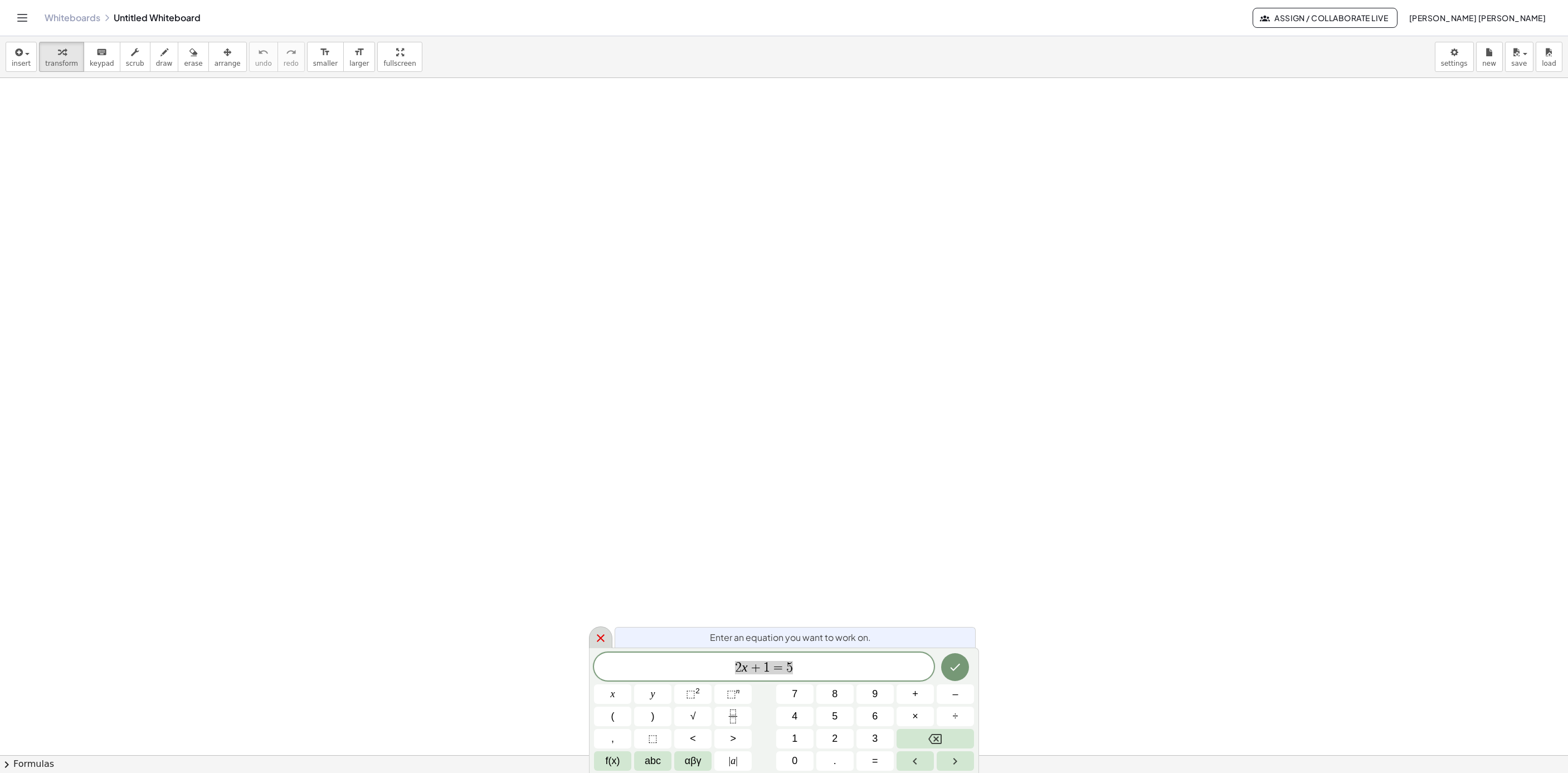
click at [606, 632] on icon at bounding box center [601, 639] width 14 height 14
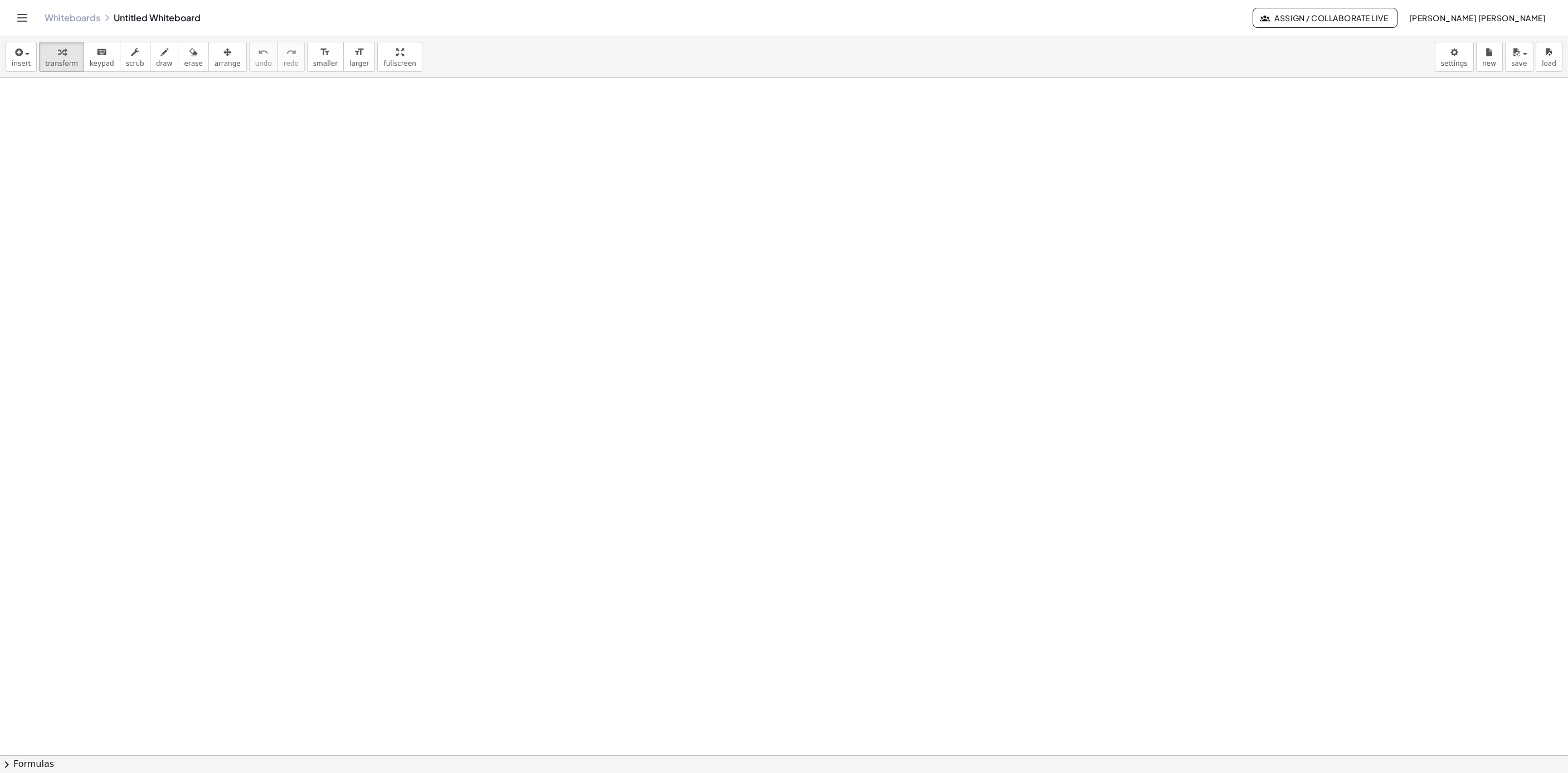
drag, startPoint x: 440, startPoint y: 234, endPoint x: 465, endPoint y: 182, distance: 57.7
click at [156, 62] on span "draw" at bounding box center [164, 64] width 17 height 8
drag, startPoint x: 284, startPoint y: 229, endPoint x: 323, endPoint y: 184, distance: 59.5
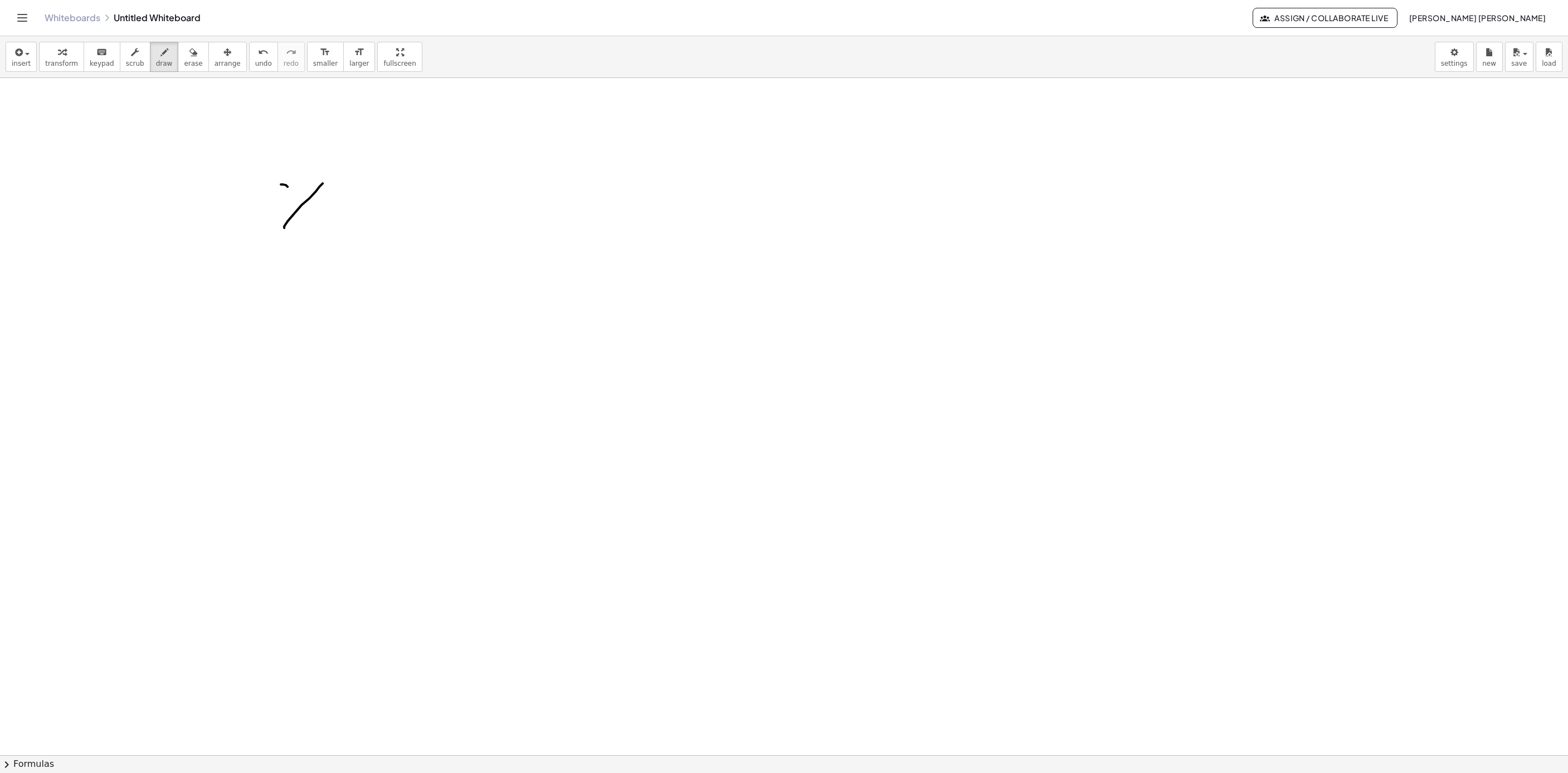
drag, startPoint x: 282, startPoint y: 186, endPoint x: 315, endPoint y: 226, distance: 51.9
drag, startPoint x: 332, startPoint y: 209, endPoint x: 351, endPoint y: 209, distance: 19.0
drag, startPoint x: 370, startPoint y: 181, endPoint x: 410, endPoint y: 145, distance: 53.8
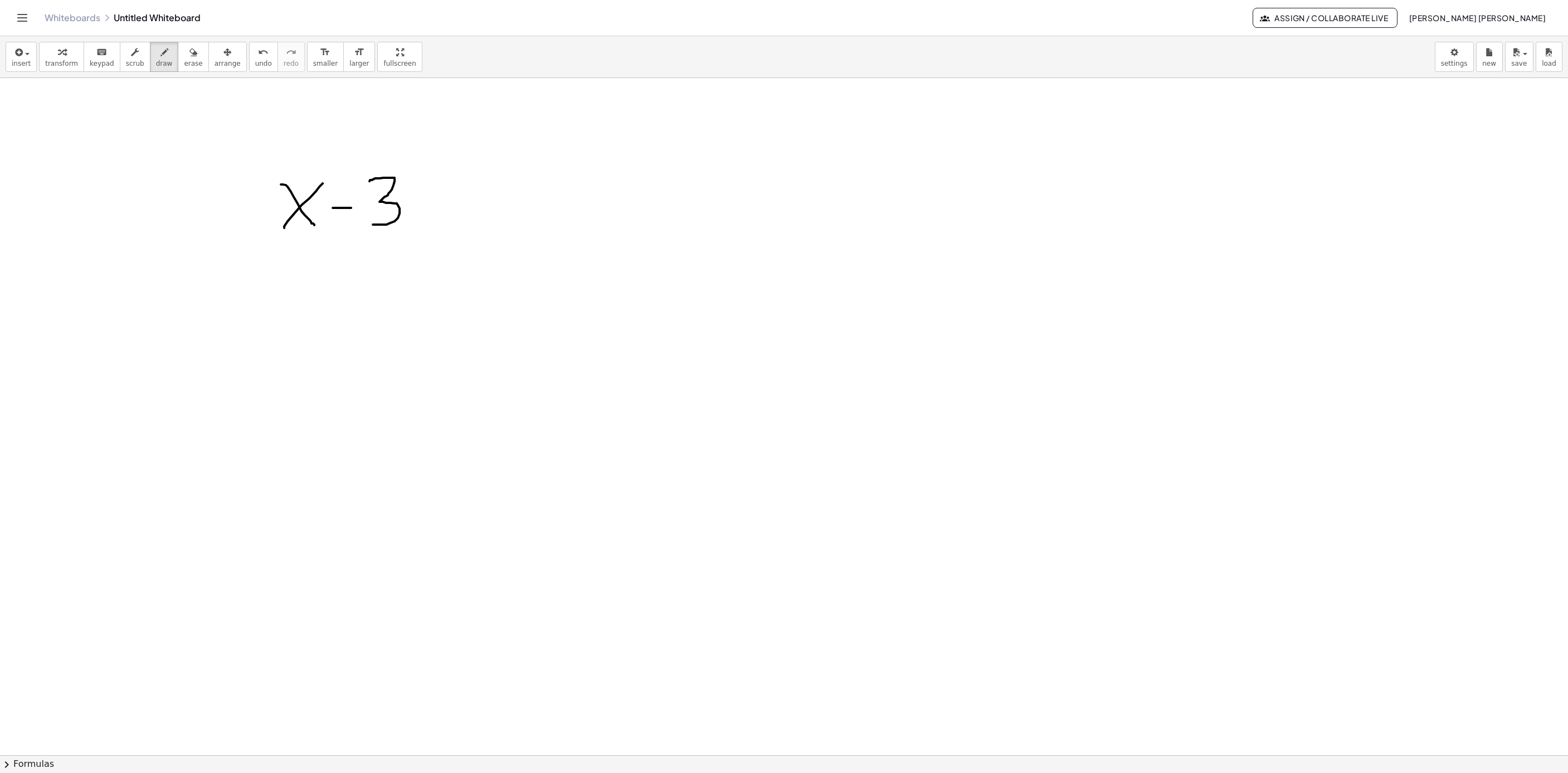
drag, startPoint x: 422, startPoint y: 205, endPoint x: 469, endPoint y: 199, distance: 47.4
drag, startPoint x: 486, startPoint y: 169, endPoint x: 503, endPoint y: 127, distance: 45.3
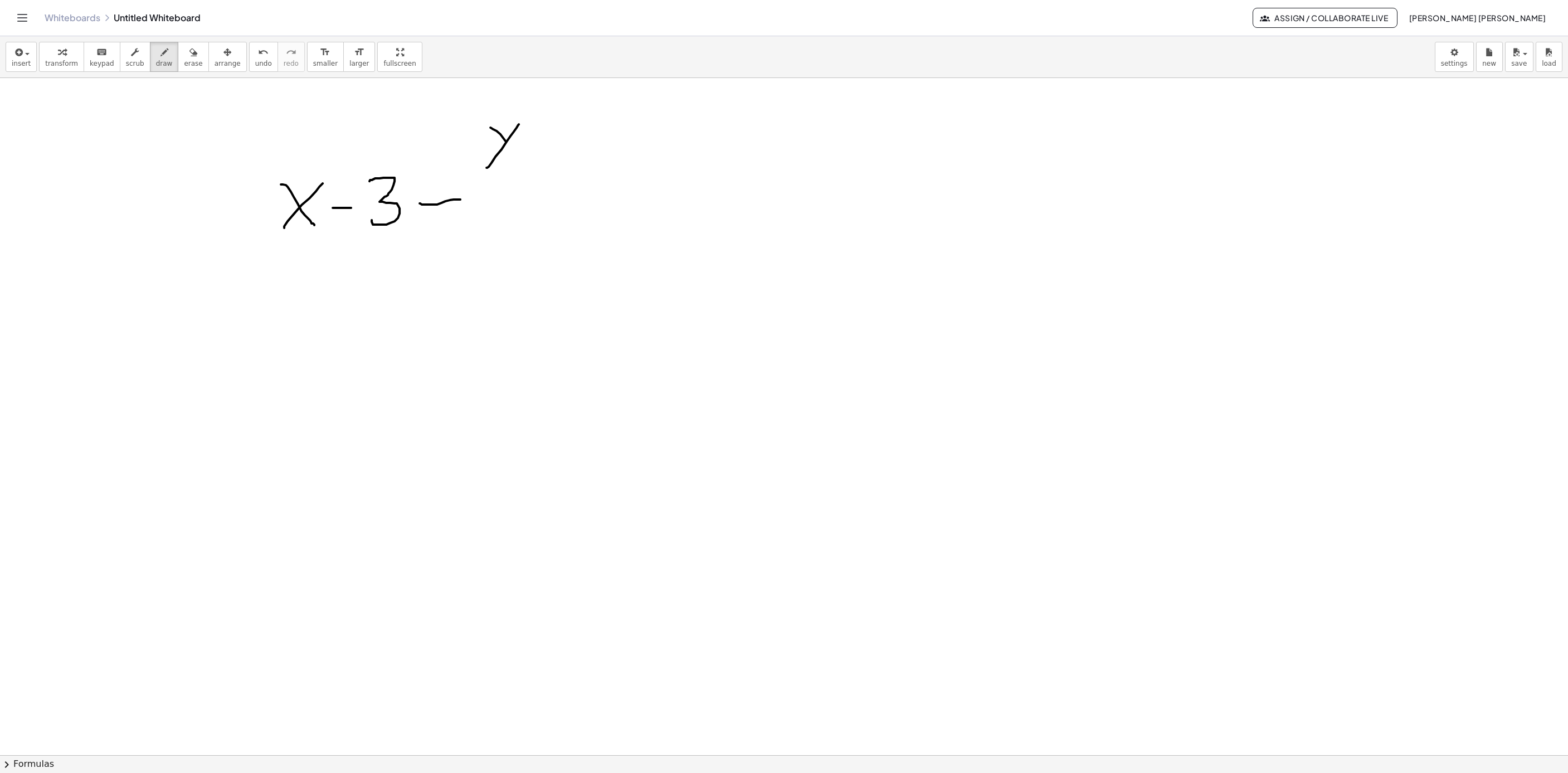
drag, startPoint x: 492, startPoint y: 129, endPoint x: 522, endPoint y: 168, distance: 49.2
drag, startPoint x: 537, startPoint y: 149, endPoint x: 563, endPoint y: 149, distance: 26.0
drag, startPoint x: 612, startPoint y: 124, endPoint x: 570, endPoint y: 50, distance: 85.1
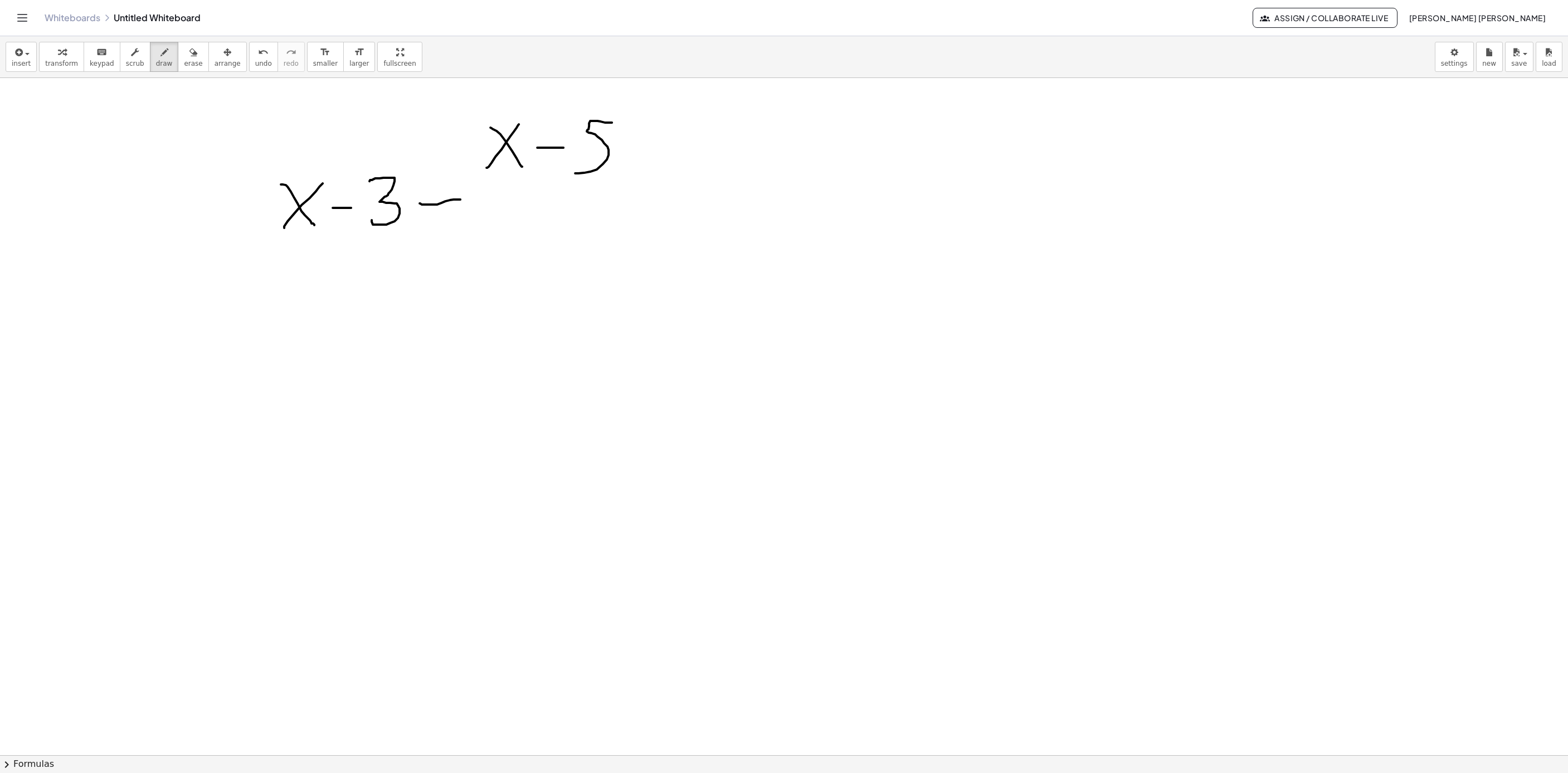
click at [255, 55] on div "undo" at bounding box center [263, 52] width 17 height 14
drag, startPoint x: 582, startPoint y: 157, endPoint x: 594, endPoint y: 164, distance: 13.9
drag, startPoint x: 497, startPoint y: 184, endPoint x: 619, endPoint y: 184, distance: 122.0
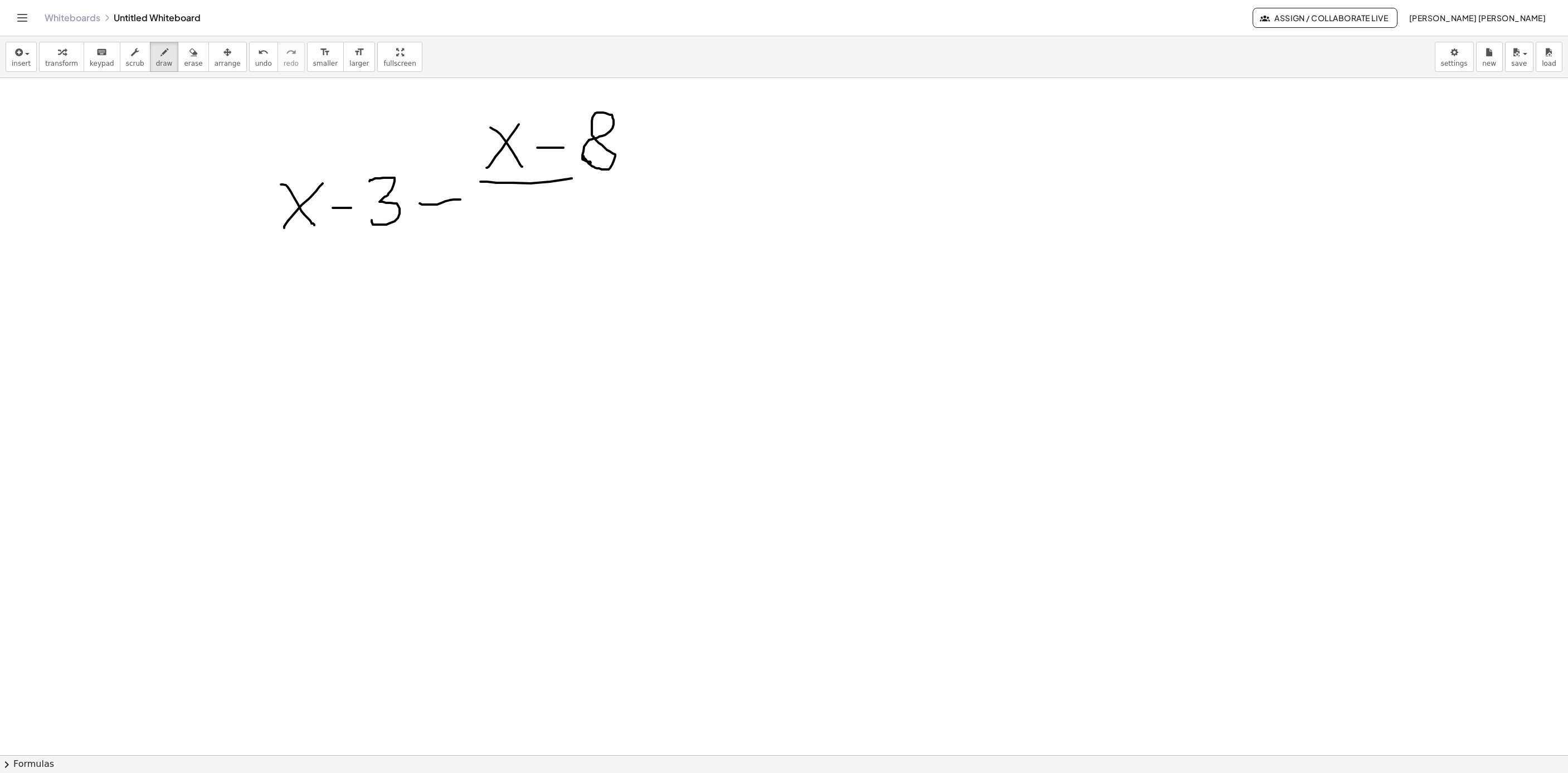
drag, startPoint x: 562, startPoint y: 207, endPoint x: 530, endPoint y: 219, distance: 34.2
drag, startPoint x: 667, startPoint y: 171, endPoint x: 699, endPoint y: 178, distance: 32.8
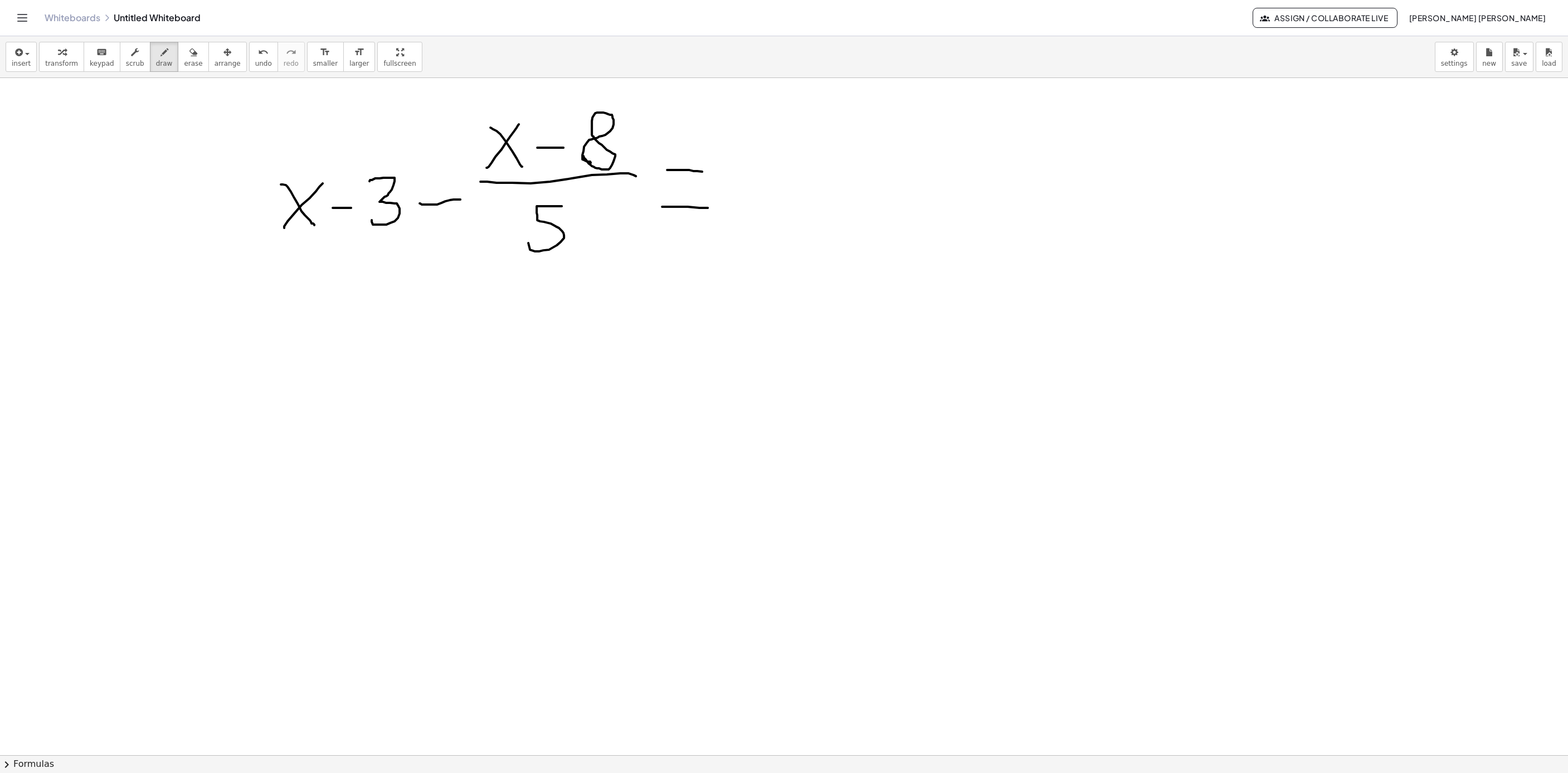
drag, startPoint x: 662, startPoint y: 208, endPoint x: 713, endPoint y: 209, distance: 51.0
drag, startPoint x: 737, startPoint y: 159, endPoint x: 771, endPoint y: 126, distance: 47.4
drag, startPoint x: 739, startPoint y: 119, endPoint x: 786, endPoint y: 172, distance: 70.8
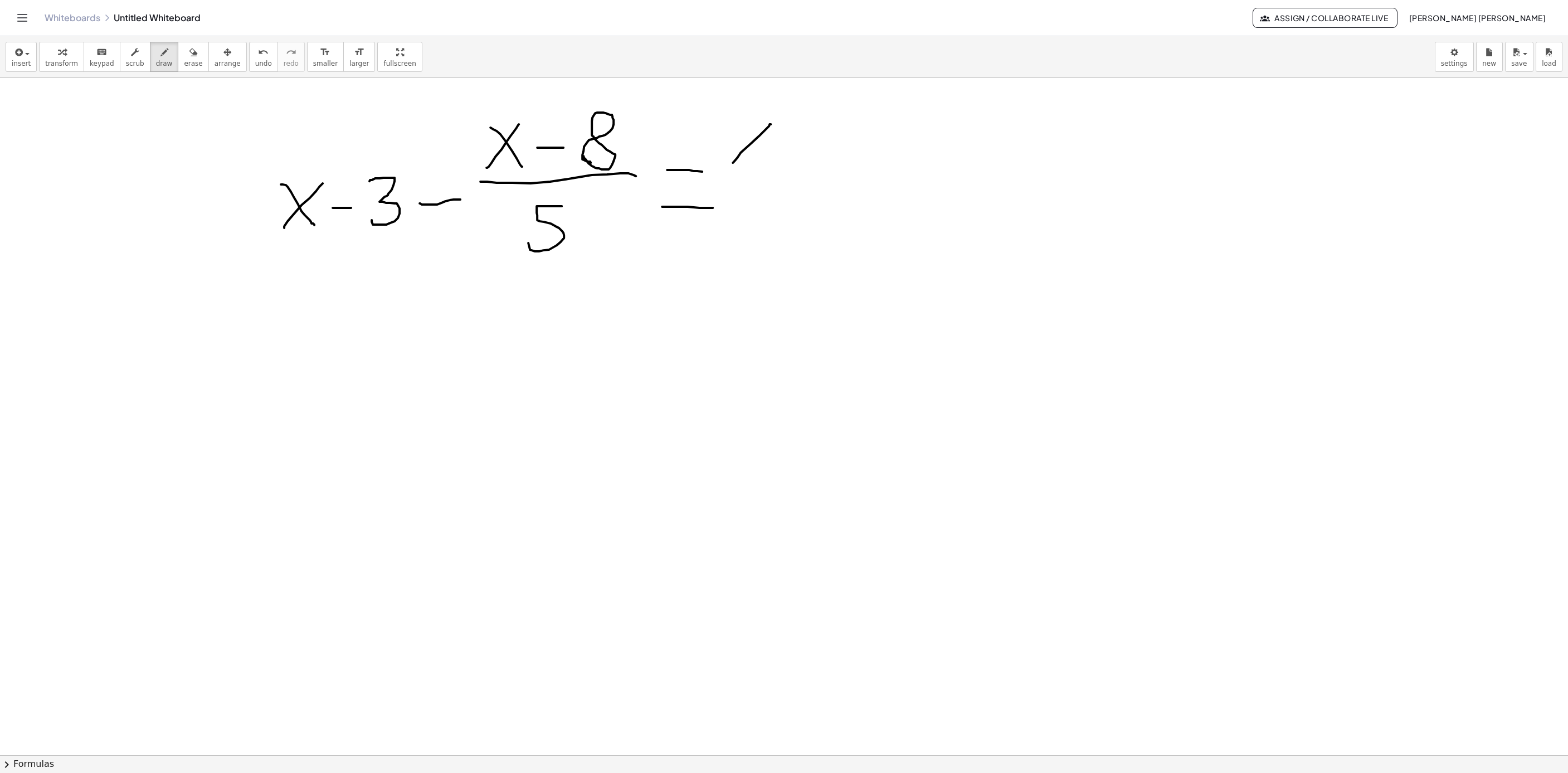
drag, startPoint x: 836, startPoint y: 148, endPoint x: 864, endPoint y: 126, distance: 35.6
drag, startPoint x: 880, startPoint y: 113, endPoint x: 858, endPoint y: 148, distance: 41.3
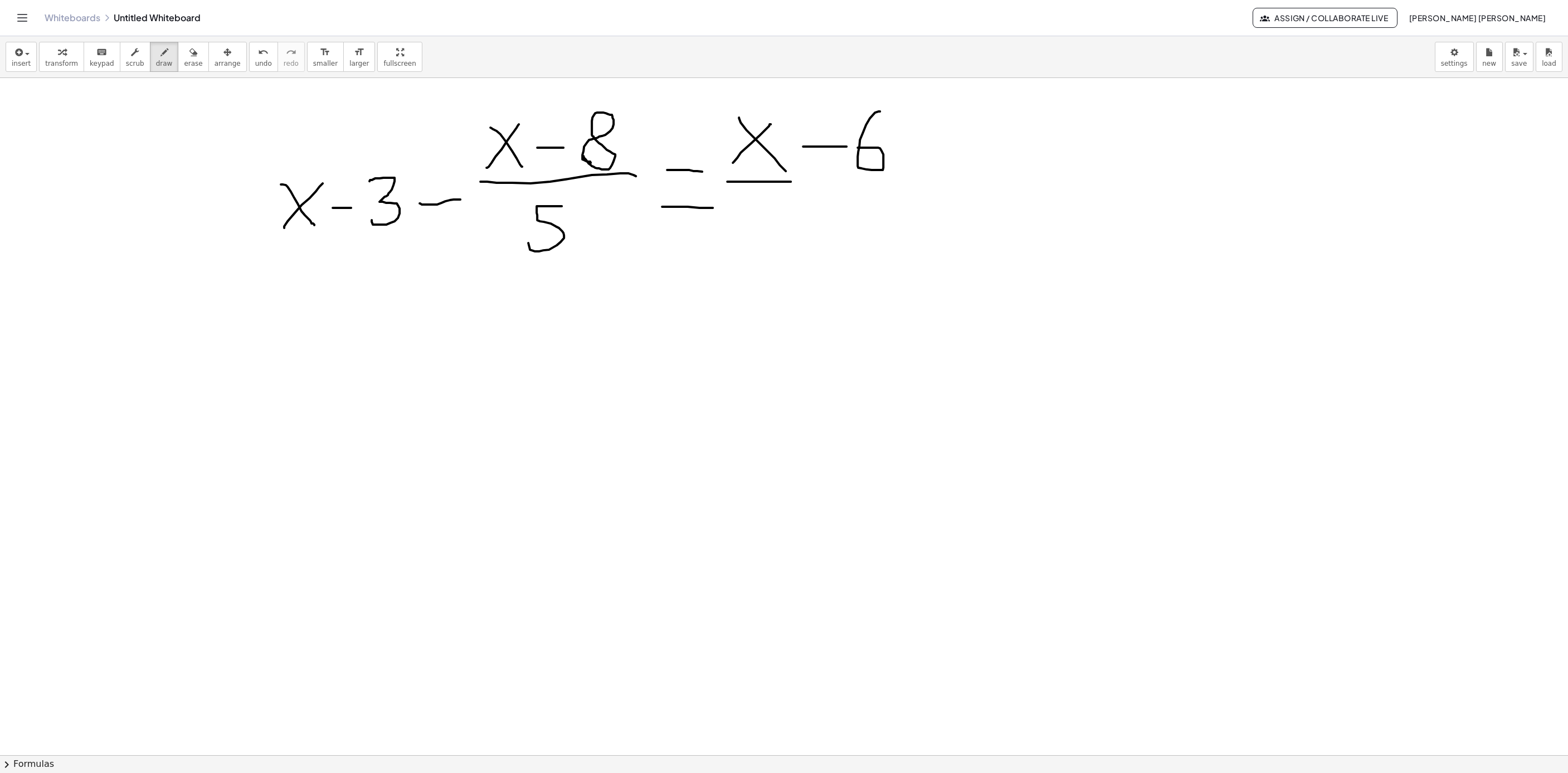
drag, startPoint x: 728, startPoint y: 183, endPoint x: 935, endPoint y: 183, distance: 207.0
drag, startPoint x: 793, startPoint y: 203, endPoint x: 814, endPoint y: 265, distance: 65.5
drag, startPoint x: 948, startPoint y: 183, endPoint x: 973, endPoint y: 183, distance: 25.0
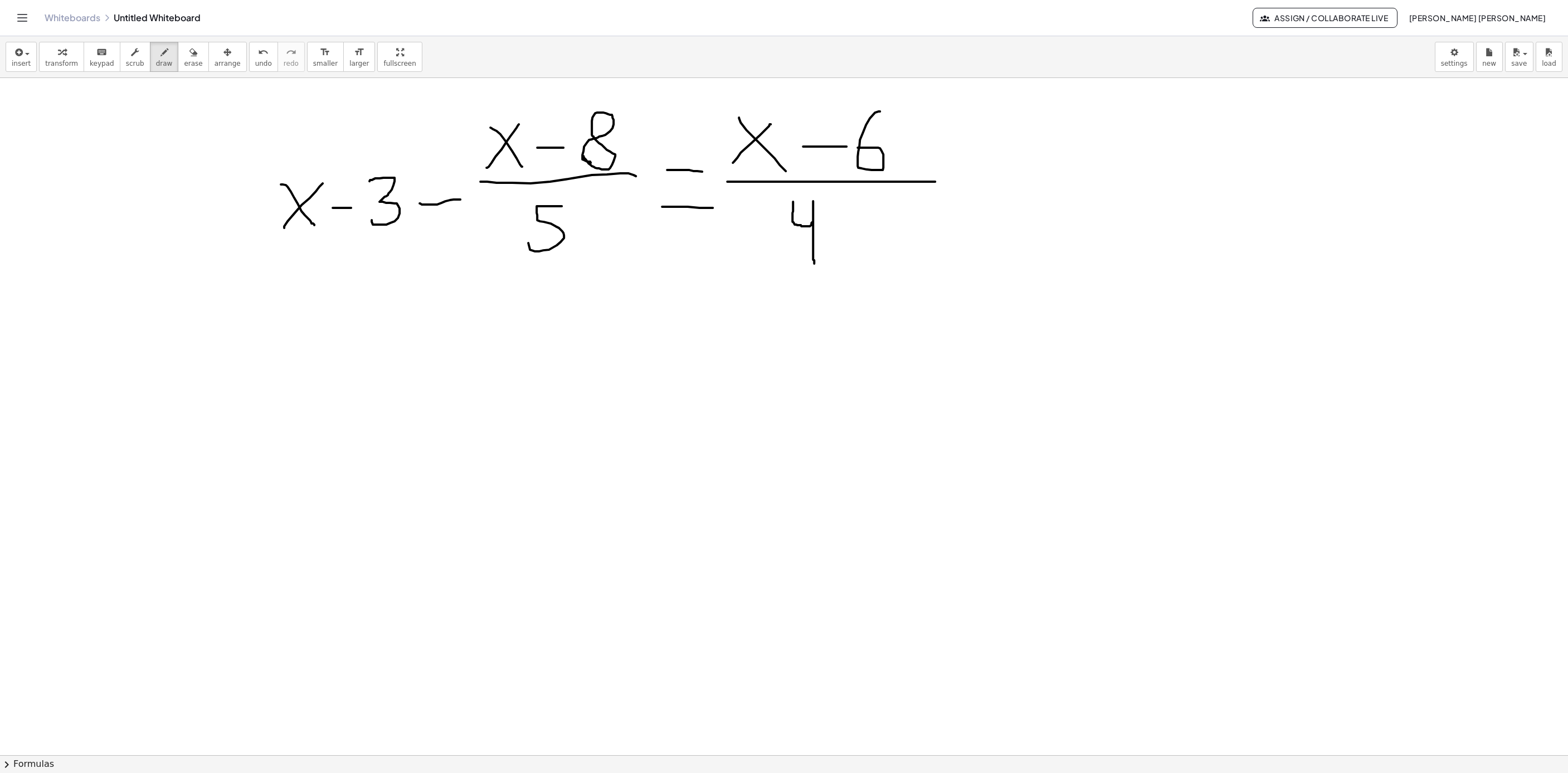
drag, startPoint x: 1034, startPoint y: 151, endPoint x: 1026, endPoint y: 236, distance: 85.4
drag, startPoint x: 1033, startPoint y: 216, endPoint x: 1059, endPoint y: 182, distance: 42.8
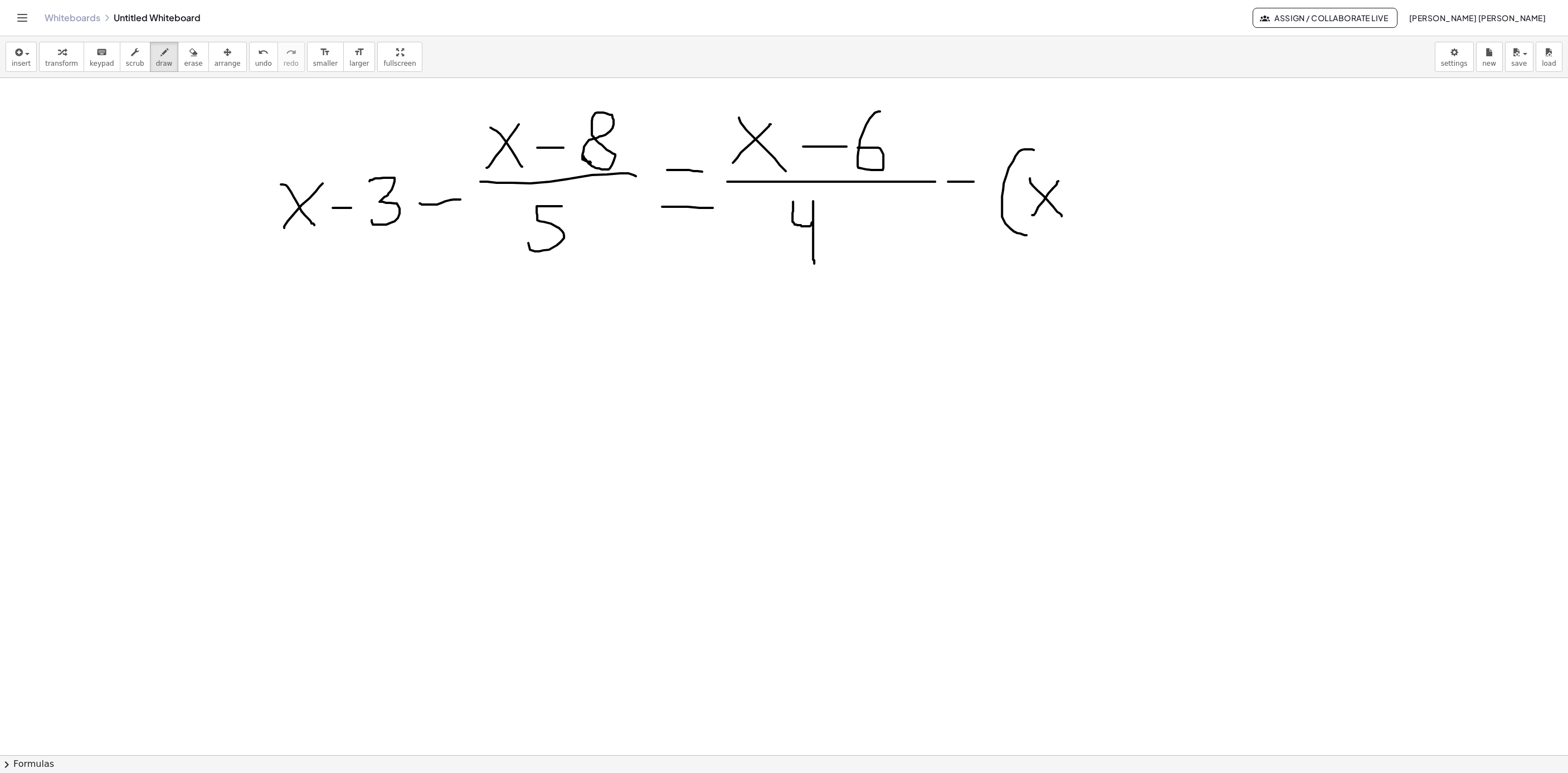
drag, startPoint x: 1044, startPoint y: 197, endPoint x: 1061, endPoint y: 218, distance: 27.0
drag, startPoint x: 1078, startPoint y: 186, endPoint x: 1119, endPoint y: 187, distance: 41.0
drag, startPoint x: 1142, startPoint y: 138, endPoint x: 1179, endPoint y: 224, distance: 93.6
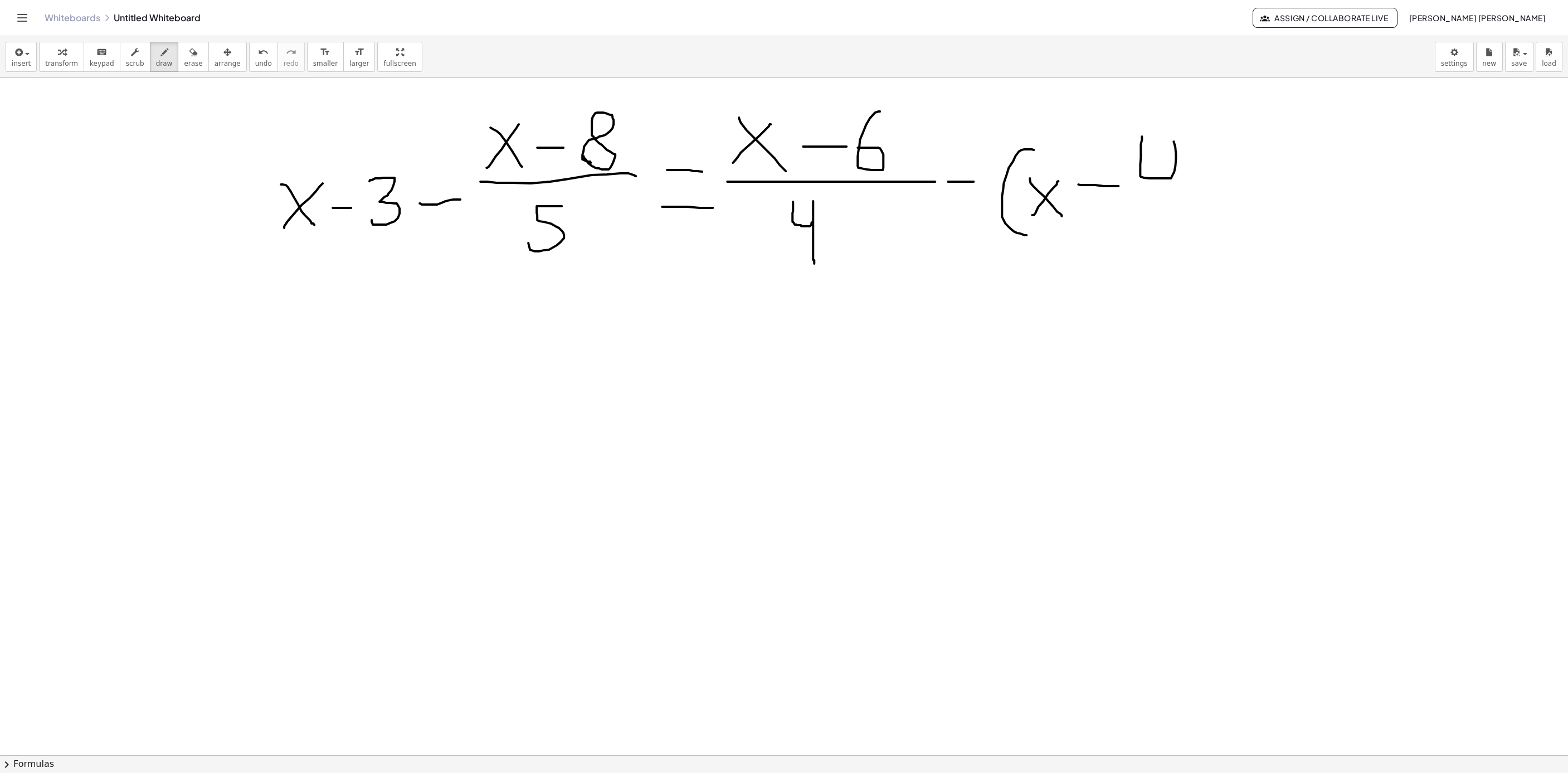
drag, startPoint x: 1223, startPoint y: 219, endPoint x: 1180, endPoint y: 120, distance: 107.9
click at [90, 59] on span "keypad" at bounding box center [102, 64] width 24 height 8
click at [28, 55] on button "insert" at bounding box center [21, 57] width 31 height 30
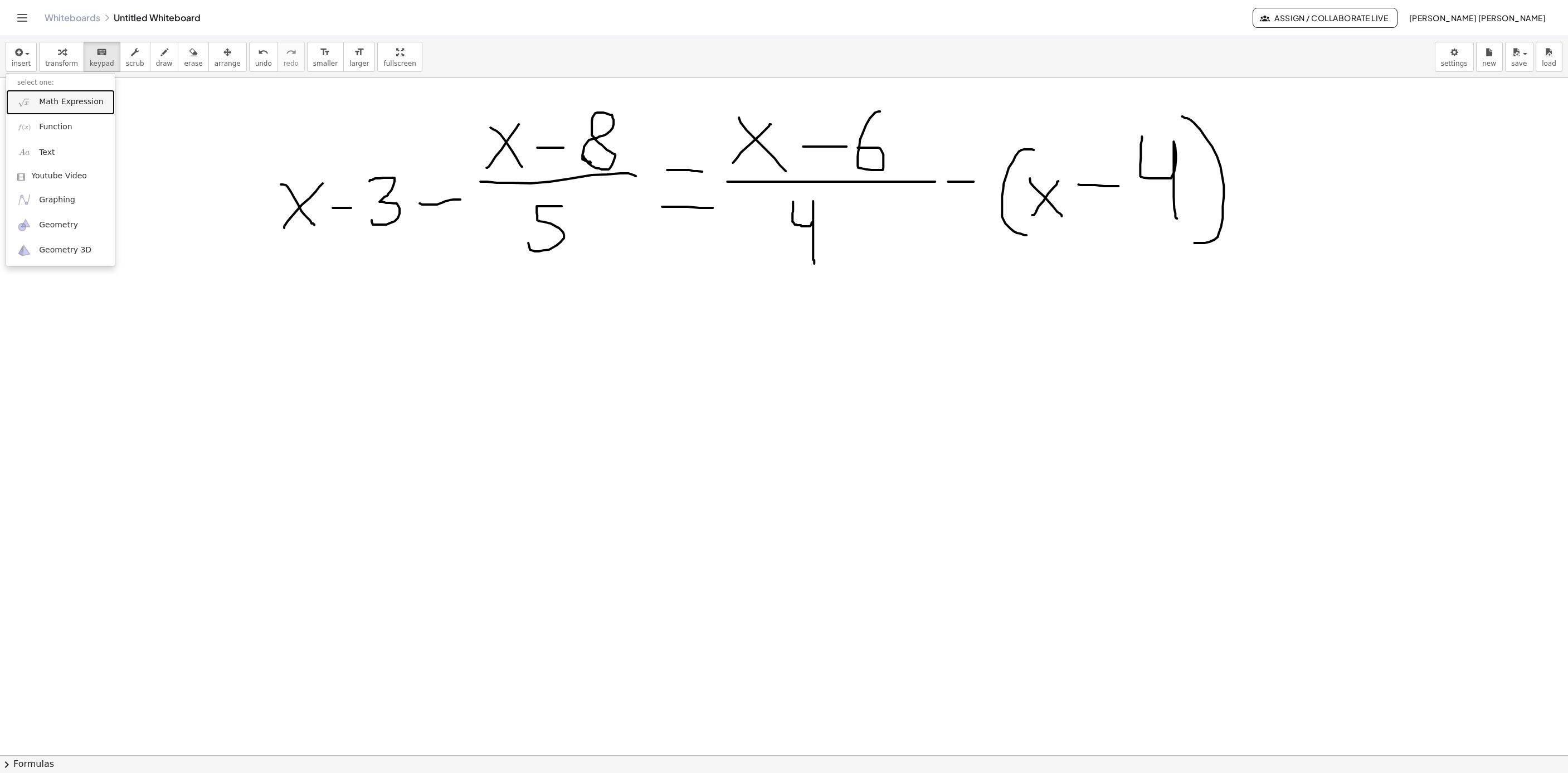
click at [43, 100] on span "Math Expression" at bounding box center [71, 102] width 64 height 11
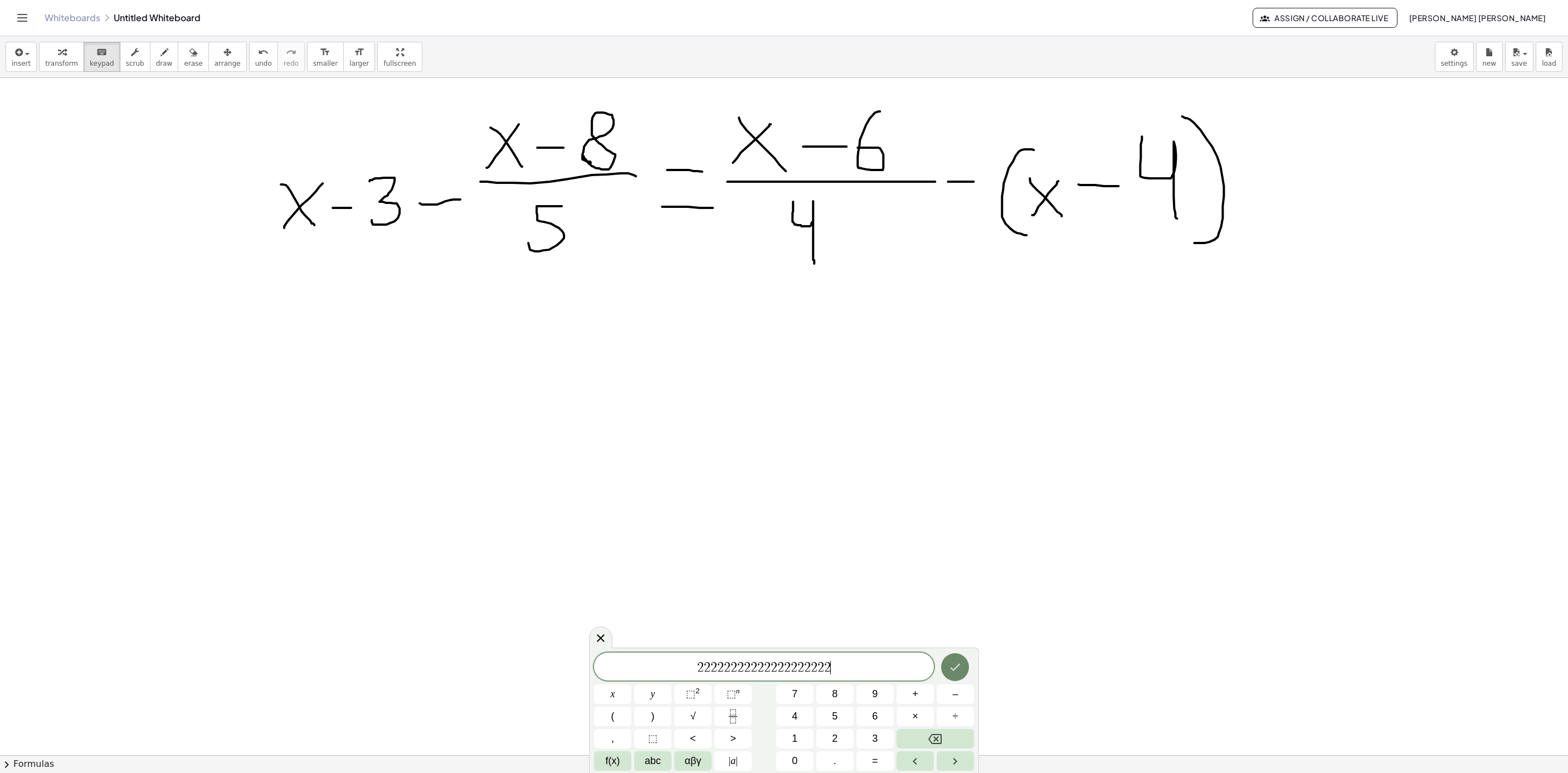
click at [961, 676] on button "Done" at bounding box center [955, 667] width 28 height 28
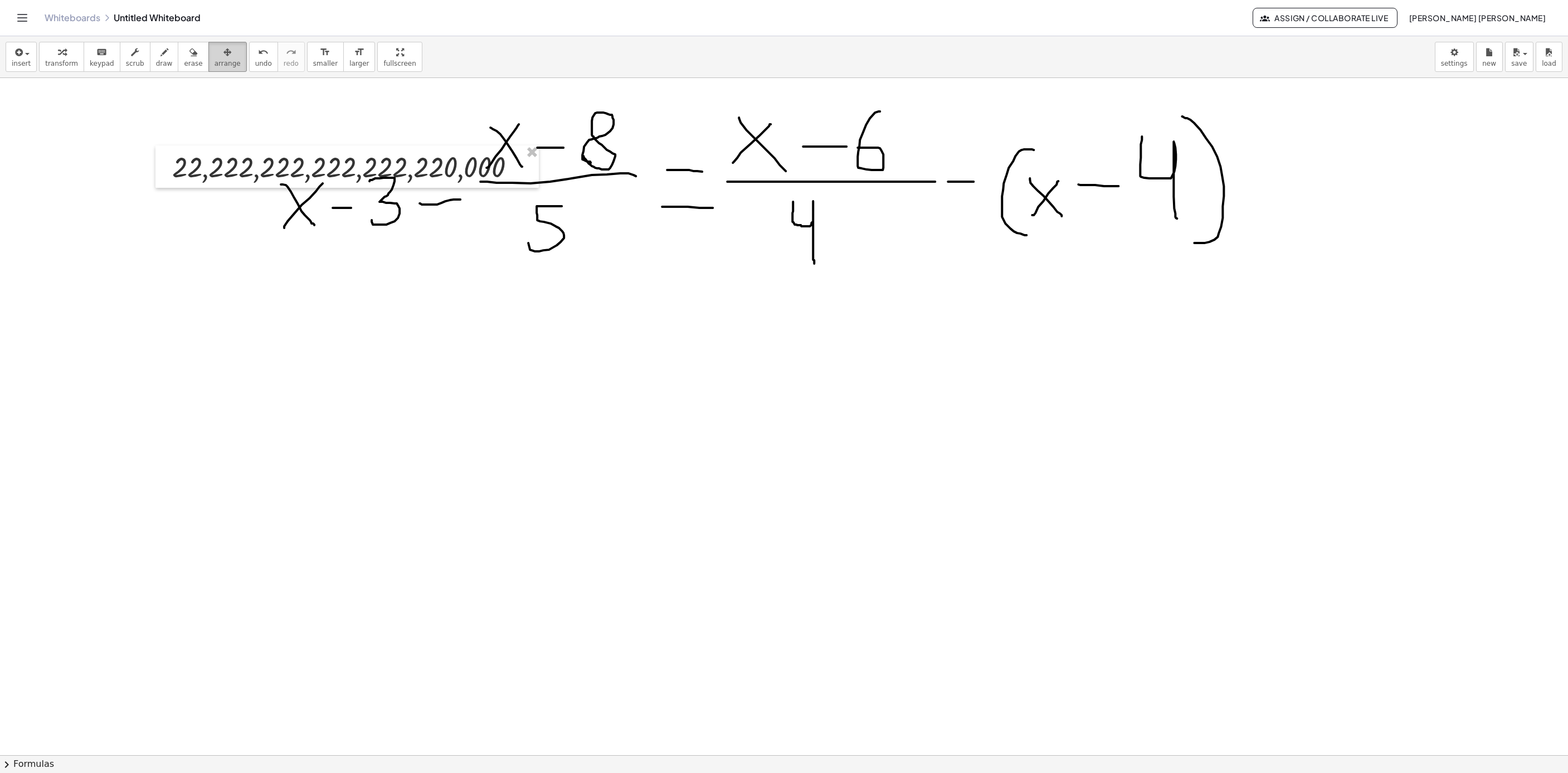
click at [221, 61] on span "arrange" at bounding box center [228, 64] width 26 height 8
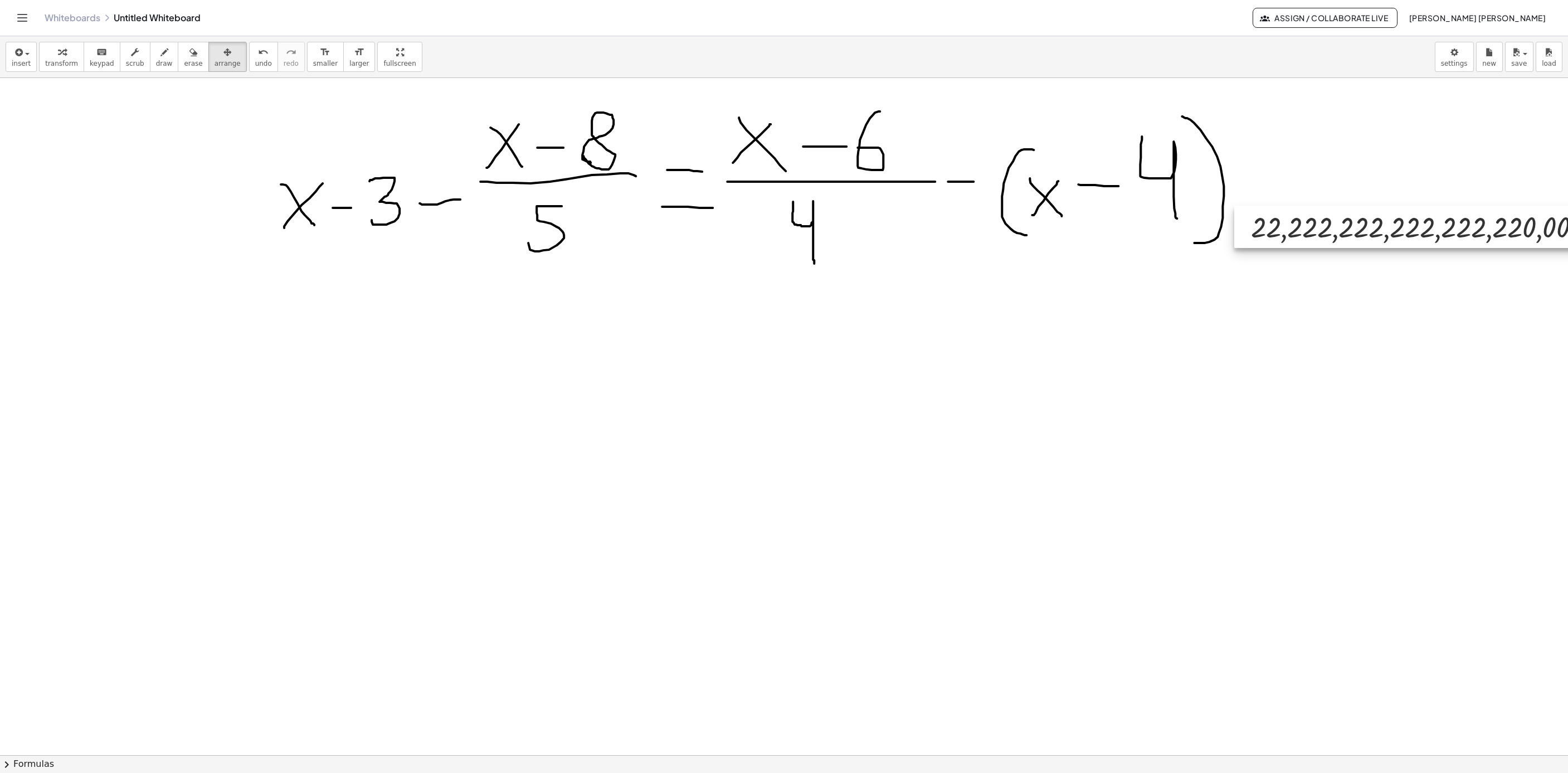
drag, startPoint x: 251, startPoint y: 170, endPoint x: 1410, endPoint y: 211, distance: 1159.7
click at [1405, 211] on div at bounding box center [1426, 226] width 384 height 43
drag, startPoint x: 1327, startPoint y: 212, endPoint x: 1532, endPoint y: 238, distance: 206.6
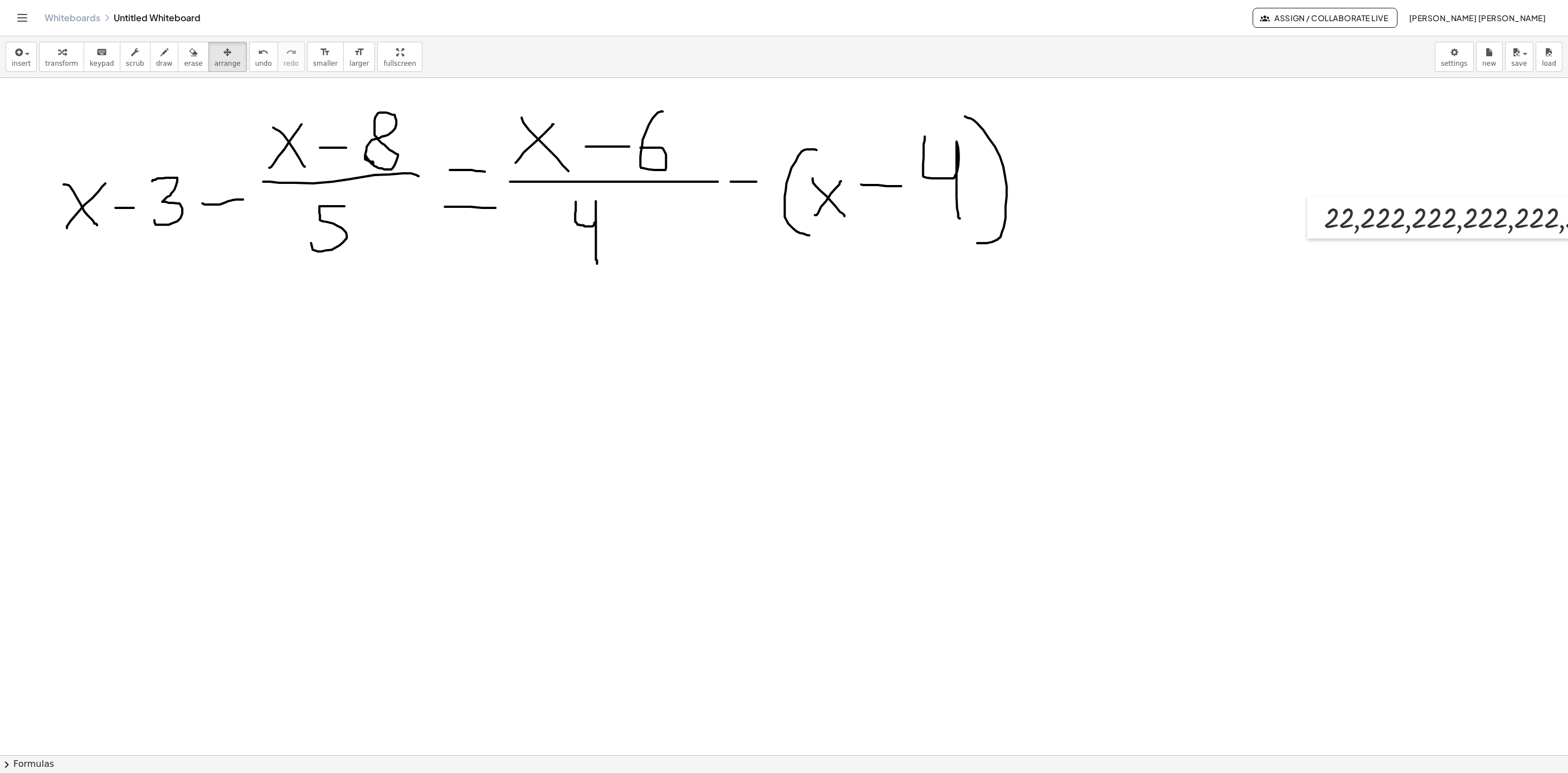
scroll to position [0, 355]
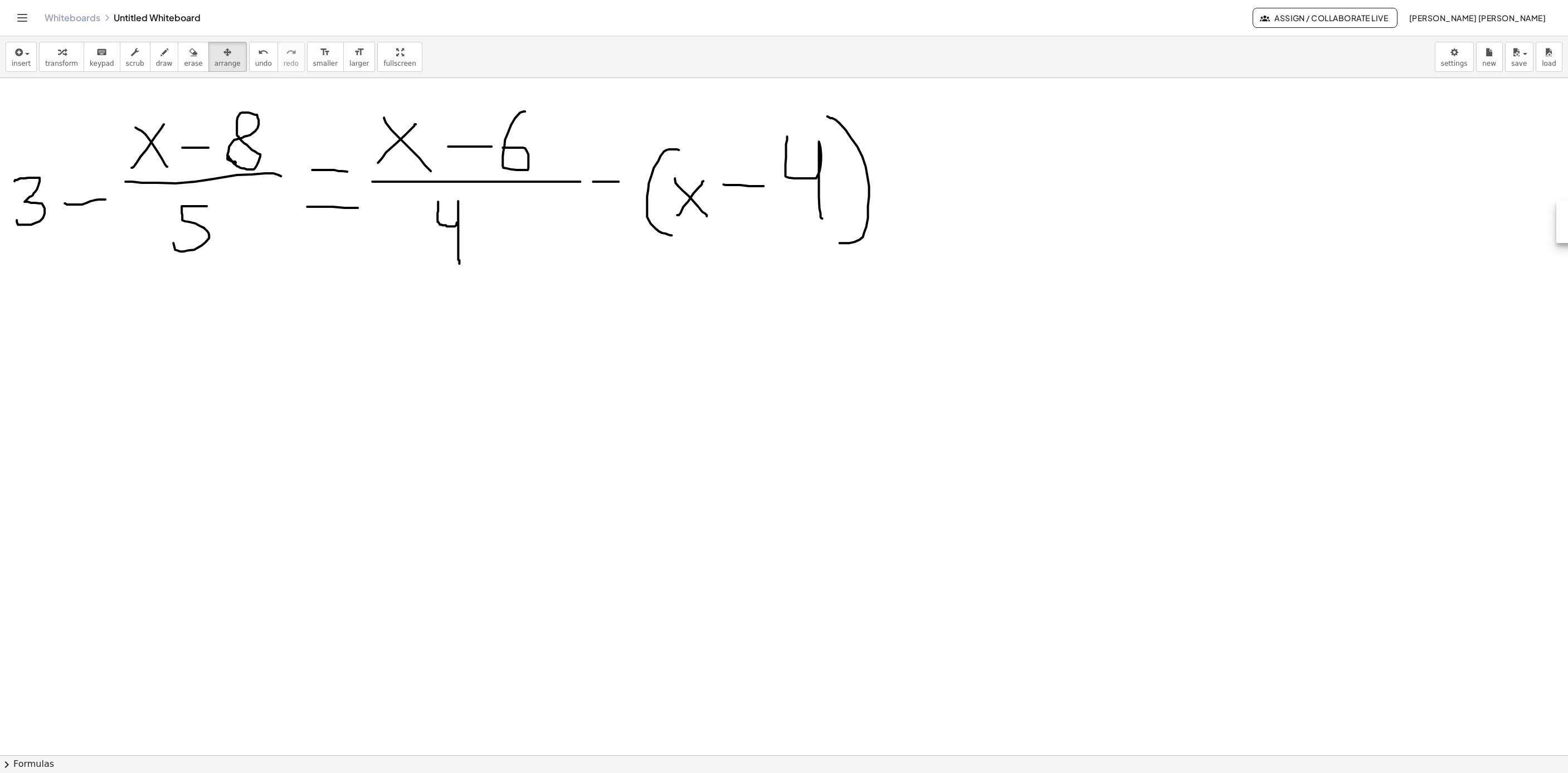
drag, startPoint x: 1181, startPoint y: 228, endPoint x: 1567, endPoint y: 232, distance: 386.0
click at [1567, 232] on div "22,222,222,222,222,220,000 ×" at bounding box center [784, 416] width 1568 height 677
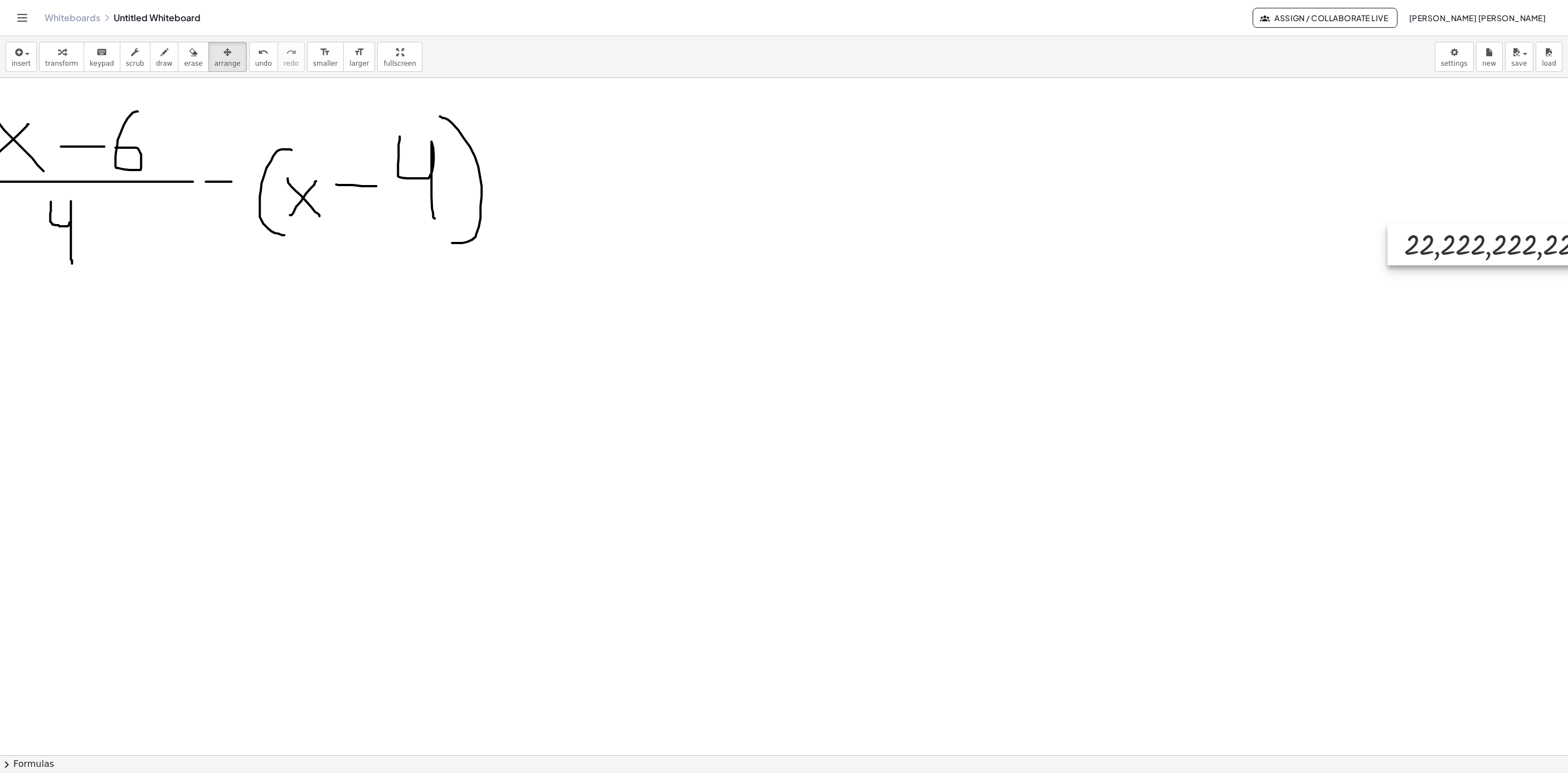
drag, startPoint x: 1184, startPoint y: 224, endPoint x: 1517, endPoint y: 248, distance: 333.9
click at [1505, 243] on div at bounding box center [1579, 244] width 384 height 43
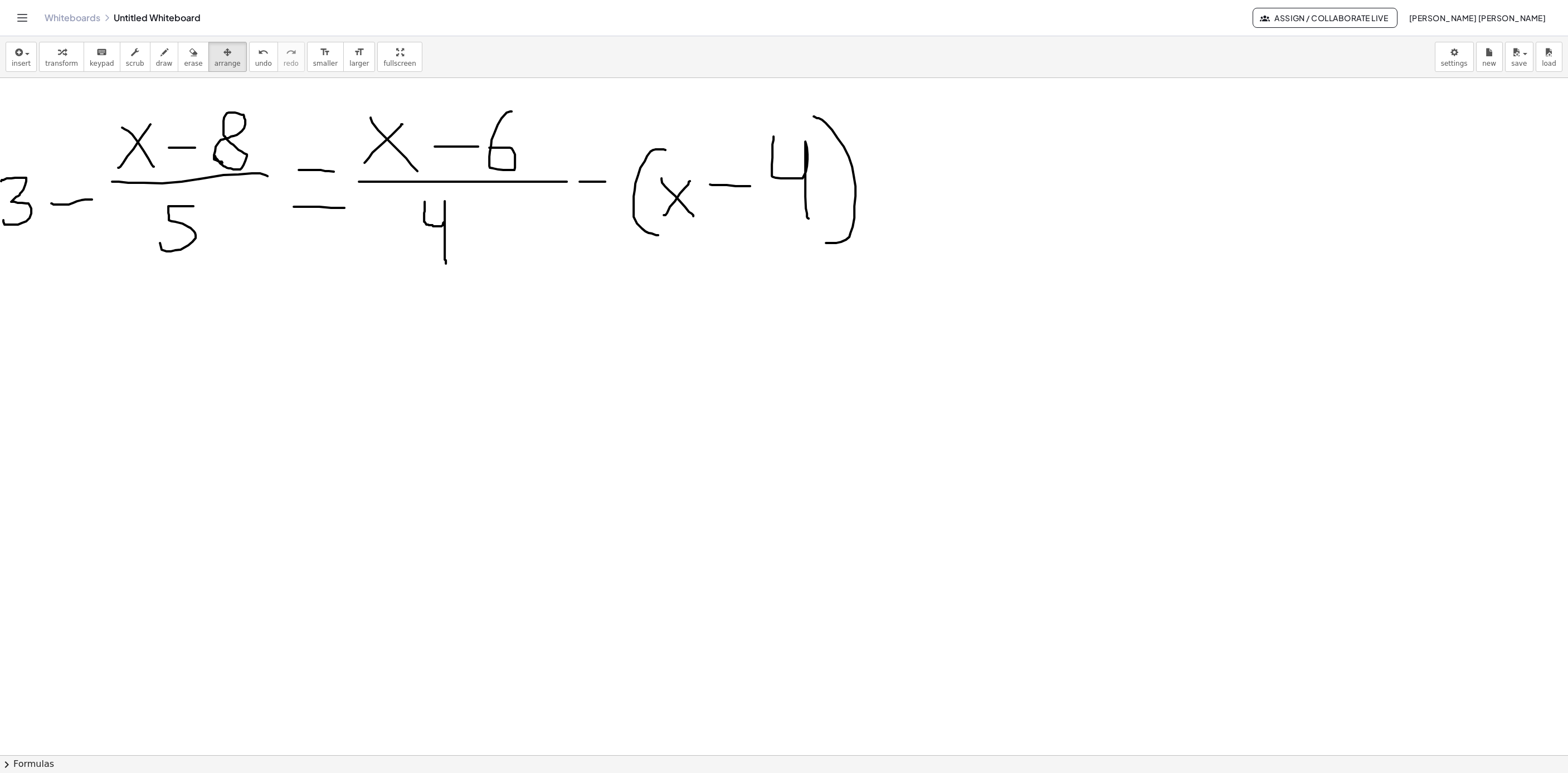
scroll to position [0, 0]
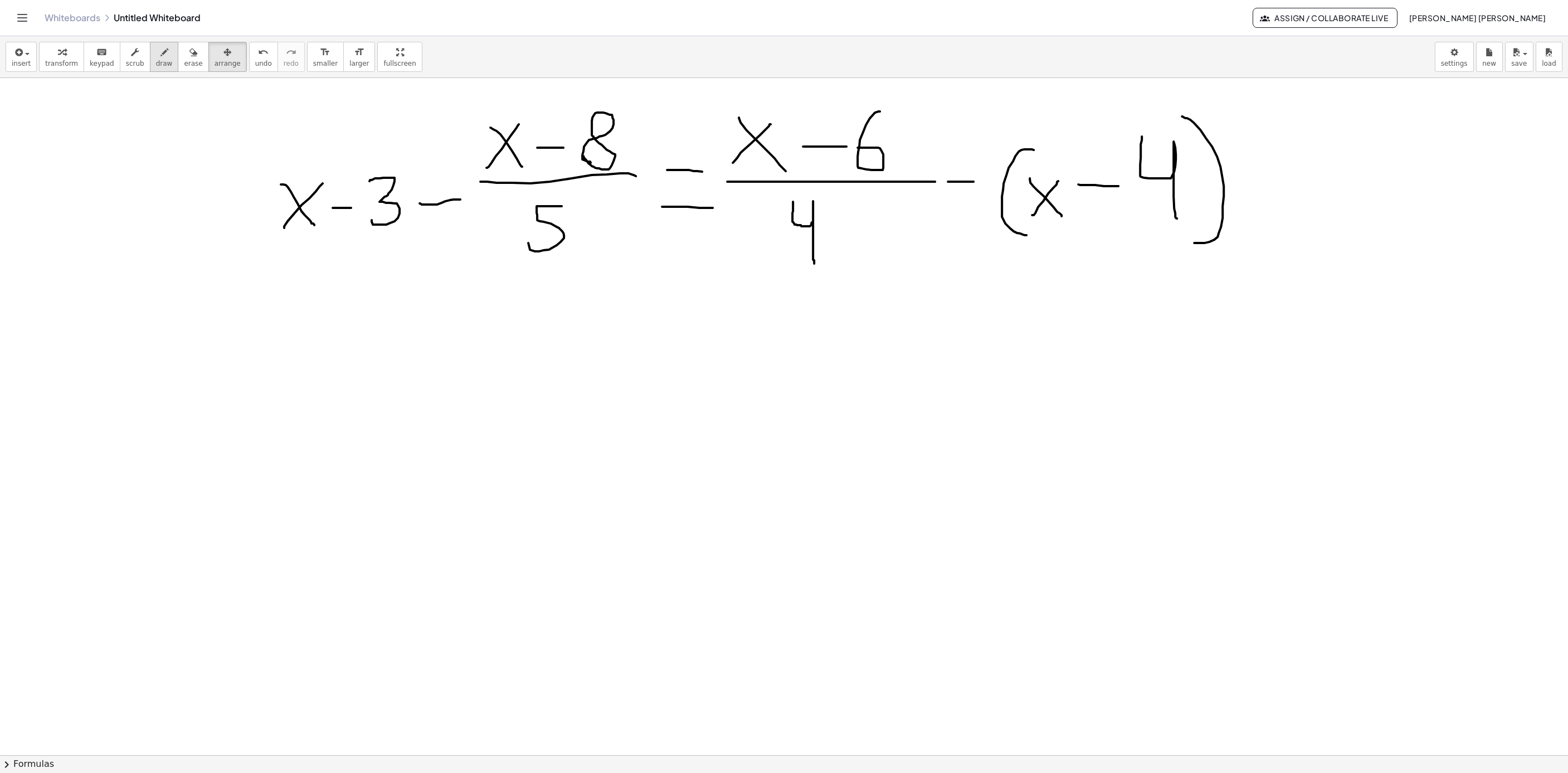
click at [156, 66] on span "draw" at bounding box center [164, 64] width 17 height 8
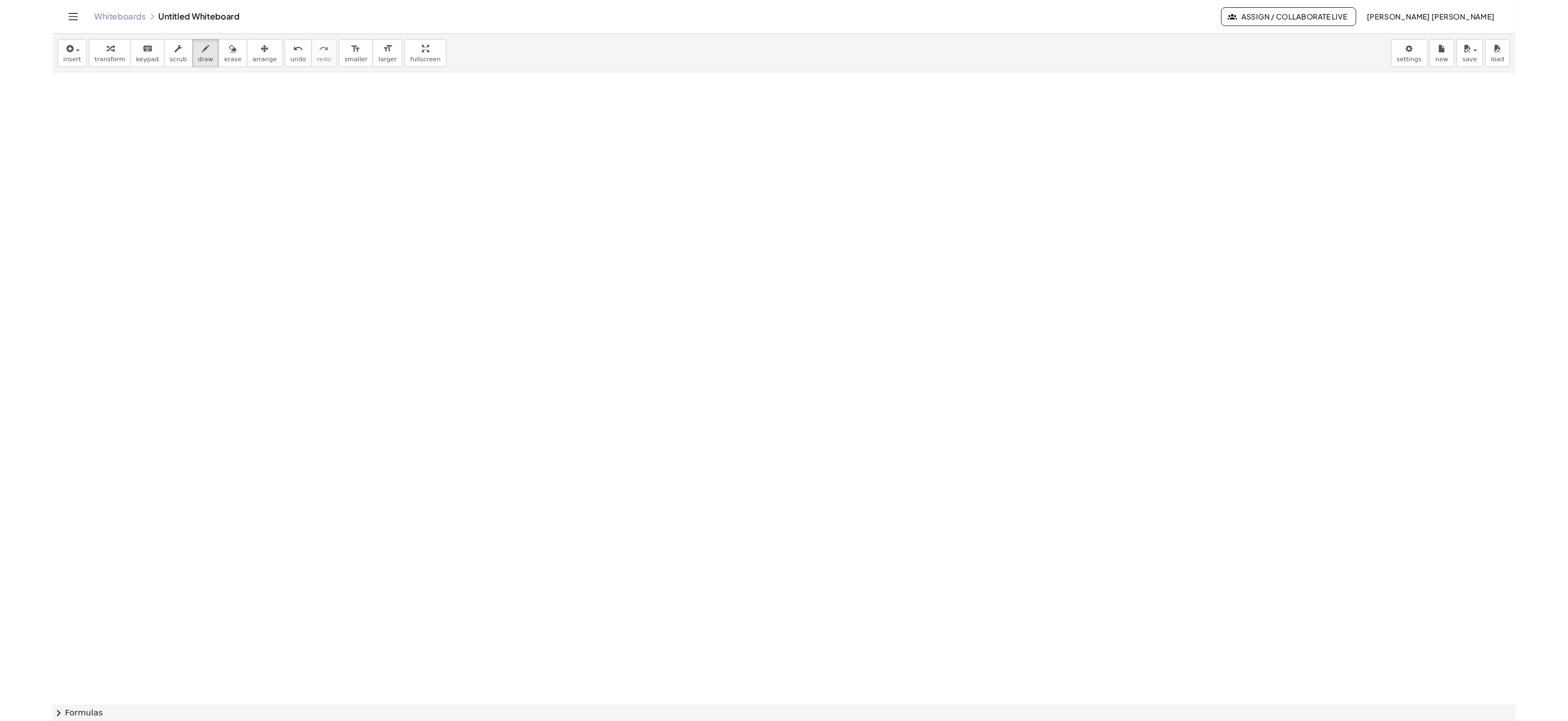
scroll to position [856, 0]
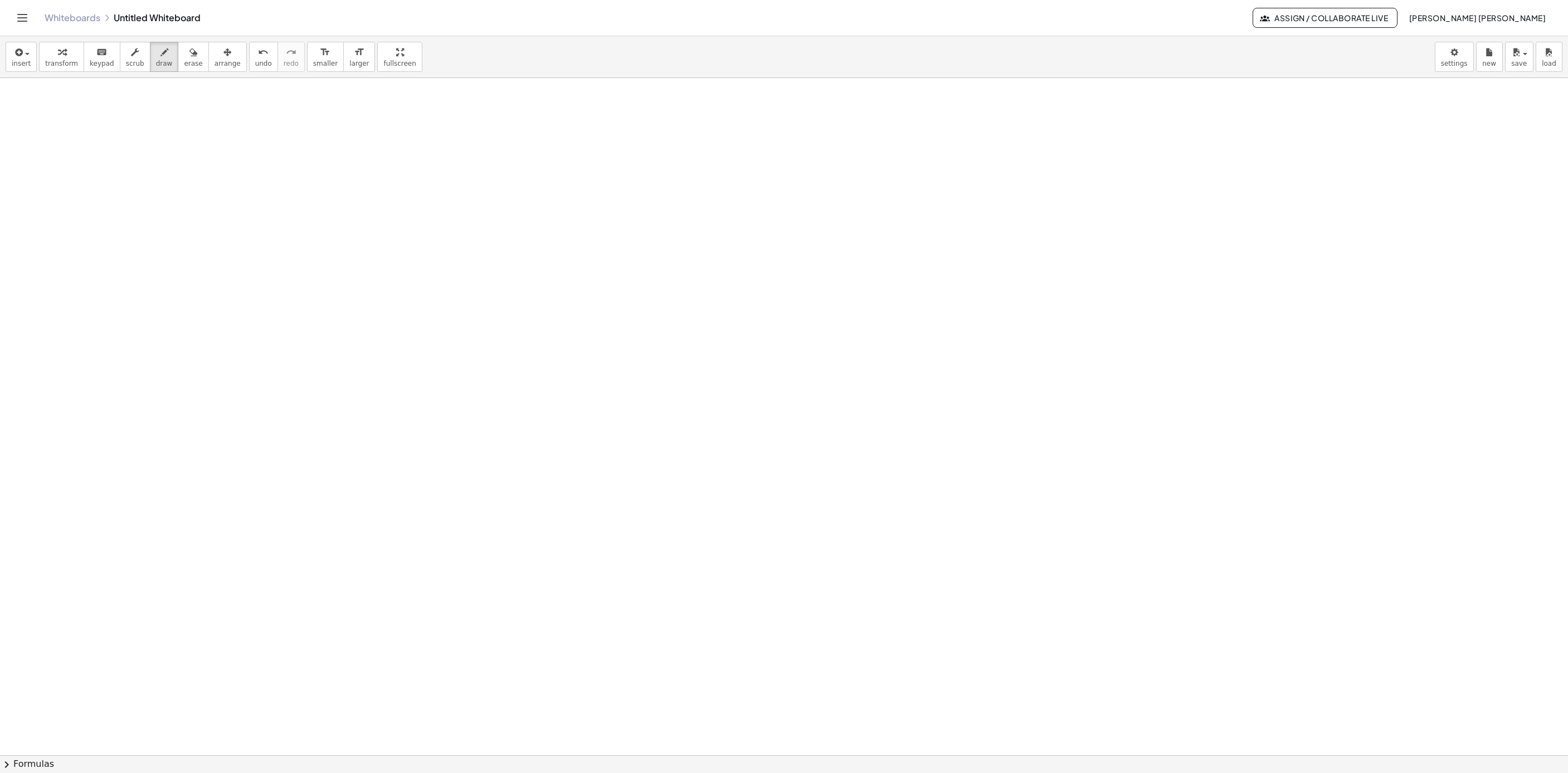
drag, startPoint x: 397, startPoint y: 582, endPoint x: 483, endPoint y: 455, distance: 153.4
click at [480, 457] on div at bounding box center [1310, 236] width 2621 height 2030
click at [255, 64] on span "undo" at bounding box center [263, 64] width 17 height 8
drag, startPoint x: 353, startPoint y: 584, endPoint x: 413, endPoint y: 470, distance: 128.8
click at [413, 470] on div at bounding box center [1310, 236] width 2621 height 2030
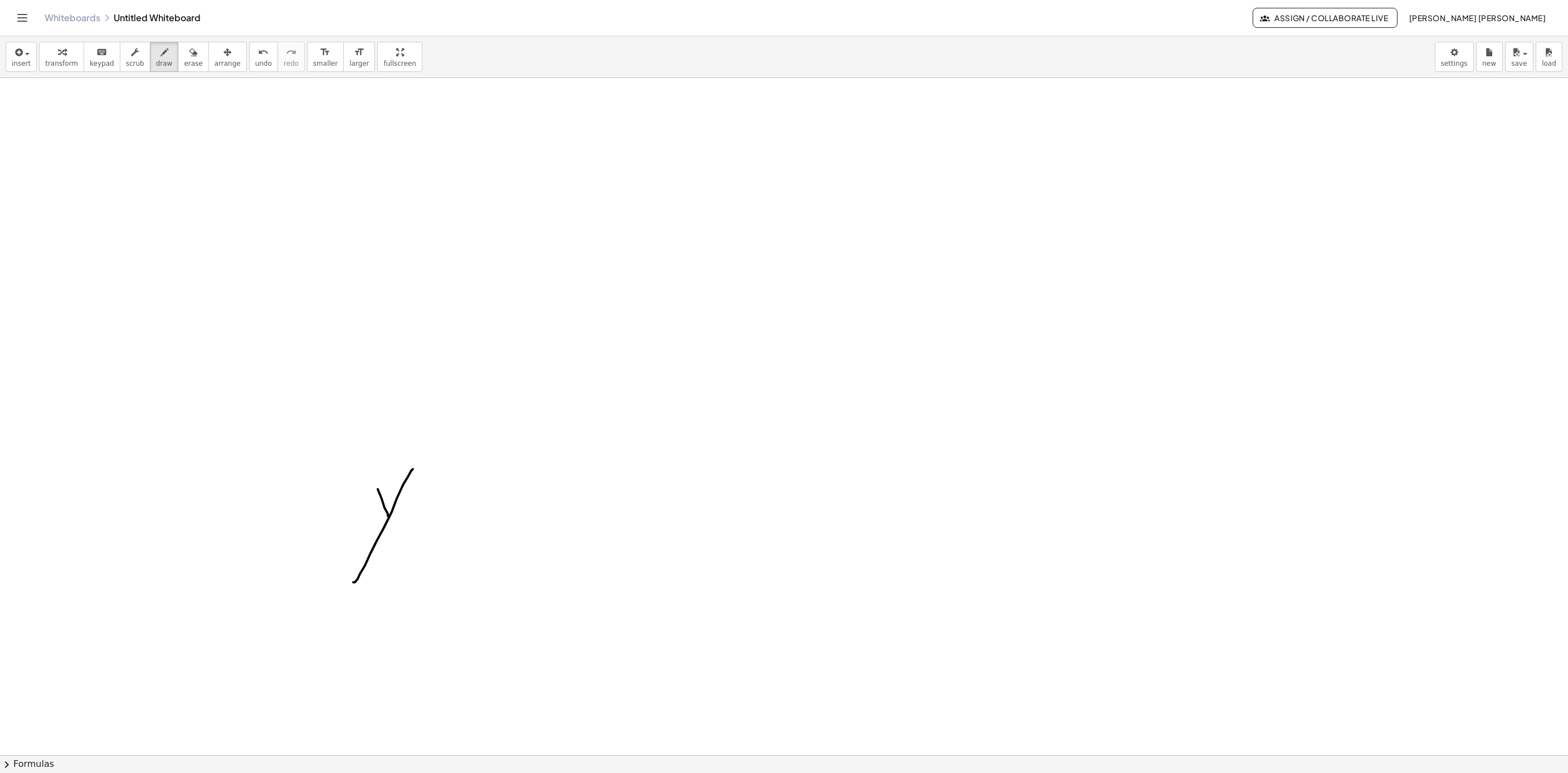
drag, startPoint x: 388, startPoint y: 518, endPoint x: 363, endPoint y: 460, distance: 63.2
click at [363, 460] on div at bounding box center [1310, 236] width 2621 height 2030
drag, startPoint x: 436, startPoint y: 489, endPoint x: 463, endPoint y: 489, distance: 27.0
click at [463, 489] on div at bounding box center [1310, 236] width 2621 height 2030
drag, startPoint x: 536, startPoint y: 412, endPoint x: 537, endPoint y: 532, distance: 120.0
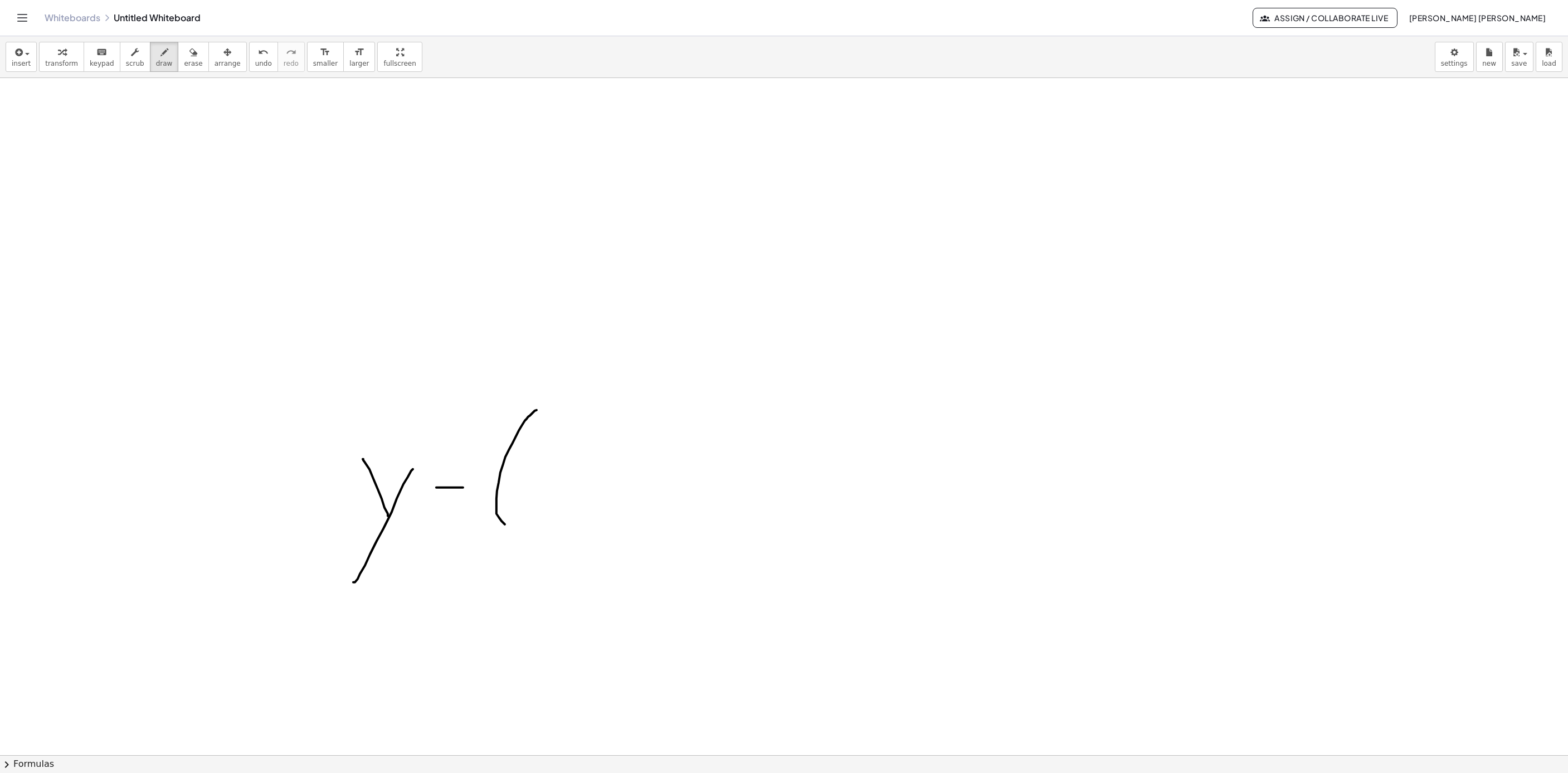
click at [522, 534] on div at bounding box center [1310, 236] width 2621 height 2030
drag, startPoint x: 552, startPoint y: 519, endPoint x: 559, endPoint y: 437, distance: 82.3
click at [559, 437] on div at bounding box center [1310, 236] width 2621 height 2030
drag, startPoint x: 574, startPoint y: 524, endPoint x: 576, endPoint y: 534, distance: 10.2
click at [575, 534] on div at bounding box center [1310, 236] width 2621 height 2030
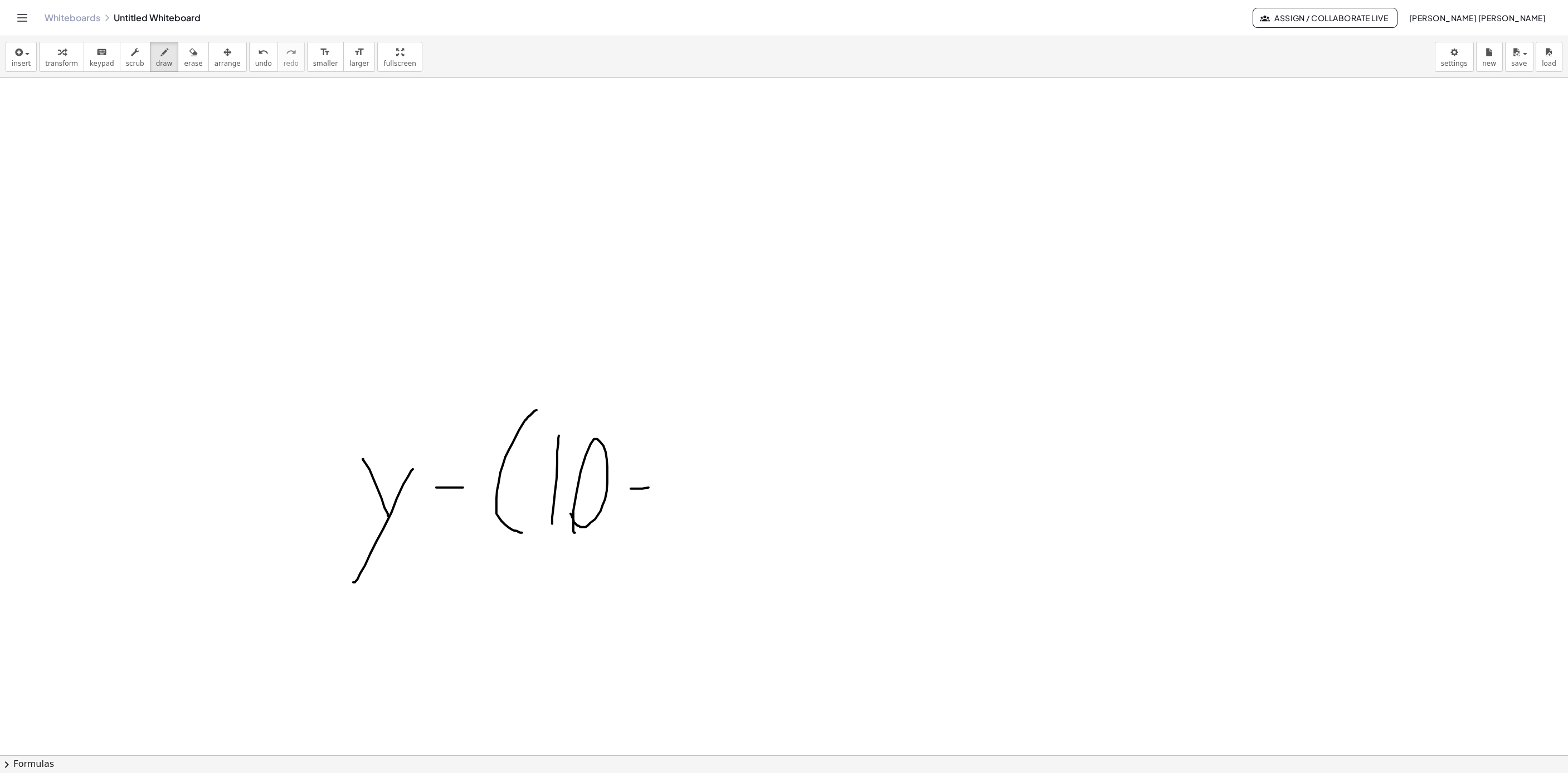
drag, startPoint x: 642, startPoint y: 490, endPoint x: 673, endPoint y: 487, distance: 31.1
click at [673, 487] on div at bounding box center [1310, 236] width 2621 height 2030
drag, startPoint x: 707, startPoint y: 530, endPoint x: 719, endPoint y: 532, distance: 12.2
click at [717, 532] on div at bounding box center [1310, 236] width 2621 height 2030
drag, startPoint x: 776, startPoint y: 557, endPoint x: 809, endPoint y: 497, distance: 68.5
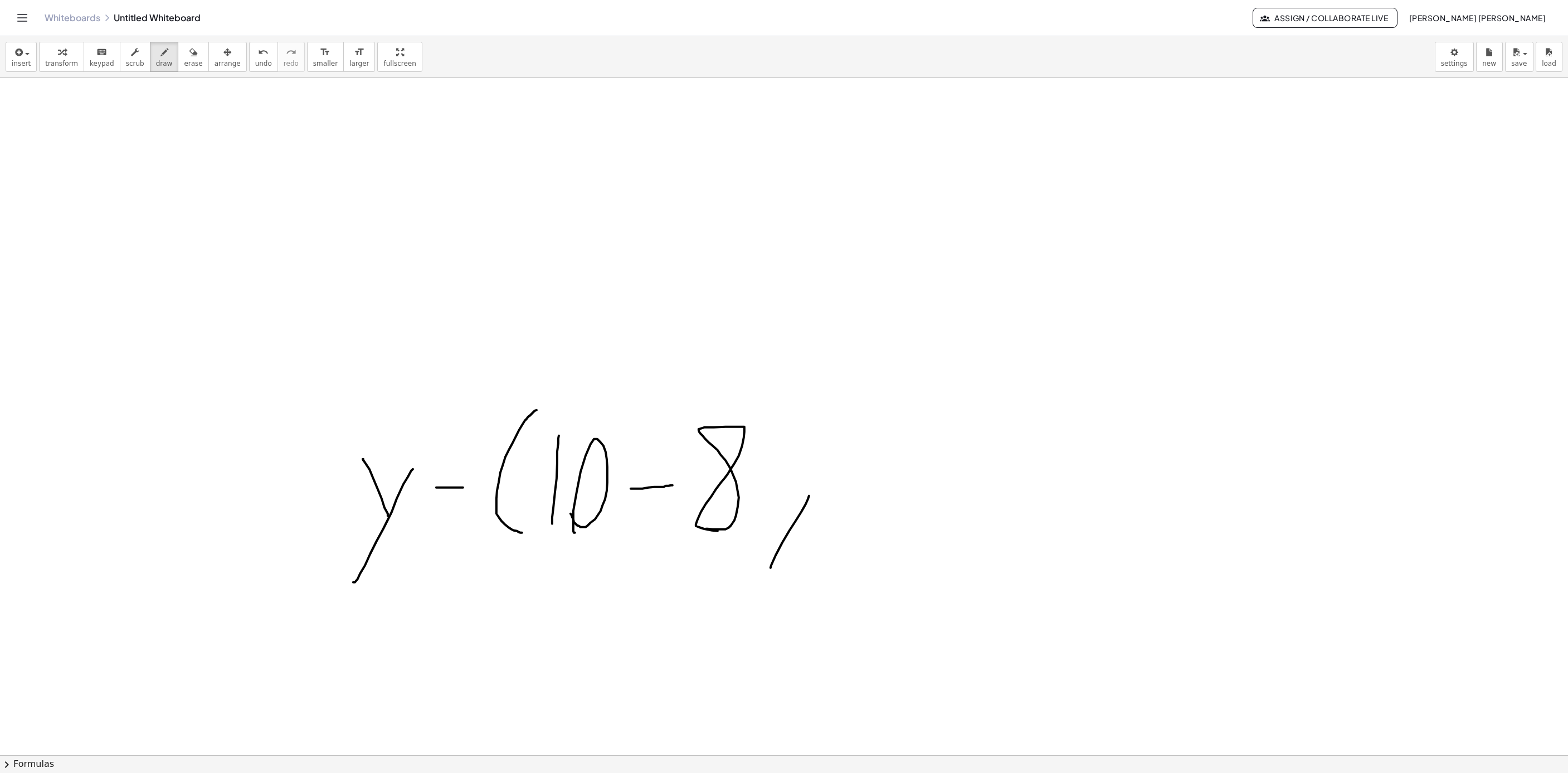
click at [809, 497] on div at bounding box center [1310, 236] width 2621 height 2030
drag, startPoint x: 788, startPoint y: 528, endPoint x: 757, endPoint y: 487, distance: 51.4
click at [757, 487] on div at bounding box center [1310, 236] width 2621 height 2030
drag, startPoint x: 841, startPoint y: 539, endPoint x: 753, endPoint y: 385, distance: 177.4
click at [781, 386] on div at bounding box center [1310, 236] width 2621 height 2030
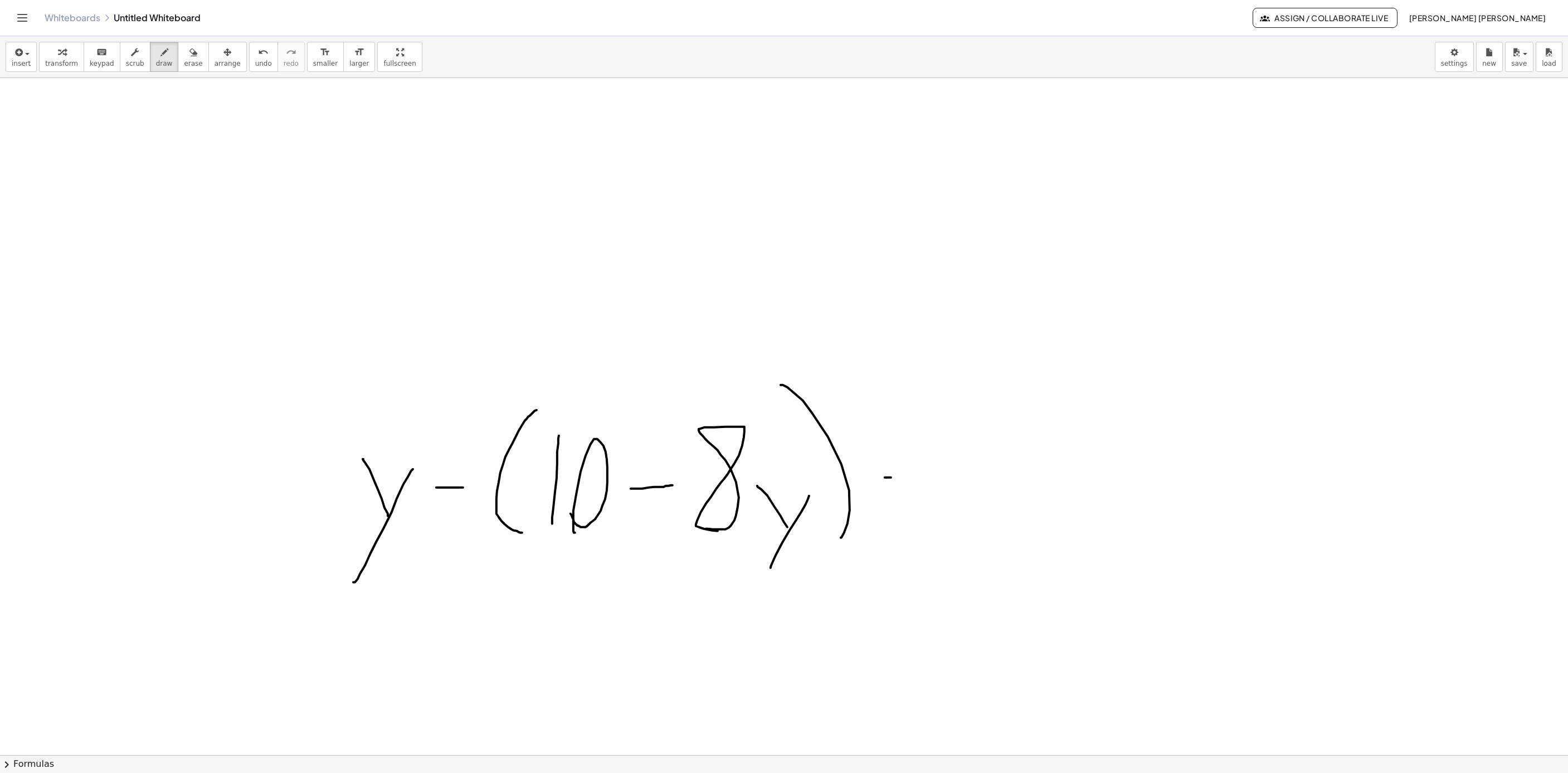
drag, startPoint x: 886, startPoint y: 479, endPoint x: 931, endPoint y: 482, distance: 45.1
click at [931, 480] on div at bounding box center [1310, 236] width 2621 height 2030
click at [932, 528] on div at bounding box center [1310, 236] width 2621 height 2030
drag, startPoint x: 978, startPoint y: 537, endPoint x: 1007, endPoint y: 422, distance: 118.6
click at [990, 389] on div at bounding box center [1310, 236] width 2621 height 2030
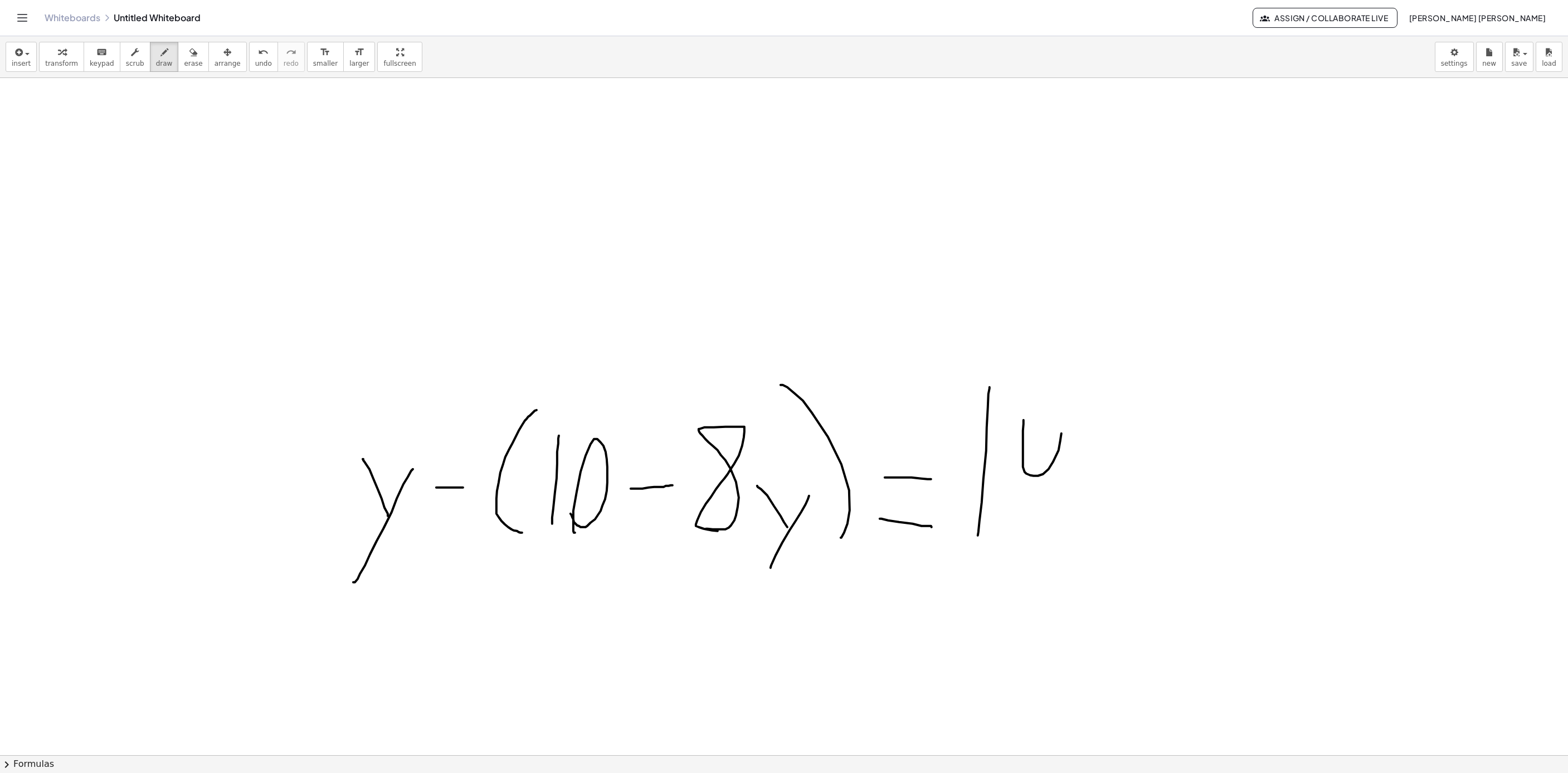
drag, startPoint x: 1023, startPoint y: 422, endPoint x: 1059, endPoint y: 536, distance: 119.5
click at [1059, 536] on div at bounding box center [1310, 236] width 2621 height 2030
drag, startPoint x: 1141, startPoint y: 420, endPoint x: 1159, endPoint y: 586, distance: 167.0
click at [1128, 582] on div at bounding box center [1310, 236] width 2621 height 2030
drag, startPoint x: 1166, startPoint y: 594, endPoint x: 1204, endPoint y: 497, distance: 104.2
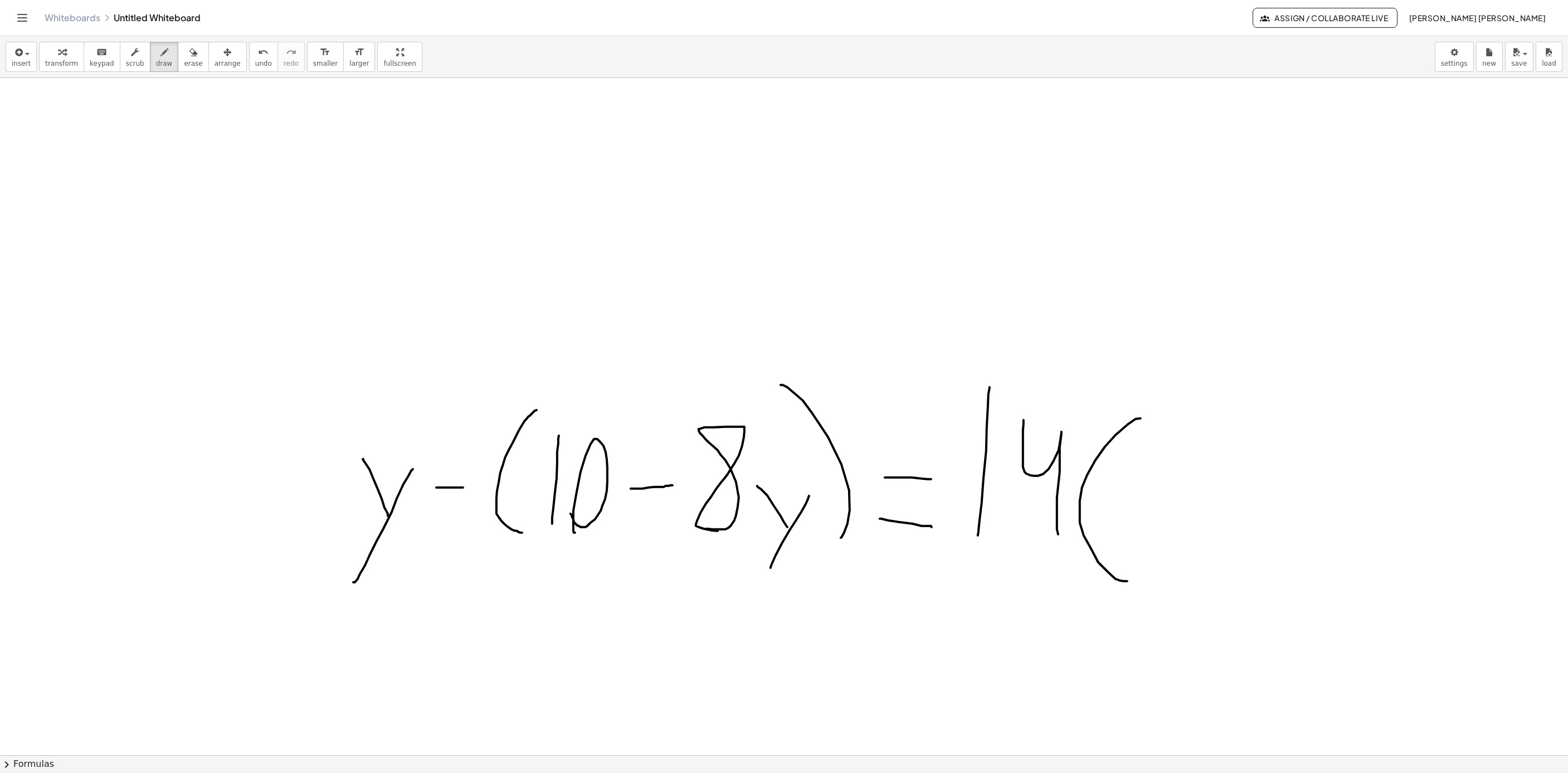
click at [1204, 497] on div at bounding box center [1310, 236] width 2621 height 2030
drag, startPoint x: 1169, startPoint y: 536, endPoint x: 1137, endPoint y: 486, distance: 59.4
click at [1137, 486] on div at bounding box center [1310, 236] width 2621 height 2030
drag, startPoint x: 1246, startPoint y: 498, endPoint x: 1289, endPoint y: 493, distance: 43.3
click at [1288, 493] on div at bounding box center [1310, 236] width 2621 height 2030
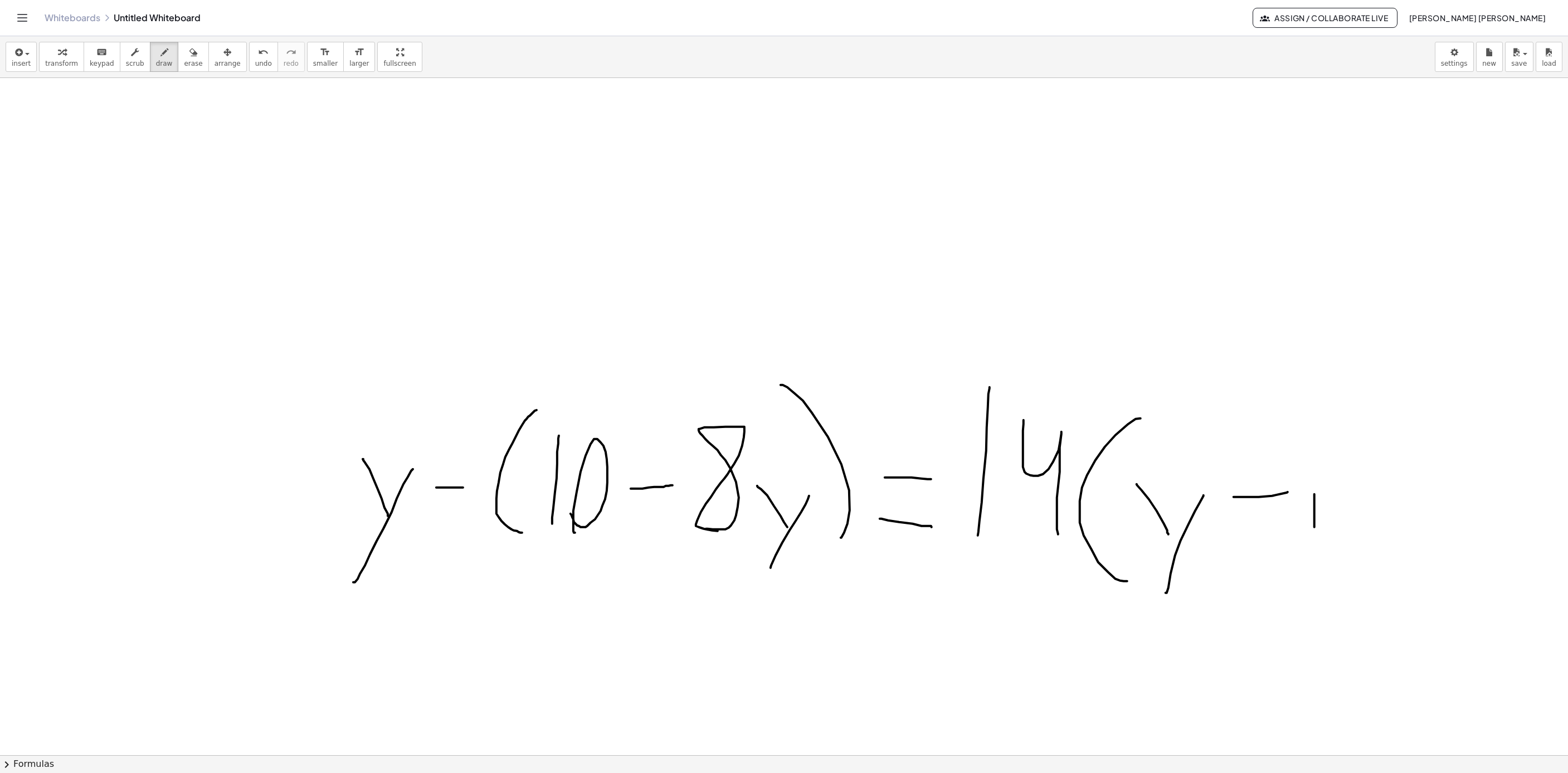
drag, startPoint x: 1315, startPoint y: 528, endPoint x: 1314, endPoint y: 437, distance: 91.0
click at [1314, 437] on div at bounding box center [1310, 236] width 2621 height 2030
drag, startPoint x: 1386, startPoint y: 445, endPoint x: 1326, endPoint y: 525, distance: 100.0
click at [1325, 525] on div at bounding box center [1310, 236] width 2621 height 2030
drag, startPoint x: 1438, startPoint y: 532, endPoint x: 1261, endPoint y: 259, distance: 325.4
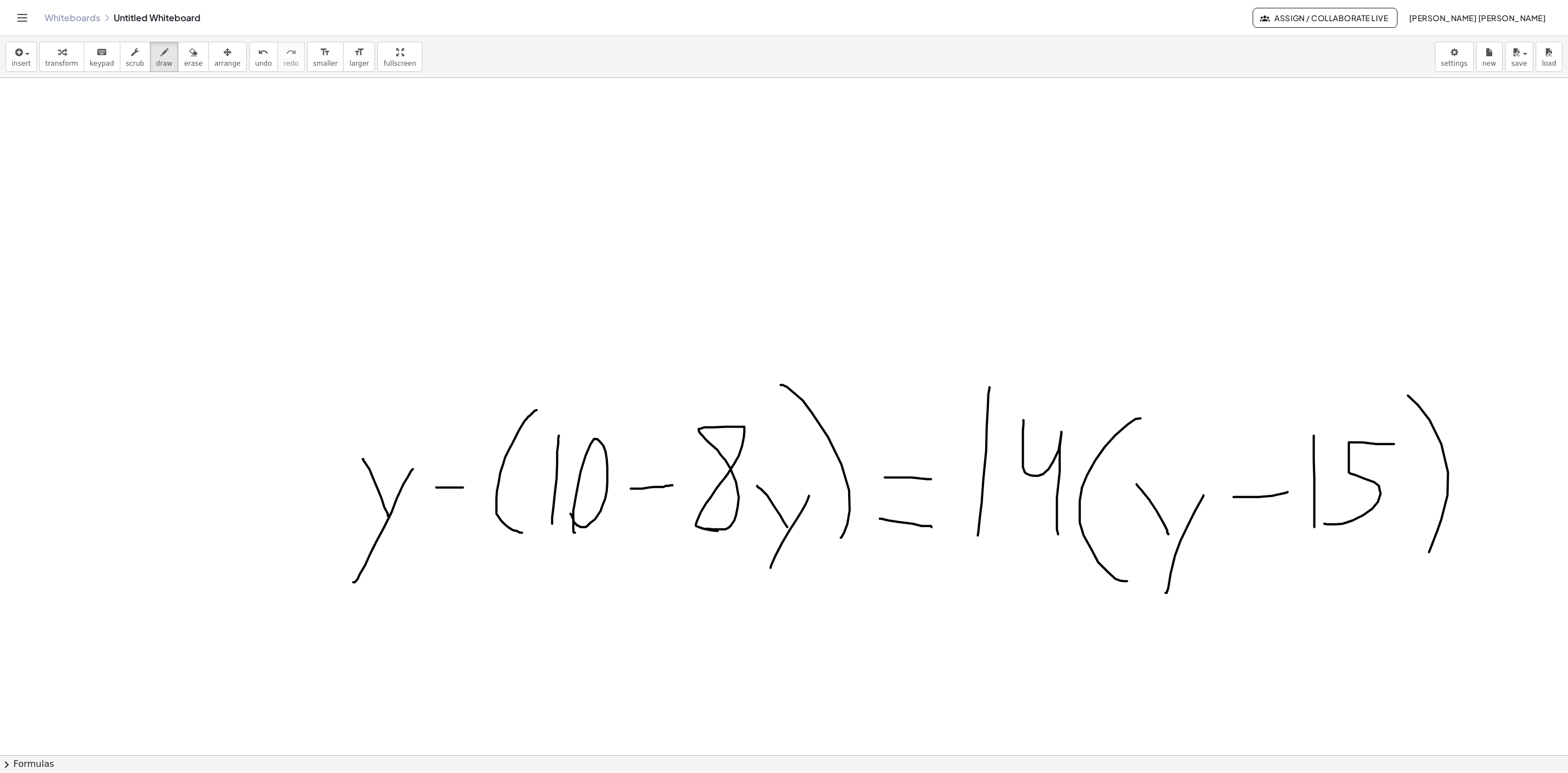
click at [1392, 391] on div at bounding box center [1310, 236] width 2621 height 2030
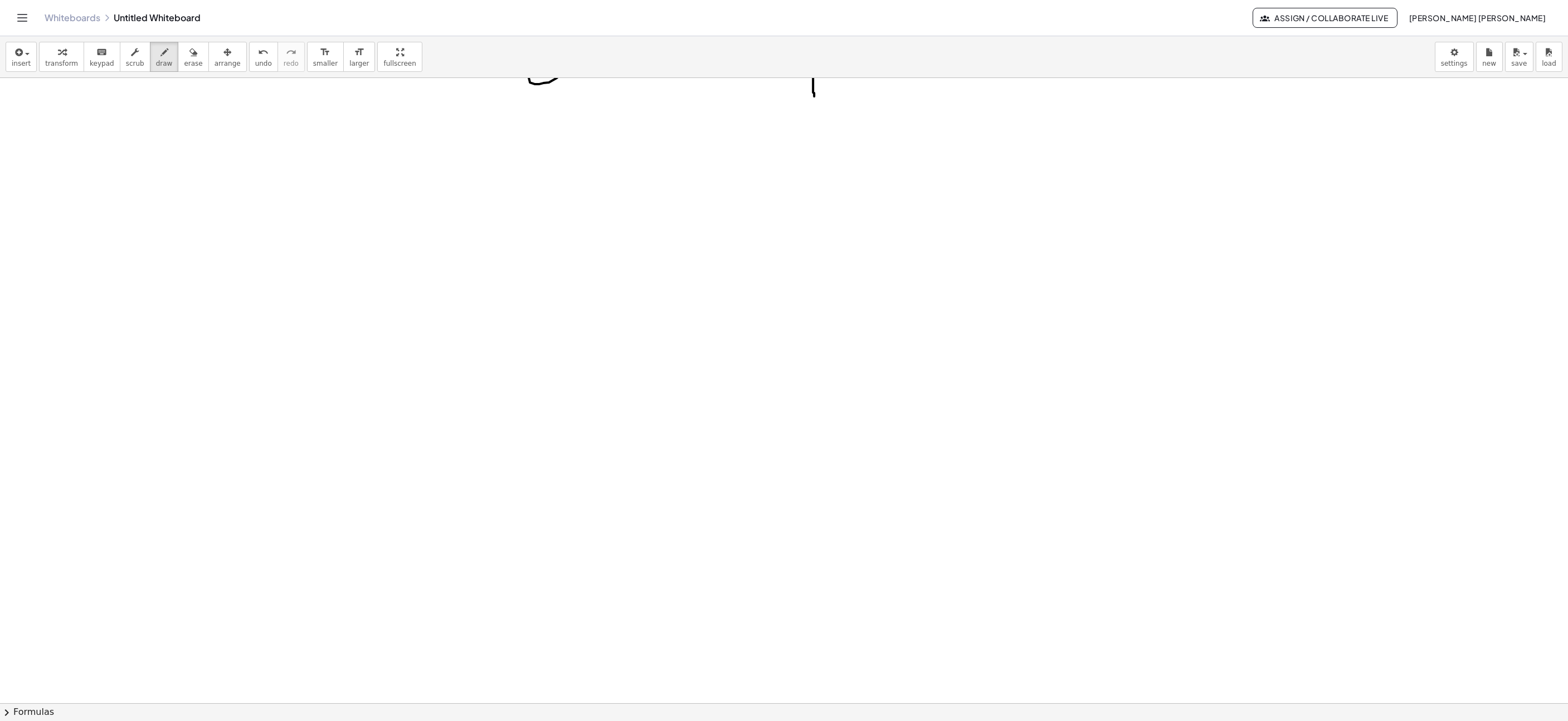
scroll to position [0, 0]
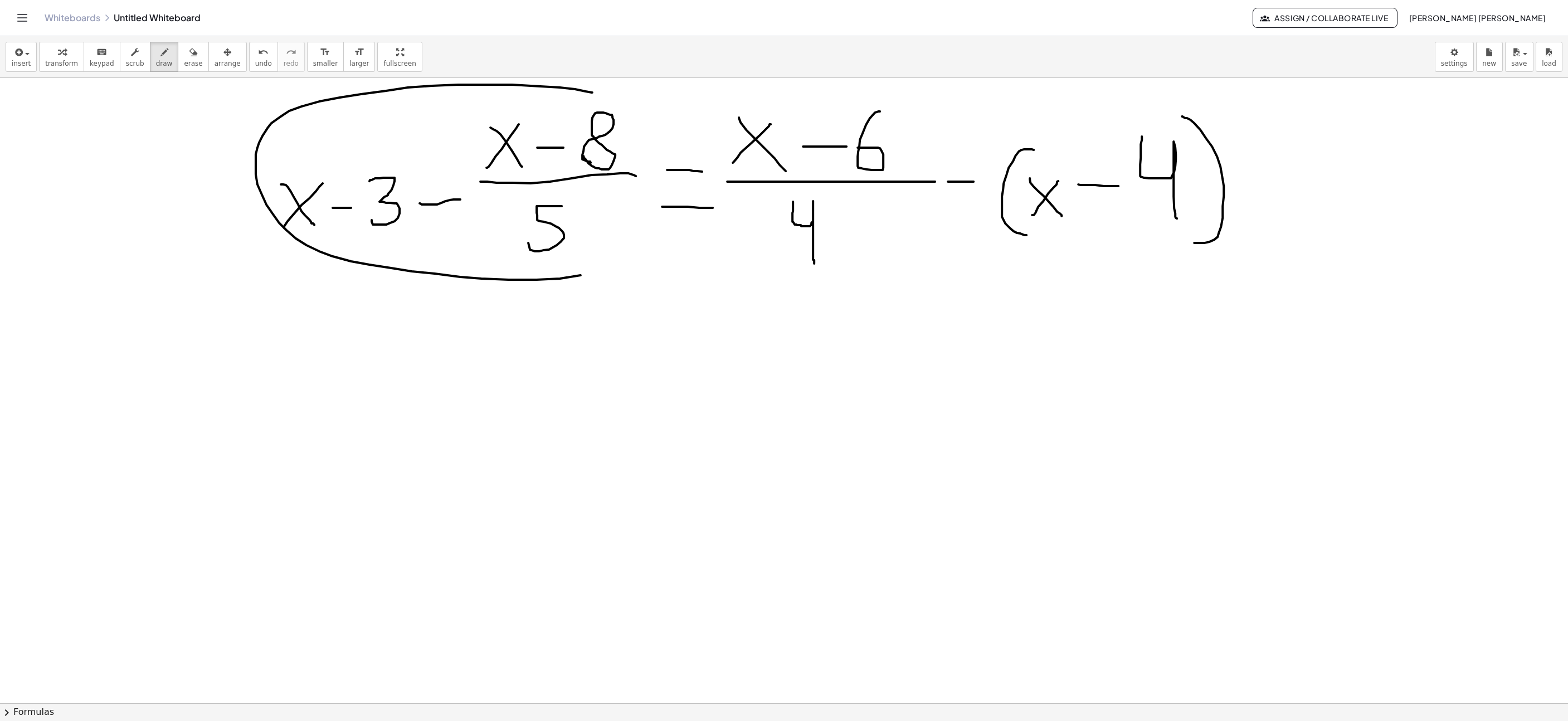
drag, startPoint x: 592, startPoint y: 94, endPoint x: 603, endPoint y: 272, distance: 178.3
drag, startPoint x: 579, startPoint y: 276, endPoint x: 565, endPoint y: 97, distance: 179.5
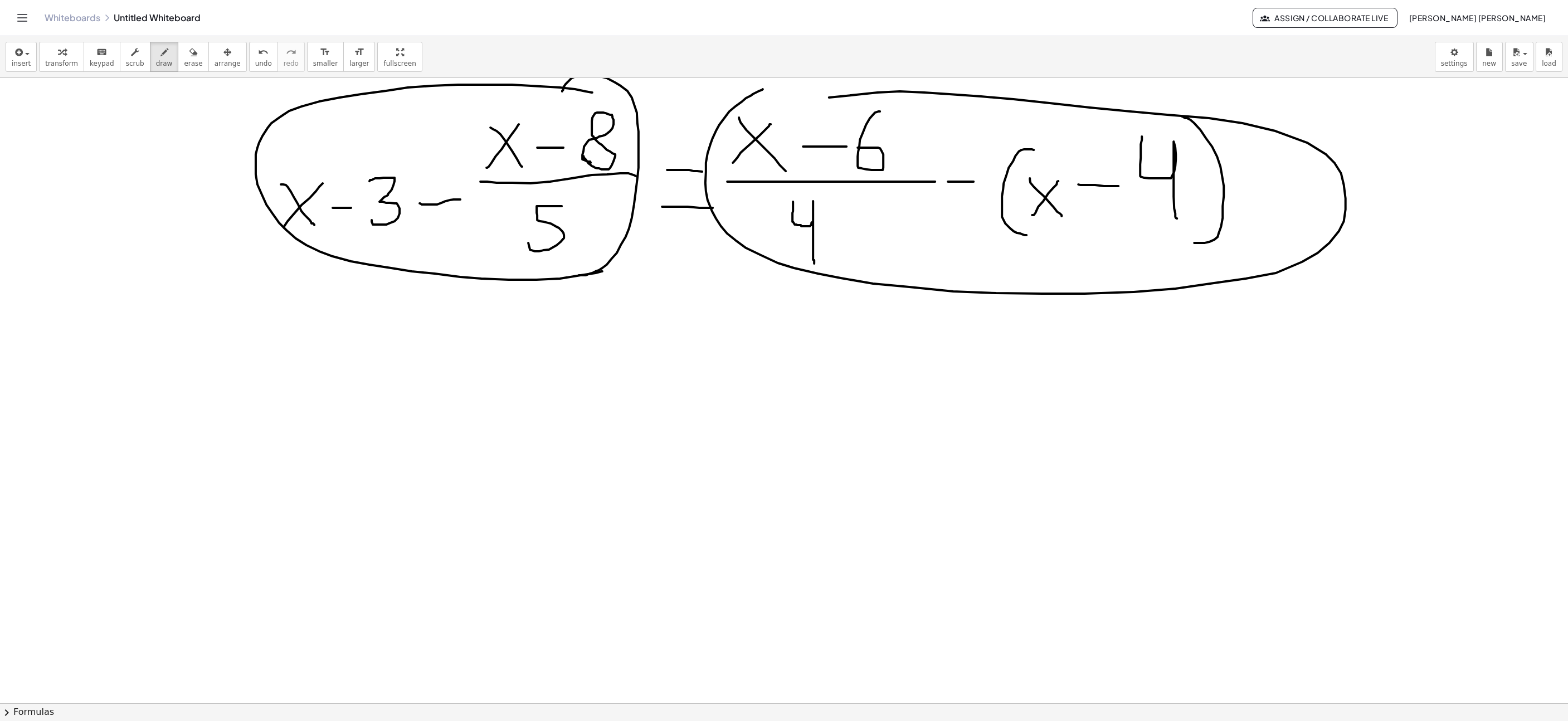
drag, startPoint x: 759, startPoint y: 92, endPoint x: 763, endPoint y: 121, distance: 29.3
click at [249, 54] on button "undo undo" at bounding box center [263, 57] width 29 height 30
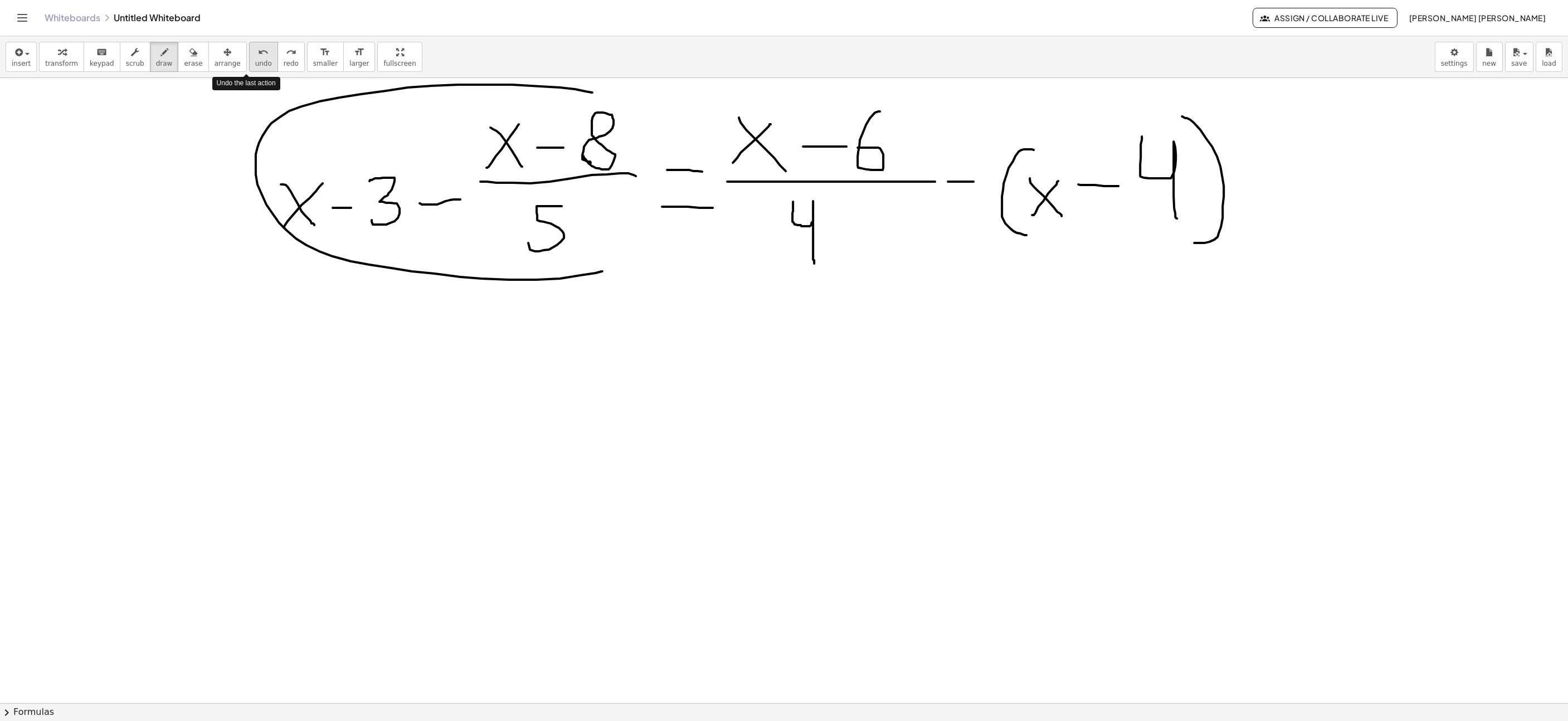
click at [249, 54] on button "undo undo" at bounding box center [263, 57] width 29 height 30
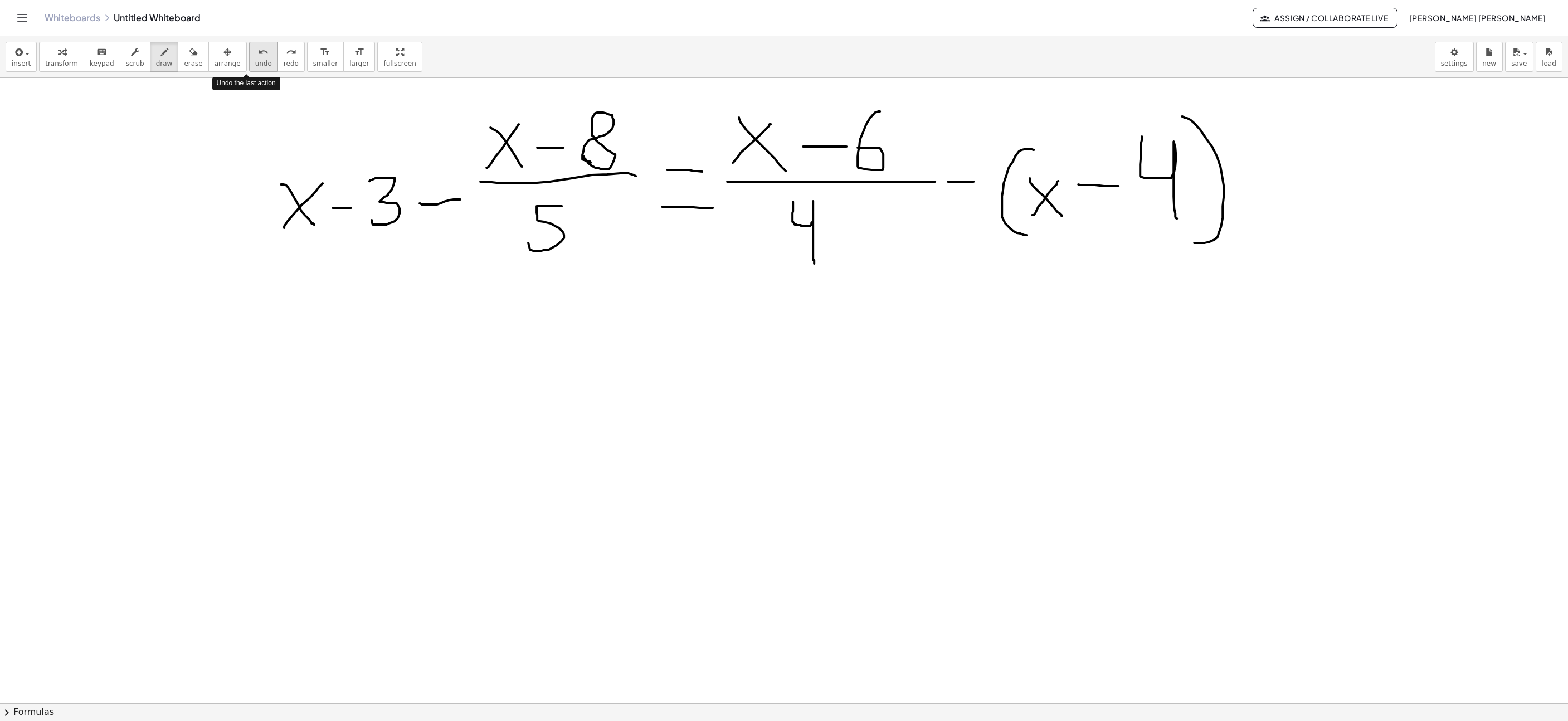
click at [249, 54] on button "undo undo" at bounding box center [263, 57] width 29 height 30
drag, startPoint x: 505, startPoint y: 255, endPoint x: 888, endPoint y: 254, distance: 383.0
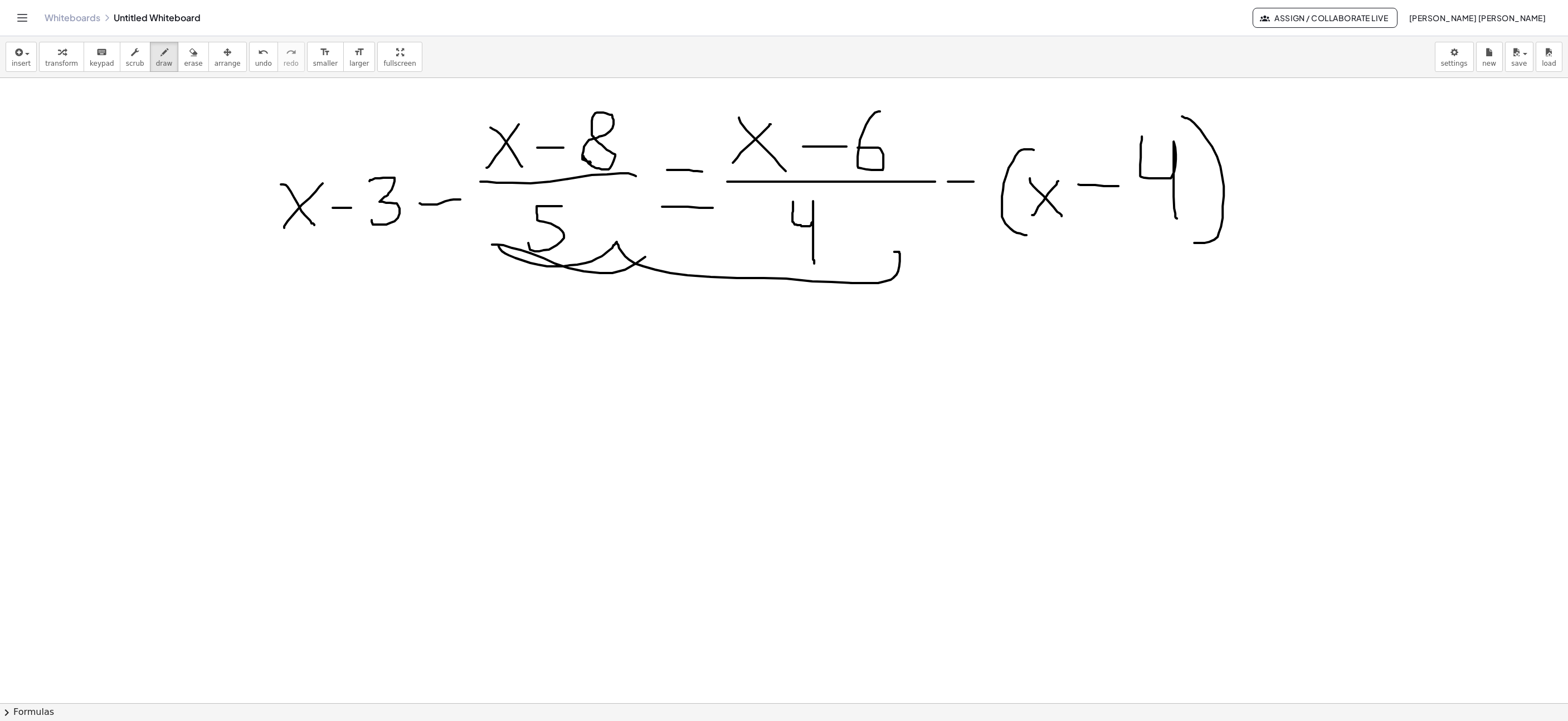
drag, startPoint x: 492, startPoint y: 246, endPoint x: 565, endPoint y: 193, distance: 90.2
click at [258, 51] on icon "undo" at bounding box center [263, 53] width 11 height 14
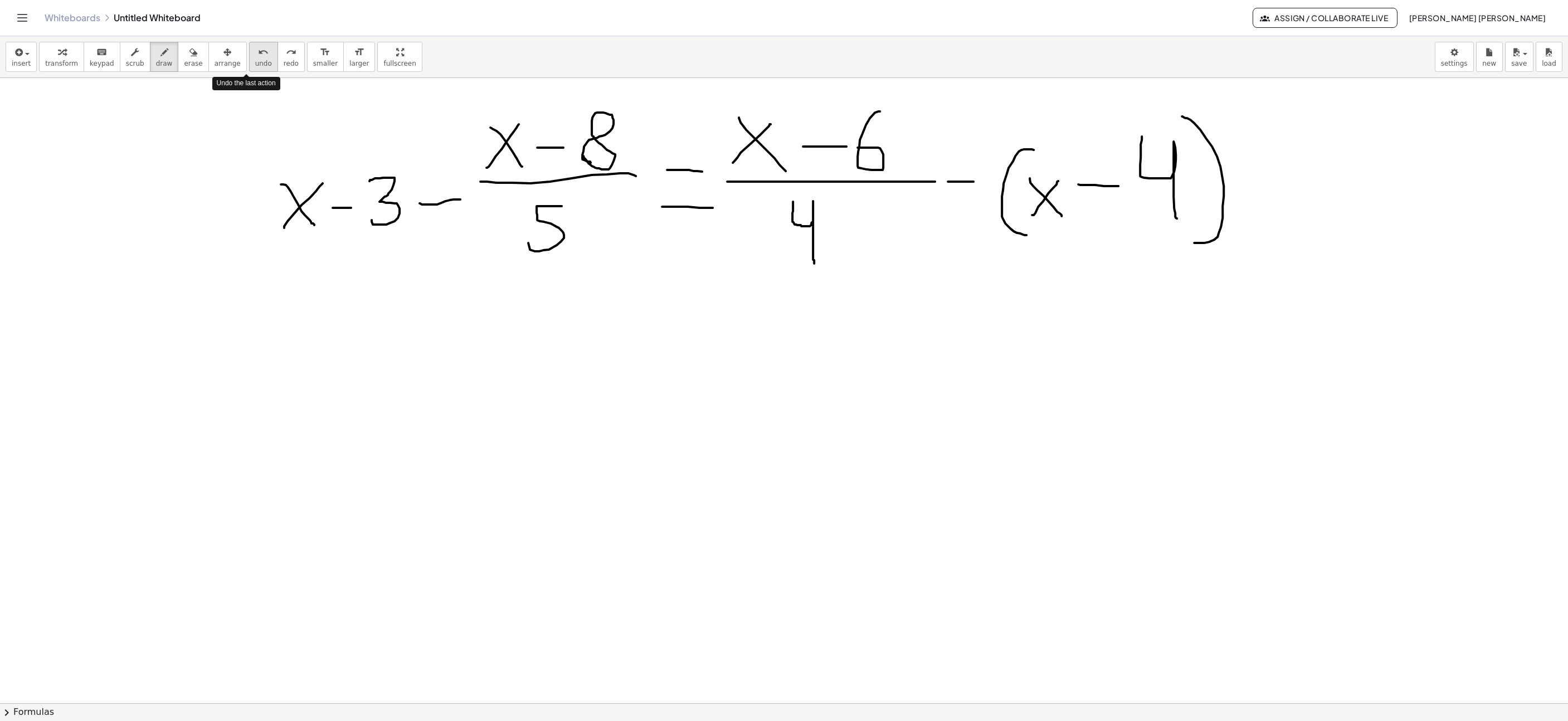
click at [258, 51] on icon "undo" at bounding box center [263, 53] width 11 height 14
drag, startPoint x: 469, startPoint y: 256, endPoint x: 928, endPoint y: 271, distance: 459.2
click at [258, 55] on icon "undo" at bounding box center [263, 53] width 11 height 14
drag, startPoint x: 459, startPoint y: 253, endPoint x: 902, endPoint y: 255, distance: 443.0
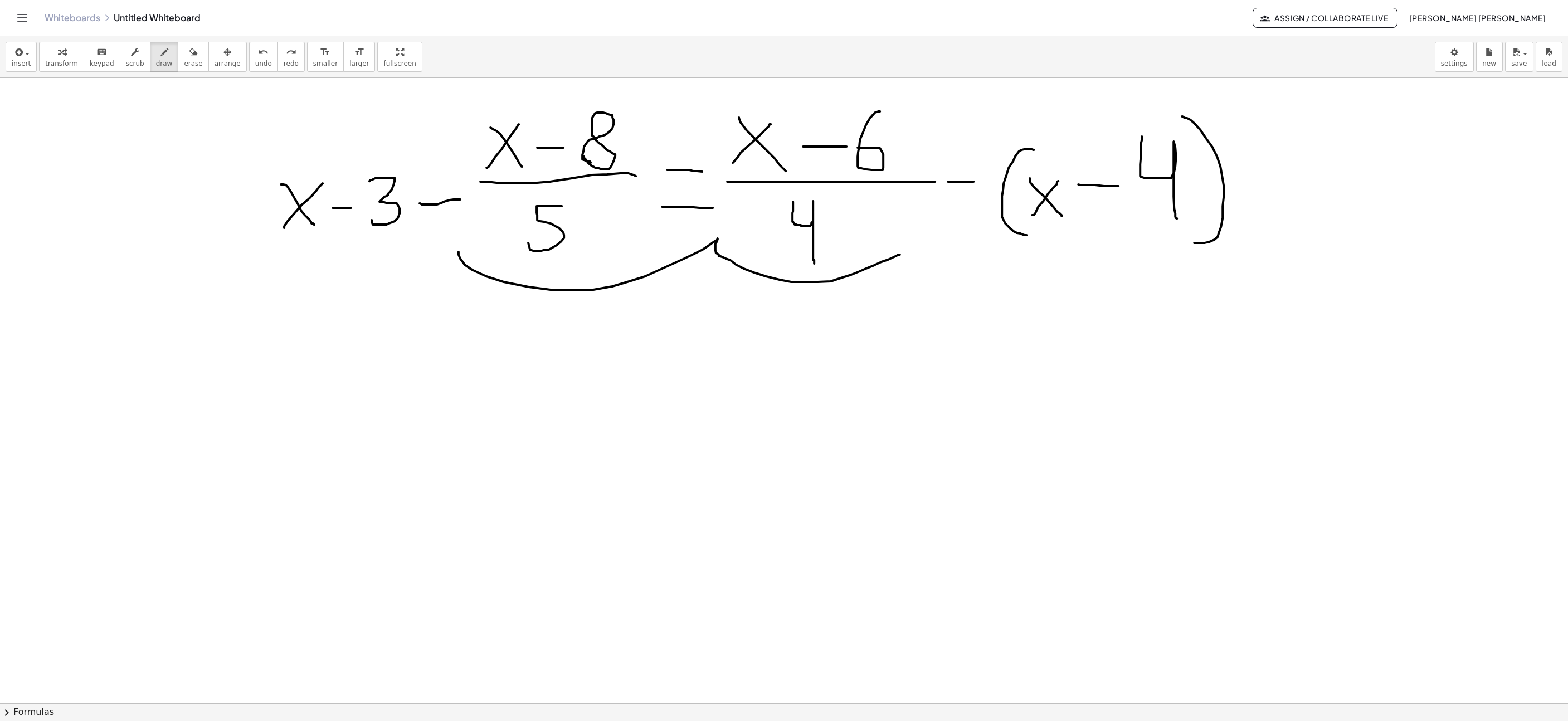
click at [258, 52] on icon "undo" at bounding box center [263, 53] width 11 height 14
drag, startPoint x: 490, startPoint y: 254, endPoint x: 934, endPoint y: 263, distance: 444.1
click at [245, 75] on div "insert select one: Math Expression Function Text Youtube Video Graphing Geometr…" at bounding box center [784, 57] width 1568 height 42
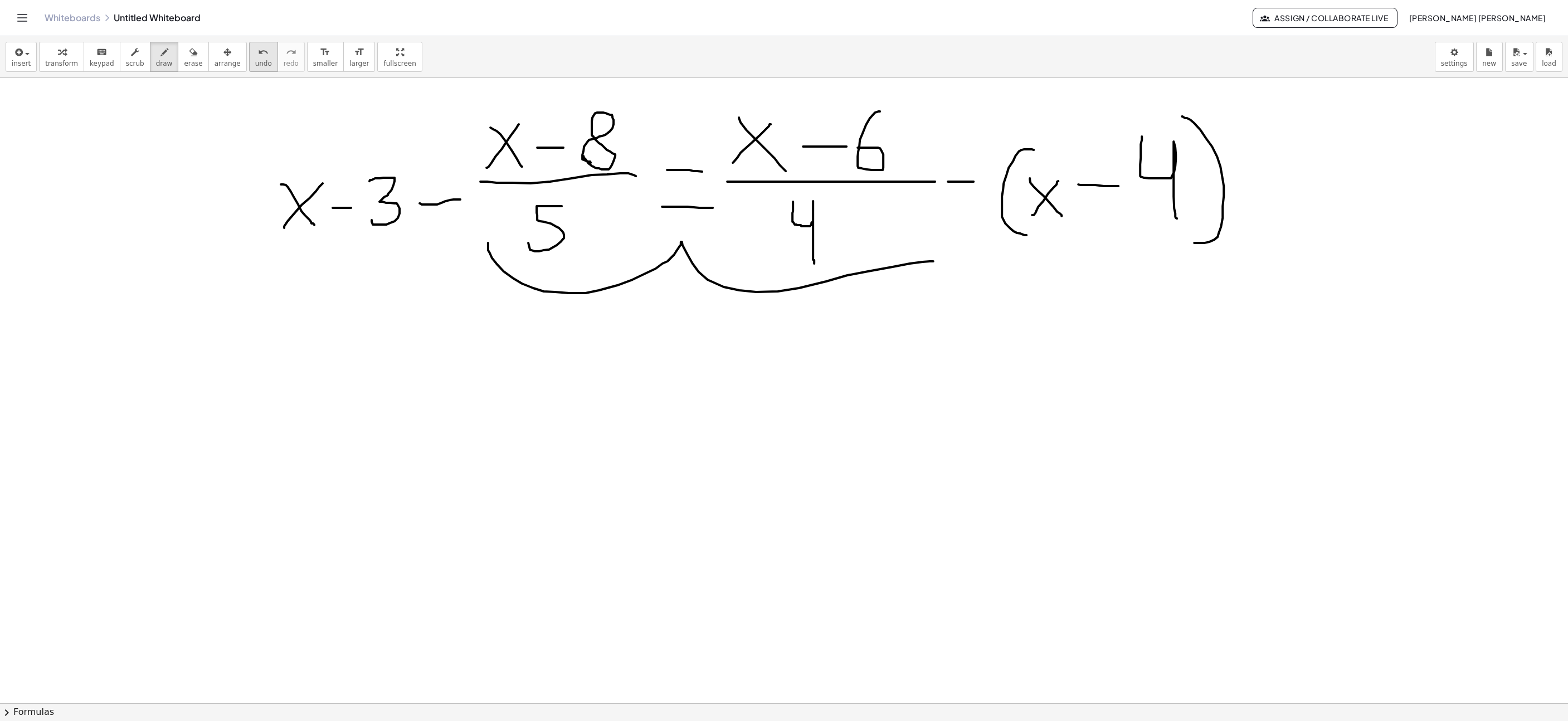
click at [255, 64] on span "undo" at bounding box center [263, 64] width 17 height 8
drag, startPoint x: 280, startPoint y: 328, endPoint x: 273, endPoint y: 449, distance: 121.2
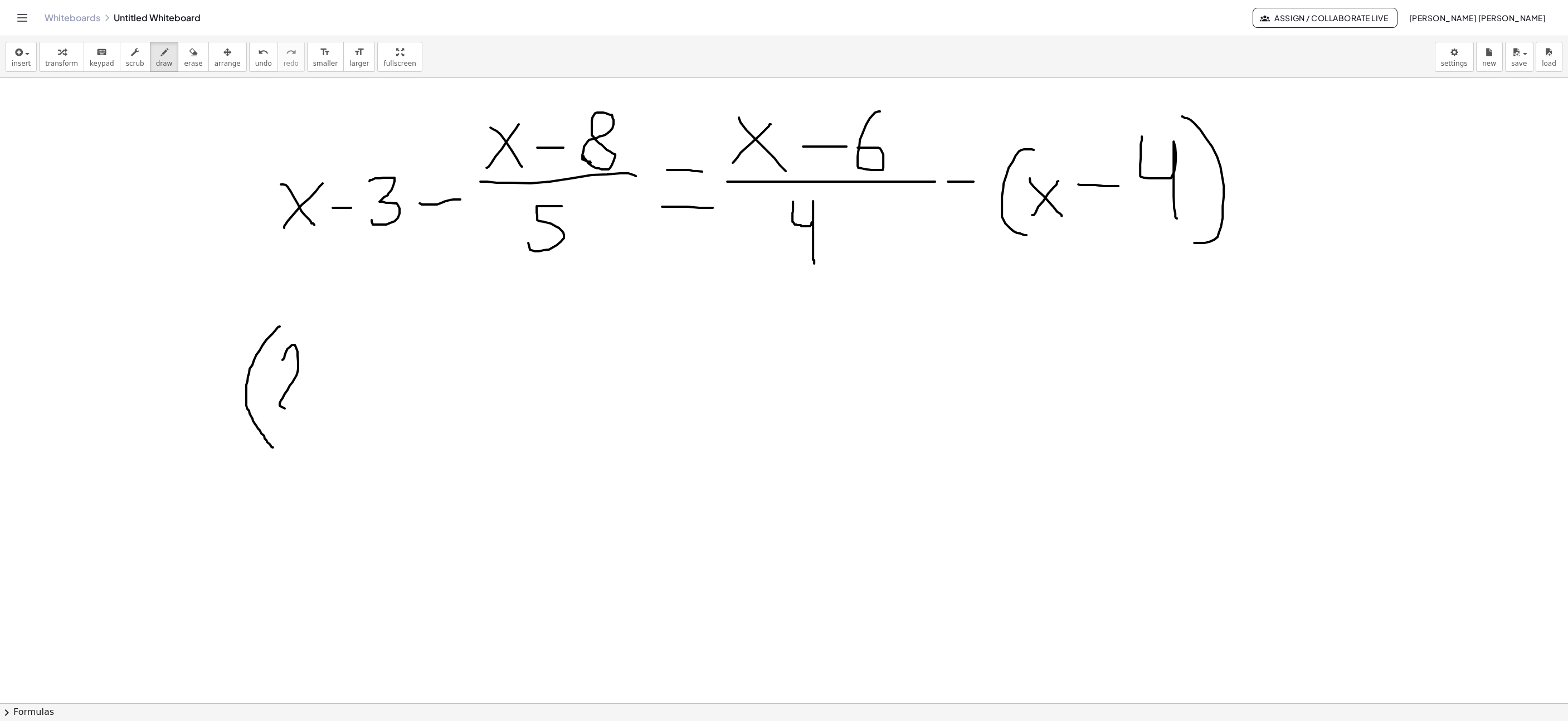
drag, startPoint x: 286, startPoint y: 353, endPoint x: 311, endPoint y: 410, distance: 62.2
drag, startPoint x: 349, startPoint y: 407, endPoint x: 388, endPoint y: 416, distance: 40.0
drag, startPoint x: 374, startPoint y: 328, endPoint x: 451, endPoint y: 417, distance: 117.7
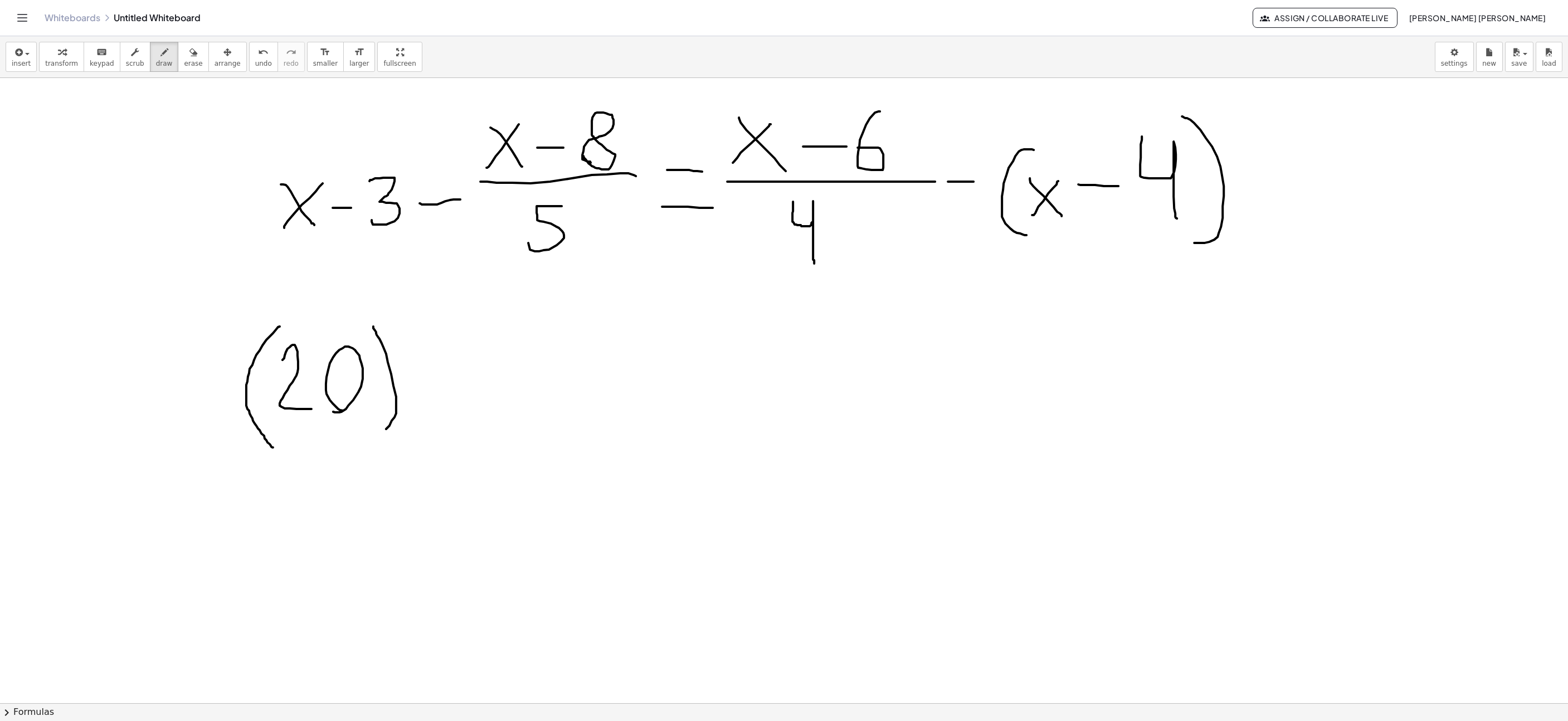
click at [255, 62] on span "undo" at bounding box center [263, 64] width 17 height 8
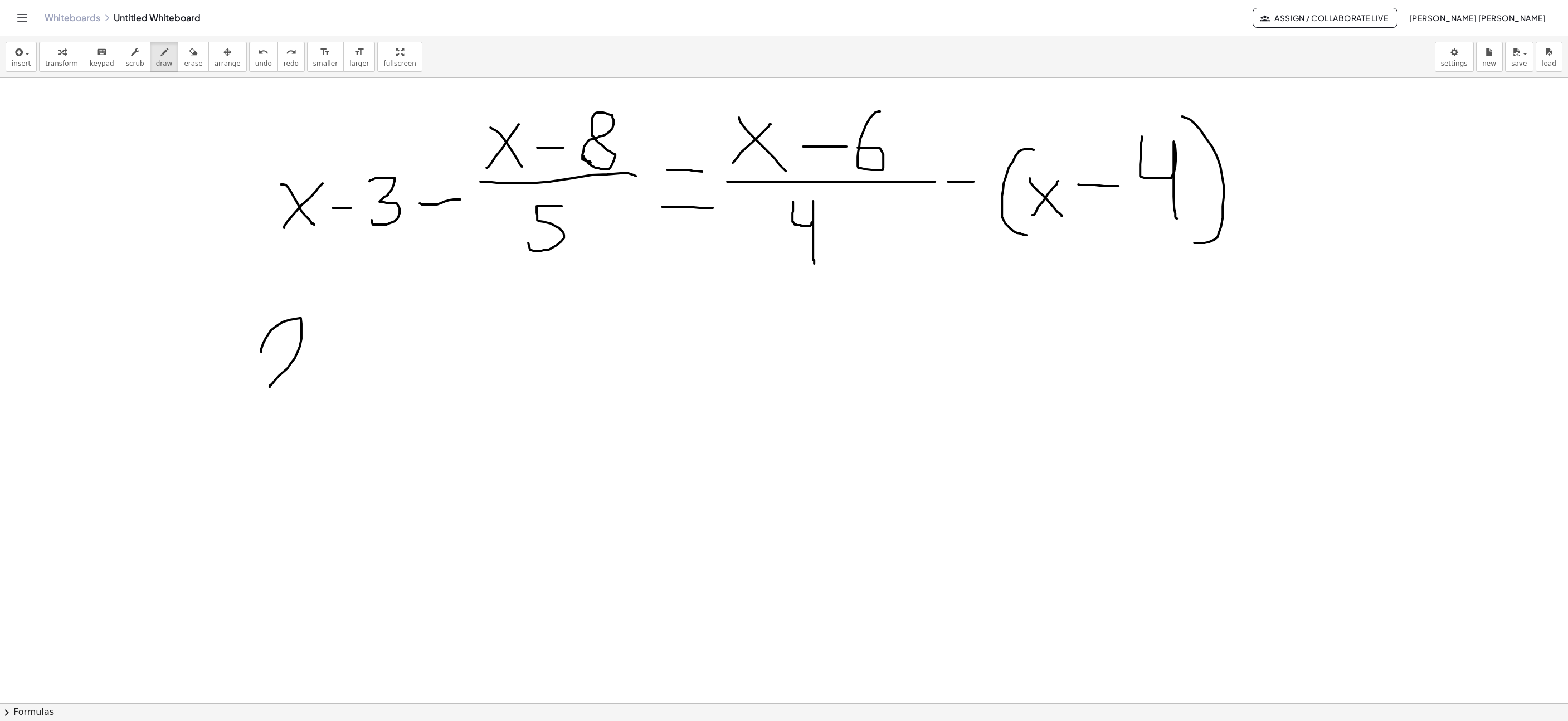
drag, startPoint x: 265, startPoint y: 339, endPoint x: 316, endPoint y: 392, distance: 73.6
drag, startPoint x: 341, startPoint y: 389, endPoint x: 407, endPoint y: 341, distance: 81.6
drag, startPoint x: 413, startPoint y: 312, endPoint x: 415, endPoint y: 412, distance: 100.0
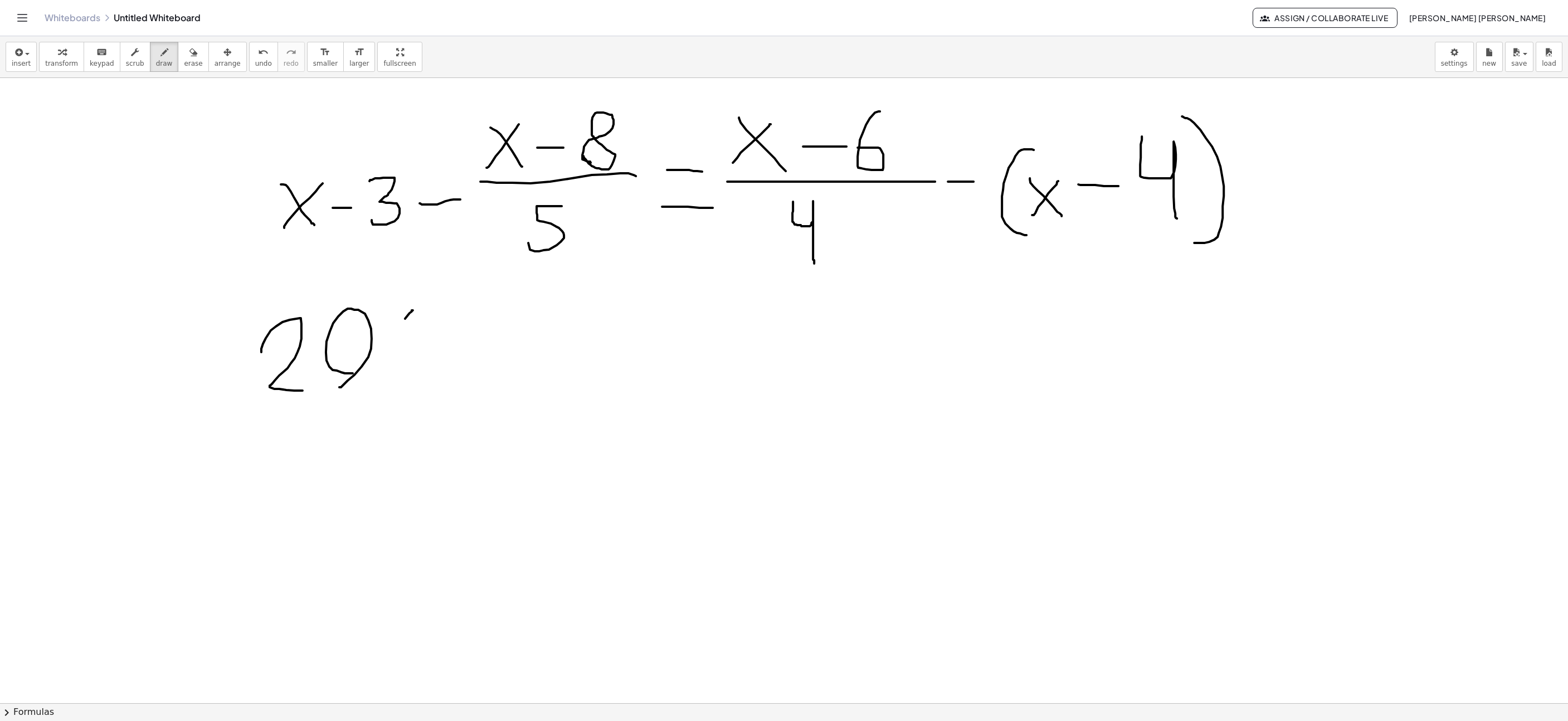
drag, startPoint x: 427, startPoint y: 387, endPoint x: 453, endPoint y: 349, distance: 46.0
drag, startPoint x: 430, startPoint y: 351, endPoint x: 458, endPoint y: 391, distance: 48.8
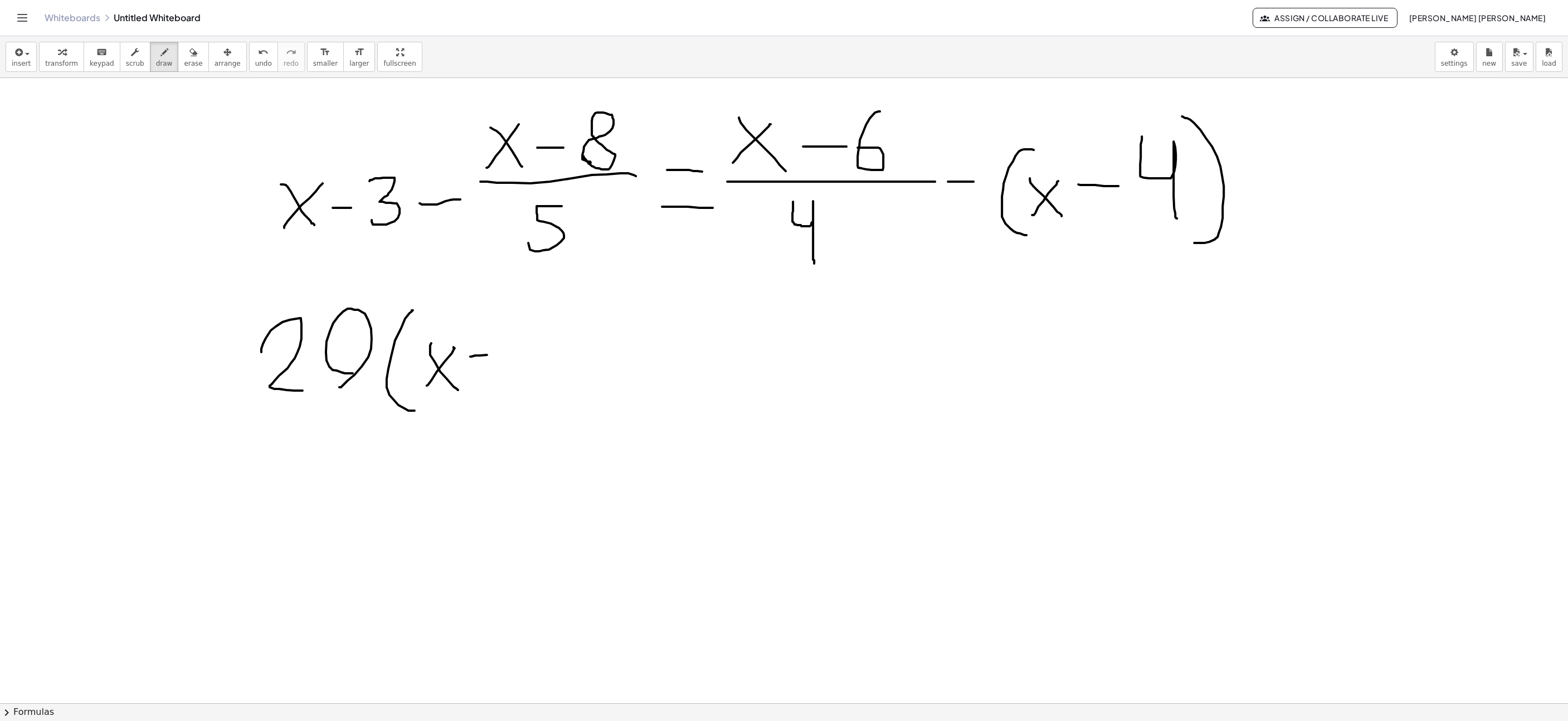
drag, startPoint x: 470, startPoint y: 358, endPoint x: 525, endPoint y: 326, distance: 63.6
drag, startPoint x: 544, startPoint y: 320, endPoint x: 539, endPoint y: 373, distance: 53.2
drag, startPoint x: 596, startPoint y: 358, endPoint x: 571, endPoint y: 278, distance: 83.8
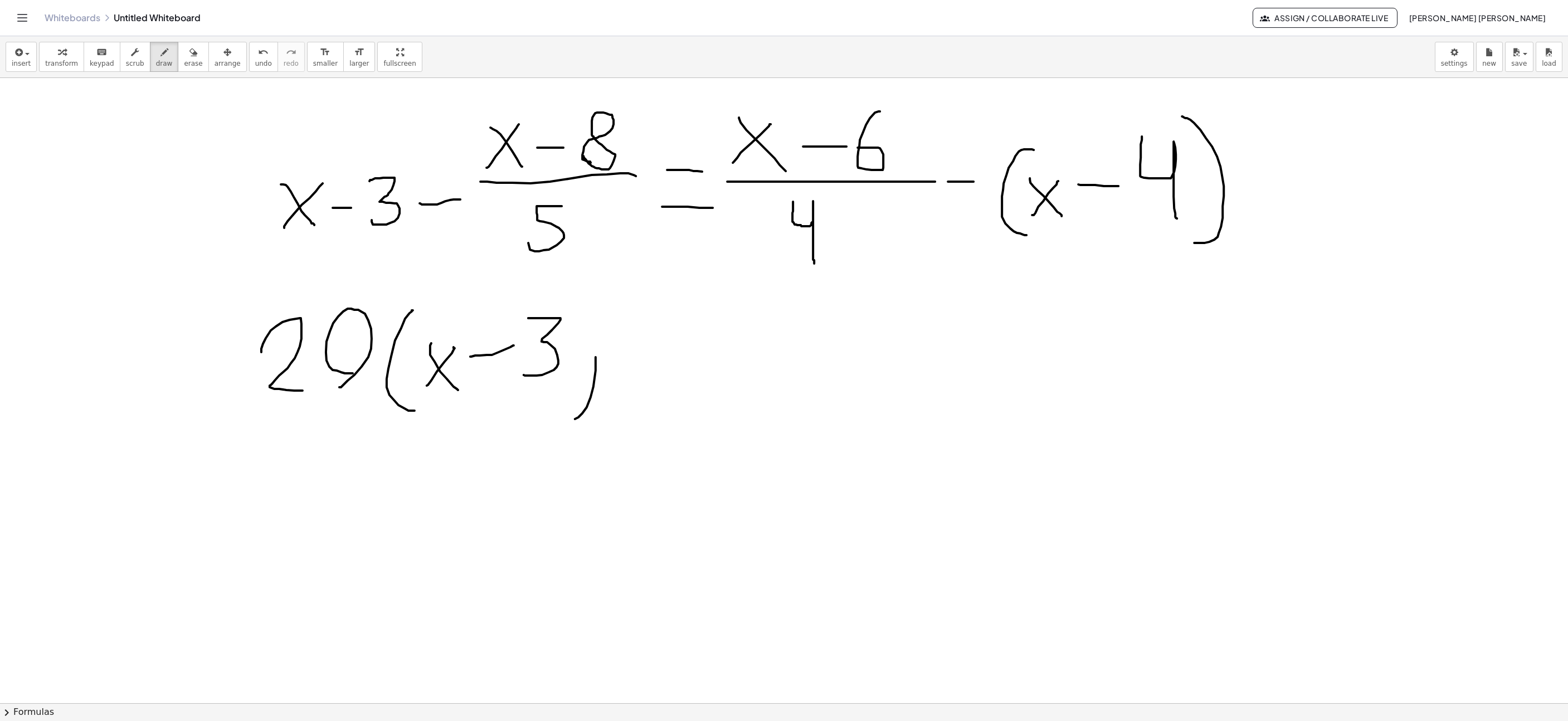
drag, startPoint x: 686, startPoint y: 324, endPoint x: 753, endPoint y: 389, distance: 93.3
drag, startPoint x: 759, startPoint y: 389, endPoint x: 762, endPoint y: 380, distance: 9.5
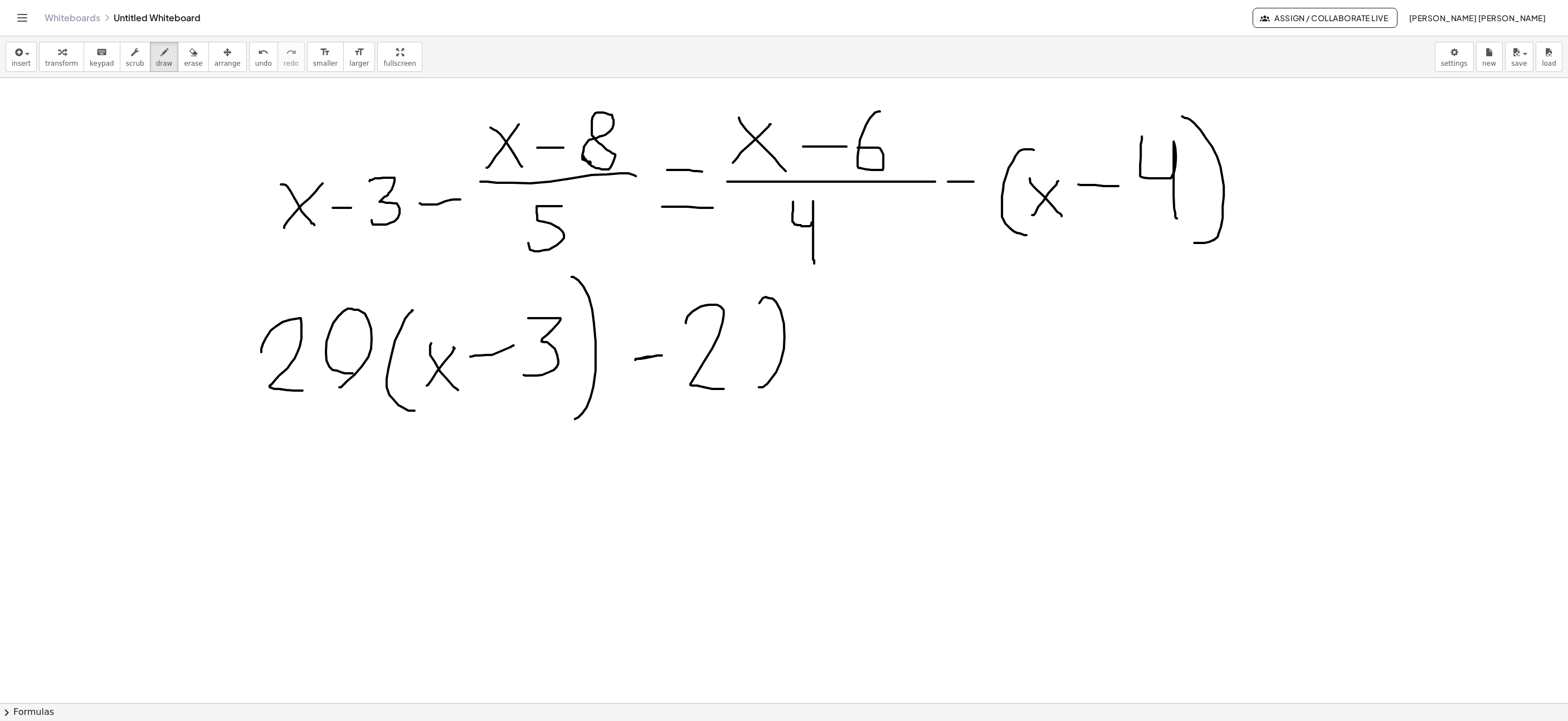
drag, startPoint x: 825, startPoint y: 304, endPoint x: 850, endPoint y: 400, distance: 99.2
drag, startPoint x: 843, startPoint y: 355, endPoint x: 867, endPoint y: 320, distance: 42.4
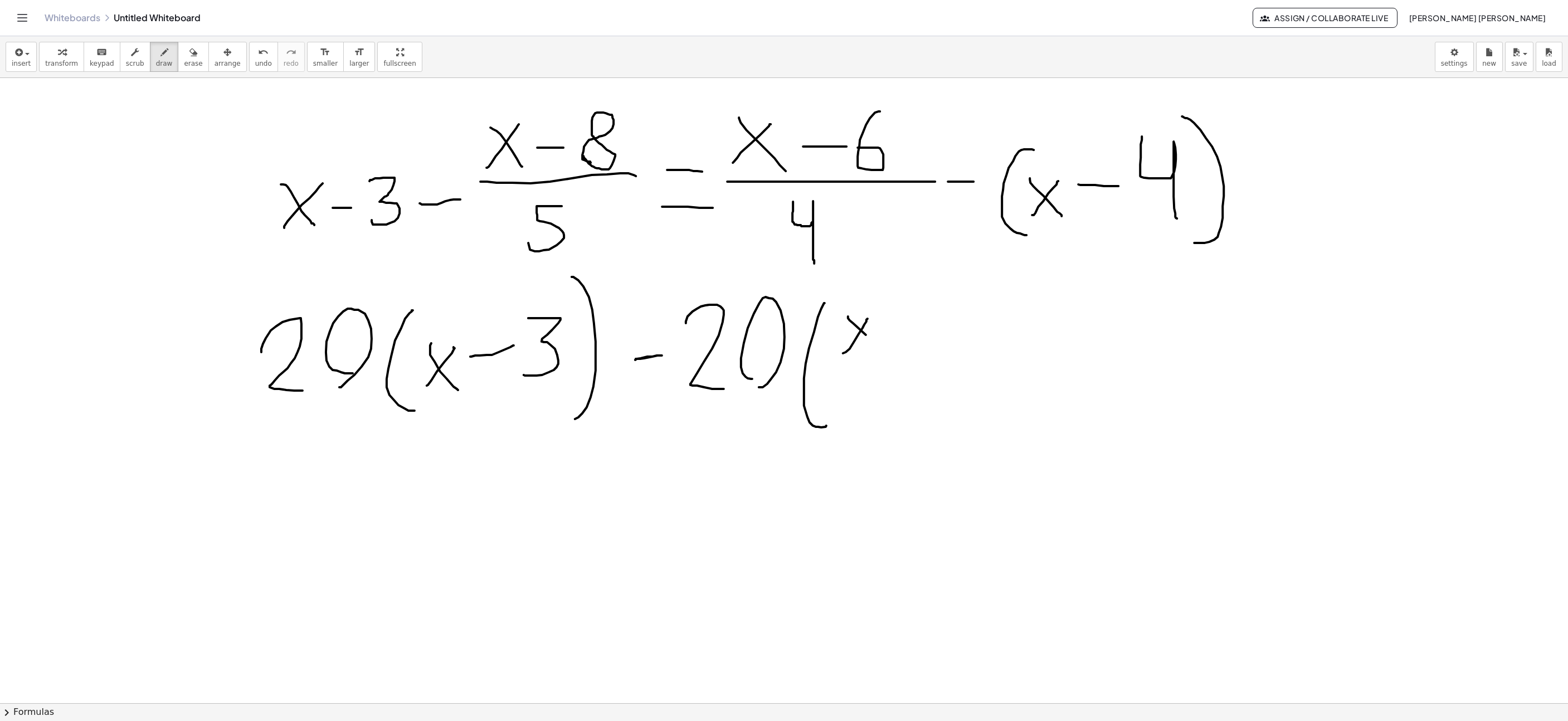
drag, startPoint x: 849, startPoint y: 318, endPoint x: 895, endPoint y: 333, distance: 48.4
drag, startPoint x: 899, startPoint y: 326, endPoint x: 931, endPoint y: 328, distance: 32.1
drag, startPoint x: 960, startPoint y: 348, endPoint x: 950, endPoint y: 347, distance: 10.0
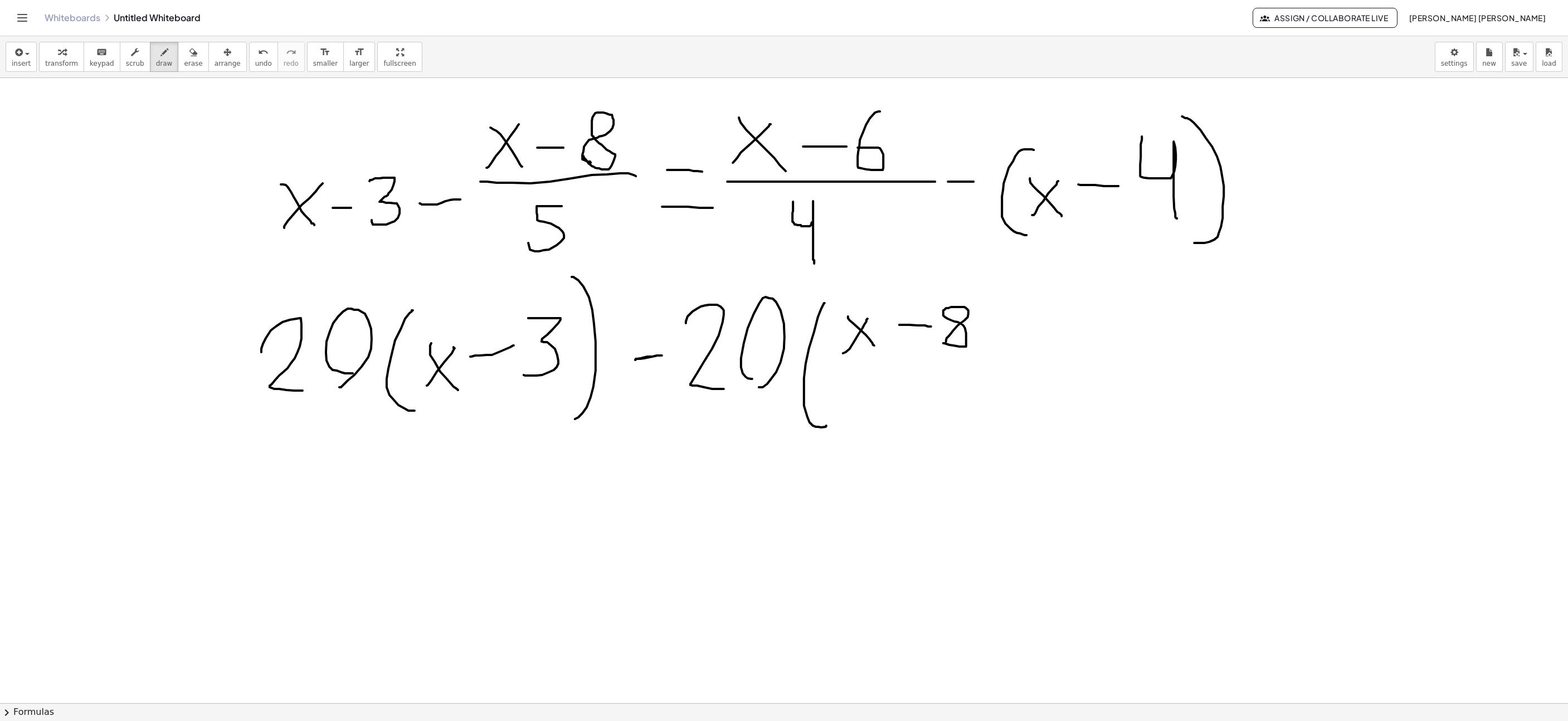
drag, startPoint x: 828, startPoint y: 364, endPoint x: 980, endPoint y: 360, distance: 152.1
drag, startPoint x: 924, startPoint y: 390, endPoint x: 883, endPoint y: 420, distance: 50.8
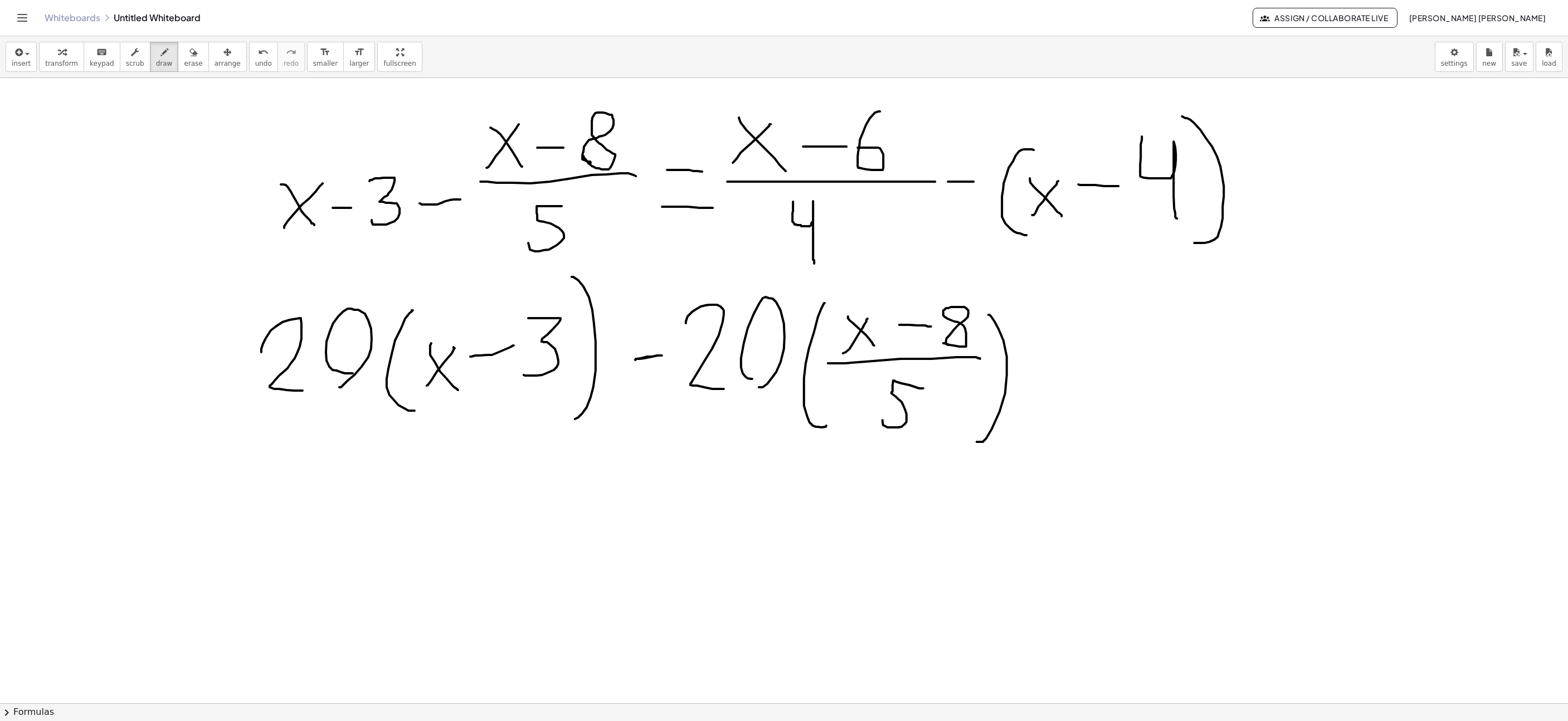
drag, startPoint x: 977, startPoint y: 443, endPoint x: 988, endPoint y: 316, distance: 127.5
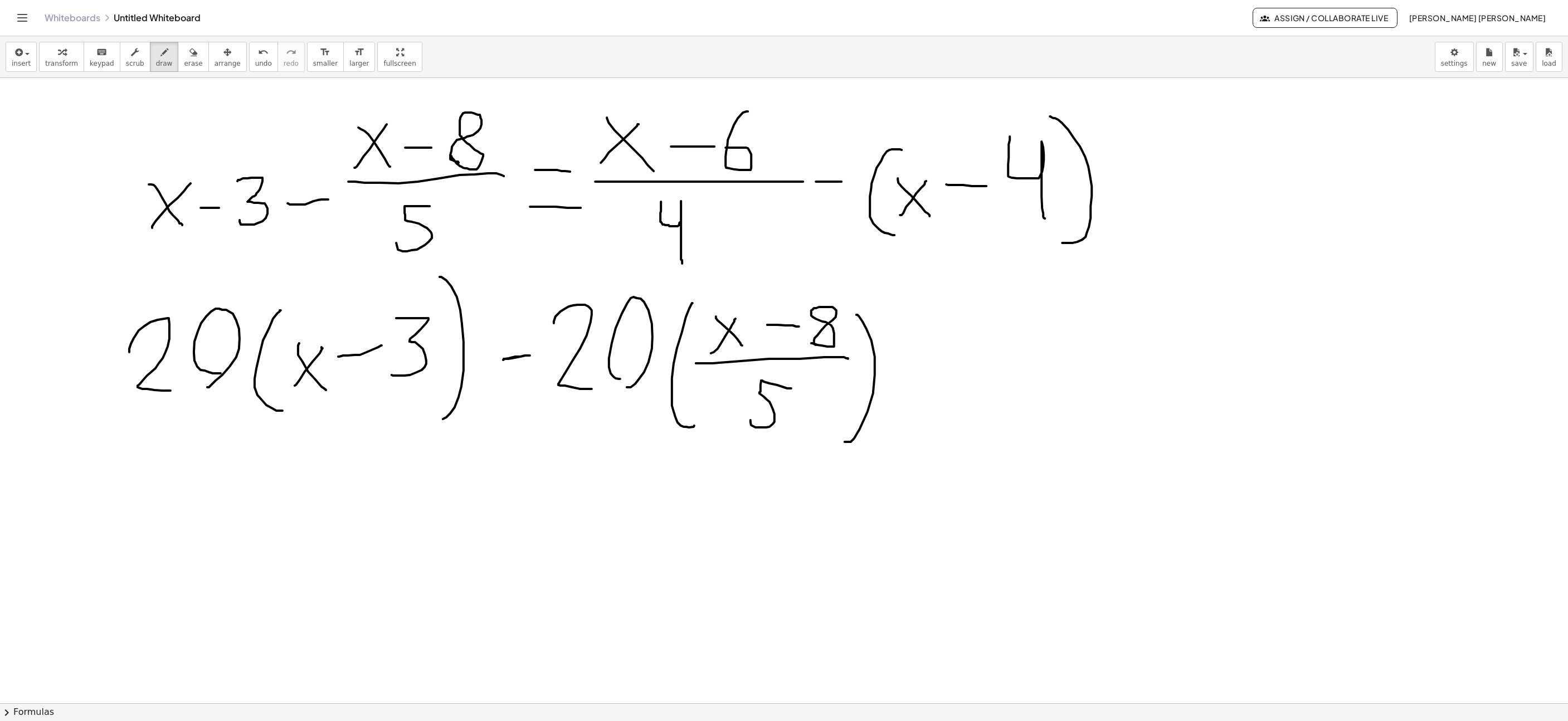
scroll to position [0, 145]
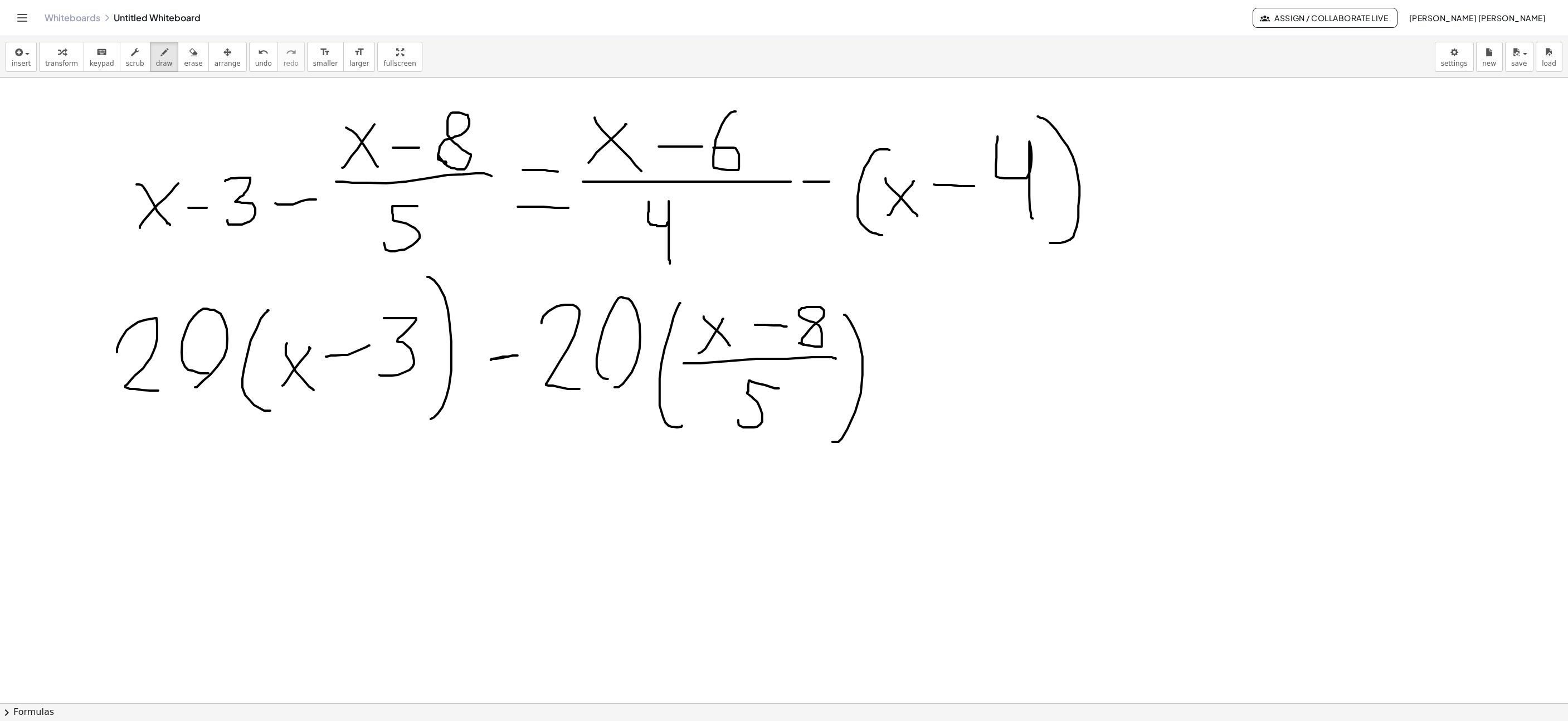
drag, startPoint x: 890, startPoint y: 347, endPoint x: 938, endPoint y: 352, distance: 48.3
drag, startPoint x: 905, startPoint y: 382, endPoint x: 944, endPoint y: 380, distance: 39.1
drag, startPoint x: 969, startPoint y: 339, endPoint x: 1065, endPoint y: 407, distance: 117.6
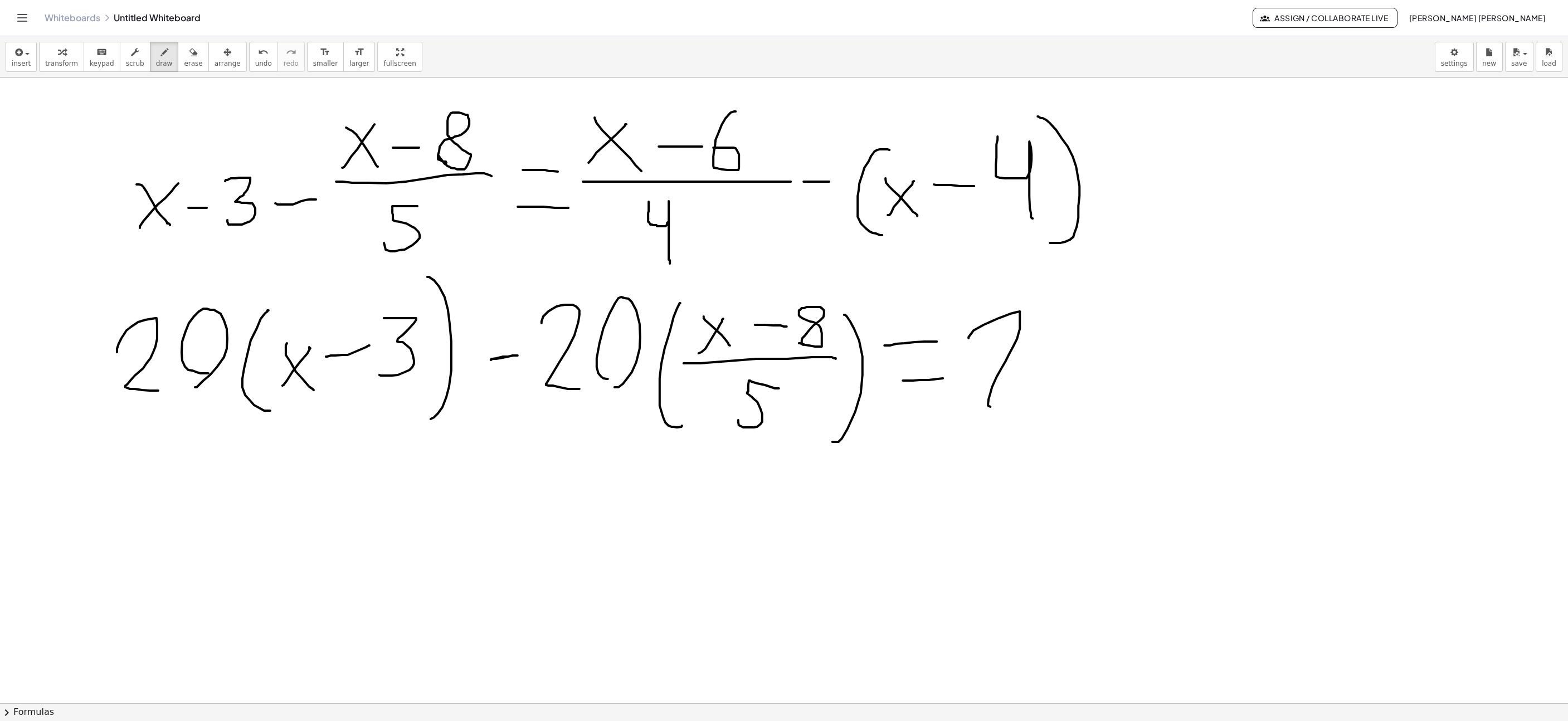
drag, startPoint x: 1092, startPoint y: 395, endPoint x: 1093, endPoint y: 401, distance: 6.1
drag, startPoint x: 1163, startPoint y: 301, endPoint x: 1159, endPoint y: 416, distance: 115.1
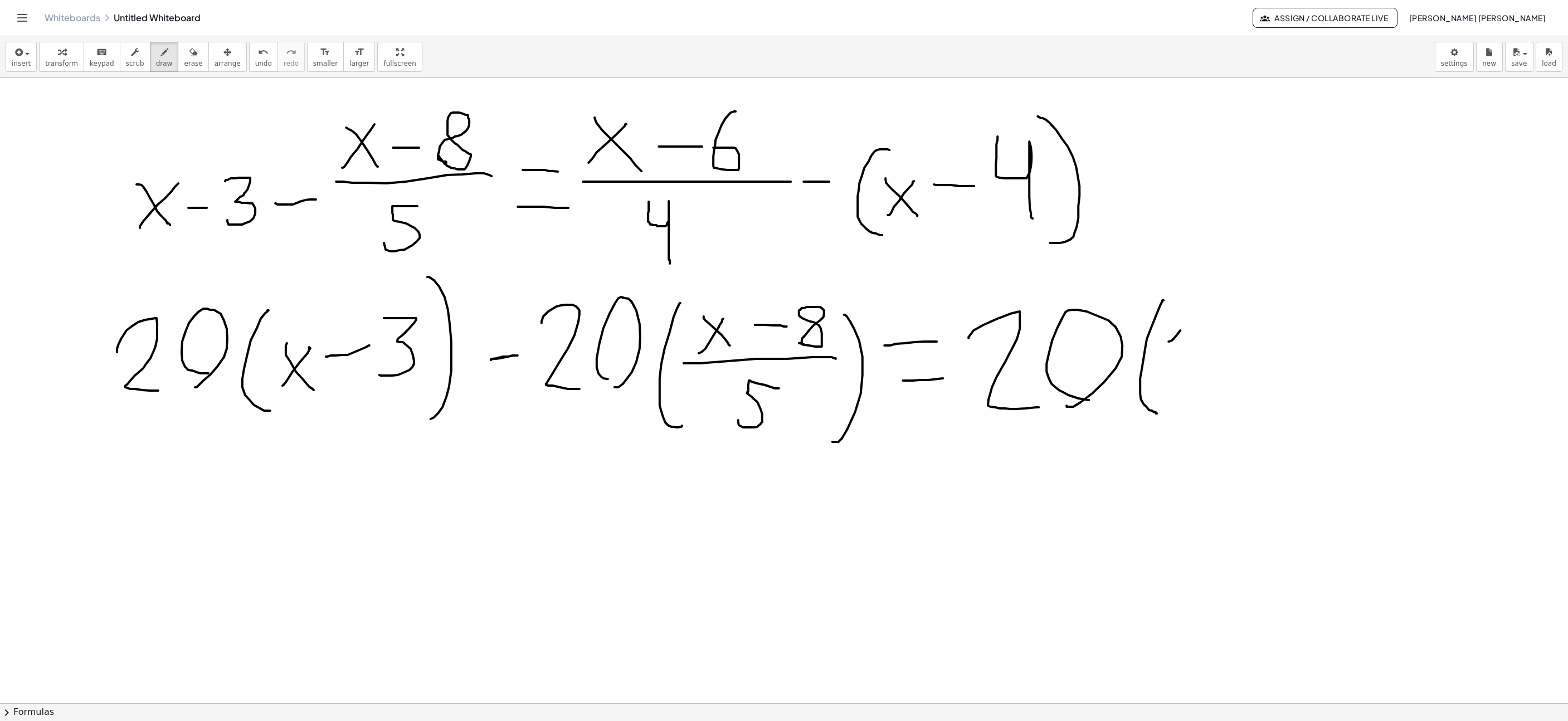
drag, startPoint x: 1169, startPoint y: 343, endPoint x: 1192, endPoint y: 320, distance: 32.5
drag
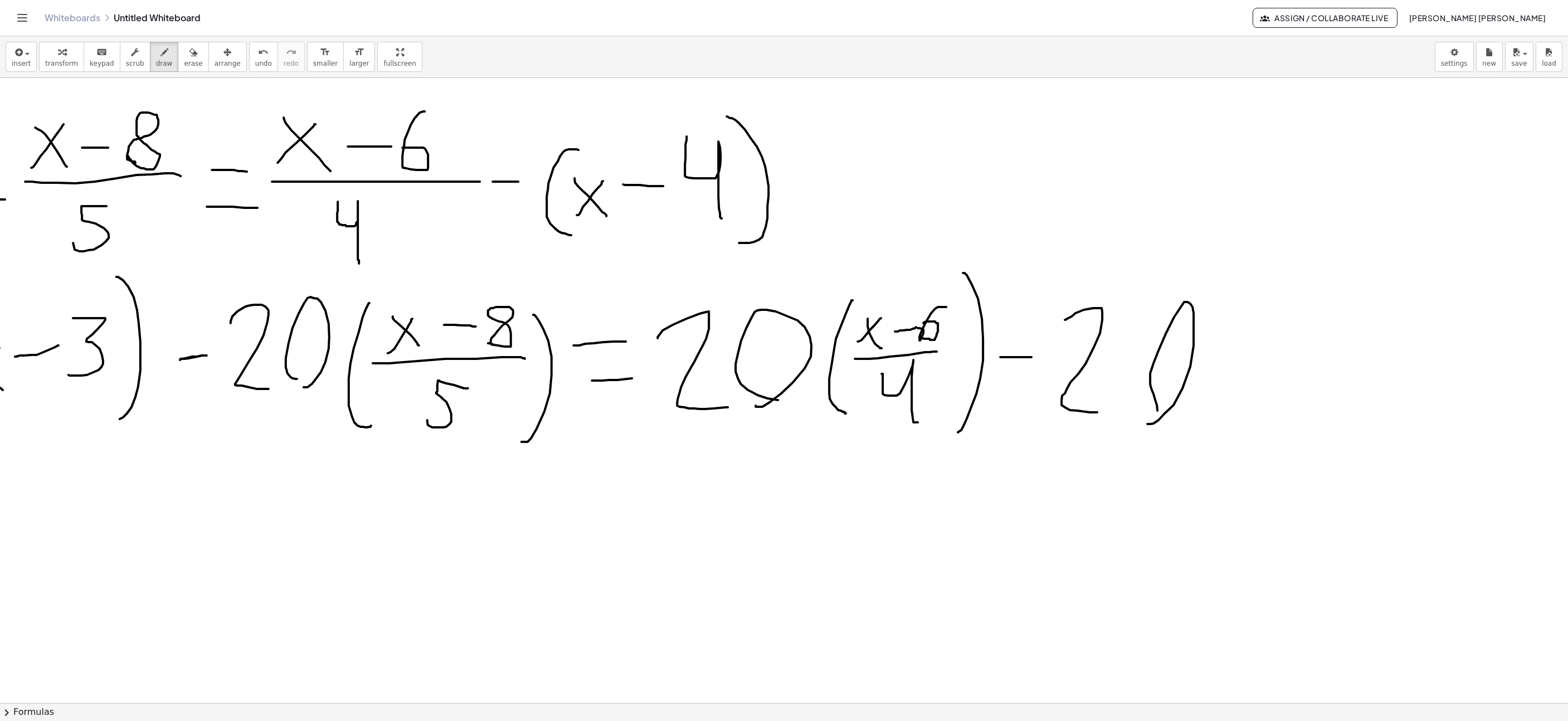
scroll to position [0, 505]
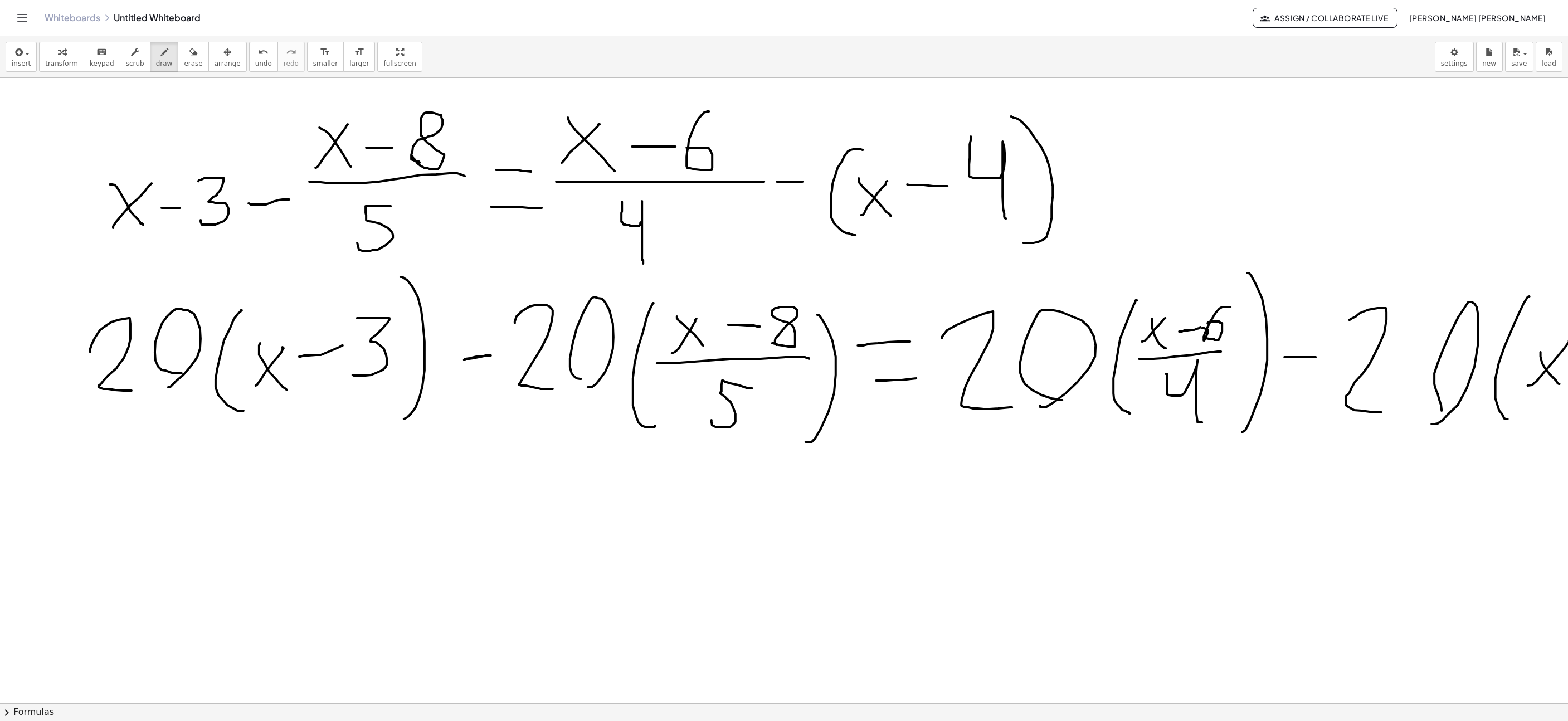
scroll to position [0, 173]
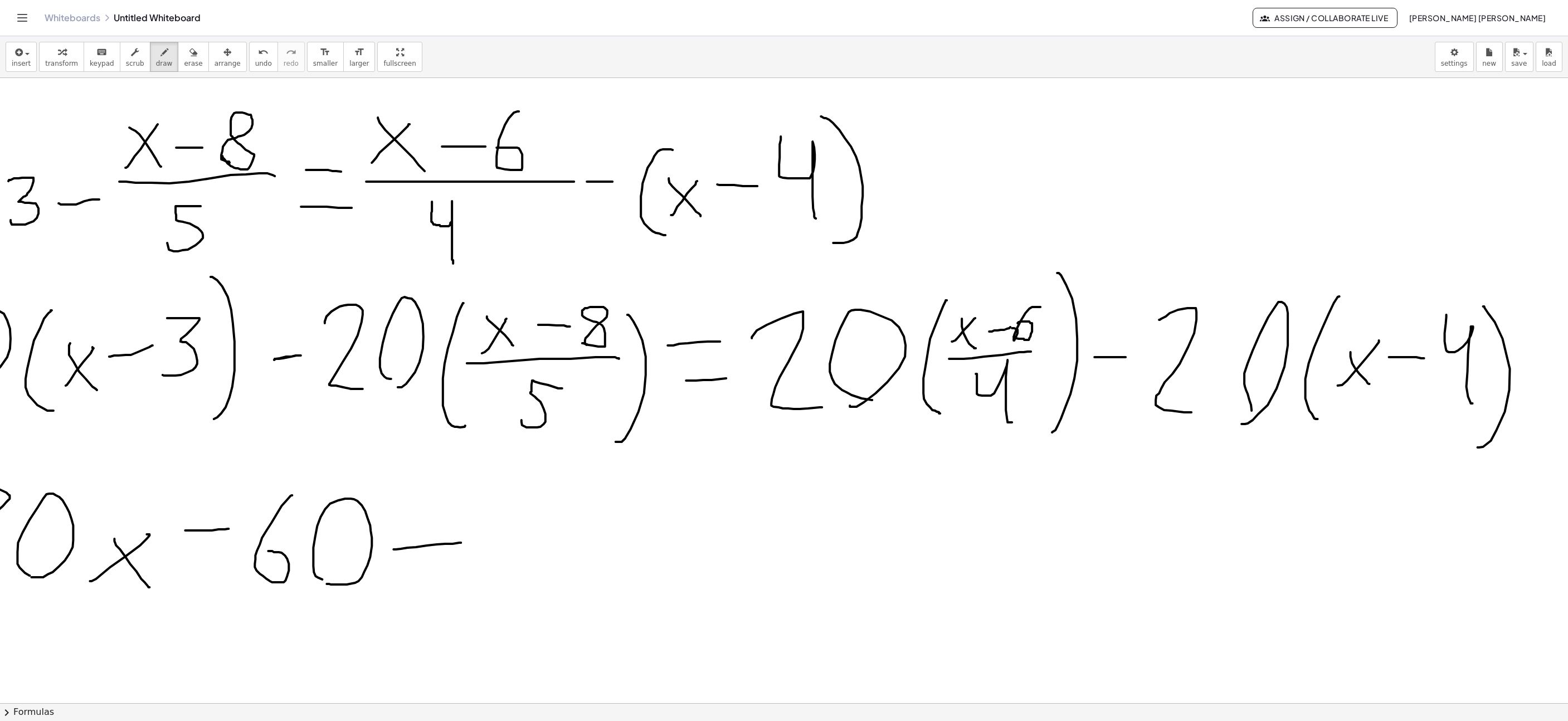
scroll to position [0, 365]
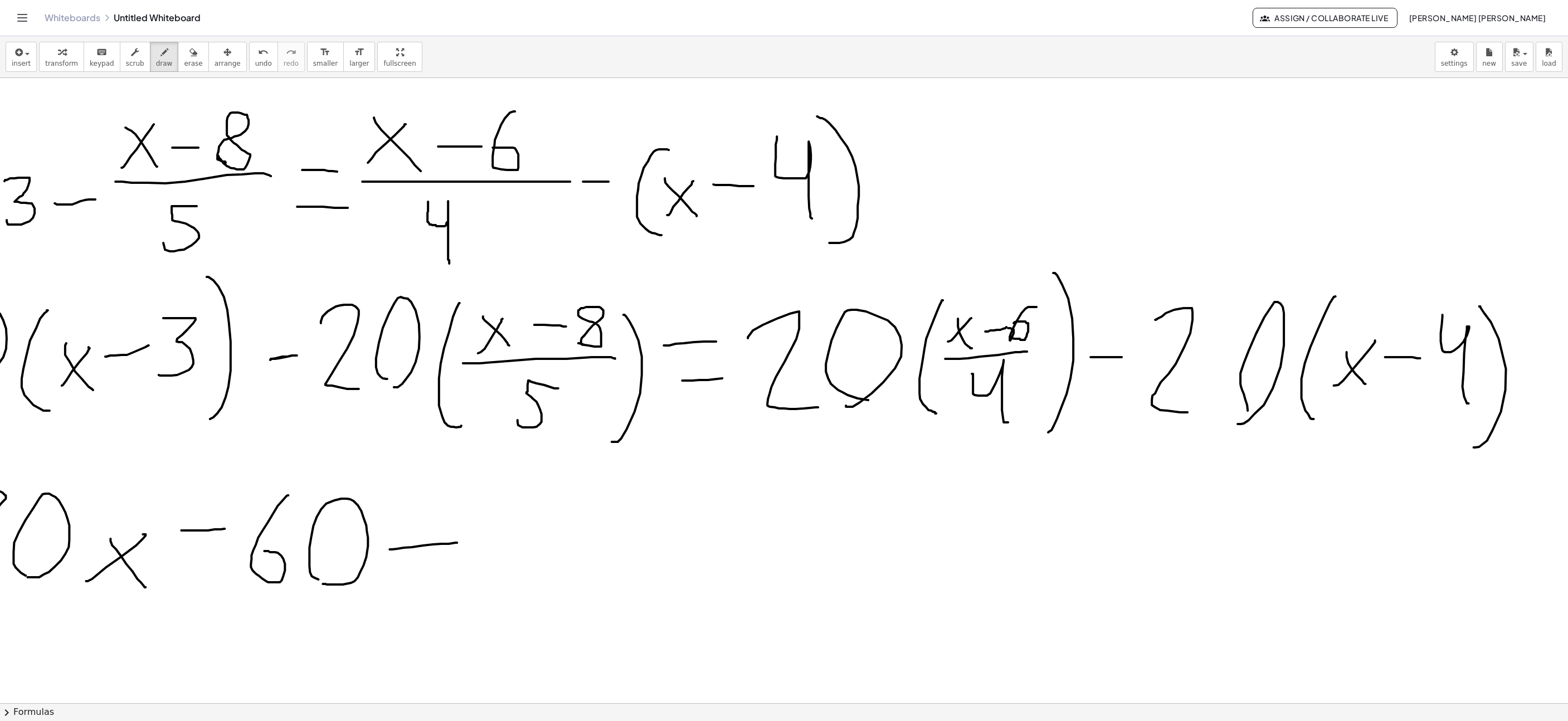
click at [258, 55] on icon "undo" at bounding box center [263, 53] width 11 height 14
drag, startPoint x: 502, startPoint y: 502, endPoint x: 532, endPoint y: 581, distance: 84.5
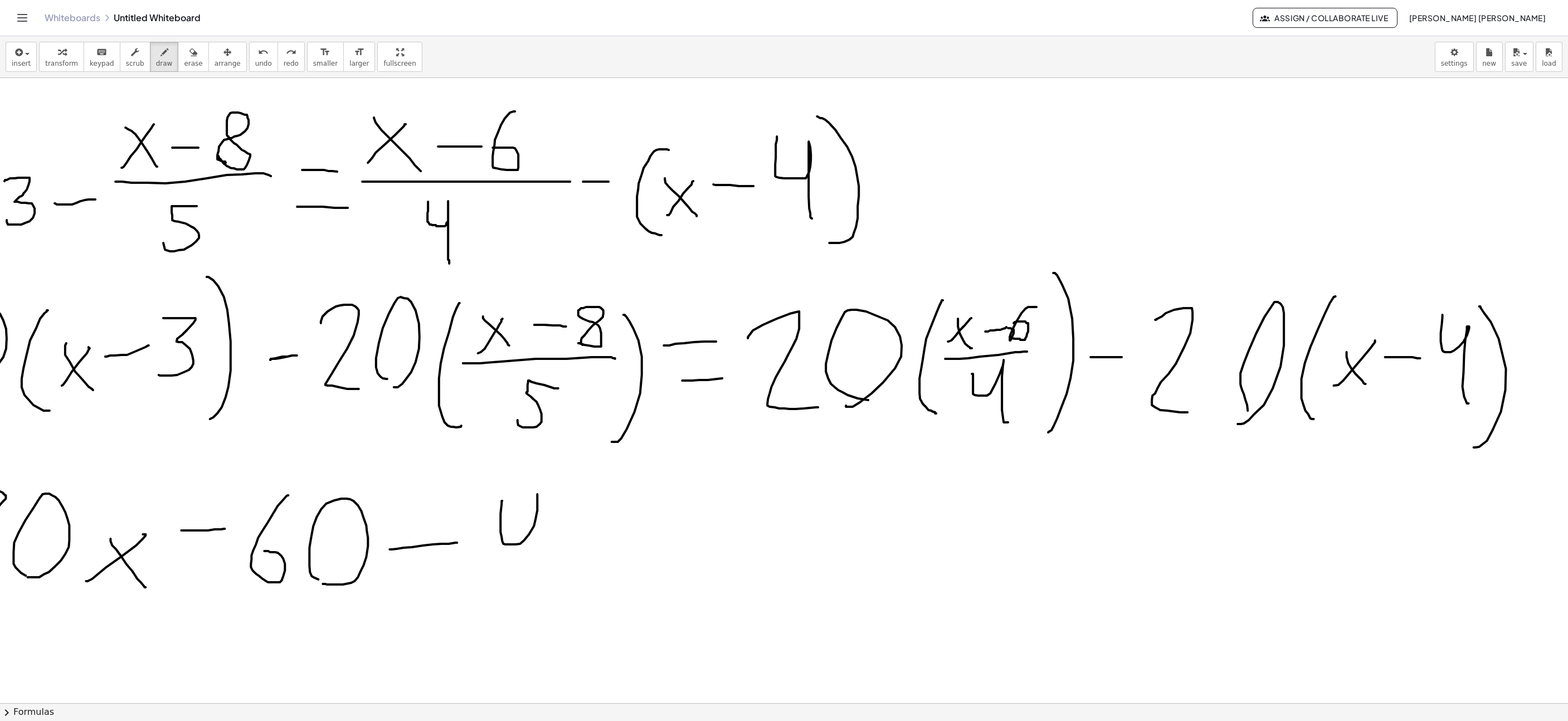
drag, startPoint x: 596, startPoint y: 497, endPoint x: 578, endPoint y: 589, distance: 93.7
drag, startPoint x: 605, startPoint y: 541, endPoint x: 635, endPoint y: 495, distance: 54.9
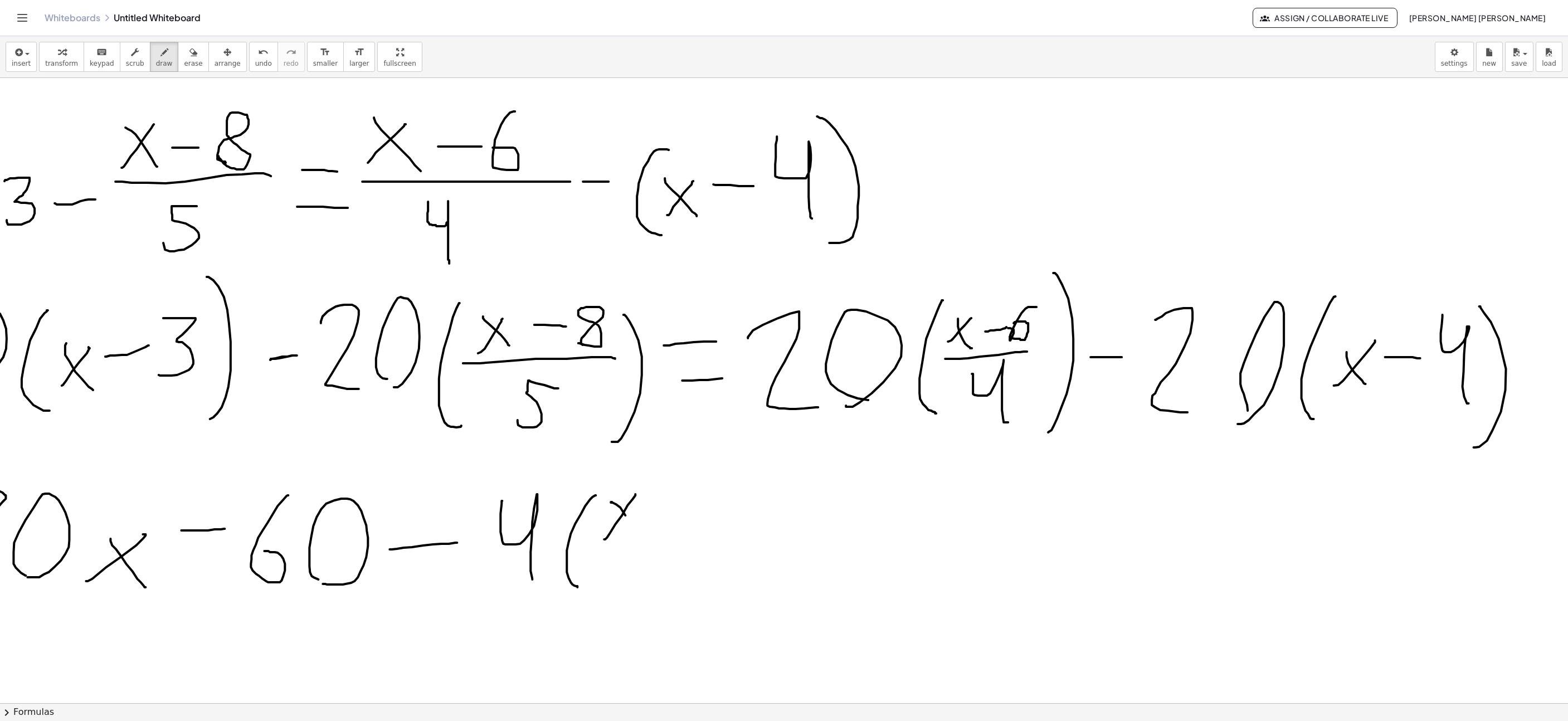
drag, startPoint x: 612, startPoint y: 503, endPoint x: 651, endPoint y: 534, distance: 49.8
drag, startPoint x: 664, startPoint y: 526, endPoint x: 692, endPoint y: 519, distance: 28.9
drag, startPoint x: 723, startPoint y: 549, endPoint x: 715, endPoint y: 552, distance: 8.5
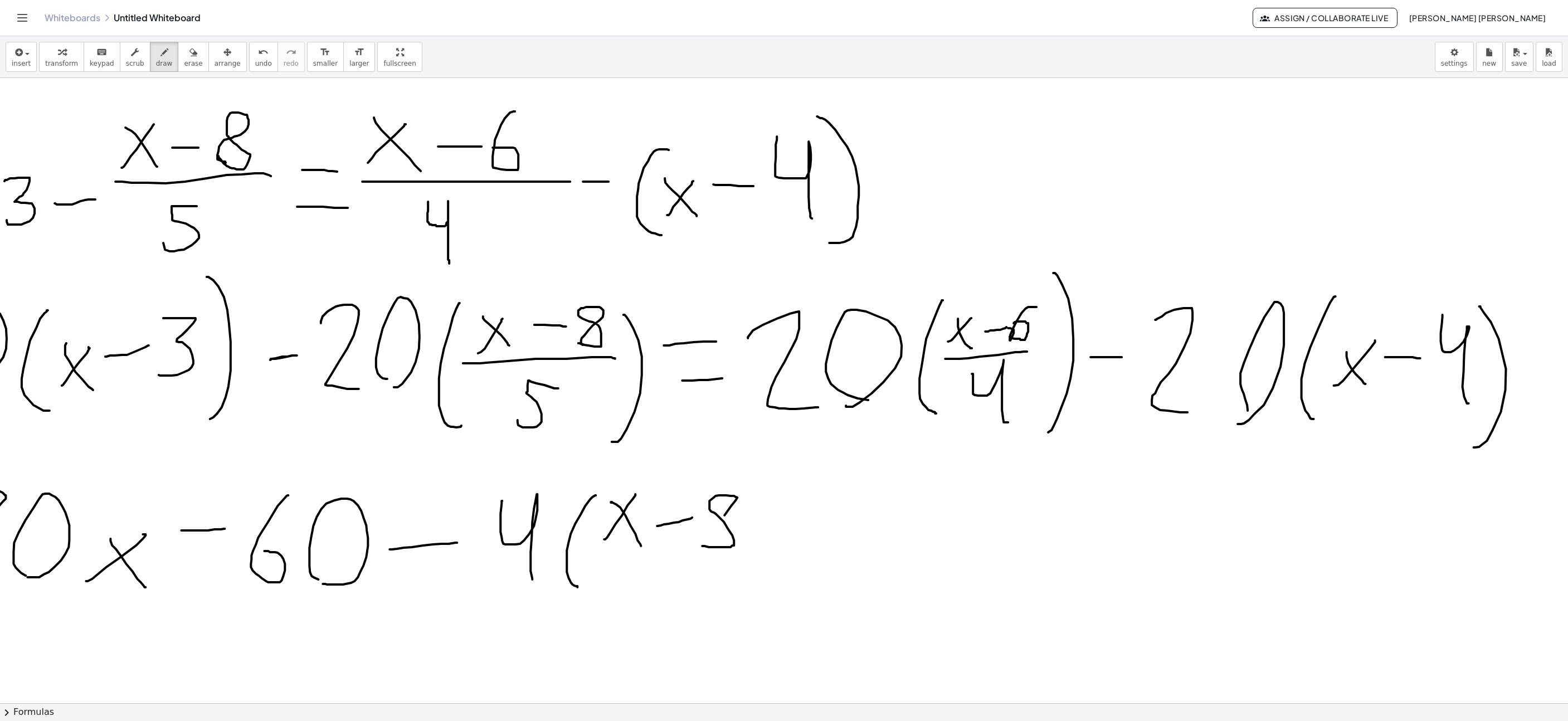
drag, startPoint x: 749, startPoint y: 597, endPoint x: 762, endPoint y: 507, distance: 90.9
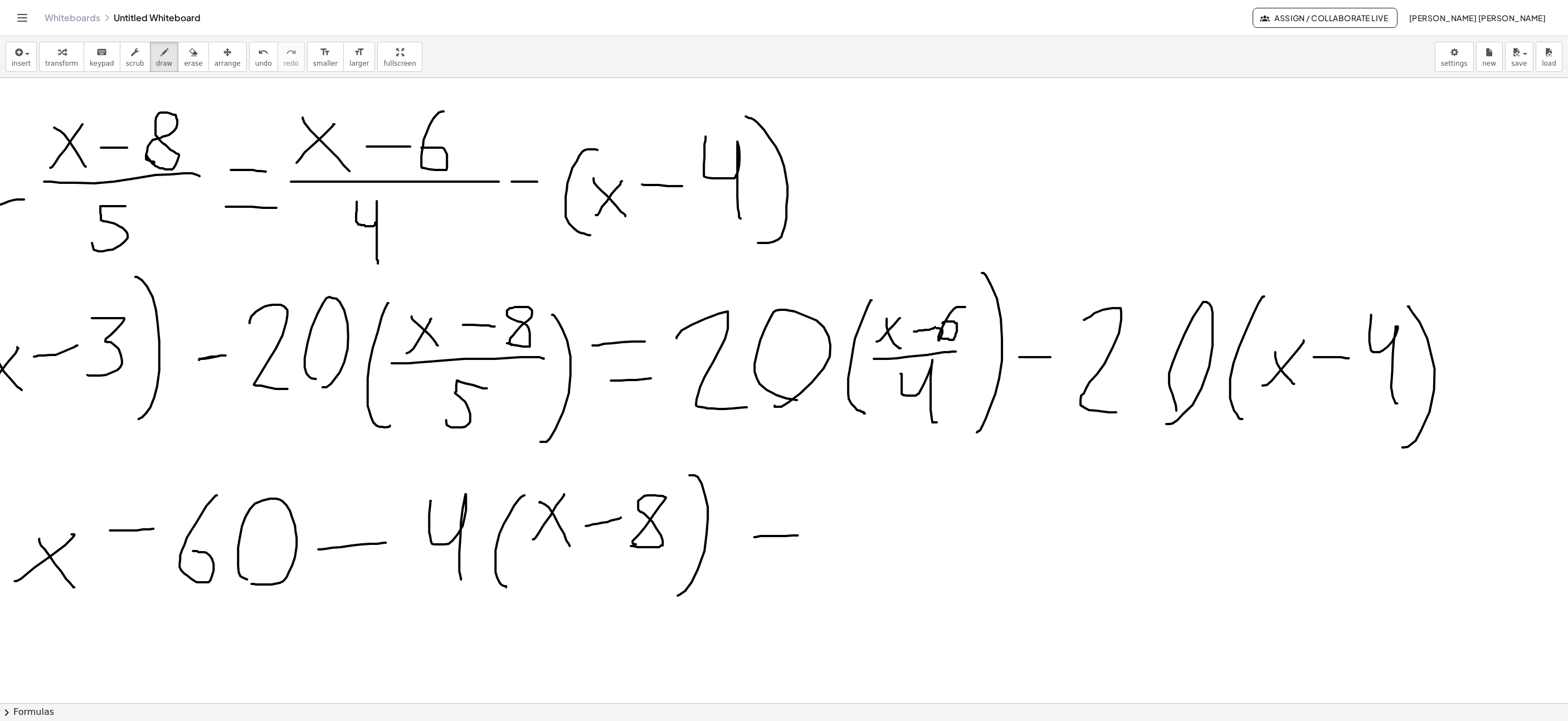
drag, startPoint x: 756, startPoint y: 539, endPoint x: 803, endPoint y: 537, distance: 47.0
drag, startPoint x: 765, startPoint y: 572, endPoint x: 817, endPoint y: 574, distance: 52.0
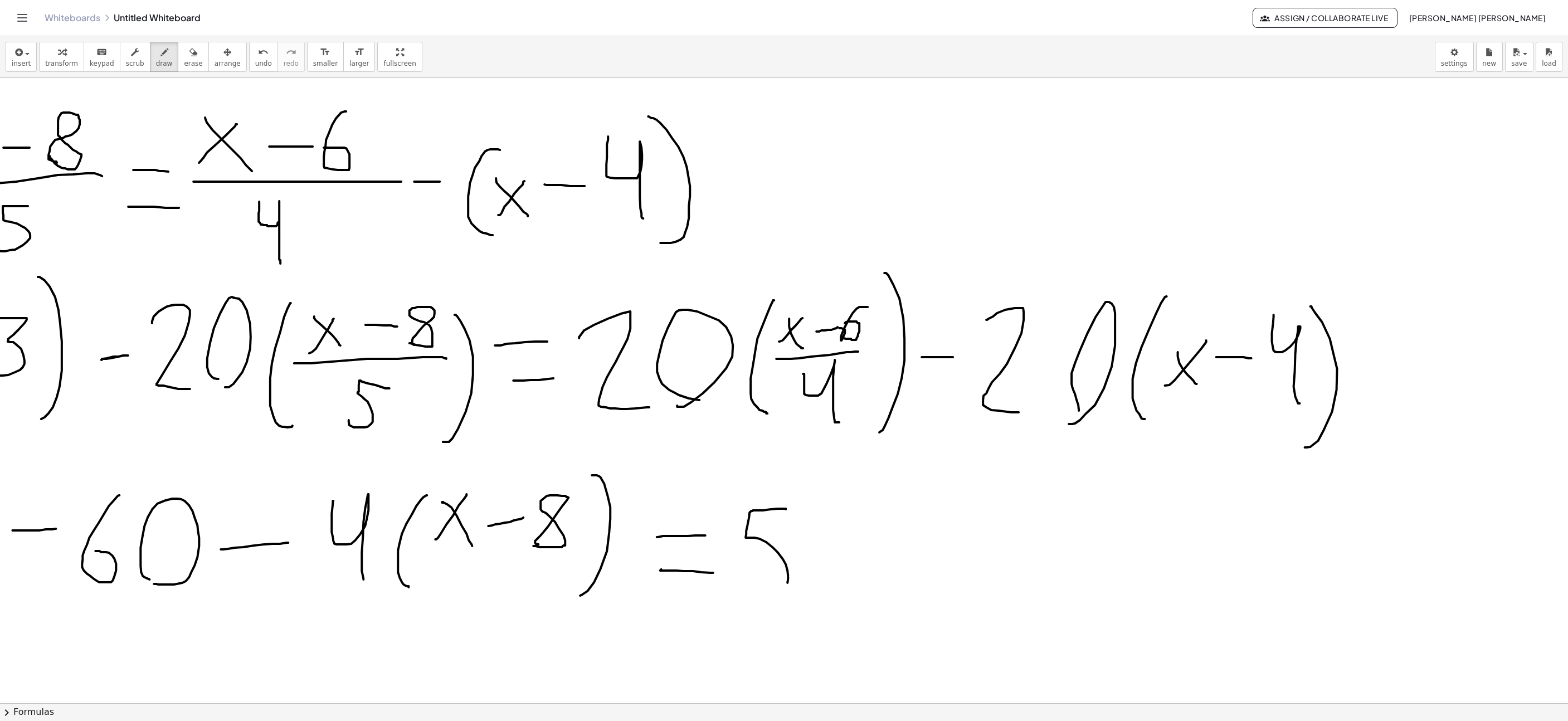
drag, startPoint x: 784, startPoint y: 510, endPoint x: 762, endPoint y: 584, distance: 77.2
drag, startPoint x: 846, startPoint y: 493, endPoint x: 824, endPoint y: 599, distance: 108.3
drag, startPoint x: 849, startPoint y: 575, endPoint x: 883, endPoint y: 527, distance: 58.8
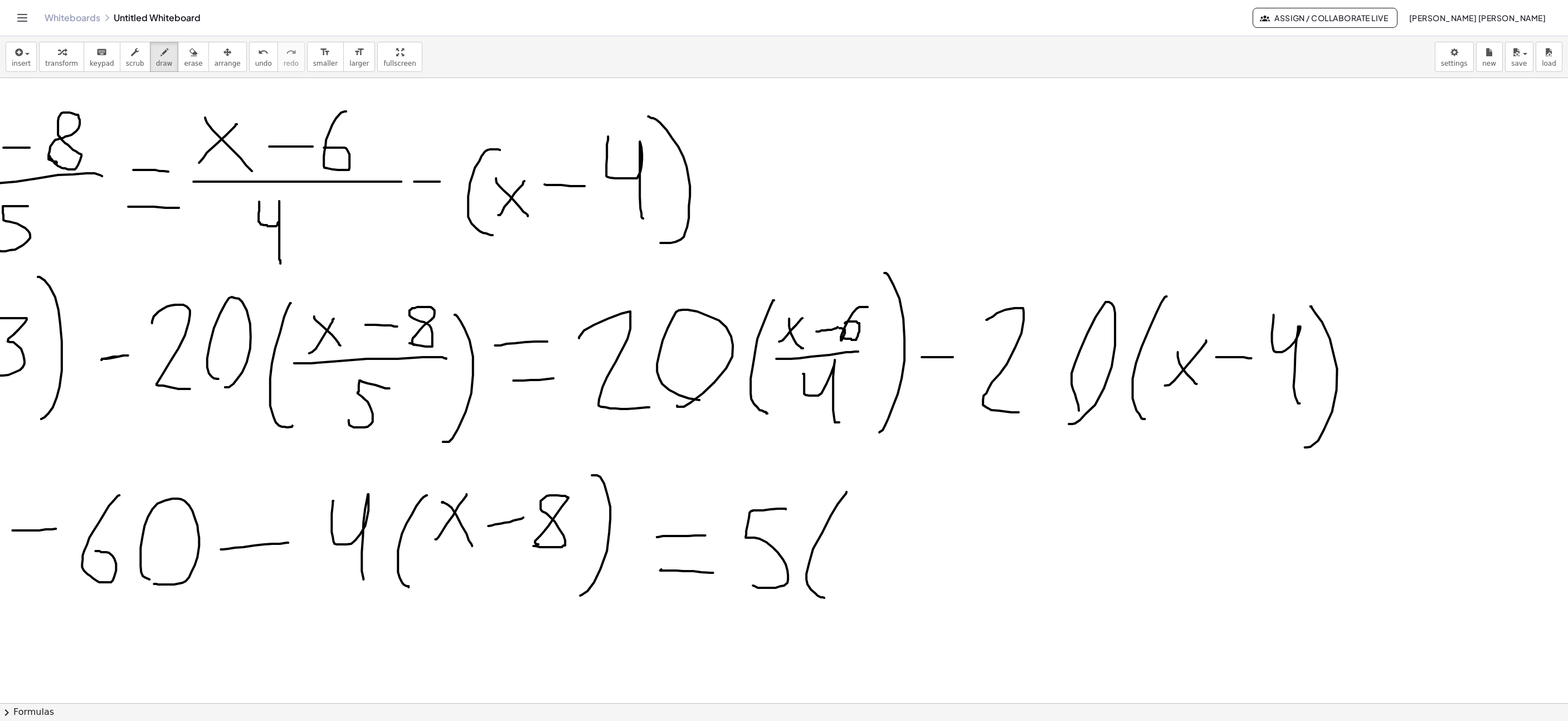
drag, startPoint x: 846, startPoint y: 530, endPoint x: 899, endPoint y: 564, distance: 63.0
drag, startPoint x: 921, startPoint y: 542, endPoint x: 934, endPoint y: 540, distance: 13.2
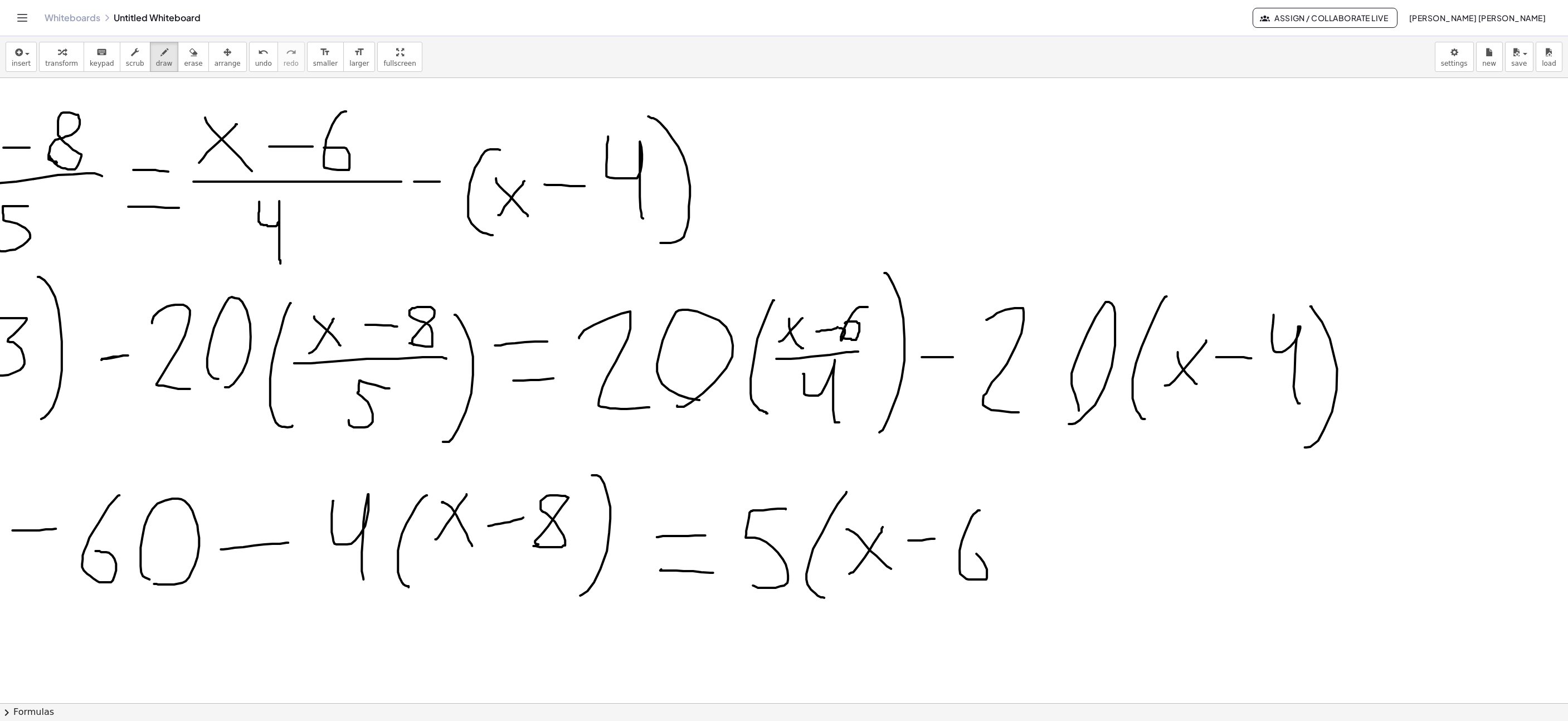
drag, startPoint x: 980, startPoint y: 512, endPoint x: 993, endPoint y: 582, distance: 71.2
drag, startPoint x: 1011, startPoint y: 599, endPoint x: 941, endPoint y: 528, distance: 99.7
drag, startPoint x: 1068, startPoint y: 555, endPoint x: 1126, endPoint y: 551, distance: 58.1
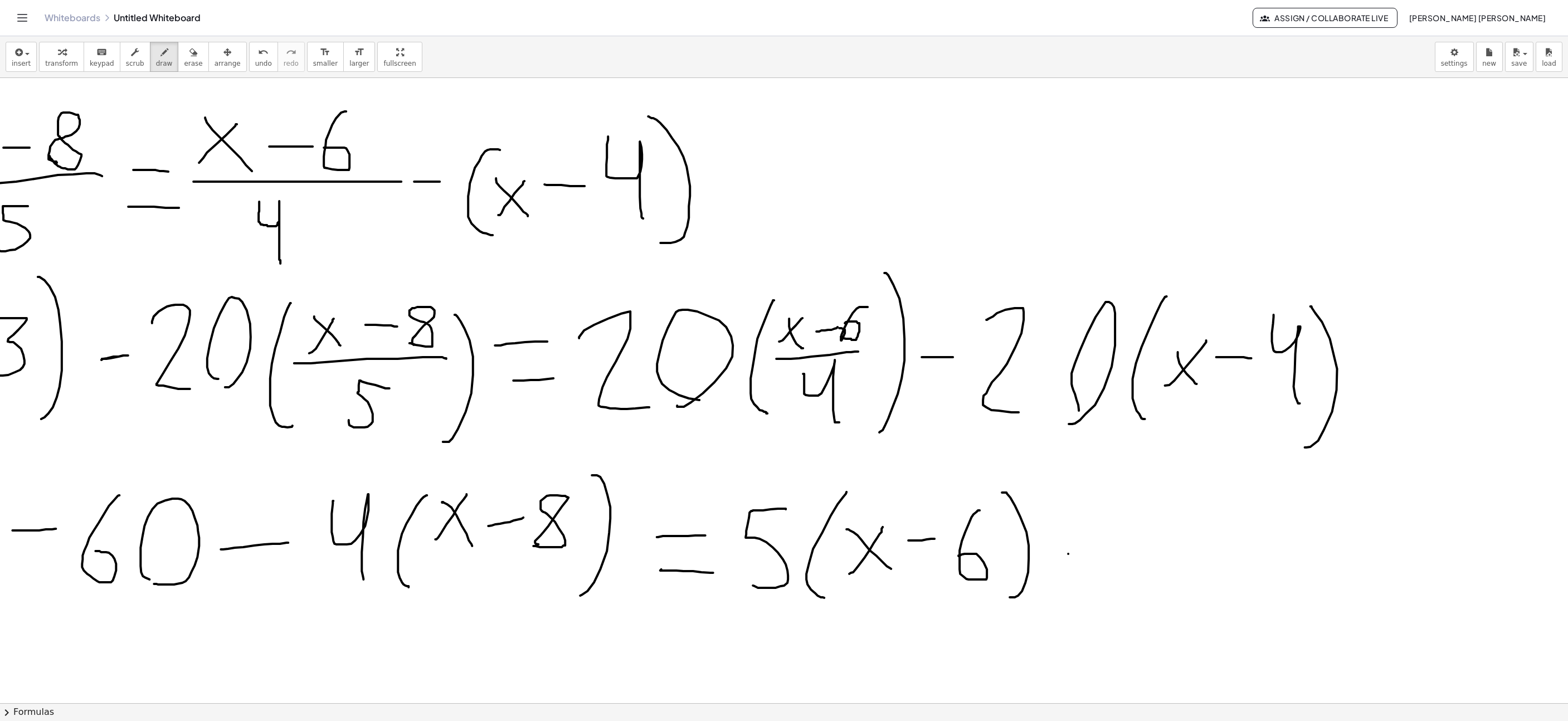
drag, startPoint x: 1155, startPoint y: 533, endPoint x: 1196, endPoint y: 581, distance: 63.1
drag, startPoint x: 1214, startPoint y: 579, endPoint x: 1195, endPoint y: 568, distance: 22.0
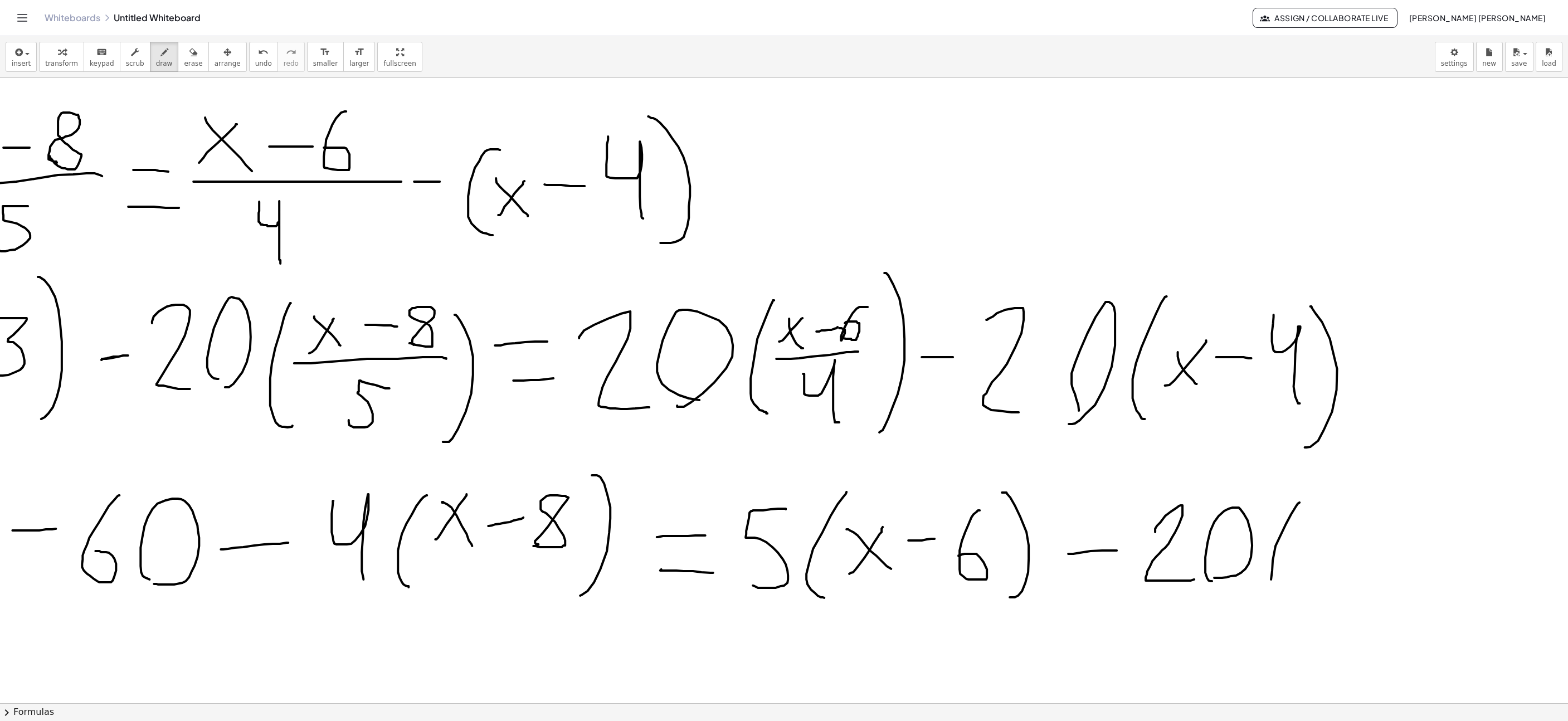
drag, startPoint x: 1300, startPoint y: 504, endPoint x: 1291, endPoint y: 616, distance: 112.4
click at [255, 64] on span "undo" at bounding box center [263, 64] width 17 height 8
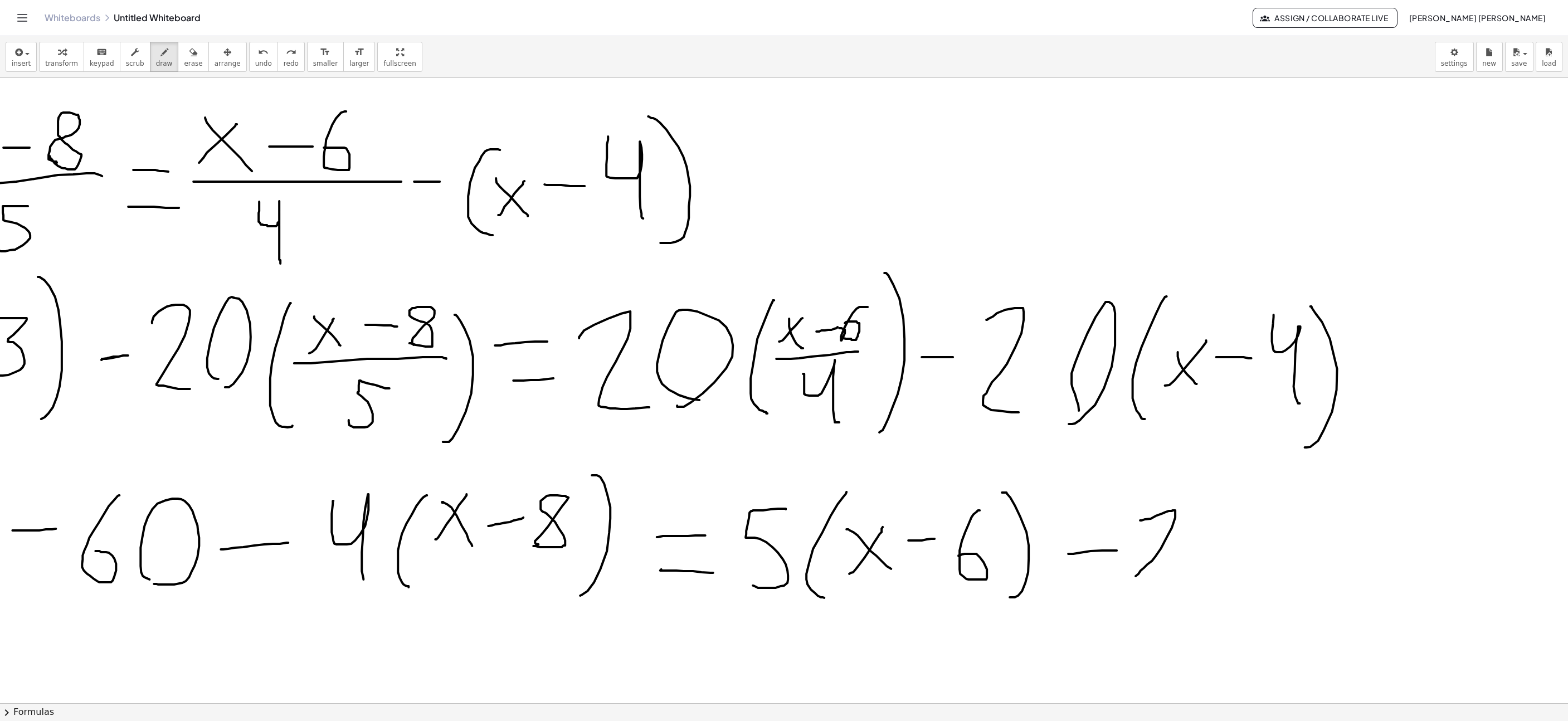
drag, startPoint x: 1140, startPoint y: 522, endPoint x: 1184, endPoint y: 584, distance: 76.0
drag, startPoint x: 1199, startPoint y: 595, endPoint x: 1223, endPoint y: 542, distance: 58.2
click at [255, 64] on span "undo" at bounding box center [263, 64] width 17 height 8
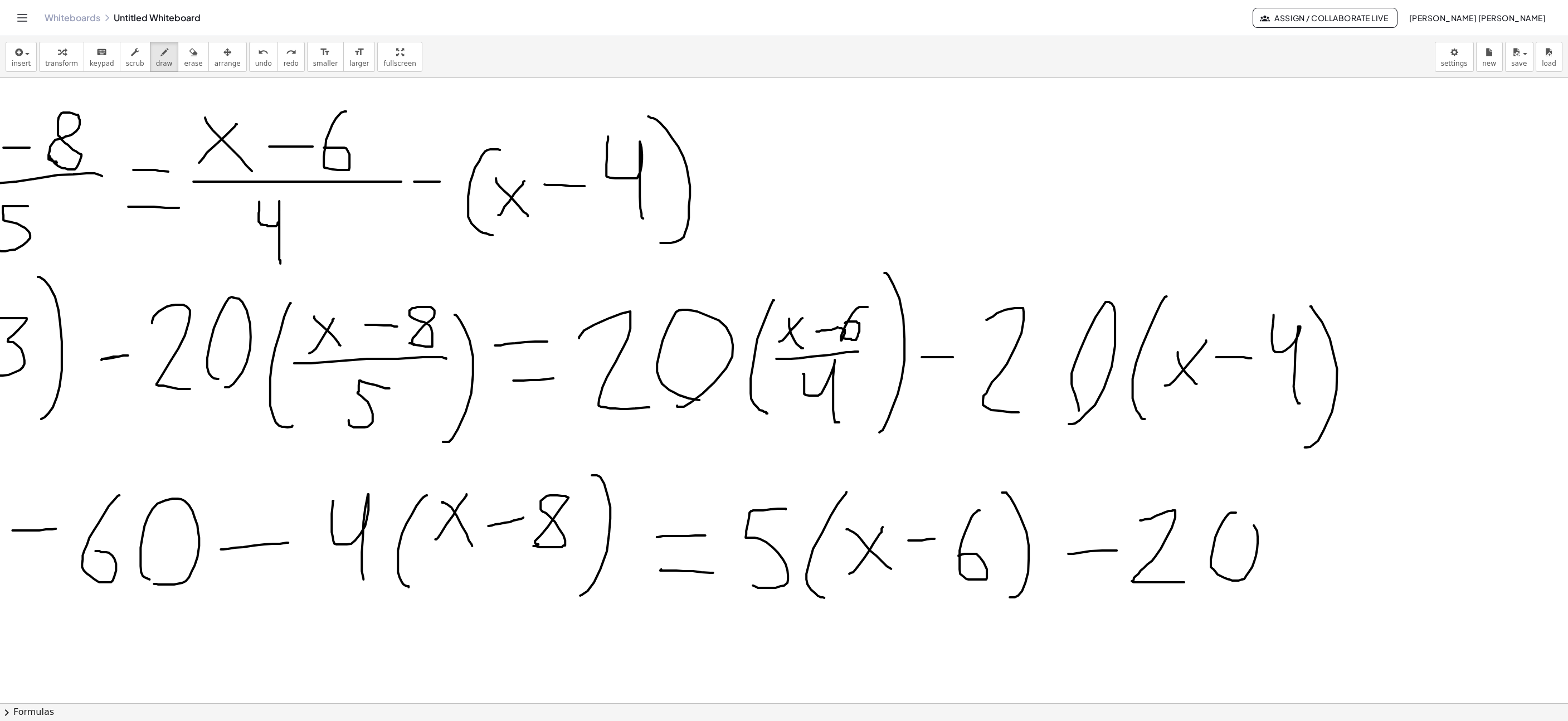
drag, startPoint x: 1233, startPoint y: 514, endPoint x: 1247, endPoint y: 557, distance: 45.2
drag, startPoint x: 1271, startPoint y: 587, endPoint x: 1310, endPoint y: 532, distance: 67.4
drag, startPoint x: 1289, startPoint y: 539, endPoint x: 1311, endPoint y: 577, distance: 43.9
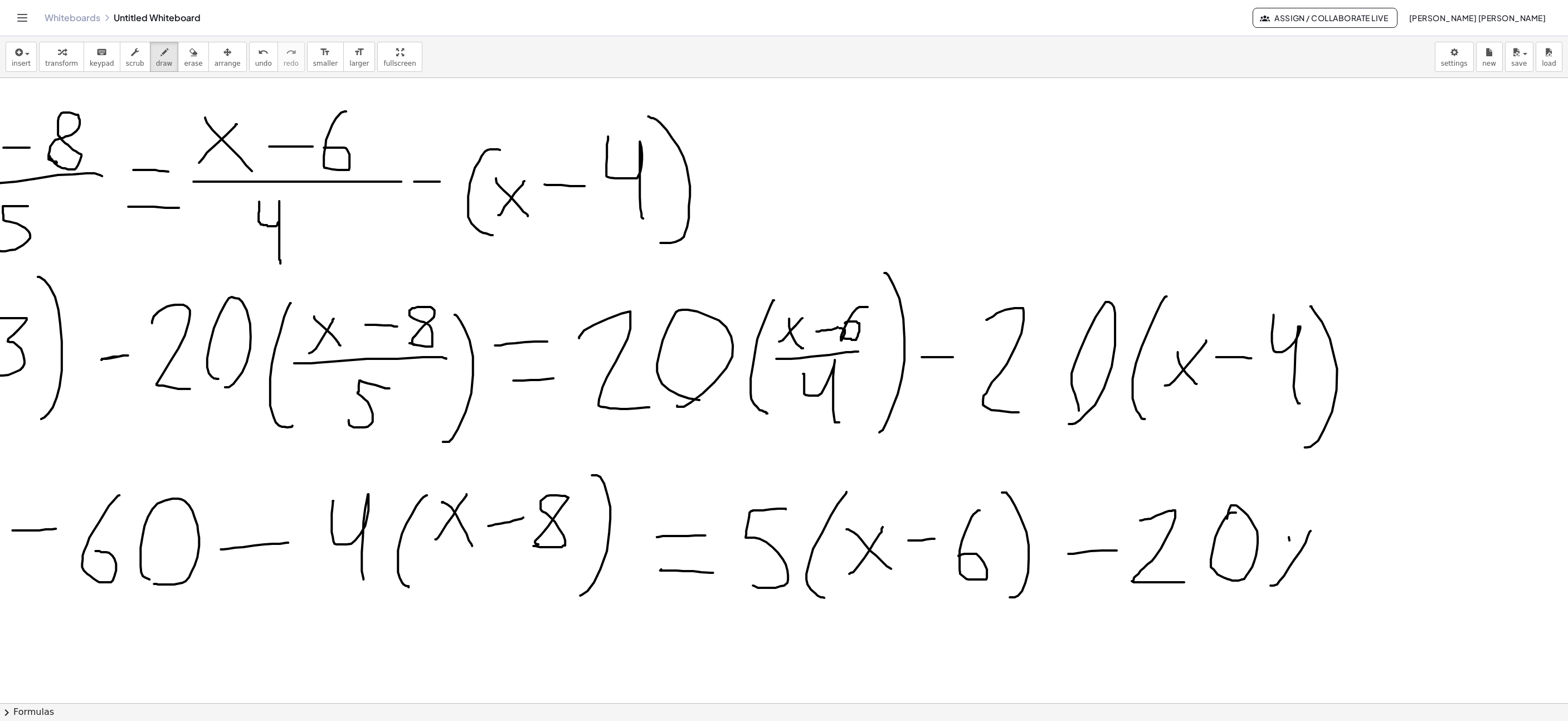
drag, startPoint x: 1365, startPoint y: 545, endPoint x: 1371, endPoint y: 545, distance: 6.0
drag, startPoint x: 1393, startPoint y: 577, endPoint x: 1430, endPoint y: 589, distance: 38.9
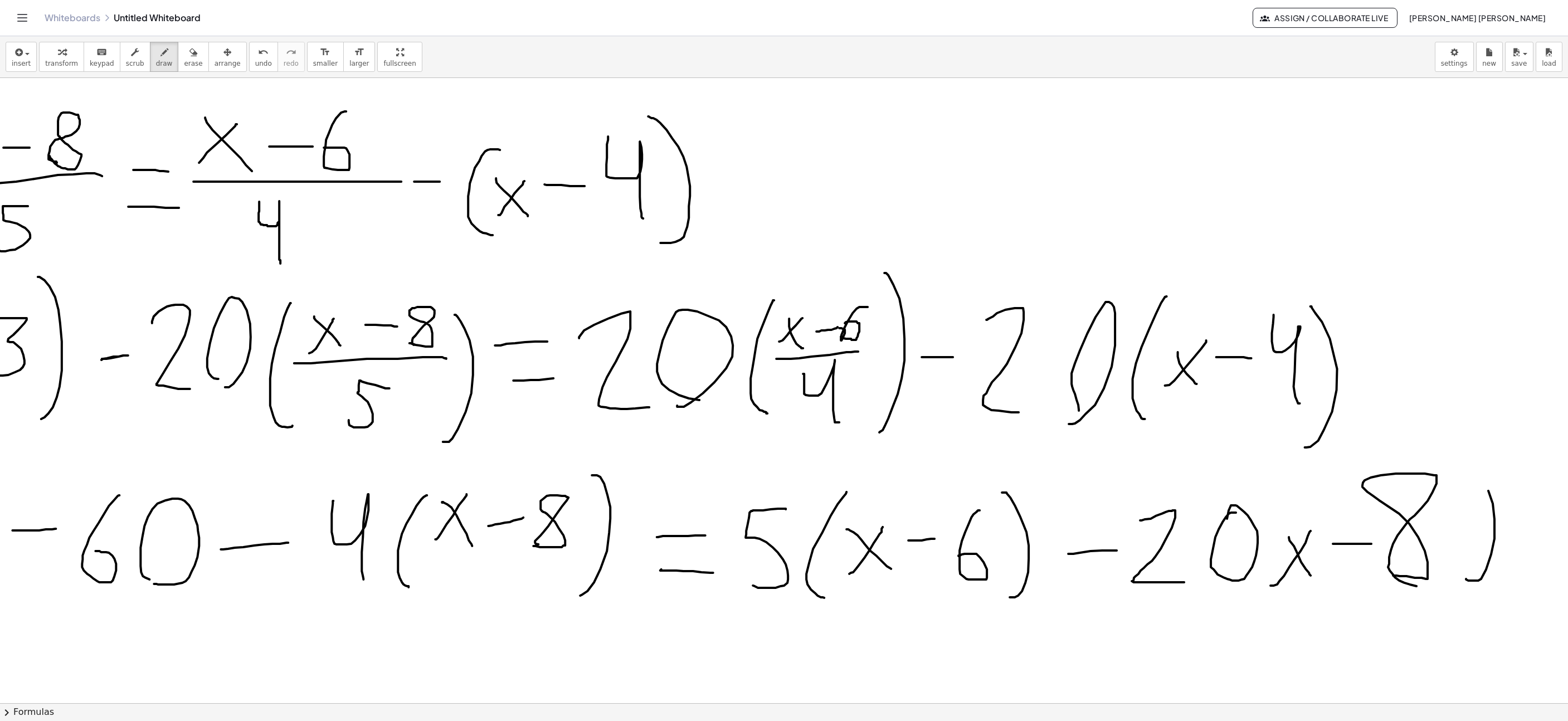
drag, startPoint x: 1466, startPoint y: 580, endPoint x: 1448, endPoint y: 593, distance: 22.2
click at [258, 57] on icon "undo" at bounding box center [263, 53] width 11 height 14
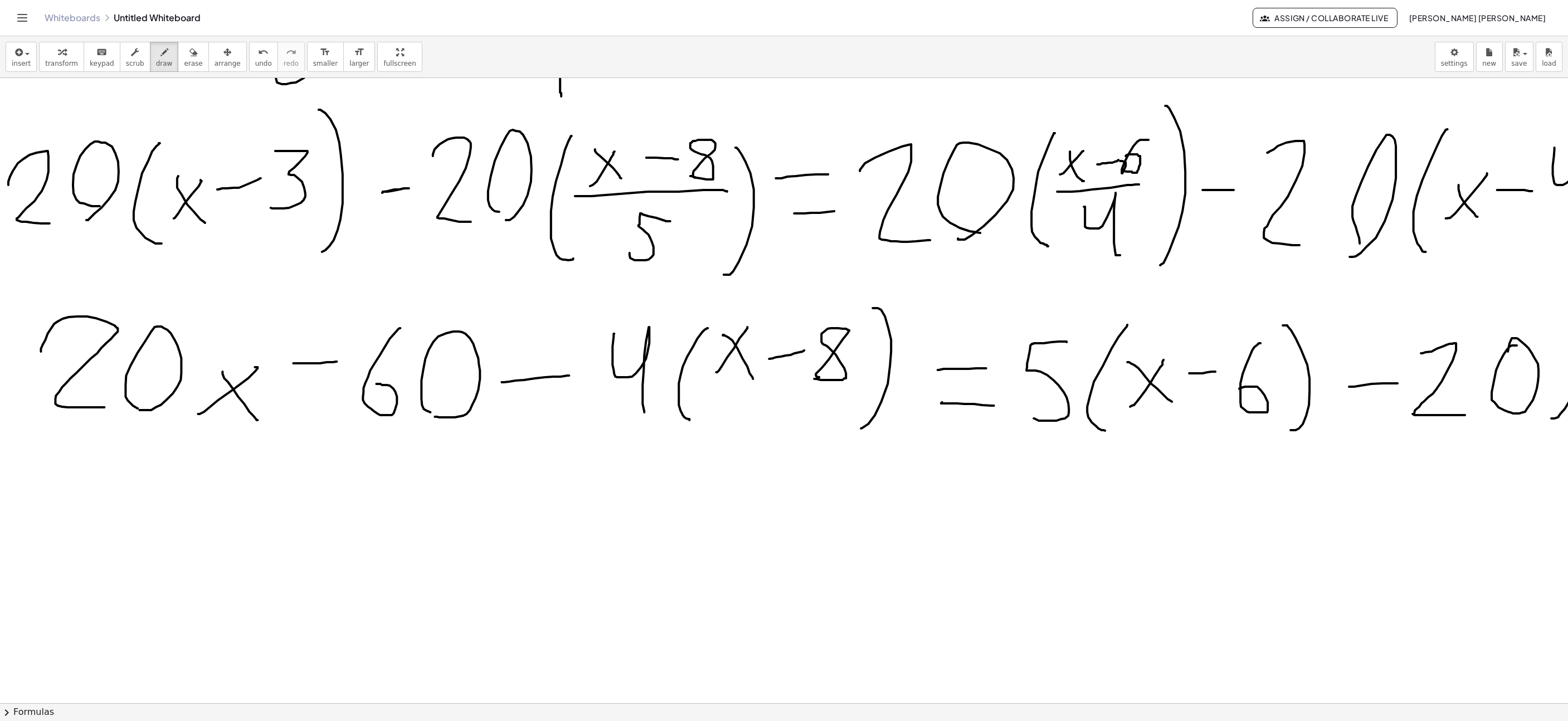
scroll to position [167, 249]
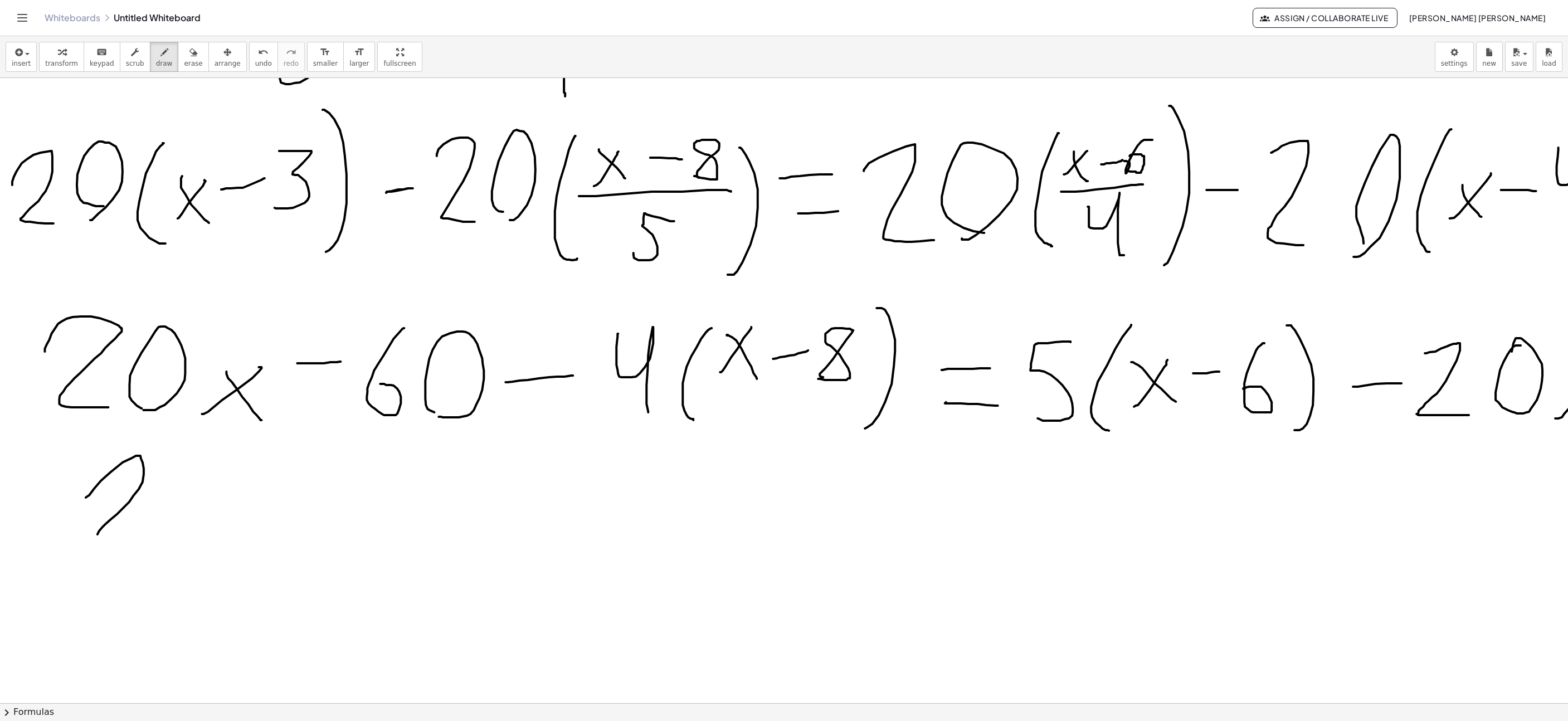
drag, startPoint x: 86, startPoint y: 499, endPoint x: 170, endPoint y: 547, distance: 96.7
drag, startPoint x: 162, startPoint y: 550, endPoint x: 196, endPoint y: 554, distance: 34.2
drag, startPoint x: 228, startPoint y: 557, endPoint x: 259, endPoint y: 519, distance: 49.0
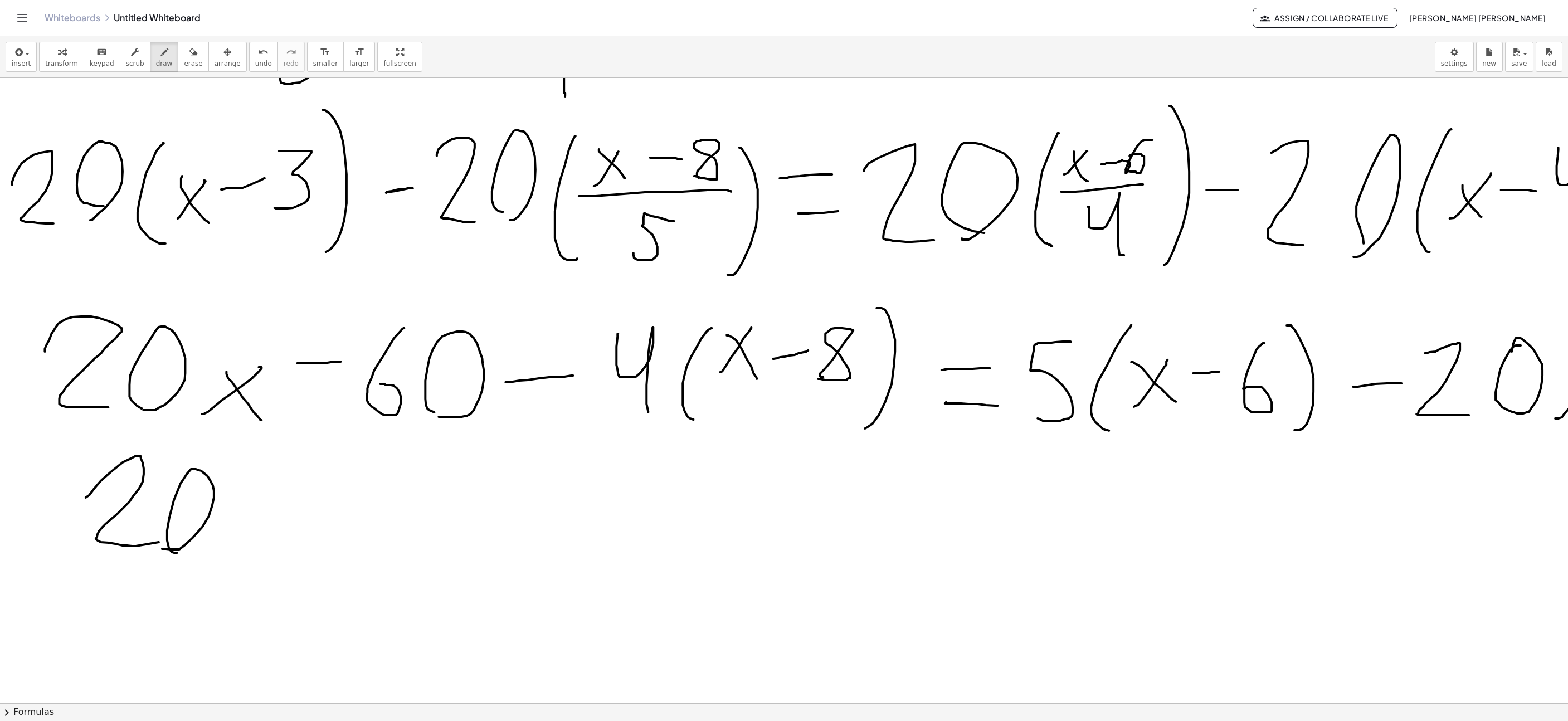
drag, startPoint x: 244, startPoint y: 539, endPoint x: 276, endPoint y: 549, distance: 33.5
drag, startPoint x: 301, startPoint y: 507, endPoint x: 318, endPoint y: 507, distance: 17.0
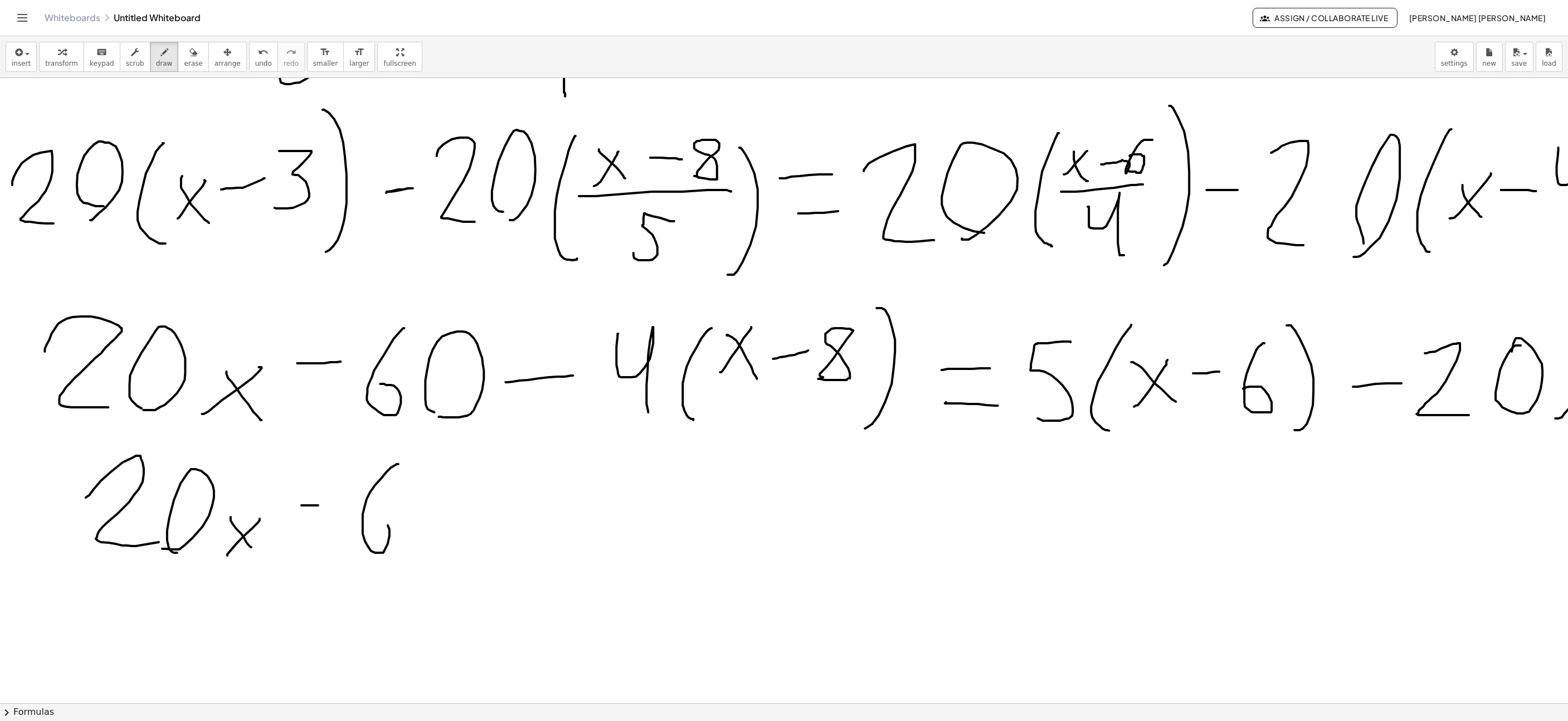
drag, startPoint x: 397, startPoint y: 466, endPoint x: 380, endPoint y: 530, distance: 66.2
drag, startPoint x: 482, startPoint y: 514, endPoint x: 539, endPoint y: 508, distance: 57.3
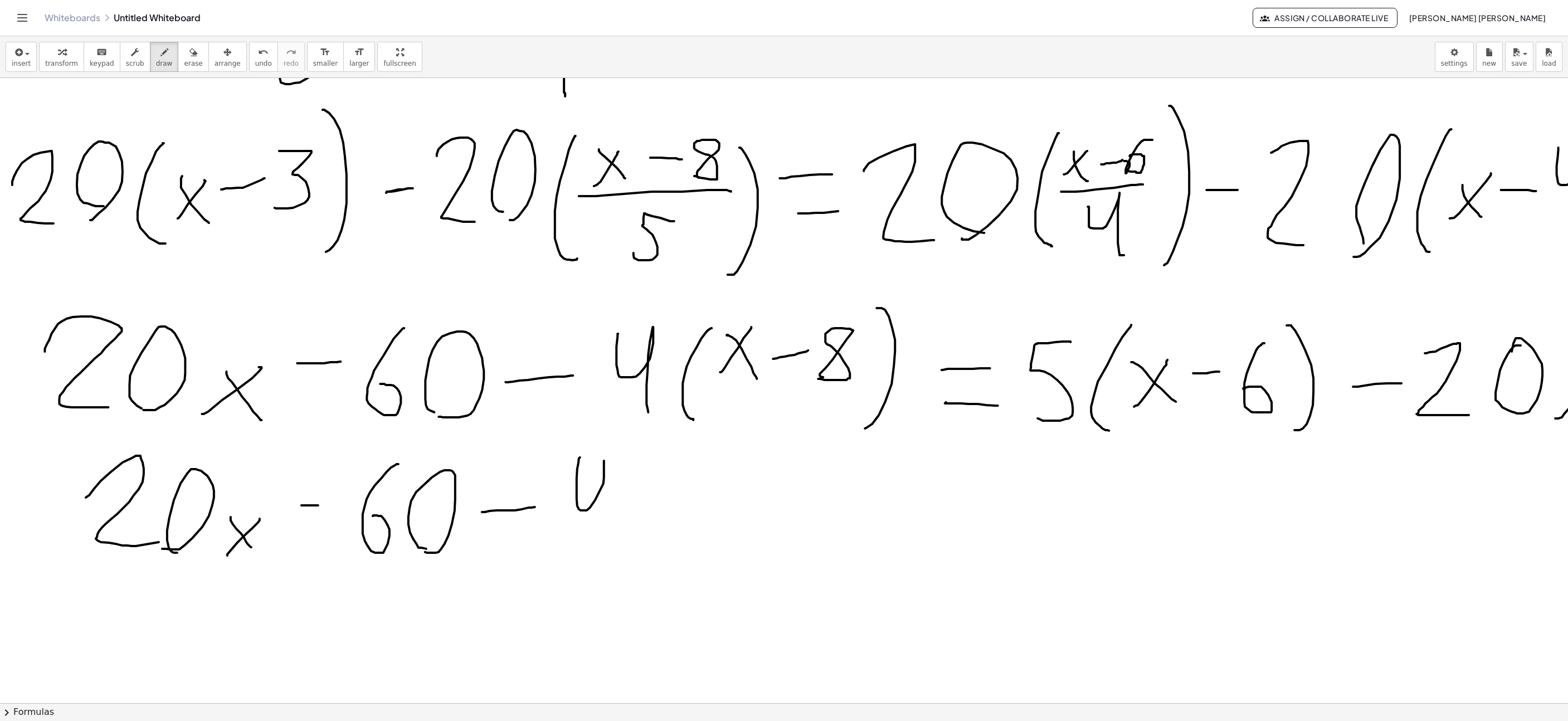
drag, startPoint x: 578, startPoint y: 465, endPoint x: 603, endPoint y: 553, distance: 91.5
drag, startPoint x: 649, startPoint y: 568, endPoint x: 632, endPoint y: 507, distance: 63.3
drag, startPoint x: 632, startPoint y: 525, endPoint x: 691, endPoint y: 568, distance: 73.0
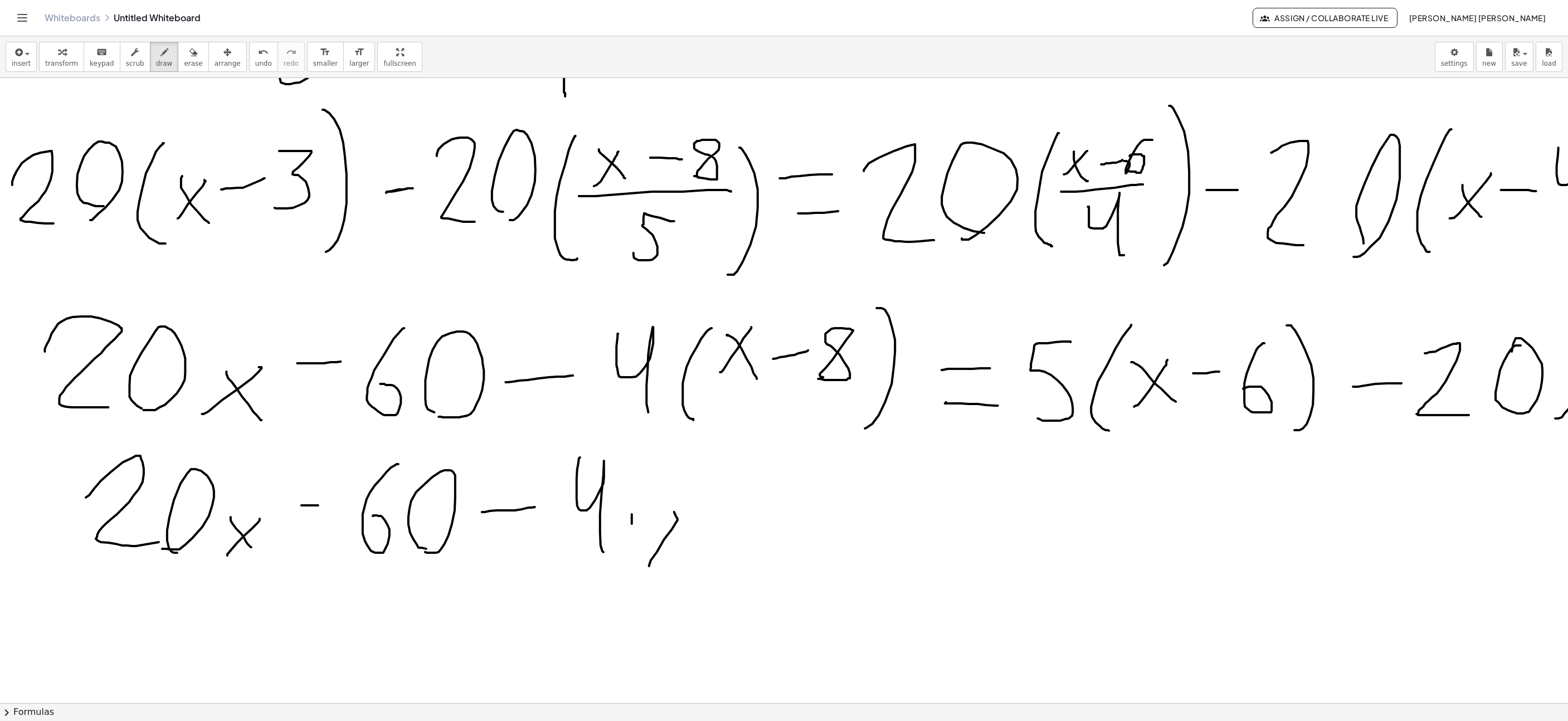
drag, startPoint x: 709, startPoint y: 518, endPoint x: 782, endPoint y: 494, distance: 76.8
drag, startPoint x: 791, startPoint y: 487, endPoint x: 776, endPoint y: 550, distance: 64.8
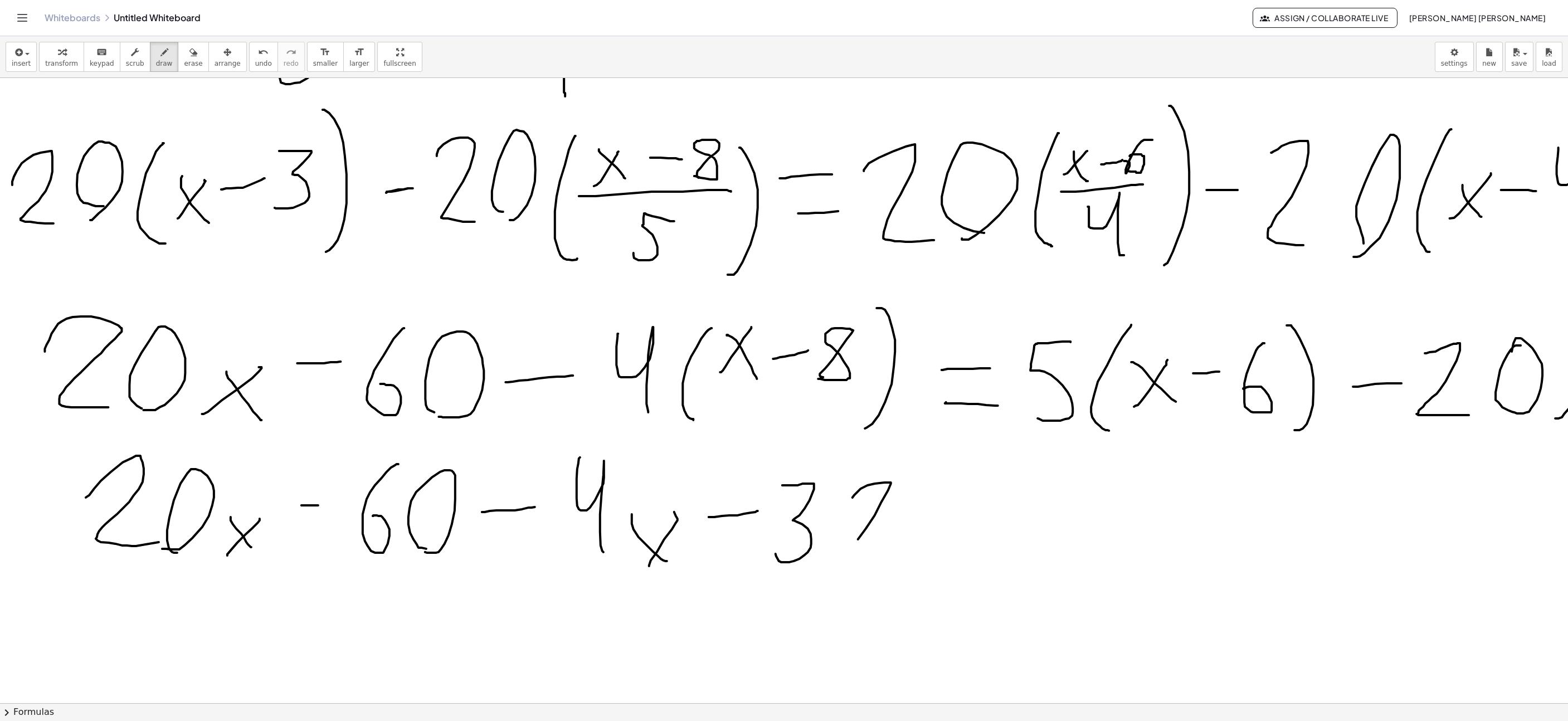
drag, startPoint x: 853, startPoint y: 499, endPoint x: 894, endPoint y: 565, distance: 77.7
drag, startPoint x: 928, startPoint y: 529, endPoint x: 965, endPoint y: 528, distance: 37.0
drag, startPoint x: 921, startPoint y: 555, endPoint x: 978, endPoint y: 549, distance: 57.3
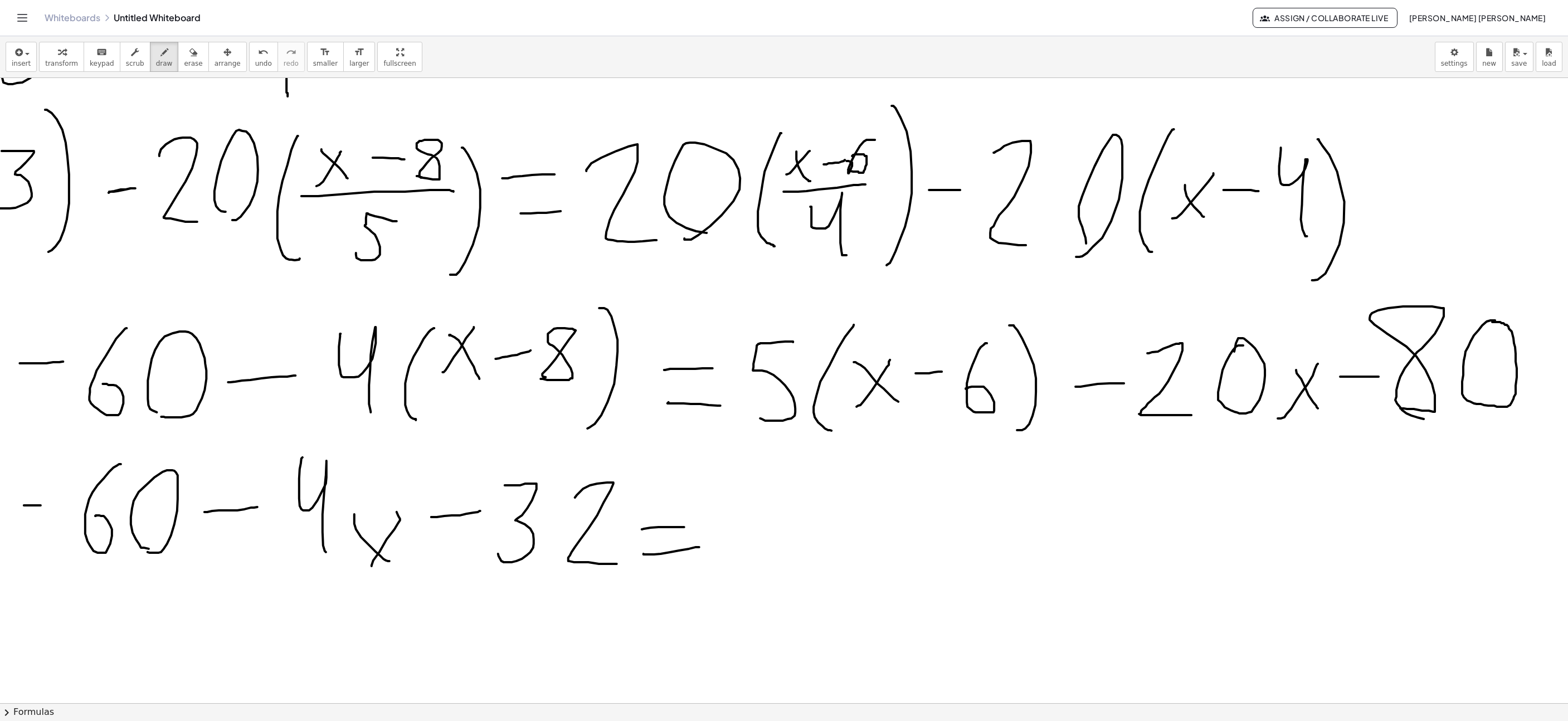
scroll to position [167, 581]
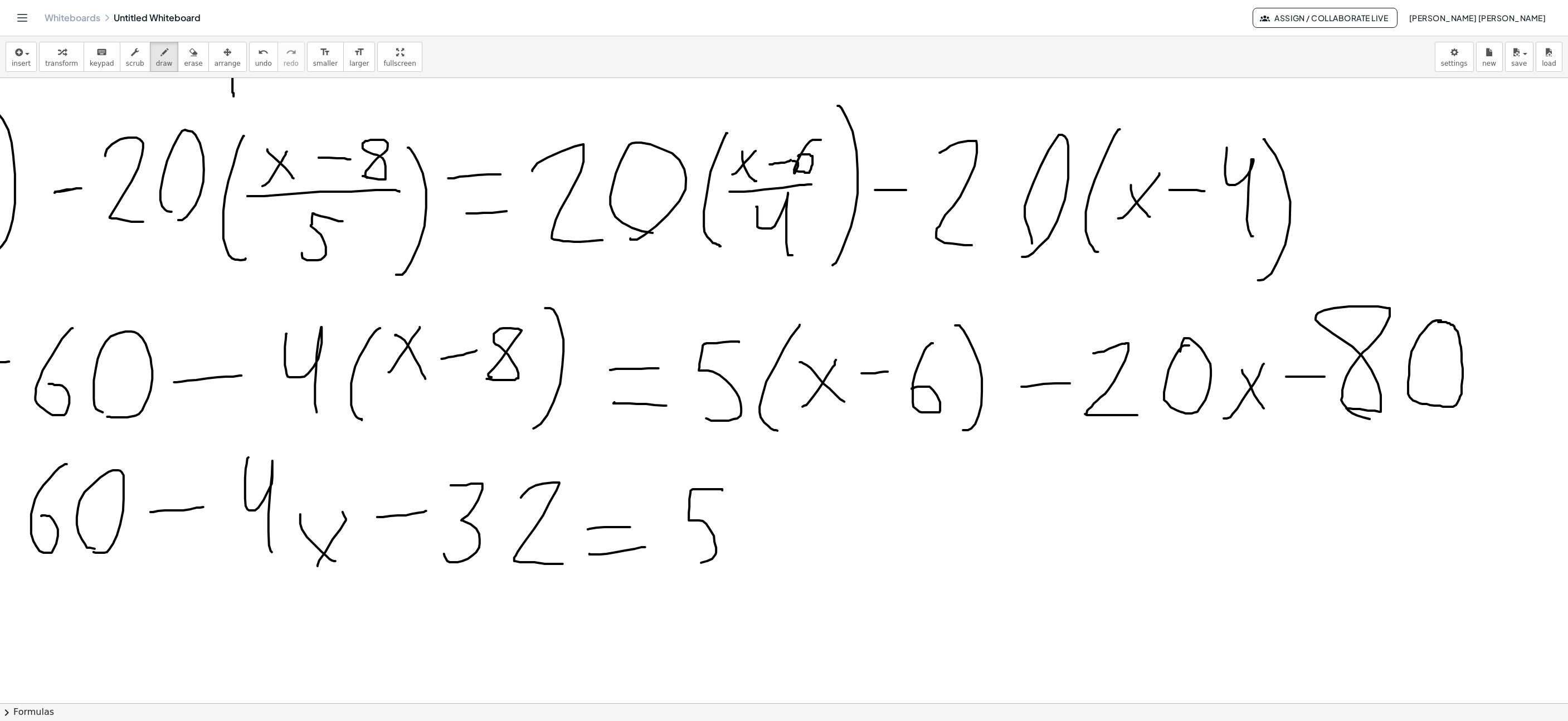
drag, startPoint x: 722, startPoint y: 492, endPoint x: 697, endPoint y: 550, distance: 63.2
drag, startPoint x: 751, startPoint y: 555, endPoint x: 771, endPoint y: 529, distance: 32.8
drag, startPoint x: 746, startPoint y: 530, endPoint x: 799, endPoint y: 554, distance: 58.2
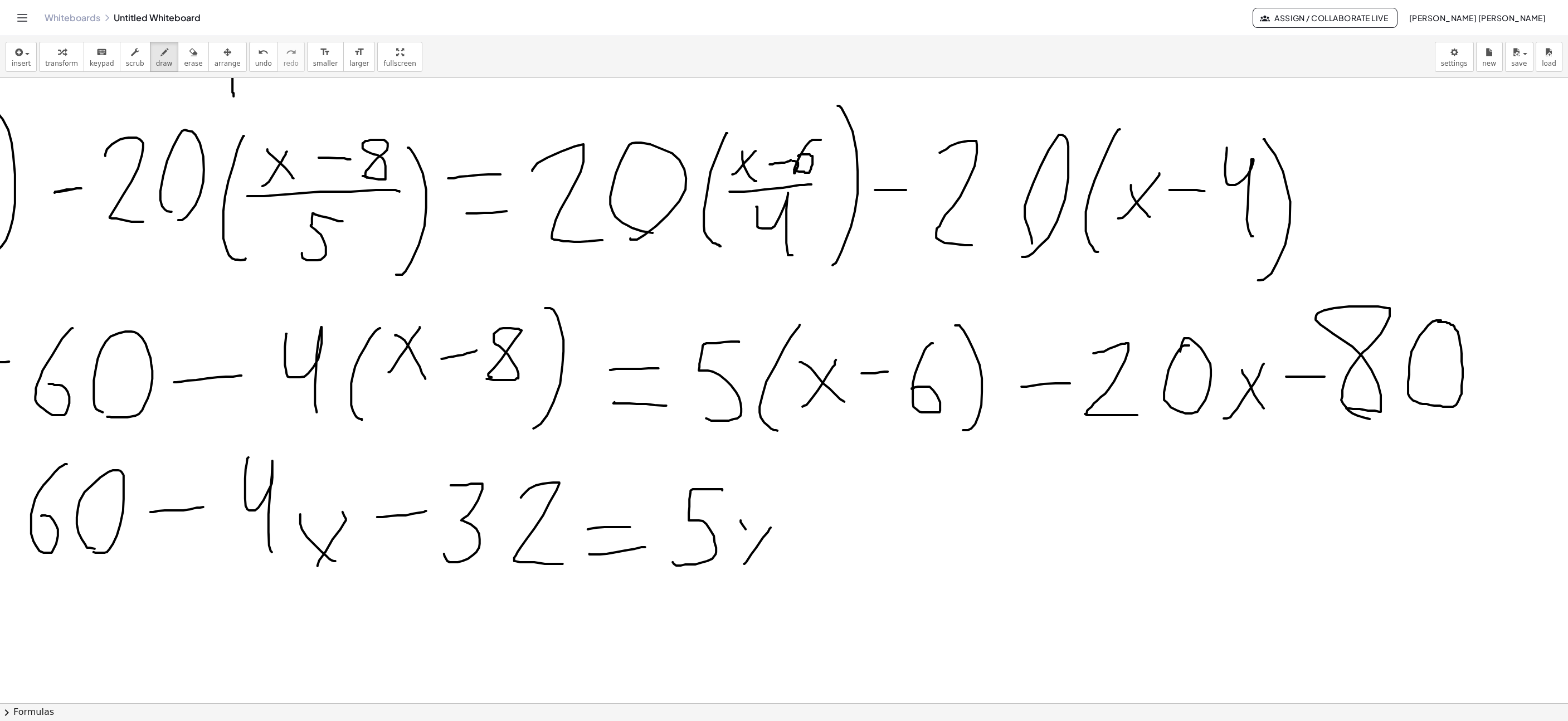
drag, startPoint x: 807, startPoint y: 526, endPoint x: 851, endPoint y: 525, distance: 44.0
drag, startPoint x: 880, startPoint y: 489, endPoint x: 884, endPoint y: 582, distance: 93.1
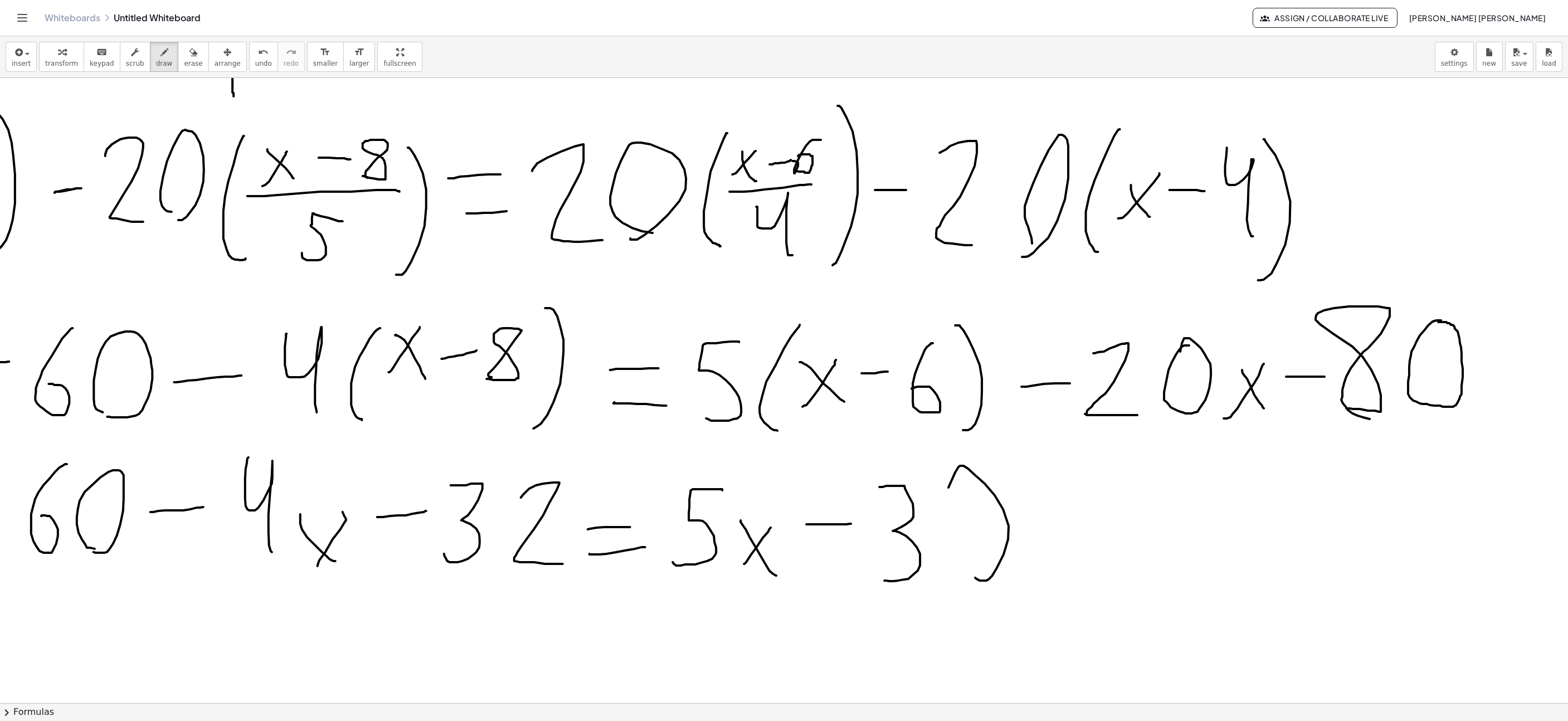
drag, startPoint x: 986, startPoint y: 582, endPoint x: 1023, endPoint y: 555, distance: 45.8
drag, startPoint x: 1030, startPoint y: 530, endPoint x: 1073, endPoint y: 520, distance: 44.1
drag, startPoint x: 1105, startPoint y: 502, endPoint x: 1157, endPoint y: 579, distance: 92.9
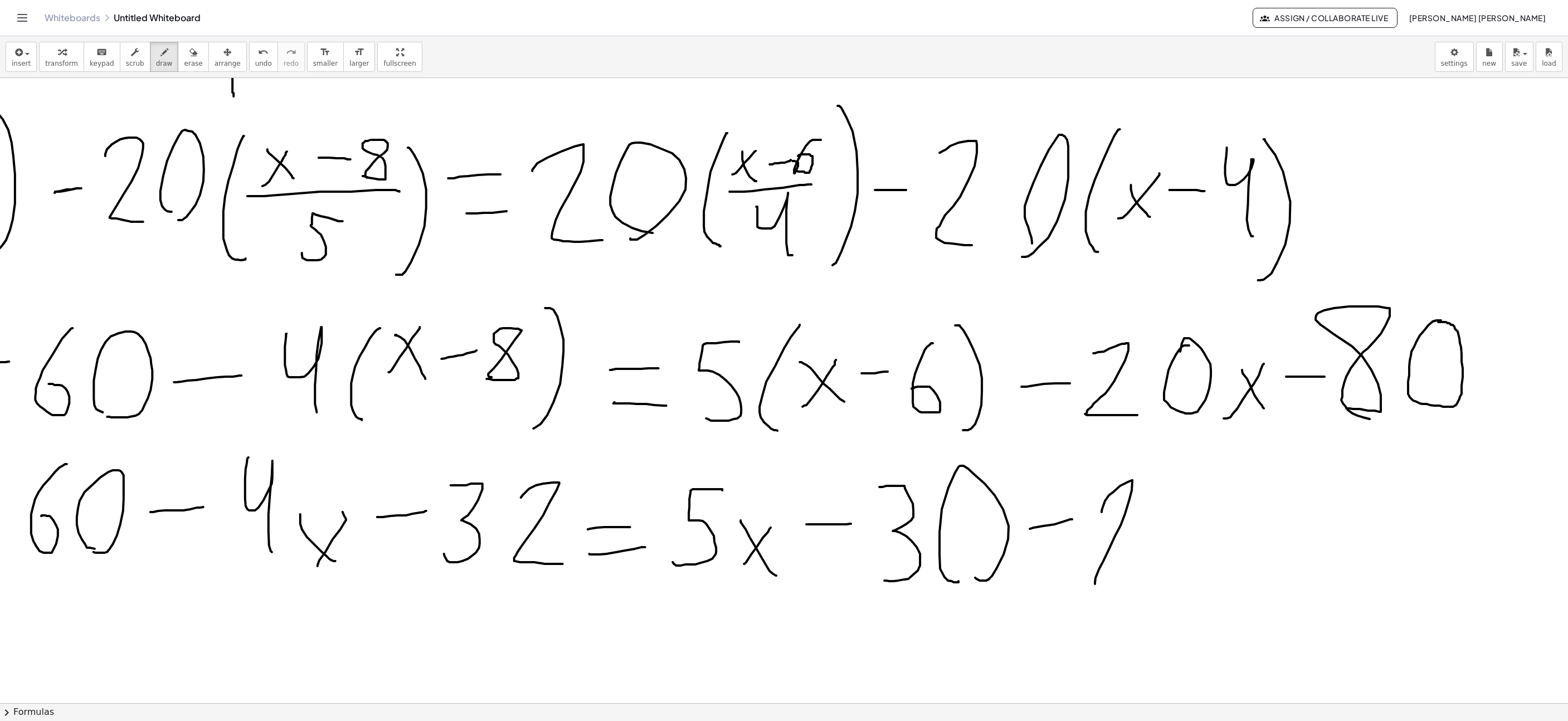
drag, startPoint x: 1241, startPoint y: 555, endPoint x: 1221, endPoint y: 529, distance: 32.8
drag, startPoint x: 1236, startPoint y: 561, endPoint x: 1272, endPoint y: 587, distance: 44.4
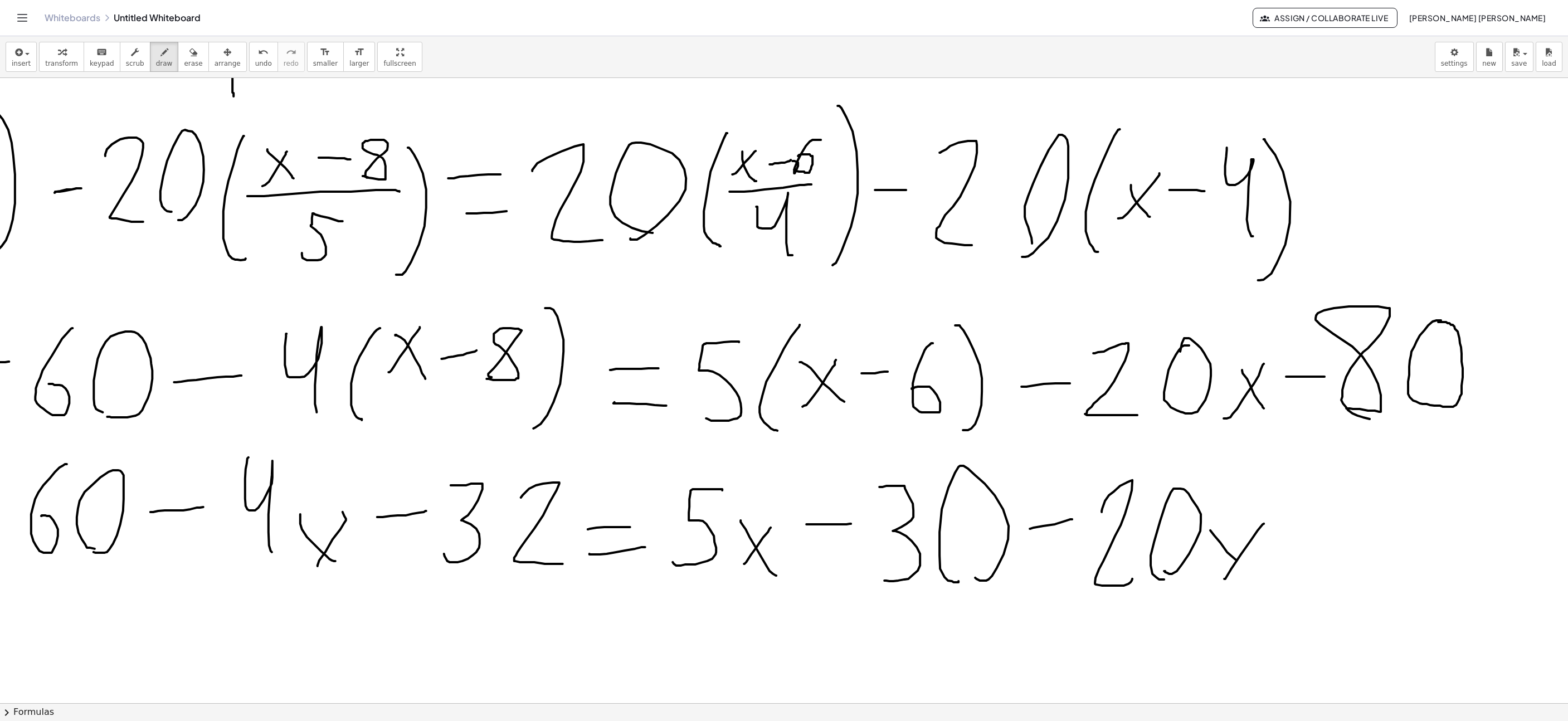
drag, startPoint x: 1327, startPoint y: 532, endPoint x: 1363, endPoint y: 541, distance: 37.1
drag, startPoint x: 1384, startPoint y: 581, endPoint x: 1392, endPoint y: 576, distance: 9.4
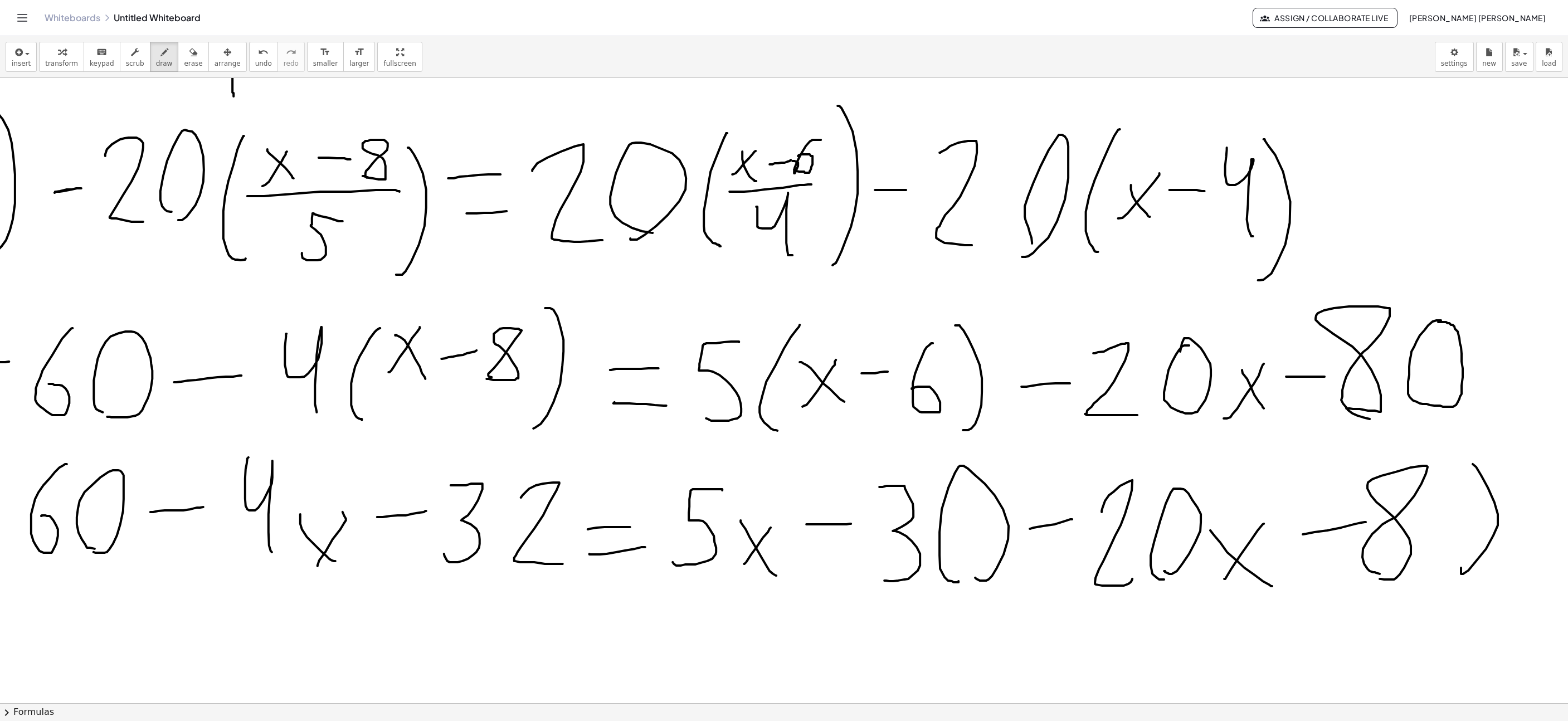
drag, startPoint x: 1461, startPoint y: 574, endPoint x: 1468, endPoint y: 579, distance: 8.6
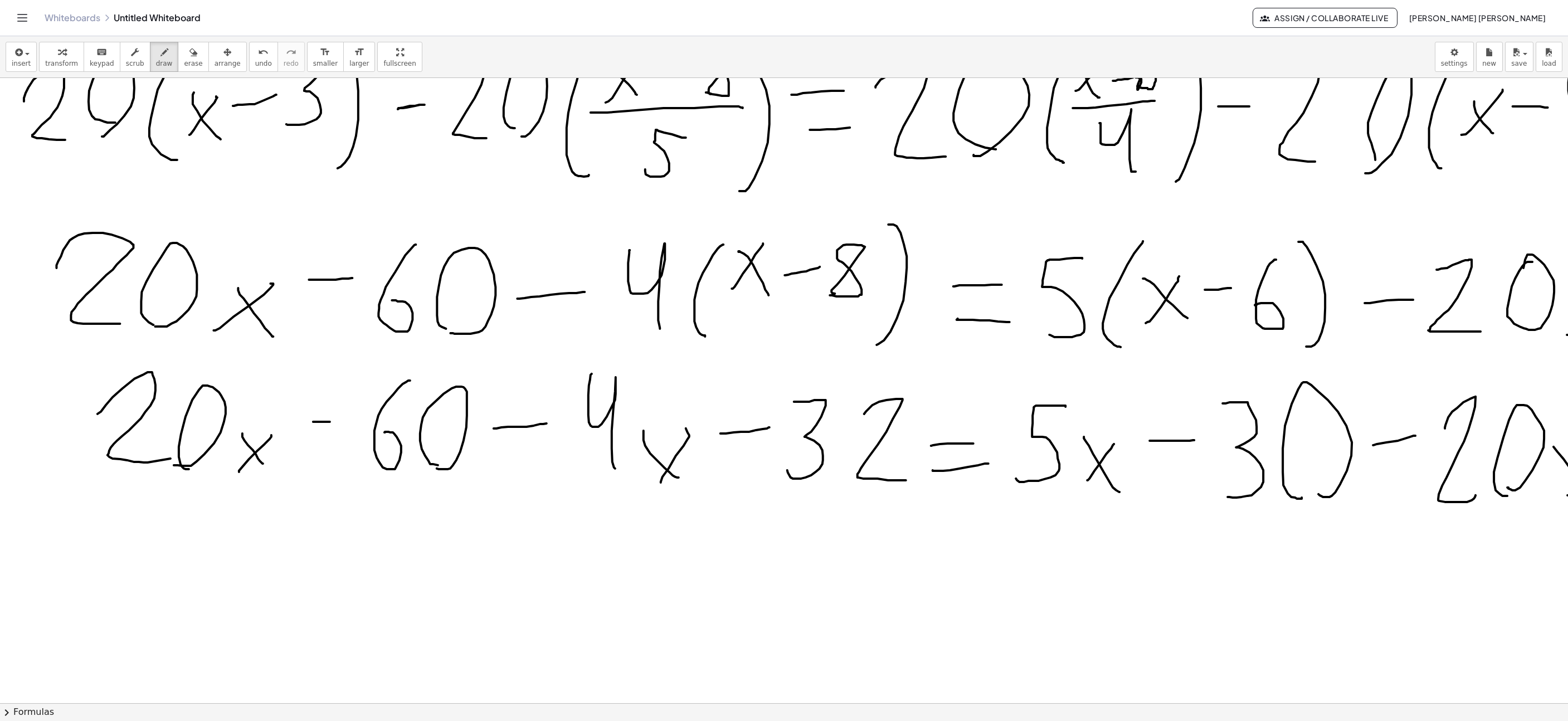
scroll to position [334, 237]
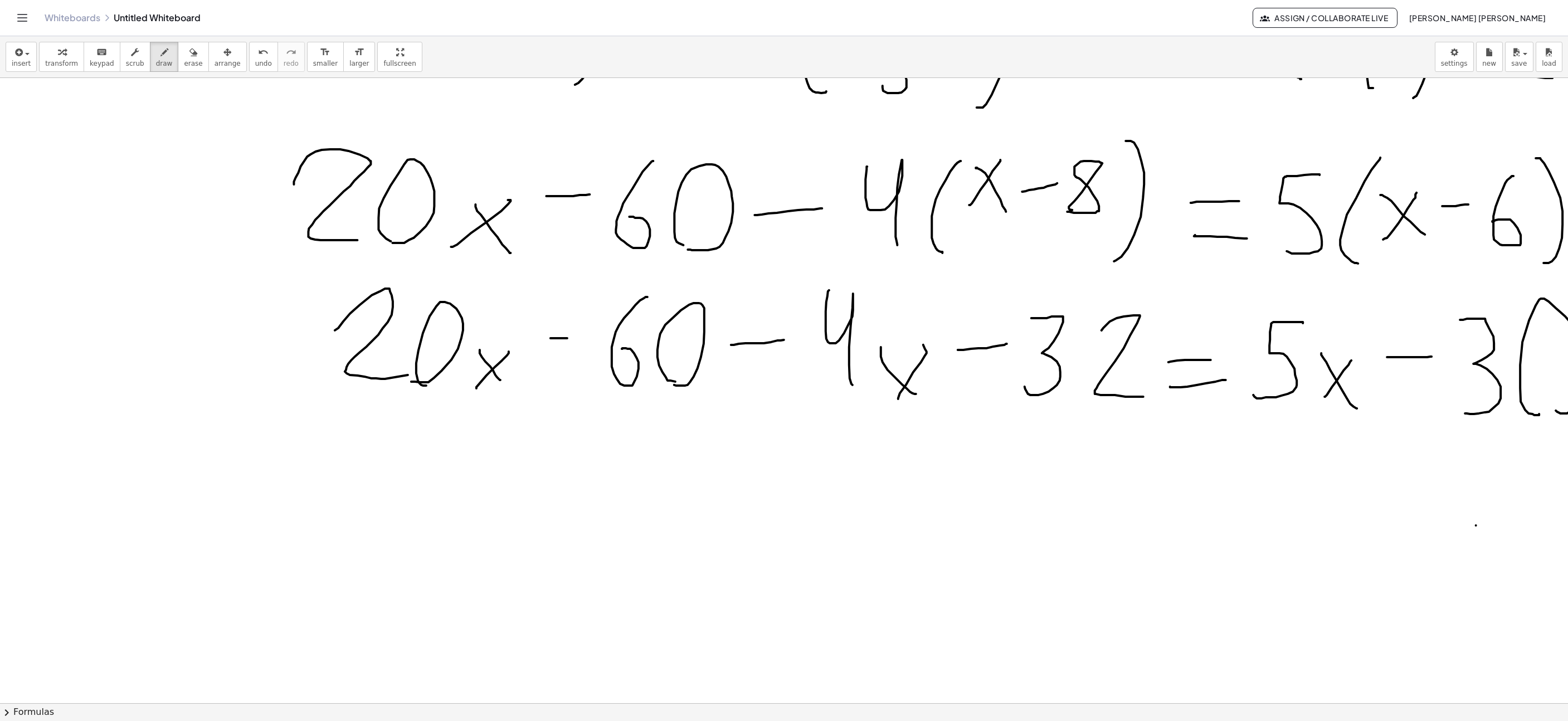
scroll to position [334, 4]
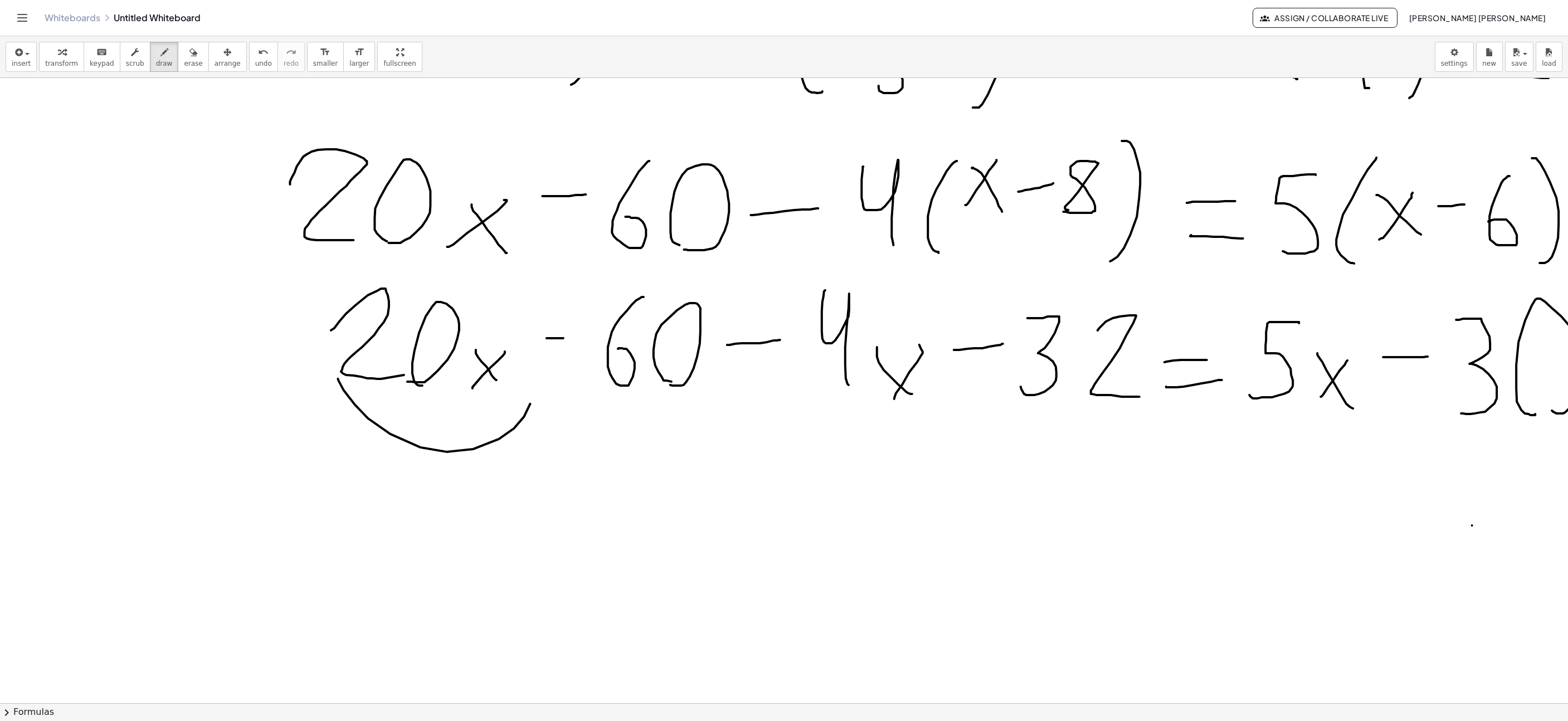
drag, startPoint x: 338, startPoint y: 380, endPoint x: 534, endPoint y: 393, distance: 196.4
drag, startPoint x: 753, startPoint y: 416, endPoint x: 910, endPoint y: 405, distance: 157.4
click at [255, 61] on span "undo" at bounding box center [263, 64] width 17 height 8
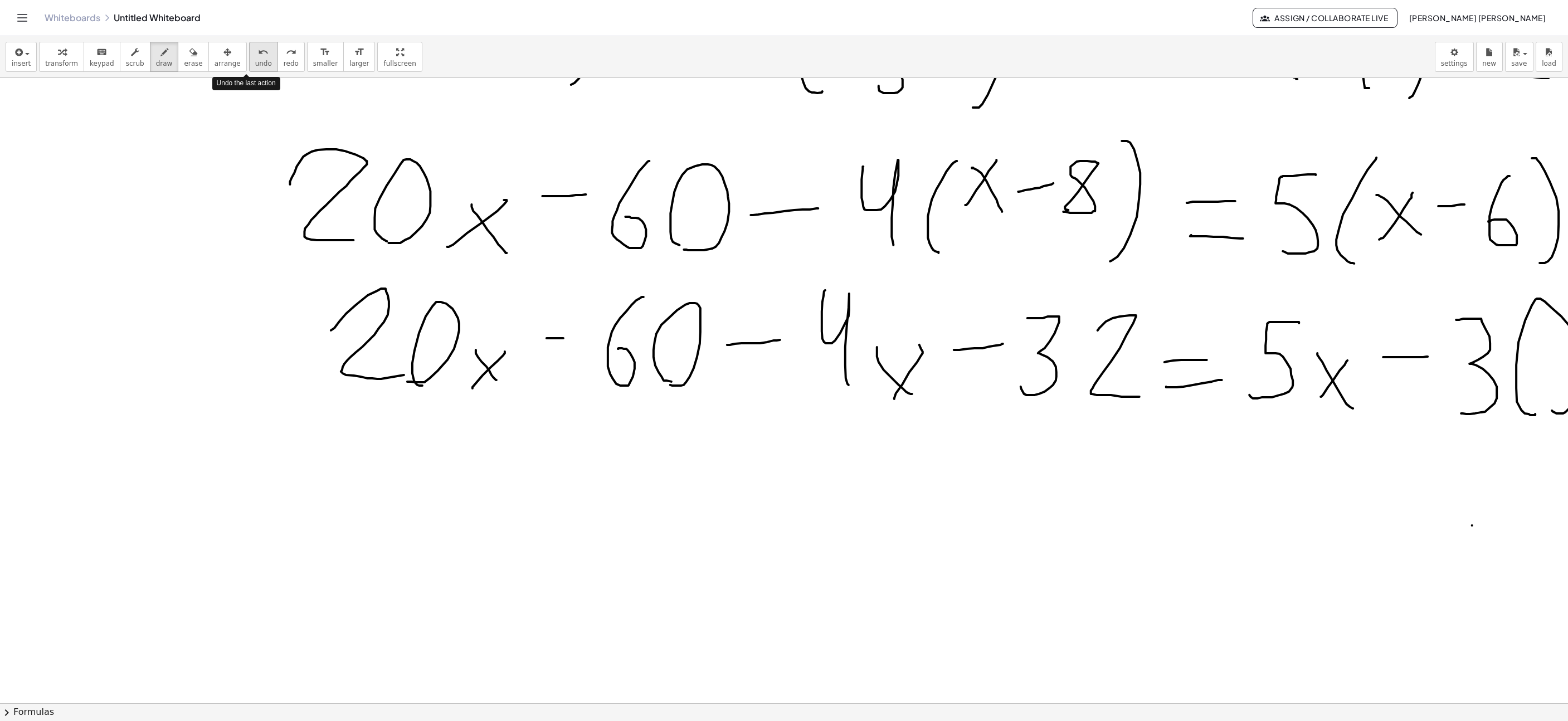
click at [255, 61] on span "undo" at bounding box center [263, 64] width 17 height 8
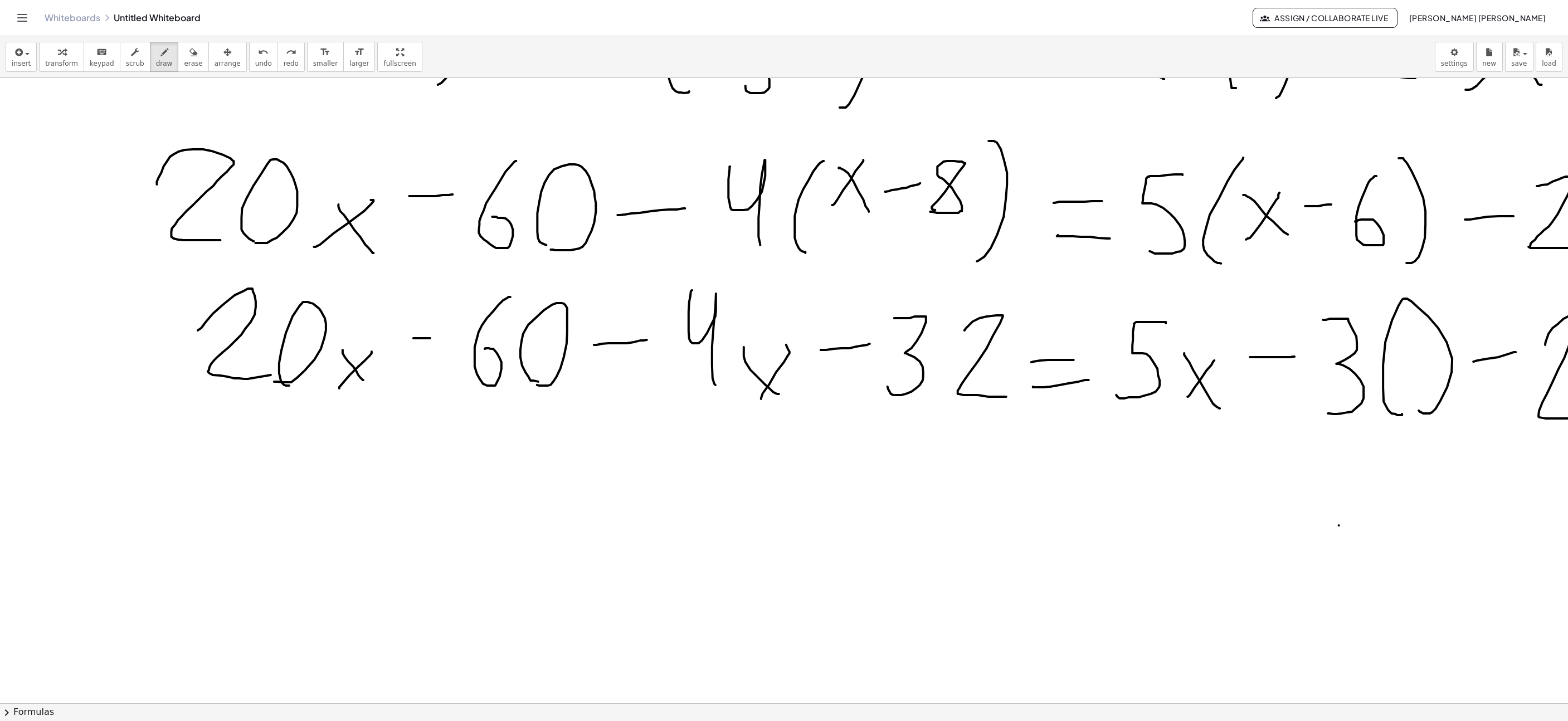
scroll to position [334, 92]
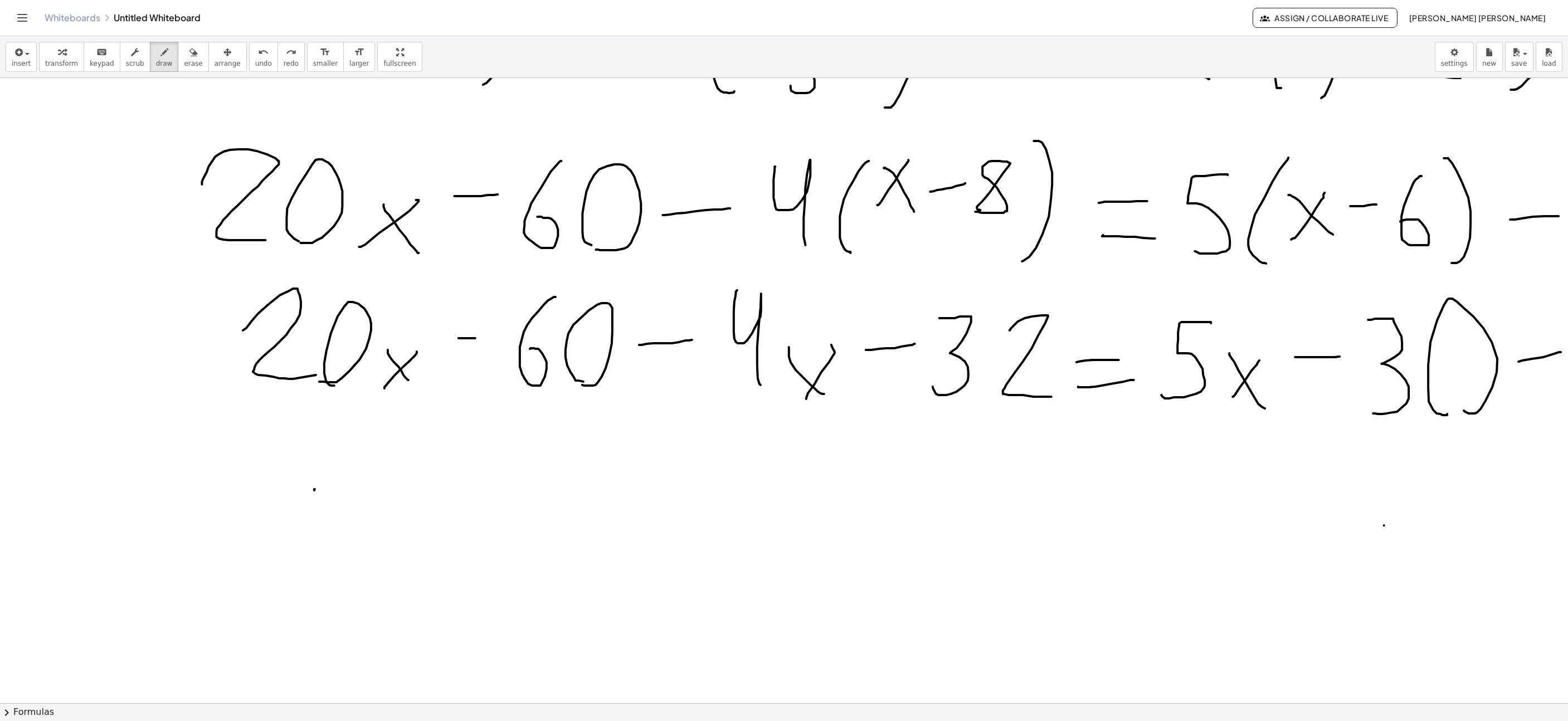
drag, startPoint x: 323, startPoint y: 543, endPoint x: 395, endPoint y: 470, distance: 102.5
drag, startPoint x: 418, startPoint y: 457, endPoint x: 410, endPoint y: 542, distance: 85.4
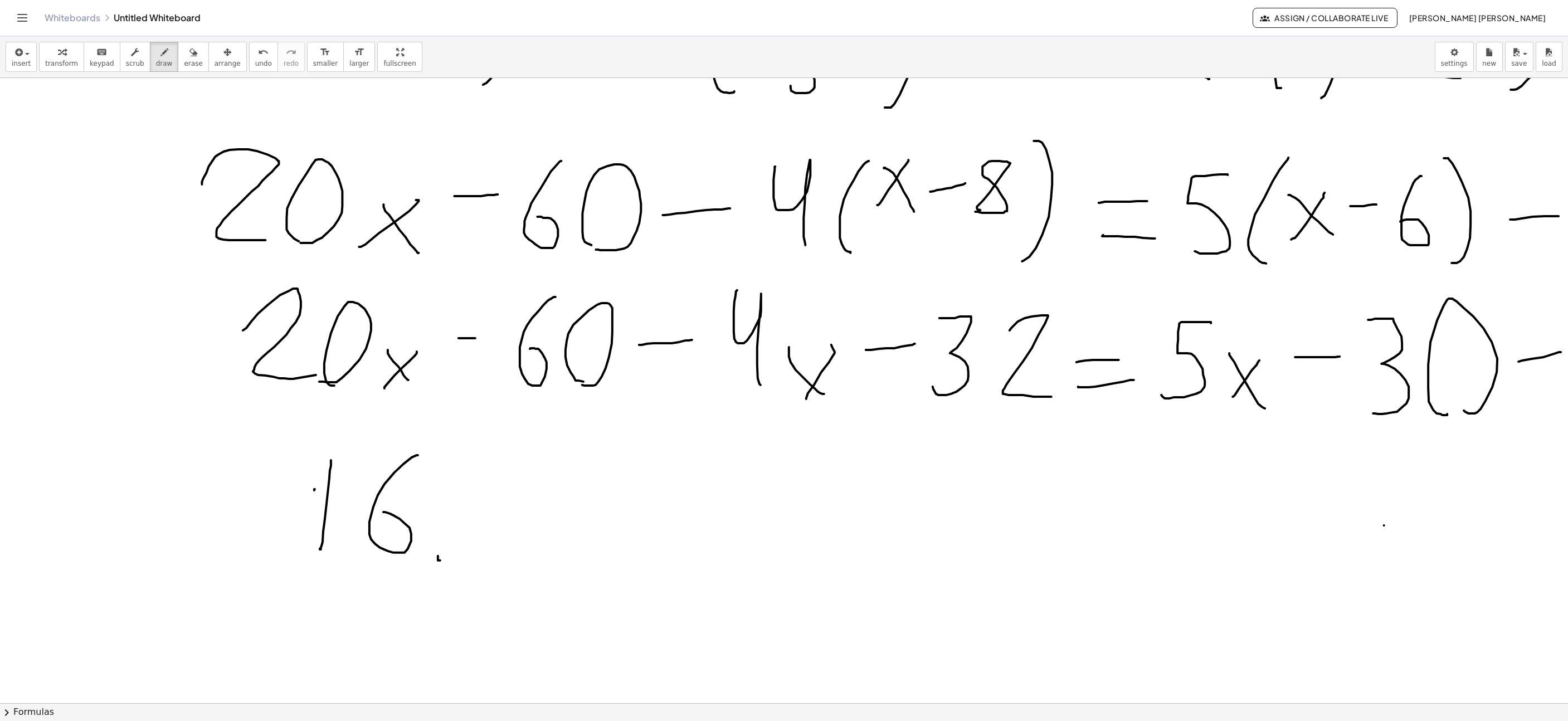
drag, startPoint x: 438, startPoint y: 559, endPoint x: 453, endPoint y: 505, distance: 56.0
drag, startPoint x: 450, startPoint y: 532, endPoint x: 483, endPoint y: 567, distance: 48.1
drag, startPoint x: 536, startPoint y: 518, endPoint x: 584, endPoint y: 514, distance: 48.2
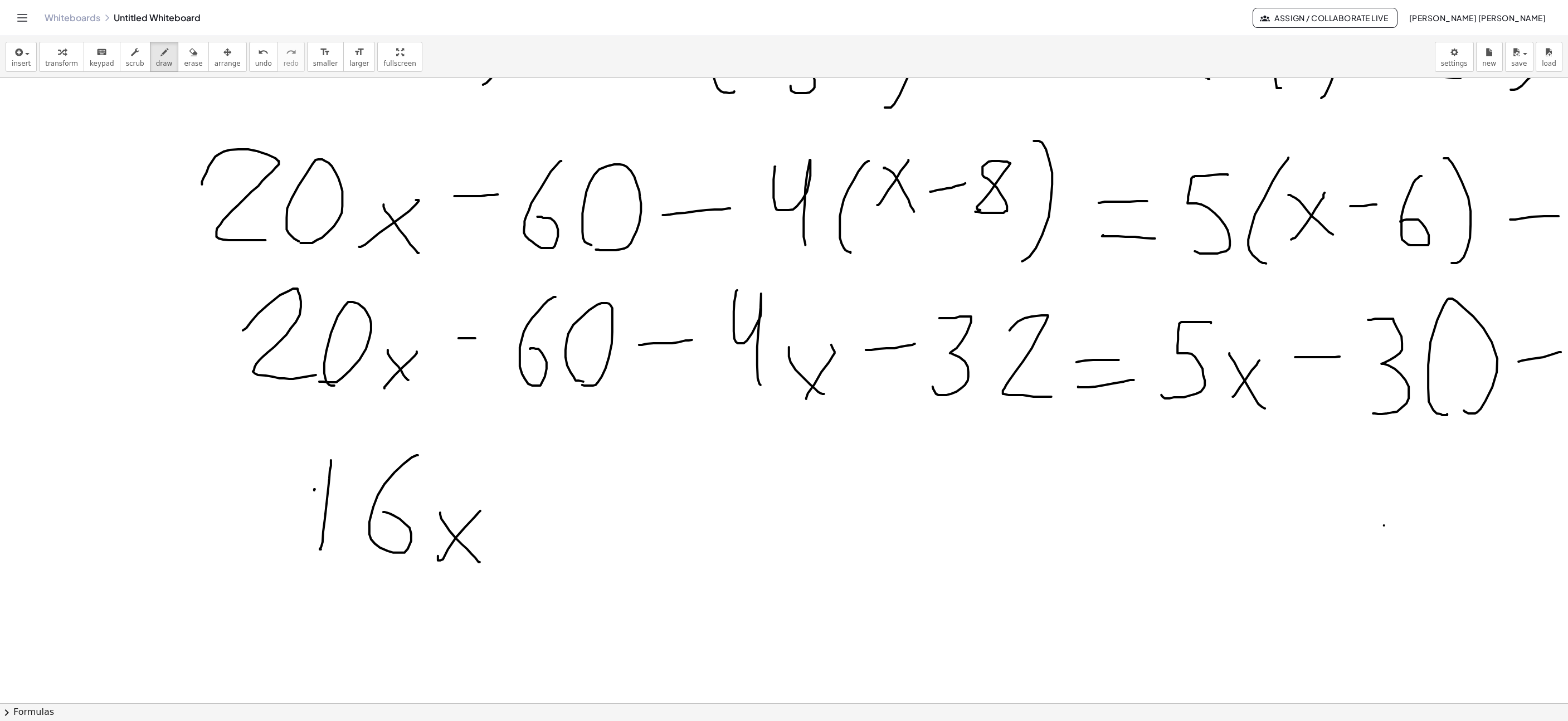
drag, startPoint x: 602, startPoint y: 501, endPoint x: 628, endPoint y: 562, distance: 66.3
drag, startPoint x: 661, startPoint y: 499, endPoint x: 717, endPoint y: 575, distance: 94.4
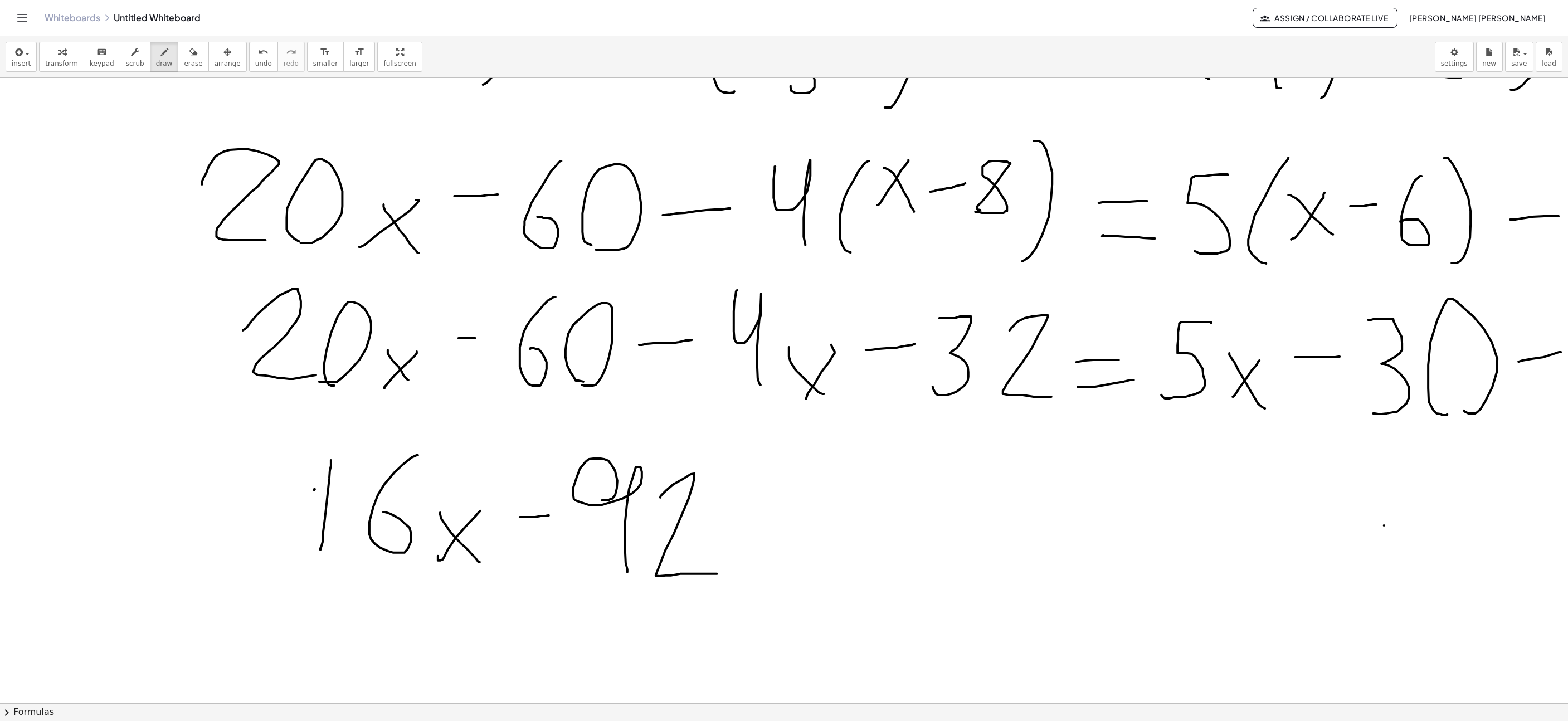
drag, startPoint x: 807, startPoint y: 704, endPoint x: 864, endPoint y: 693, distance: 58.1
click at [864, 693] on div "insert select one: Math Expression Function Text Youtube Video Graphing Geometr…" at bounding box center [784, 379] width 1568 height 685
drag, startPoint x: 756, startPoint y: 517, endPoint x: 799, endPoint y: 524, distance: 43.6
drag, startPoint x: 749, startPoint y: 561, endPoint x: 839, endPoint y: 572, distance: 90.7
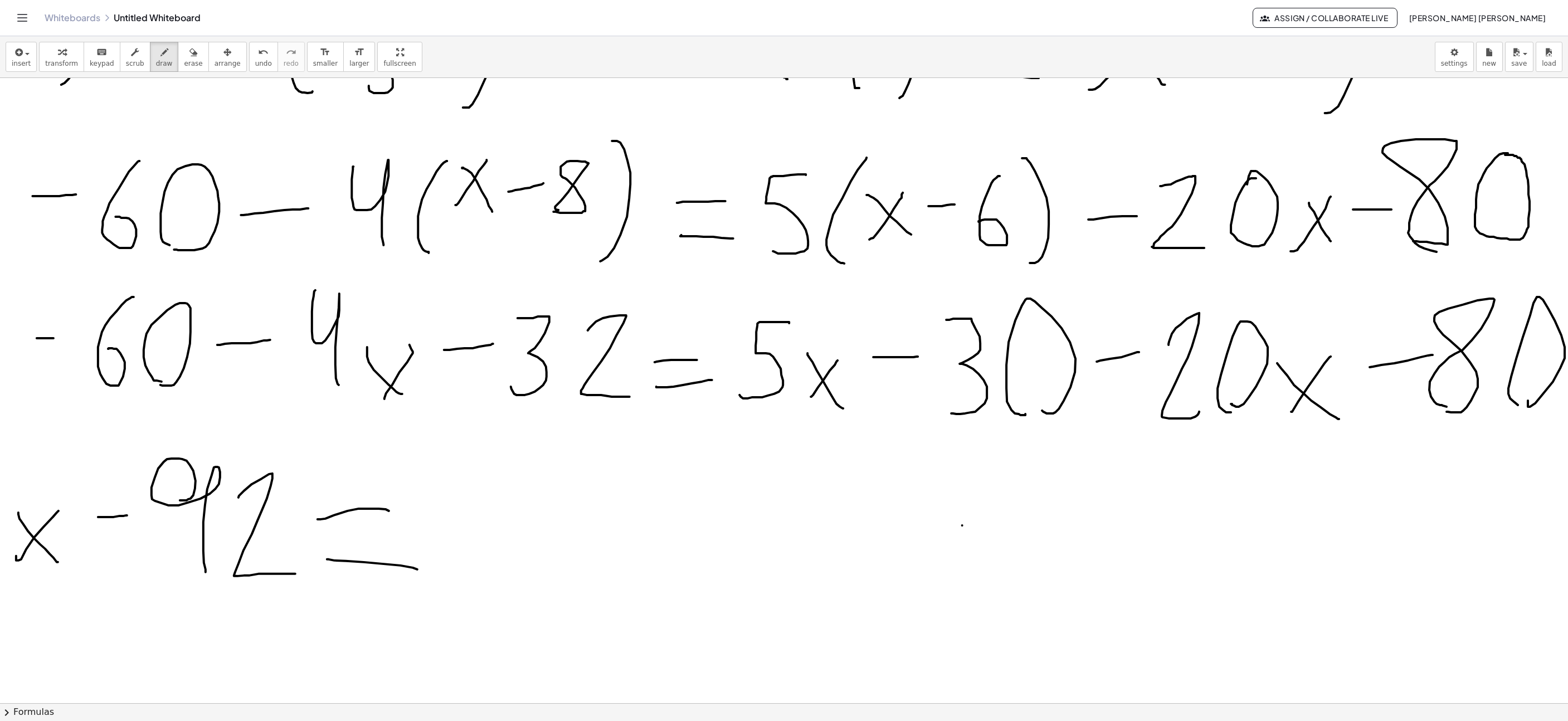
scroll to position [334, 517]
drag, startPoint x: 448, startPoint y: 537, endPoint x: 495, endPoint y: 537, distance: 47.0
drag, startPoint x: 524, startPoint y: 501, endPoint x: 552, endPoint y: 480, distance: 35.0
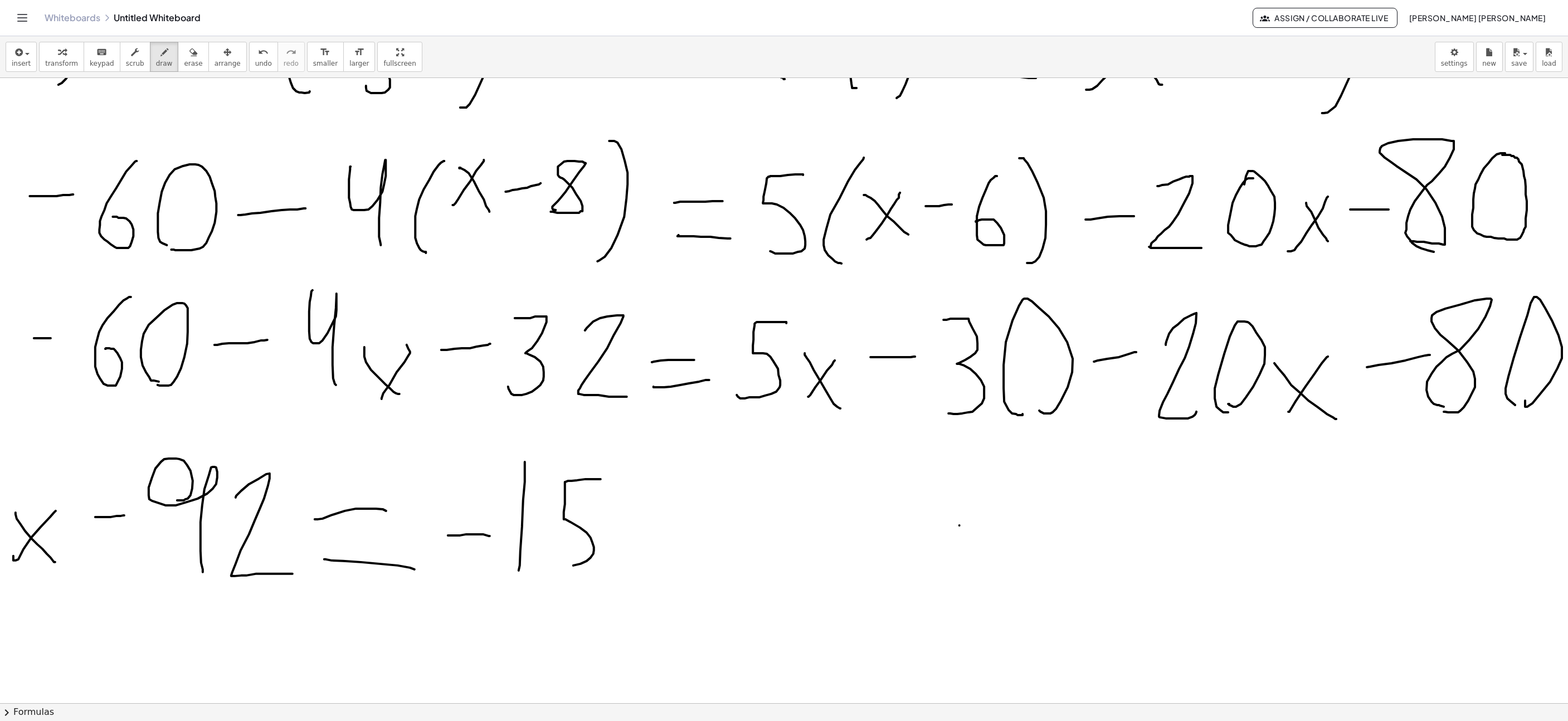
drag, startPoint x: 586, startPoint y: 480, endPoint x: 644, endPoint y: 569, distance: 106.2
drag, startPoint x: 621, startPoint y: 572, endPoint x: 669, endPoint y: 527, distance: 65.8
drag, startPoint x: 626, startPoint y: 520, endPoint x: 674, endPoint y: 591, distance: 85.7
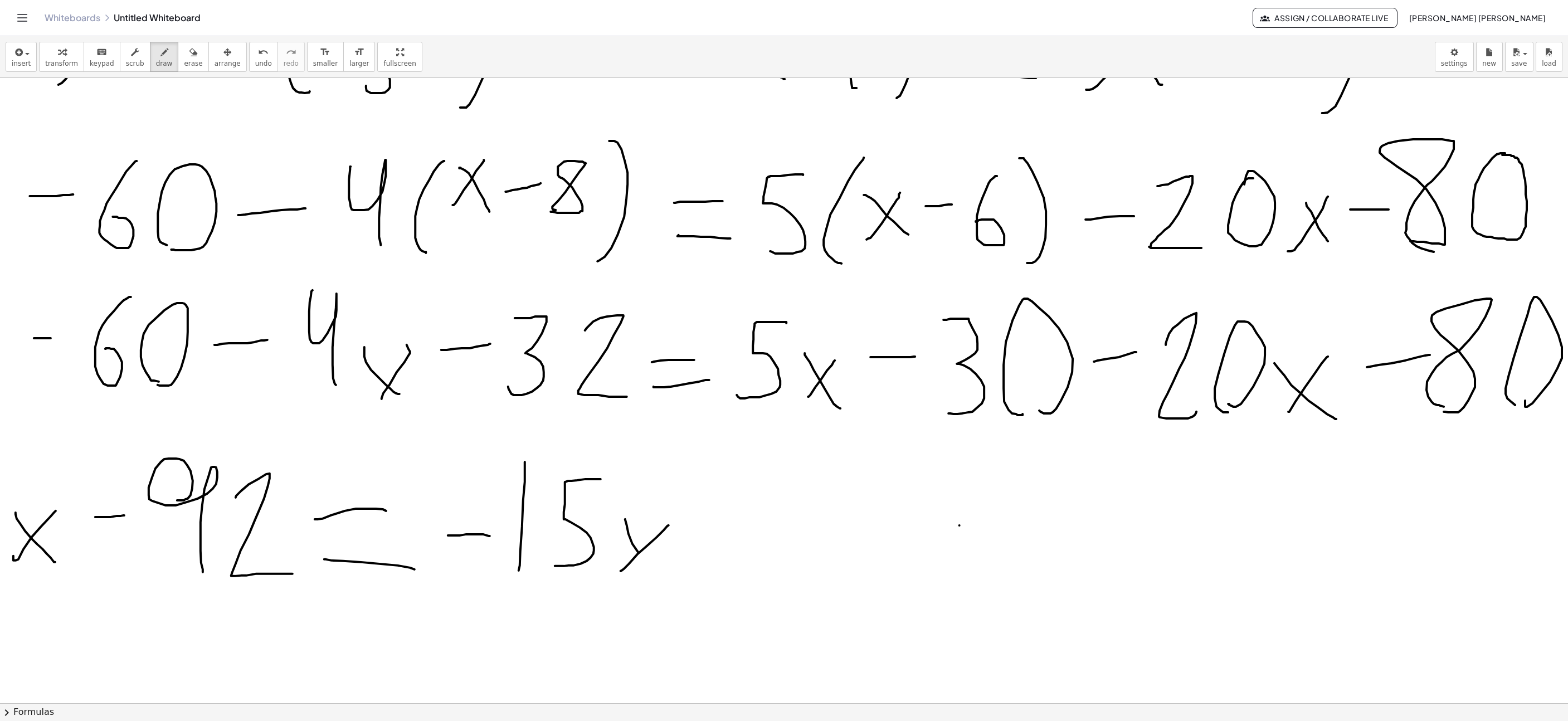
drag, startPoint x: 717, startPoint y: 530, endPoint x: 783, endPoint y: 557, distance: 71.3
drag, startPoint x: 788, startPoint y: 571, endPoint x: 790, endPoint y: 472, distance: 99.0
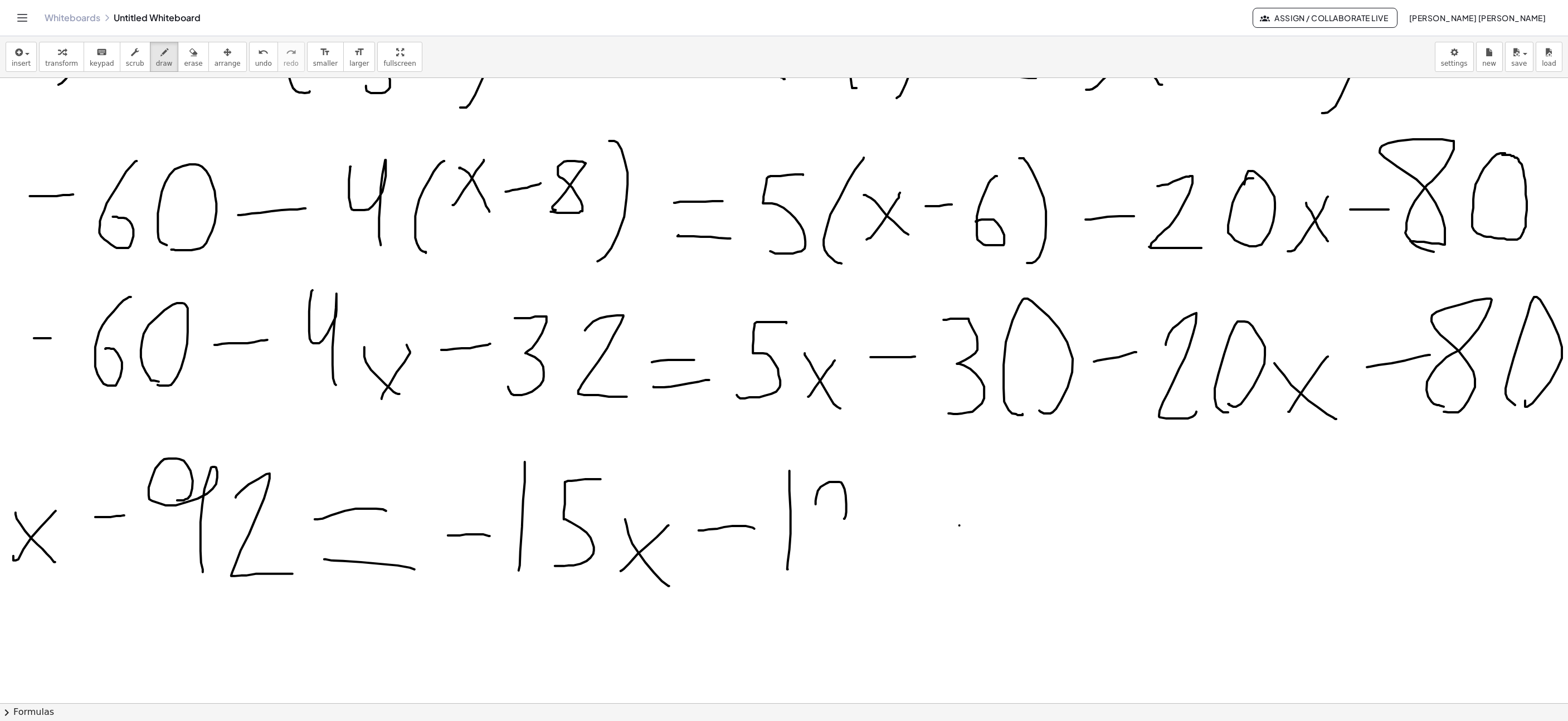
drag, startPoint x: 816, startPoint y: 505, endPoint x: 844, endPoint y: 520, distance: 31.8
click at [255, 61] on span "undo" at bounding box center [263, 64] width 17 height 8
drag, startPoint x: 819, startPoint y: 540, endPoint x: 813, endPoint y: 458, distance: 82.2
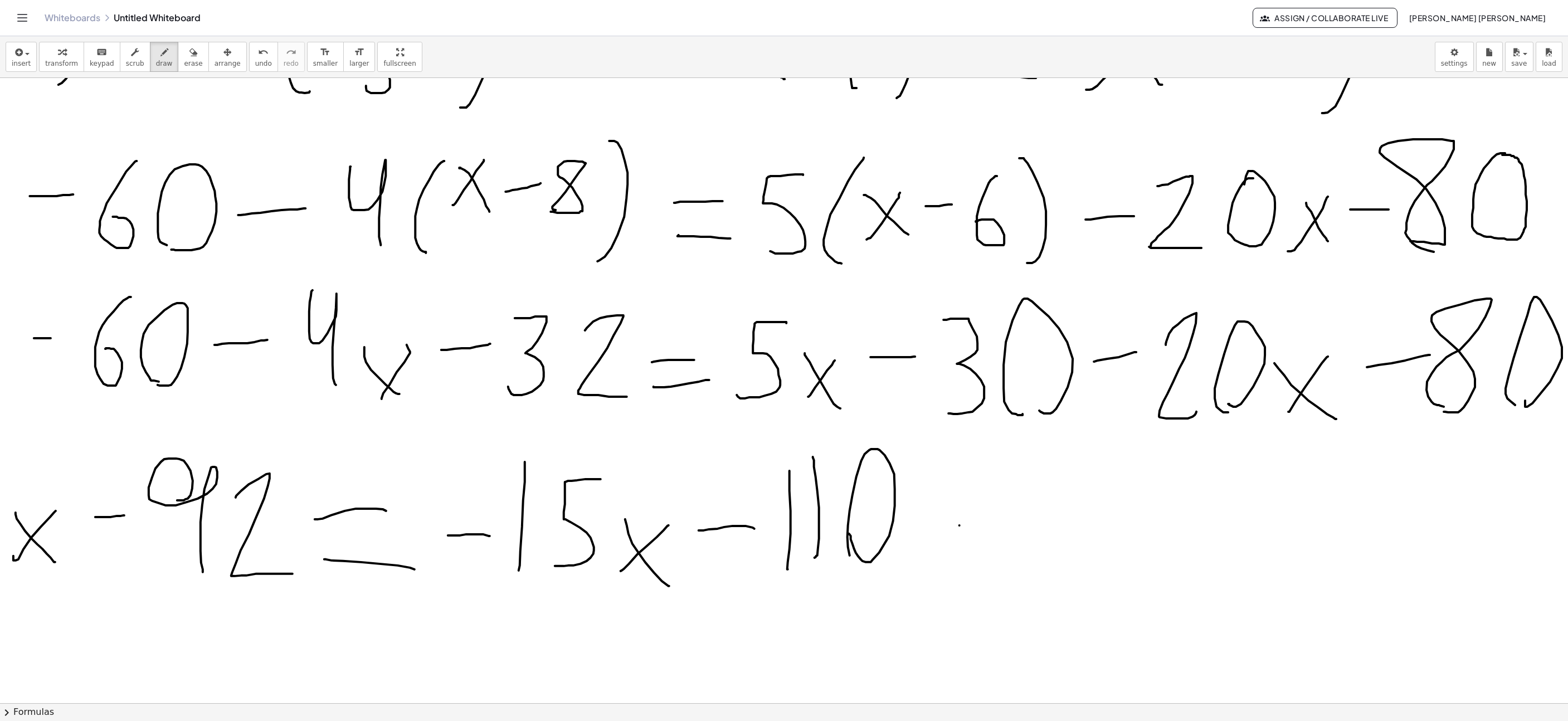
drag, startPoint x: 856, startPoint y: 554, endPoint x: 858, endPoint y: 561, distance: 7.3
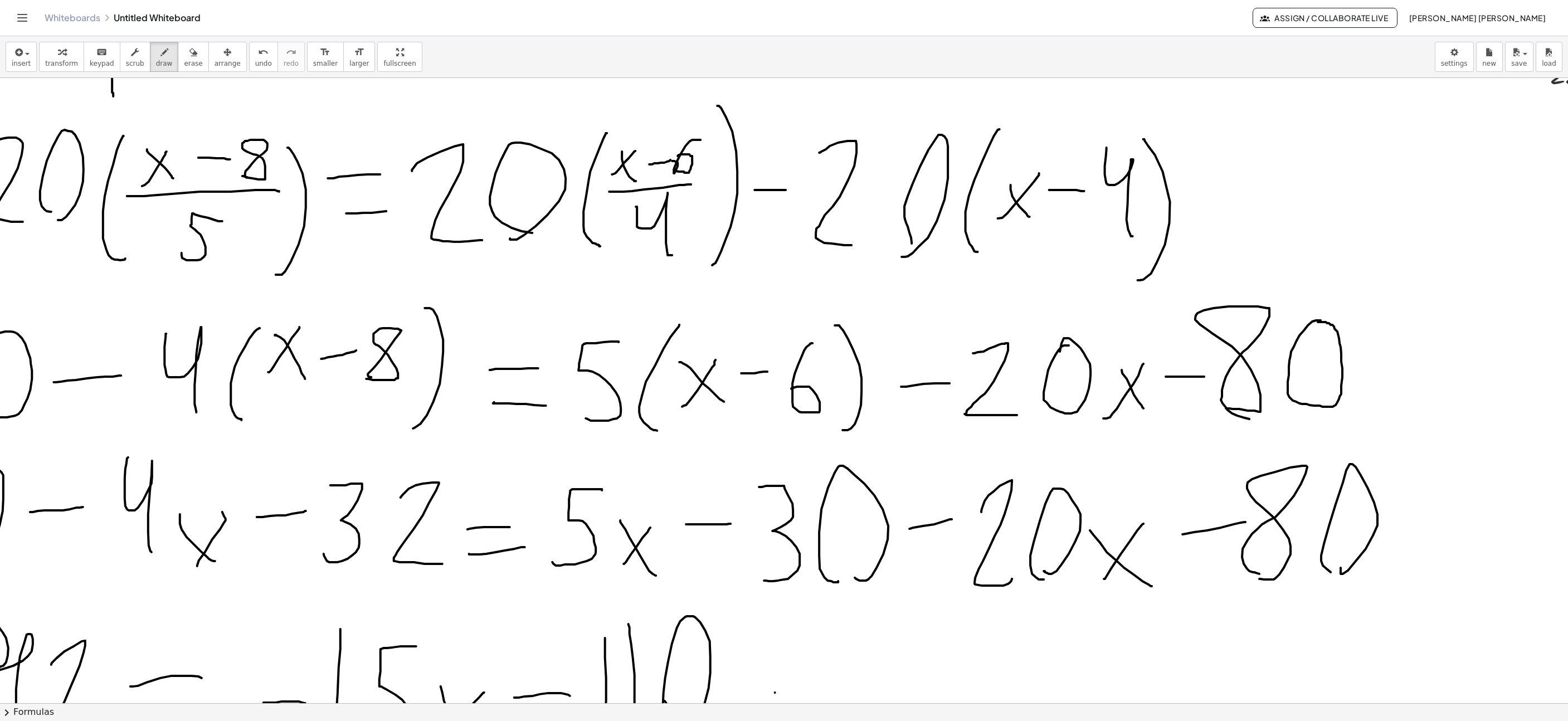
scroll to position [251, 701]
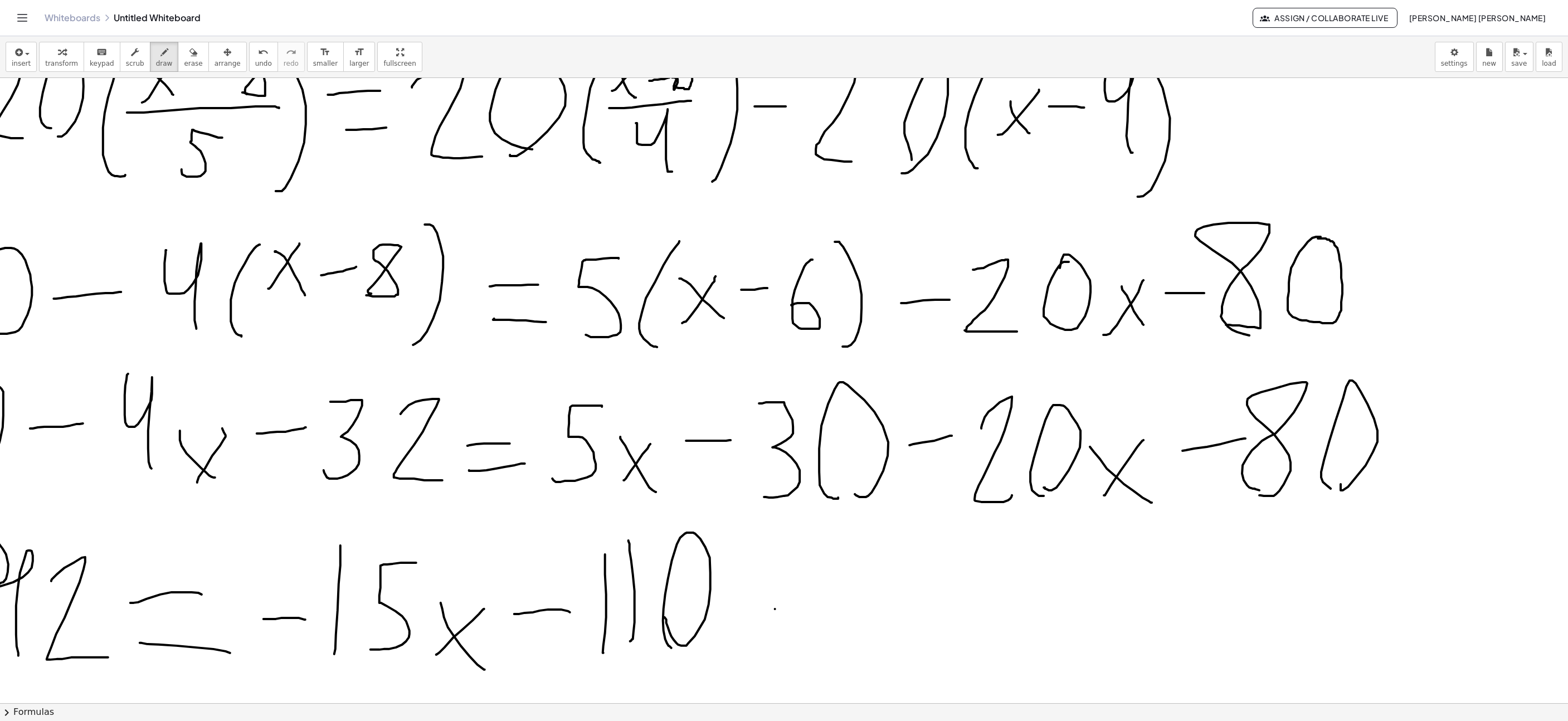
drag, startPoint x: 1182, startPoint y: 305, endPoint x: 1184, endPoint y: 268, distance: 37.1
drag, startPoint x: 1222, startPoint y: 451, endPoint x: 1221, endPoint y: 417, distance: 34.0
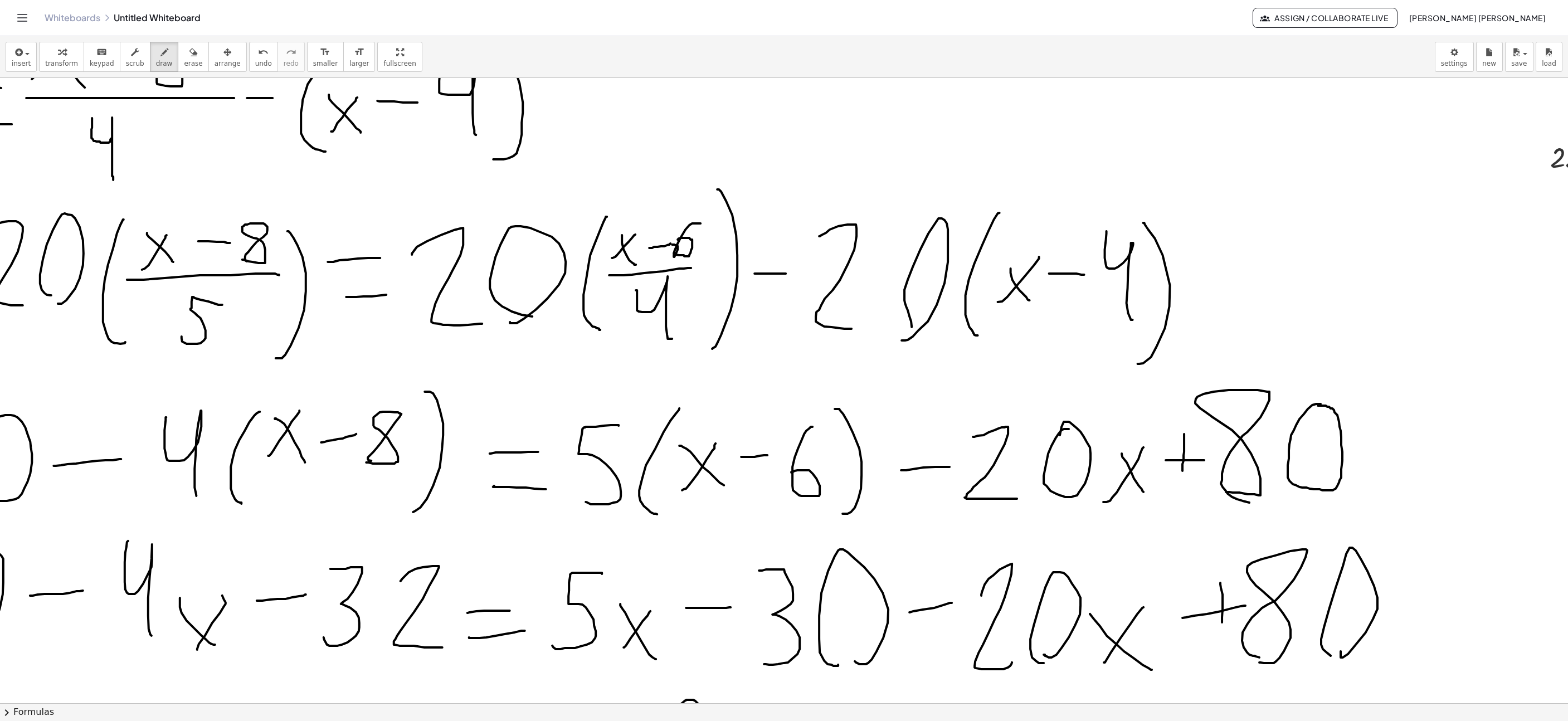
scroll to position [334, 701]
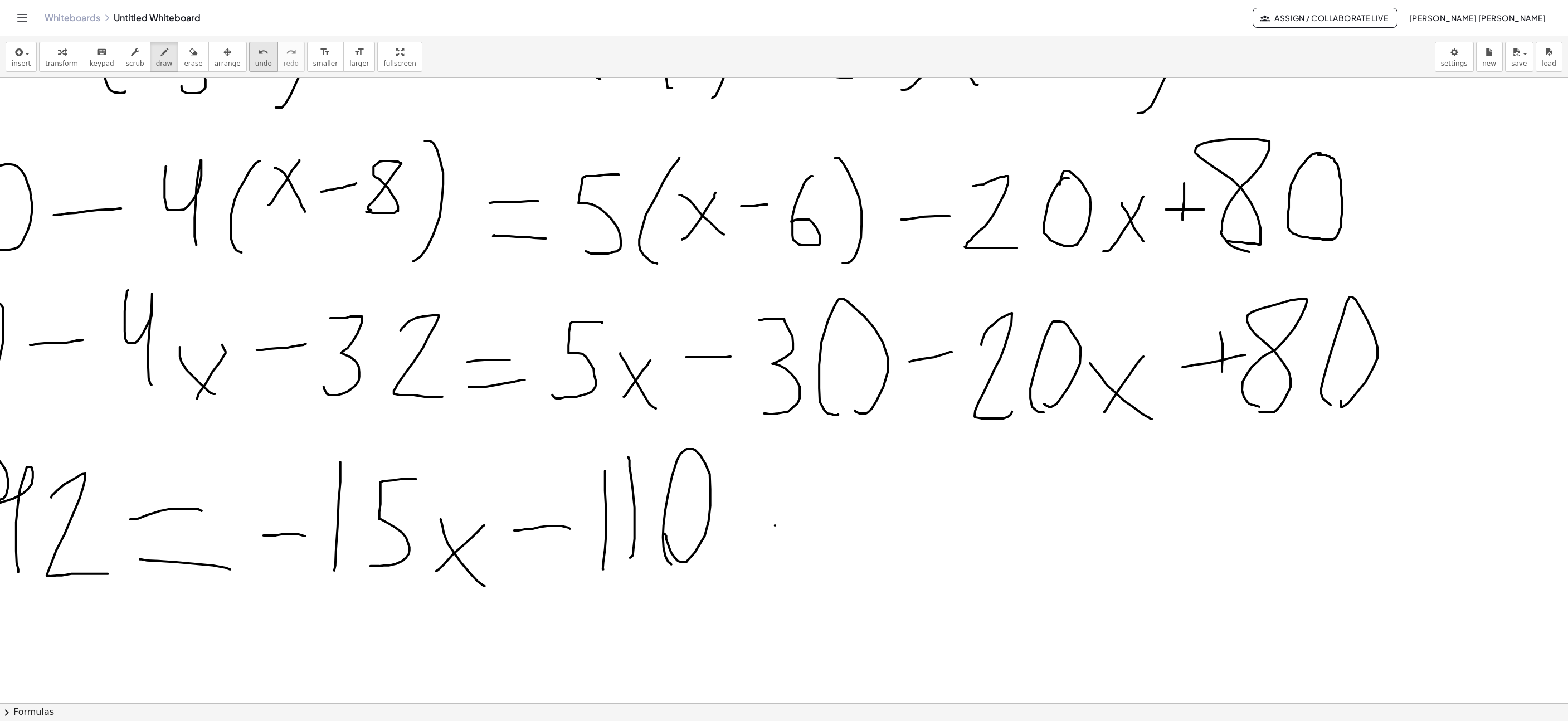
click at [255, 60] on span "undo" at bounding box center [263, 64] width 17 height 8
click at [254, 61] on button "undo undo" at bounding box center [263, 57] width 29 height 30
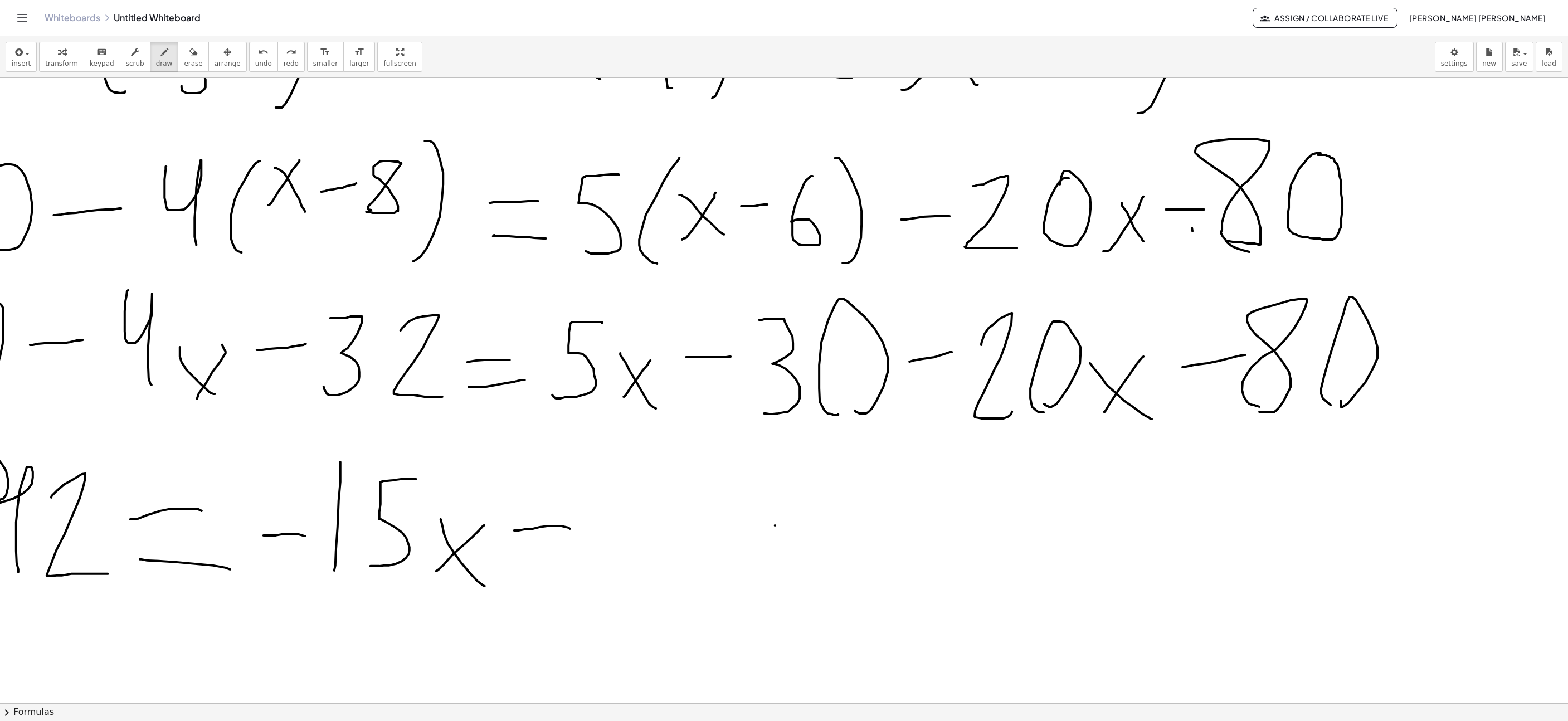
drag, startPoint x: 1192, startPoint y: 229, endPoint x: 1190, endPoint y: 195, distance: 34.1
drag, startPoint x: 1221, startPoint y: 376, endPoint x: 1224, endPoint y: 332, distance: 44.1
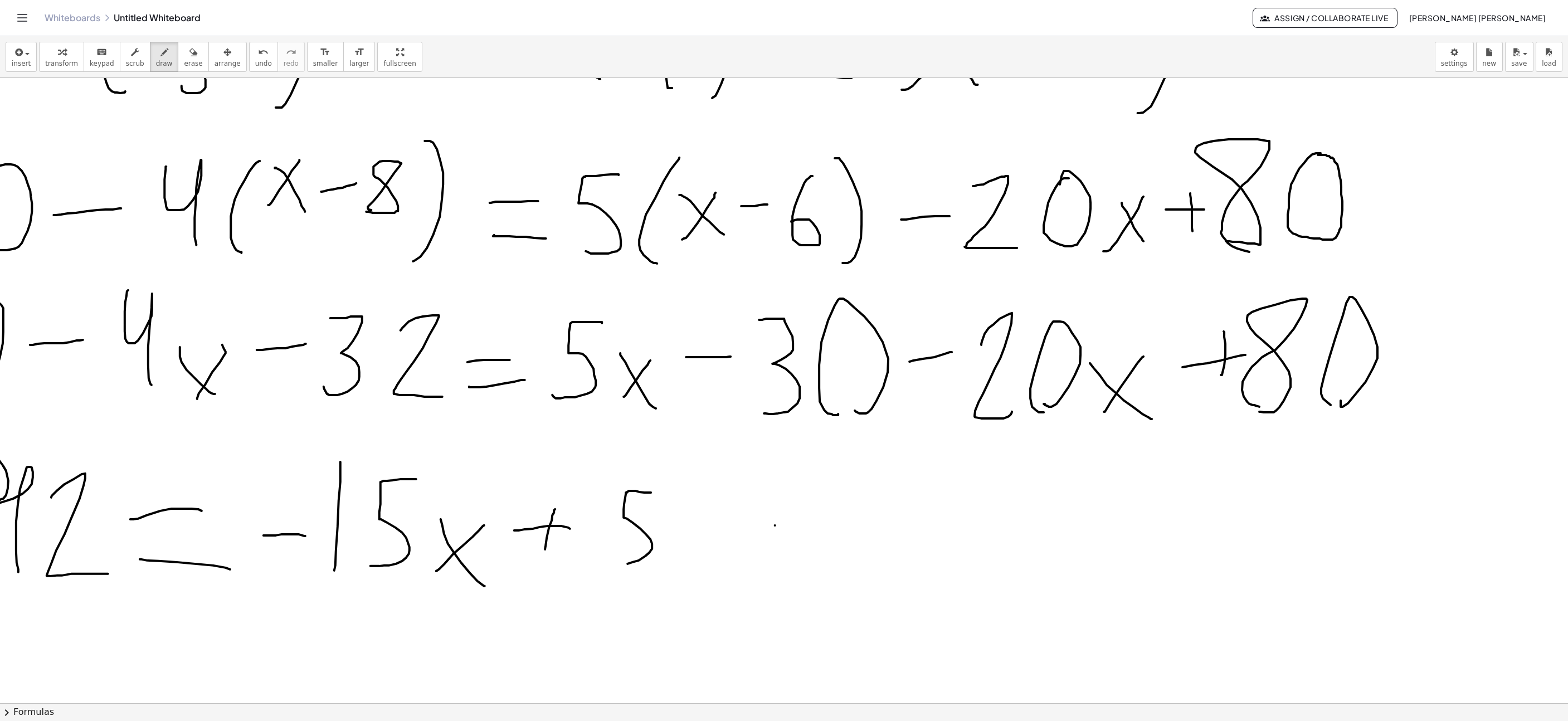
drag, startPoint x: 644, startPoint y: 494, endPoint x: 603, endPoint y: 569, distance: 85.5
drag, startPoint x: 682, startPoint y: 574, endPoint x: 681, endPoint y: 587, distance: 13.0
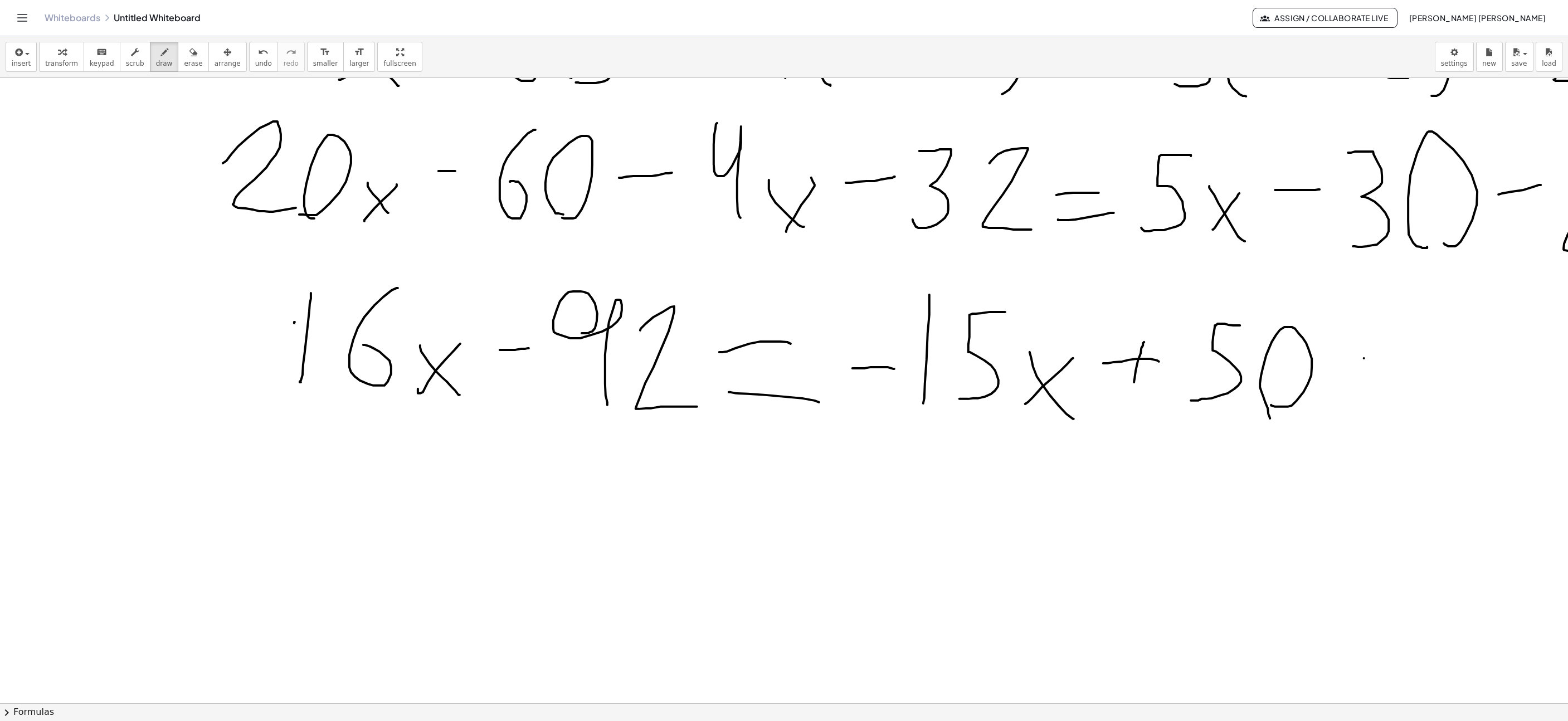
scroll to position [501, 156]
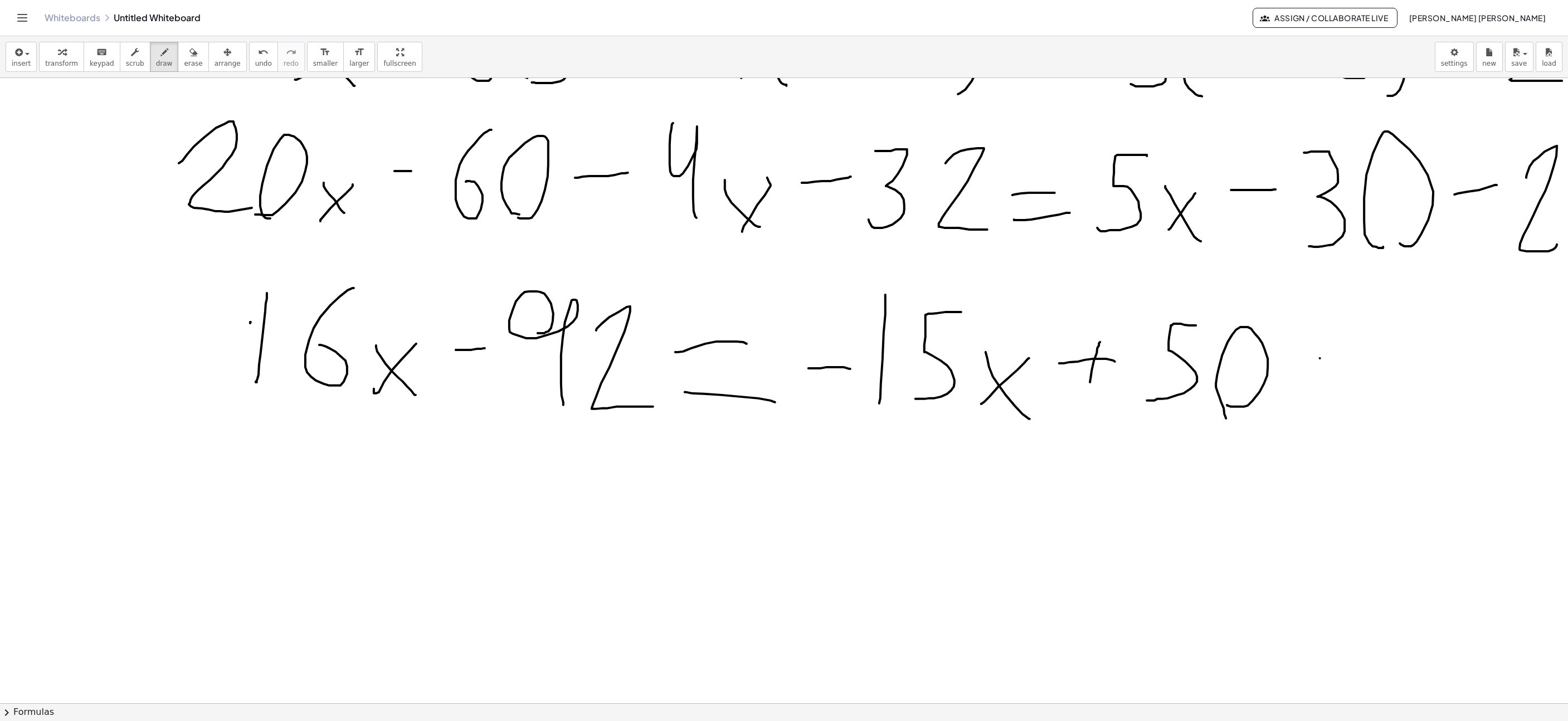
click at [1419, 508] on div at bounding box center [1154, 591] width 2621 height 2030
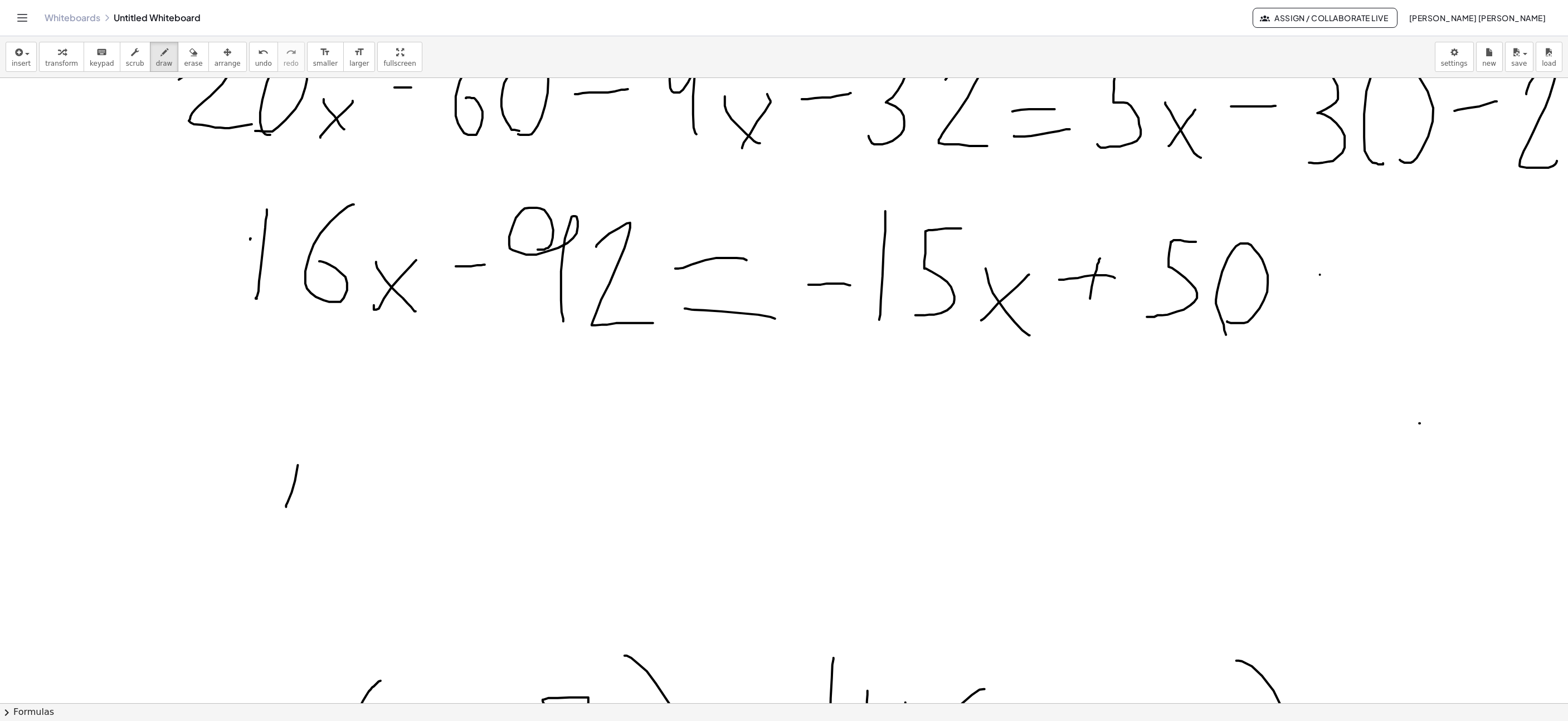
drag, startPoint x: 286, startPoint y: 508, endPoint x: 318, endPoint y: 384, distance: 128.1
click at [307, 381] on div at bounding box center [1154, 507] width 2621 height 2030
drag, startPoint x: 381, startPoint y: 409, endPoint x: 364, endPoint y: 462, distance: 55.7
click at [360, 460] on div at bounding box center [1154, 507] width 2621 height 2030
drag, startPoint x: 442, startPoint y: 491, endPoint x: 416, endPoint y: 460, distance: 40.5
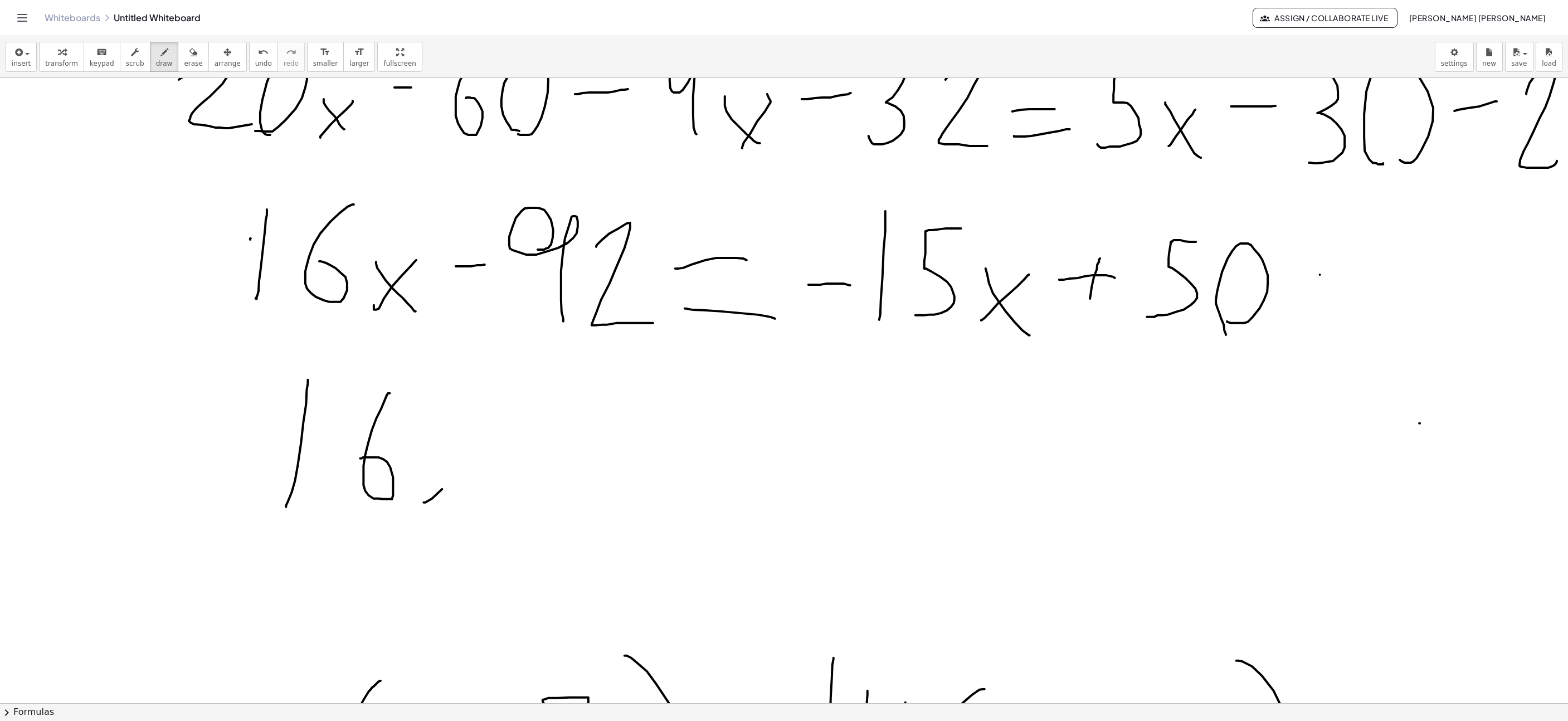
click at [460, 455] on div at bounding box center [1154, 507] width 2621 height 2030
drag, startPoint x: 452, startPoint y: 505, endPoint x: 487, endPoint y: 527, distance: 41.3
click at [479, 522] on div at bounding box center [1154, 507] width 2621 height 2030
drag, startPoint x: 940, startPoint y: 350, endPoint x: 544, endPoint y: 342, distance: 396.1
click at [542, 342] on div at bounding box center [1154, 507] width 2621 height 2030
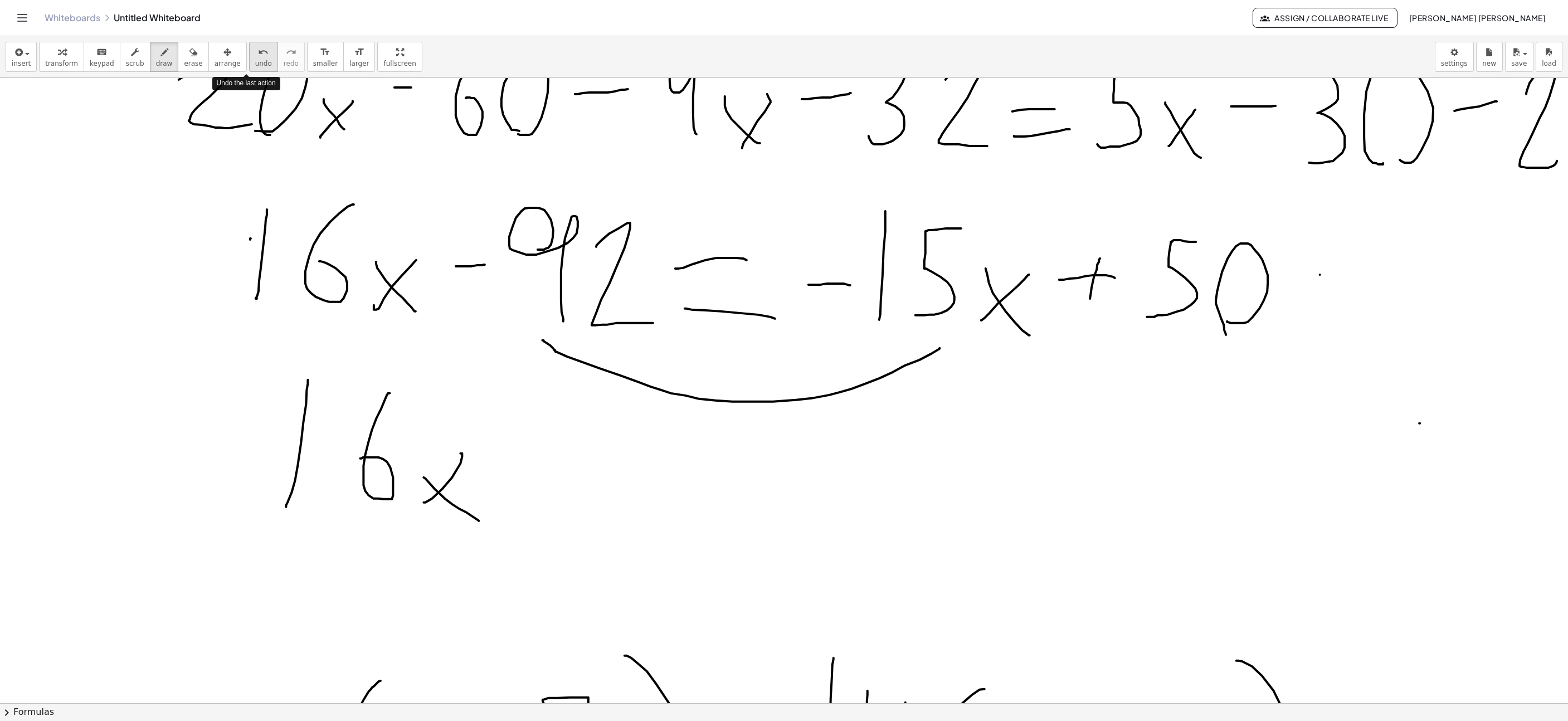
click at [258, 55] on icon "undo" at bounding box center [263, 53] width 11 height 14
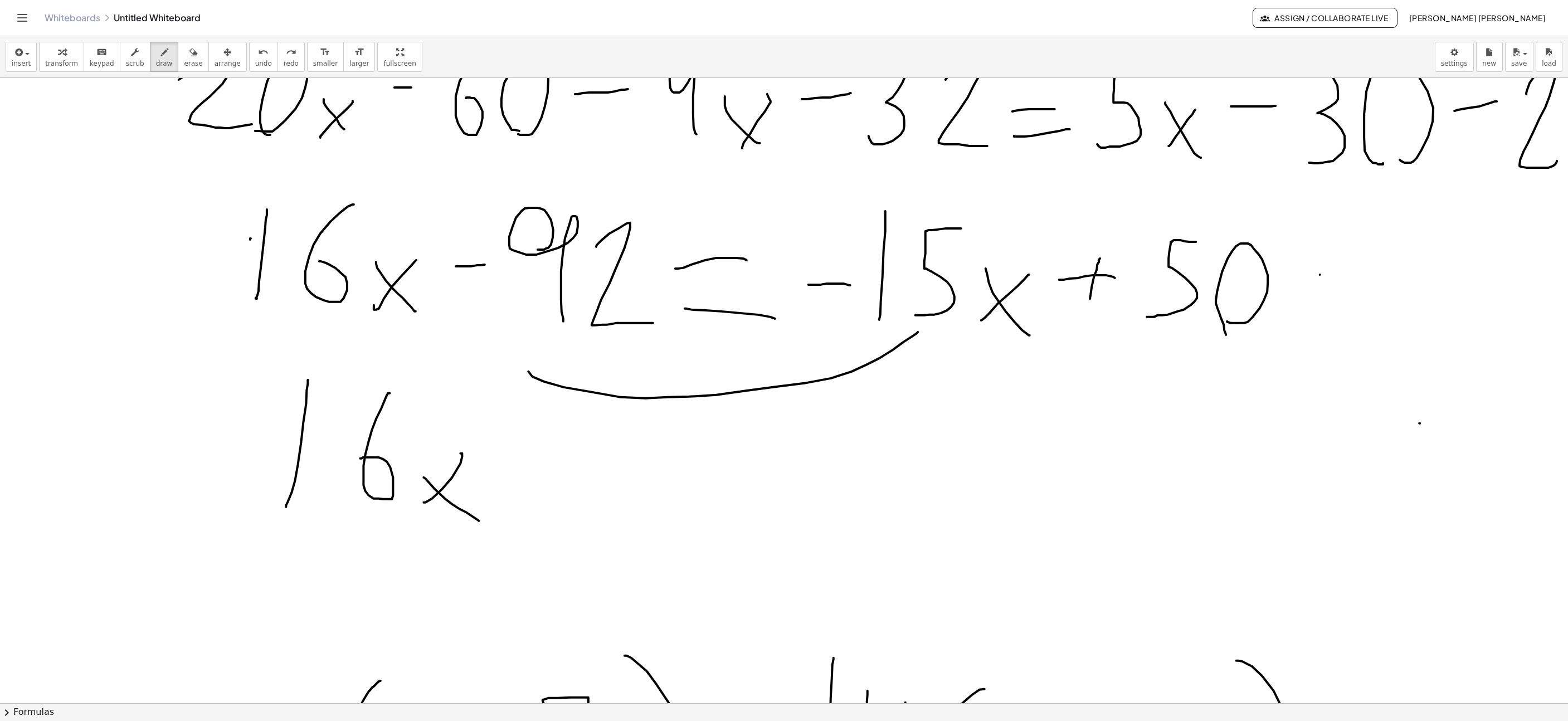
drag, startPoint x: 916, startPoint y: 335, endPoint x: 528, endPoint y: 362, distance: 388.9
click at [524, 364] on div at bounding box center [1154, 507] width 2621 height 2030
click at [258, 53] on icon "undo" at bounding box center [263, 53] width 11 height 14
drag, startPoint x: 520, startPoint y: 482, endPoint x: 520, endPoint y: 422, distance: 60.0
click at [520, 422] on div at bounding box center [1154, 507] width 2621 height 2030
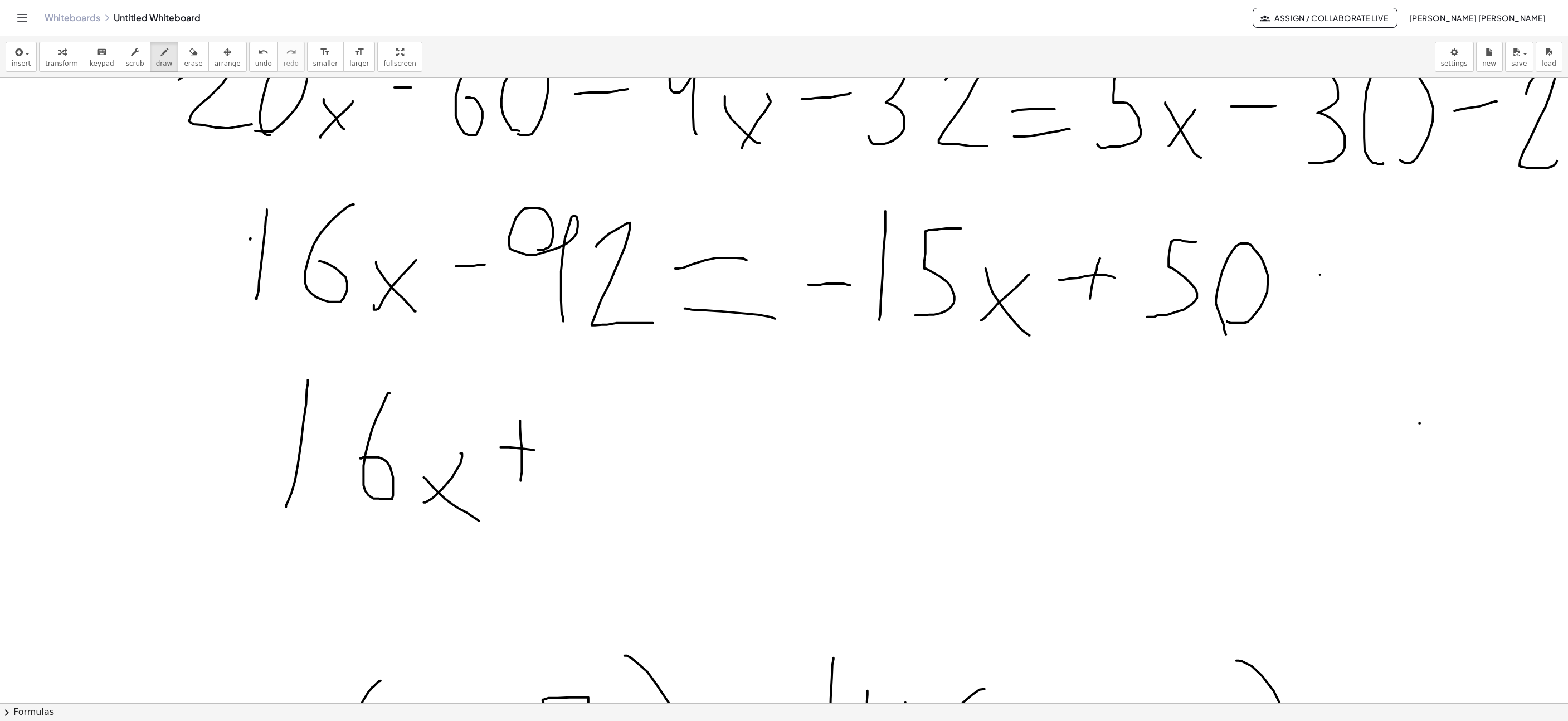
drag, startPoint x: 534, startPoint y: 451, endPoint x: 561, endPoint y: 472, distance: 34.2
click at [546, 452] on div at bounding box center [1154, 507] width 2621 height 2030
drag, startPoint x: 568, startPoint y: 502, endPoint x: 589, endPoint y: 401, distance: 103.2
click at [578, 405] on div at bounding box center [1154, 507] width 2621 height 2030
drag, startPoint x: 622, startPoint y: 405, endPoint x: 636, endPoint y: 501, distance: 97.0
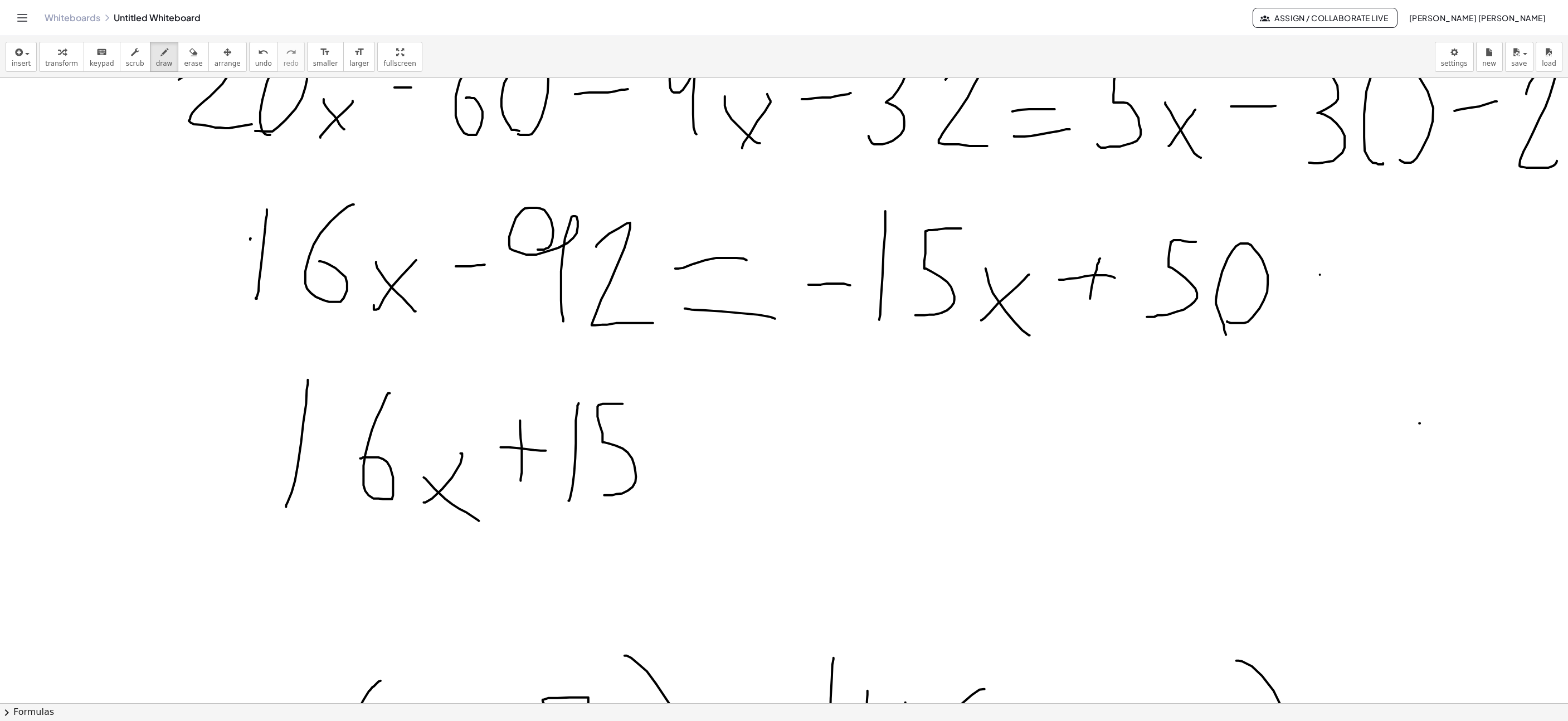
click at [601, 497] on div at bounding box center [1154, 507] width 2621 height 2030
drag, startPoint x: 656, startPoint y: 507, endPoint x: 709, endPoint y: 465, distance: 67.6
click at [709, 465] on div at bounding box center [1154, 507] width 2621 height 2030
drag, startPoint x: 698, startPoint y: 495, endPoint x: 714, endPoint y: 515, distance: 25.6
click at [714, 515] on div at bounding box center [1154, 507] width 2621 height 2030
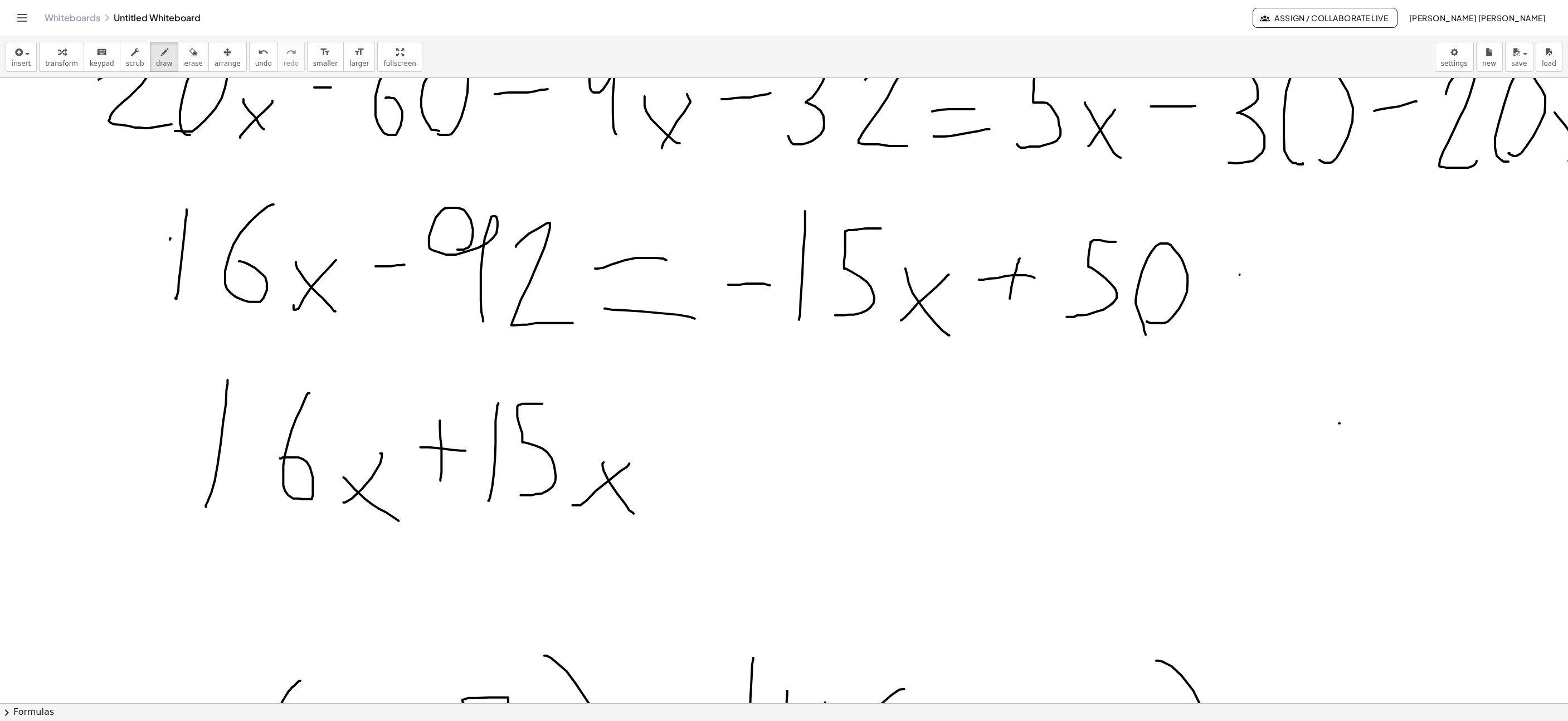
scroll to position [585, 237]
drag, startPoint x: 662, startPoint y: 451, endPoint x: 717, endPoint y: 451, distance: 55.0
click at [717, 449] on div at bounding box center [1073, 507] width 2621 height 2030
drag, startPoint x: 665, startPoint y: 498, endPoint x: 764, endPoint y: 512, distance: 100.0
click at [764, 512] on div at bounding box center [1073, 507] width 2621 height 2030
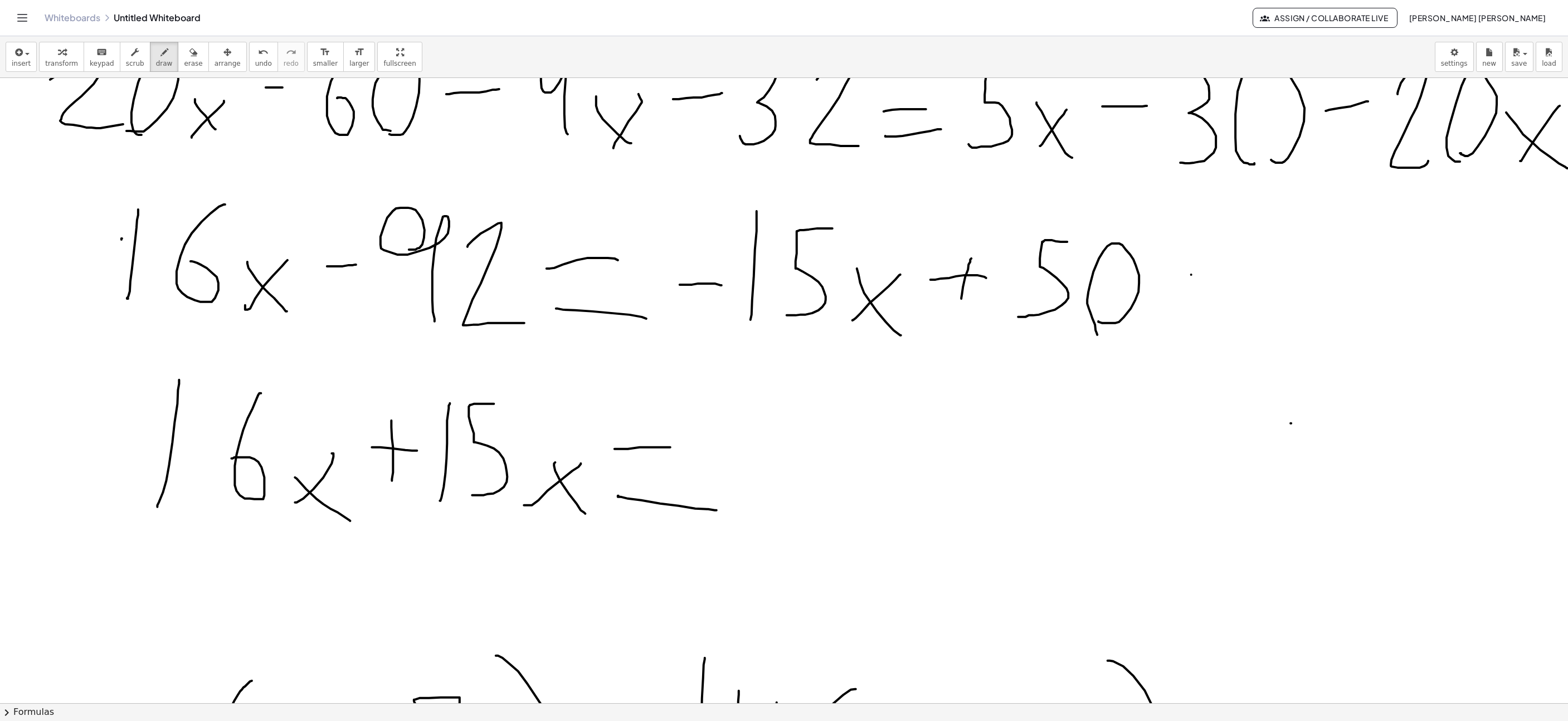
scroll to position [585, 293]
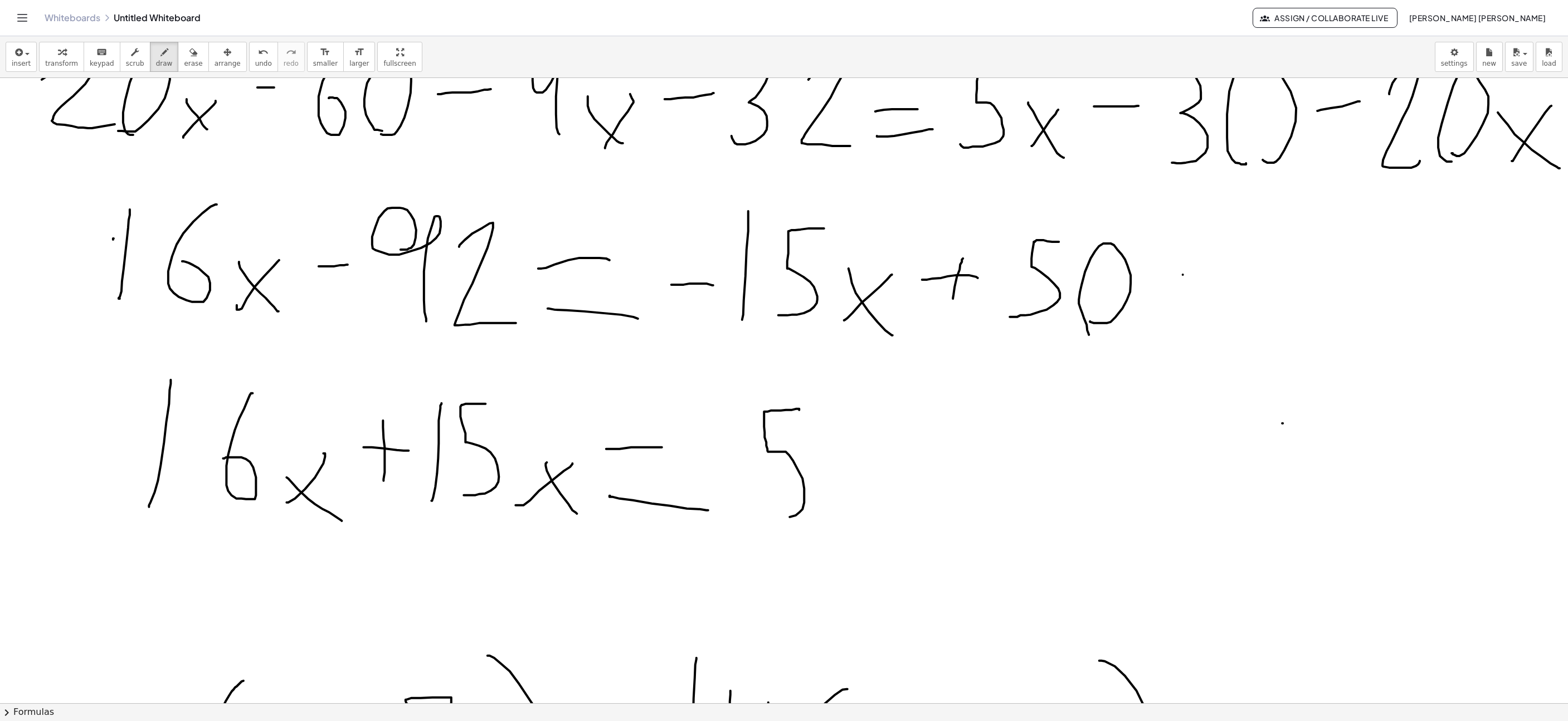
drag, startPoint x: 799, startPoint y: 410, endPoint x: 779, endPoint y: 514, distance: 105.9
click at [764, 520] on div at bounding box center [1017, 507] width 2621 height 2030
drag, startPoint x: 834, startPoint y: 515, endPoint x: 841, endPoint y: 539, distance: 25.0
click at [841, 539] on div at bounding box center [1017, 507] width 2621 height 2030
drag, startPoint x: 944, startPoint y: 486, endPoint x: 943, endPoint y: 441, distance: 45.0
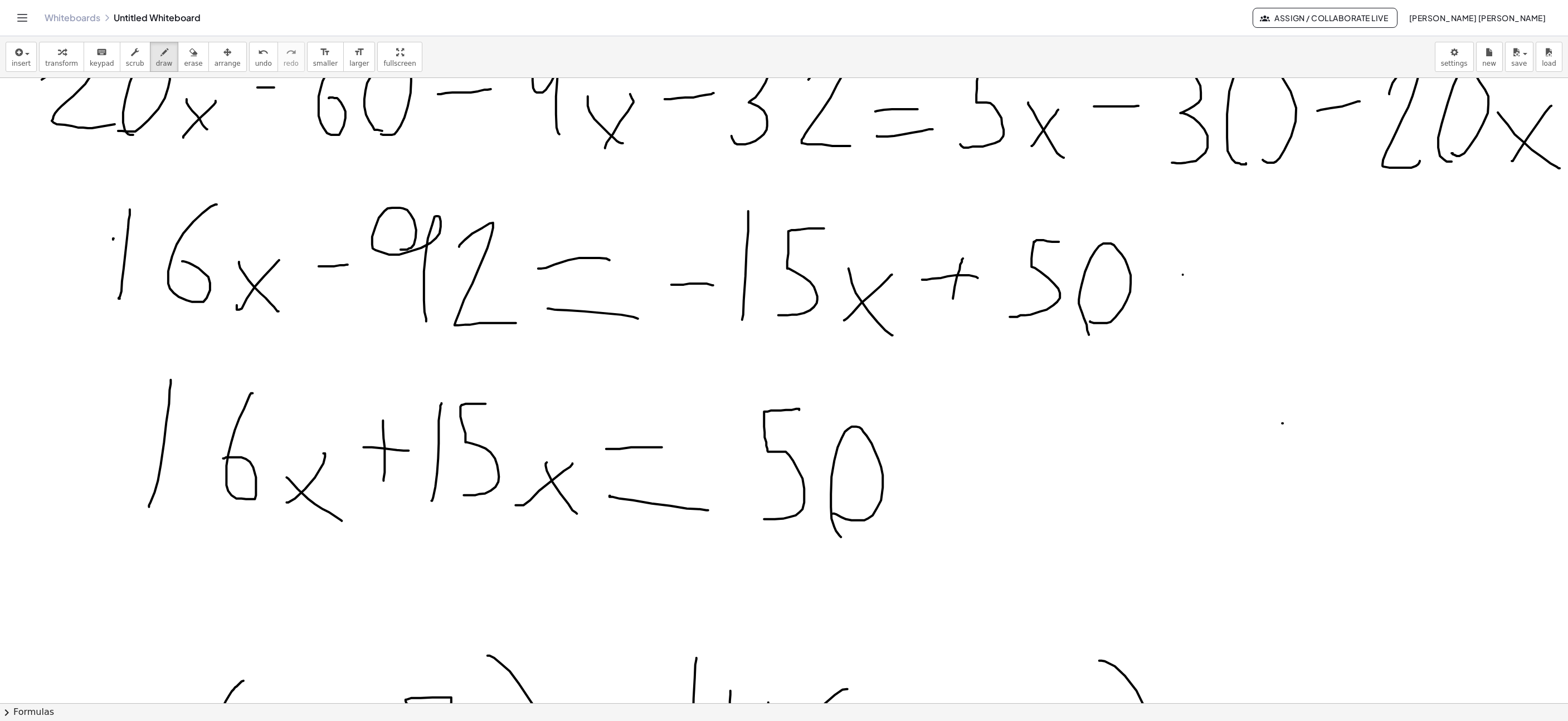
click at [943, 441] on div at bounding box center [1017, 507] width 2621 height 2030
drag, startPoint x: 928, startPoint y: 466, endPoint x: 972, endPoint y: 468, distance: 44.0
click at [972, 468] on div at bounding box center [1017, 507] width 2621 height 2030
drag, startPoint x: 1015, startPoint y: 444, endPoint x: 1078, endPoint y: 483, distance: 74.1
click at [1057, 527] on div at bounding box center [1017, 507] width 2621 height 2030
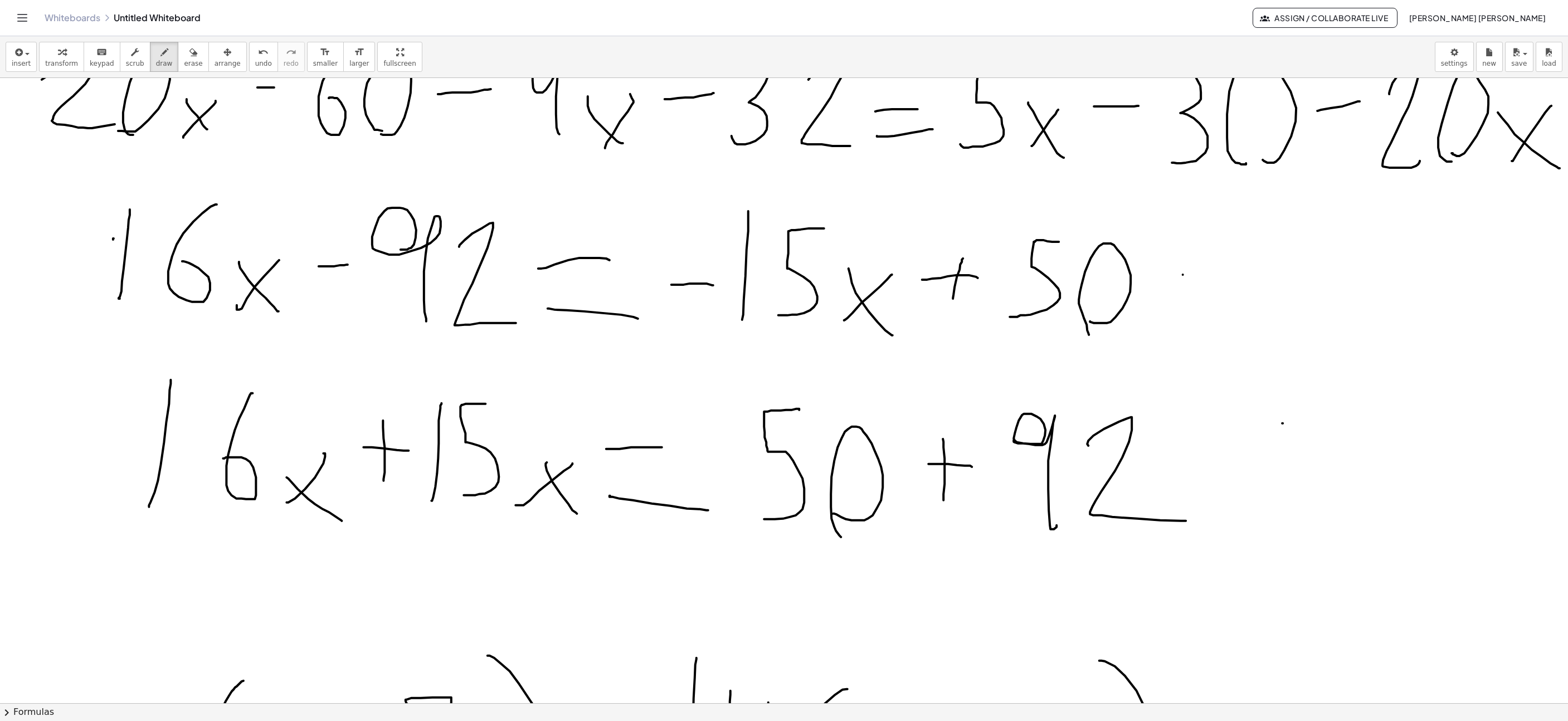
drag, startPoint x: 1088, startPoint y: 447, endPoint x: 1033, endPoint y: 603, distance: 165.4
click at [1187, 522] on div at bounding box center [1017, 507] width 2621 height 2030
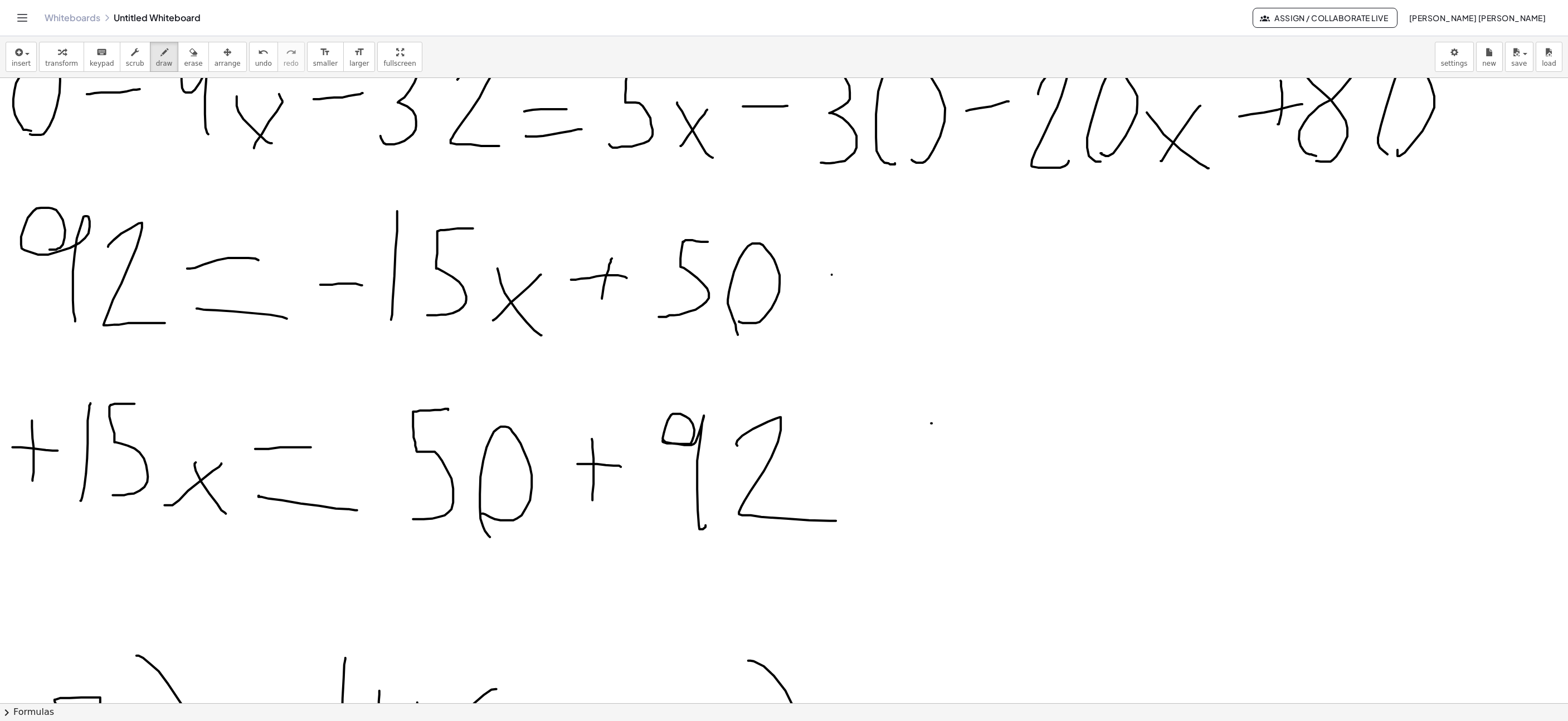
scroll to position [585, 680]
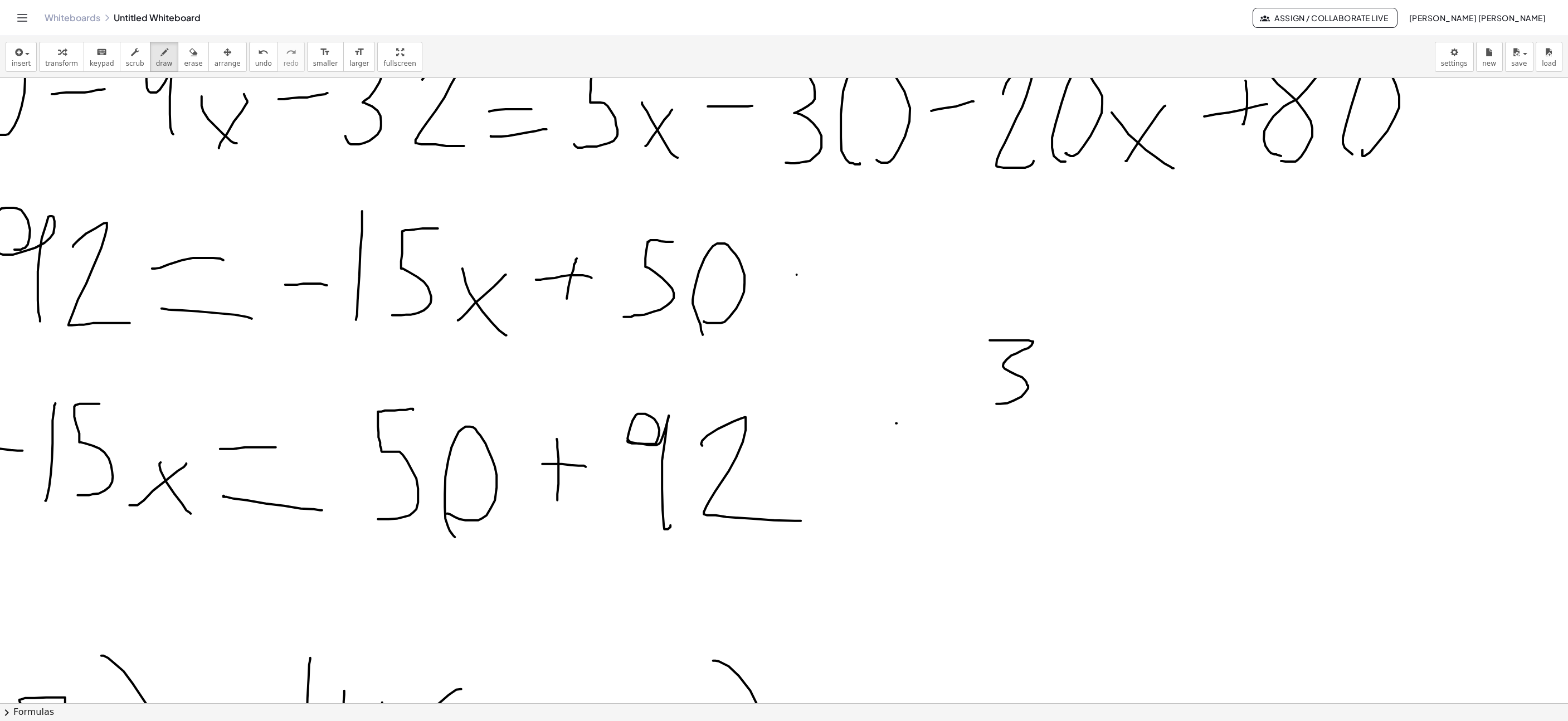
drag, startPoint x: 990, startPoint y: 342, endPoint x: 987, endPoint y: 405, distance: 63.1
click at [987, 405] on div at bounding box center [630, 507] width 2621 height 2030
drag, startPoint x: 1065, startPoint y: 400, endPoint x: 1068, endPoint y: 334, distance: 66.1
click at [1068, 334] on div at bounding box center [630, 507] width 2621 height 2030
drag, startPoint x: 1103, startPoint y: 406, endPoint x: 1128, endPoint y: 362, distance: 50.6
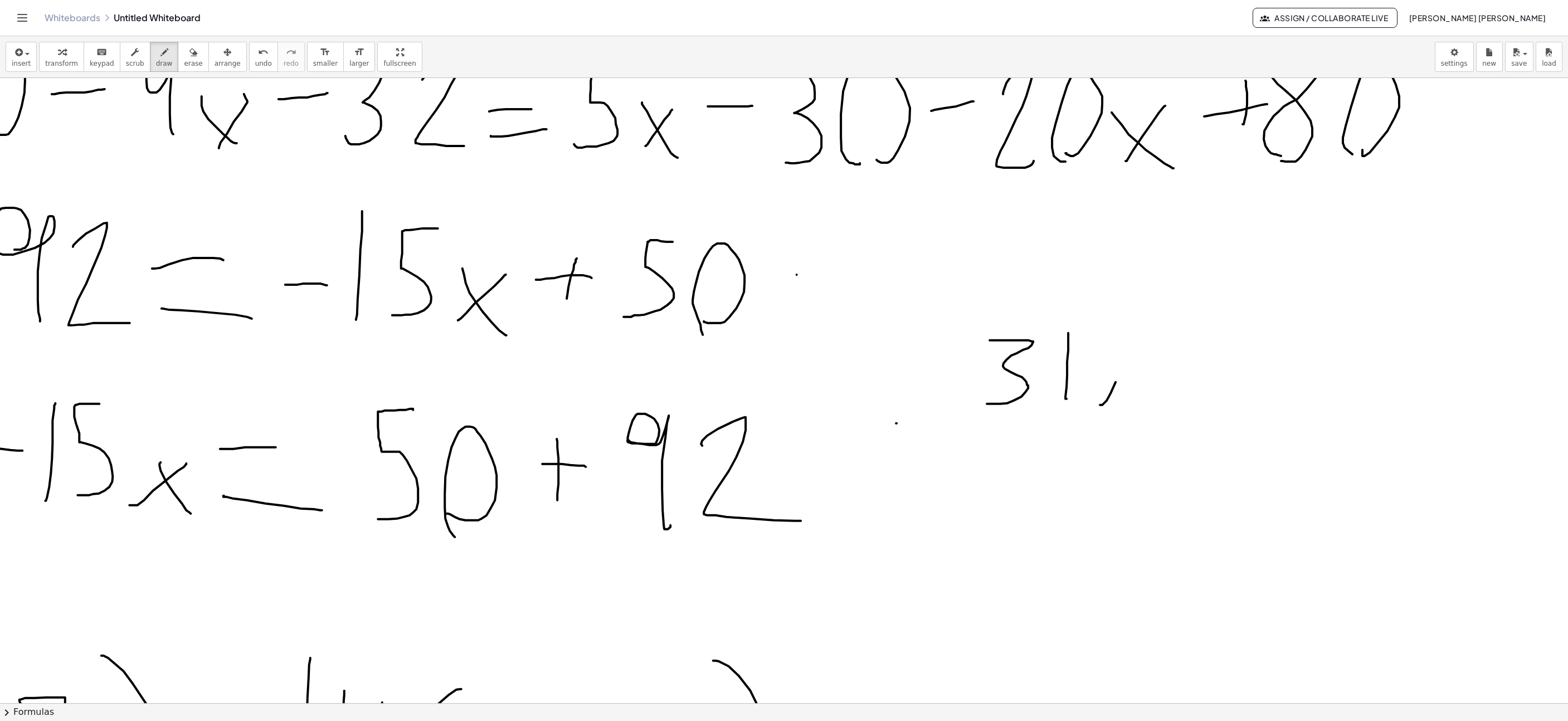
click at [1128, 362] on div at bounding box center [630, 507] width 2621 height 2030
drag, startPoint x: 1104, startPoint y: 367, endPoint x: 1132, endPoint y: 403, distance: 45.6
click at [1132, 403] on div at bounding box center [630, 507] width 2621 height 2030
click at [1189, 360] on div at bounding box center [630, 507] width 2621 height 2030
drag, startPoint x: 1184, startPoint y: 407, endPoint x: 1197, endPoint y: 406, distance: 13.0
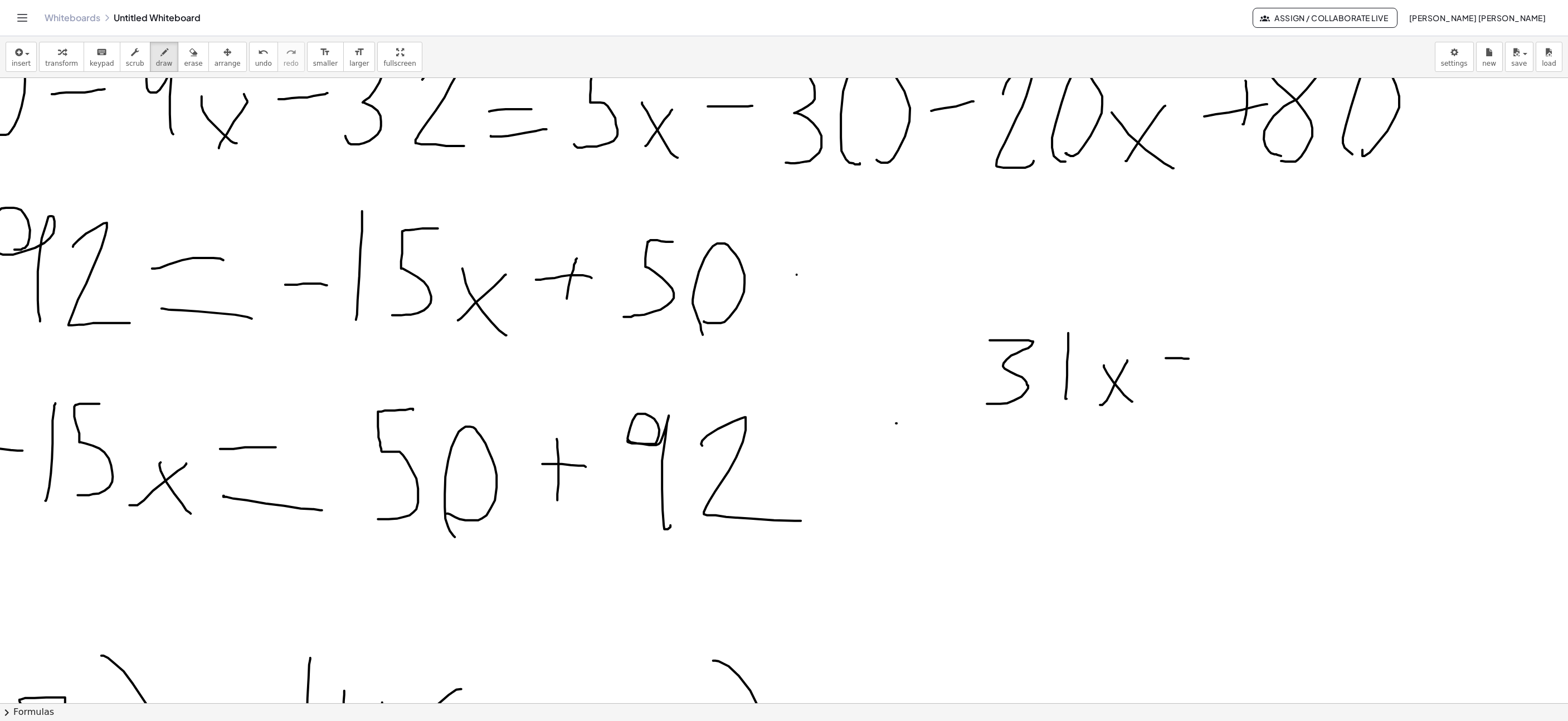
click at [1197, 406] on div at bounding box center [630, 507] width 2621 height 2030
drag, startPoint x: 1237, startPoint y: 415, endPoint x: 1236, endPoint y: 309, distance: 106.0
click at [1236, 312] on div at bounding box center [630, 507] width 2621 height 2030
drag, startPoint x: 1264, startPoint y: 310, endPoint x: 1309, endPoint y: 412, distance: 111.5
click at [1309, 412] on div at bounding box center [630, 507] width 2621 height 2030
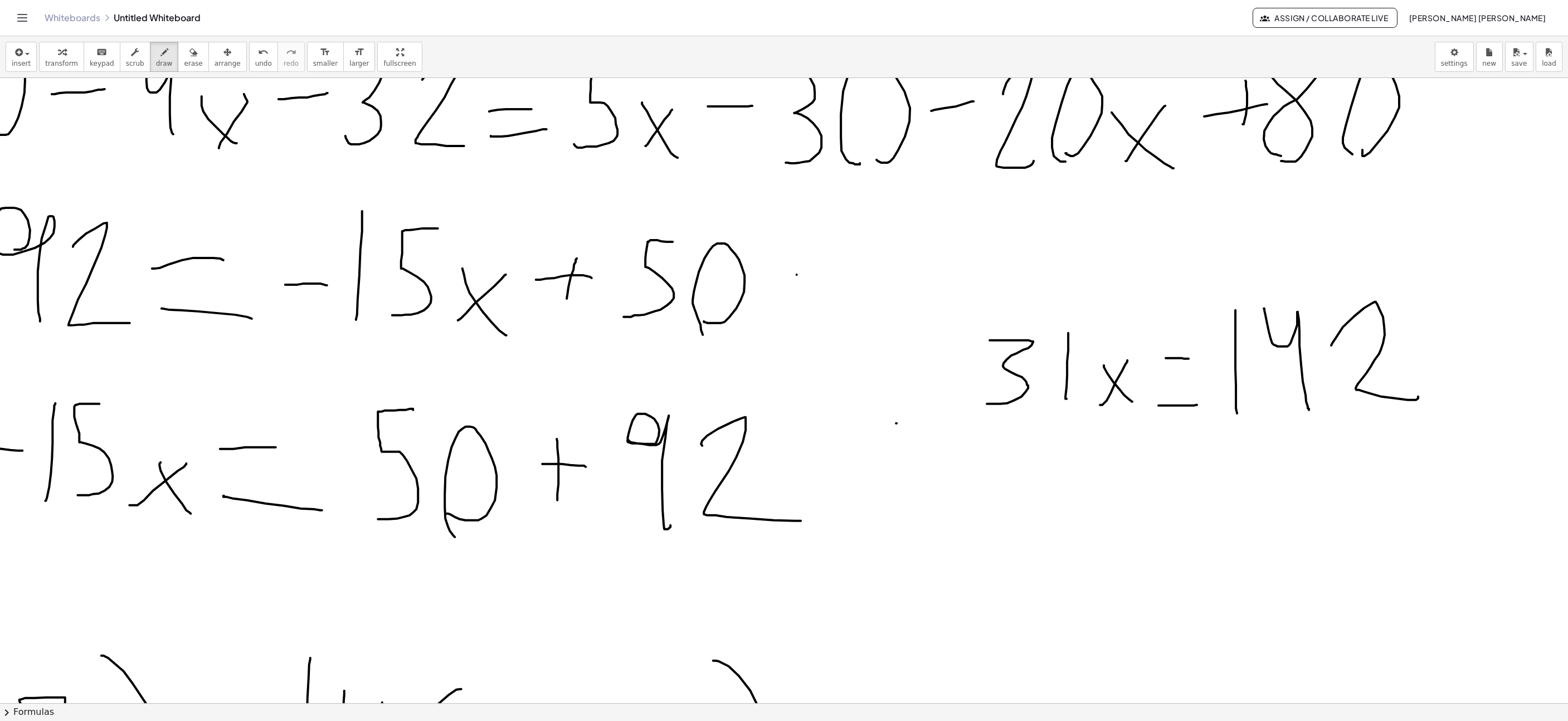
drag, startPoint x: 1332, startPoint y: 347, endPoint x: 1416, endPoint y: 397, distance: 97.8
click at [1417, 397] on div at bounding box center [630, 507] width 2621 height 2030
drag, startPoint x: 1157, startPoint y: 704, endPoint x: 1207, endPoint y: 701, distance: 50.1
click at [1207, 701] on div "insert select one: Math Expression Function Text Youtube Video Graphing Geometr…" at bounding box center [784, 379] width 1568 height 685
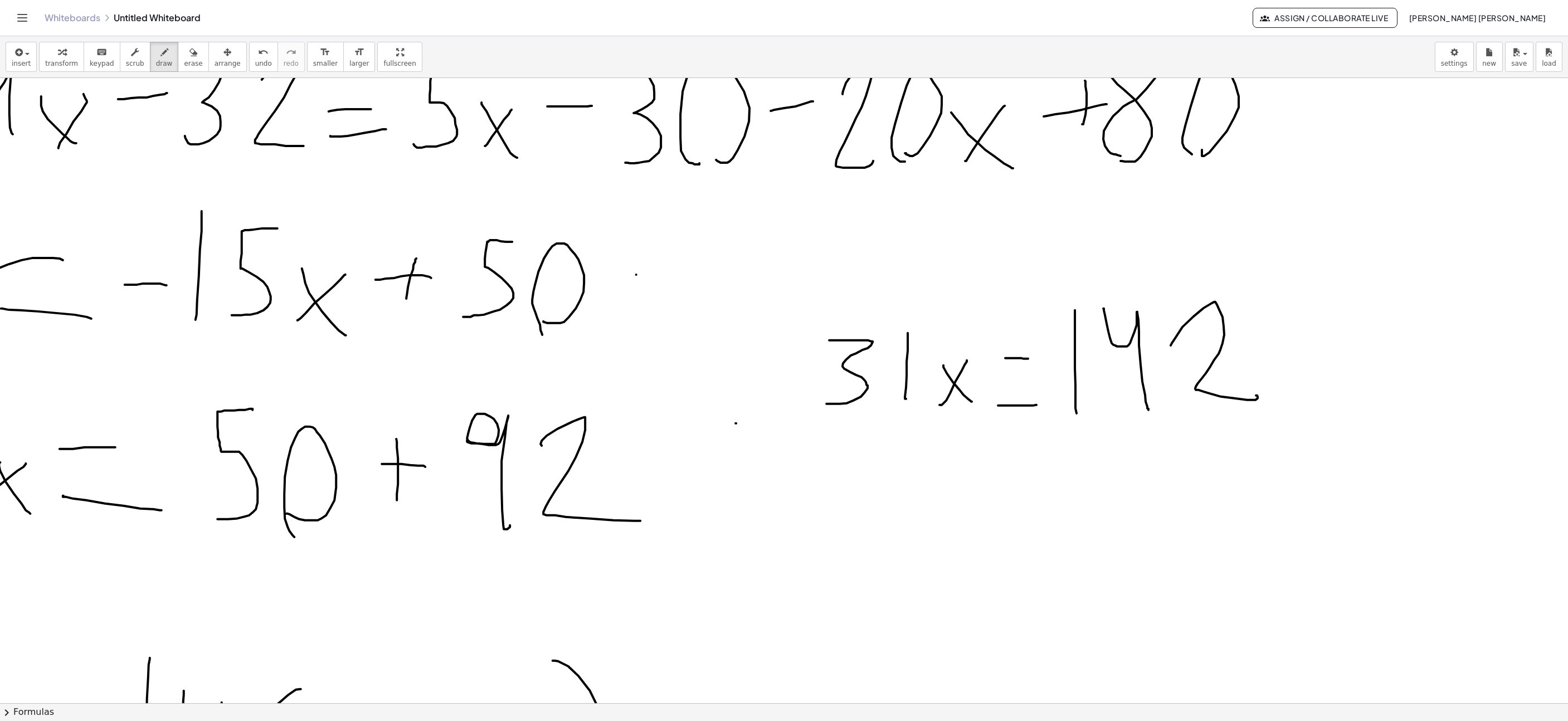
scroll to position [669, 840]
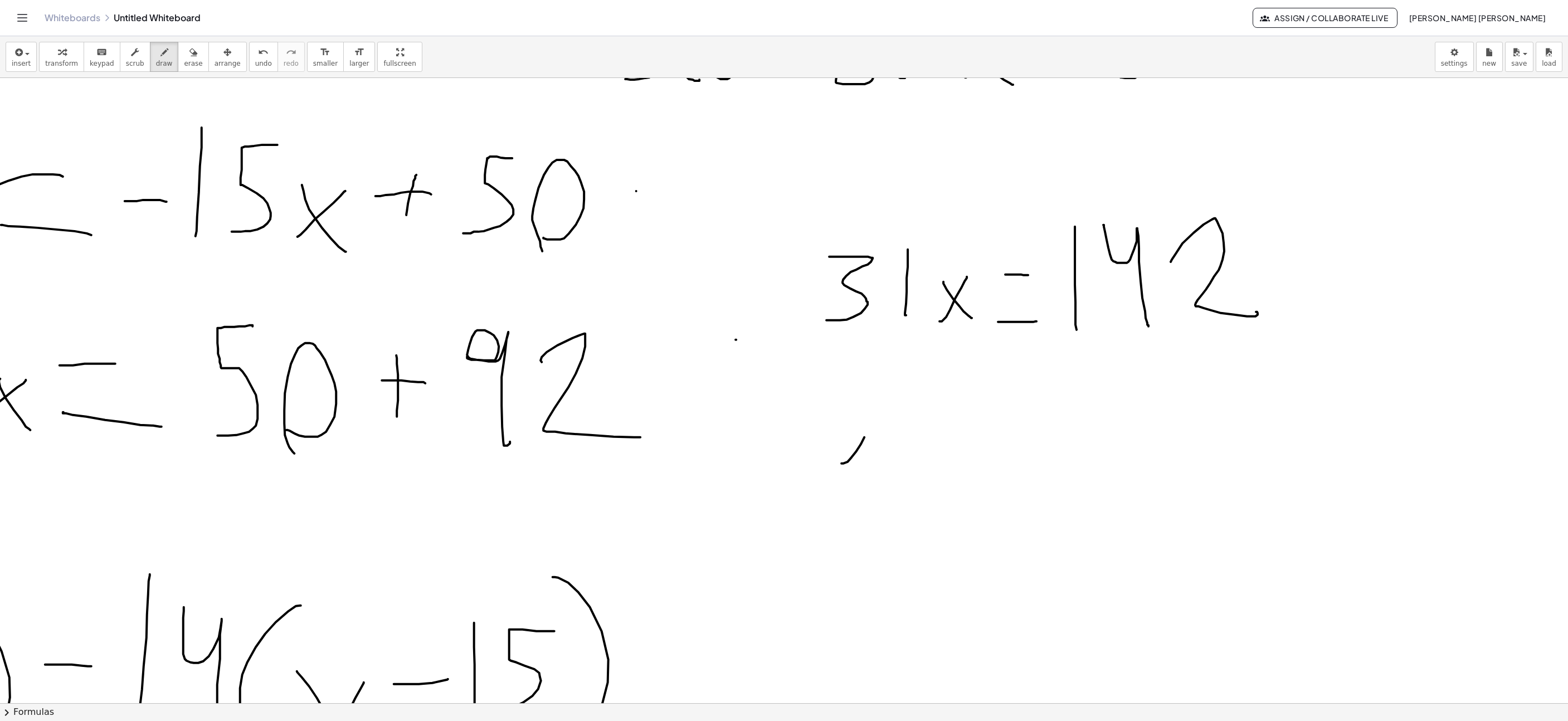
drag, startPoint x: 848, startPoint y: 464, endPoint x: 877, endPoint y: 408, distance: 63.1
click at [877, 409] on div at bounding box center [470, 424] width 2621 height 2030
drag, startPoint x: 849, startPoint y: 416, endPoint x: 888, endPoint y: 466, distance: 63.4
click at [890, 466] on div at bounding box center [470, 424] width 2621 height 2030
drag, startPoint x: 935, startPoint y: 425, endPoint x: 943, endPoint y: 437, distance: 14.4
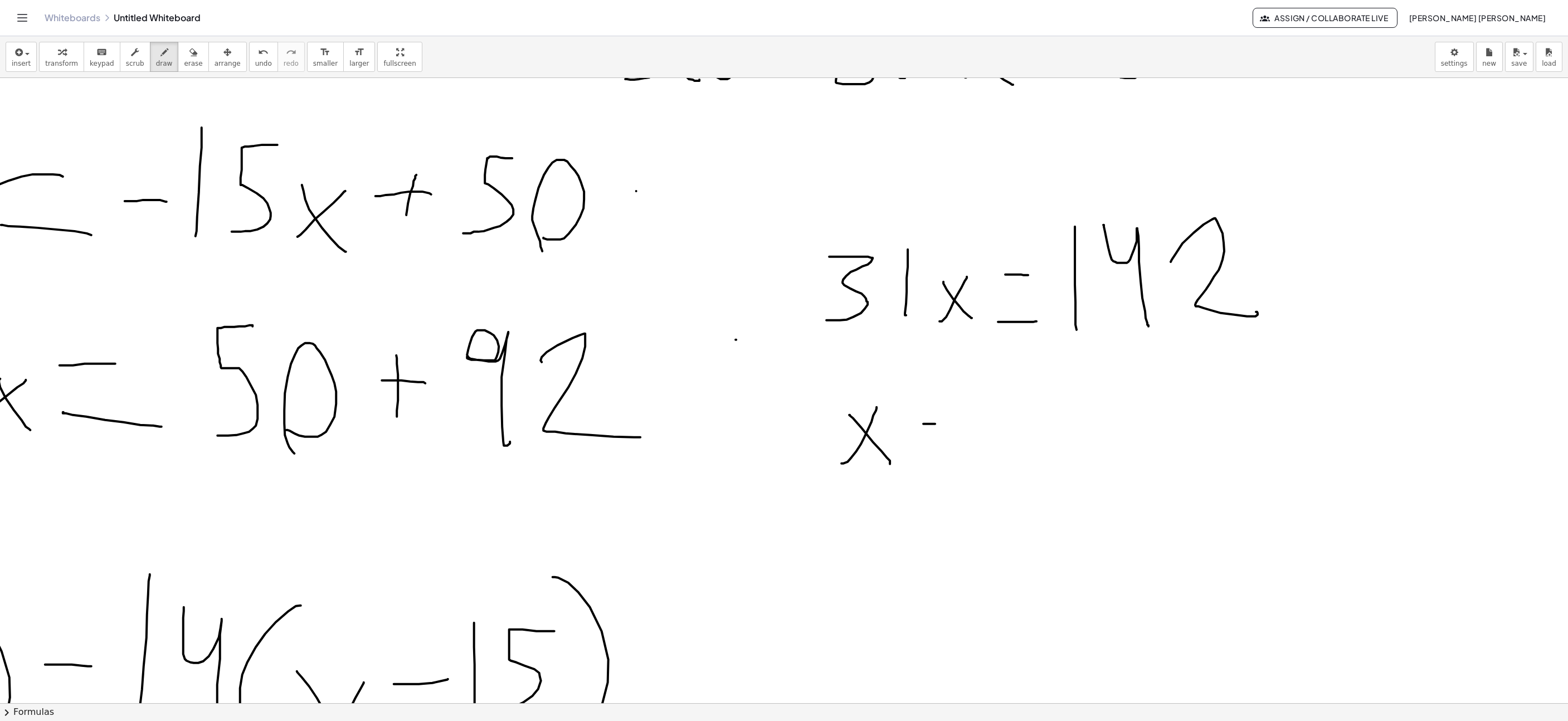
click at [957, 425] on div at bounding box center [470, 424] width 2621 height 2030
drag, startPoint x: 940, startPoint y: 470, endPoint x: 969, endPoint y: 474, distance: 29.3
click at [969, 474] on div at bounding box center [470, 424] width 2621 height 2030
drag, startPoint x: 1029, startPoint y: 468, endPoint x: 1036, endPoint y: 381, distance: 87.3
click at [1036, 381] on div at bounding box center [470, 424] width 2621 height 2030
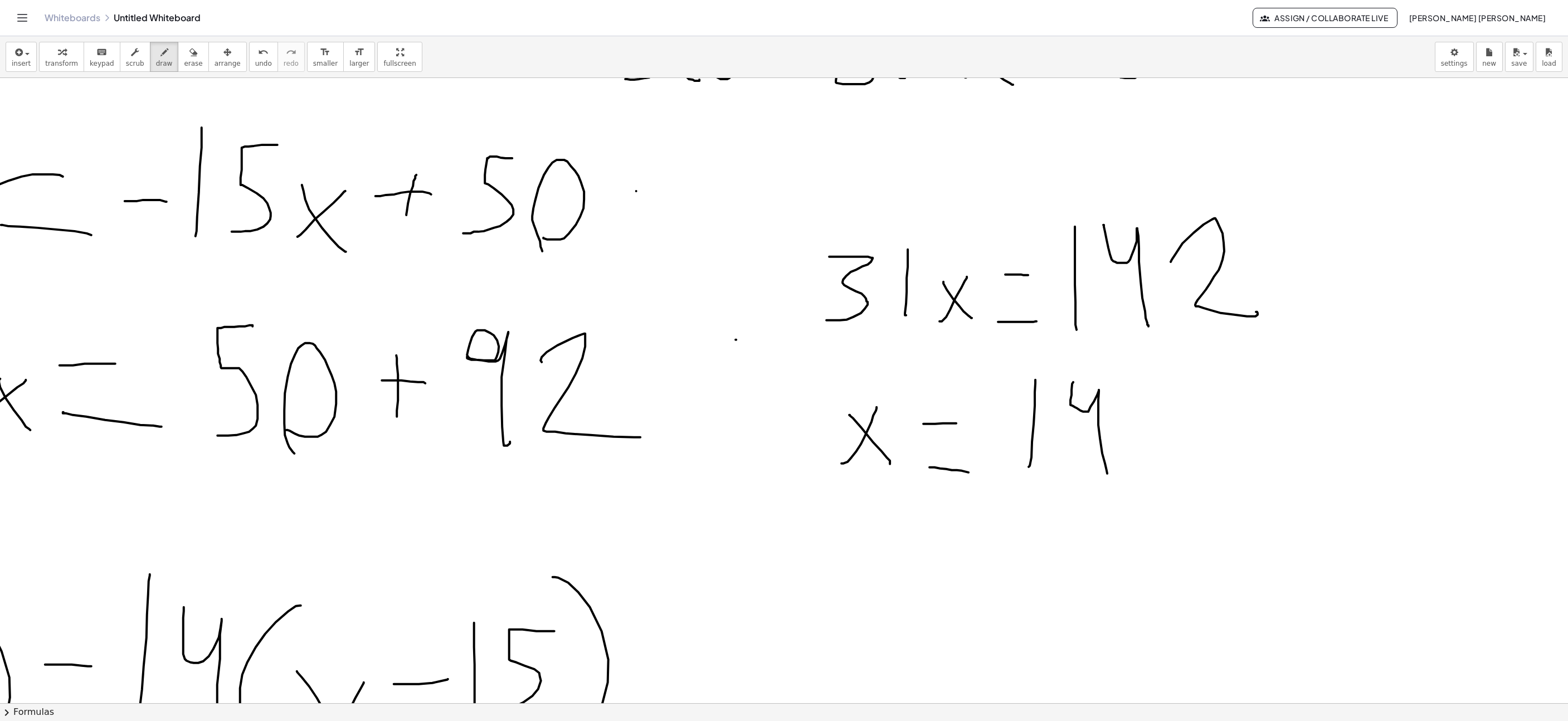
click at [1109, 476] on div at bounding box center [470, 424] width 2621 height 2030
click at [1173, 462] on div at bounding box center [470, 424] width 2621 height 2030
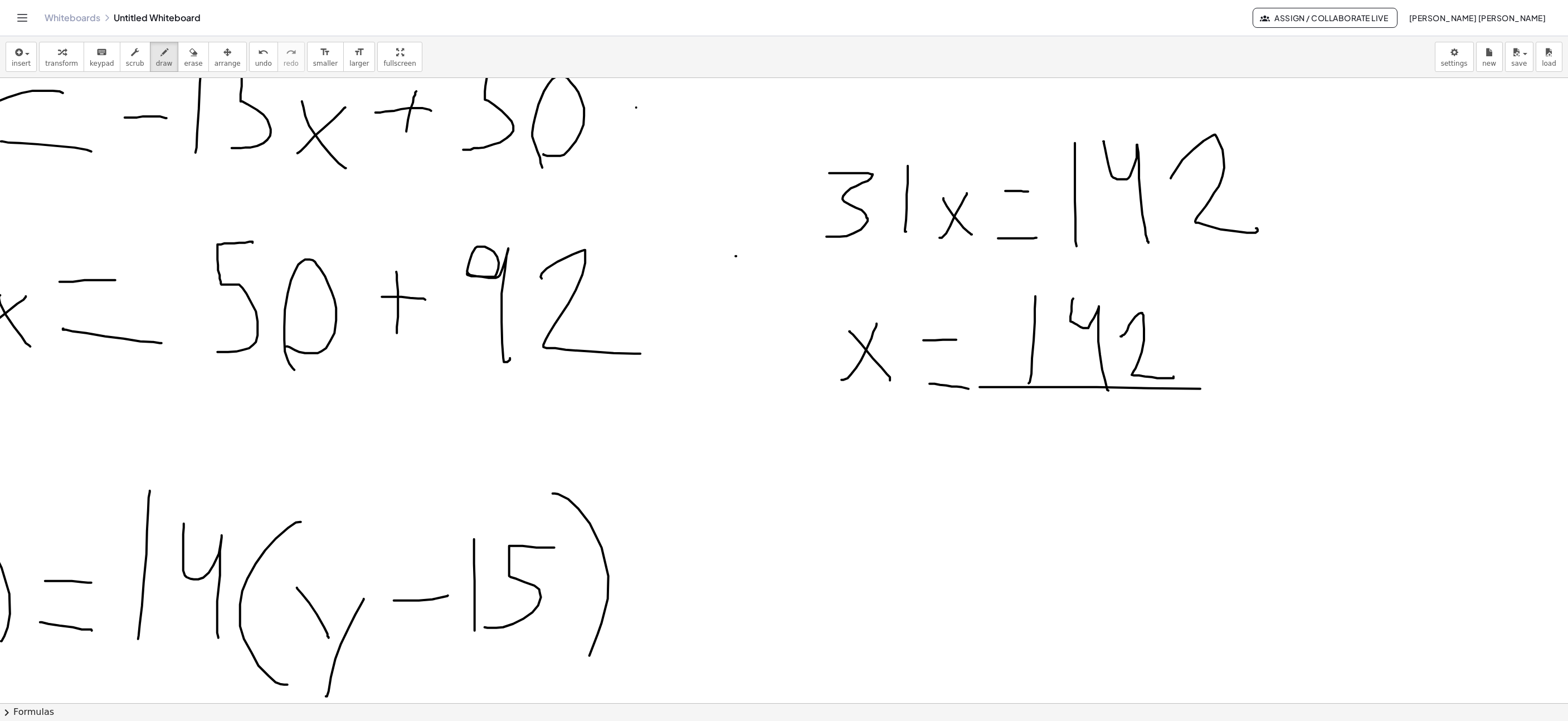
click at [1244, 390] on div at bounding box center [470, 341] width 2621 height 2030
click at [1047, 464] on div at bounding box center [470, 341] width 2621 height 2030
click at [1120, 417] on div at bounding box center [470, 341] width 2621 height 2030
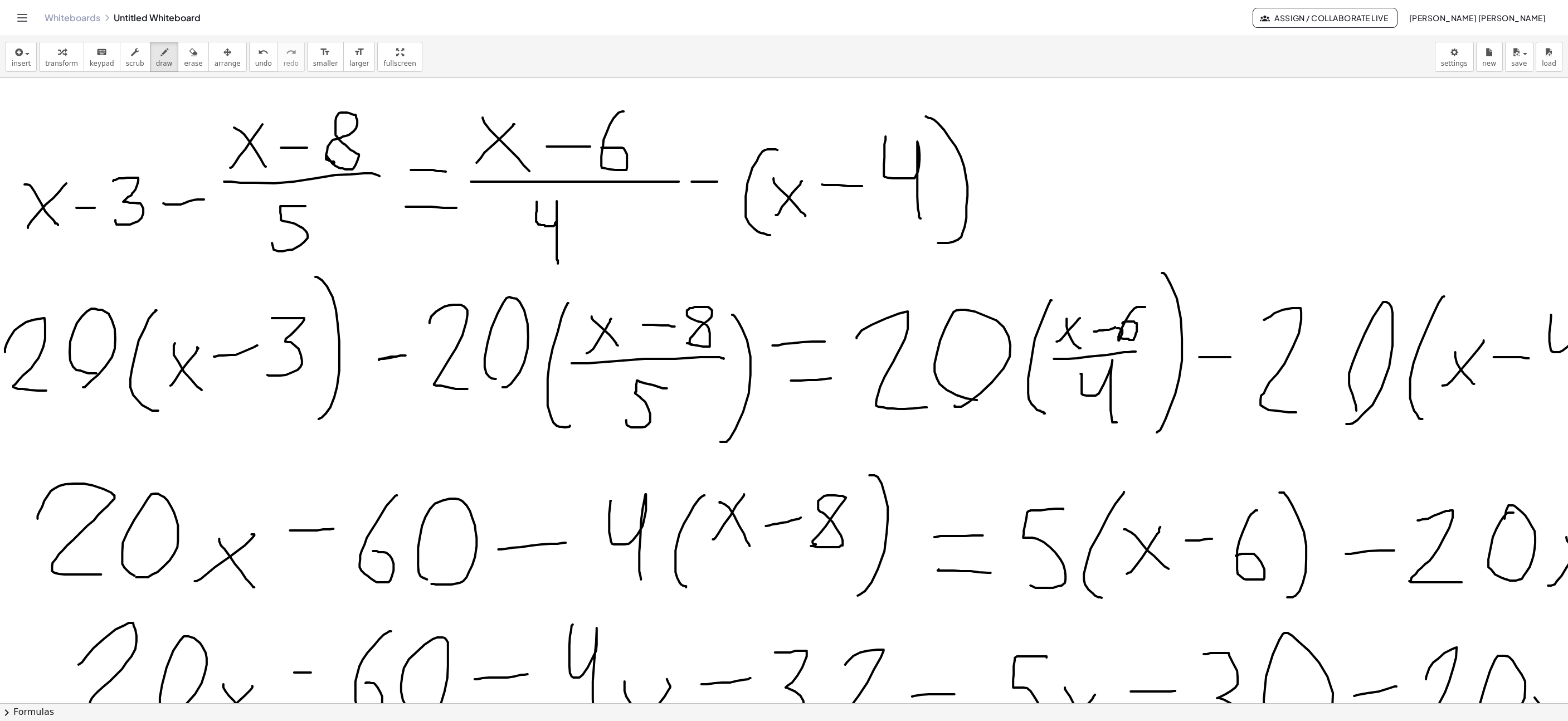
scroll to position [251, 256]
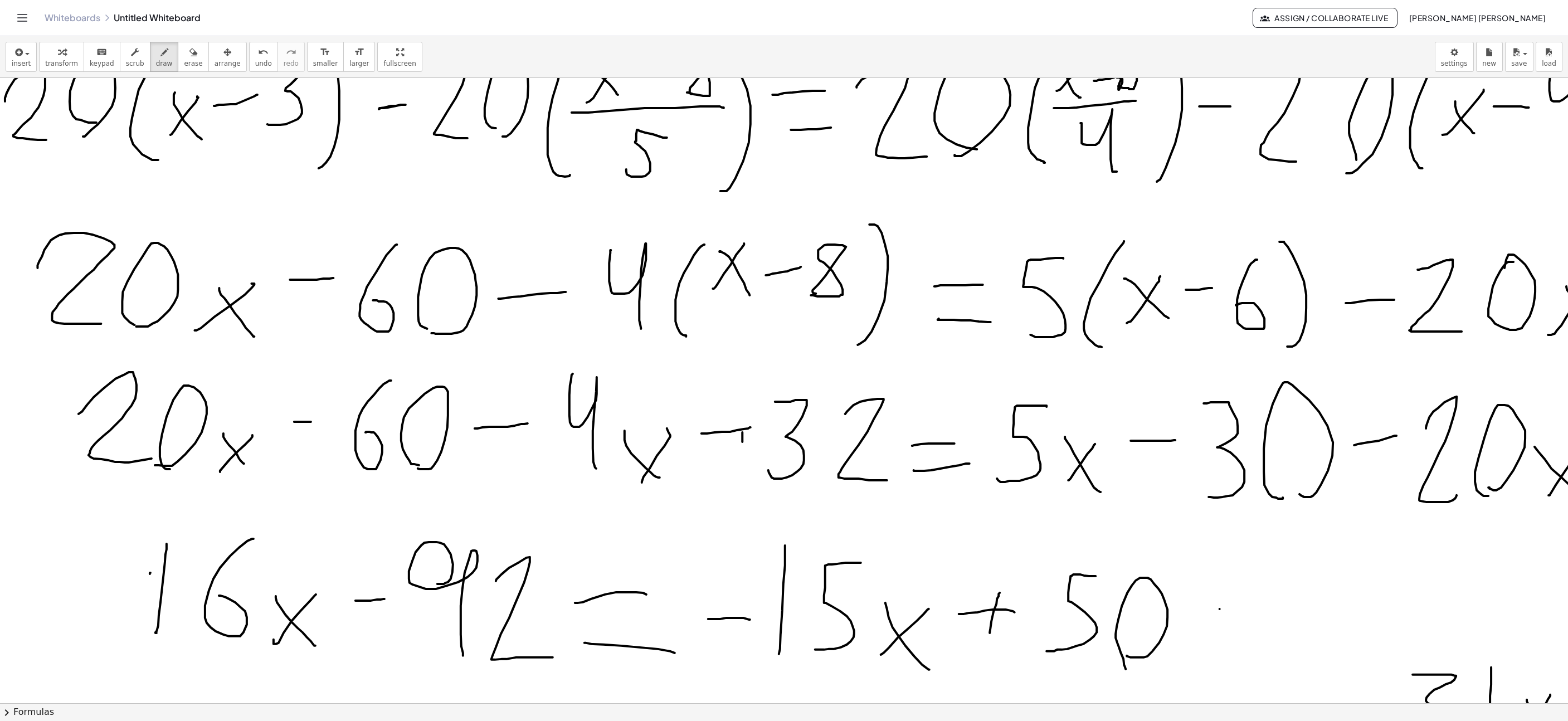
drag, startPoint x: 742, startPoint y: 443, endPoint x: 742, endPoint y: 416, distance: 27.0
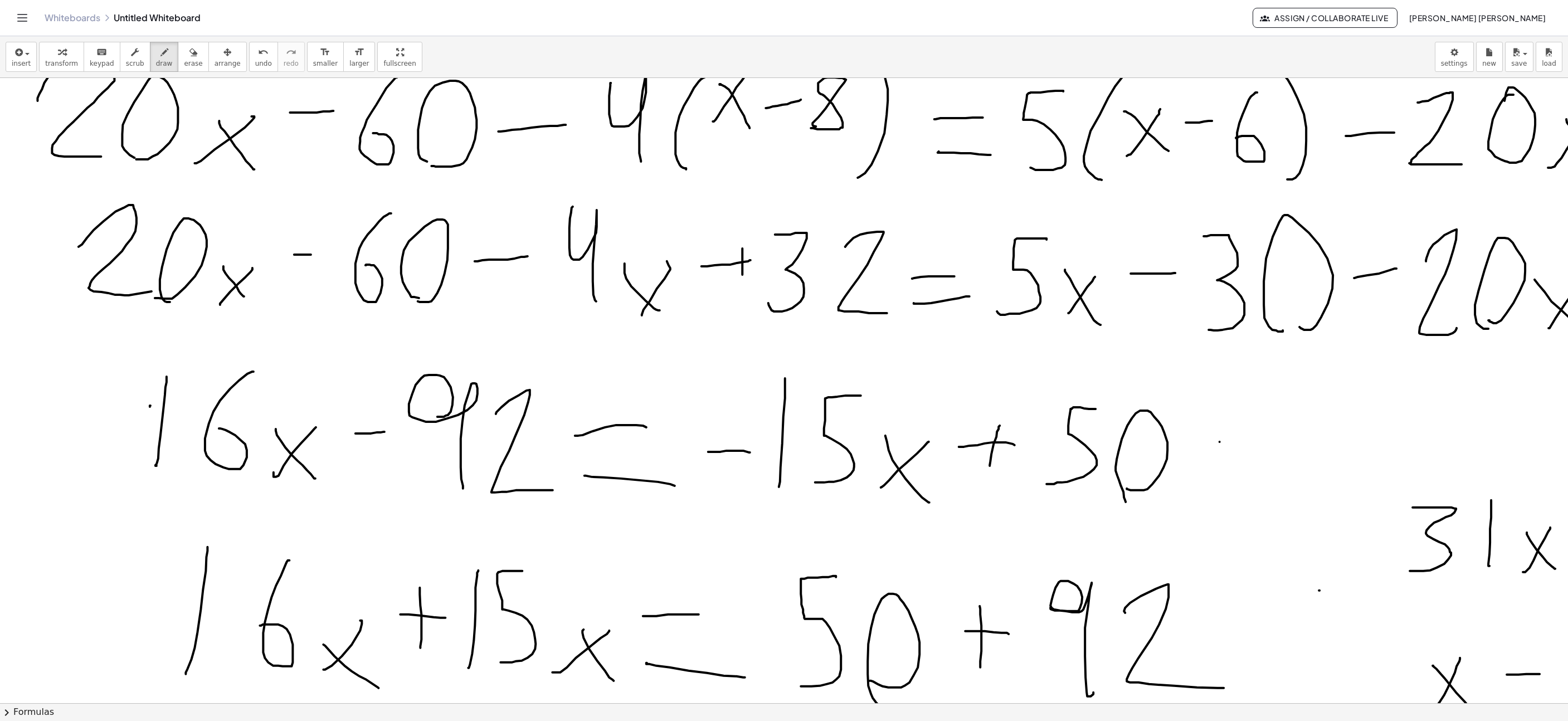
scroll to position [585, 256]
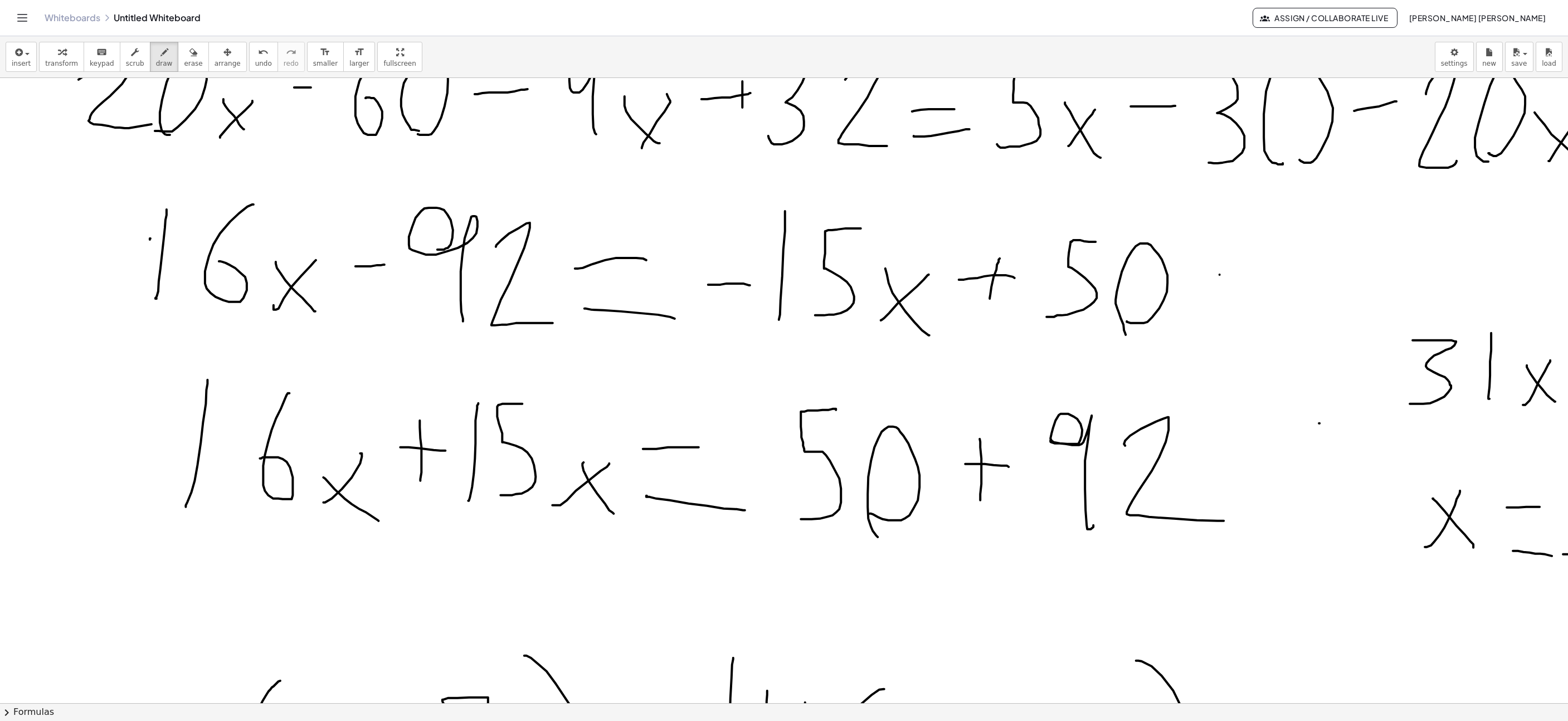
drag, startPoint x: 177, startPoint y: 60, endPoint x: 198, endPoint y: 82, distance: 30.4
click at [184, 68] on span "erase" at bounding box center [193, 64] width 18 height 8
drag, startPoint x: 458, startPoint y: 280, endPoint x: 528, endPoint y: 306, distance: 74.7
click at [528, 306] on div at bounding box center [1054, 507] width 2621 height 2030
click at [156, 61] on span "draw" at bounding box center [164, 64] width 17 height 8
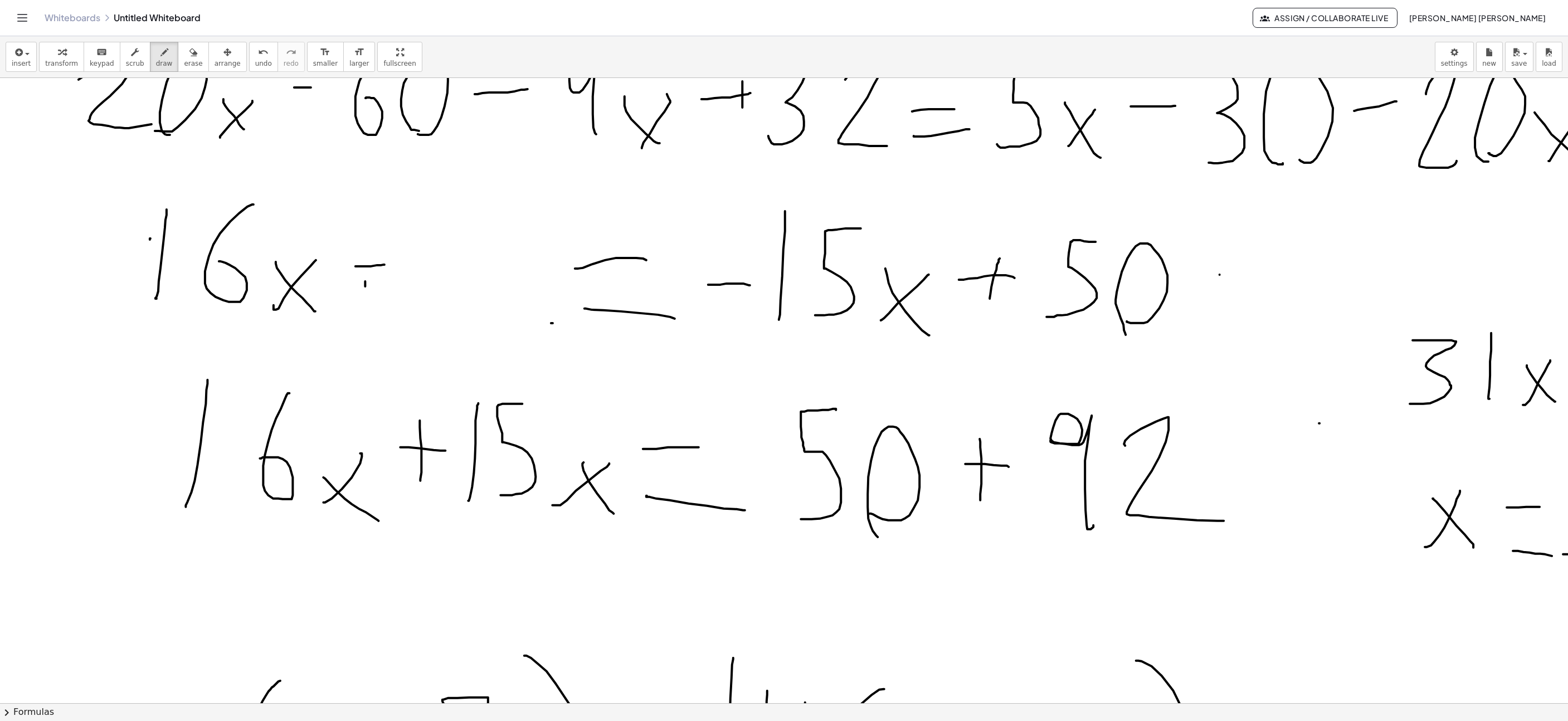
drag, startPoint x: 365, startPoint y: 282, endPoint x: 373, endPoint y: 254, distance: 29.1
click at [370, 256] on div at bounding box center [1054, 507] width 2621 height 2030
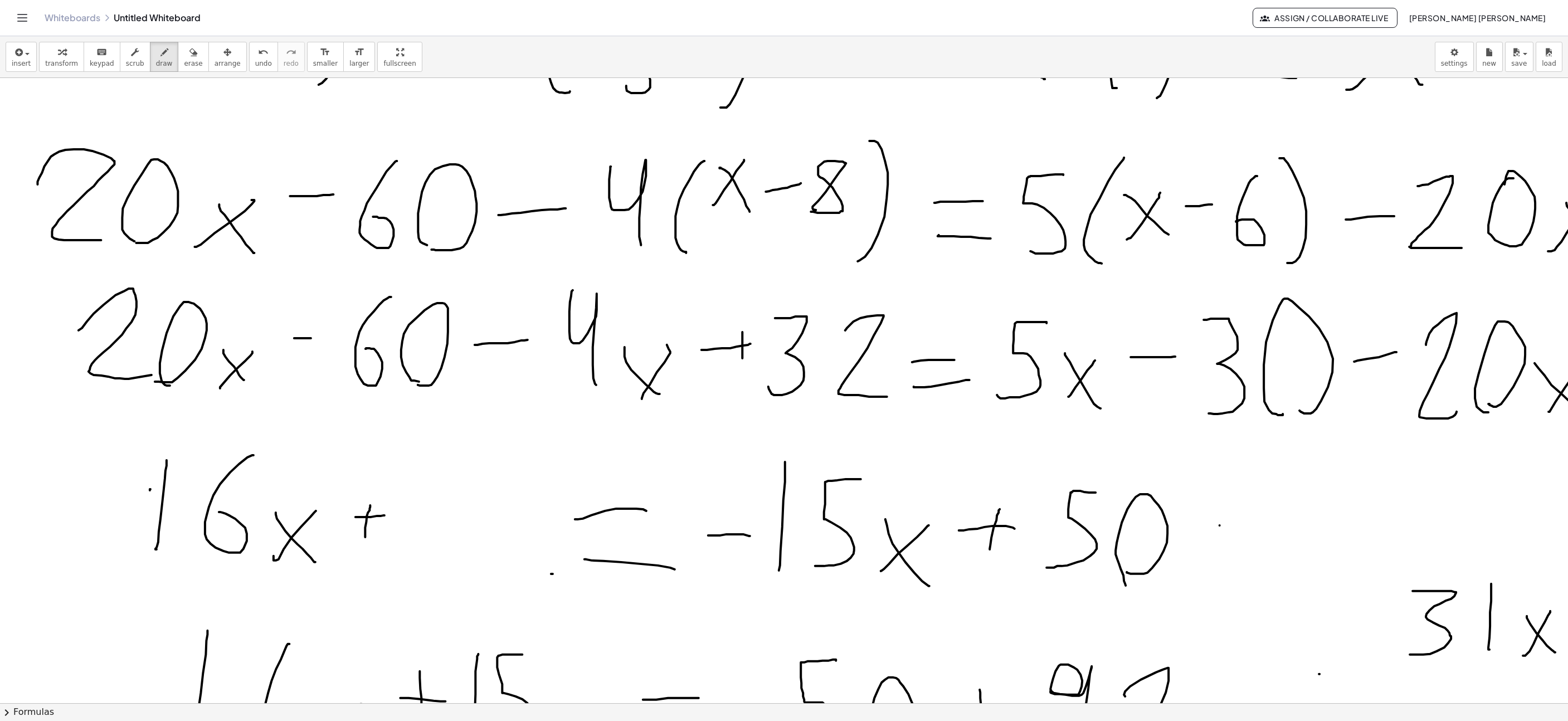
scroll to position [501, 256]
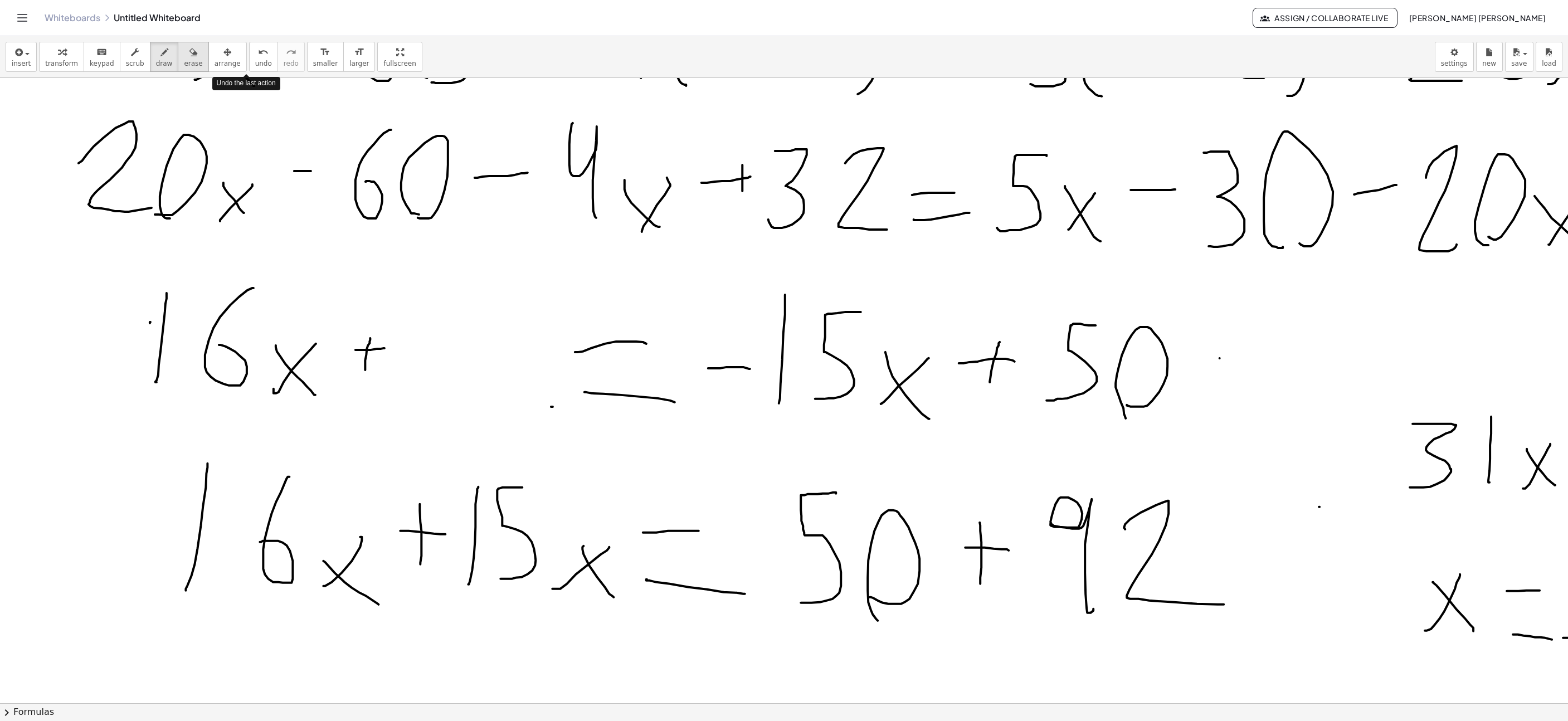
click at [189, 59] on icon "button" at bounding box center [193, 53] width 8 height 14
drag, startPoint x: 374, startPoint y: 345, endPoint x: 364, endPoint y: 326, distance: 21.5
click at [367, 351] on div at bounding box center [1054, 591] width 2621 height 2030
click at [156, 64] on span "draw" at bounding box center [164, 64] width 17 height 8
click at [350, 348] on div at bounding box center [1054, 591] width 2621 height 2030
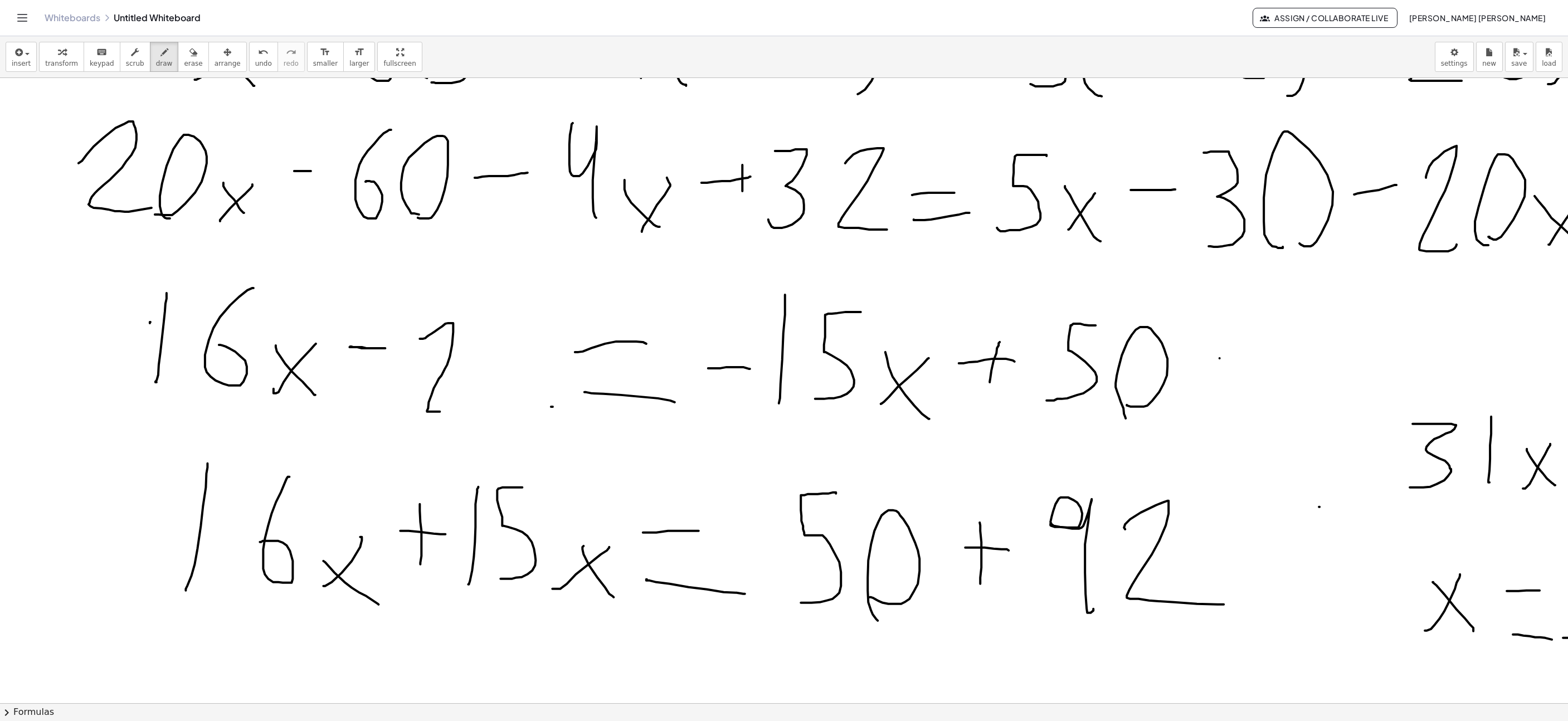
drag, startPoint x: 434, startPoint y: 332, endPoint x: 478, endPoint y: 412, distance: 91.3
click at [477, 412] on div at bounding box center [1054, 591] width 2621 height 2030
drag, startPoint x: 520, startPoint y: 408, endPoint x: 508, endPoint y: 409, distance: 12.0
click at [500, 406] on div at bounding box center [1054, 591] width 2621 height 2030
drag, startPoint x: 188, startPoint y: 55, endPoint x: 657, endPoint y: 384, distance: 572.9
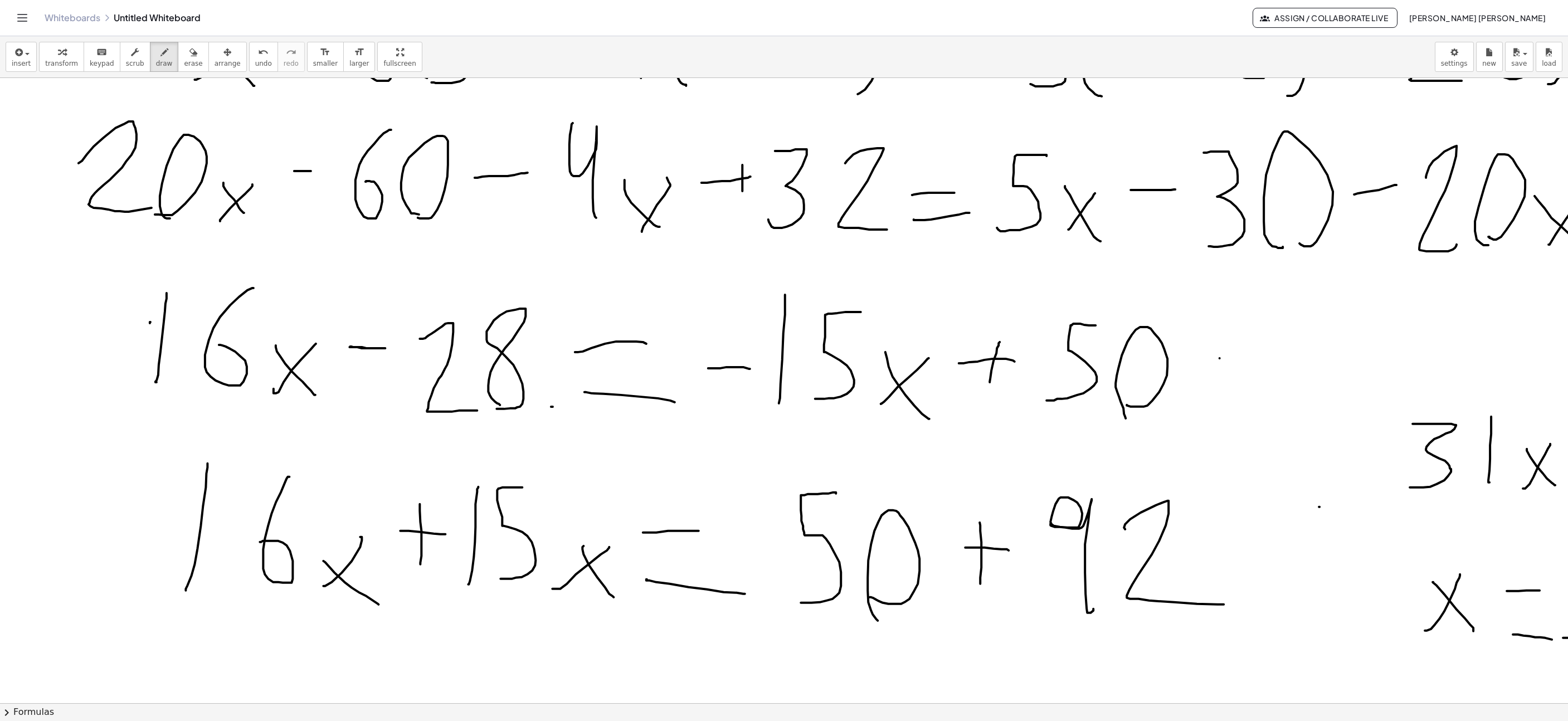
click at [187, 55] on div "button" at bounding box center [193, 52] width 18 height 14
drag, startPoint x: 1226, startPoint y: 616, endPoint x: 993, endPoint y: 572, distance: 237.1
click at [994, 568] on div at bounding box center [1054, 591] width 2621 height 2030
click at [161, 60] on button "draw" at bounding box center [164, 57] width 29 height 30
drag, startPoint x: 917, startPoint y: 592, endPoint x: 906, endPoint y: 524, distance: 68.9
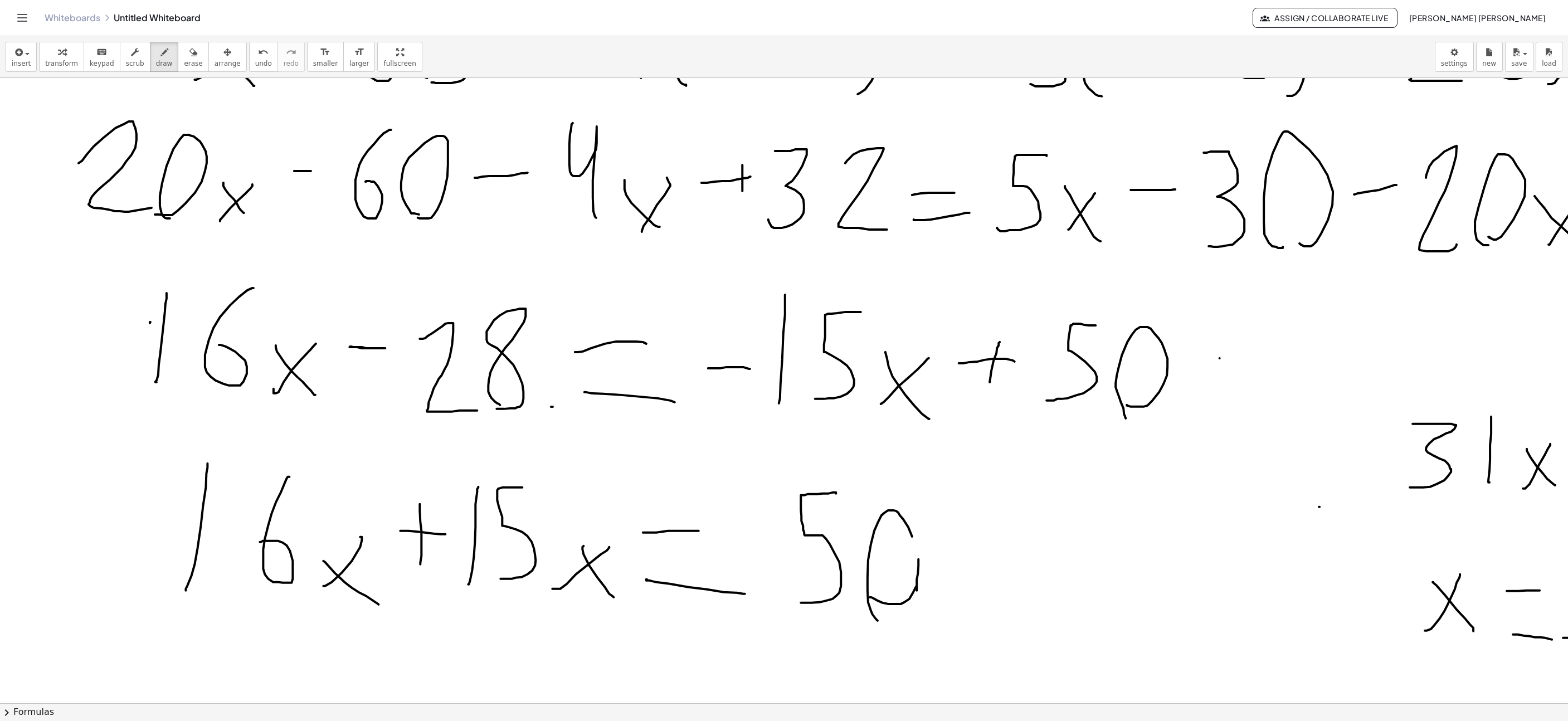
click at [906, 524] on div at bounding box center [1054, 591] width 2621 height 2030
drag, startPoint x: 997, startPoint y: 566, endPoint x: 992, endPoint y: 514, distance: 52.2
click at [992, 514] on div at bounding box center [1054, 591] width 2621 height 2030
drag, startPoint x: 992, startPoint y: 542, endPoint x: 1013, endPoint y: 539, distance: 21.2
click at [1012, 542] on div at bounding box center [1054, 591] width 2621 height 2030
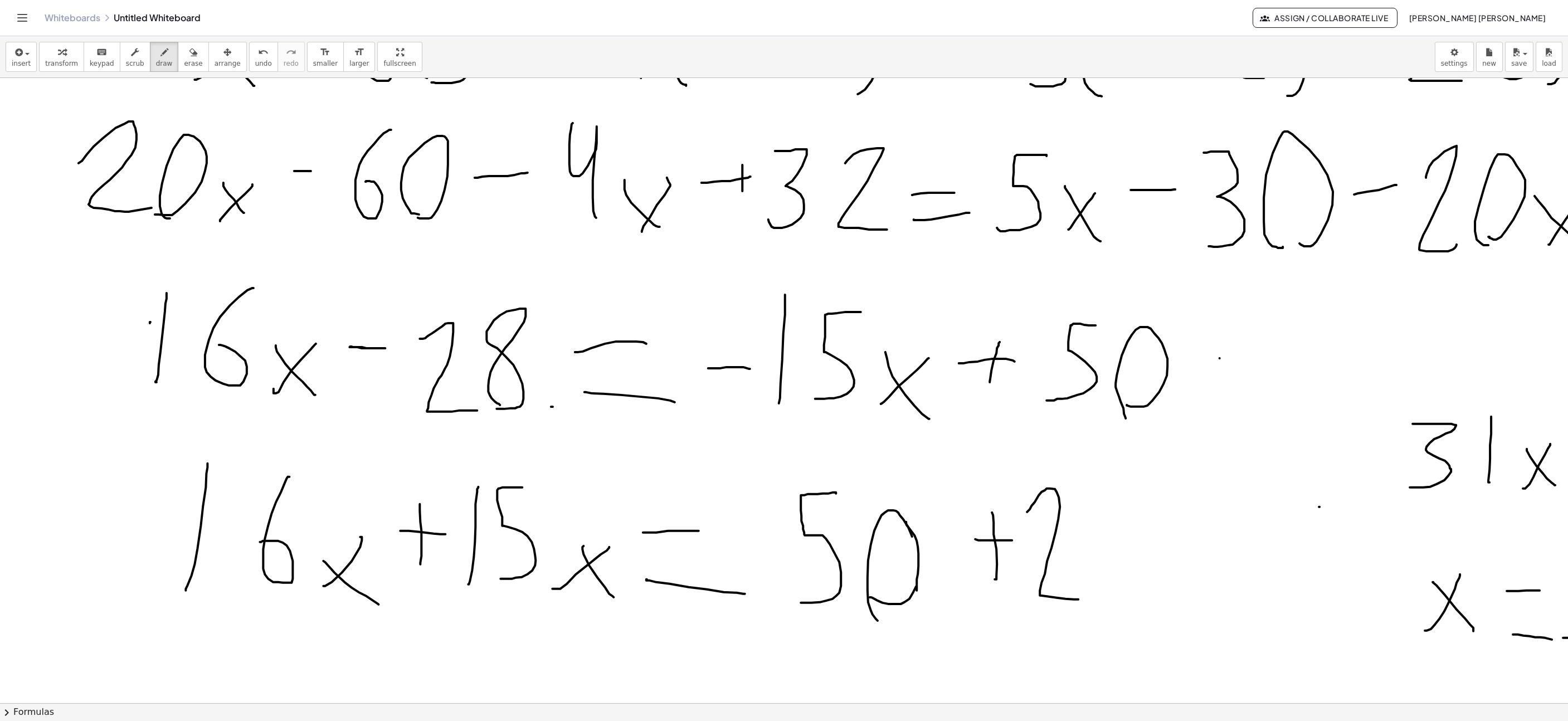
drag, startPoint x: 1046, startPoint y: 490, endPoint x: 1090, endPoint y: 601, distance: 119.4
click at [1084, 601] on div at bounding box center [1054, 591] width 2621 height 2030
drag, startPoint x: 1107, startPoint y: 602, endPoint x: 1060, endPoint y: 666, distance: 79.4
click at [1089, 614] on div at bounding box center [1054, 591] width 2621 height 2030
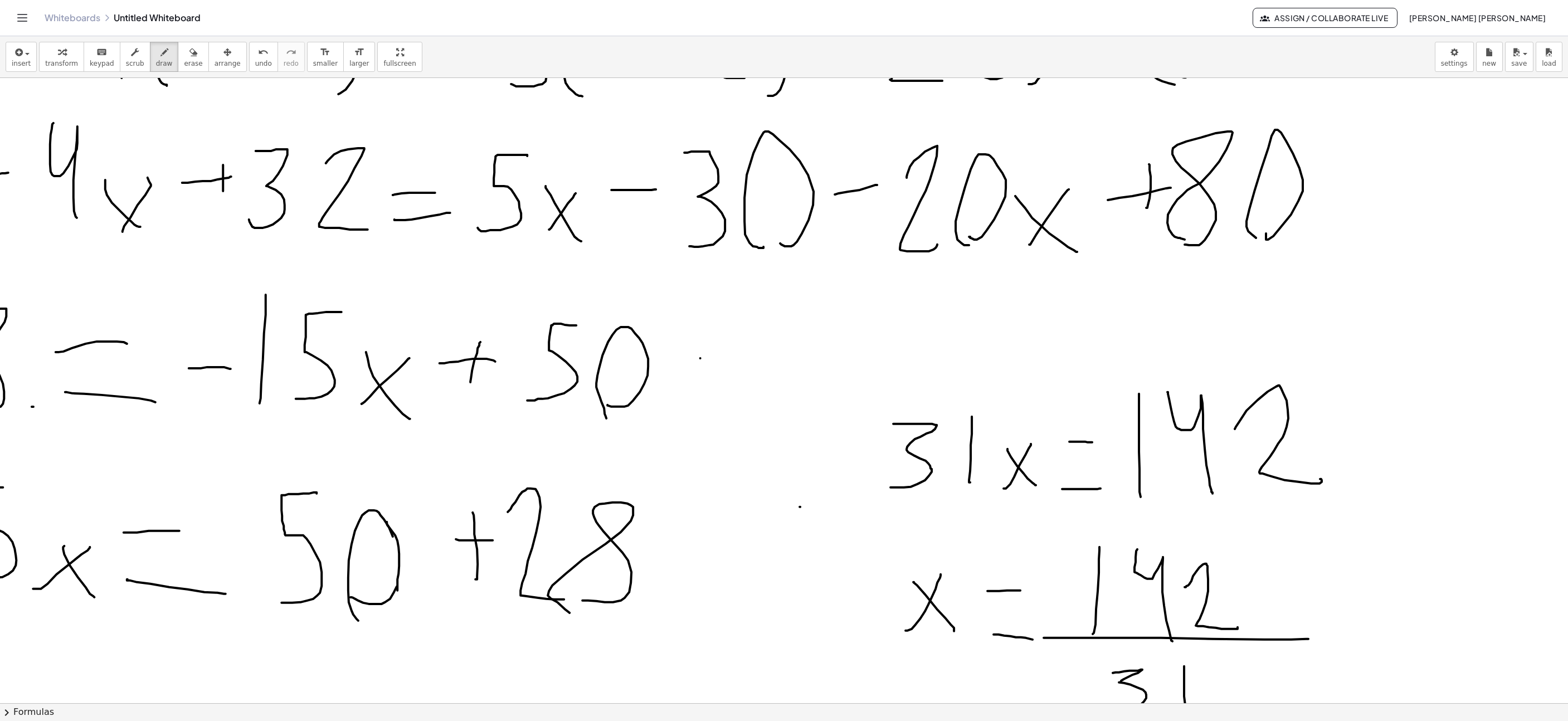
scroll to position [501, 948]
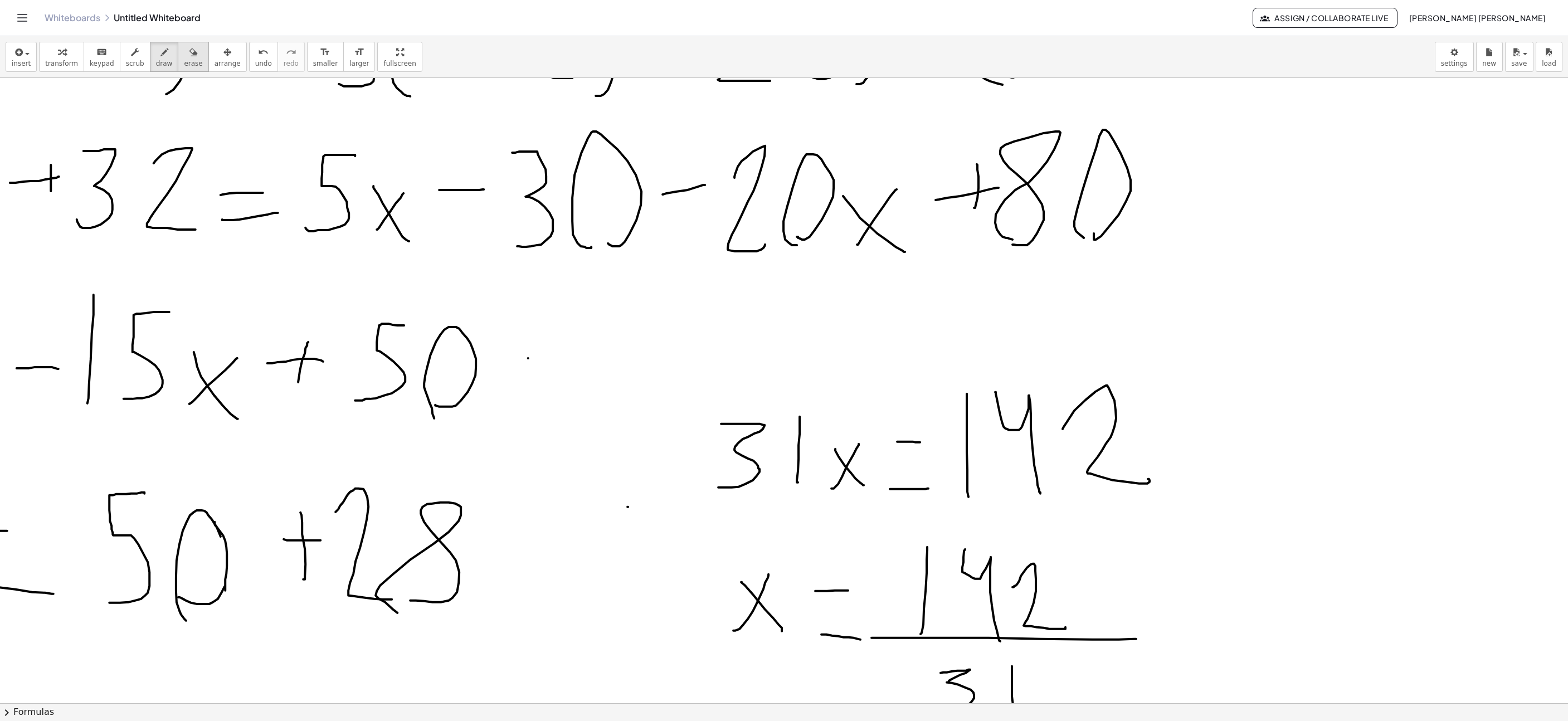
click at [186, 55] on div "button" at bounding box center [193, 52] width 18 height 14
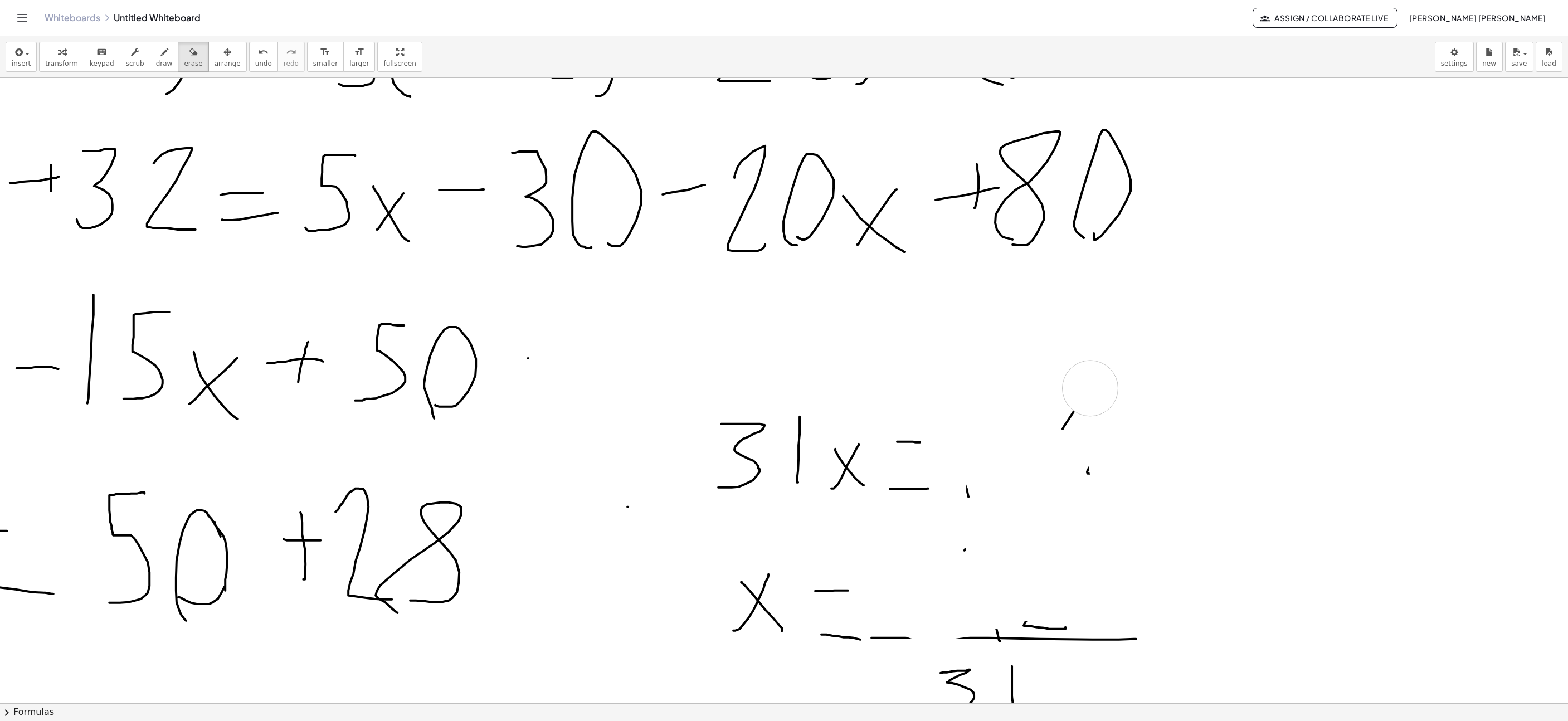
drag, startPoint x: 1022, startPoint y: 497, endPoint x: 323, endPoint y: 122, distance: 793.2
click at [1126, 487] on div at bounding box center [362, 591] width 2621 height 2030
drag, startPoint x: 151, startPoint y: 59, endPoint x: 251, endPoint y: 113, distance: 113.6
click at [156, 60] on span "draw" at bounding box center [164, 64] width 17 height 8
drag, startPoint x: 966, startPoint y: 504, endPoint x: 971, endPoint y: 387, distance: 117.1
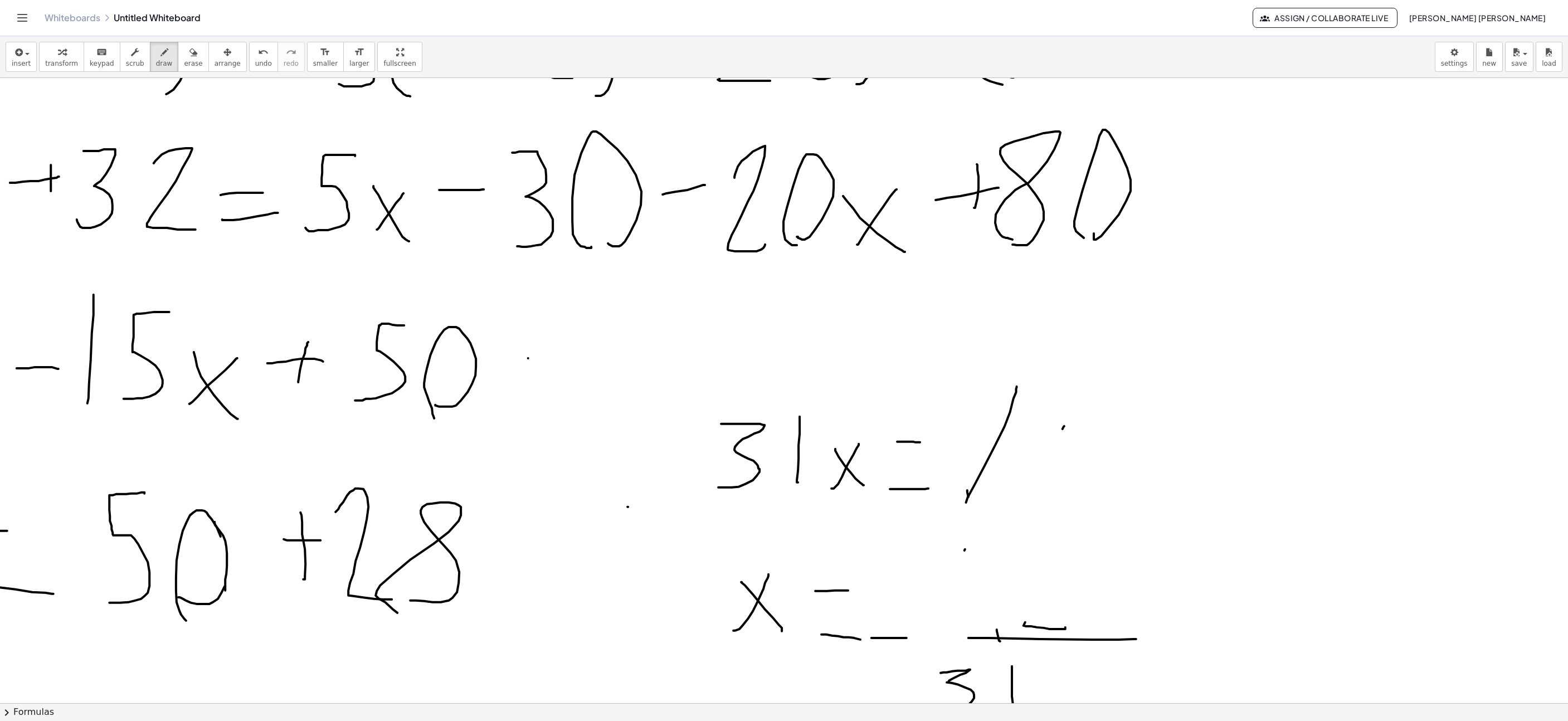
click at [971, 387] on div at bounding box center [362, 591] width 2621 height 2030
drag, startPoint x: 1014, startPoint y: 428, endPoint x: 1043, endPoint y: 469, distance: 50.2
click at [966, 430] on div at bounding box center [362, 591] width 2621 height 2030
drag, startPoint x: 1068, startPoint y: 500, endPoint x: 1062, endPoint y: 497, distance: 6.7
click at [1054, 497] on div at bounding box center [362, 591] width 2621 height 2030
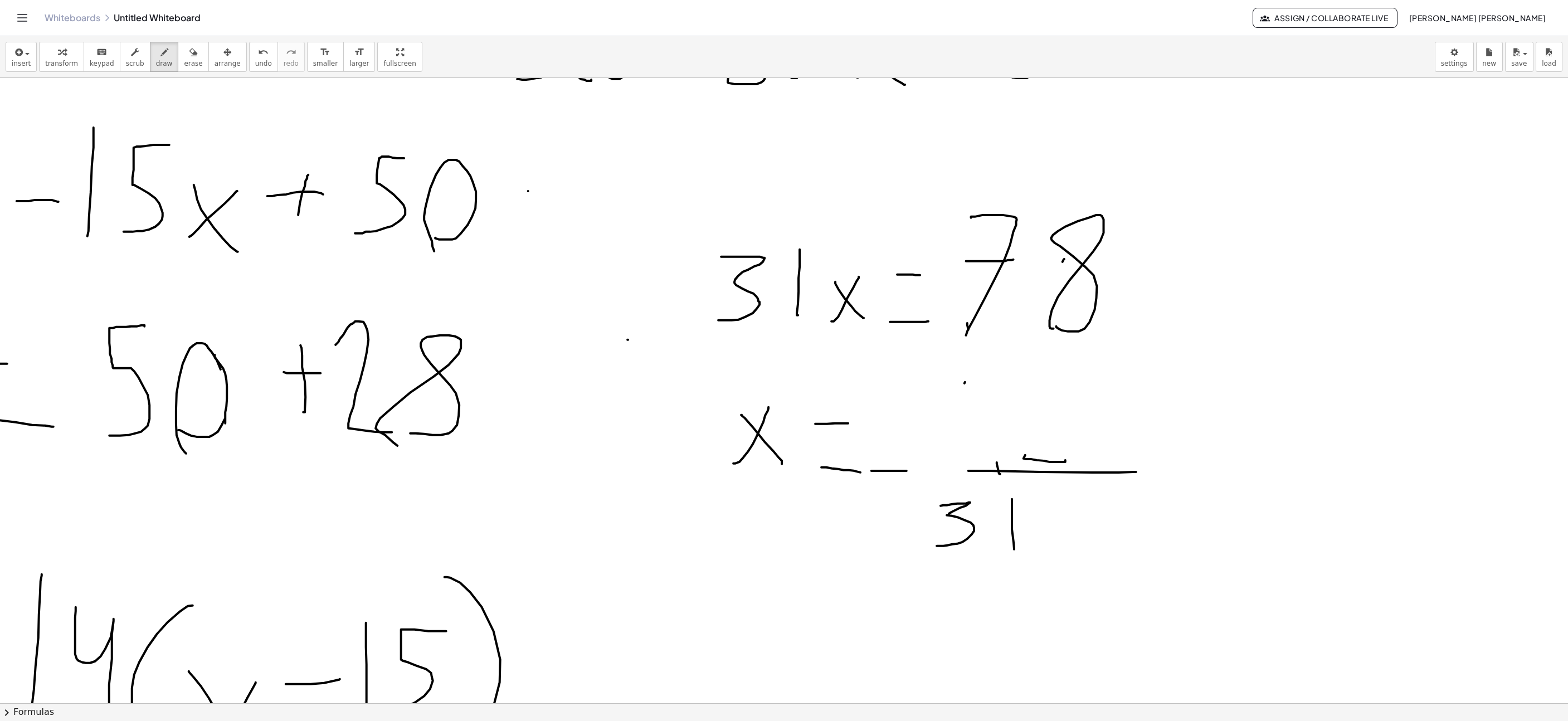
scroll to position [753, 948]
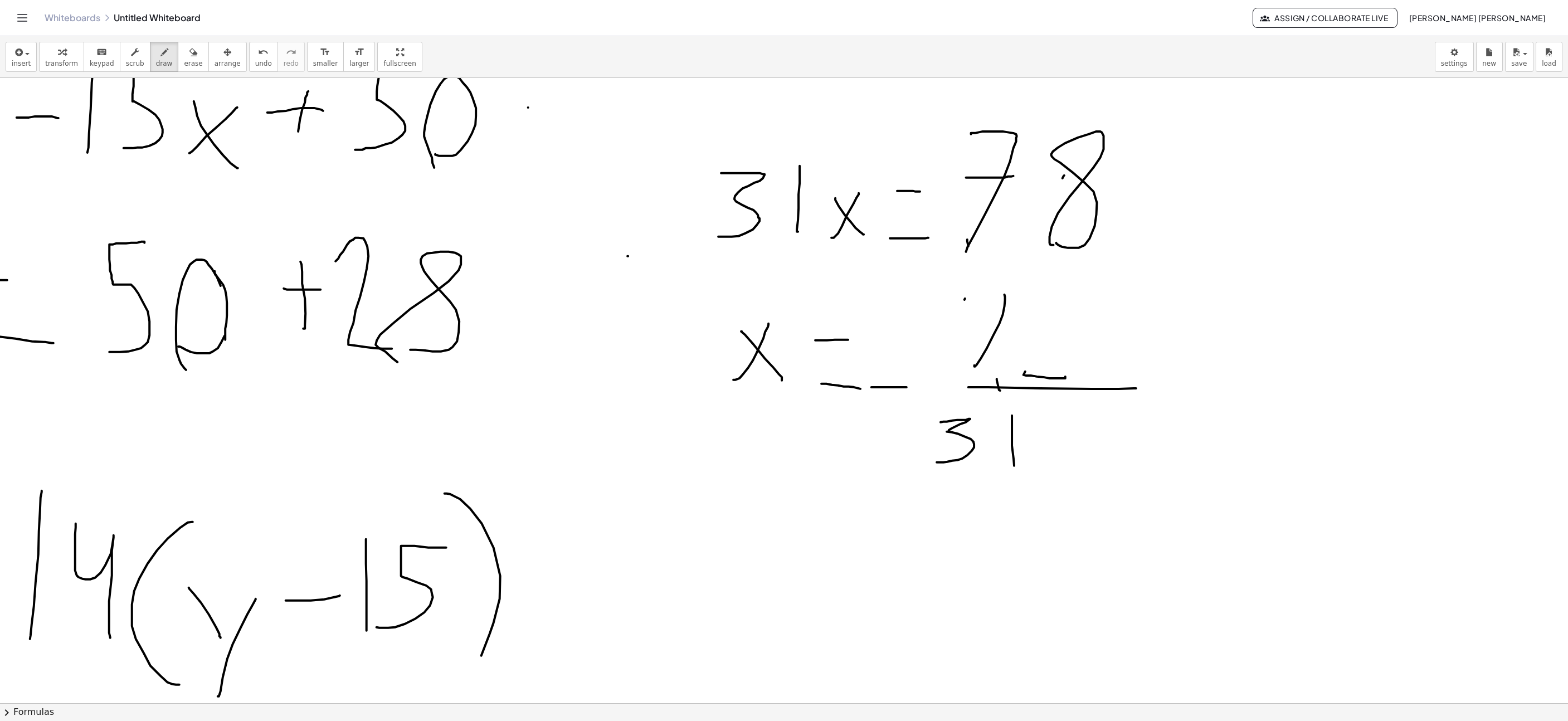
drag, startPoint x: 975, startPoint y: 368, endPoint x: 992, endPoint y: 318, distance: 52.8
click at [965, 297] on div at bounding box center [362, 341] width 2621 height 2030
drag, startPoint x: 992, startPoint y: 328, endPoint x: 962, endPoint y: 326, distance: 30.1
click at [962, 326] on div at bounding box center [362, 341] width 2621 height 2030
drag, startPoint x: 1038, startPoint y: 375, endPoint x: 1065, endPoint y: 395, distance: 33.6
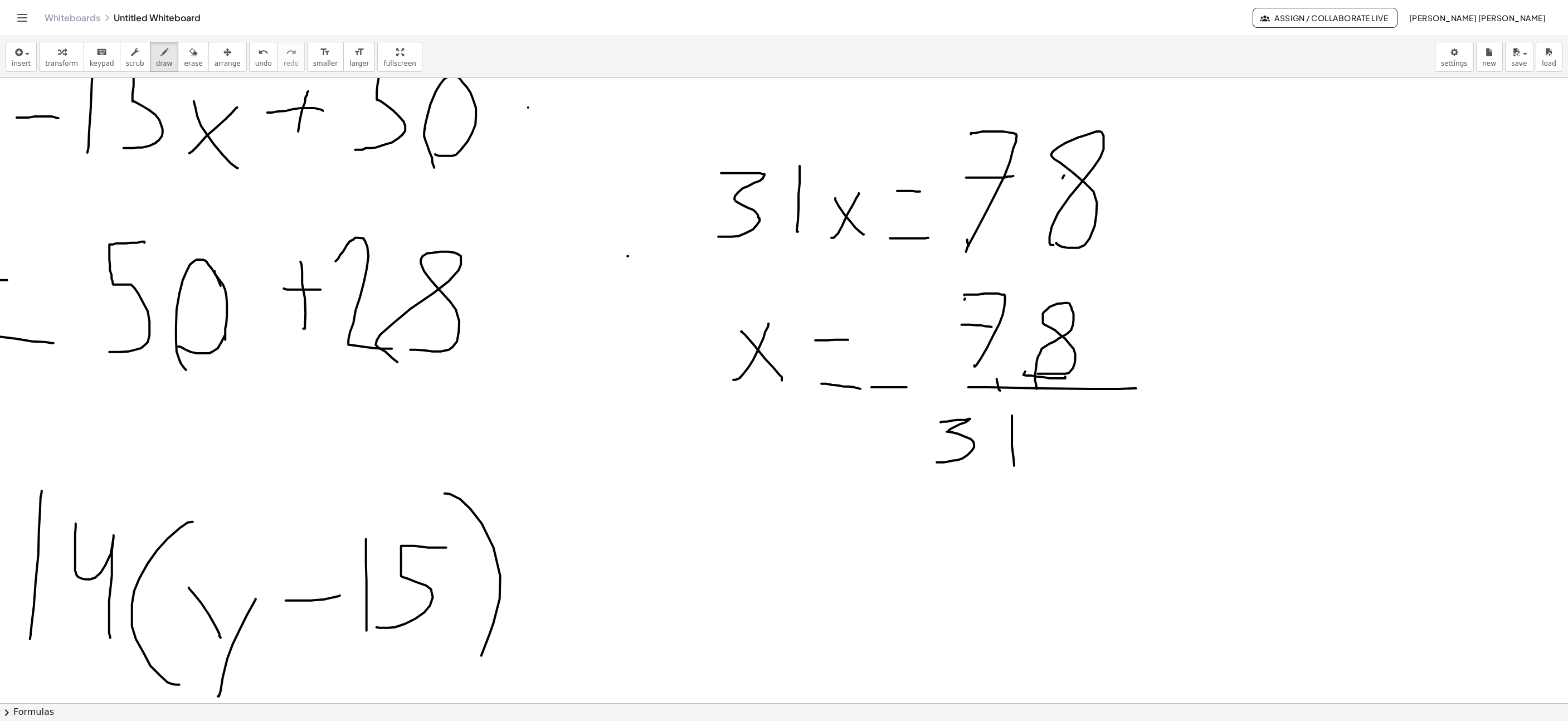
click at [1039, 393] on div at bounding box center [362, 341] width 2621 height 2030
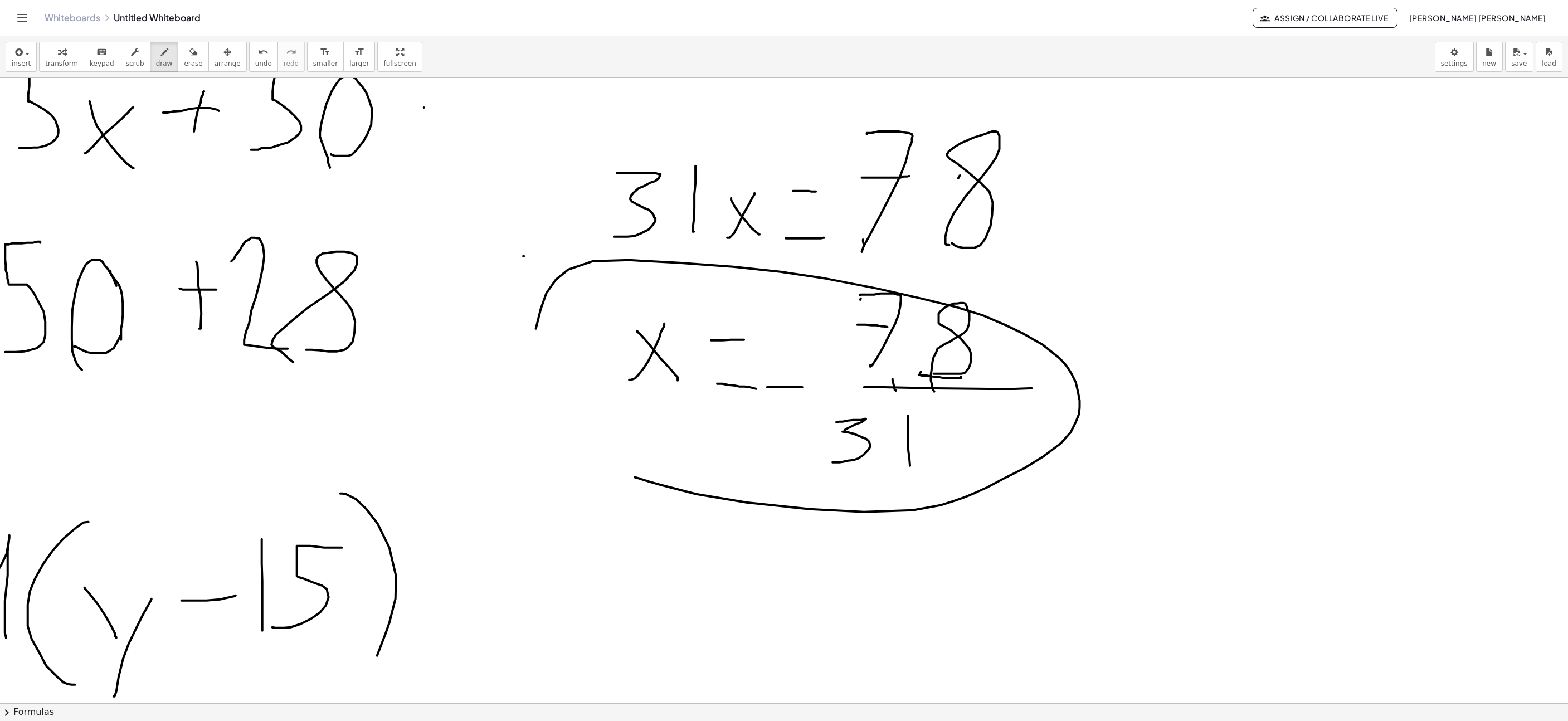
drag, startPoint x: 622, startPoint y: 479, endPoint x: 763, endPoint y: 460, distance: 142.3
click at [717, 469] on div at bounding box center [258, 341] width 2621 height 2030
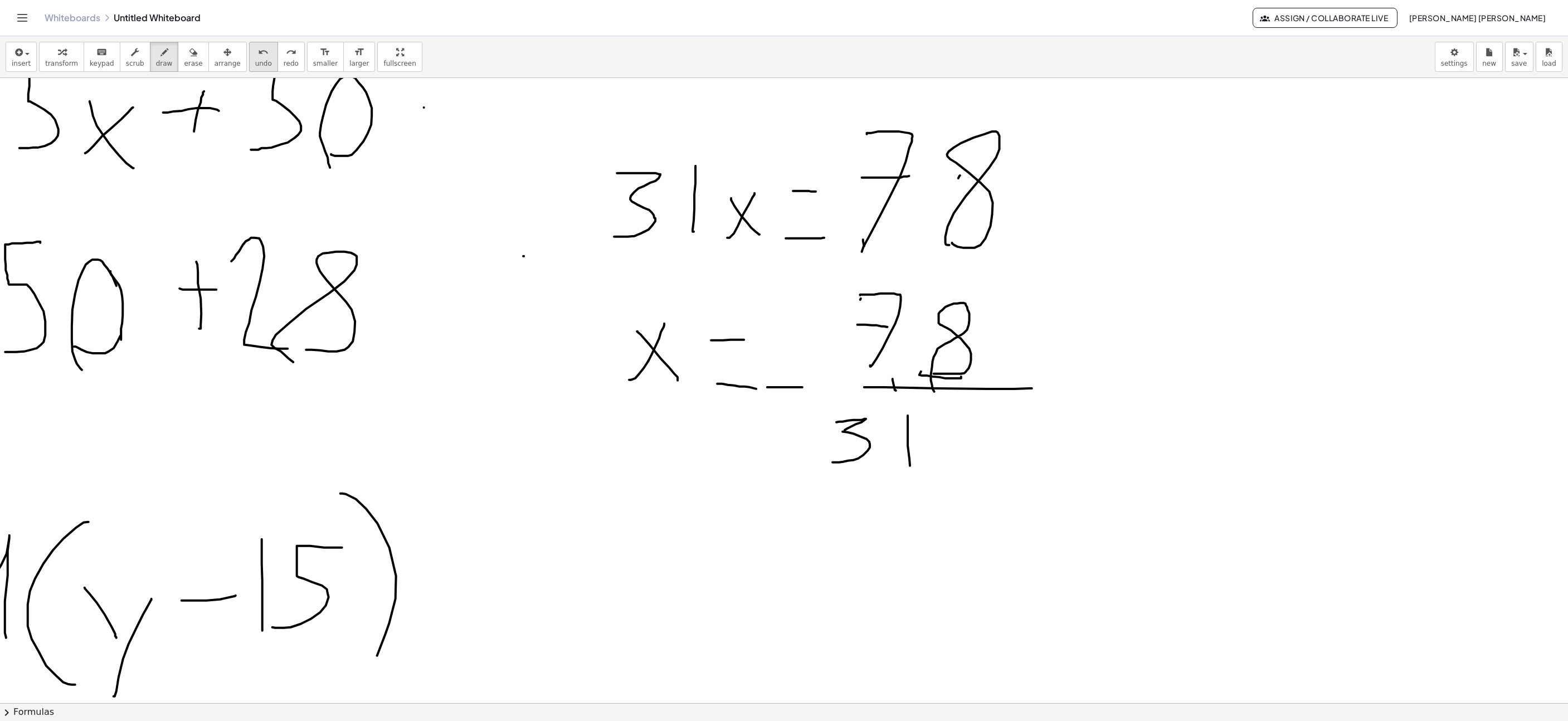
click at [255, 59] on span "undo" at bounding box center [263, 64] width 17 height 8
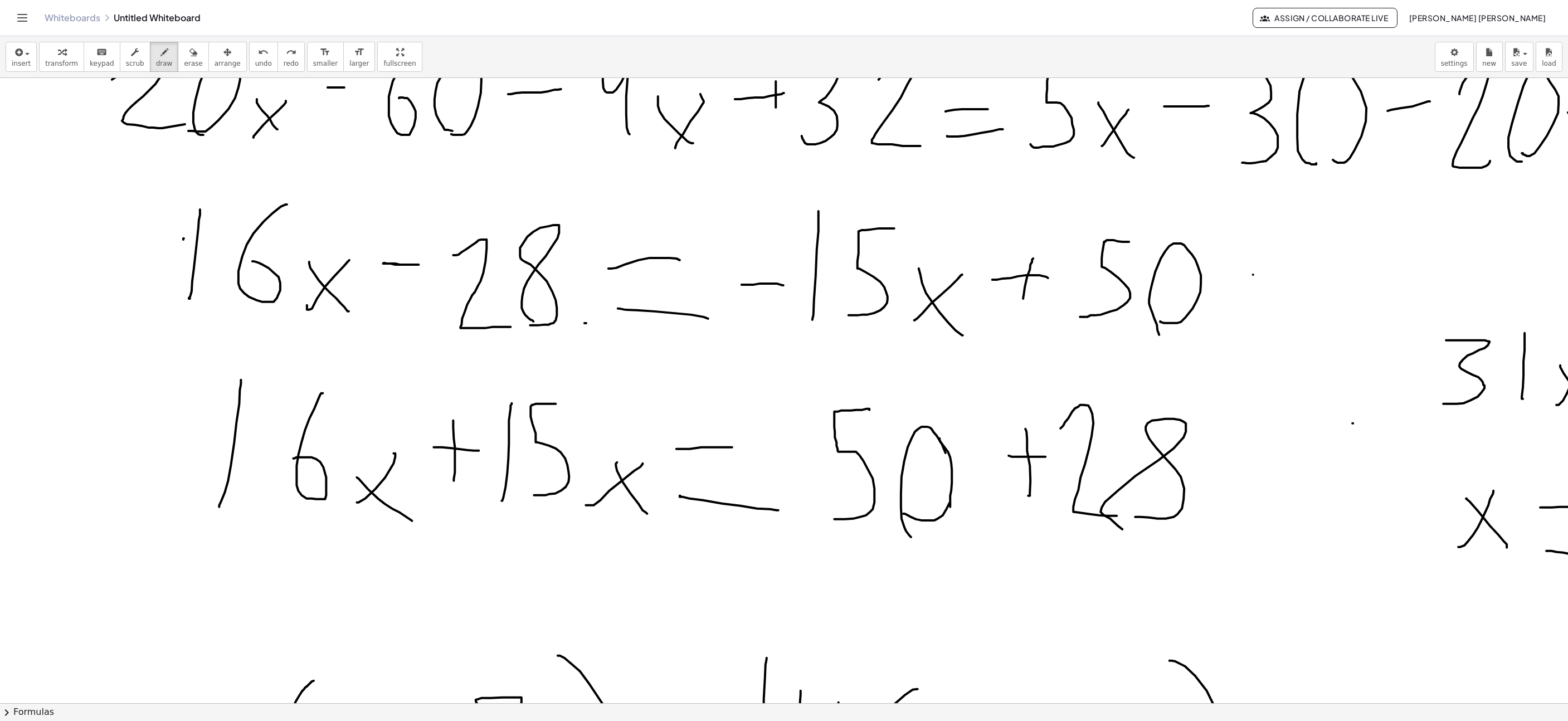
scroll to position [0, 223]
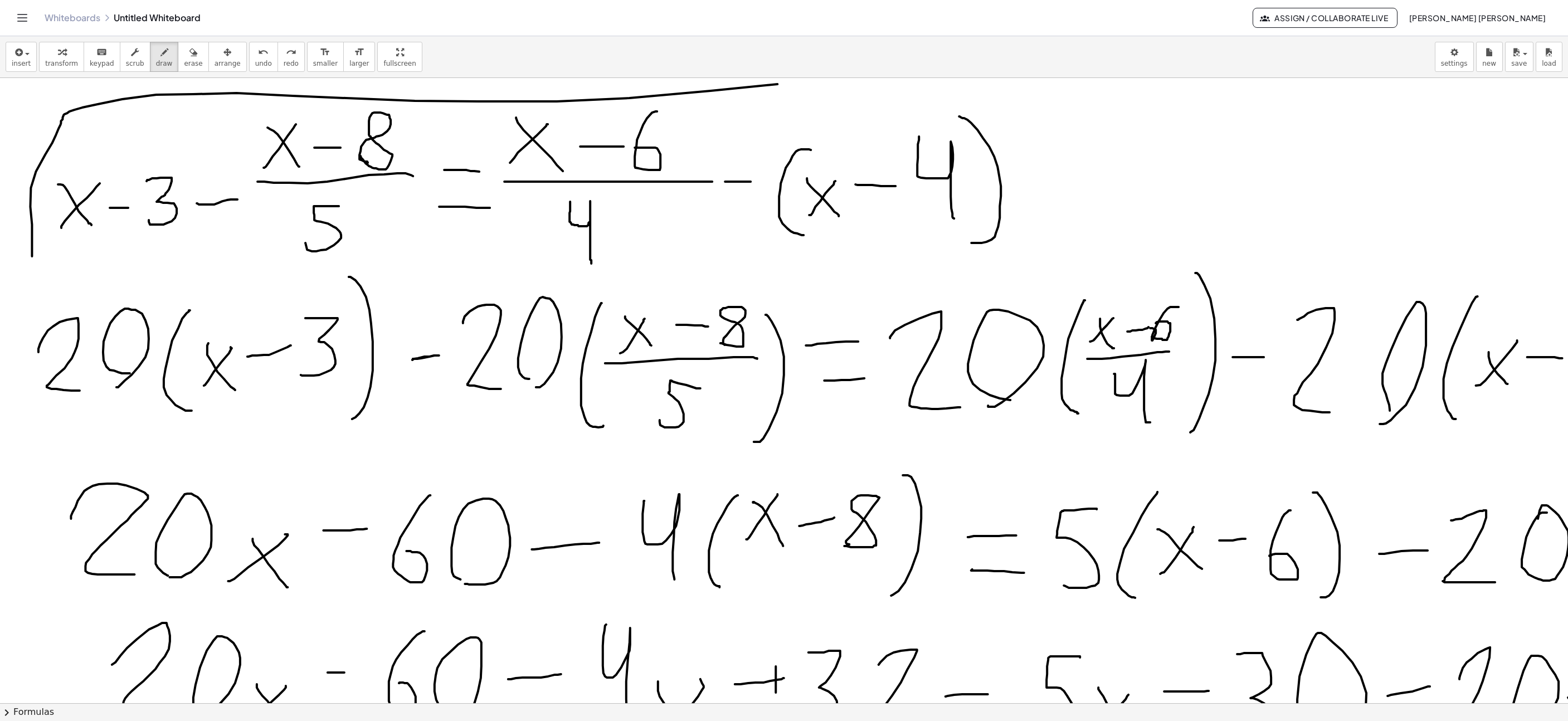
drag, startPoint x: 32, startPoint y: 238, endPoint x: 959, endPoint y: 104, distance: 936.6
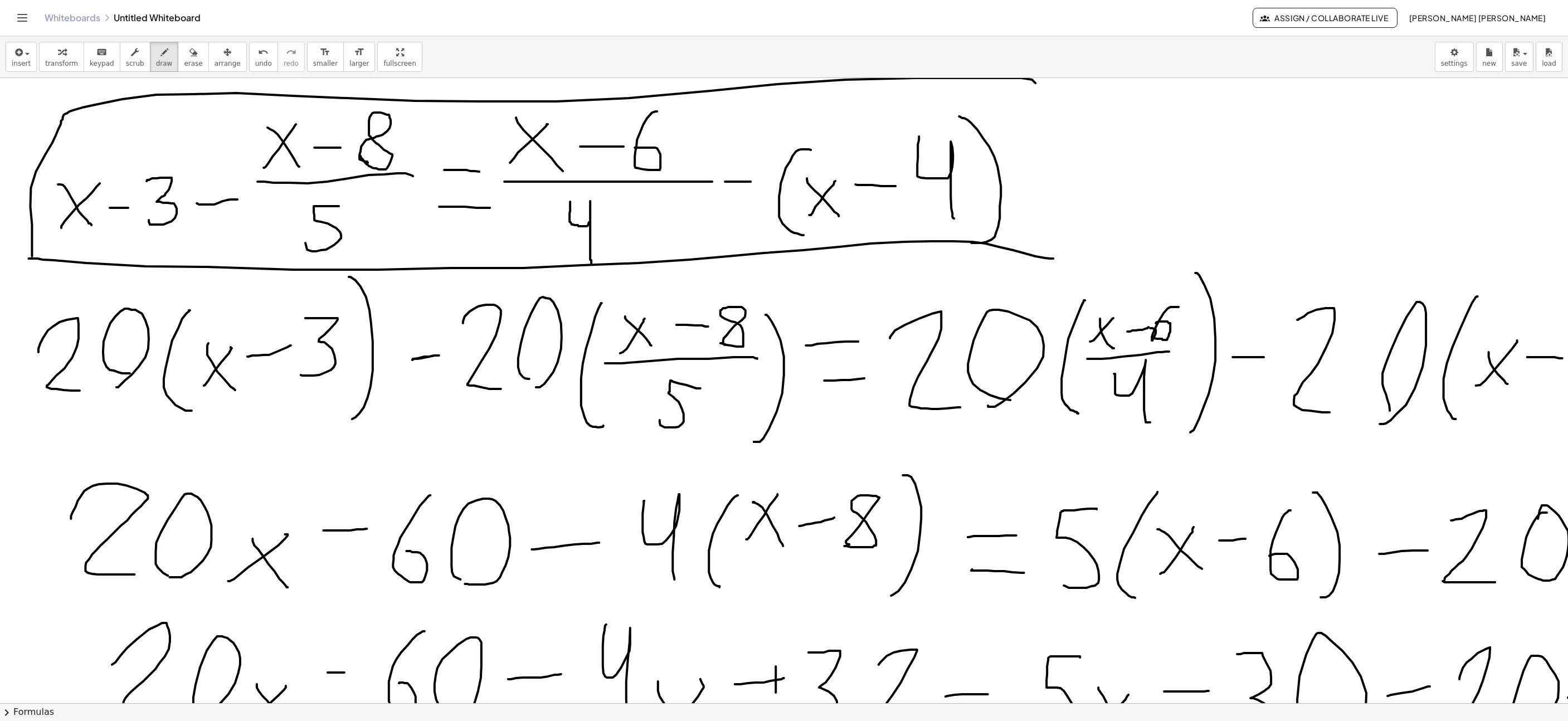
drag, startPoint x: 43, startPoint y: 261, endPoint x: 1030, endPoint y: 126, distance: 996.2
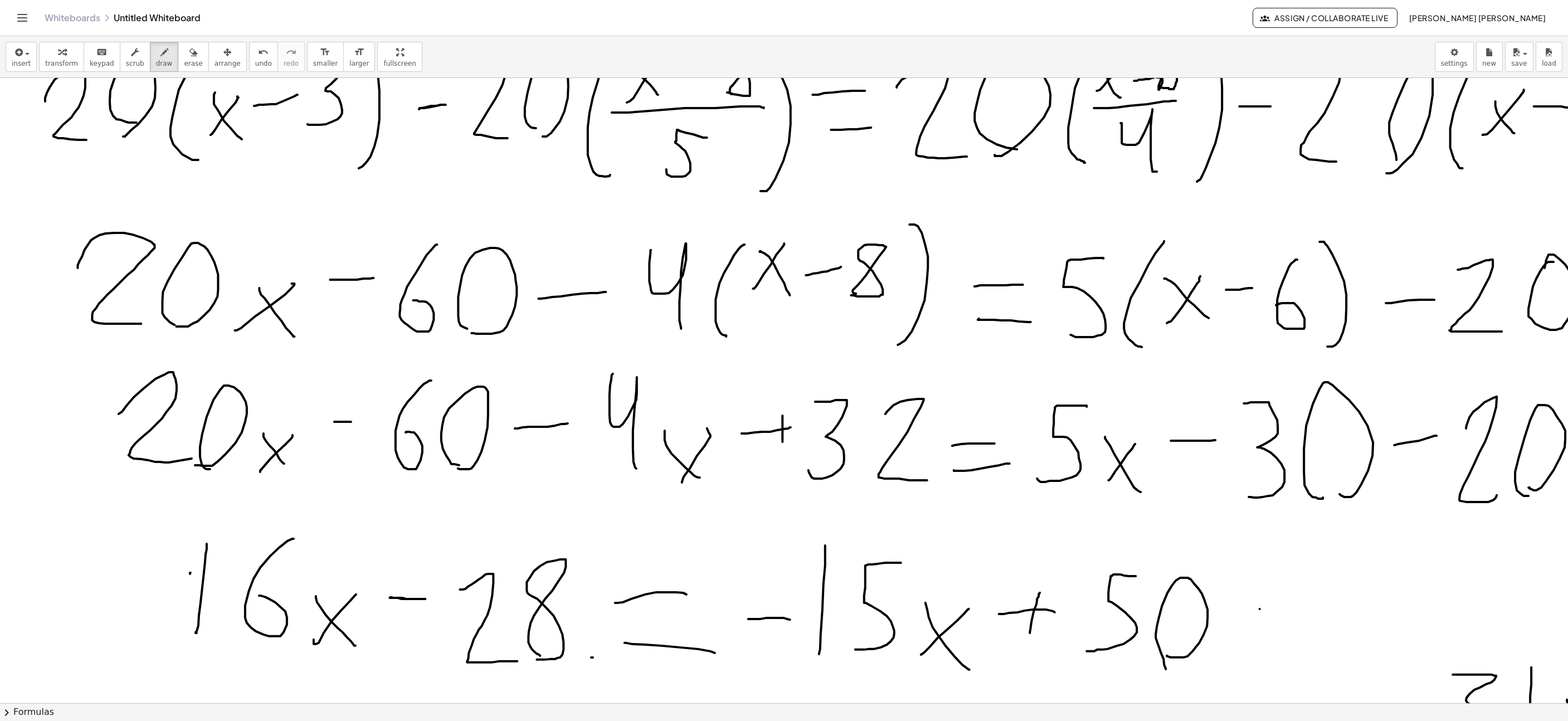
scroll to position [84, 216]
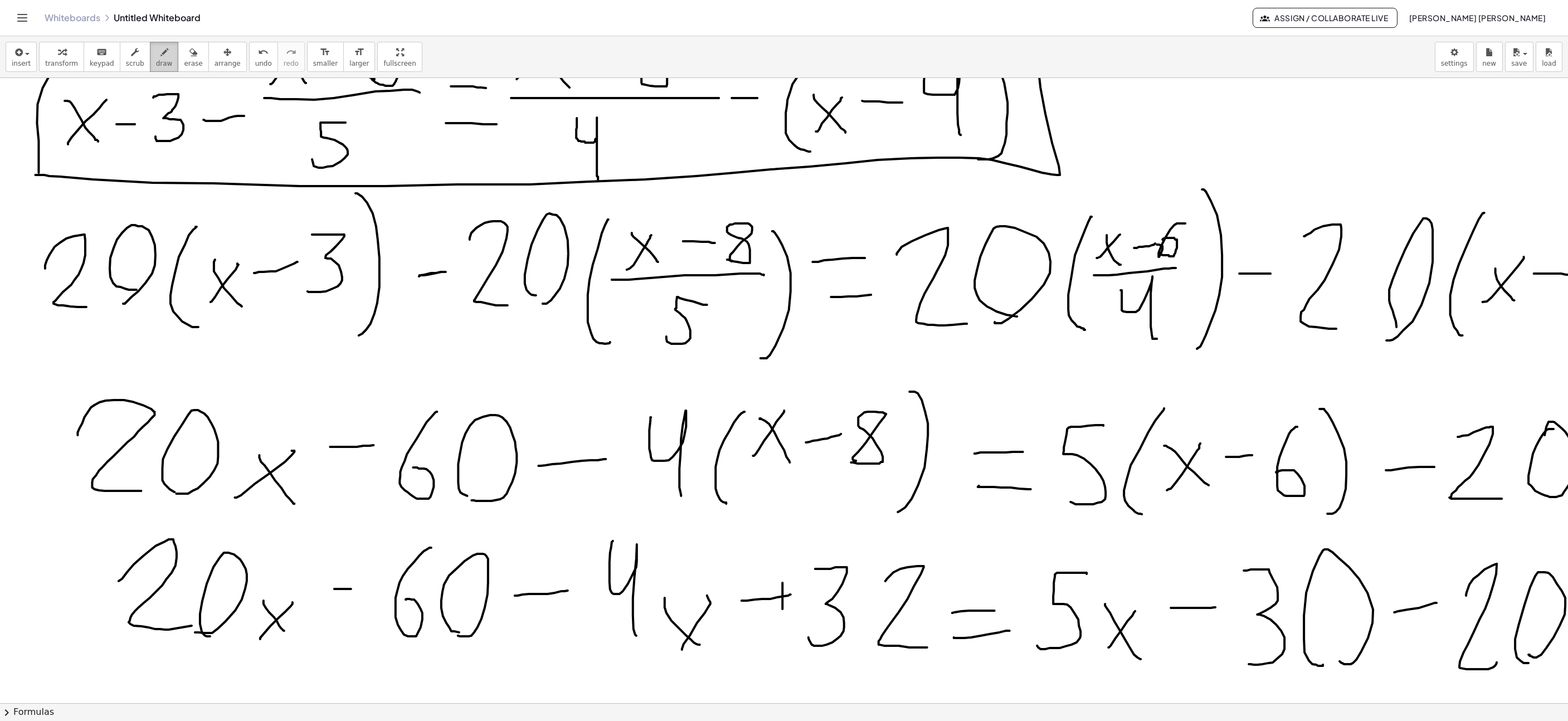
click at [161, 57] on icon "button" at bounding box center [165, 53] width 8 height 14
drag, startPoint x: 413, startPoint y: 279, endPoint x: 443, endPoint y: 275, distance: 30.3
drag, startPoint x: 696, startPoint y: 243, endPoint x: 716, endPoint y: 244, distance: 20.0
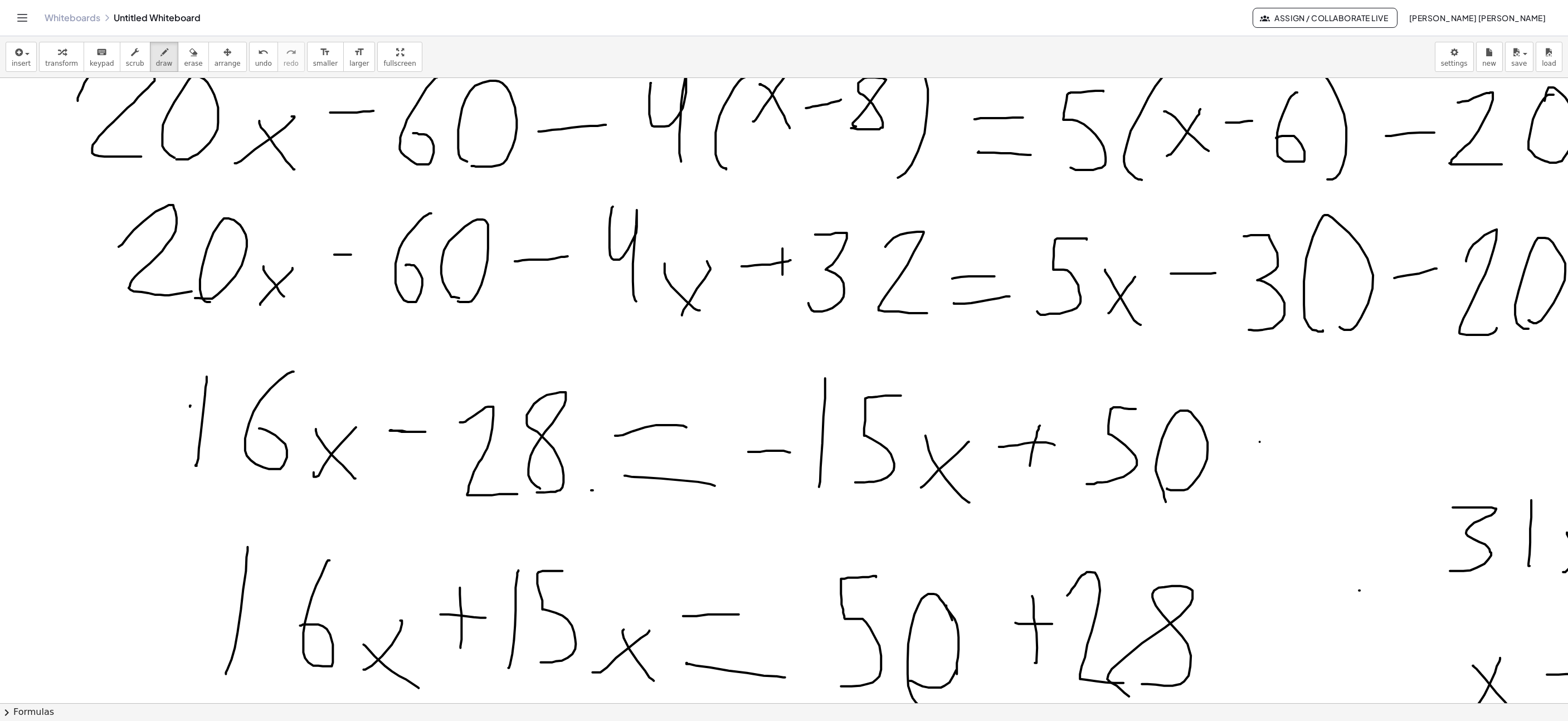
scroll to position [334, 216]
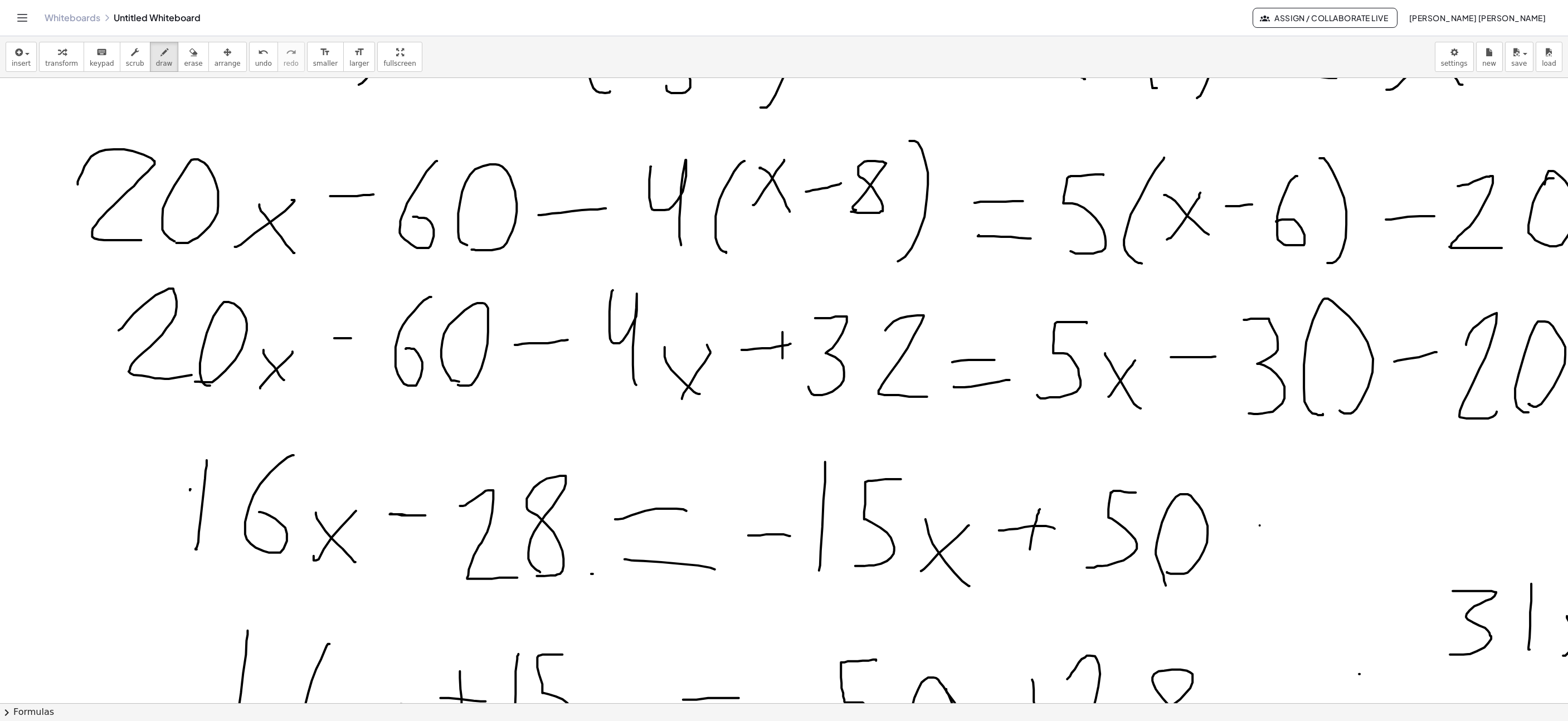
drag, startPoint x: 823, startPoint y: 189, endPoint x: 849, endPoint y: 187, distance: 26.1
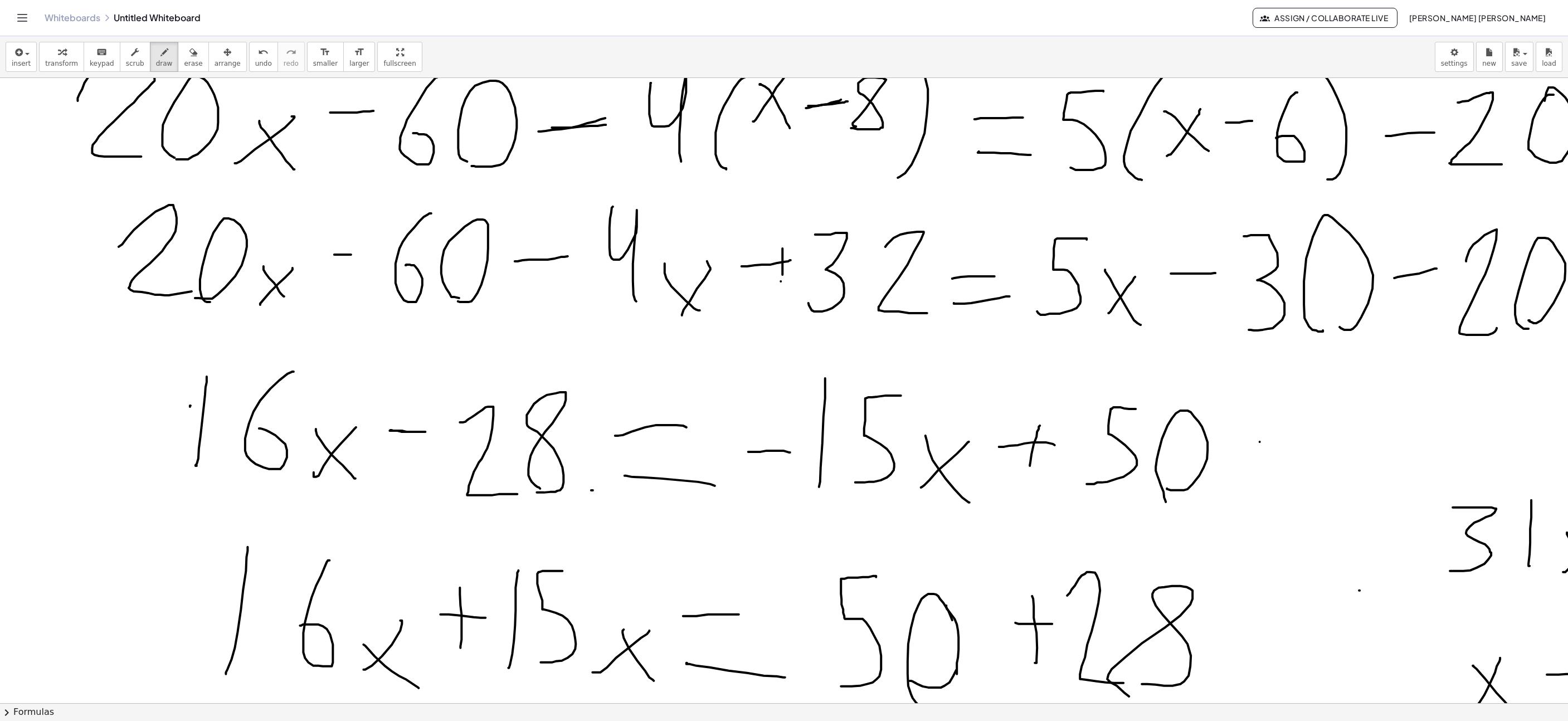
drag, startPoint x: 781, startPoint y: 282, endPoint x: 789, endPoint y: 214, distance: 68.5
click at [789, 214] on div at bounding box center [1094, 675] width 2621 height 2030
drag, startPoint x: 759, startPoint y: 265, endPoint x: 808, endPoint y: 257, distance: 49.6
click at [808, 257] on div at bounding box center [1094, 675] width 2621 height 2030
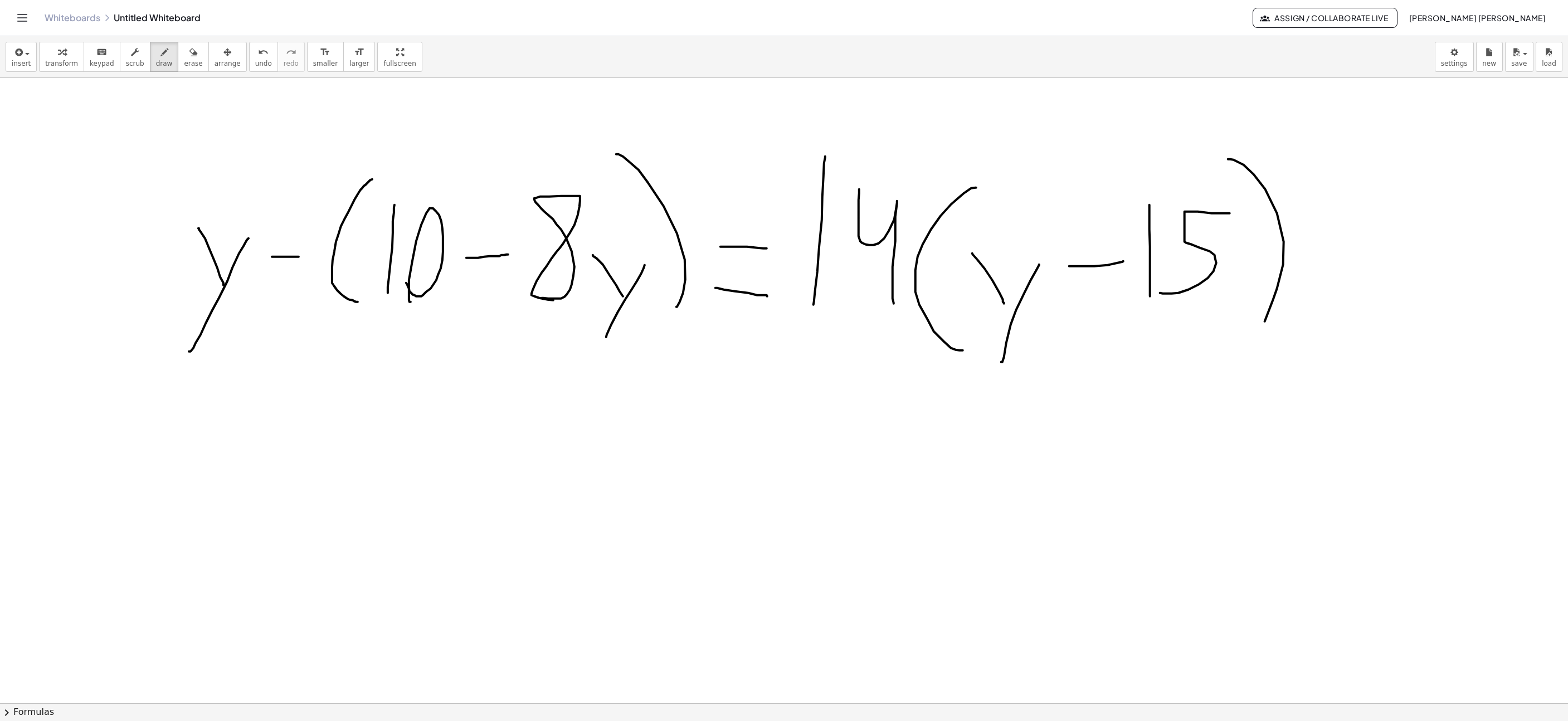
scroll to position [1254, 164]
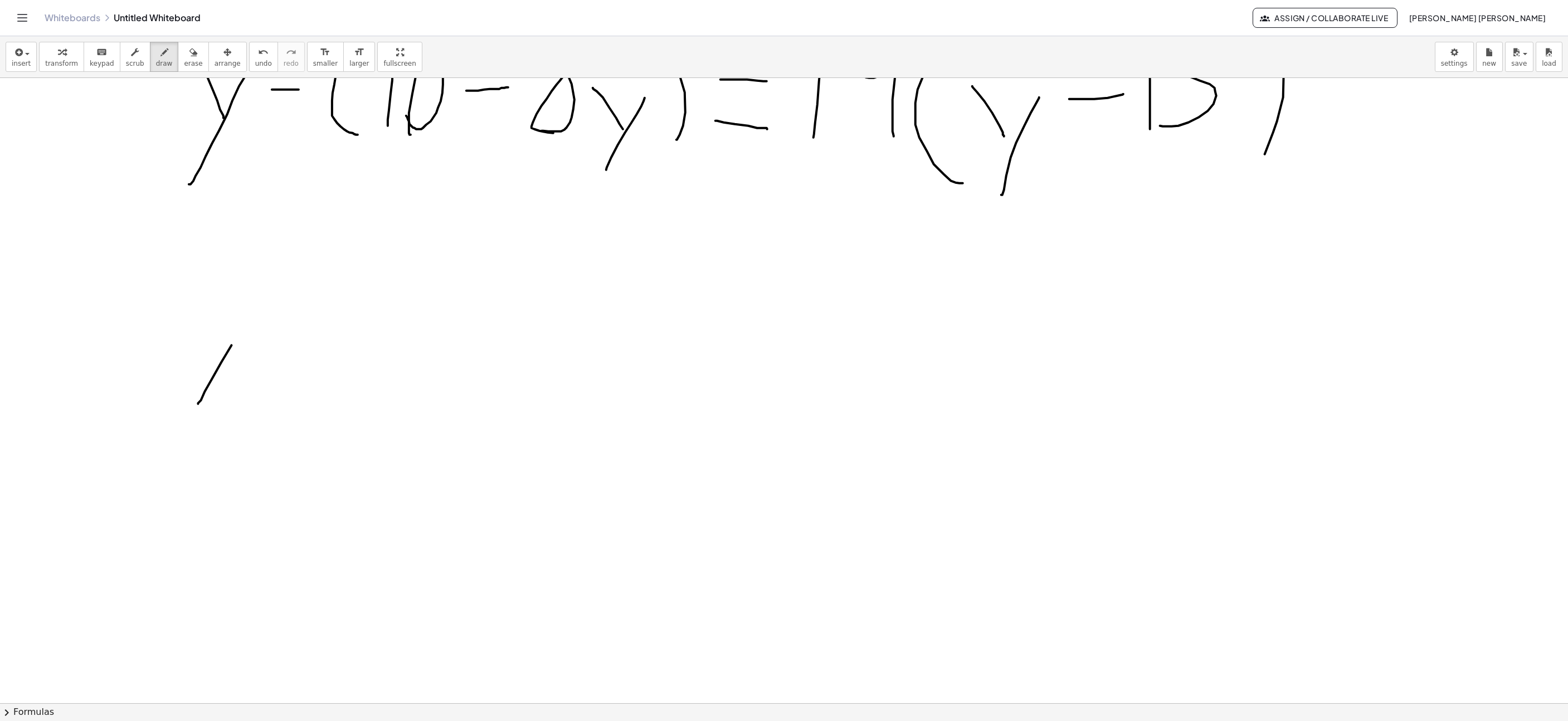
drag, startPoint x: 198, startPoint y: 405, endPoint x: 236, endPoint y: 345, distance: 71.0
drag, startPoint x: 224, startPoint y: 353, endPoint x: 212, endPoint y: 299, distance: 55.3
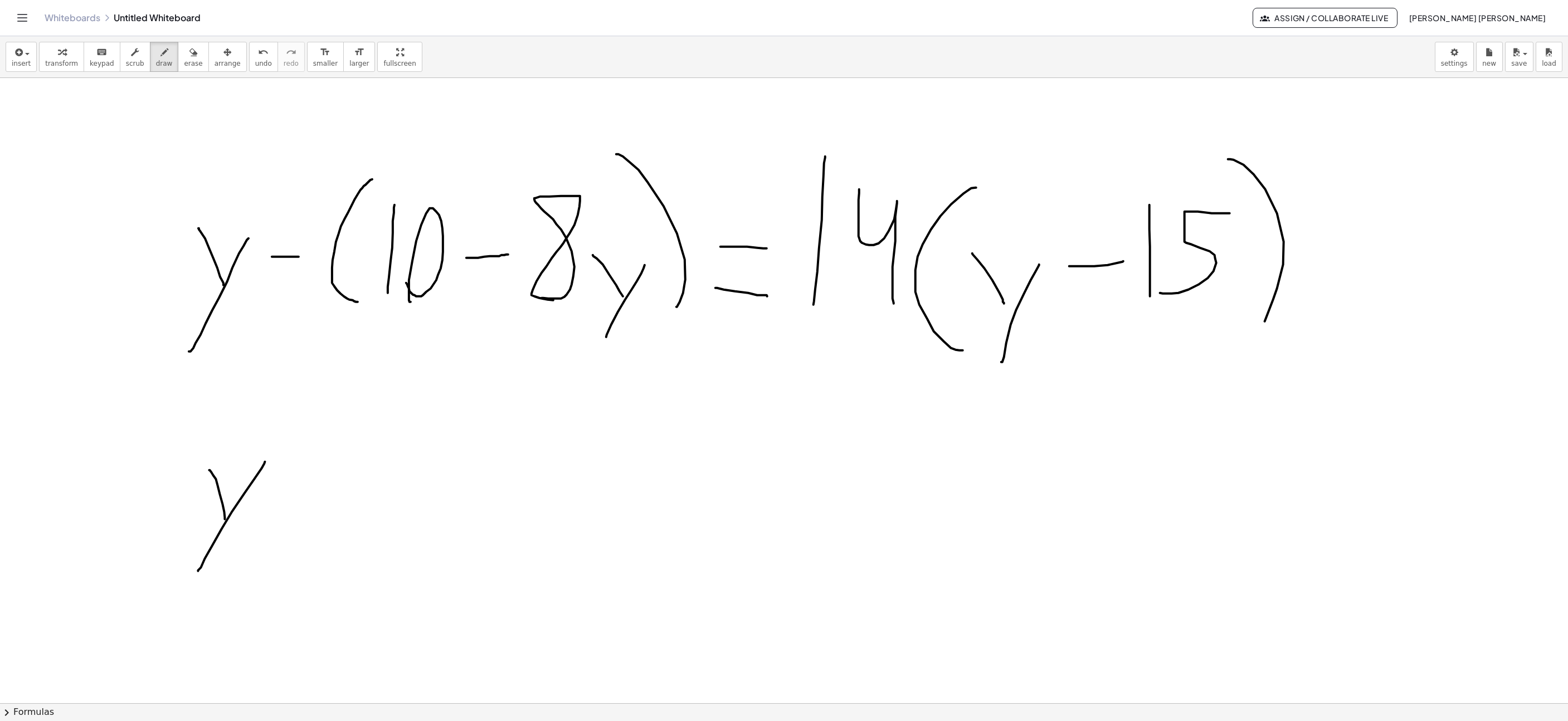
click at [328, 472] on div at bounding box center [1146, 6] width 2621 height 2030
drag, startPoint x: 370, startPoint y: 495, endPoint x: 383, endPoint y: 401, distance: 94.9
click at [383, 401] on div at bounding box center [1146, 6] width 2621 height 2030
drag, startPoint x: 430, startPoint y: 512, endPoint x: 420, endPoint y: 484, distance: 29.7
click at [420, 483] on div at bounding box center [1146, 6] width 2621 height 2030
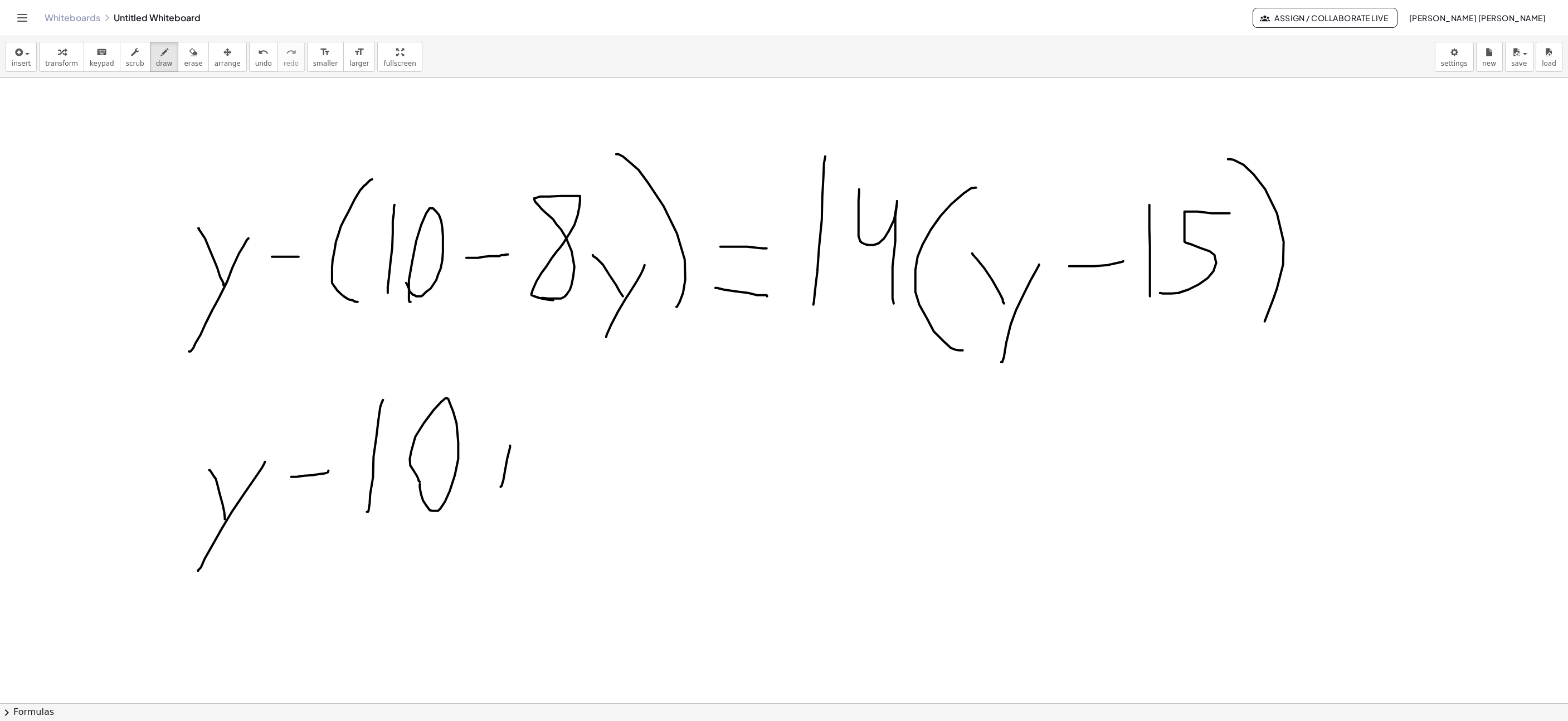
drag, startPoint x: 501, startPoint y: 489, endPoint x: 510, endPoint y: 447, distance: 43.0
click at [510, 447] on div at bounding box center [1146, 6] width 2621 height 2030
drag, startPoint x: 487, startPoint y: 462, endPoint x: 536, endPoint y: 475, distance: 50.7
click at [511, 464] on div at bounding box center [1146, 6] width 2621 height 2030
drag, startPoint x: 561, startPoint y: 499, endPoint x: 595, endPoint y: 527, distance: 44.0
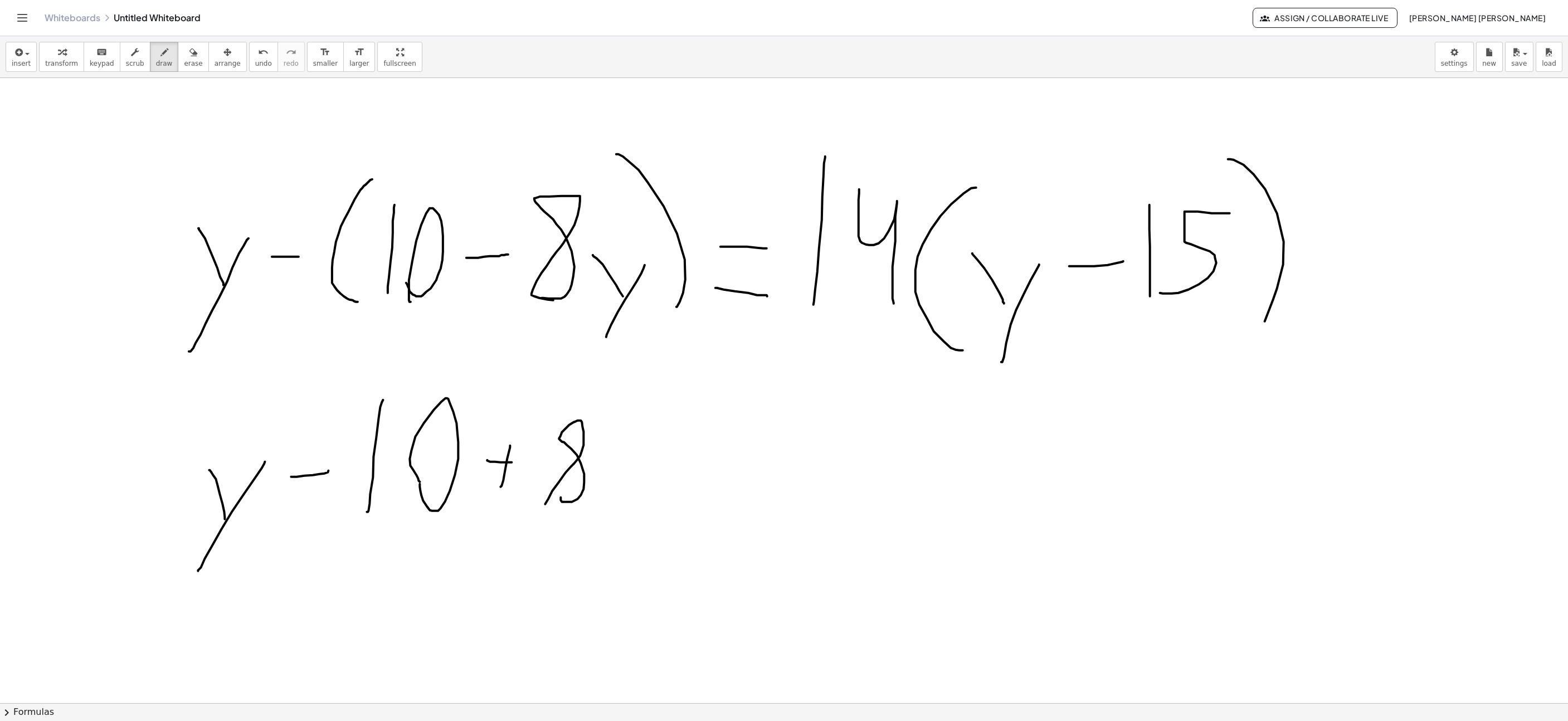
click at [565, 512] on div at bounding box center [1146, 6] width 2621 height 2030
drag, startPoint x: 599, startPoint y: 543, endPoint x: 656, endPoint y: 478, distance: 86.5
click at [656, 478] on div at bounding box center [1146, 6] width 2621 height 2030
drag, startPoint x: 638, startPoint y: 497, endPoint x: 629, endPoint y: 474, distance: 24.7
click at [629, 474] on div at bounding box center [1146, 6] width 2621 height 2030
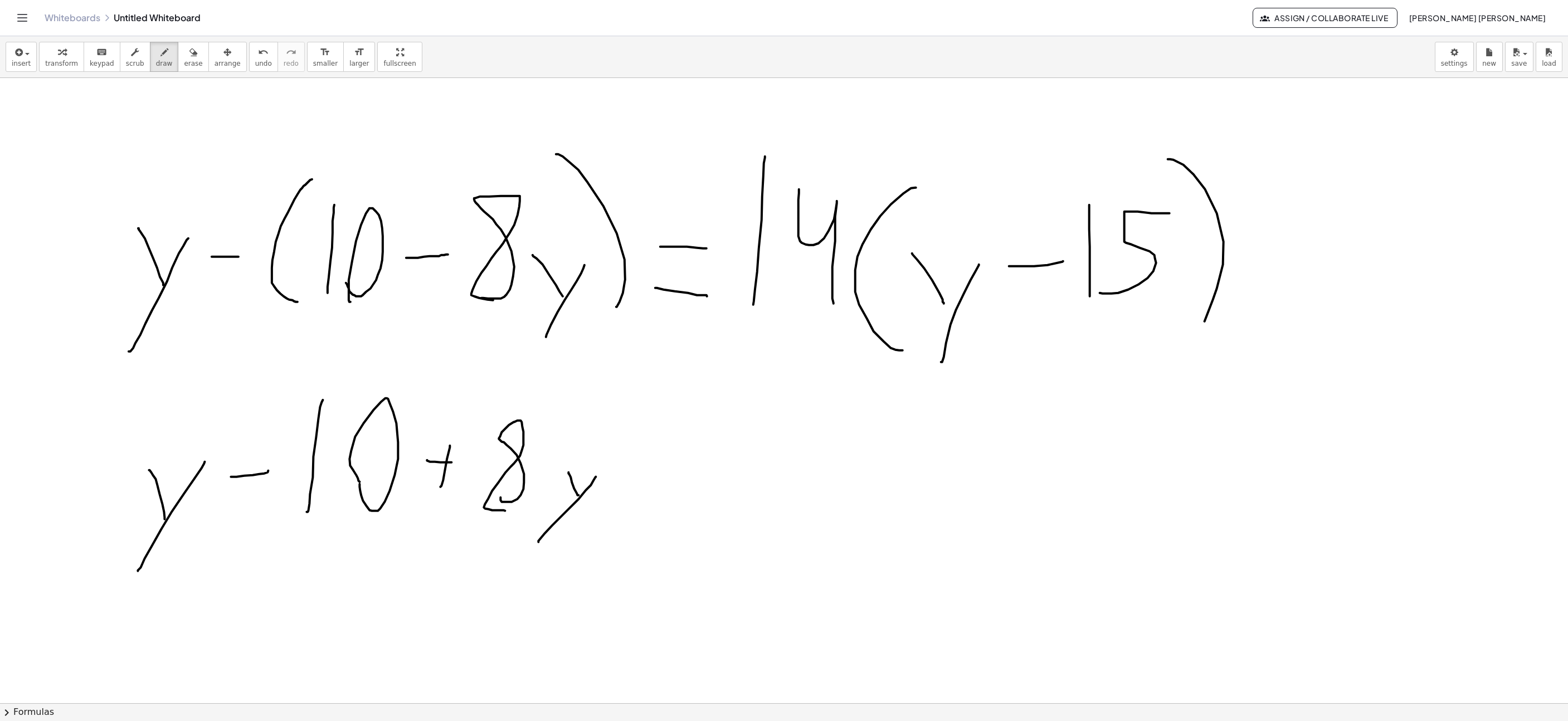
scroll to position [1087, 247]
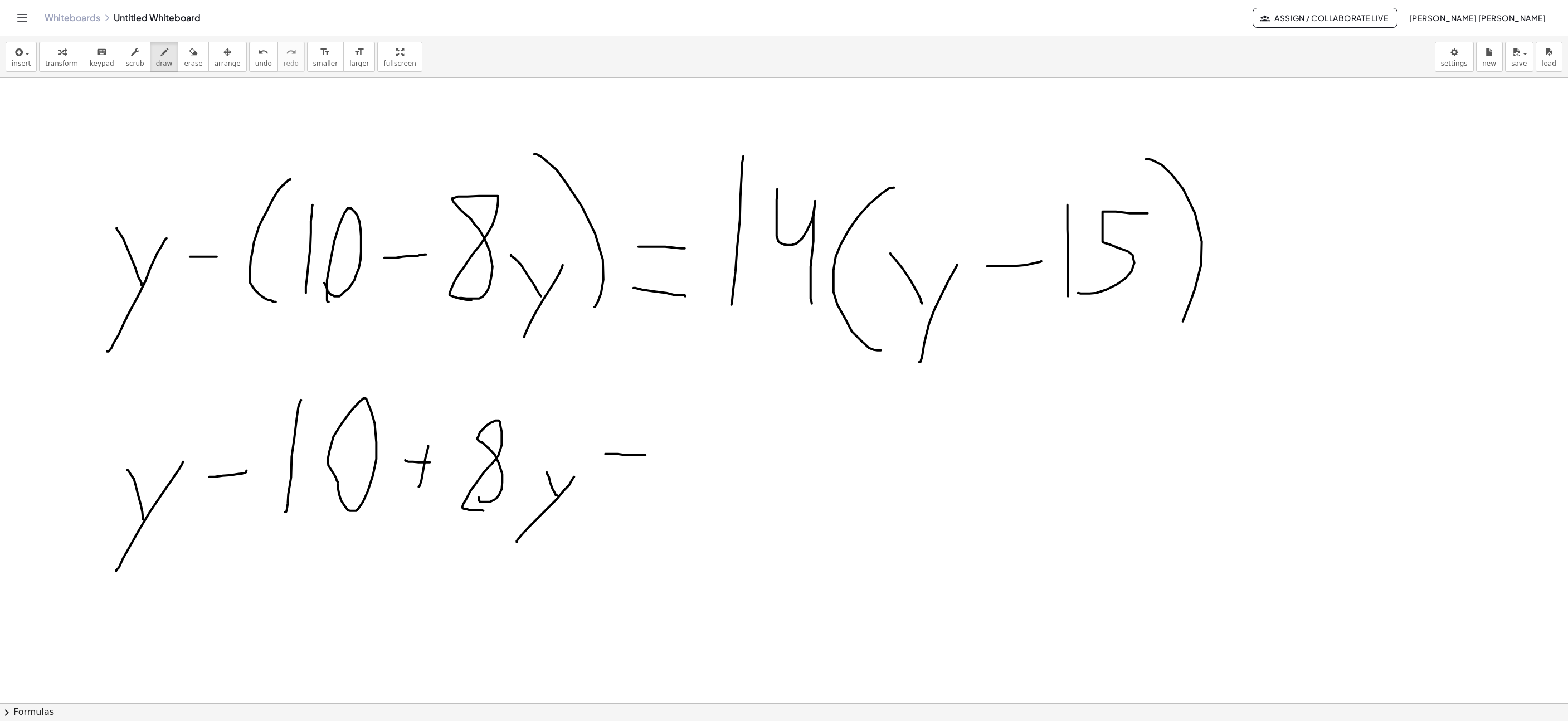
drag, startPoint x: 605, startPoint y: 455, endPoint x: 635, endPoint y: 501, distance: 54.9
click at [653, 457] on div at bounding box center [1063, 6] width 2621 height 2030
drag, startPoint x: 626, startPoint y: 514, endPoint x: 681, endPoint y: 518, distance: 55.1
click at [681, 518] on div at bounding box center [1063, 6] width 2621 height 2030
drag, startPoint x: 721, startPoint y: 522, endPoint x: 728, endPoint y: 424, distance: 98.2
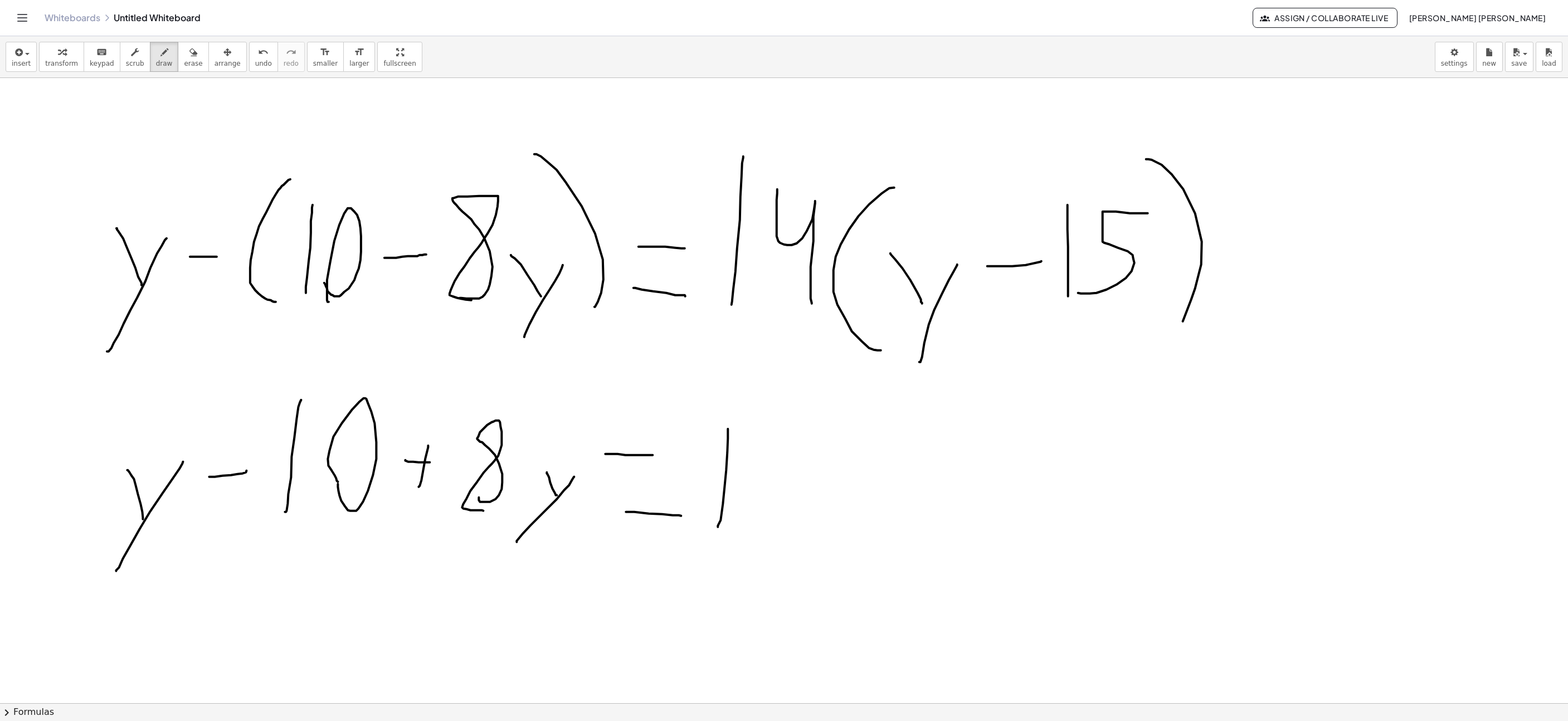
click at [728, 424] on div at bounding box center [1063, 6] width 2621 height 2030
drag, startPoint x: 755, startPoint y: 417, endPoint x: 807, endPoint y: 550, distance: 142.8
click at [790, 514] on div at bounding box center [1063, 6] width 2621 height 2030
drag, startPoint x: 861, startPoint y: 497, endPoint x: 865, endPoint y: 489, distance: 8.9
click at [865, 489] on div at bounding box center [1063, 6] width 2621 height 2030
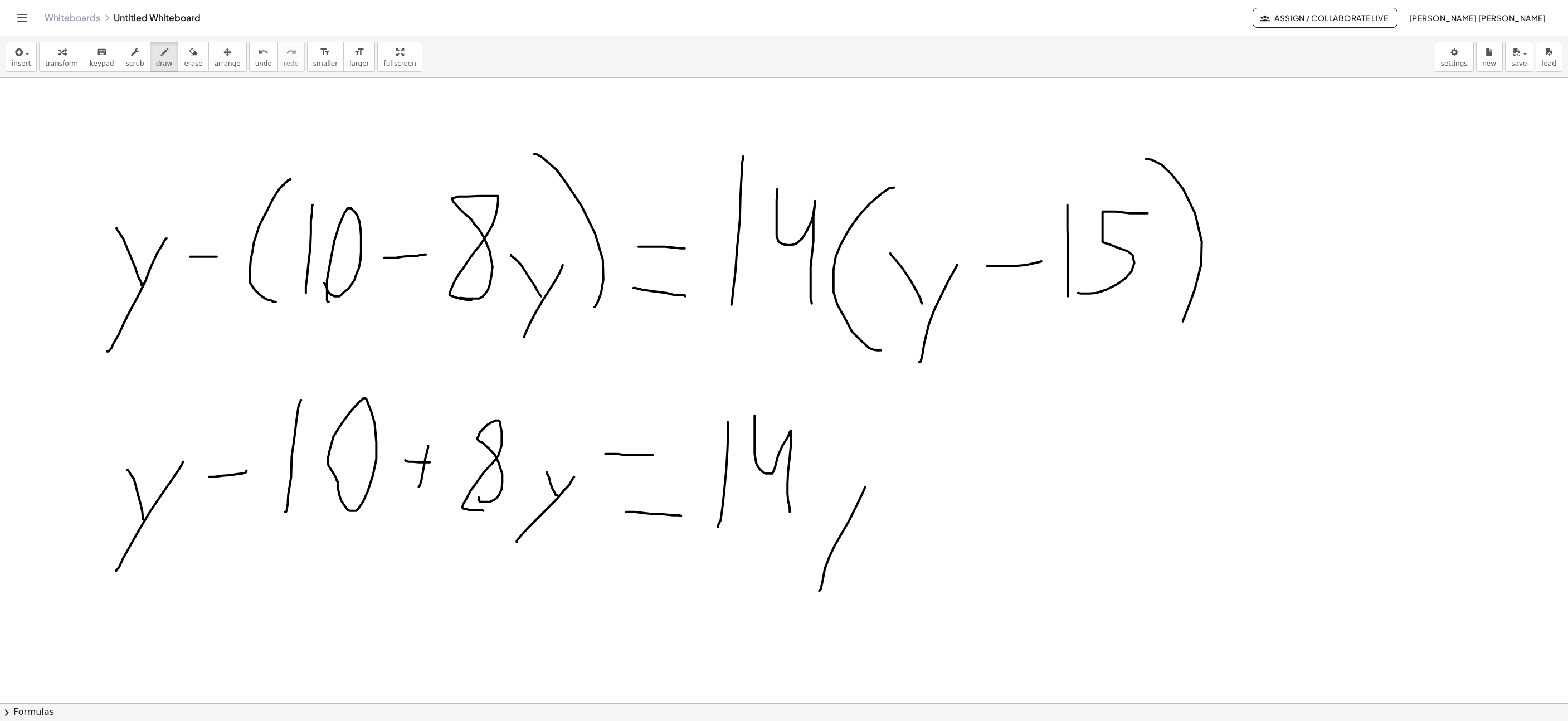
drag, startPoint x: 842, startPoint y: 530, endPoint x: 817, endPoint y: 493, distance: 44.7
click at [817, 493] on div at bounding box center [1063, 6] width 2621 height 2030
drag, startPoint x: 913, startPoint y: 477, endPoint x: 899, endPoint y: 479, distance: 14.1
click at [899, 479] on div at bounding box center [1063, 6] width 2621 height 2030
drag, startPoint x: 982, startPoint y: 451, endPoint x: 1010, endPoint y: 509, distance: 64.4
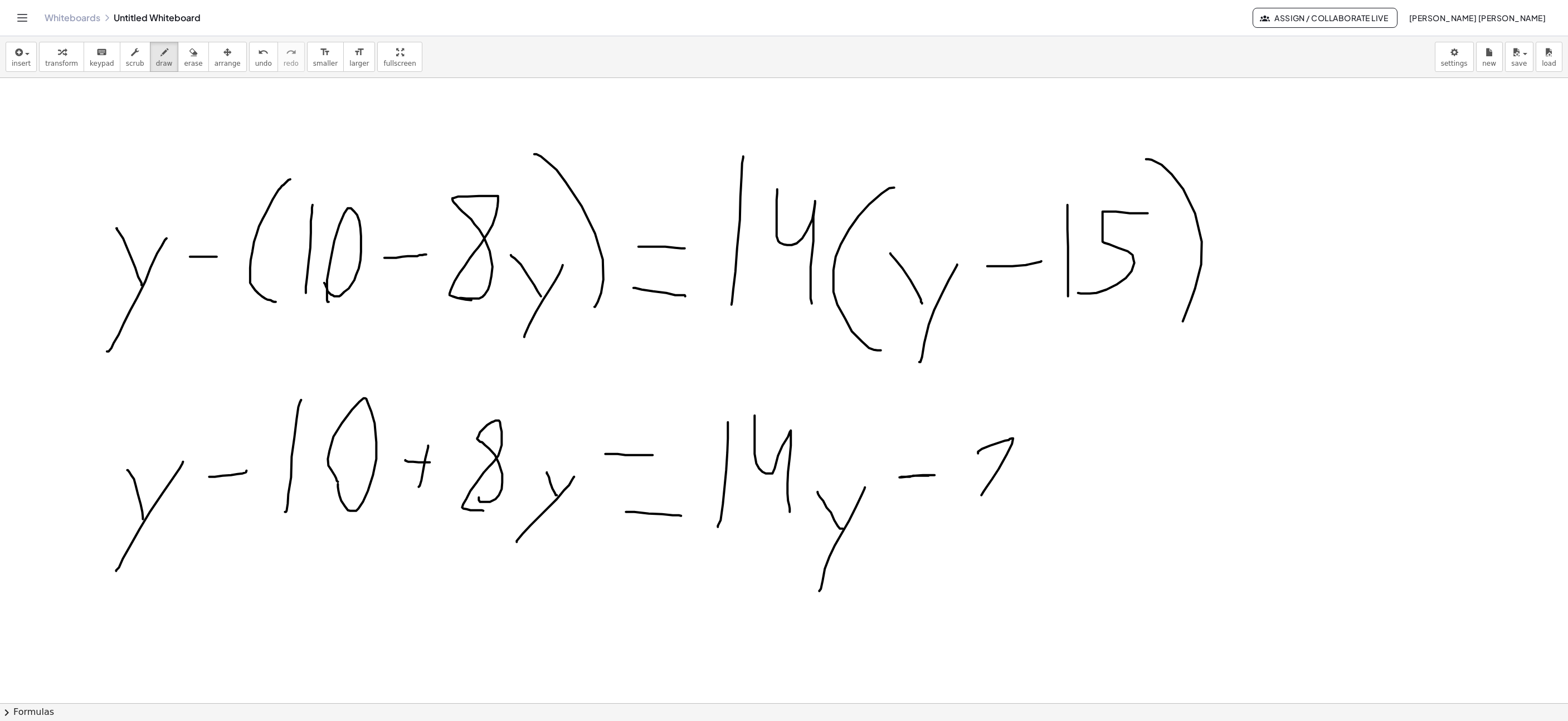
click at [1009, 509] on div at bounding box center [1063, 6] width 2621 height 2030
drag, startPoint x: 1039, startPoint y: 512, endPoint x: 1042, endPoint y: 443, distance: 69.1
click at [1042, 448] on div at bounding box center [1063, 6] width 2621 height 2030
drag, startPoint x: 1063, startPoint y: 503, endPoint x: 1096, endPoint y: 537, distance: 47.4
click at [1074, 522] on div at bounding box center [1063, 6] width 2621 height 2030
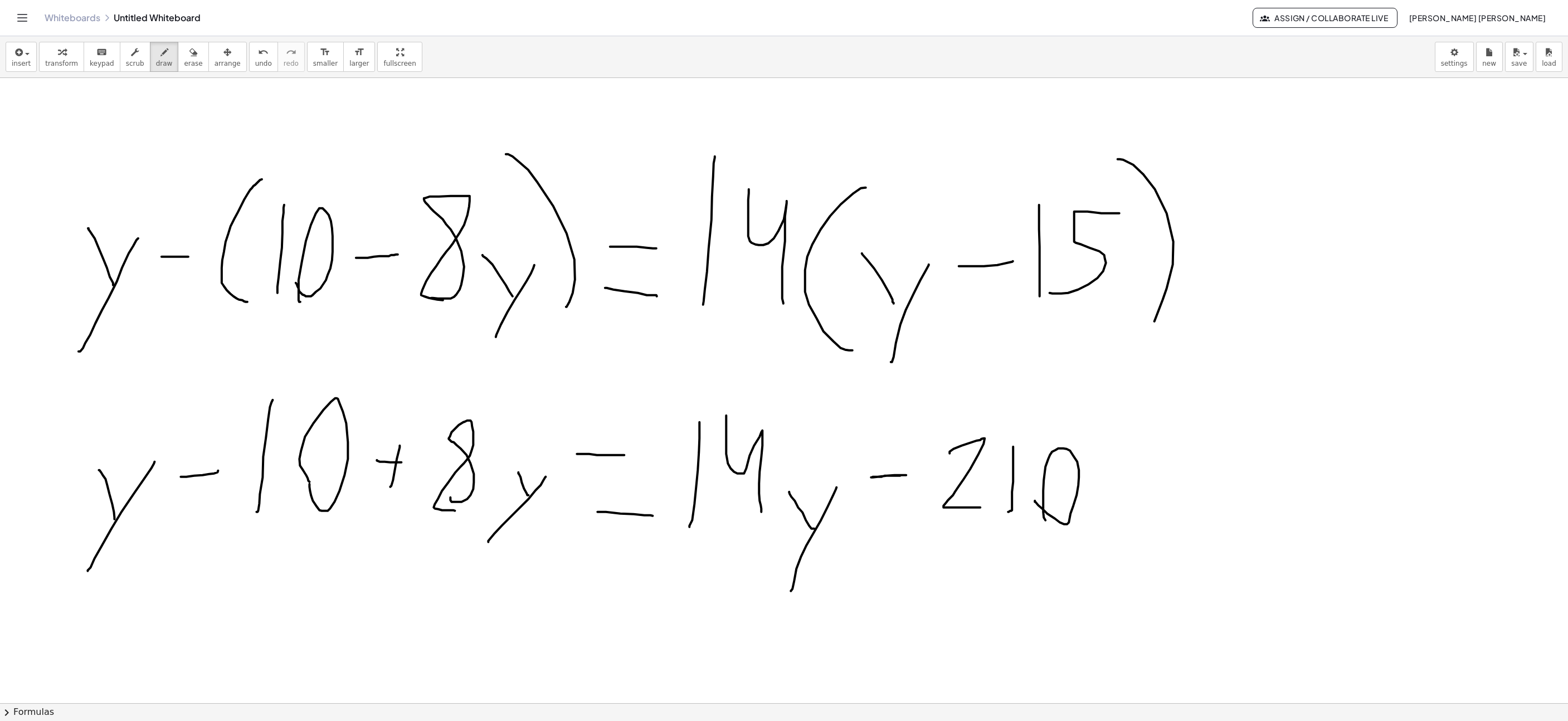
scroll to position [1087, 276]
drag, startPoint x: 1355, startPoint y: 259, endPoint x: 1355, endPoint y: 154, distance: 105.0
click at [1352, 154] on div at bounding box center [1034, 6] width 2621 height 2030
drag, startPoint x: 1411, startPoint y: 179, endPoint x: 1480, endPoint y: 245, distance: 95.5
click at [1375, 259] on div at bounding box center [1034, 6] width 2621 height 2030
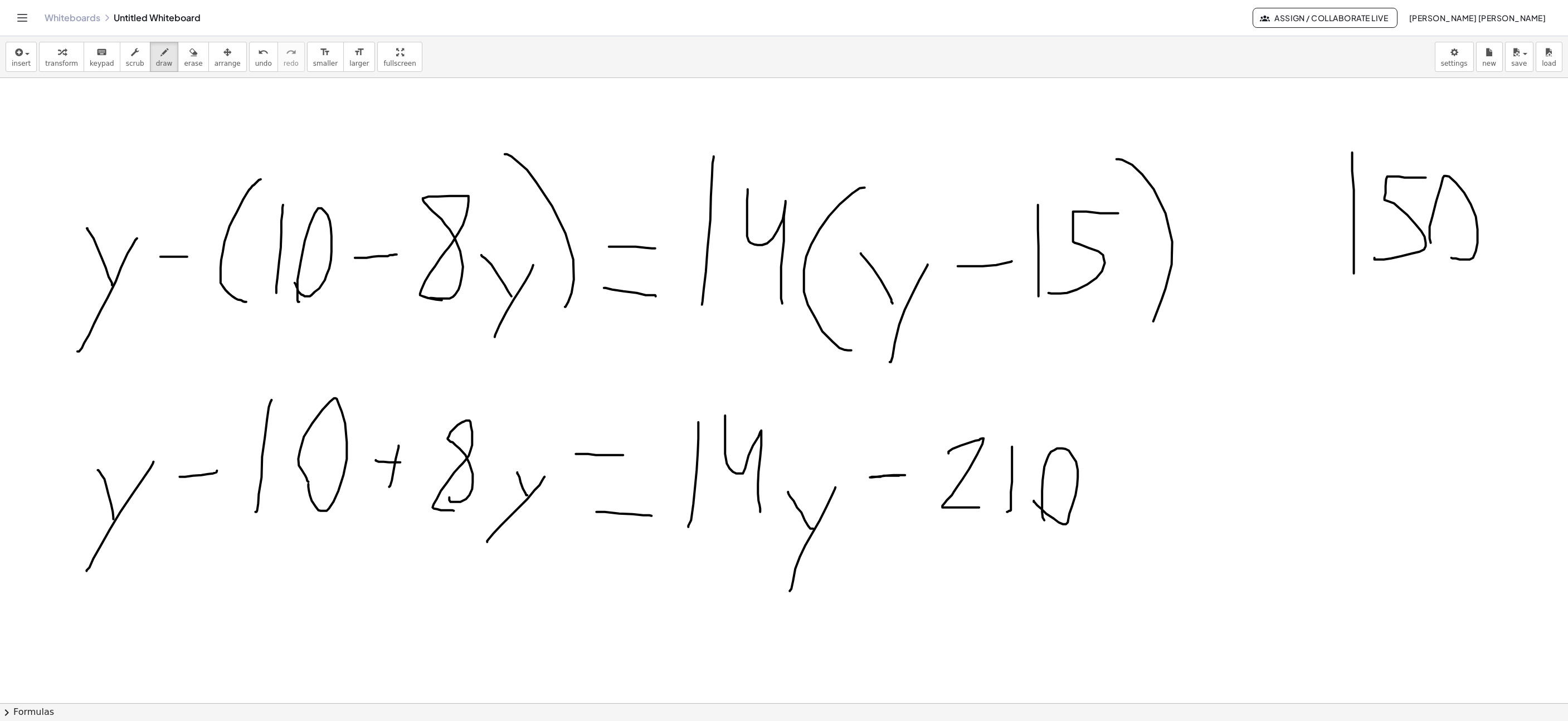
drag, startPoint x: 1476, startPoint y: 253, endPoint x: 1434, endPoint y: 250, distance: 42.1
click at [1434, 248] on div at bounding box center [1034, 6] width 2621 height 2030
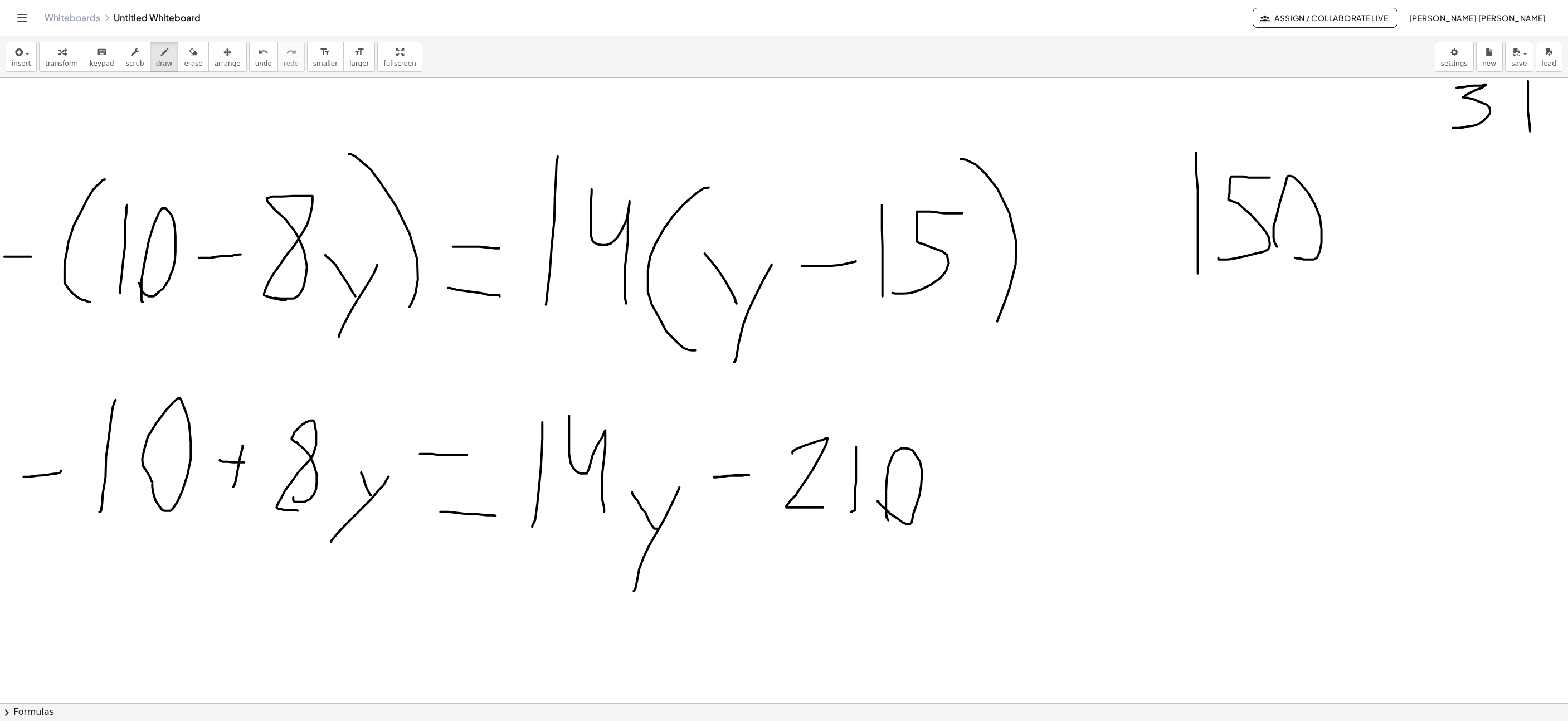
scroll to position [1087, 637]
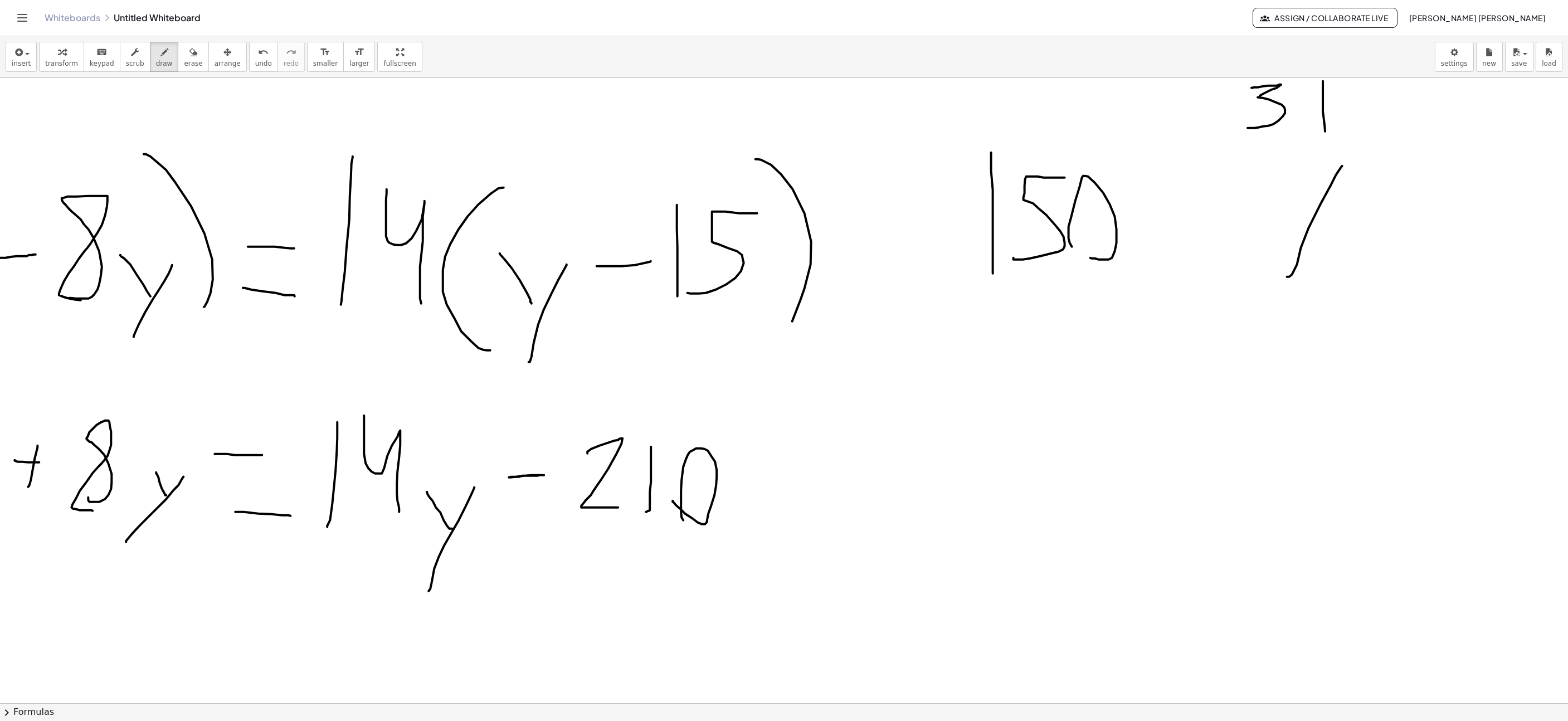
drag, startPoint x: 1290, startPoint y: 278, endPoint x: 1291, endPoint y: 172, distance: 106.0
click at [1291, 172] on div at bounding box center [673, 6] width 2621 height 2030
drag, startPoint x: 1321, startPoint y: 202, endPoint x: 1296, endPoint y: 205, distance: 25.2
click at [1291, 205] on div at bounding box center [673, 6] width 2621 height 2030
drag, startPoint x: 1409, startPoint y: 170, endPoint x: 1361, endPoint y: 266, distance: 107.3
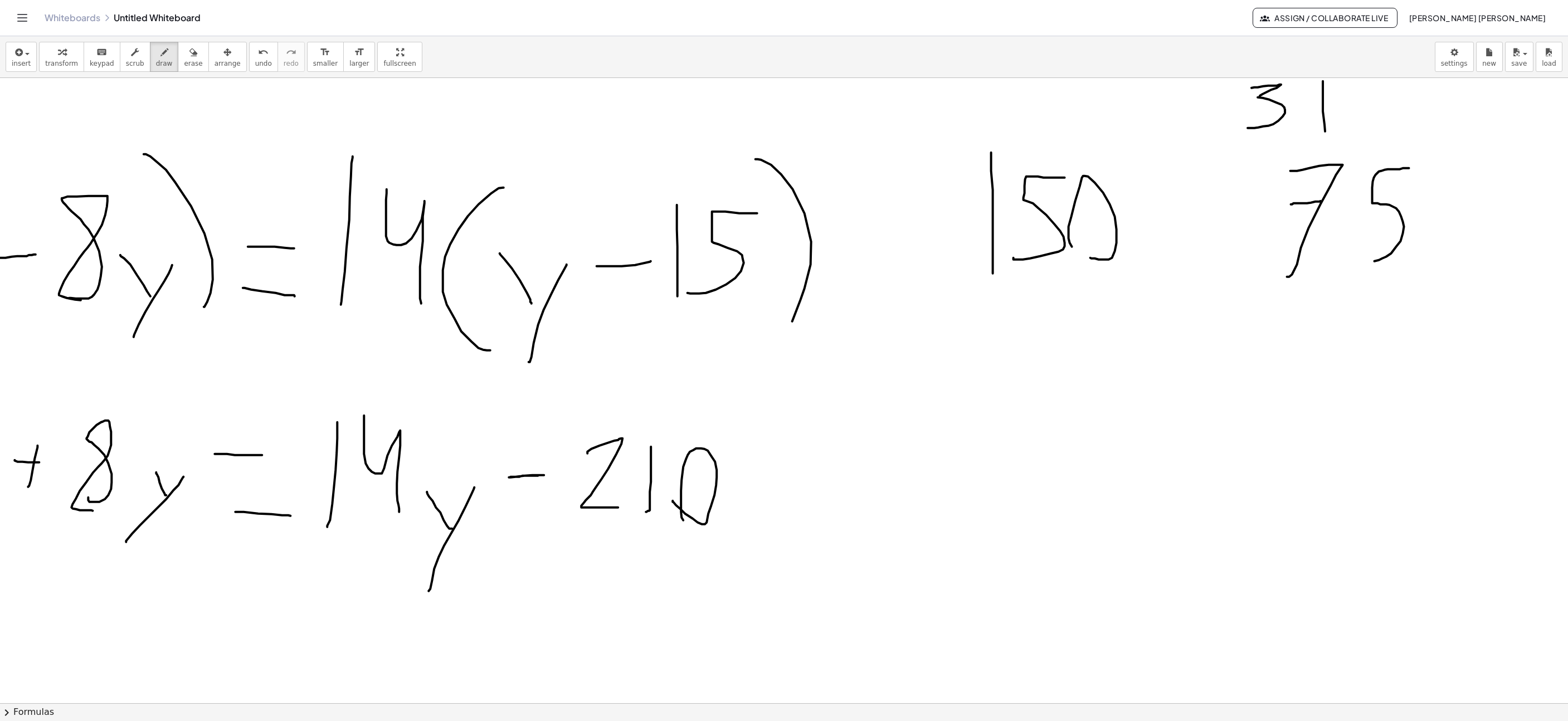
click at [1364, 265] on div at bounding box center [673, 6] width 2621 height 2030
click at [1180, 194] on div at bounding box center [673, 6] width 2621 height 2030
drag, startPoint x: 1208, startPoint y: 216, endPoint x: 1178, endPoint y: 300, distance: 89.2
click at [1223, 216] on div at bounding box center [673, 6] width 2621 height 2030
drag, startPoint x: 1063, startPoint y: 364, endPoint x: 1137, endPoint y: 420, distance: 92.8
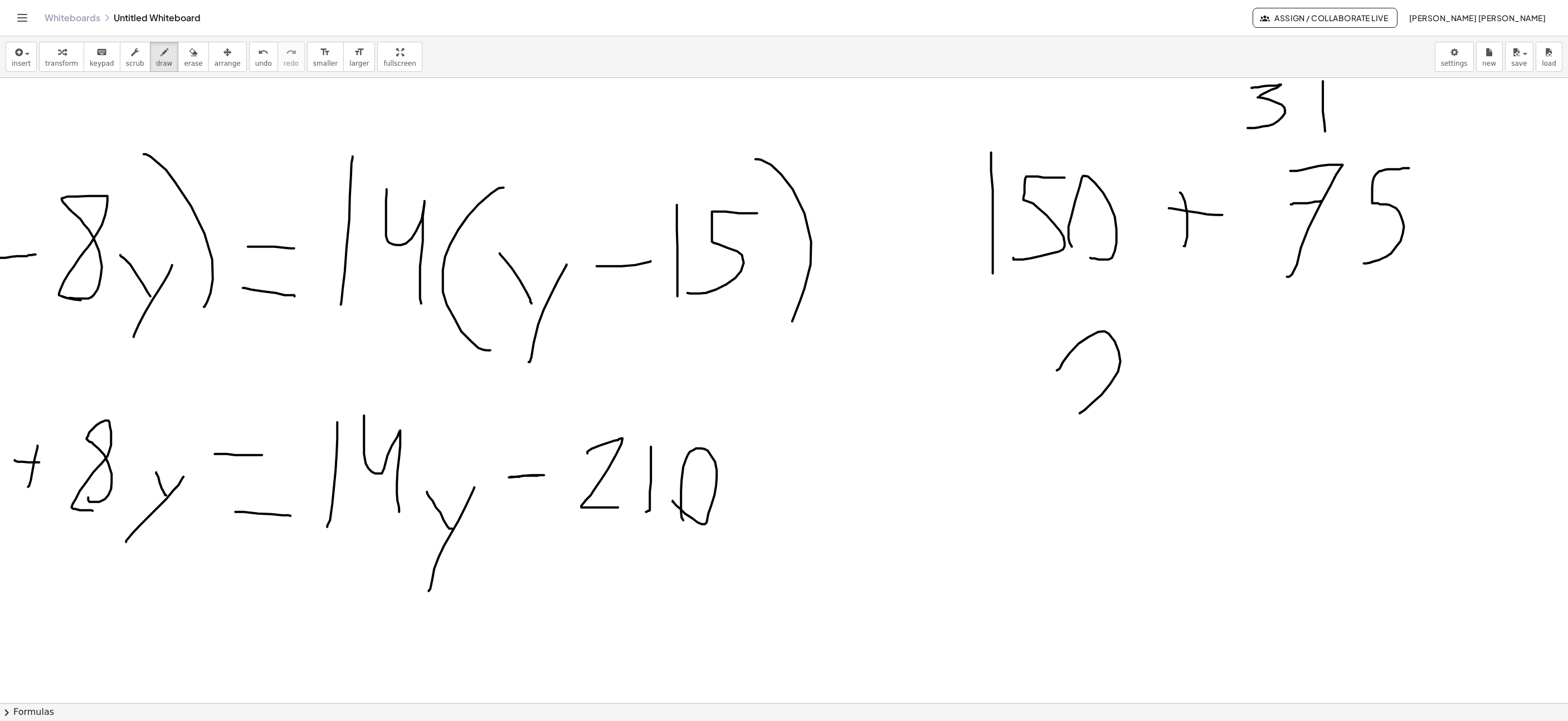
click at [1136, 420] on div at bounding box center [673, 6] width 2621 height 2030
drag, startPoint x: 1181, startPoint y: 343, endPoint x: 1271, endPoint y: 352, distance: 90.4
click at [1198, 409] on div at bounding box center [673, 6] width 2621 height 2030
drag, startPoint x: 1274, startPoint y: 349, endPoint x: 1223, endPoint y: 414, distance: 82.6
click at [1223, 415] on div at bounding box center [673, 6] width 2621 height 2030
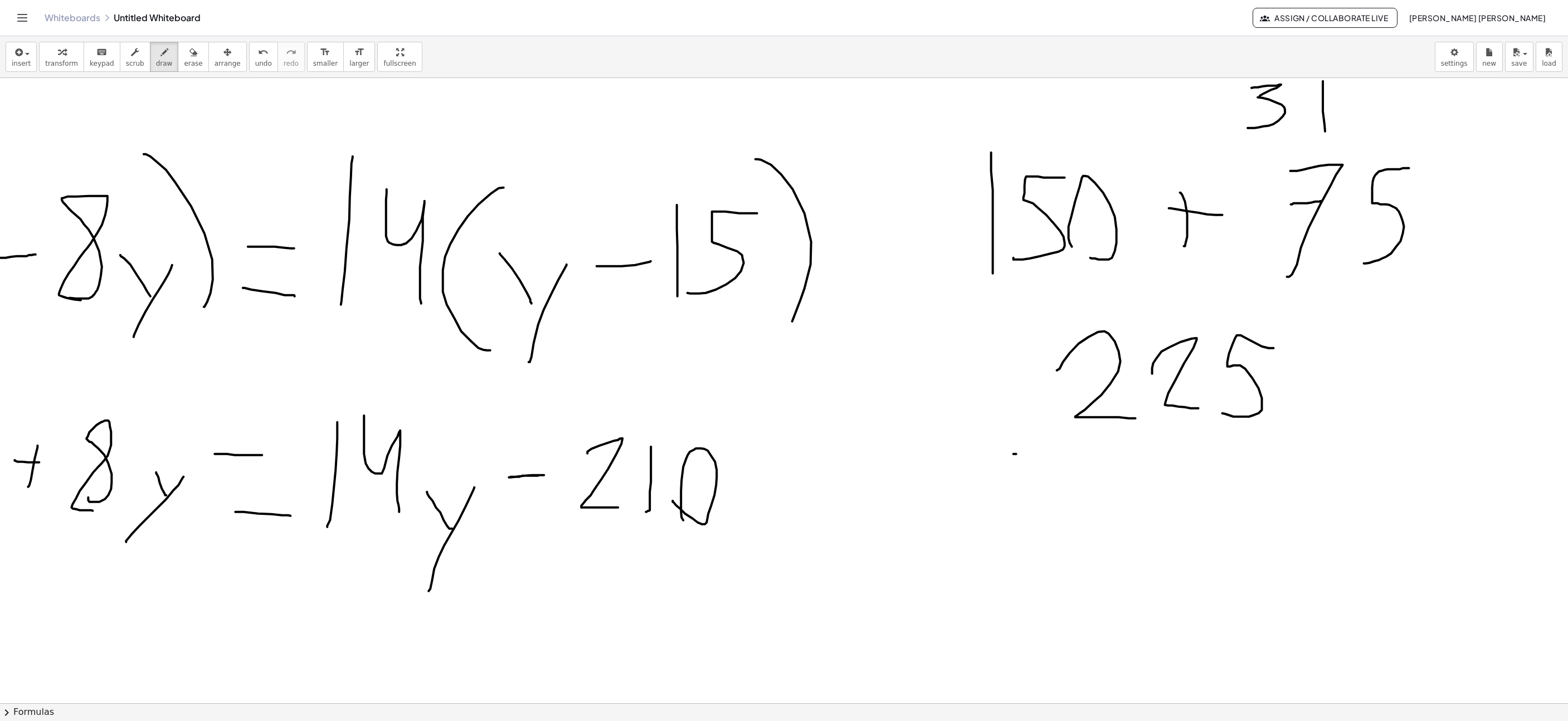
drag, startPoint x: 1014, startPoint y: 455, endPoint x: 1052, endPoint y: 453, distance: 38.1
click at [1052, 453] on div at bounding box center [673, 6] width 2621 height 2030
drag, startPoint x: 1174, startPoint y: 493, endPoint x: 1186, endPoint y: 447, distance: 47.5
click at [1175, 442] on div at bounding box center [673, 6] width 2621 height 2030
drag, startPoint x: 1271, startPoint y: 459, endPoint x: 1052, endPoint y: 517, distance: 226.6
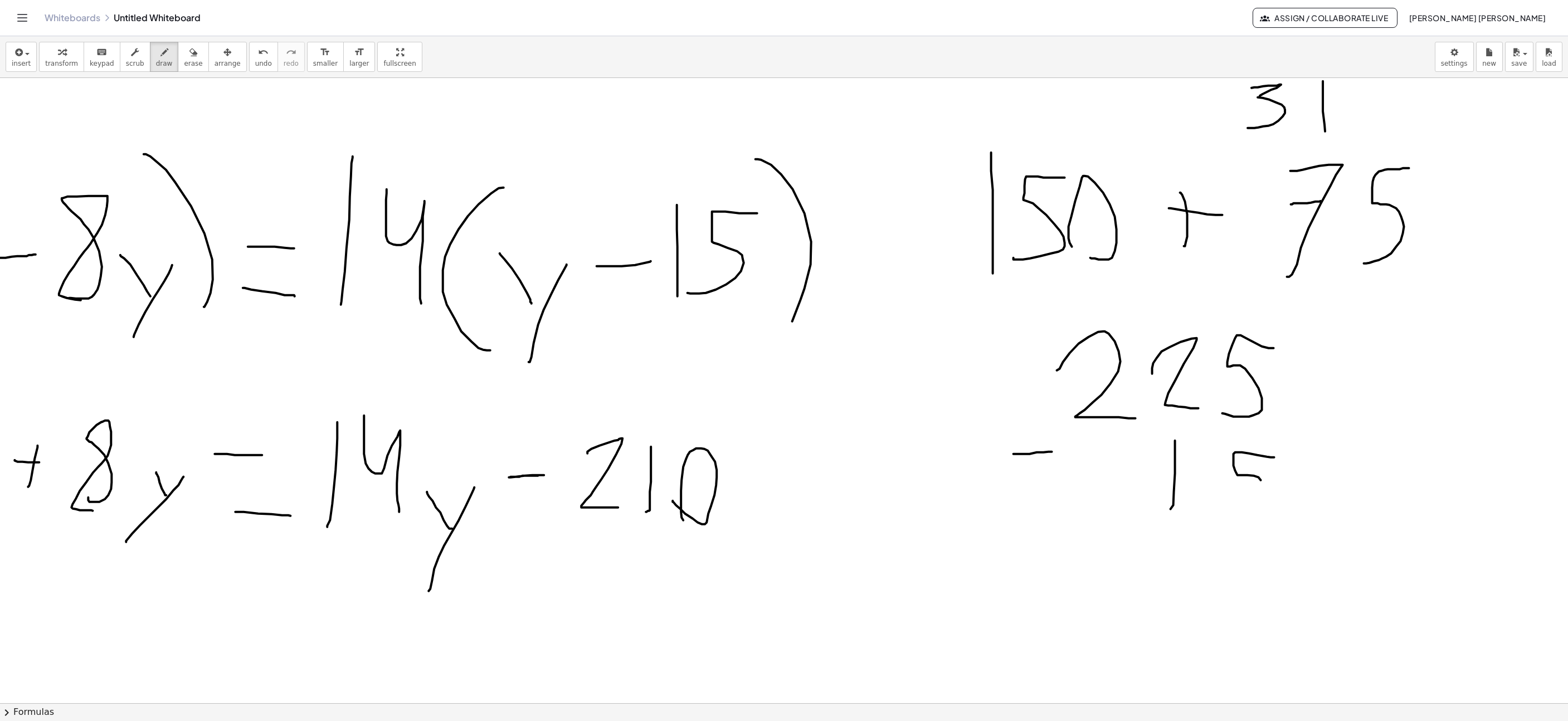
click at [1187, 522] on div at bounding box center [673, 6] width 2621 height 2030
drag, startPoint x: 1326, startPoint y: 536, endPoint x: 1423, endPoint y: 532, distance: 97.1
click at [1425, 532] on div at bounding box center [673, 6] width 2621 height 2030
drag, startPoint x: 1077, startPoint y: 564, endPoint x: 1142, endPoint y: 614, distance: 82.0
click at [1130, 611] on div at bounding box center [673, 6] width 2621 height 2030
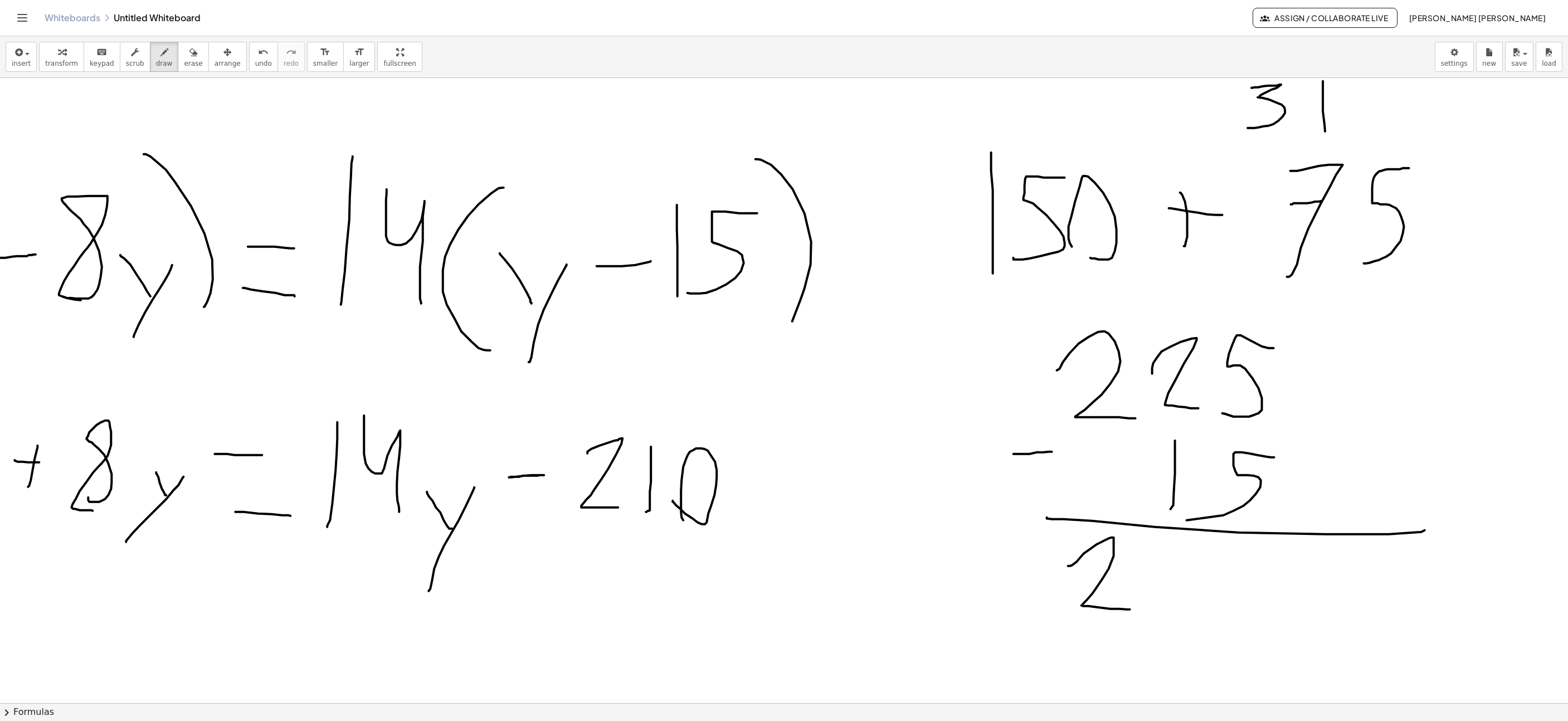
drag, startPoint x: 1142, startPoint y: 614, endPoint x: 1155, endPoint y: 550, distance: 65.3
click at [1155, 549] on div at bounding box center [673, 6] width 2621 height 2030
drag, startPoint x: 1204, startPoint y: 600, endPoint x: 1240, endPoint y: 591, distance: 37.1
click at [1199, 606] on div at bounding box center [673, 6] width 2621 height 2030
click at [209, 52] on button "arrange" at bounding box center [228, 57] width 39 height 30
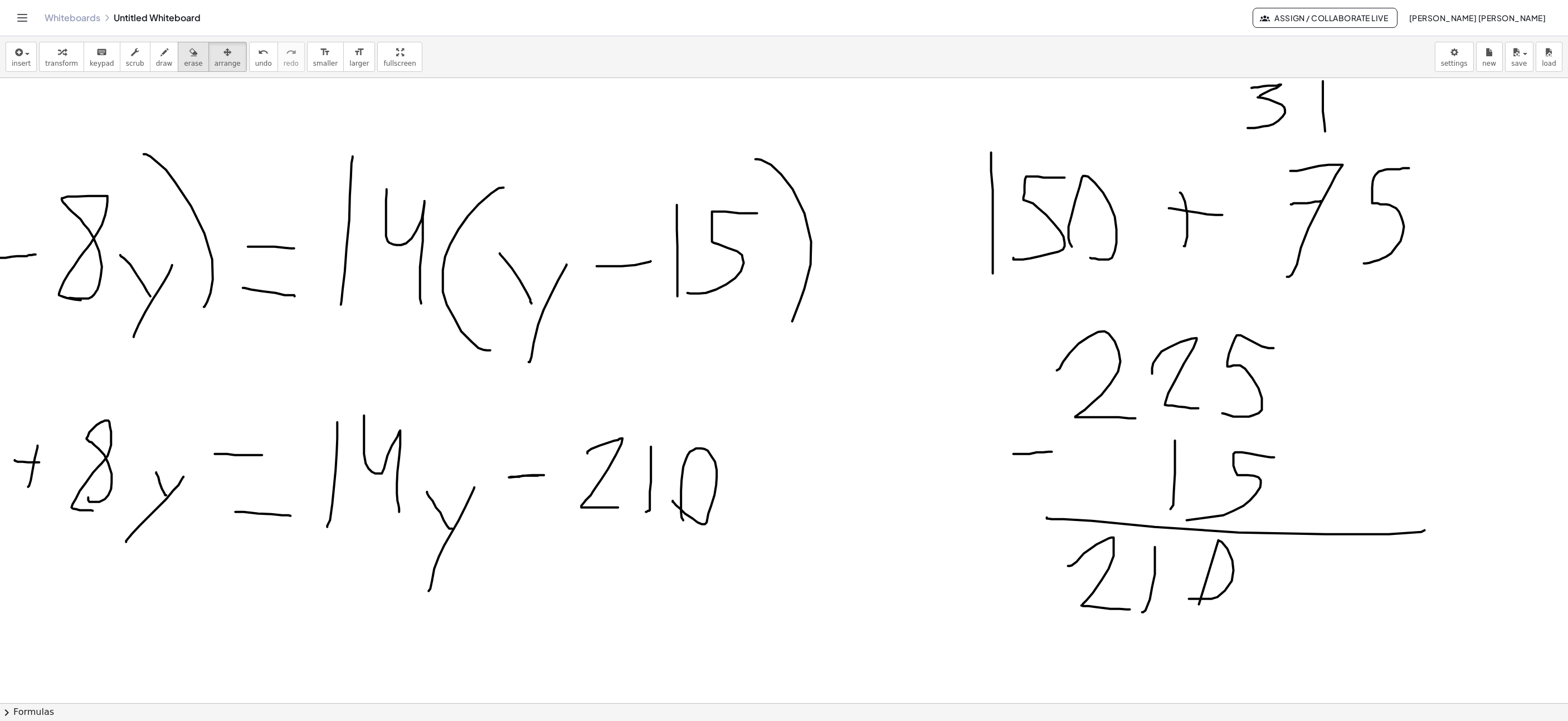
click at [189, 47] on icon "button" at bounding box center [193, 53] width 8 height 14
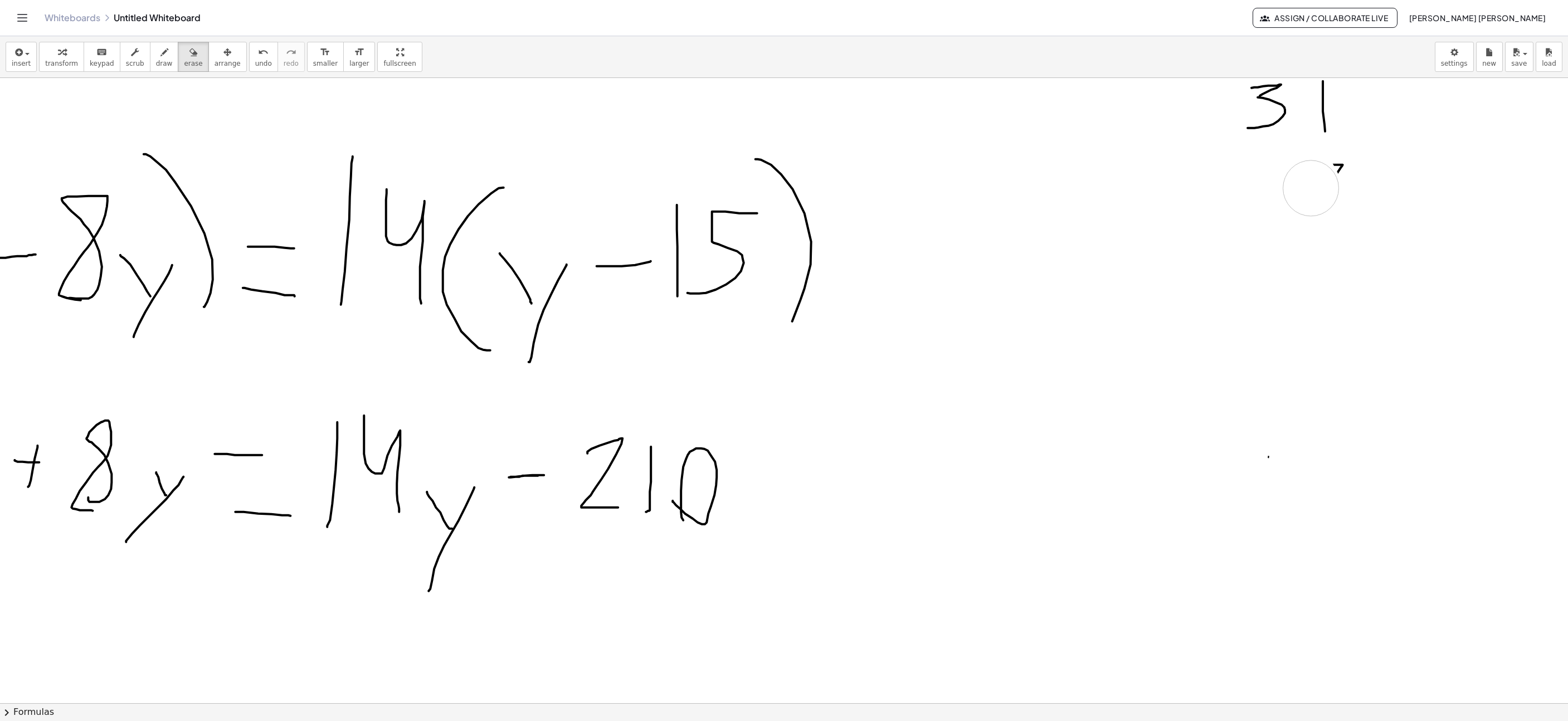
drag, startPoint x: 1023, startPoint y: 424, endPoint x: 774, endPoint y: 721, distance: 387.6
click at [1310, 189] on div at bounding box center [673, 6] width 2621 height 2030
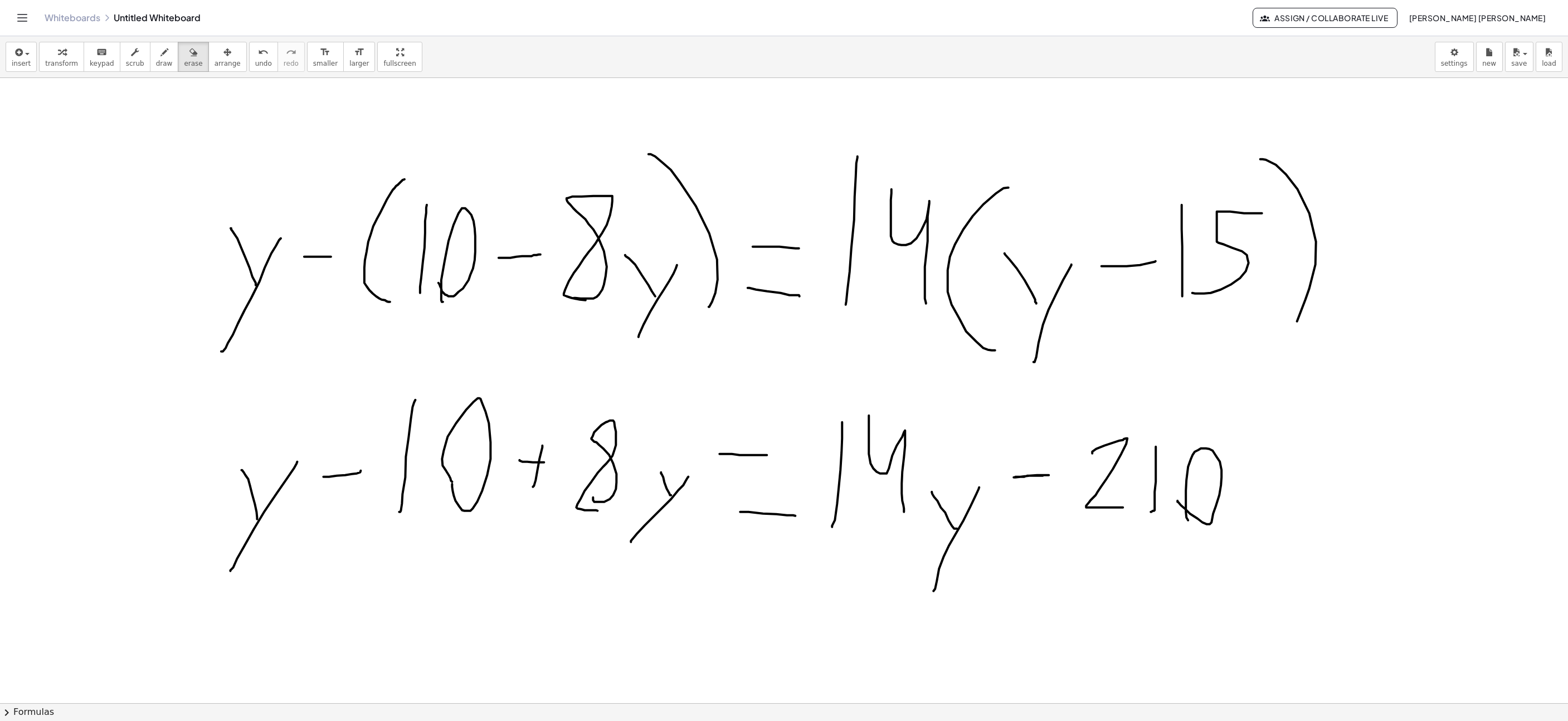
scroll to position [1254, 132]
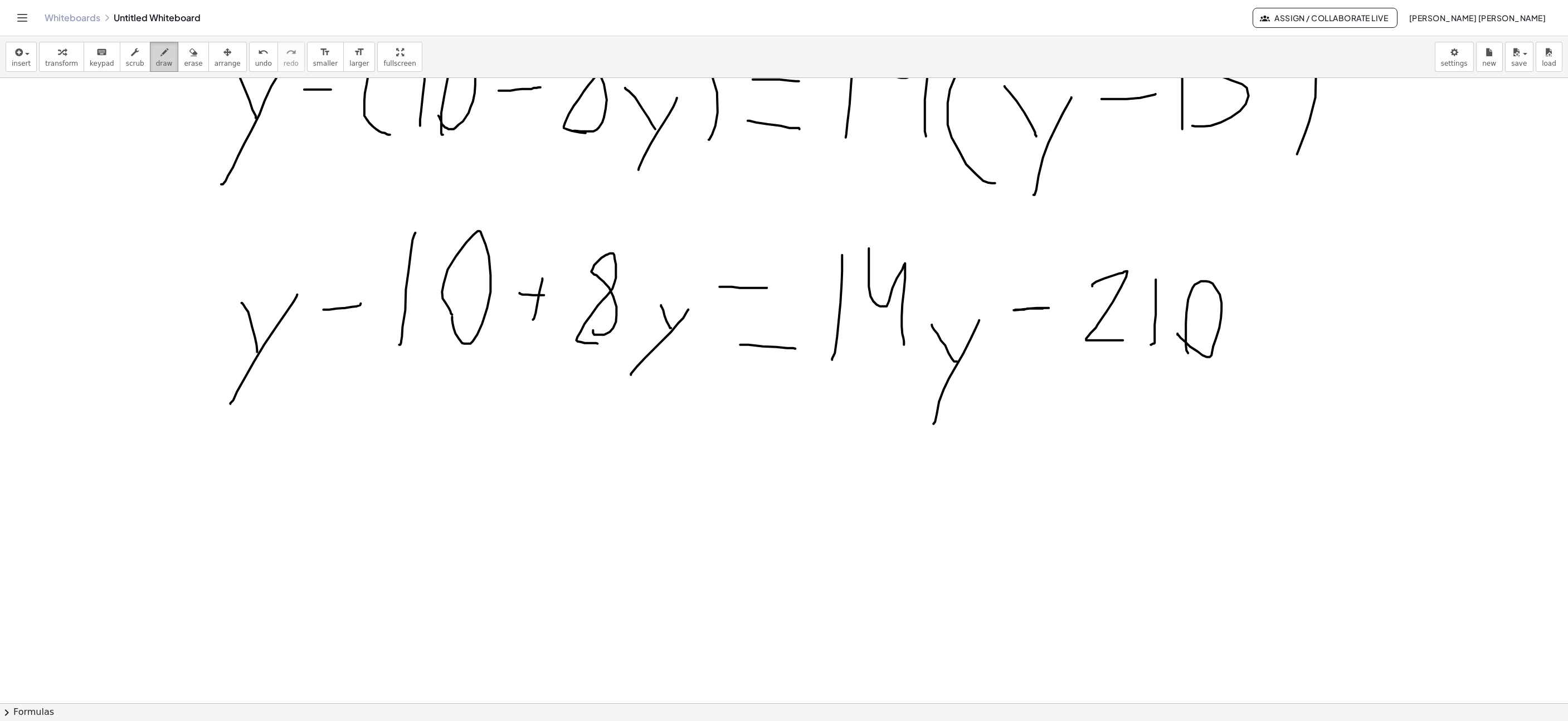
click at [156, 64] on span "draw" at bounding box center [164, 64] width 17 height 8
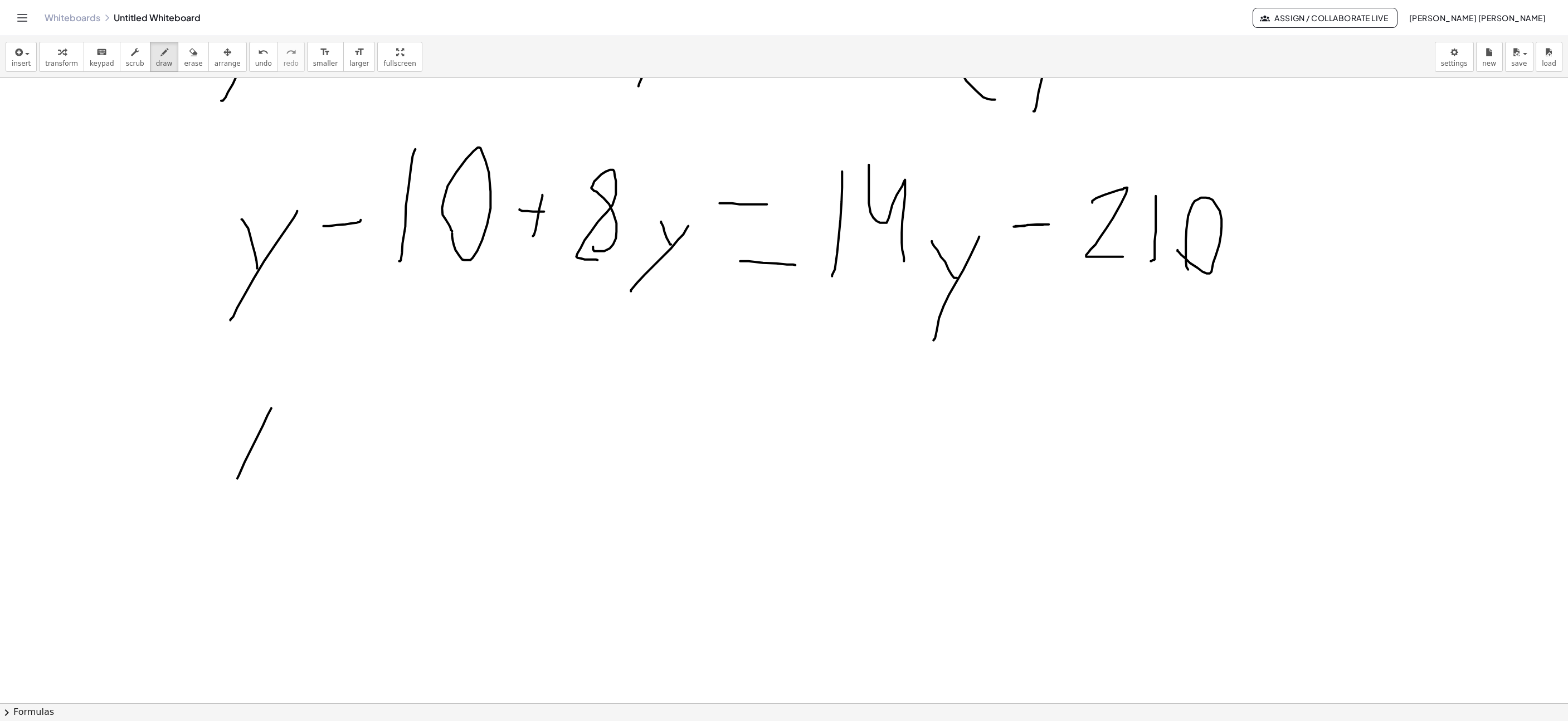
drag, startPoint x: 237, startPoint y: 480, endPoint x: 286, endPoint y: 385, distance: 106.9
drag, startPoint x: 256, startPoint y: 423, endPoint x: 243, endPoint y: 383, distance: 42.1
drag, startPoint x: 350, startPoint y: 406, endPoint x: 355, endPoint y: 364, distance: 42.3
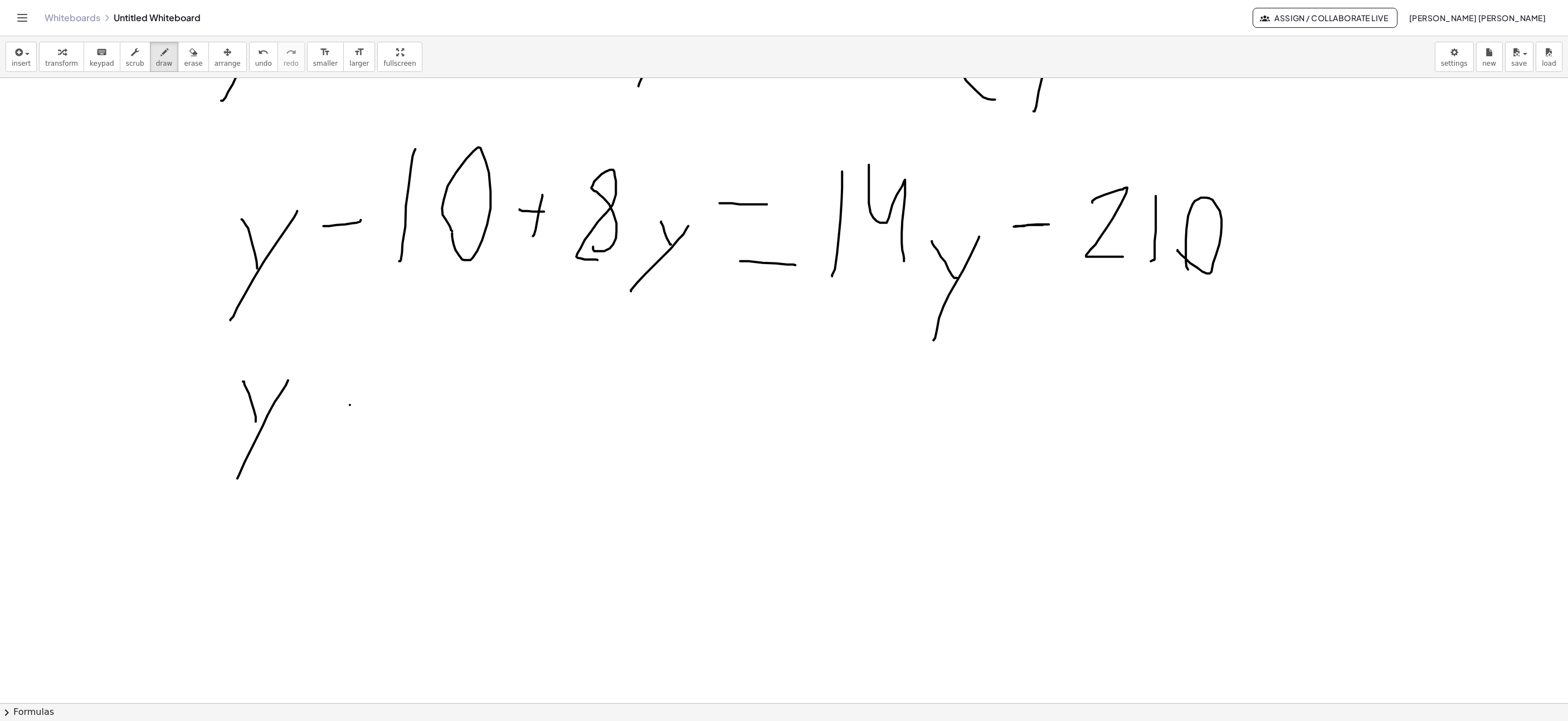
drag, startPoint x: 358, startPoint y: 384, endPoint x: 378, endPoint y: 384, distance: 20.0
drag, startPoint x: 419, startPoint y: 426, endPoint x: 422, endPoint y: 432, distance: 6.7
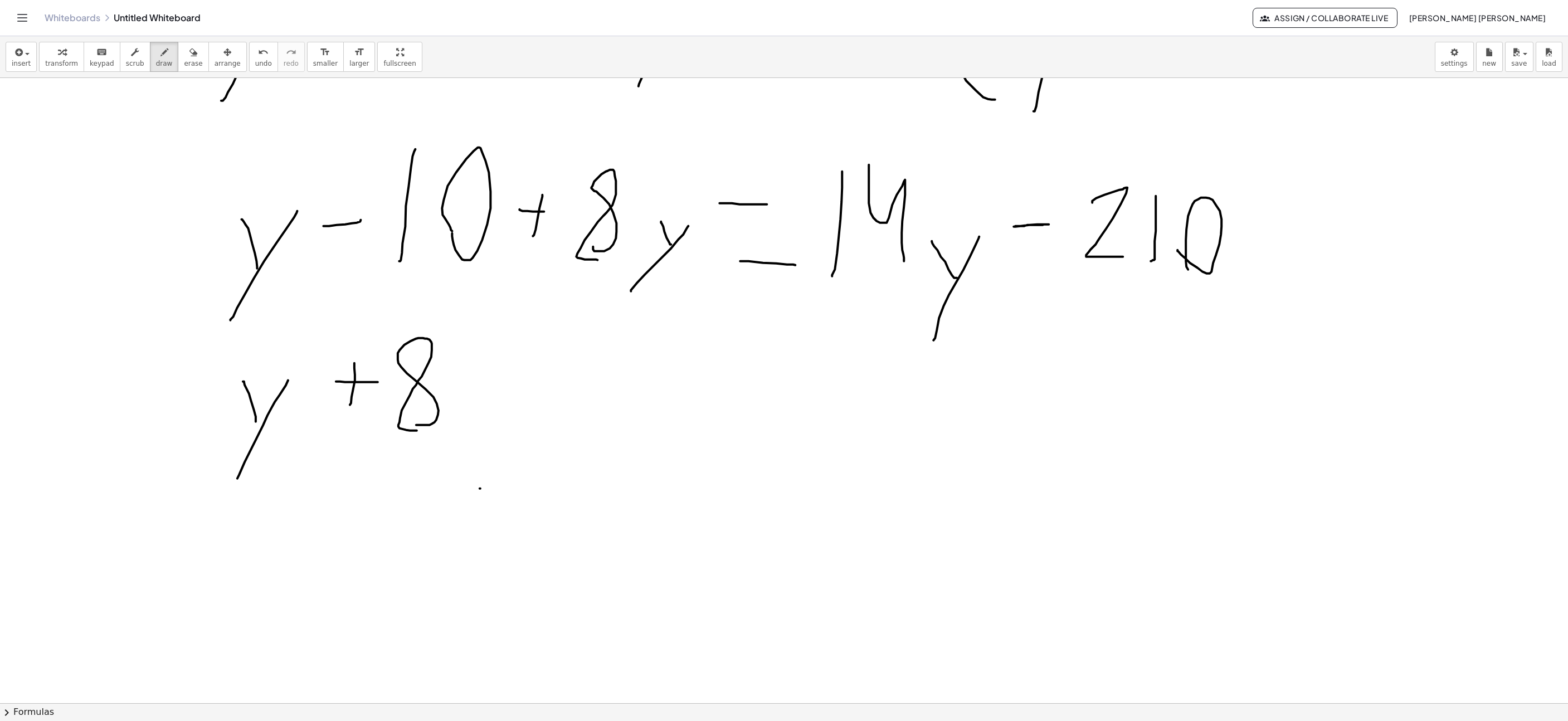
drag, startPoint x: 480, startPoint y: 490, endPoint x: 511, endPoint y: 409, distance: 86.7
drag, startPoint x: 494, startPoint y: 442, endPoint x: 465, endPoint y: 390, distance: 59.5
drag, startPoint x: 528, startPoint y: 387, endPoint x: 565, endPoint y: 383, distance: 37.2
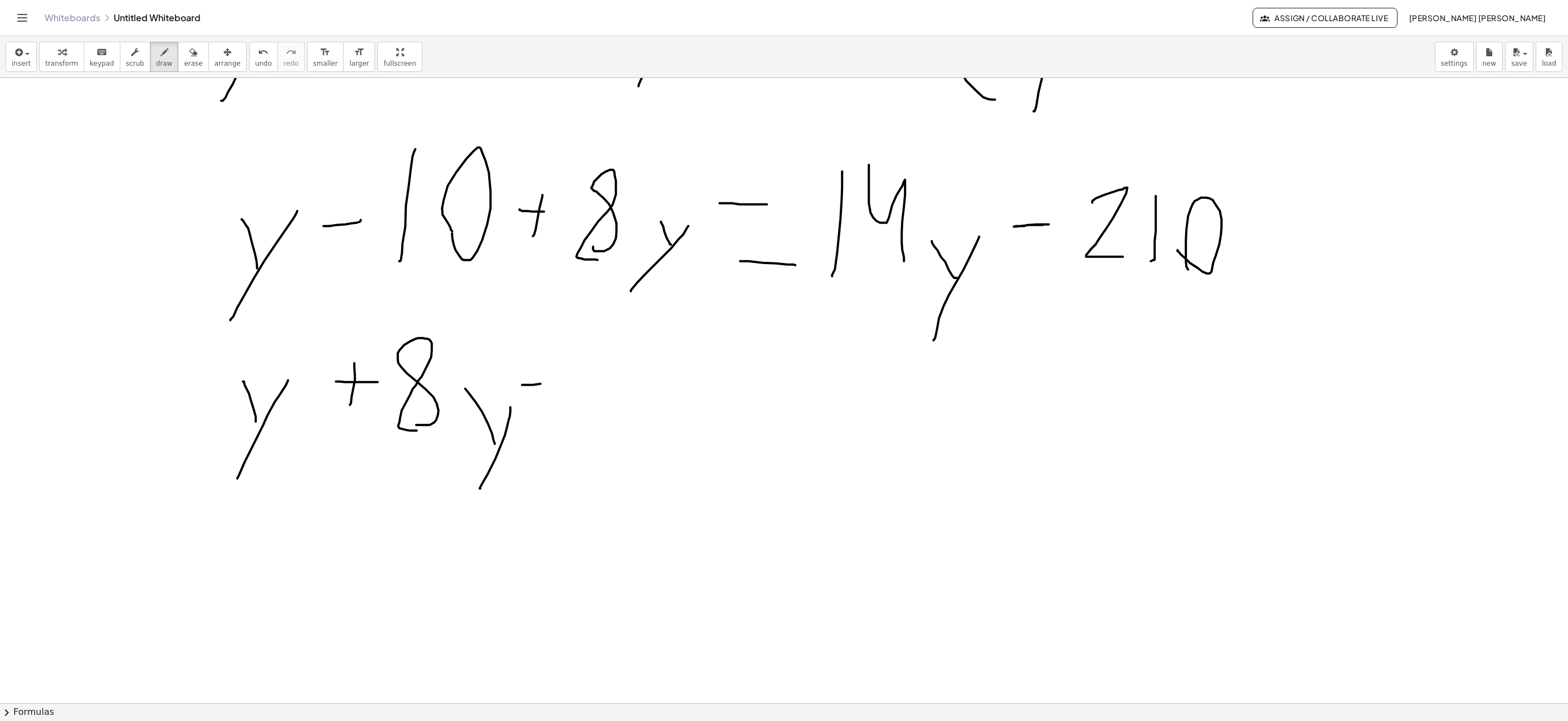
drag, startPoint x: 594, startPoint y: 428, endPoint x: 609, endPoint y: 343, distance: 86.3
drag, startPoint x: 631, startPoint y: 355, endPoint x: 669, endPoint y: 430, distance: 84.1
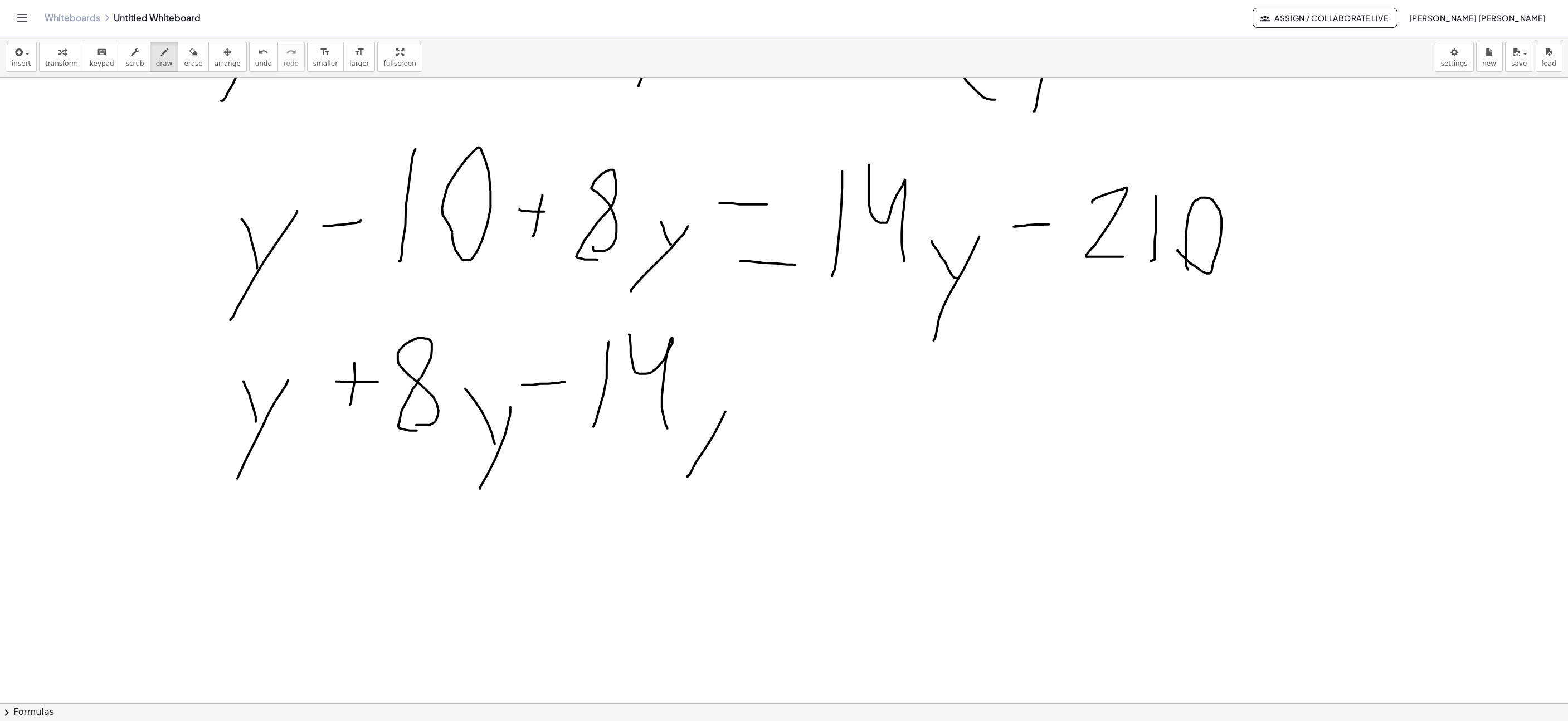
drag, startPoint x: 705, startPoint y: 451, endPoint x: 730, endPoint y: 398, distance: 58.6
drag, startPoint x: 707, startPoint y: 403, endPoint x: 698, endPoint y: 397, distance: 10.8
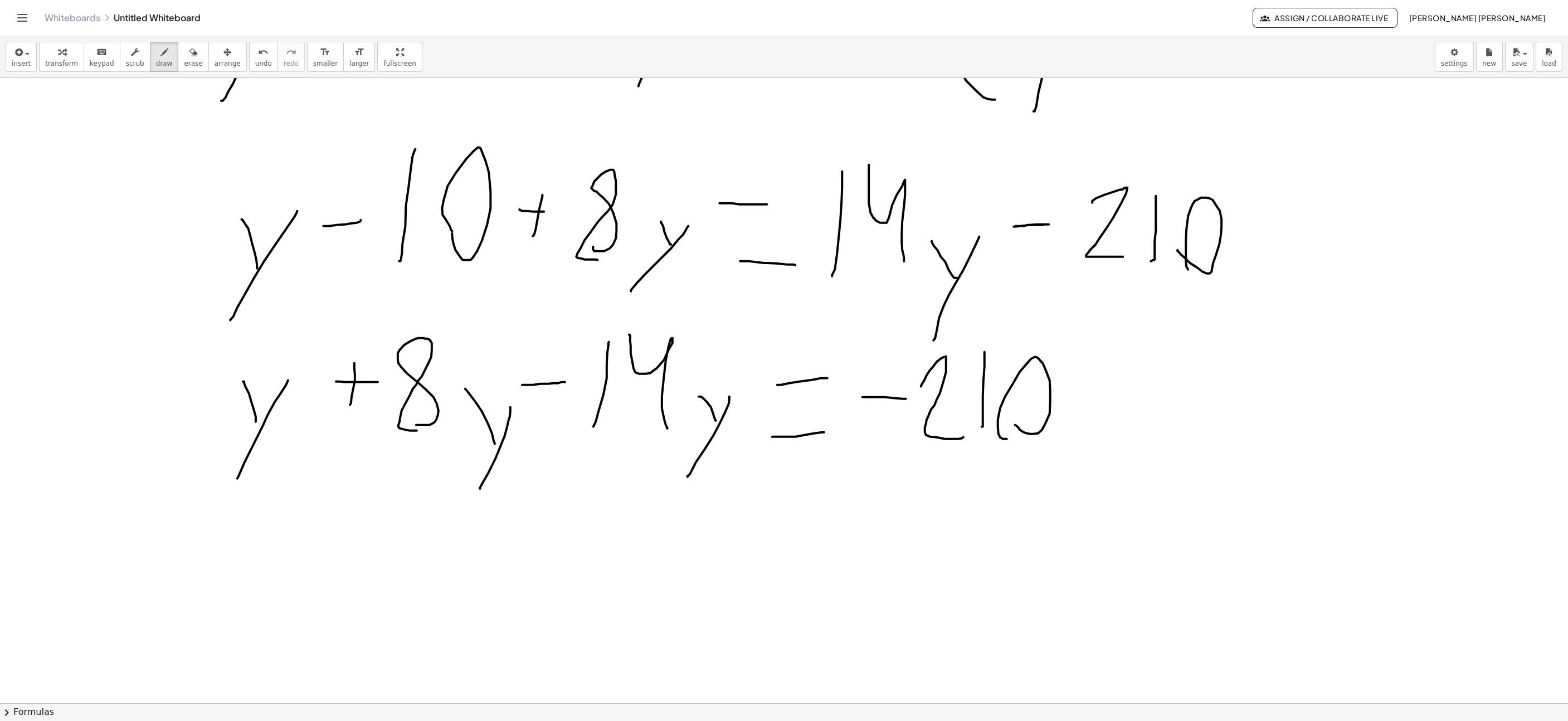
click at [909, 707] on button "chevron_right Formulas" at bounding box center [784, 712] width 1568 height 18
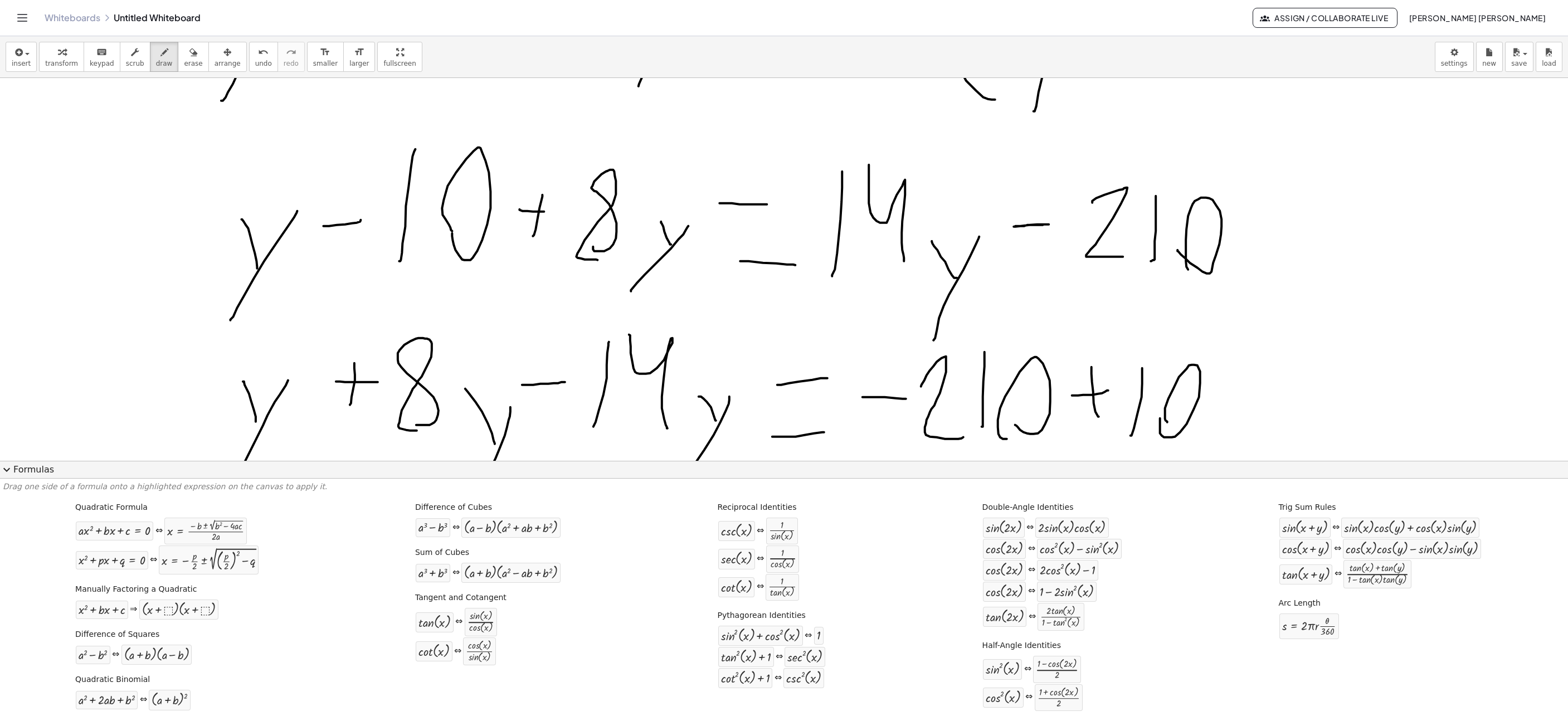
click at [9, 467] on span "expand_more" at bounding box center [7, 470] width 14 height 14
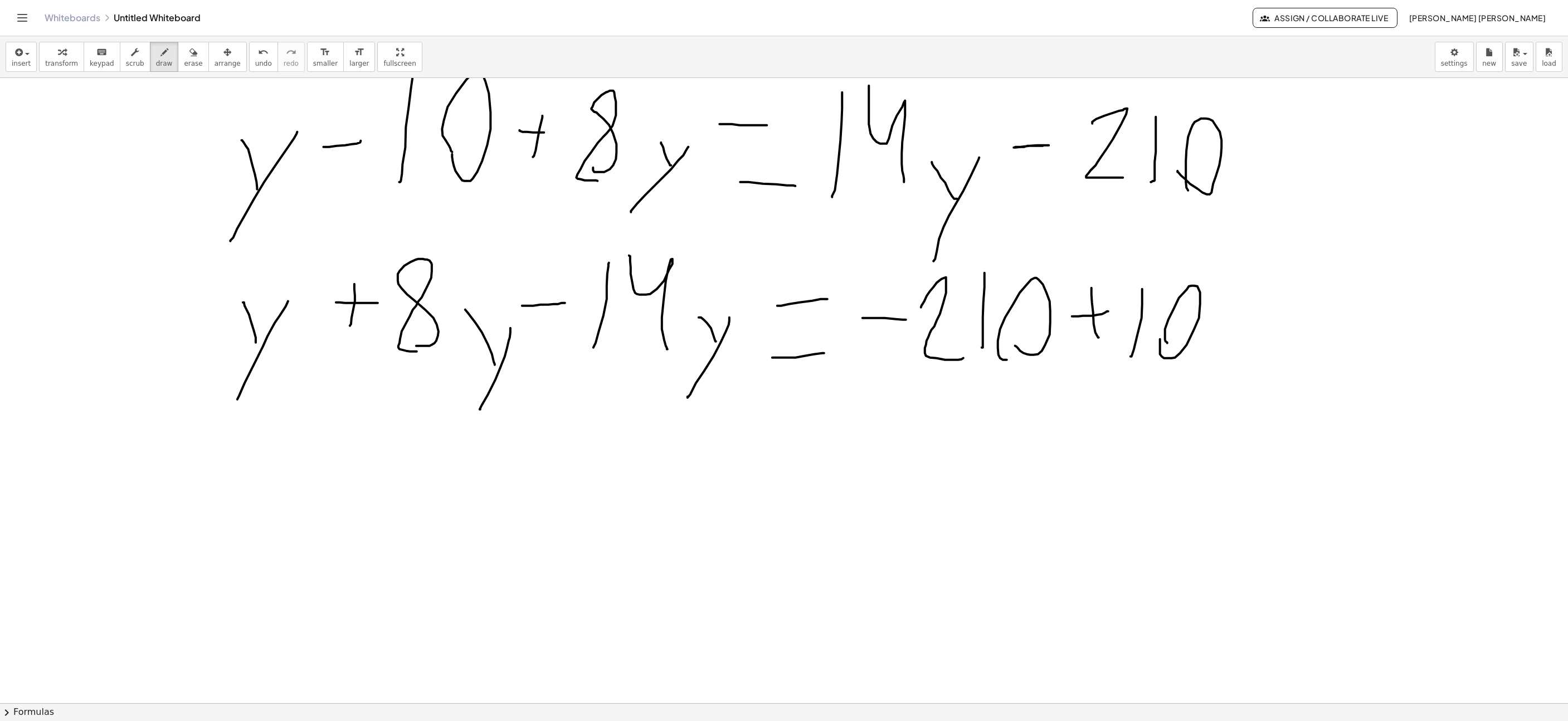
scroll to position [1501, 132]
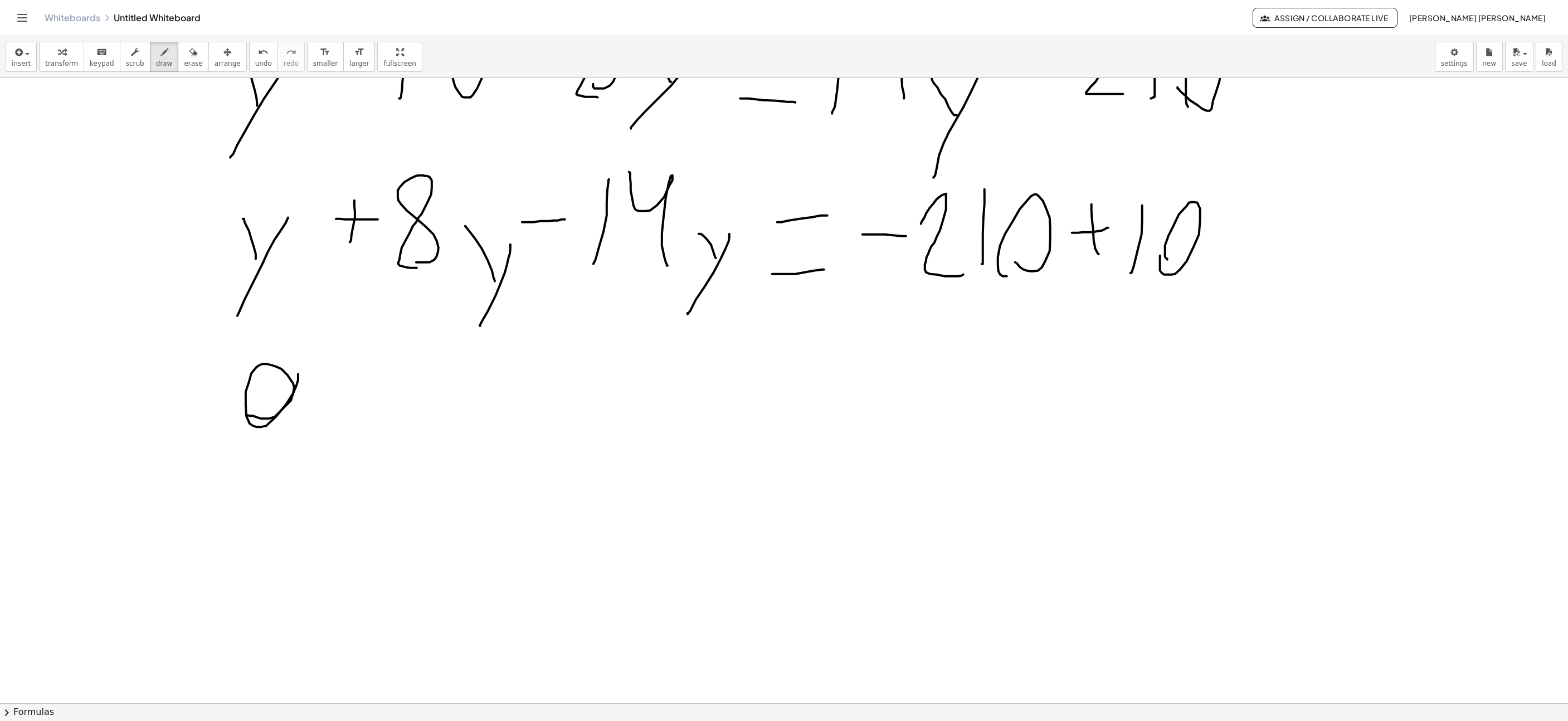
click at [255, 59] on span "undo" at bounding box center [263, 64] width 17 height 8
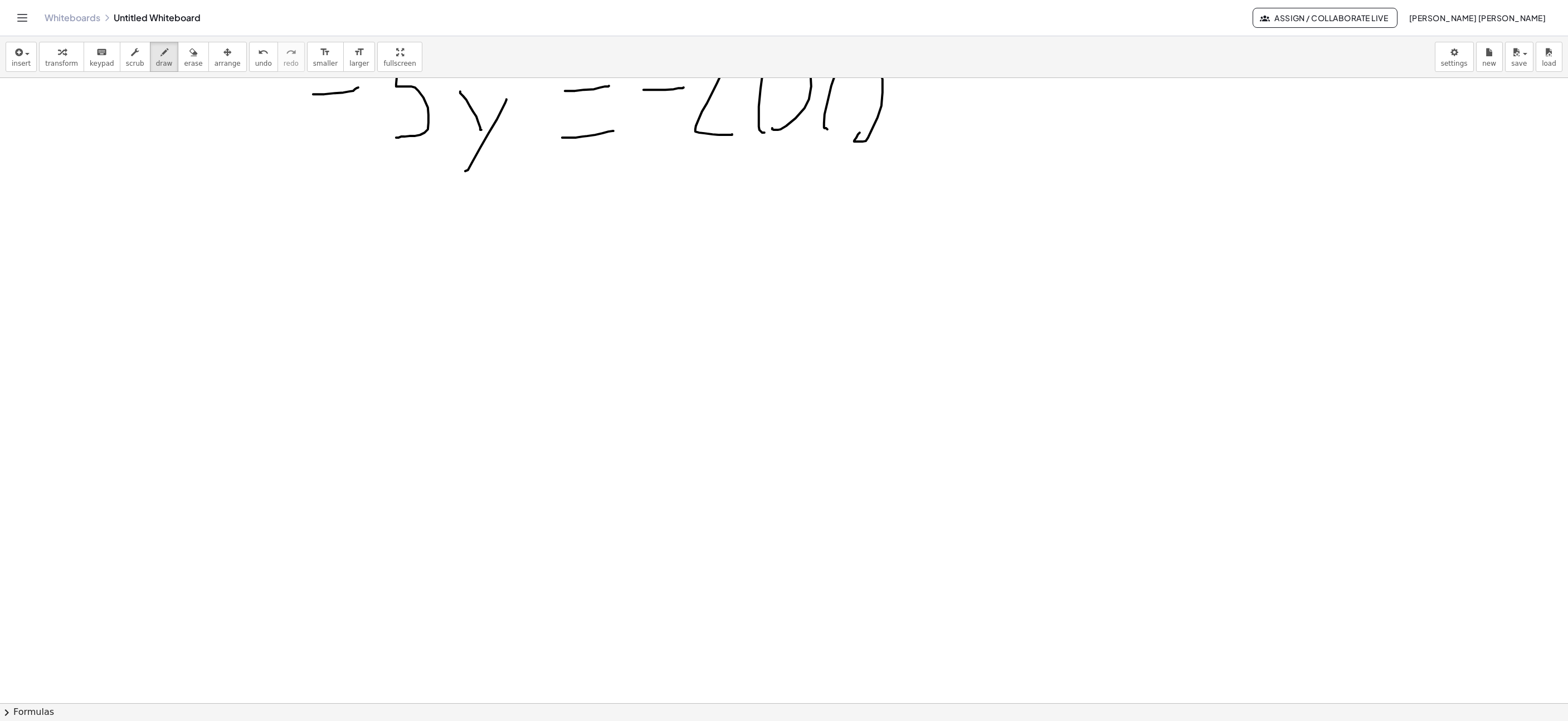
scroll to position [1751, 132]
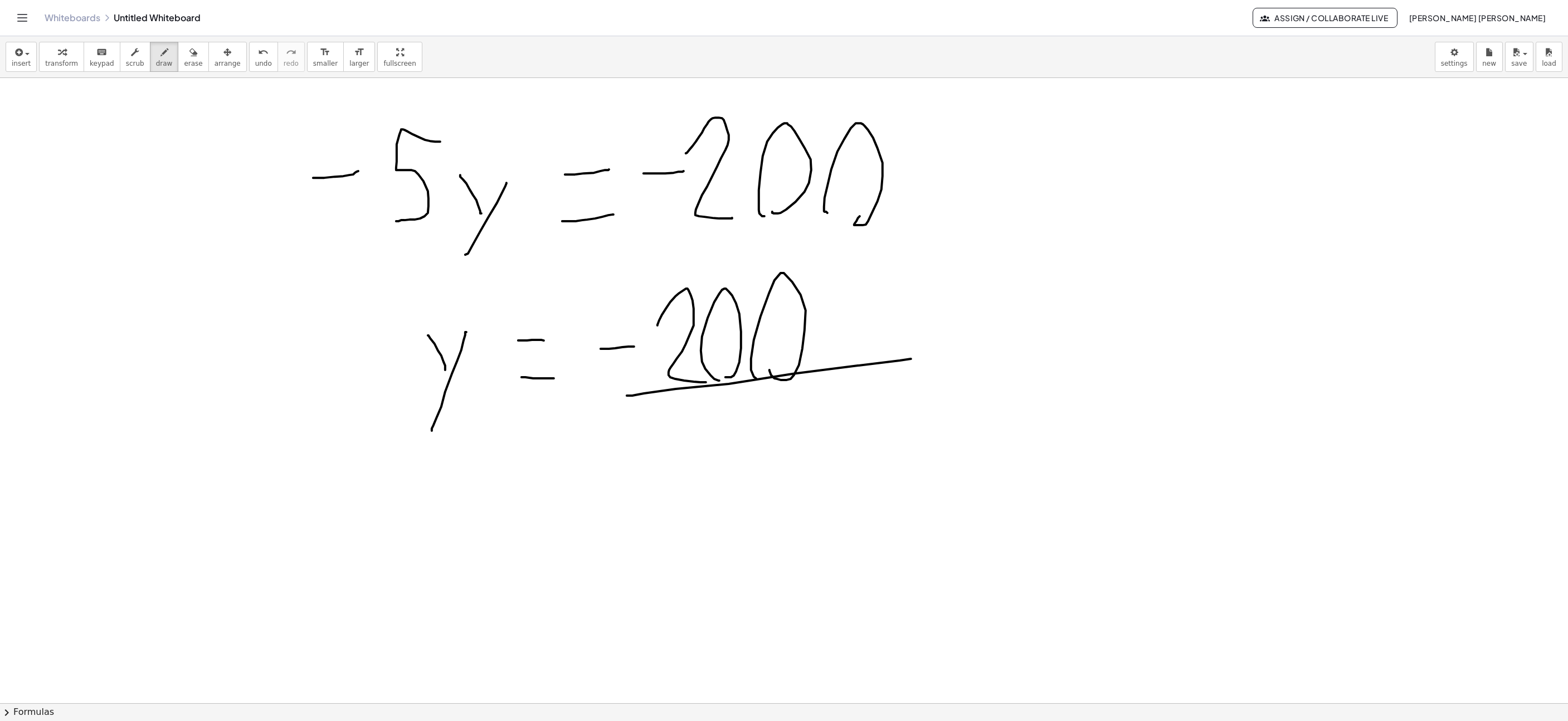
click at [188, 64] on button "erase" at bounding box center [193, 57] width 30 height 30
click at [156, 61] on span "draw" at bounding box center [164, 64] width 17 height 8
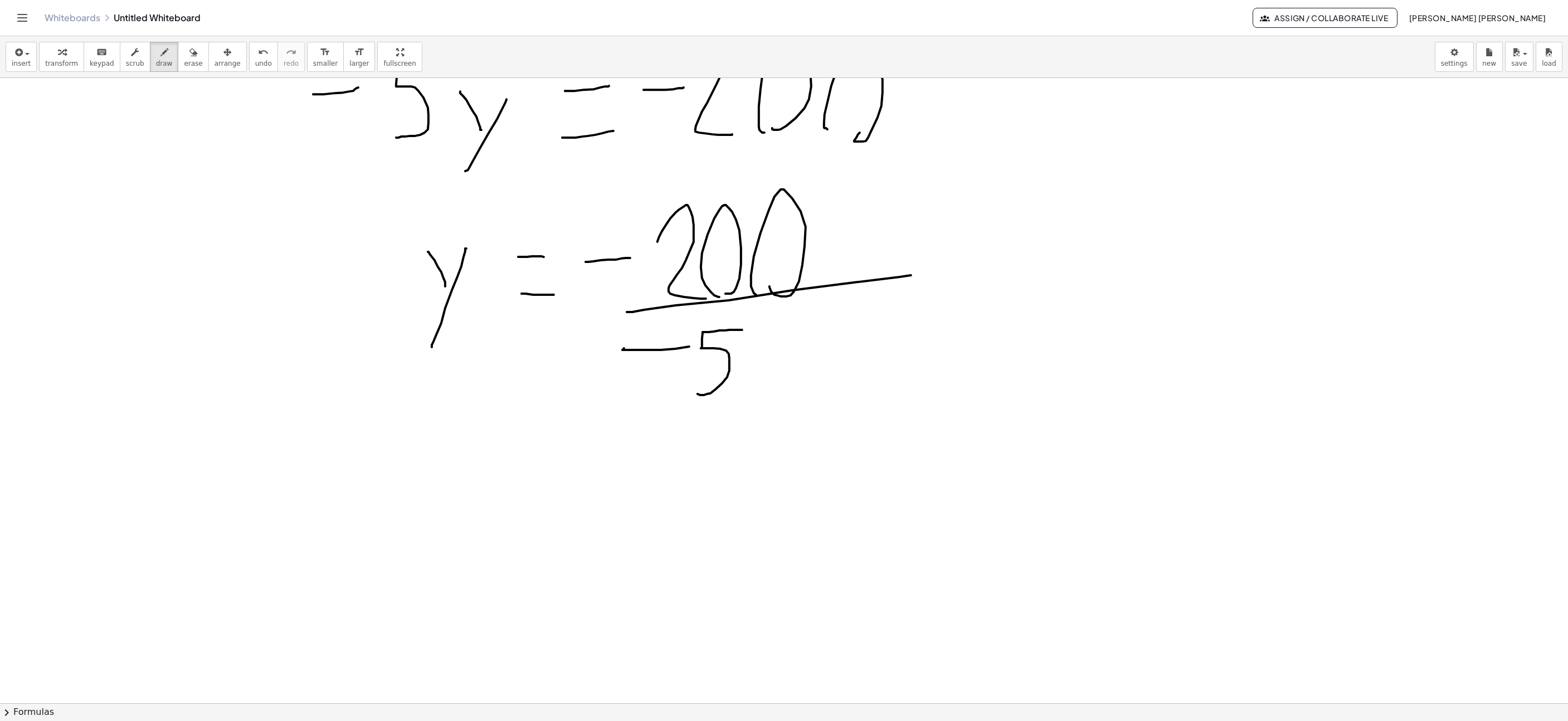
scroll to position [1887, 132]
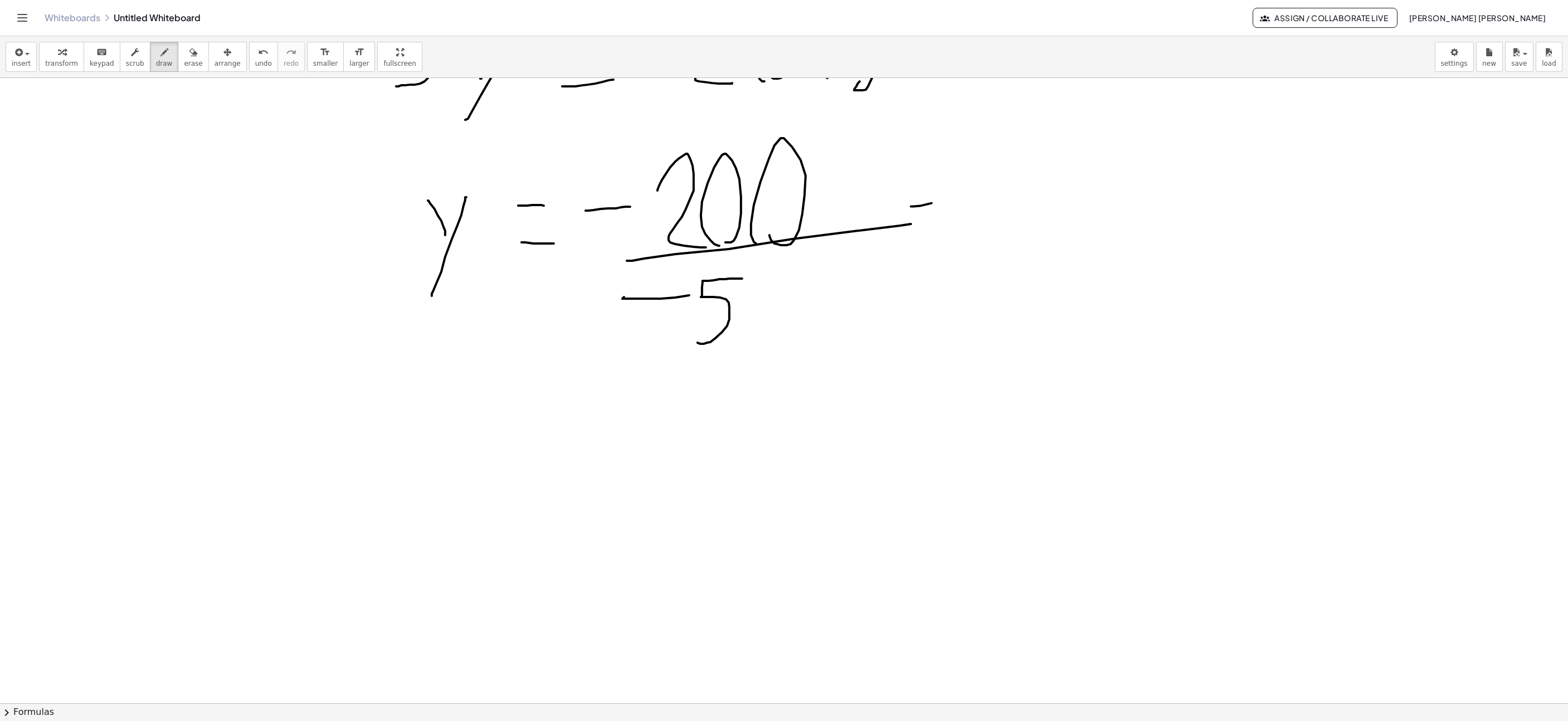
drag, startPoint x: 932, startPoint y: 205, endPoint x: 971, endPoint y: 214, distance: 40.0
drag, startPoint x: 919, startPoint y: 263, endPoint x: 997, endPoint y: 250, distance: 79.1
drag, startPoint x: 1062, startPoint y: 256, endPoint x: 1078, endPoint y: 221, distance: 38.5
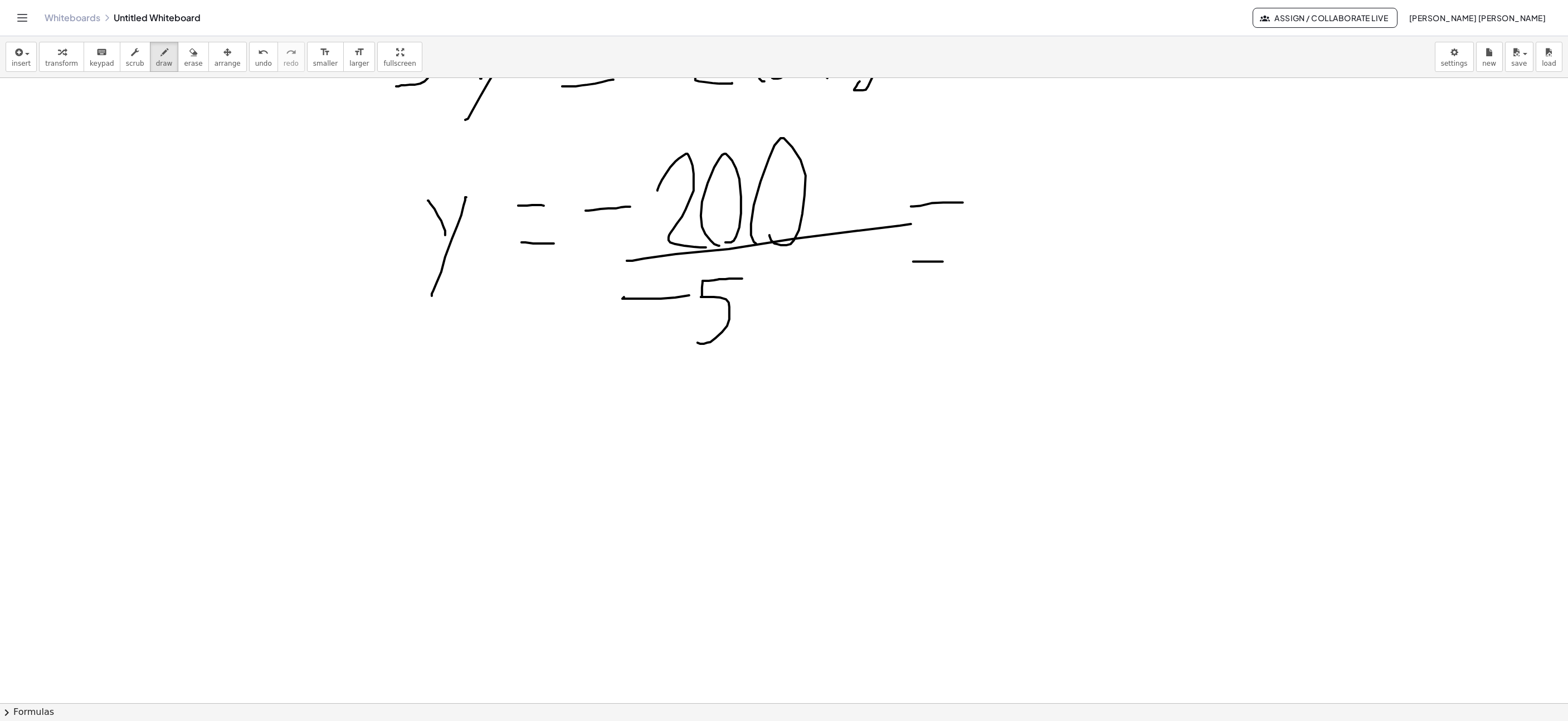
drag, startPoint x: 1059, startPoint y: 266, endPoint x: 1021, endPoint y: 199, distance: 77.0
click at [255, 64] on span "undo" at bounding box center [263, 64] width 17 height 8
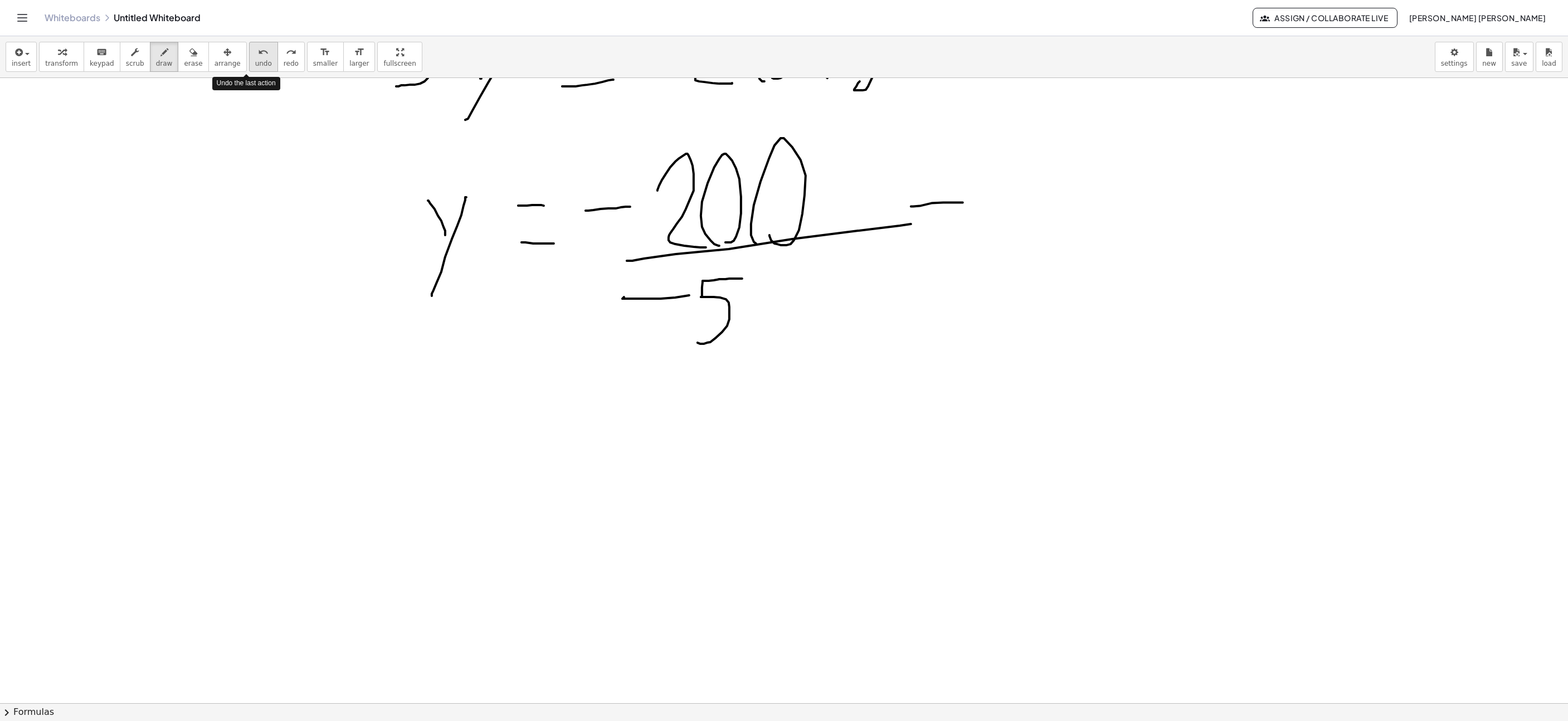
click at [255, 64] on span "undo" at bounding box center [263, 64] width 17 height 8
drag, startPoint x: 459, startPoint y: 495, endPoint x: 490, endPoint y: 412, distance: 88.6
drag, startPoint x: 477, startPoint y: 447, endPoint x: 451, endPoint y: 403, distance: 51.1
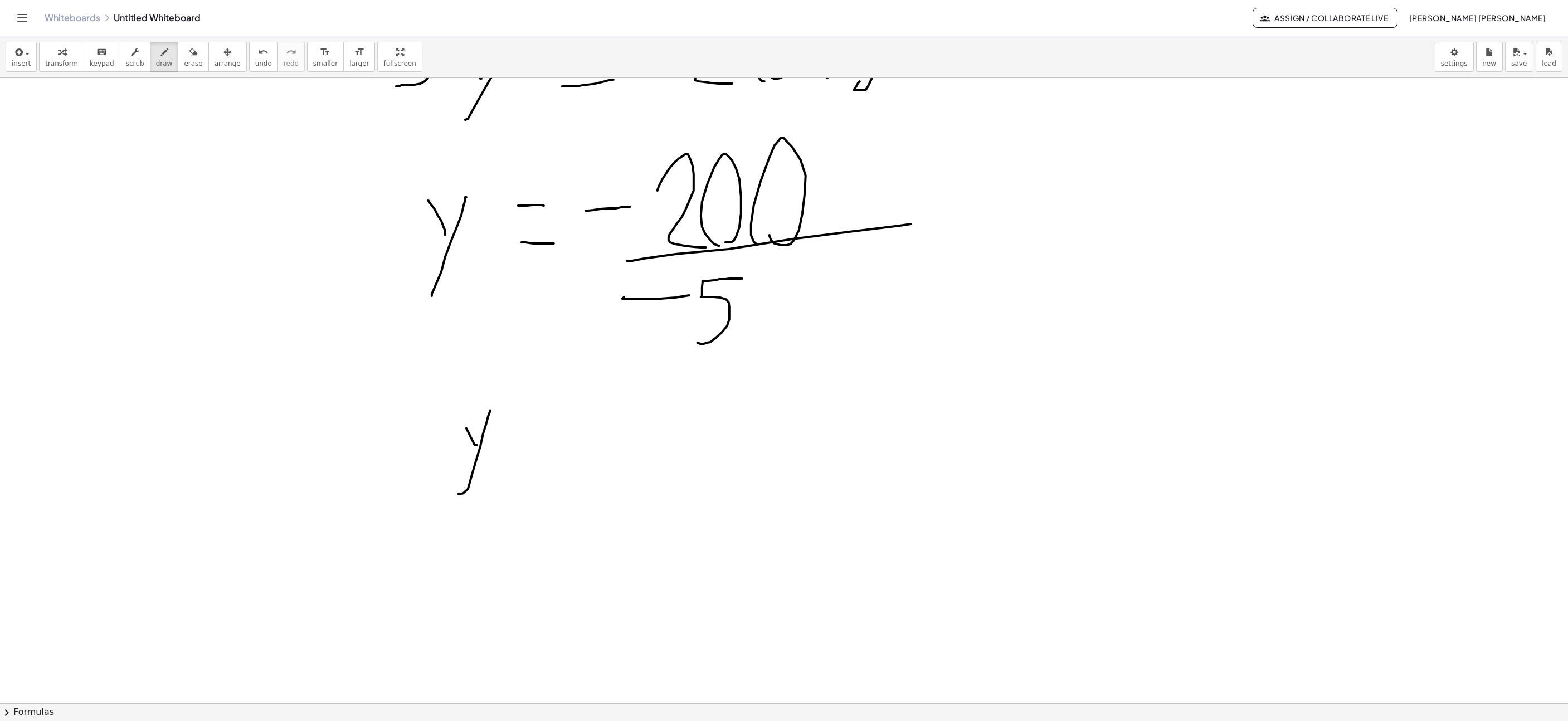
drag, startPoint x: 524, startPoint y: 416, endPoint x: 532, endPoint y: 416, distance: 8.0
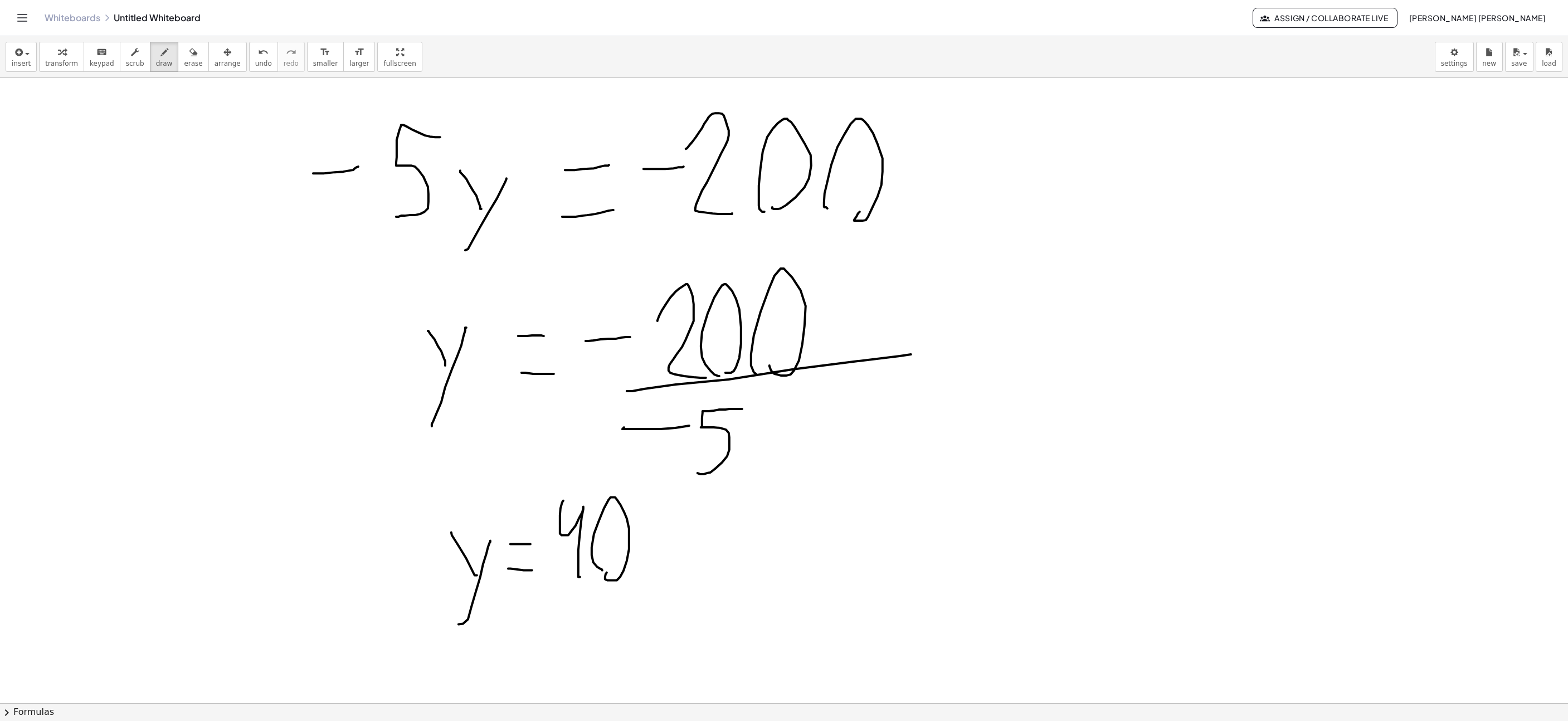
scroll to position [2174, 132]
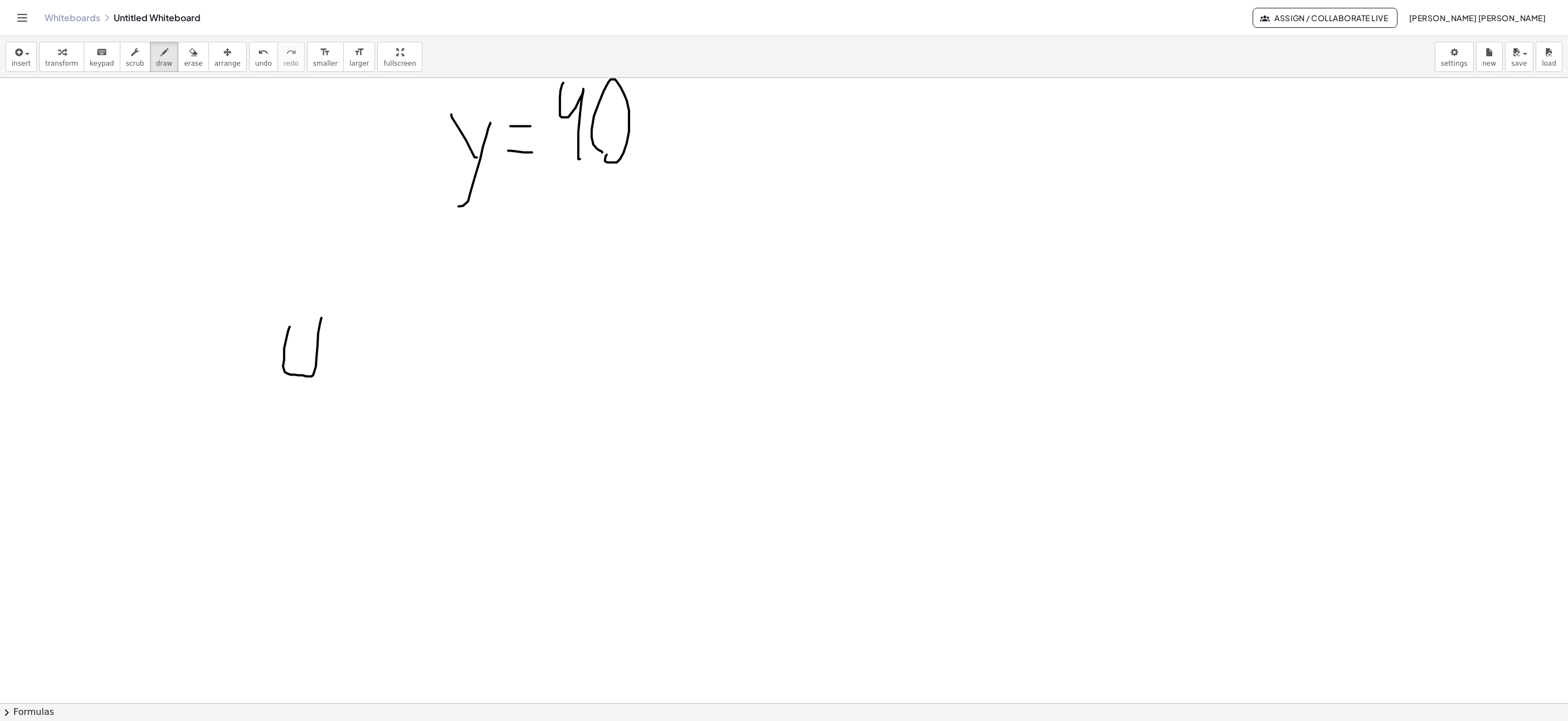
drag, startPoint x: 290, startPoint y: 328, endPoint x: 313, endPoint y: 415, distance: 90.0
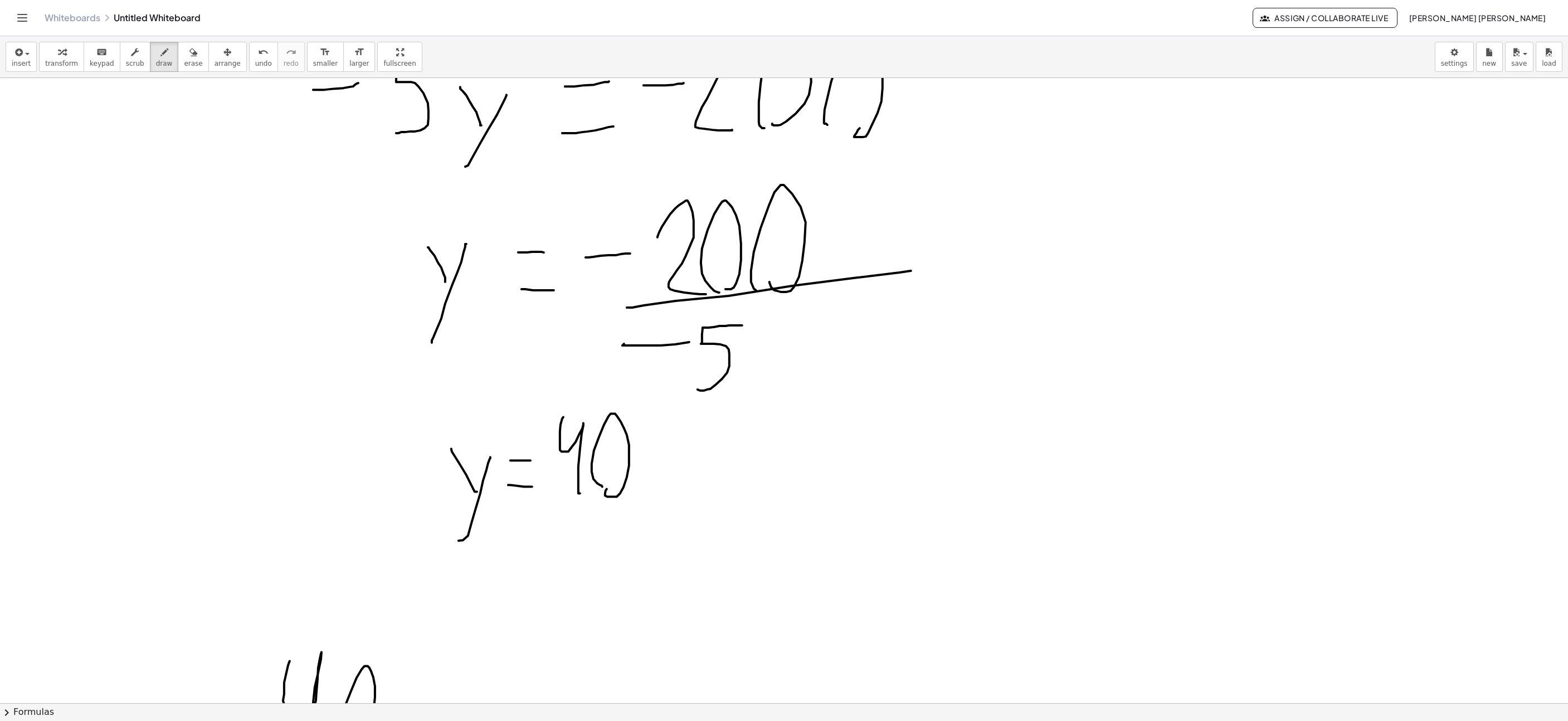
scroll to position [2090, 132]
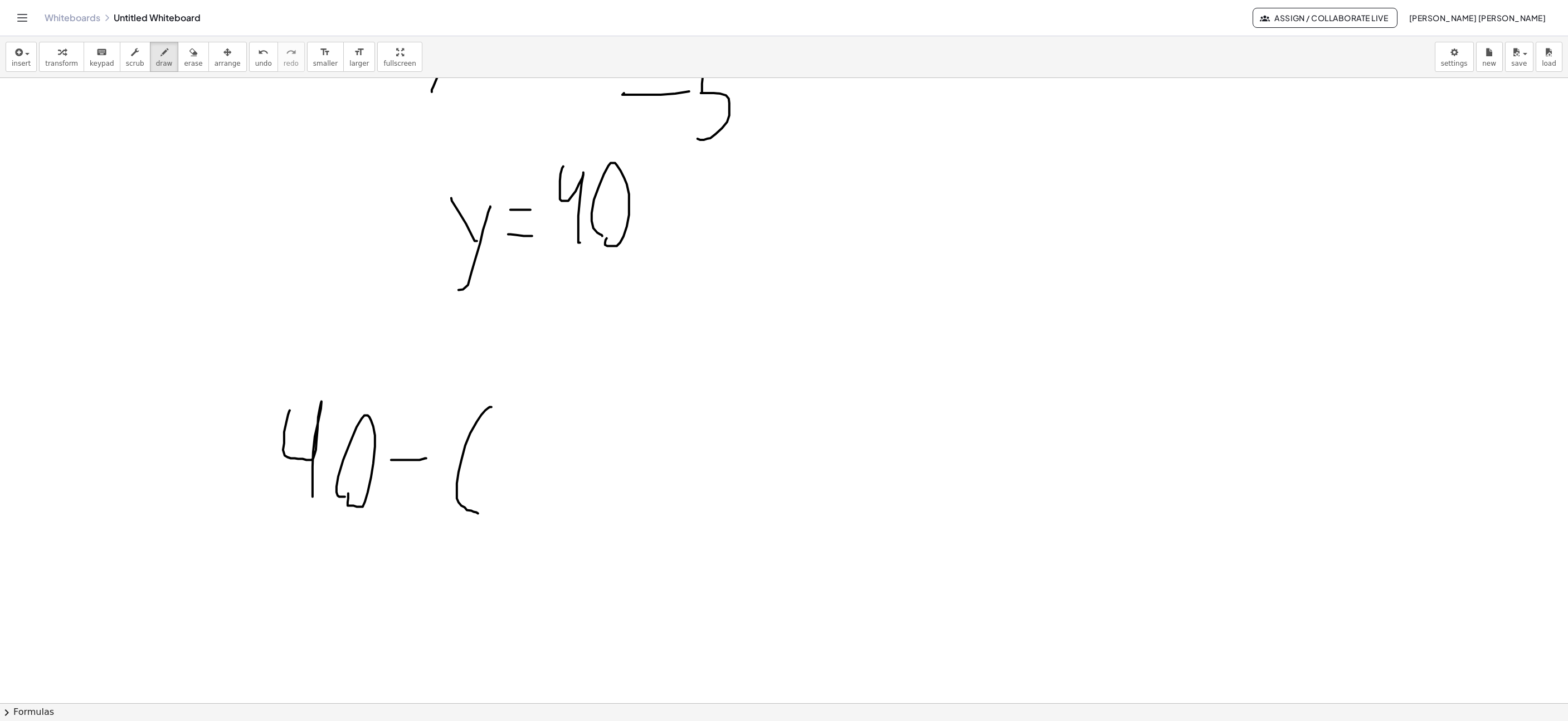
drag, startPoint x: 482, startPoint y: 416, endPoint x: 478, endPoint y: 515, distance: 99.1
drag, startPoint x: 518, startPoint y: 493, endPoint x: 525, endPoint y: 428, distance: 65.4
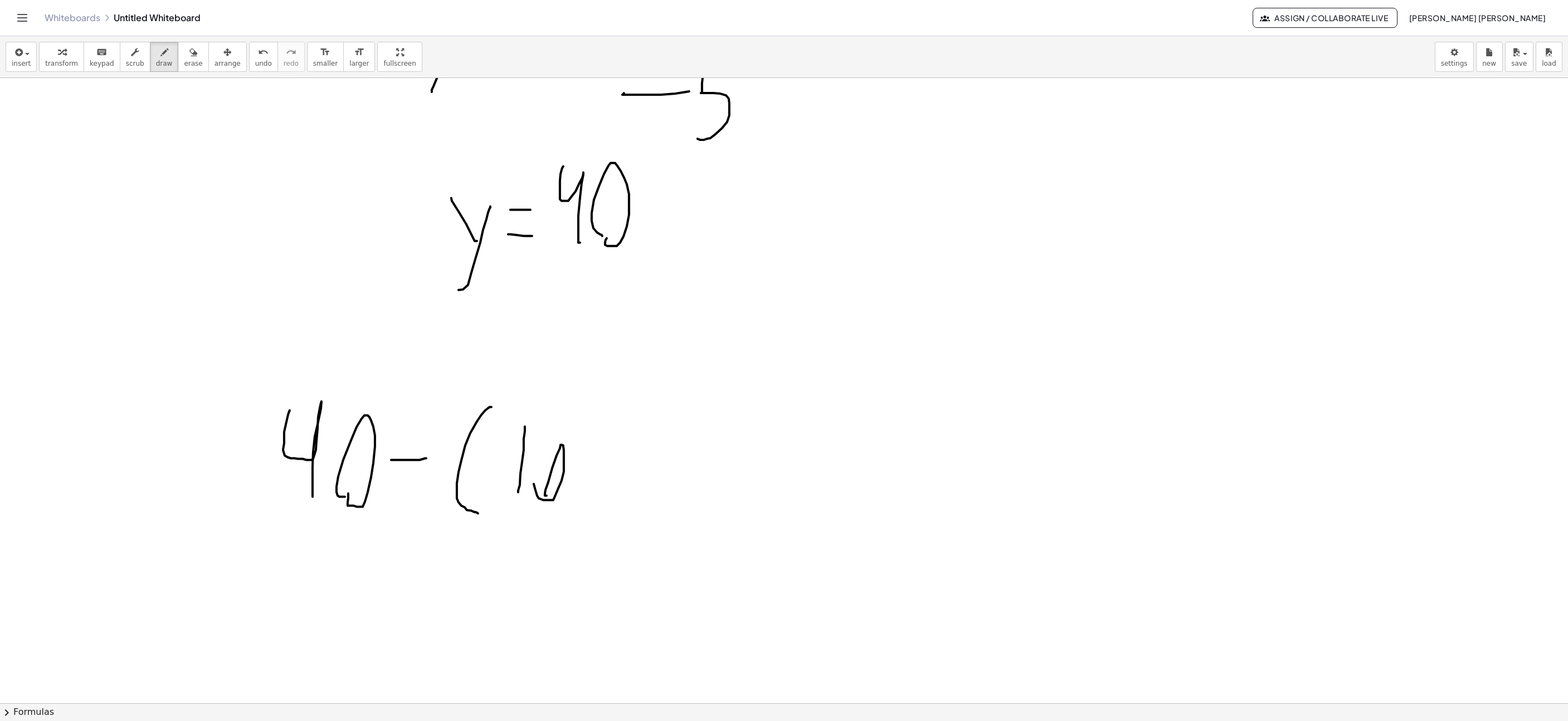
drag, startPoint x: 251, startPoint y: 60, endPoint x: 438, endPoint y: 288, distance: 294.9
click at [255, 61] on span "undo" at bounding box center [263, 64] width 17 height 8
drag, startPoint x: 552, startPoint y: 444, endPoint x: 575, endPoint y: 462, distance: 29.2
drag, startPoint x: 627, startPoint y: 486, endPoint x: 630, endPoint y: 445, distance: 41.1
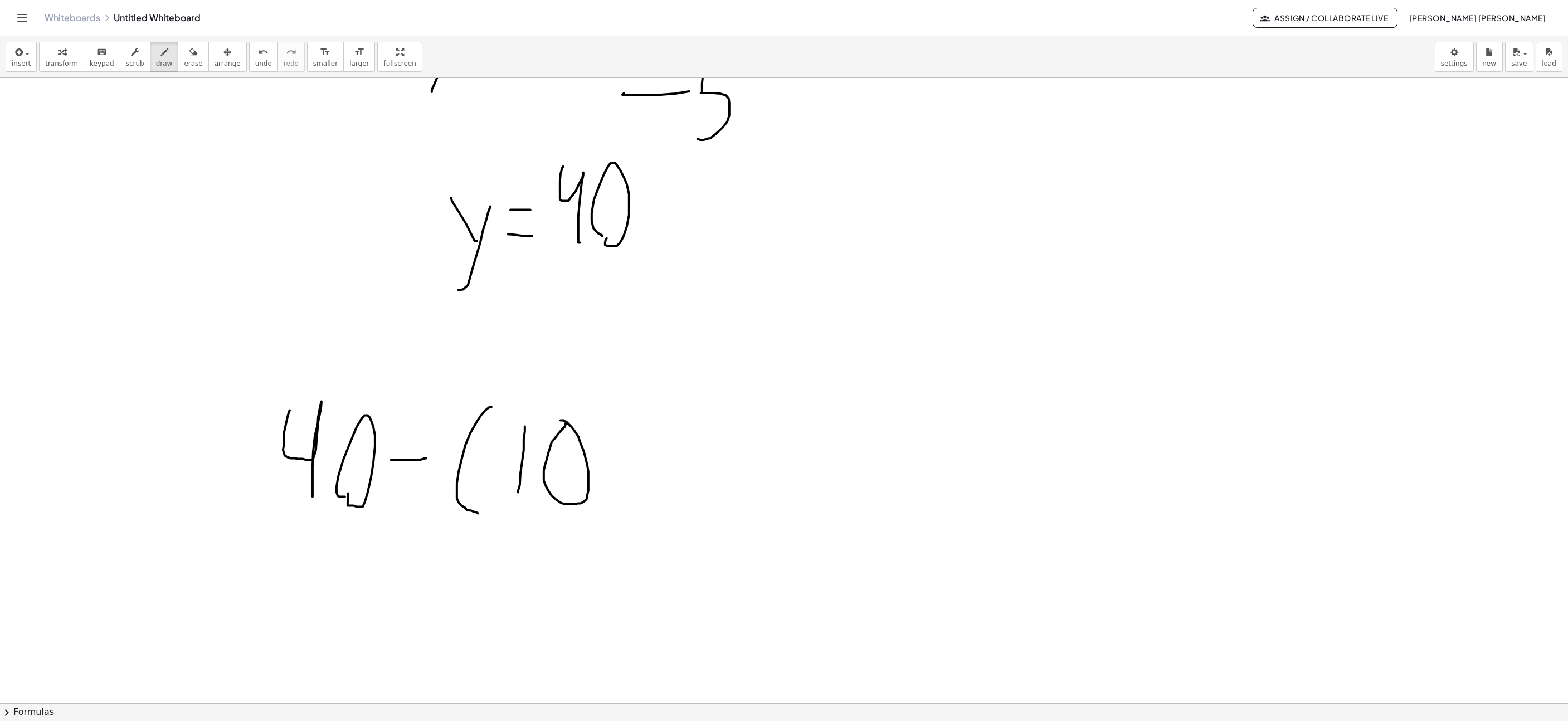
drag, startPoint x: 613, startPoint y: 459, endPoint x: 659, endPoint y: 464, distance: 46.3
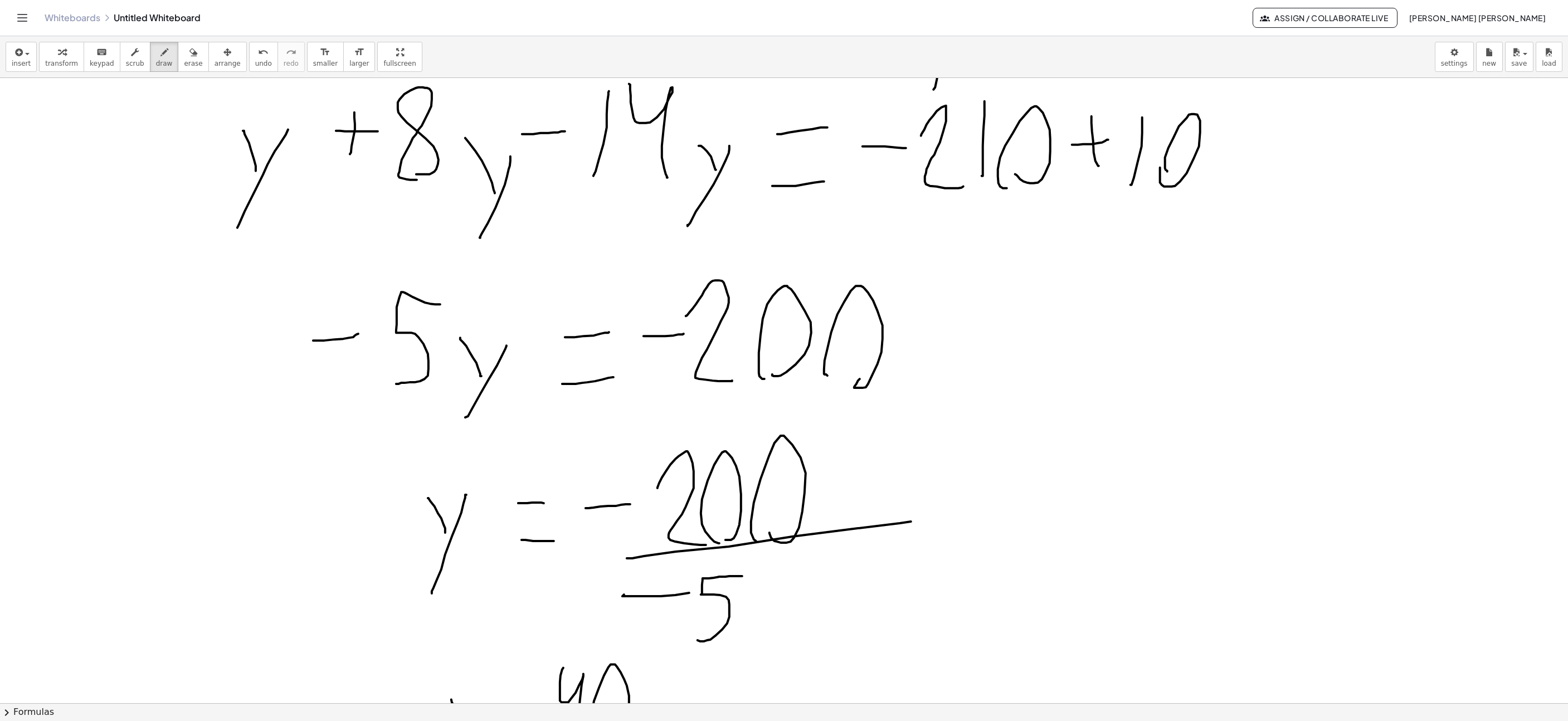
scroll to position [2258, 132]
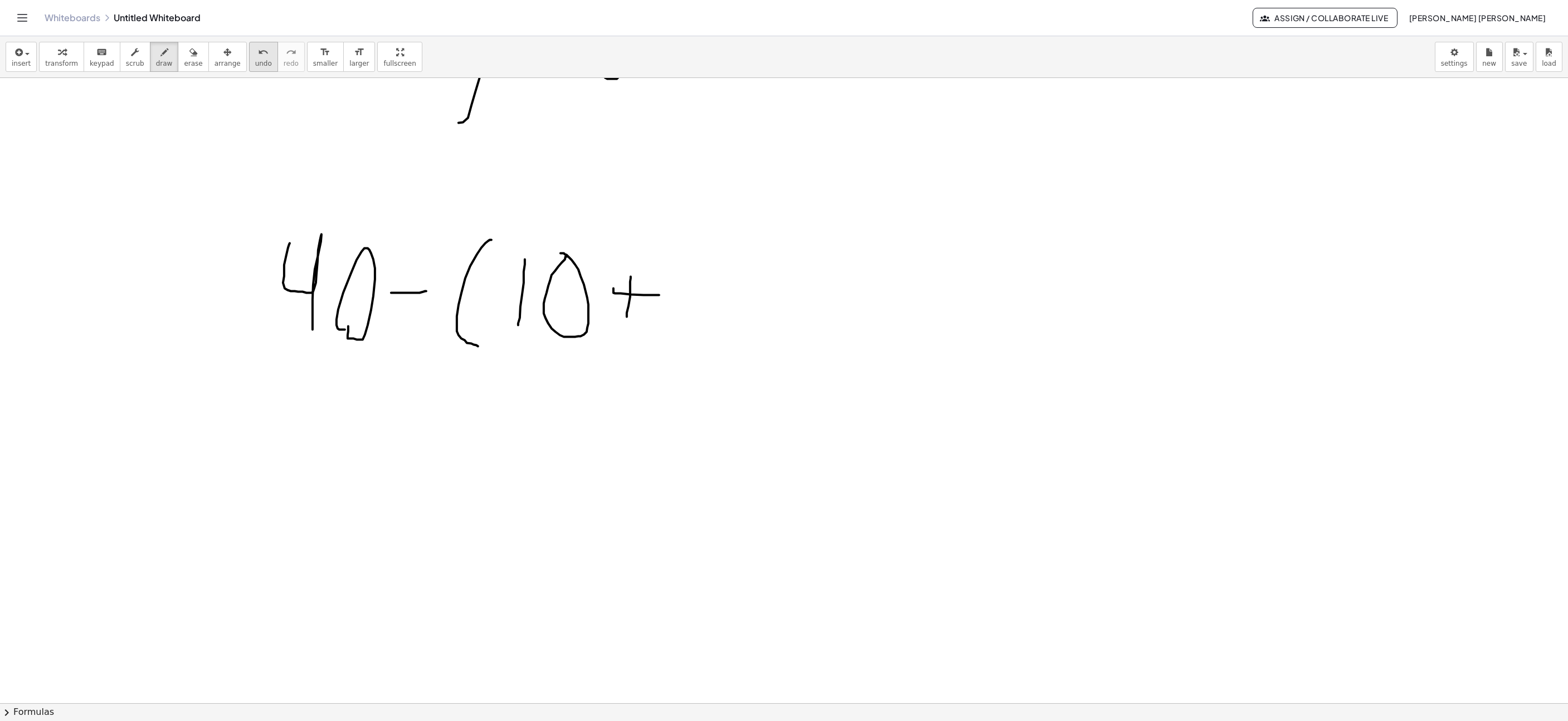
click at [255, 67] on span "undo" at bounding box center [263, 64] width 17 height 8
drag, startPoint x: 613, startPoint y: 293, endPoint x: 649, endPoint y: 291, distance: 36.1
drag, startPoint x: 680, startPoint y: 333, endPoint x: 690, endPoint y: 335, distance: 10.2
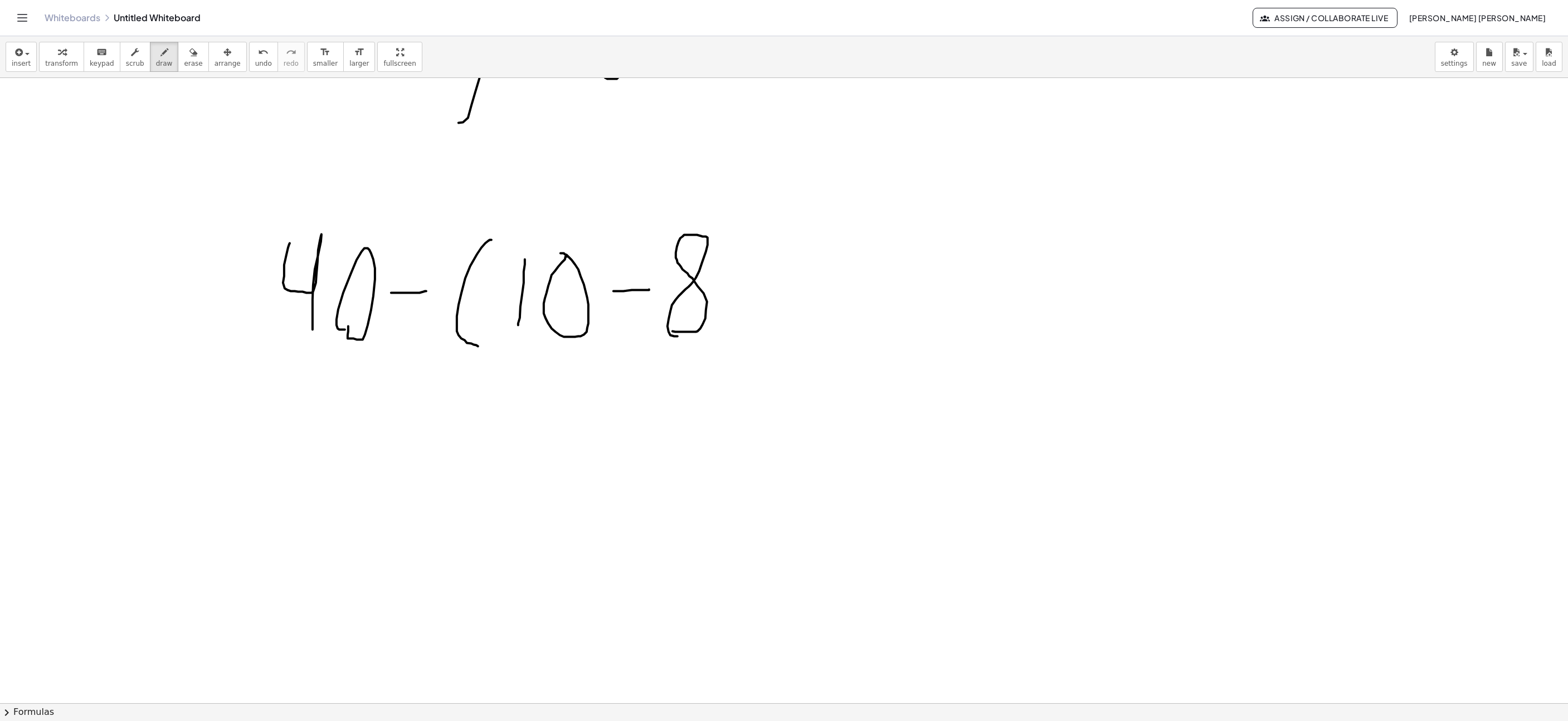
drag, startPoint x: 734, startPoint y: 265, endPoint x: 748, endPoint y: 345, distance: 81.2
drag, startPoint x: 759, startPoint y: 274, endPoint x: 786, endPoint y: 330, distance: 62.2
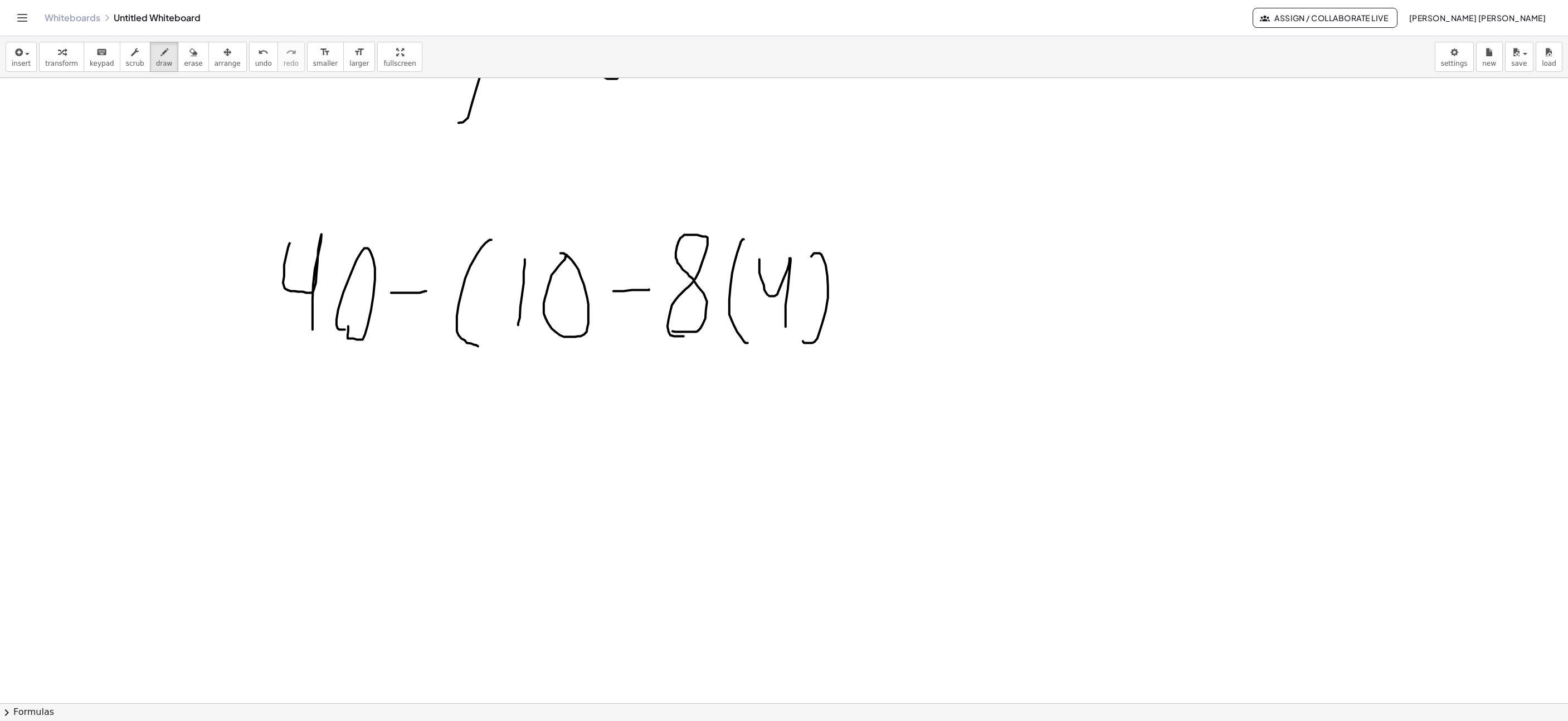
drag, startPoint x: 817, startPoint y: 340, endPoint x: 811, endPoint y: 339, distance: 6.1
drag, startPoint x: 856, startPoint y: 353, endPoint x: 851, endPoint y: 256, distance: 97.1
drag, startPoint x: 900, startPoint y: 286, endPoint x: 933, endPoint y: 286, distance: 33.0
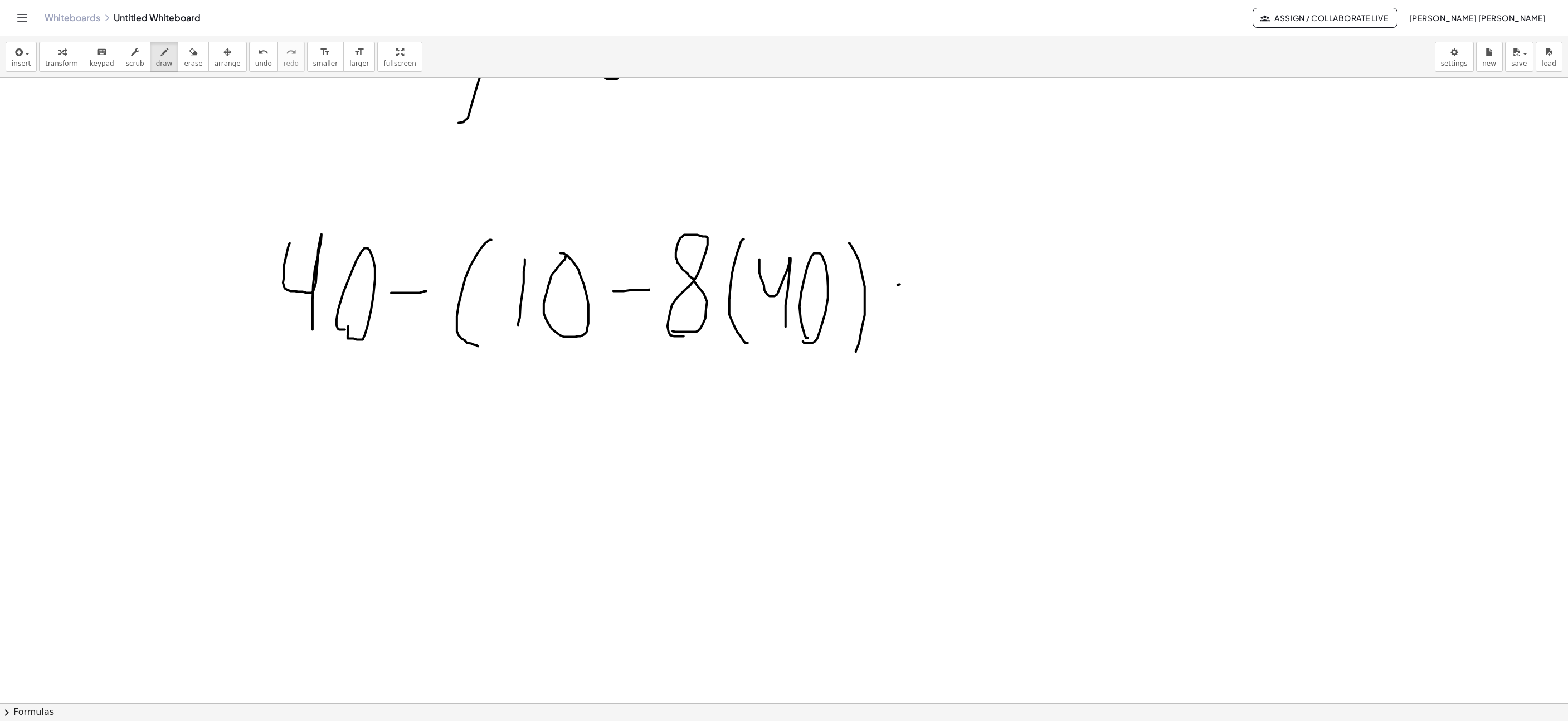
drag, startPoint x: 896, startPoint y: 334, endPoint x: 931, endPoint y: 339, distance: 35.4
drag, startPoint x: 990, startPoint y: 336, endPoint x: 1019, endPoint y: 241, distance: 99.3
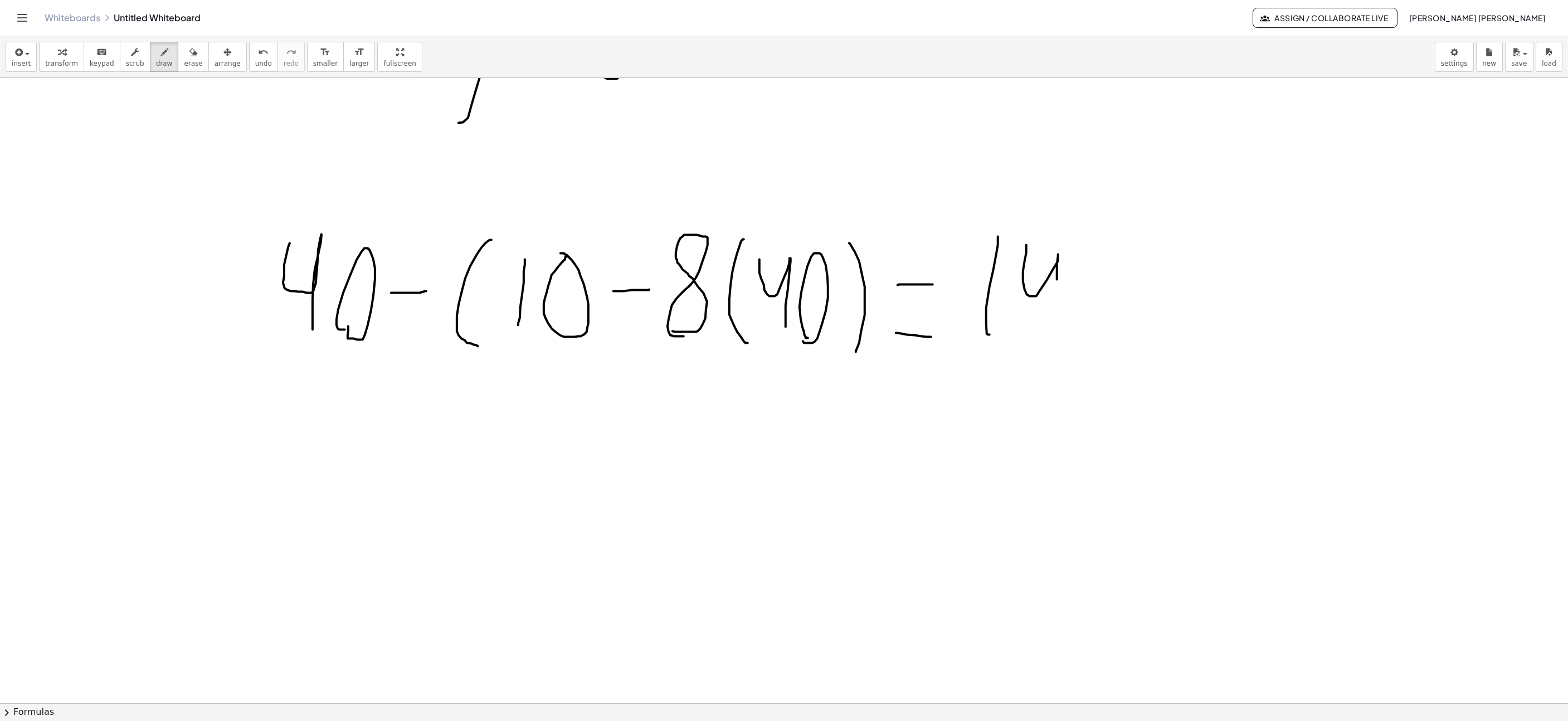
drag, startPoint x: 1026, startPoint y: 247, endPoint x: 1063, endPoint y: 350, distance: 109.4
drag, startPoint x: 1115, startPoint y: 255, endPoint x: 1111, endPoint y: 358, distance: 103.1
drag, startPoint x: 1132, startPoint y: 274, endPoint x: 1154, endPoint y: 342, distance: 71.5
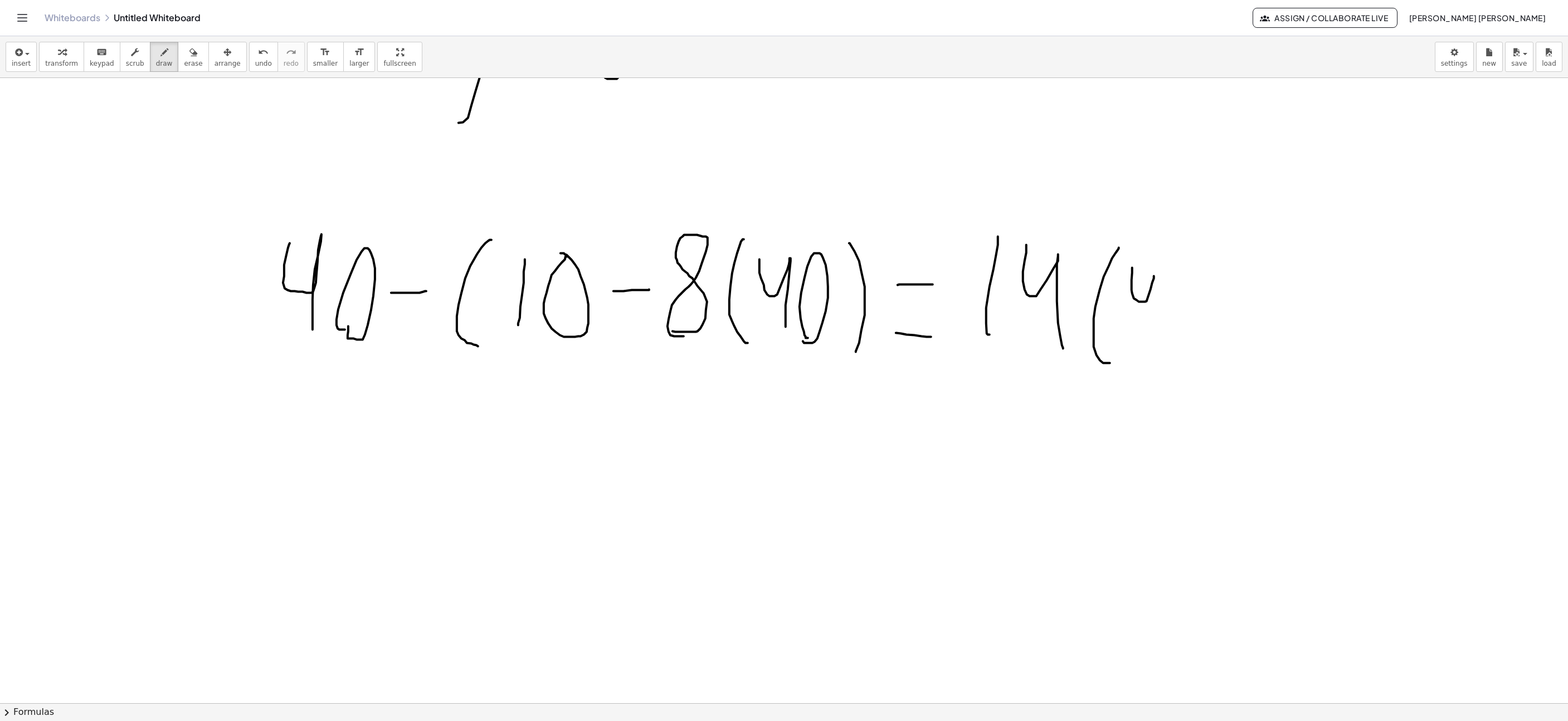
drag, startPoint x: 1182, startPoint y: 353, endPoint x: 1189, endPoint y: 362, distance: 11.4
drag, startPoint x: 1227, startPoint y: 323, endPoint x: 1281, endPoint y: 343, distance: 57.6
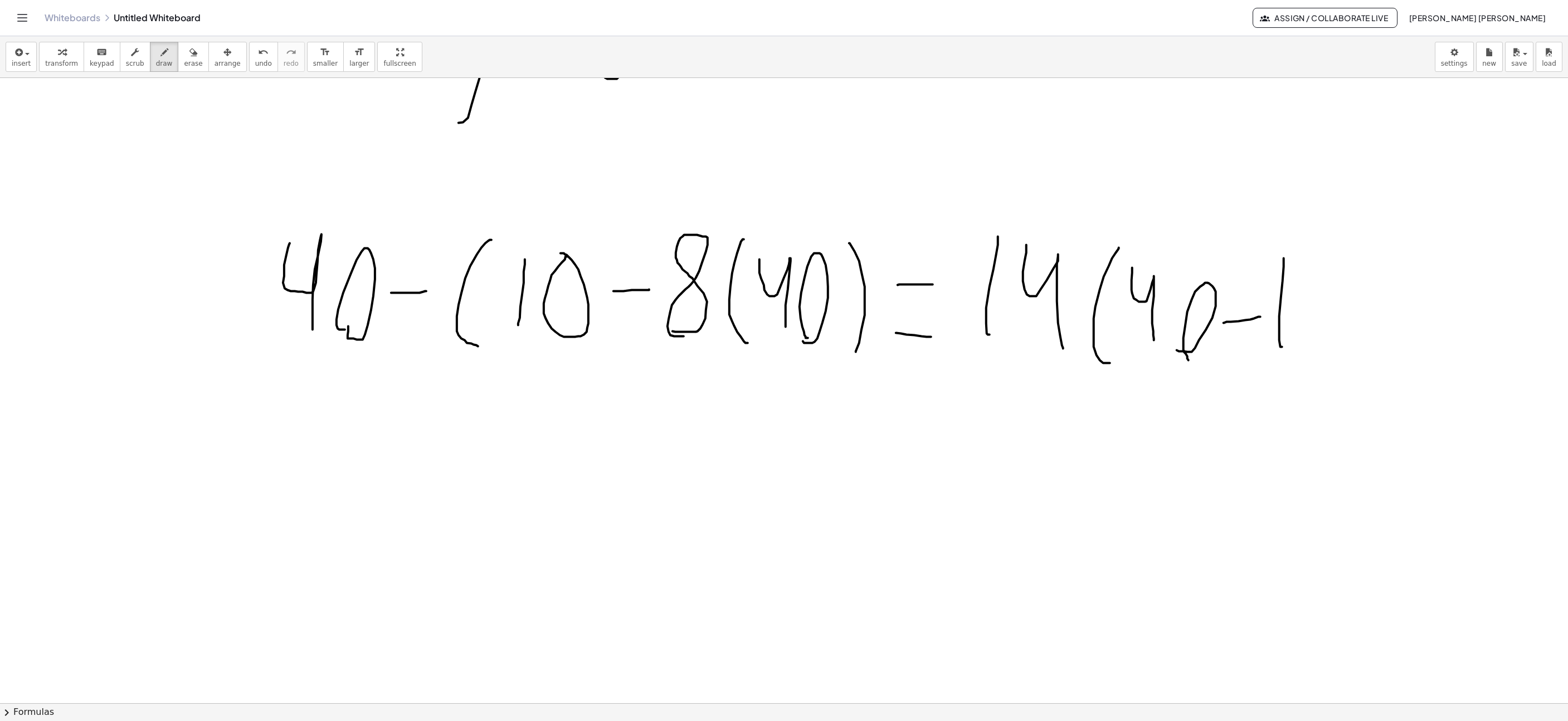
drag, startPoint x: 1280, startPoint y: 342, endPoint x: 1284, endPoint y: 258, distance: 84.1
drag, startPoint x: 1324, startPoint y: 273, endPoint x: 1340, endPoint y: 345, distance: 73.8
drag, startPoint x: 1339, startPoint y: 355, endPoint x: 1342, endPoint y: 269, distance: 86.1
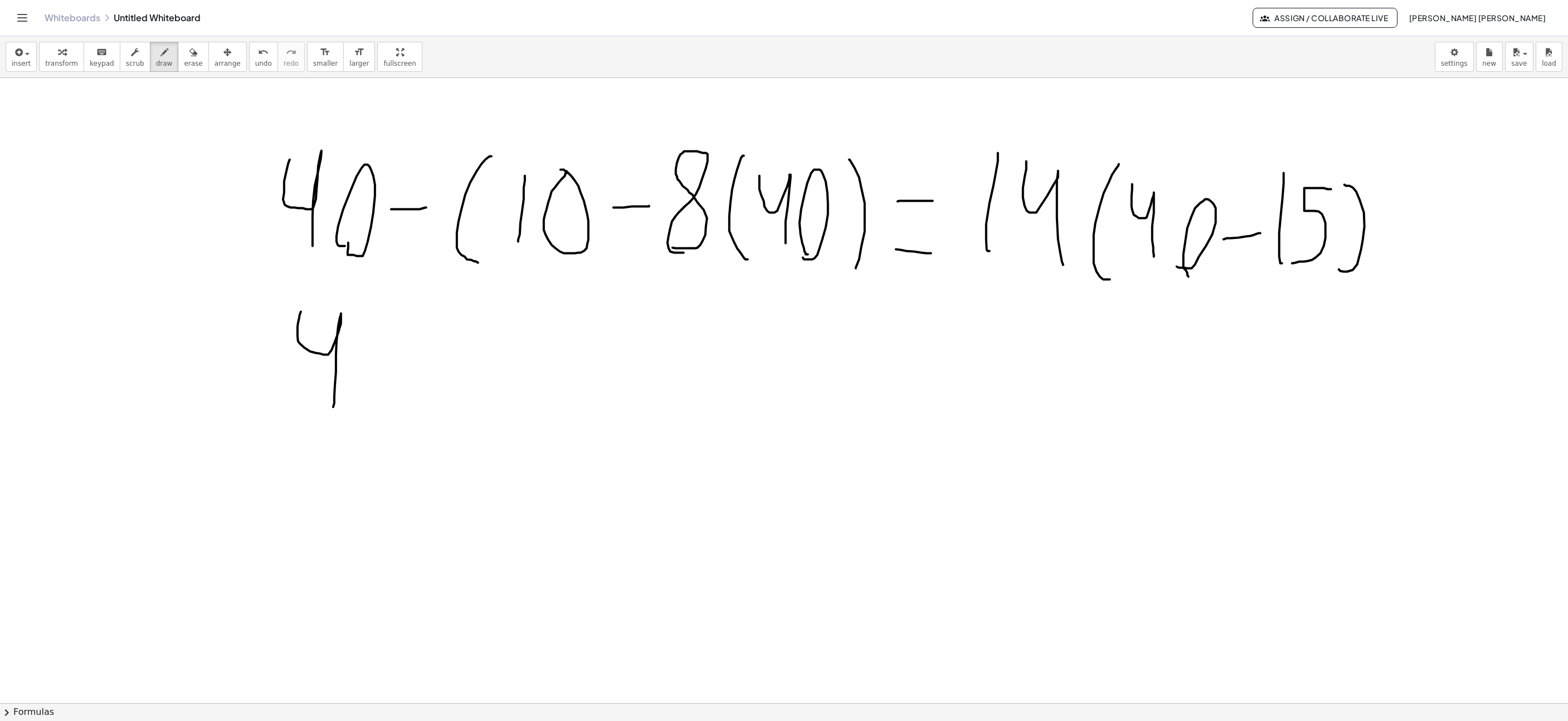
drag, startPoint x: 298, startPoint y: 328, endPoint x: 361, endPoint y: 397, distance: 93.4
drag, startPoint x: 361, startPoint y: 397, endPoint x: 375, endPoint y: 409, distance: 18.4
drag, startPoint x: 437, startPoint y: 374, endPoint x: 472, endPoint y: 373, distance: 35.0
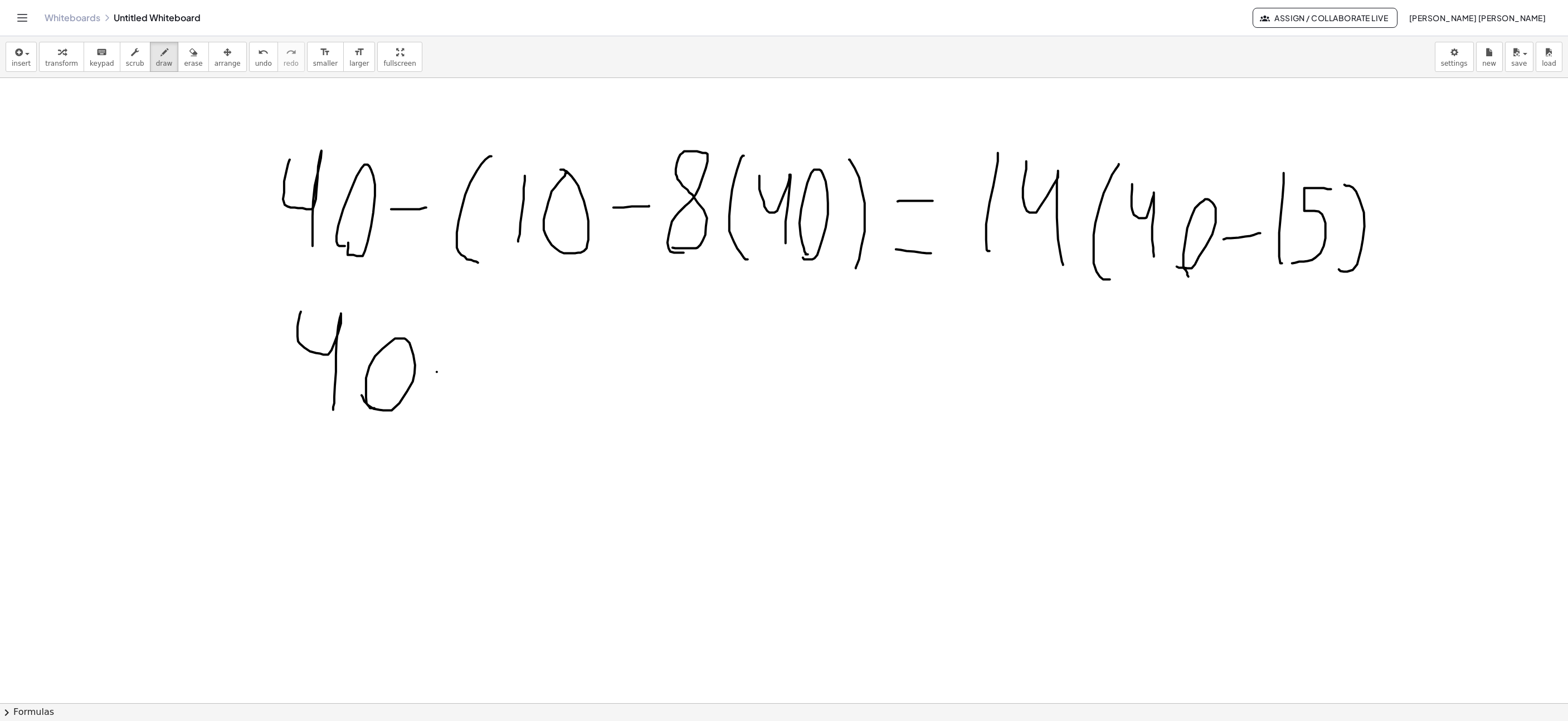
drag, startPoint x: 500, startPoint y: 405, endPoint x: 509, endPoint y: 333, distance: 72.6
drag, startPoint x: 538, startPoint y: 391, endPoint x: 542, endPoint y: 397, distance: 7.2
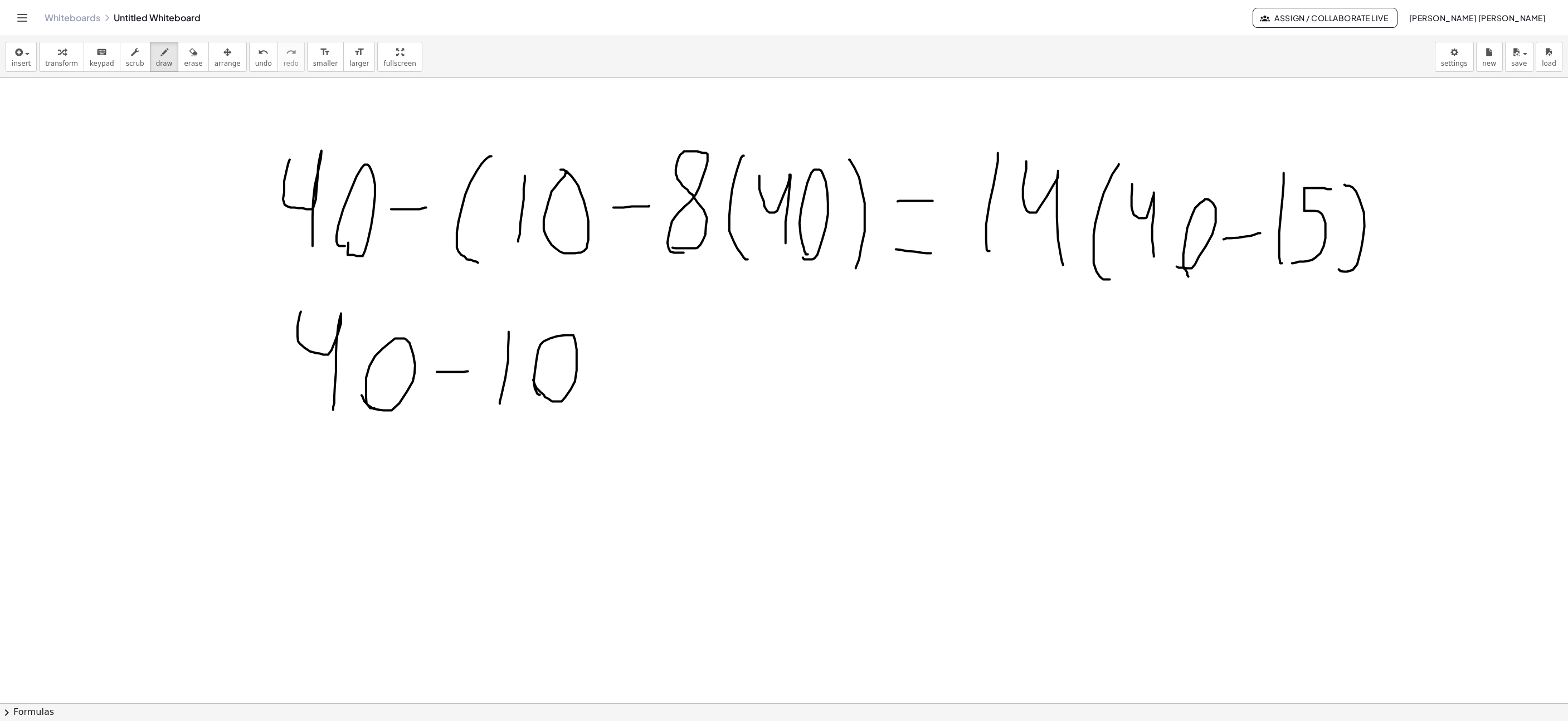
drag, startPoint x: 628, startPoint y: 368, endPoint x: 645, endPoint y: 367, distance: 17.0
drag, startPoint x: 667, startPoint y: 334, endPoint x: 656, endPoint y: 406, distance: 72.8
drag, startPoint x: 726, startPoint y: 348, endPoint x: 776, endPoint y: 408, distance: 78.1
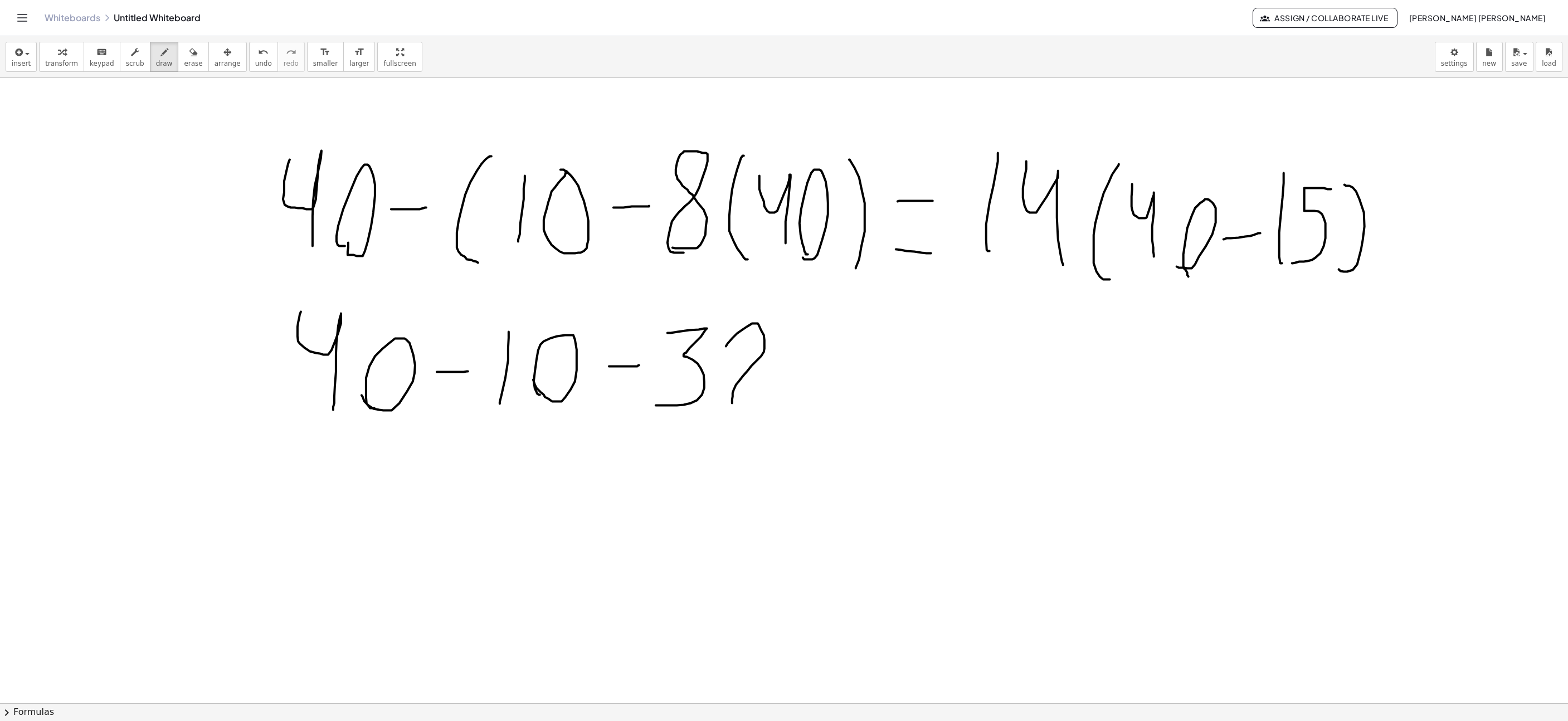
drag, startPoint x: 799, startPoint y: 398, endPoint x: 813, endPoint y: 395, distance: 14.3
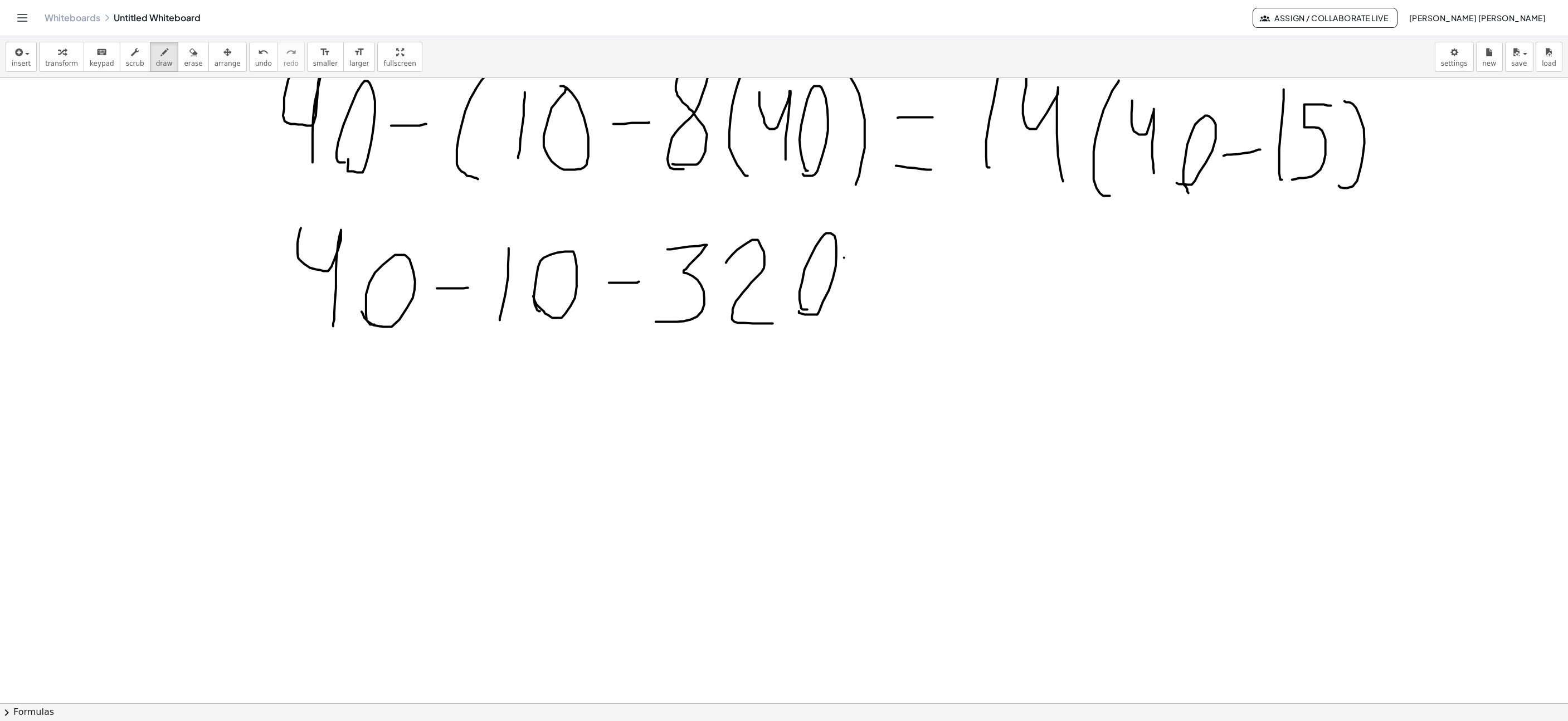
drag, startPoint x: 844, startPoint y: 259, endPoint x: 888, endPoint y: 263, distance: 44.2
drag, startPoint x: 881, startPoint y: 311, endPoint x: 908, endPoint y: 307, distance: 27.3
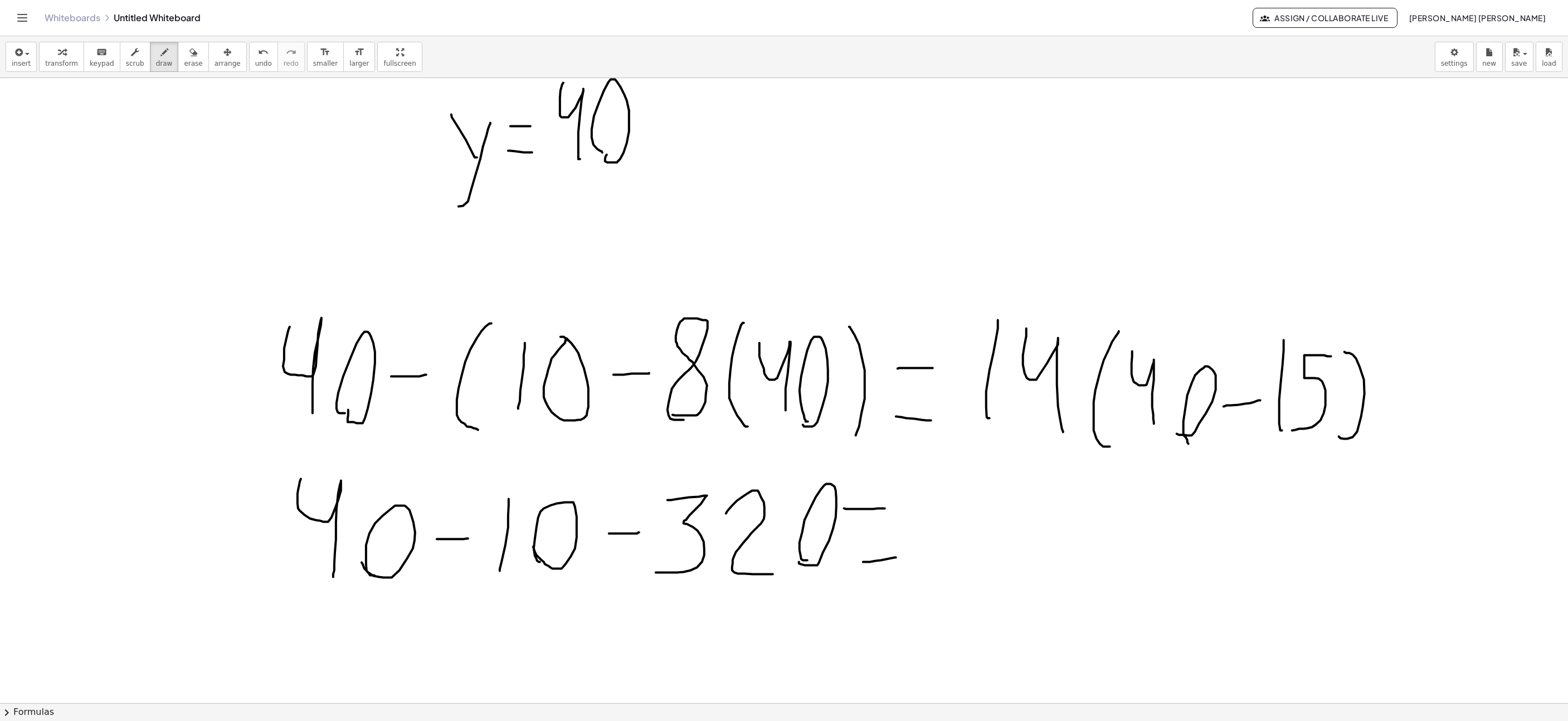
scroll to position [2258, 132]
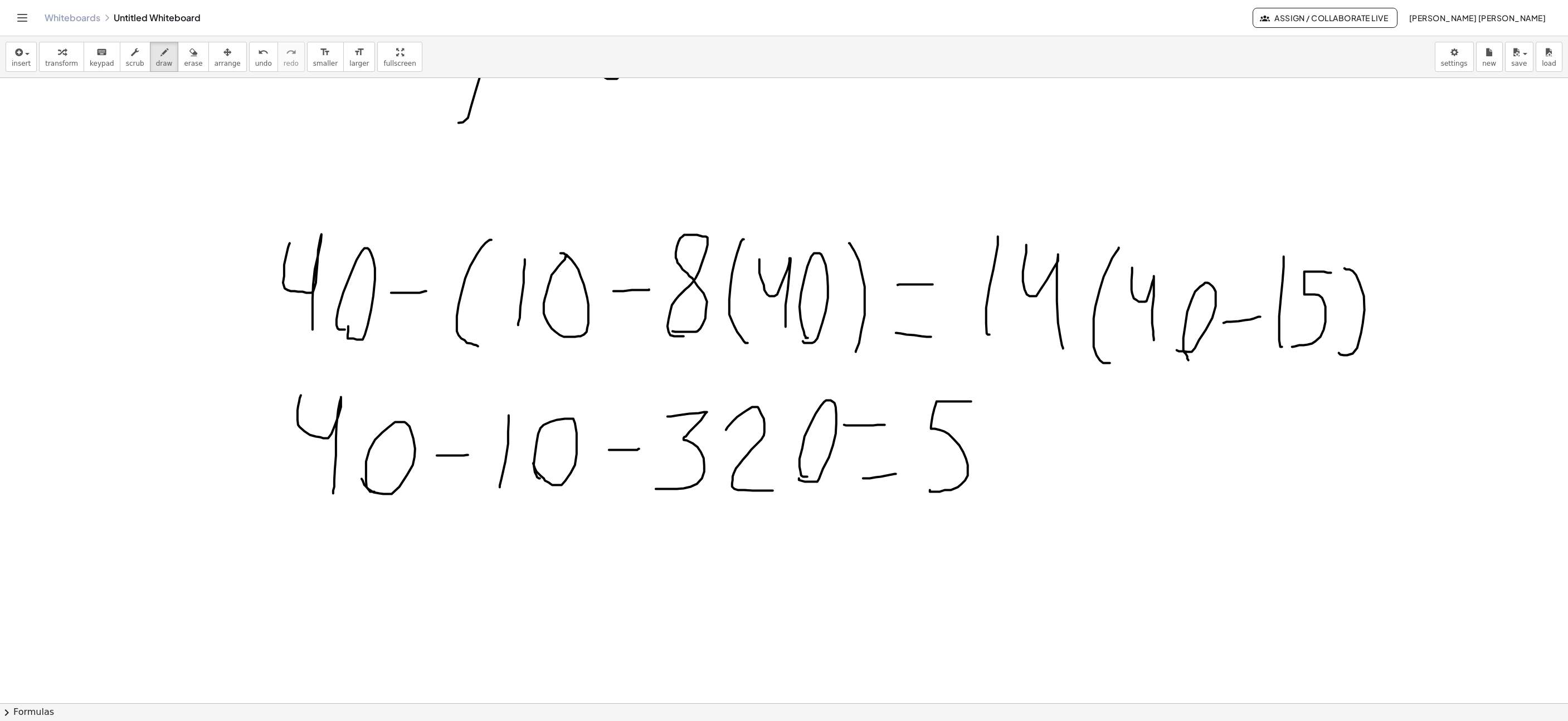
drag, startPoint x: 971, startPoint y: 403, endPoint x: 957, endPoint y: 462, distance: 60.6
drag, startPoint x: 1028, startPoint y: 403, endPoint x: 1017, endPoint y: 460, distance: 58.1
drag, startPoint x: 1057, startPoint y: 492, endPoint x: 1132, endPoint y: 464, distance: 80.1
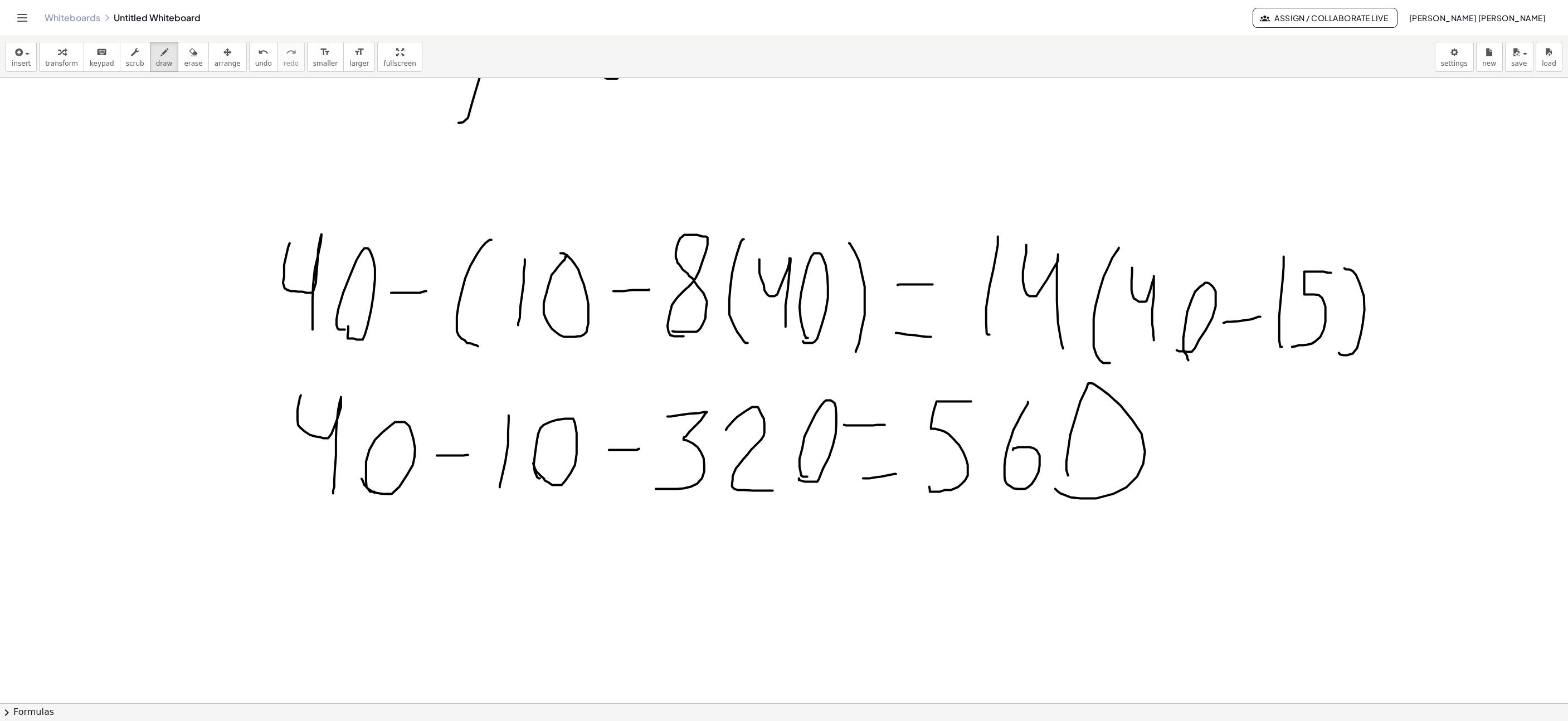
click at [249, 60] on button "undo undo" at bounding box center [263, 57] width 29 height 30
drag, startPoint x: 1103, startPoint y: 400, endPoint x: 1100, endPoint y: 415, distance: 15.3
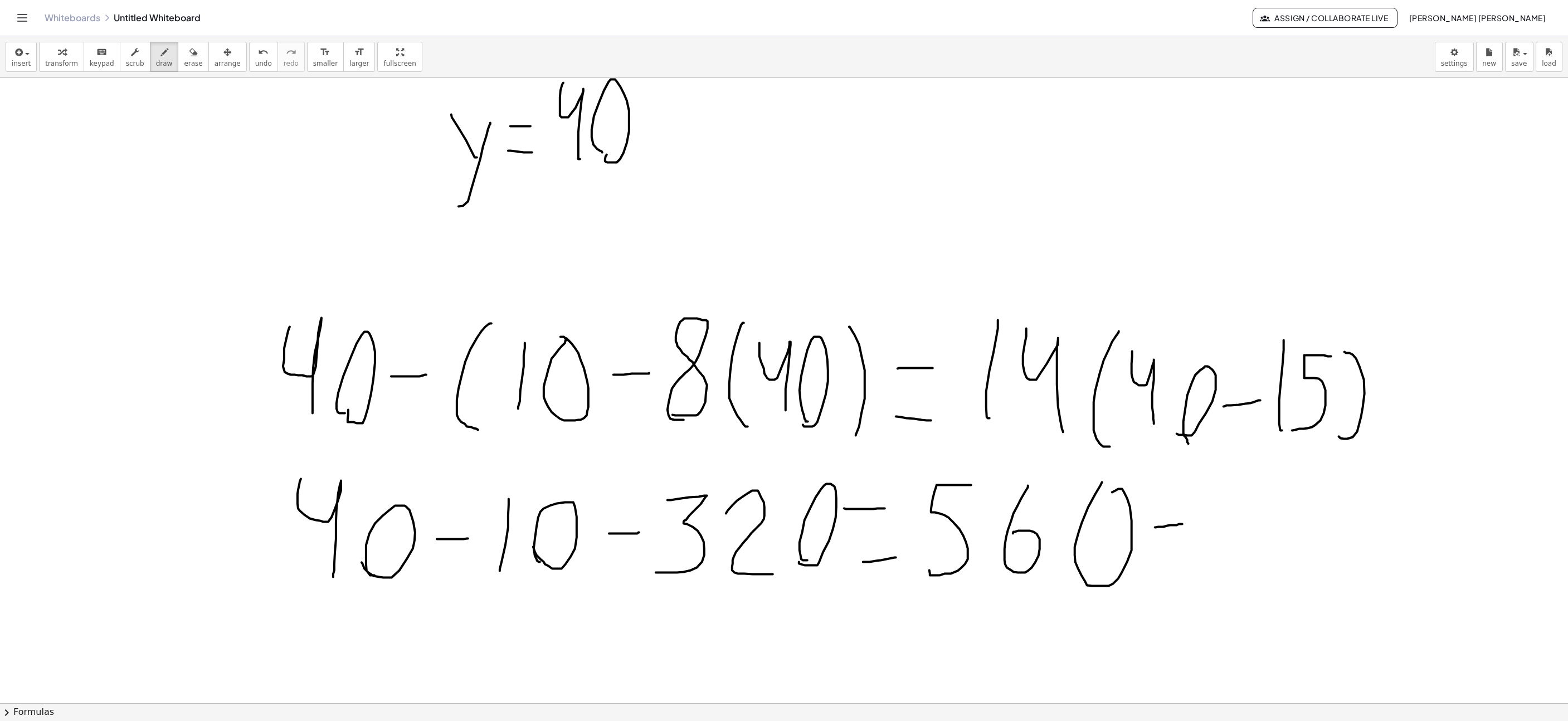
drag, startPoint x: 1156, startPoint y: 529, endPoint x: 1207, endPoint y: 520, distance: 51.8
drag, startPoint x: 1236, startPoint y: 510, endPoint x: 1272, endPoint y: 575, distance: 74.3
drag, startPoint x: 1291, startPoint y: 582, endPoint x: 1300, endPoint y: 492, distance: 90.4
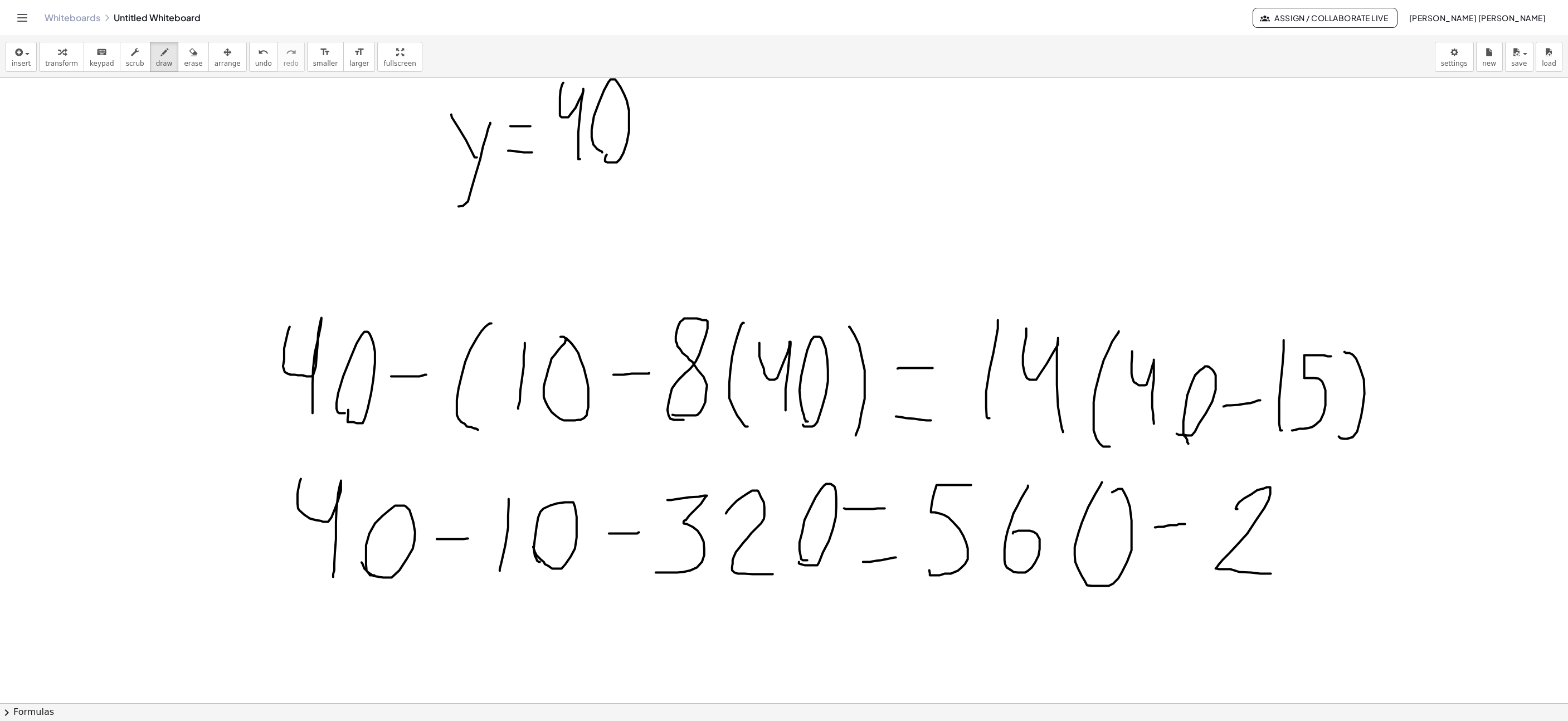
drag, startPoint x: 1338, startPoint y: 568, endPoint x: 1327, endPoint y: 572, distance: 11.7
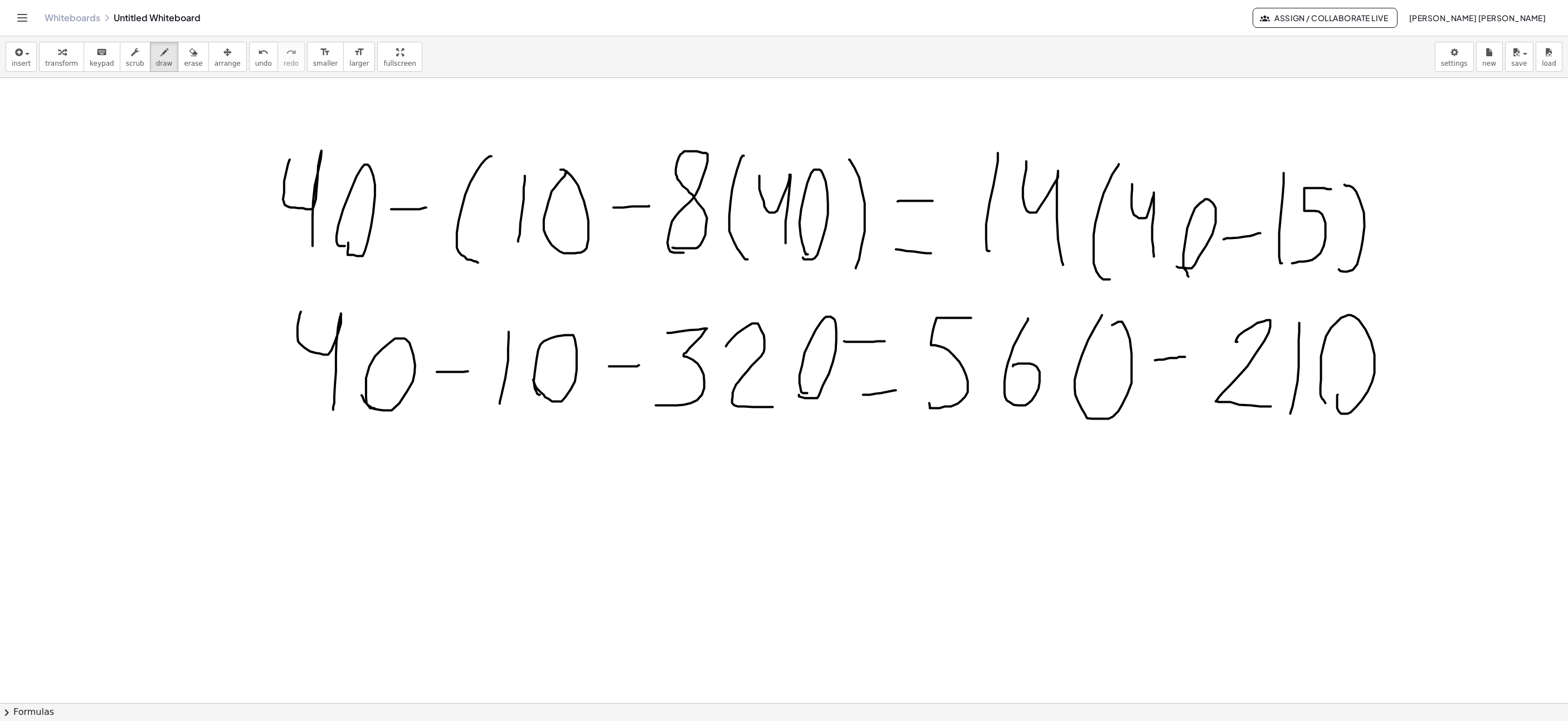
scroll to position [2425, 132]
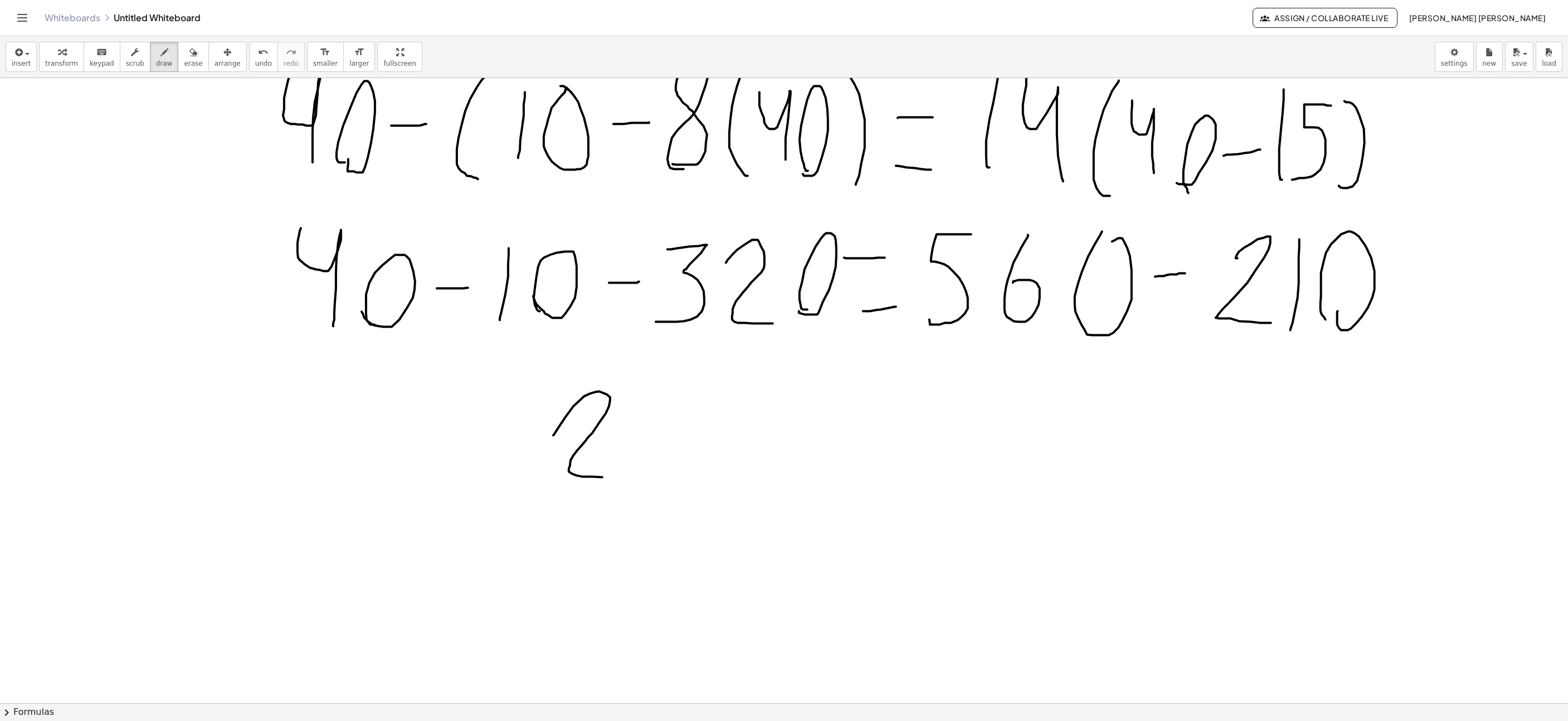
drag, startPoint x: 553, startPoint y: 437, endPoint x: 629, endPoint y: 472, distance: 83.7
drag, startPoint x: 641, startPoint y: 430, endPoint x: 682, endPoint y: 491, distance: 73.5
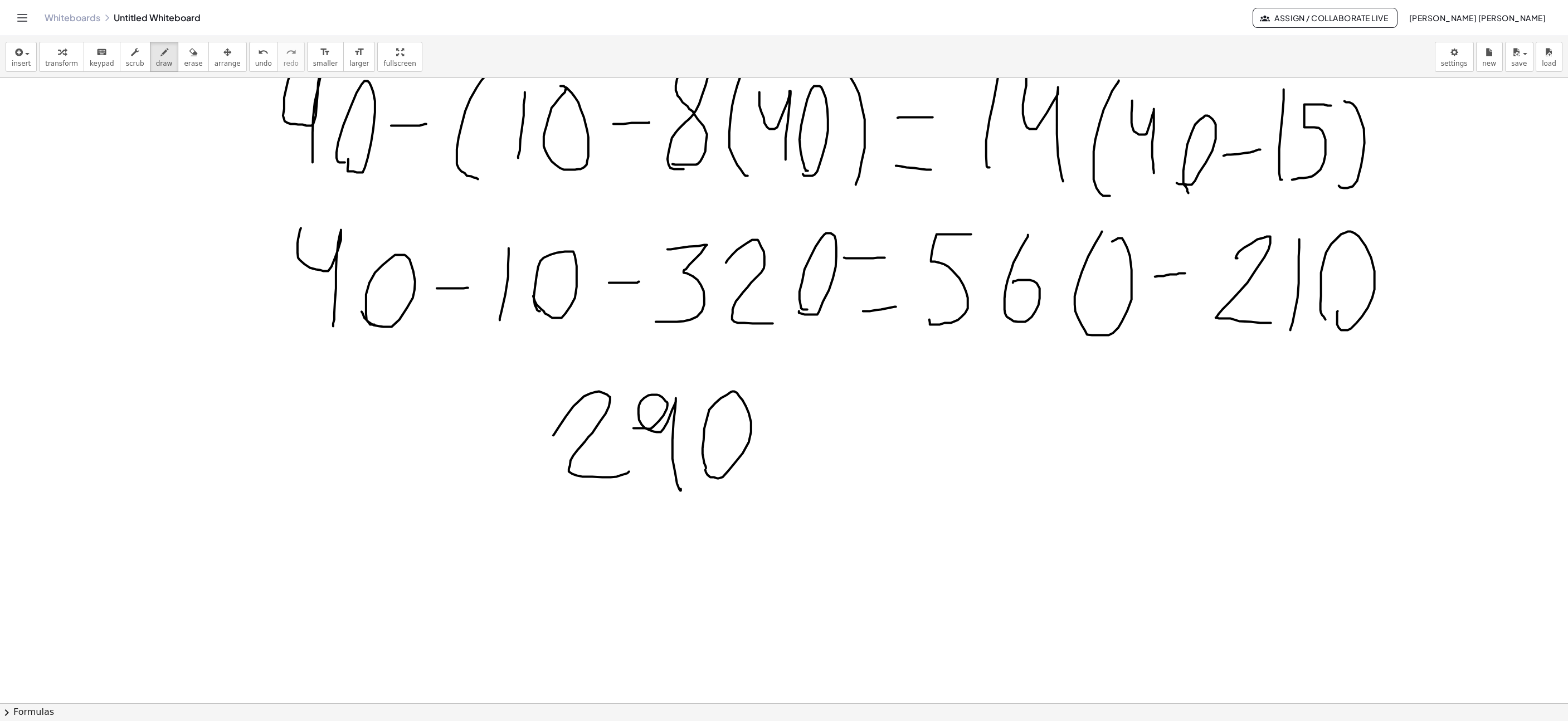
drag, startPoint x: 824, startPoint y: 442, endPoint x: 834, endPoint y: 441, distance: 10.0
drag, startPoint x: 794, startPoint y: 480, endPoint x: 830, endPoint y: 479, distance: 36.0
drag, startPoint x: 867, startPoint y: 401, endPoint x: 864, endPoint y: 476, distance: 75.1
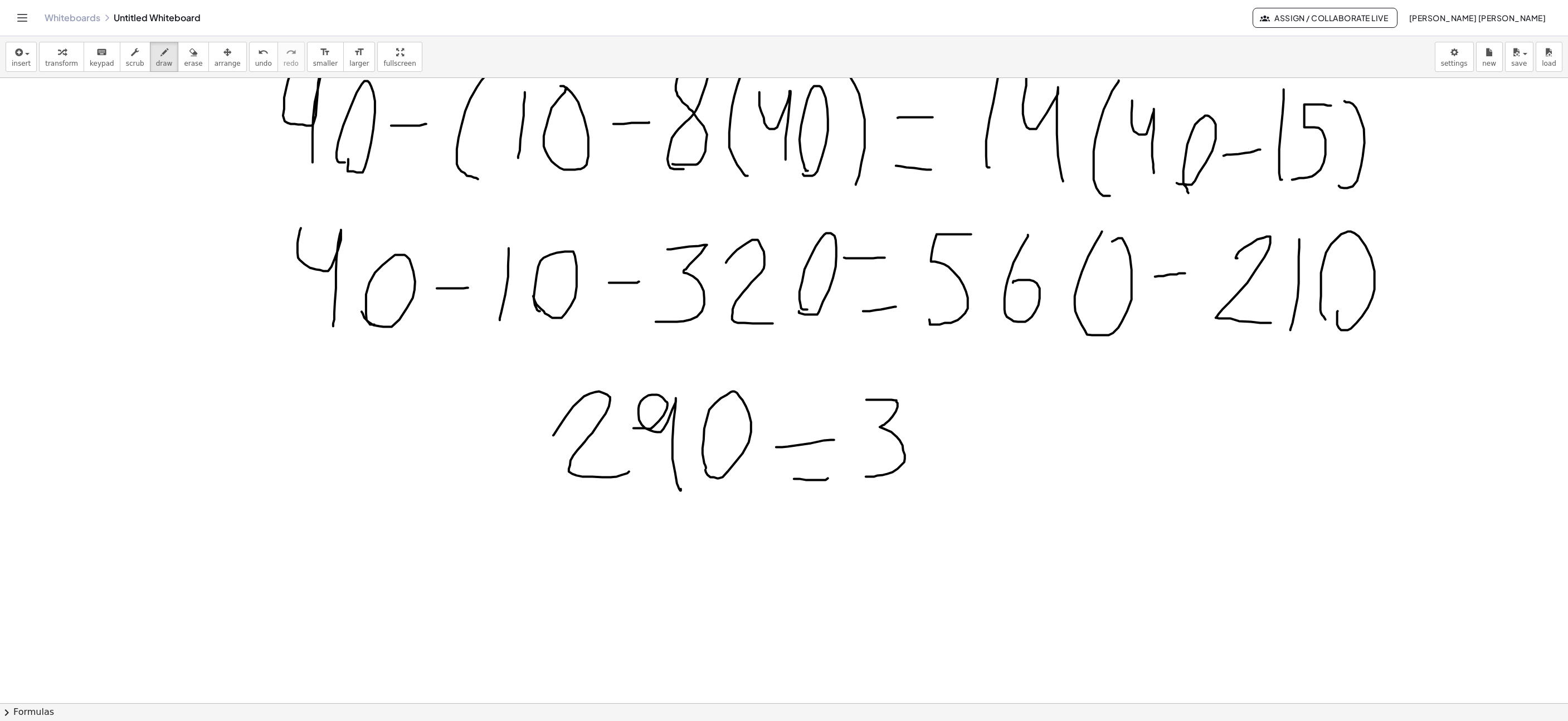
drag, startPoint x: 957, startPoint y: 403, endPoint x: 924, endPoint y: 479, distance: 82.9
drag, startPoint x: 984, startPoint y: 469, endPoint x: 1004, endPoint y: 458, distance: 22.8
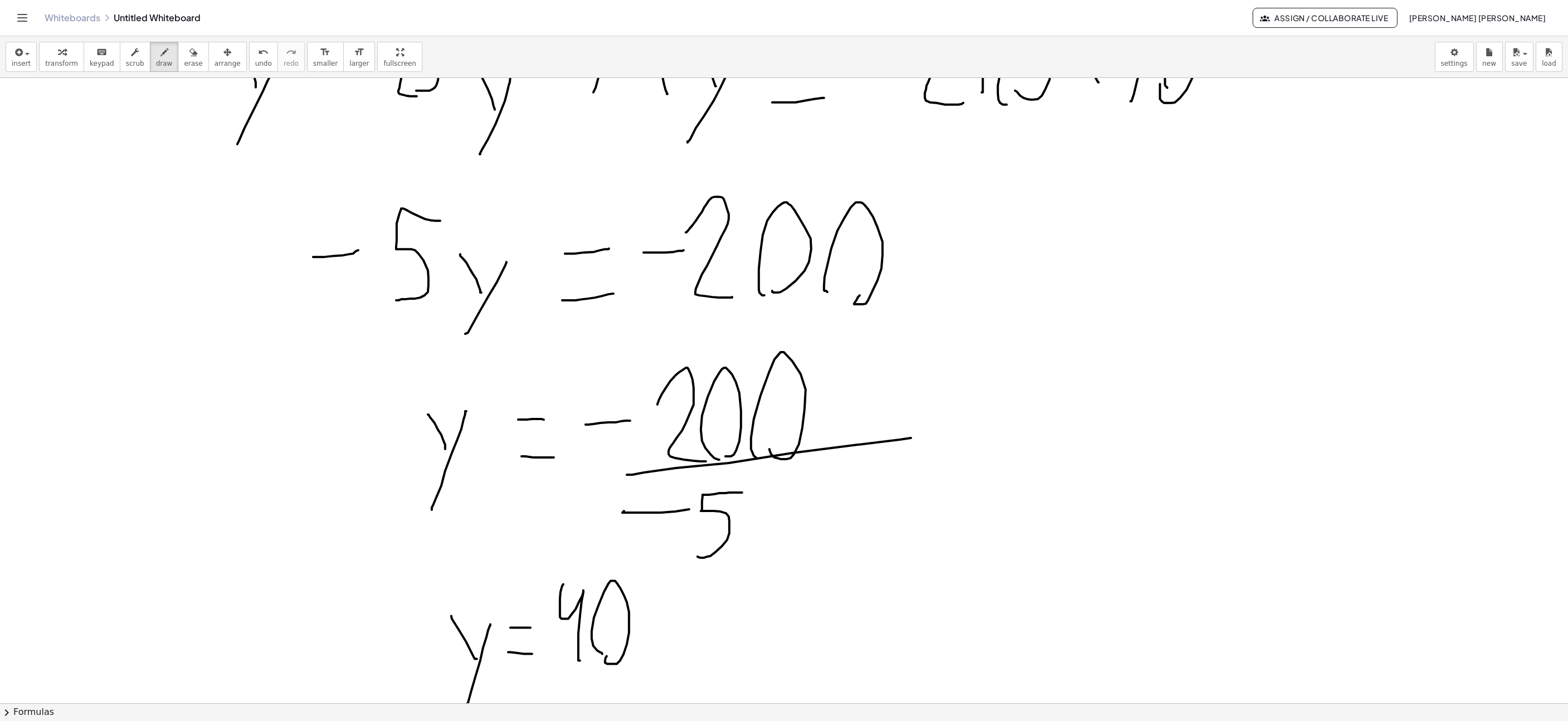
scroll to position [2258, 132]
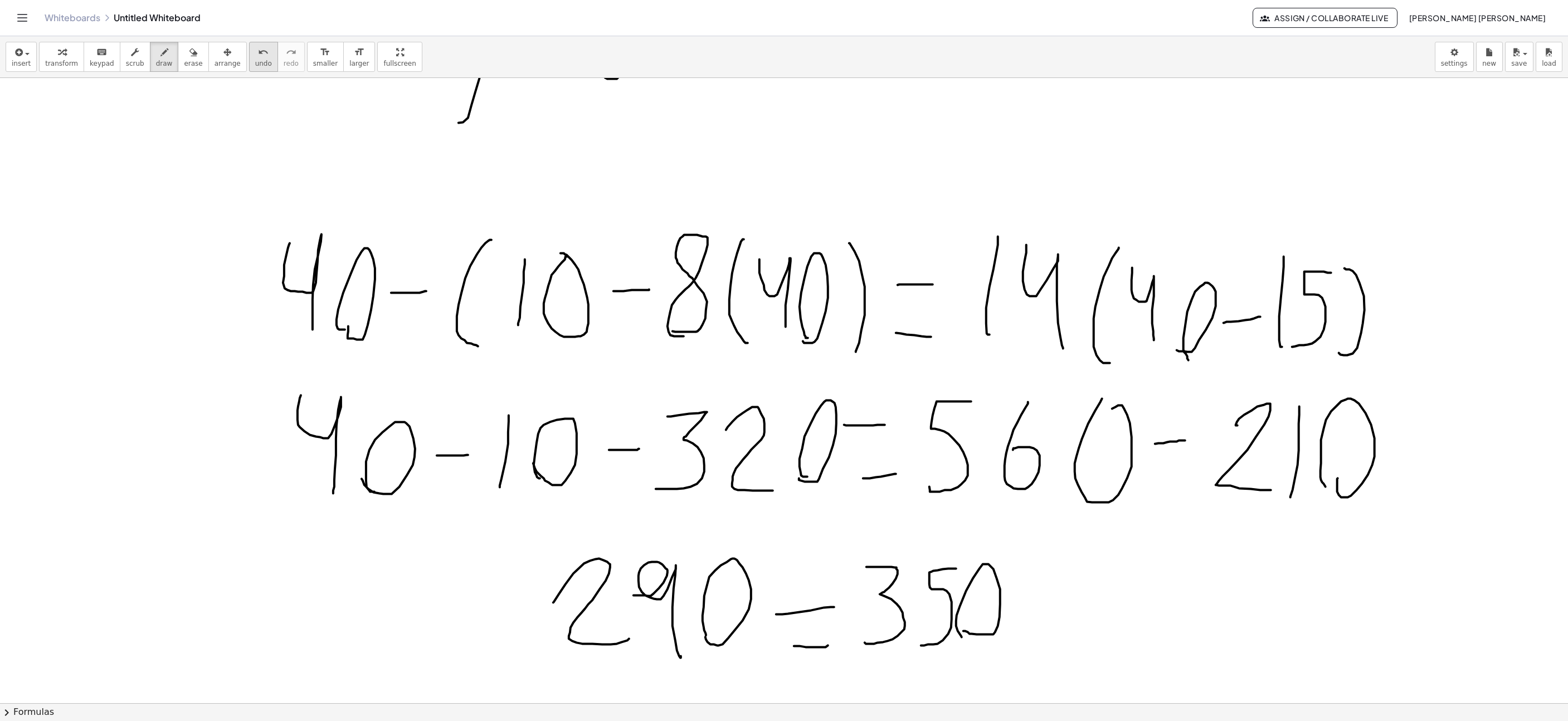
click at [258, 46] on icon "undo" at bounding box center [263, 53] width 11 height 14
click at [189, 67] on button "erase" at bounding box center [193, 57] width 30 height 30
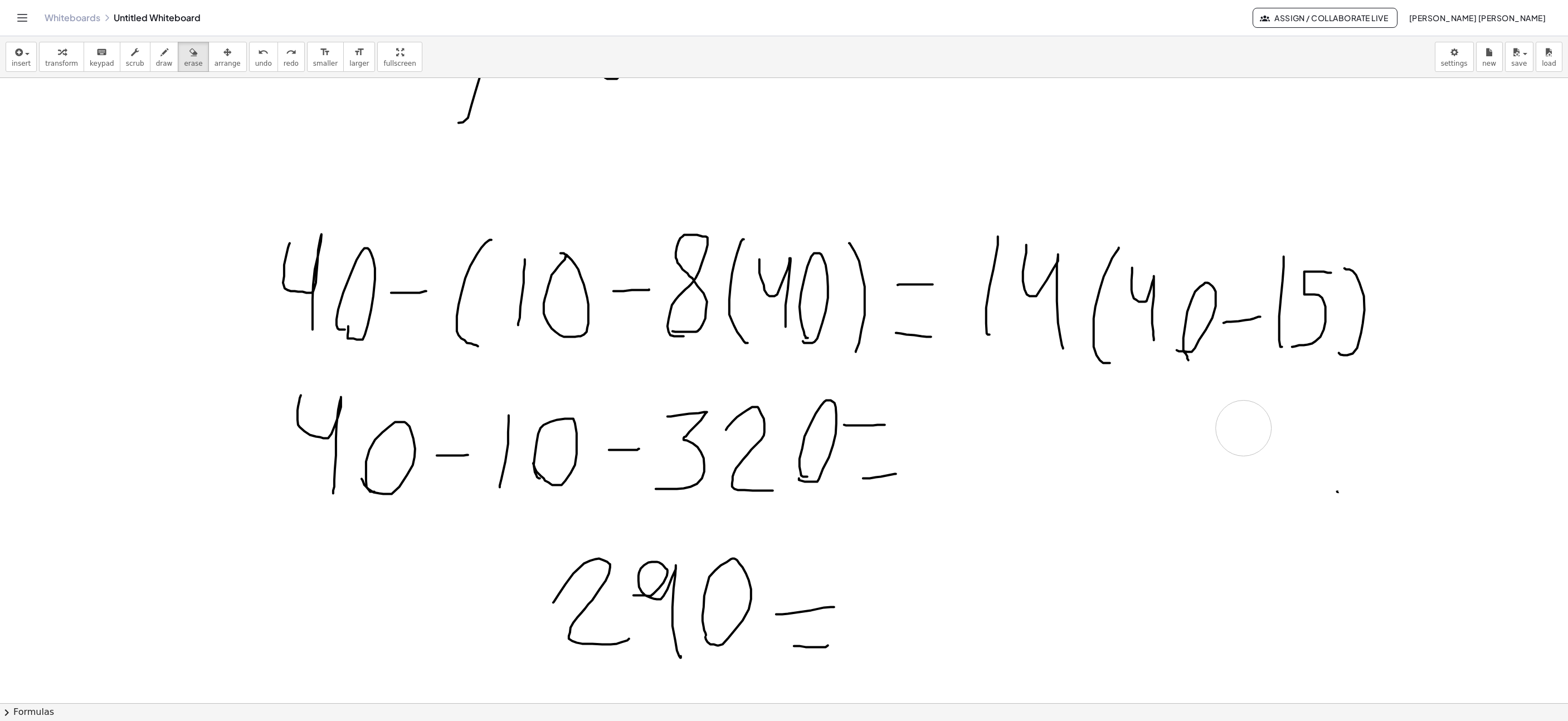
drag, startPoint x: 1152, startPoint y: 486, endPoint x: 1434, endPoint y: 491, distance: 282.0
drag, startPoint x: 1291, startPoint y: 459, endPoint x: 1334, endPoint y: 468, distance: 43.9
click at [156, 55] on div "button" at bounding box center [164, 52] width 17 height 14
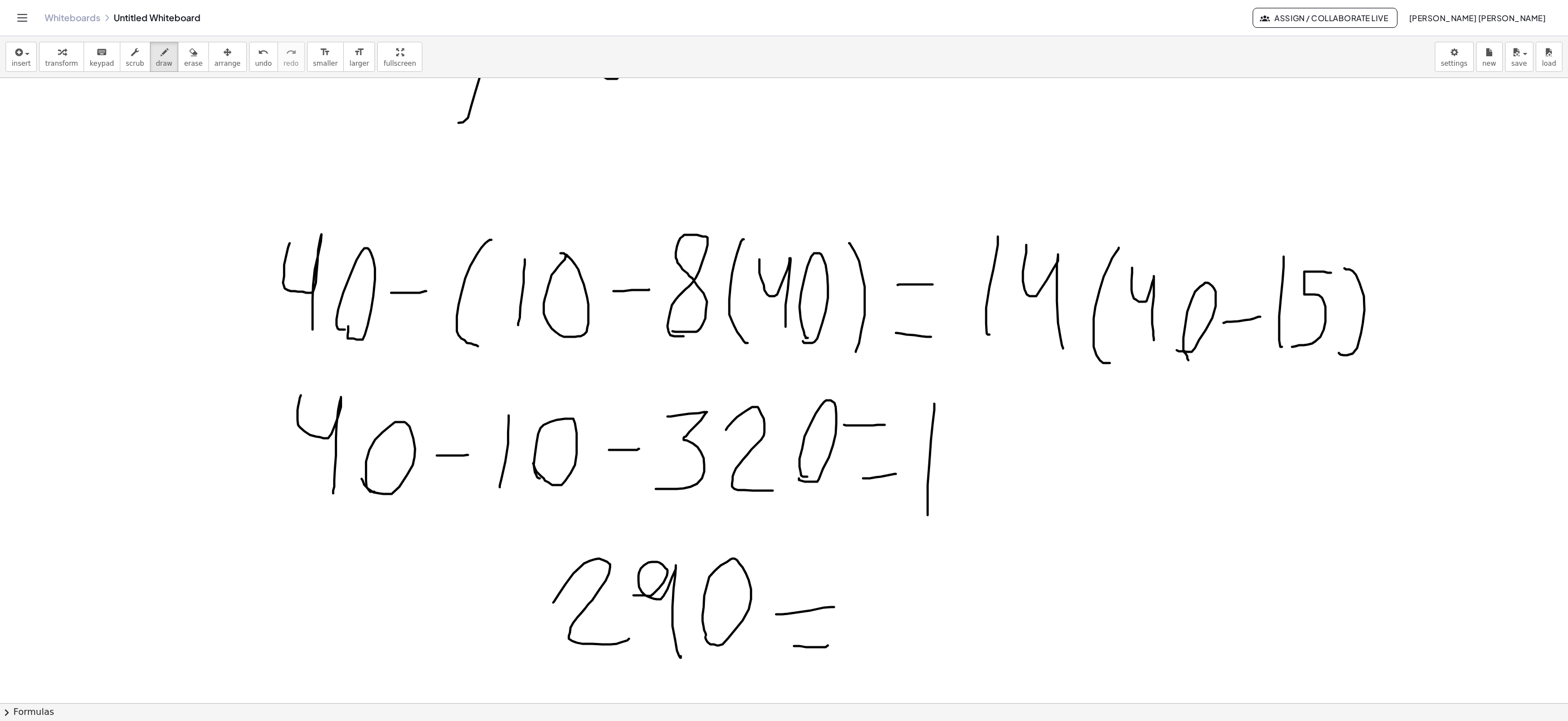
drag, startPoint x: 934, startPoint y: 405, endPoint x: 928, endPoint y: 520, distance: 115.2
drag, startPoint x: 957, startPoint y: 412, endPoint x: 1008, endPoint y: 439, distance: 57.7
drag, startPoint x: 1033, startPoint y: 400, endPoint x: 1051, endPoint y: 505, distance: 106.5
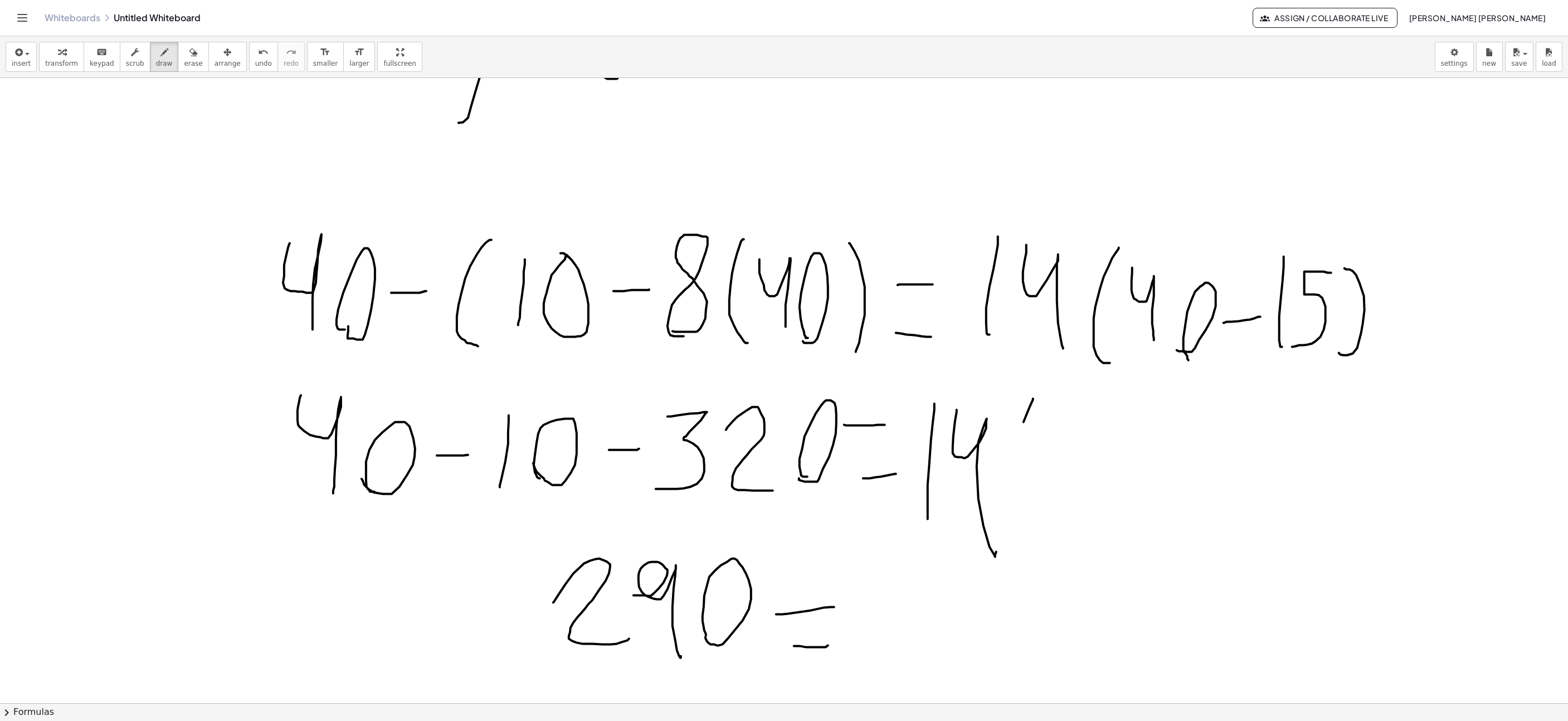
drag, startPoint x: 1052, startPoint y: 445, endPoint x: 1087, endPoint y: 497, distance: 62.7
drag, startPoint x: 1122, startPoint y: 431, endPoint x: 1105, endPoint y: 501, distance: 72.0
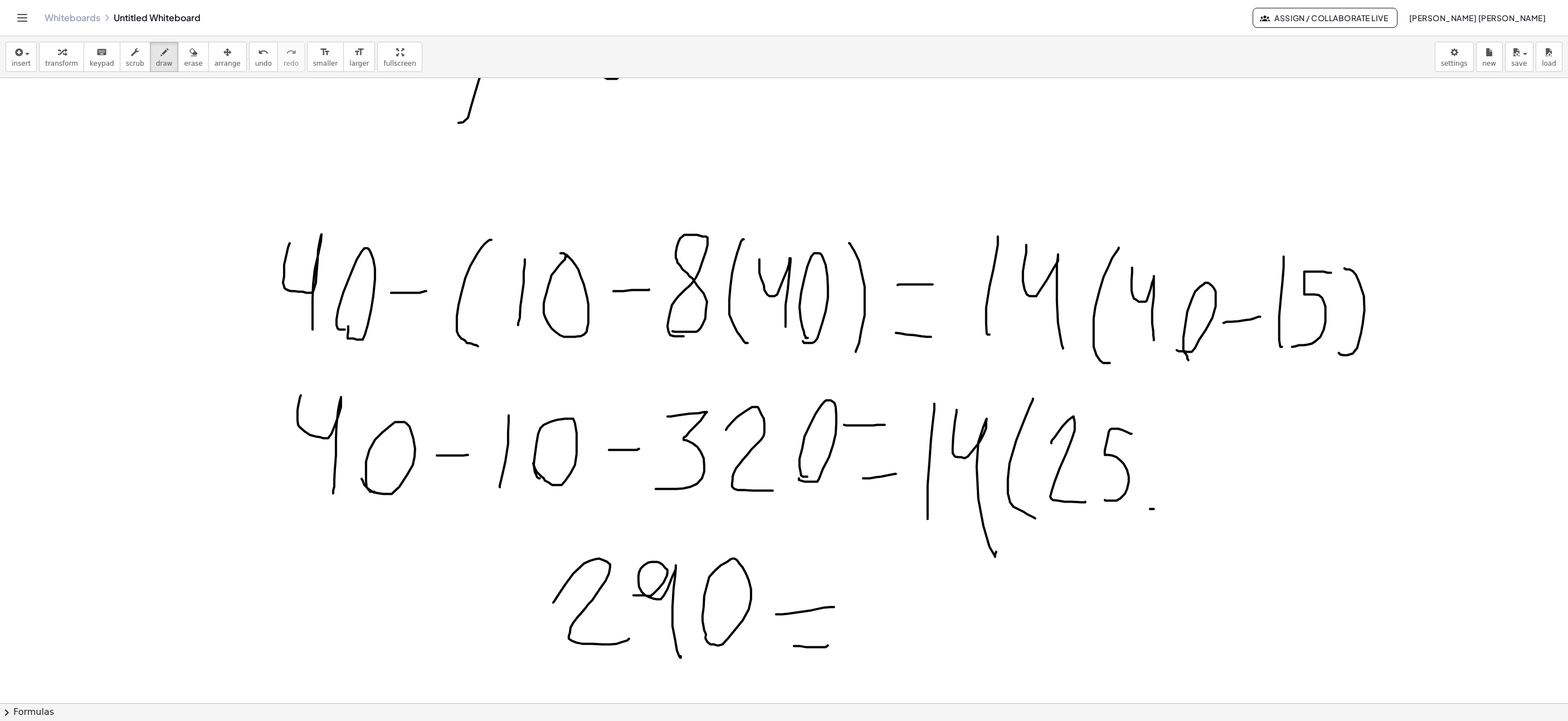
drag, startPoint x: 1154, startPoint y: 511, endPoint x: 1148, endPoint y: 412, distance: 99.2
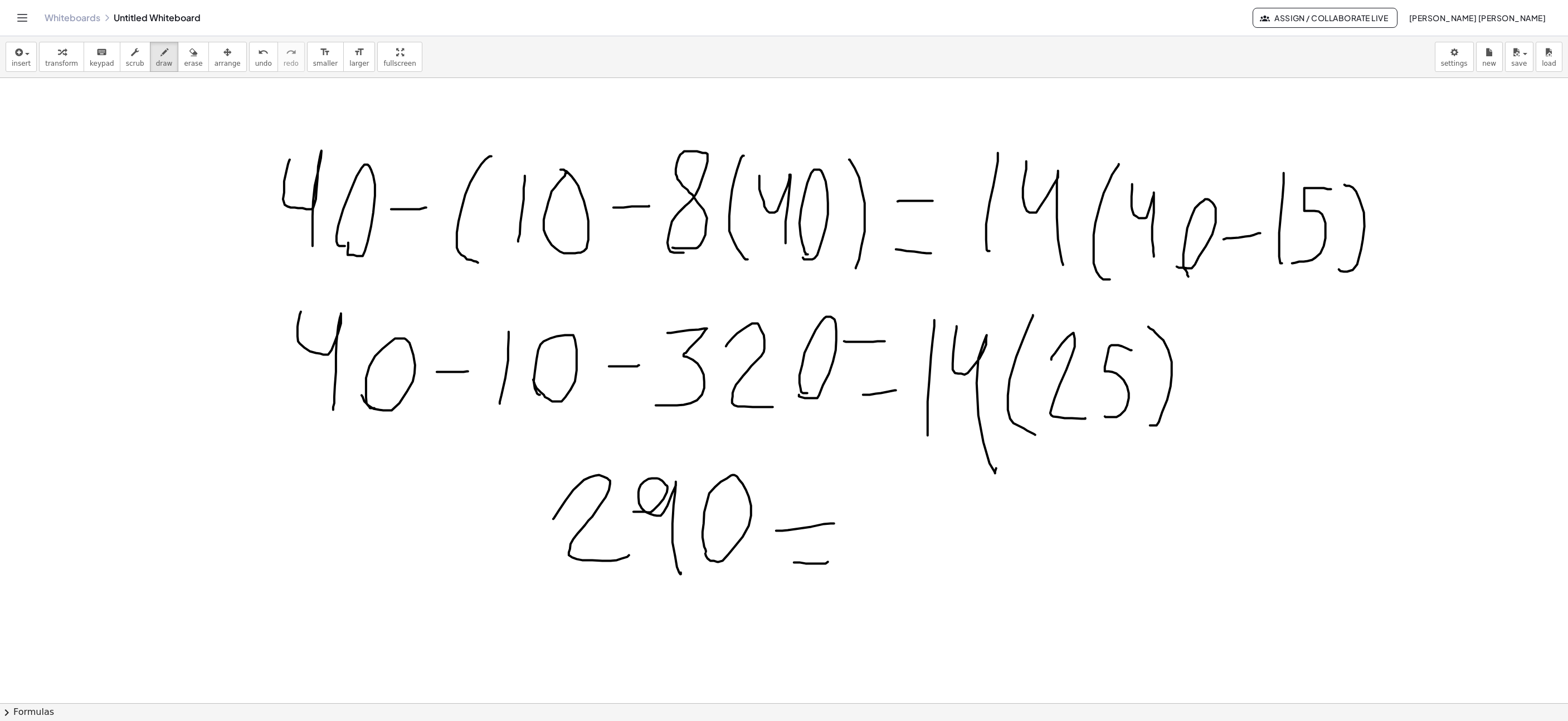
scroll to position [2425, 132]
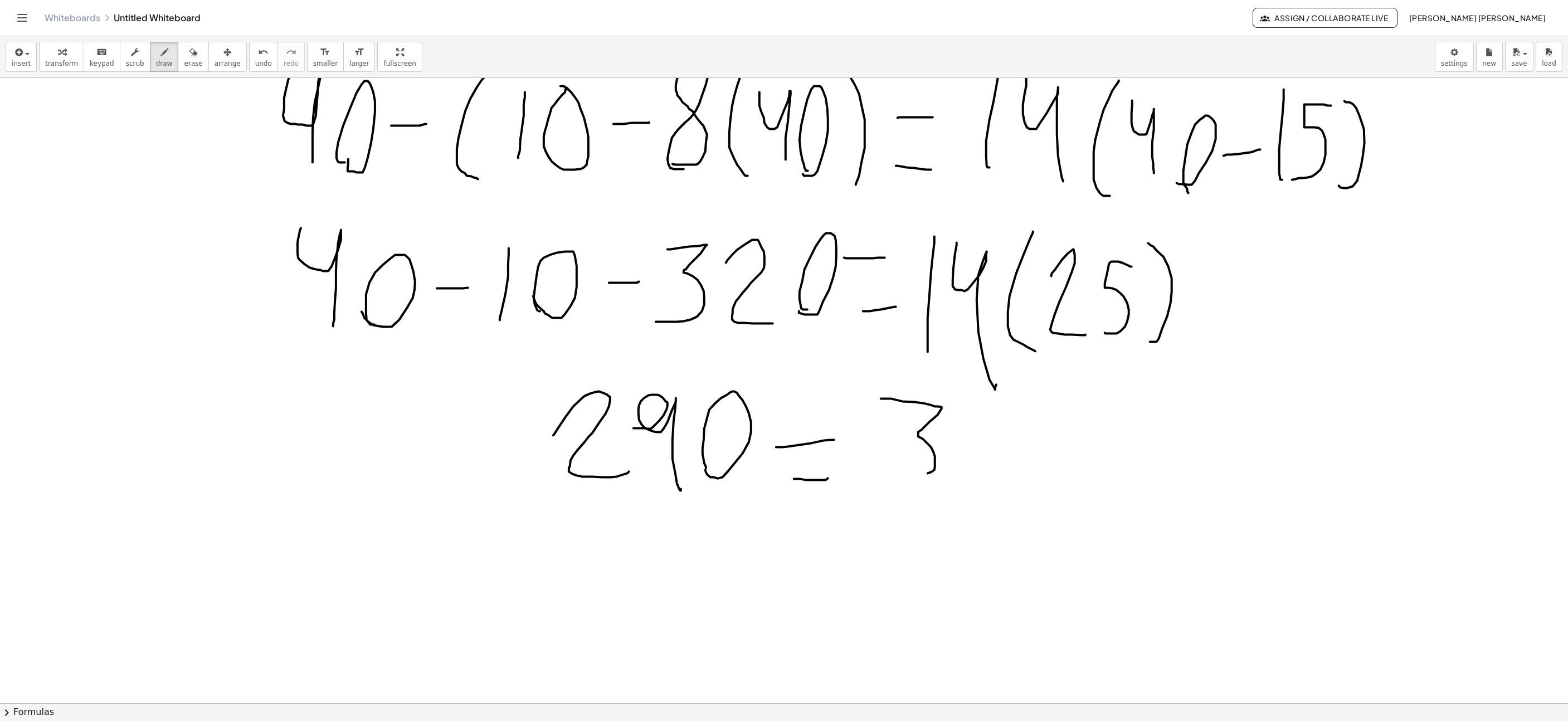
drag, startPoint x: 882, startPoint y: 400, endPoint x: 899, endPoint y: 464, distance: 66.2
drag, startPoint x: 1012, startPoint y: 409, endPoint x: 1005, endPoint y: 464, distance: 55.4
drag, startPoint x: 1069, startPoint y: 470, endPoint x: 1061, endPoint y: 450, distance: 21.5
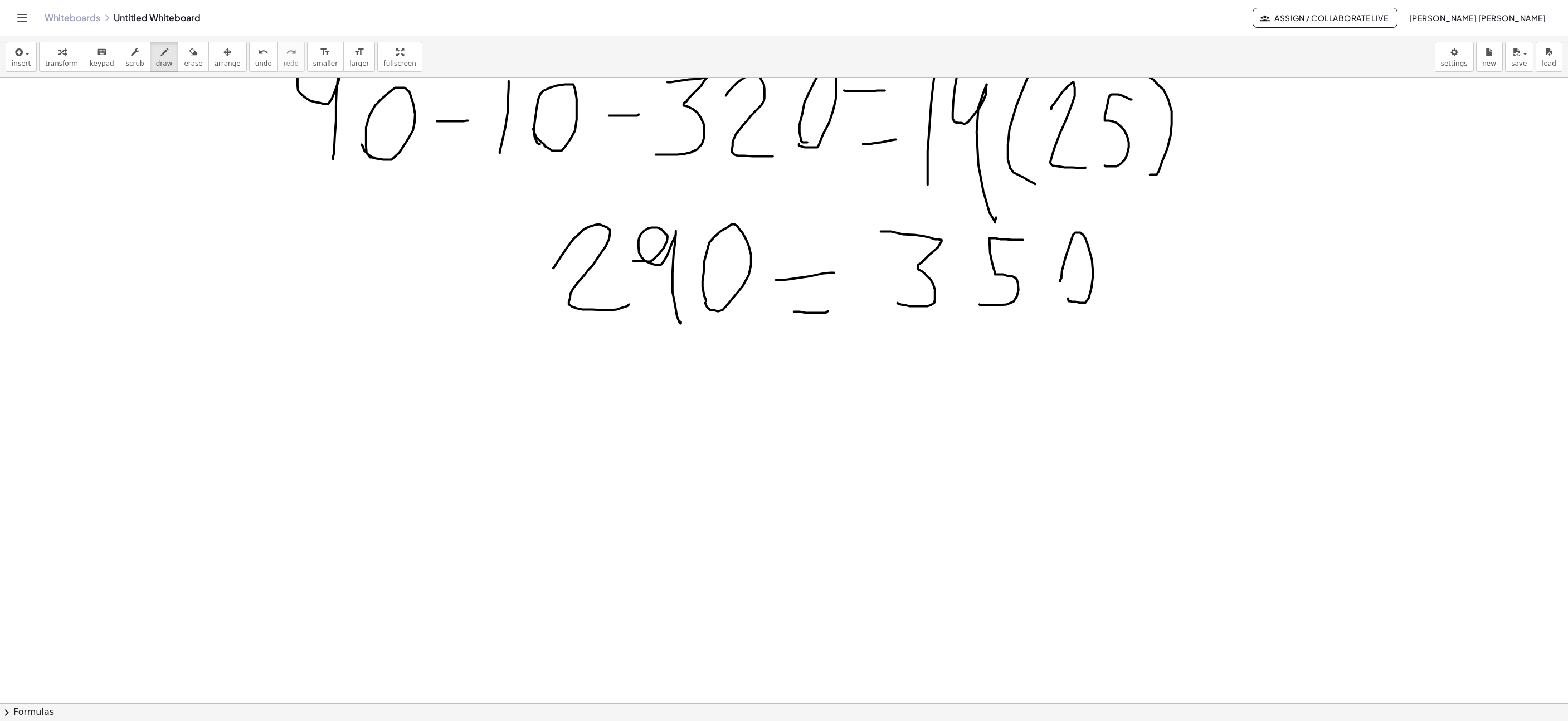
scroll to position [2341, 132]
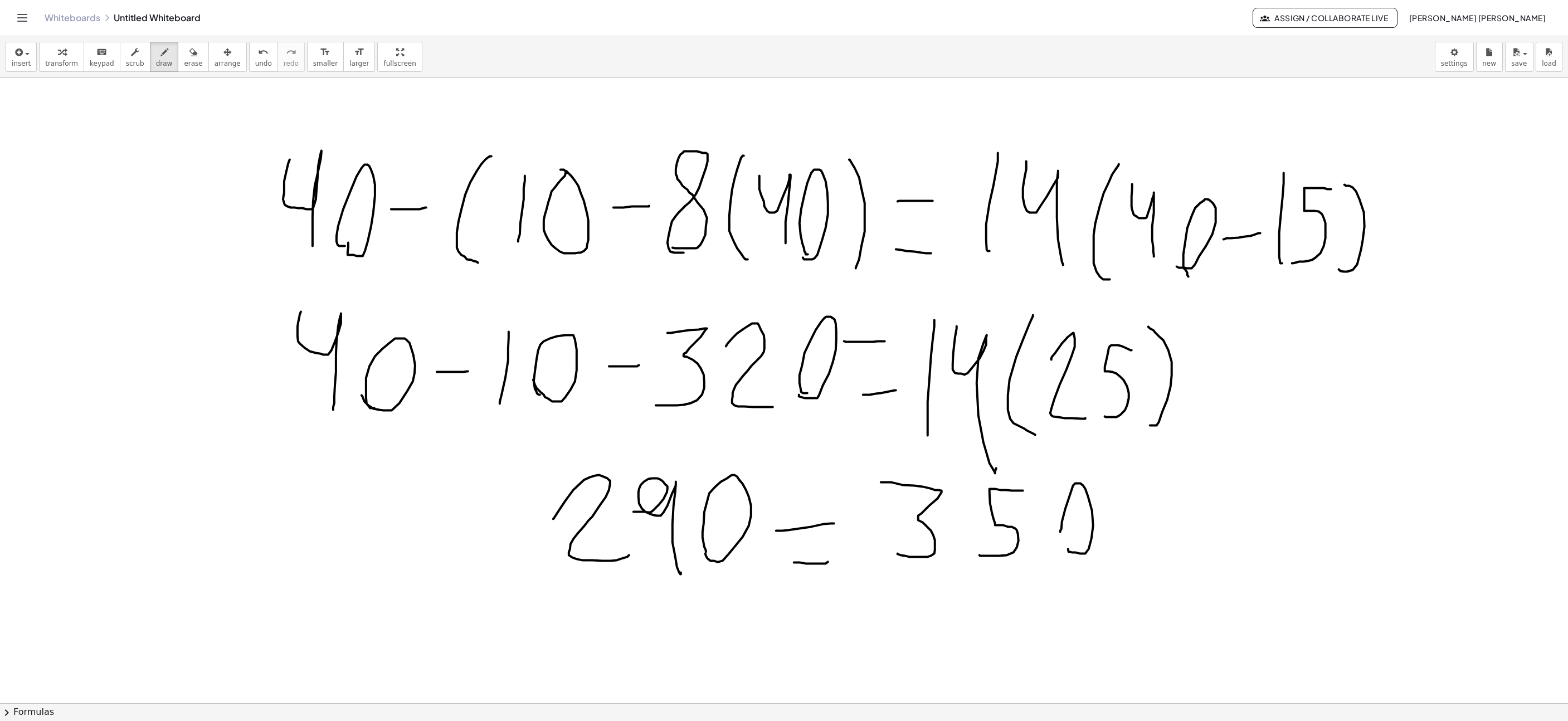
drag, startPoint x: 451, startPoint y: 399, endPoint x: 447, endPoint y: 349, distance: 50.2
drag, startPoint x: 231, startPoint y: 360, endPoint x: 274, endPoint y: 359, distance: 43.0
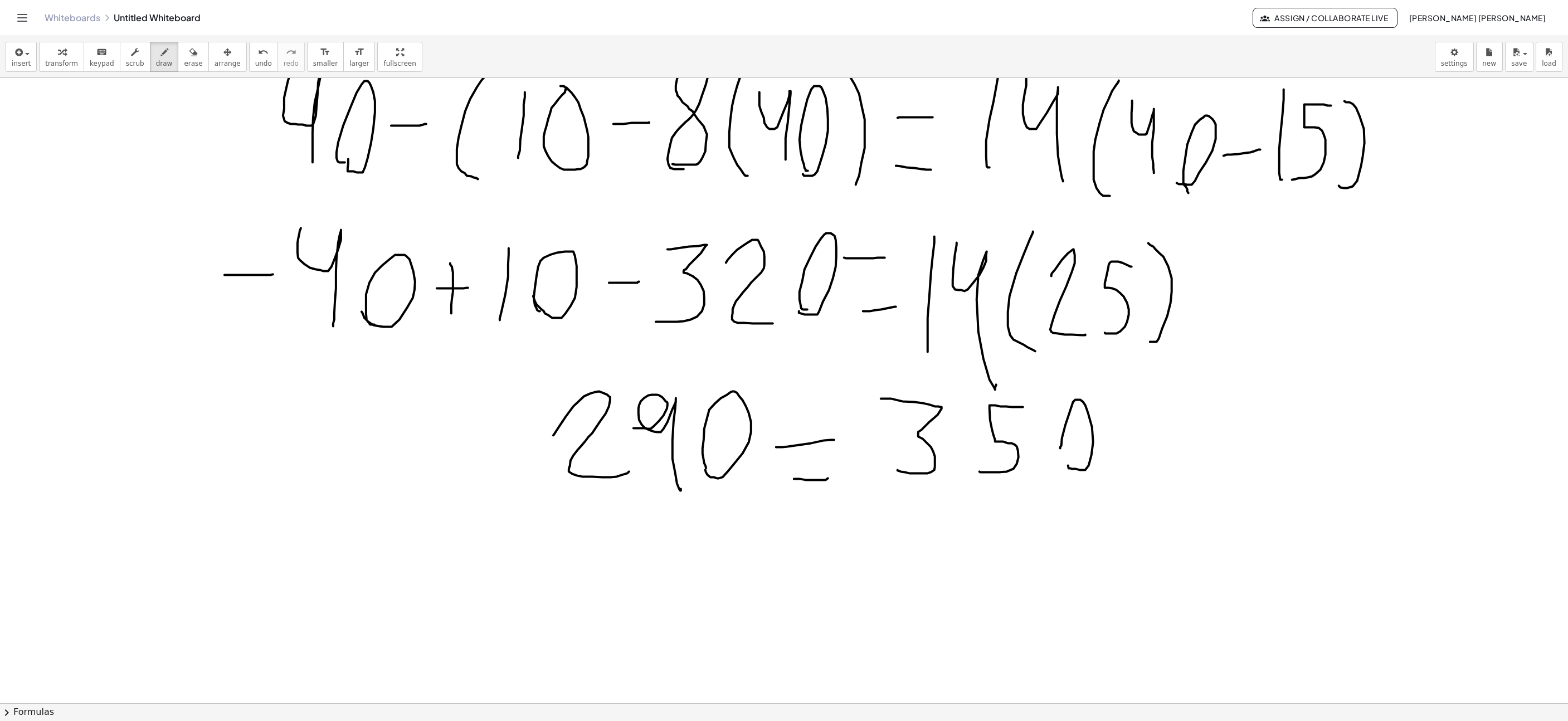
scroll to position [2508, 132]
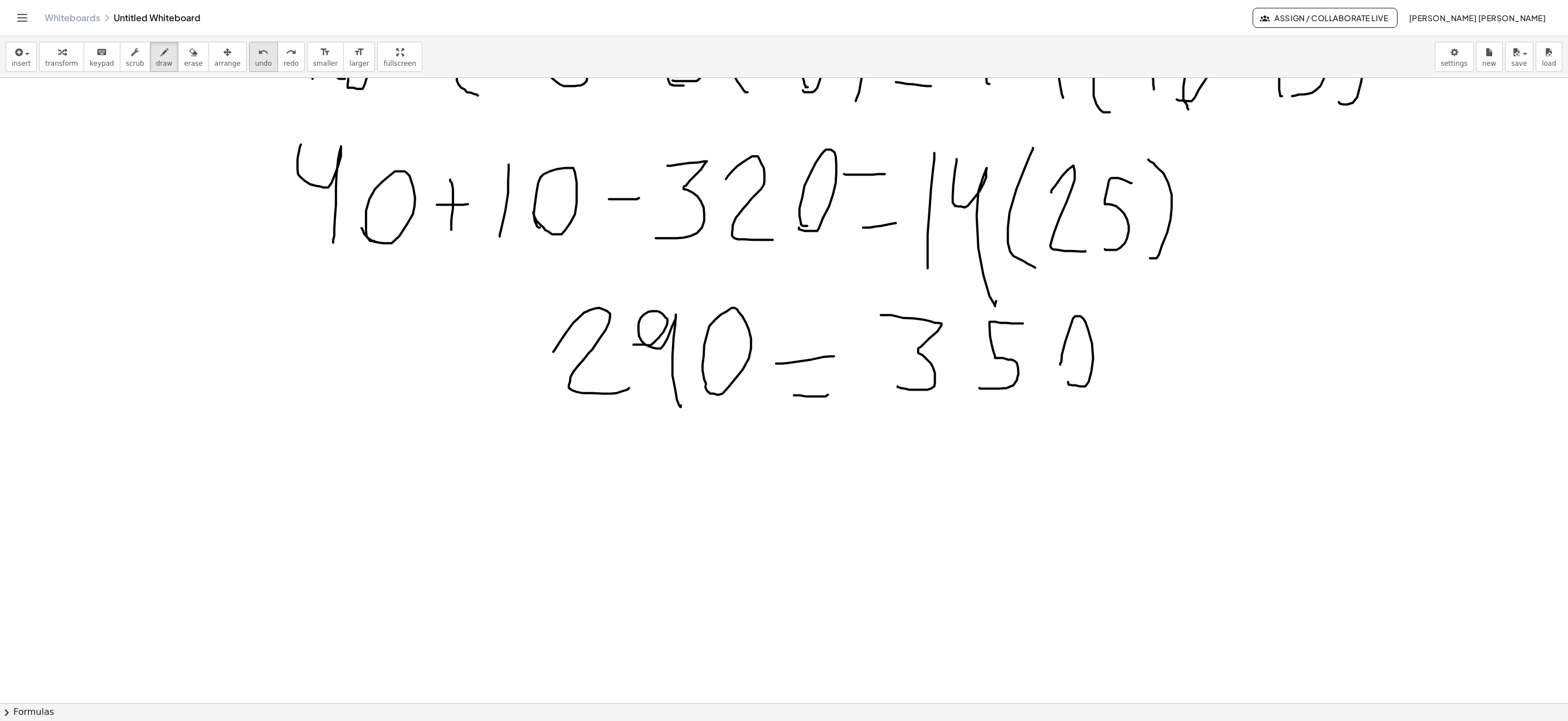
click at [258, 57] on icon "undo" at bounding box center [263, 53] width 11 height 14
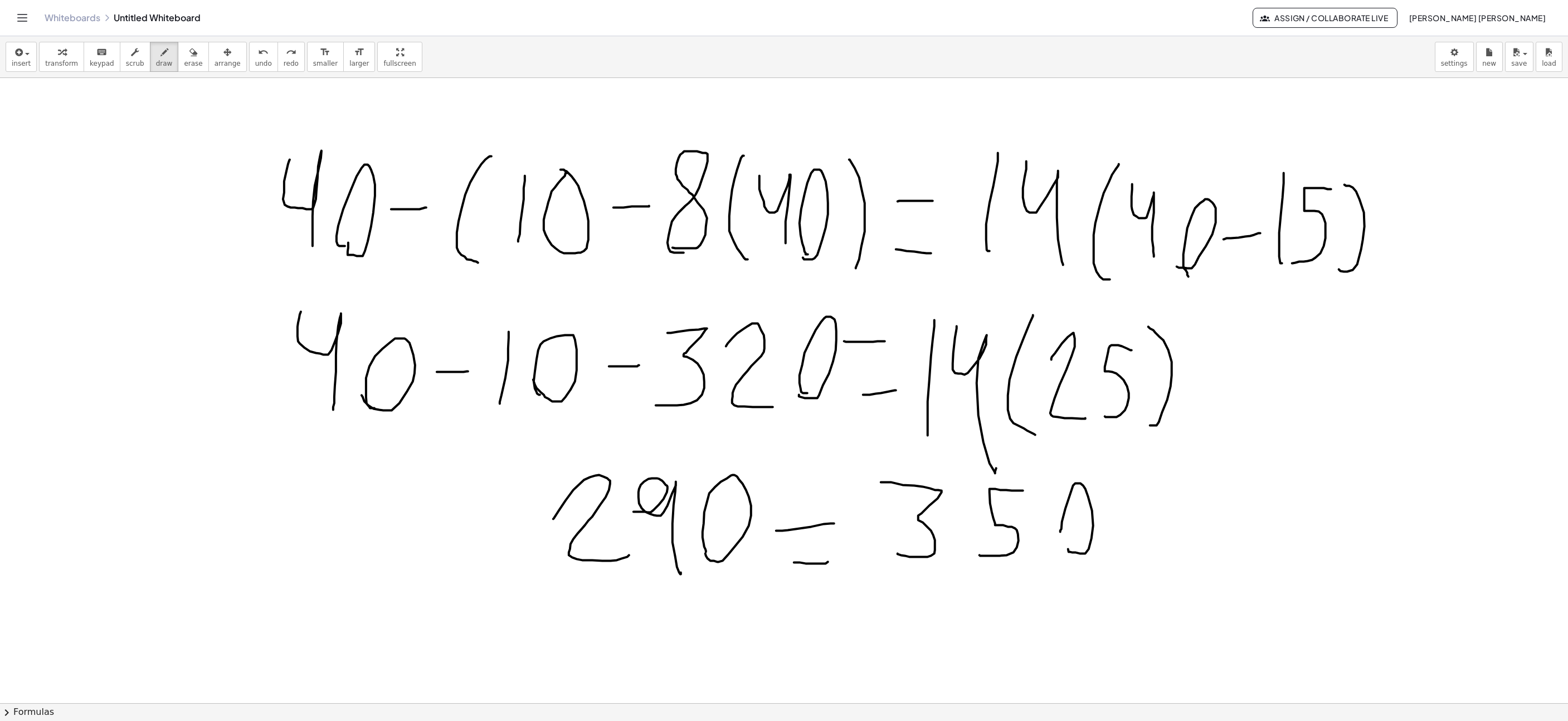
scroll to position [2258, 132]
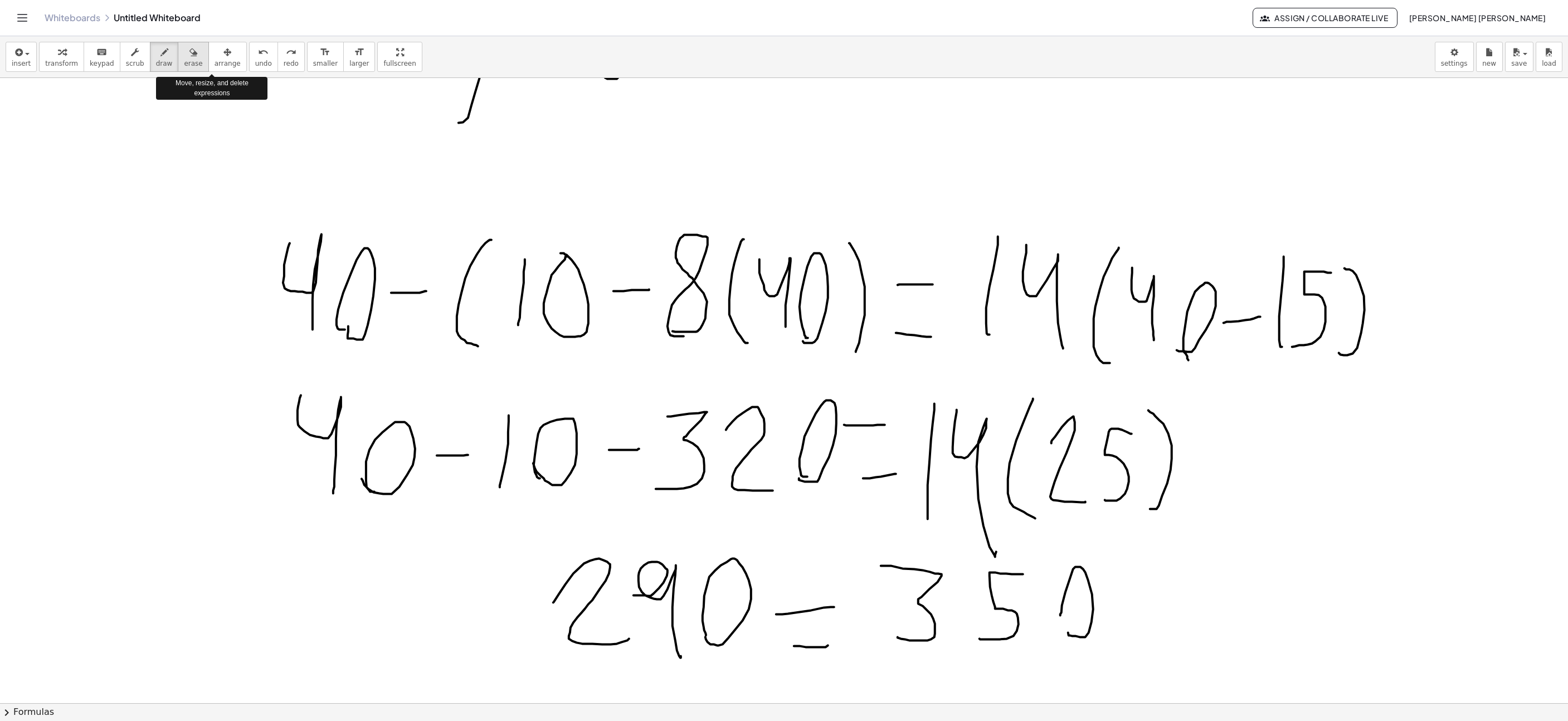
click at [189, 53] on icon "button" at bounding box center [193, 53] width 8 height 14
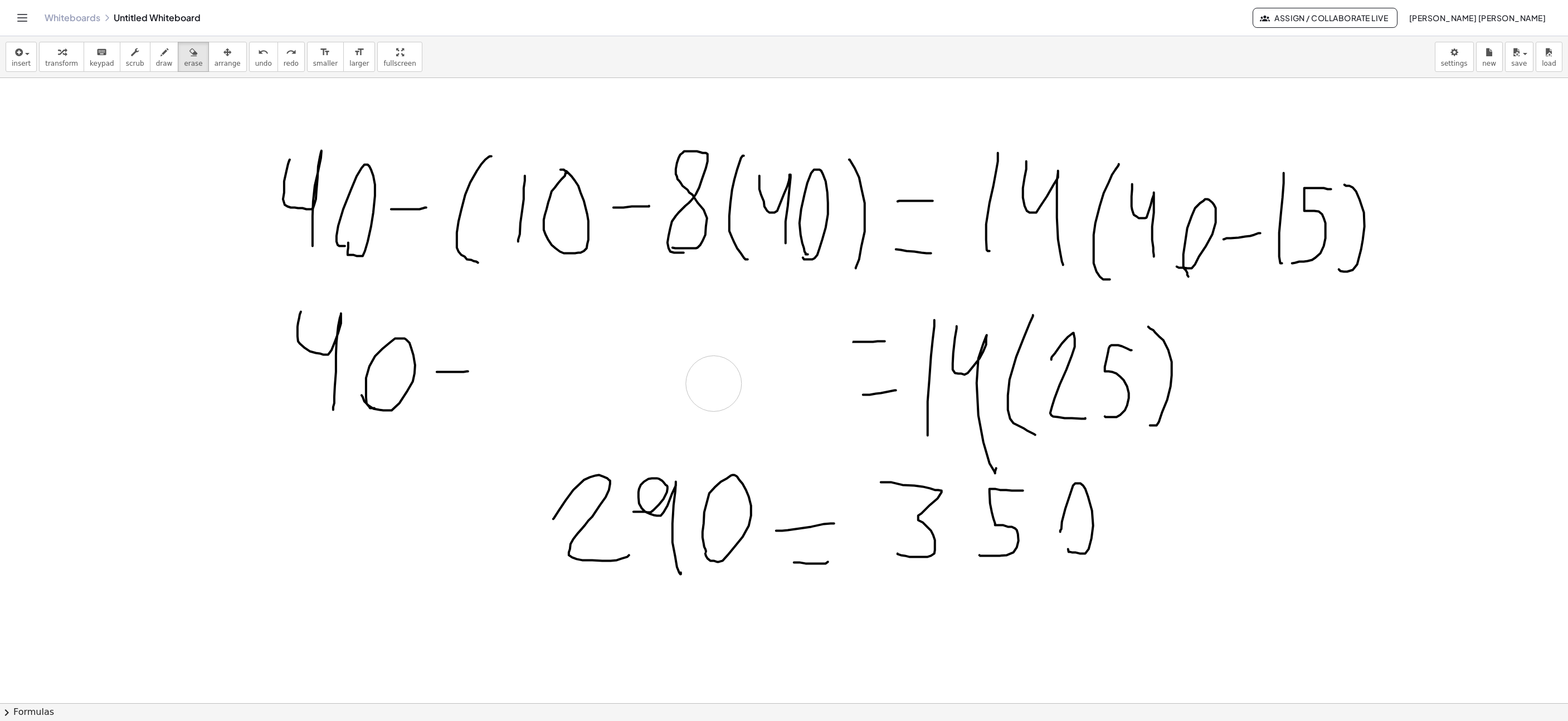
drag, startPoint x: 552, startPoint y: 383, endPoint x: 2, endPoint y: 11, distance: 664.0
click at [159, 59] on span "draw" at bounding box center [164, 64] width 17 height 8
drag, startPoint x: 188, startPoint y: 62, endPoint x: 588, endPoint y: 445, distance: 553.8
click at [187, 64] on span "erase" at bounding box center [193, 64] width 18 height 8
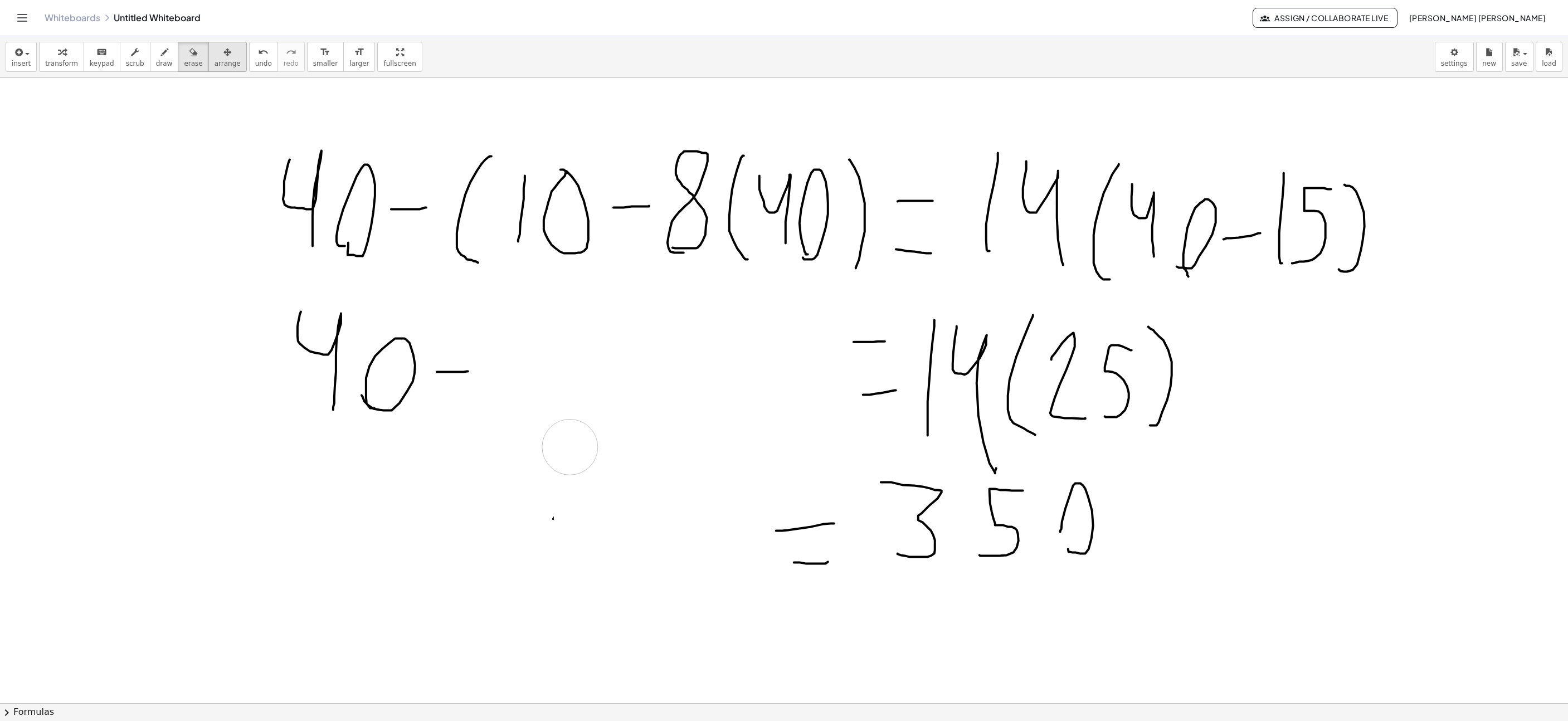
drag, startPoint x: 592, startPoint y: 505, endPoint x: 229, endPoint y: 60, distance: 574.3
click at [161, 57] on icon "button" at bounding box center [165, 53] width 8 height 14
drag, startPoint x: 646, startPoint y: 370, endPoint x: 683, endPoint y: 370, distance: 37.0
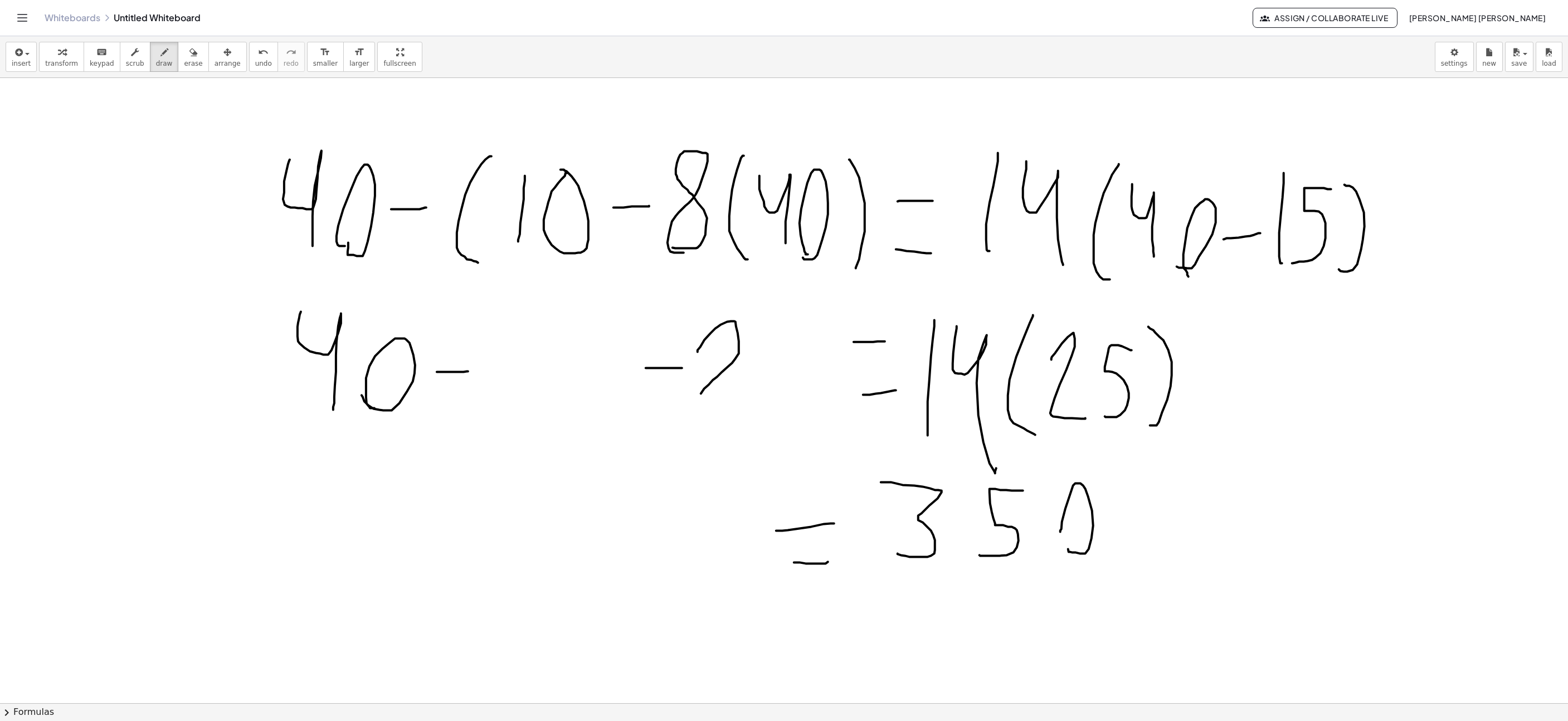
drag, startPoint x: 731, startPoint y: 323, endPoint x: 754, endPoint y: 398, distance: 78.4
drag, startPoint x: 757, startPoint y: 399, endPoint x: 762, endPoint y: 387, distance: 13.0
drag, startPoint x: 551, startPoint y: 406, endPoint x: 565, endPoint y: 320, distance: 87.1
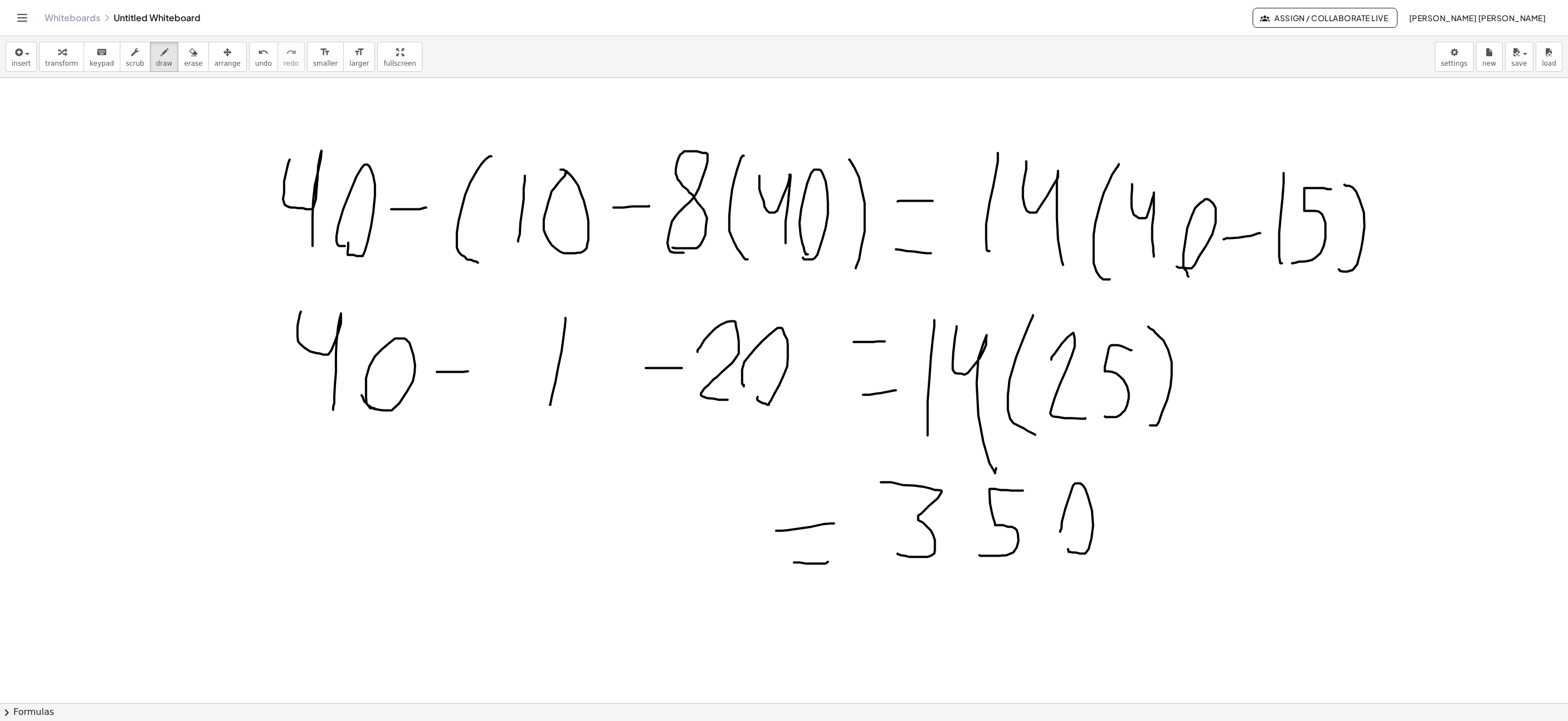
drag, startPoint x: 582, startPoint y: 403, endPoint x: 572, endPoint y: 389, distance: 17.2
drag, startPoint x: 528, startPoint y: 299, endPoint x: 513, endPoint y: 435, distance: 136.8
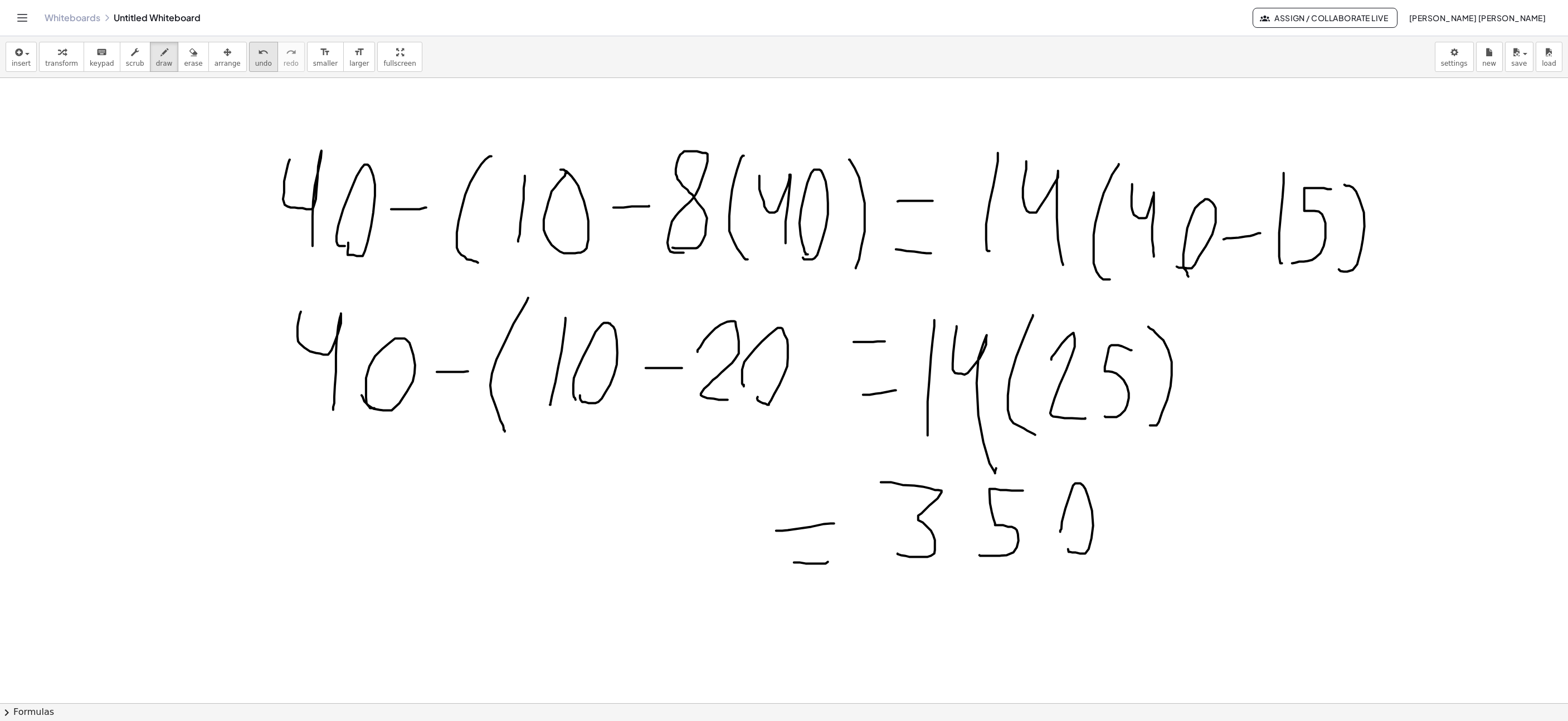
click at [255, 59] on span "undo" at bounding box center [263, 64] width 17 height 8
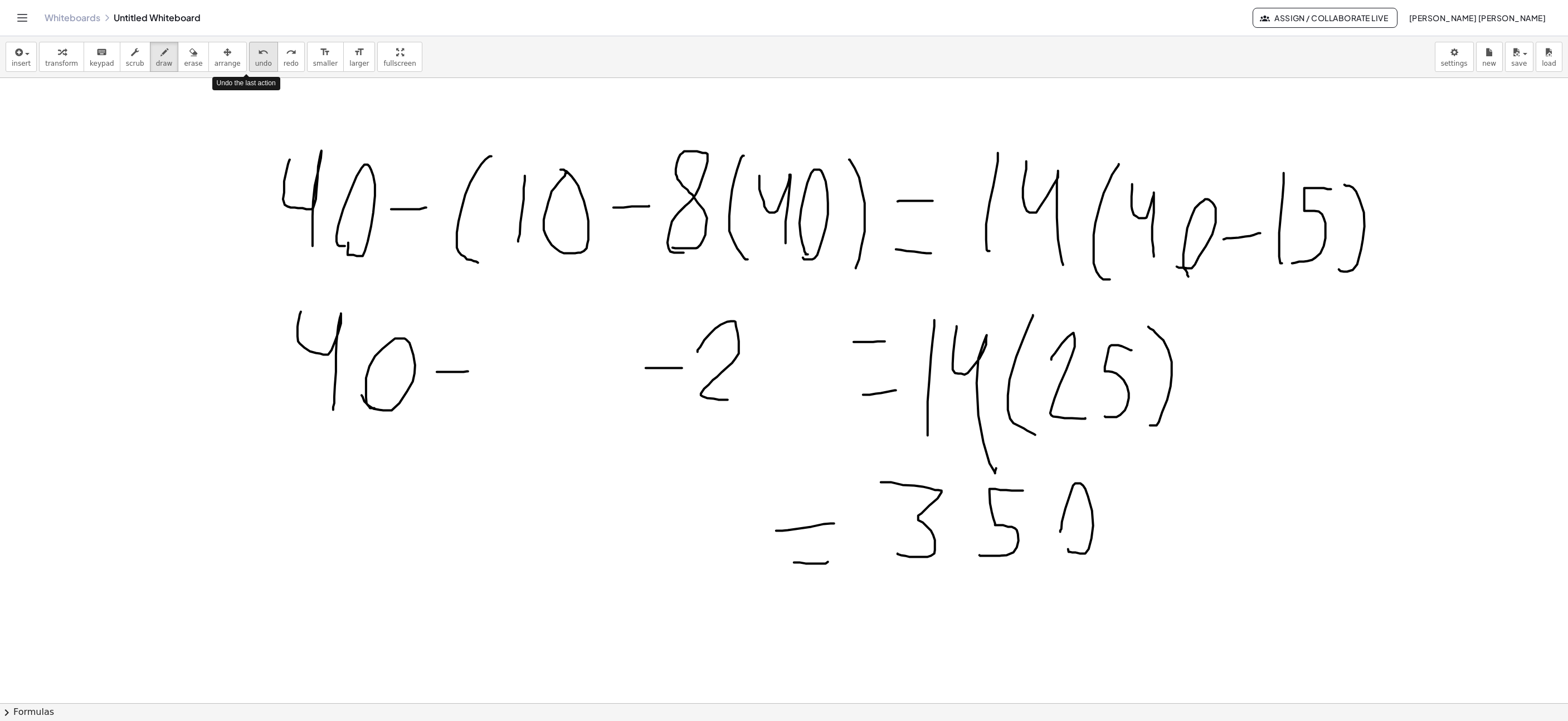
click at [255, 59] on span "undo" at bounding box center [263, 64] width 17 height 8
drag, startPoint x: 701, startPoint y: 349, endPoint x: 704, endPoint y: 393, distance: 44.1
drag, startPoint x: 740, startPoint y: 368, endPoint x: 768, endPoint y: 402, distance: 44.0
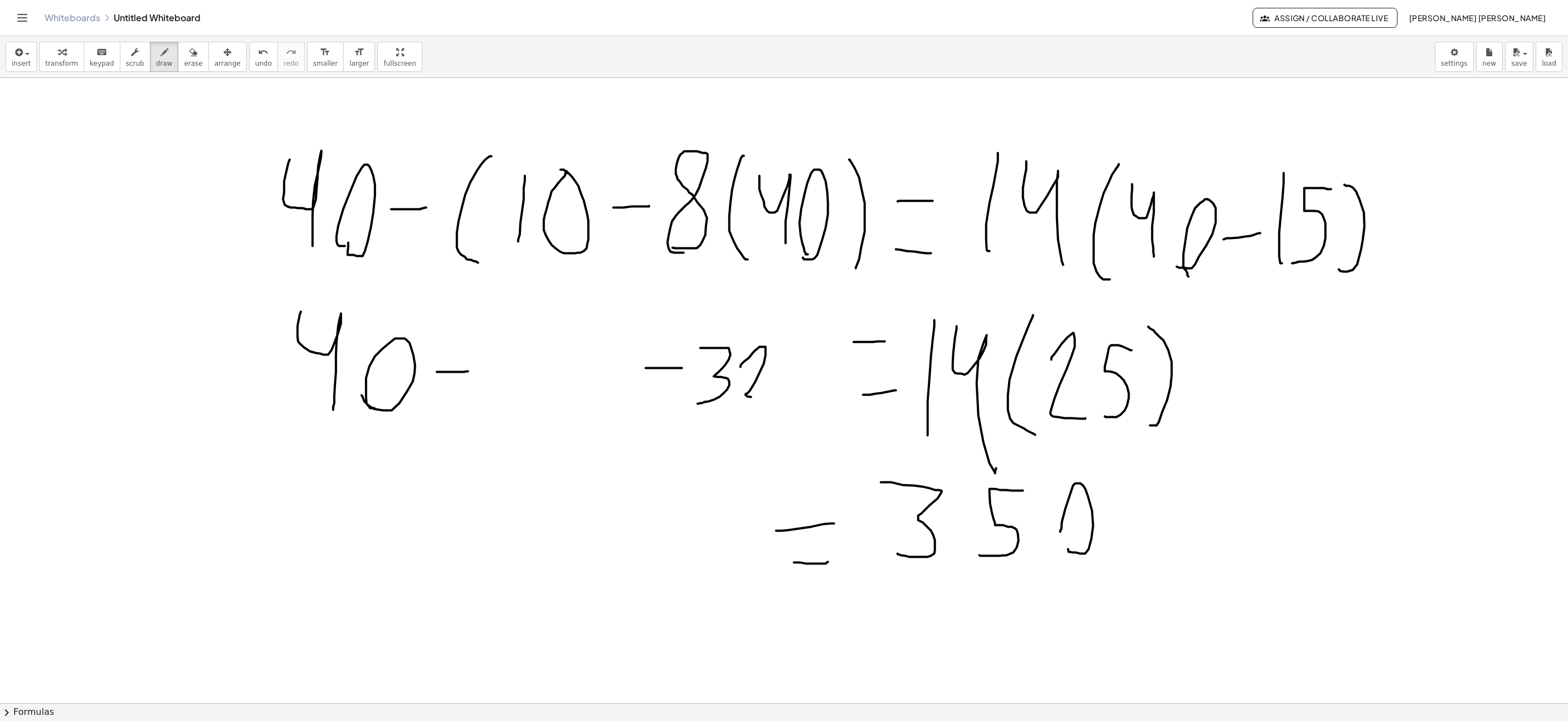
drag, startPoint x: 793, startPoint y: 397, endPoint x: 778, endPoint y: 399, distance: 15.1
drag, startPoint x: 572, startPoint y: 358, endPoint x: 578, endPoint y: 331, distance: 27.7
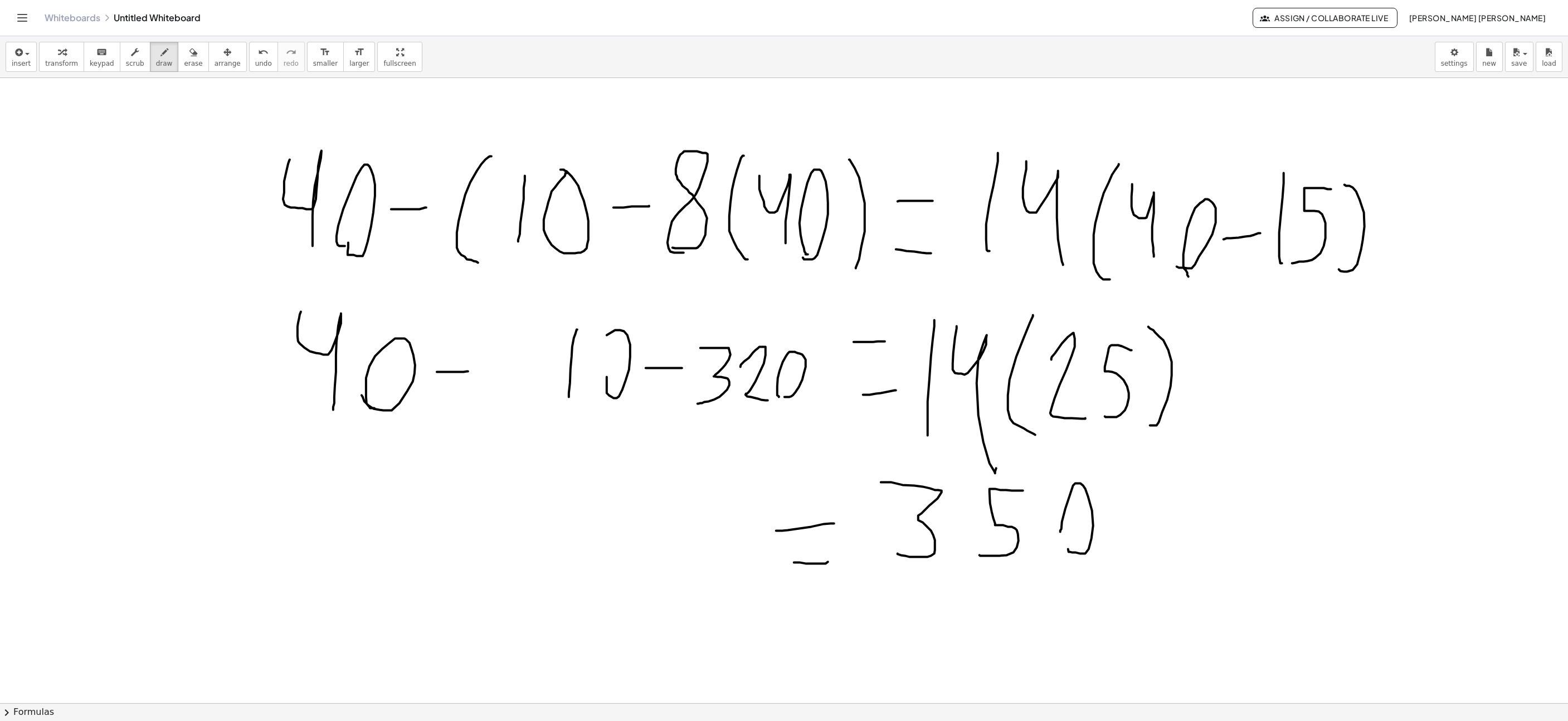
drag, startPoint x: 547, startPoint y: 312, endPoint x: 555, endPoint y: 437, distance: 125.3
drag, startPoint x: 821, startPoint y: 423, endPoint x: 759, endPoint y: 353, distance: 93.5
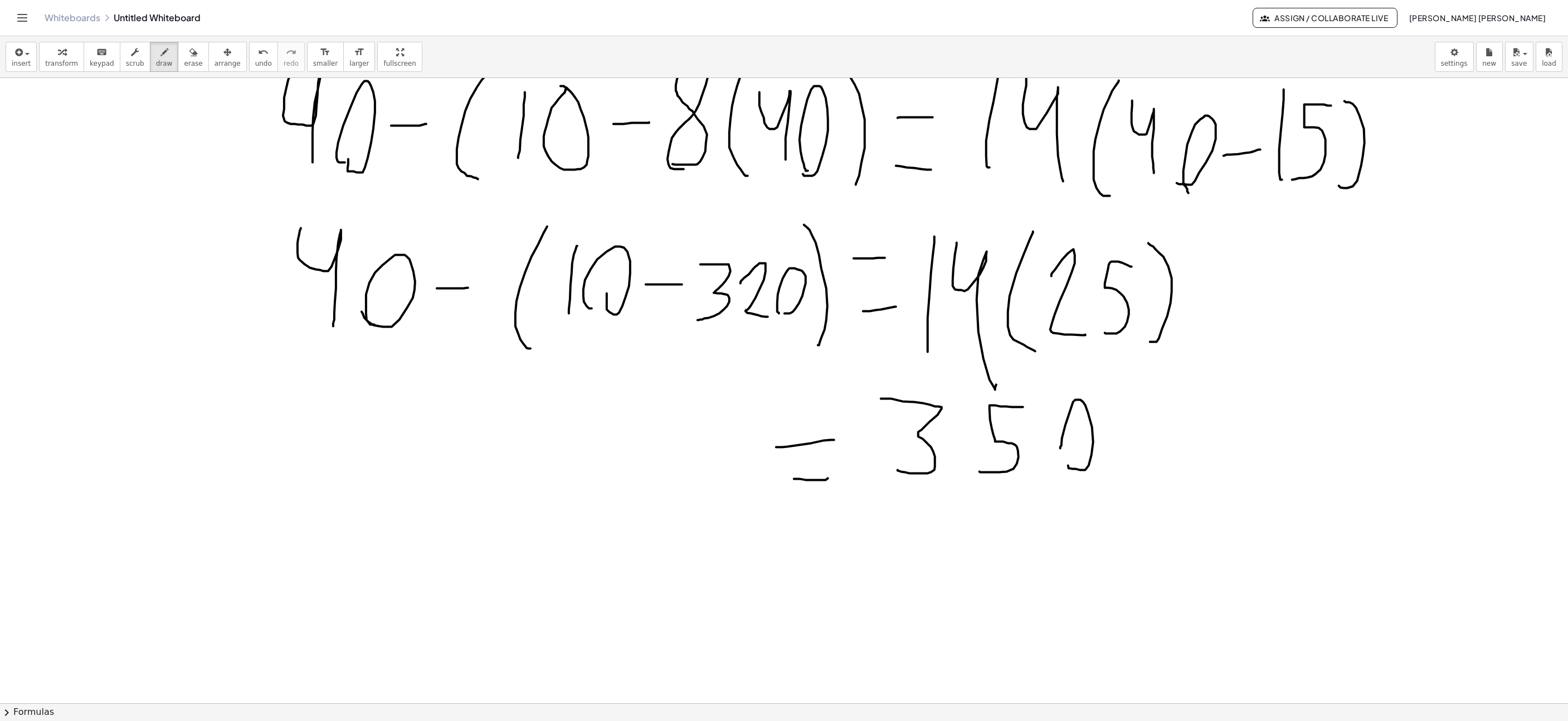
scroll to position [2508, 132]
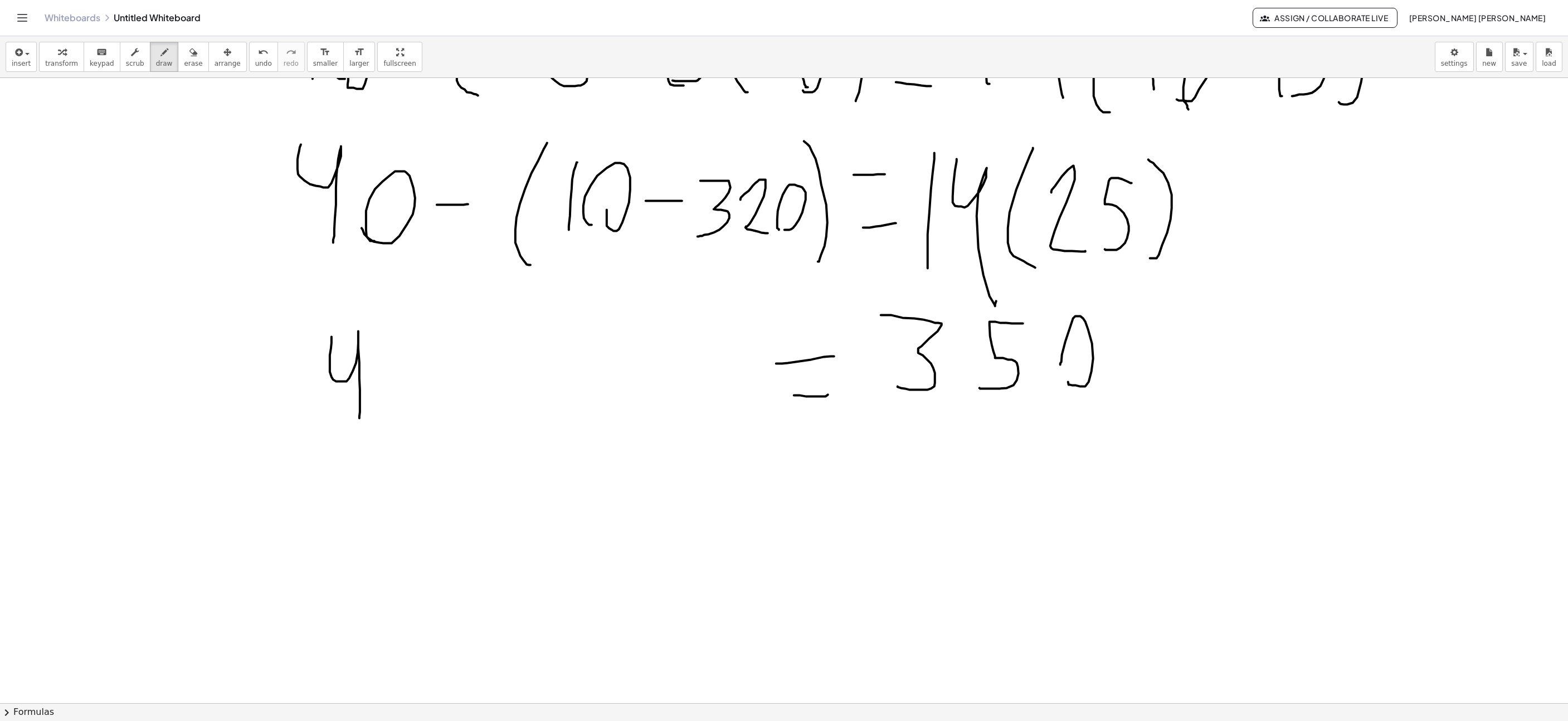
drag, startPoint x: 332, startPoint y: 339, endPoint x: 359, endPoint y: 420, distance: 85.4
drag, startPoint x: 432, startPoint y: 373, endPoint x: 469, endPoint y: 366, distance: 37.7
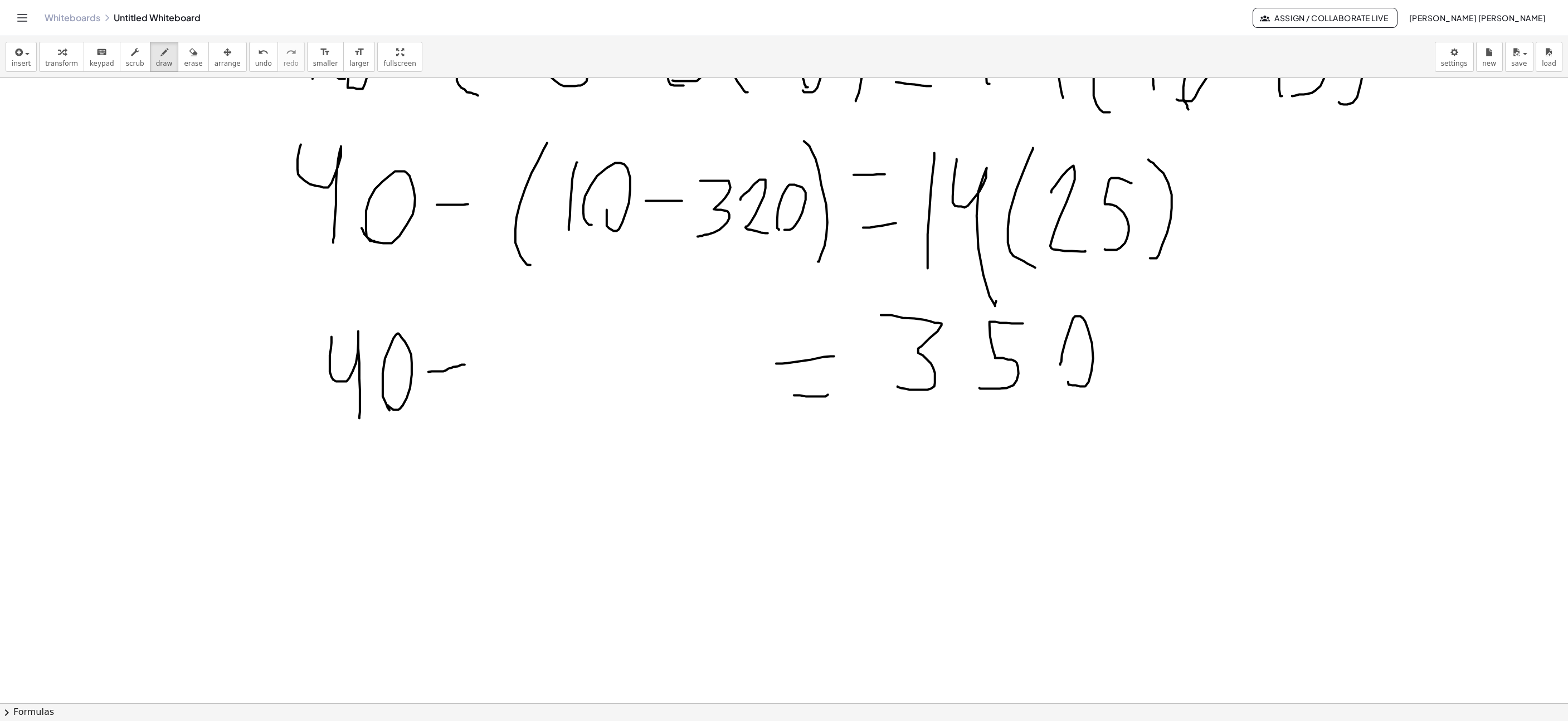
drag, startPoint x: 488, startPoint y: 408, endPoint x: 490, endPoint y: 338, distance: 70.0
drag, startPoint x: 526, startPoint y: 393, endPoint x: 534, endPoint y: 395, distance: 8.2
drag, startPoint x: 592, startPoint y: 389, endPoint x: 581, endPoint y: 339, distance: 51.2
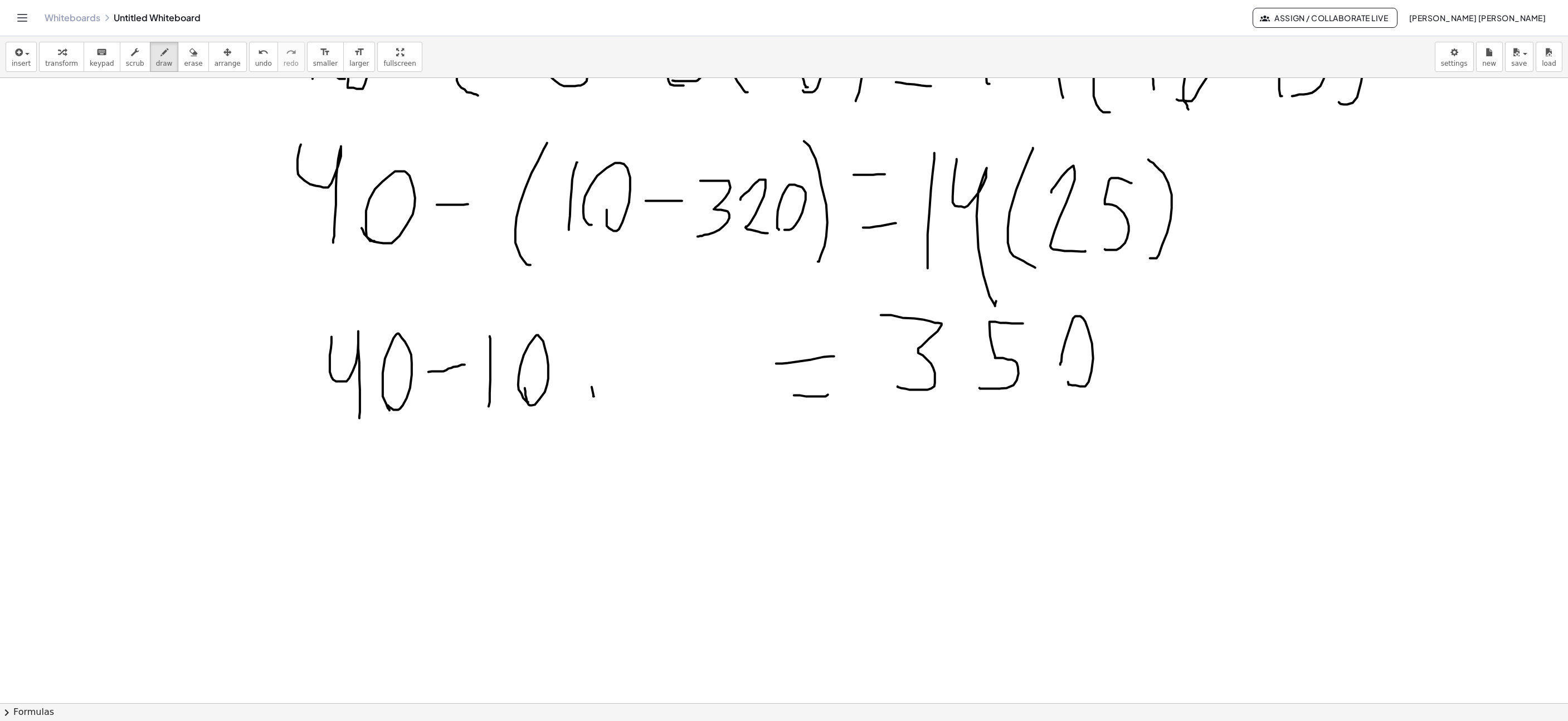
drag, startPoint x: 619, startPoint y: 345, endPoint x: 627, endPoint y: 405, distance: 60.5
drag, startPoint x: 697, startPoint y: 345, endPoint x: 709, endPoint y: 399, distance: 55.3
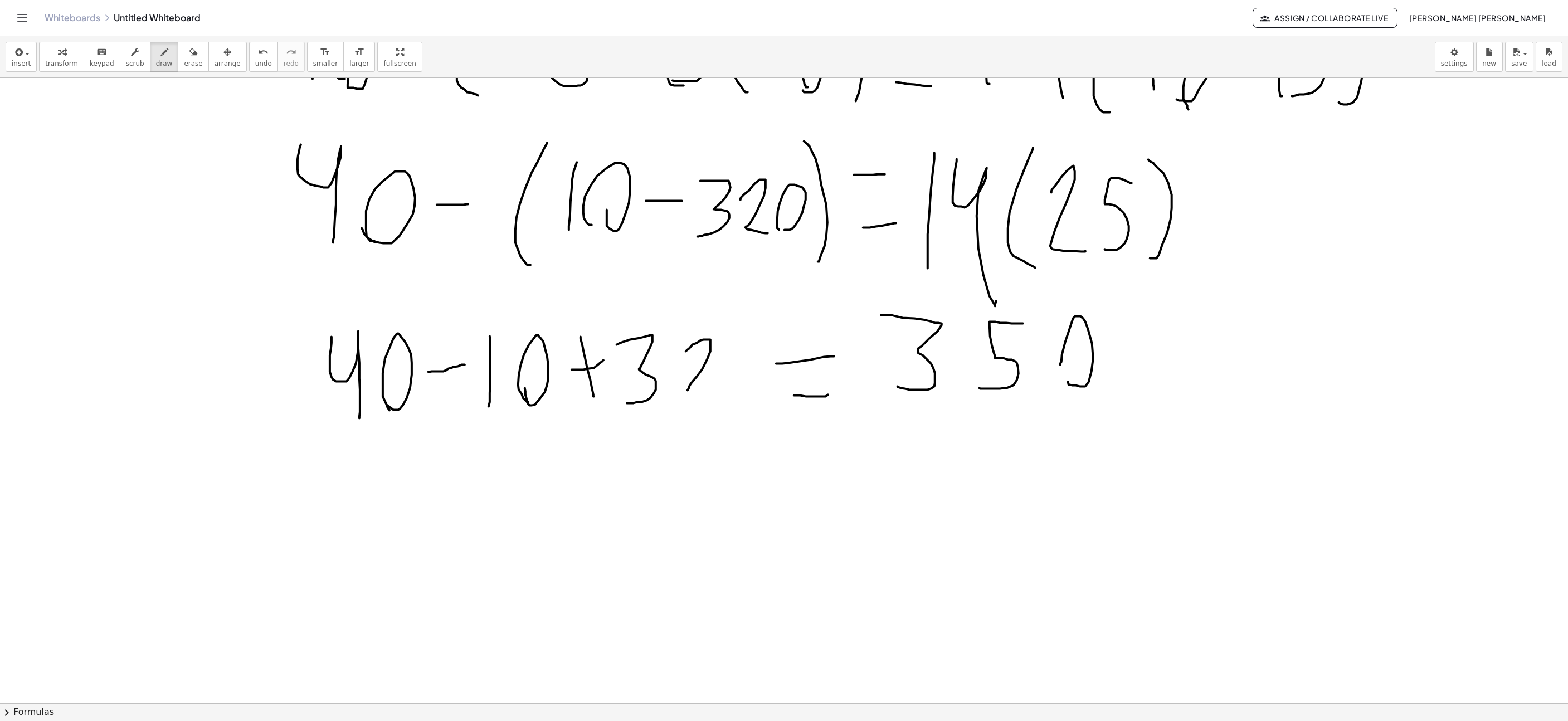
drag, startPoint x: 740, startPoint y: 395, endPoint x: 728, endPoint y: 393, distance: 12.2
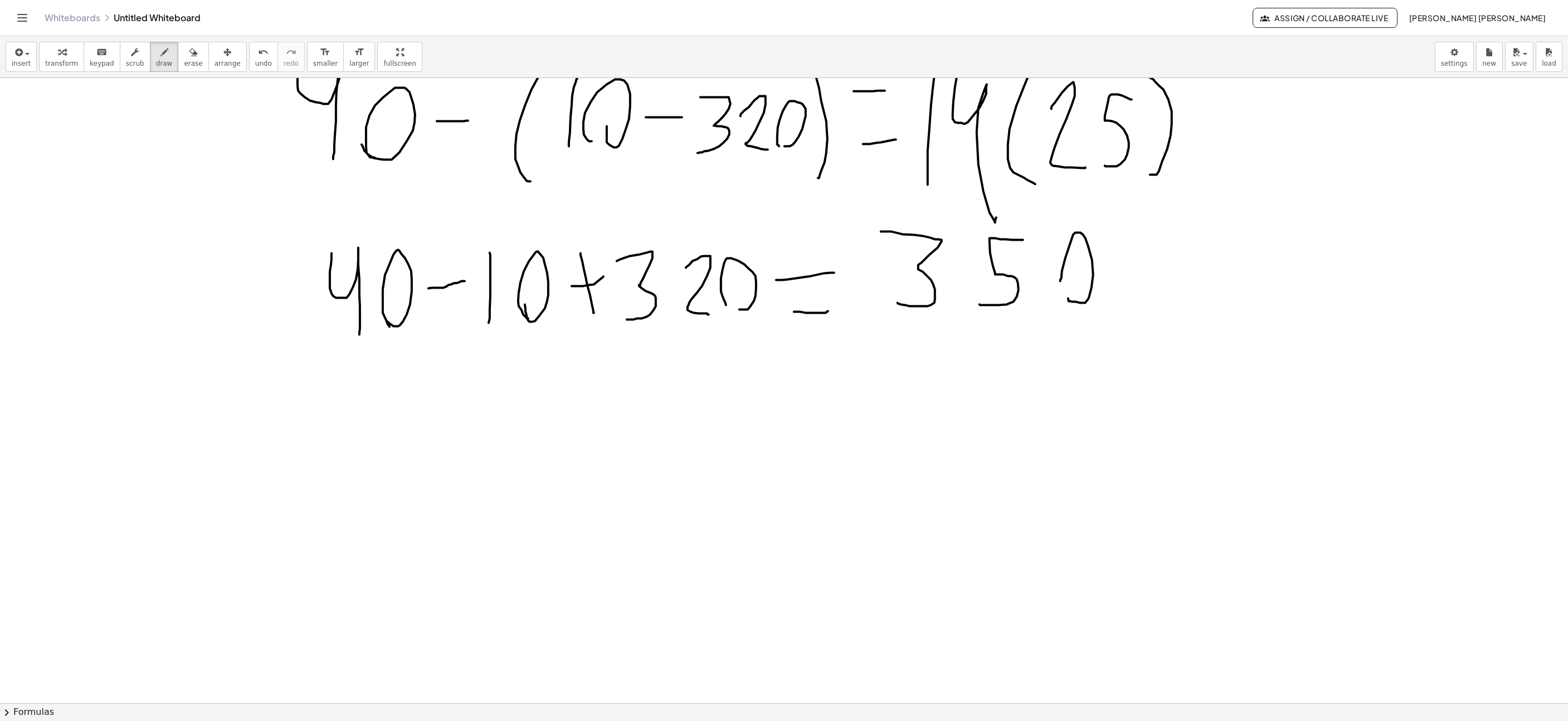
scroll to position [2676, 132]
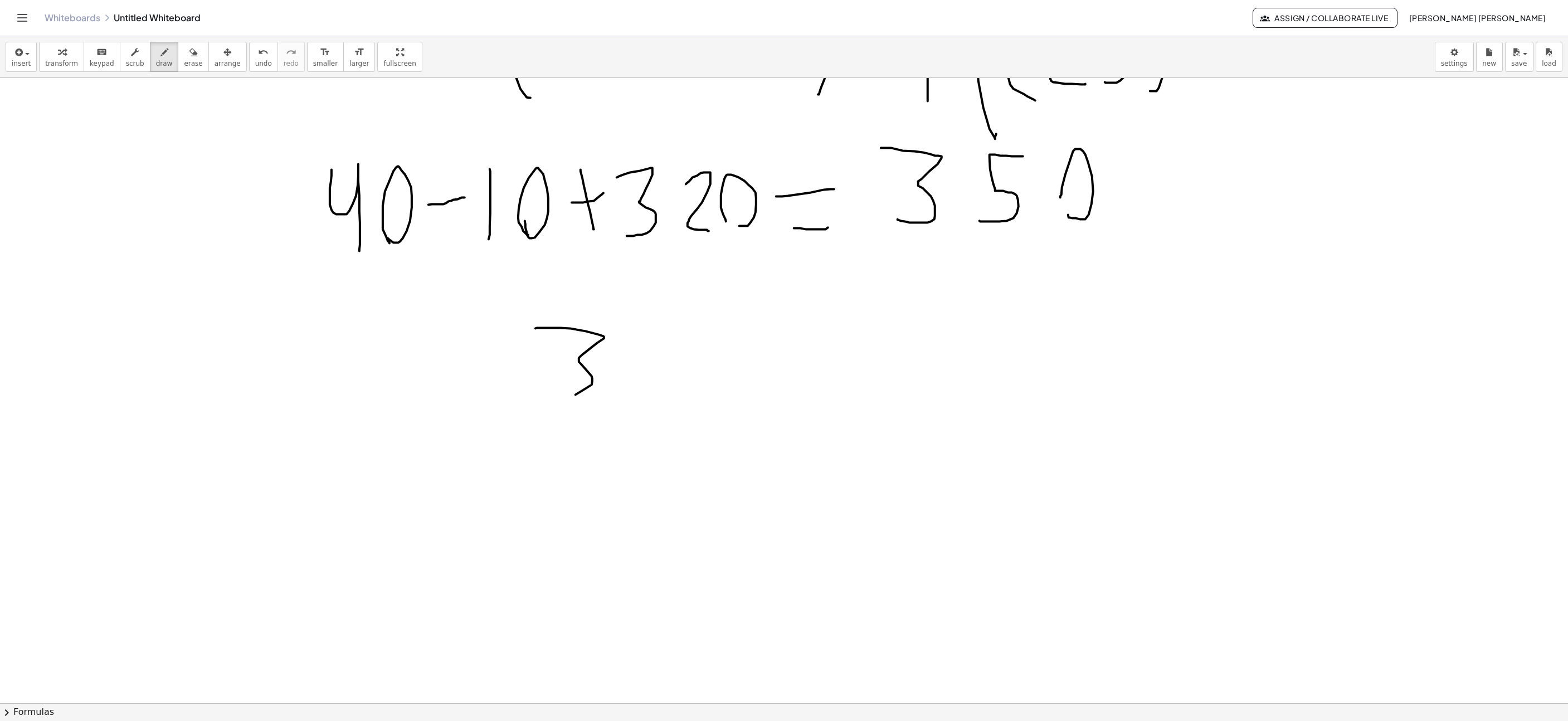
drag, startPoint x: 537, startPoint y: 330, endPoint x: 645, endPoint y: 358, distance: 111.6
drag, startPoint x: 663, startPoint y: 349, endPoint x: 641, endPoint y: 399, distance: 54.6
drag, startPoint x: 679, startPoint y: 400, endPoint x: 701, endPoint y: 387, distance: 25.6
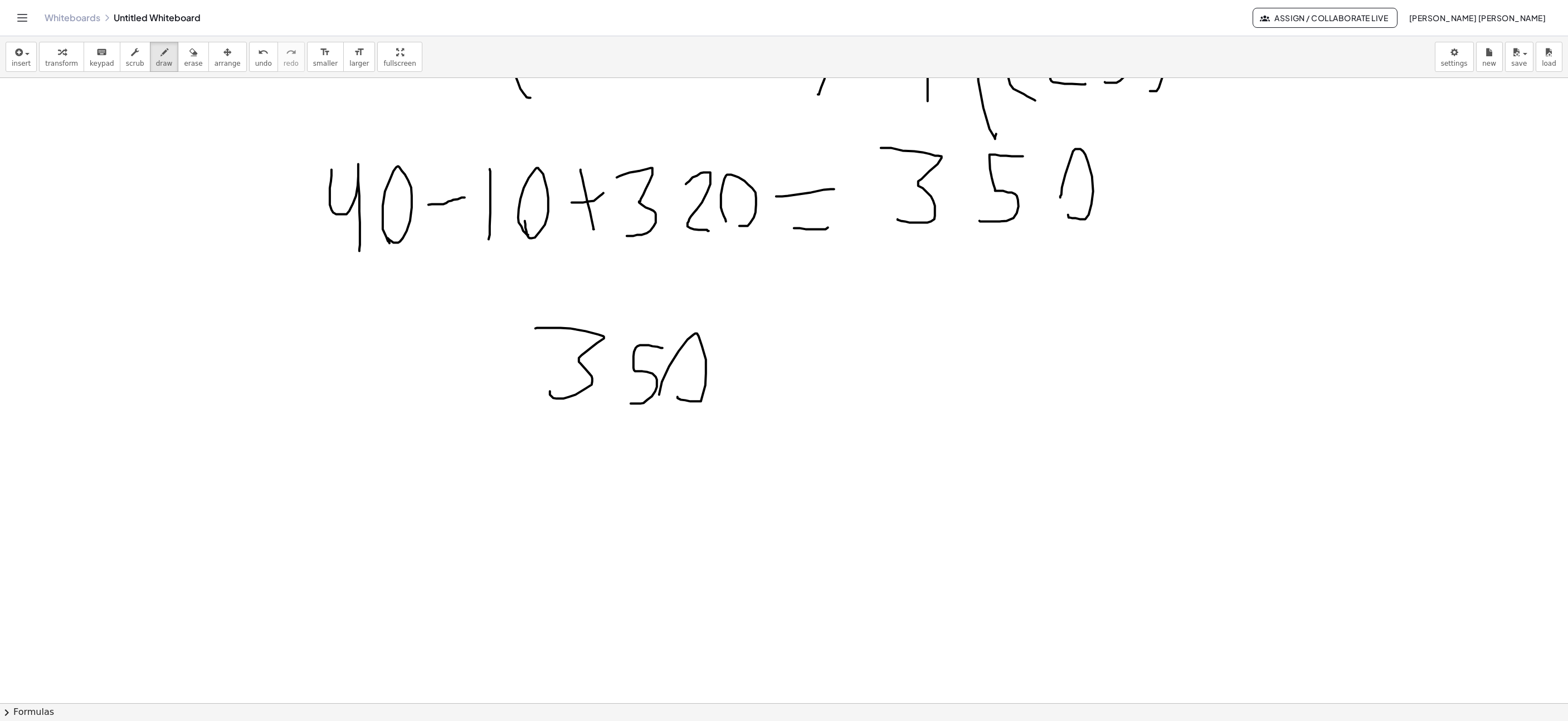
drag, startPoint x: 729, startPoint y: 368, endPoint x: 783, endPoint y: 358, distance: 54.9
drag, startPoint x: 730, startPoint y: 397, endPoint x: 794, endPoint y: 390, distance: 64.4
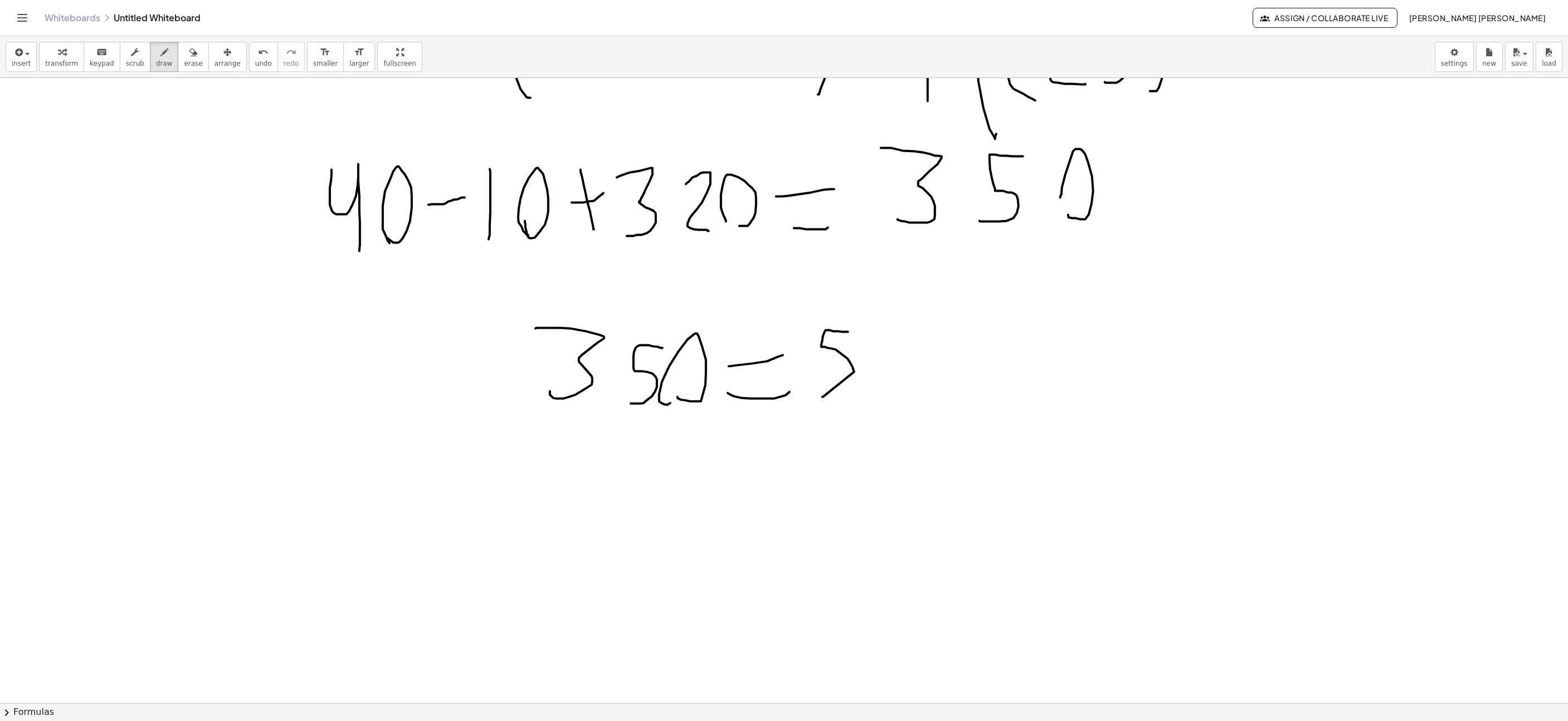
drag, startPoint x: 849, startPoint y: 333, endPoint x: 821, endPoint y: 397, distance: 69.9
click at [254, 66] on button "undo undo" at bounding box center [263, 57] width 29 height 30
drag, startPoint x: 823, startPoint y: 340, endPoint x: 819, endPoint y: 380, distance: 40.2
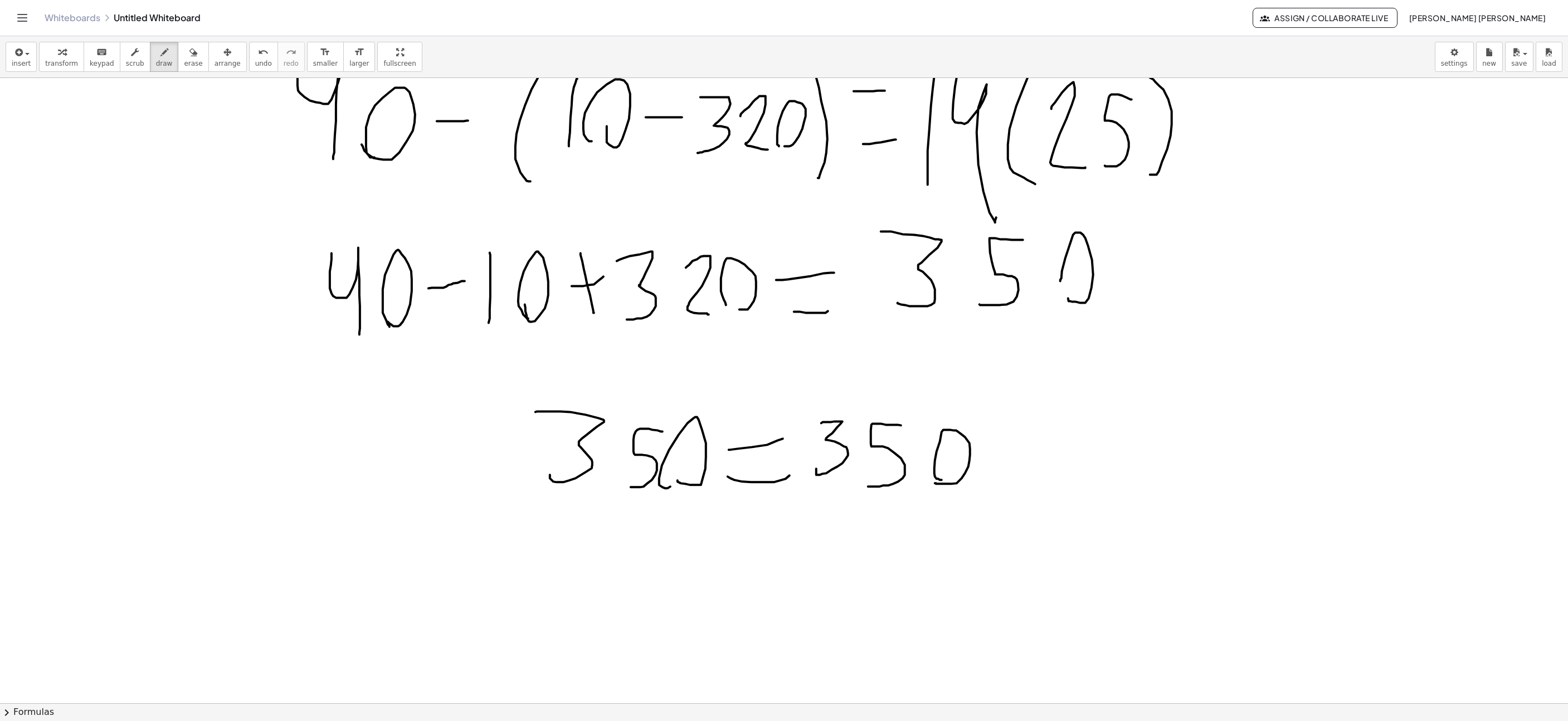
scroll to position [2341, 132]
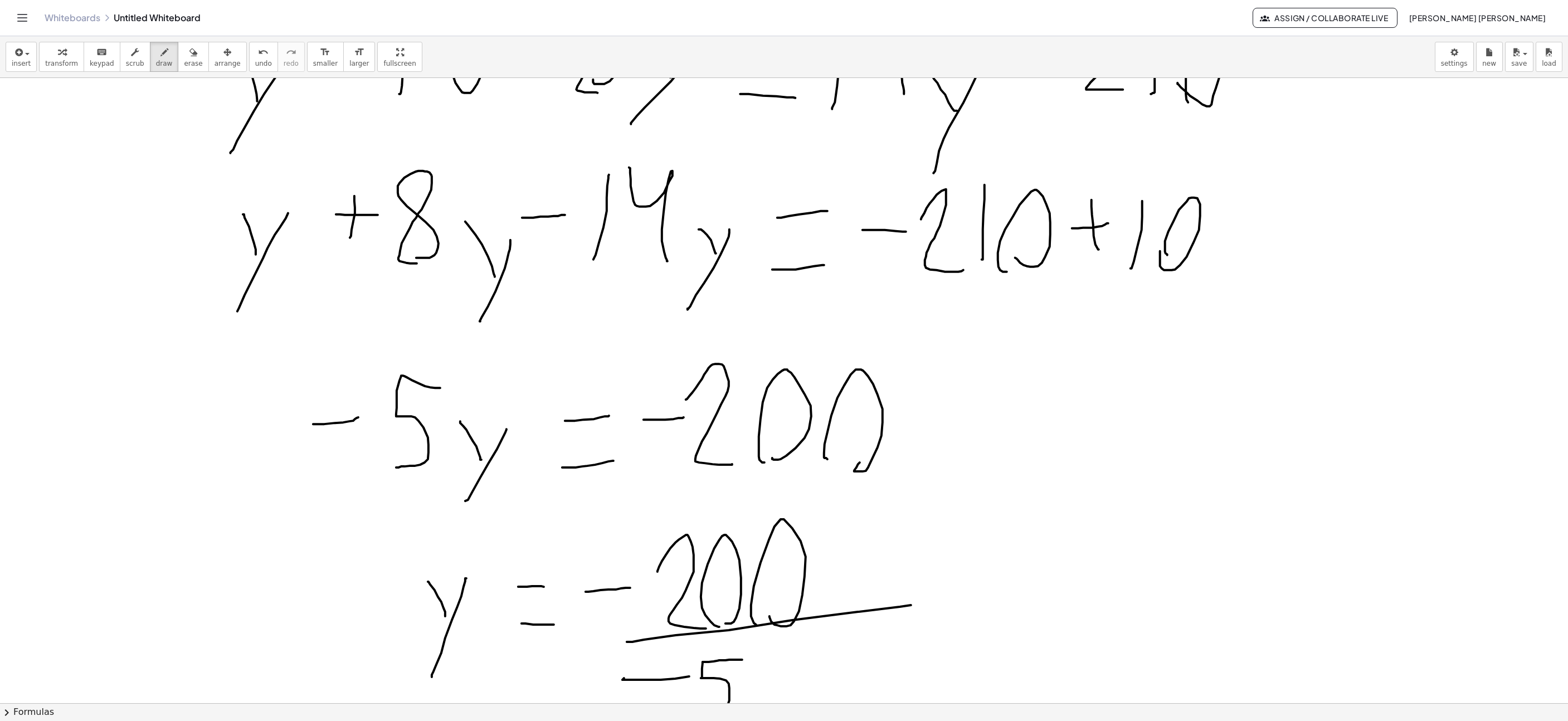
scroll to position [1756, 132]
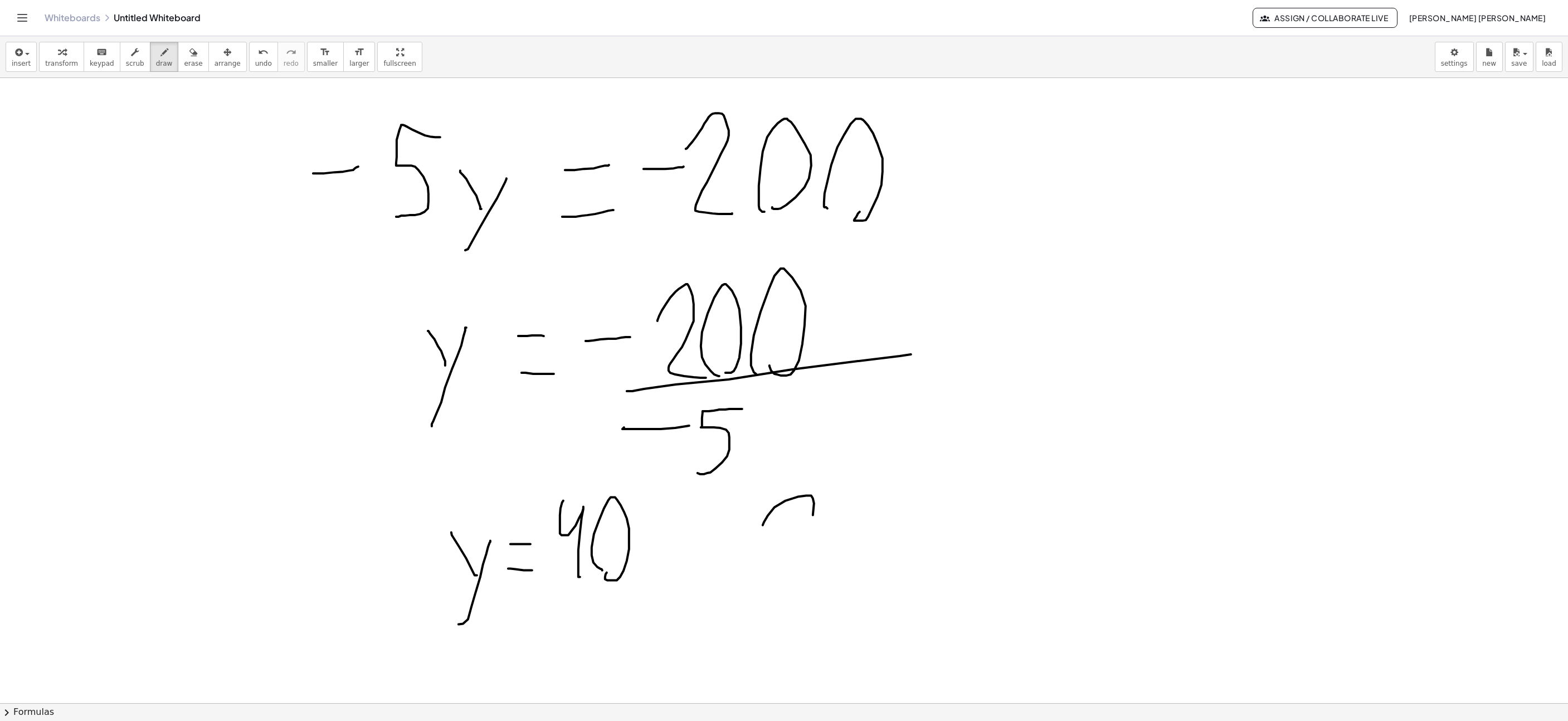
drag, startPoint x: 763, startPoint y: 527, endPoint x: 853, endPoint y: 582, distance: 105.5
click at [821, 580] on div at bounding box center [1178, 196] width 2621 height 3748
drag, startPoint x: 880, startPoint y: 580, endPoint x: 844, endPoint y: 565, distance: 39.0
click at [832, 564] on div at bounding box center [1178, 196] width 2621 height 3748
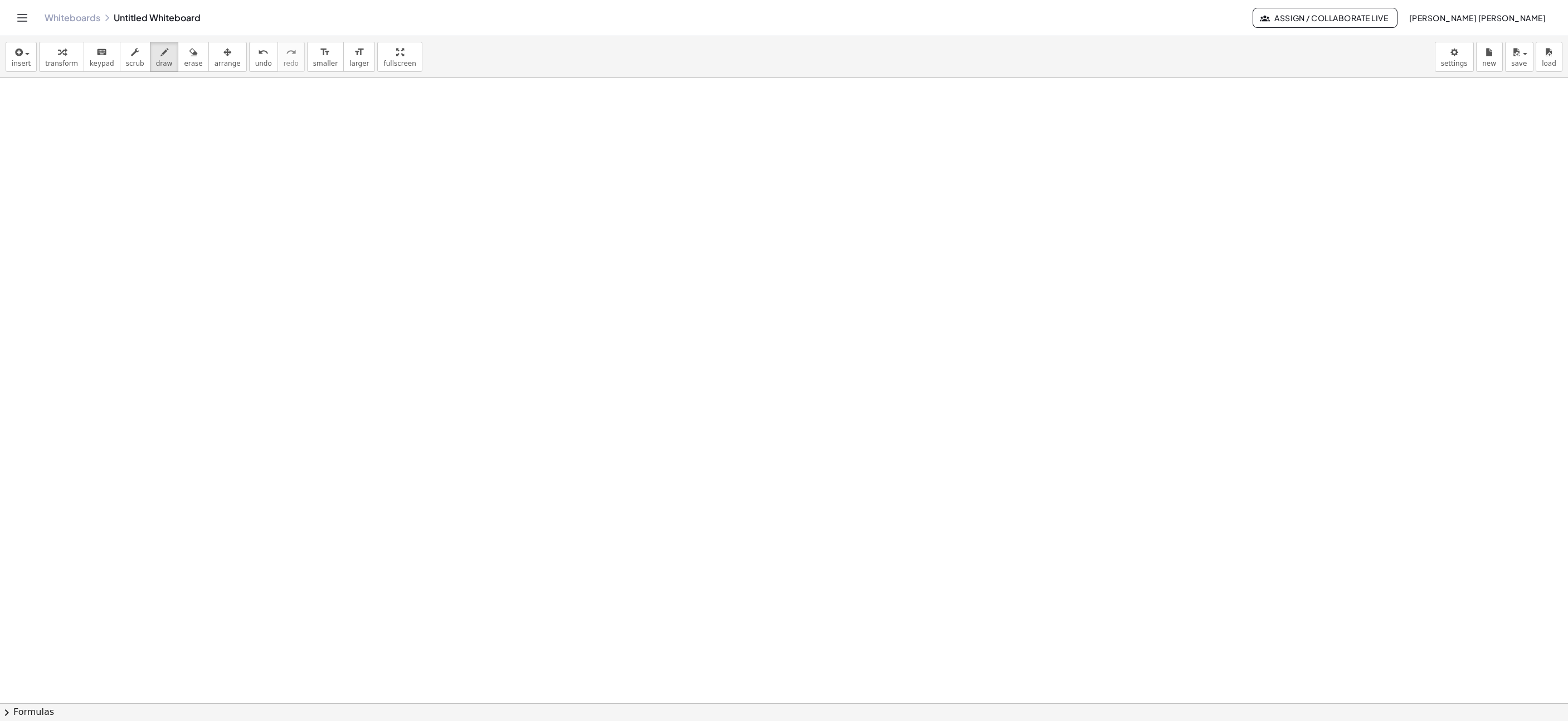
scroll to position [3470, 207]
drag, startPoint x: 604, startPoint y: 238, endPoint x: 487, endPoint y: 323, distance: 144.6
click at [255, 62] on span "undo" at bounding box center [263, 64] width 17 height 8
drag, startPoint x: 585, startPoint y: 263, endPoint x: 644, endPoint y: 265, distance: 59.0
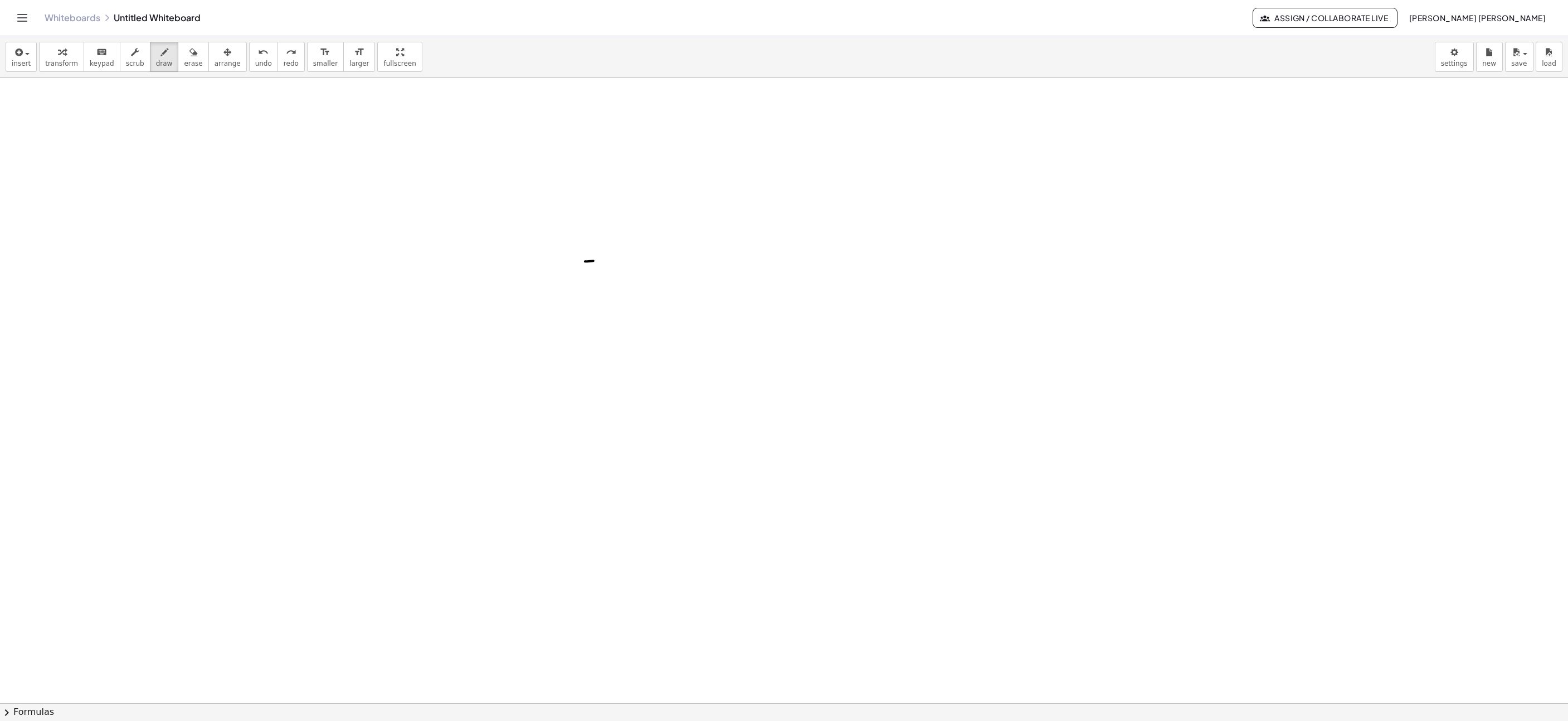
drag, startPoint x: 595, startPoint y: 301, endPoint x: 661, endPoint y: 303, distance: 66.0
drag, startPoint x: 545, startPoint y: 216, endPoint x: 484, endPoint y: 307, distance: 109.6
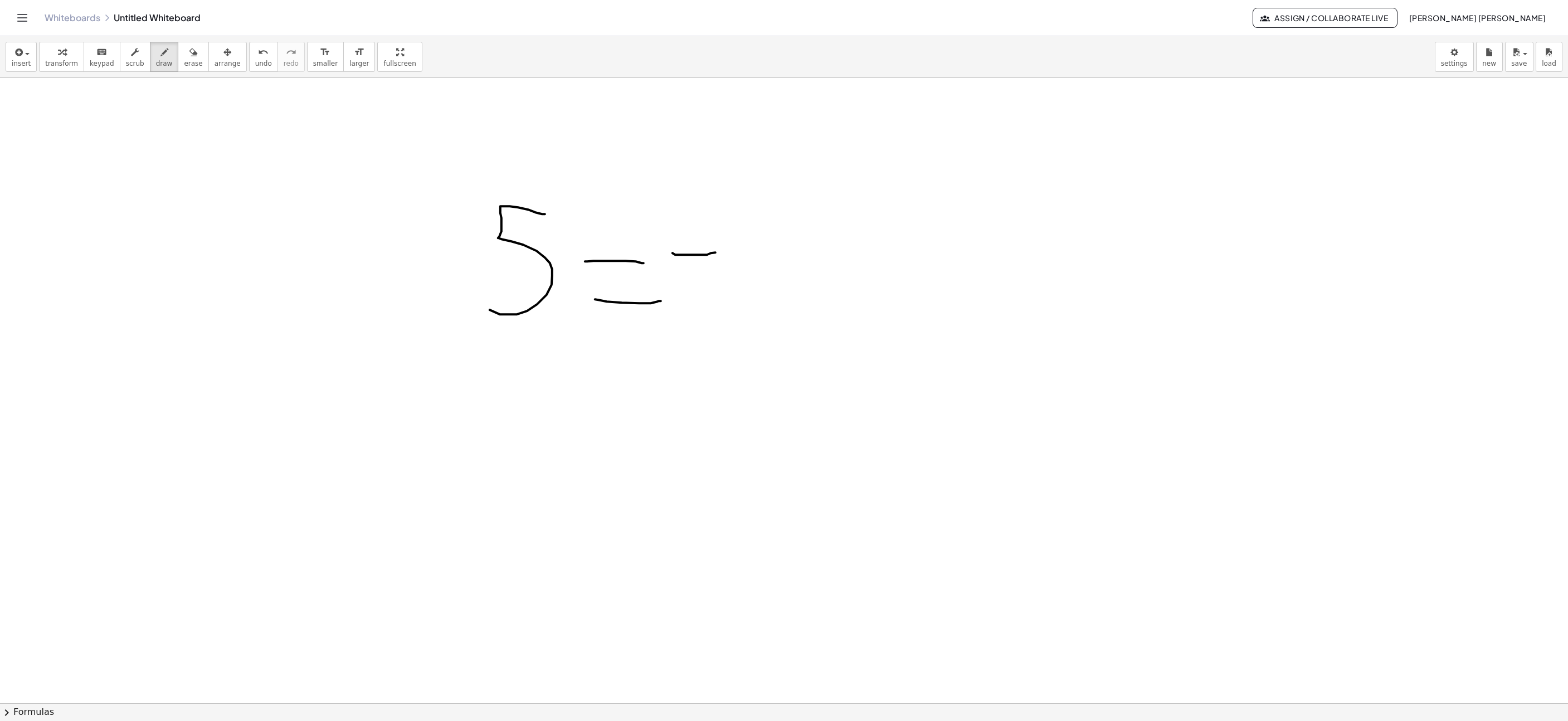
drag, startPoint x: 702, startPoint y: 256, endPoint x: 724, endPoint y: 253, distance: 22.2
drag, startPoint x: 794, startPoint y: 226, endPoint x: 664, endPoint y: 299, distance: 149.1
click at [255, 64] on span "undo" at bounding box center [263, 64] width 17 height 8
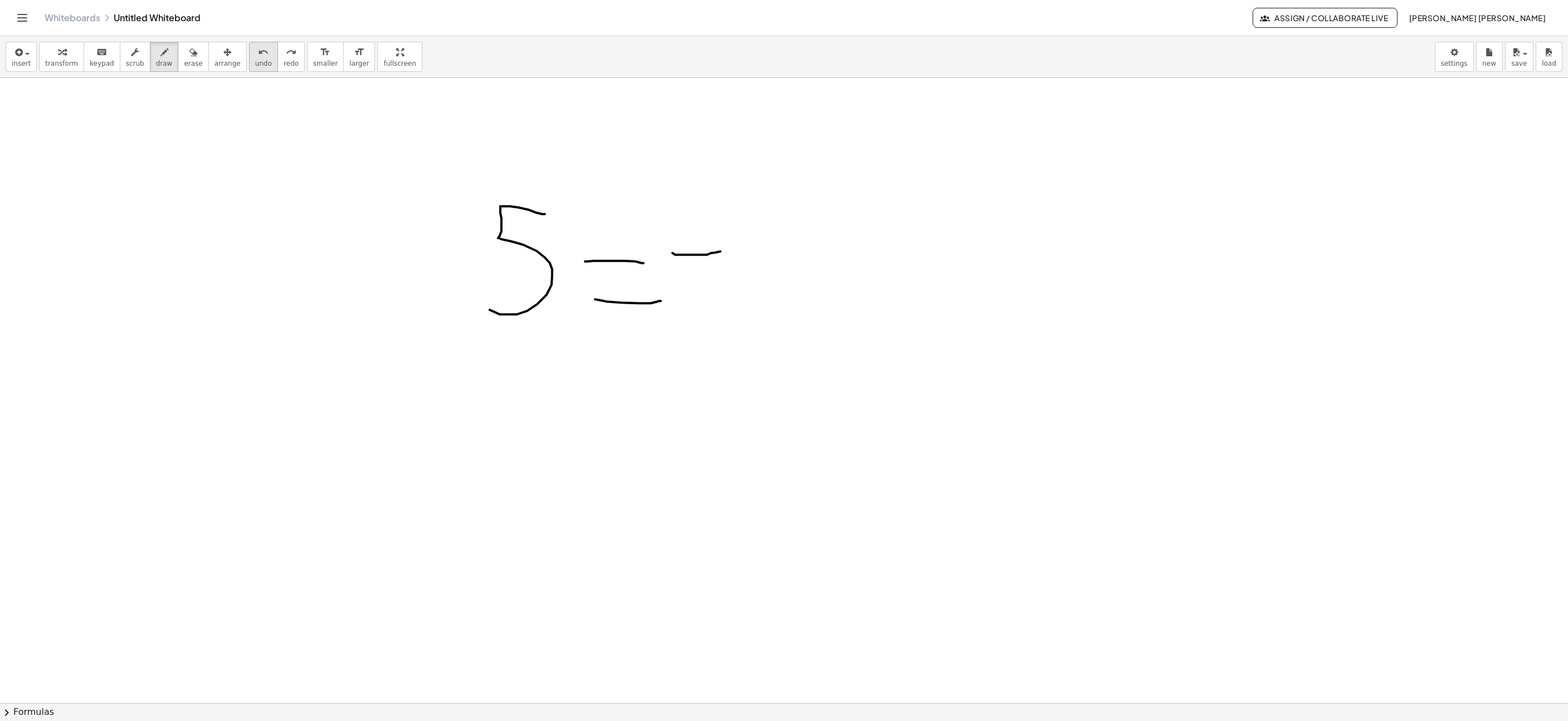
click at [255, 64] on span "undo" at bounding box center [263, 64] width 17 height 8
drag, startPoint x: 476, startPoint y: 216, endPoint x: 445, endPoint y: 300, distance: 89.5
drag, startPoint x: 507, startPoint y: 293, endPoint x: 554, endPoint y: 251, distance: 63.0
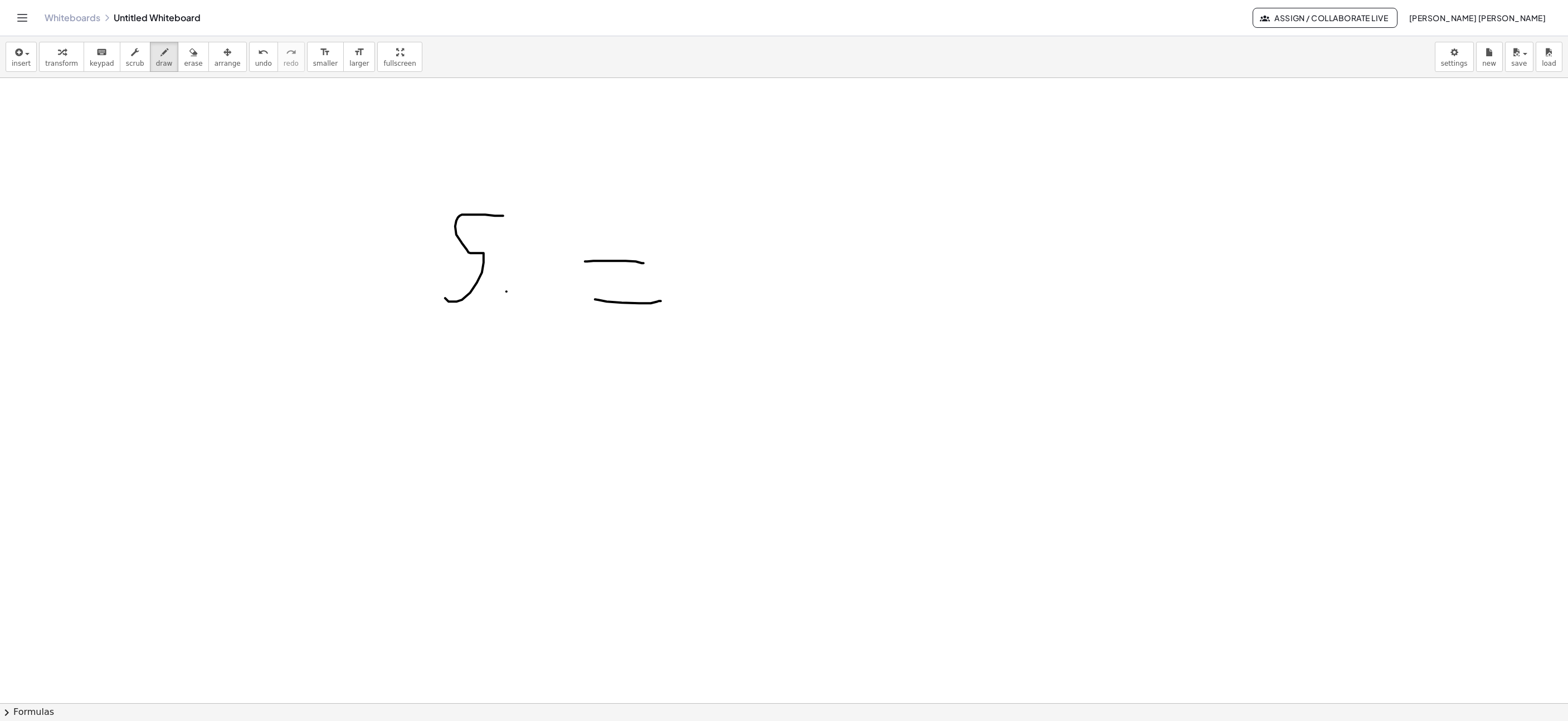
drag, startPoint x: 517, startPoint y: 247, endPoint x: 544, endPoint y: 297, distance: 56.8
drag, startPoint x: 782, startPoint y: 207, endPoint x: 712, endPoint y: 320, distance: 132.9
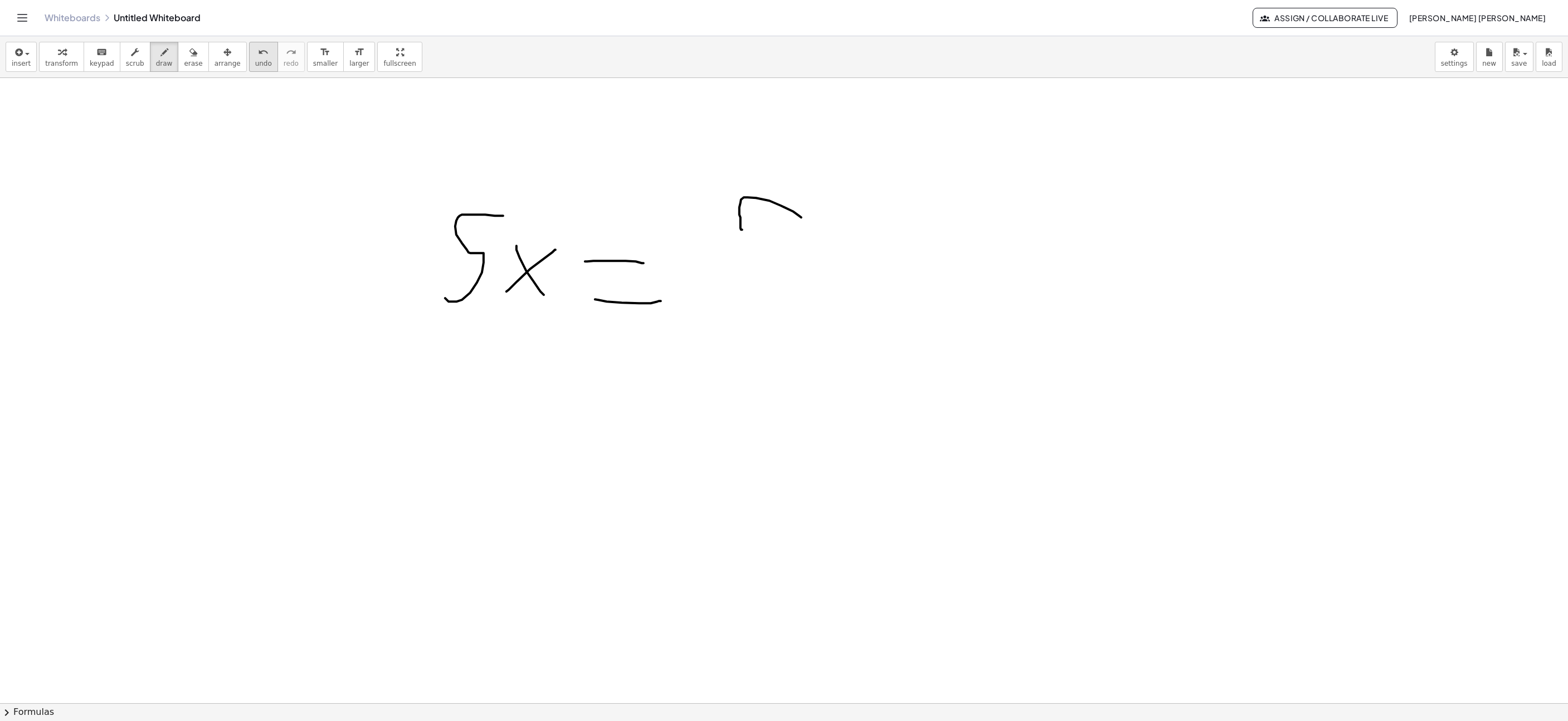
drag, startPoint x: 250, startPoint y: 60, endPoint x: 726, endPoint y: 299, distance: 532.6
click at [255, 61] on span "undo" at bounding box center [263, 64] width 17 height 8
drag, startPoint x: 769, startPoint y: 297, endPoint x: 806, endPoint y: 296, distance: 37.0
drag, startPoint x: 740, startPoint y: 317, endPoint x: 713, endPoint y: 358, distance: 49.1
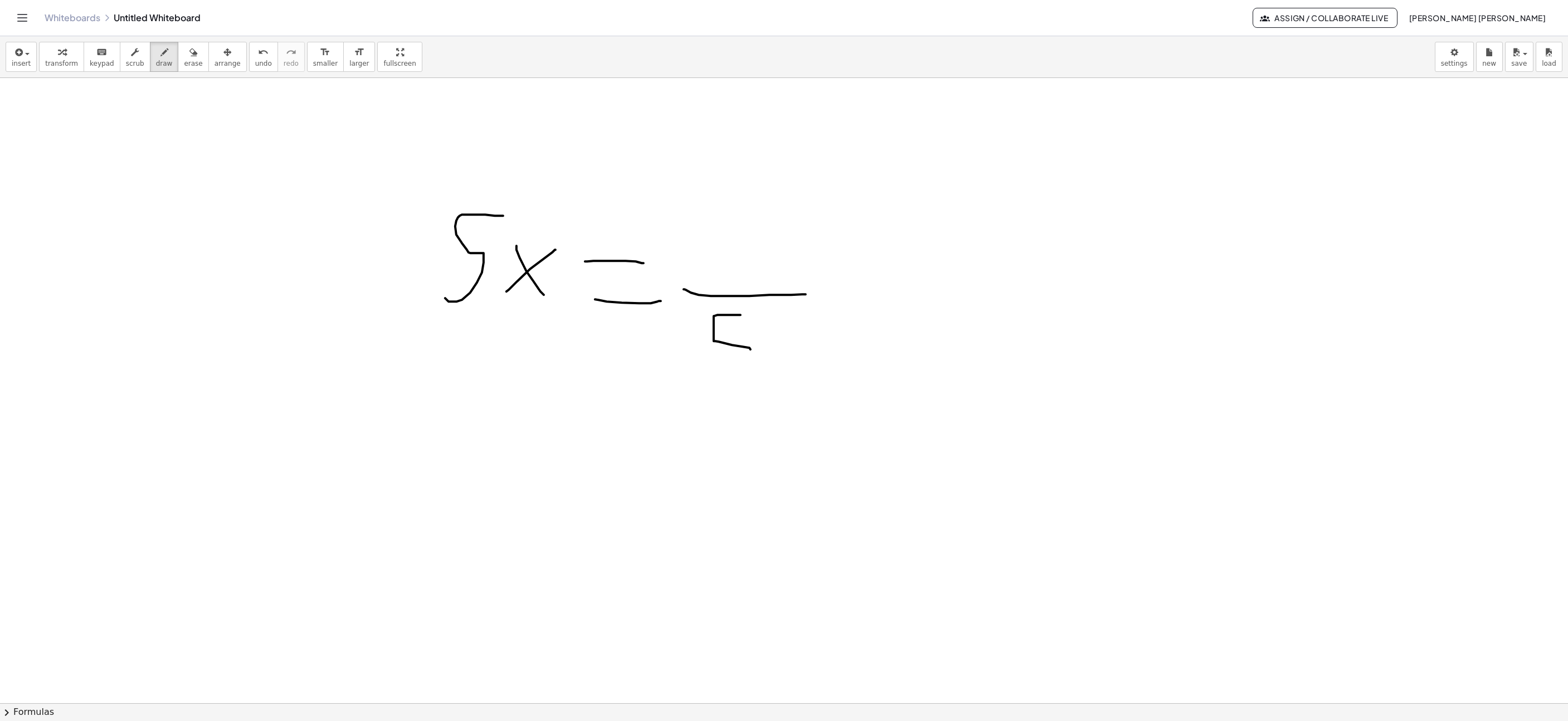
drag, startPoint x: 740, startPoint y: 250, endPoint x: 744, endPoint y: 243, distance: 8.1
click at [249, 68] on button "undo undo" at bounding box center [263, 57] width 29 height 30
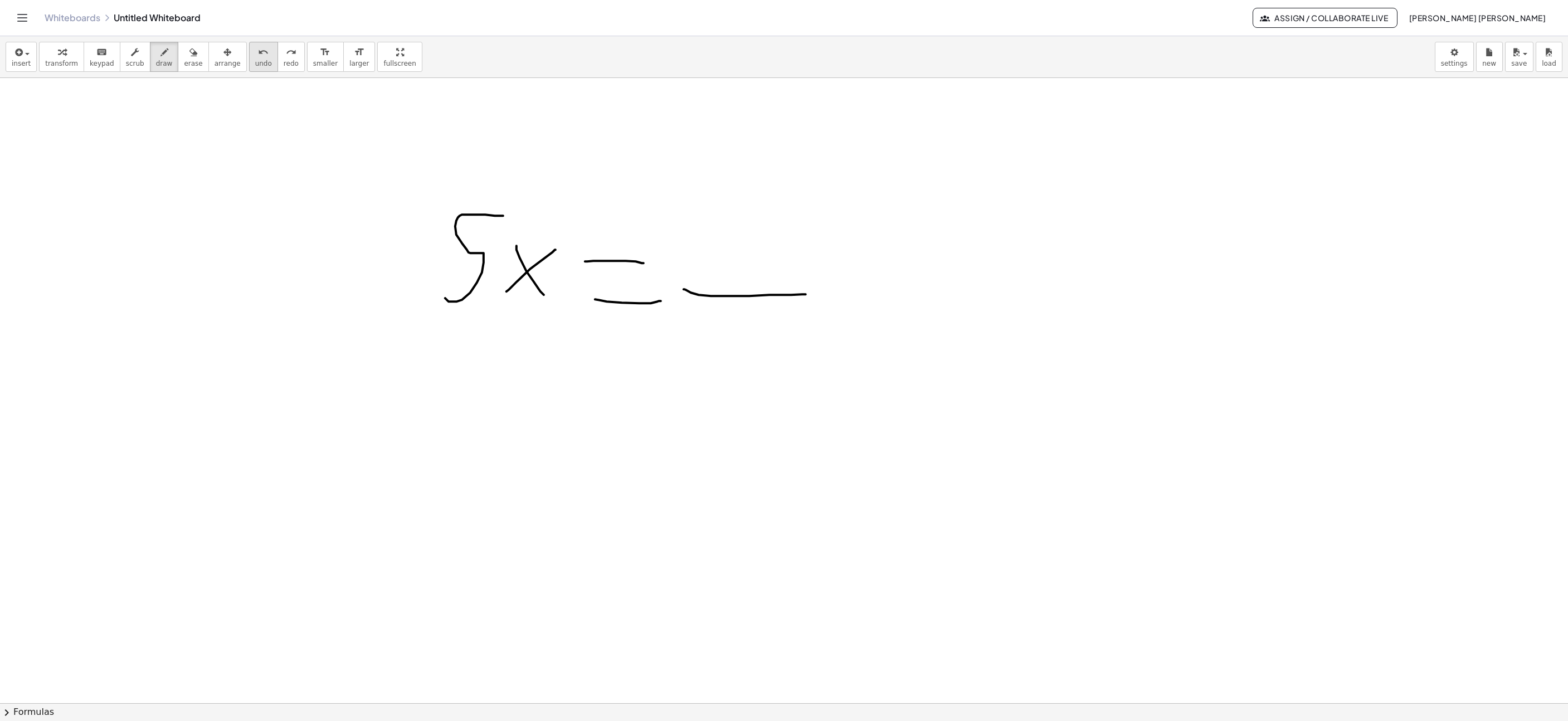
click at [249, 68] on button "undo undo" at bounding box center [263, 57] width 29 height 30
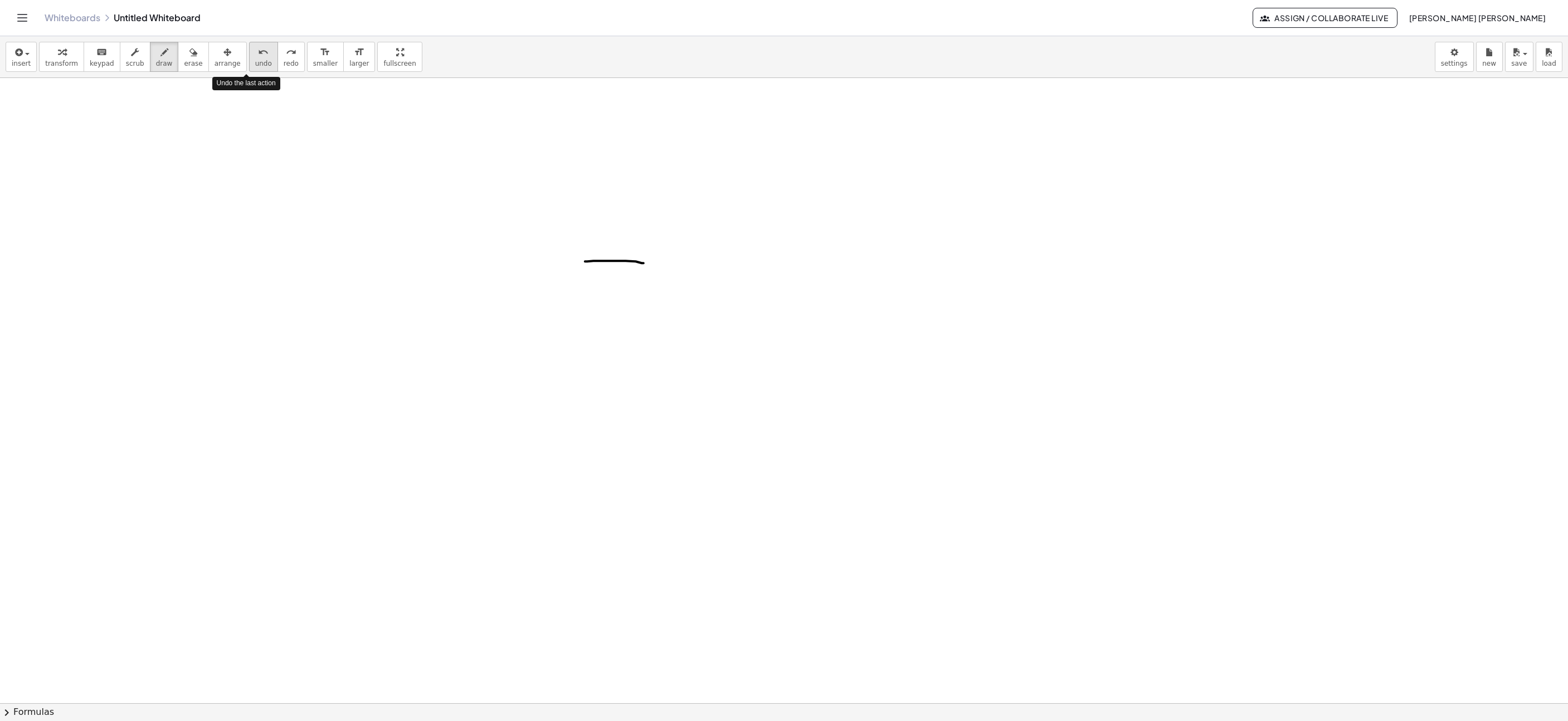
click at [249, 68] on button "undo undo" at bounding box center [263, 57] width 29 height 30
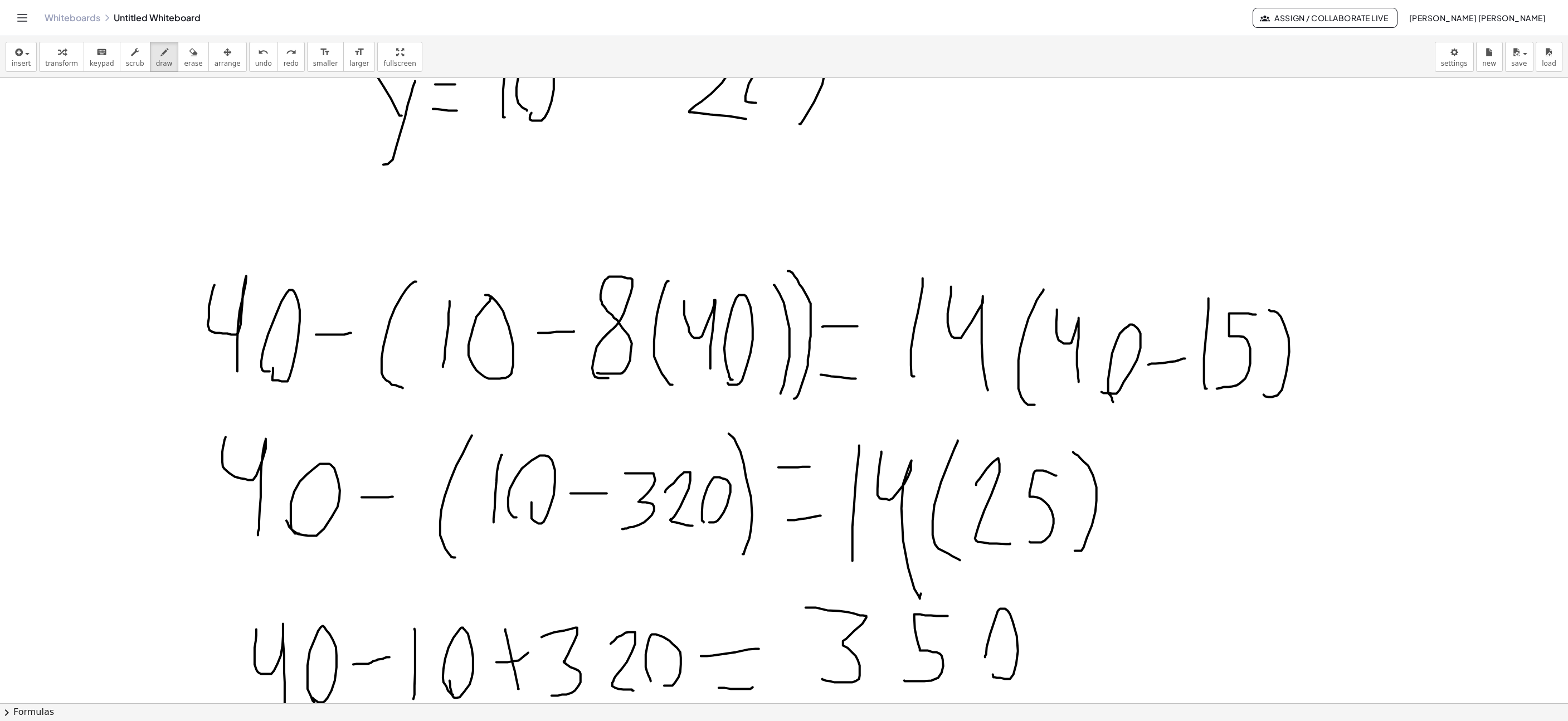
scroll to position [2634, 207]
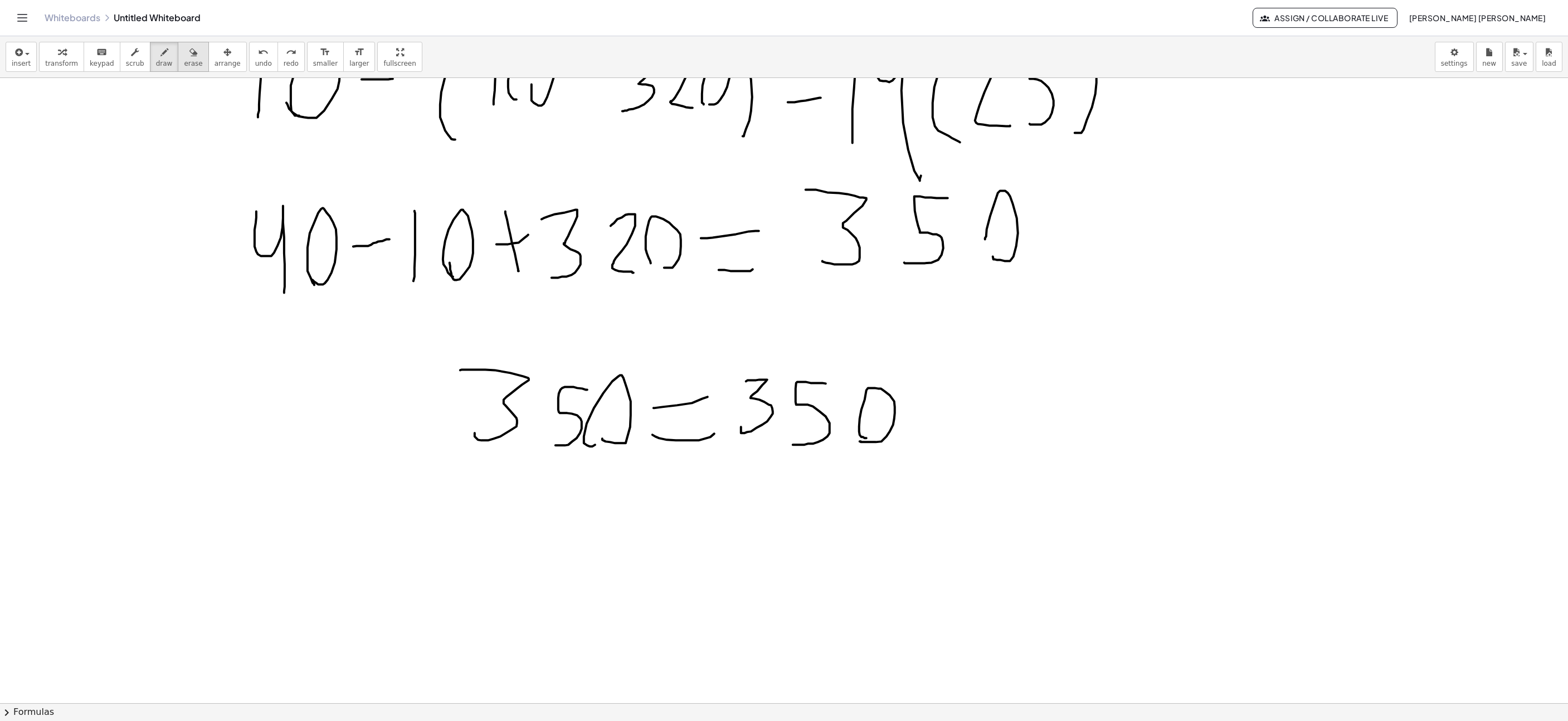
click at [189, 62] on button "erase" at bounding box center [193, 57] width 30 height 30
drag, startPoint x: 438, startPoint y: 381, endPoint x: 677, endPoint y: 368, distance: 239.4
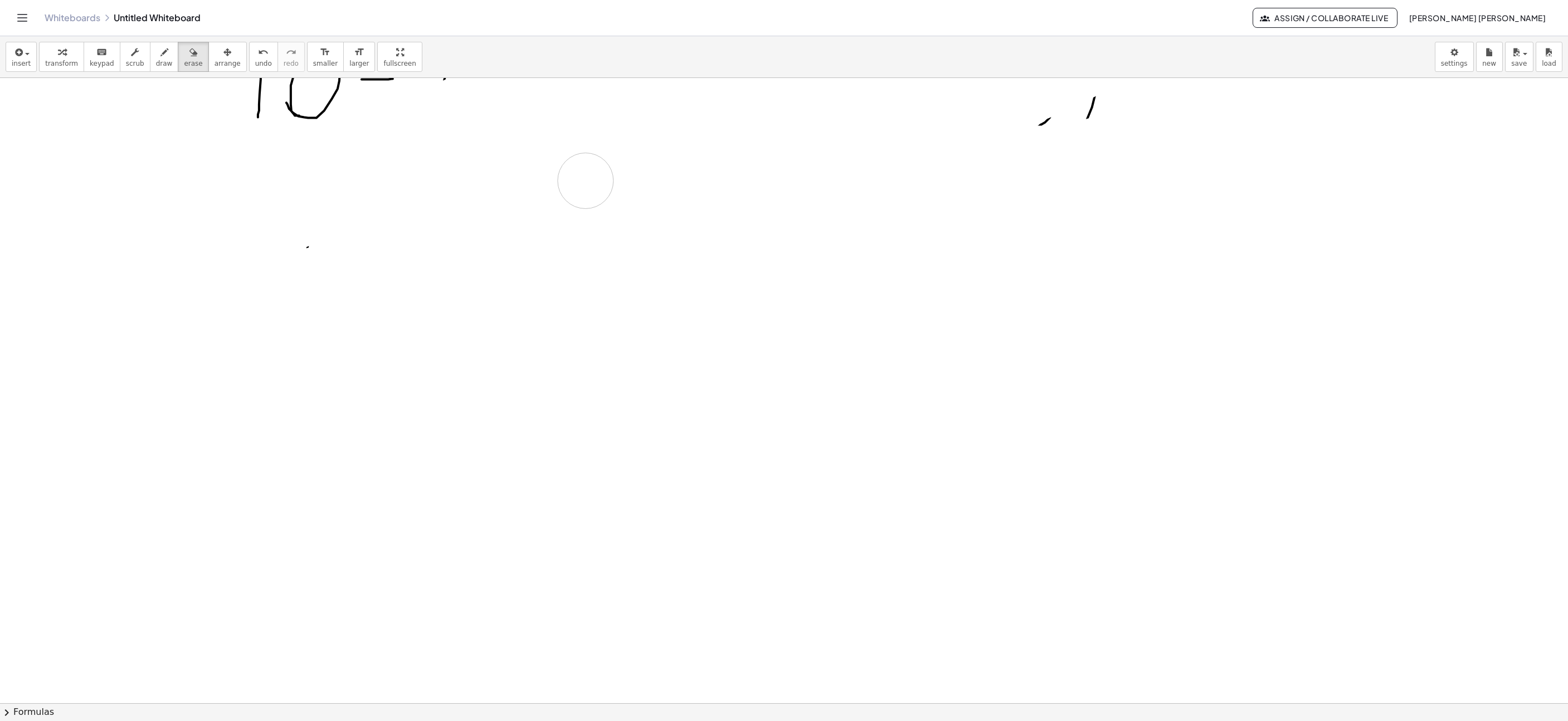
drag, startPoint x: 677, startPoint y: 368, endPoint x: 682, endPoint y: 253, distance: 115.1
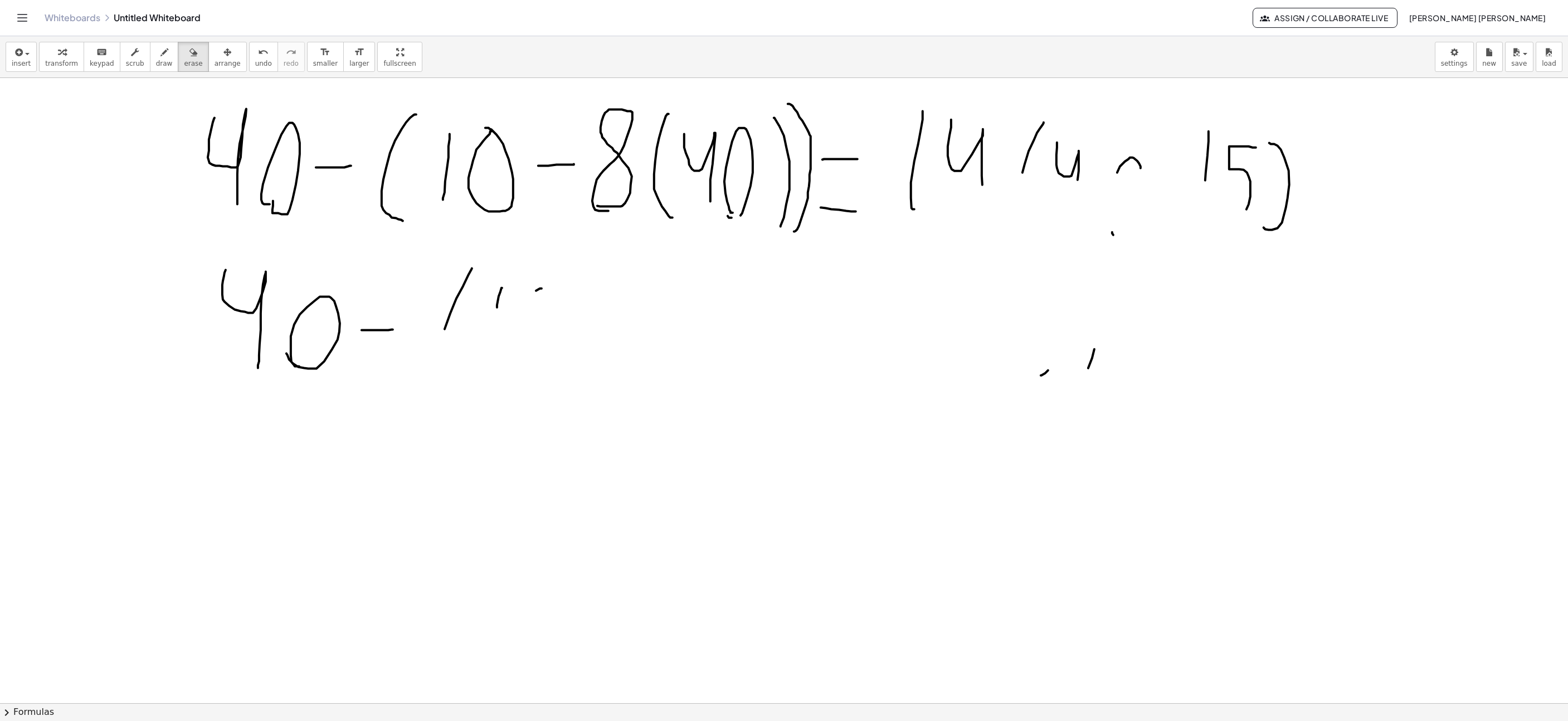
scroll to position [2216, 207]
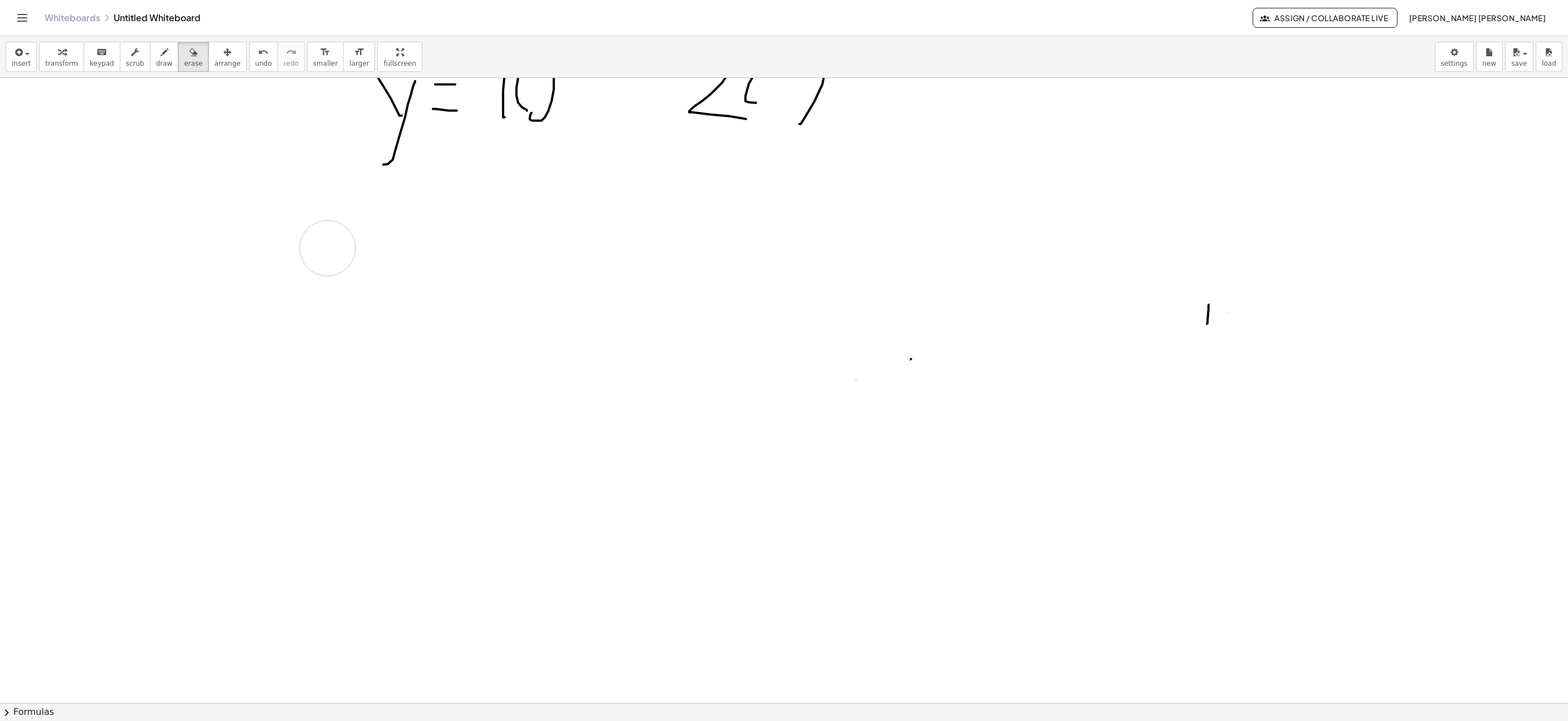
drag, startPoint x: 973, startPoint y: 494, endPoint x: 689, endPoint y: 278, distance: 356.8
click at [332, 250] on div at bounding box center [1103, 48] width 2621 height 4373
drag, startPoint x: 515, startPoint y: 452, endPoint x: 711, endPoint y: 409, distance: 200.7
click at [851, 464] on div at bounding box center [1103, 466] width 2621 height 4373
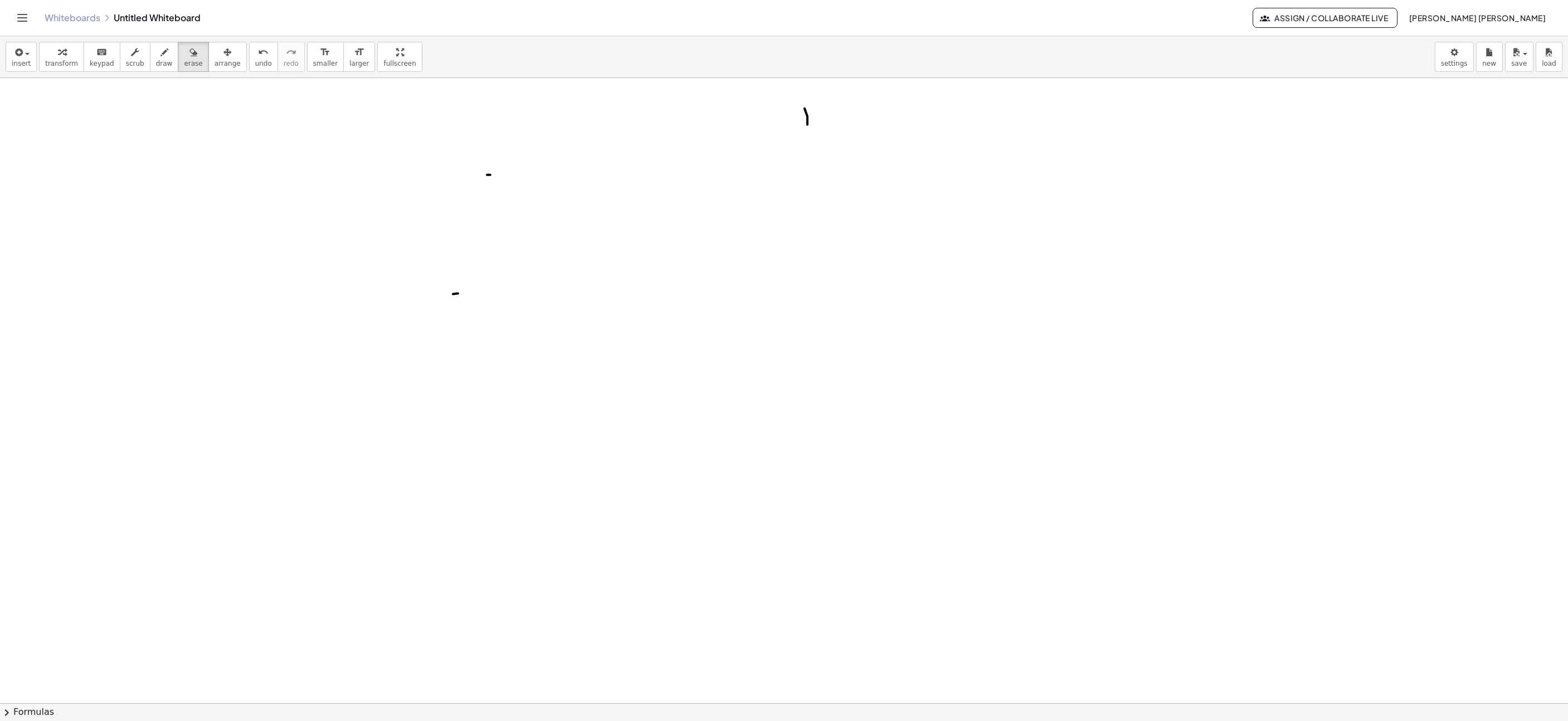
scroll to position [1380, 207]
drag, startPoint x: 487, startPoint y: 539, endPoint x: 569, endPoint y: 247, distance: 303.3
drag, startPoint x: 377, startPoint y: 455, endPoint x: 1269, endPoint y: 303, distance: 904.9
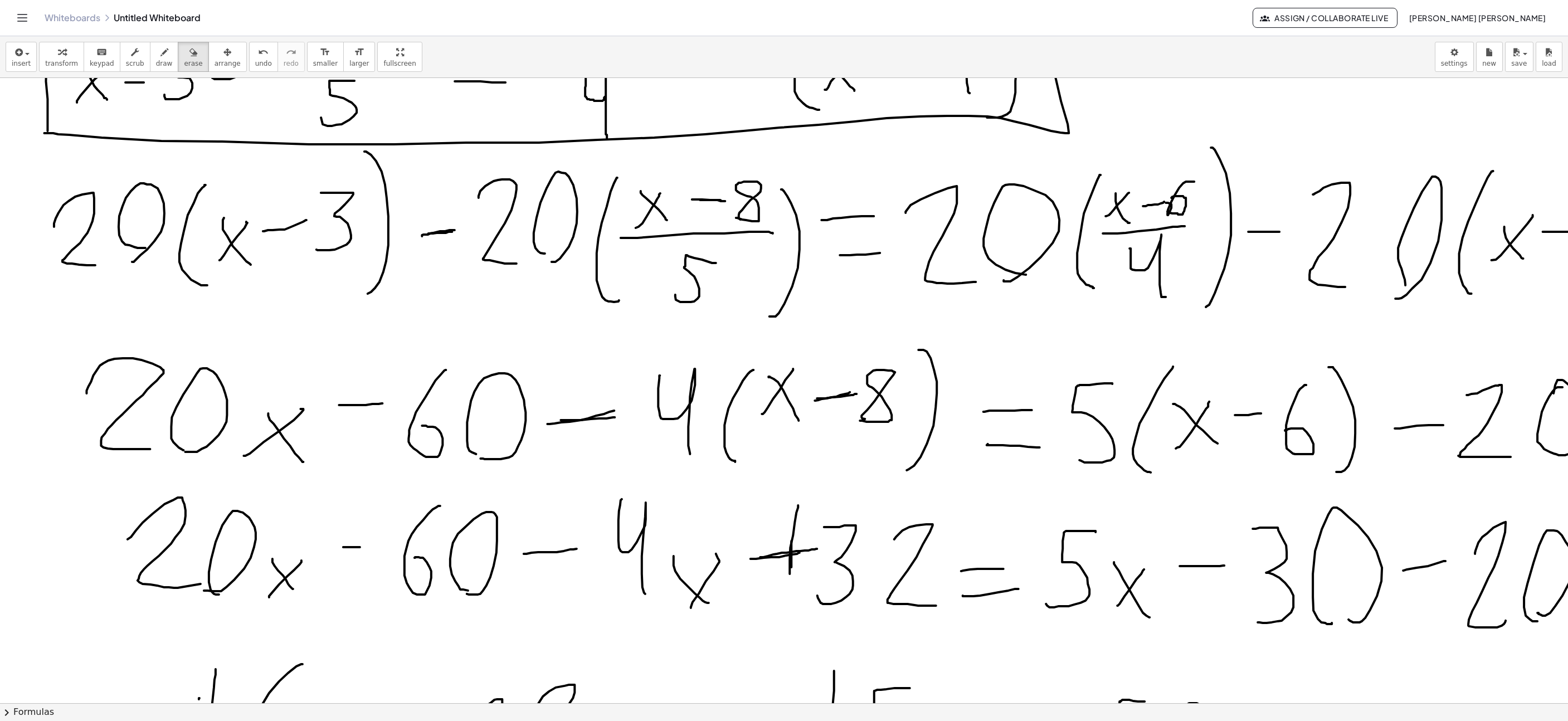
scroll to position [0, 207]
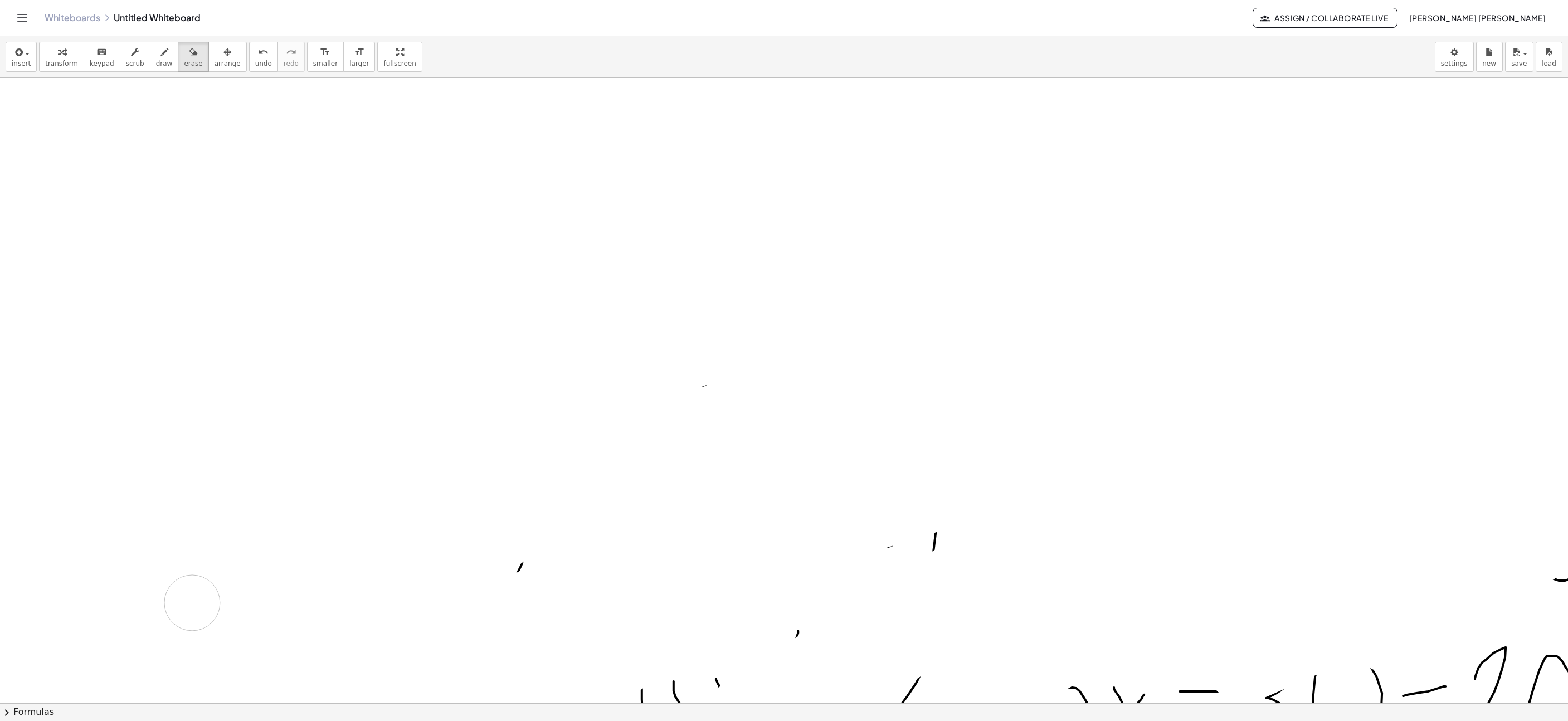
drag, startPoint x: 171, startPoint y: 372, endPoint x: 361, endPoint y: 710, distance: 387.7
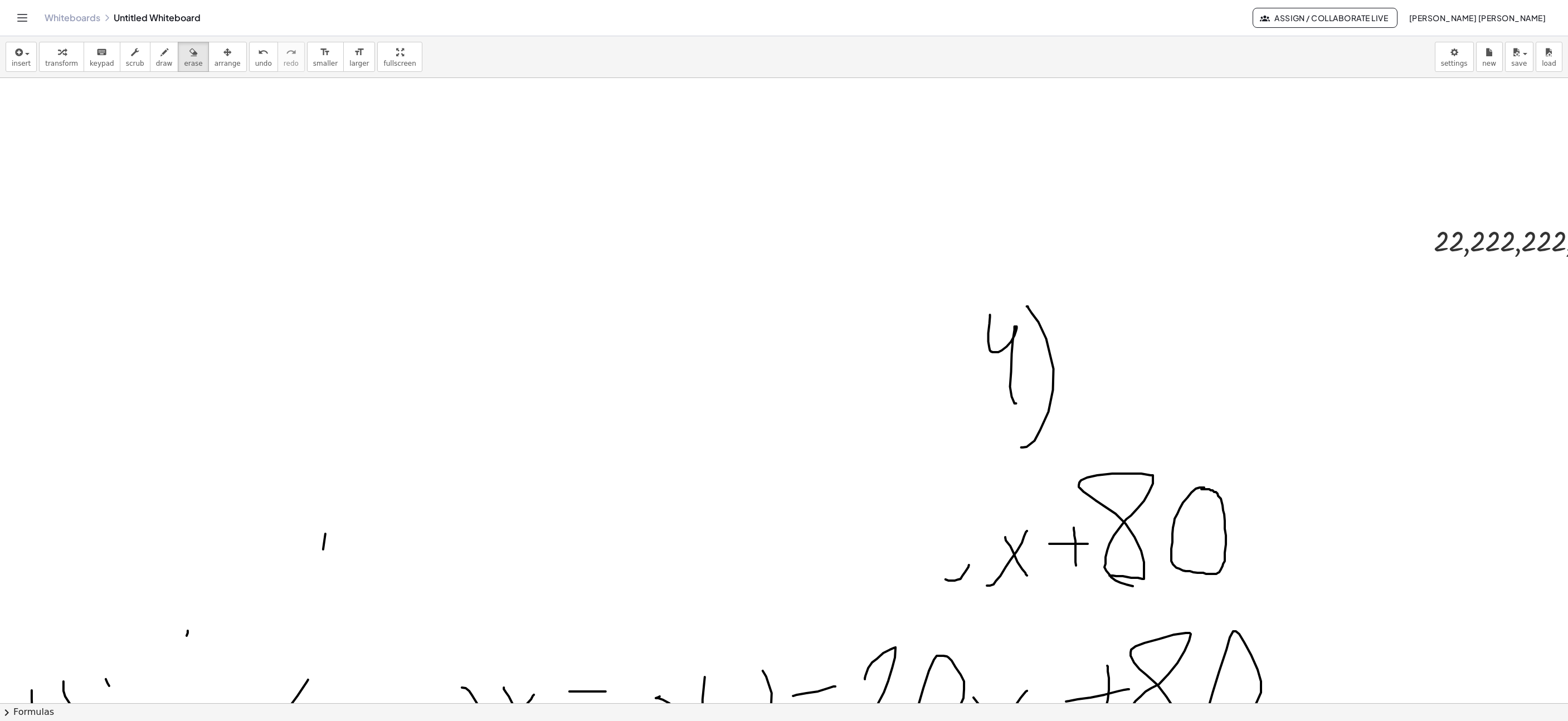
scroll to position [167, 817]
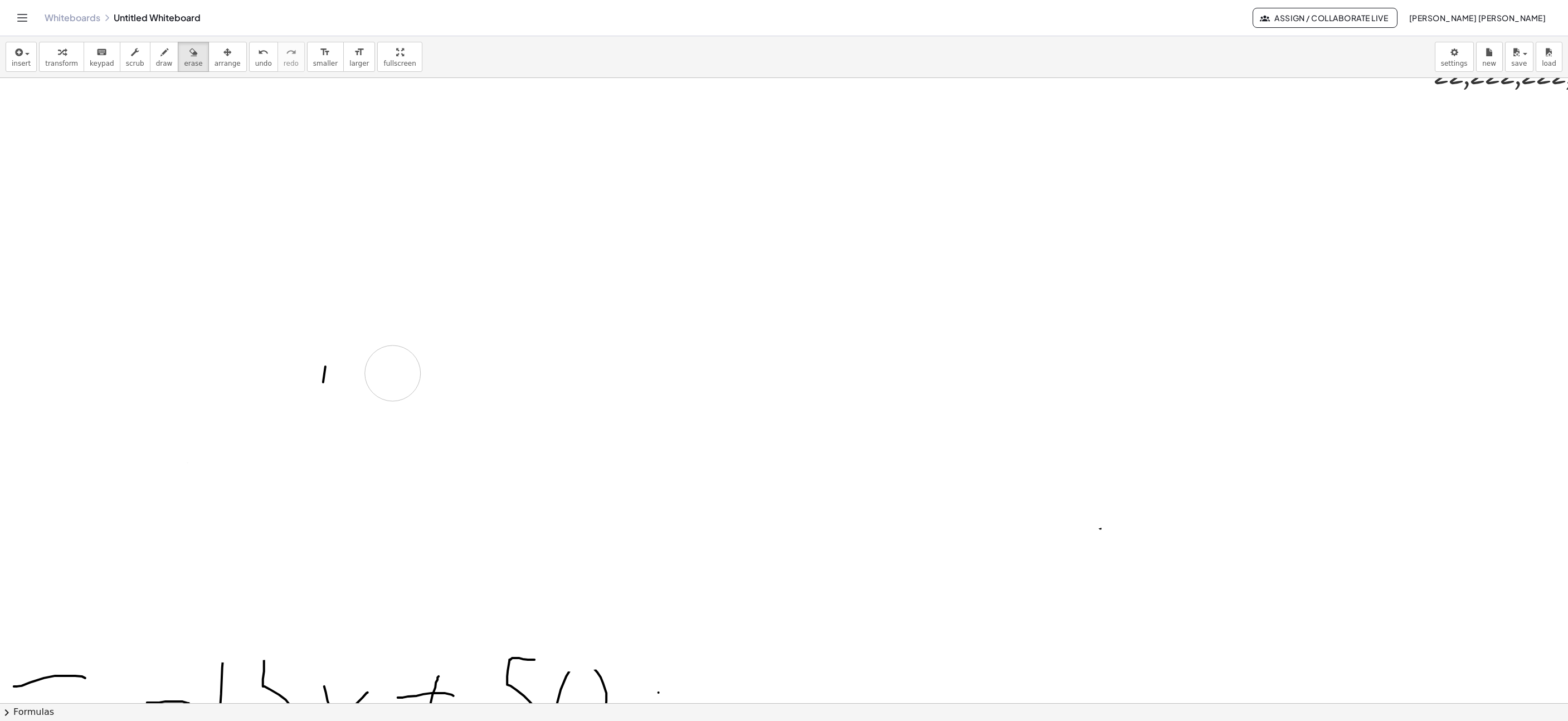
drag, startPoint x: 1221, startPoint y: 431, endPoint x: 382, endPoint y: 377, distance: 840.7
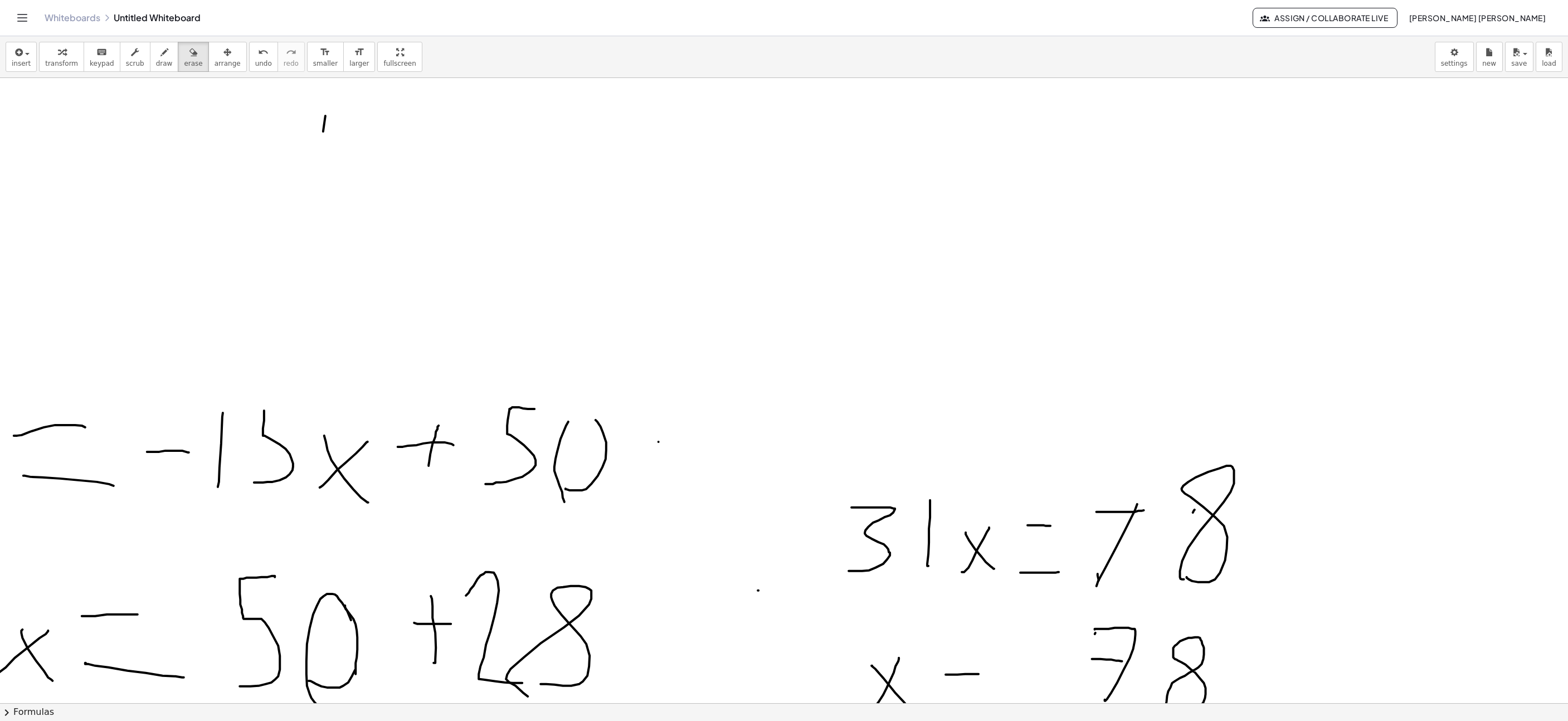
scroll to position [669, 817]
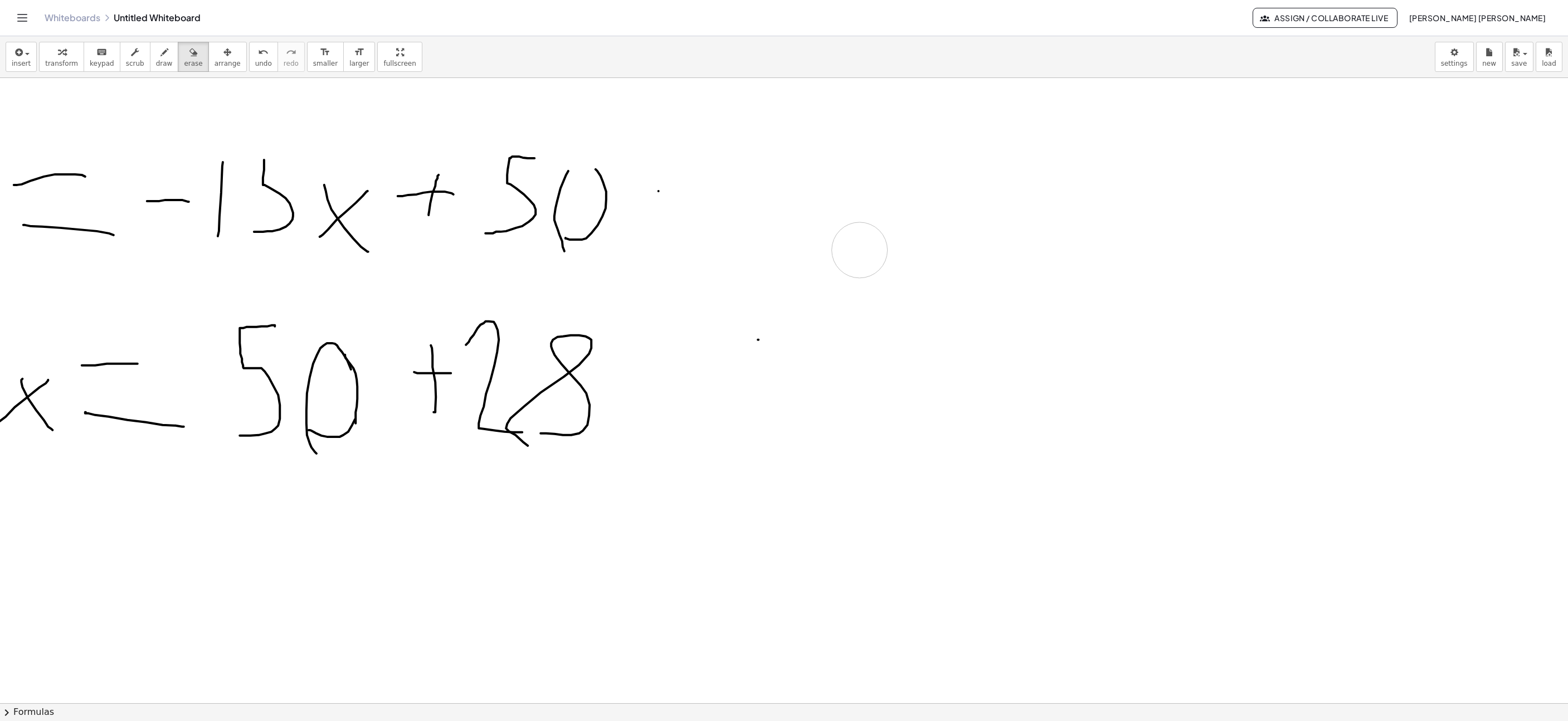
drag, startPoint x: 1092, startPoint y: 296, endPoint x: 1020, endPoint y: 547, distance: 261.1
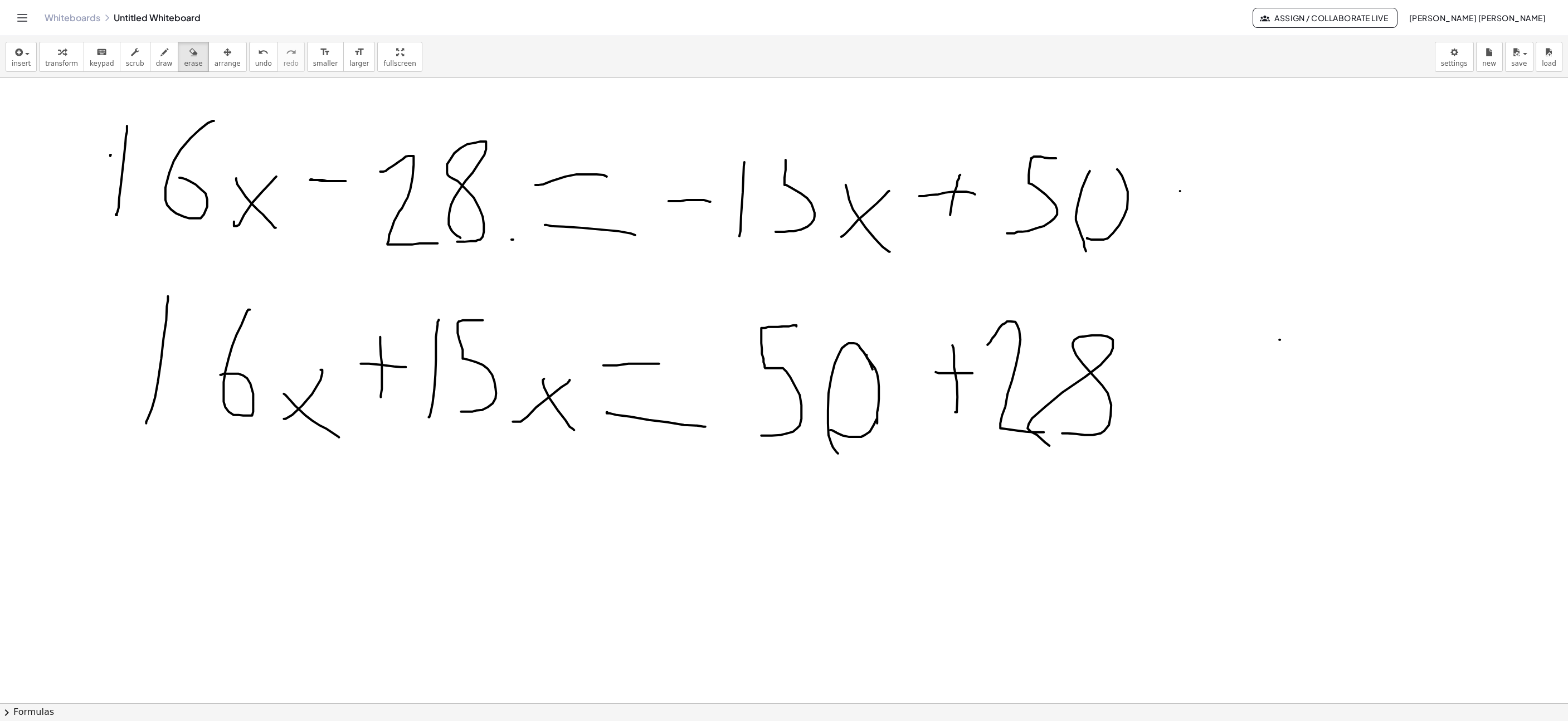
scroll to position [669, 299]
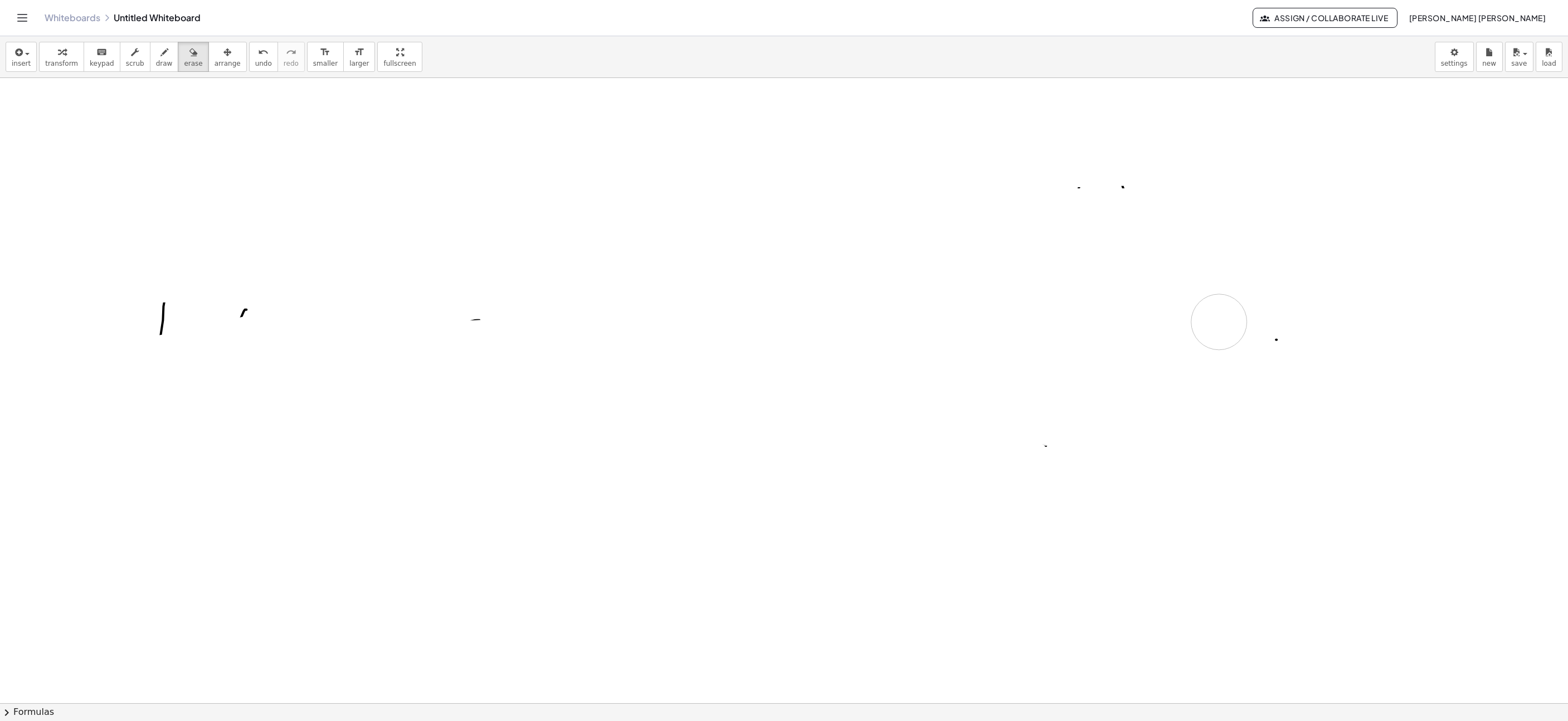
drag, startPoint x: 188, startPoint y: 428, endPoint x: 1030, endPoint y: 328, distance: 847.9
click at [156, 60] on span "draw" at bounding box center [164, 64] width 17 height 8
drag, startPoint x: 357, startPoint y: 244, endPoint x: 363, endPoint y: 238, distance: 8.5
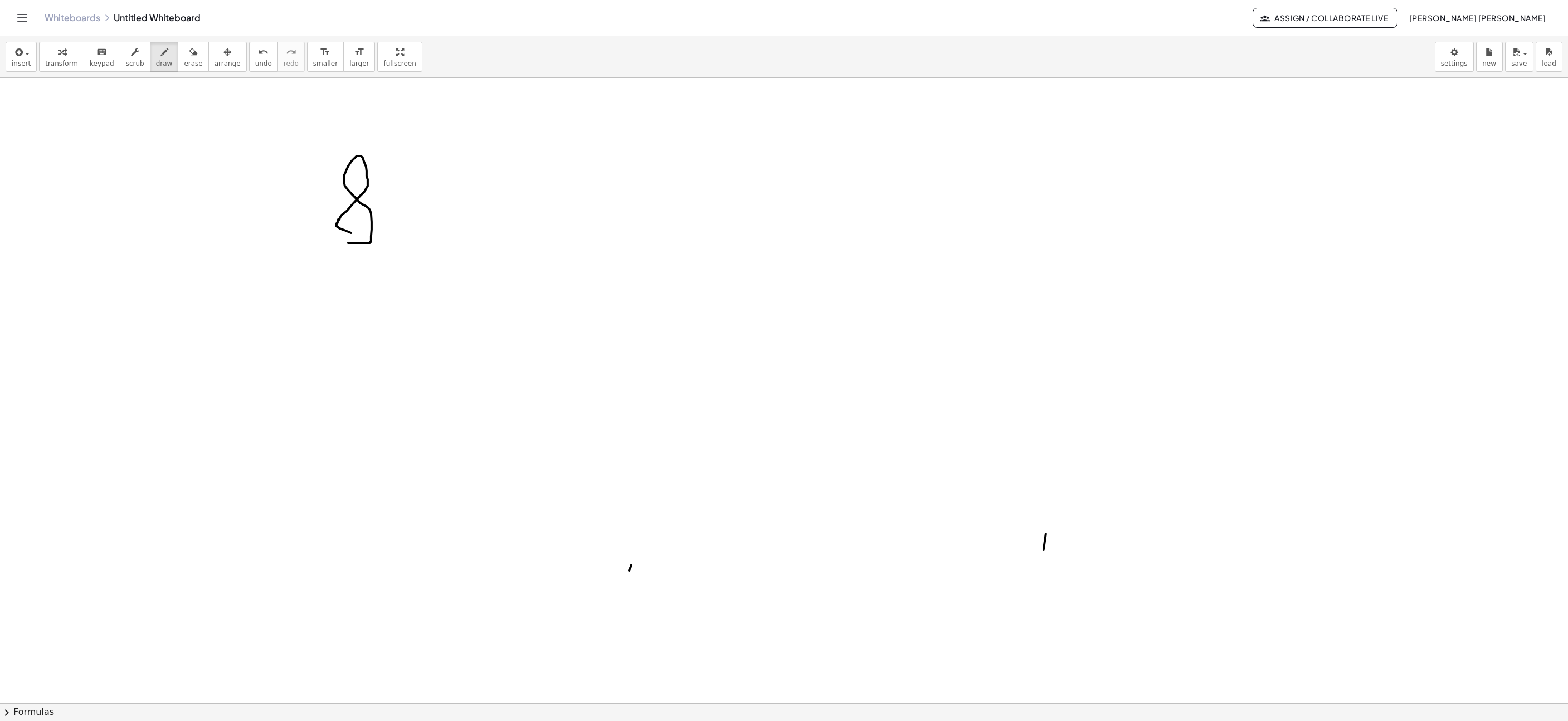
drag, startPoint x: 399, startPoint y: 246, endPoint x: 440, endPoint y: 209, distance: 55.2
drag, startPoint x: 409, startPoint y: 204, endPoint x: 469, endPoint y: 231, distance: 65.8
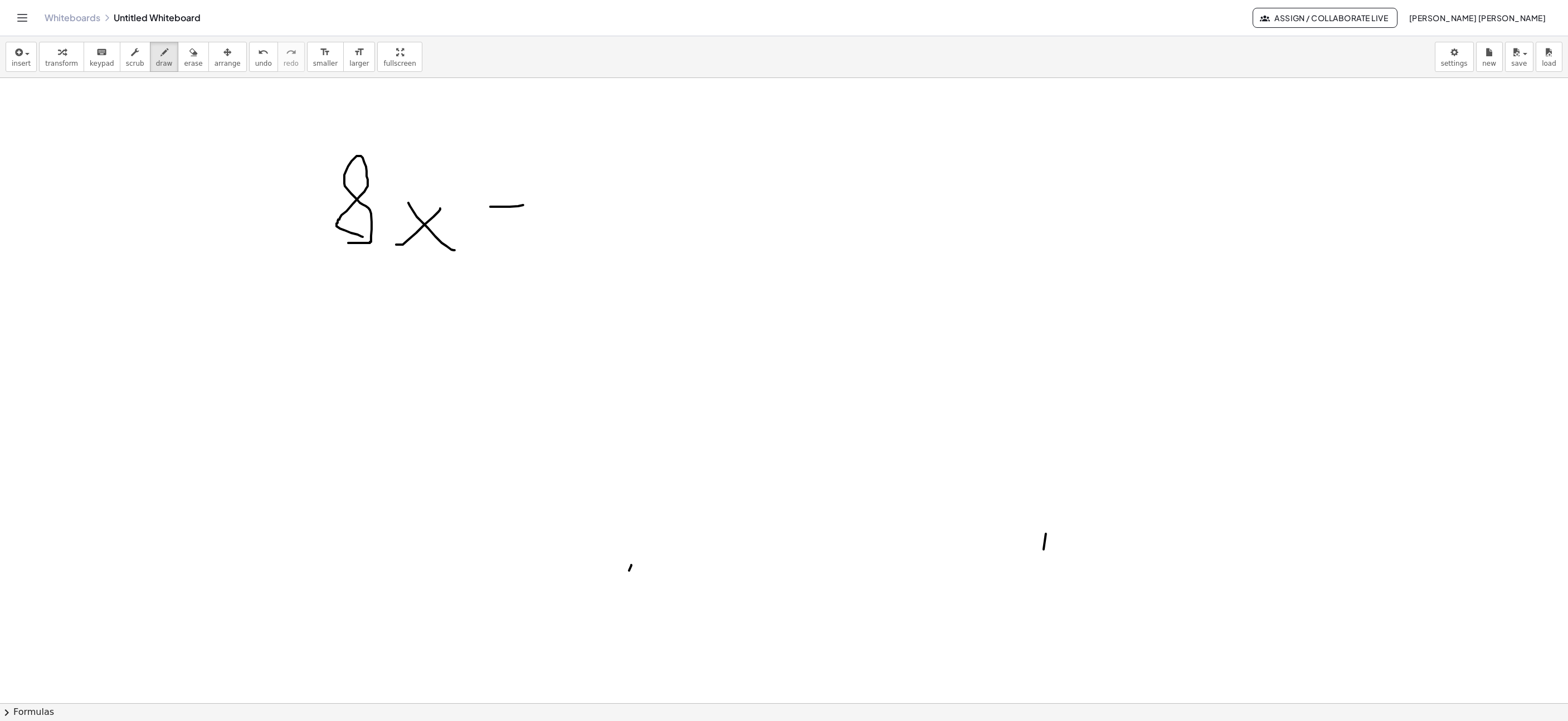
drag, startPoint x: 510, startPoint y: 208, endPoint x: 527, endPoint y: 203, distance: 17.7
drag, startPoint x: 561, startPoint y: 205, endPoint x: 603, endPoint y: 243, distance: 56.6
drag, startPoint x: 654, startPoint y: 265, endPoint x: 676, endPoint y: 224, distance: 46.5
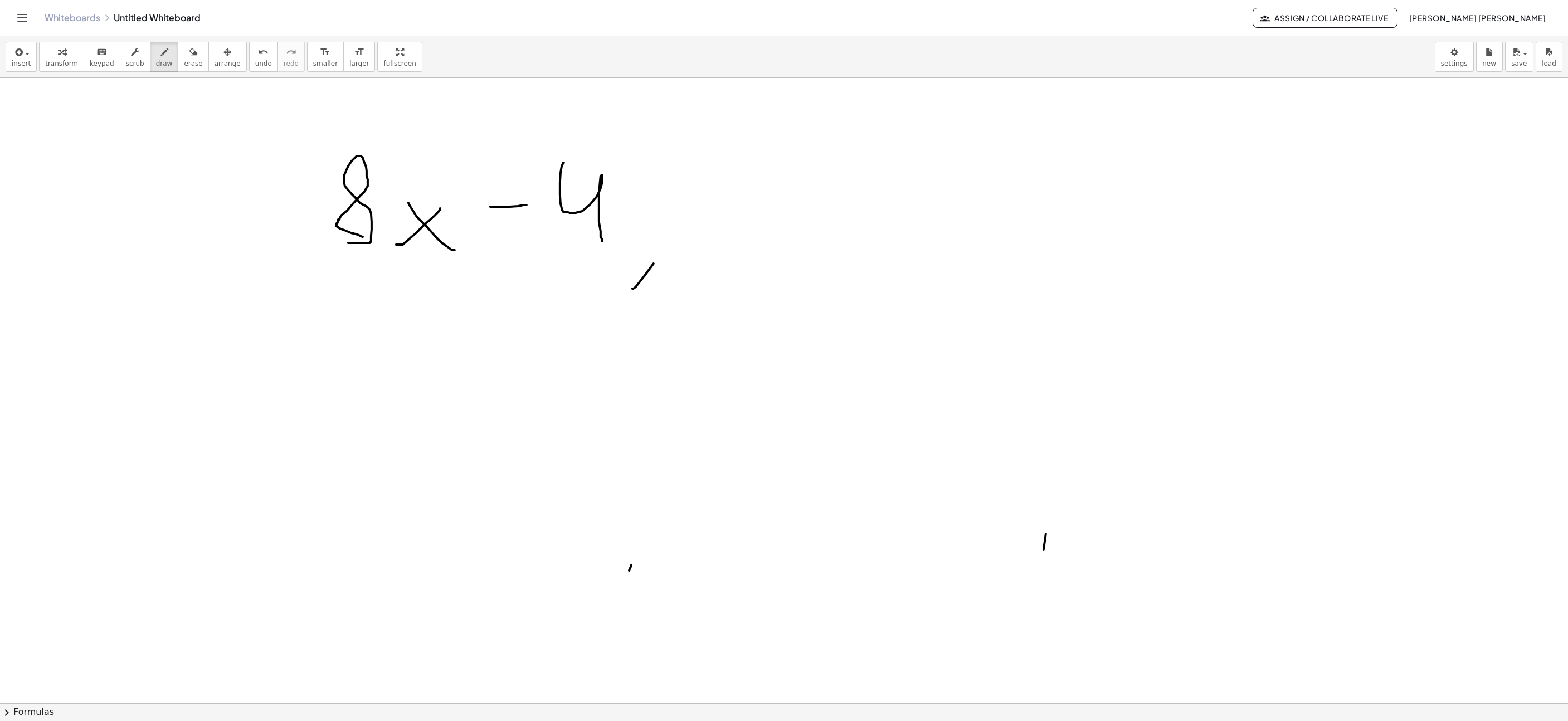
drag, startPoint x: 663, startPoint y: 255, endPoint x: 631, endPoint y: 223, distance: 45.3
drag, startPoint x: 709, startPoint y: 203, endPoint x: 746, endPoint y: 205, distance: 37.1
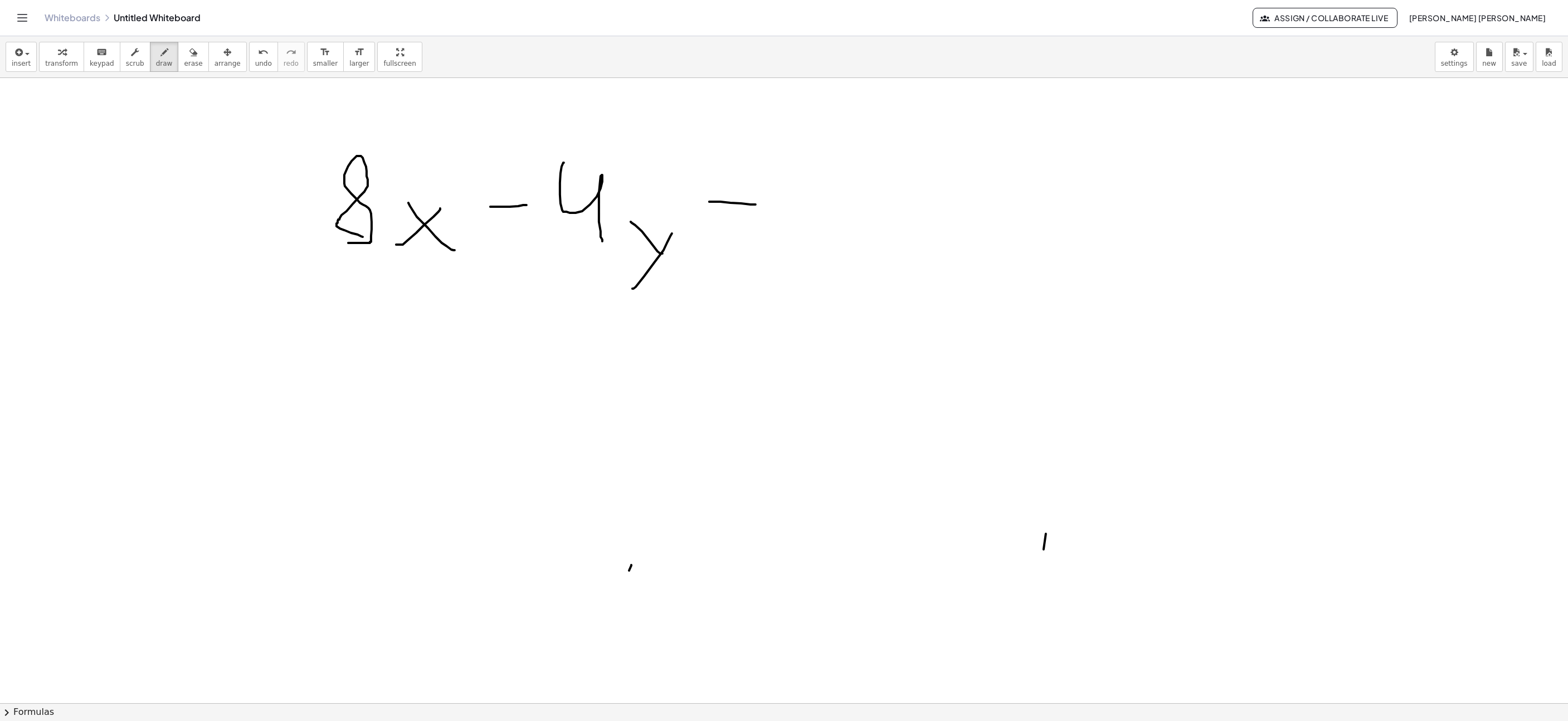
drag, startPoint x: 722, startPoint y: 239, endPoint x: 786, endPoint y: 218, distance: 67.4
drag, startPoint x: 248, startPoint y: 59, endPoint x: 370, endPoint y: 114, distance: 133.8
click at [255, 59] on span "undo" at bounding box center [263, 64] width 17 height 8
drag, startPoint x: 707, startPoint y: 245, endPoint x: 711, endPoint y: 199, distance: 46.2
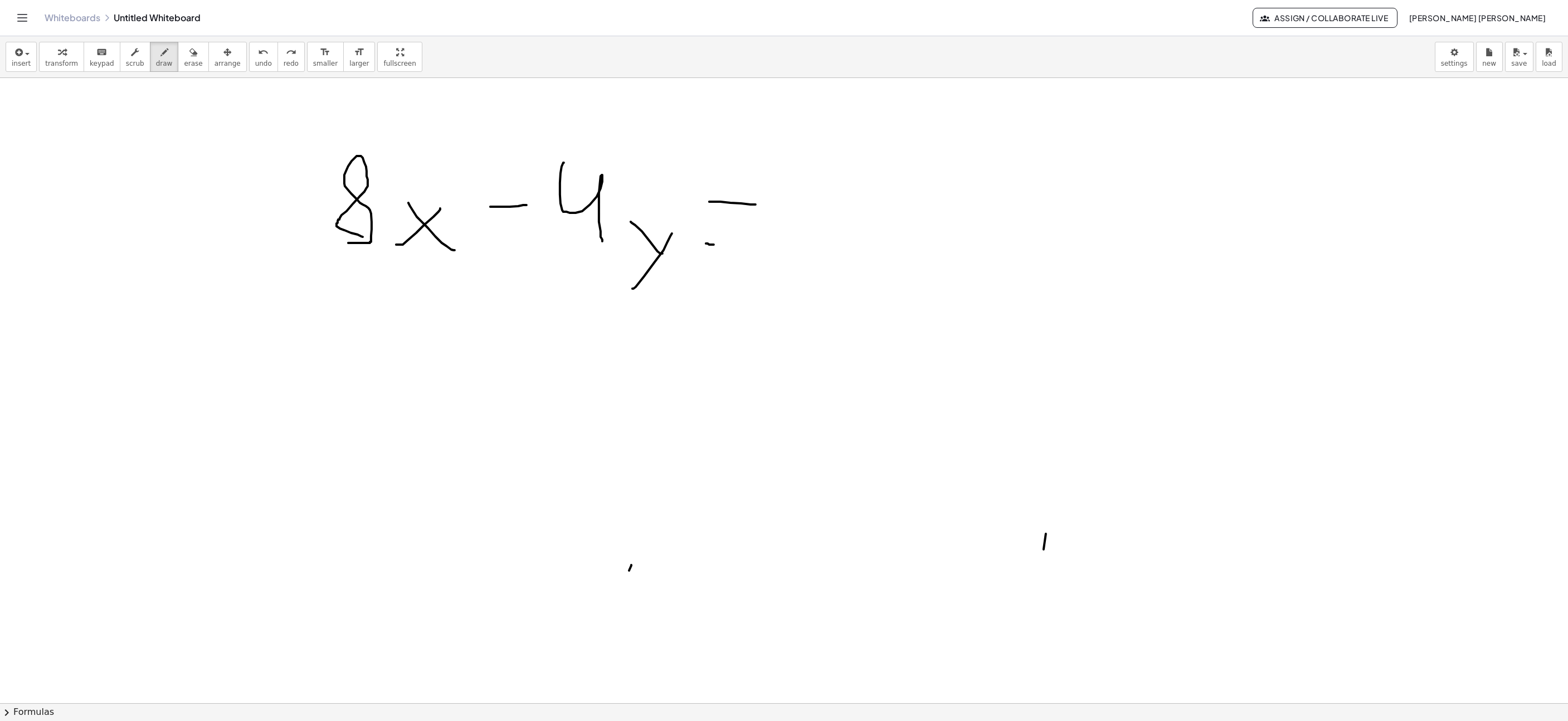
drag, startPoint x: 801, startPoint y: 236, endPoint x: 794, endPoint y: 122, distance: 114.2
drag, startPoint x: 851, startPoint y: 159, endPoint x: 829, endPoint y: 172, distance: 25.6
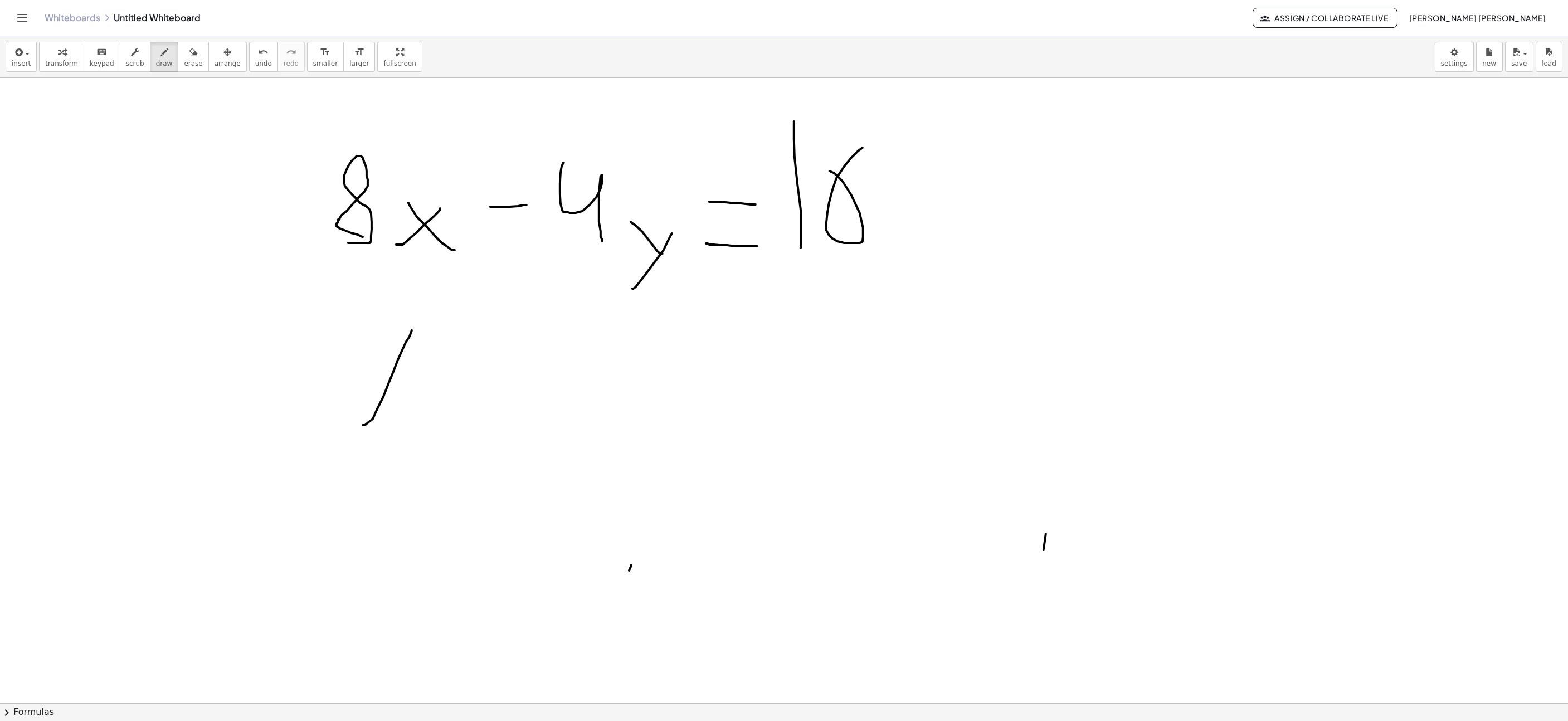
drag, startPoint x: 363, startPoint y: 426, endPoint x: 412, endPoint y: 332, distance: 106.0
drag, startPoint x: 388, startPoint y: 365, endPoint x: 368, endPoint y: 335, distance: 36.1
drag, startPoint x: 447, startPoint y: 353, endPoint x: 488, endPoint y: 350, distance: 41.1
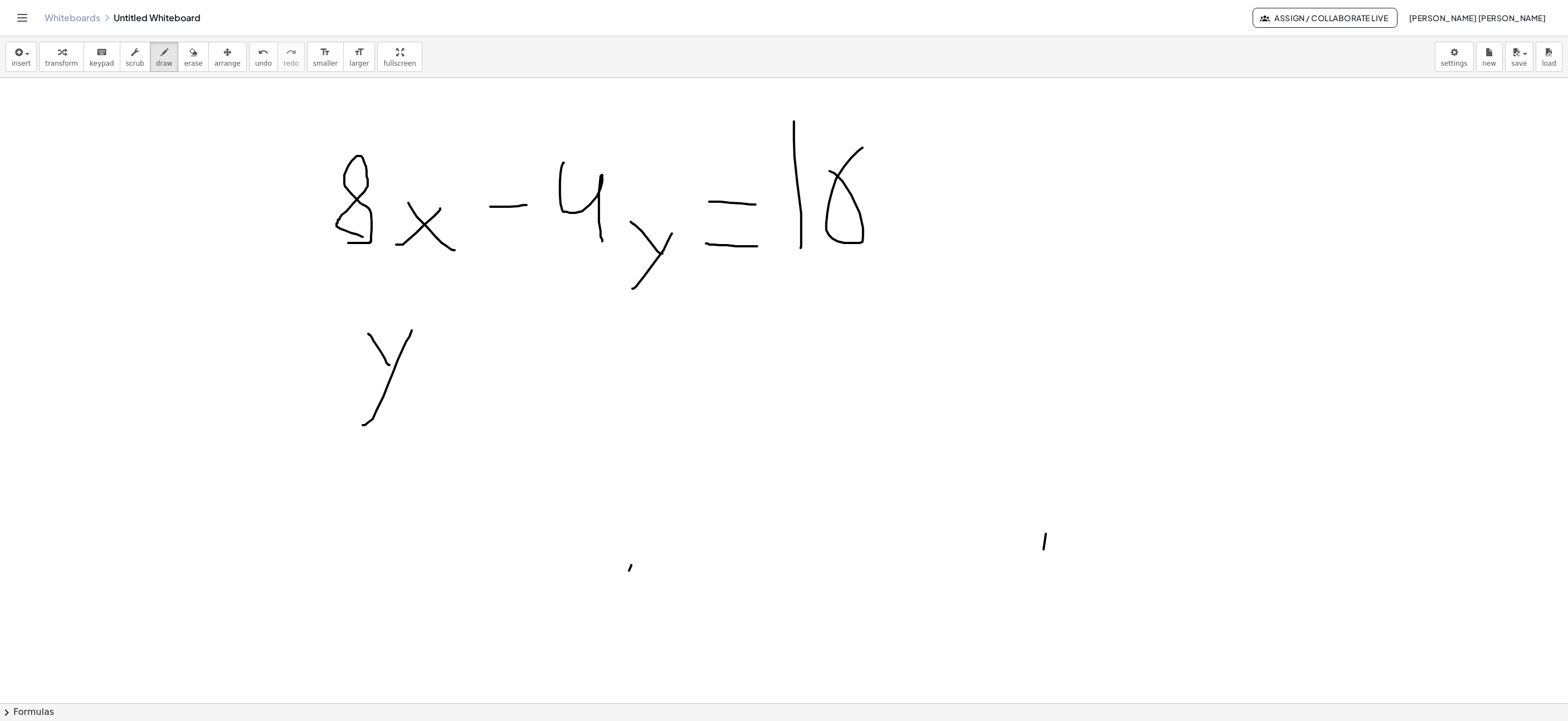
drag, startPoint x: 526, startPoint y: 295, endPoint x: 553, endPoint y: 384, distance: 93.0
drag, startPoint x: 579, startPoint y: 393, endPoint x: 613, endPoint y: 351, distance: 54.0
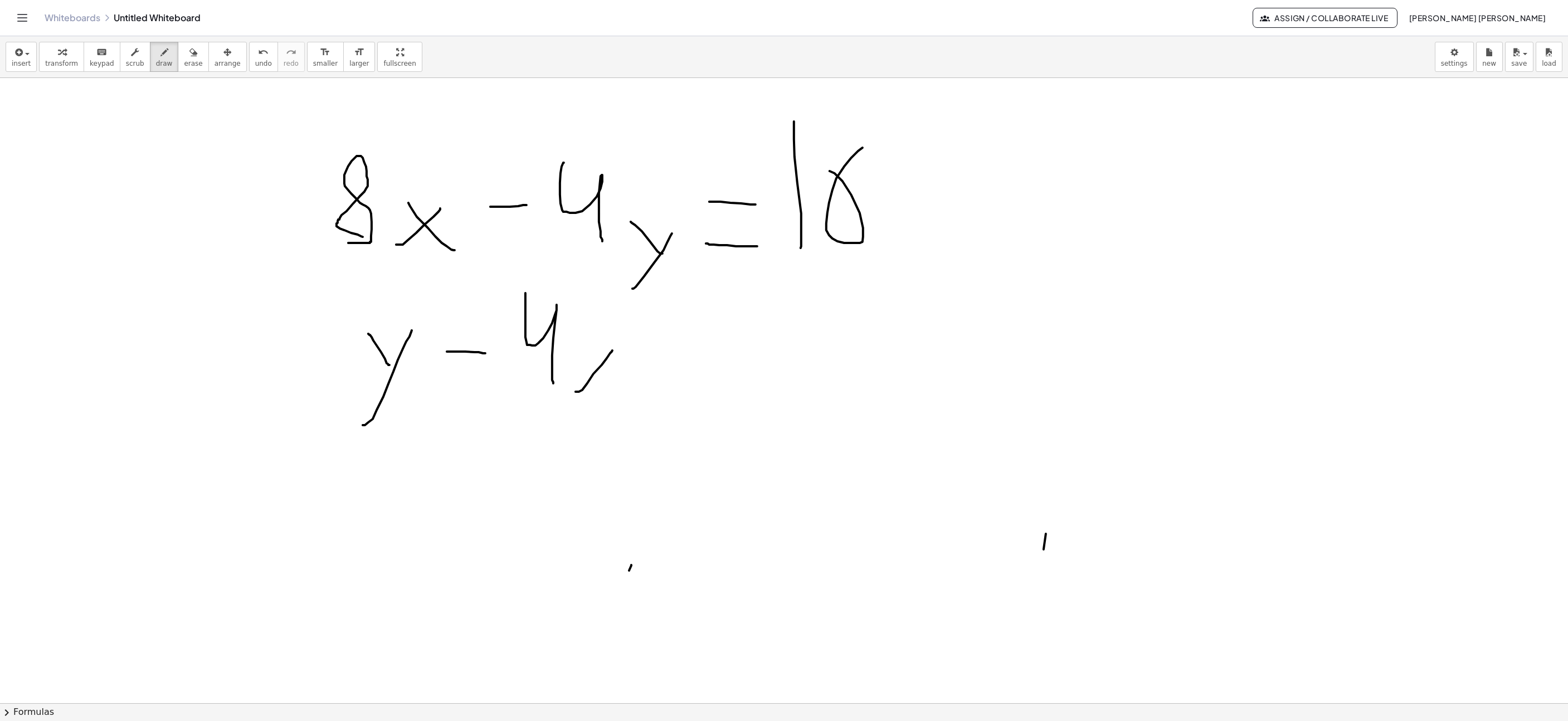
drag, startPoint x: 615, startPoint y: 397, endPoint x: 604, endPoint y: 300, distance: 97.6
drag, startPoint x: 676, startPoint y: 348, endPoint x: 728, endPoint y: 349, distance: 52.0
drag, startPoint x: 708, startPoint y: 393, endPoint x: 719, endPoint y: 393, distance: 11.0
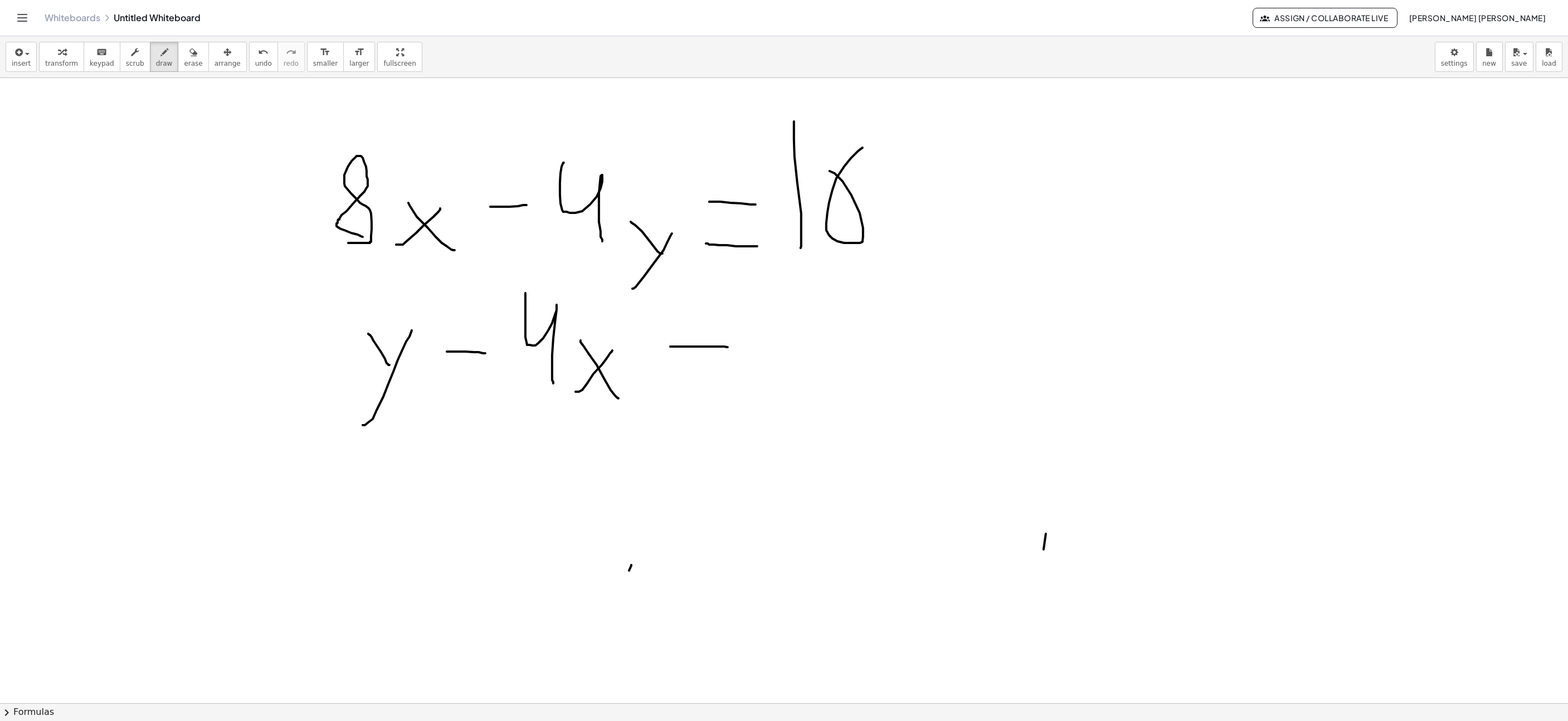
drag, startPoint x: 756, startPoint y: 364, endPoint x: 794, endPoint y: 368, distance: 38.2
drag, startPoint x: 817, startPoint y: 395, endPoint x: 828, endPoint y: 402, distance: 13.0
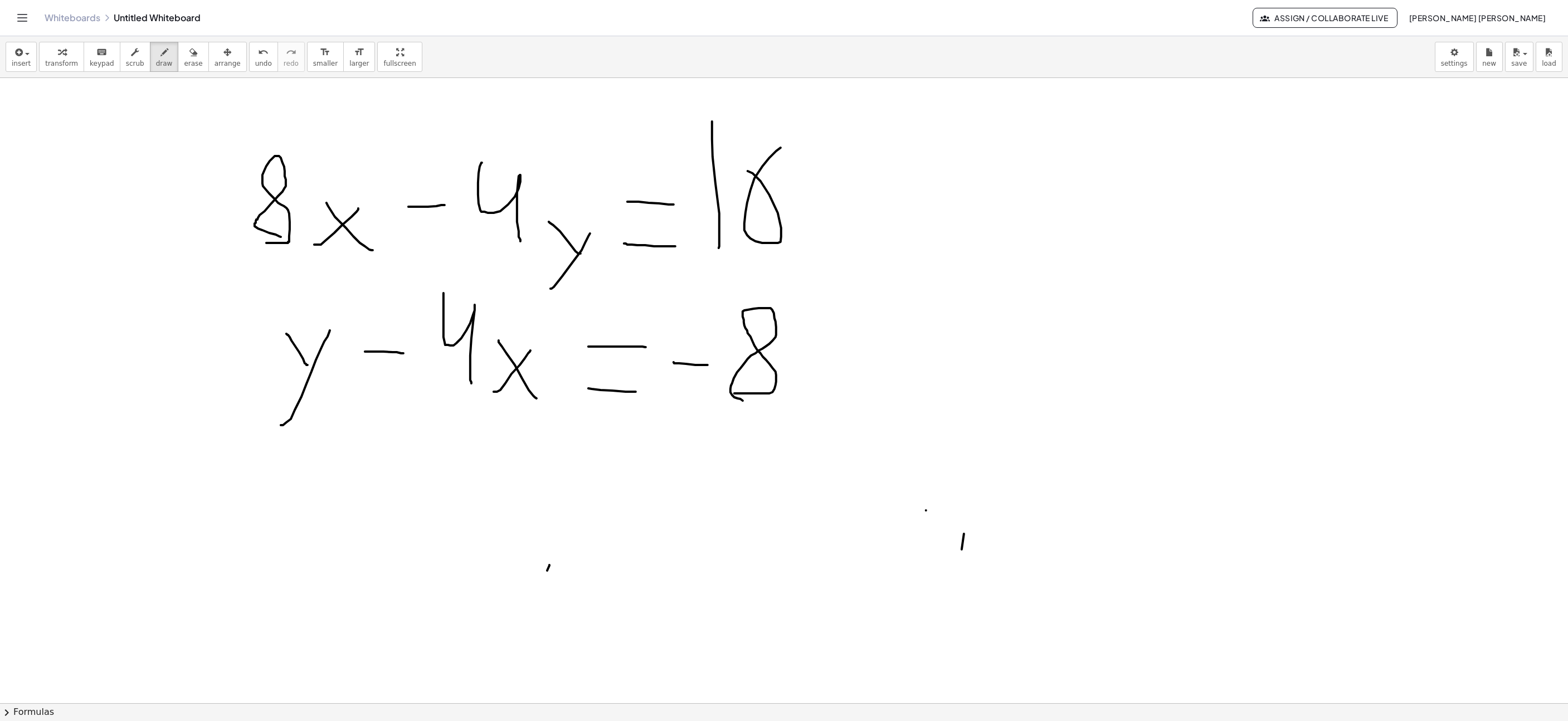
scroll to position [0, 181]
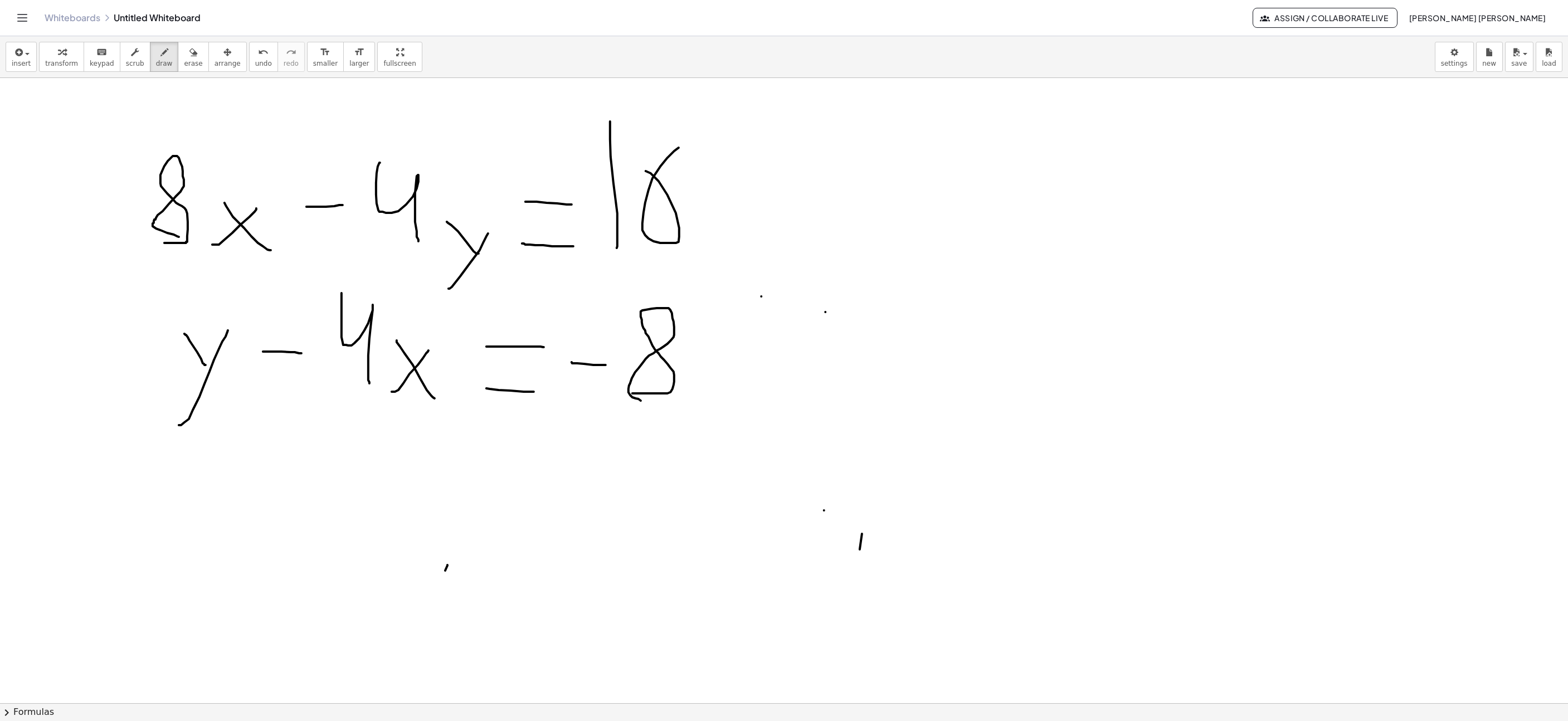
scroll to position [0, 295]
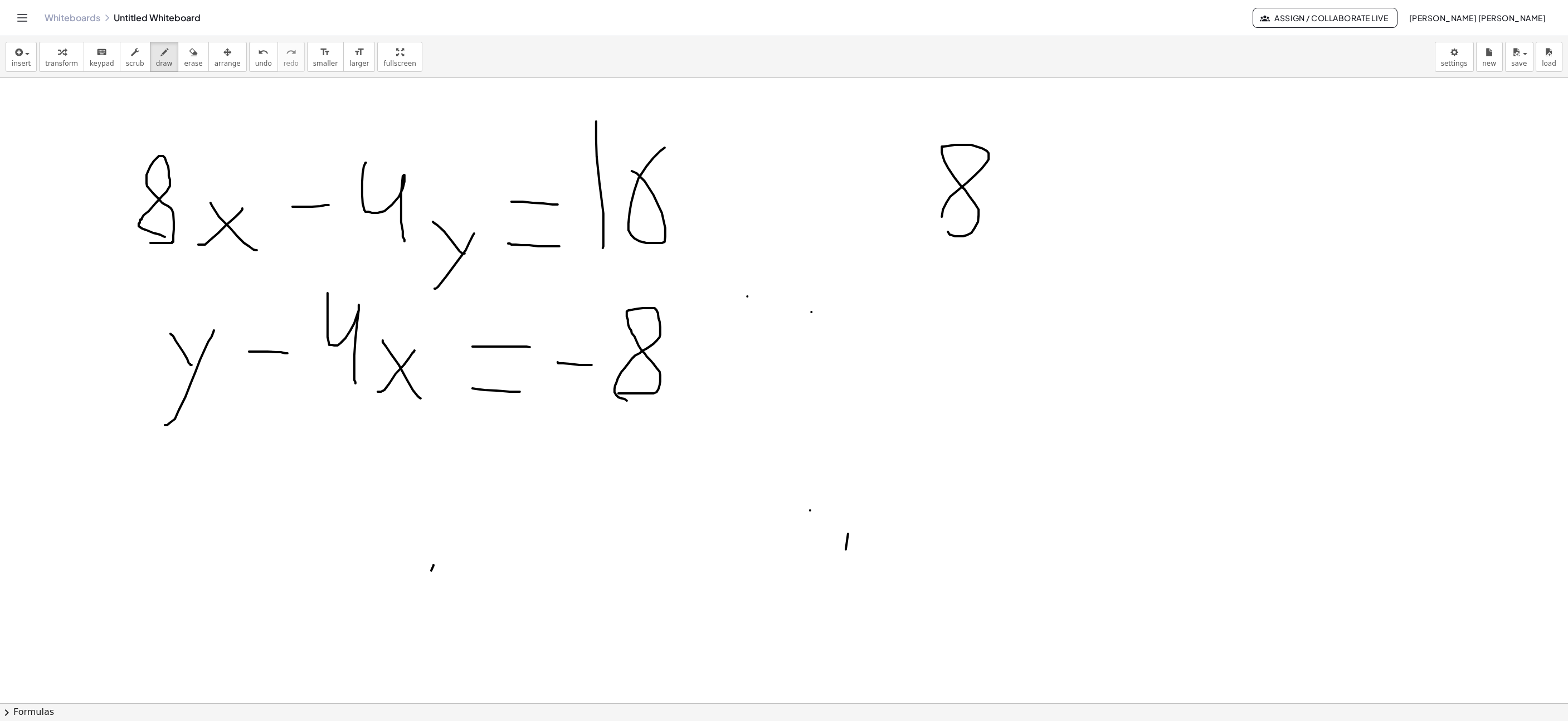
drag, startPoint x: 948, startPoint y: 233, endPoint x: 1022, endPoint y: 243, distance: 74.7
drag, startPoint x: 1022, startPoint y: 243, endPoint x: 1063, endPoint y: 195, distance: 63.1
drag, startPoint x: 1037, startPoint y: 202, endPoint x: 1067, endPoint y: 229, distance: 40.4
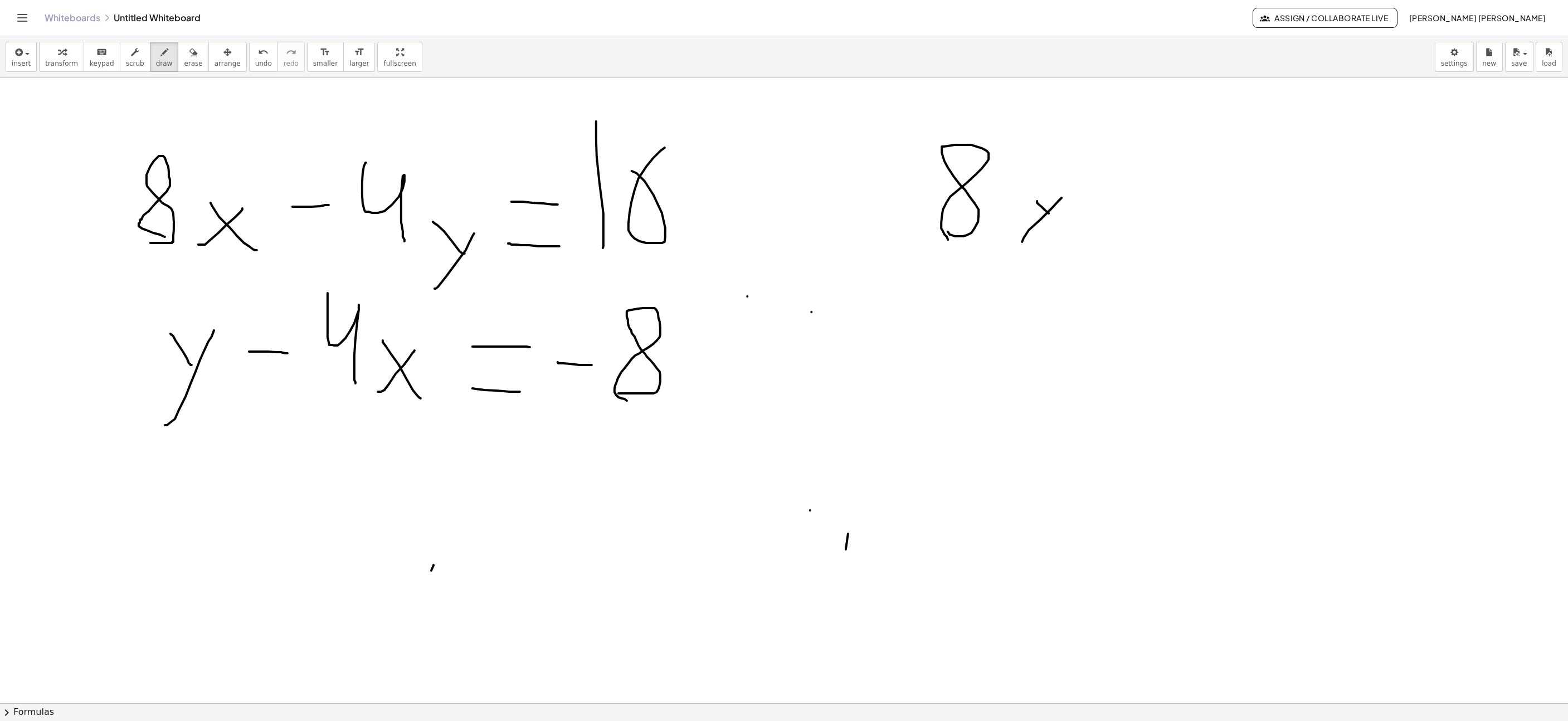
drag, startPoint x: 1127, startPoint y: 220, endPoint x: 1134, endPoint y: 157, distance: 63.4
click at [255, 62] on span "undo" at bounding box center [263, 64] width 17 height 8
drag, startPoint x: 1090, startPoint y: 189, endPoint x: 1130, endPoint y: 186, distance: 40.1
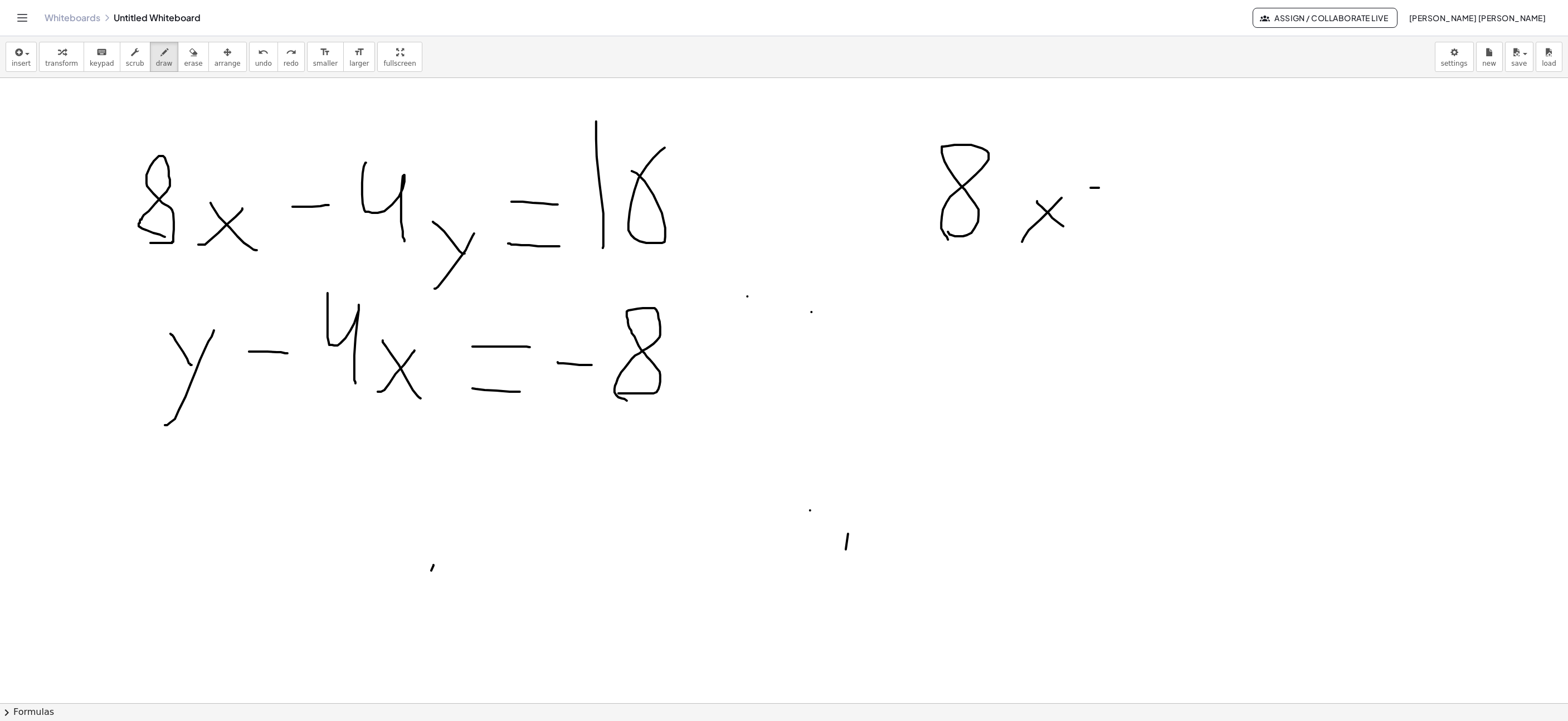
drag, startPoint x: 1169, startPoint y: 146, endPoint x: 1226, endPoint y: 263, distance: 130.1
drag, startPoint x: 1256, startPoint y: 247, endPoint x: 1274, endPoint y: 211, distance: 40.2
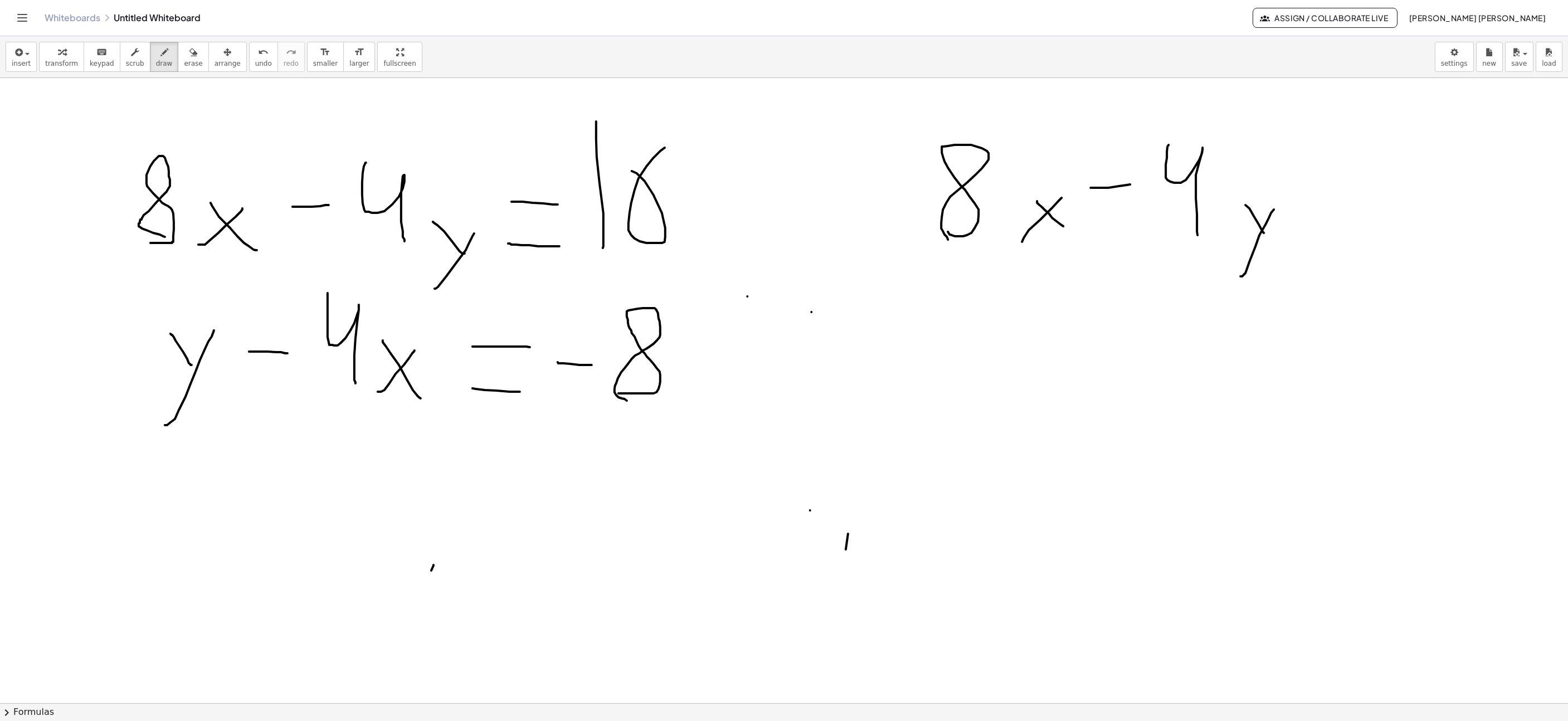
drag, startPoint x: 1259, startPoint y: 226, endPoint x: 1254, endPoint y: 205, distance: 21.6
drag, startPoint x: 1301, startPoint y: 207, endPoint x: 1340, endPoint y: 208, distance: 39.0
drag, startPoint x: 1321, startPoint y: 234, endPoint x: 1350, endPoint y: 234, distance: 29.0
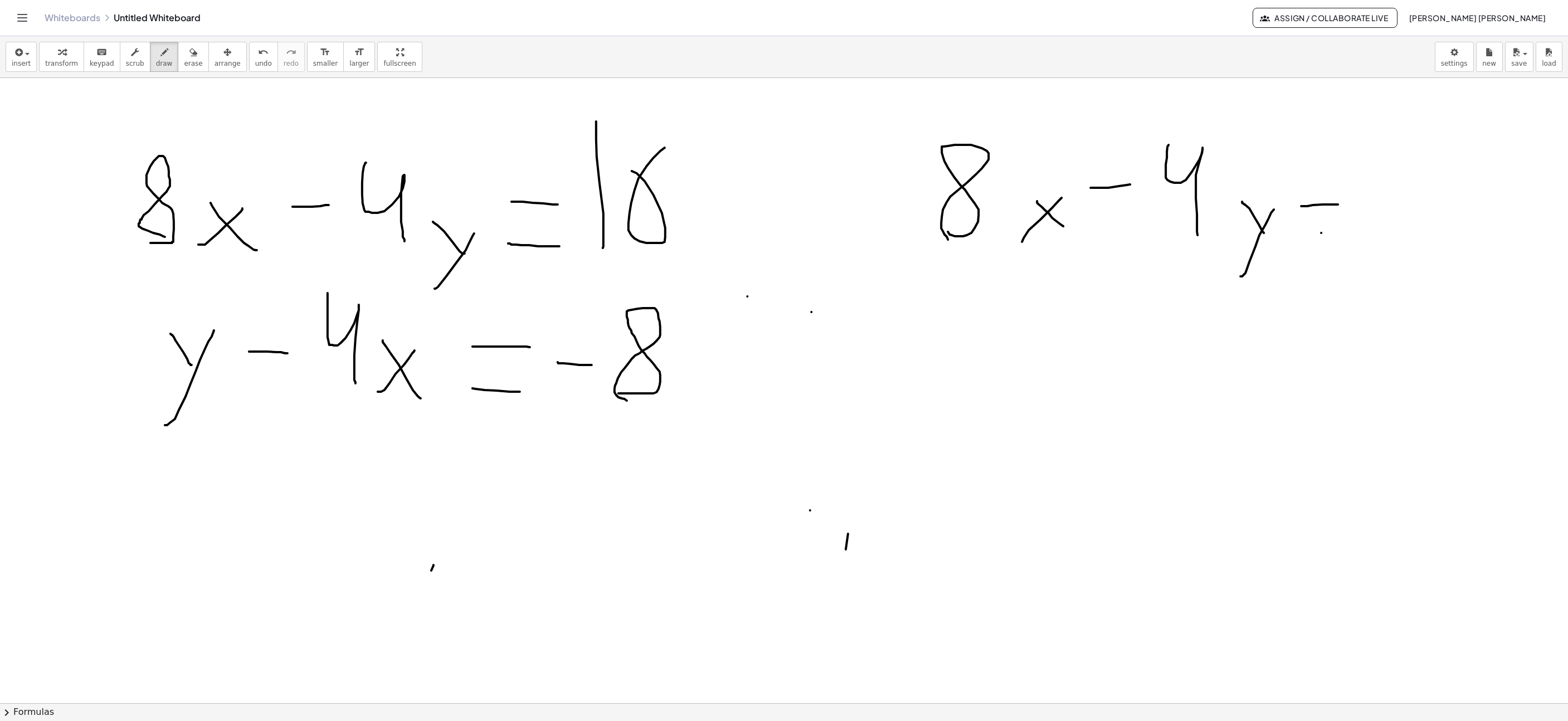
drag, startPoint x: 1373, startPoint y: 232, endPoint x: 1378, endPoint y: 120, distance: 112.1
drag, startPoint x: 1430, startPoint y: 134, endPoint x: 1401, endPoint y: 201, distance: 73.0
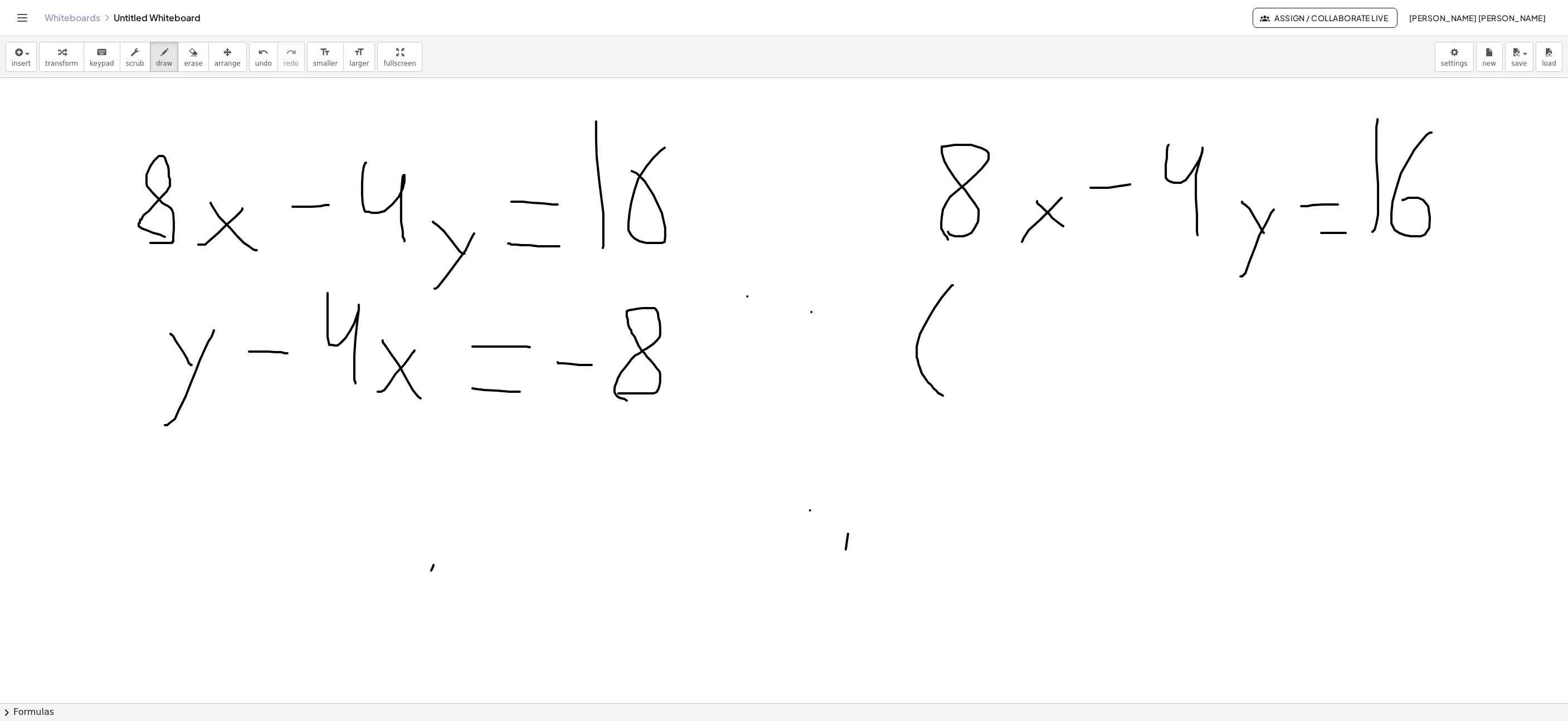
drag, startPoint x: 953, startPoint y: 287, endPoint x: 944, endPoint y: 398, distance: 111.4
drag, startPoint x: 838, startPoint y: 284, endPoint x: 884, endPoint y: 389, distance: 114.6
drag, startPoint x: 1025, startPoint y: 377, endPoint x: 1034, endPoint y: 358, distance: 21.0
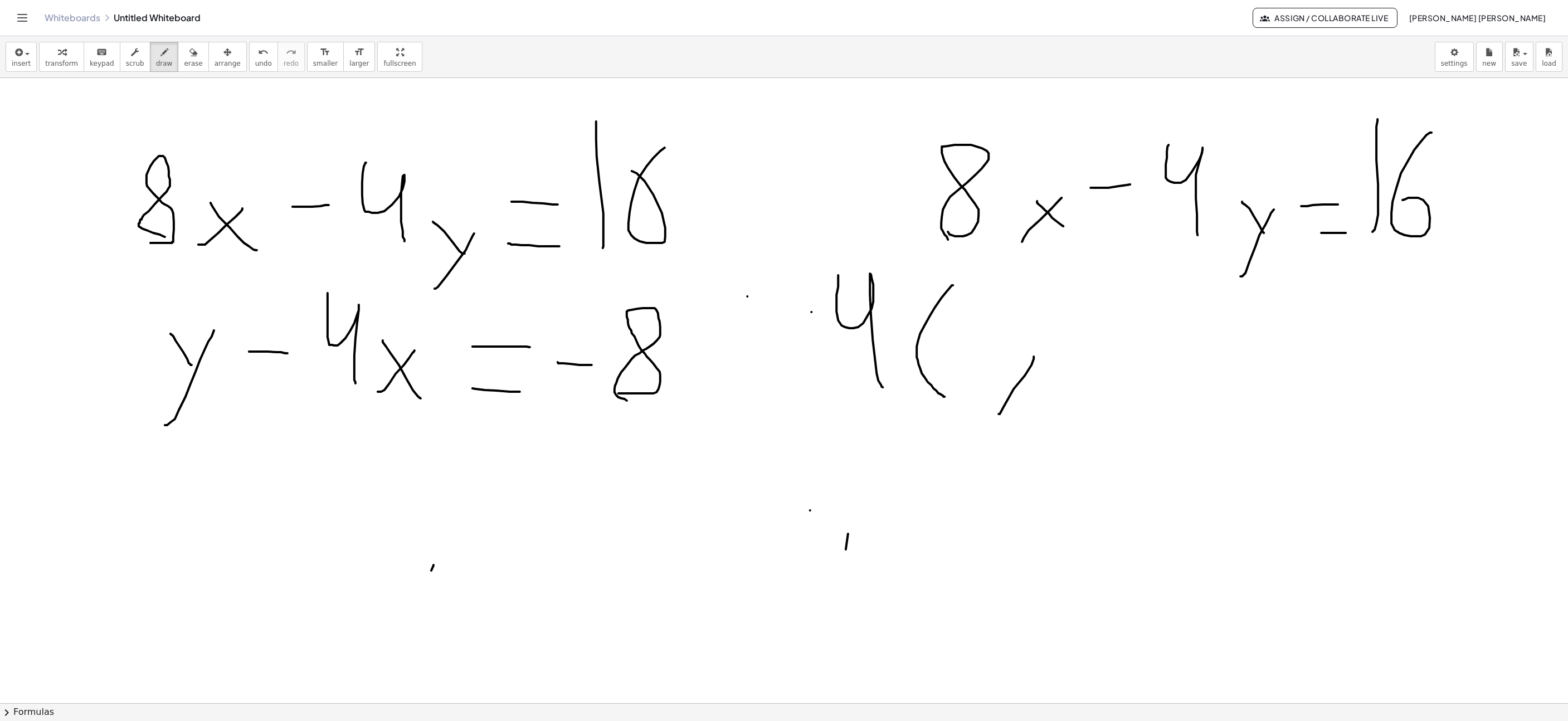
drag, startPoint x: 1014, startPoint y: 372, endPoint x: 994, endPoint y: 349, distance: 30.5
drag, startPoint x: 1061, startPoint y: 345, endPoint x: 1088, endPoint y: 343, distance: 27.1
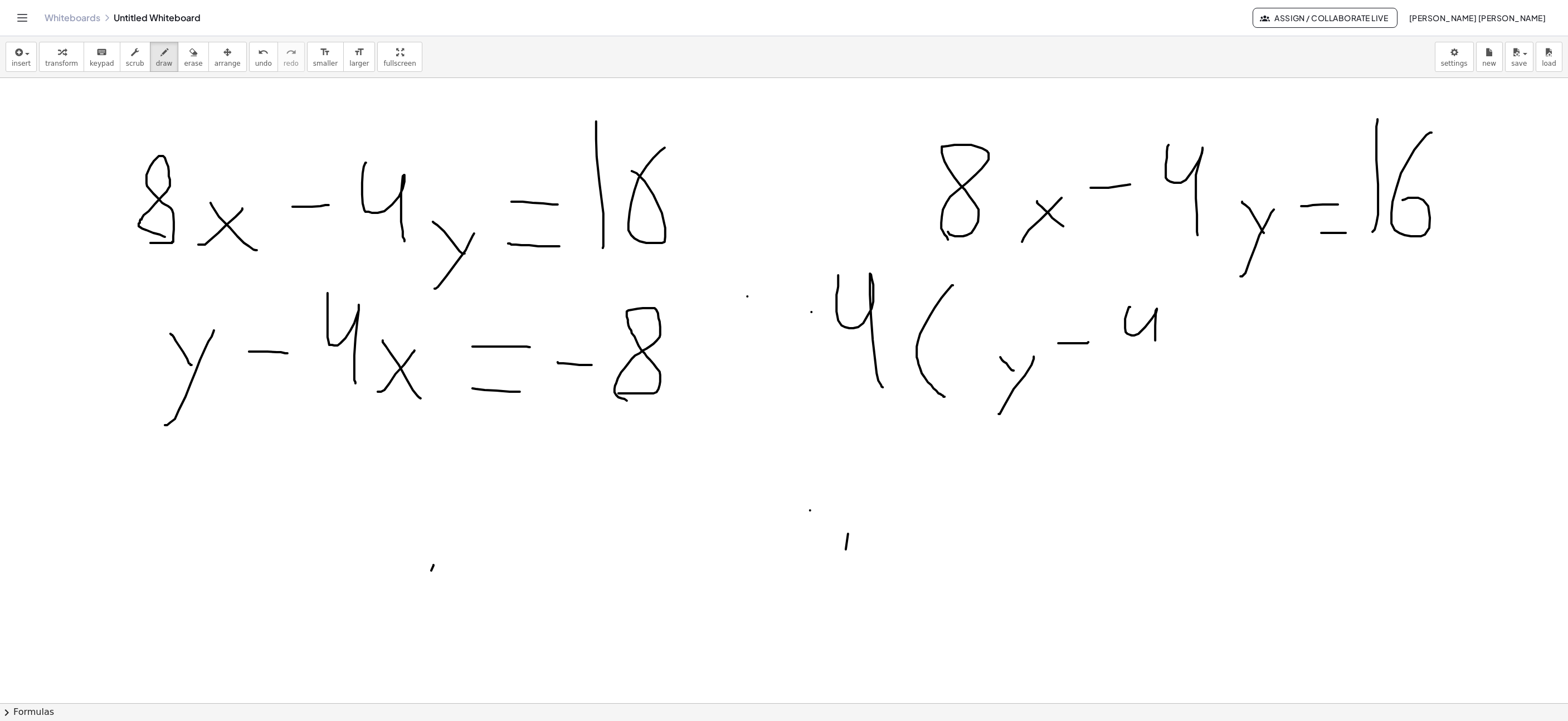
drag, startPoint x: 1126, startPoint y: 320, endPoint x: 1162, endPoint y: 381, distance: 70.8
drag, startPoint x: 1216, startPoint y: 351, endPoint x: 1211, endPoint y: 352, distance: 5.1
drag, startPoint x: 1200, startPoint y: 368, endPoint x: 1225, endPoint y: 384, distance: 29.7
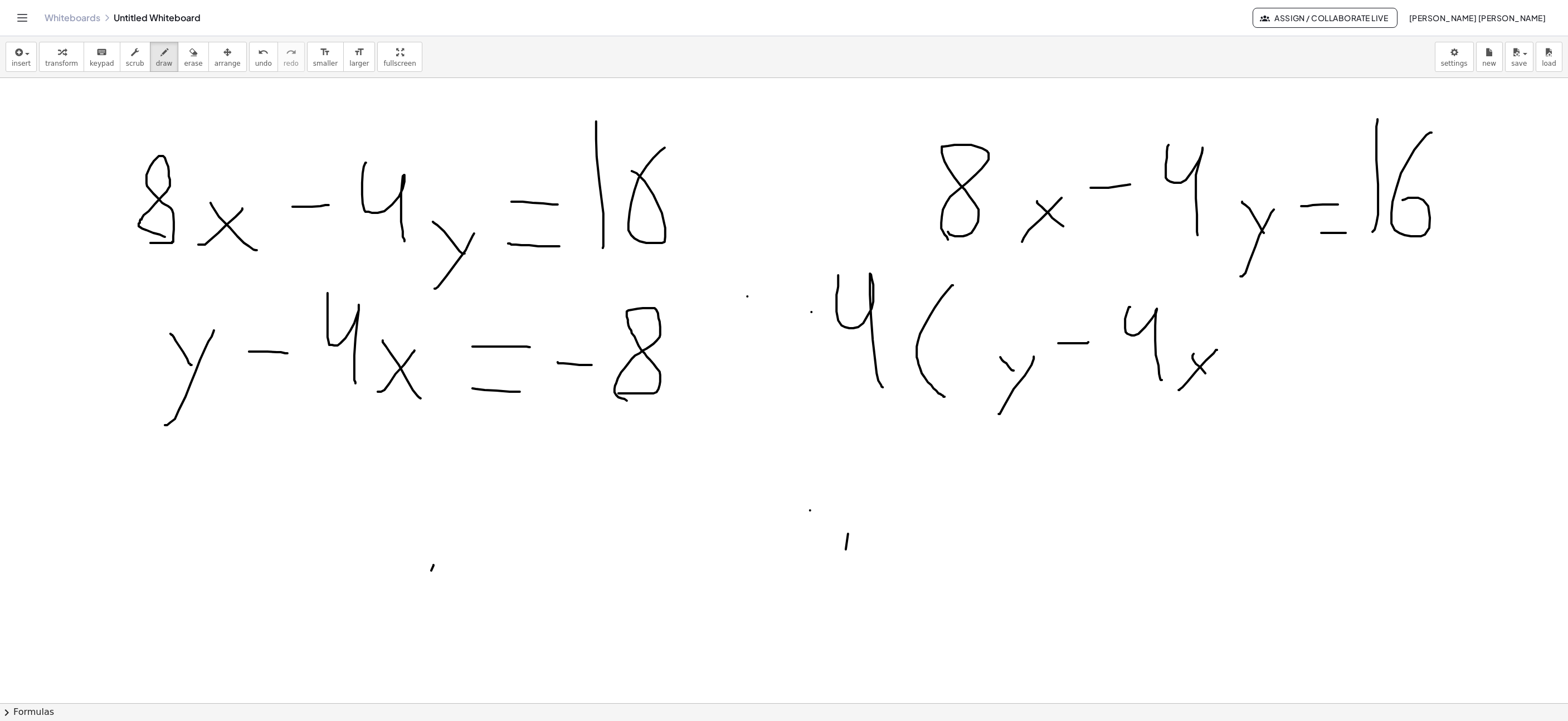
drag, startPoint x: 1251, startPoint y: 384, endPoint x: 1242, endPoint y: 316, distance: 68.6
drag, startPoint x: 1289, startPoint y: 339, endPoint x: 1293, endPoint y: 367, distance: 28.3
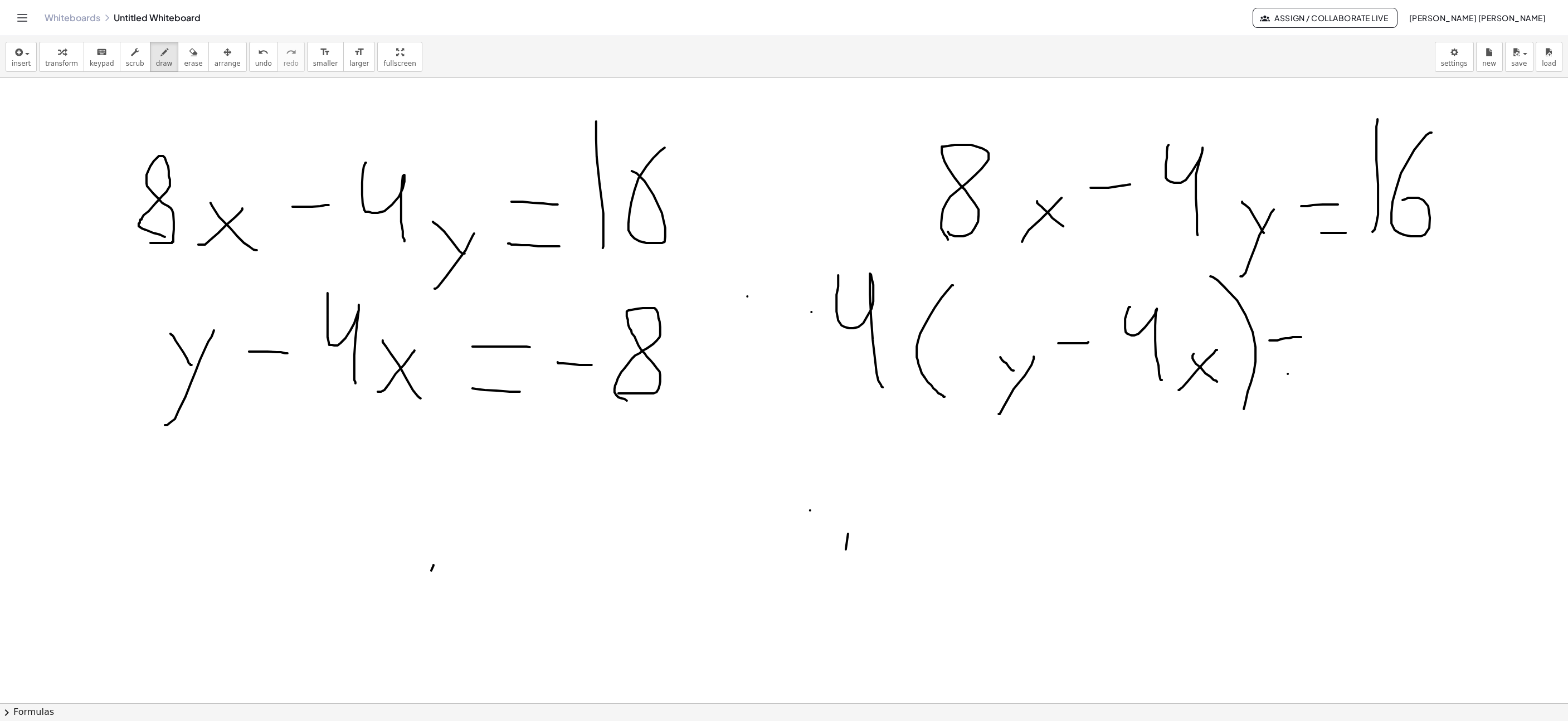
drag, startPoint x: 1288, startPoint y: 375, endPoint x: 1316, endPoint y: 376, distance: 28.0
drag, startPoint x: 1348, startPoint y: 342, endPoint x: 1371, endPoint y: 340, distance: 23.1
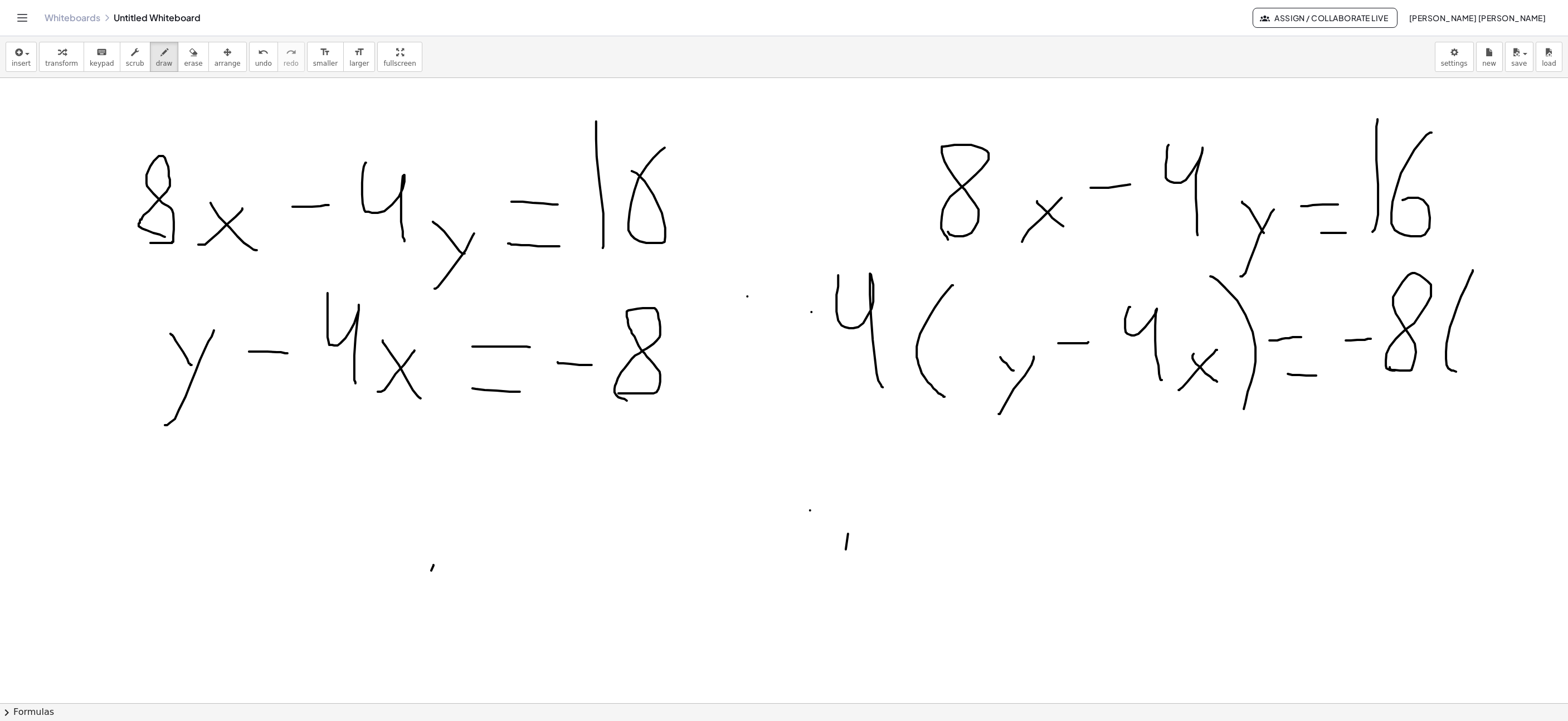
drag, startPoint x: 1473, startPoint y: 272, endPoint x: 1459, endPoint y: 373, distance: 102.0
drag, startPoint x: 1490, startPoint y: 285, endPoint x: 1511, endPoint y: 353, distance: 71.2
drag, startPoint x: 1550, startPoint y: 363, endPoint x: 1538, endPoint y: 309, distance: 55.3
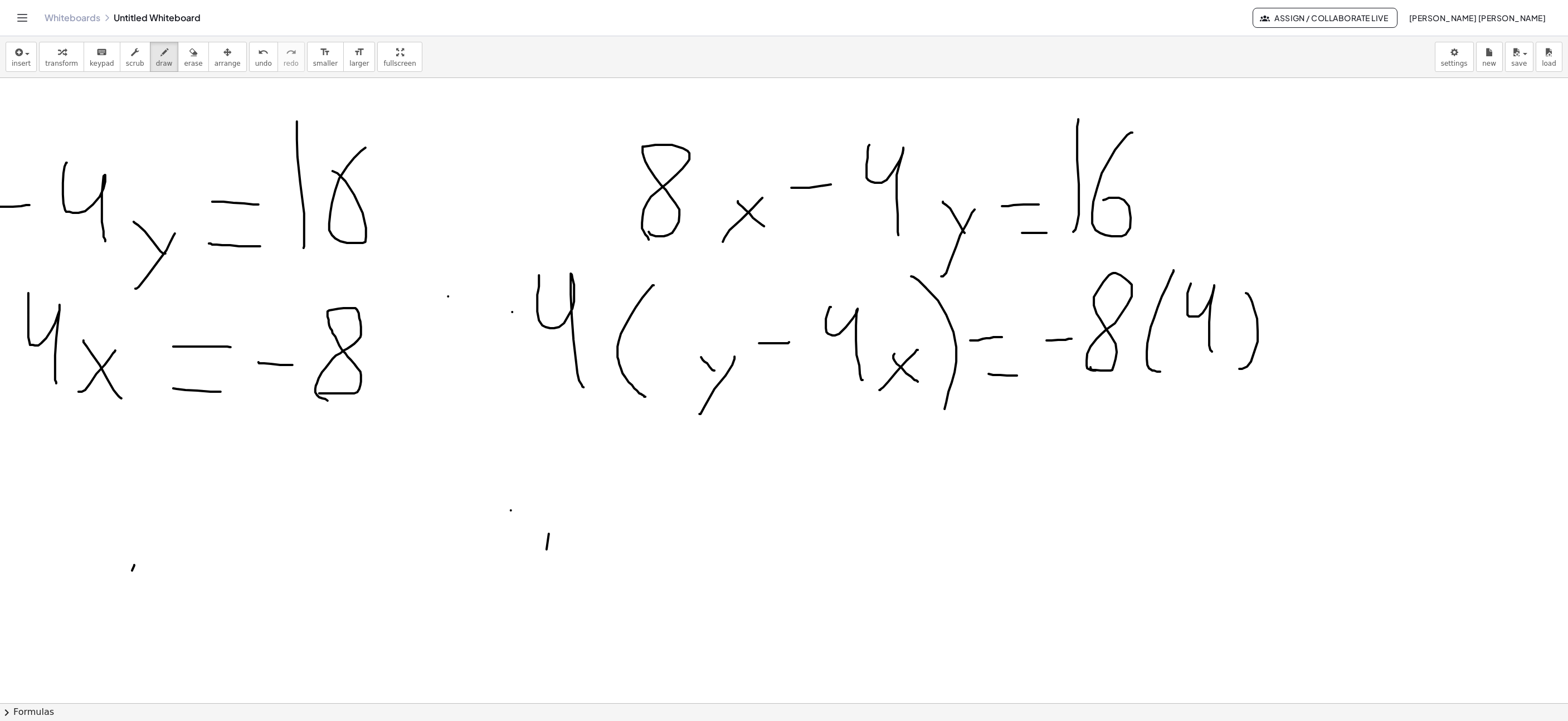
scroll to position [84, 594]
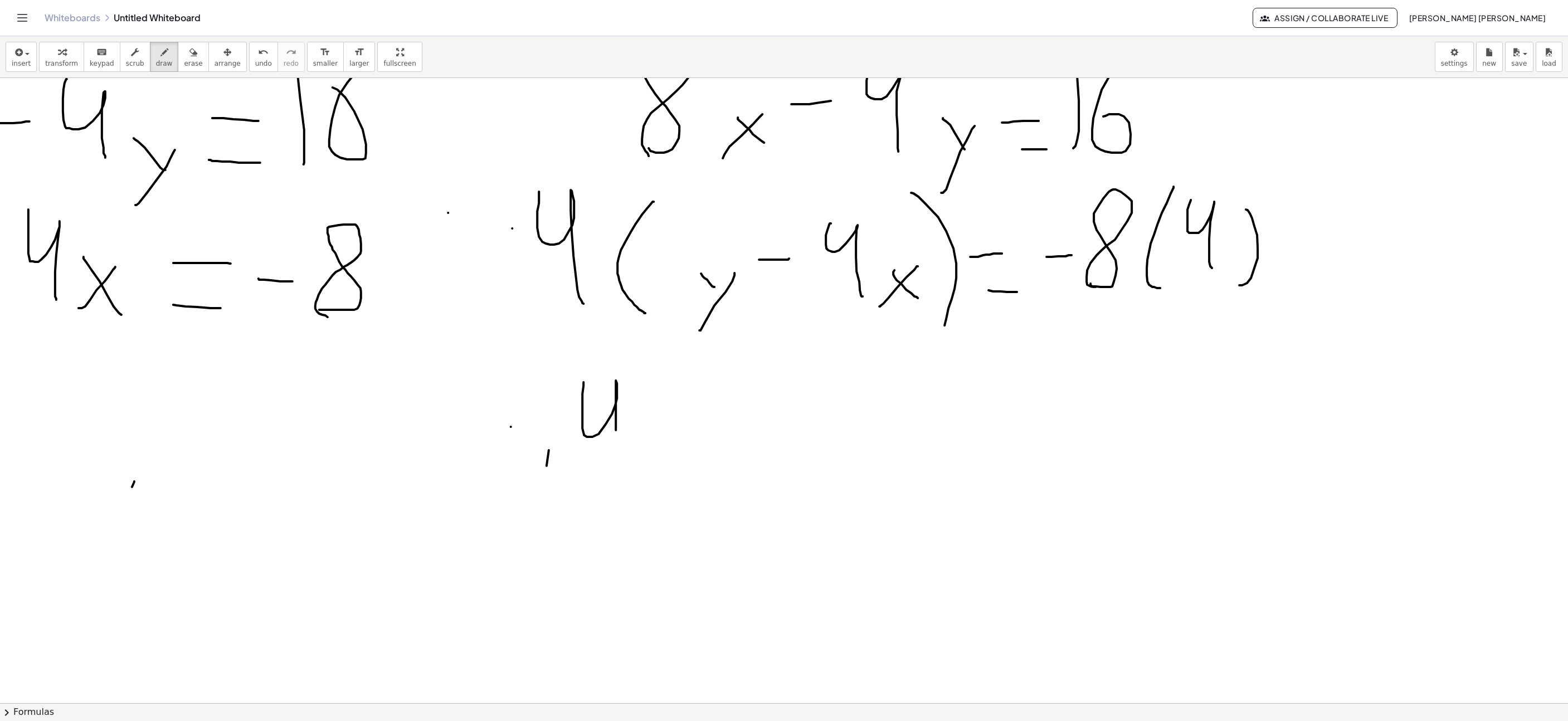
drag, startPoint x: 584, startPoint y: 384, endPoint x: 619, endPoint y: 478, distance: 100.3
drag, startPoint x: 655, startPoint y: 494, endPoint x: 684, endPoint y: 451, distance: 51.9
drag, startPoint x: 673, startPoint y: 470, endPoint x: 654, endPoint y: 444, distance: 32.2
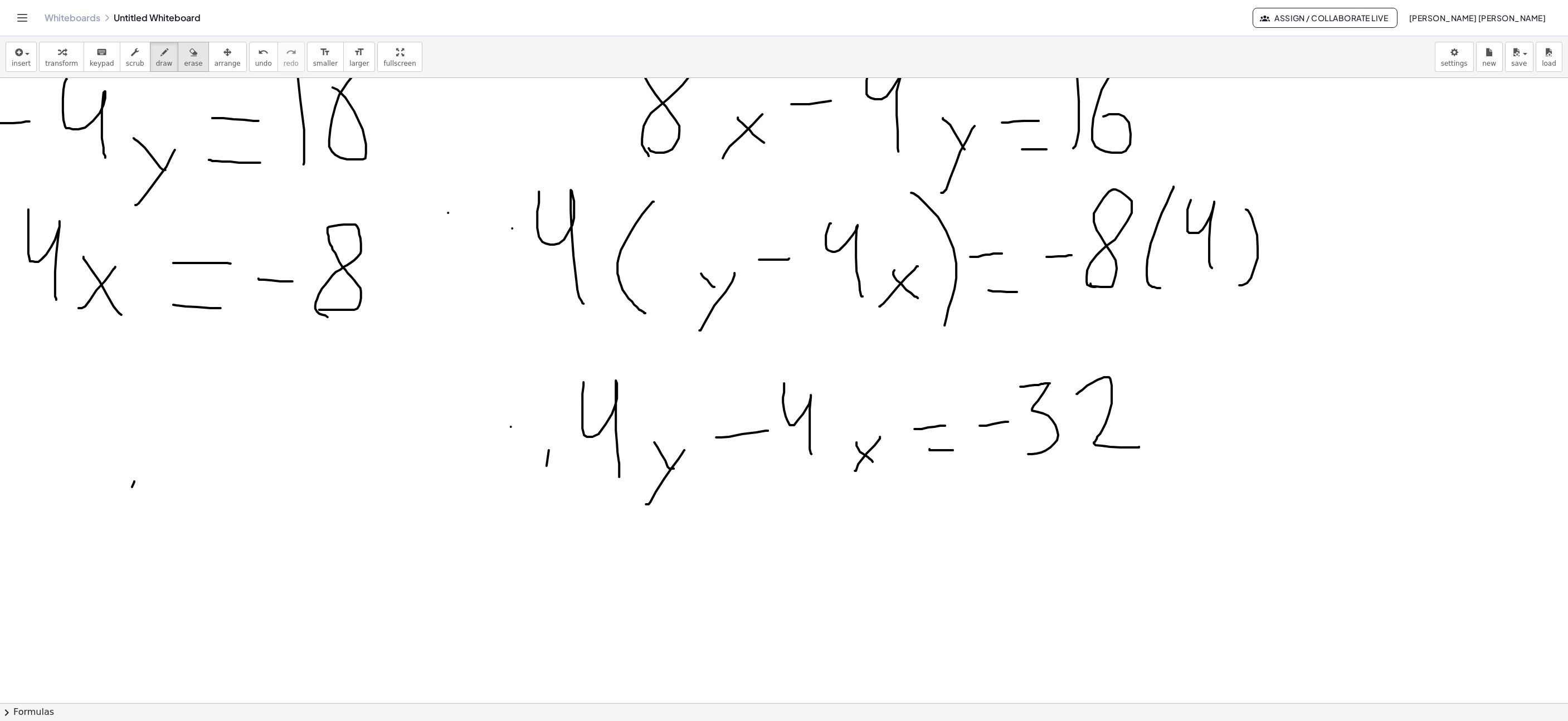
click at [191, 66] on button "erase" at bounding box center [193, 57] width 30 height 30
click at [156, 66] on span "draw" at bounding box center [164, 64] width 17 height 8
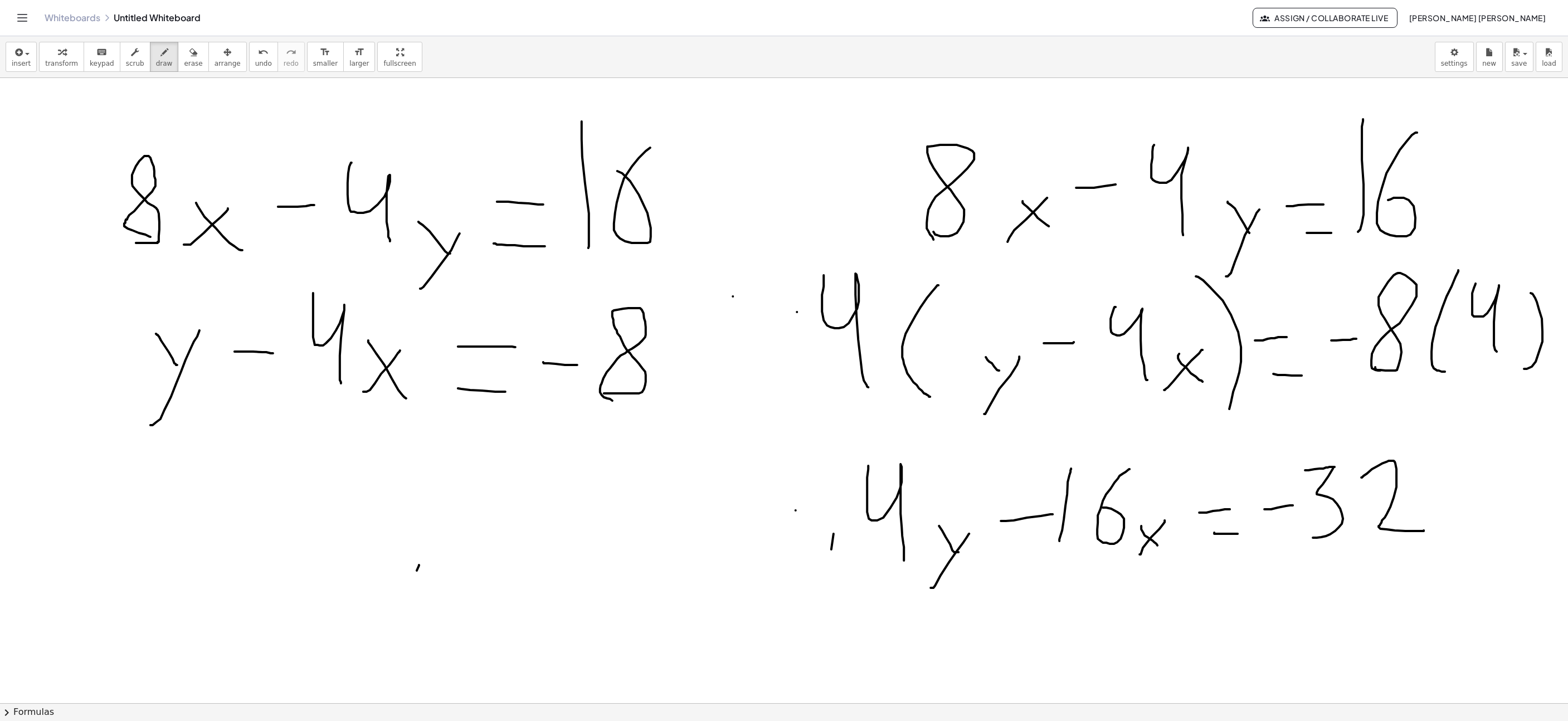
scroll to position [84, 309]
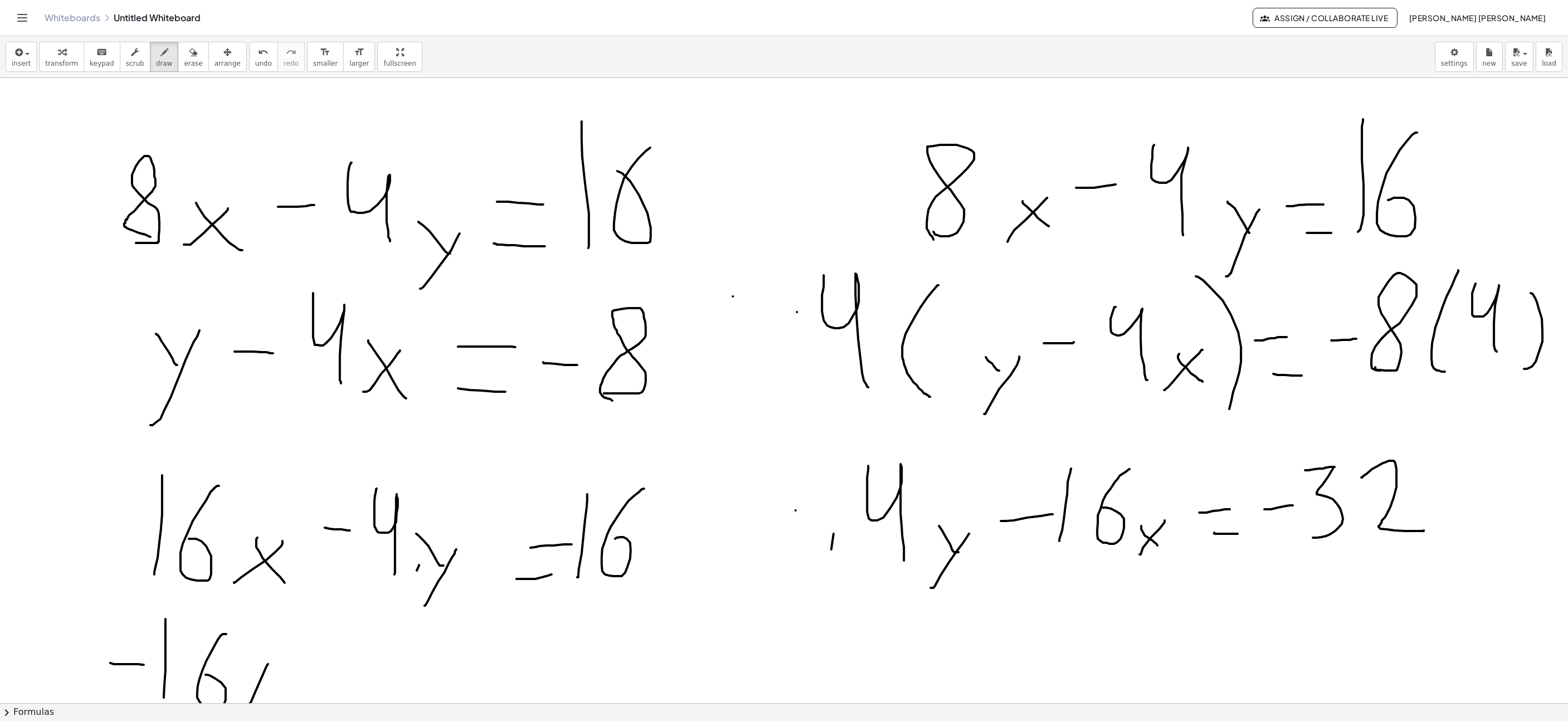
scroll to position [167, 309]
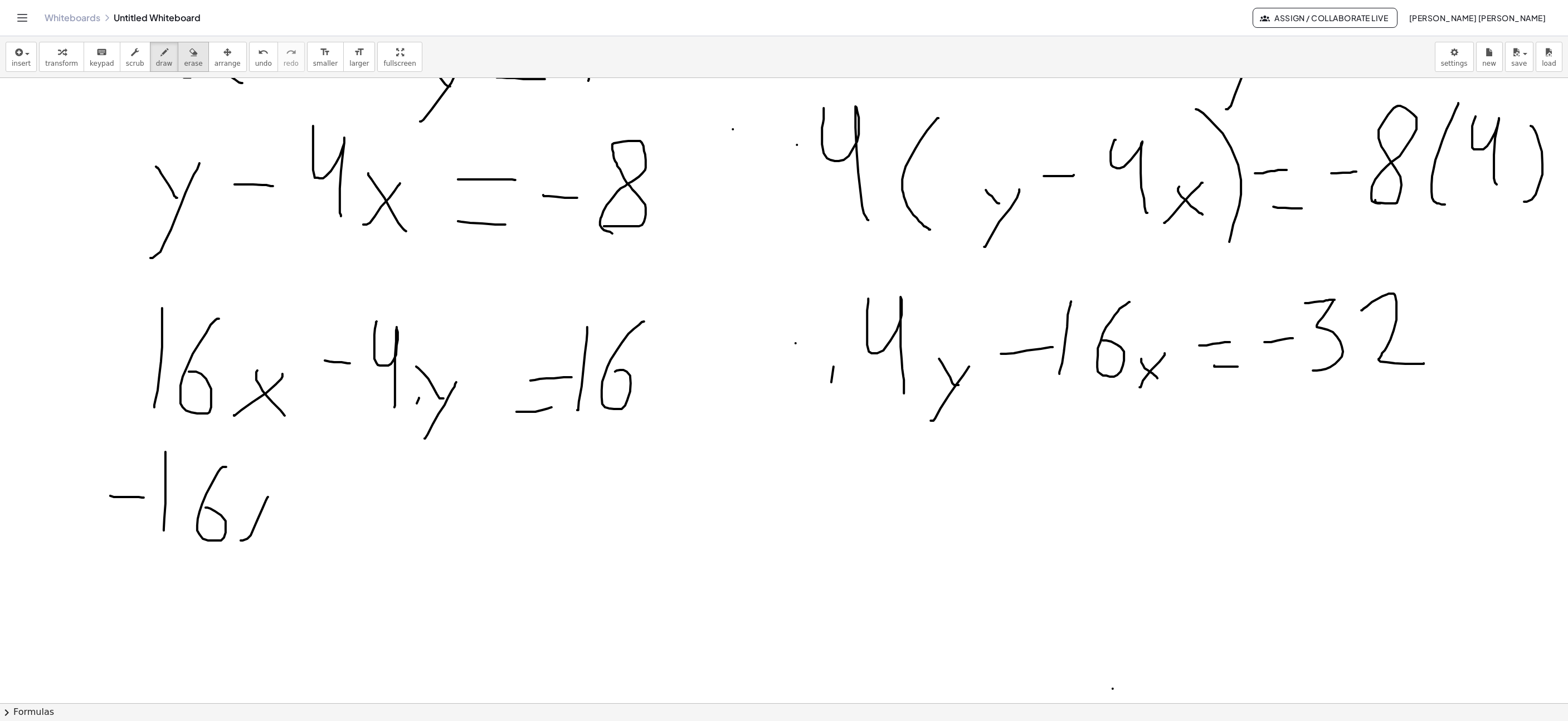
click at [186, 66] on span "erase" at bounding box center [193, 64] width 18 height 8
click at [156, 62] on span "draw" at bounding box center [164, 64] width 17 height 8
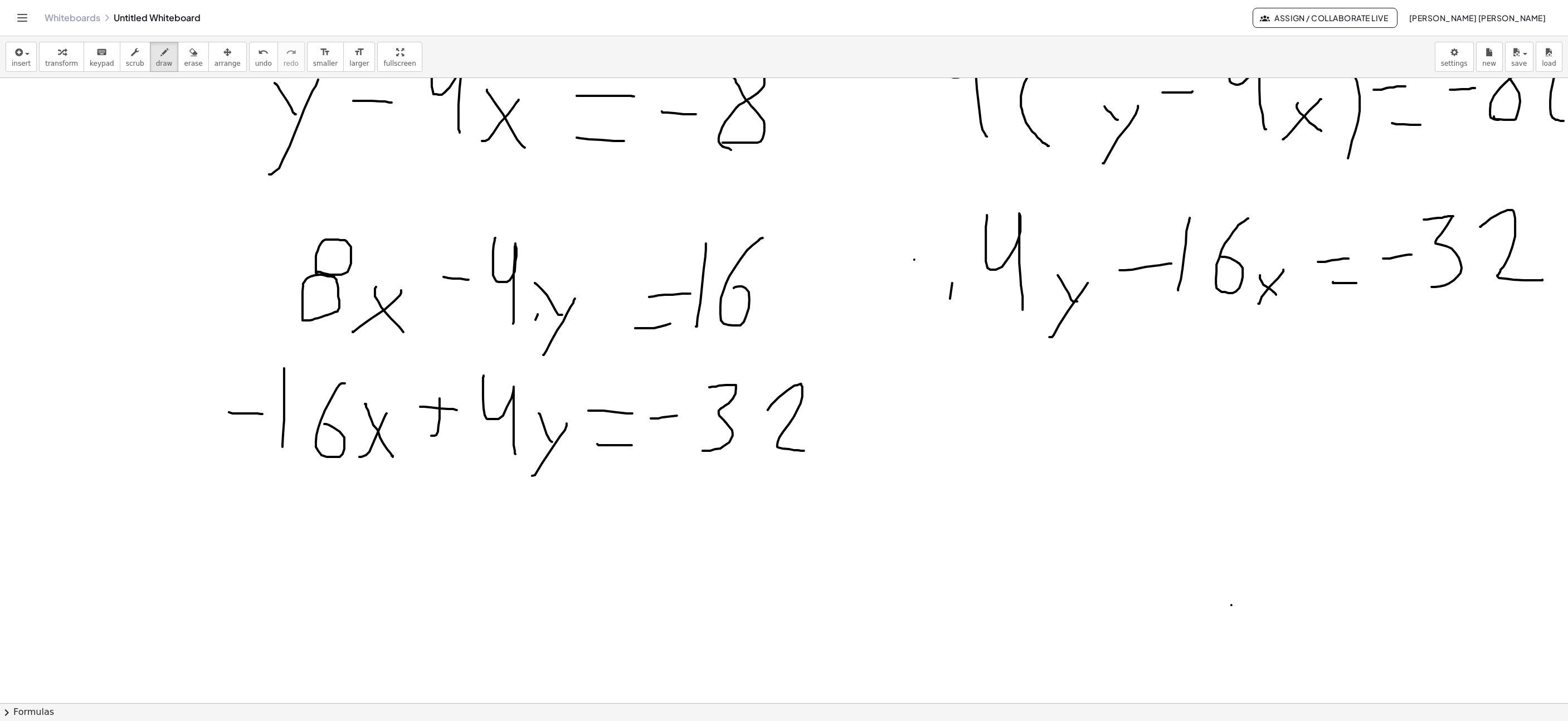
scroll to position [334, 191]
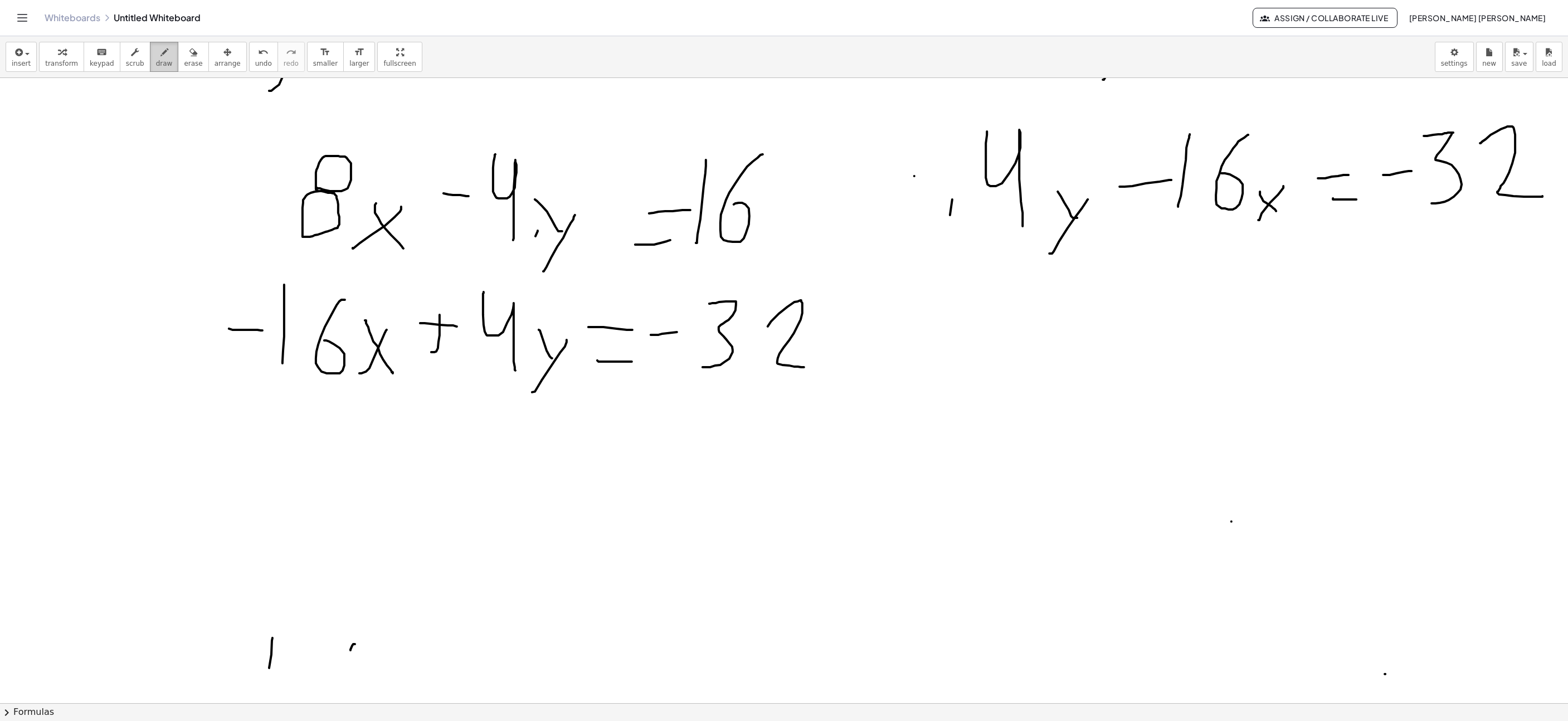
click at [166, 64] on div "transform keyboard keypad scrub draw erase arrange" at bounding box center [143, 57] width 207 height 30
click at [189, 47] on icon "button" at bounding box center [193, 53] width 8 height 14
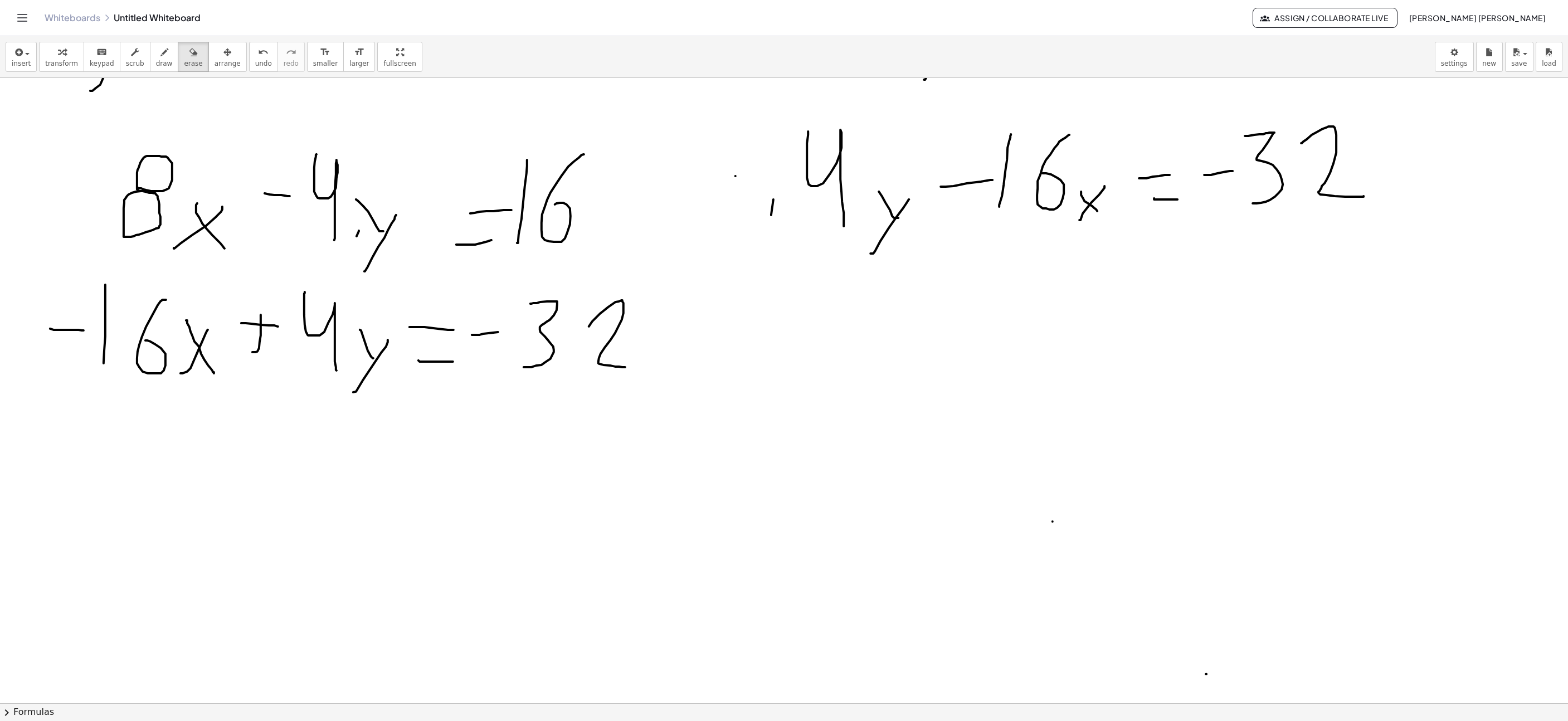
scroll to position [334, 298]
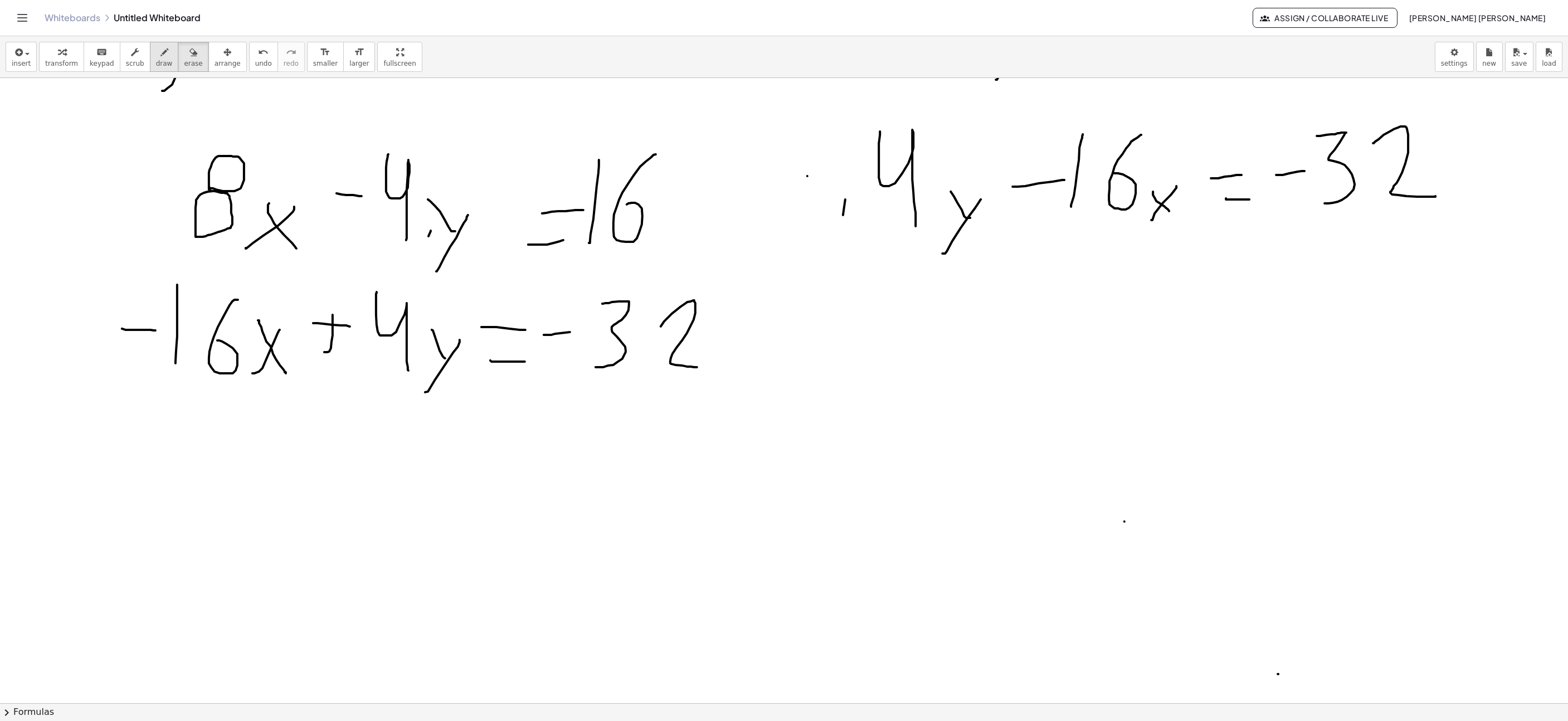
click at [156, 61] on span "draw" at bounding box center [164, 64] width 17 height 8
drag, startPoint x: 715, startPoint y: 362, endPoint x: 1276, endPoint y: 240, distance: 574.1
click at [258, 57] on icon "undo" at bounding box center [263, 53] width 11 height 14
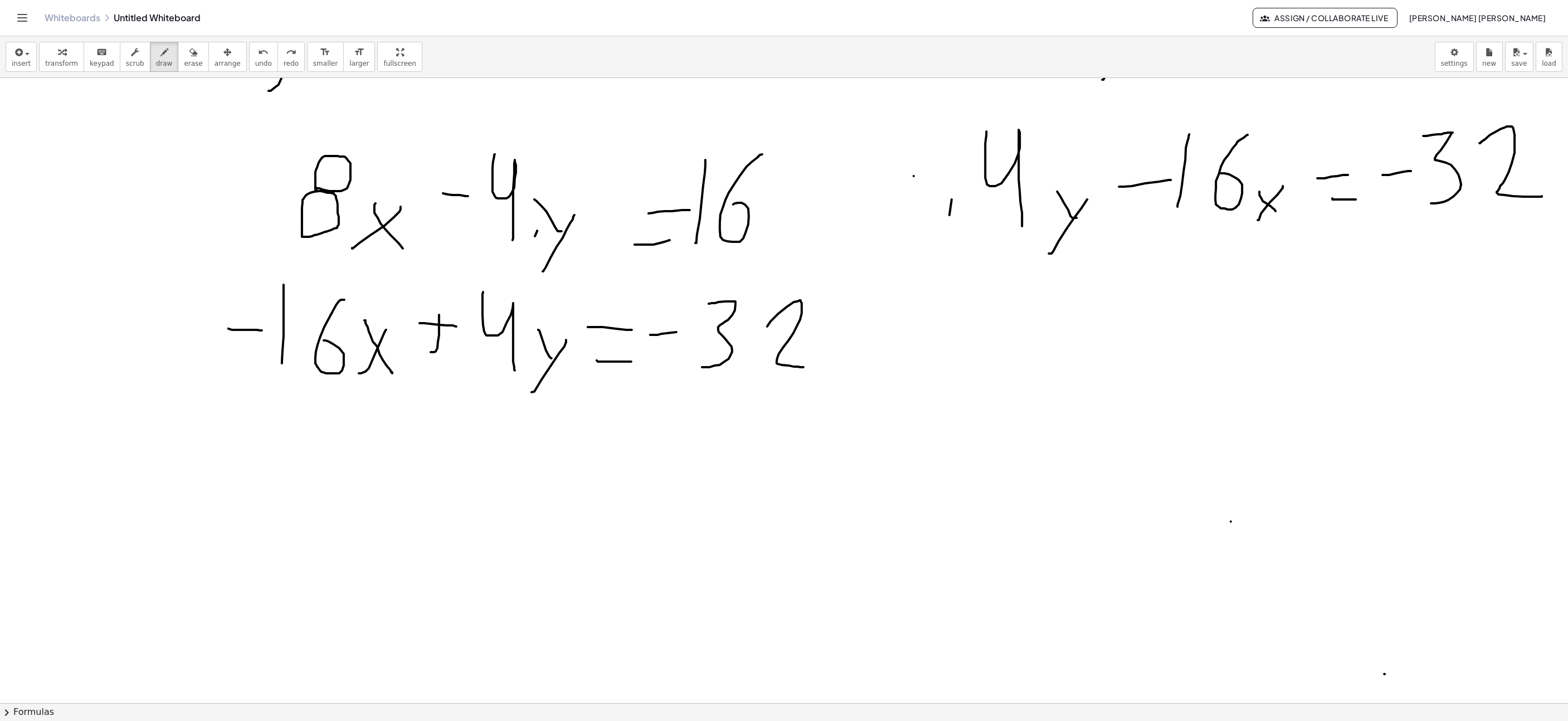
scroll to position [334, 151]
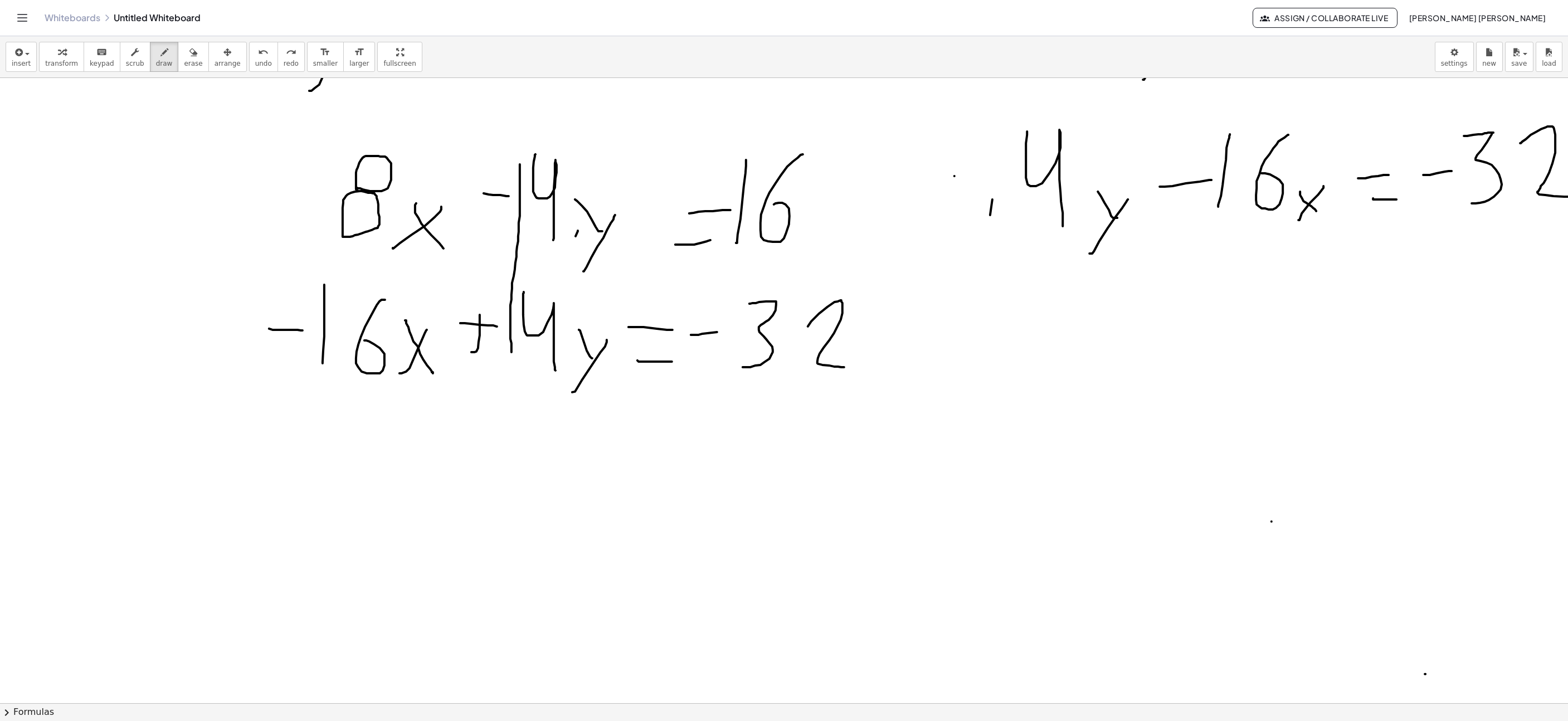
drag, startPoint x: 520, startPoint y: 166, endPoint x: 595, endPoint y: 348, distance: 196.8
drag, startPoint x: 508, startPoint y: 355, endPoint x: 567, endPoint y: 389, distance: 68.1
click at [258, 53] on icon "undo" at bounding box center [263, 53] width 11 height 14
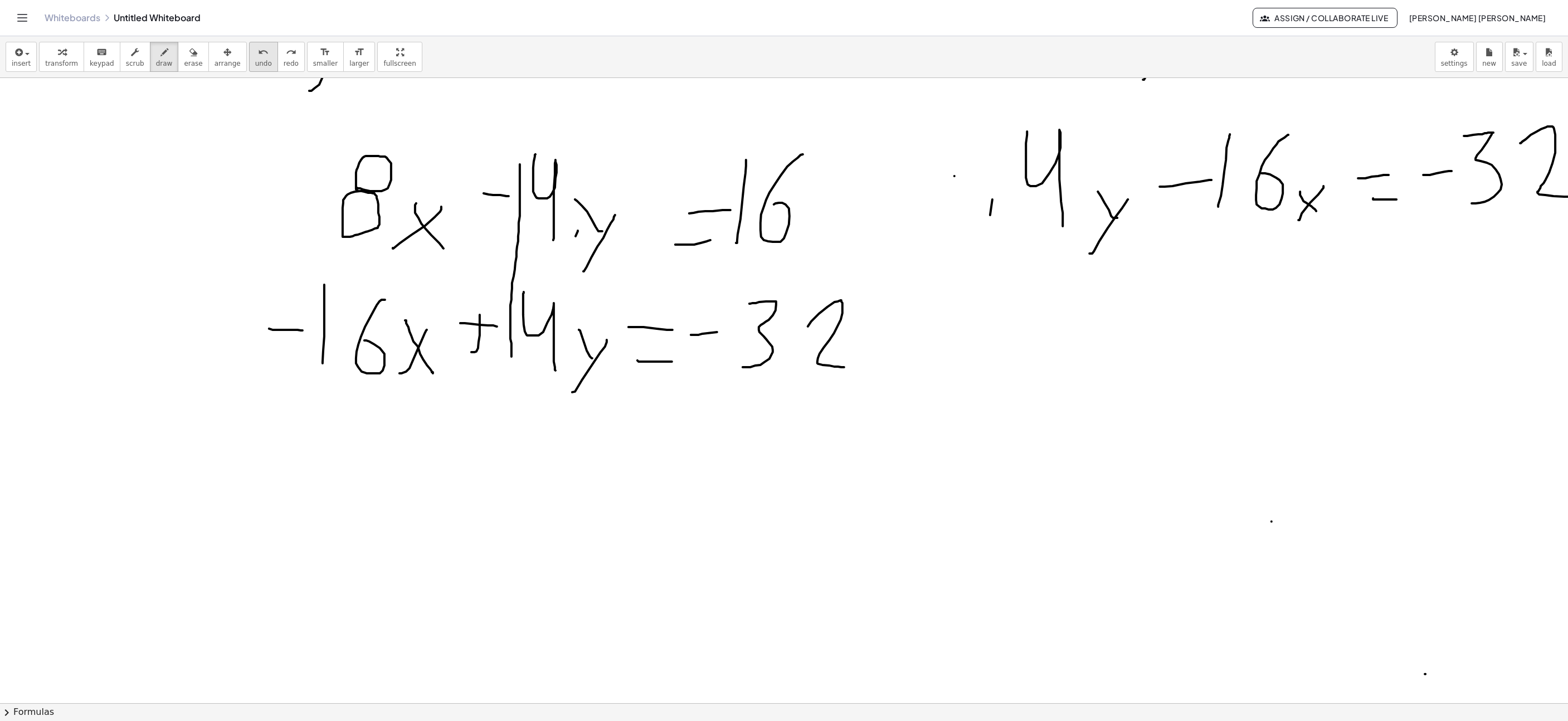
click at [258, 50] on icon "undo" at bounding box center [263, 53] width 11 height 14
drag, startPoint x: 487, startPoint y: 196, endPoint x: 501, endPoint y: 196, distance: 14.0
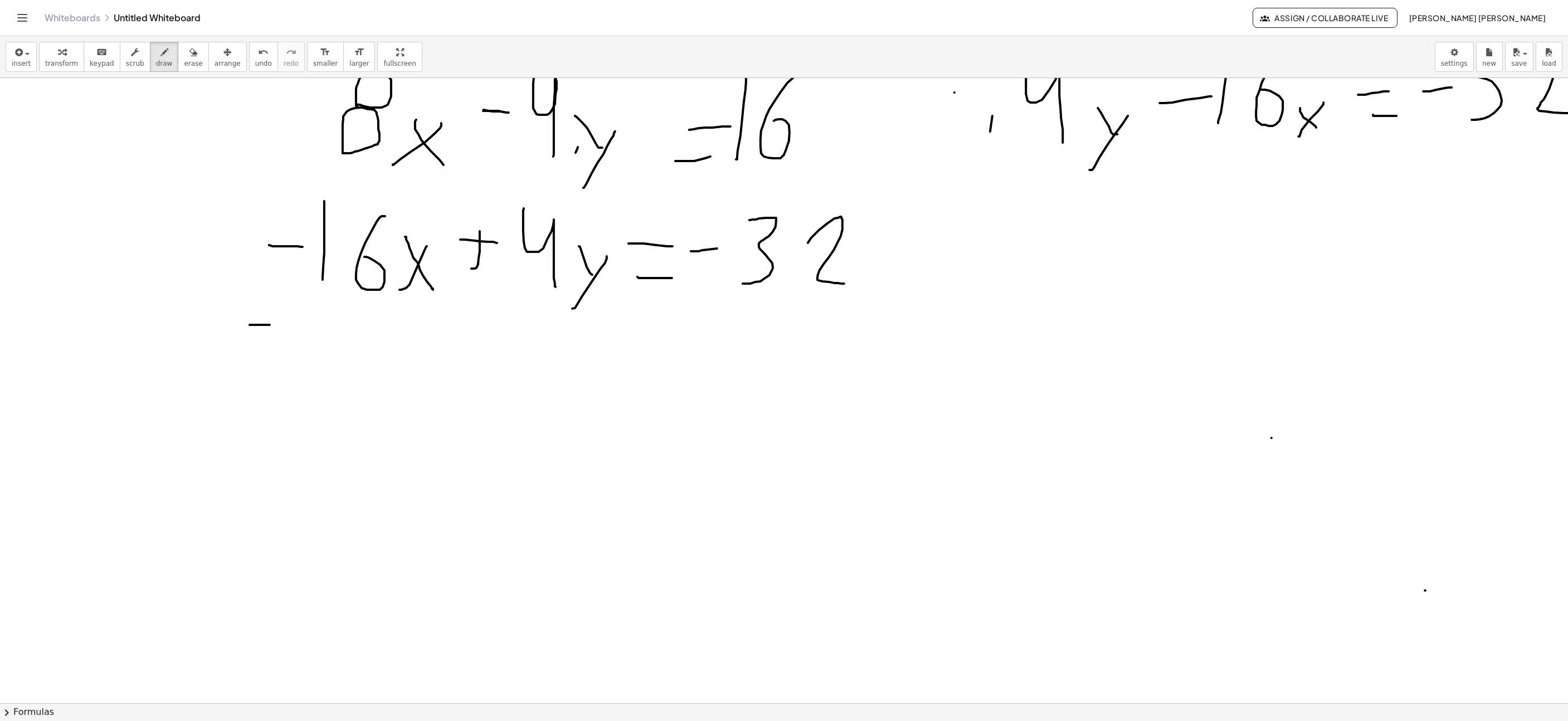
drag, startPoint x: 254, startPoint y: 326, endPoint x: 896, endPoint y: 328, distance: 642.0
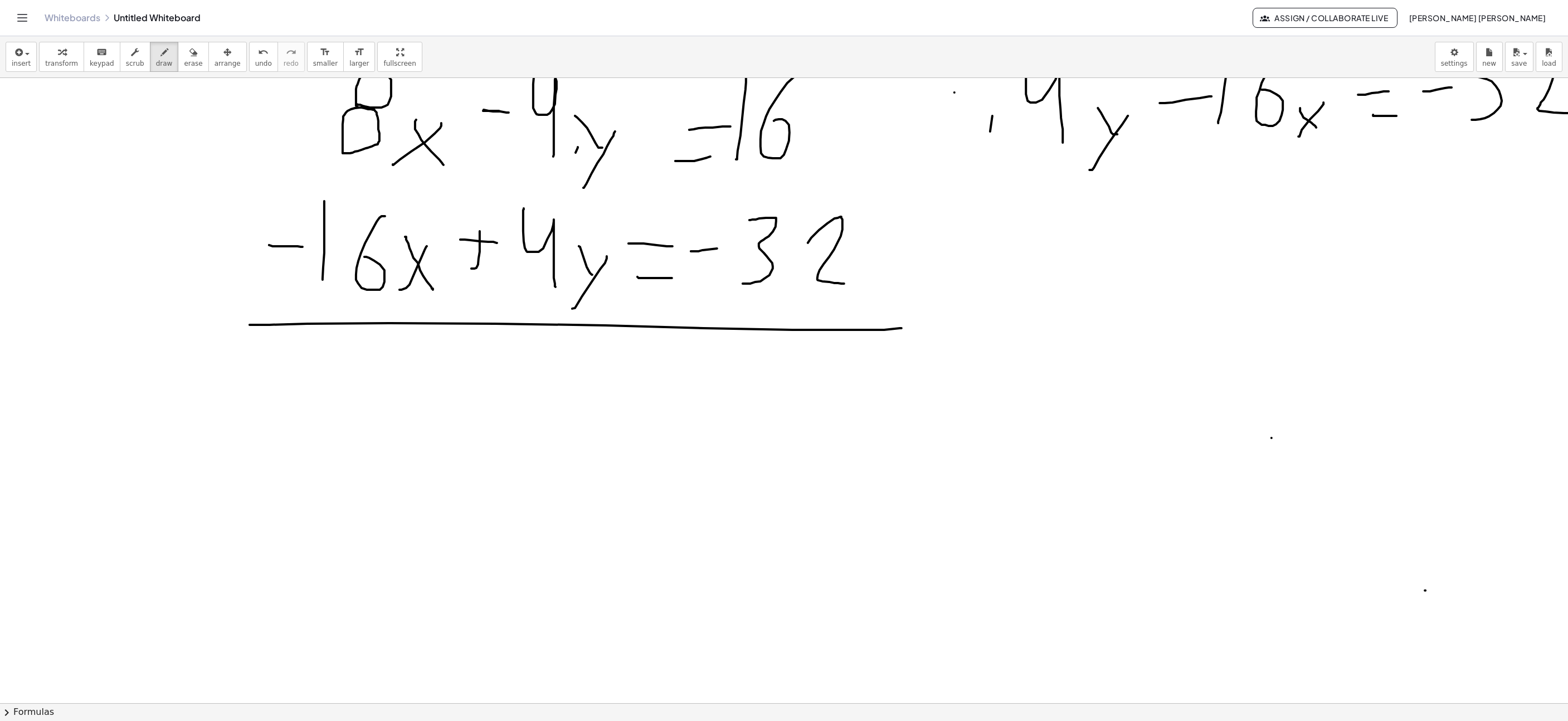
drag, startPoint x: 361, startPoint y: 434, endPoint x: 384, endPoint y: 438, distance: 23.3
drag, startPoint x: 392, startPoint y: 432, endPoint x: 415, endPoint y: 400, distance: 39.4
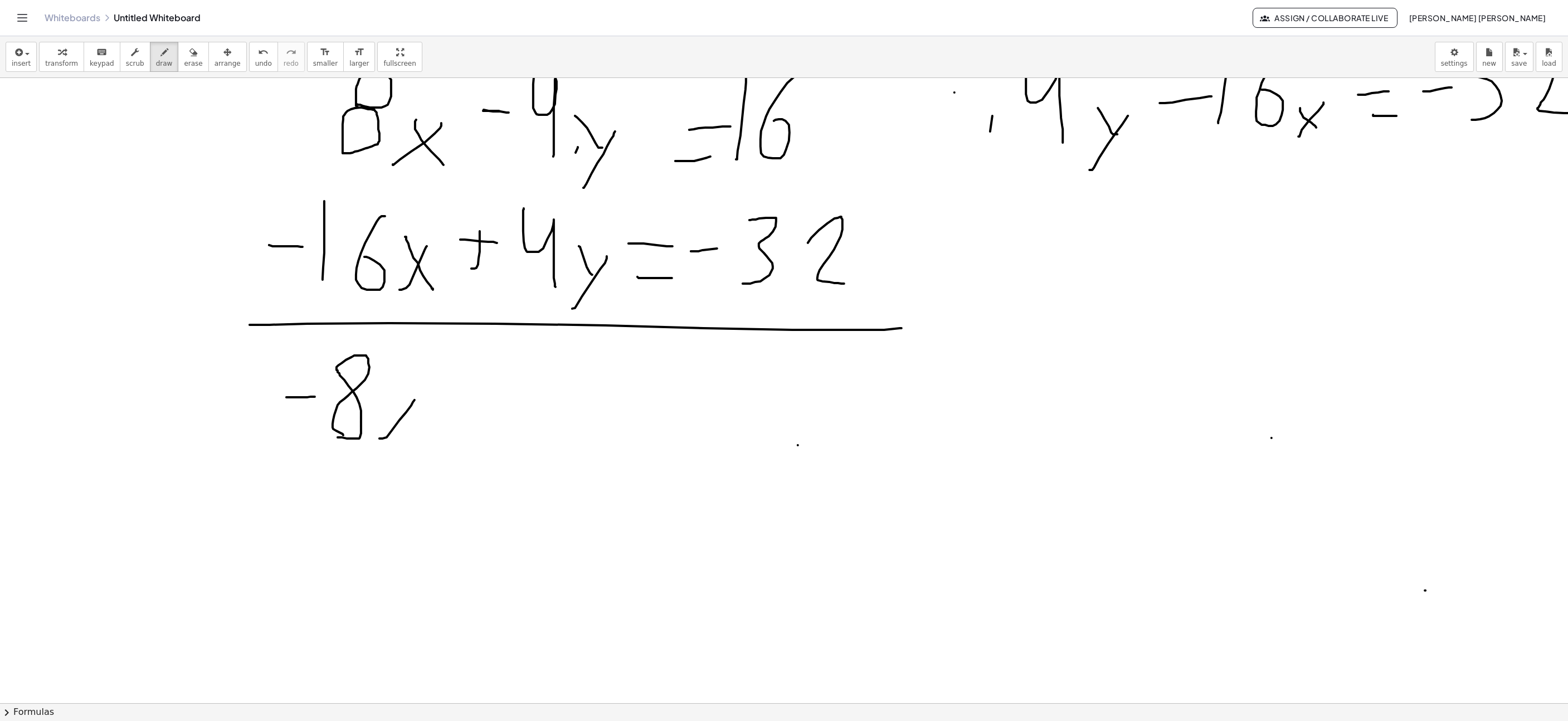
drag, startPoint x: 411, startPoint y: 425, endPoint x: 405, endPoint y: 417, distance: 10.0
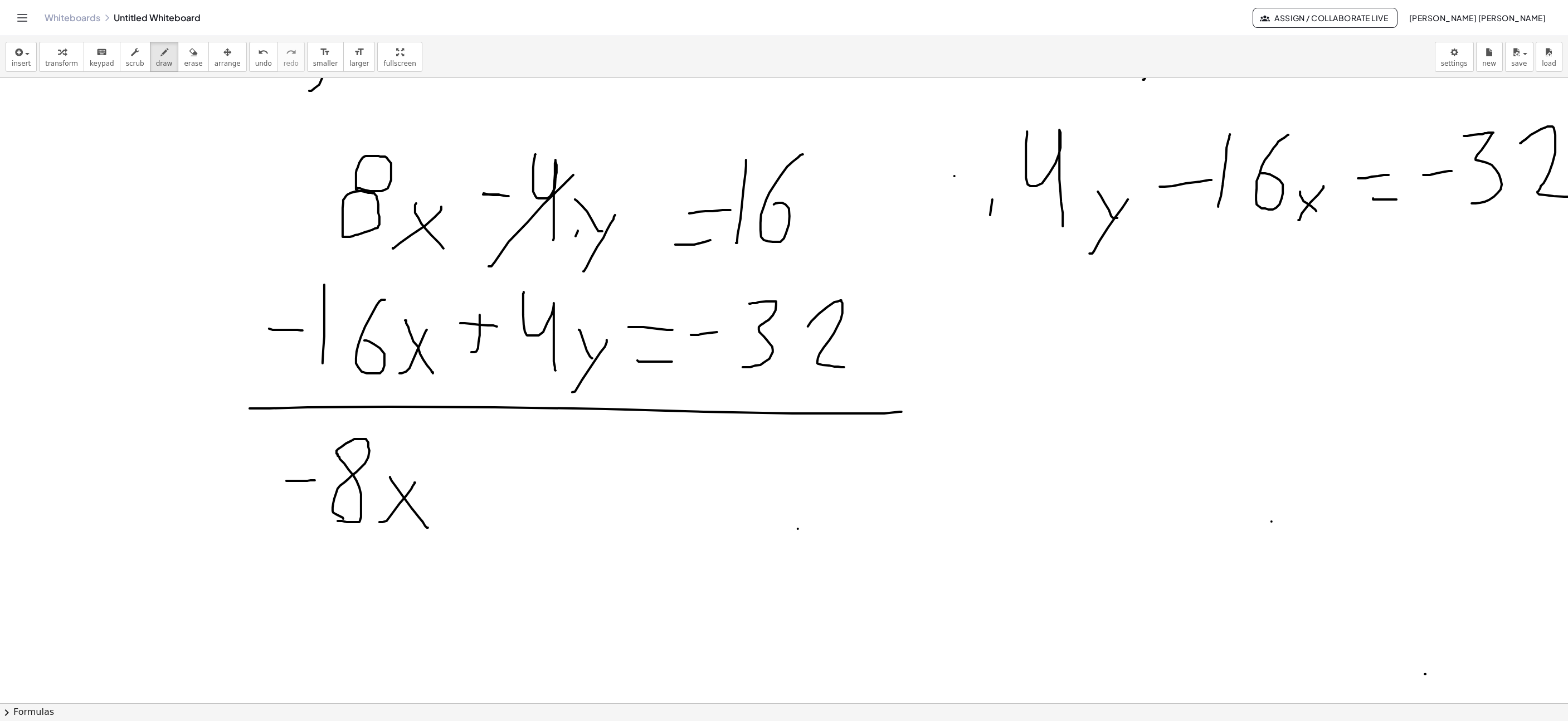
drag, startPoint x: 574, startPoint y: 176, endPoint x: 587, endPoint y: 171, distance: 13.9
drag, startPoint x: 476, startPoint y: 378, endPoint x: 615, endPoint y: 295, distance: 161.9
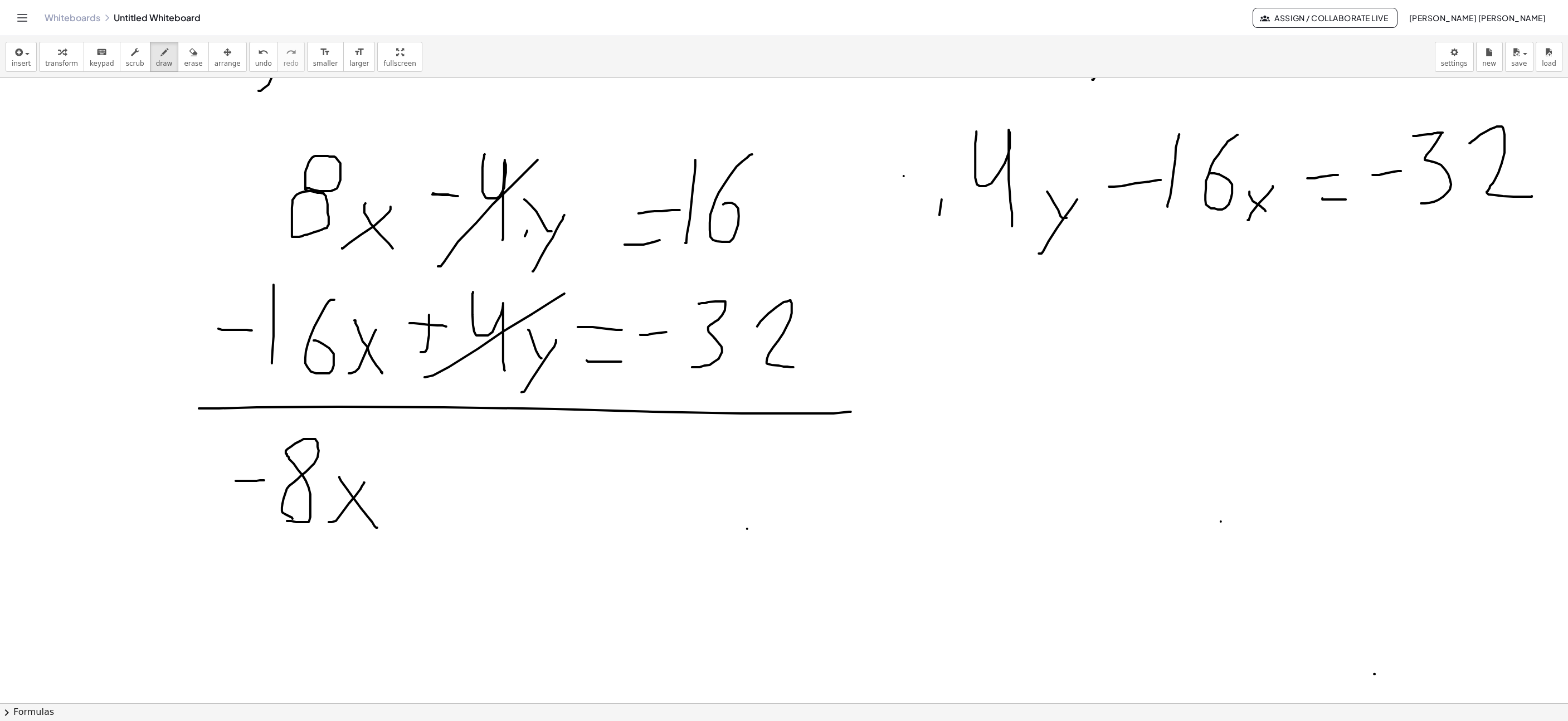
scroll to position [418, 201]
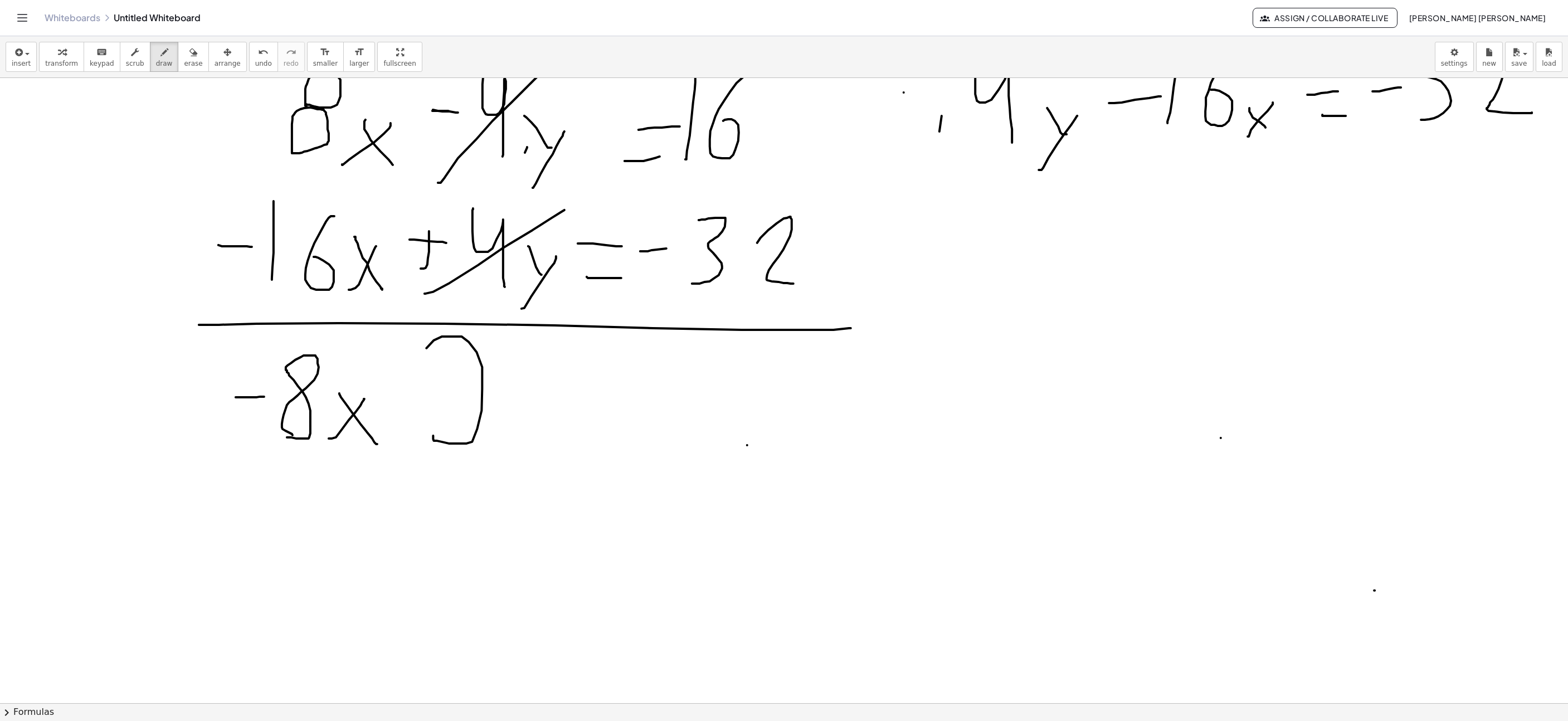
drag, startPoint x: 434, startPoint y: 442, endPoint x: 445, endPoint y: 445, distance: 11.4
click at [258, 57] on icon "undo" at bounding box center [263, 53] width 11 height 14
click at [285, 57] on button "redo redo" at bounding box center [291, 57] width 27 height 30
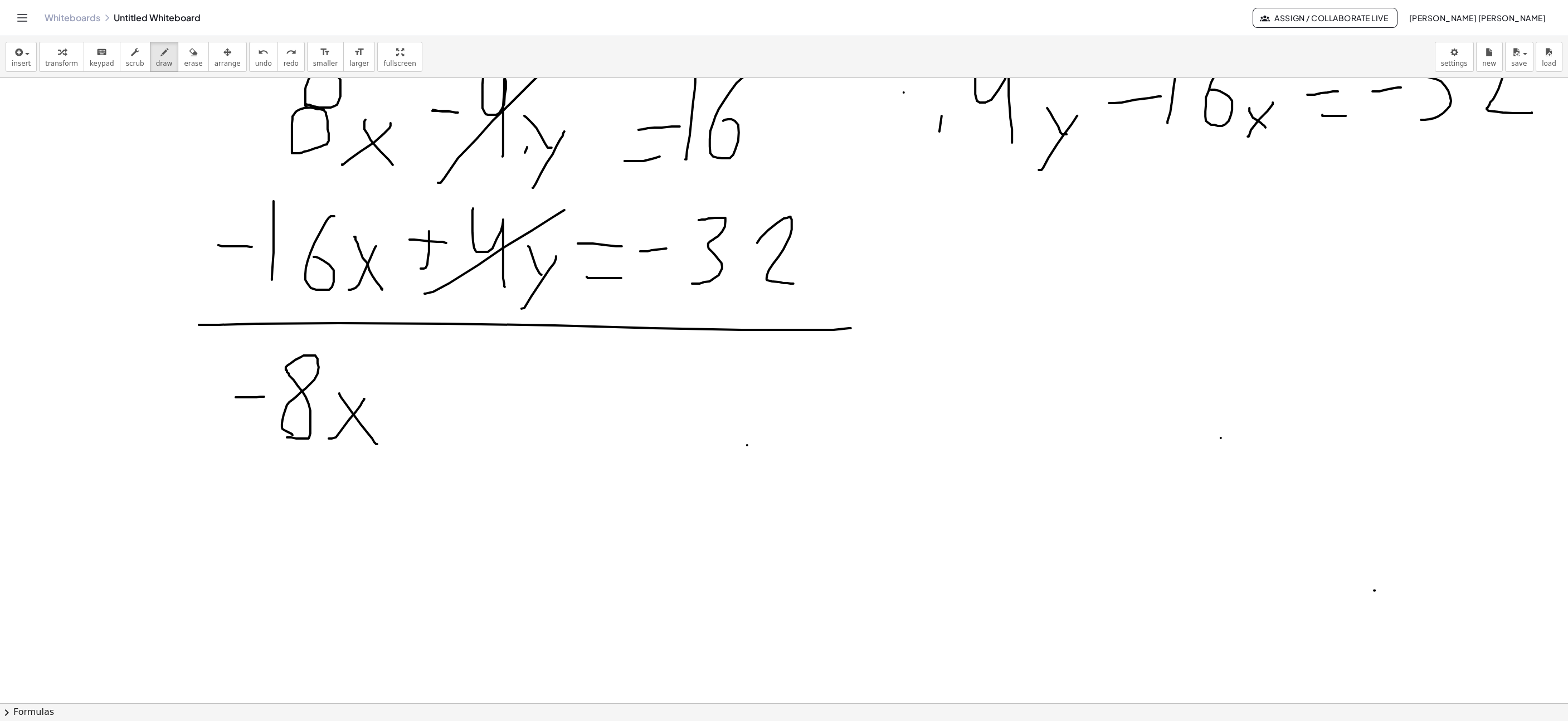
drag, startPoint x: 420, startPoint y: 399, endPoint x: 482, endPoint y: 398, distance: 62.0
drag, startPoint x: 422, startPoint y: 433, endPoint x: 463, endPoint y: 434, distance: 41.0
click at [255, 64] on span "undo" at bounding box center [263, 64] width 17 height 8
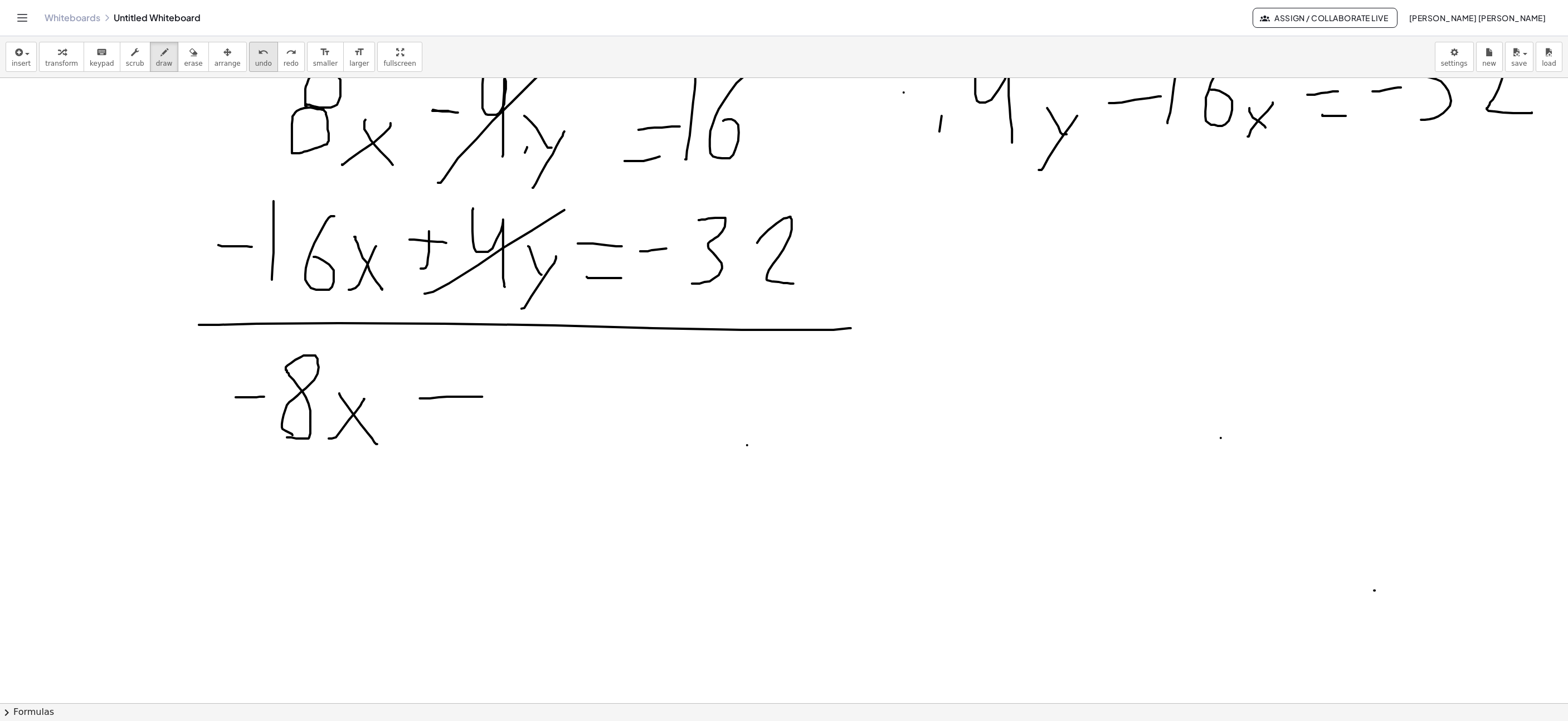
click at [258, 51] on icon "undo" at bounding box center [263, 53] width 11 height 14
drag, startPoint x: 572, startPoint y: 389, endPoint x: 612, endPoint y: 389, distance: 40.0
drag, startPoint x: 567, startPoint y: 431, endPoint x: 607, endPoint y: 431, distance: 40.0
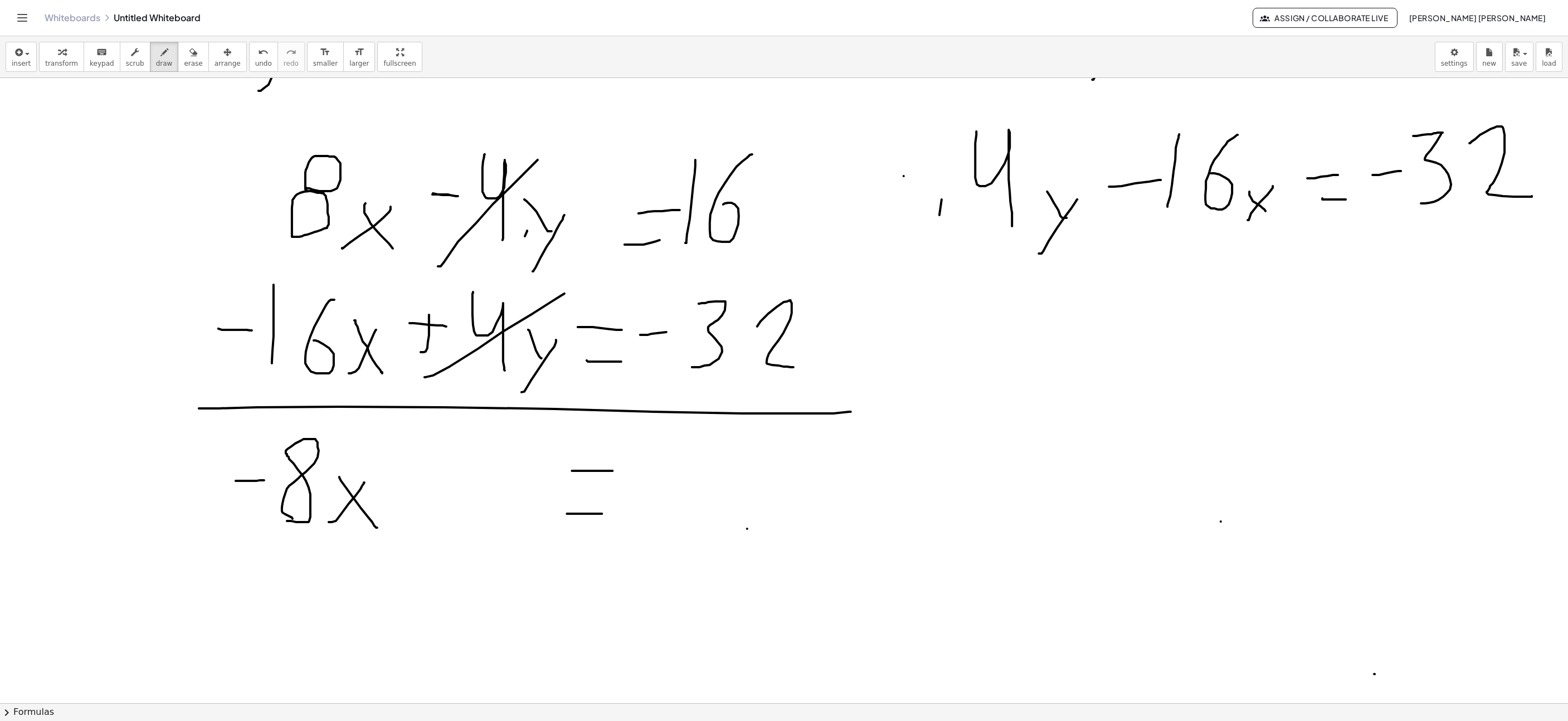
scroll to position [501, 201]
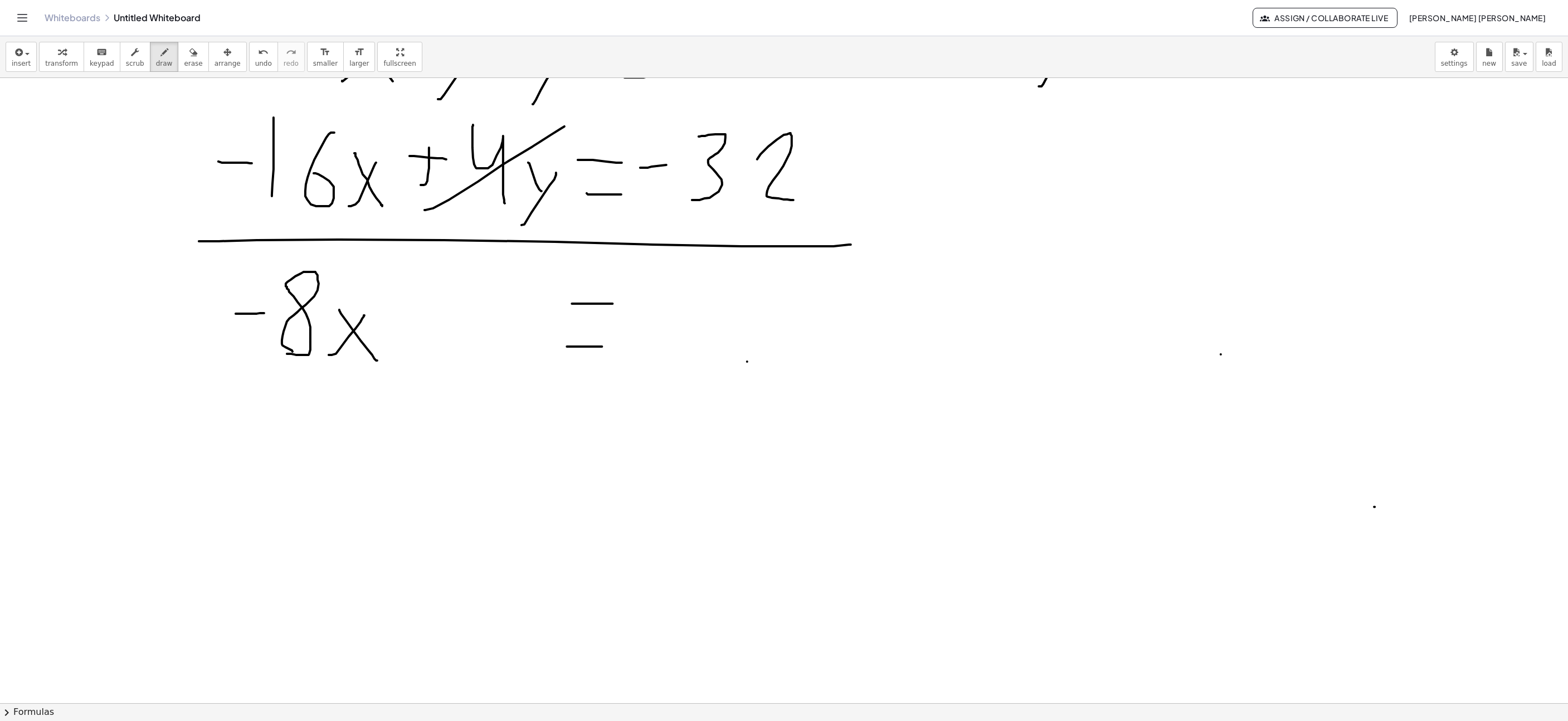
drag, startPoint x: 636, startPoint y: 331, endPoint x: 674, endPoint y: 331, distance: 38.0
drag, startPoint x: 705, startPoint y: 378, endPoint x: 724, endPoint y: 270, distance: 109.7
drag, startPoint x: 749, startPoint y: 288, endPoint x: 721, endPoint y: 321, distance: 43.3
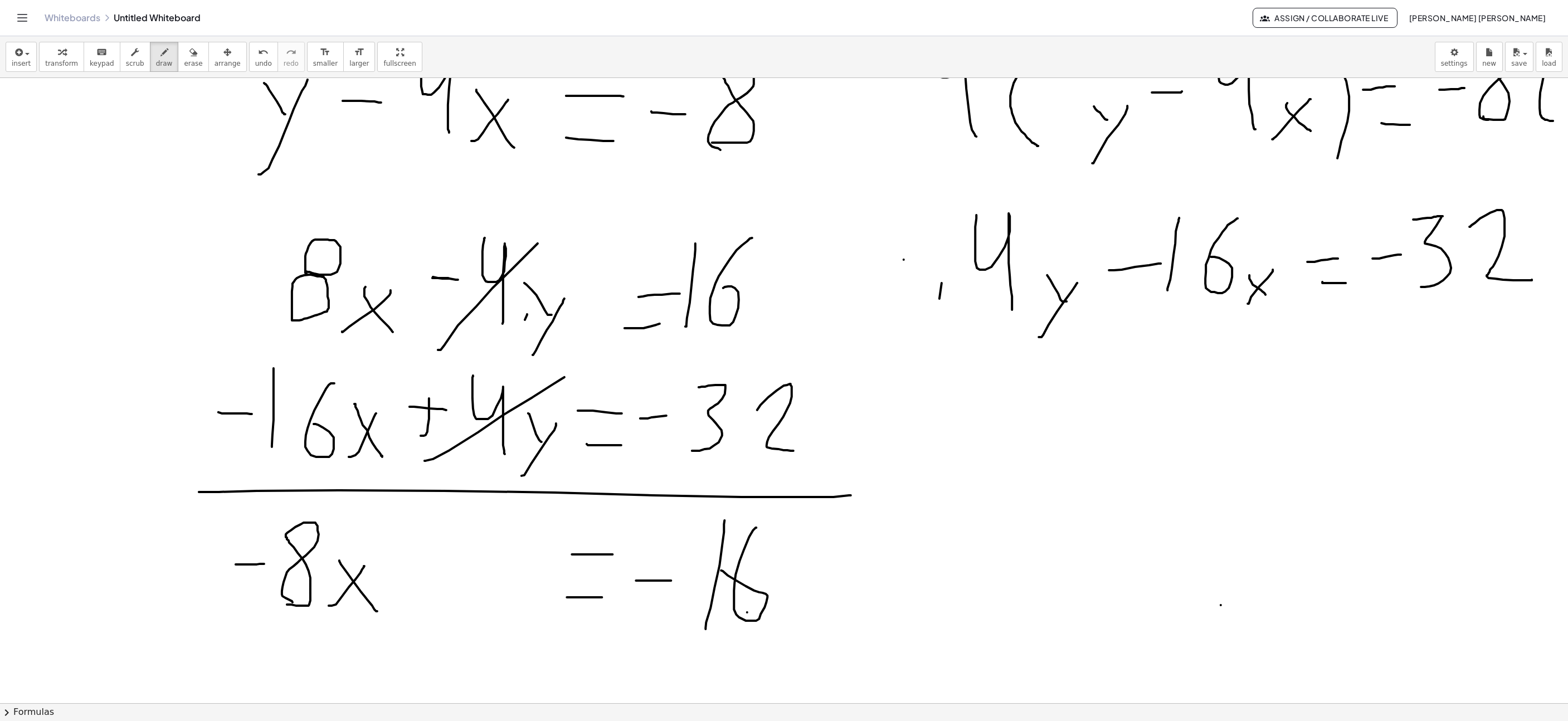
scroll to position [585, 201]
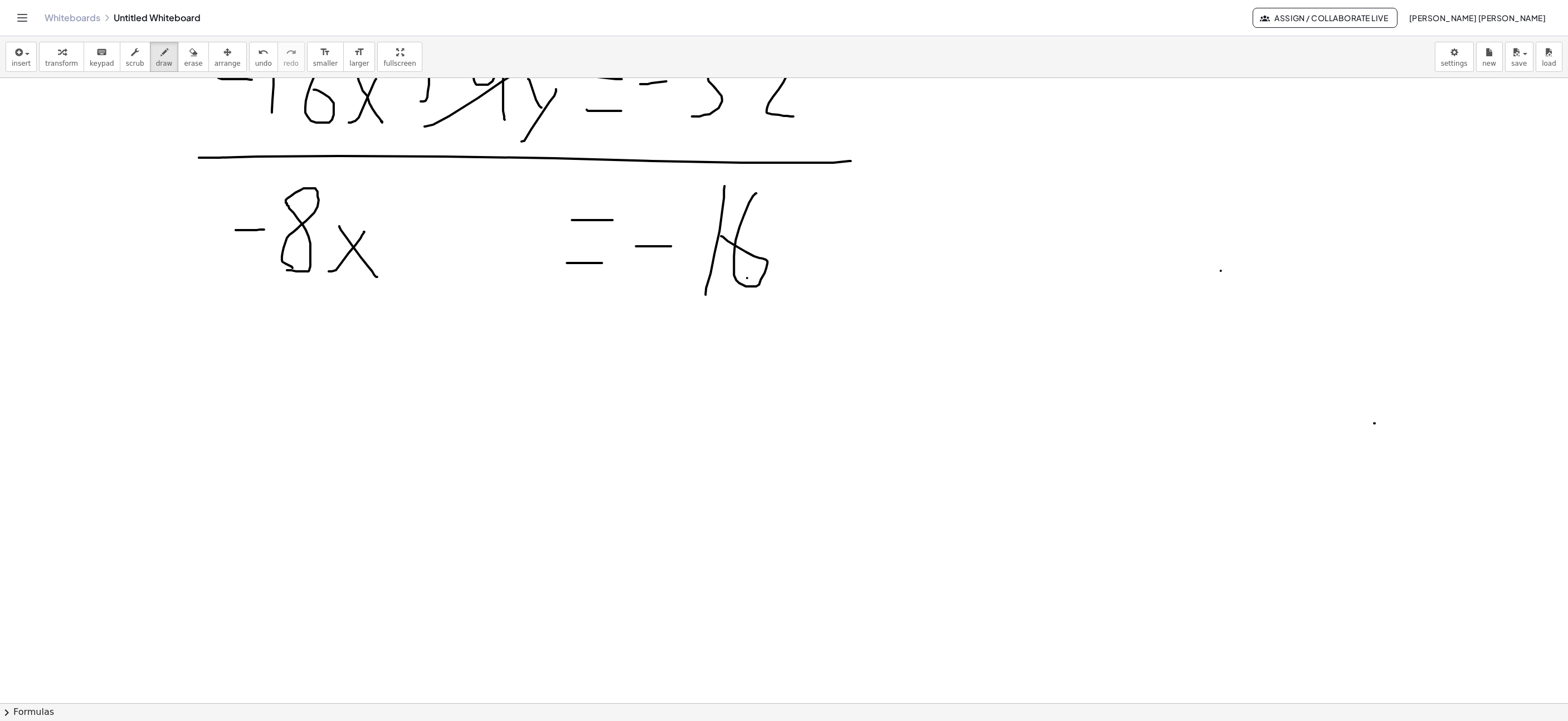
drag, startPoint x: 962, startPoint y: 211, endPoint x: 997, endPoint y: 212, distance: 35.0
drag, startPoint x: 1019, startPoint y: 234, endPoint x: 1060, endPoint y: 238, distance: 41.2
drag, startPoint x: 1088, startPoint y: 207, endPoint x: 1090, endPoint y: 194, distance: 13.2
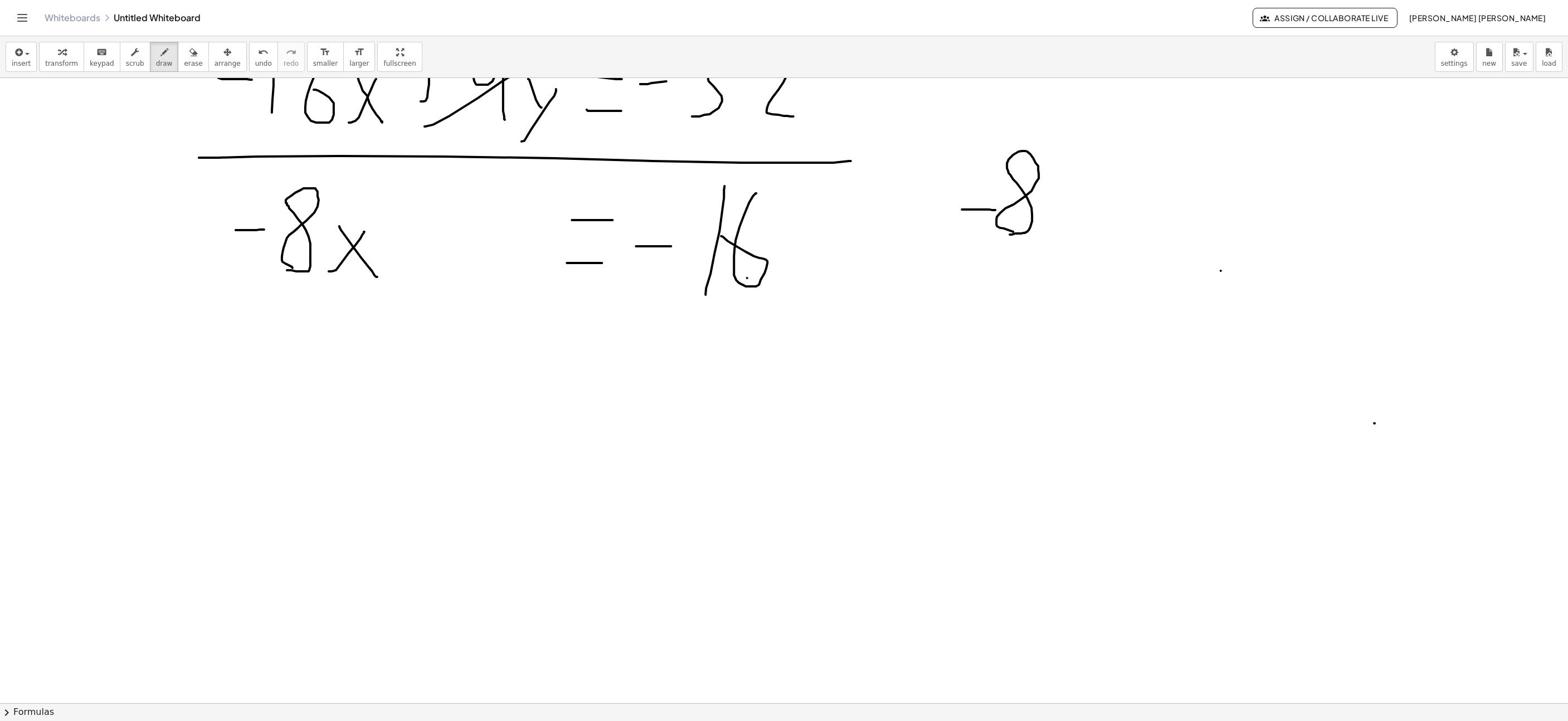
drag, startPoint x: 1075, startPoint y: 194, endPoint x: 1096, endPoint y: 233, distance: 44.3
drag, startPoint x: 1128, startPoint y: 194, endPoint x: 1163, endPoint y: 194, distance: 35.0
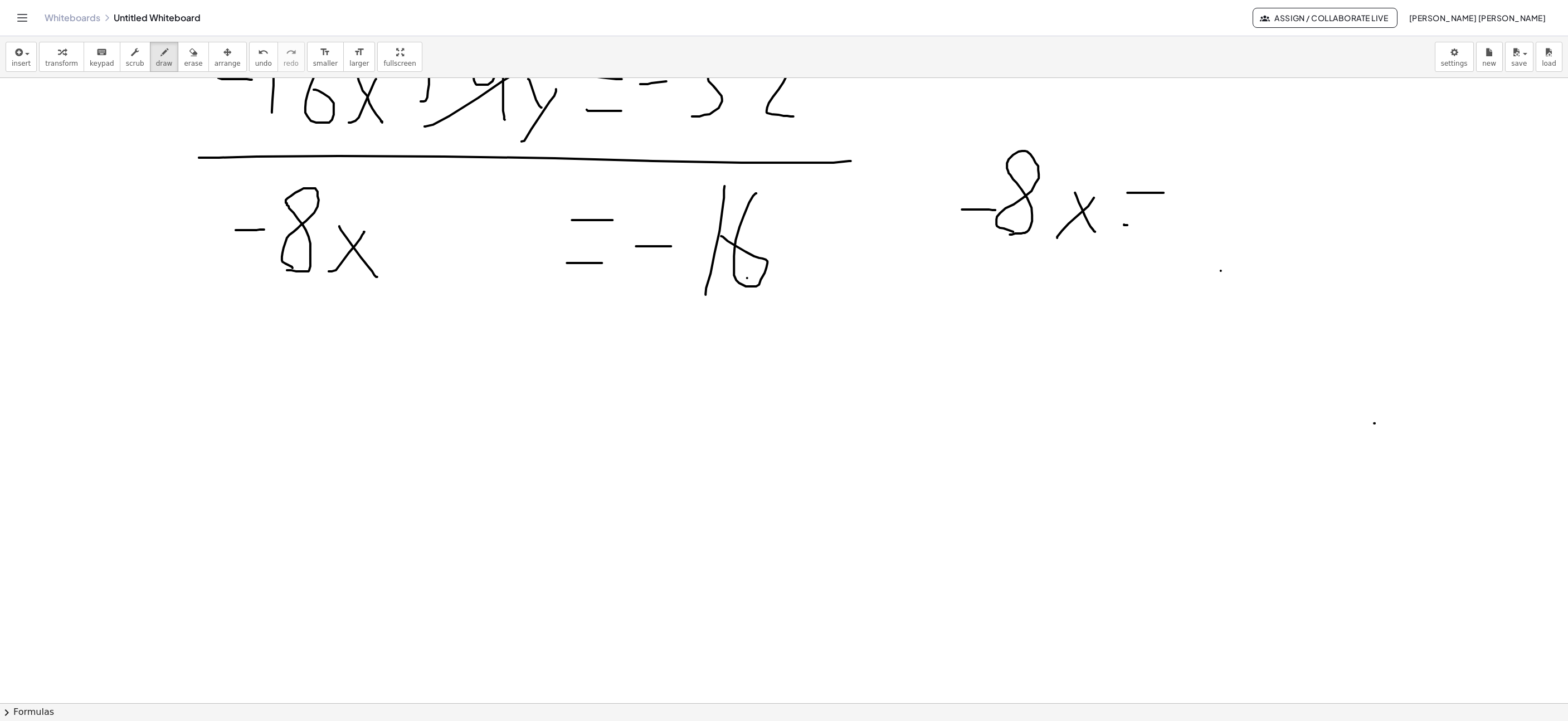
drag, startPoint x: 1124, startPoint y: 226, endPoint x: 1148, endPoint y: 230, distance: 24.3
drag, startPoint x: 1181, startPoint y: 198, endPoint x: 1211, endPoint y: 232, distance: 45.3
drag, startPoint x: 1222, startPoint y: 228, endPoint x: 1225, endPoint y: 148, distance: 80.1
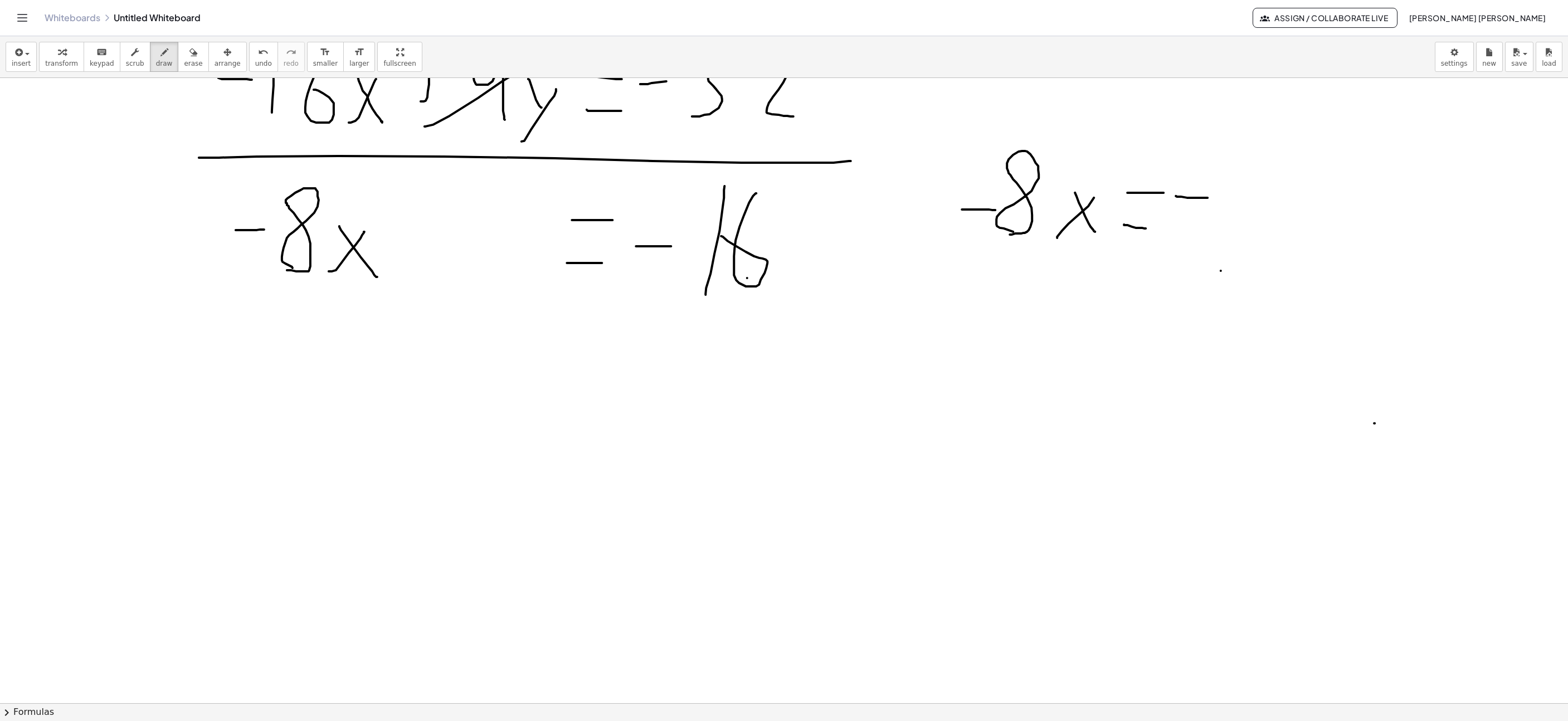
drag, startPoint x: 1278, startPoint y: 151, endPoint x: 1253, endPoint y: 203, distance: 57.7
drag, startPoint x: 256, startPoint y: 430, endPoint x: 286, endPoint y: 349, distance: 86.4
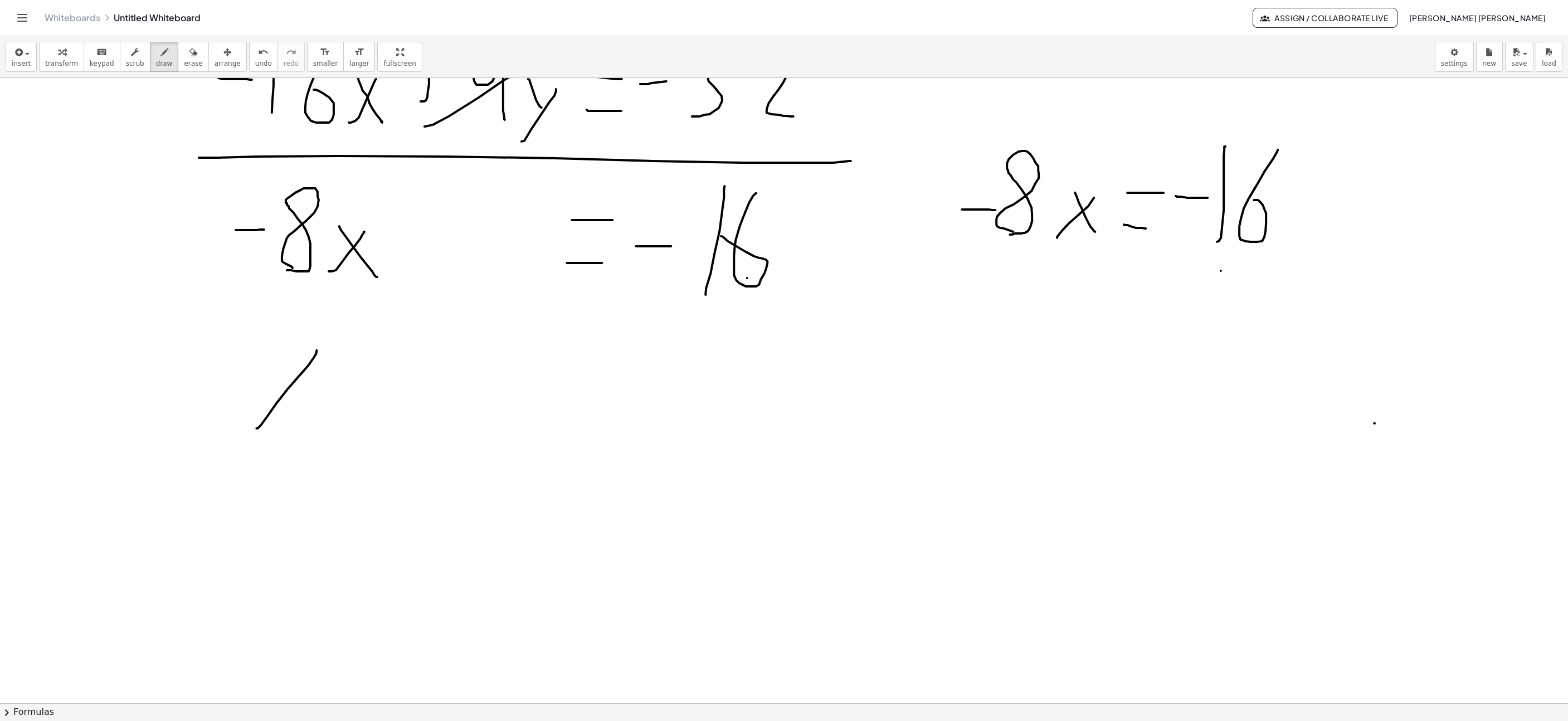
drag, startPoint x: 272, startPoint y: 352, endPoint x: 336, endPoint y: 435, distance: 104.8
drag, startPoint x: 357, startPoint y: 378, endPoint x: 366, endPoint y: 408, distance: 31.3
drag, startPoint x: 361, startPoint y: 416, endPoint x: 437, endPoint y: 414, distance: 76.0
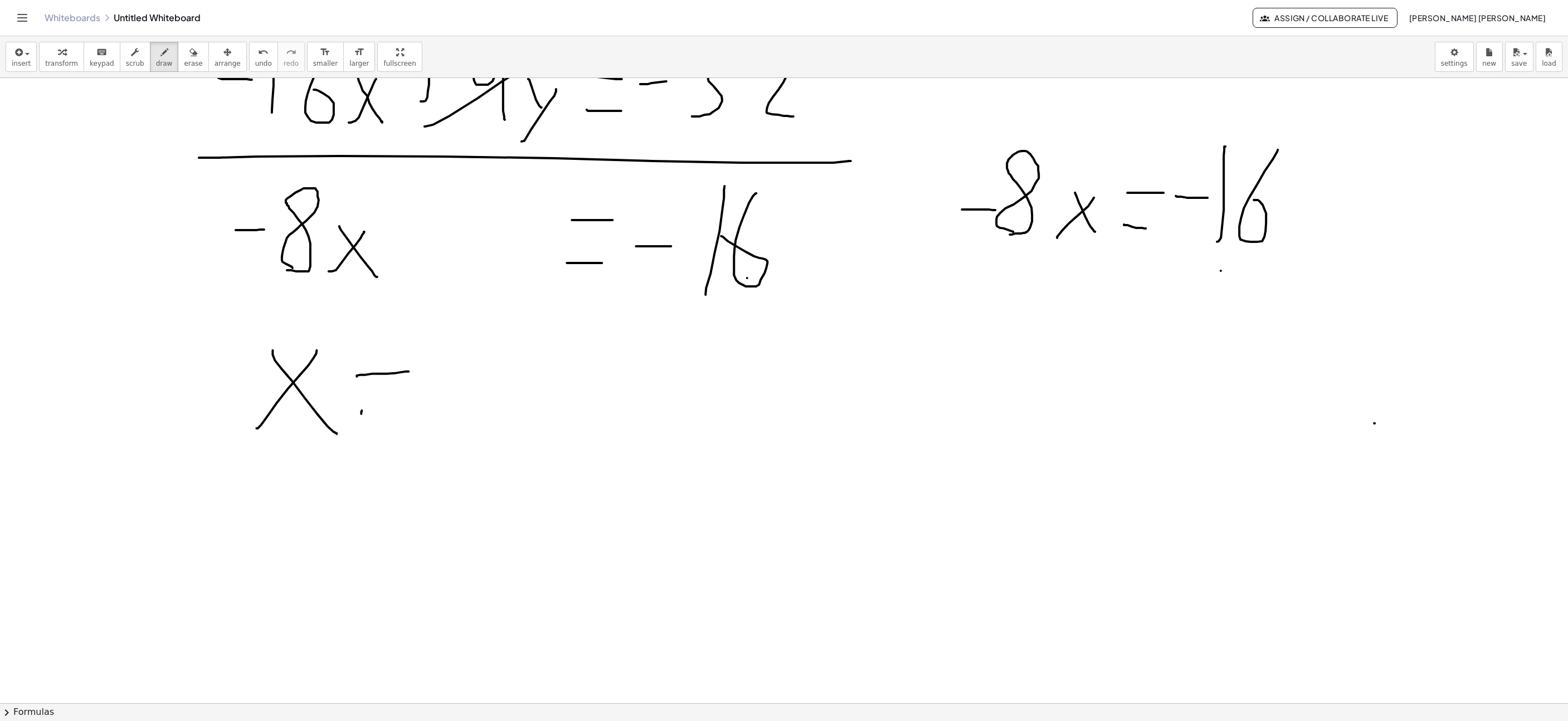
drag, startPoint x: 483, startPoint y: 412, endPoint x: 486, endPoint y: 307, distance: 105.0
drag, startPoint x: 534, startPoint y: 309, endPoint x: 512, endPoint y: 375, distance: 69.6
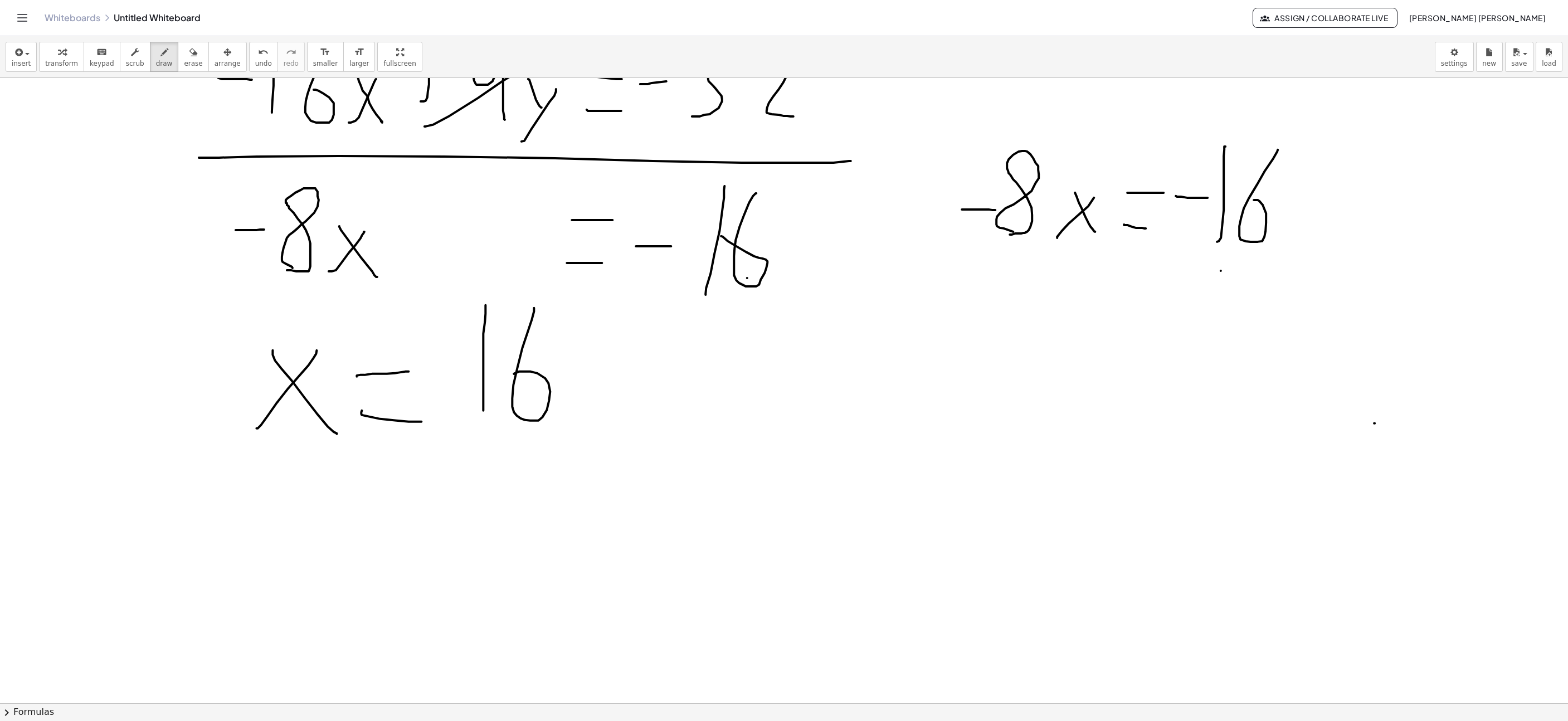
drag, startPoint x: 425, startPoint y: 381, endPoint x: 458, endPoint y: 377, distance: 33.2
drag, startPoint x: 442, startPoint y: 431, endPoint x: 572, endPoint y: 450, distance: 131.4
drag, startPoint x: 450, startPoint y: 482, endPoint x: 465, endPoint y: 482, distance: 15.0
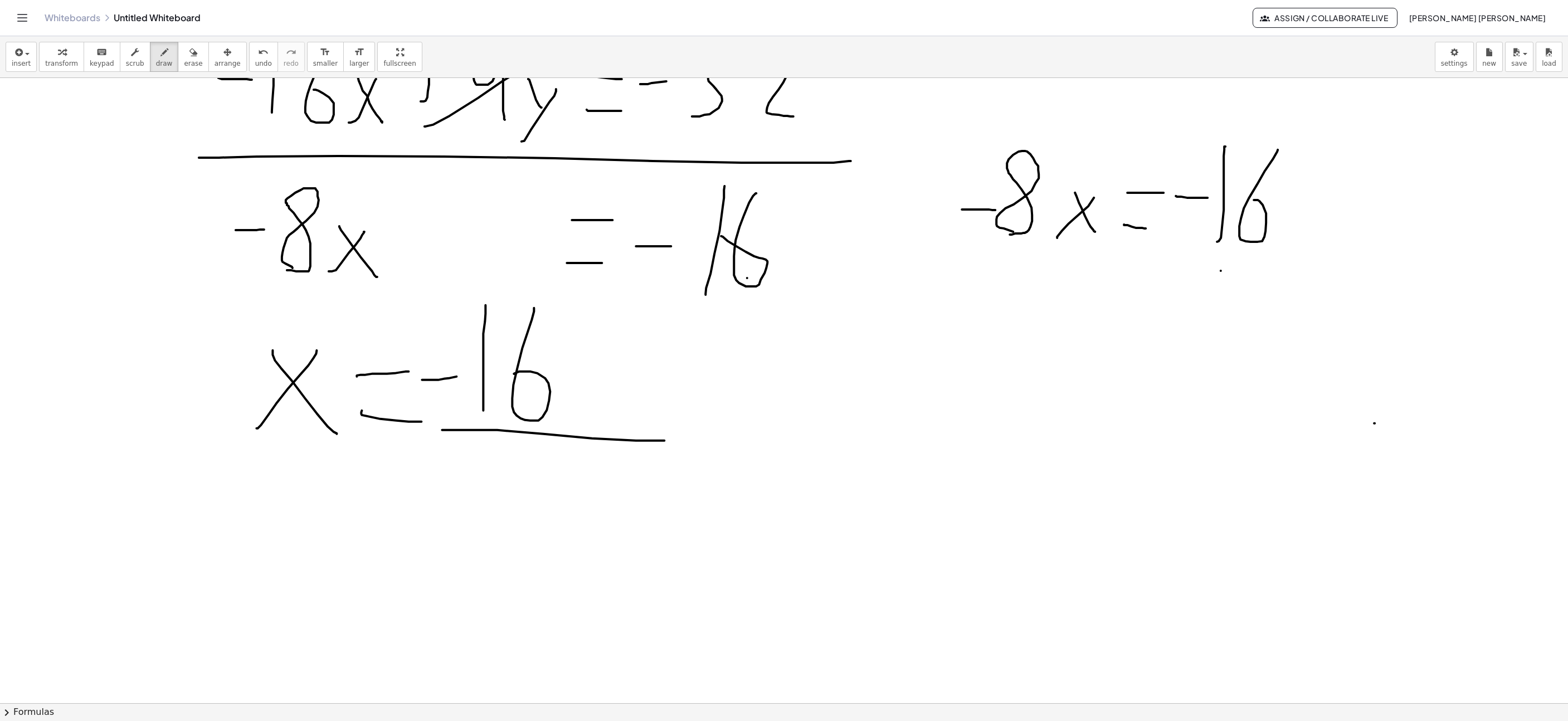
drag, startPoint x: 530, startPoint y: 522, endPoint x: 597, endPoint y: 486, distance: 76.1
drag, startPoint x: 666, startPoint y: 412, endPoint x: 728, endPoint y: 413, distance: 62.0
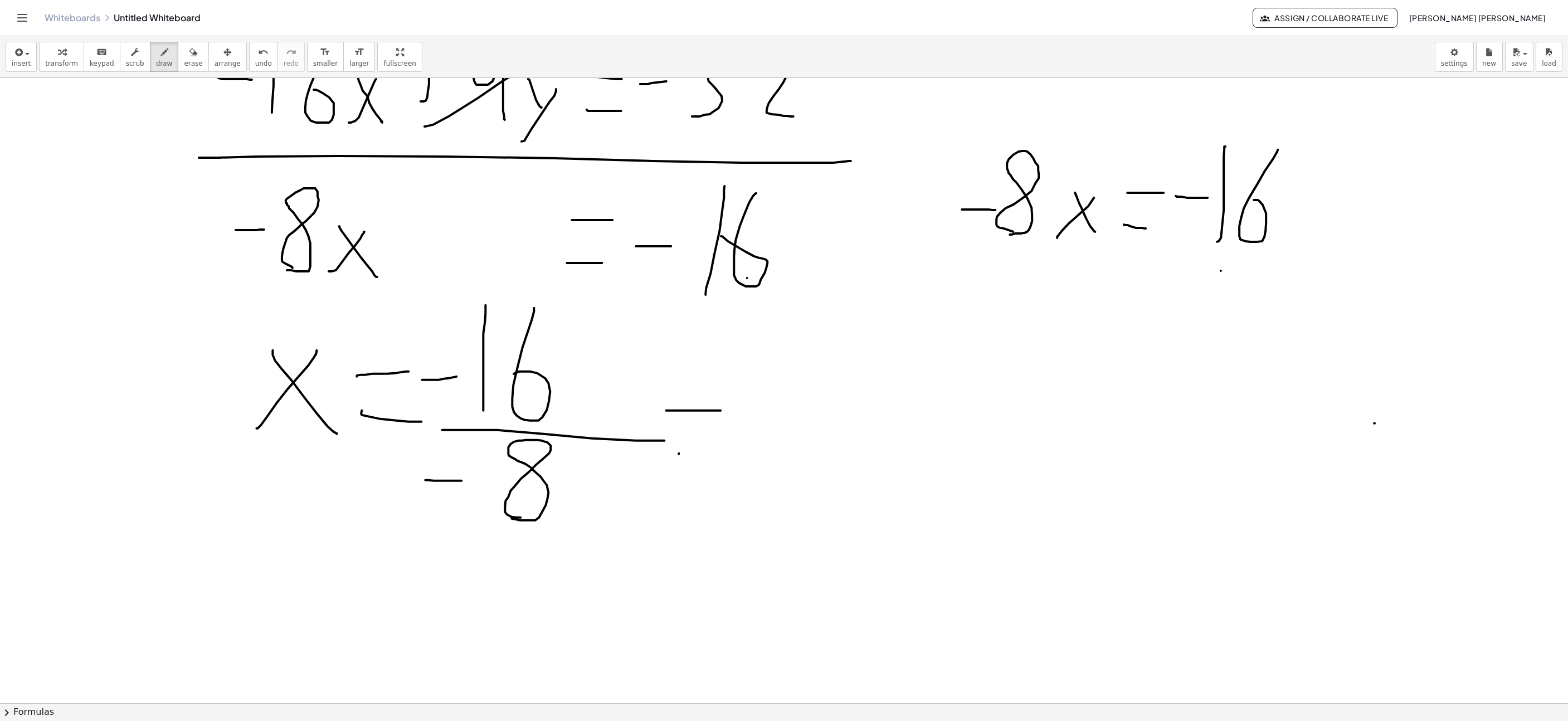
click at [258, 57] on icon "undo" at bounding box center [263, 53] width 11 height 14
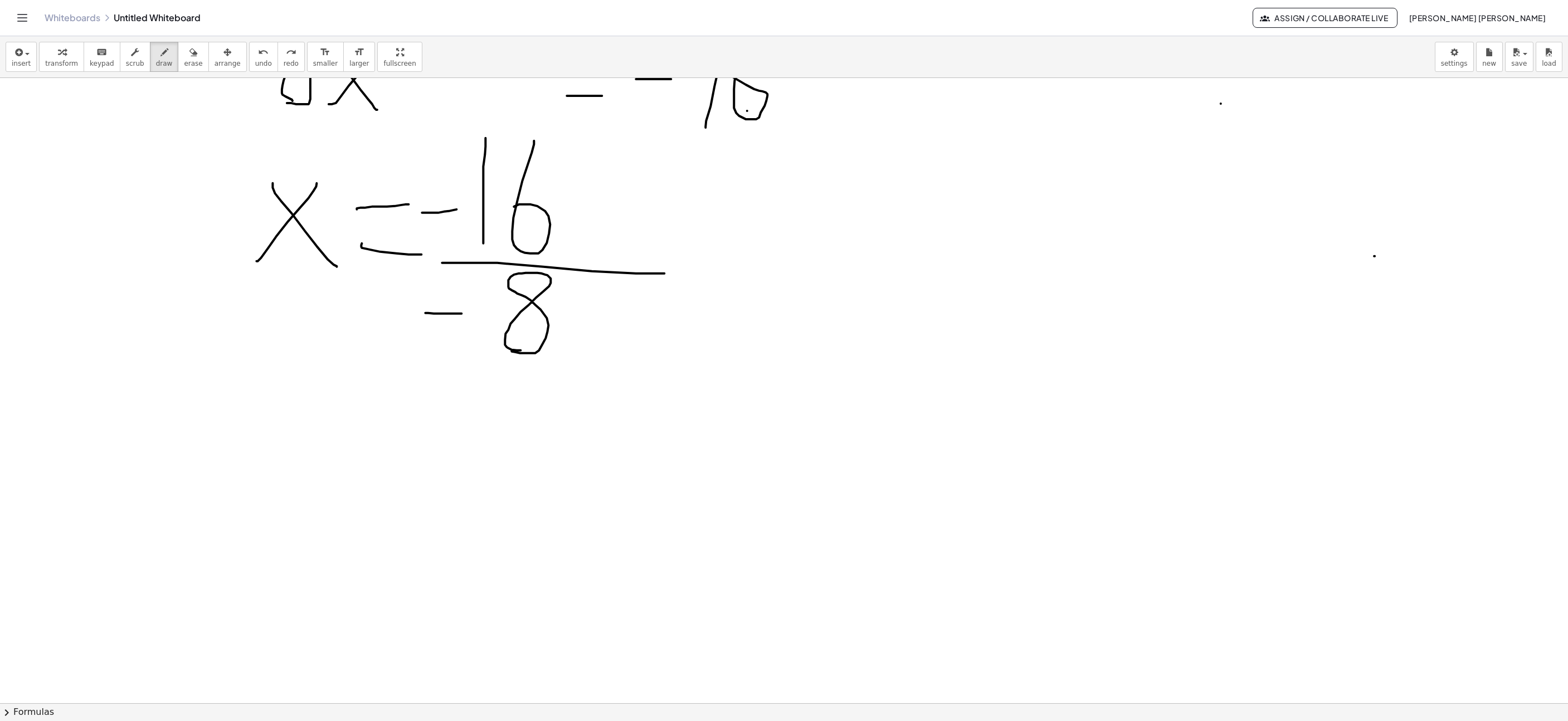
scroll to position [836, 201]
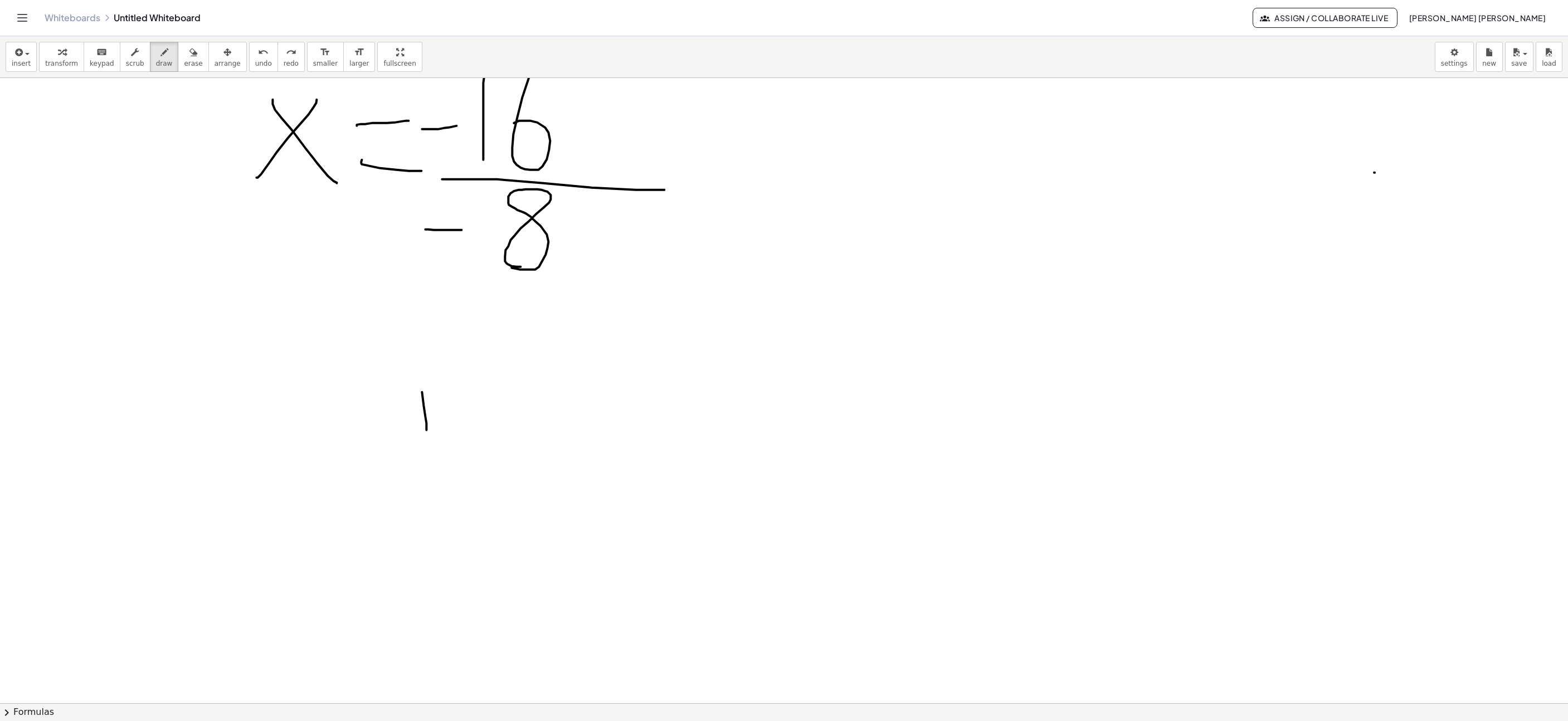
drag, startPoint x: 426, startPoint y: 431, endPoint x: 403, endPoint y: 375, distance: 60.5
click at [258, 55] on icon "undo" at bounding box center [263, 53] width 11 height 14
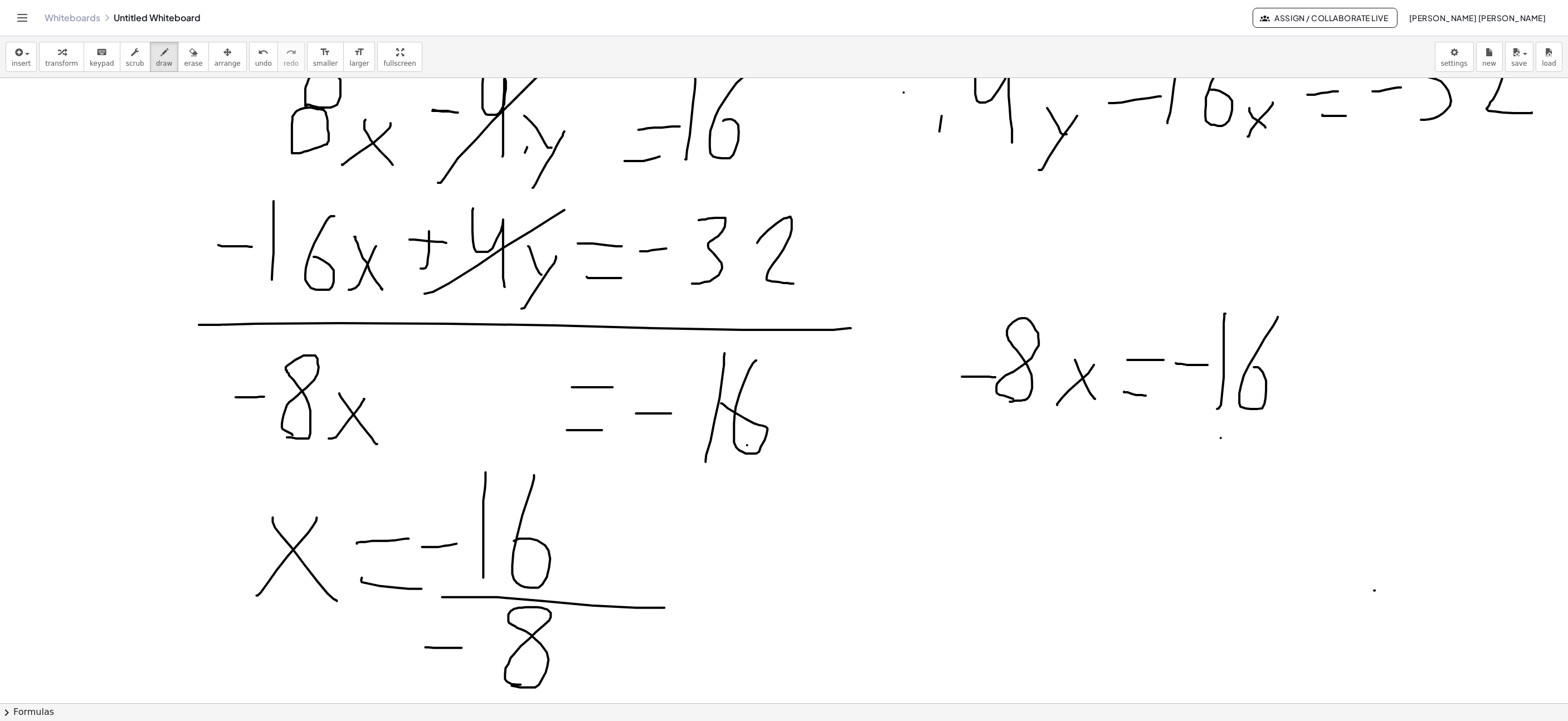
scroll to position [669, 201]
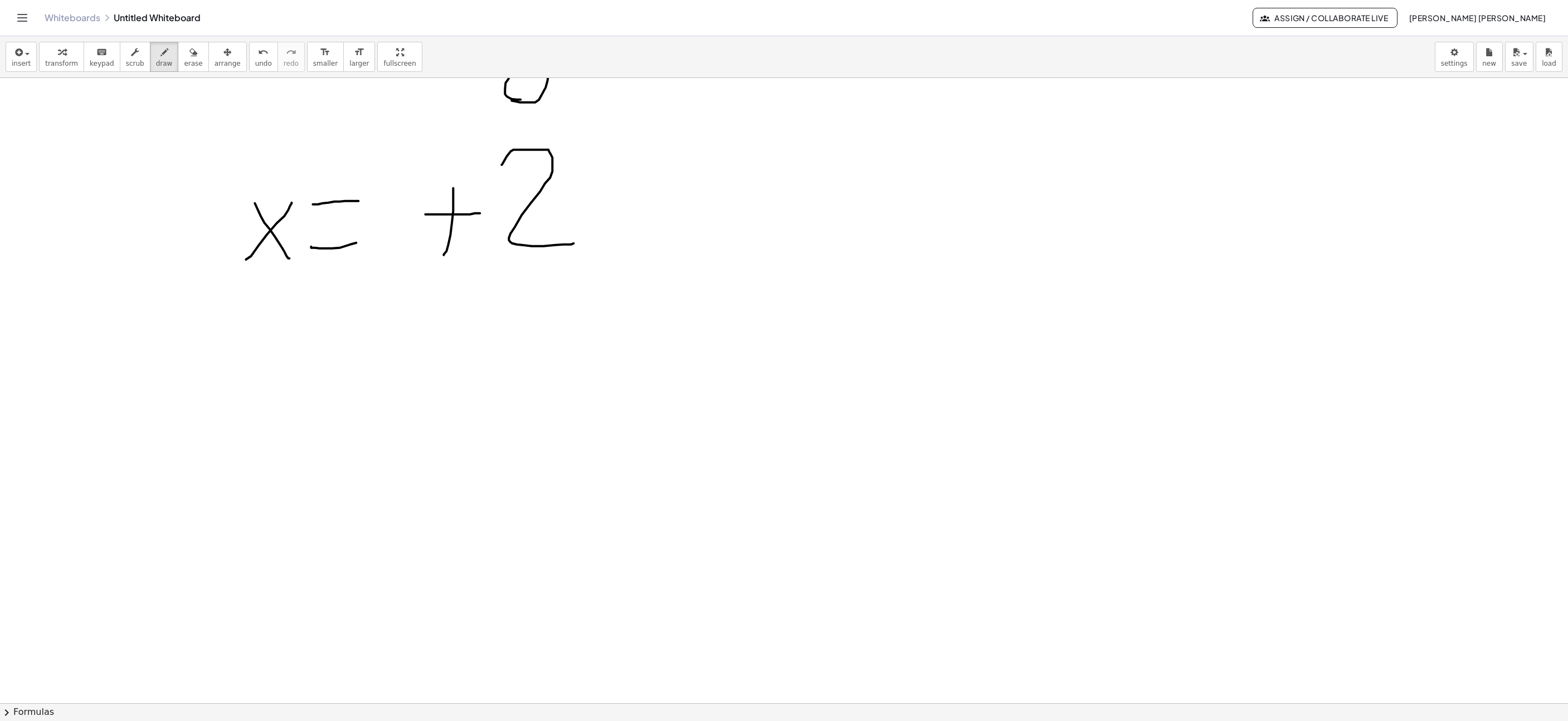
scroll to position [836, 201]
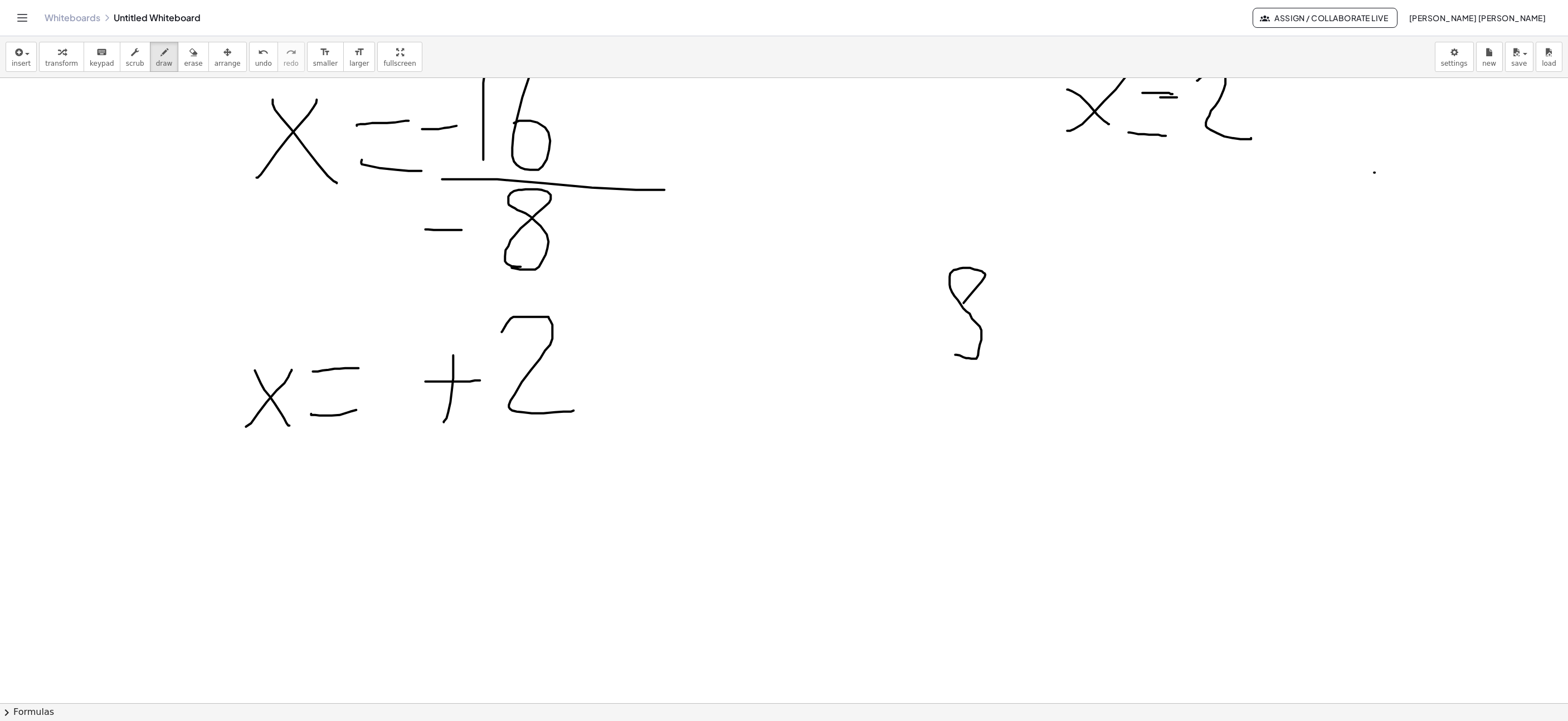
drag, startPoint x: 955, startPoint y: 356, endPoint x: 965, endPoint y: 355, distance: 10.0
drag, startPoint x: 1040, startPoint y: 266, endPoint x: 1034, endPoint y: 355, distance: 89.2
drag, startPoint x: 1063, startPoint y: 307, endPoint x: 1095, endPoint y: 373, distance: 73.3
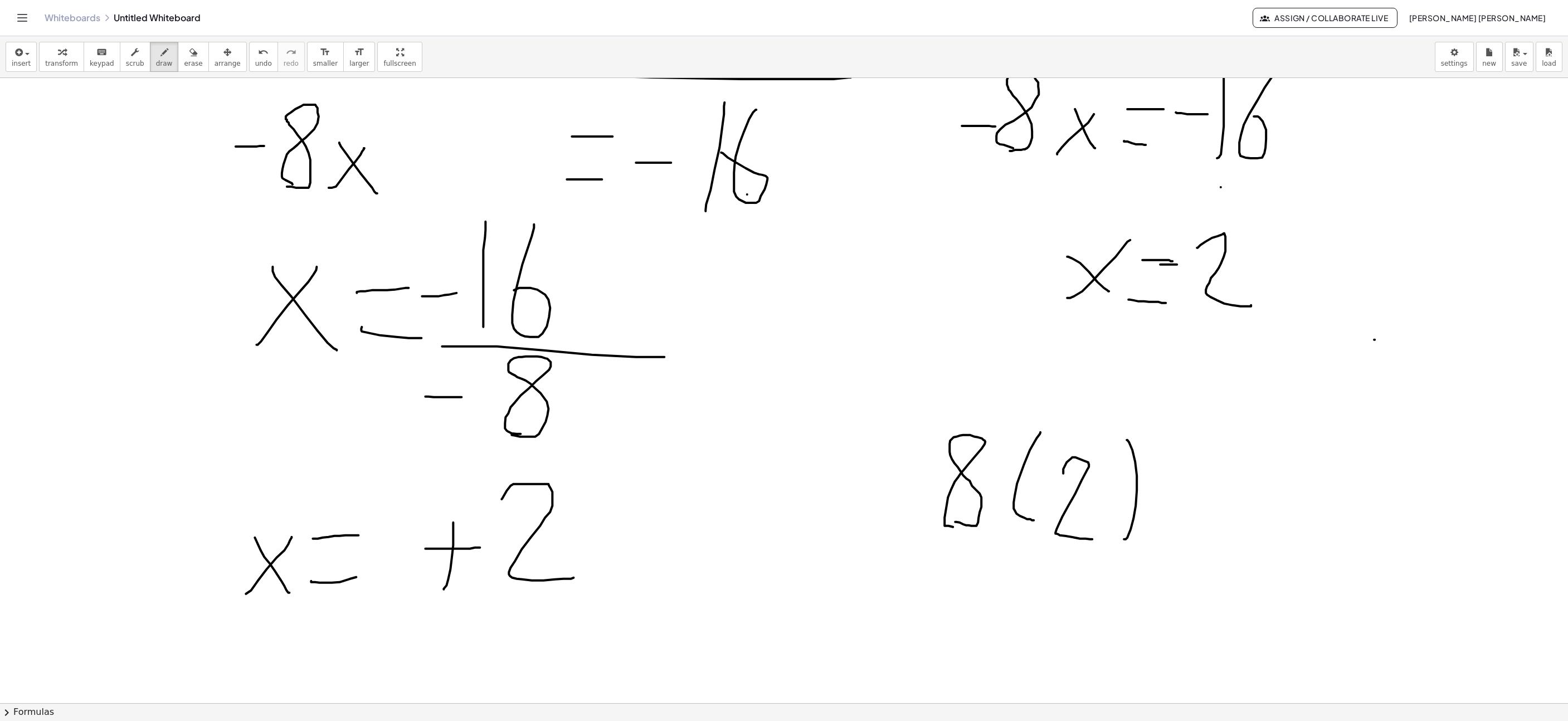
scroll to position [753, 201]
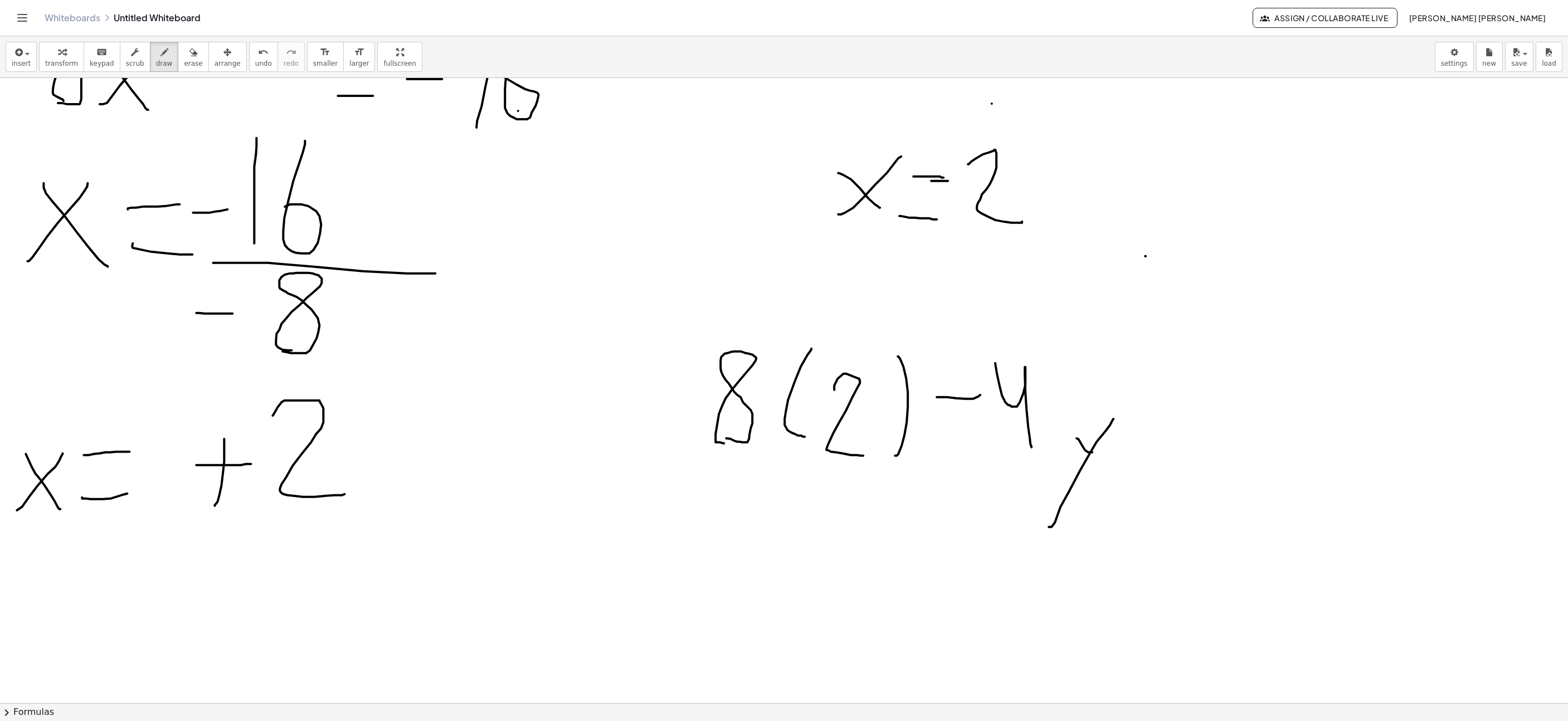
scroll to position [753, 426]
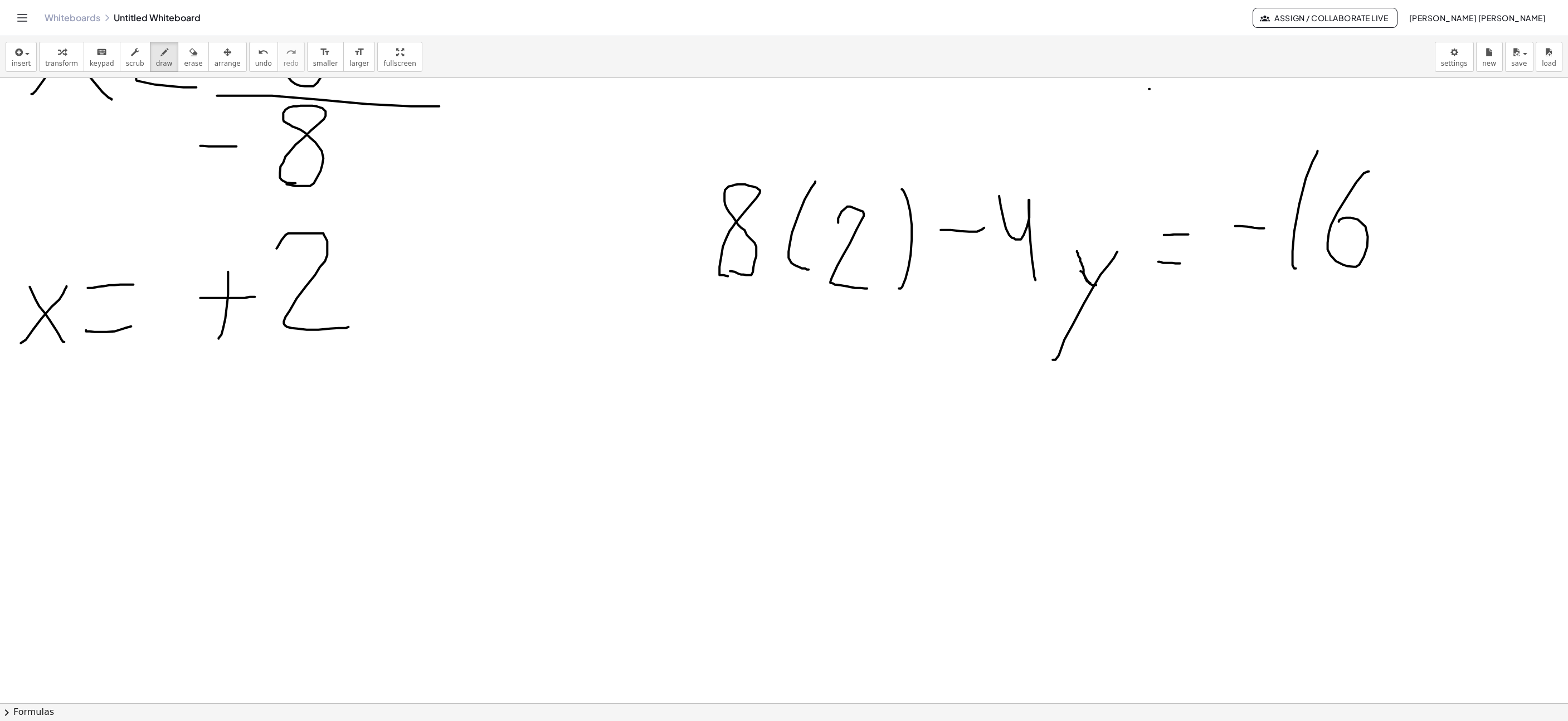
scroll to position [836, 426]
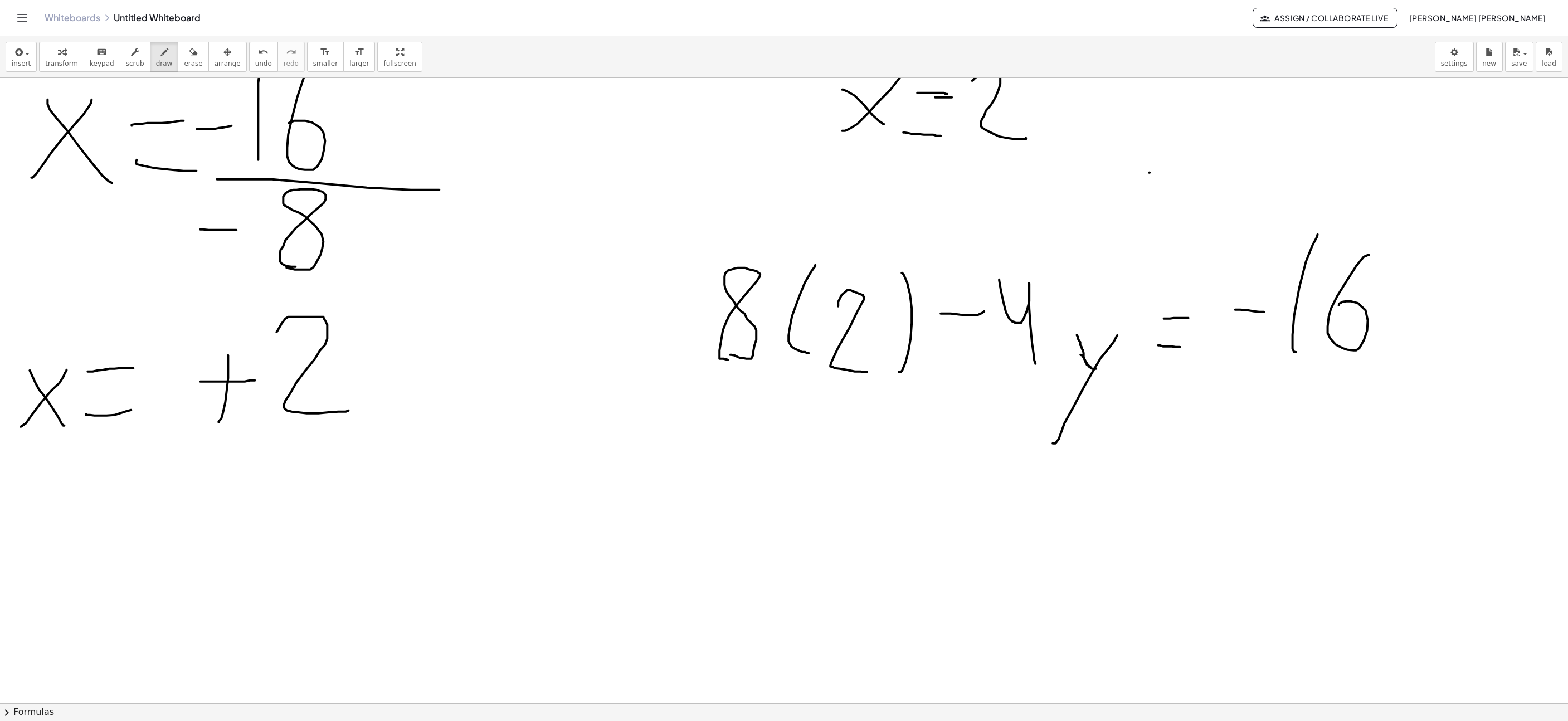
click at [194, 68] on button "erase" at bounding box center [193, 57] width 30 height 30
click at [161, 55] on icon "button" at bounding box center [165, 53] width 8 height 14
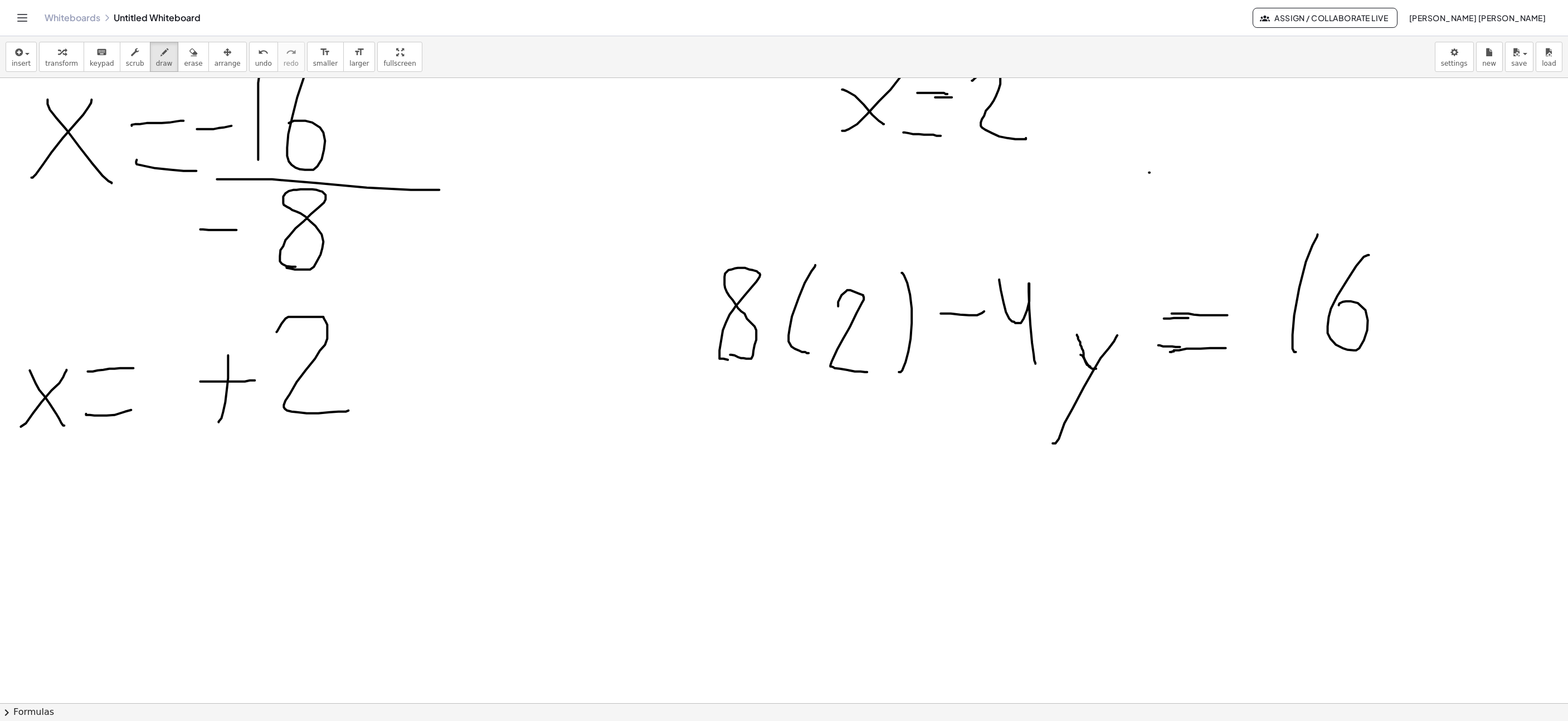
scroll to position [920, 426]
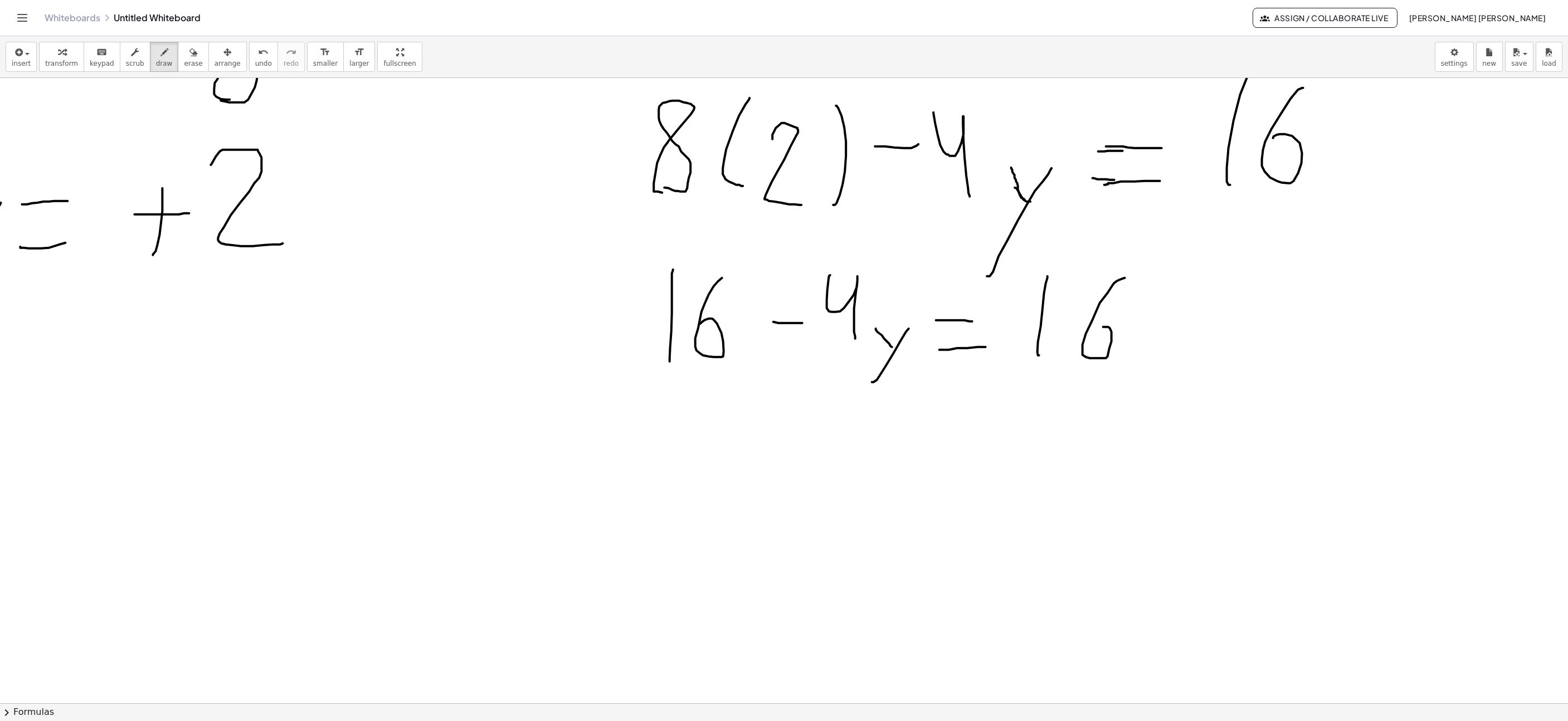
scroll to position [1003, 517]
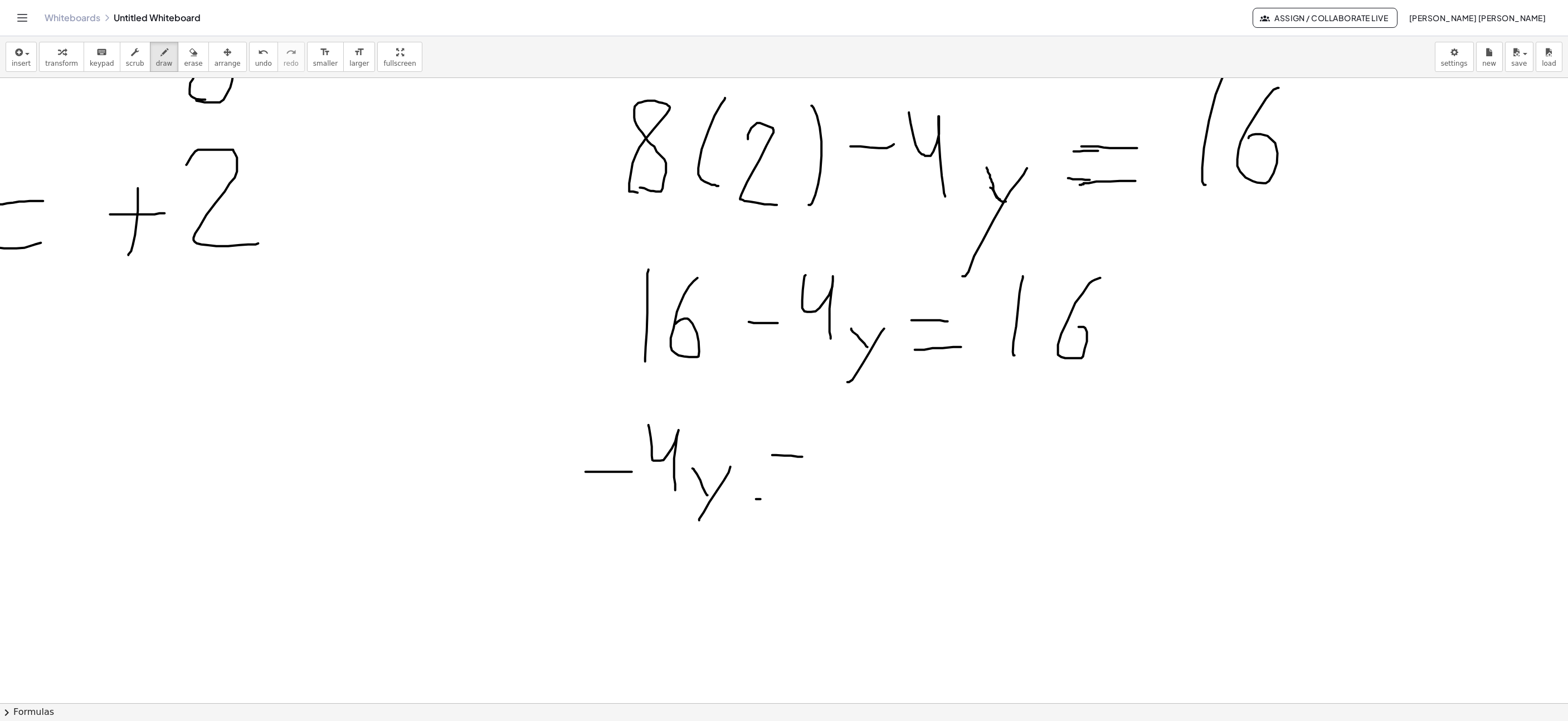
click at [255, 55] on div "undo" at bounding box center [263, 52] width 17 height 14
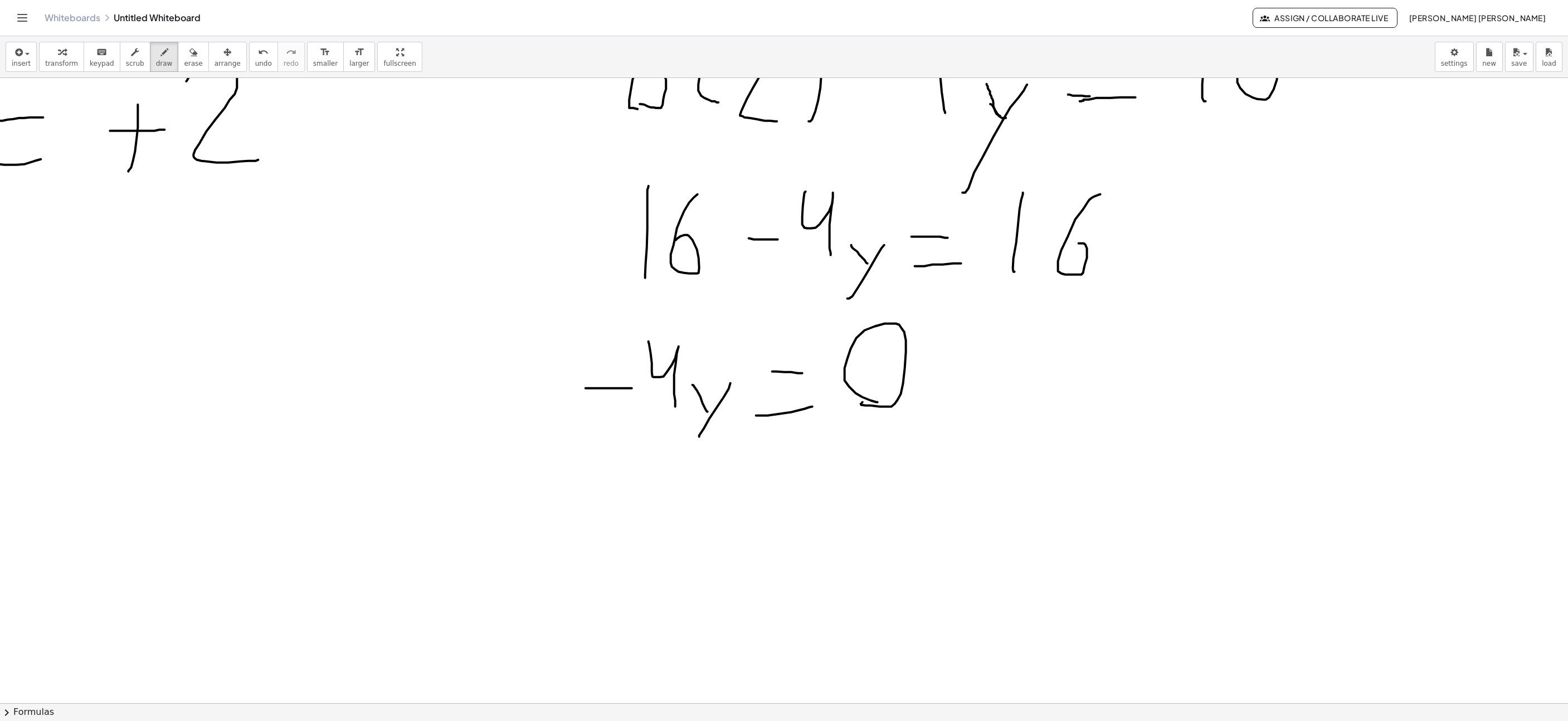
scroll to position [1170, 517]
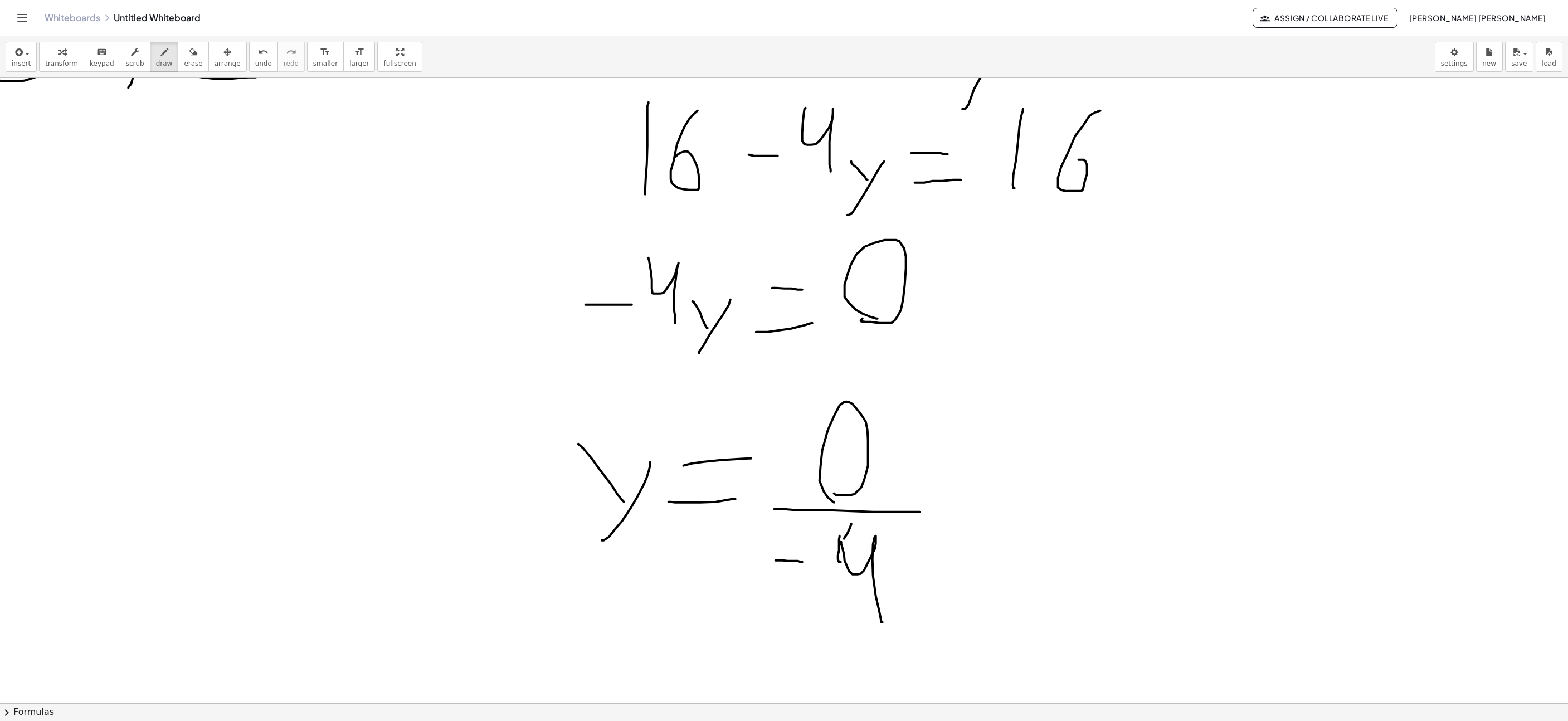
scroll to position [1338, 517]
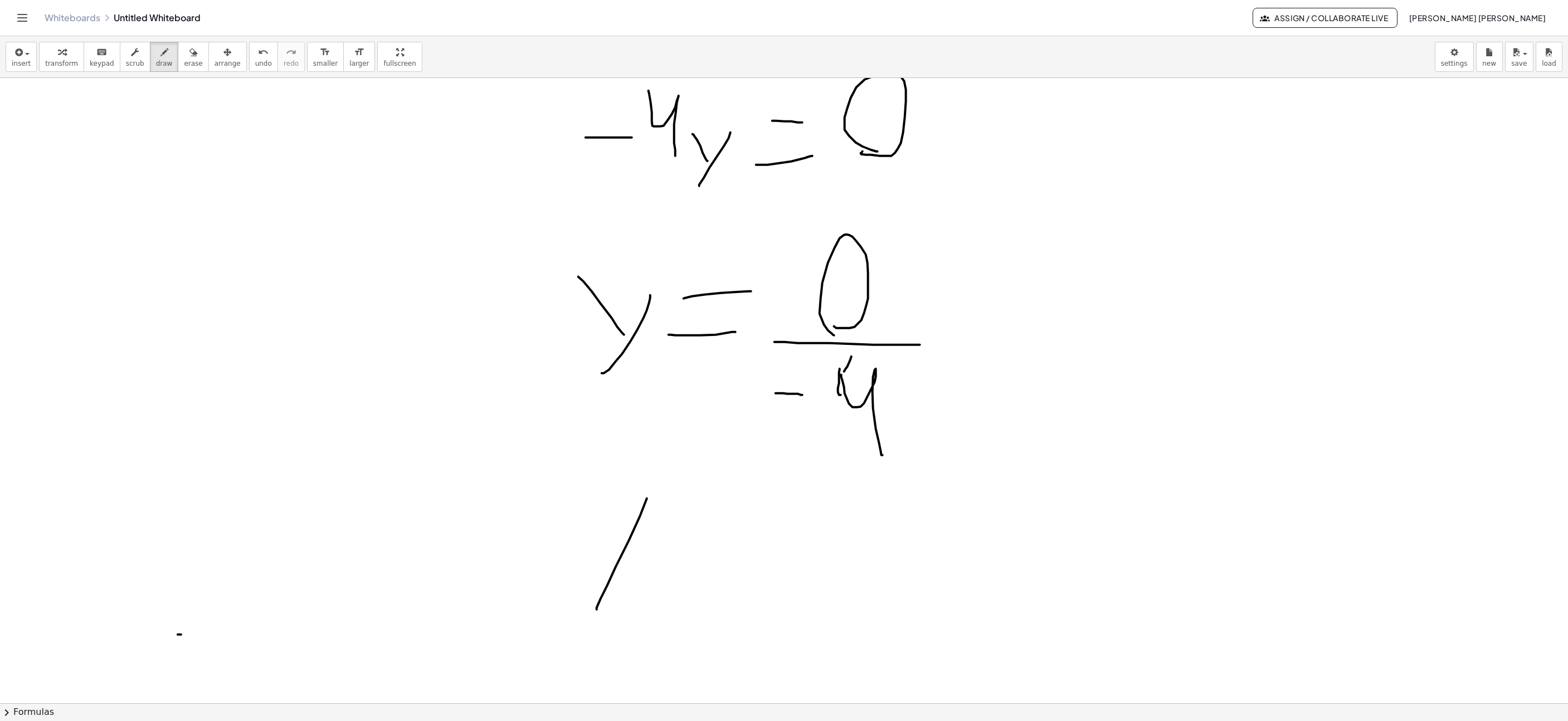
drag, startPoint x: 640, startPoint y: 518, endPoint x: 644, endPoint y: 511, distance: 8.1
drag, startPoint x: 617, startPoint y: 516, endPoint x: 603, endPoint y: 499, distance: 22.0
drag, startPoint x: 667, startPoint y: 495, endPoint x: 704, endPoint y: 495, distance: 37.0
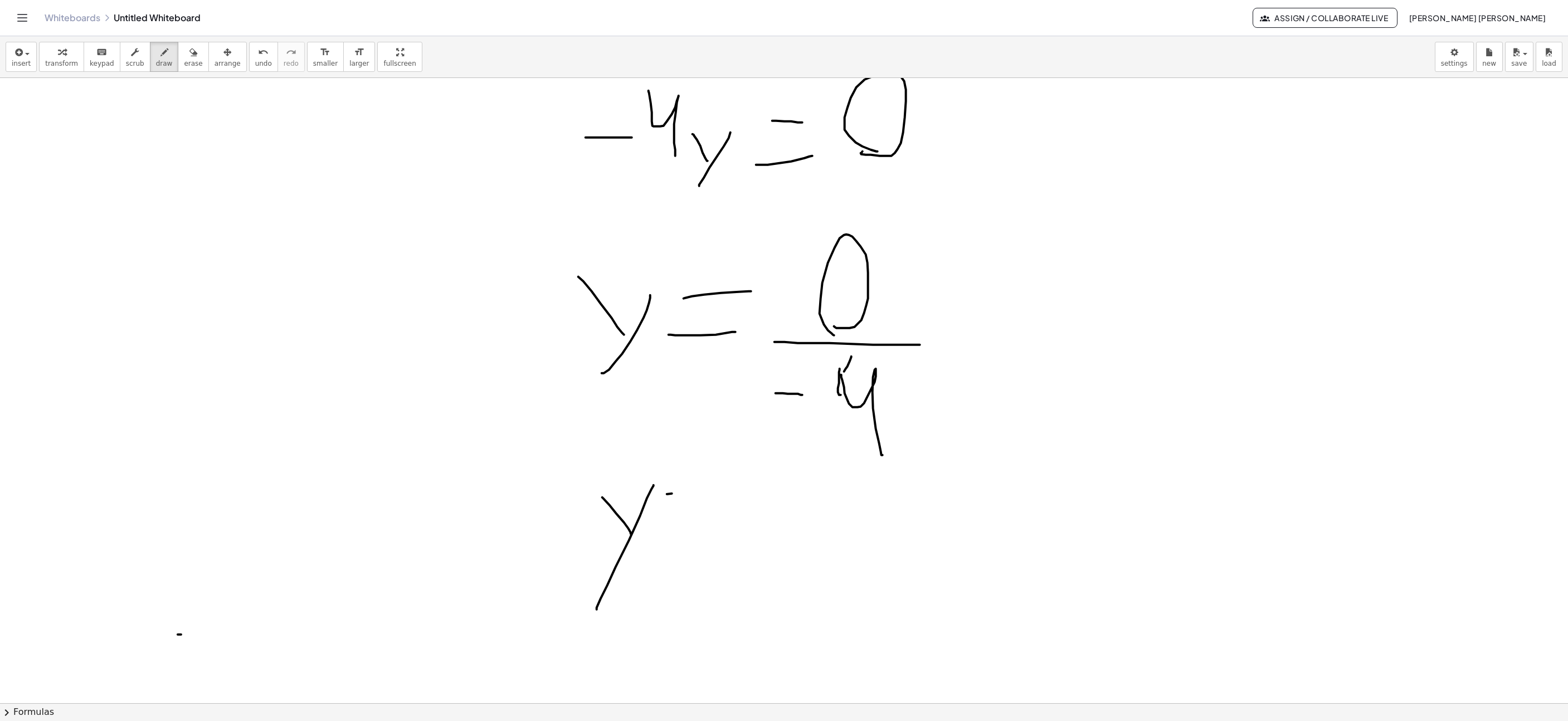
drag, startPoint x: 747, startPoint y: 552, endPoint x: 734, endPoint y: 486, distance: 67.3
click at [259, 62] on button "undo undo" at bounding box center [263, 57] width 29 height 30
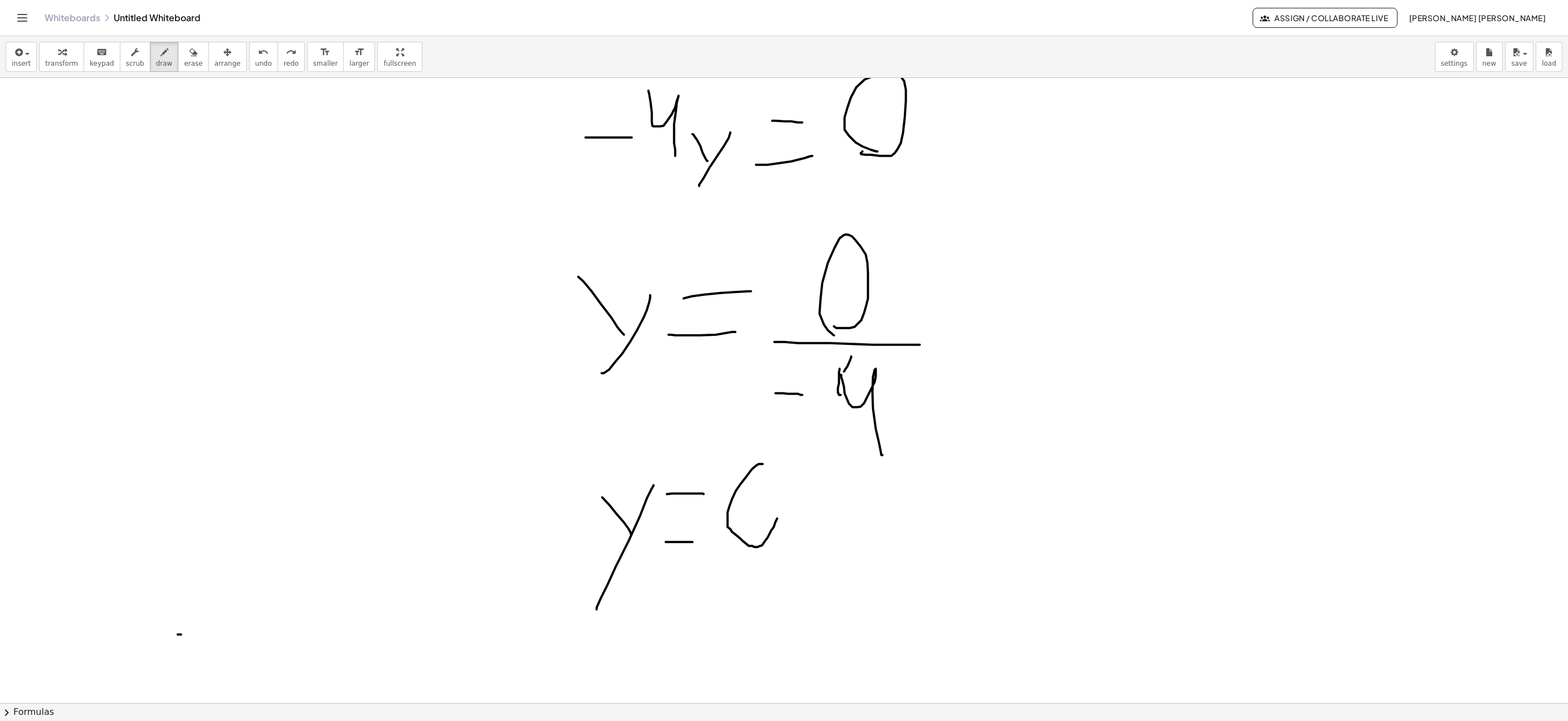
drag, startPoint x: 762, startPoint y: 466, endPoint x: 753, endPoint y: 465, distance: 9.1
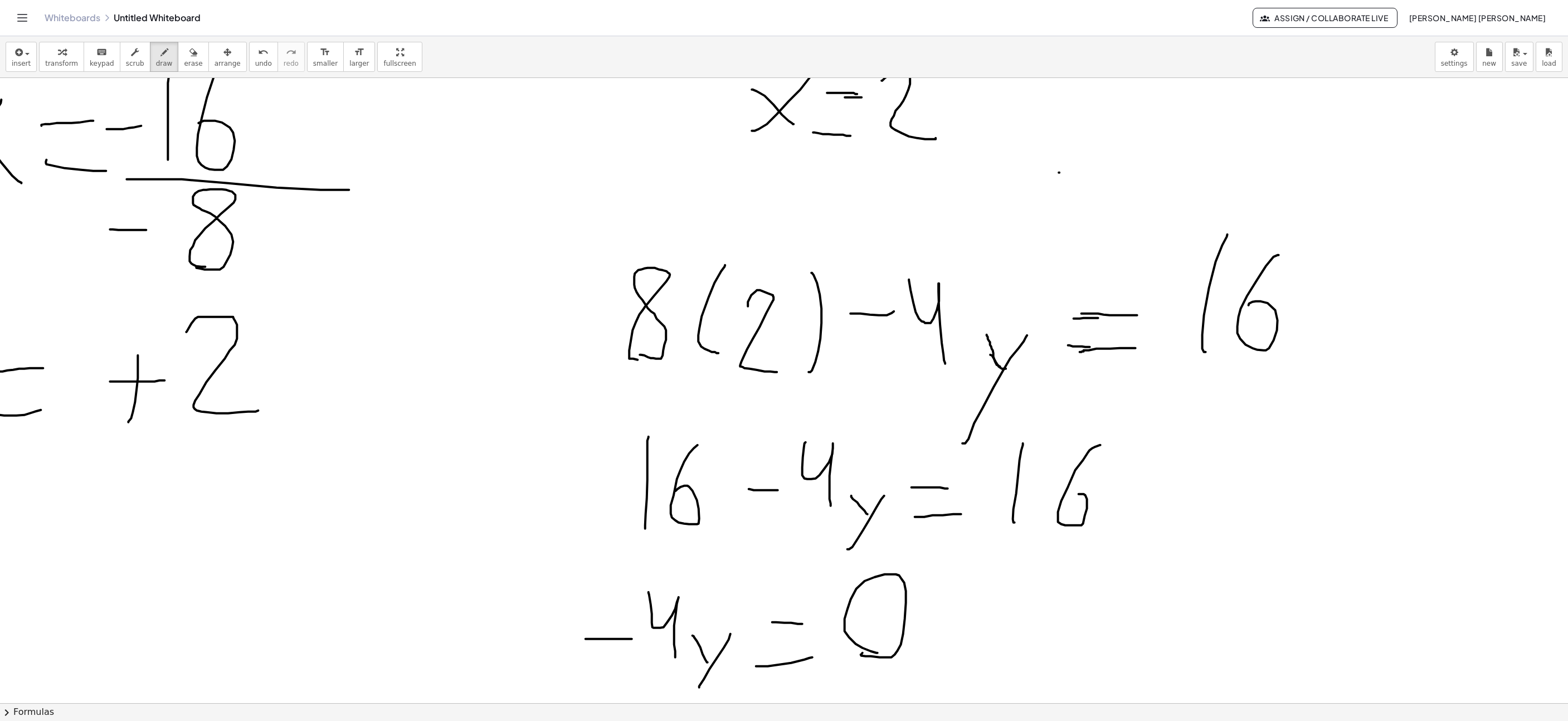
scroll to position [585, 517]
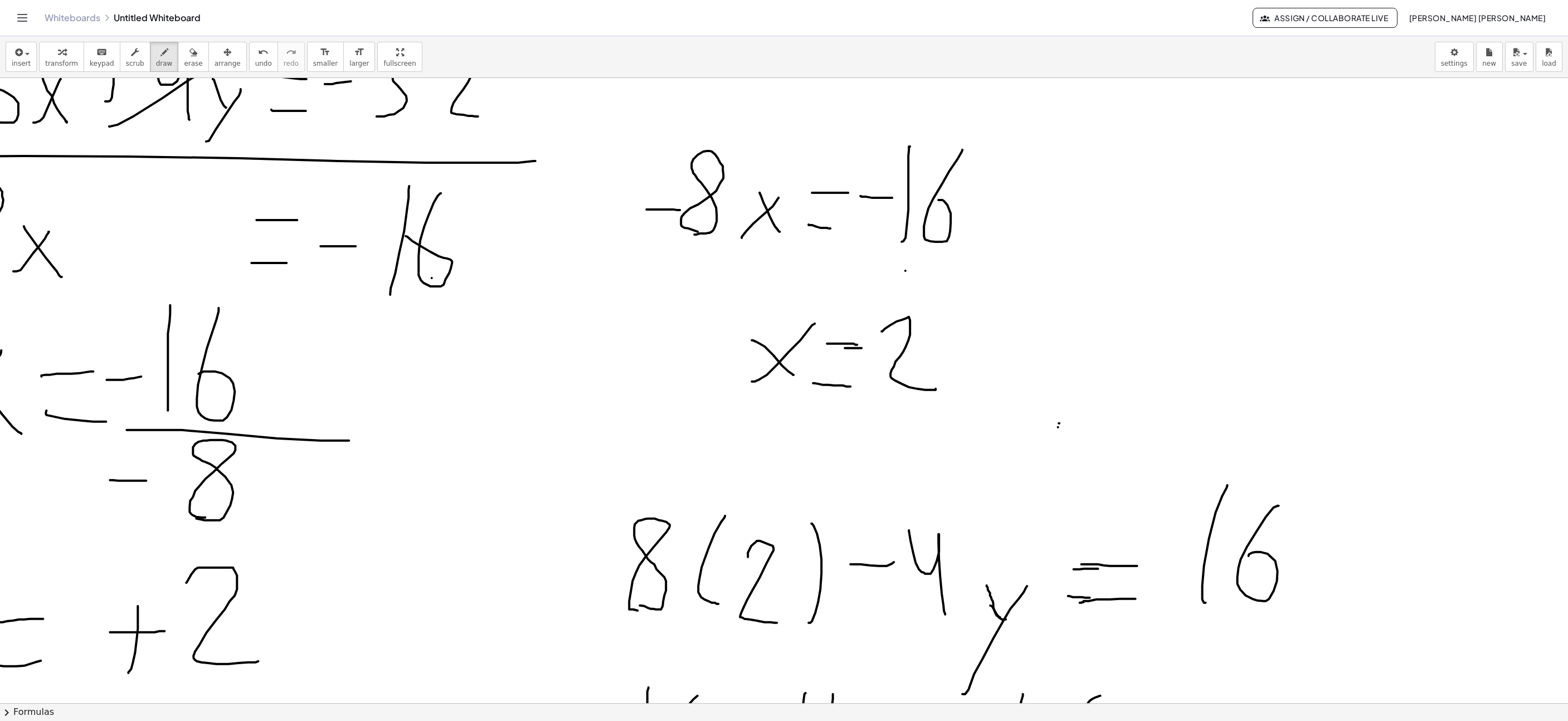
drag, startPoint x: 1059, startPoint y: 428, endPoint x: 1103, endPoint y: 339, distance: 99.3
drag, startPoint x: 1075, startPoint y: 370, endPoint x: 1052, endPoint y: 338, distance: 39.4
drag, startPoint x: 1135, startPoint y: 342, endPoint x: 1157, endPoint y: 342, distance: 22.0
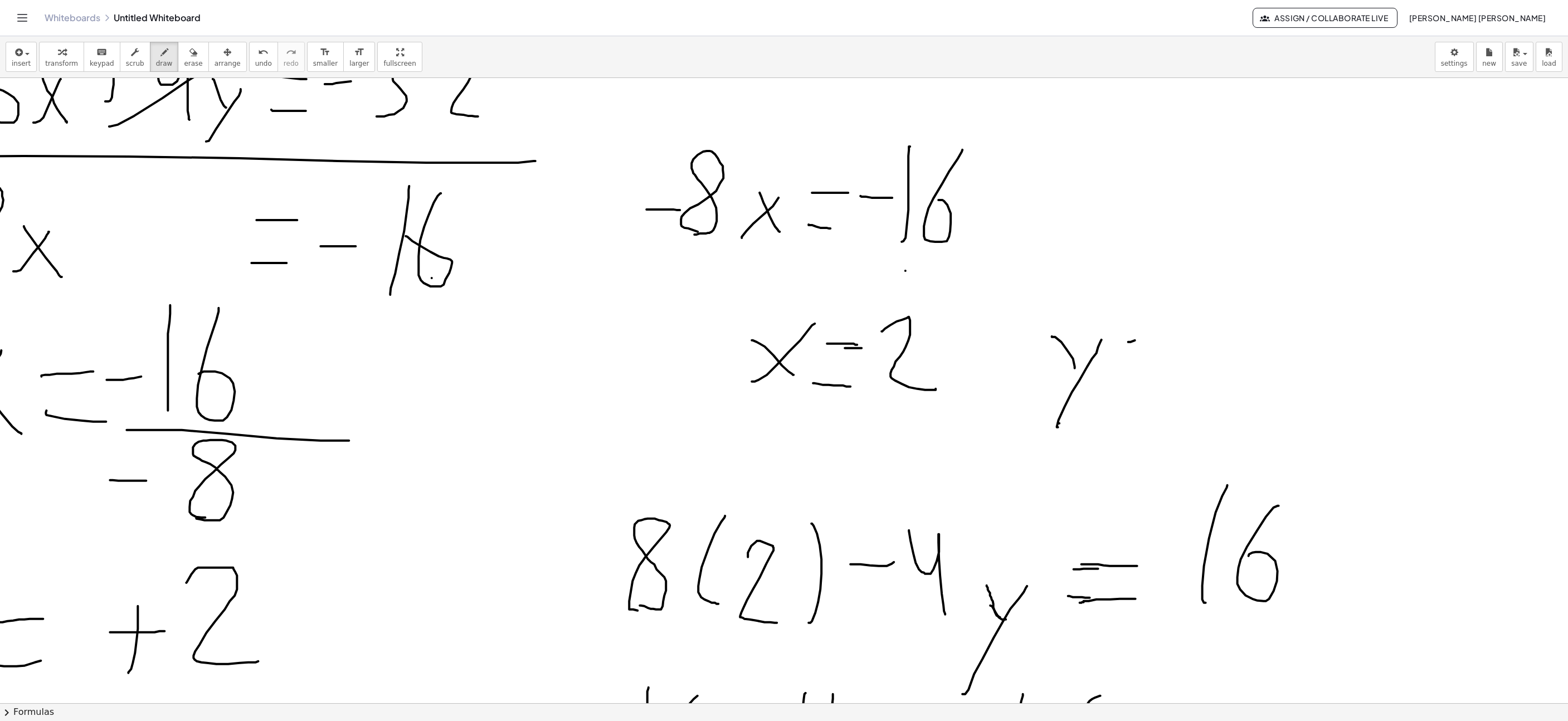
drag, startPoint x: 1134, startPoint y: 378, endPoint x: 1164, endPoint y: 378, distance: 30.0
drag, startPoint x: 1209, startPoint y: 381, endPoint x: 1198, endPoint y: 382, distance: 11.0
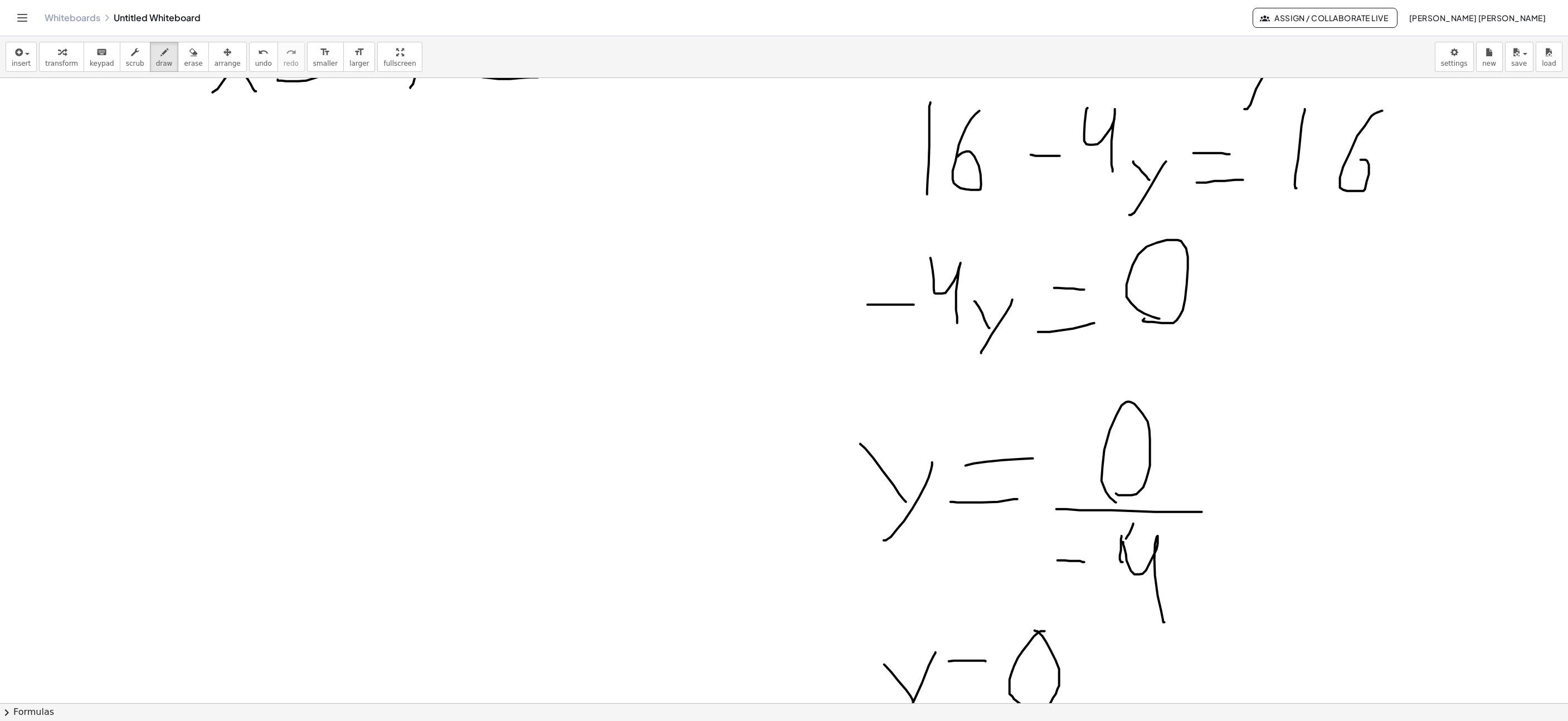
scroll to position [1338, 234]
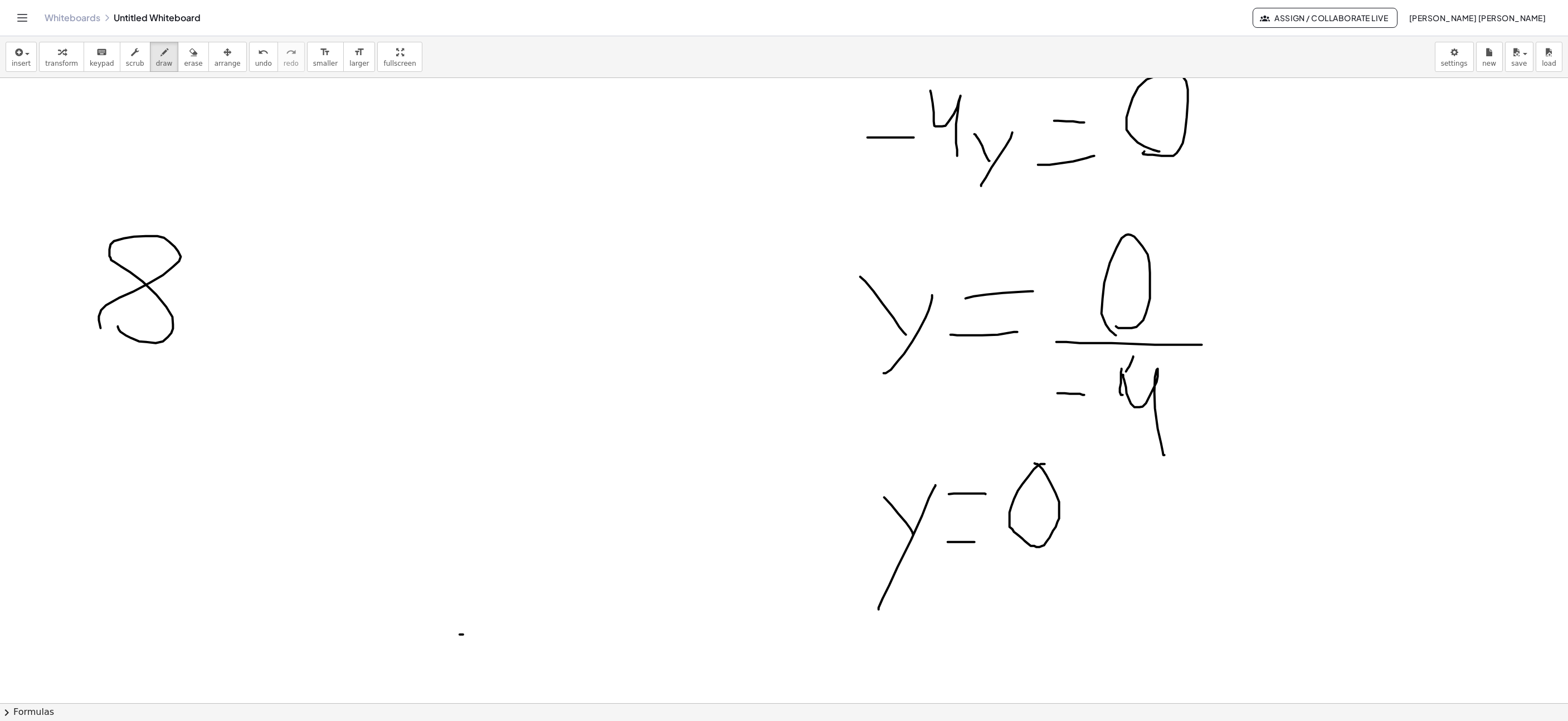
drag, startPoint x: 120, startPoint y: 333, endPoint x: 155, endPoint y: 345, distance: 37.0
drag, startPoint x: 240, startPoint y: 237, endPoint x: 218, endPoint y: 356, distance: 121.0
drag, startPoint x: 241, startPoint y: 285, endPoint x: 293, endPoint y: 343, distance: 77.9
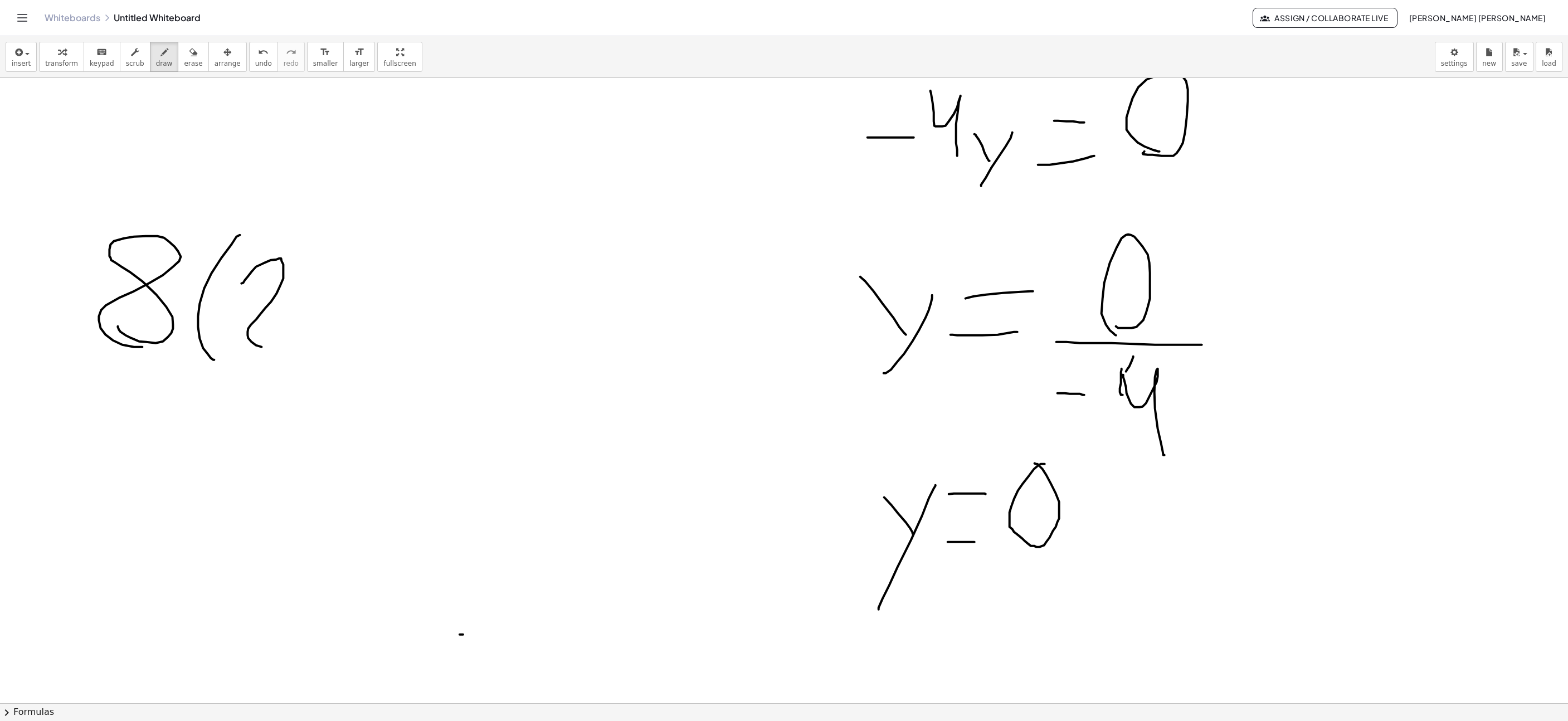
drag, startPoint x: 318, startPoint y: 347, endPoint x: 316, endPoint y: 249, distance: 98.0
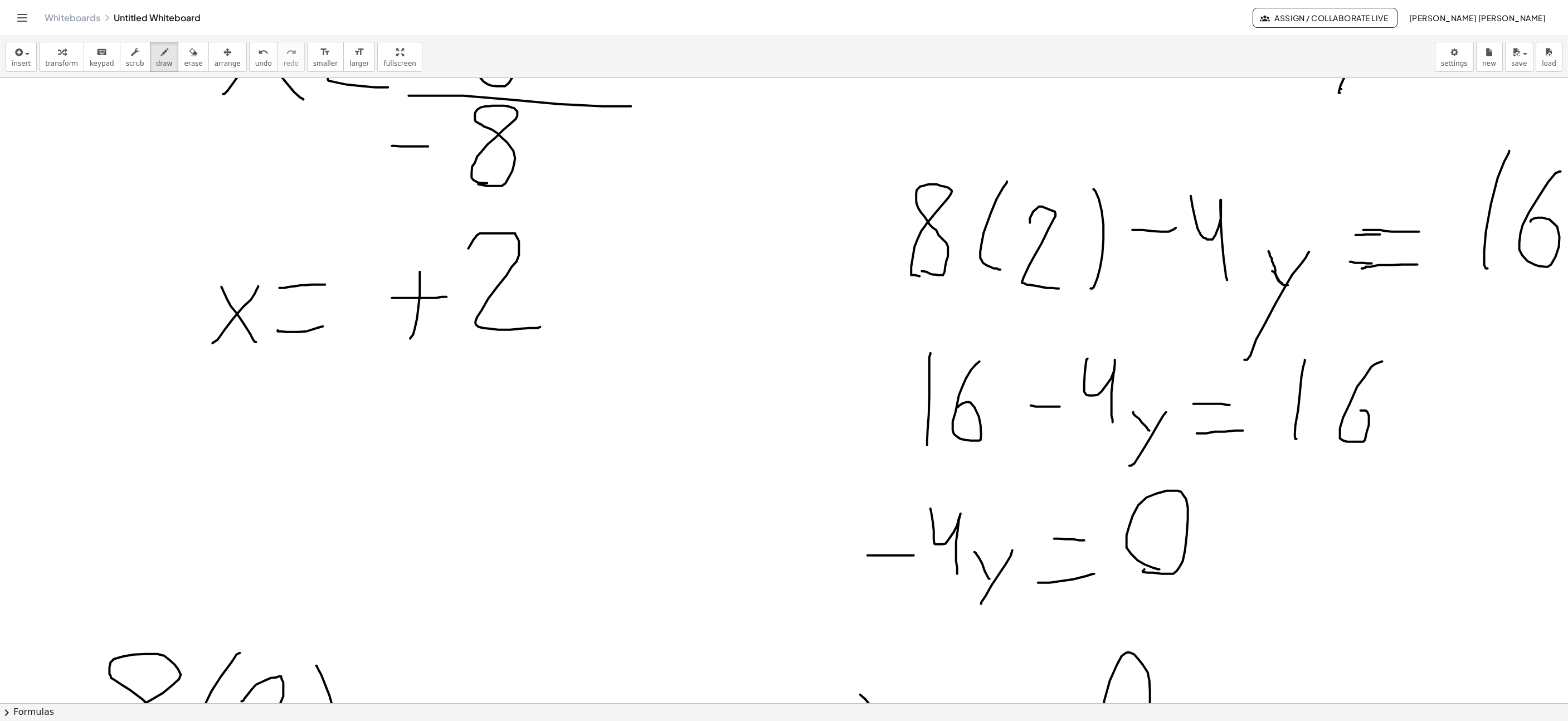
scroll to position [1170, 234]
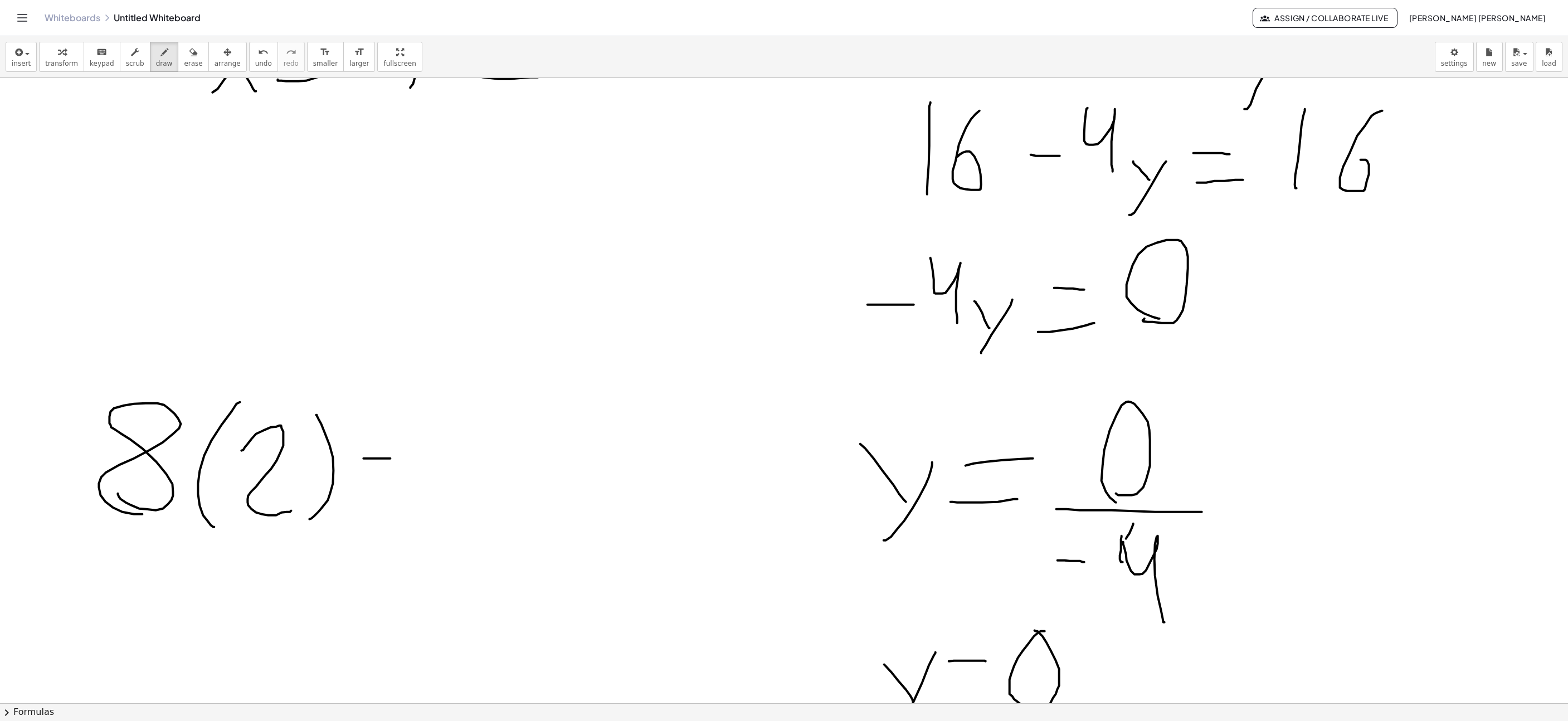
drag, startPoint x: 364, startPoint y: 460, endPoint x: 393, endPoint y: 459, distance: 29.0
drag, startPoint x: 413, startPoint y: 447, endPoint x: 441, endPoint y: 530, distance: 87.6
drag, startPoint x: 517, startPoint y: 409, endPoint x: 514, endPoint y: 542, distance: 133.0
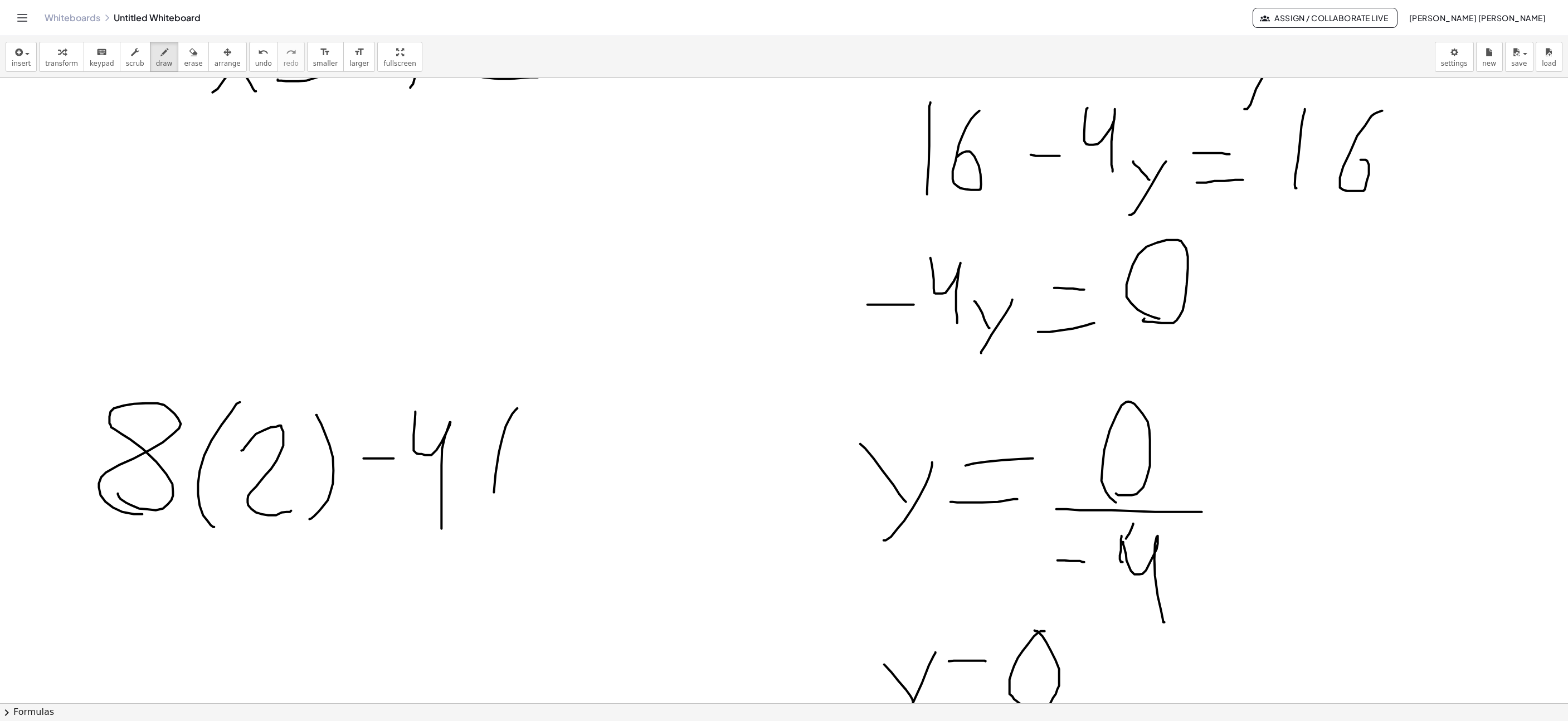
drag, startPoint x: 549, startPoint y: 532, endPoint x: 535, endPoint y: 528, distance: 14.6
drag, startPoint x: 578, startPoint y: 533, endPoint x: 590, endPoint y: 420, distance: 113.6
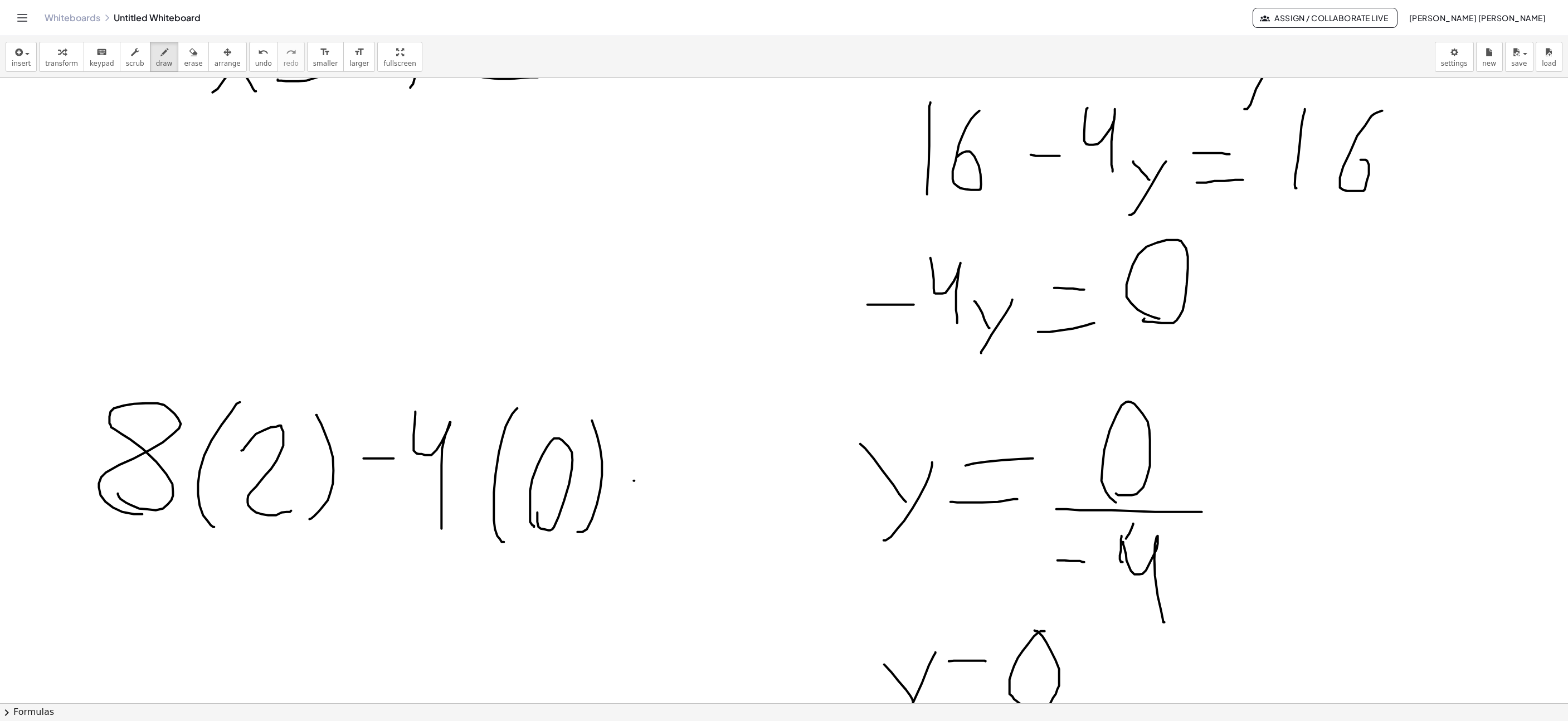
drag, startPoint x: 634, startPoint y: 482, endPoint x: 667, endPoint y: 480, distance: 33.1
drag, startPoint x: 629, startPoint y: 516, endPoint x: 653, endPoint y: 518, distance: 24.1
drag, startPoint x: 692, startPoint y: 511, endPoint x: 692, endPoint y: 437, distance: 74.0
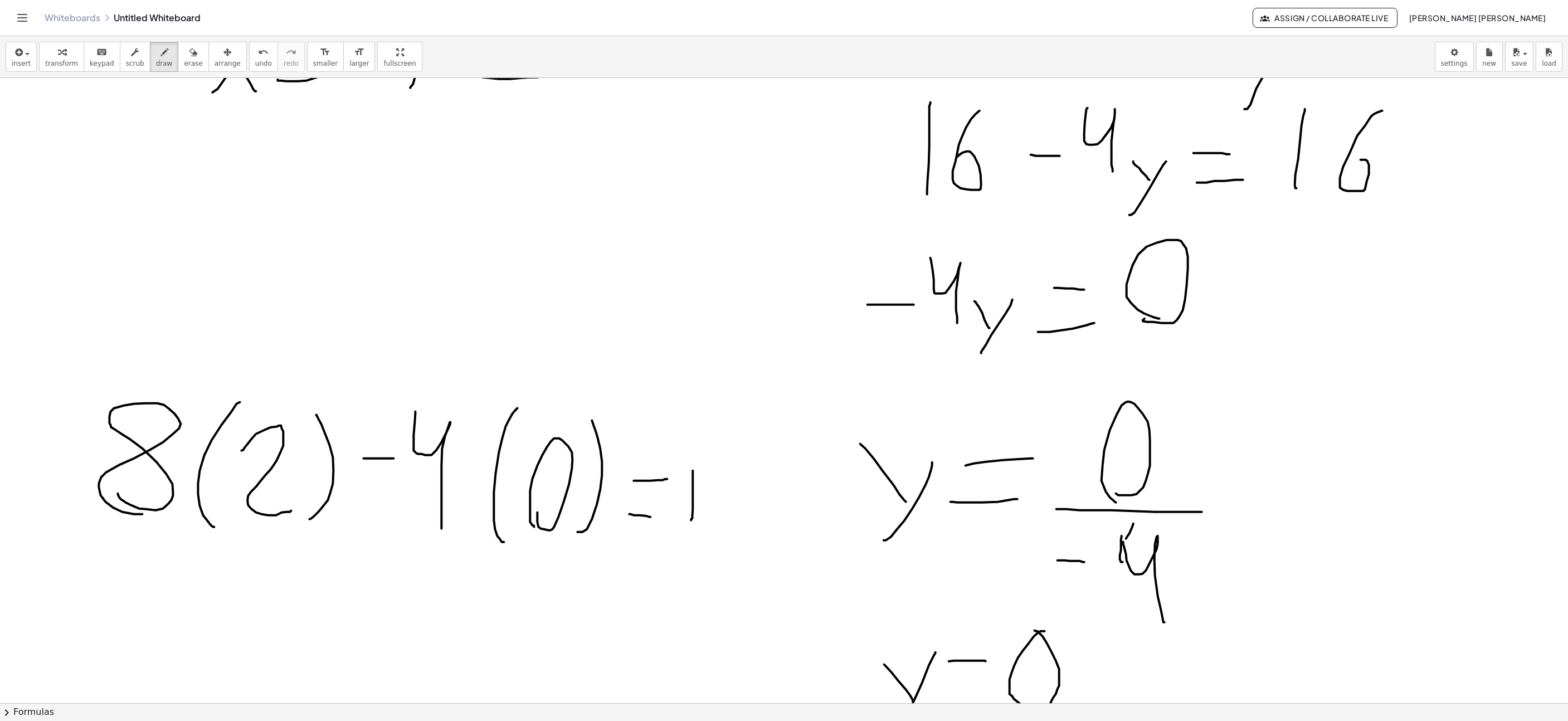
drag, startPoint x: 734, startPoint y: 432, endPoint x: 723, endPoint y: 494, distance: 63.0
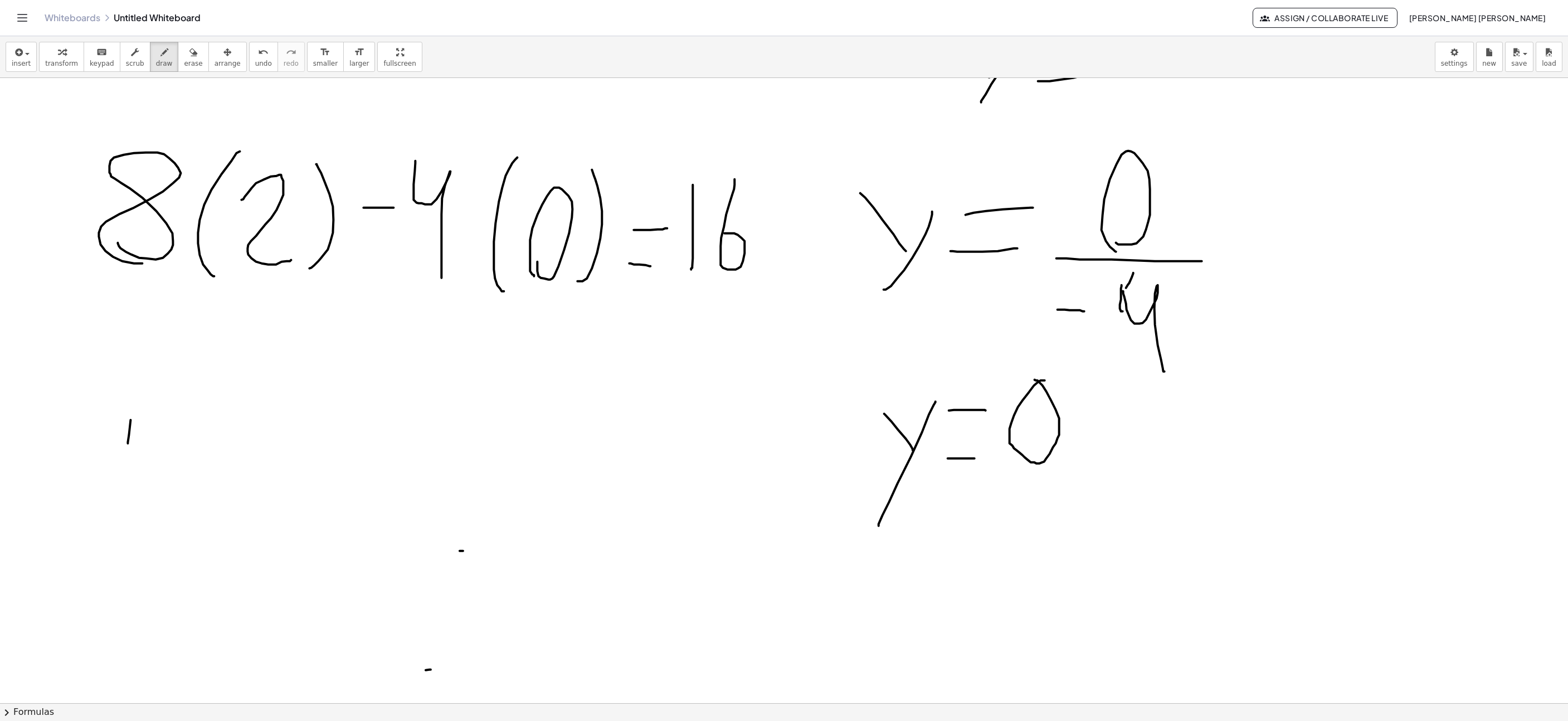
drag, startPoint x: 128, startPoint y: 445, endPoint x: 143, endPoint y: 343, distance: 103.1
drag, startPoint x: 213, startPoint y: 355, endPoint x: 203, endPoint y: 427, distance: 72.7
drag, startPoint x: 285, startPoint y: 403, endPoint x: 315, endPoint y: 413, distance: 31.6
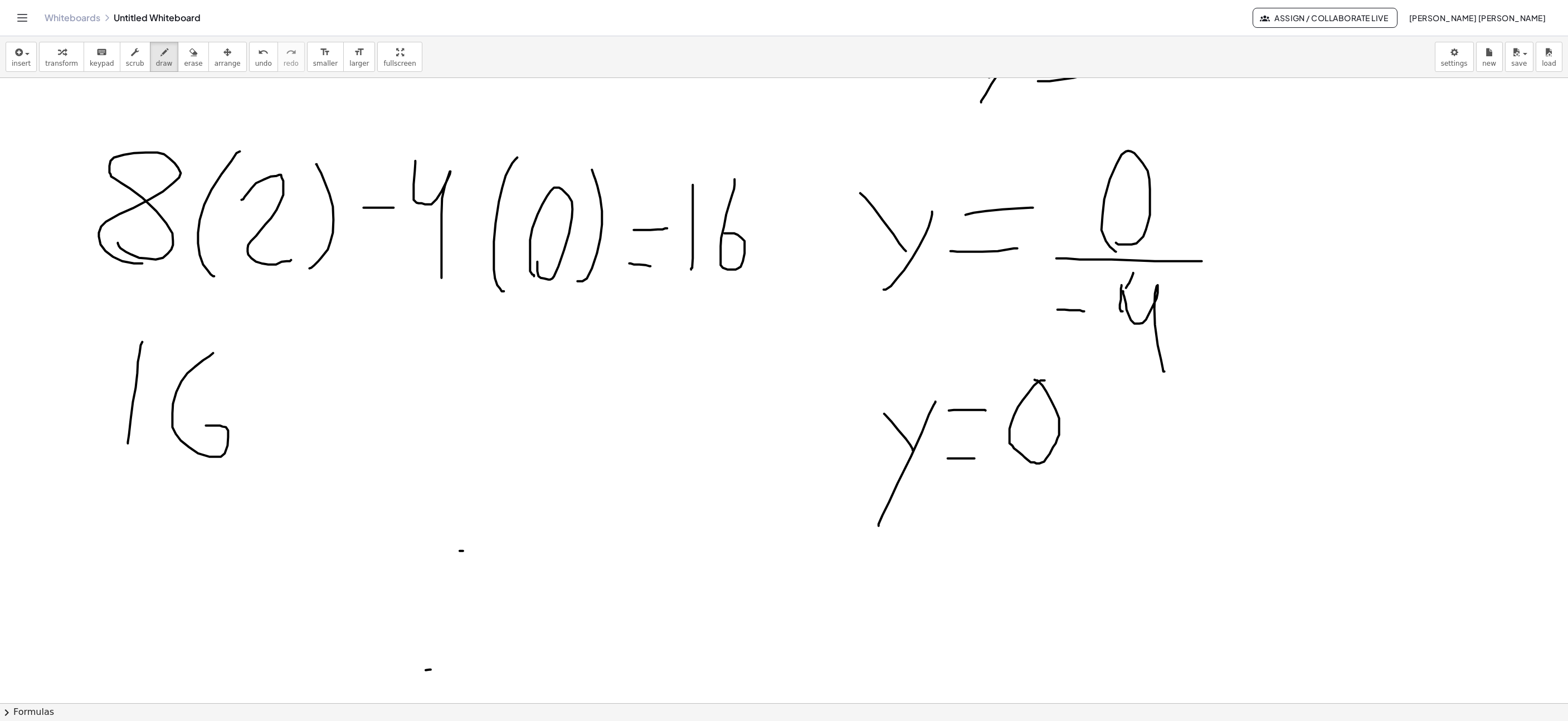
drag, startPoint x: 282, startPoint y: 447, endPoint x: 305, endPoint y: 448, distance: 23.0
drag, startPoint x: 349, startPoint y: 447, endPoint x: 358, endPoint y: 355, distance: 92.4
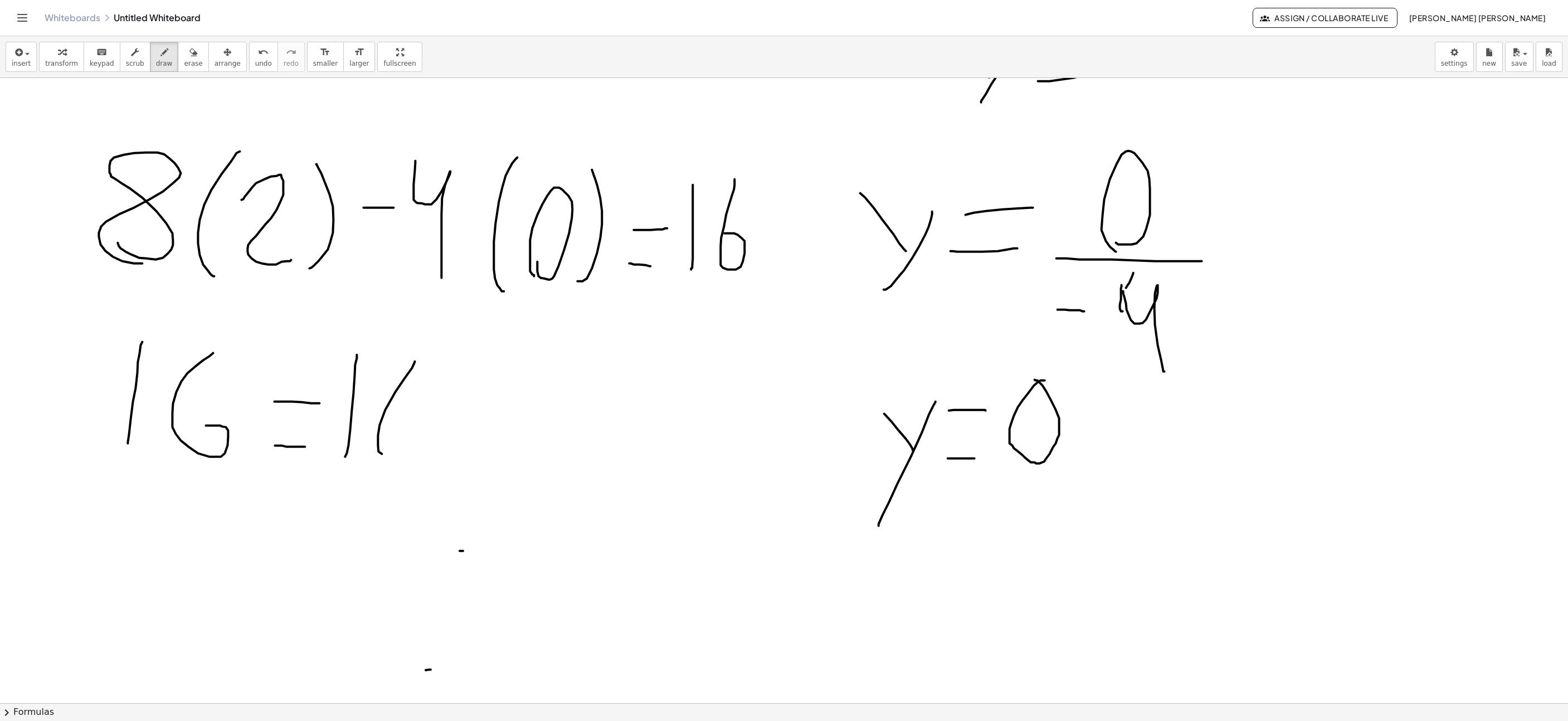
drag, startPoint x: 395, startPoint y: 393, endPoint x: 372, endPoint y: 409, distance: 28.0
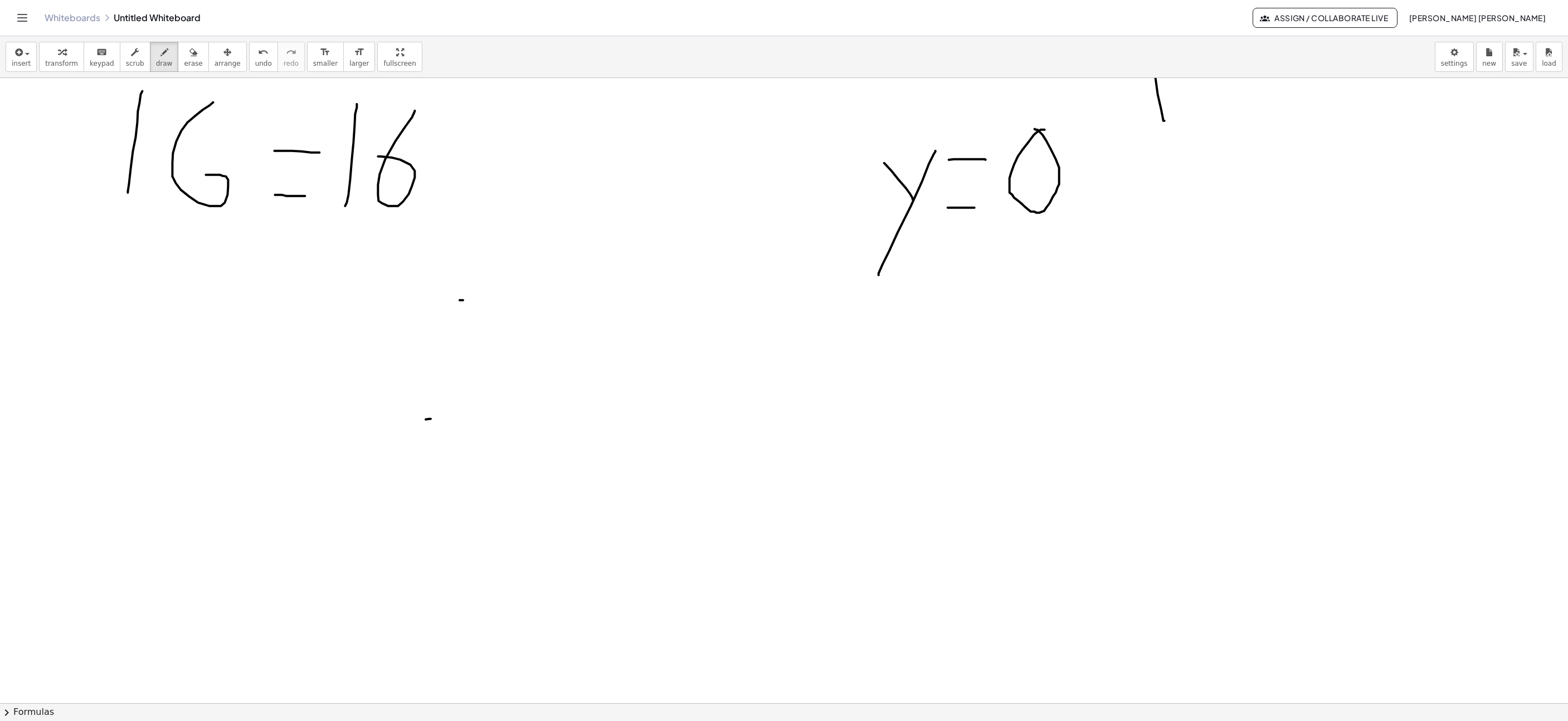
scroll to position [1589, 234]
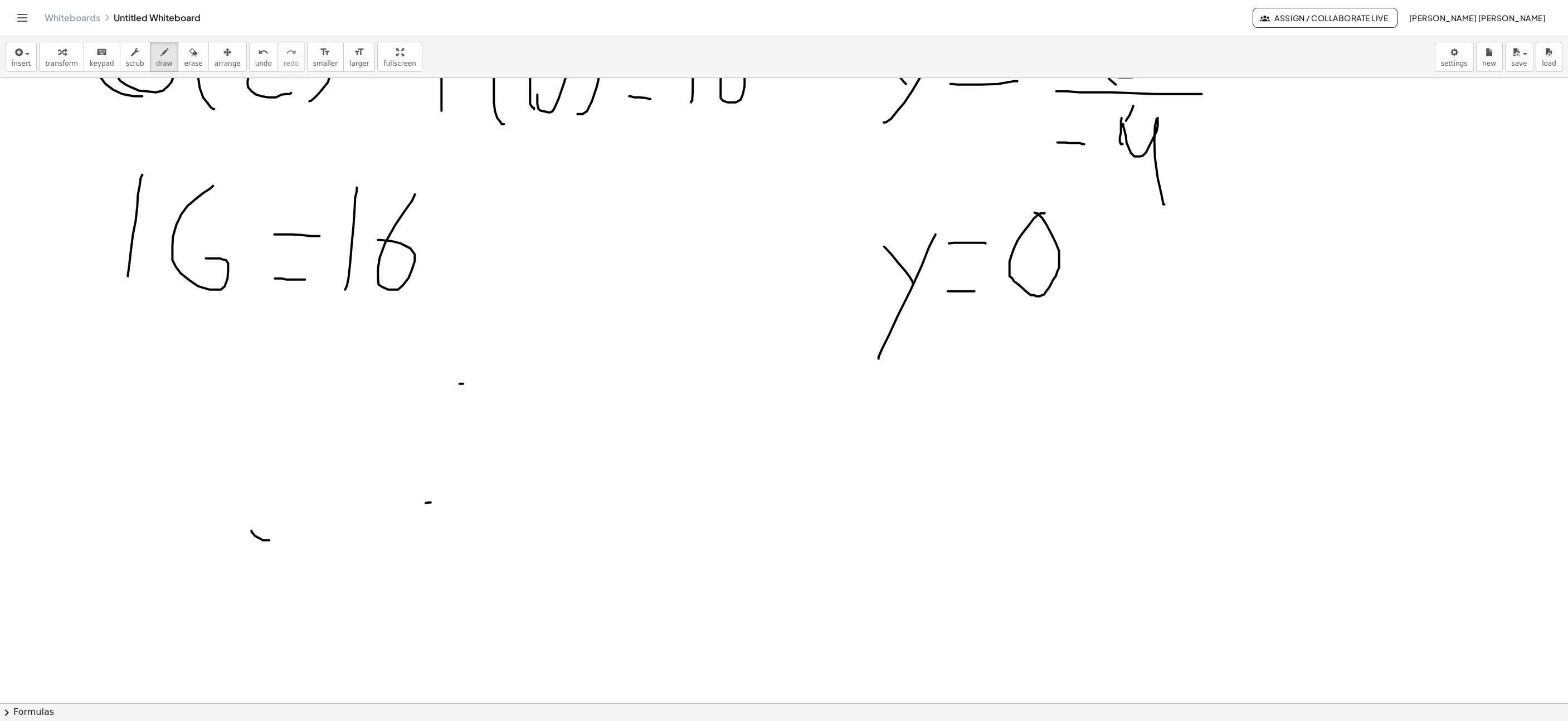
drag, startPoint x: 251, startPoint y: 532, endPoint x: 280, endPoint y: 519, distance: 31.8
click at [282, 519] on div at bounding box center [1076, 675] width 2621 height 4373
click at [256, 57] on button "undo undo" at bounding box center [263, 57] width 29 height 30
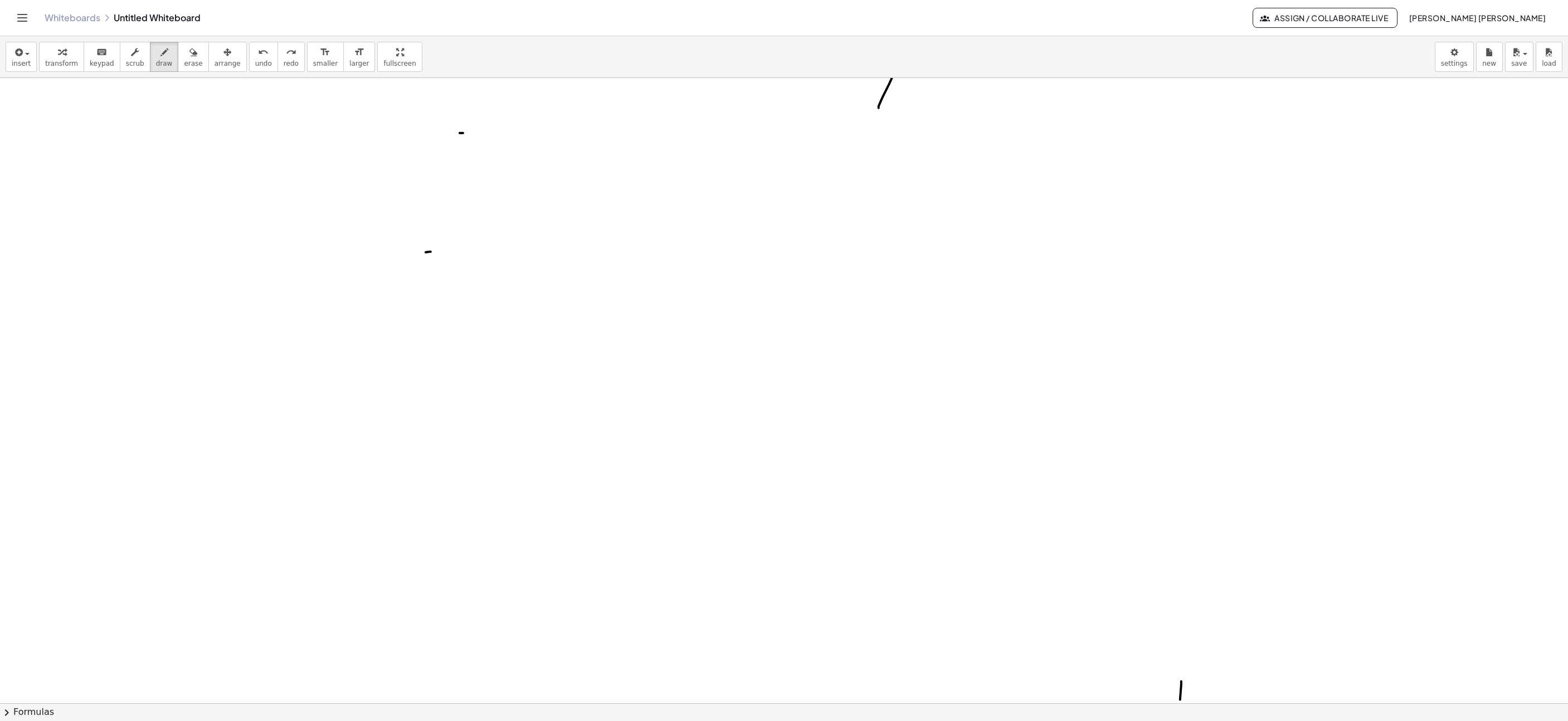
scroll to position [1672, 234]
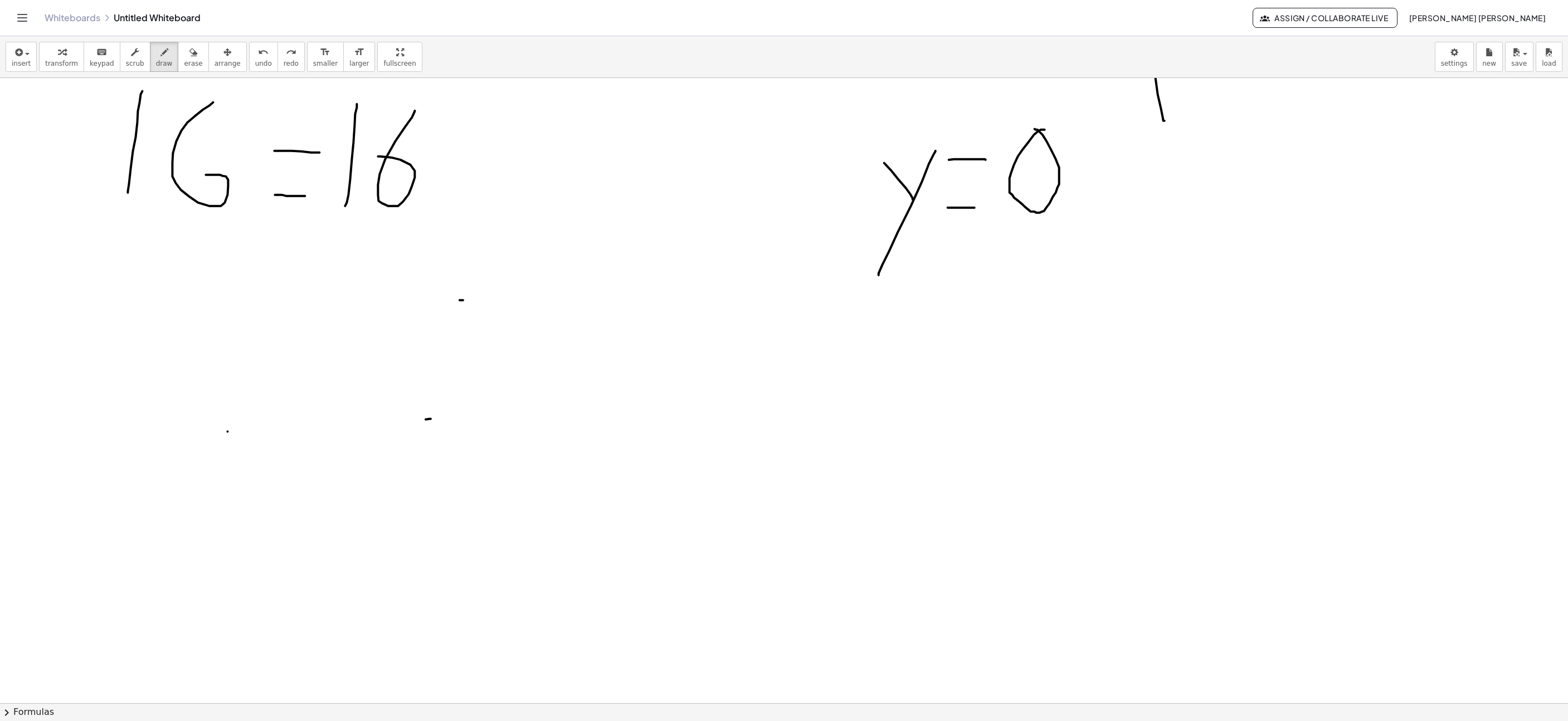
drag, startPoint x: 228, startPoint y: 433, endPoint x: 275, endPoint y: 433, distance: 47.0
click at [275, 433] on div at bounding box center [1076, 592] width 2621 height 4373
drag, startPoint x: 310, startPoint y: 387, endPoint x: 339, endPoint y: 462, distance: 80.4
click at [339, 462] on div at bounding box center [1076, 592] width 2621 height 4373
drag, startPoint x: 399, startPoint y: 363, endPoint x: 422, endPoint y: 440, distance: 80.4
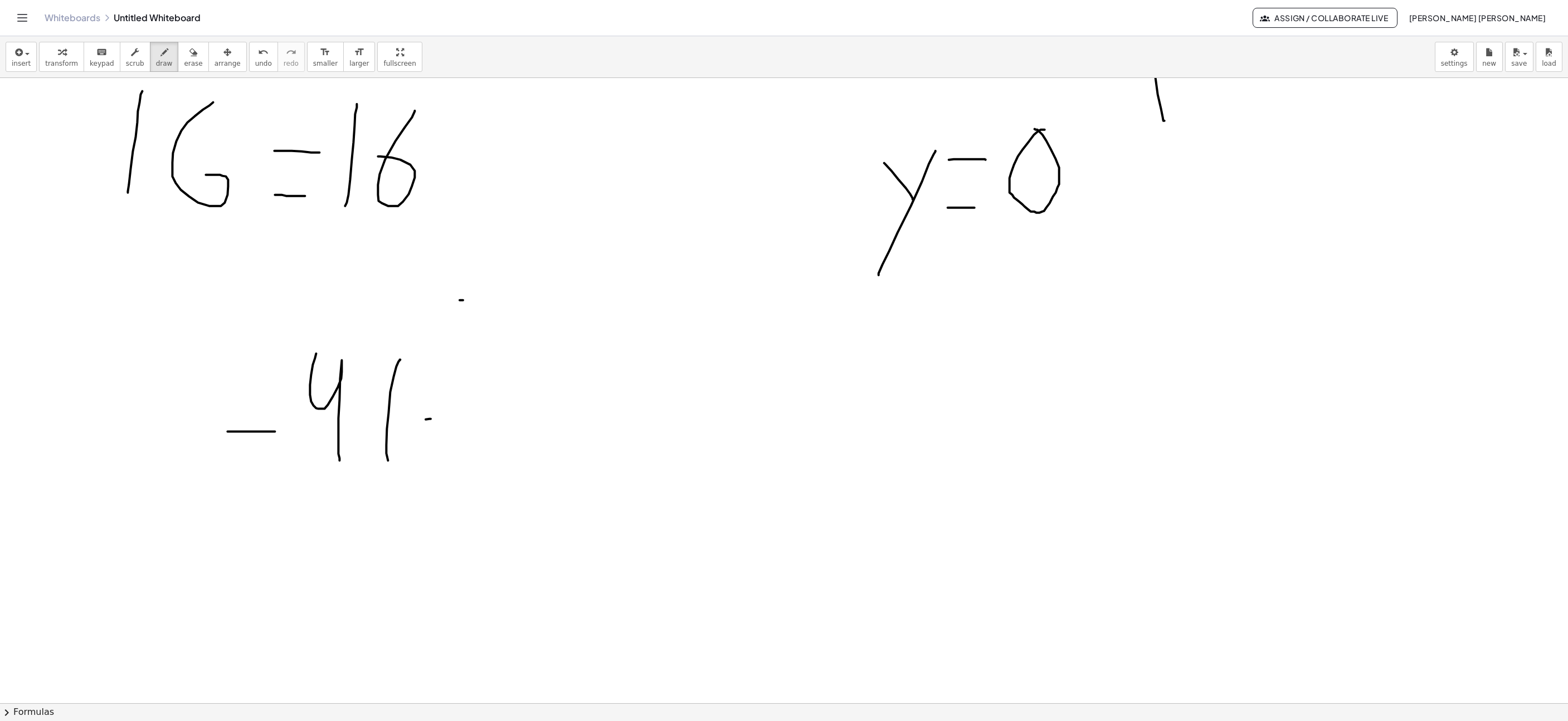
click at [403, 470] on div at bounding box center [1076, 592] width 2621 height 4373
drag, startPoint x: 434, startPoint y: 397, endPoint x: 466, endPoint y: 451, distance: 62.8
click at [444, 452] on div at bounding box center [1076, 592] width 2621 height 4373
drag, startPoint x: 482, startPoint y: 468, endPoint x: 475, endPoint y: 358, distance: 110.2
click at [475, 358] on div at bounding box center [1076, 592] width 2621 height 4373
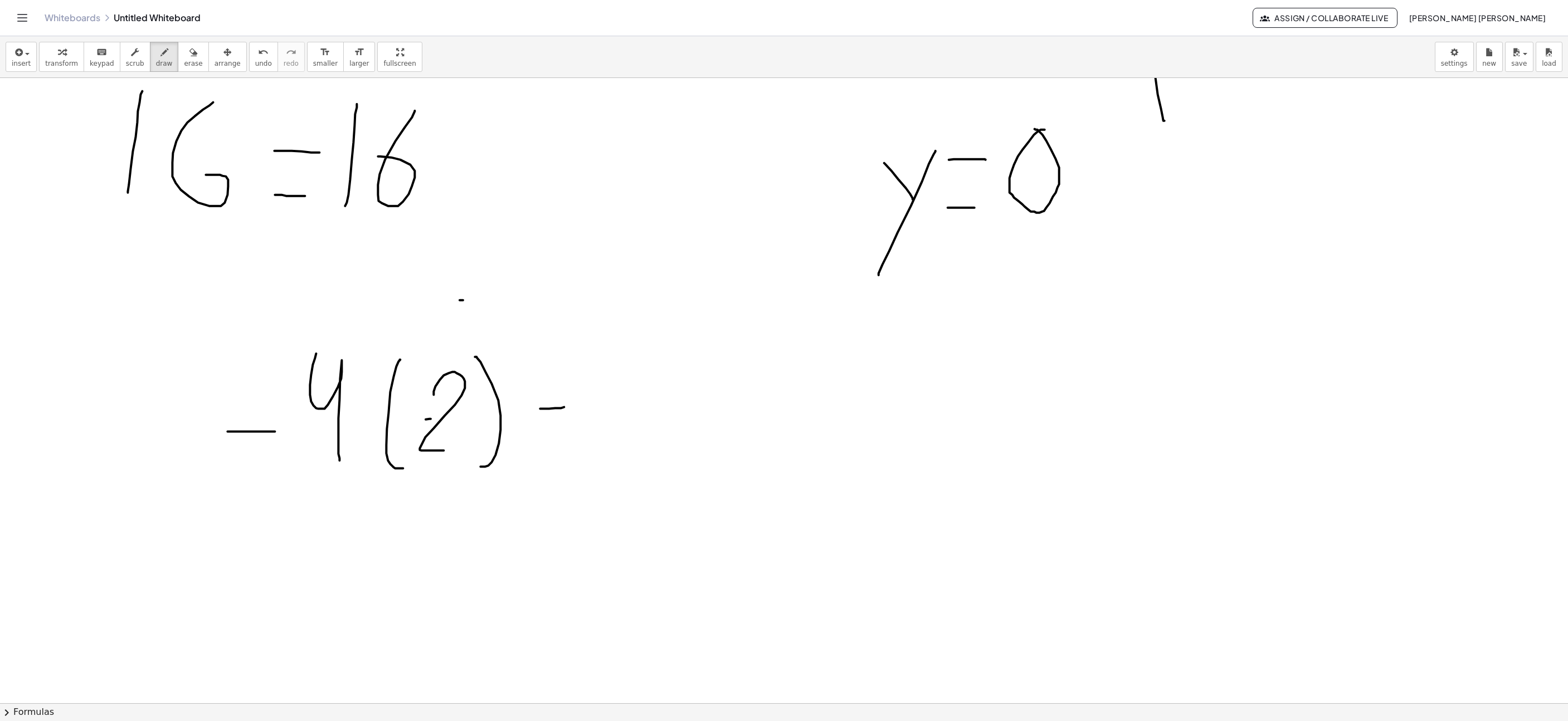
drag, startPoint x: 549, startPoint y: 410, endPoint x: 567, endPoint y: 409, distance: 18.0
click at [567, 409] on div at bounding box center [1076, 592] width 2621 height 4373
drag, startPoint x: 542, startPoint y: 438, endPoint x: 565, endPoint y: 439, distance: 23.0
click at [563, 439] on div at bounding box center [1076, 592] width 2621 height 4373
drag, startPoint x: 590, startPoint y: 412, endPoint x: 629, endPoint y: 412, distance: 39.0
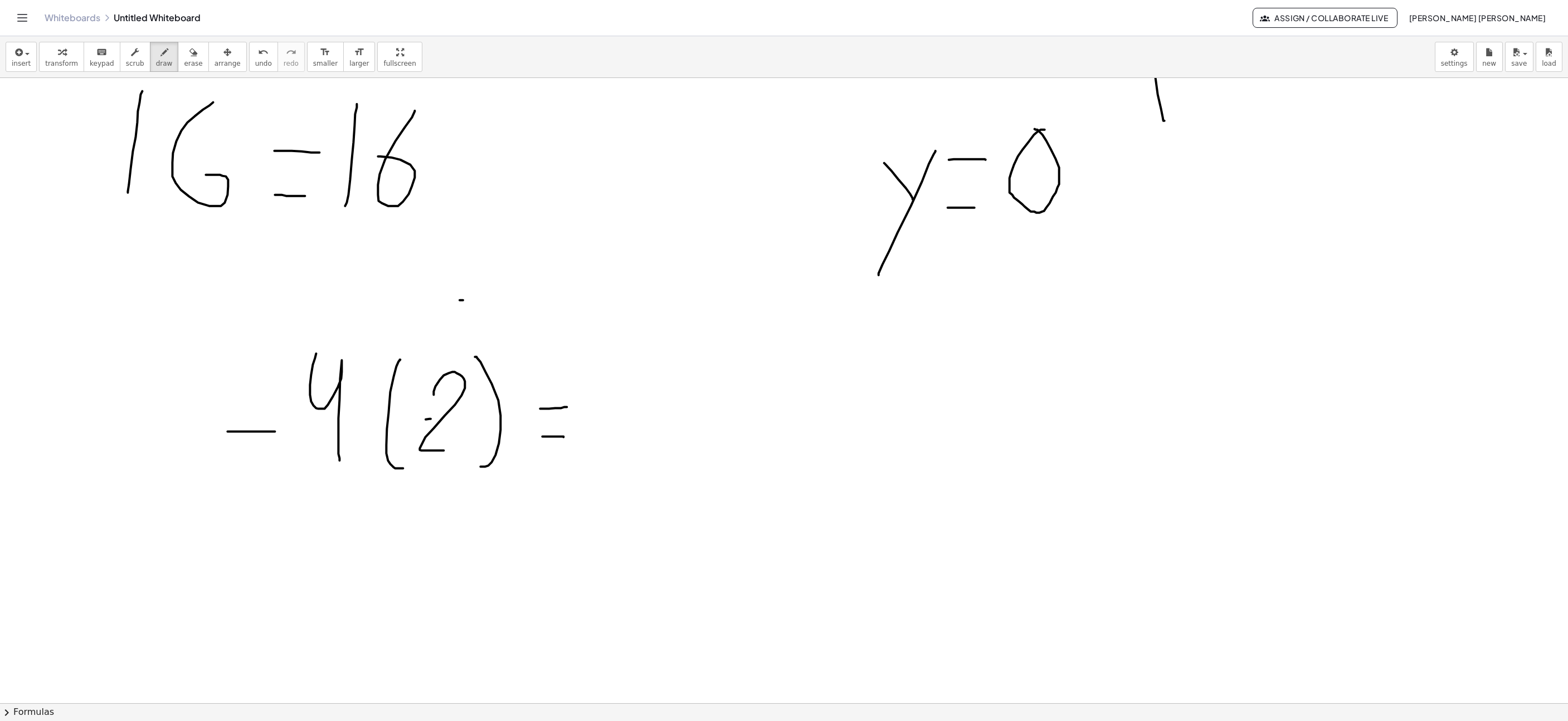
click at [629, 412] on div at bounding box center [1076, 592] width 2621 height 4373
drag, startPoint x: 637, startPoint y: 451, endPoint x: 649, endPoint y: 449, distance: 12.2
click at [642, 448] on div at bounding box center [1076, 592] width 2621 height 4373
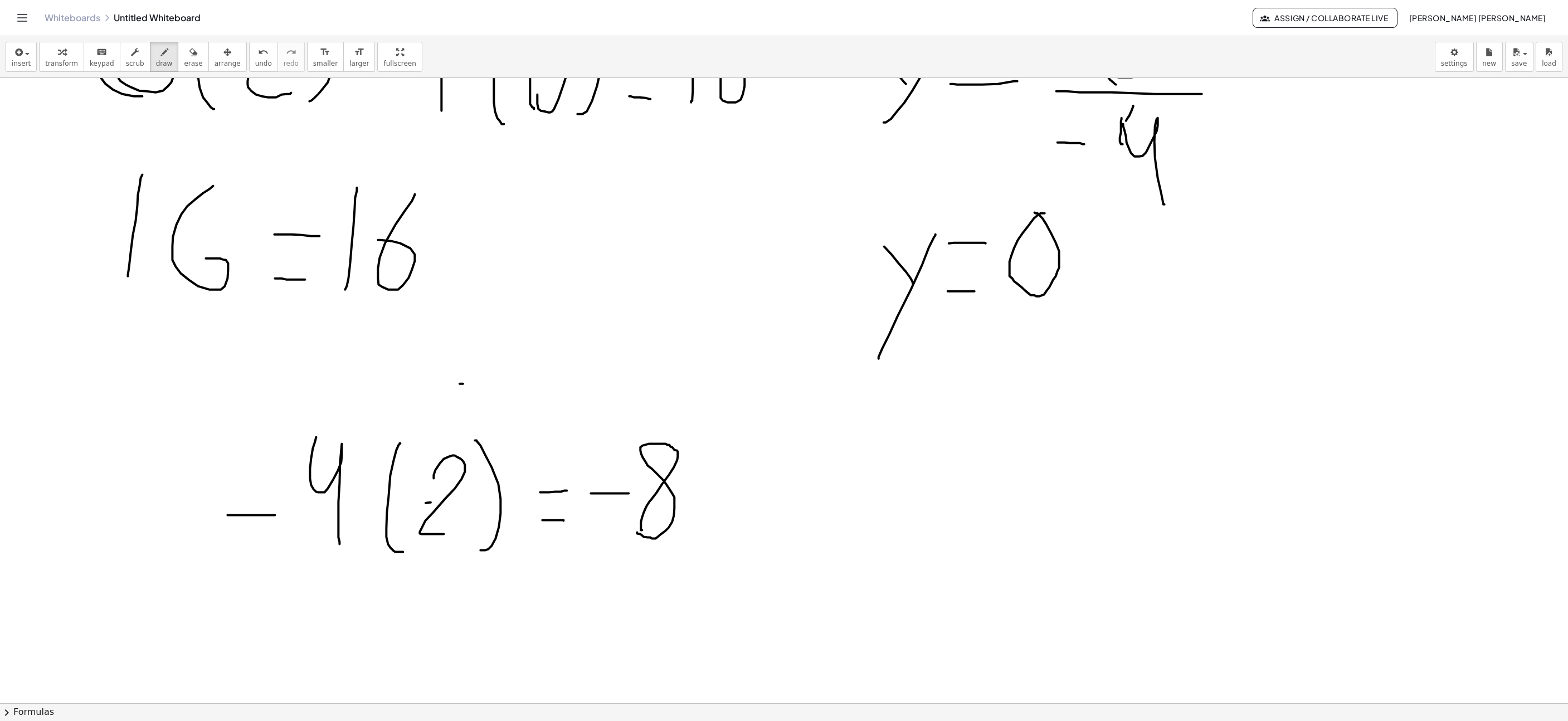
scroll to position [1756, 234]
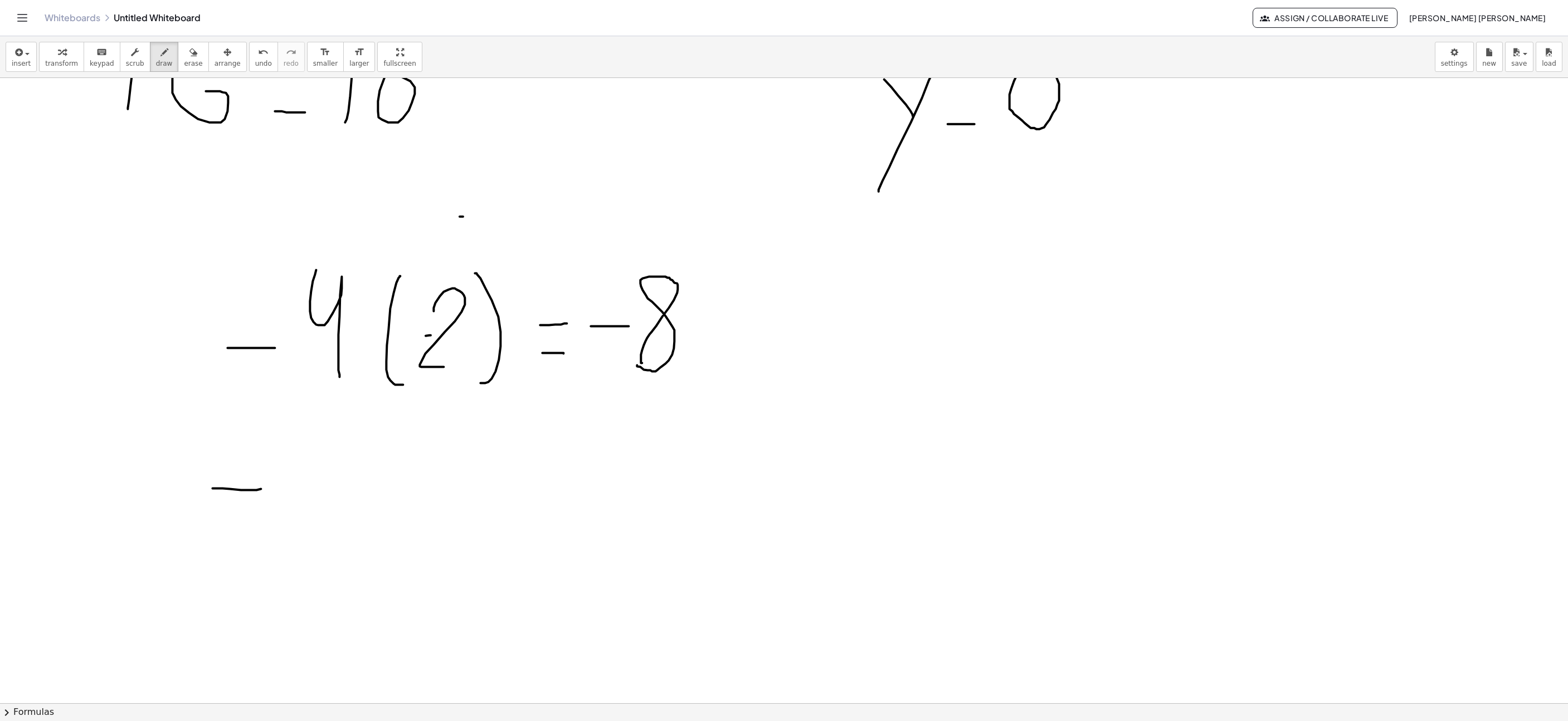
drag, startPoint x: 256, startPoint y: 492, endPoint x: 288, endPoint y: 510, distance: 36.7
click at [265, 489] on div at bounding box center [1076, 508] width 2621 height 4373
click at [315, 522] on div at bounding box center [1076, 508] width 2621 height 4373
click at [403, 497] on div at bounding box center [1076, 508] width 2621 height 4373
click at [412, 532] on div at bounding box center [1076, 508] width 2621 height 4373
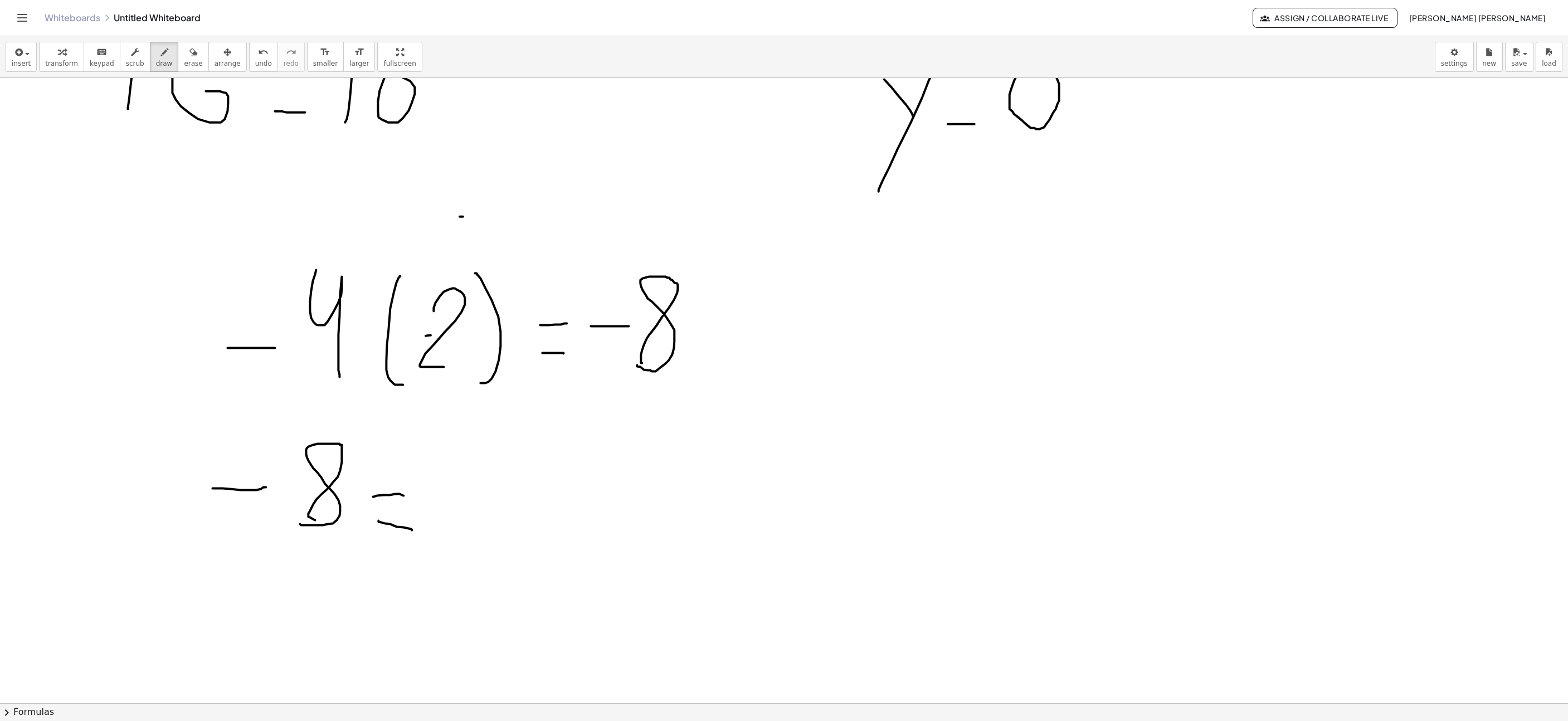
click at [460, 493] on div at bounding box center [1076, 508] width 2621 height 4373
click at [490, 526] on div at bounding box center [1076, 508] width 2621 height 4373
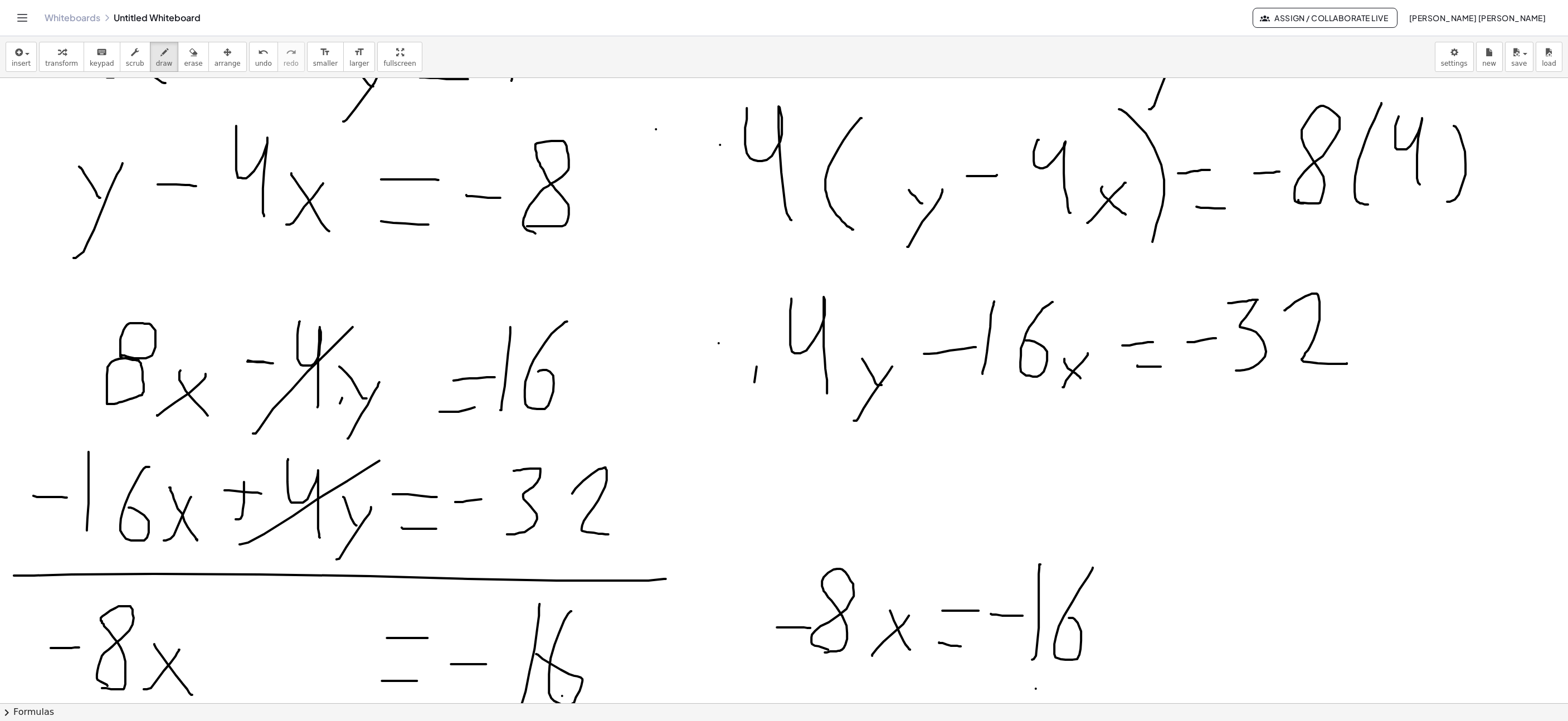
scroll to position [0, 386]
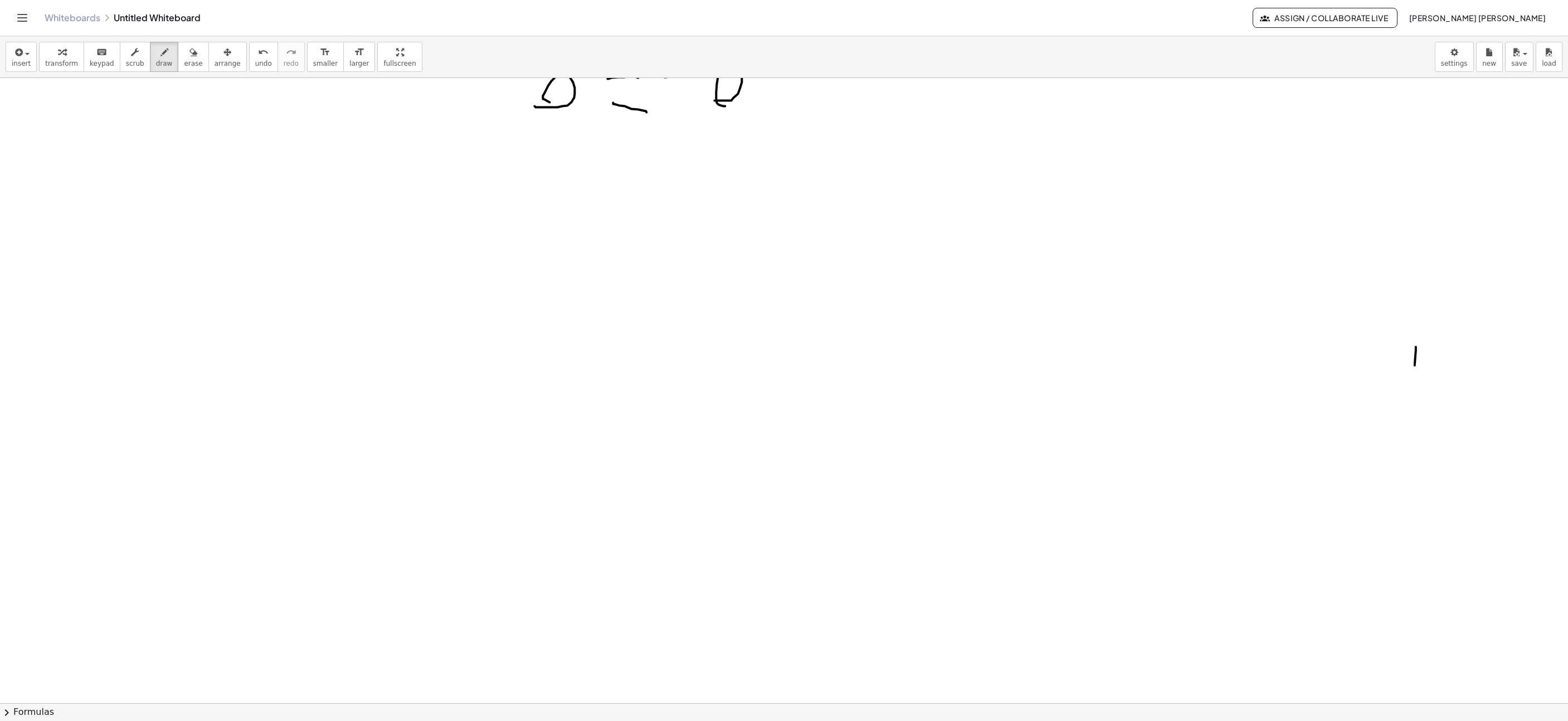
scroll to position [2258, 0]
drag, startPoint x: 478, startPoint y: 122, endPoint x: 438, endPoint y: 177, distance: 68.0
drag, startPoint x: 494, startPoint y: 205, endPoint x: 530, endPoint y: 163, distance: 55.3
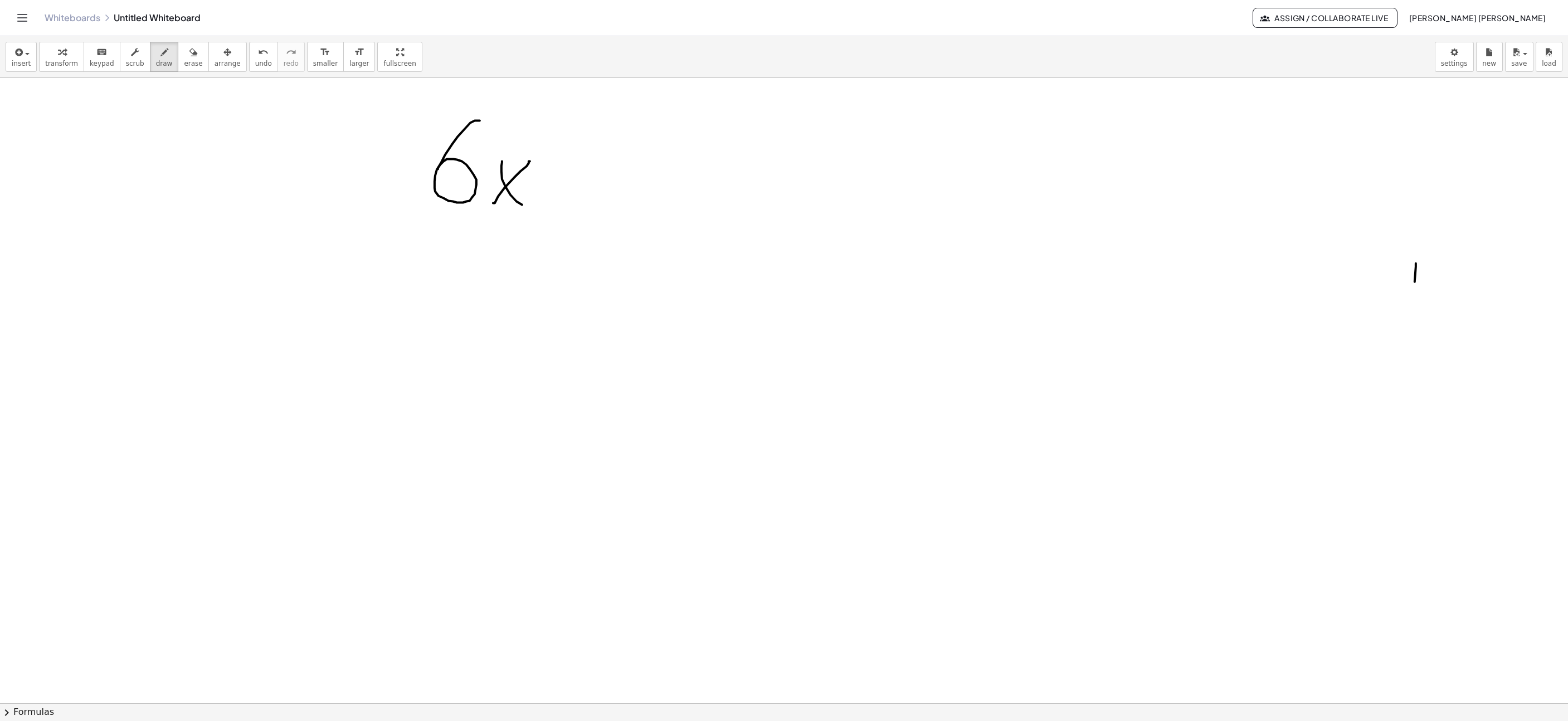
drag, startPoint x: 517, startPoint y: 203, endPoint x: 543, endPoint y: 30, distance: 174.9
drag, startPoint x: 572, startPoint y: 172, endPoint x: 571, endPoint y: 132, distance: 40.0
drag, startPoint x: 555, startPoint y: 149, endPoint x: 602, endPoint y: 154, distance: 47.3
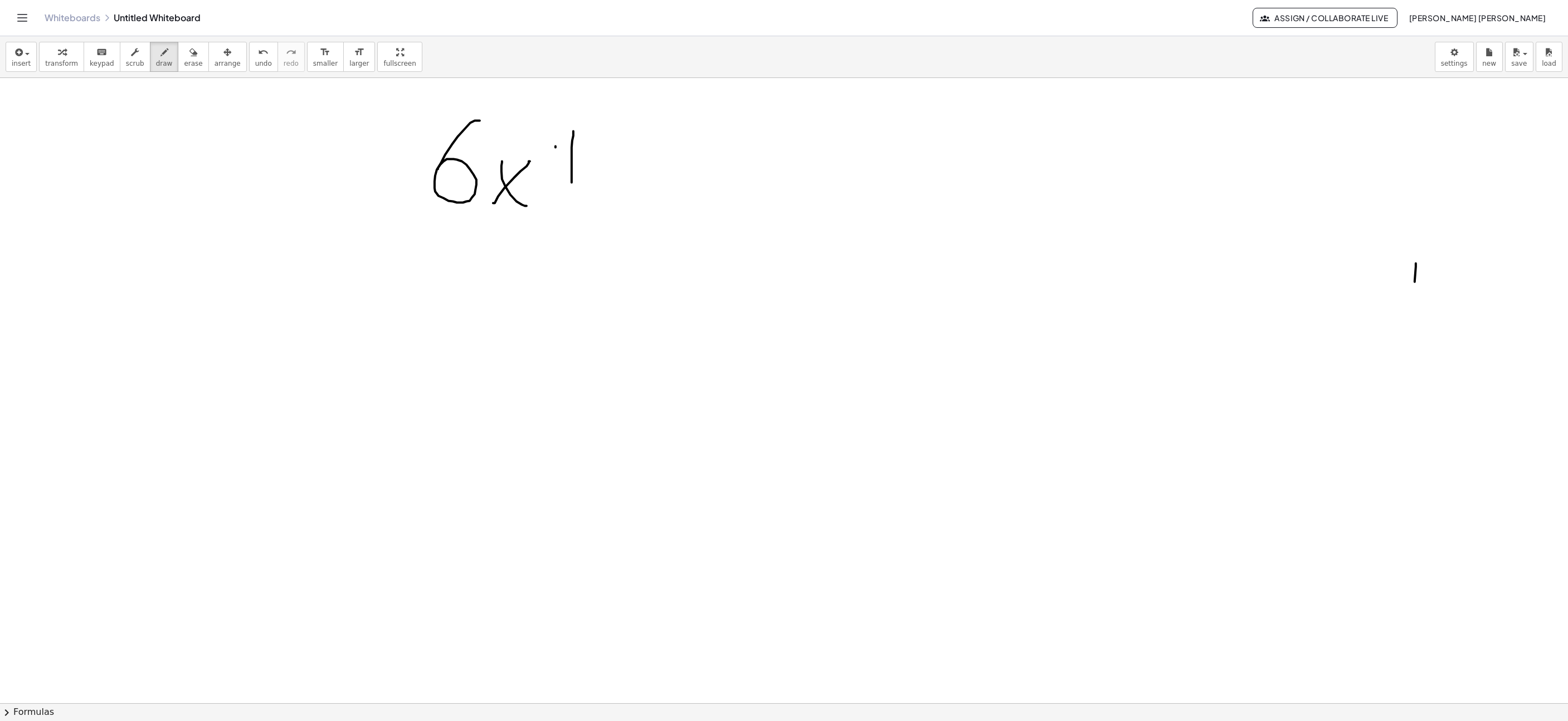
drag, startPoint x: 626, startPoint y: 195, endPoint x: 653, endPoint y: 195, distance: 27.0
drag, startPoint x: 666, startPoint y: 221, endPoint x: 709, endPoint y: 148, distance: 84.7
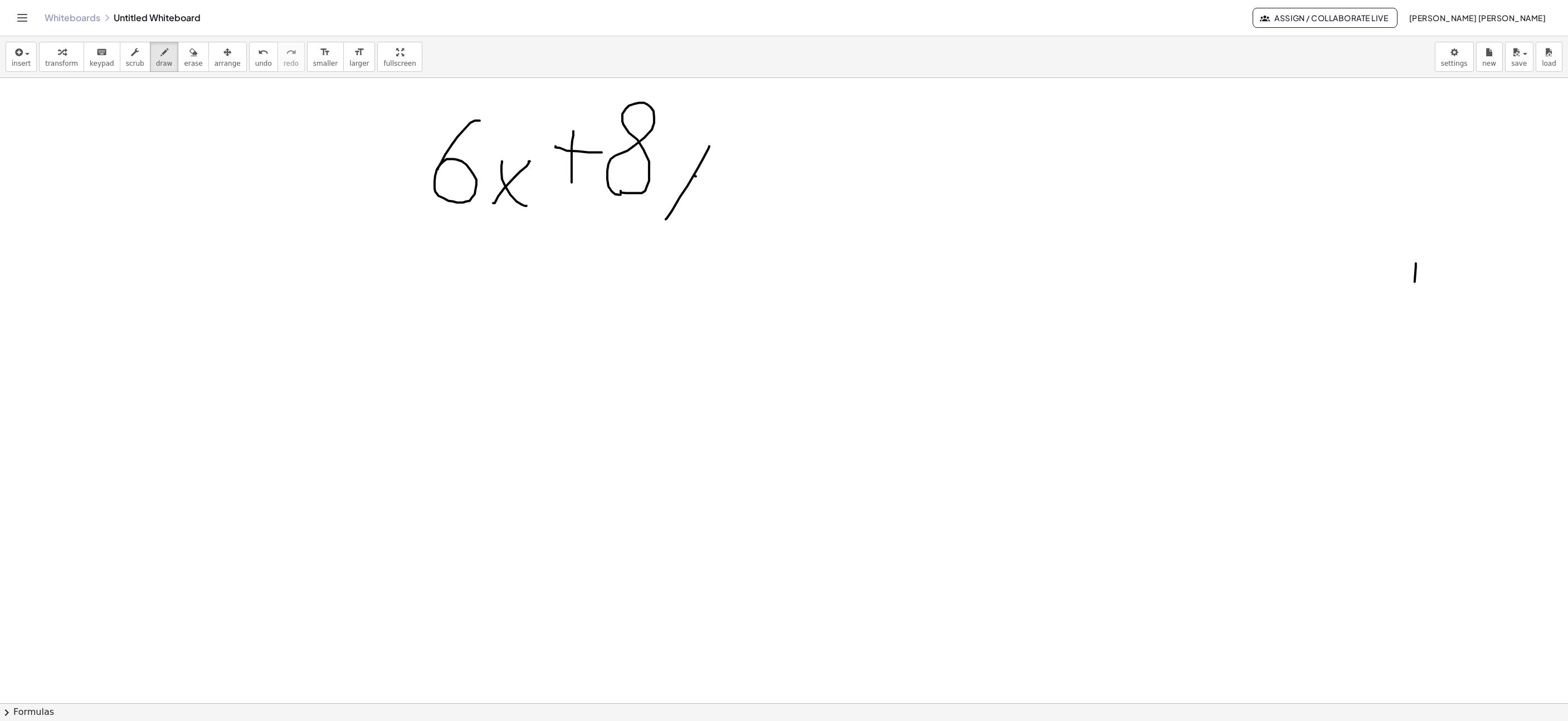
drag, startPoint x: 696, startPoint y: 178, endPoint x: 678, endPoint y: 149, distance: 34.1
drag, startPoint x: 747, startPoint y: 146, endPoint x: 796, endPoint y: 159, distance: 50.7
drag, startPoint x: 756, startPoint y: 187, endPoint x: 796, endPoint y: 171, distance: 43.1
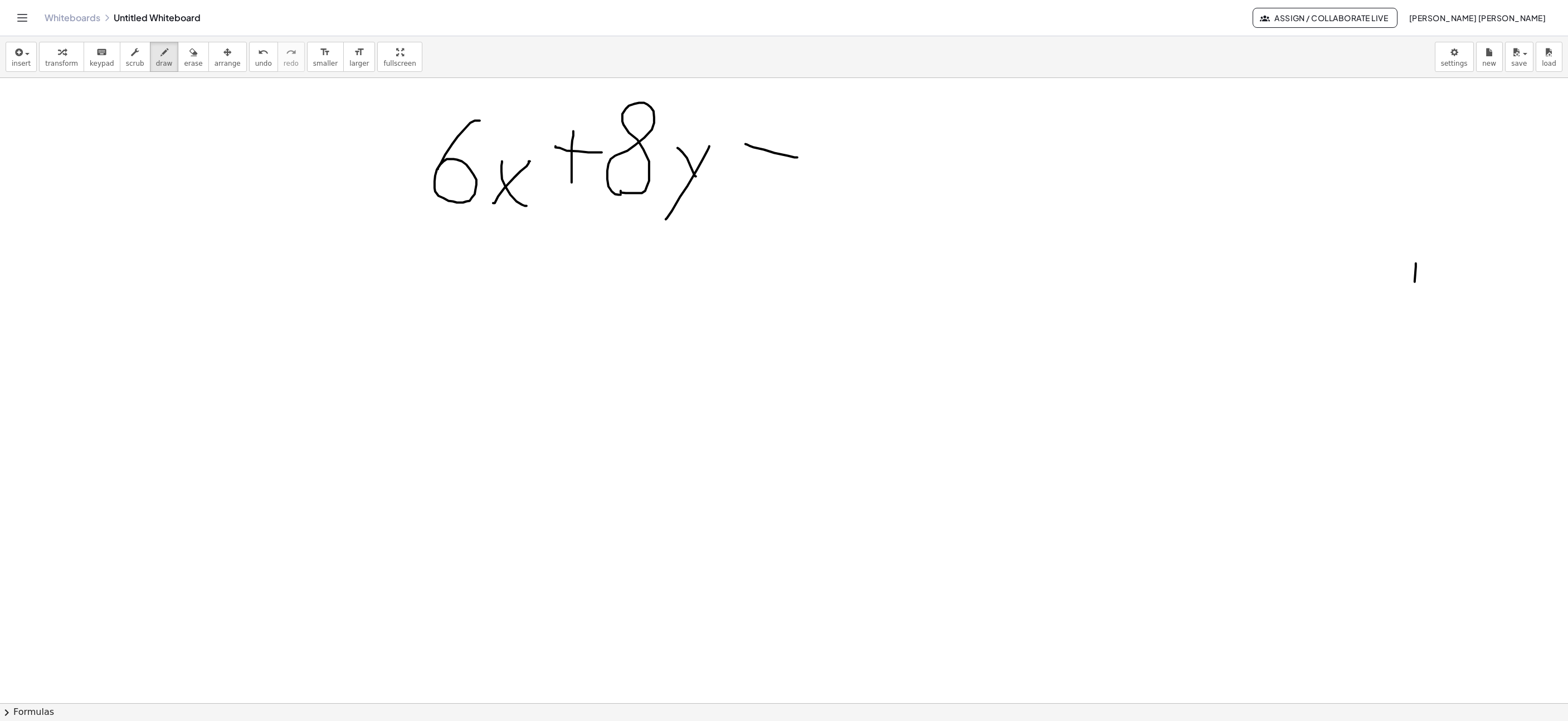
drag, startPoint x: 830, startPoint y: 116, endPoint x: 876, endPoint y: 180, distance: 78.8
drag, startPoint x: 893, startPoint y: 119, endPoint x: 873, endPoint y: 141, distance: 29.7
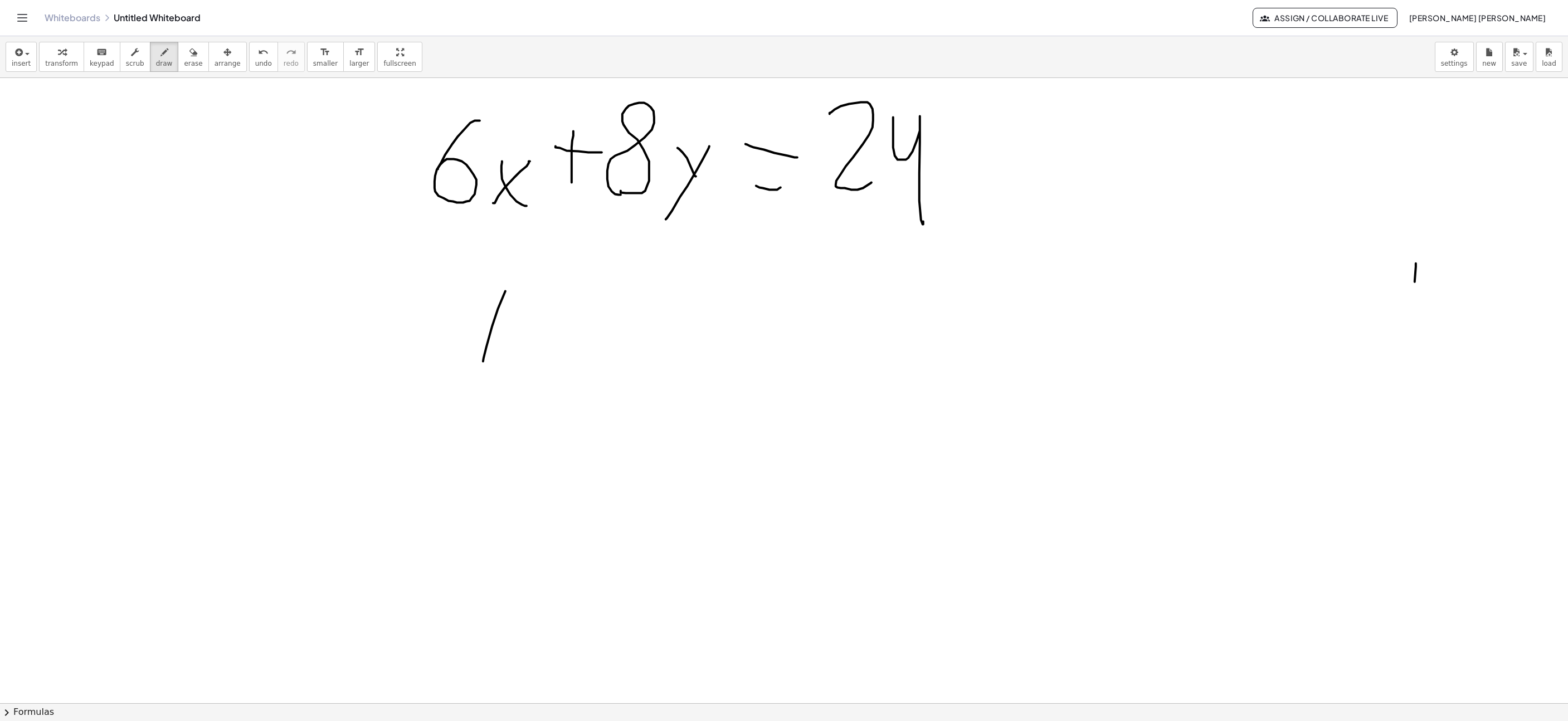
drag, startPoint x: 505, startPoint y: 293, endPoint x: 509, endPoint y: 279, distance: 14.6
drag, startPoint x: 497, startPoint y: 303, endPoint x: 476, endPoint y: 268, distance: 40.8
drag, startPoint x: 565, startPoint y: 290, endPoint x: 590, endPoint y: 270, distance: 32.0
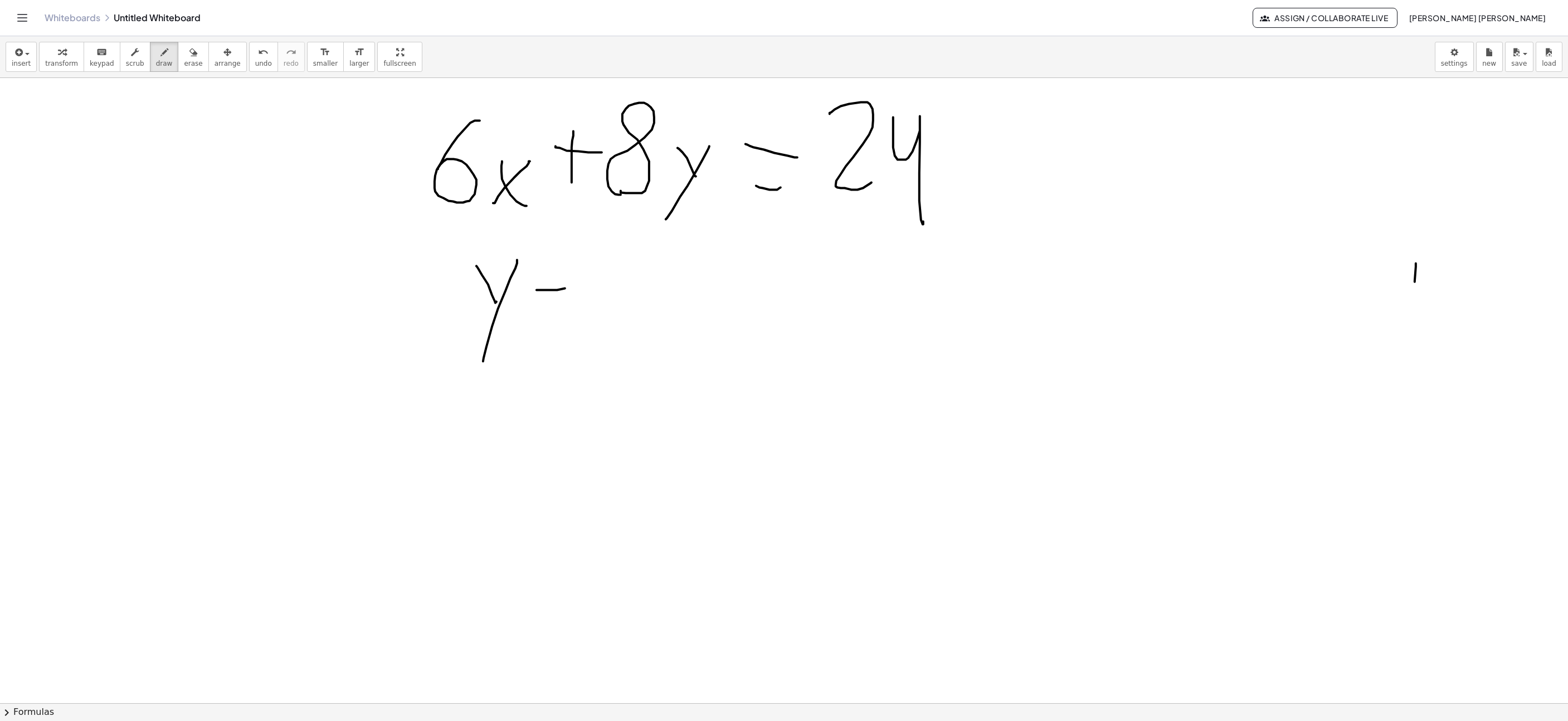
drag, startPoint x: 606, startPoint y: 236, endPoint x: 629, endPoint y: 326, distance: 92.9
drag, startPoint x: 657, startPoint y: 330, endPoint x: 689, endPoint y: 288, distance: 52.8
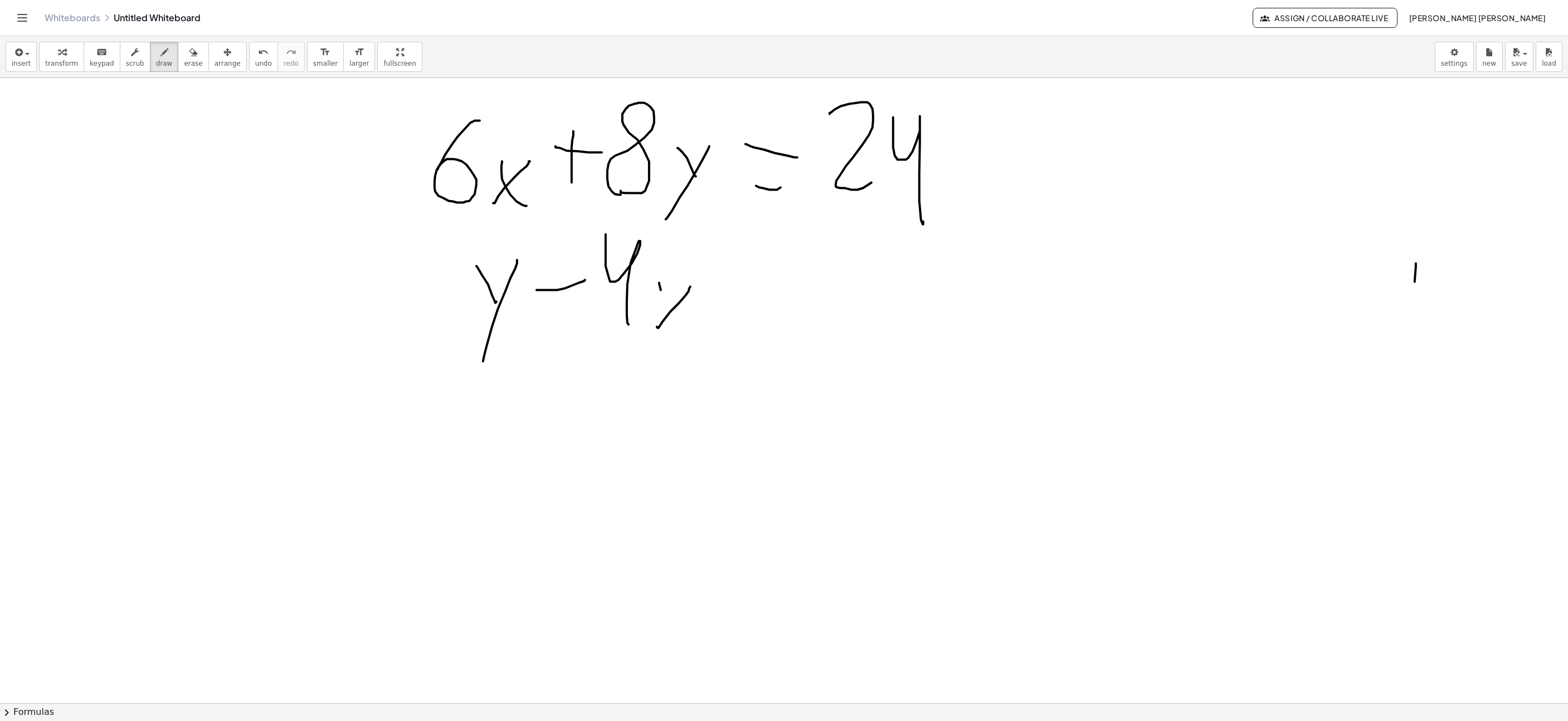
drag, startPoint x: 661, startPoint y: 291, endPoint x: 691, endPoint y: 337, distance: 54.9
drag, startPoint x: 713, startPoint y: 330, endPoint x: 764, endPoint y: 316, distance: 52.9
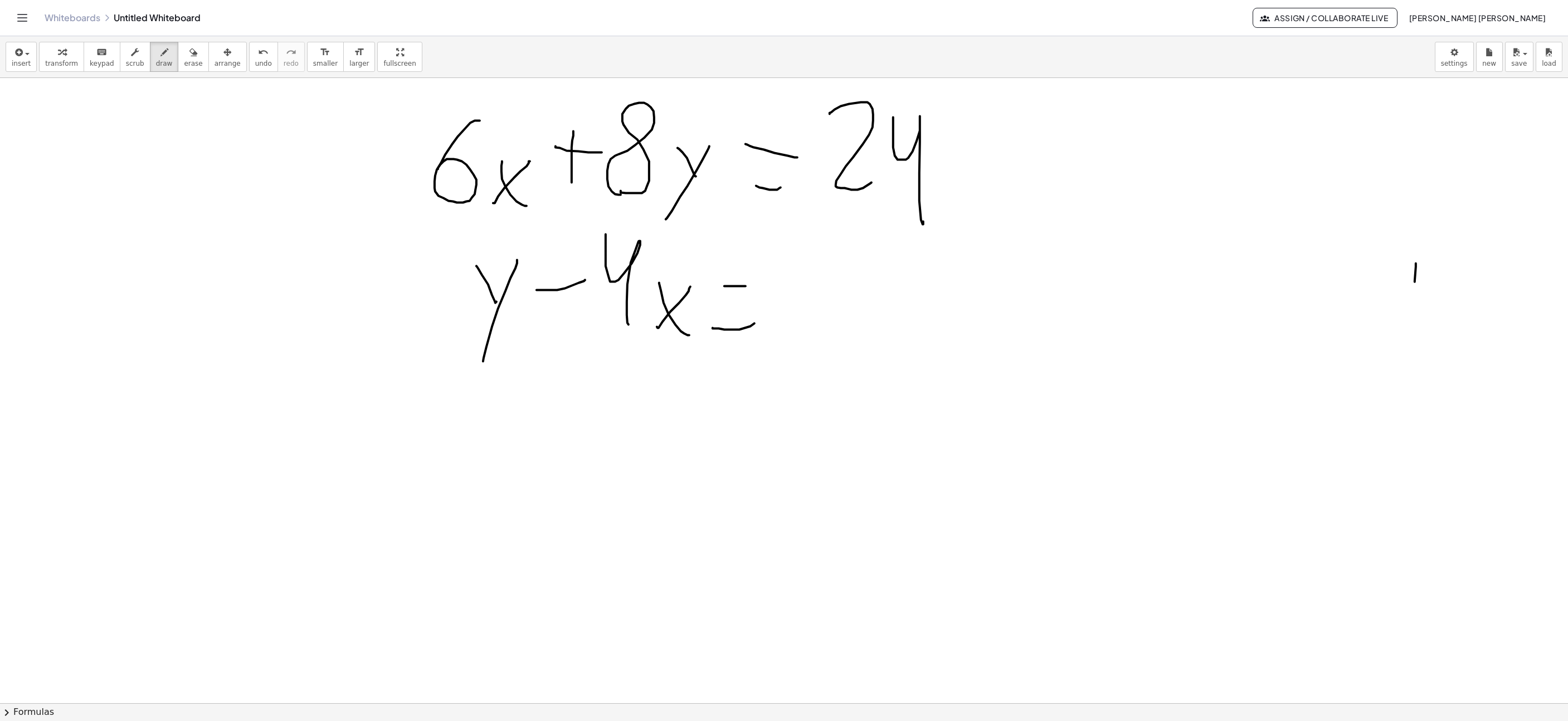
drag, startPoint x: 788, startPoint y: 297, endPoint x: 842, endPoint y: 299, distance: 54.0
click at [255, 59] on span "undo" at bounding box center [263, 64] width 17 height 8
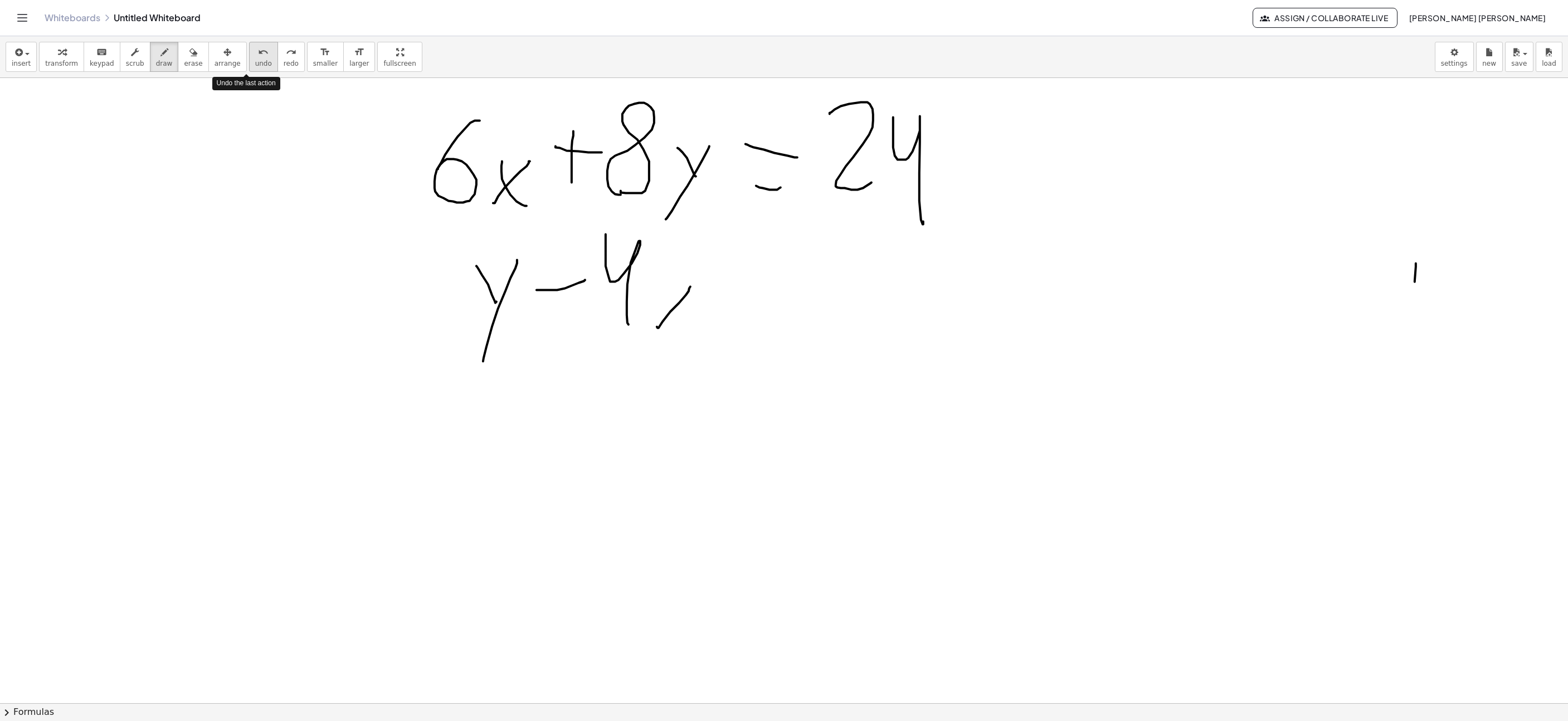
click at [255, 59] on span "undo" at bounding box center [263, 64] width 17 height 8
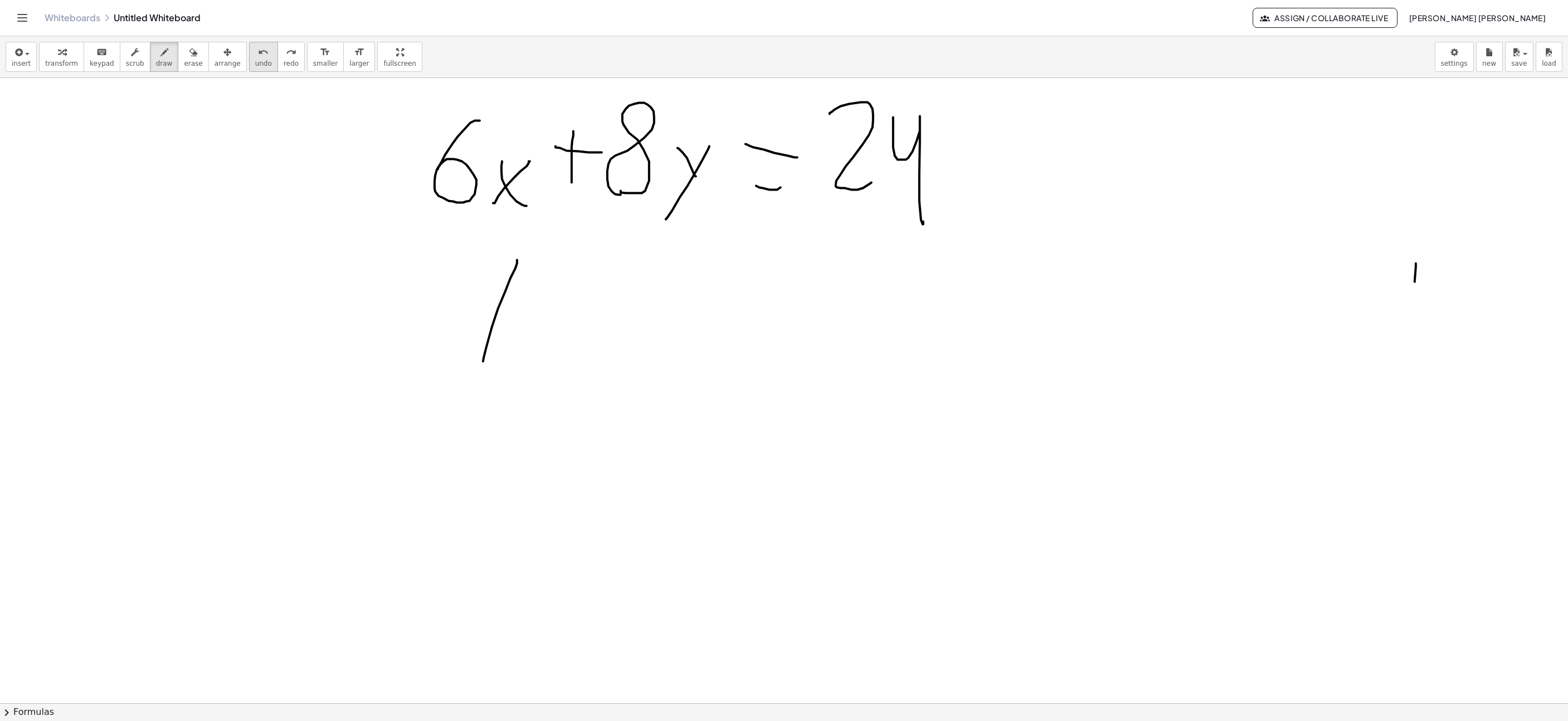
click at [255, 64] on span "undo" at bounding box center [263, 64] width 17 height 8
drag, startPoint x: 460, startPoint y: 284, endPoint x: 512, endPoint y: 347, distance: 81.7
drag, startPoint x: 549, startPoint y: 358, endPoint x: 553, endPoint y: 338, distance: 20.4
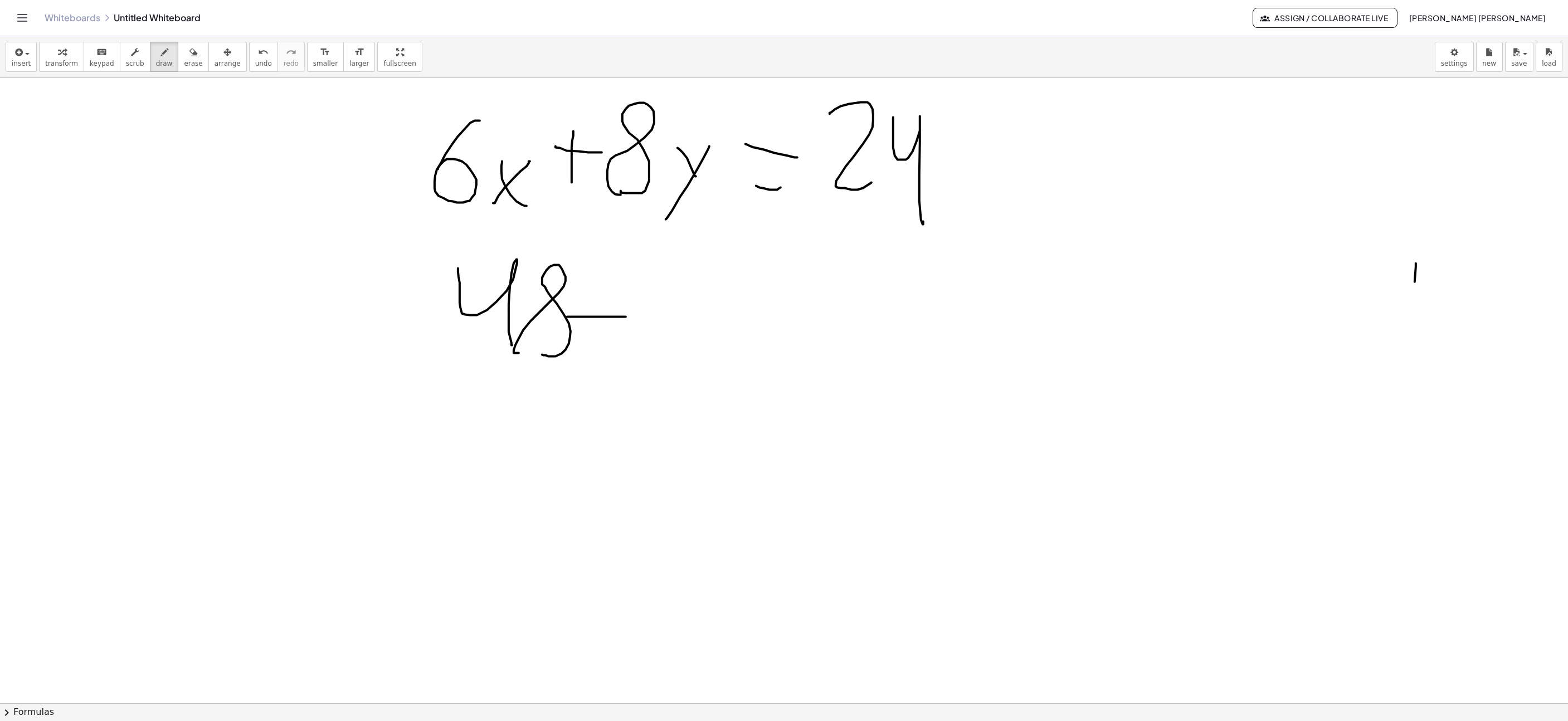
drag, startPoint x: 567, startPoint y: 318, endPoint x: 631, endPoint y: 317, distance: 64.0
click at [255, 64] on span "undo" at bounding box center [263, 64] width 17 height 8
drag, startPoint x: 592, startPoint y: 313, endPoint x: 624, endPoint y: 313, distance: 32.0
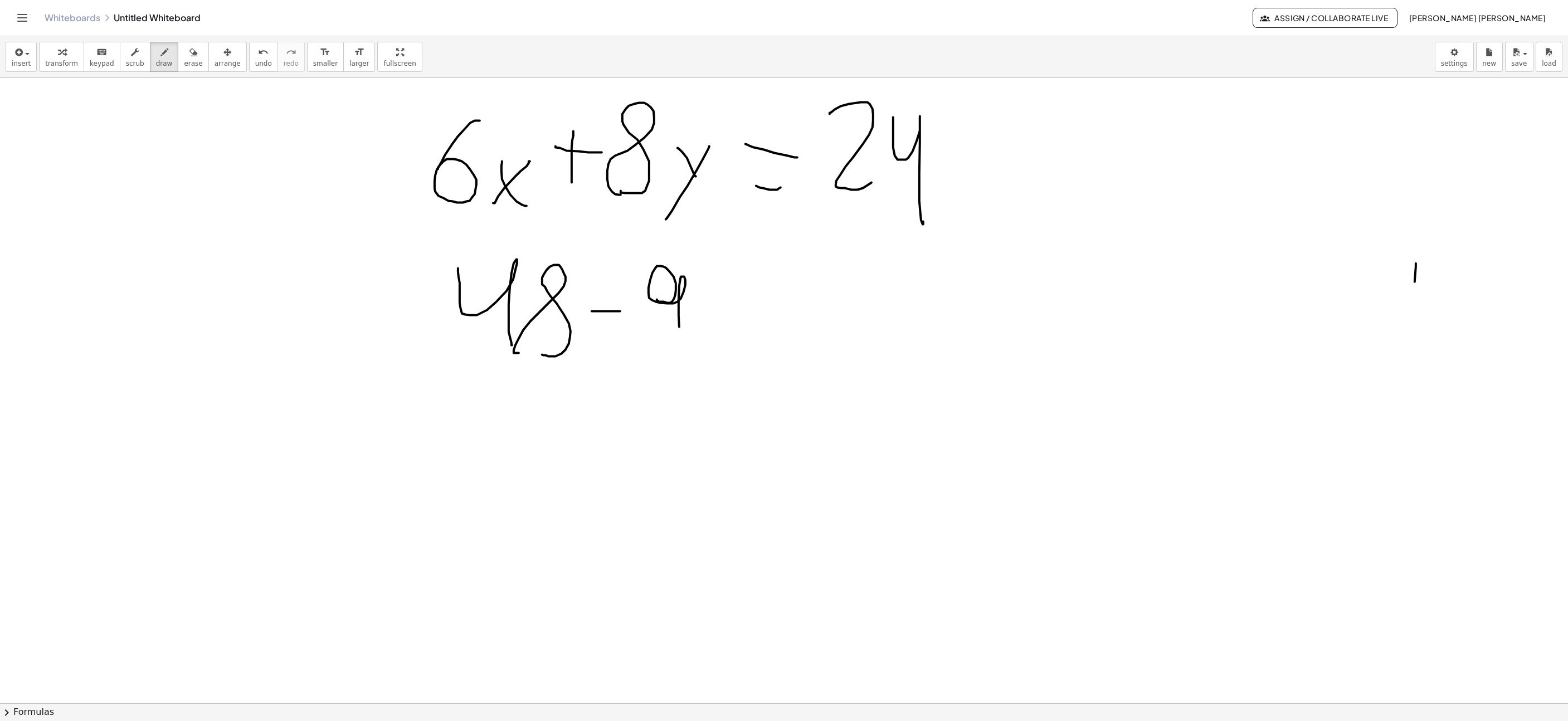
drag, startPoint x: 657, startPoint y: 301, endPoint x: 680, endPoint y: 347, distance: 51.4
drag, startPoint x: 691, startPoint y: 365, endPoint x: 717, endPoint y: 314, distance: 57.2
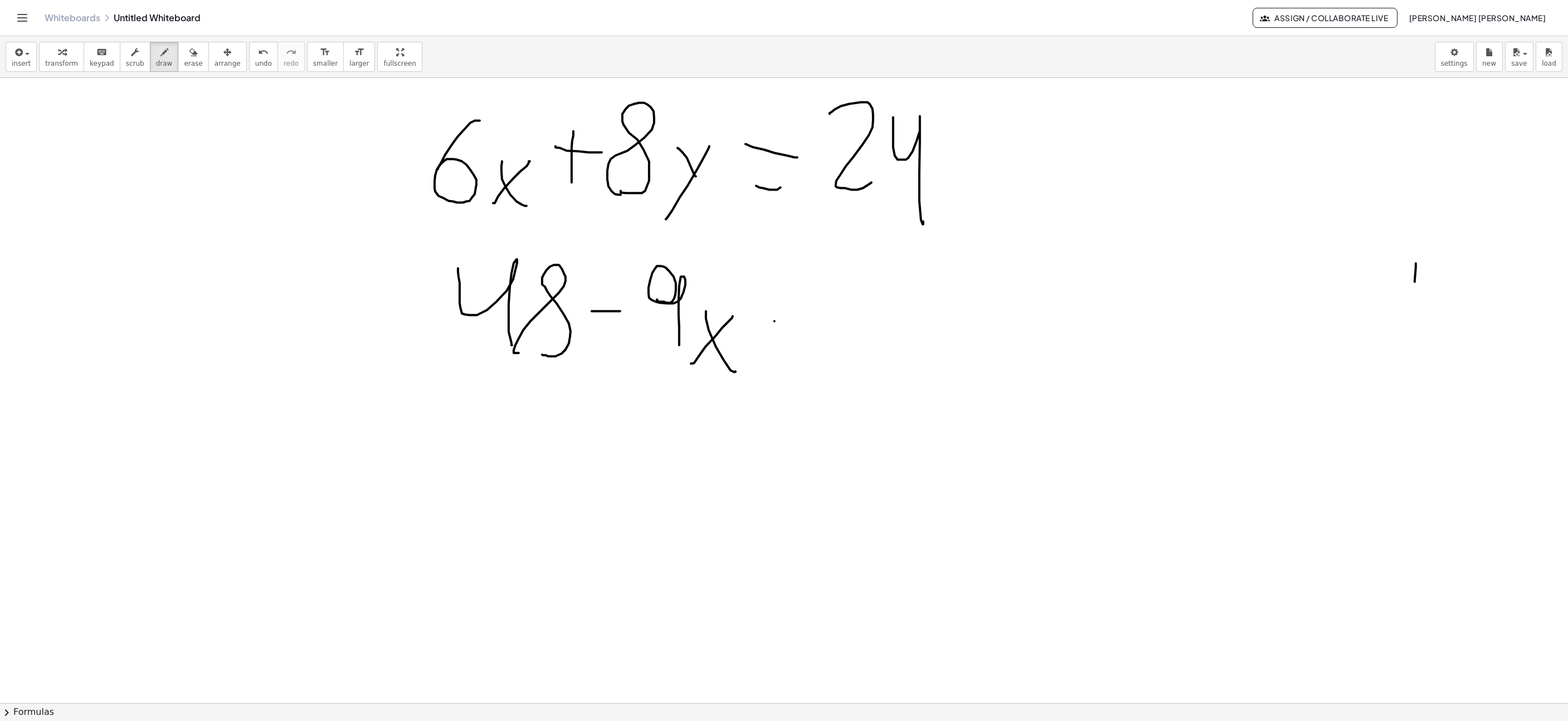
drag, startPoint x: 775, startPoint y: 323, endPoint x: 778, endPoint y: 352, distance: 29.2
drag, startPoint x: 801, startPoint y: 370, endPoint x: 817, endPoint y: 343, distance: 31.4
drag, startPoint x: 850, startPoint y: 365, endPoint x: 844, endPoint y: 248, distance: 117.2
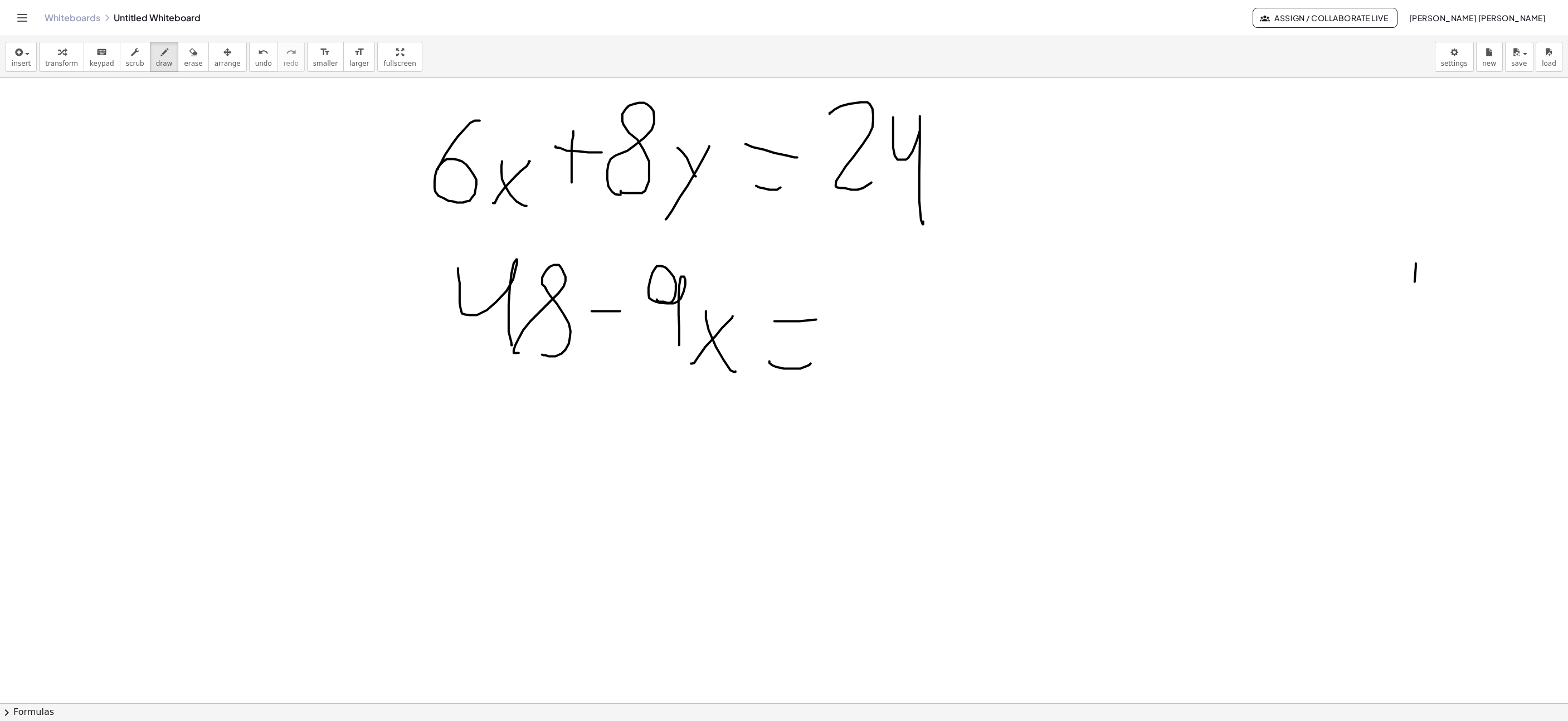
drag, startPoint x: 915, startPoint y: 263, endPoint x: 930, endPoint y: 376, distance: 114.0
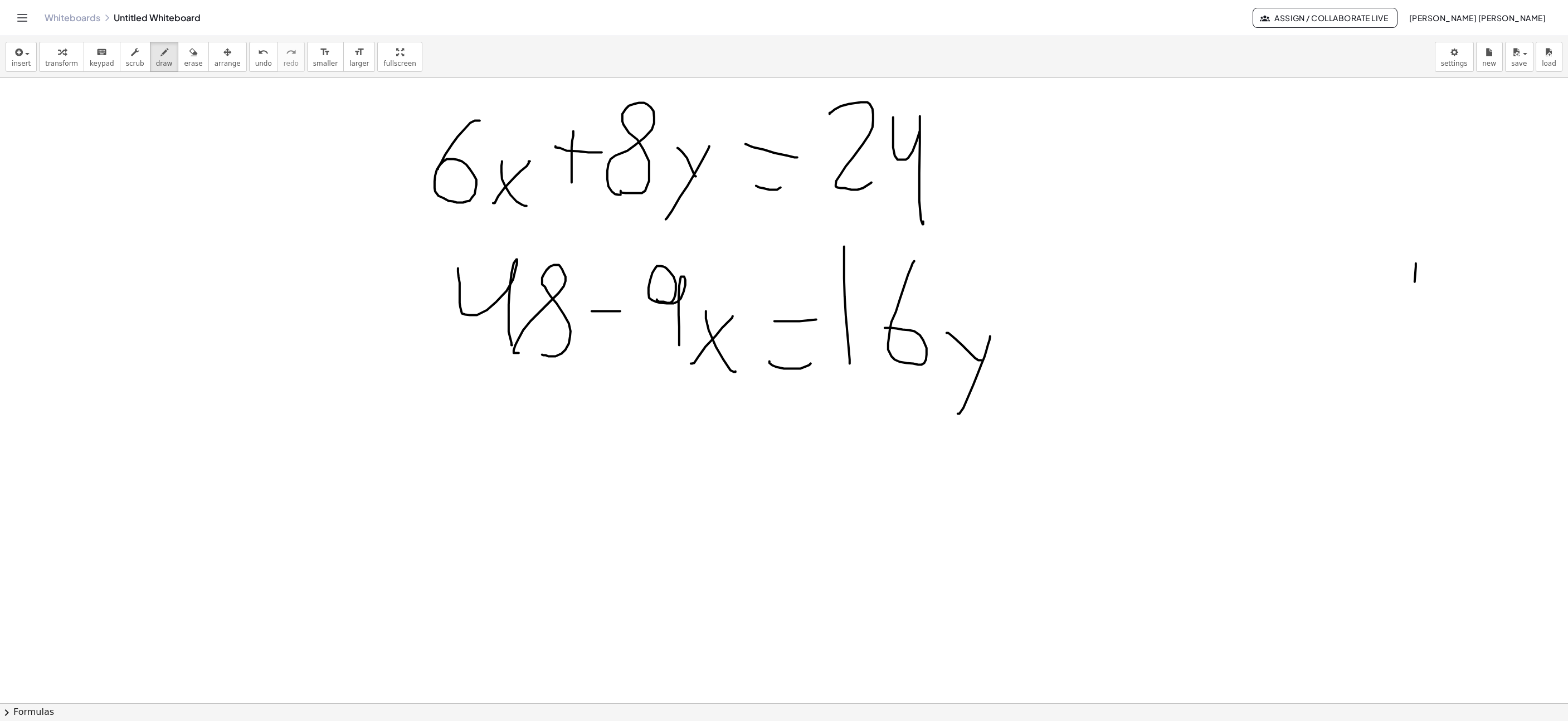
click at [711, 689] on div "insert select one: Math Expression Function Text Youtube Video Graphing Geometr…" at bounding box center [784, 379] width 1568 height 685
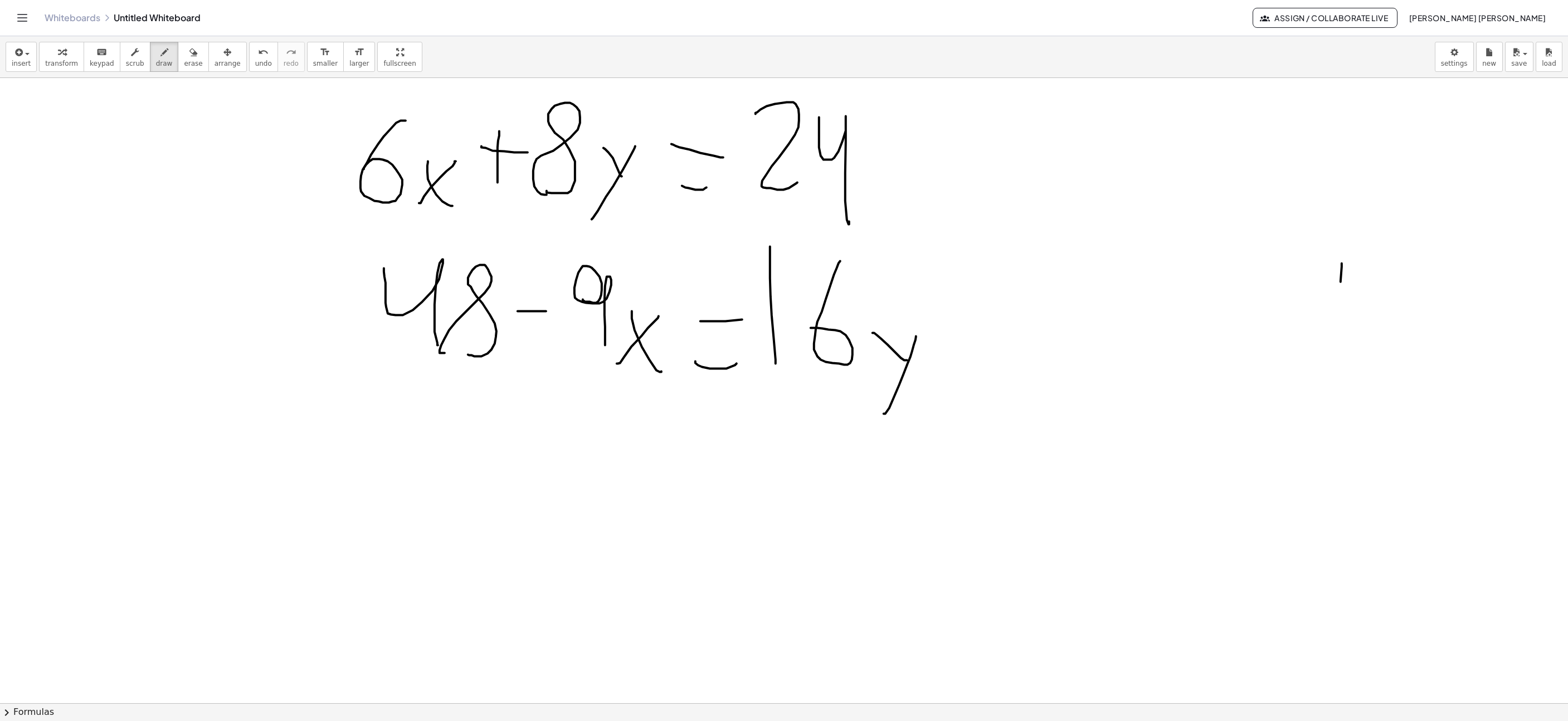
scroll to position [2174, 74]
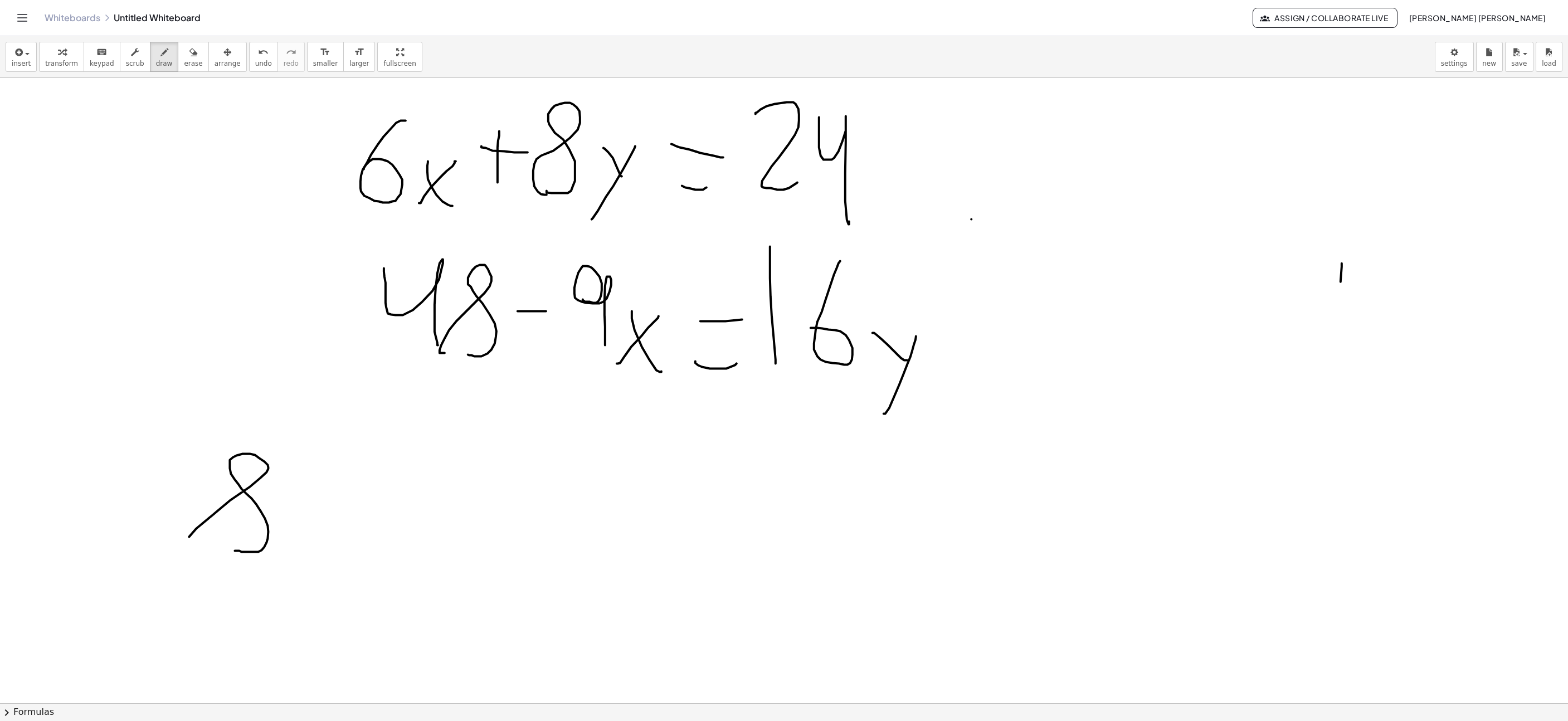
drag, startPoint x: 239, startPoint y: 552, endPoint x: 265, endPoint y: 559, distance: 26.9
drag, startPoint x: 279, startPoint y: 587, endPoint x: 343, endPoint y: 518, distance: 94.1
drag, startPoint x: 317, startPoint y: 544, endPoint x: 359, endPoint y: 511, distance: 53.4
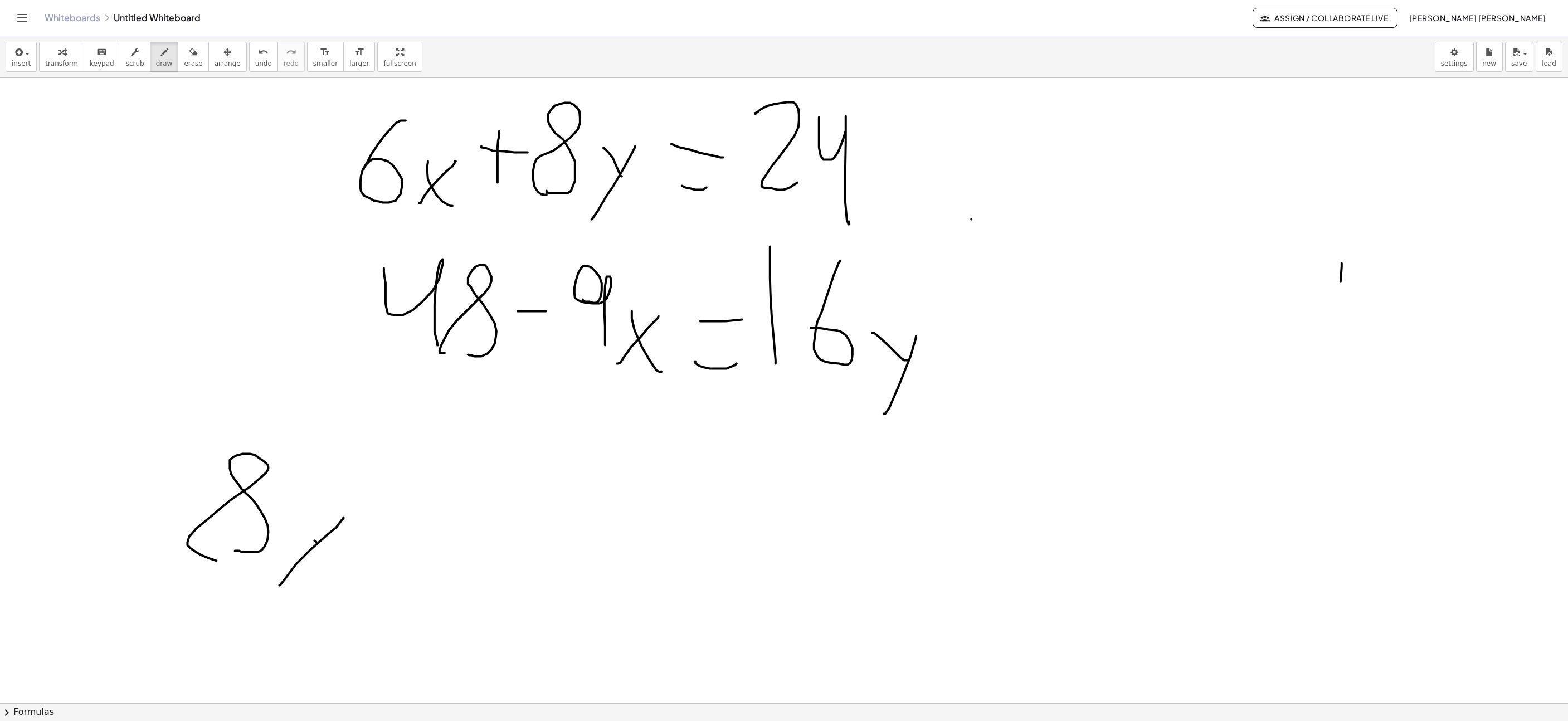
drag, startPoint x: 403, startPoint y: 512, endPoint x: 415, endPoint y: 512, distance: 12.0
drag, startPoint x: 391, startPoint y: 555, endPoint x: 435, endPoint y: 533, distance: 49.2
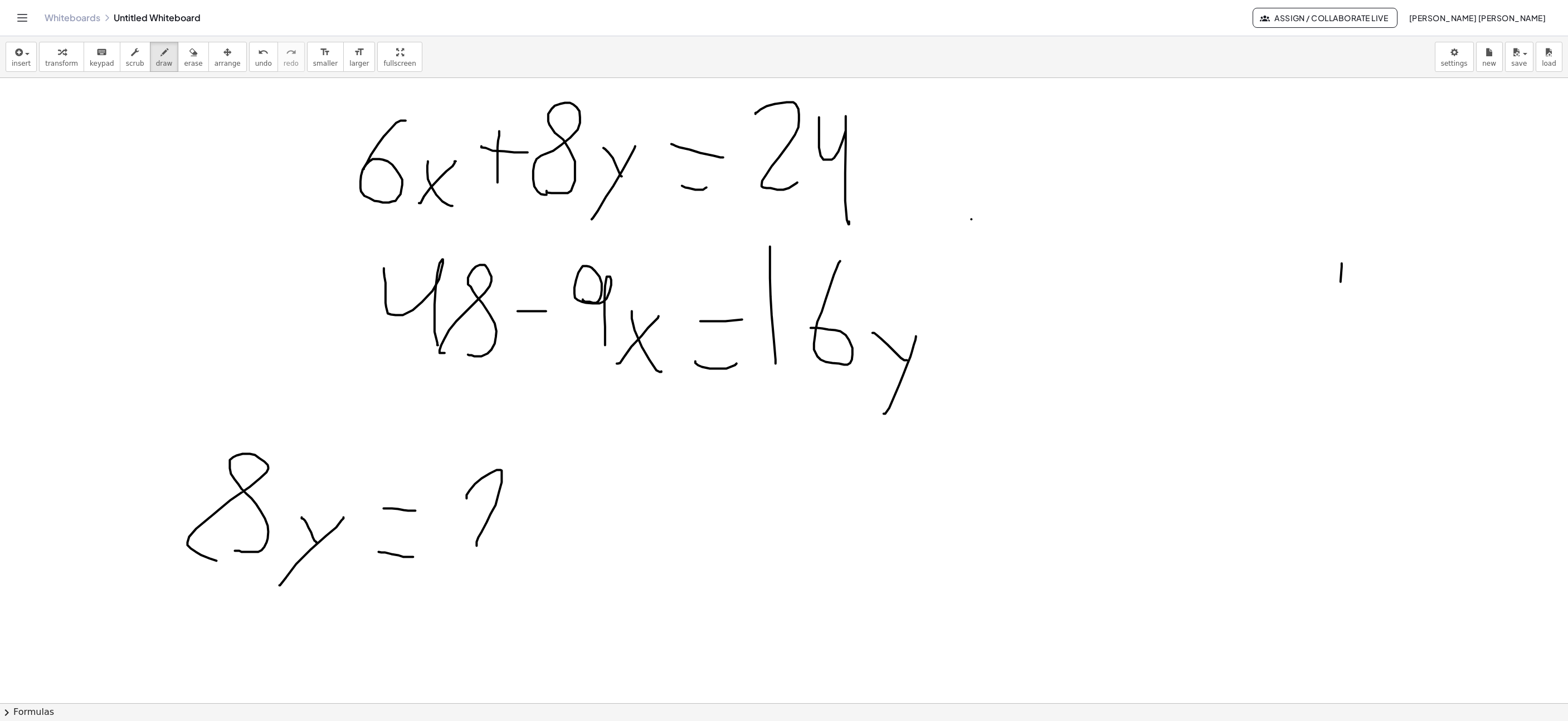
drag, startPoint x: 490, startPoint y: 475, endPoint x: 525, endPoint y: 494, distance: 39.8
drag, startPoint x: 524, startPoint y: 476, endPoint x: 528, endPoint y: 533, distance: 57.1
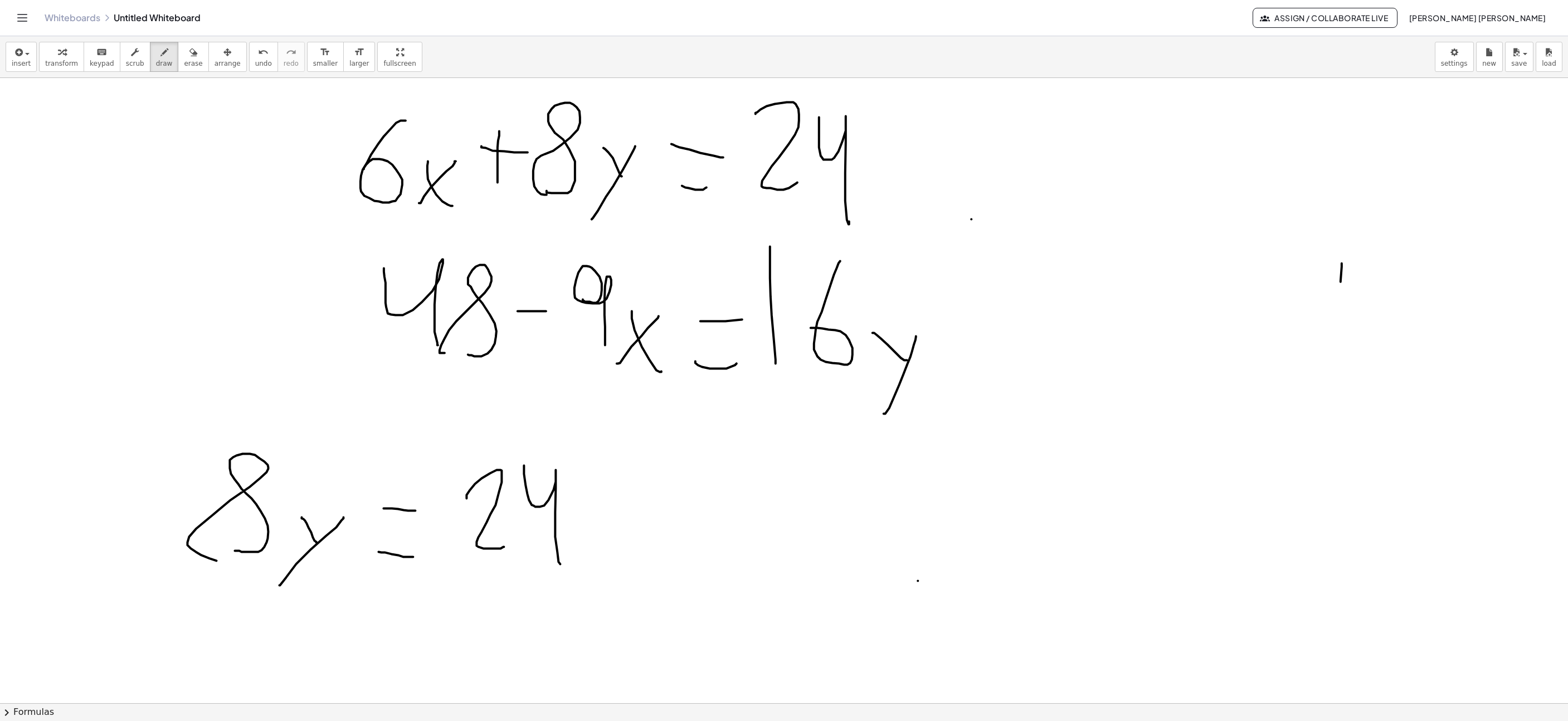
drag, startPoint x: 699, startPoint y: 472, endPoint x: 667, endPoint y: 530, distance: 66.2
drag, startPoint x: 719, startPoint y: 552, endPoint x: 740, endPoint y: 511, distance: 46.1
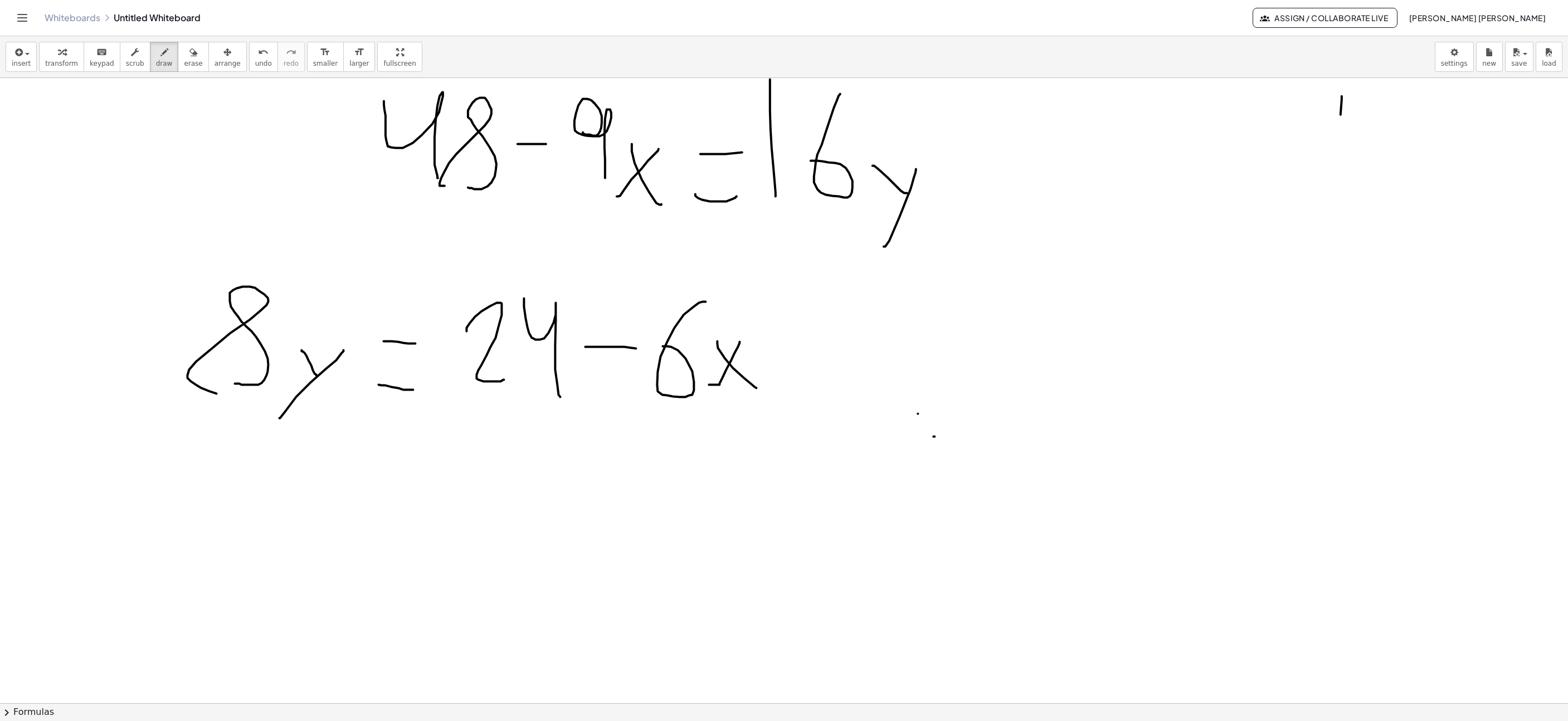
drag, startPoint x: 934, startPoint y: 438, endPoint x: 963, endPoint y: 353, distance: 89.8
drag, startPoint x: 930, startPoint y: 362, endPoint x: 918, endPoint y: 345, distance: 20.8
drag, startPoint x: 1004, startPoint y: 352, endPoint x: 1042, endPoint y: 346, distance: 38.5
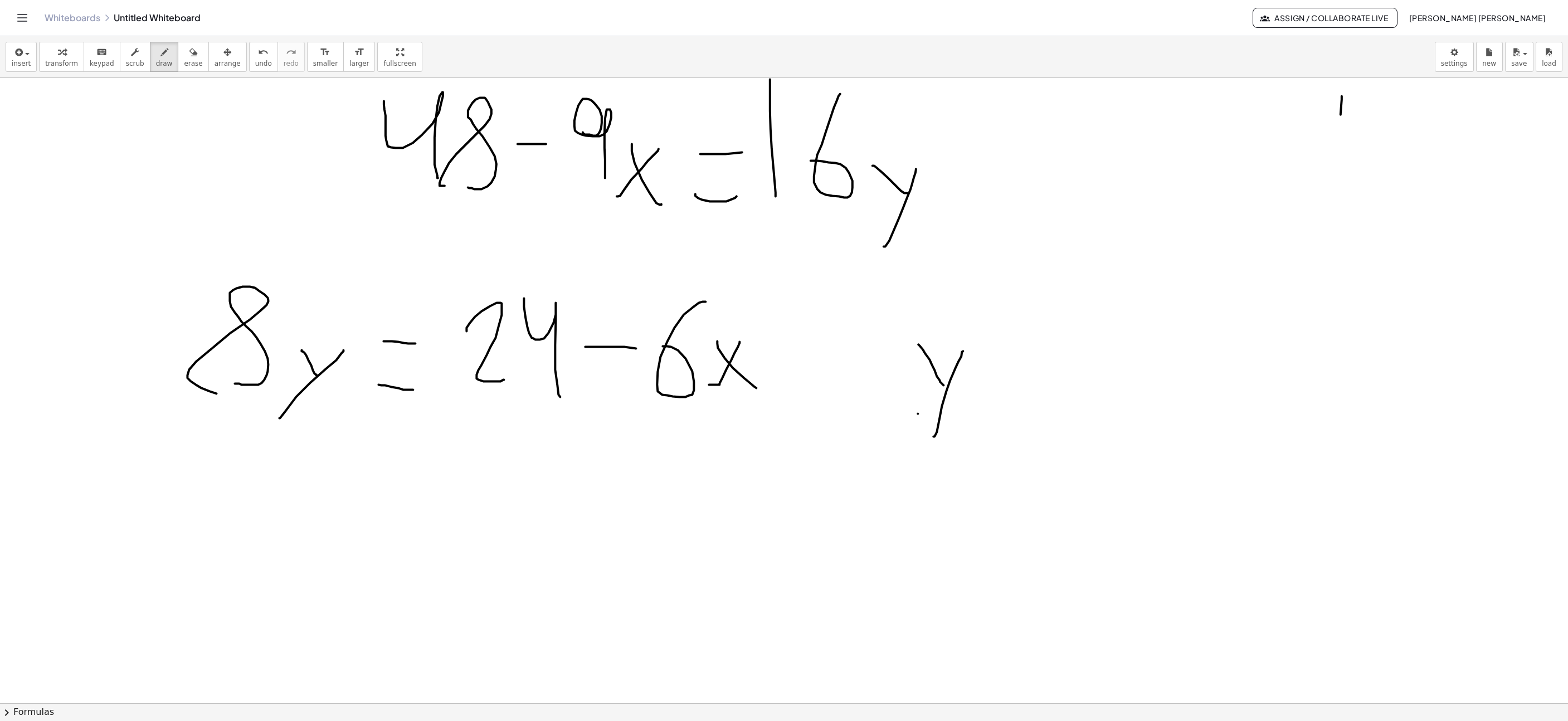
drag, startPoint x: 1026, startPoint y: 373, endPoint x: 1046, endPoint y: 374, distance: 20.0
drag, startPoint x: 1104, startPoint y: 298, endPoint x: 1162, endPoint y: 364, distance: 87.9
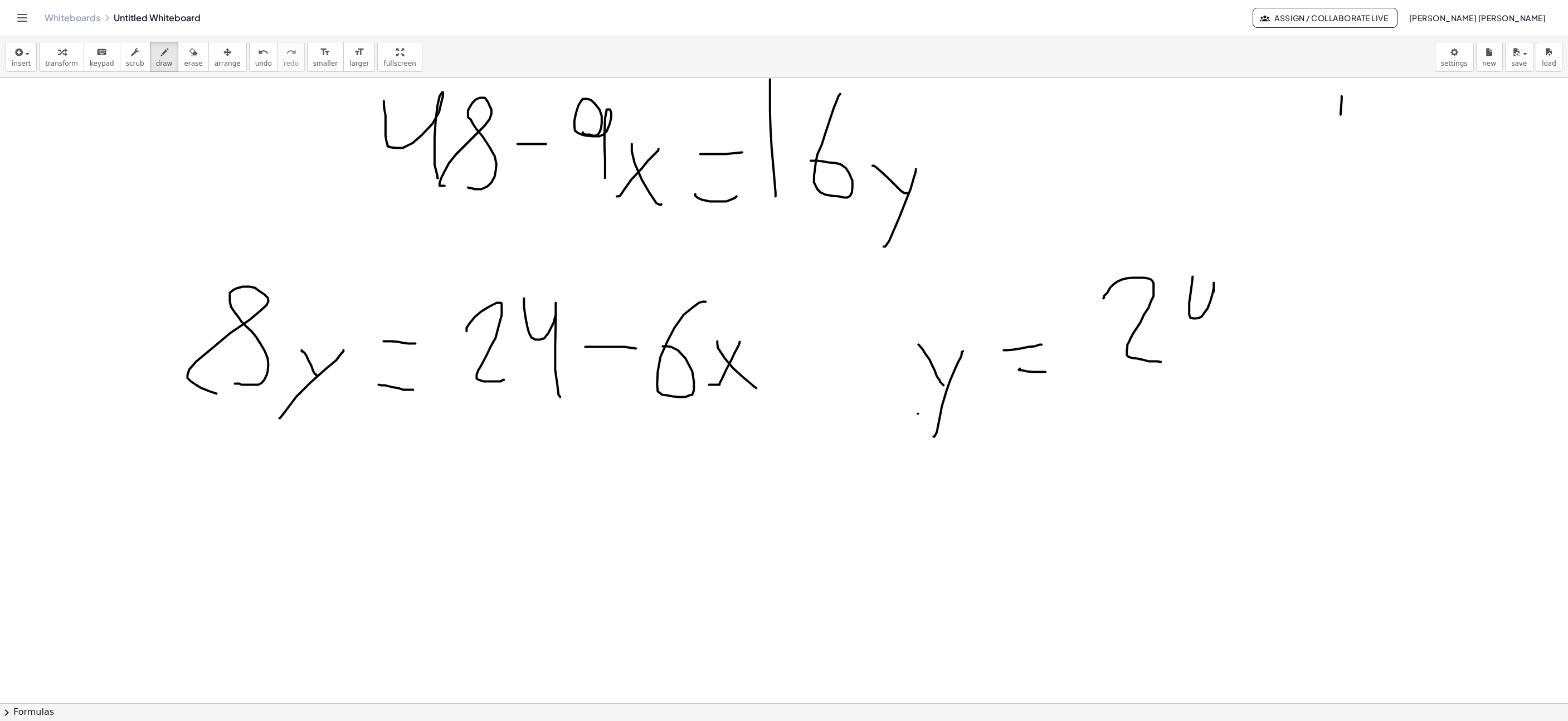
drag, startPoint x: 1192, startPoint y: 278, endPoint x: 1231, endPoint y: 349, distance: 81.0
drag, startPoint x: 1257, startPoint y: 323, endPoint x: 1286, endPoint y: 323, distance: 29.0
drag, startPoint x: 1326, startPoint y: 286, endPoint x: 1330, endPoint y: 350, distance: 64.1
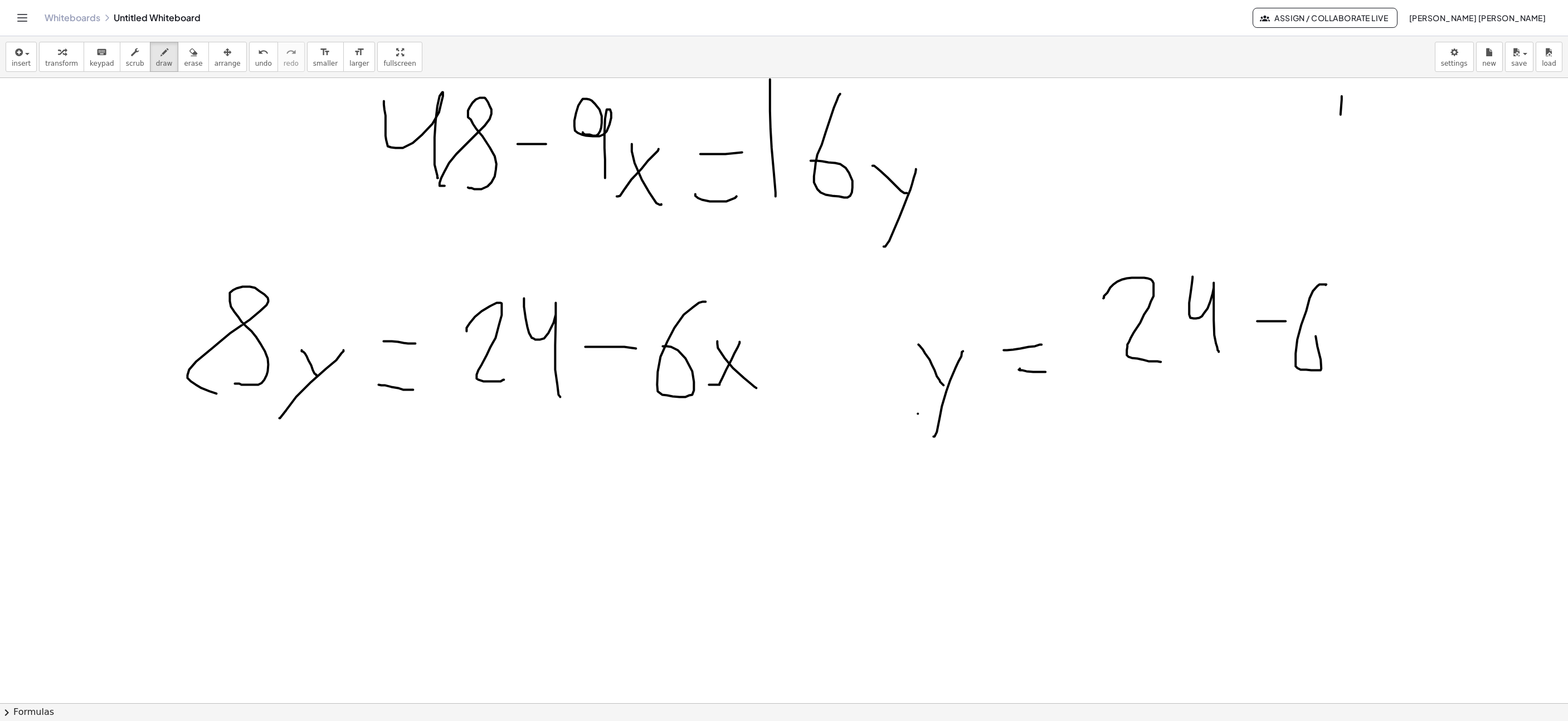
drag, startPoint x: 1340, startPoint y: 357, endPoint x: 1339, endPoint y: 318, distance: 39.0
drag, startPoint x: 1339, startPoint y: 318, endPoint x: 1380, endPoint y: 368, distance: 64.7
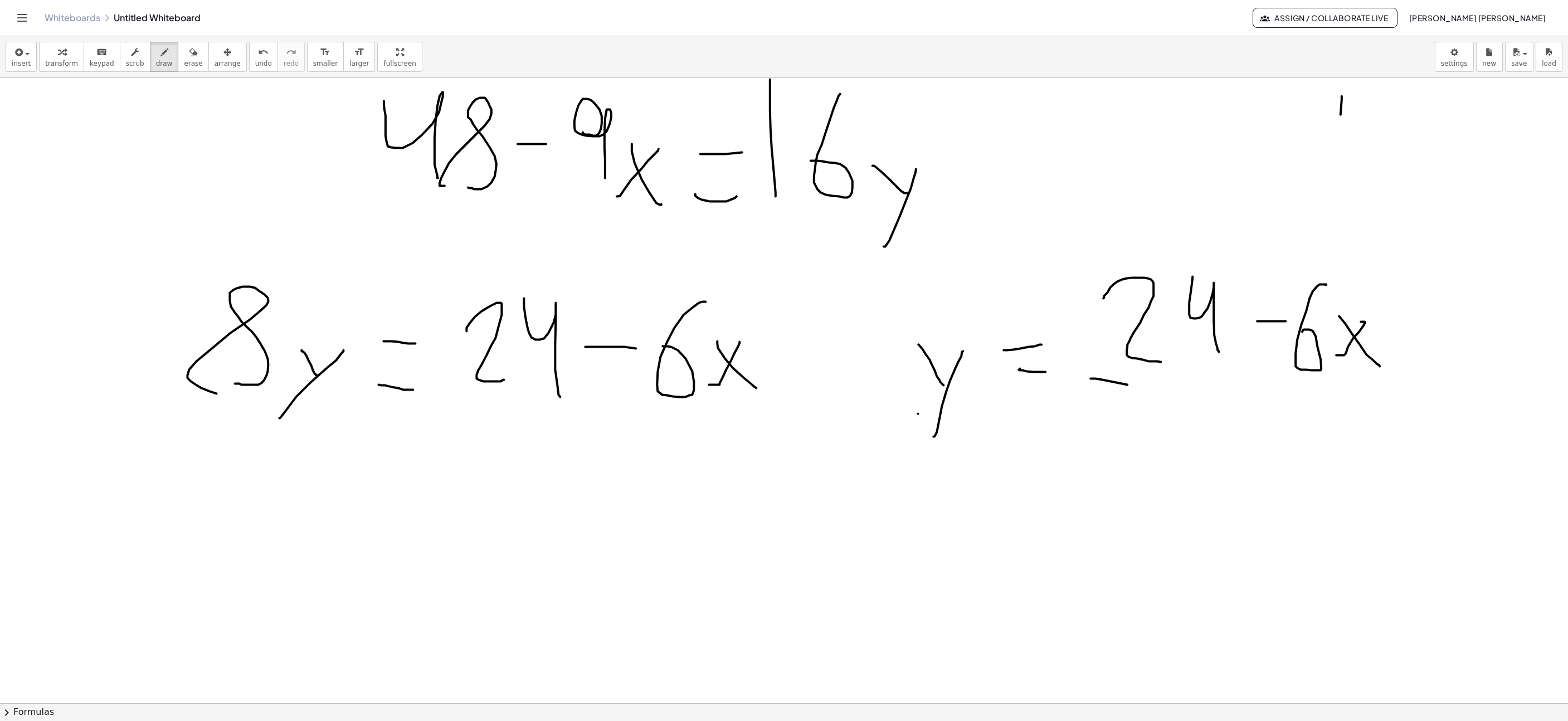
drag, startPoint x: 1090, startPoint y: 380, endPoint x: 1363, endPoint y: 393, distance: 273.3
drag, startPoint x: 1229, startPoint y: 472, endPoint x: 1230, endPoint y: 464, distance: 8.1
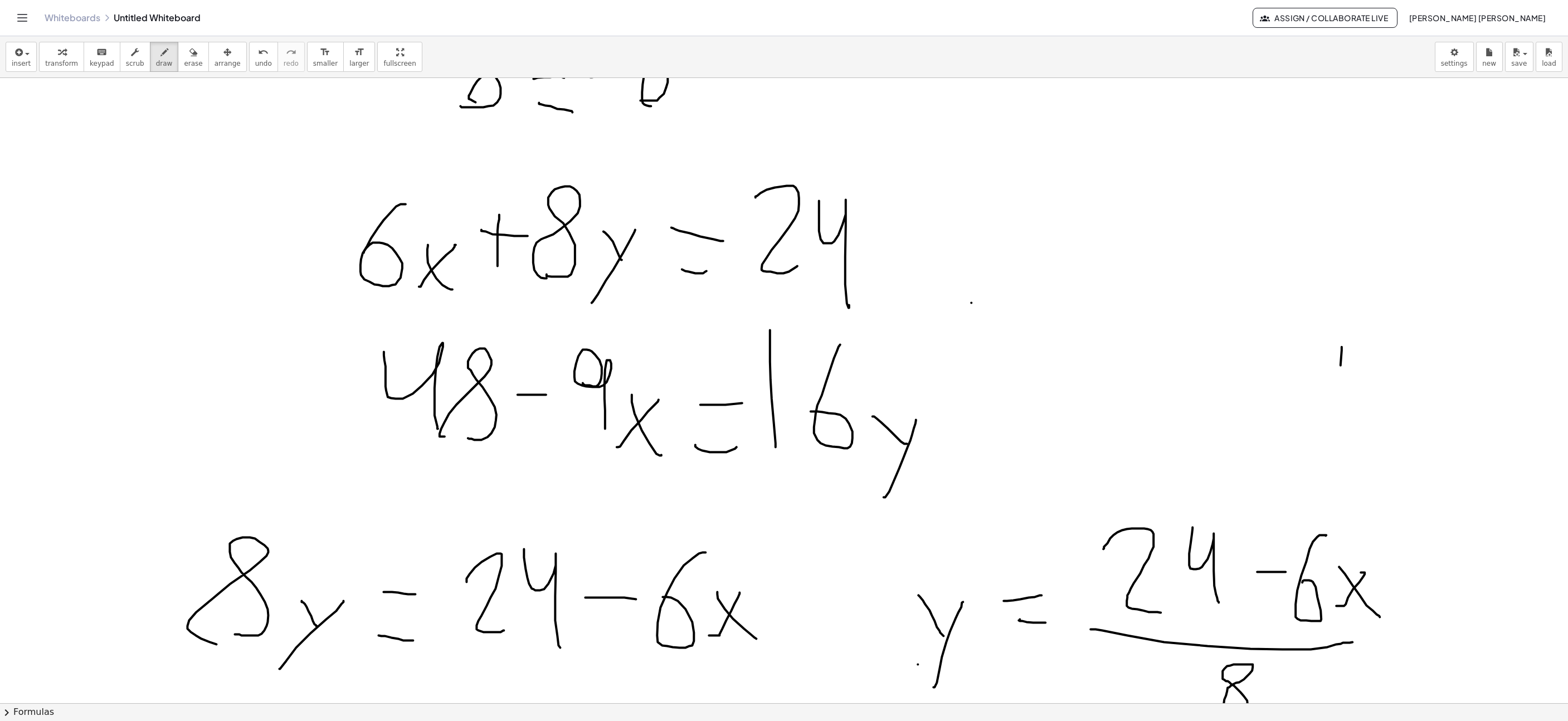
scroll to position [2341, 74]
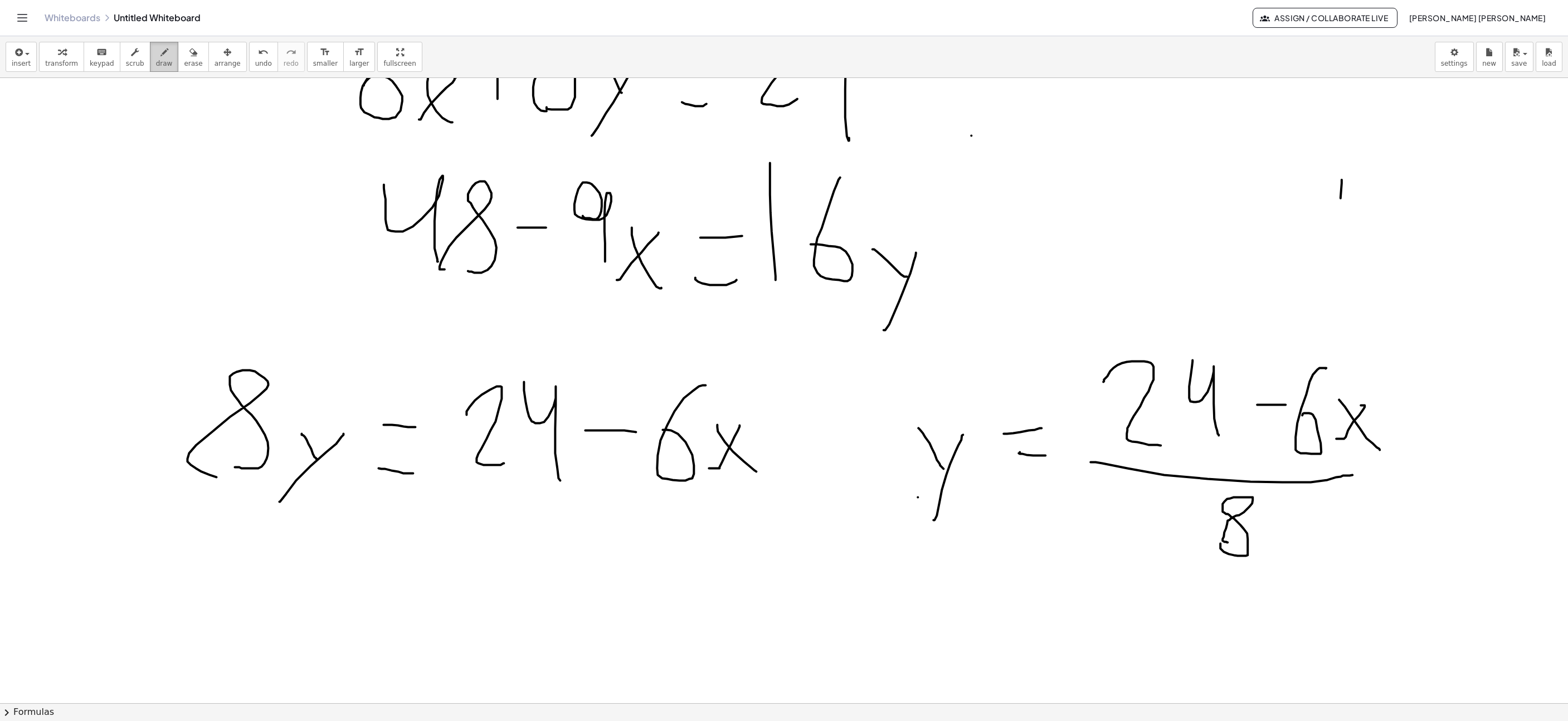
click at [156, 59] on span "draw" at bounding box center [164, 64] width 17 height 8
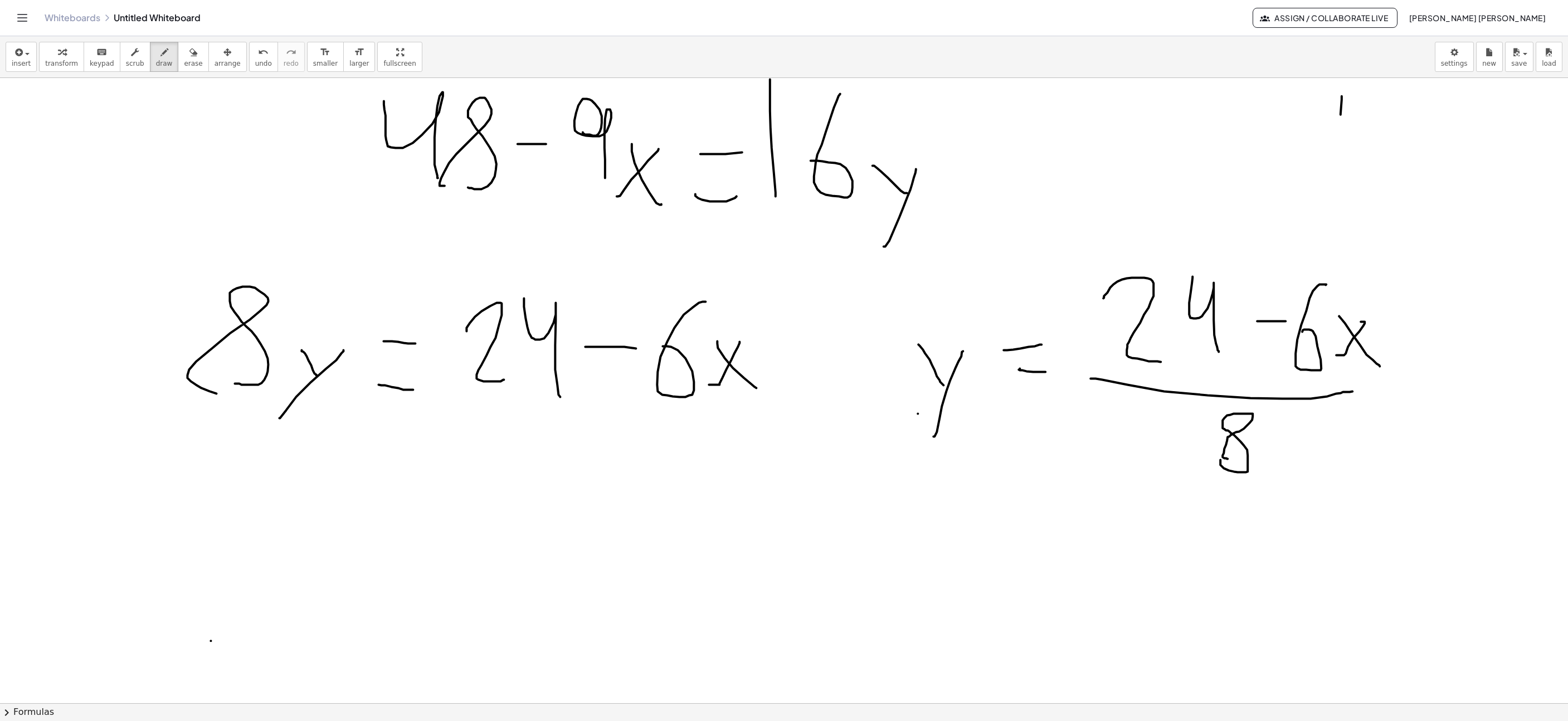
drag, startPoint x: 211, startPoint y: 643, endPoint x: 263, endPoint y: 541, distance: 114.5
drag, startPoint x: 245, startPoint y: 578, endPoint x: 221, endPoint y: 544, distance: 41.6
drag, startPoint x: 288, startPoint y: 547, endPoint x: 309, endPoint y: 547, distance: 21.0
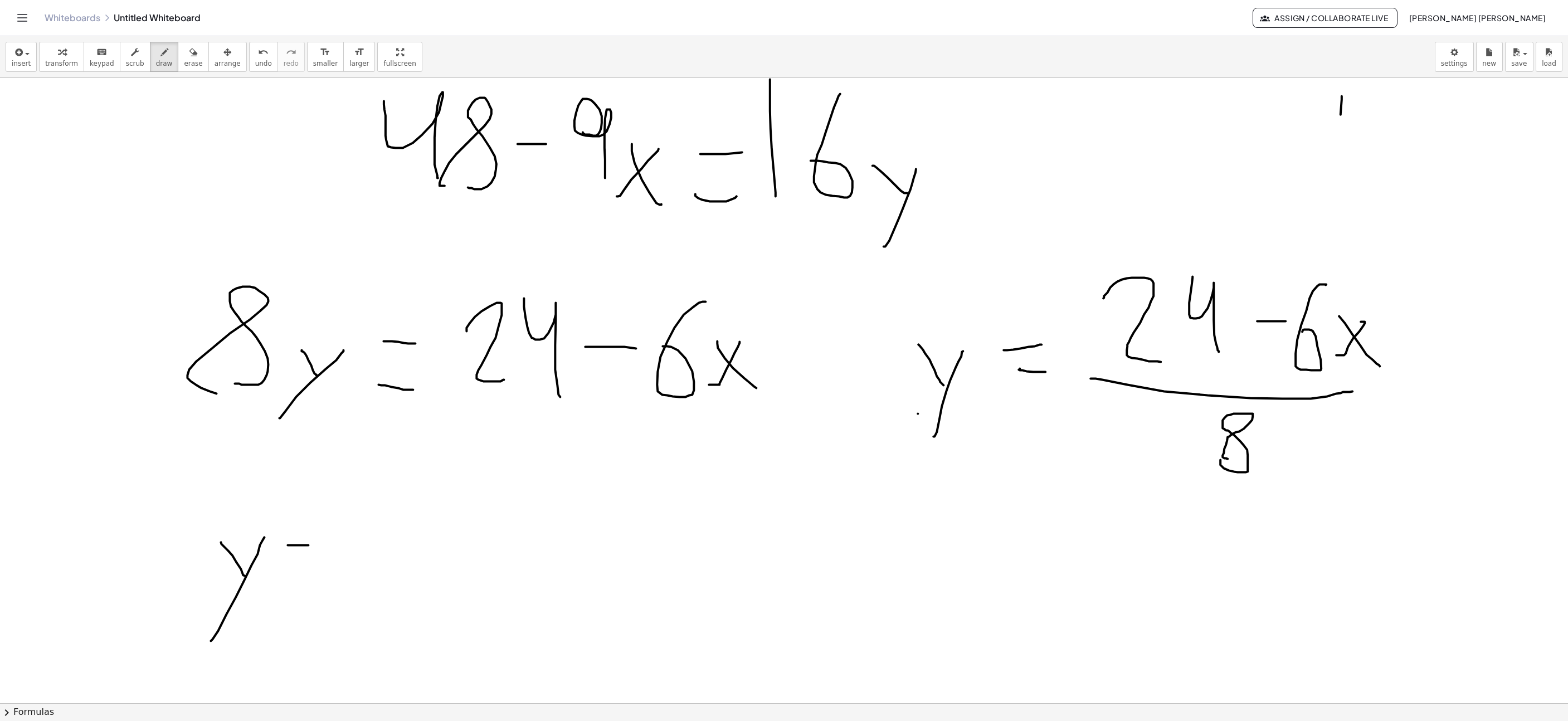
drag, startPoint x: 283, startPoint y: 581, endPoint x: 345, endPoint y: 579, distance: 62.0
drag, startPoint x: 390, startPoint y: 517, endPoint x: 458, endPoint y: 577, distance: 90.7
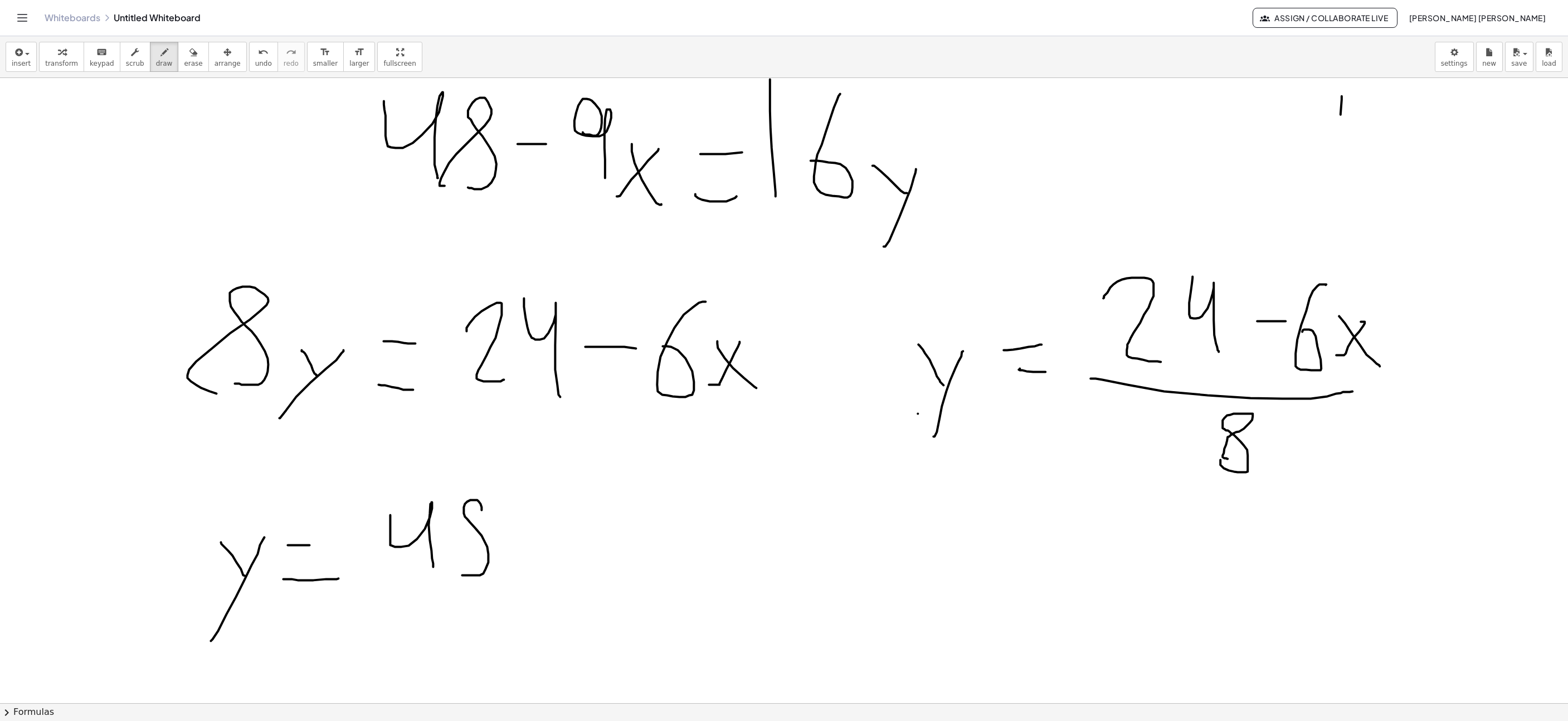
drag, startPoint x: 488, startPoint y: 564, endPoint x: 465, endPoint y: 564, distance: 23.0
drag, startPoint x: 501, startPoint y: 532, endPoint x: 555, endPoint y: 527, distance: 54.2
drag, startPoint x: 565, startPoint y: 526, endPoint x: 582, endPoint y: 564, distance: 41.6
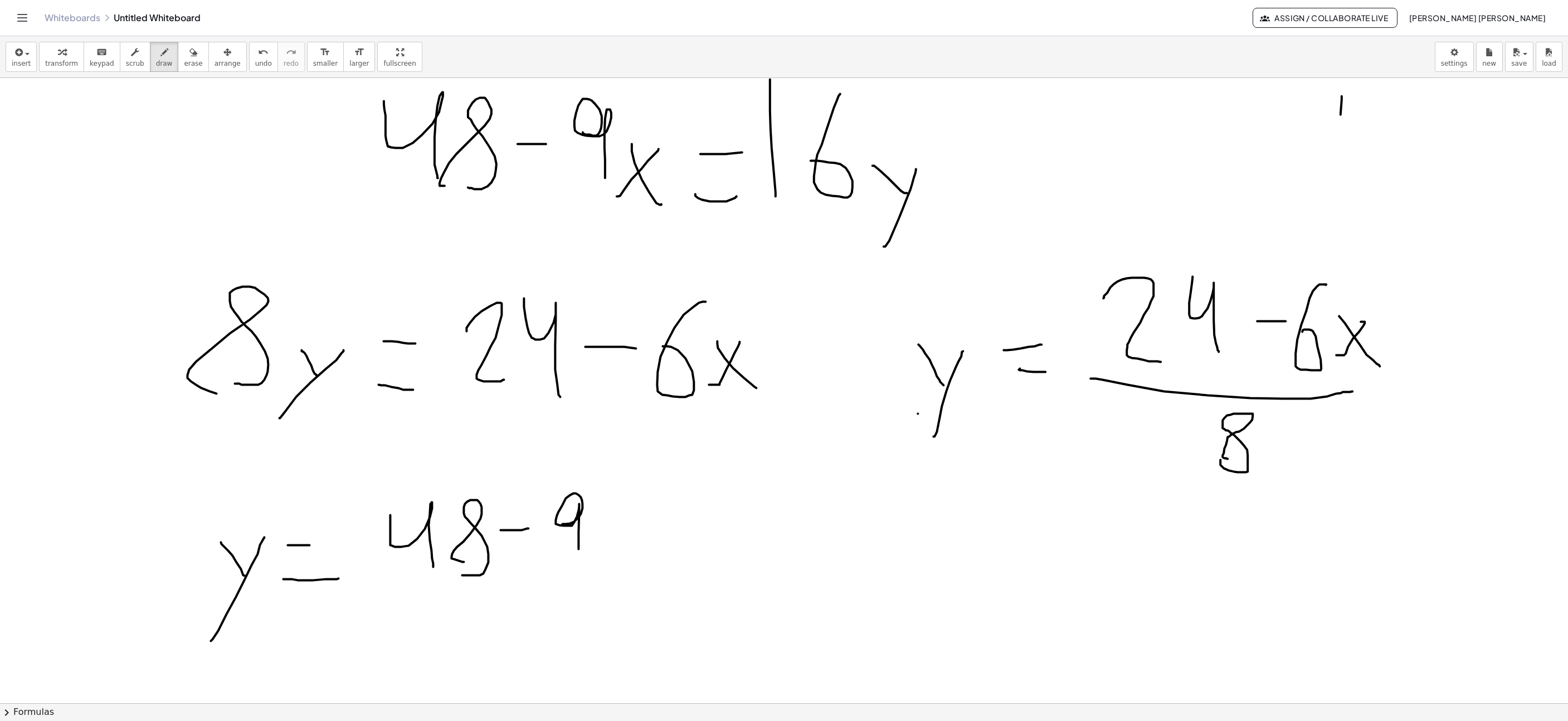
drag, startPoint x: 609, startPoint y: 560, endPoint x: 621, endPoint y: 534, distance: 28.6
drag, startPoint x: 609, startPoint y: 533, endPoint x: 647, endPoint y: 572, distance: 54.5
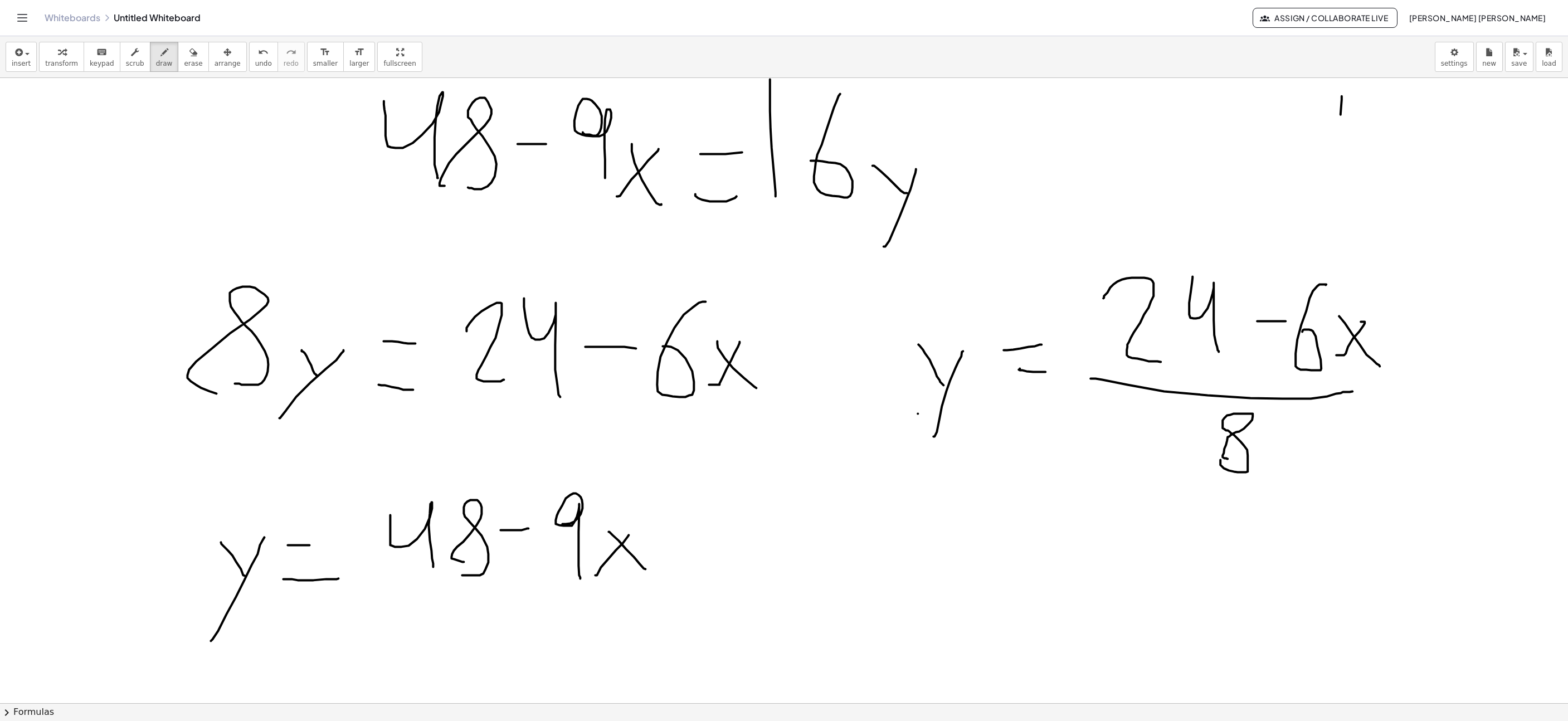
scroll to position [2508, 74]
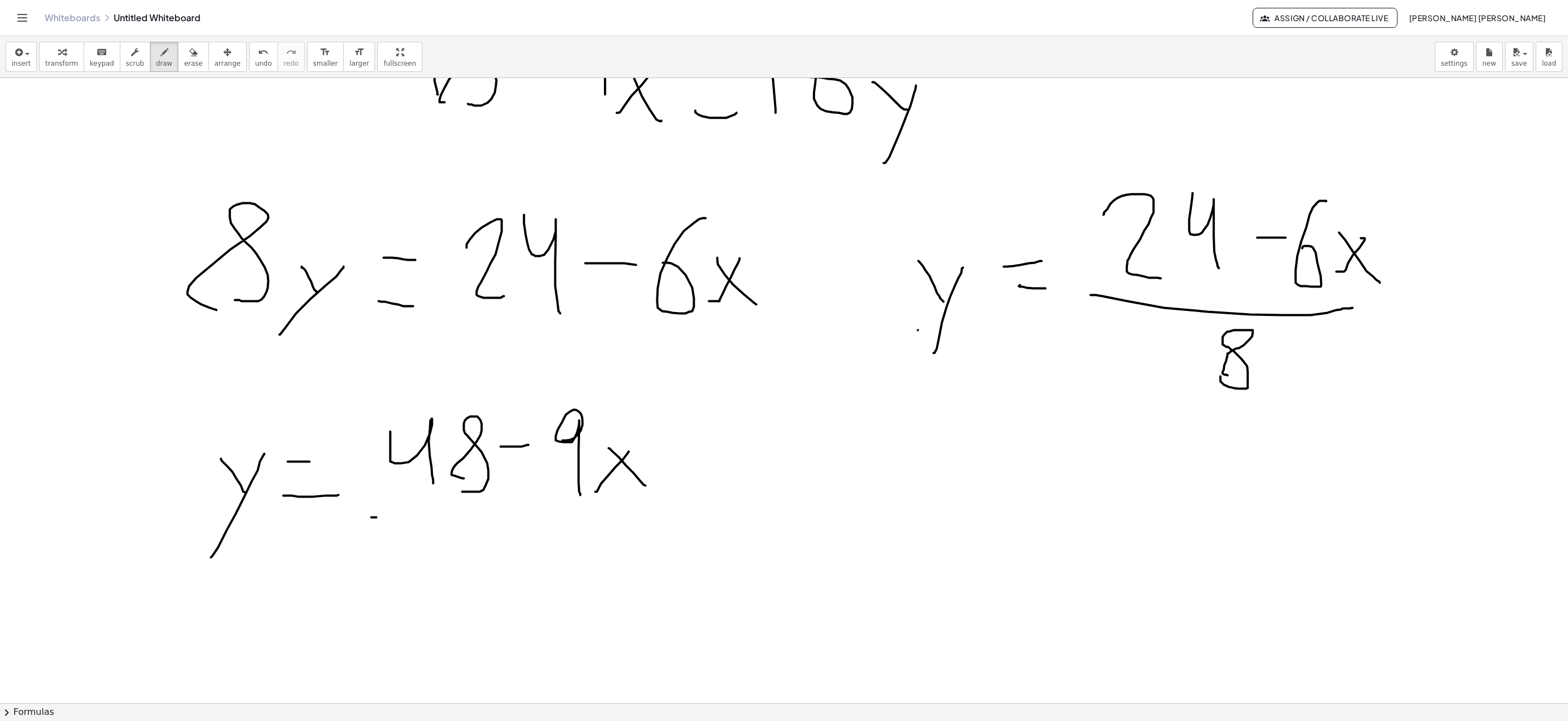
drag, startPoint x: 376, startPoint y: 519, endPoint x: 687, endPoint y: 494, distance: 312.0
drag, startPoint x: 483, startPoint y: 549, endPoint x: 483, endPoint y: 526, distance: 23.0
drag, startPoint x: 567, startPoint y: 520, endPoint x: 611, endPoint y: 553, distance: 55.0
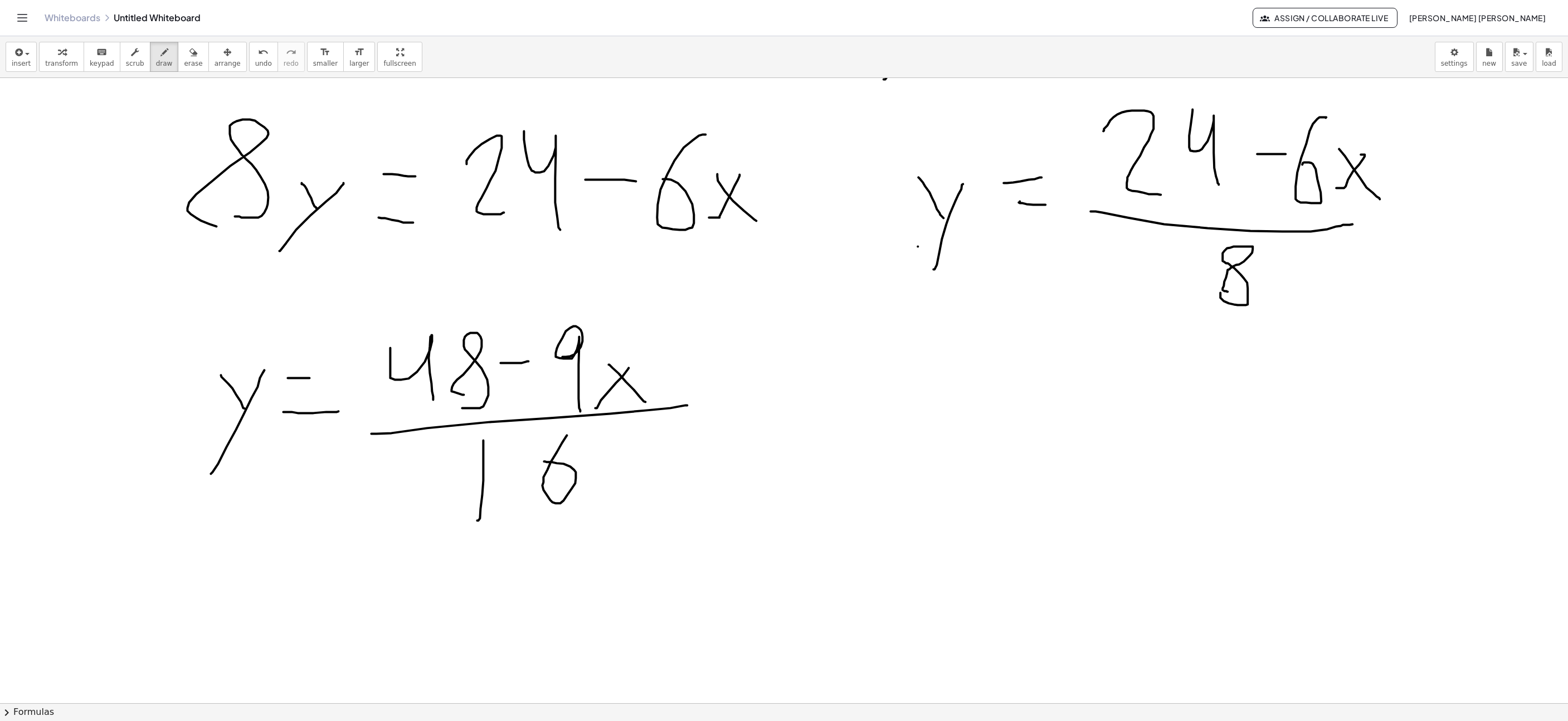
scroll to position [2676, 74]
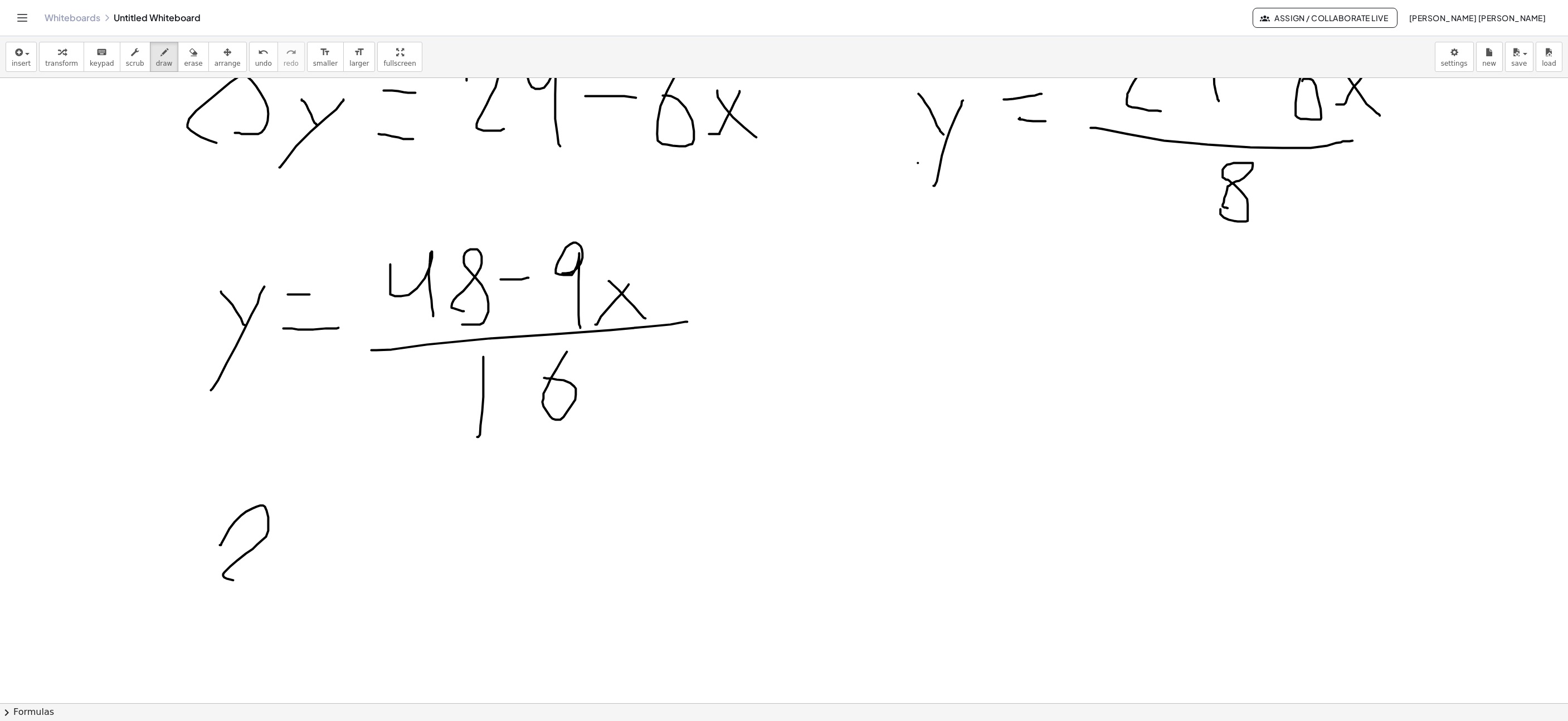
drag, startPoint x: 221, startPoint y: 545, endPoint x: 291, endPoint y: 553, distance: 70.5
drag, startPoint x: 296, startPoint y: 516, endPoint x: 326, endPoint y: 582, distance: 72.5
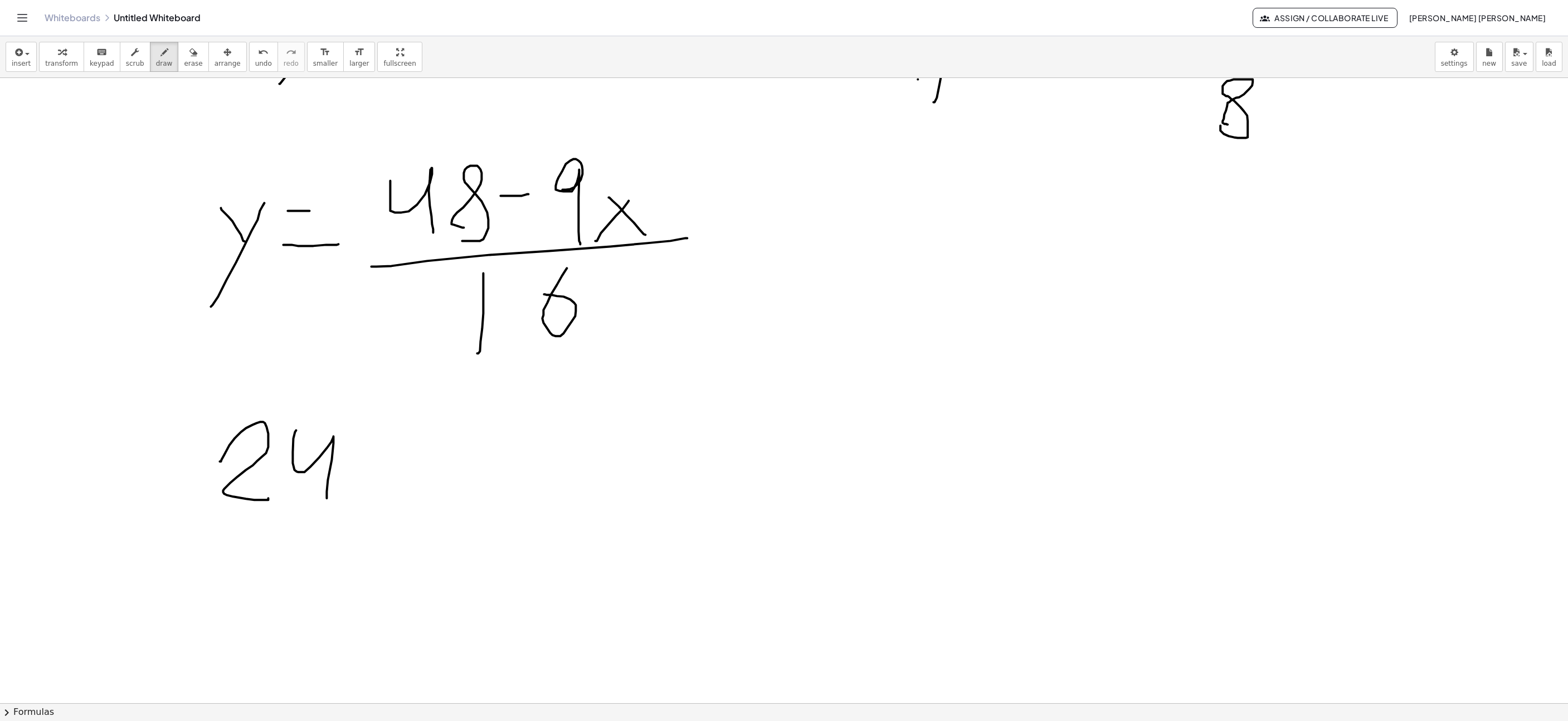
drag, startPoint x: 372, startPoint y: 465, endPoint x: 419, endPoint y: 457, distance: 47.7
drag, startPoint x: 462, startPoint y: 440, endPoint x: 473, endPoint y: 489, distance: 50.2
drag, startPoint x: 490, startPoint y: 487, endPoint x: 501, endPoint y: 460, distance: 29.2
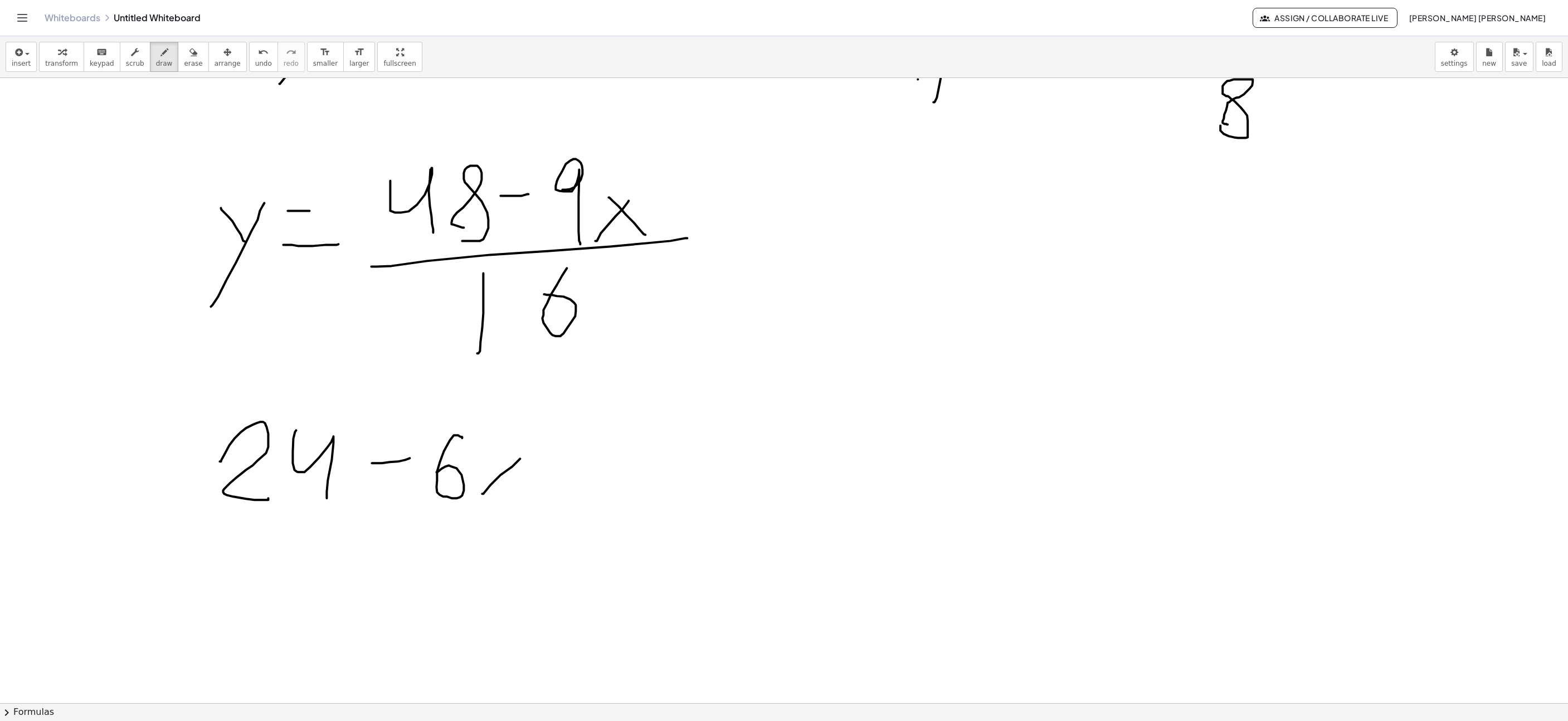
drag, startPoint x: 493, startPoint y: 473, endPoint x: 511, endPoint y: 504, distance: 35.8
drag, startPoint x: 157, startPoint y: 509, endPoint x: 569, endPoint y: 501, distance: 412.1
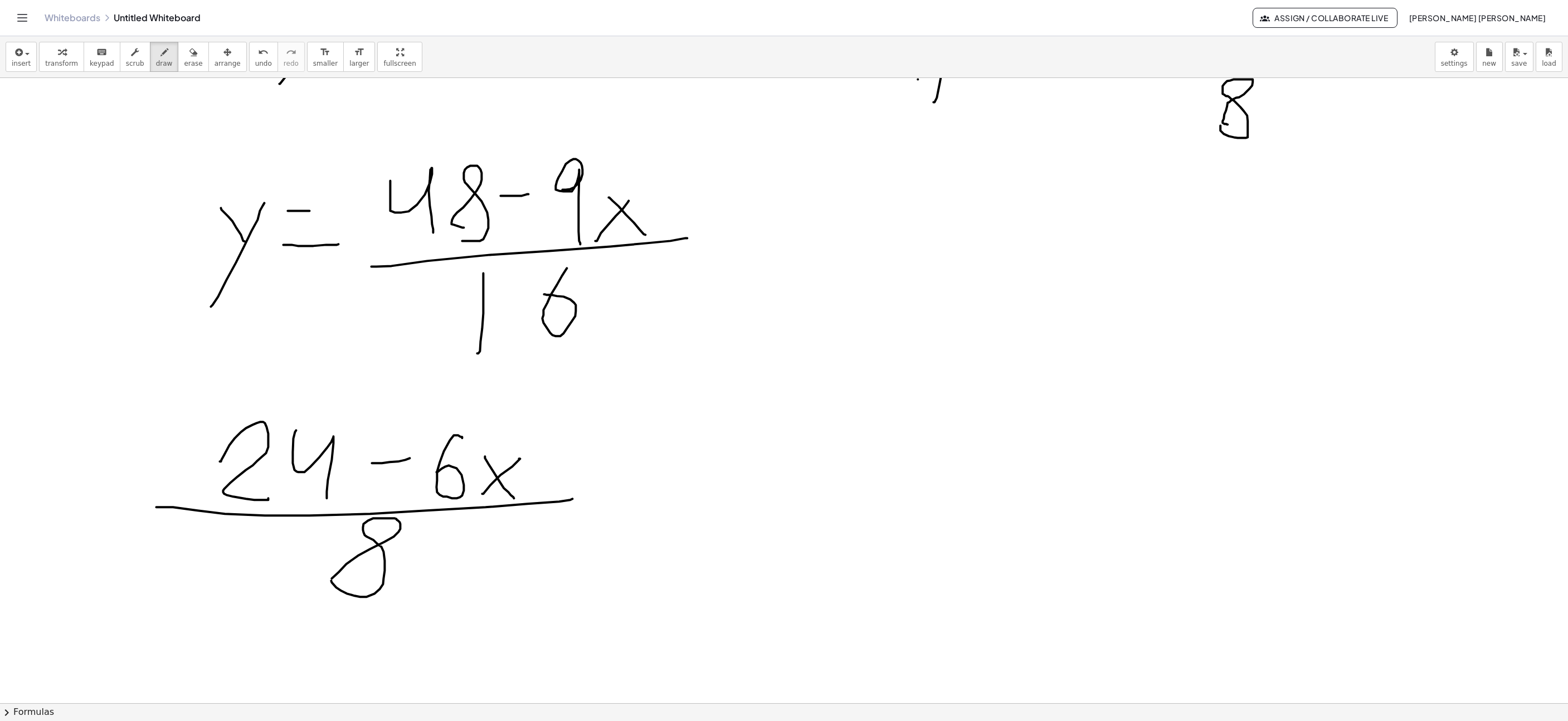
drag, startPoint x: 341, startPoint y: 593, endPoint x: 435, endPoint y: 572, distance: 96.3
drag, startPoint x: 586, startPoint y: 482, endPoint x: 624, endPoint y: 483, distance: 38.0
drag, startPoint x: 604, startPoint y: 530, endPoint x: 629, endPoint y: 529, distance: 25.0
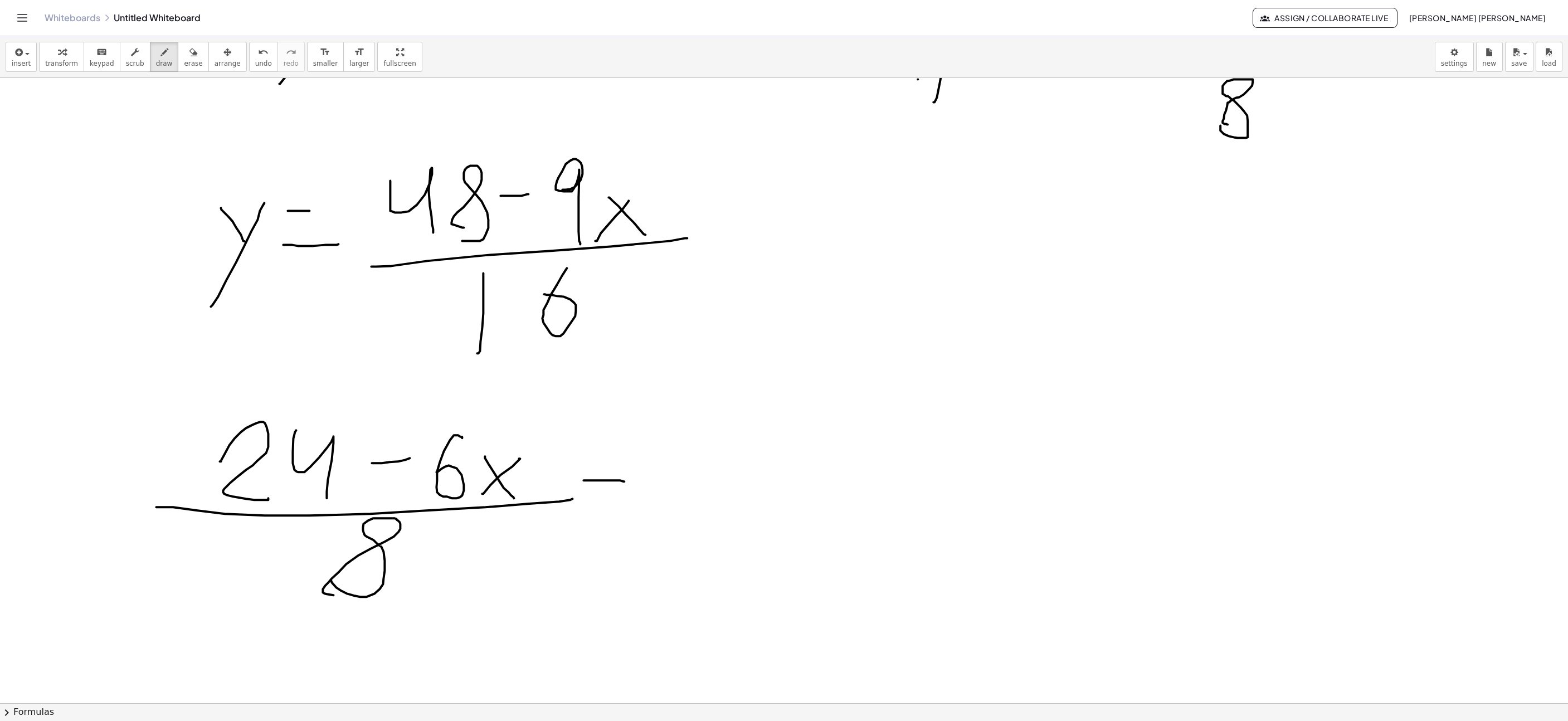
drag, startPoint x: 680, startPoint y: 438, endPoint x: 714, endPoint y: 502, distance: 72.5
drag, startPoint x: 739, startPoint y: 495, endPoint x: 769, endPoint y: 487, distance: 31.0
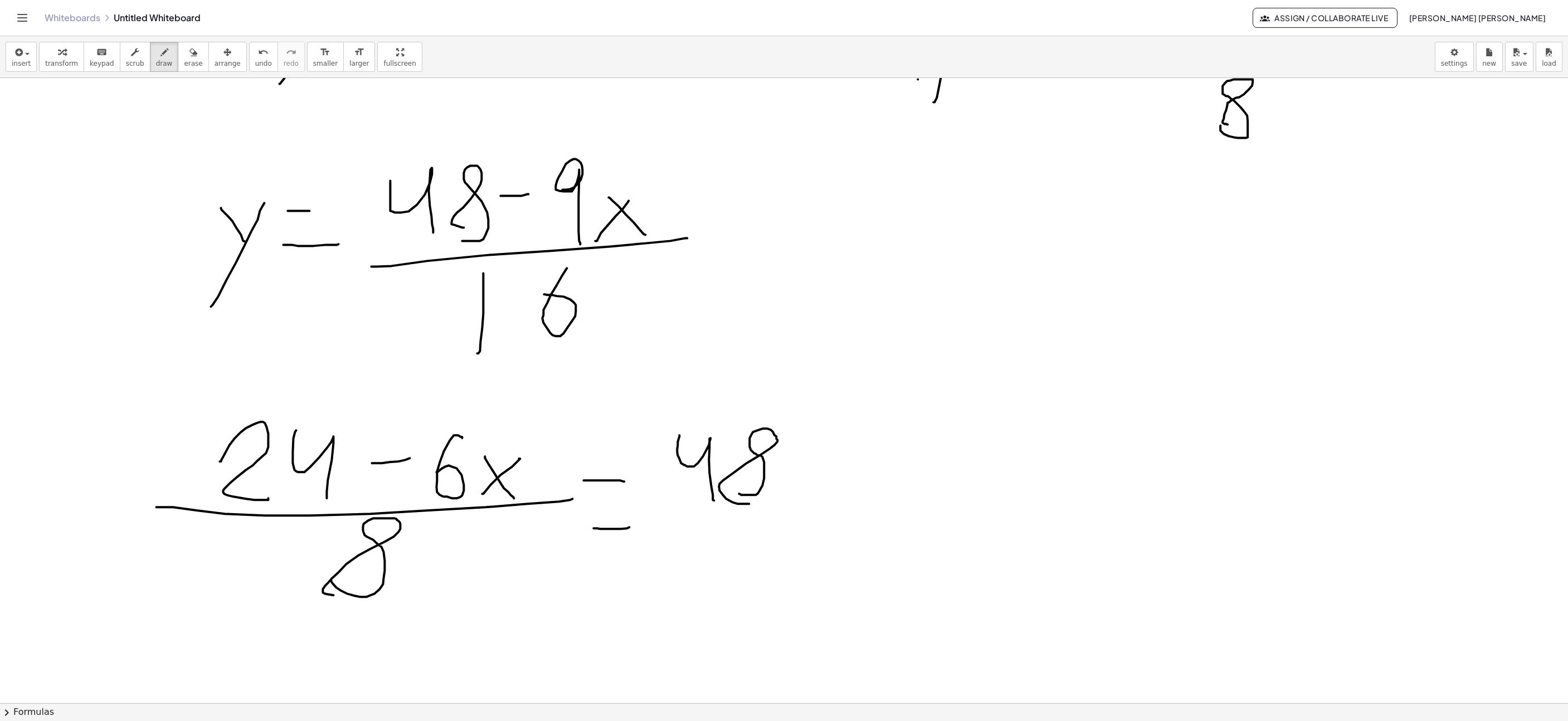
drag, startPoint x: 784, startPoint y: 470, endPoint x: 828, endPoint y: 459, distance: 45.4
drag, startPoint x: 866, startPoint y: 465, endPoint x: 890, endPoint y: 501, distance: 43.3
drag, startPoint x: 915, startPoint y: 505, endPoint x: 931, endPoint y: 472, distance: 36.7
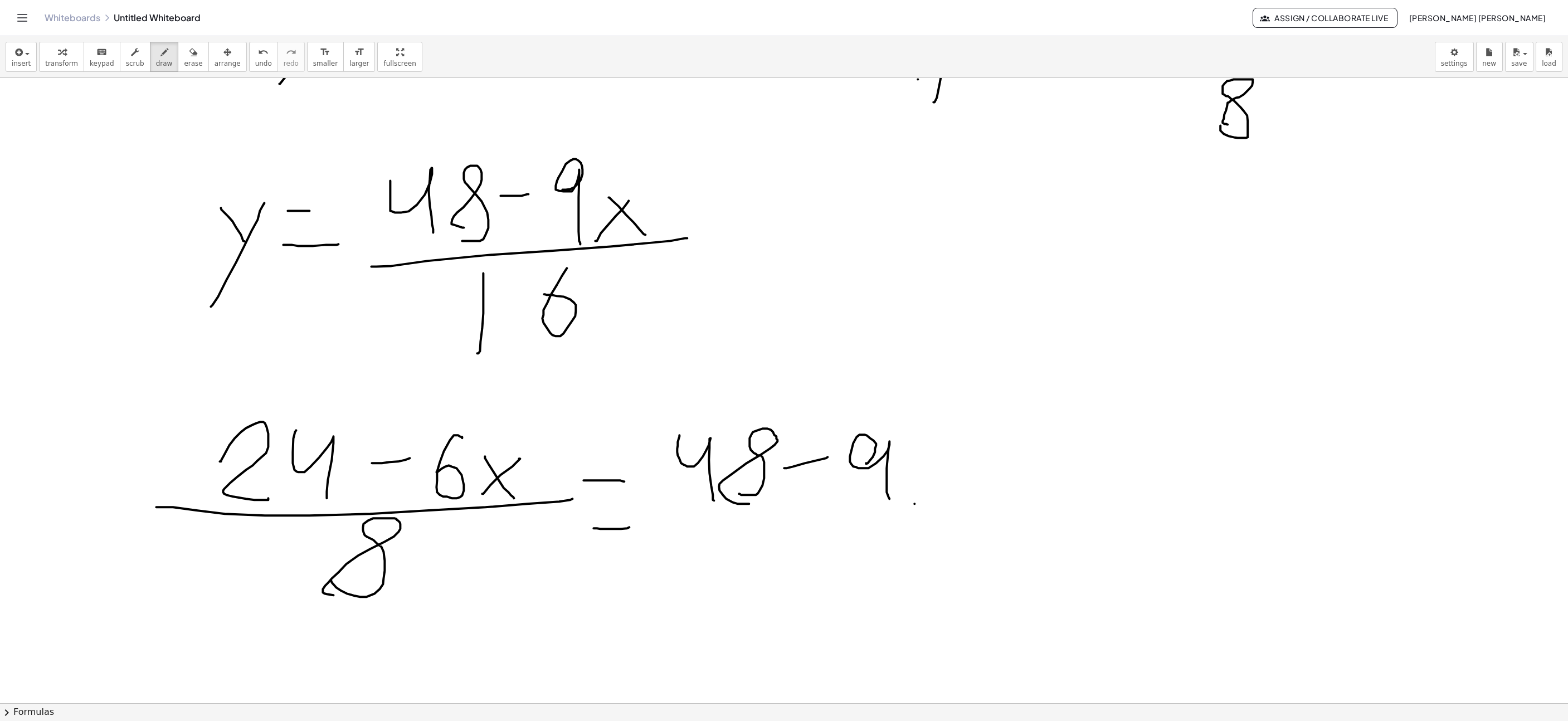
drag, startPoint x: 931, startPoint y: 505, endPoint x: 819, endPoint y: 514, distance: 112.4
drag, startPoint x: 696, startPoint y: 527, endPoint x: 976, endPoint y: 528, distance: 280.0
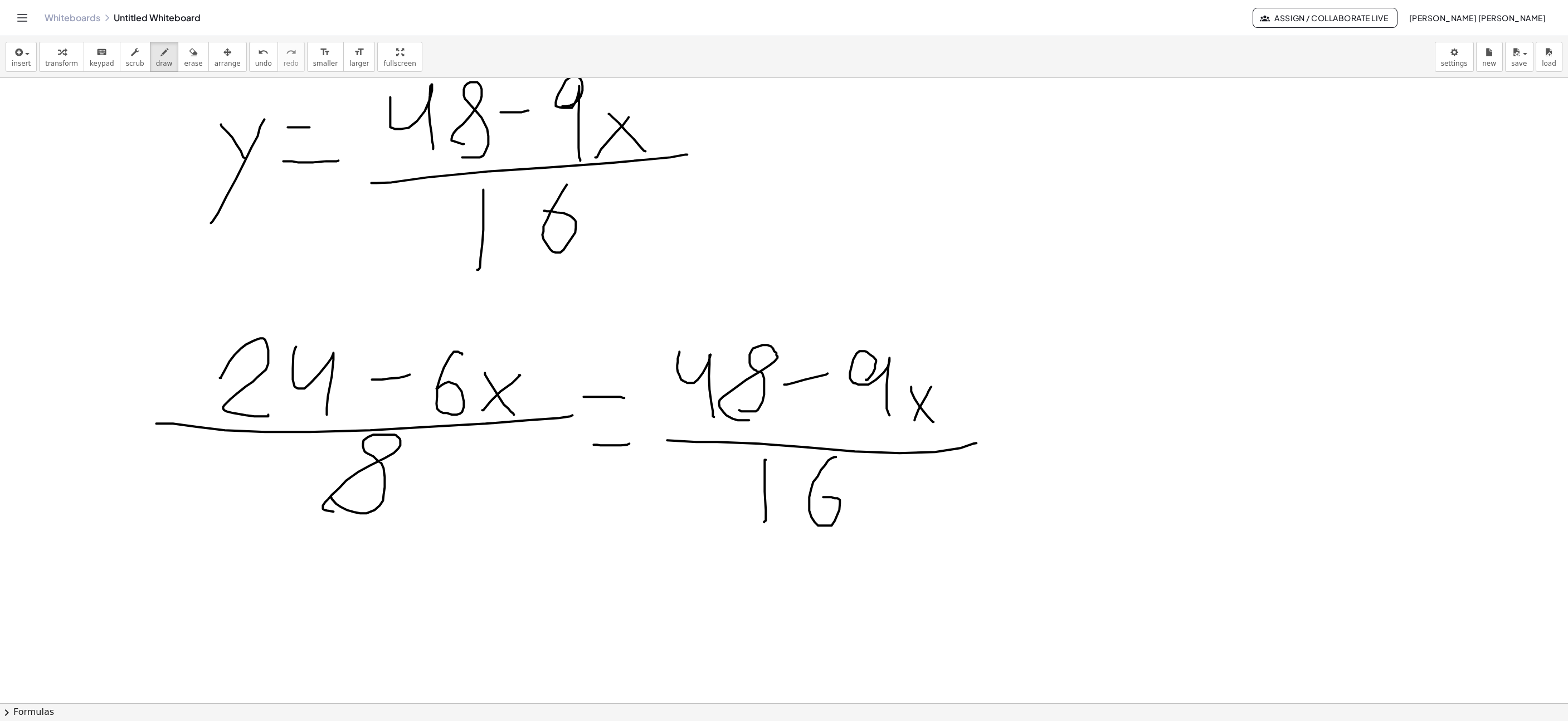
scroll to position [2927, 74]
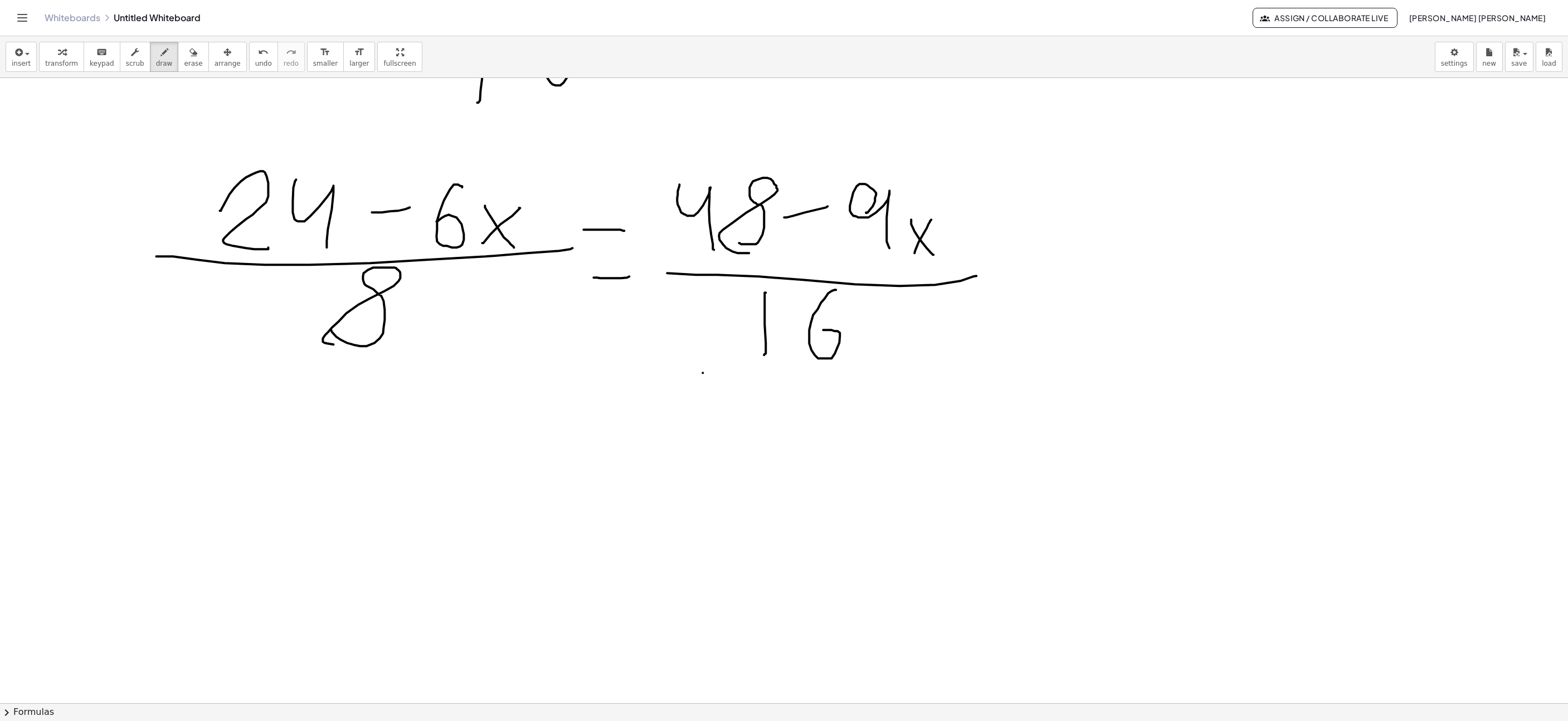
scroll to position [3093, 74]
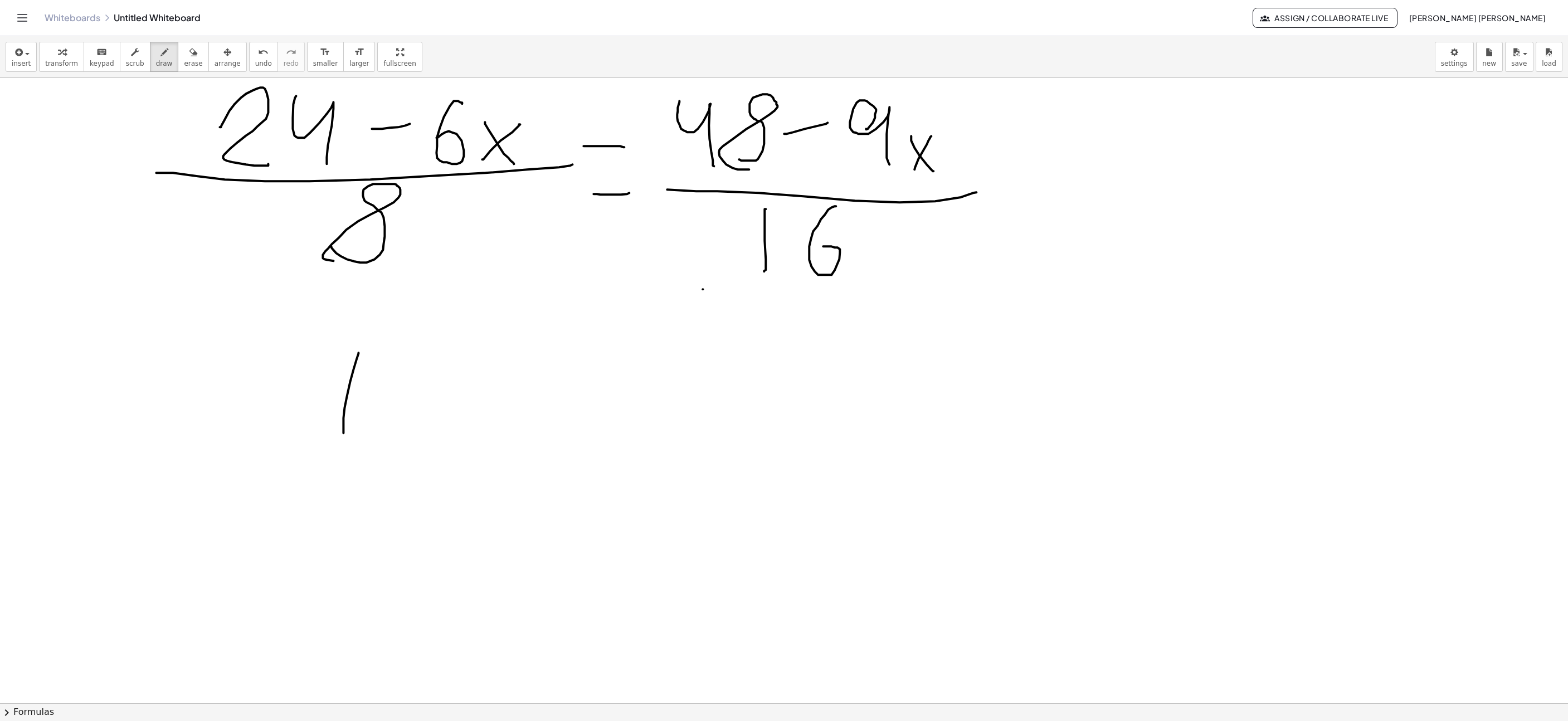
drag, startPoint x: 358, startPoint y: 355, endPoint x: 384, endPoint y: 510, distance: 157.2
drag, startPoint x: 196, startPoint y: 395, endPoint x: 211, endPoint y: 434, distance: 41.8
drag, startPoint x: 231, startPoint y: 410, endPoint x: 278, endPoint y: 472, distance: 77.8
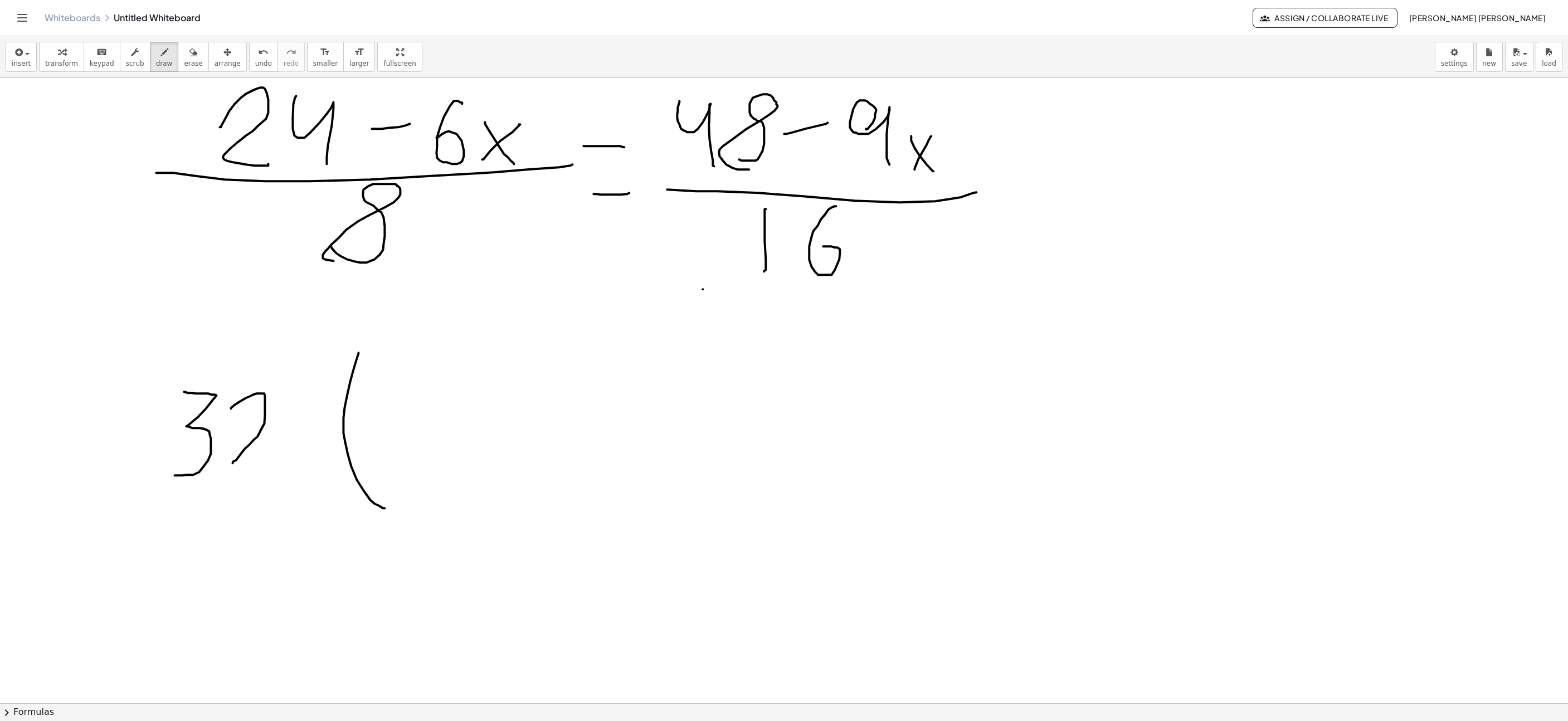
drag, startPoint x: 395, startPoint y: 384, endPoint x: 435, endPoint y: 416, distance: 51.2
drag, startPoint x: 461, startPoint y: 362, endPoint x: 484, endPoint y: 418, distance: 60.5
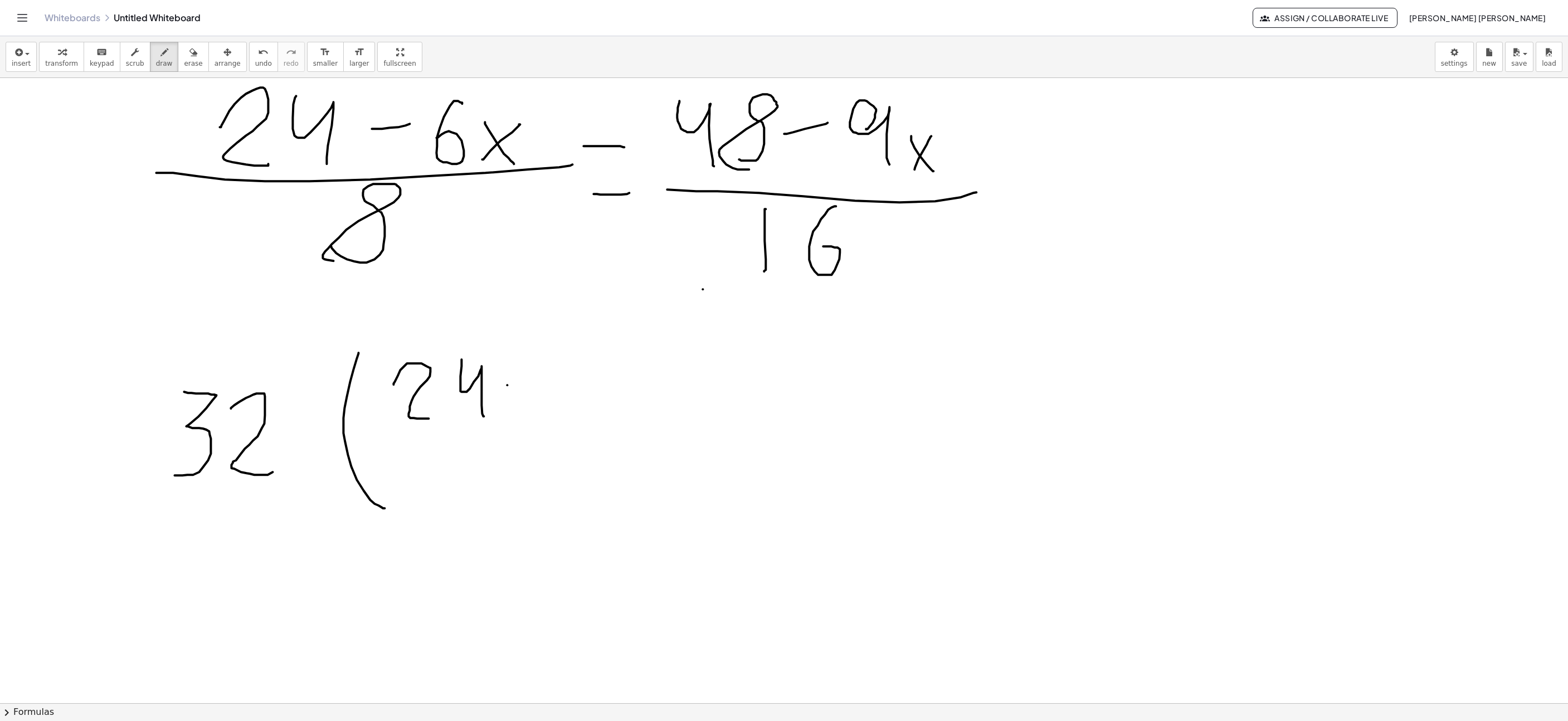
drag, startPoint x: 507, startPoint y: 387, endPoint x: 542, endPoint y: 385, distance: 35.1
drag, startPoint x: 589, startPoint y: 362, endPoint x: 575, endPoint y: 400, distance: 40.5
drag, startPoint x: 616, startPoint y: 413, endPoint x: 629, endPoint y: 384, distance: 31.8
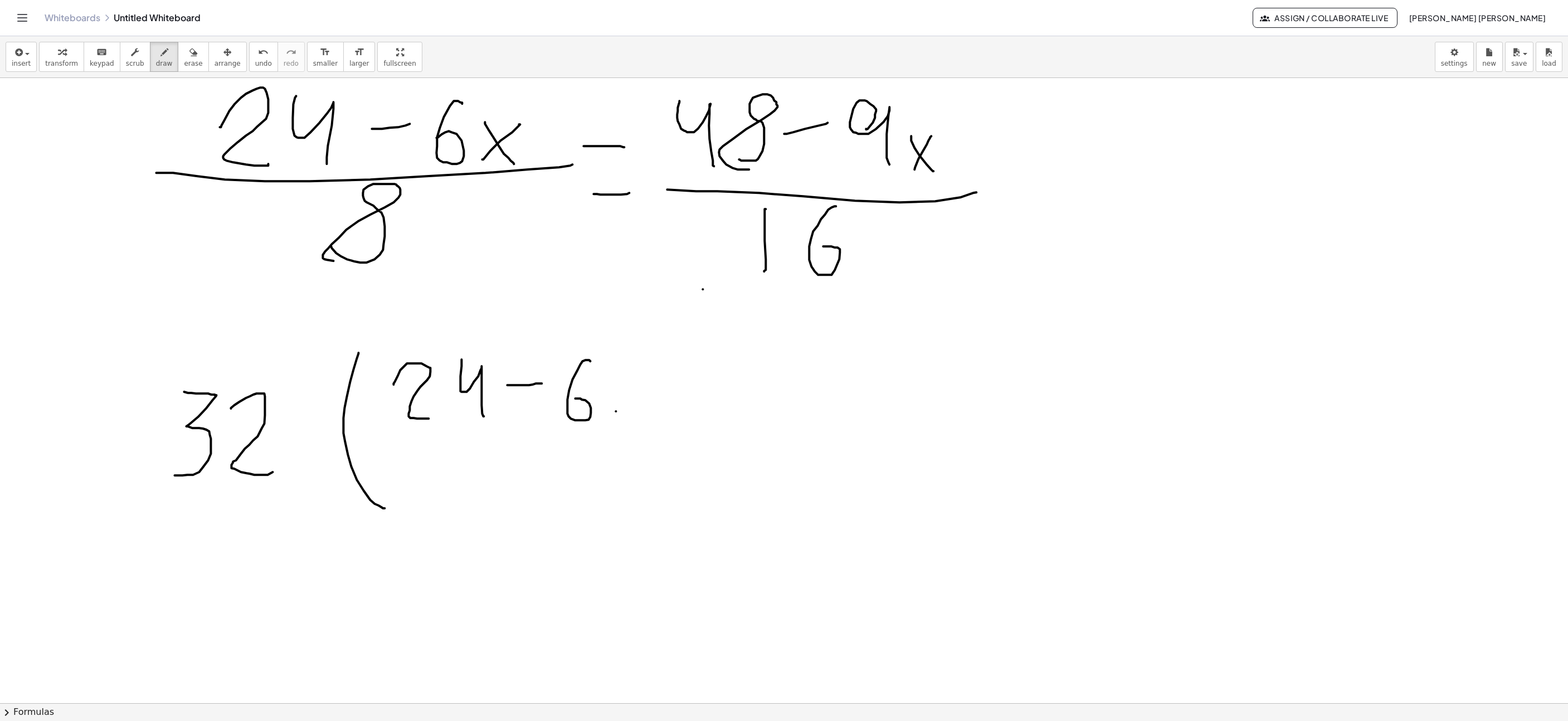
drag, startPoint x: 611, startPoint y: 384, endPoint x: 638, endPoint y: 418, distance: 43.4
drag, startPoint x: 652, startPoint y: 509, endPoint x: 632, endPoint y: 368, distance: 142.4
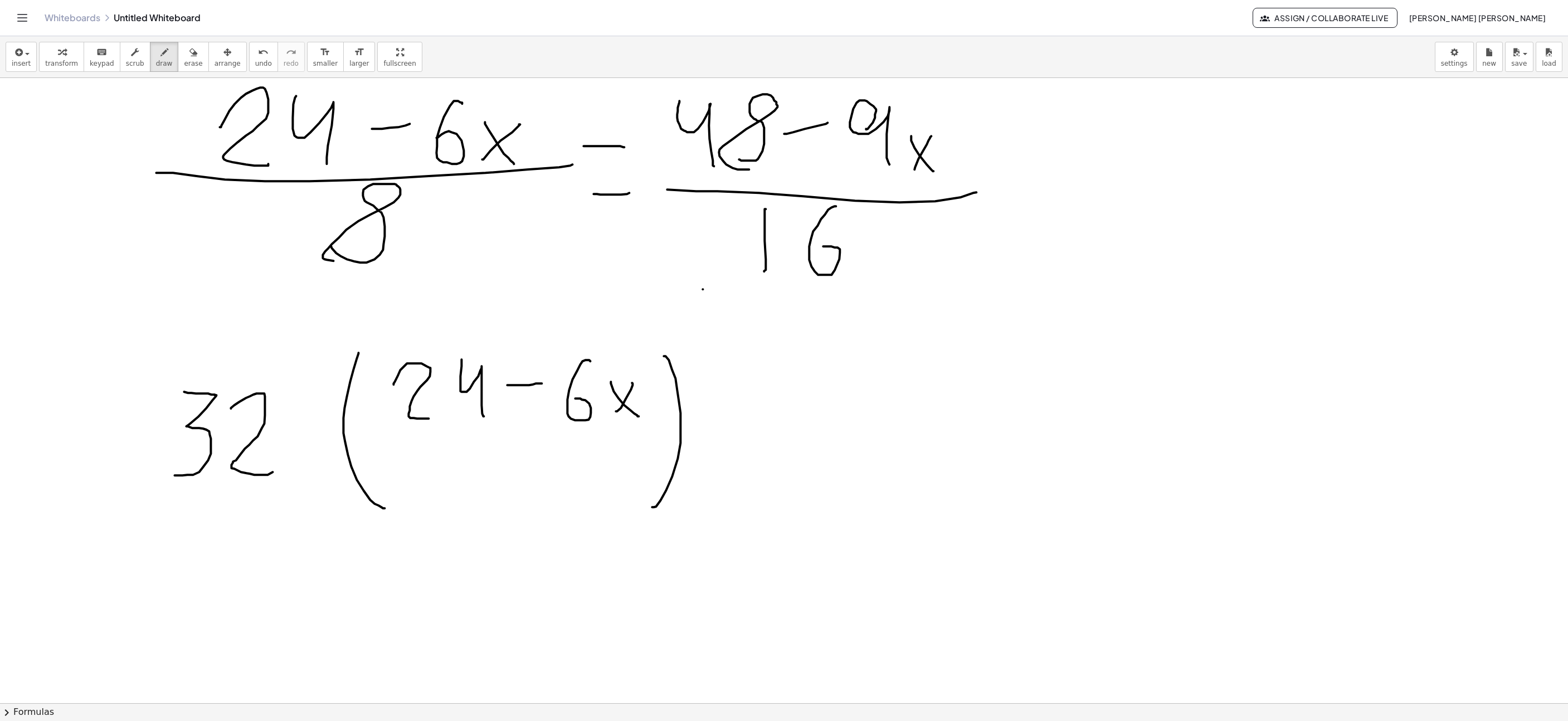
drag, startPoint x: 411, startPoint y: 442, endPoint x: 648, endPoint y: 430, distance: 237.3
drag, startPoint x: 503, startPoint y: 499, endPoint x: 520, endPoint y: 497, distance: 17.1
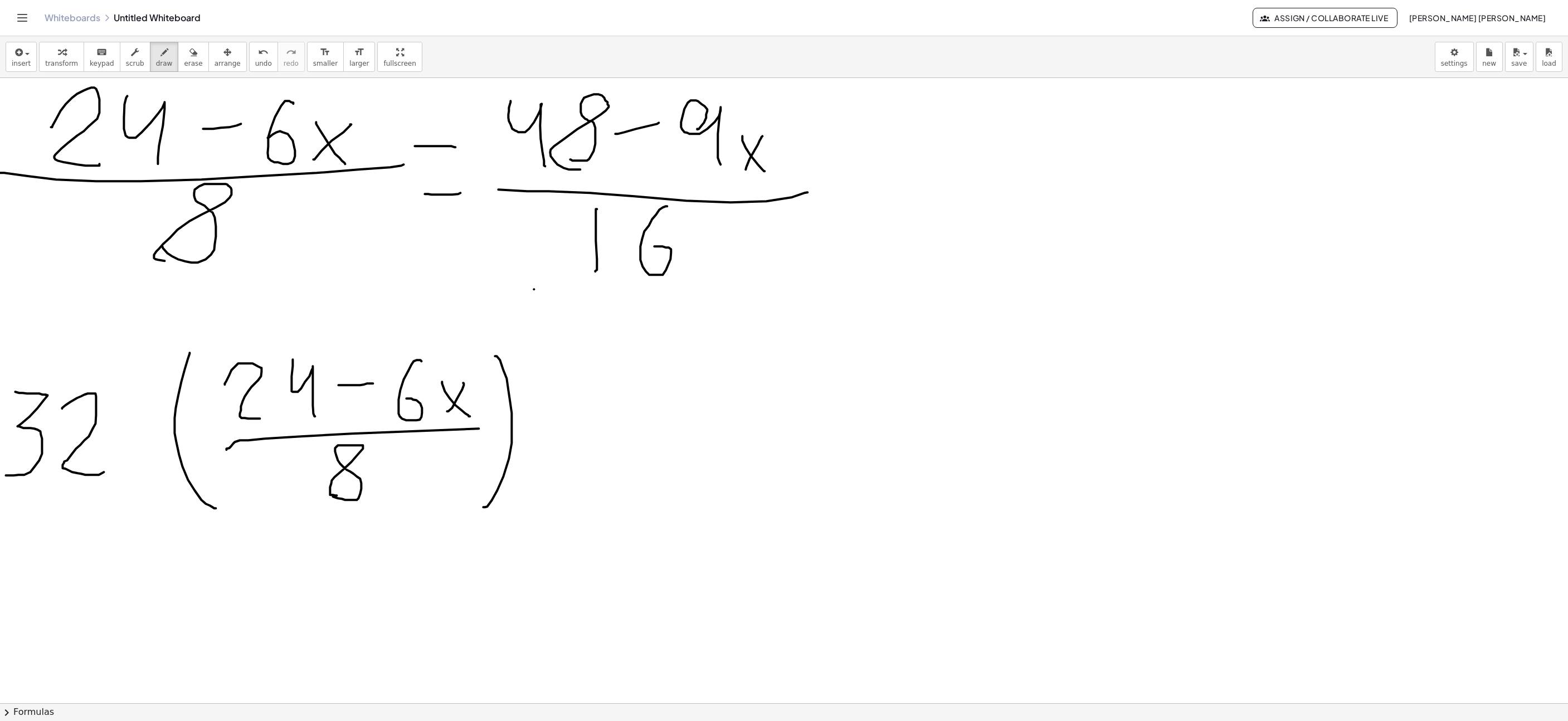
drag, startPoint x: 542, startPoint y: 413, endPoint x: 572, endPoint y: 414, distance: 30.0
drag, startPoint x: 561, startPoint y: 460, endPoint x: 595, endPoint y: 460, distance: 34.0
drag, startPoint x: 619, startPoint y: 395, endPoint x: 665, endPoint y: 443, distance: 66.5
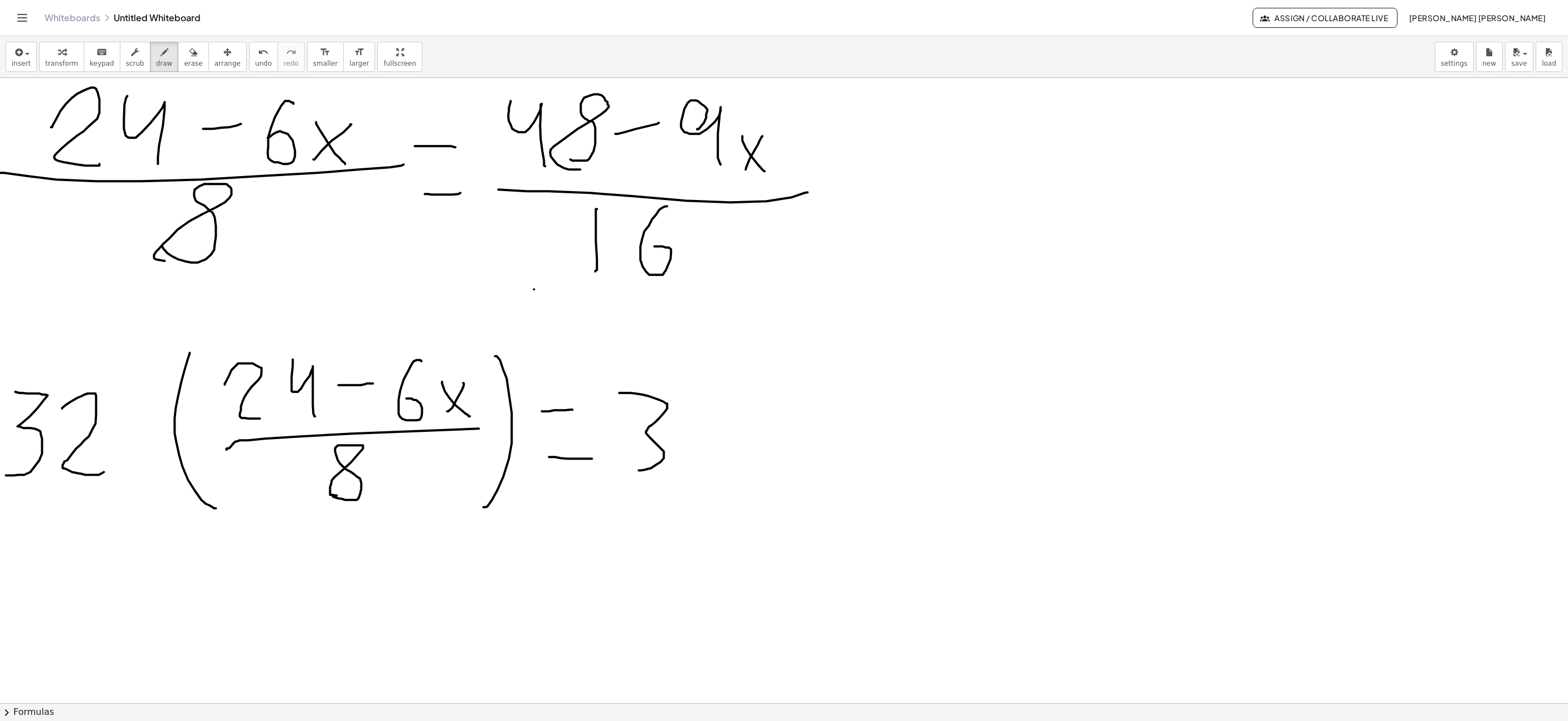
drag, startPoint x: 699, startPoint y: 419, endPoint x: 763, endPoint y: 440, distance: 67.4
drag, startPoint x: 796, startPoint y: 375, endPoint x: 816, endPoint y: 543, distance: 169.2
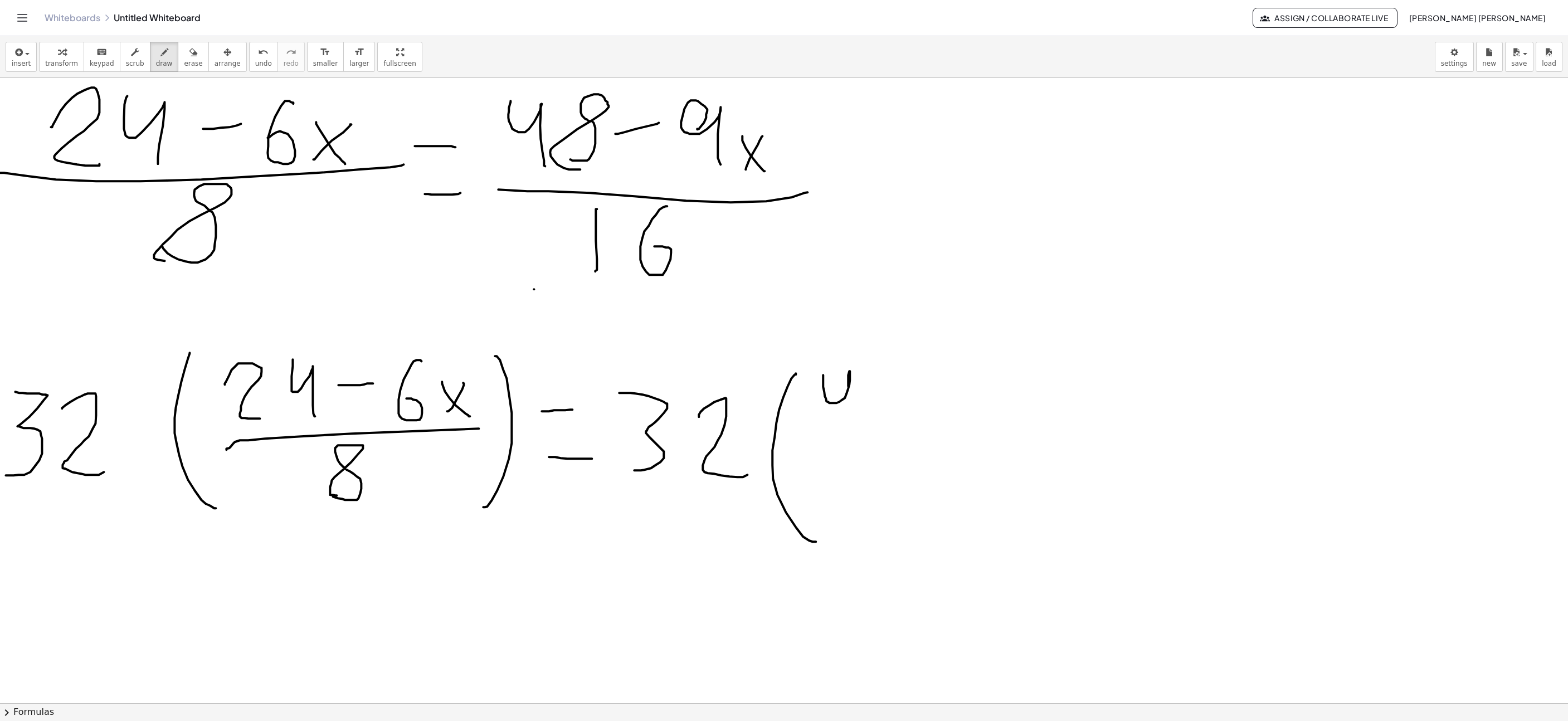
drag, startPoint x: 823, startPoint y: 377, endPoint x: 882, endPoint y: 438, distance: 84.9
drag, startPoint x: 890, startPoint y: 440, endPoint x: 893, endPoint y: 447, distance: 7.6
drag, startPoint x: 920, startPoint y: 406, endPoint x: 966, endPoint y: 401, distance: 46.3
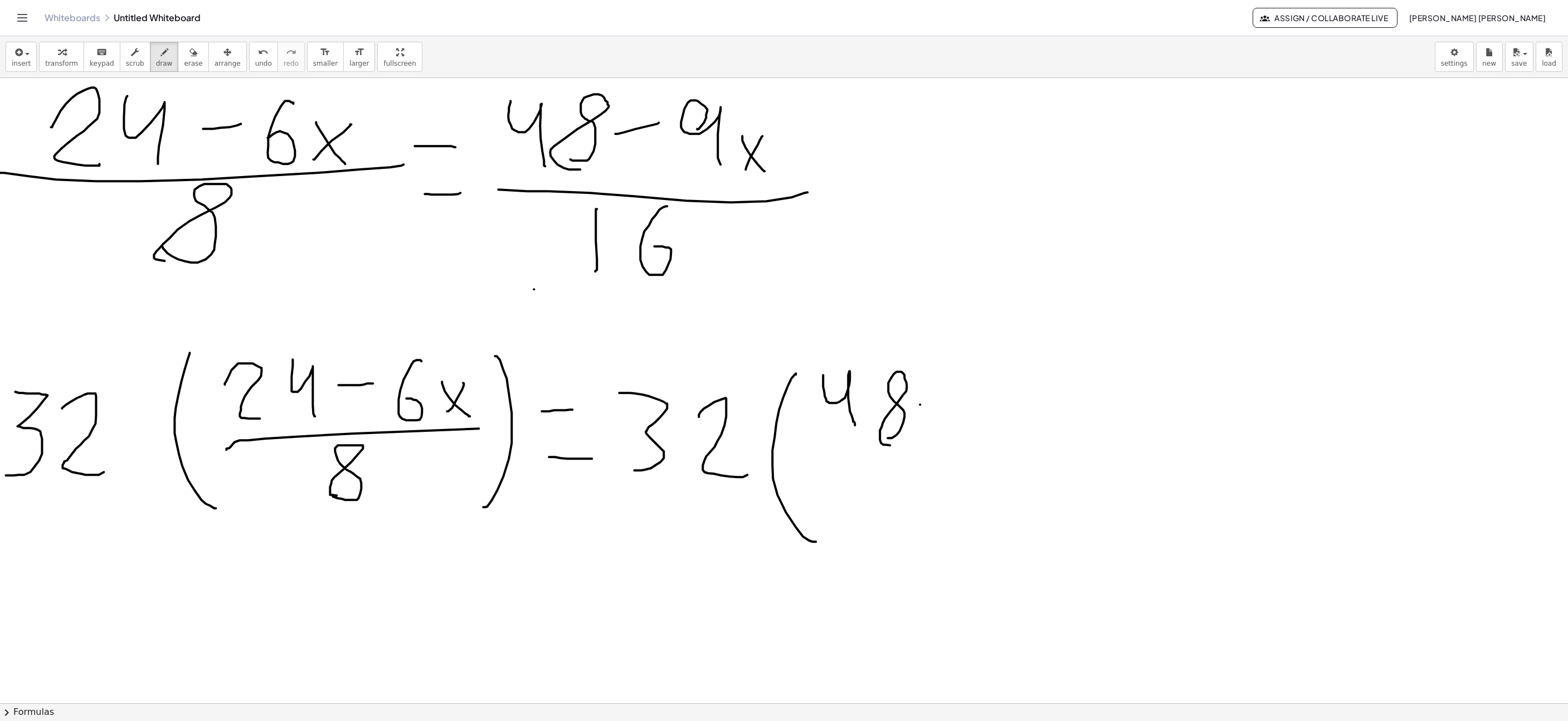
drag, startPoint x: 992, startPoint y: 399, endPoint x: 1015, endPoint y: 424, distance: 34.0
drag, startPoint x: 1026, startPoint y: 439, endPoint x: 1061, endPoint y: 391, distance: 59.4
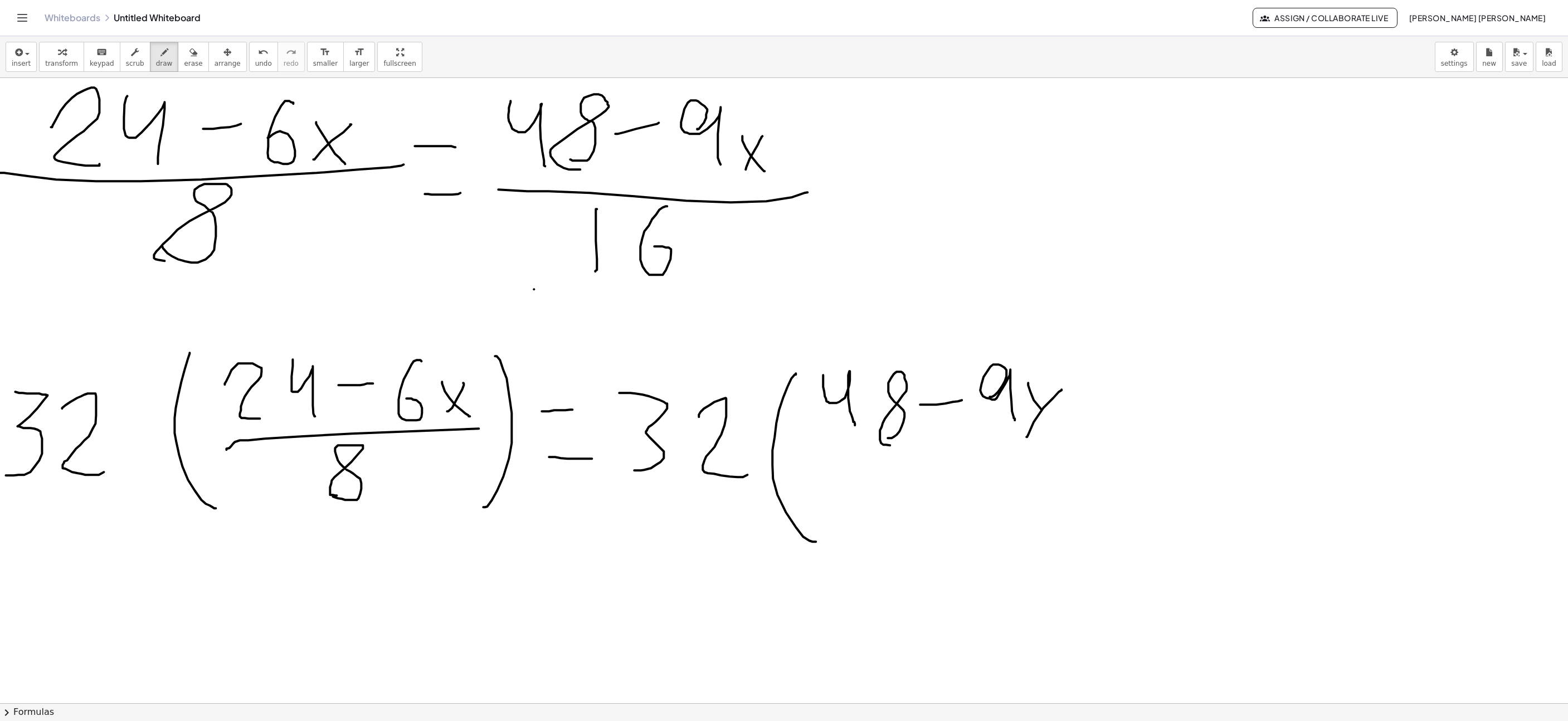
drag, startPoint x: 1030, startPoint y: 393, endPoint x: 1075, endPoint y: 441, distance: 65.8
drag, startPoint x: 834, startPoint y: 453, endPoint x: 1096, endPoint y: 445, distance: 262.1
drag, startPoint x: 919, startPoint y: 502, endPoint x: 923, endPoint y: 457, distance: 45.2
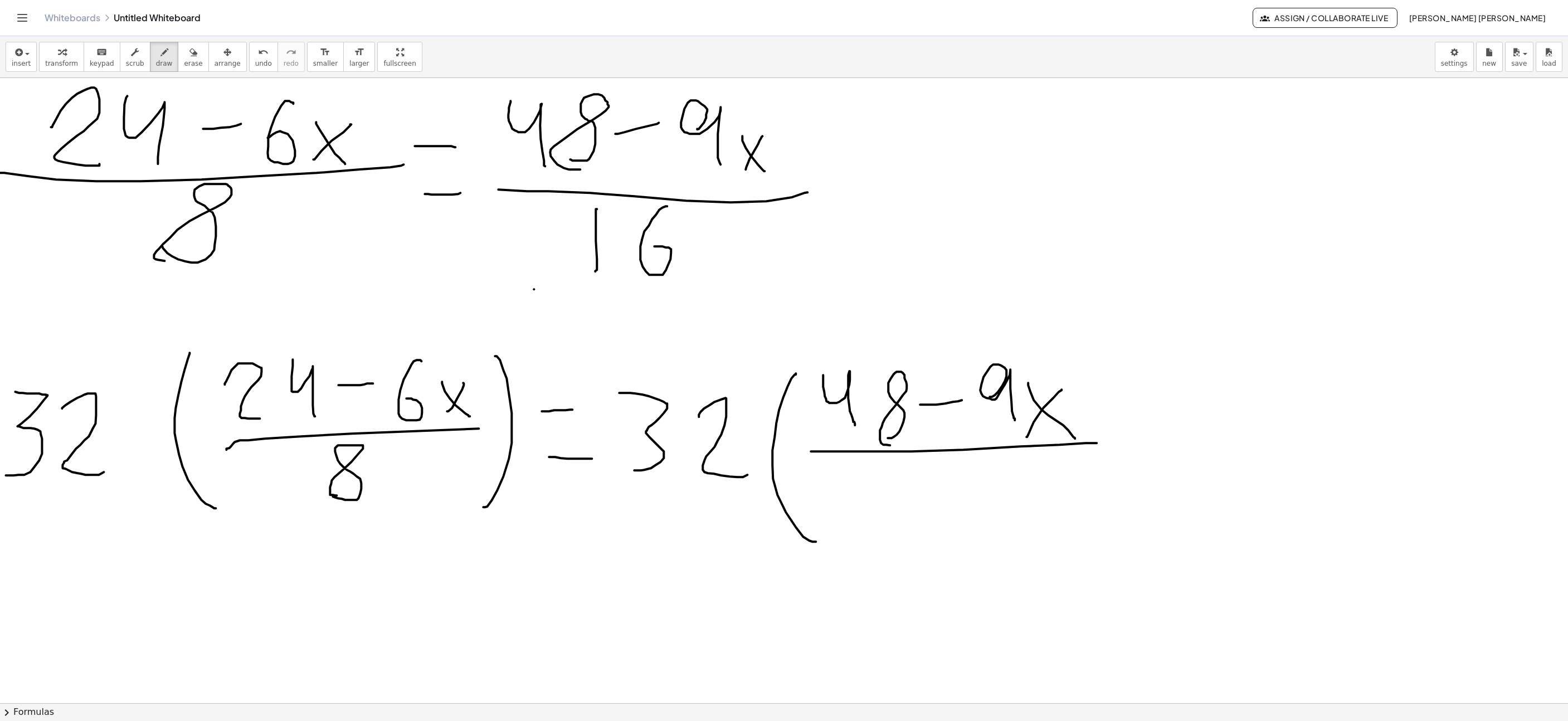
drag, startPoint x: 988, startPoint y: 472, endPoint x: 973, endPoint y: 507, distance: 38.1
drag, startPoint x: 1078, startPoint y: 547, endPoint x: 1104, endPoint y: 365, distance: 183.8
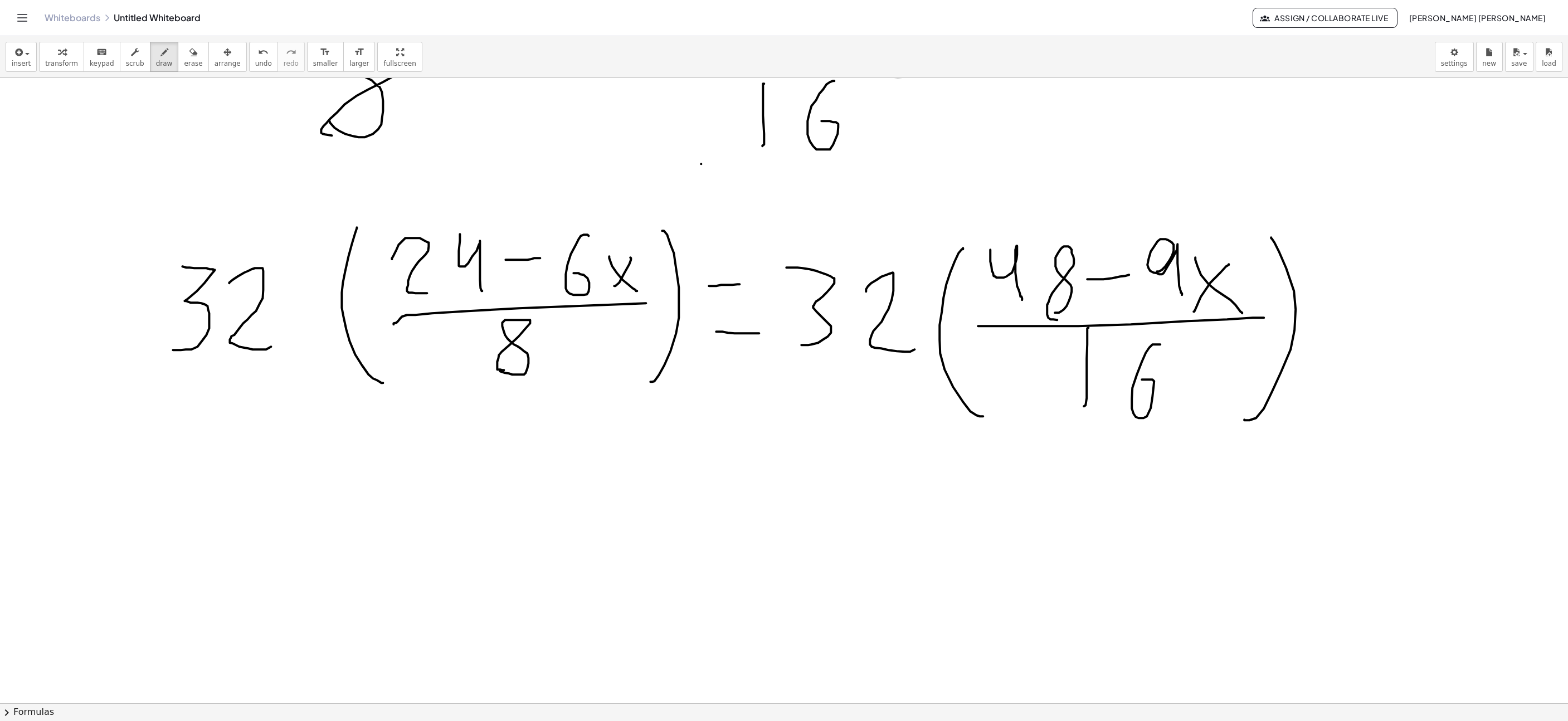
scroll to position [3303, 76]
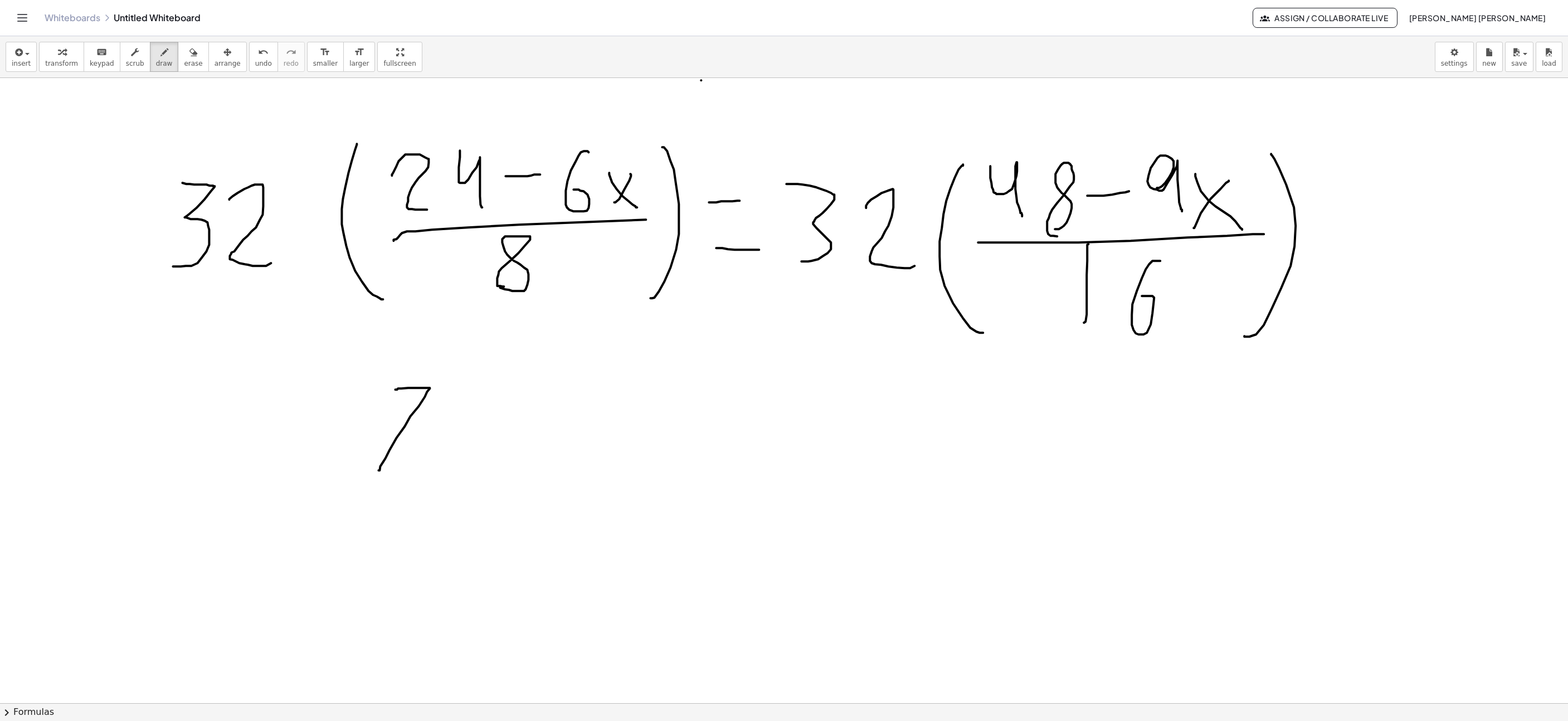
drag, startPoint x: 378, startPoint y: 472, endPoint x: 405, endPoint y: 409, distance: 68.5
drag, startPoint x: 415, startPoint y: 415, endPoint x: 386, endPoint y: 415, distance: 29.0
drag, startPoint x: 467, startPoint y: 390, endPoint x: 460, endPoint y: 441, distance: 51.5
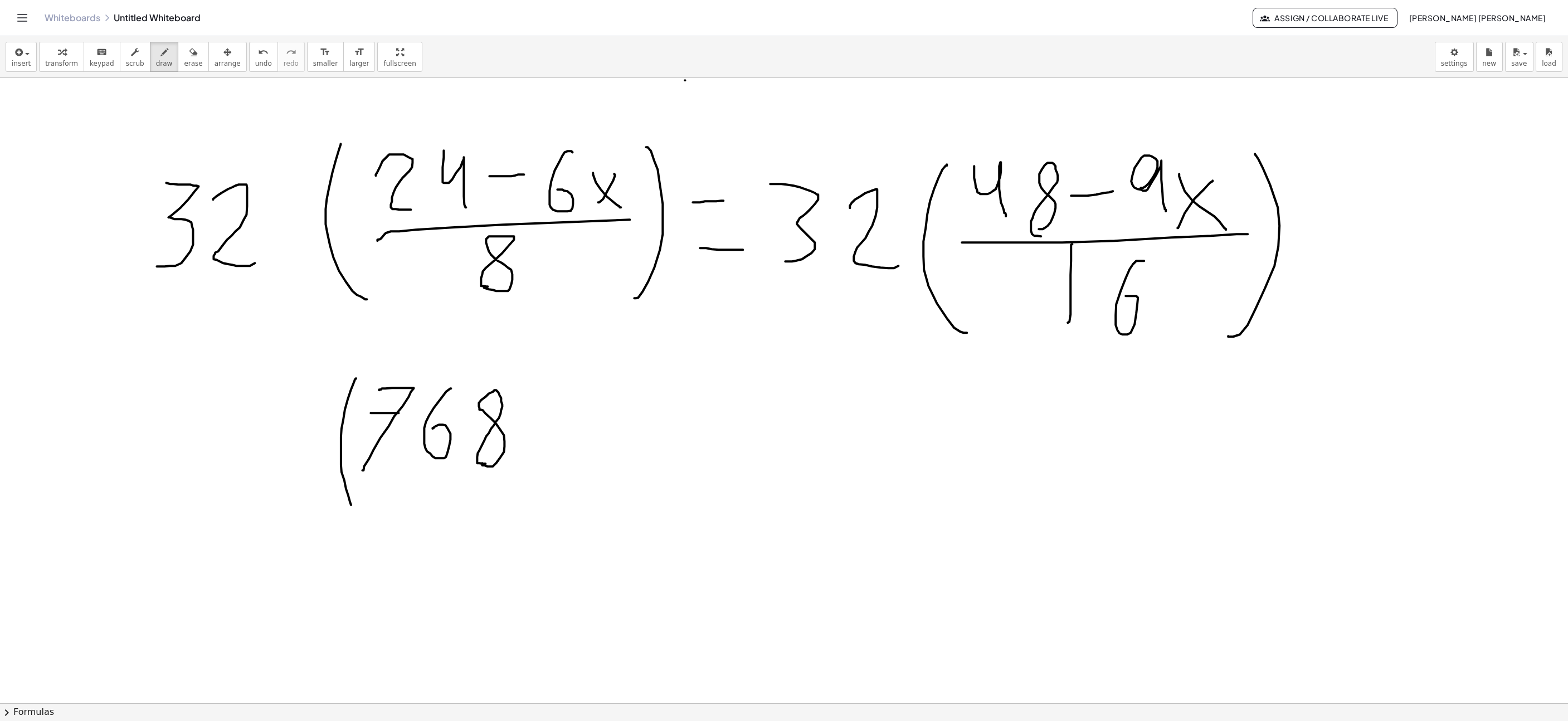
click at [255, 66] on span "undo" at bounding box center [263, 64] width 17 height 8
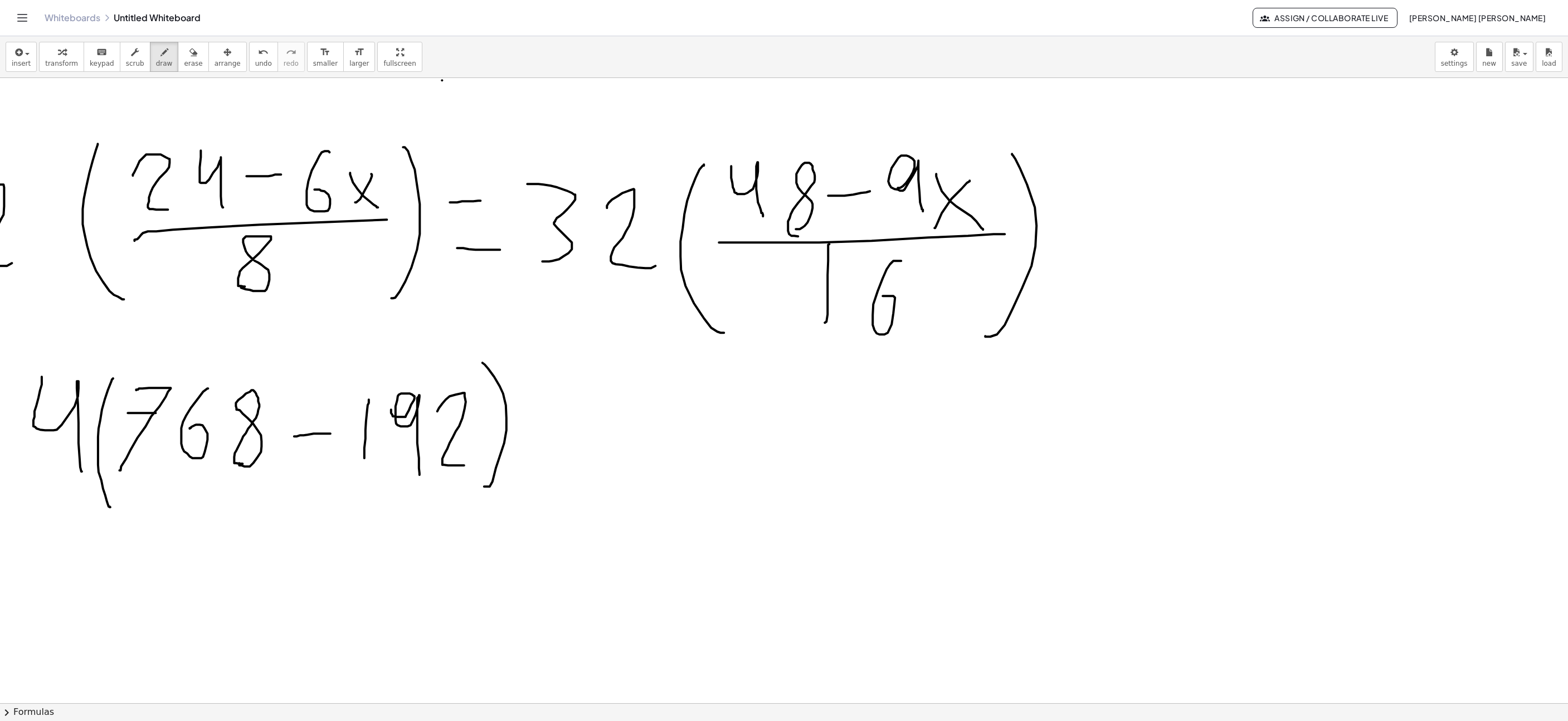
scroll to position [3303, 345]
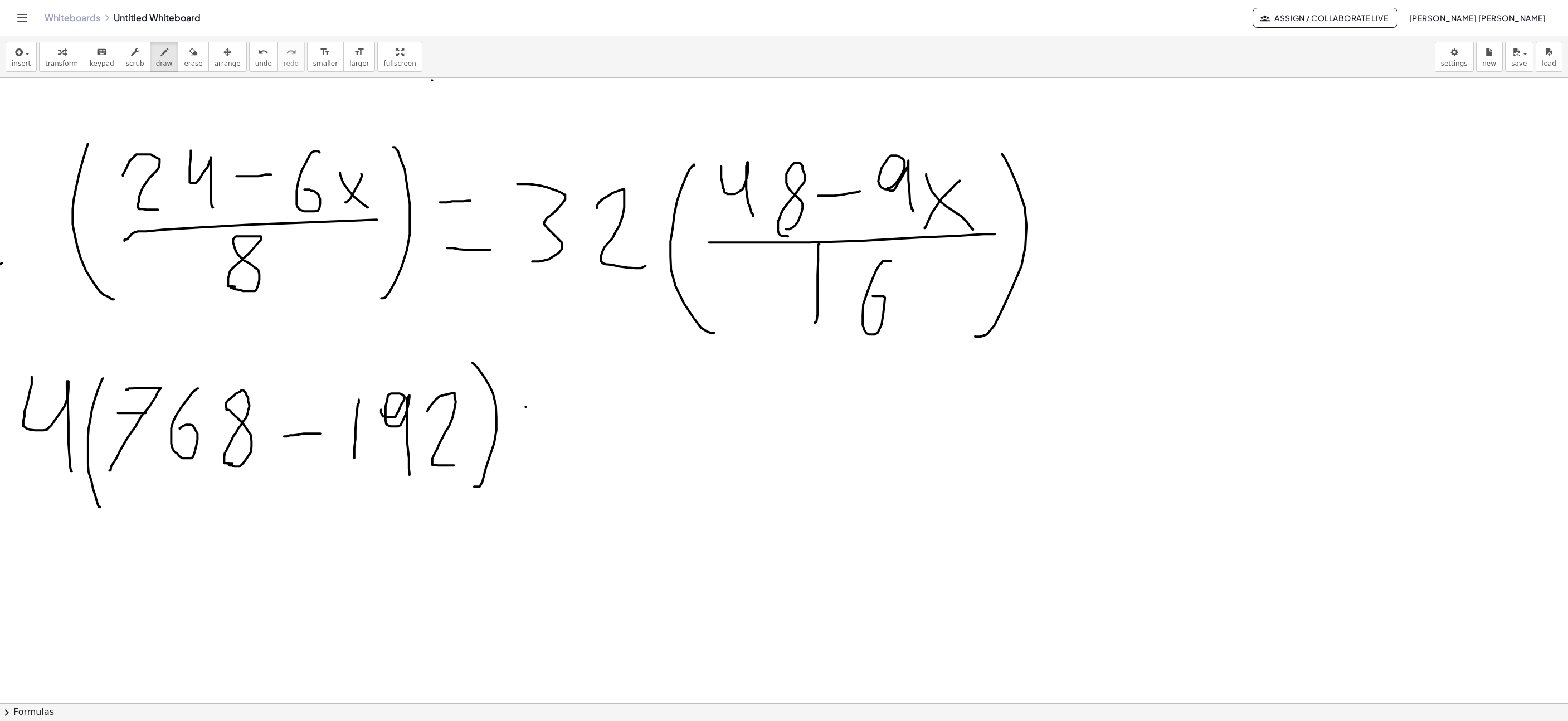
drag, startPoint x: 637, startPoint y: 472, endPoint x: 640, endPoint y: 376, distance: 96.0
drag, startPoint x: 694, startPoint y: 390, endPoint x: 690, endPoint y: 458, distance: 68.1
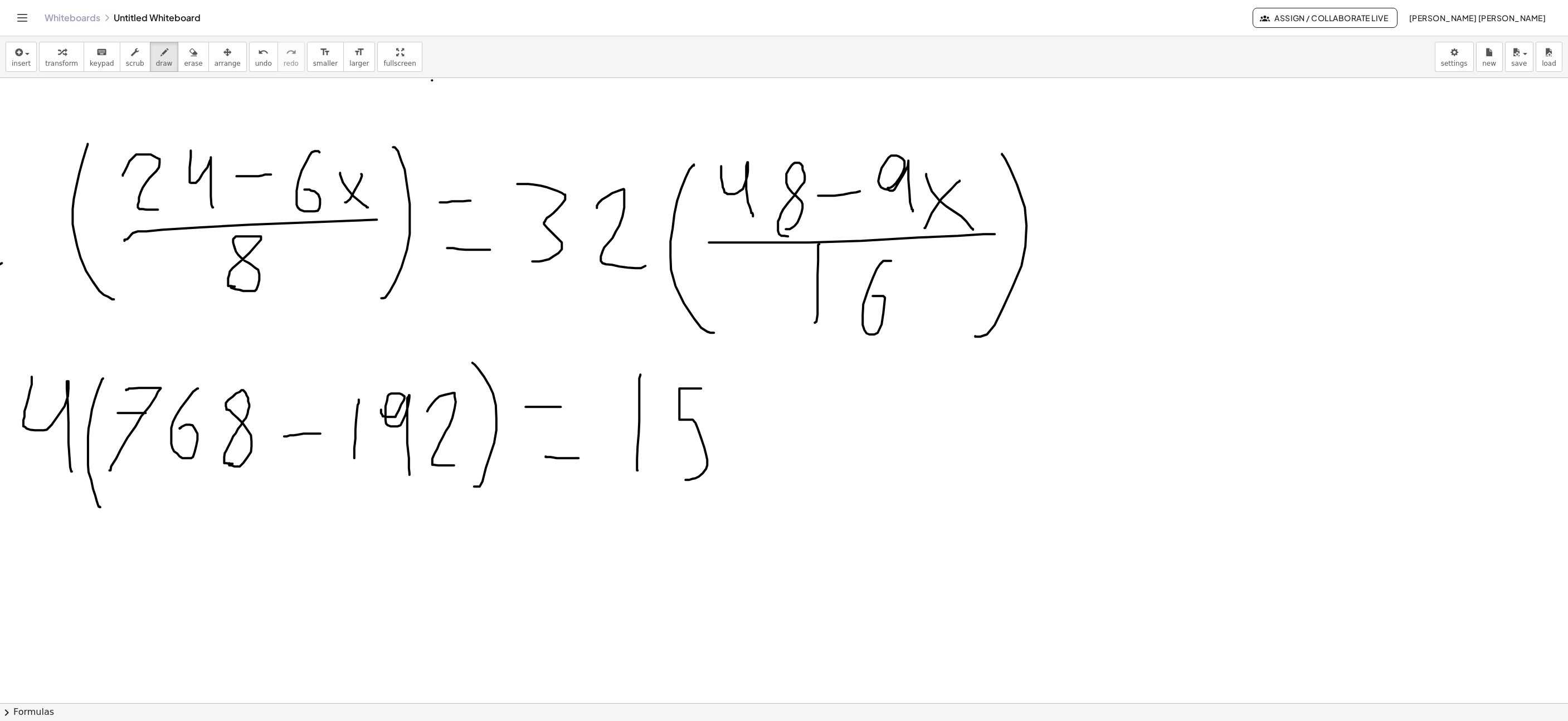
click at [255, 61] on span "undo" at bounding box center [263, 64] width 17 height 8
drag, startPoint x: 680, startPoint y: 384, endPoint x: 690, endPoint y: 490, distance: 106.5
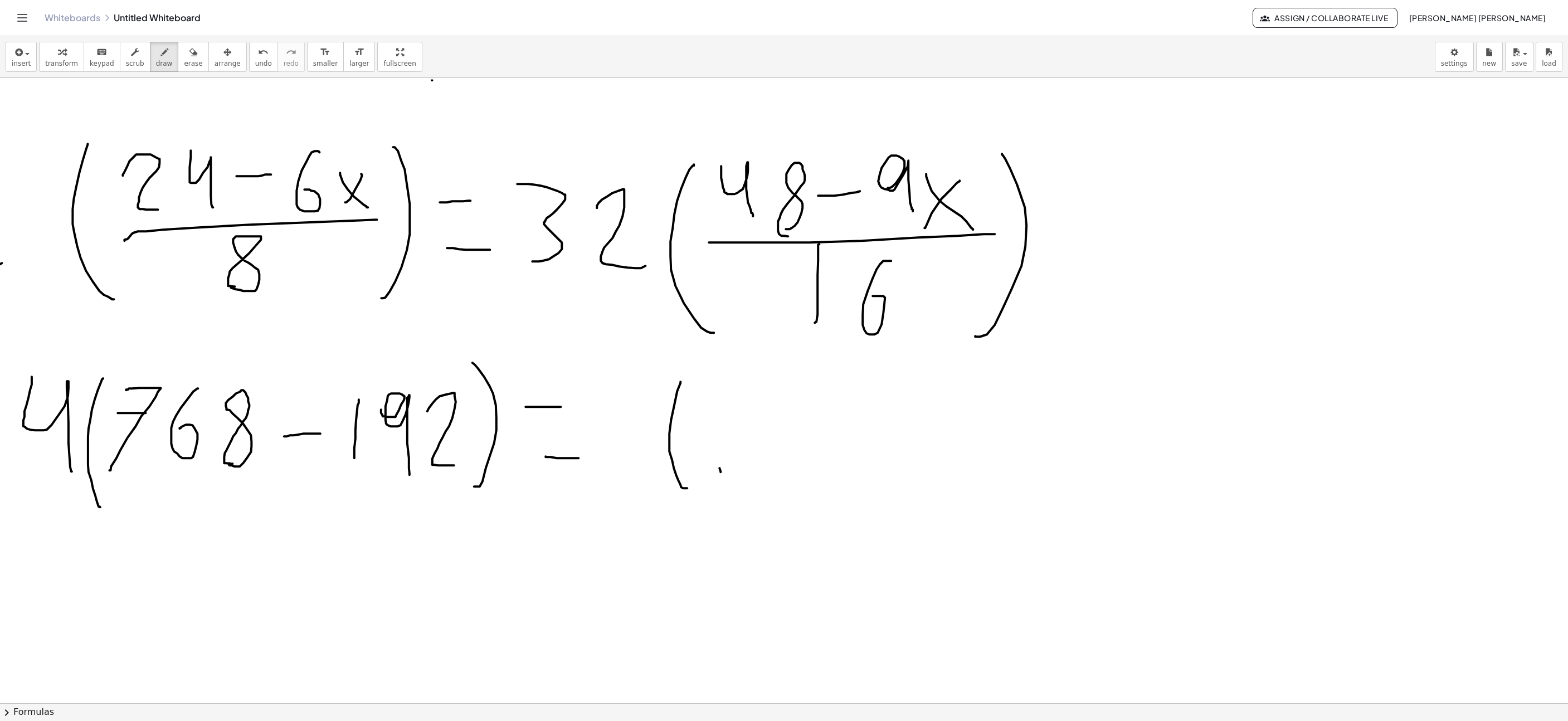
drag, startPoint x: 721, startPoint y: 474, endPoint x: 749, endPoint y: 400, distance: 79.1
drag, startPoint x: 774, startPoint y: 399, endPoint x: 775, endPoint y: 422, distance: 23.0
drag, startPoint x: 786, startPoint y: 397, endPoint x: 788, endPoint y: 470, distance: 73.0
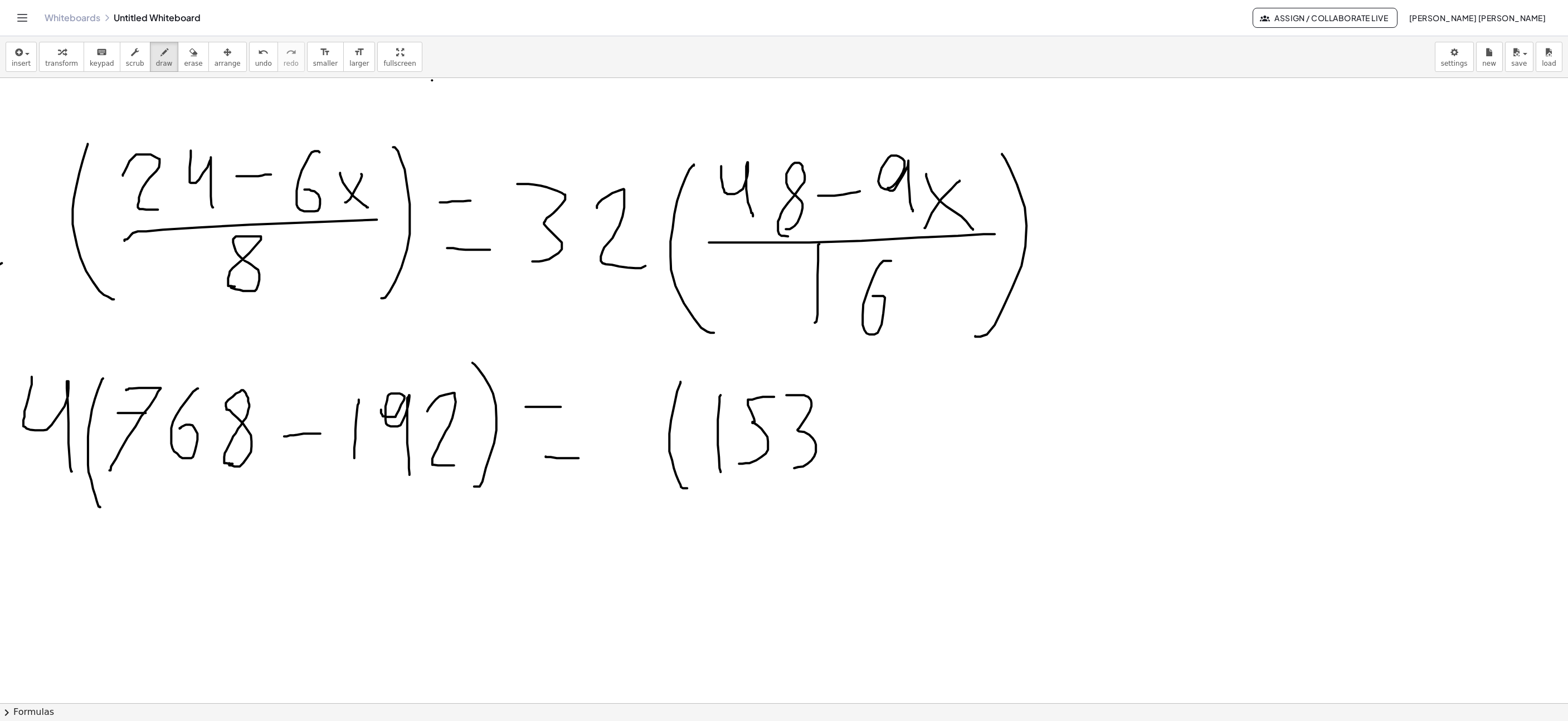
drag, startPoint x: 851, startPoint y: 398, endPoint x: 861, endPoint y: 441, distance: 44.1
drag, startPoint x: 902, startPoint y: 434, endPoint x: 933, endPoint y: 430, distance: 31.3
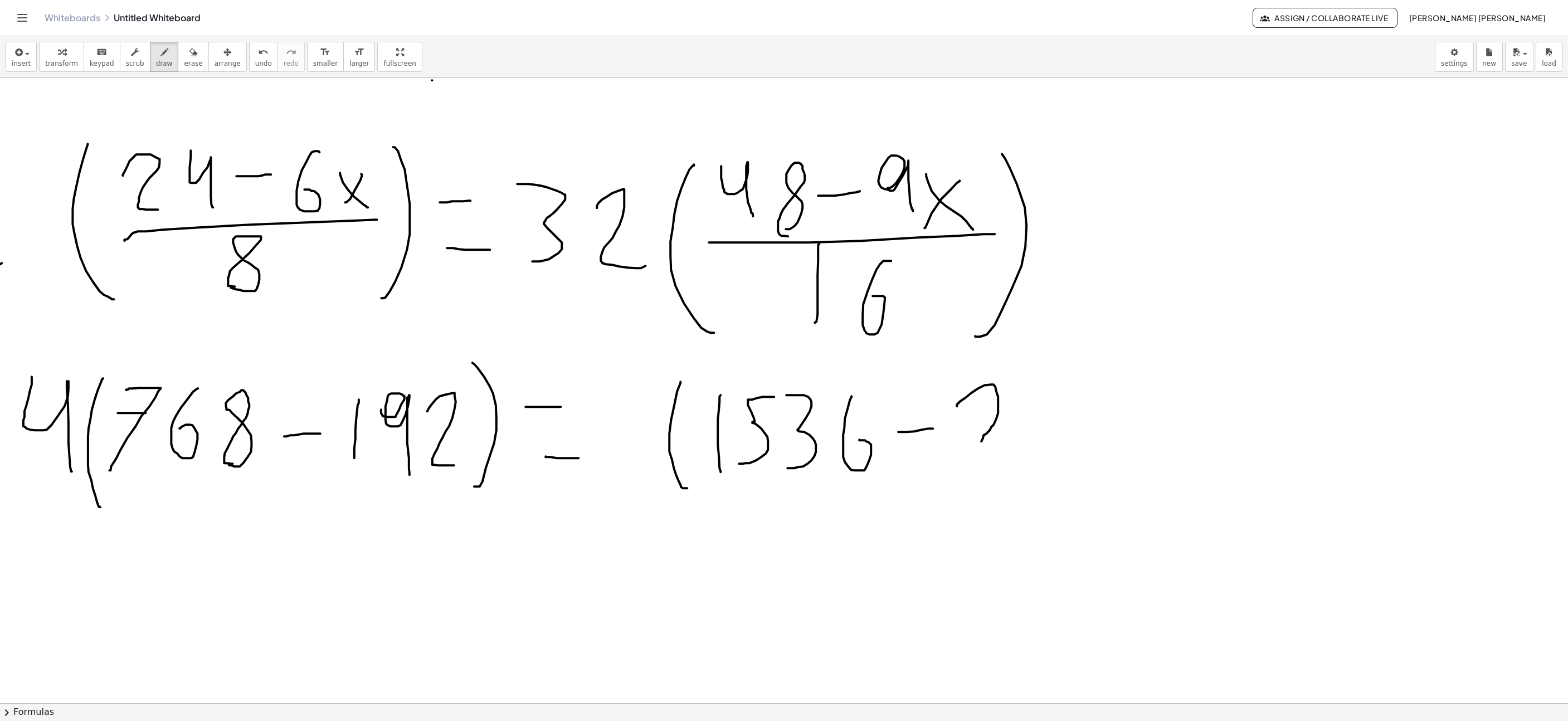
drag, startPoint x: 957, startPoint y: 408, endPoint x: 1011, endPoint y: 460, distance: 75.0
drag, startPoint x: 1113, startPoint y: 464, endPoint x: 1126, endPoint y: 469, distance: 13.9
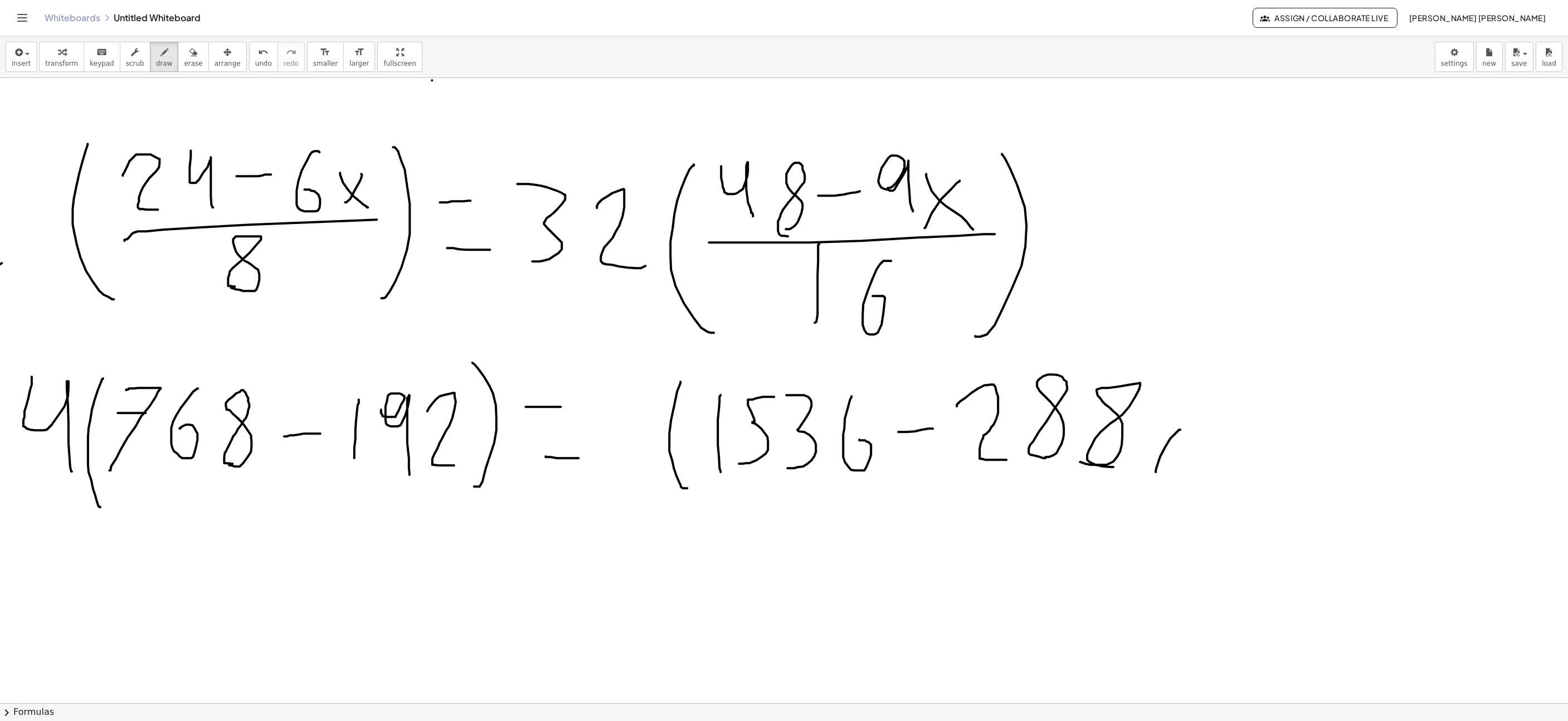
drag, startPoint x: 1178, startPoint y: 433, endPoint x: 1135, endPoint y: 418, distance: 45.5
drag, startPoint x: 1135, startPoint y: 418, endPoint x: 1189, endPoint y: 474, distance: 77.8
drag, startPoint x: 1209, startPoint y: 462, endPoint x: 918, endPoint y: 358, distance: 309.0
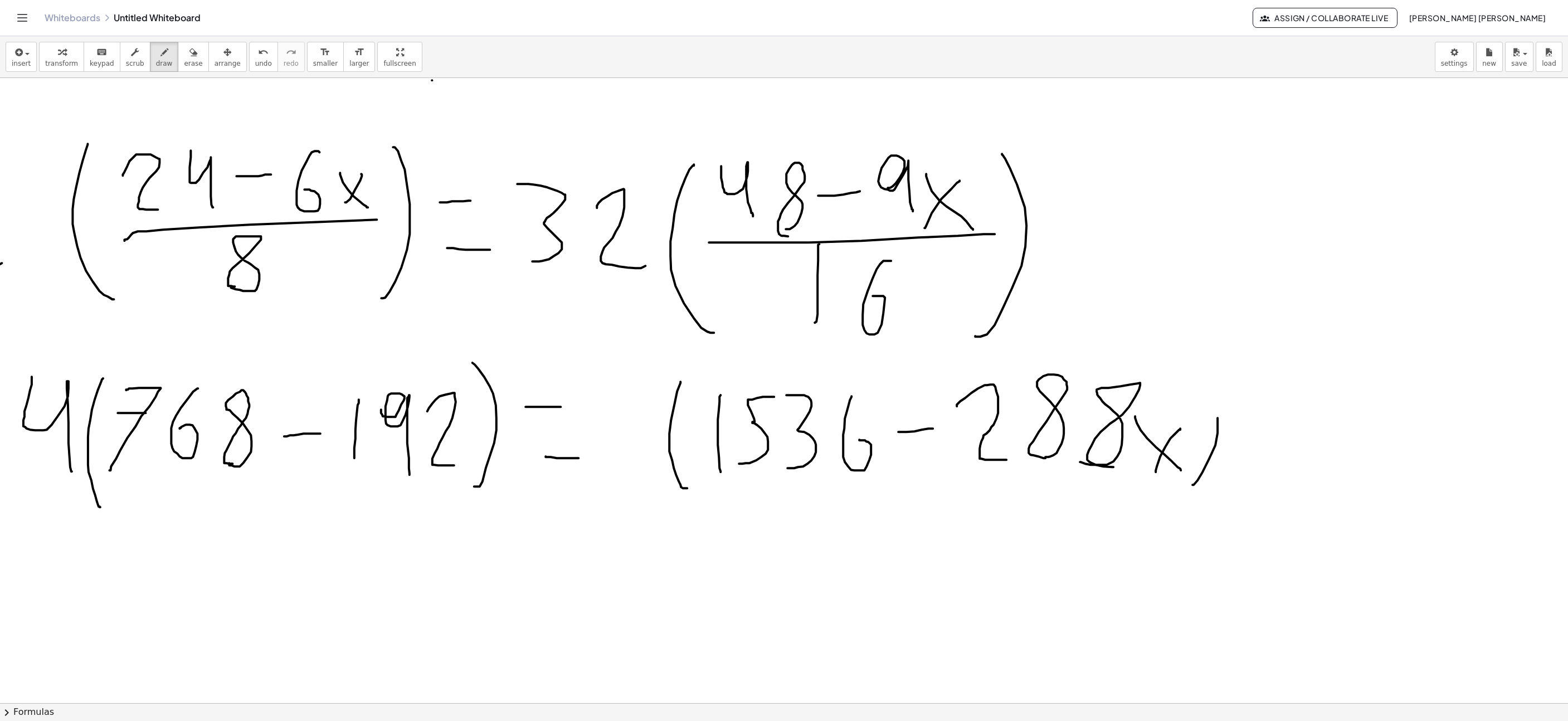
drag, startPoint x: 612, startPoint y: 410, endPoint x: 657, endPoint y: 468, distance: 73.4
drag, startPoint x: 251, startPoint y: 60, endPoint x: 330, endPoint y: 141, distance: 113.1
click at [255, 64] on span "undo" at bounding box center [263, 64] width 17 height 8
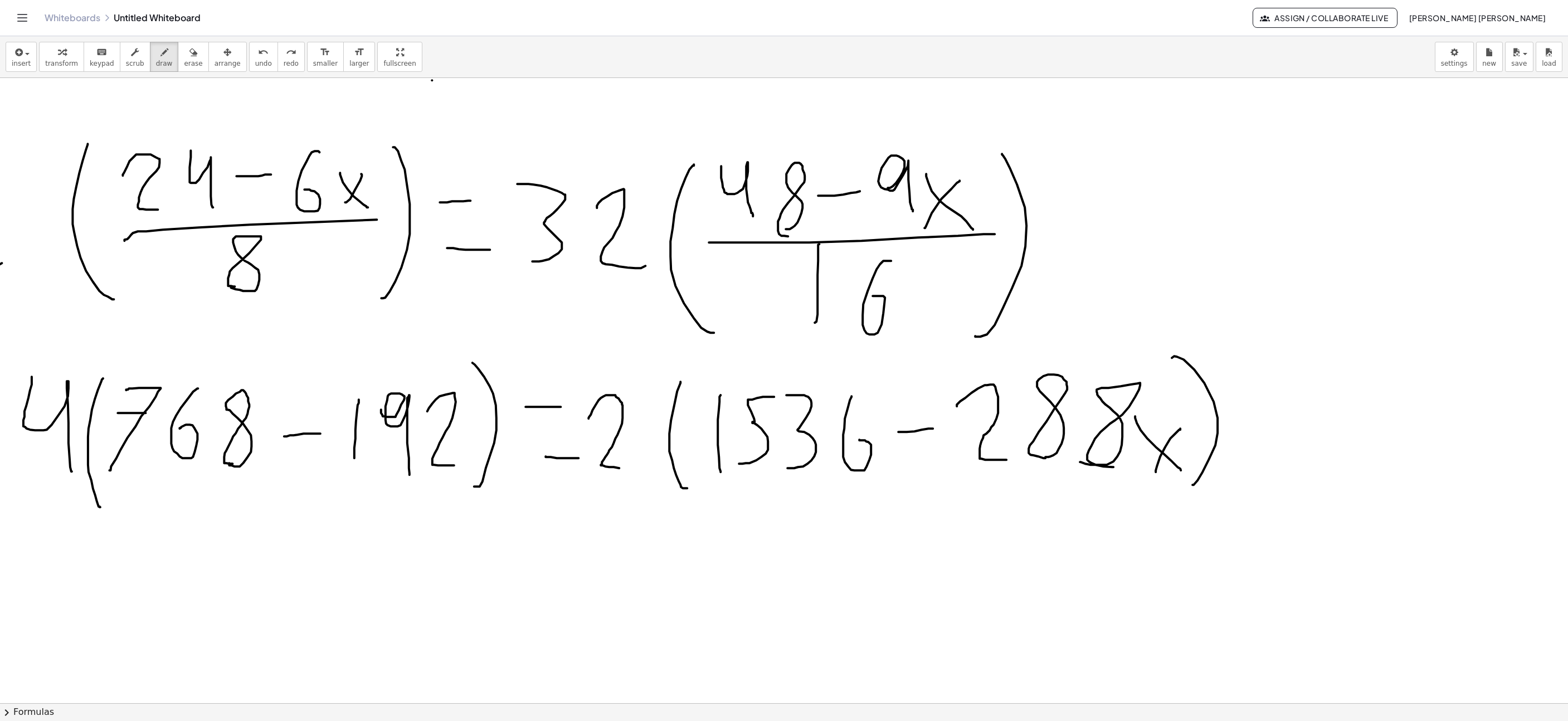
drag, startPoint x: 588, startPoint y: 420, endPoint x: 656, endPoint y: 472, distance: 85.6
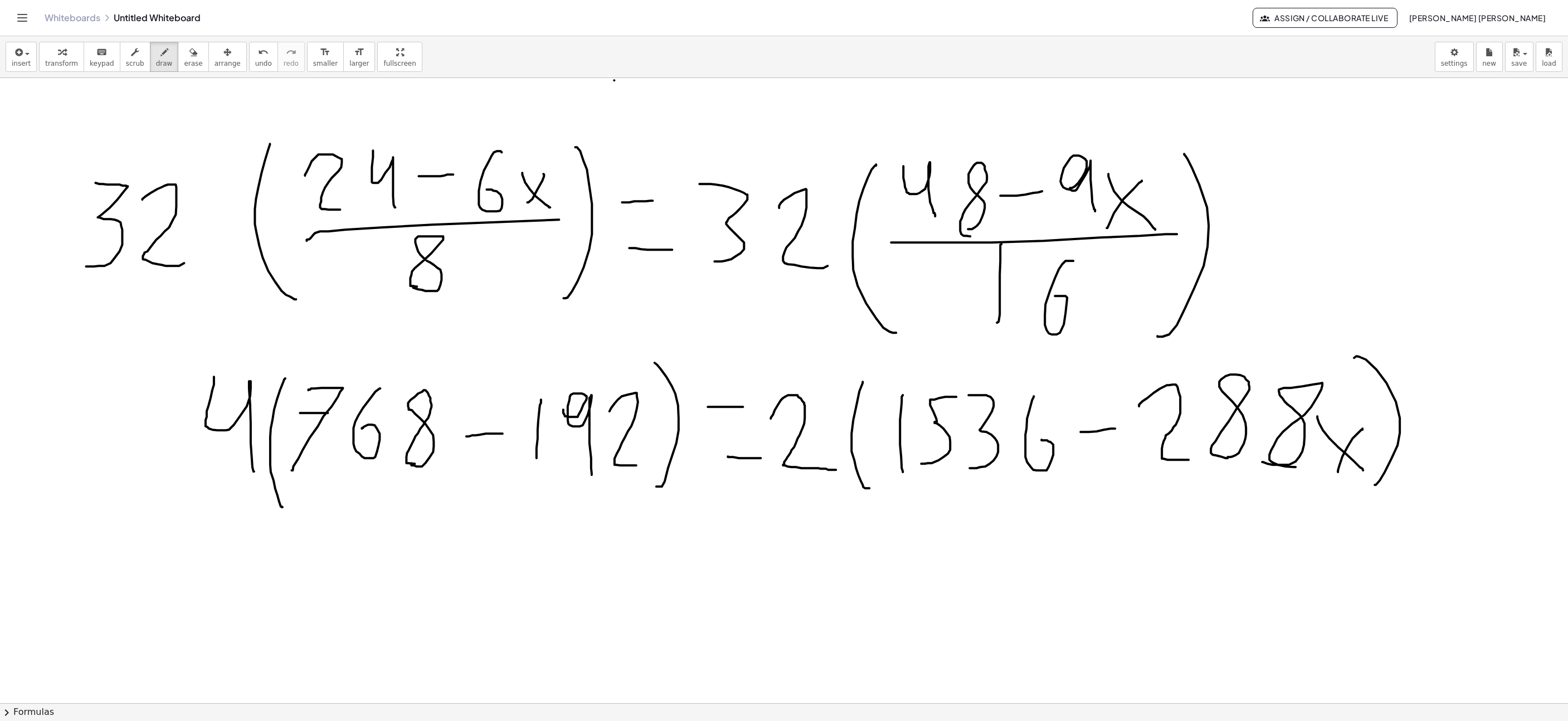
scroll to position [3386, 163]
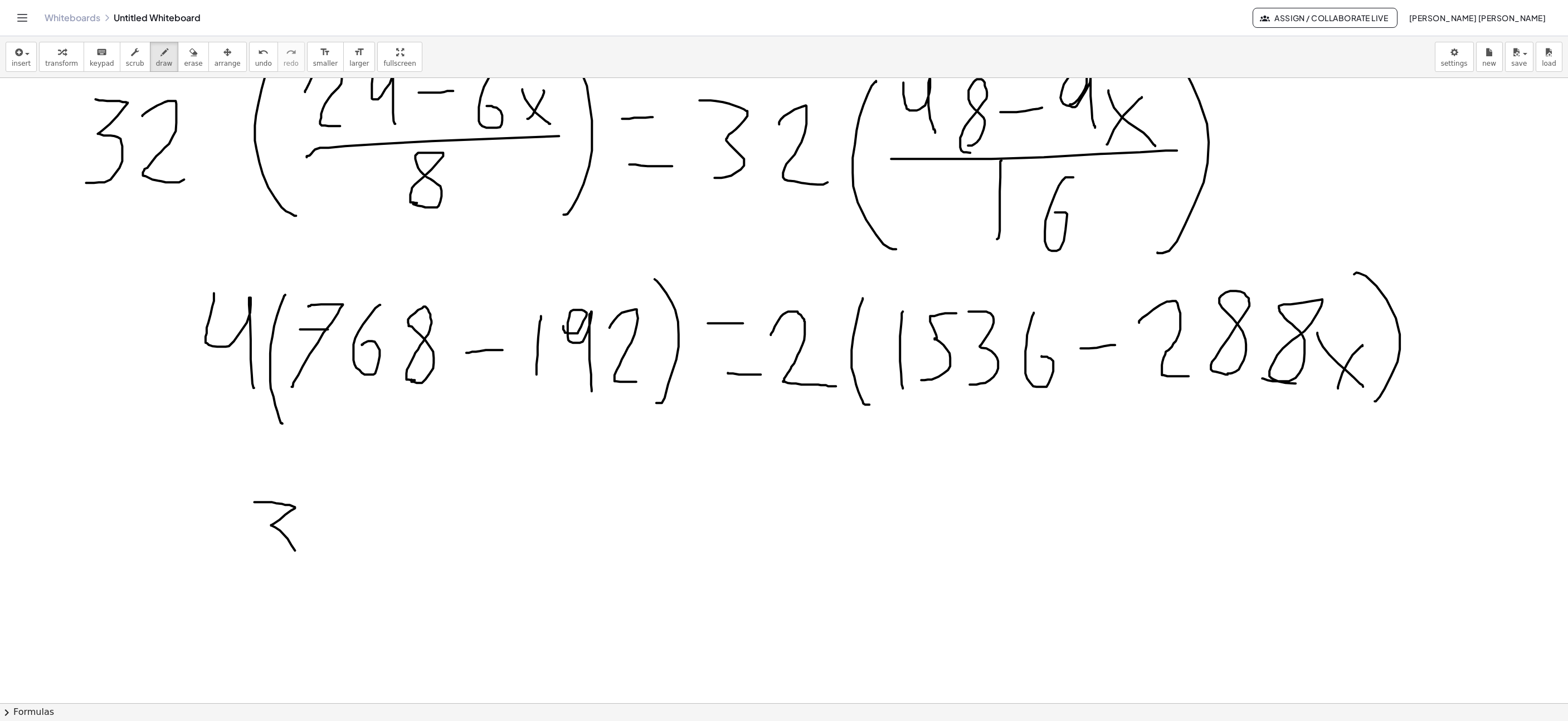
drag, startPoint x: 254, startPoint y: 504, endPoint x: 256, endPoint y: 570, distance: 66.0
drag, startPoint x: 313, startPoint y: 572, endPoint x: 311, endPoint y: 561, distance: 11.2
drag, startPoint x: 397, startPoint y: 517, endPoint x: 377, endPoint y: 515, distance: 20.1
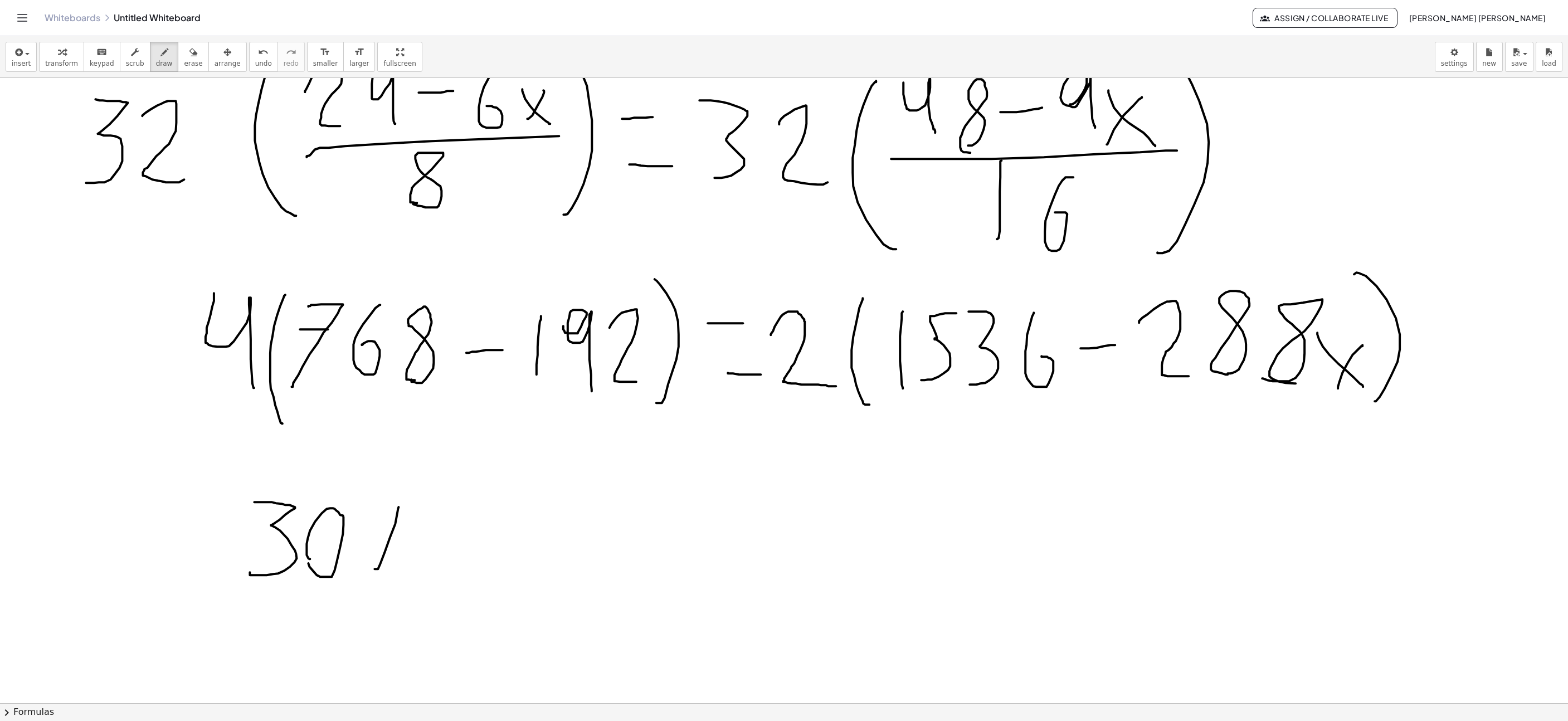
drag, startPoint x: 393, startPoint y: 528, endPoint x: 371, endPoint y: 529, distance: 22.0
drag, startPoint x: 425, startPoint y: 516, endPoint x: 455, endPoint y: 577, distance: 68.0
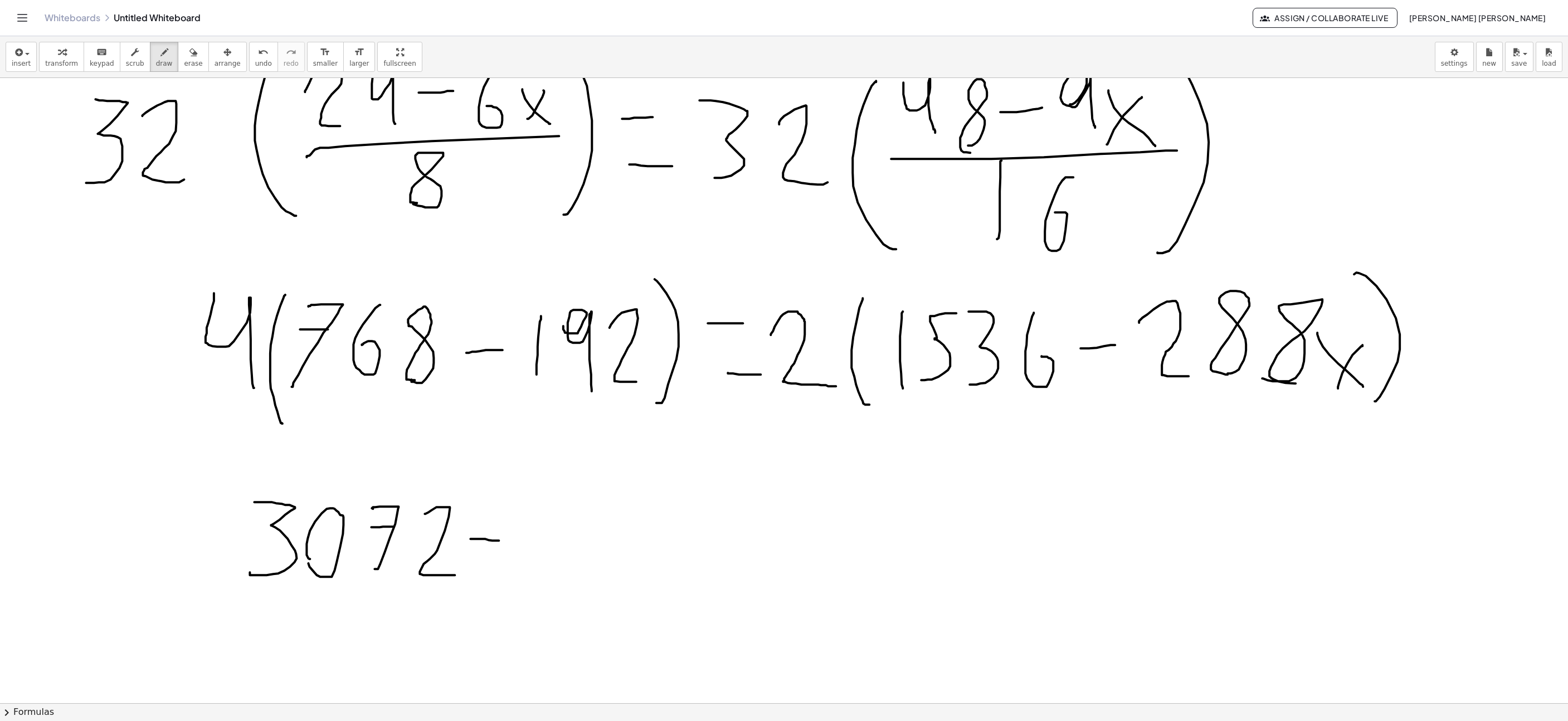
drag, startPoint x: 480, startPoint y: 541, endPoint x: 507, endPoint y: 543, distance: 27.1
drag, startPoint x: 549, startPoint y: 570, endPoint x: 533, endPoint y: 503, distance: 68.9
drag, startPoint x: 567, startPoint y: 530, endPoint x: 536, endPoint y: 532, distance: 31.1
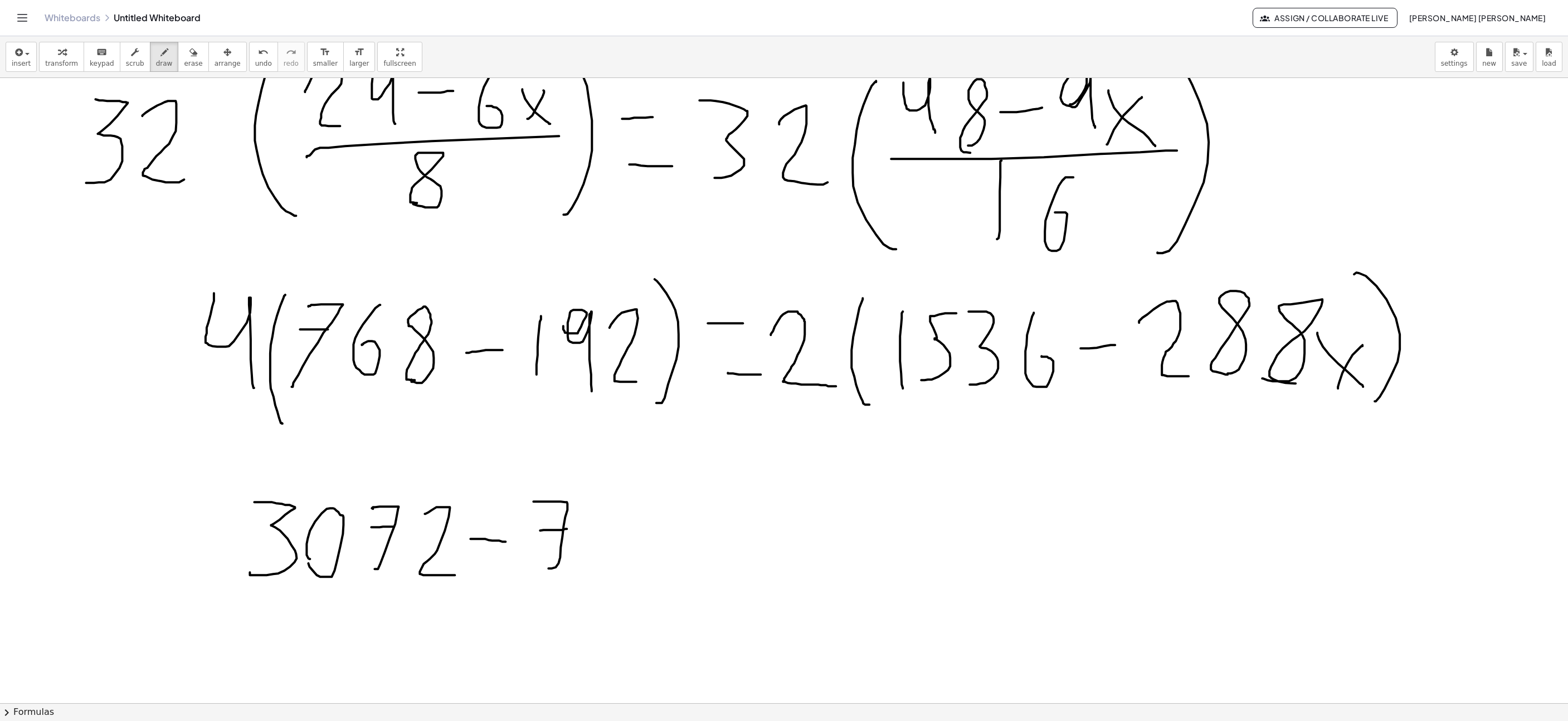
drag, startPoint x: 614, startPoint y: 508, endPoint x: 626, endPoint y: 567, distance: 60.2
drag, startPoint x: 644, startPoint y: 581, endPoint x: 666, endPoint y: 649, distance: 71.5
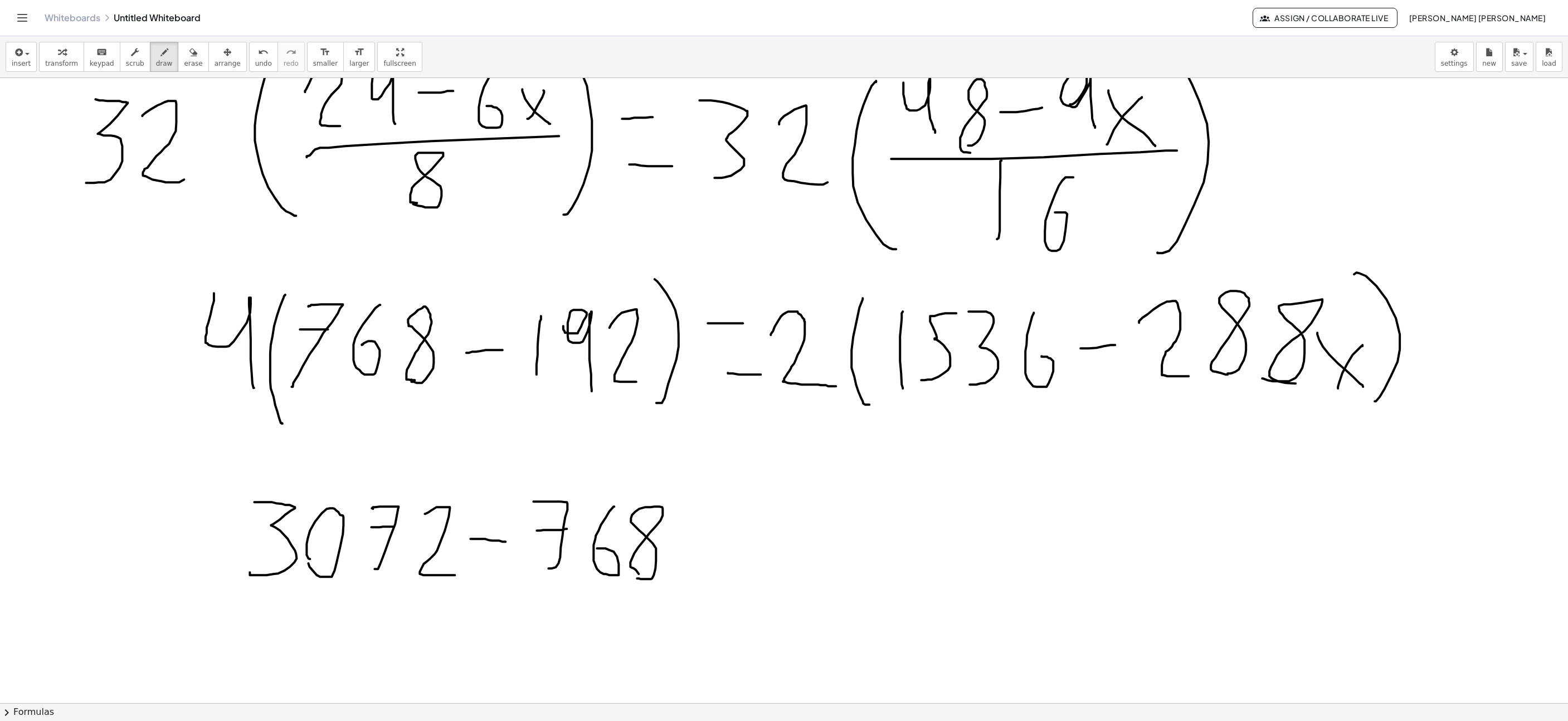
scroll to position [3386, 286]
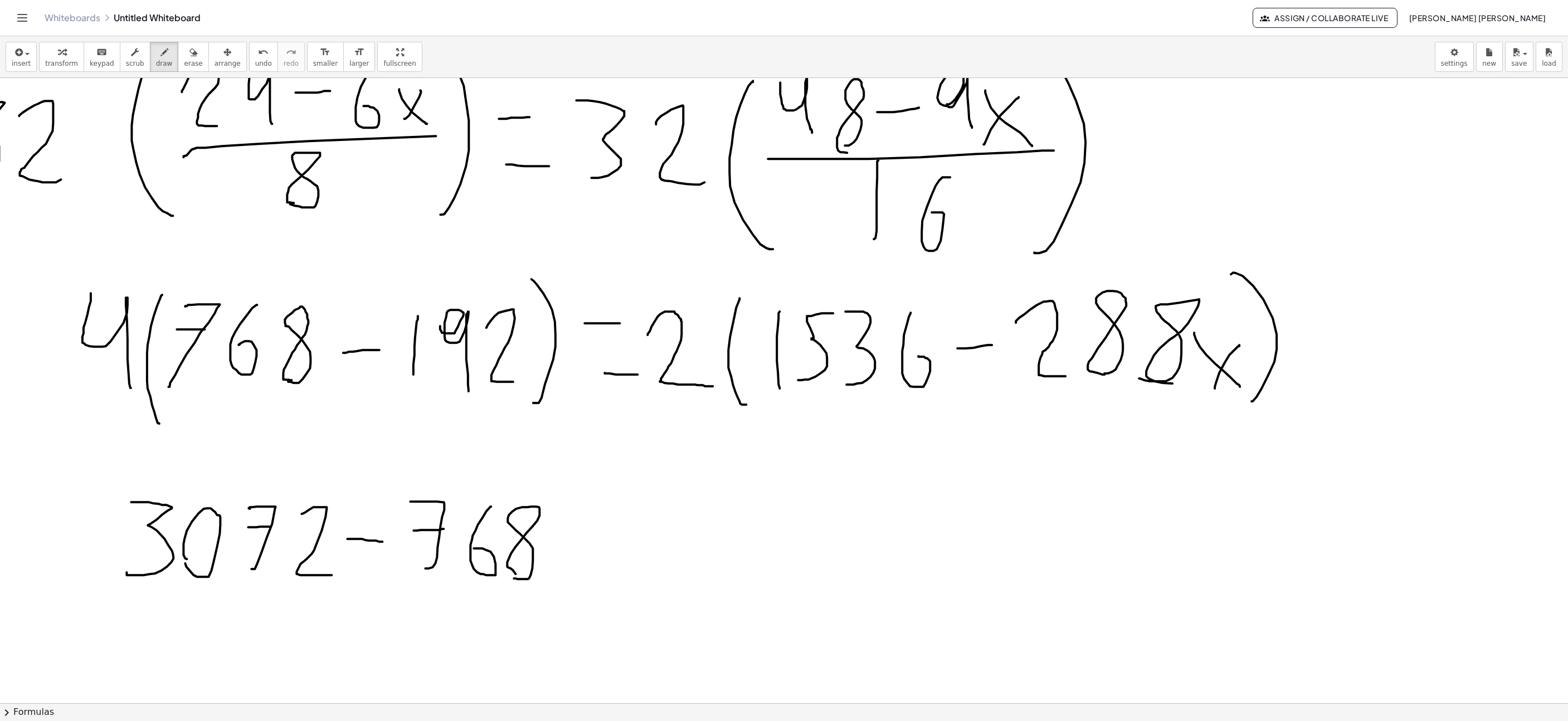
drag, startPoint x: 613, startPoint y: 532, endPoint x: 617, endPoint y: 540, distance: 8.9
drag, startPoint x: 604, startPoint y: 572, endPoint x: 636, endPoint y: 572, distance: 32.0
drag, startPoint x: 520, startPoint y: 367, endPoint x: 543, endPoint y: 343, distance: 33.2
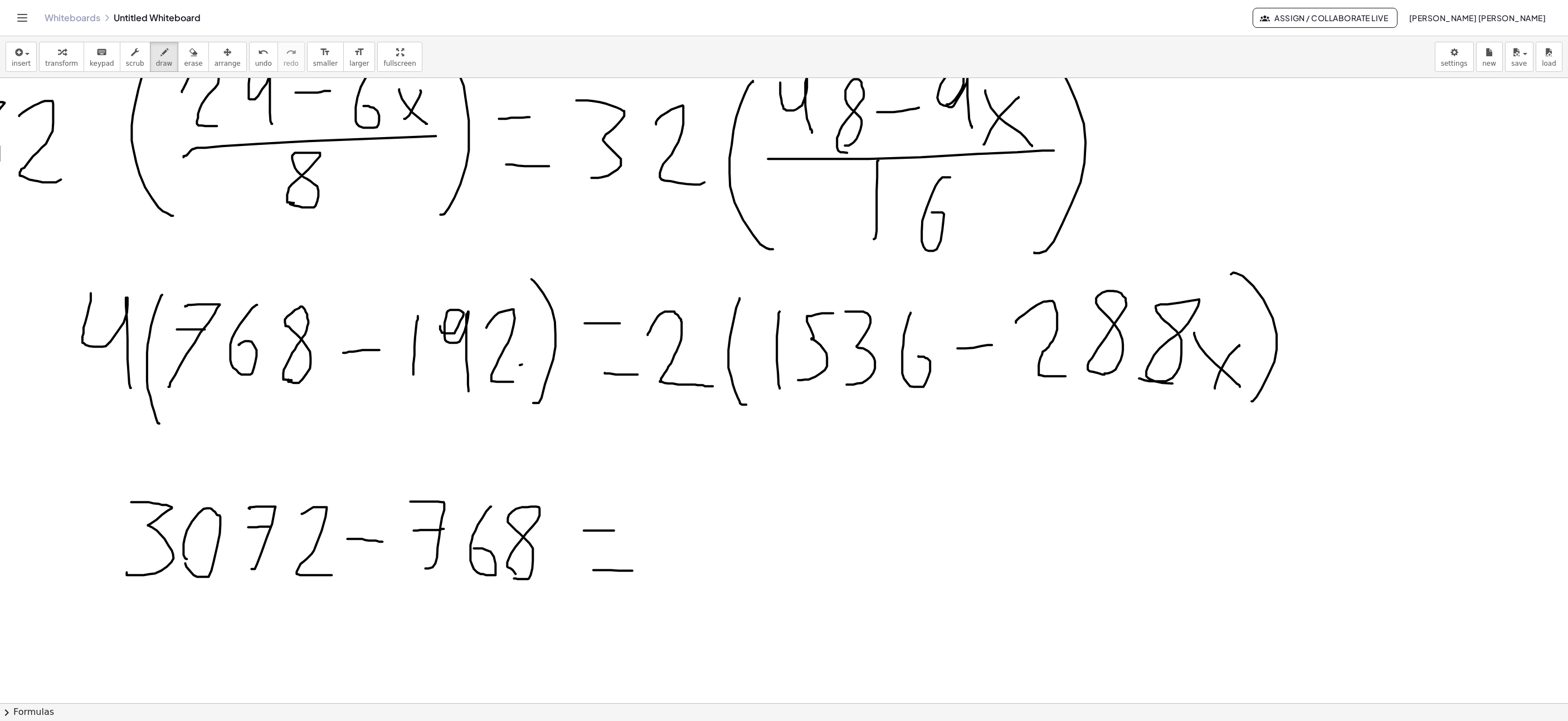
drag, startPoint x: 524, startPoint y: 340, endPoint x: 540, endPoint y: 374, distance: 37.6
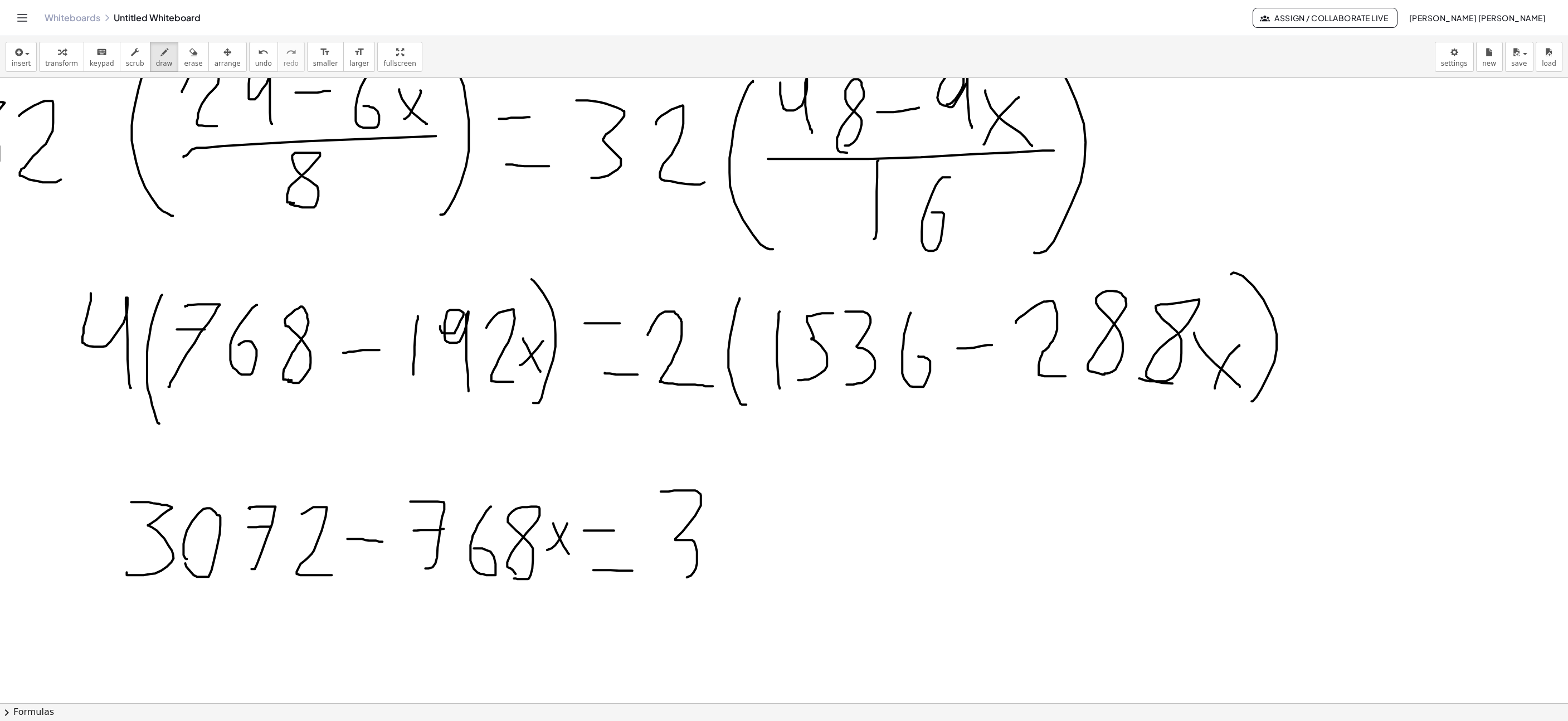
drag, startPoint x: 661, startPoint y: 493, endPoint x: 671, endPoint y: 580, distance: 87.6
drag, startPoint x: 740, startPoint y: 562, endPoint x: 751, endPoint y: 564, distance: 11.2
drag, startPoint x: 814, startPoint y: 568, endPoint x: 816, endPoint y: 490, distance: 78.0
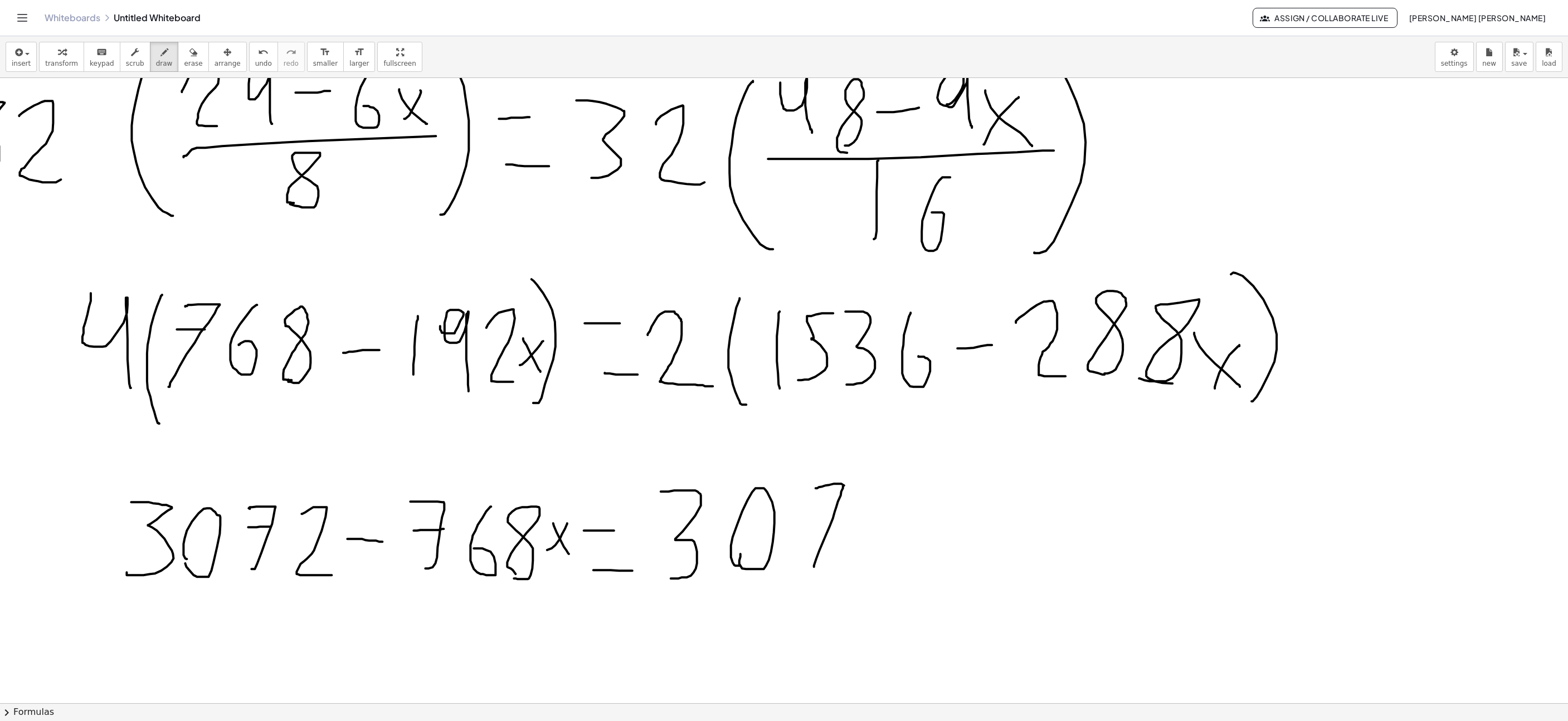
drag, startPoint x: 832, startPoint y: 530, endPoint x: 829, endPoint y: 514, distance: 16.3
drag, startPoint x: 853, startPoint y: 505, endPoint x: 920, endPoint y: 569, distance: 92.7
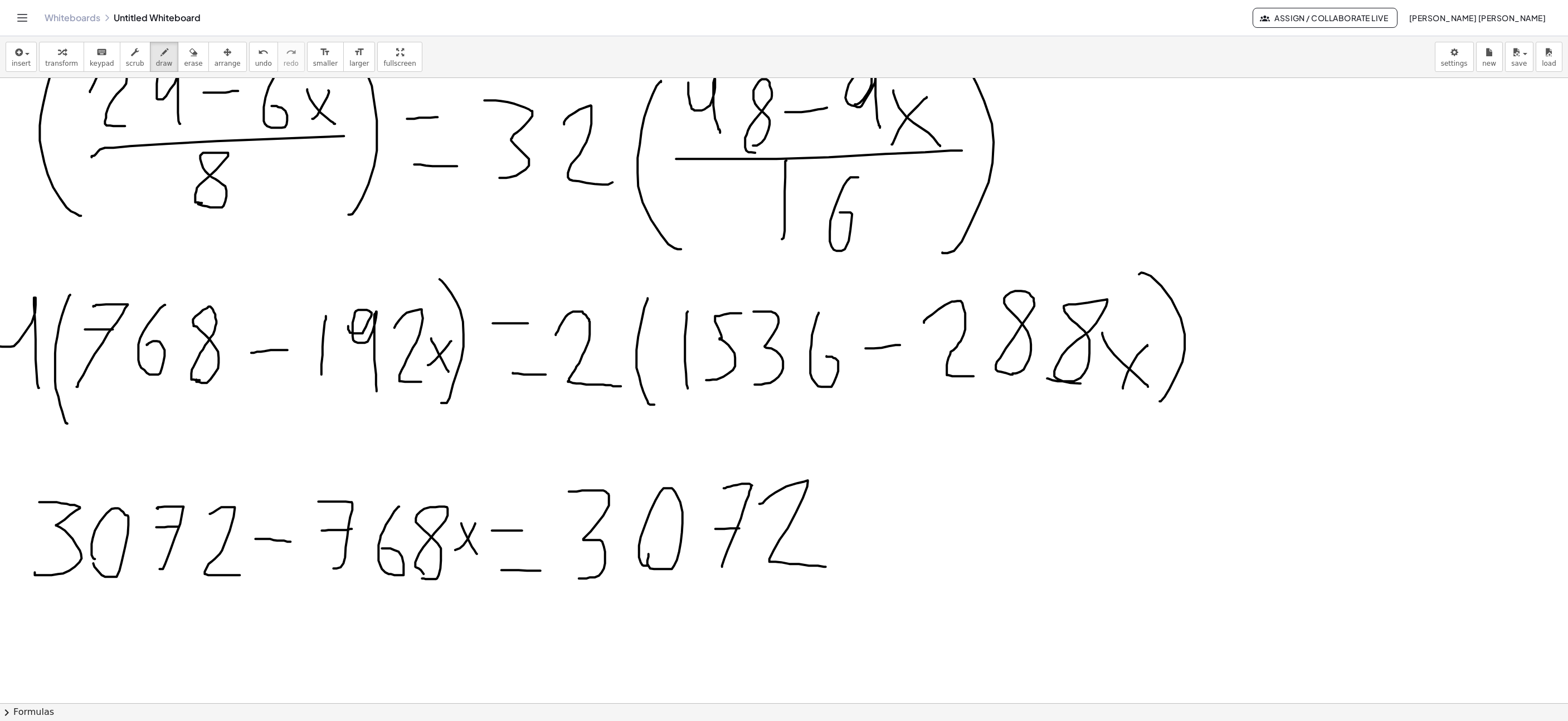
scroll to position [3386, 420]
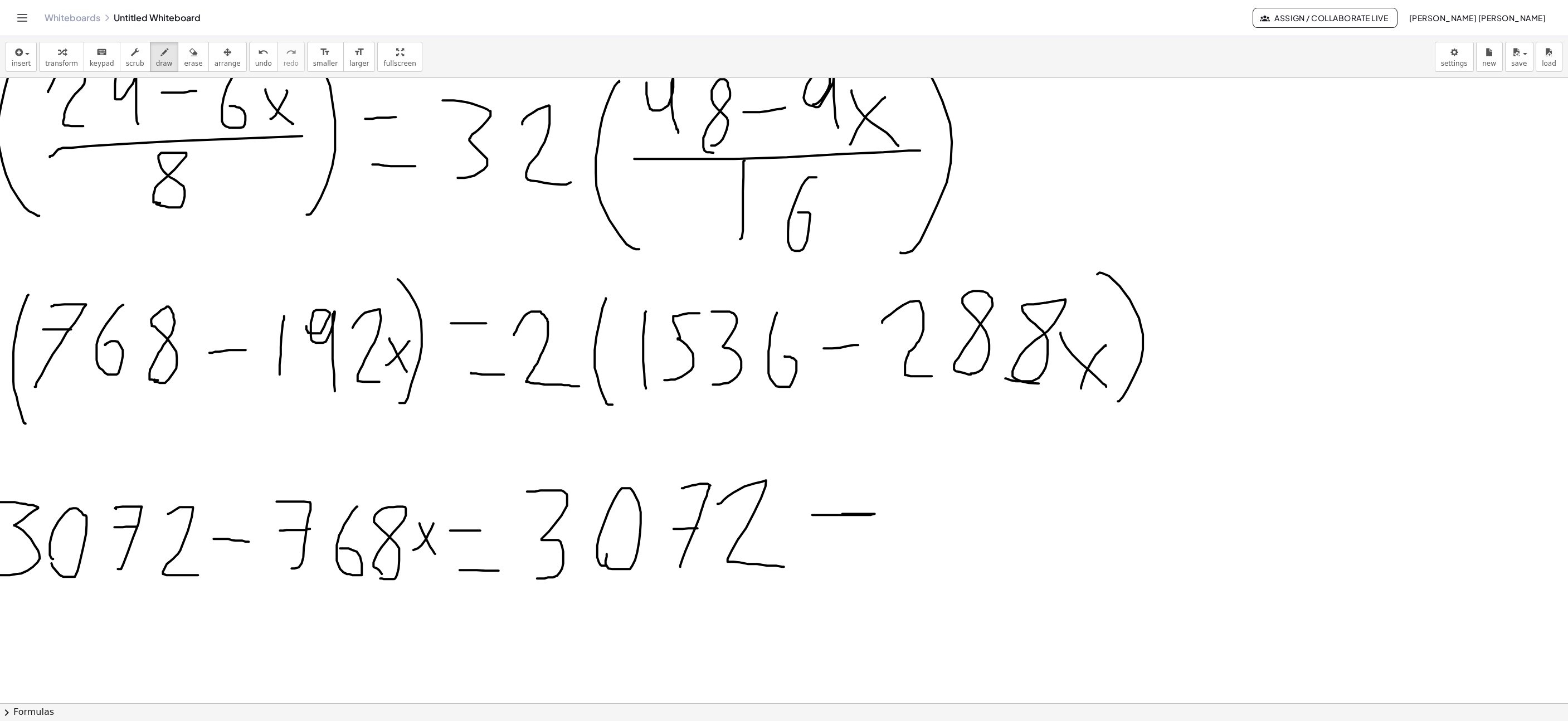
drag, startPoint x: 813, startPoint y: 517, endPoint x: 848, endPoint y: 518, distance: 35.0
drag, startPoint x: 932, startPoint y: 487, endPoint x: 903, endPoint y: 557, distance: 75.8
drag, startPoint x: 967, startPoint y: 562, endPoint x: 961, endPoint y: 490, distance: 72.2
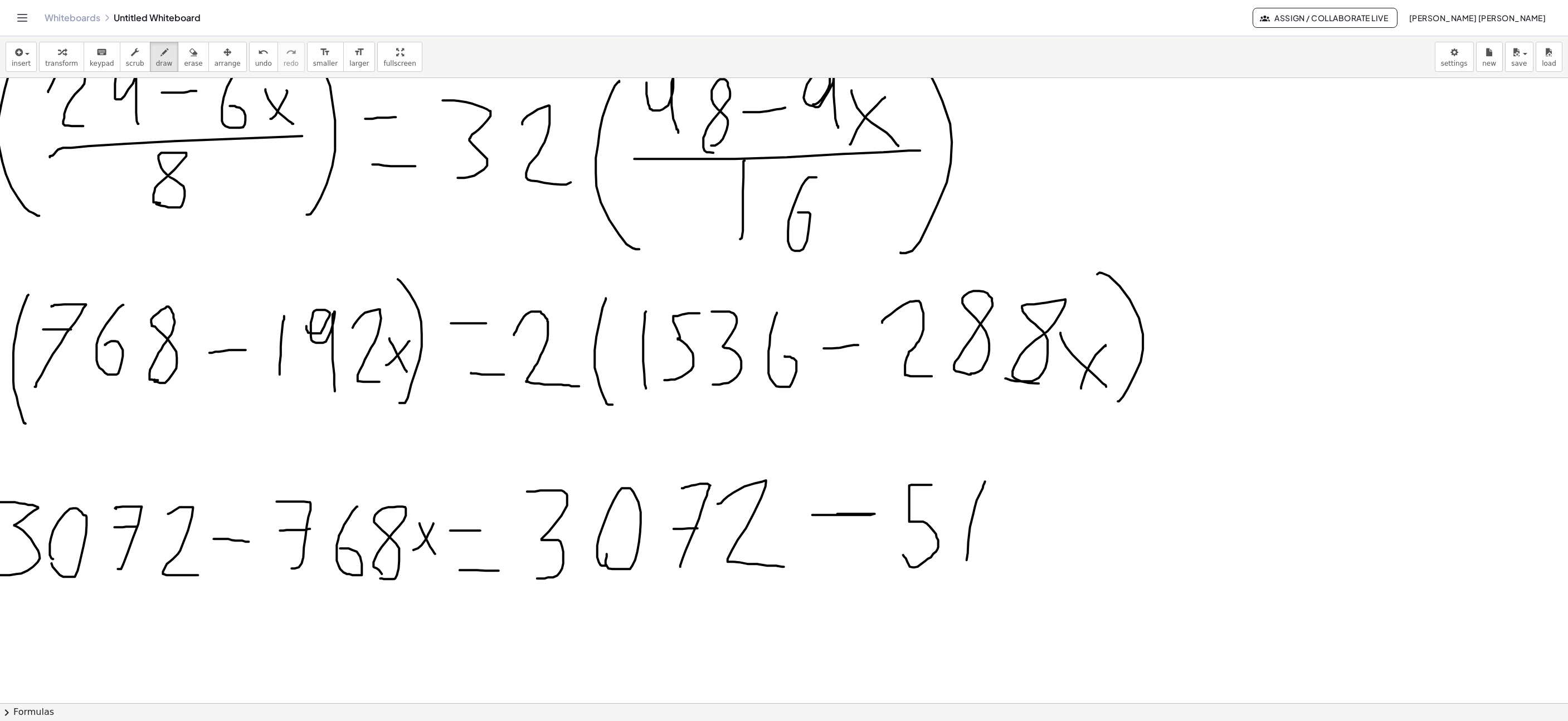
drag, startPoint x: 975, startPoint y: 507, endPoint x: 955, endPoint y: 512, distance: 20.6
drag, startPoint x: 1023, startPoint y: 482, endPoint x: 1026, endPoint y: 547, distance: 65.1
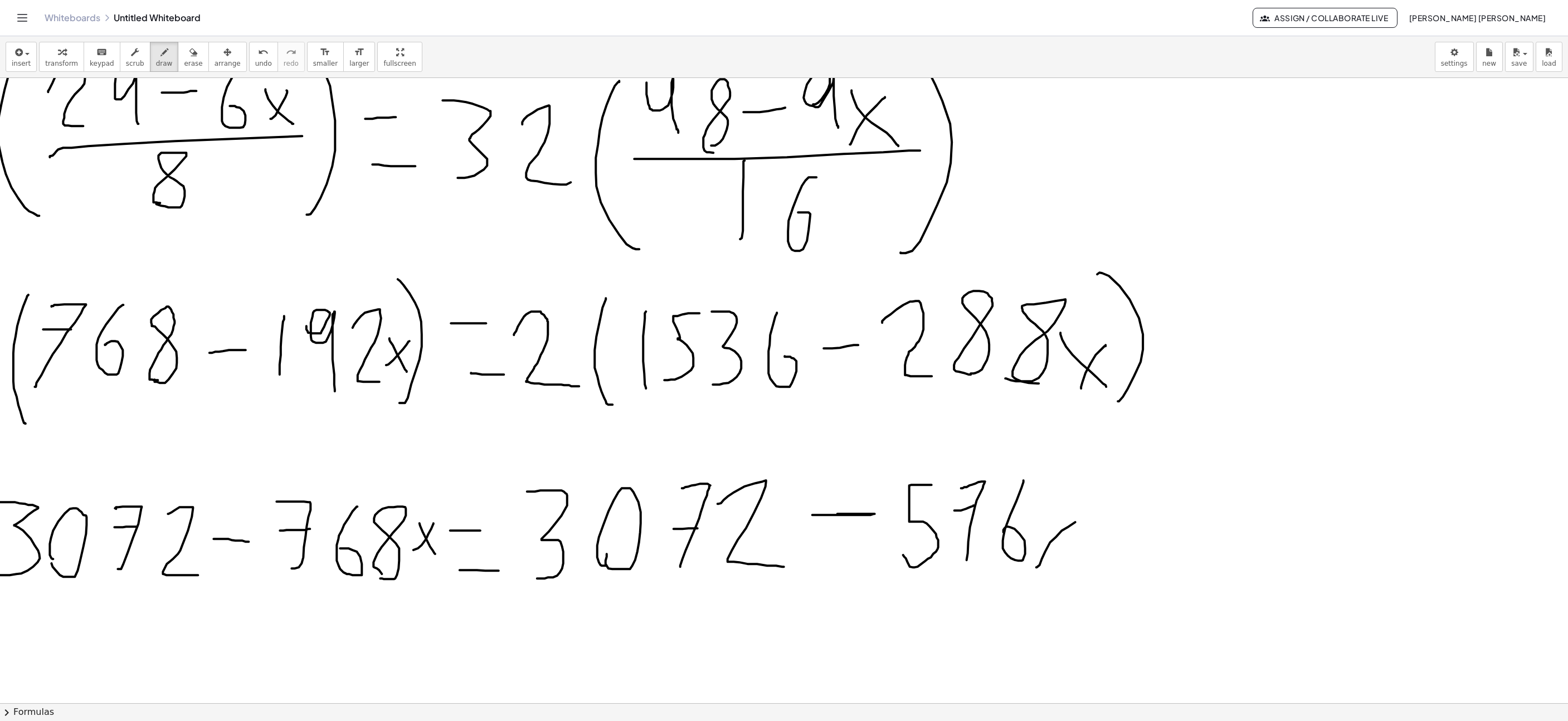
drag, startPoint x: 1036, startPoint y: 569, endPoint x: 1063, endPoint y: 518, distance: 57.7
drag, startPoint x: 1046, startPoint y: 520, endPoint x: 1072, endPoint y: 566, distance: 52.8
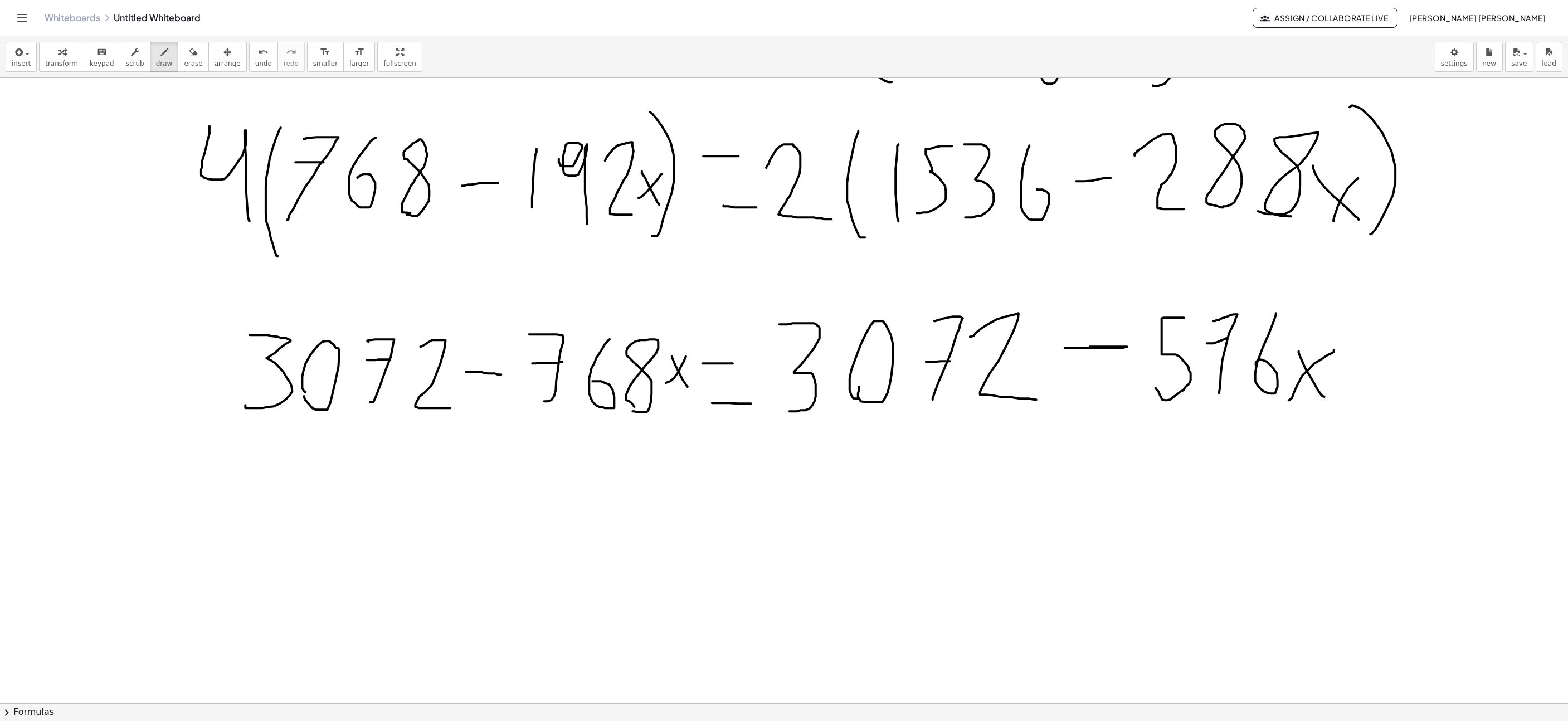
scroll to position [3637, 167]
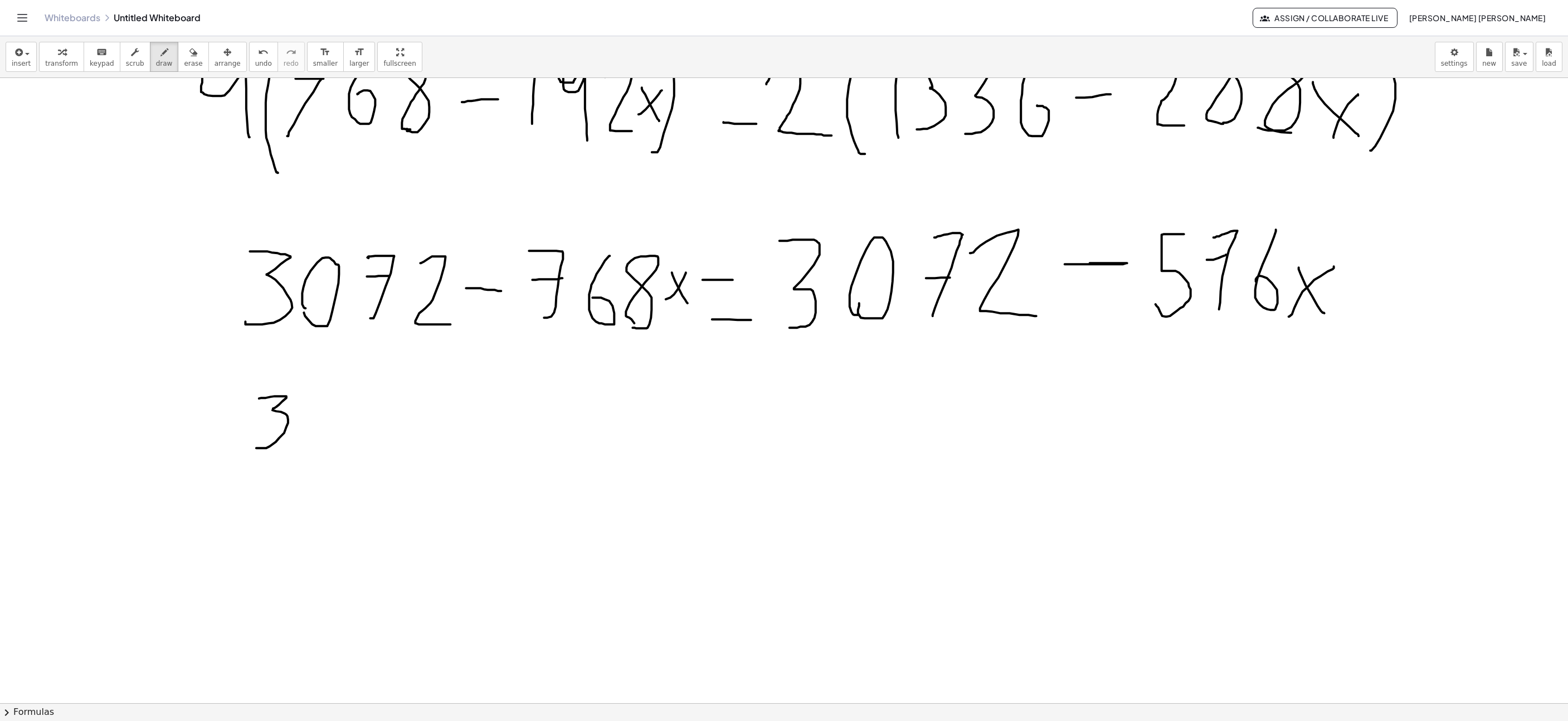
drag, startPoint x: 259, startPoint y: 400, endPoint x: 284, endPoint y: 444, distance: 50.6
drag, startPoint x: 326, startPoint y: 444, endPoint x: 332, endPoint y: 443, distance: 6.1
drag, startPoint x: 370, startPoint y: 451, endPoint x: 361, endPoint y: 399, distance: 52.8
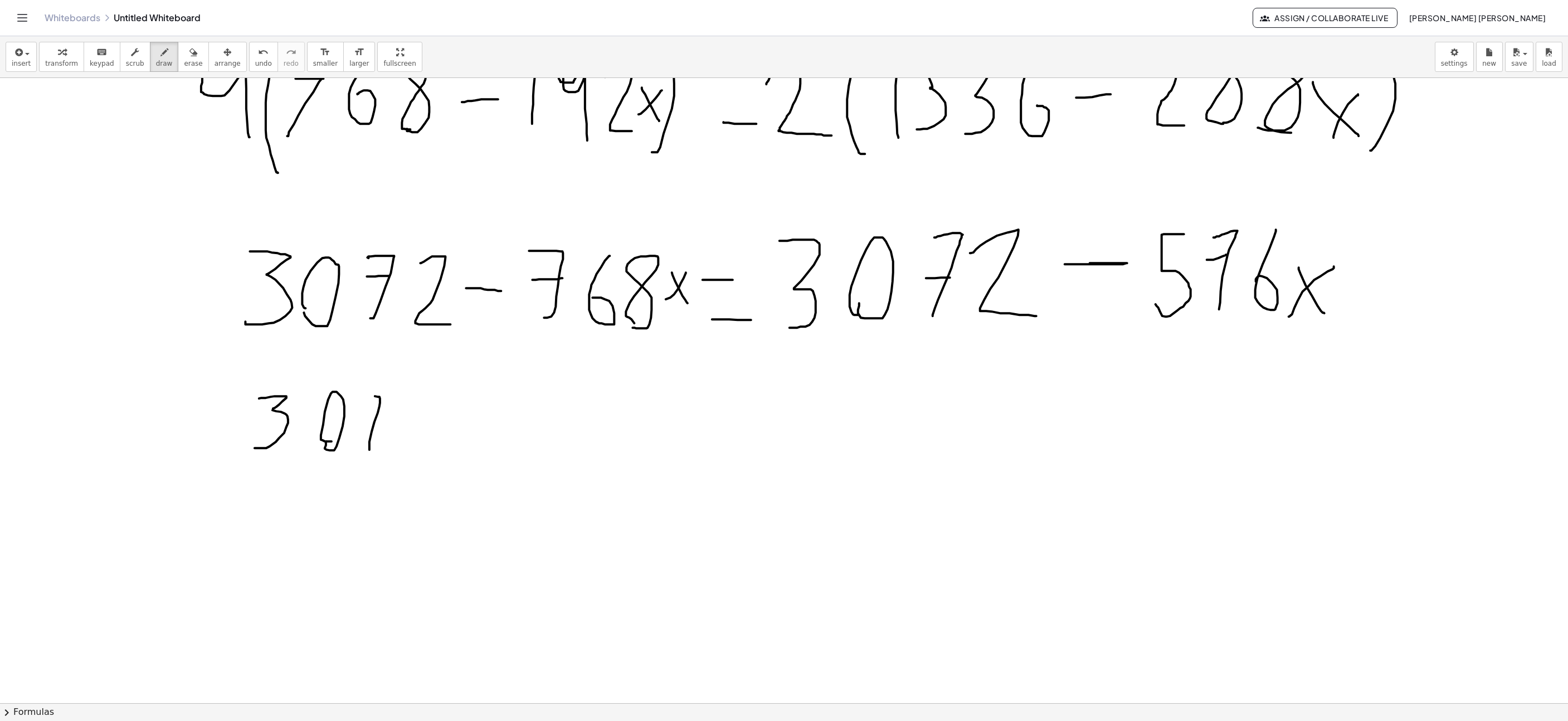
drag, startPoint x: 380, startPoint y: 419, endPoint x: 364, endPoint y: 419, distance: 16.0
drag, startPoint x: 405, startPoint y: 406, endPoint x: 436, endPoint y: 439, distance: 45.3
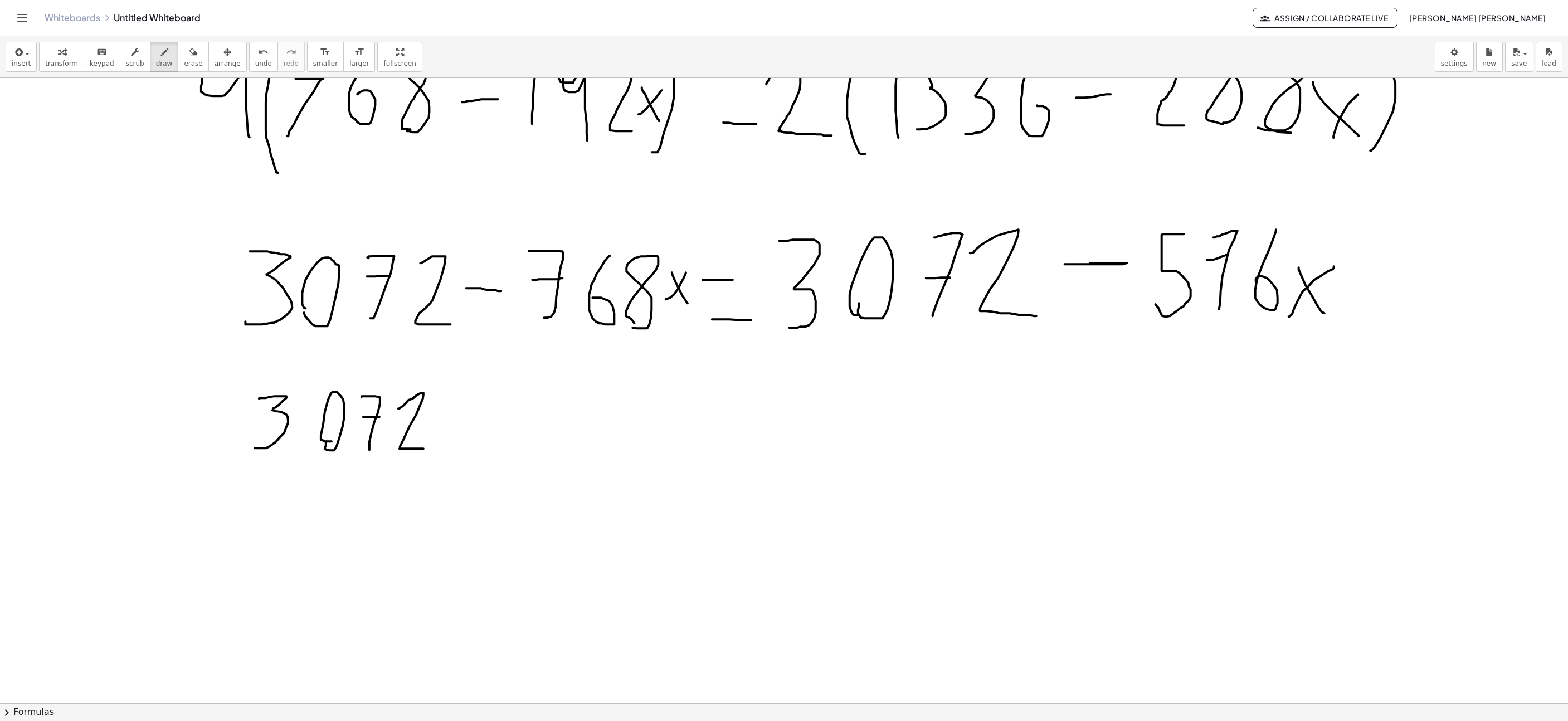
drag, startPoint x: 445, startPoint y: 420, endPoint x: 475, endPoint y: 420, distance: 30.0
drag, startPoint x: 513, startPoint y: 399, endPoint x: 503, endPoint y: 458, distance: 59.8
drag, startPoint x: 568, startPoint y: 451, endPoint x: 592, endPoint y: 448, distance: 24.2
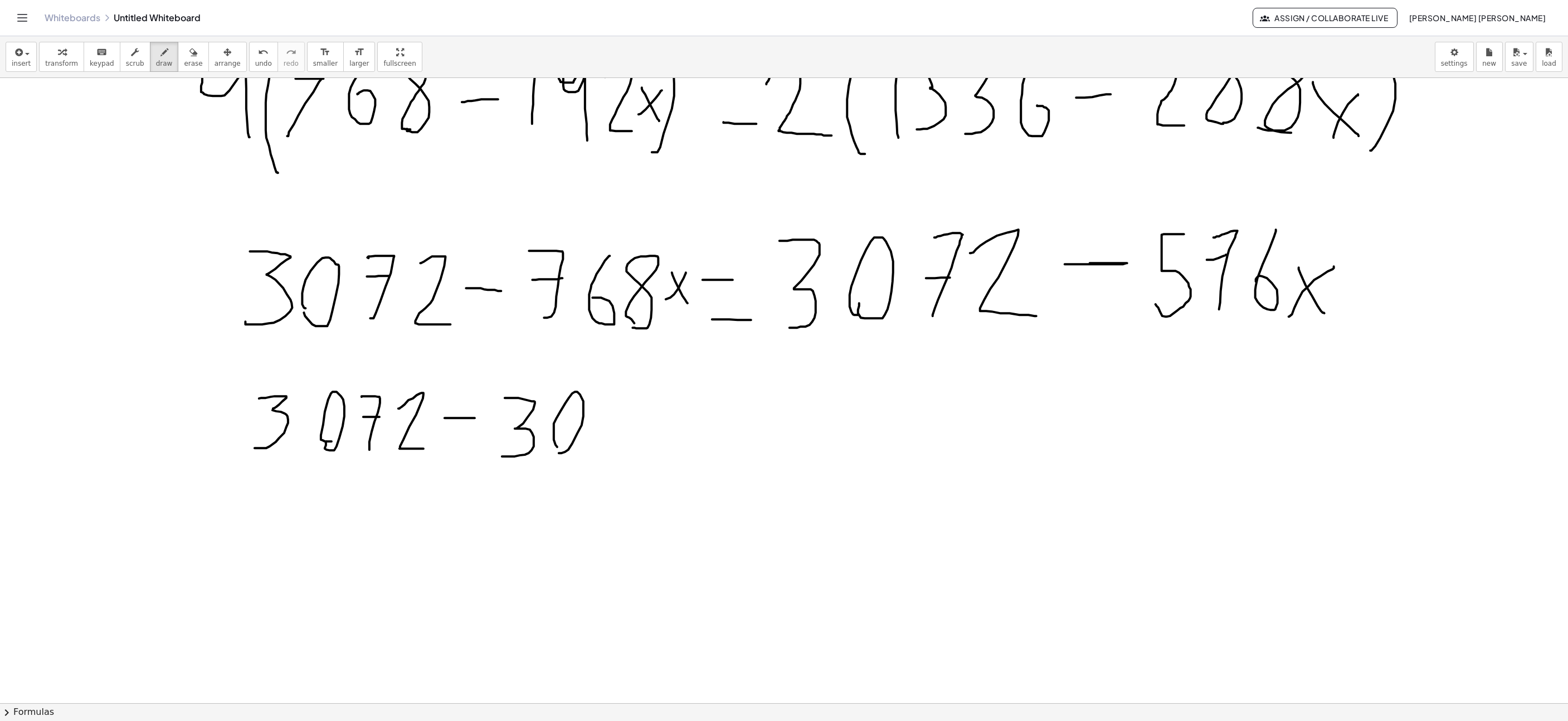
drag, startPoint x: 614, startPoint y: 452, endPoint x: 606, endPoint y: 405, distance: 47.7
drag, startPoint x: 622, startPoint y: 416, endPoint x: 607, endPoint y: 418, distance: 15.1
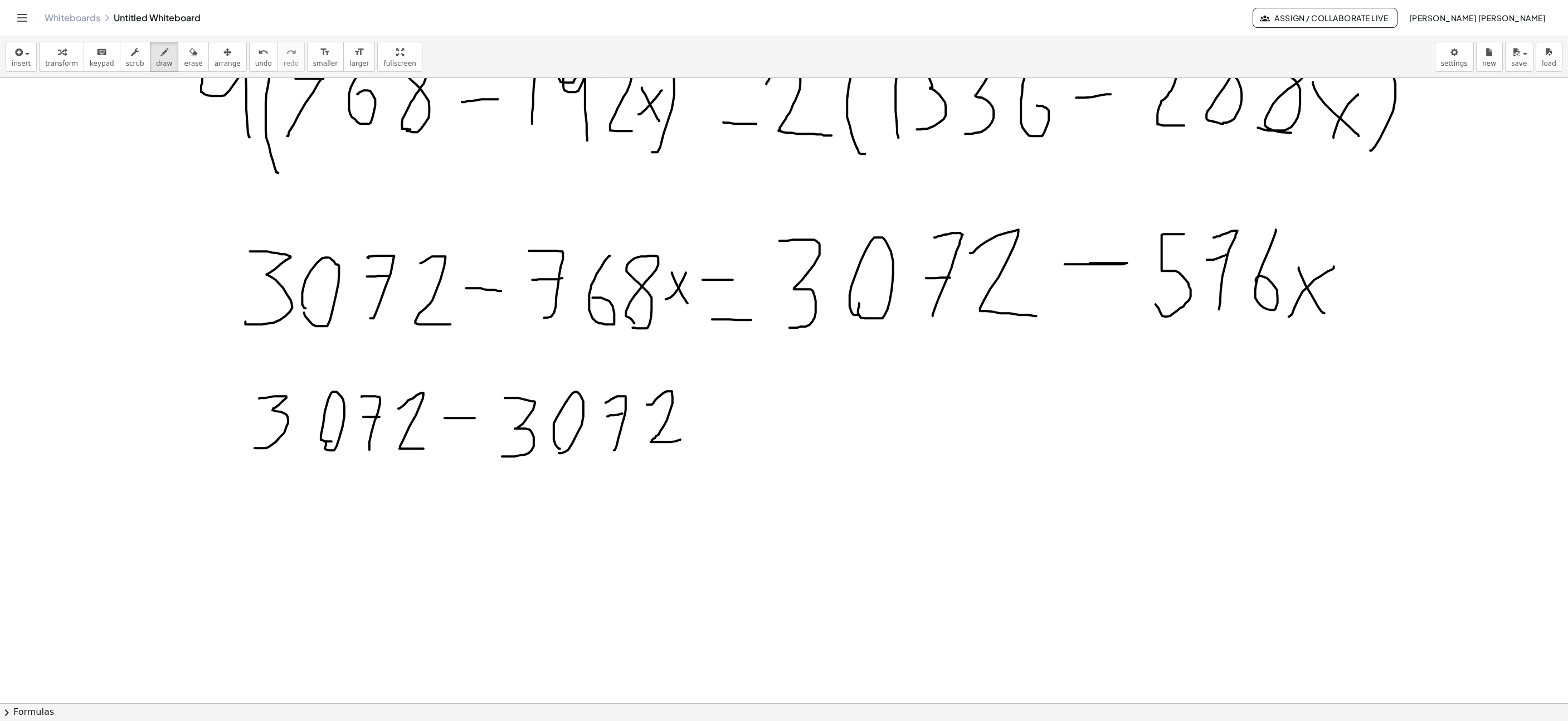
drag, startPoint x: 657, startPoint y: 399, endPoint x: 686, endPoint y: 440, distance: 50.2
drag, startPoint x: 753, startPoint y: 412, endPoint x: 778, endPoint y: 412, distance: 25.0
drag, startPoint x: 756, startPoint y: 434, endPoint x: 782, endPoint y: 437, distance: 26.2
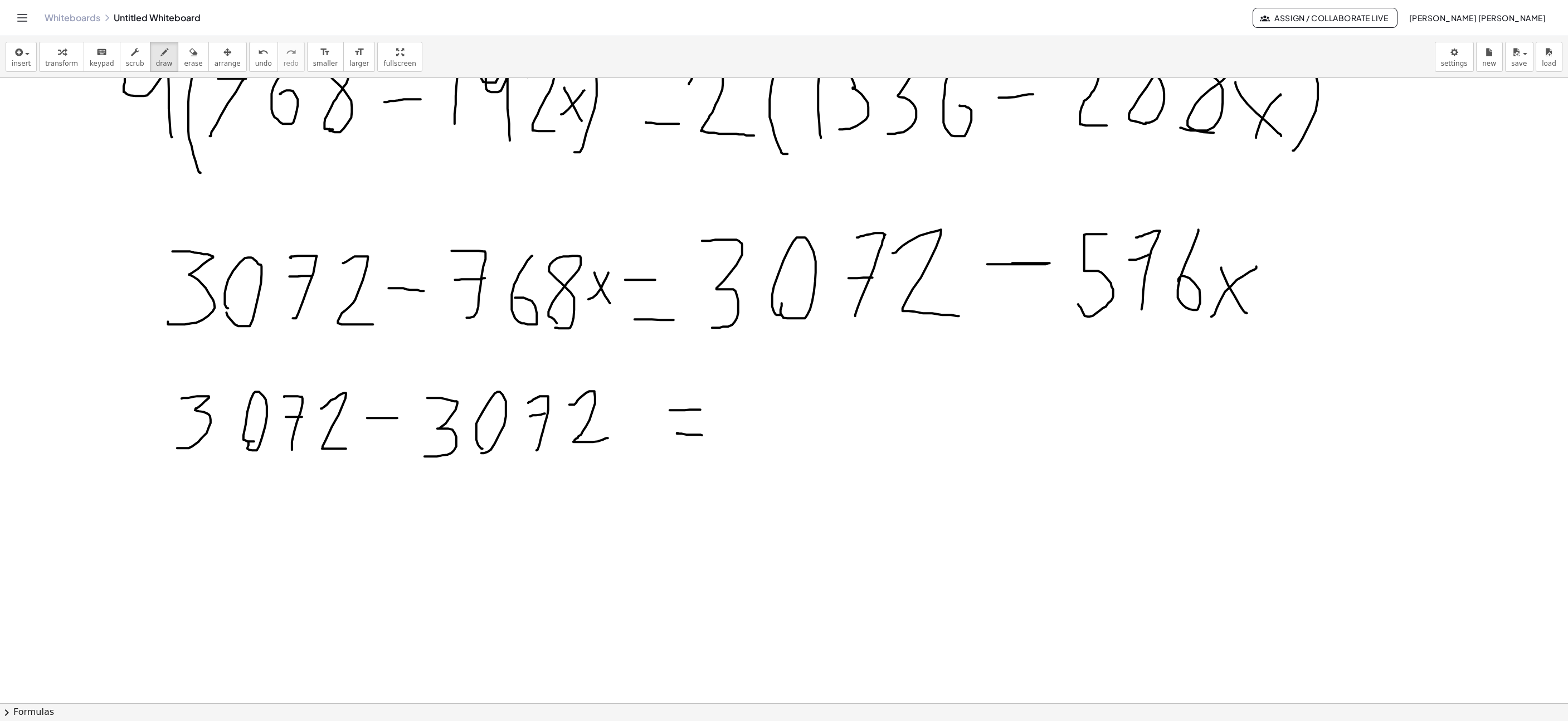
scroll to position [3637, 305]
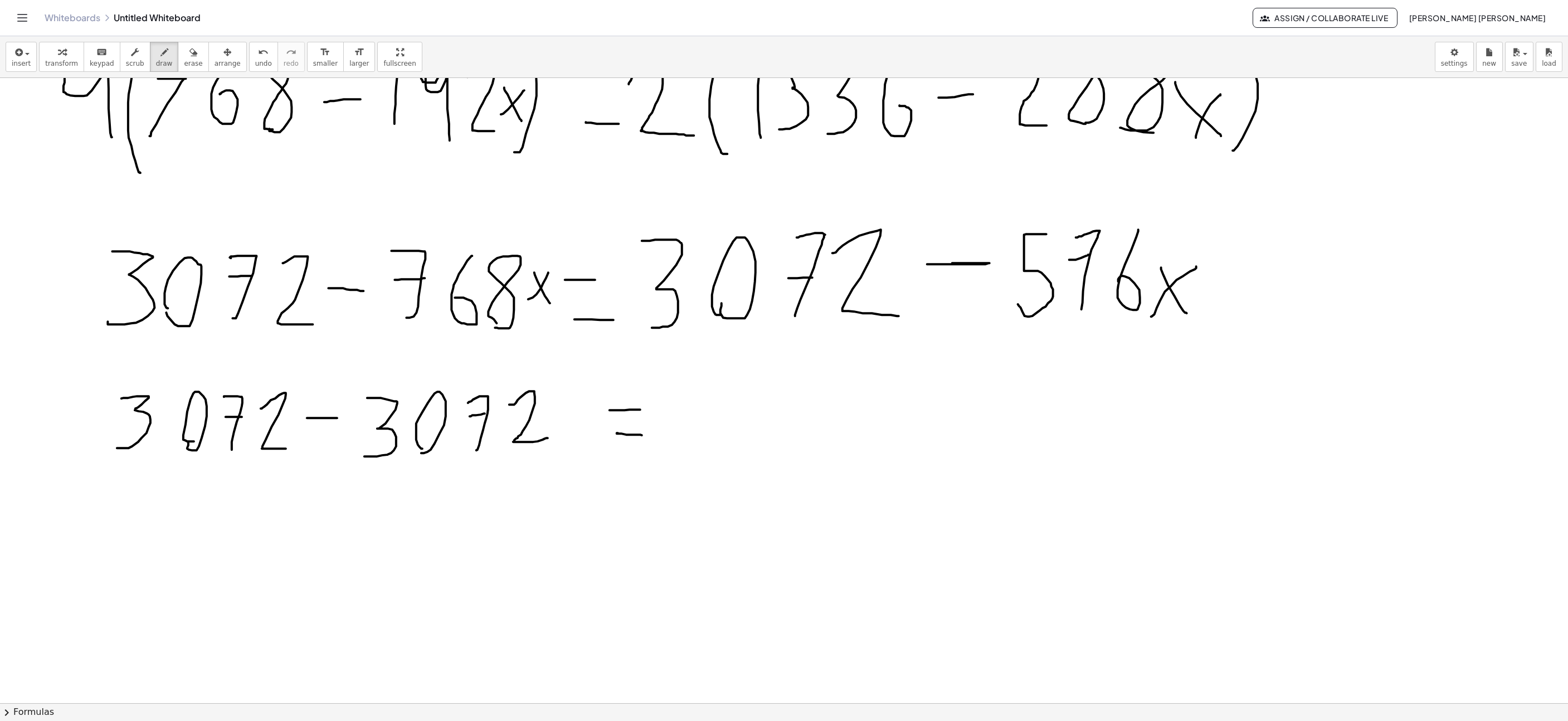
drag, startPoint x: 671, startPoint y: 424, endPoint x: 701, endPoint y: 419, distance: 30.4
drag, startPoint x: 776, startPoint y: 391, endPoint x: 793, endPoint y: 449, distance: 60.4
drag, startPoint x: 806, startPoint y: 451, endPoint x: 801, endPoint y: 398, distance: 53.2
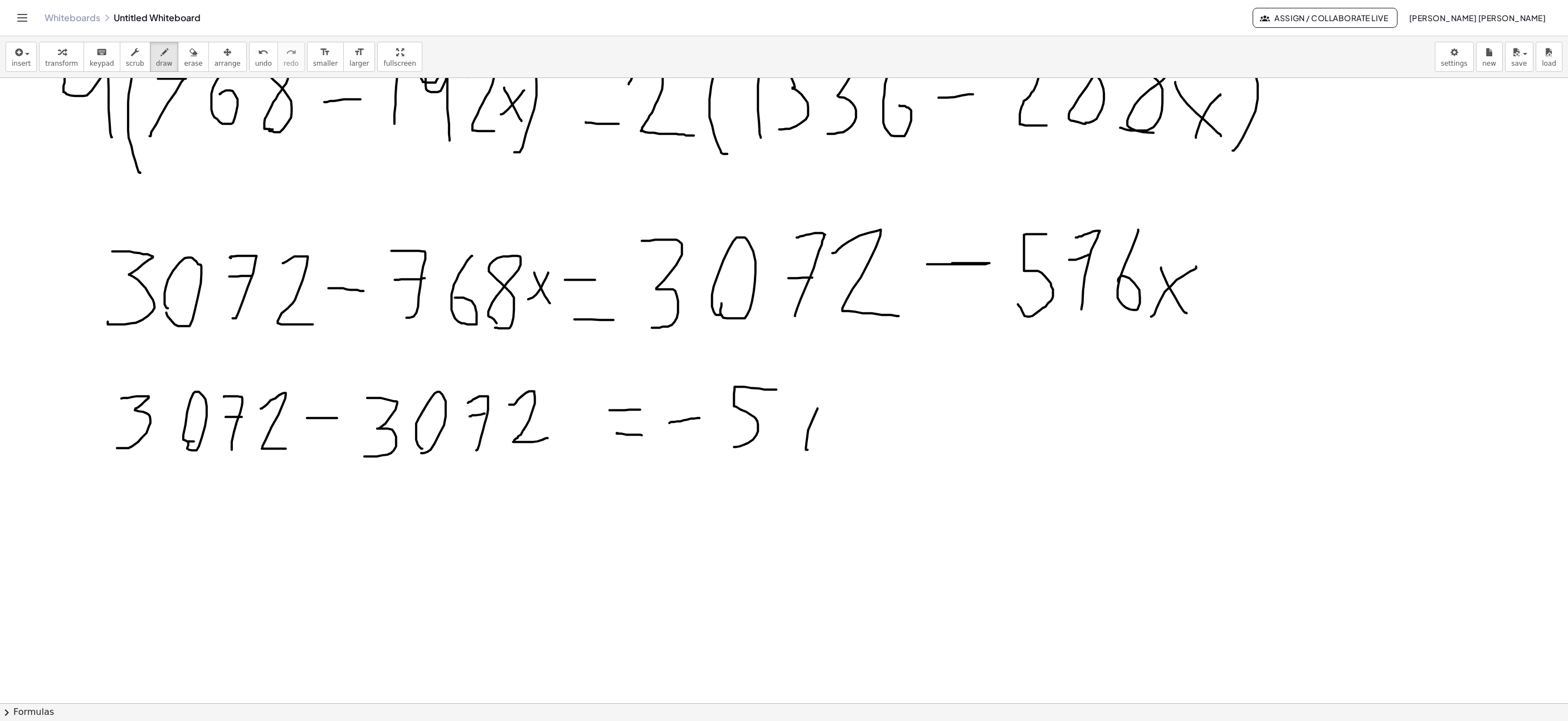
drag, startPoint x: 804, startPoint y: 412, endPoint x: 823, endPoint y: 410, distance: 19.1
drag, startPoint x: 864, startPoint y: 398, endPoint x: 877, endPoint y: 442, distance: 45.9
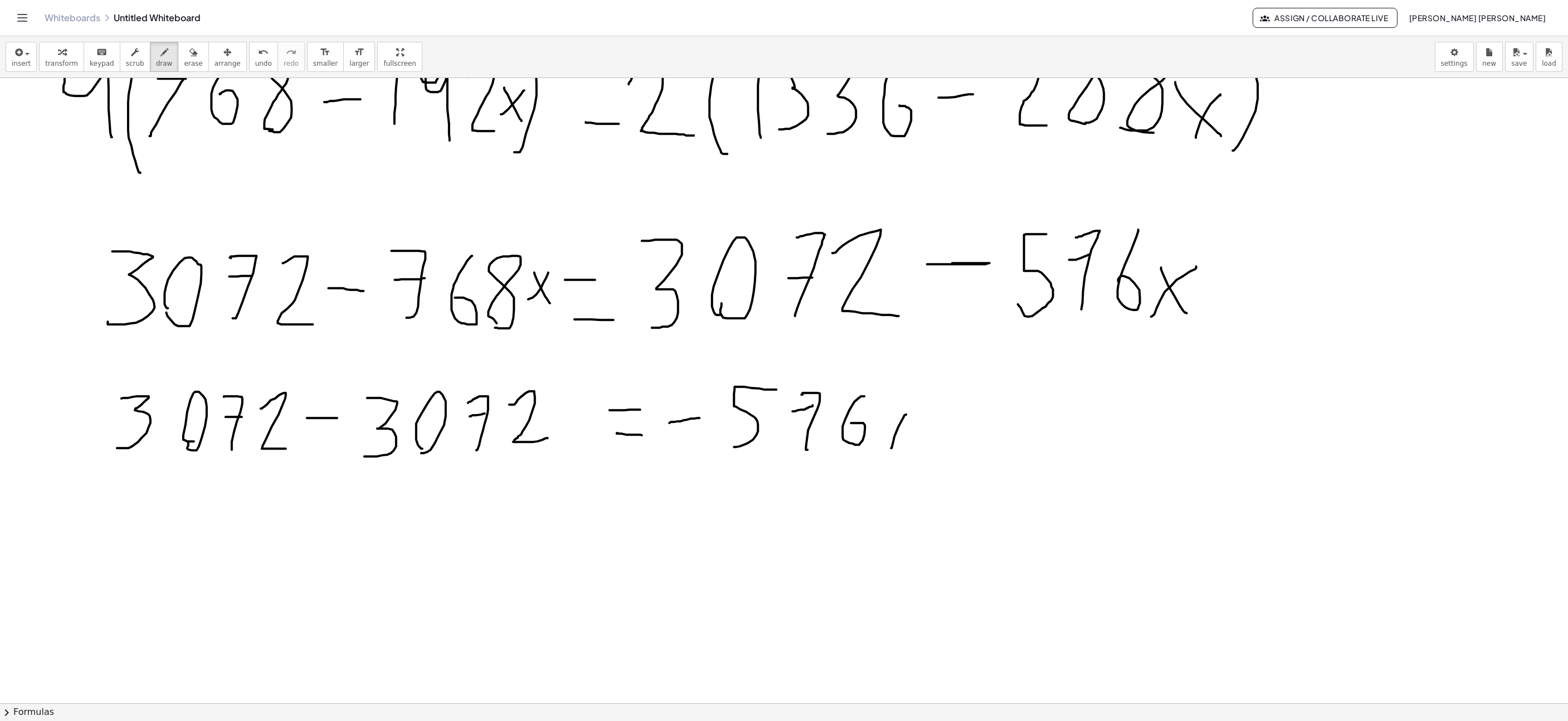
drag, startPoint x: 892, startPoint y: 450, endPoint x: 905, endPoint y: 416, distance: 36.4
drag, startPoint x: 882, startPoint y: 415, endPoint x: 905, endPoint y: 445, distance: 37.8
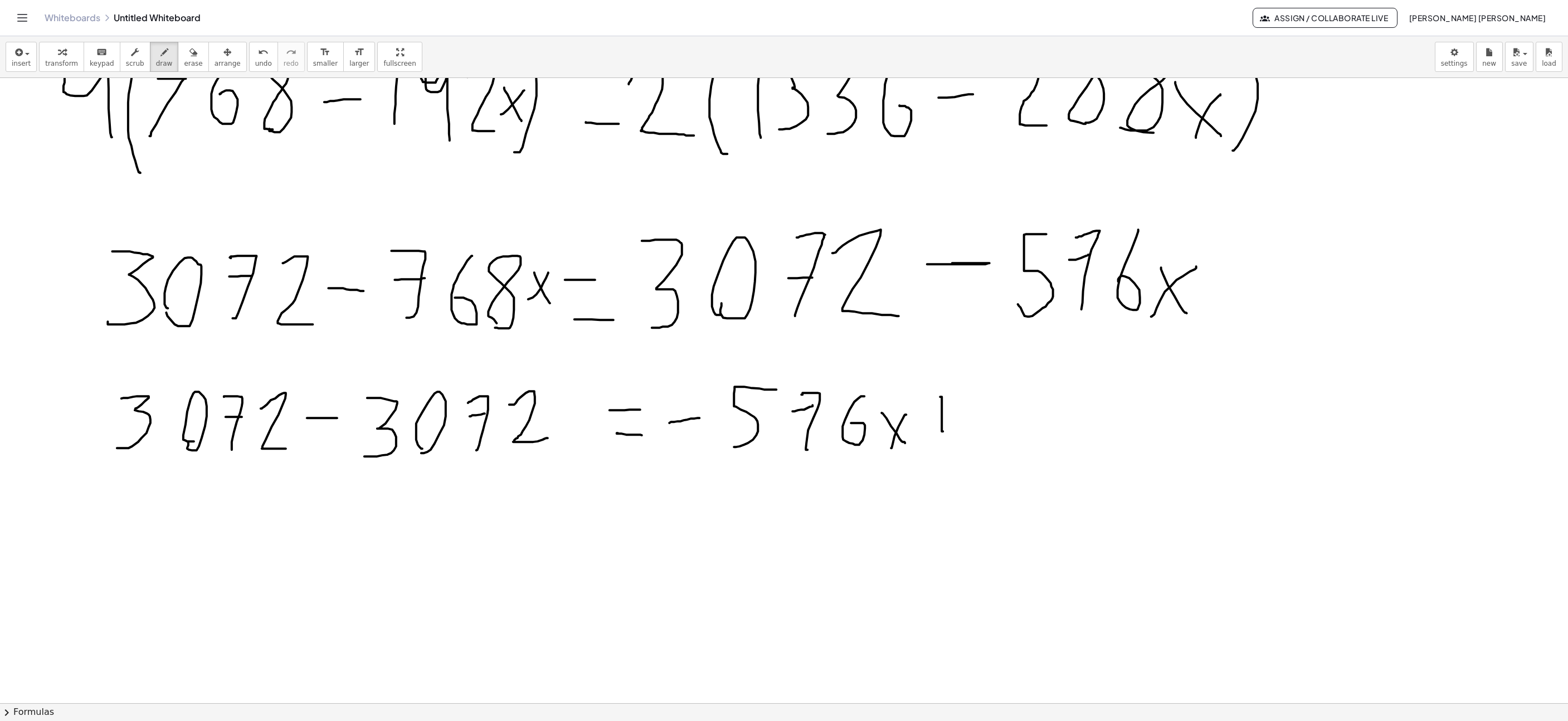
drag, startPoint x: 987, startPoint y: 458, endPoint x: 972, endPoint y: 390, distance: 69.6
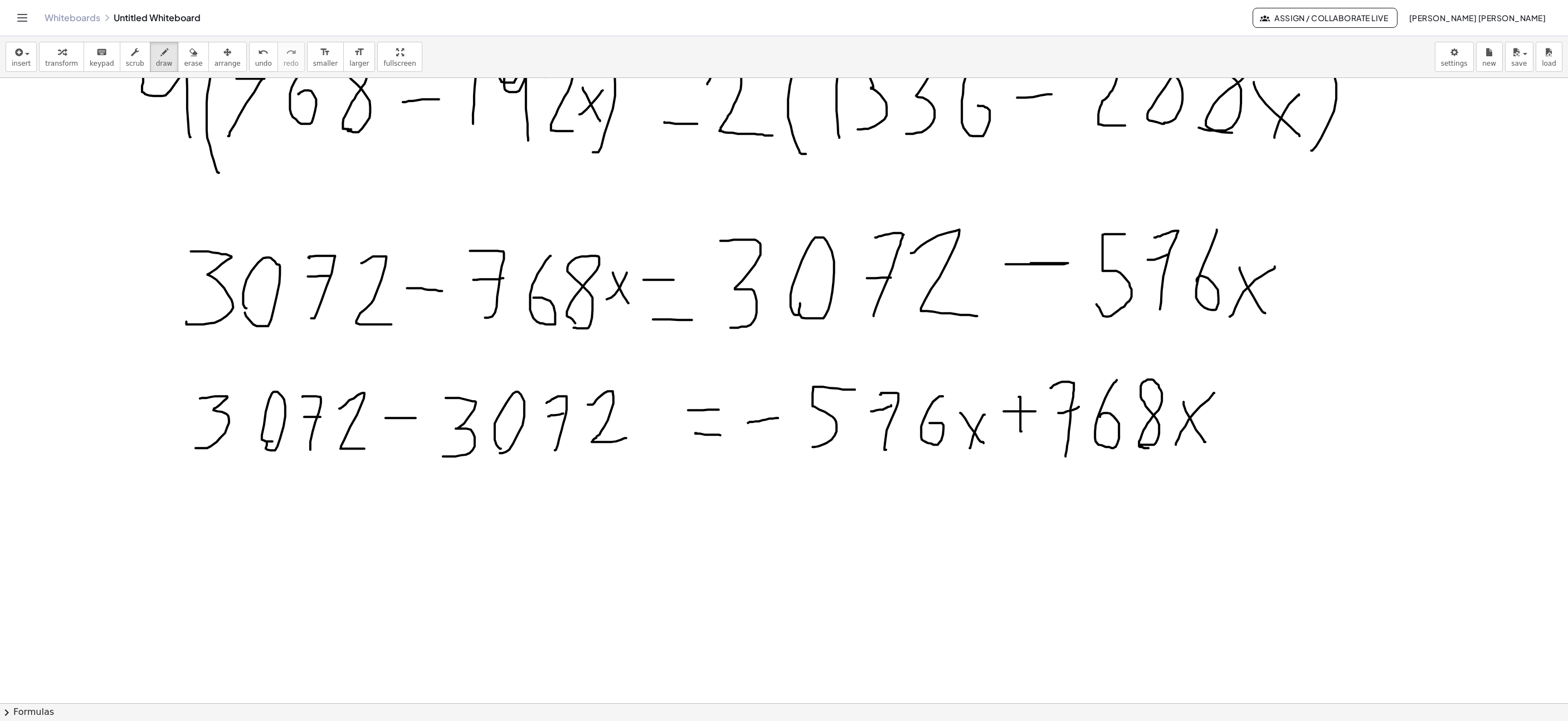
scroll to position [3844, 226]
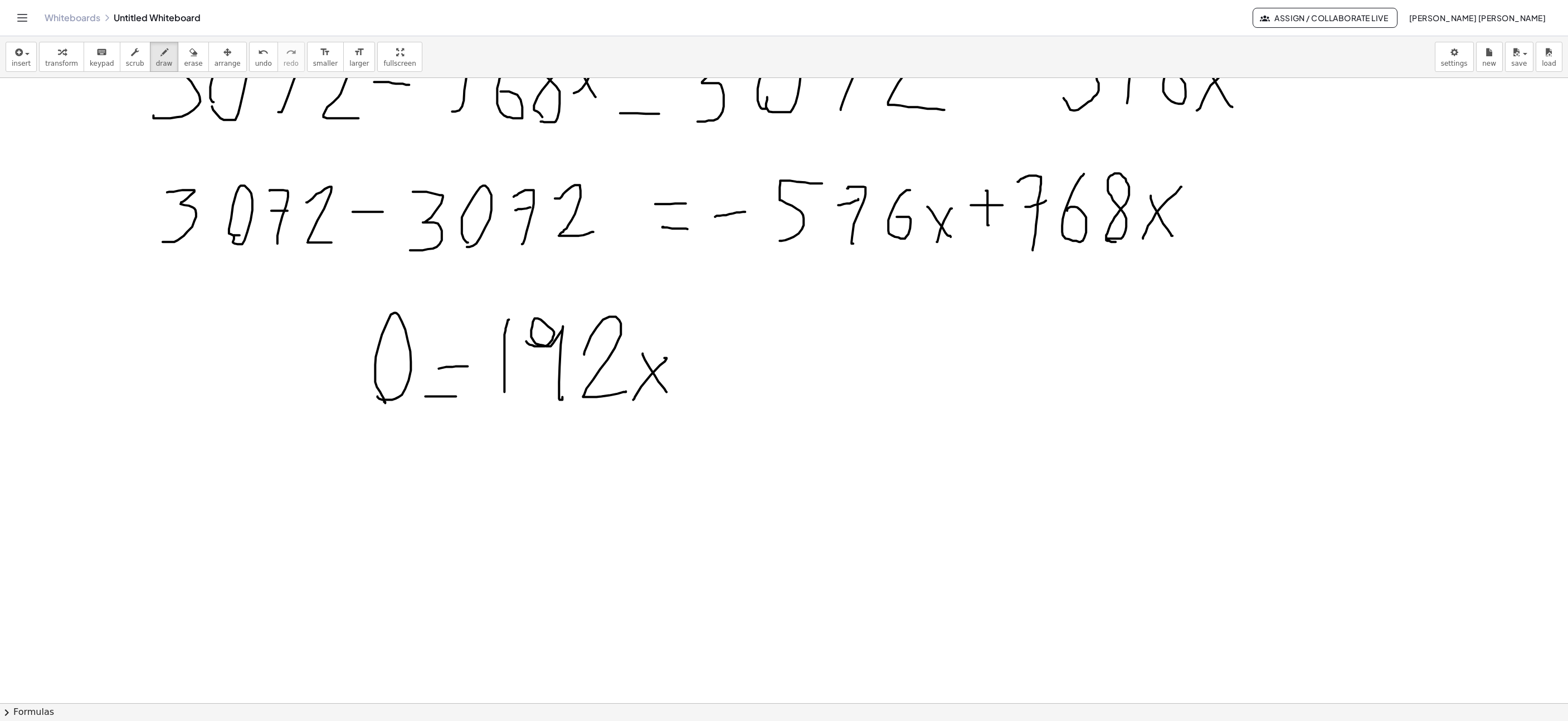
scroll to position [3844, 301]
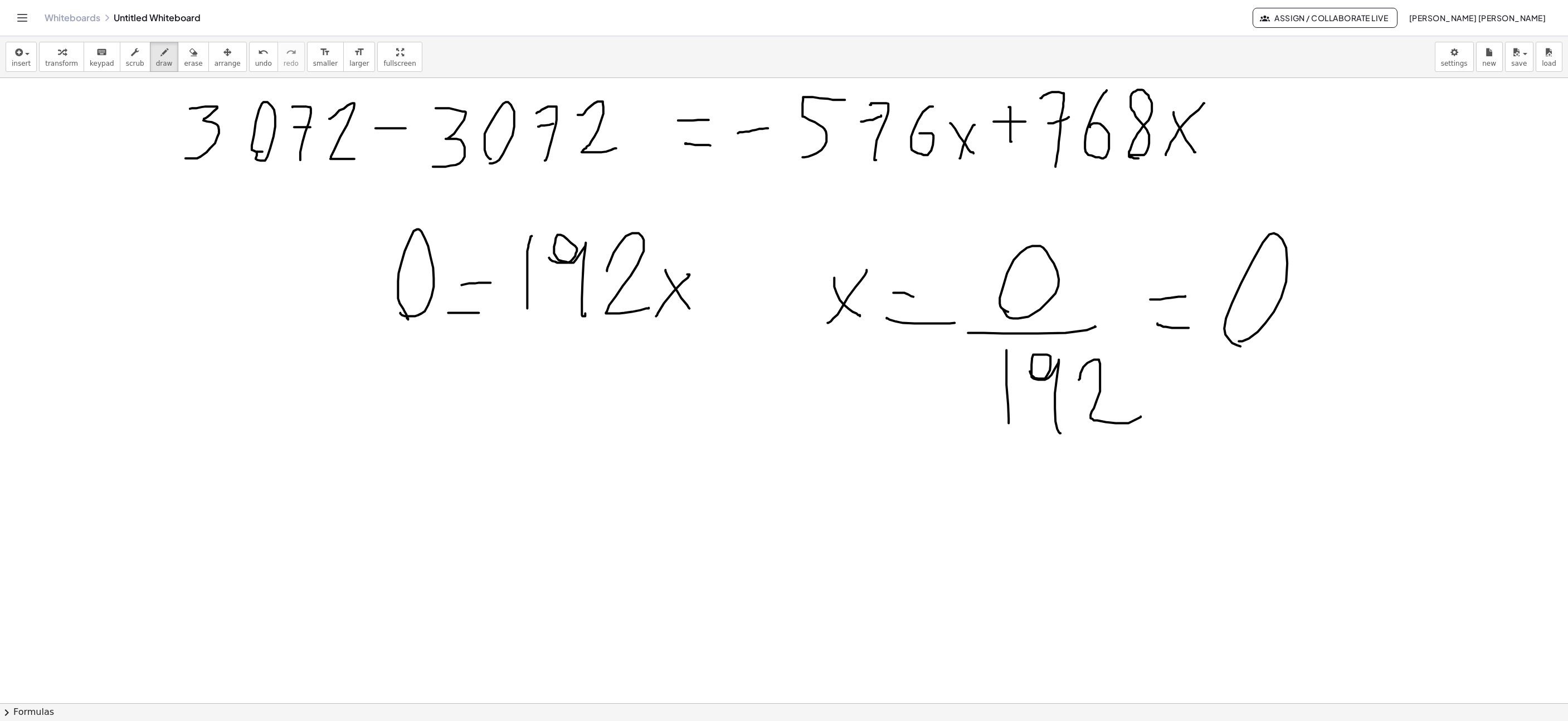
scroll to position [3844, 236]
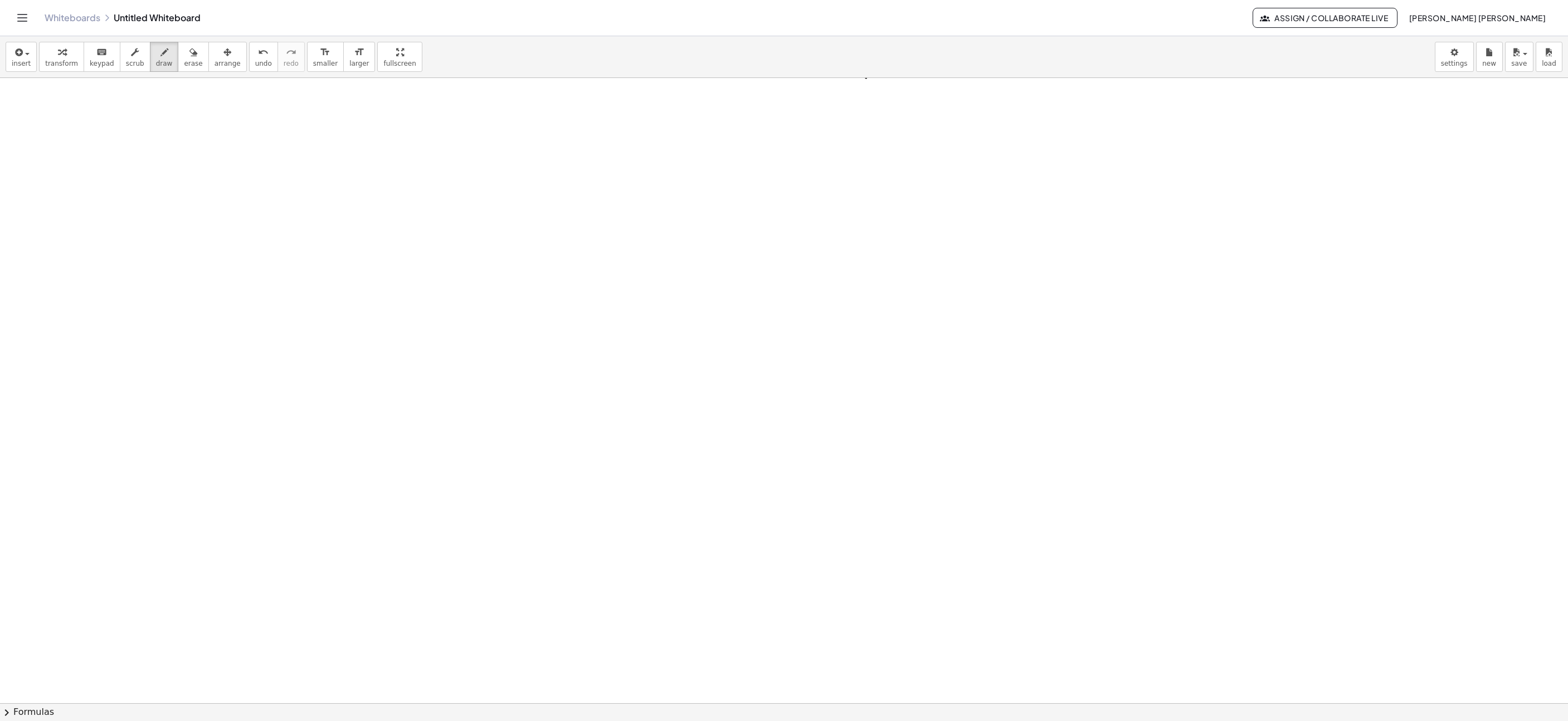
scroll to position [3967, 186]
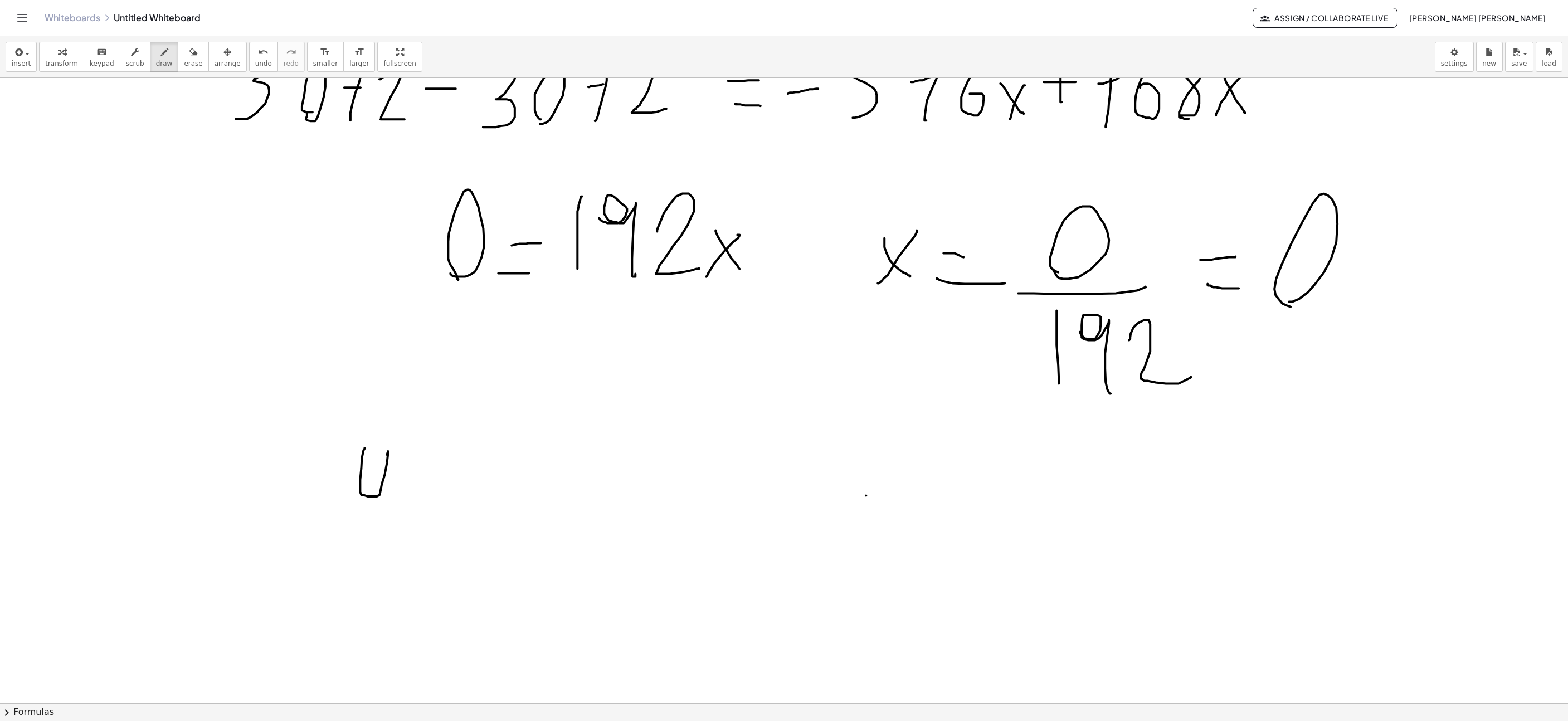
drag, startPoint x: 361, startPoint y: 460, endPoint x: 400, endPoint y: 535, distance: 84.5
drag, startPoint x: 415, startPoint y: 537, endPoint x: 425, endPoint y: 546, distance: 13.5
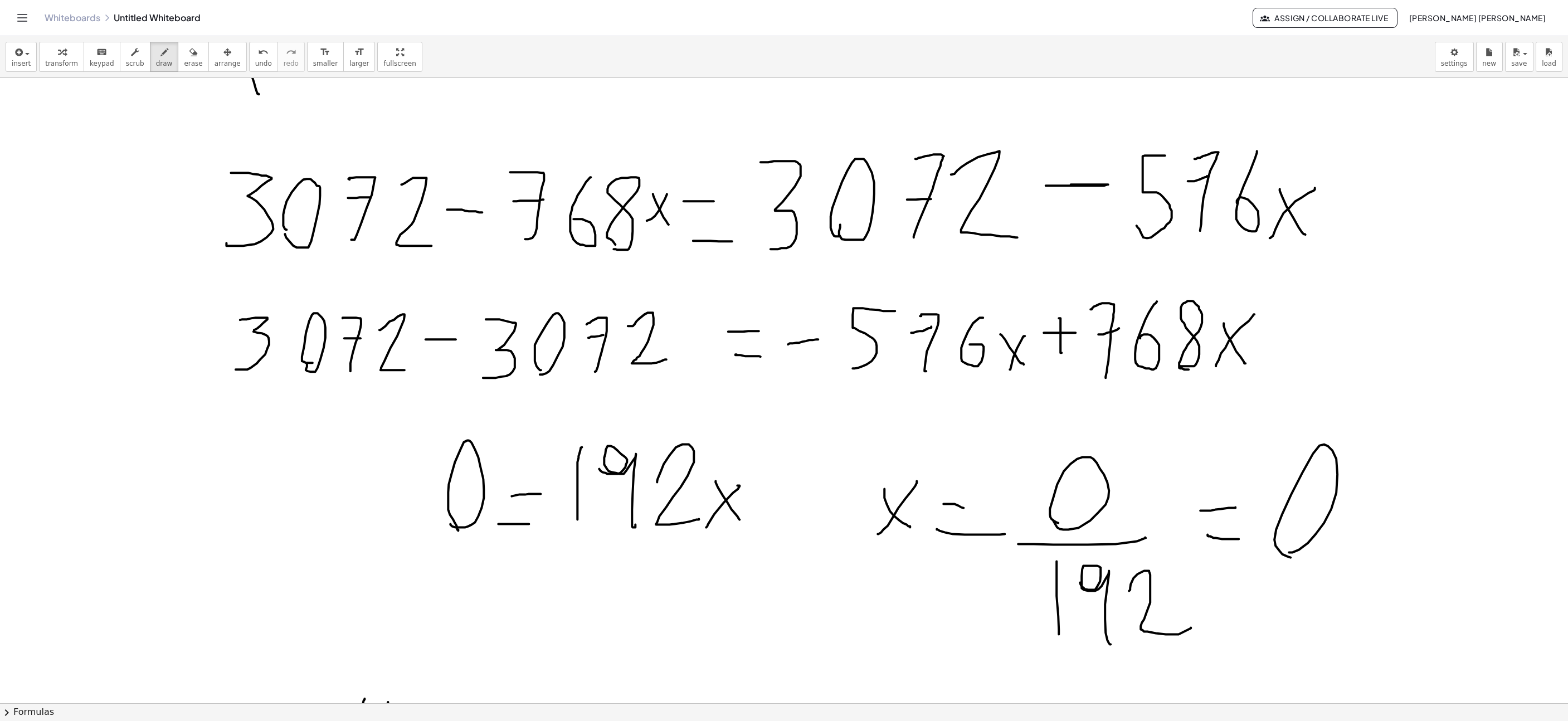
scroll to position [4217, 186]
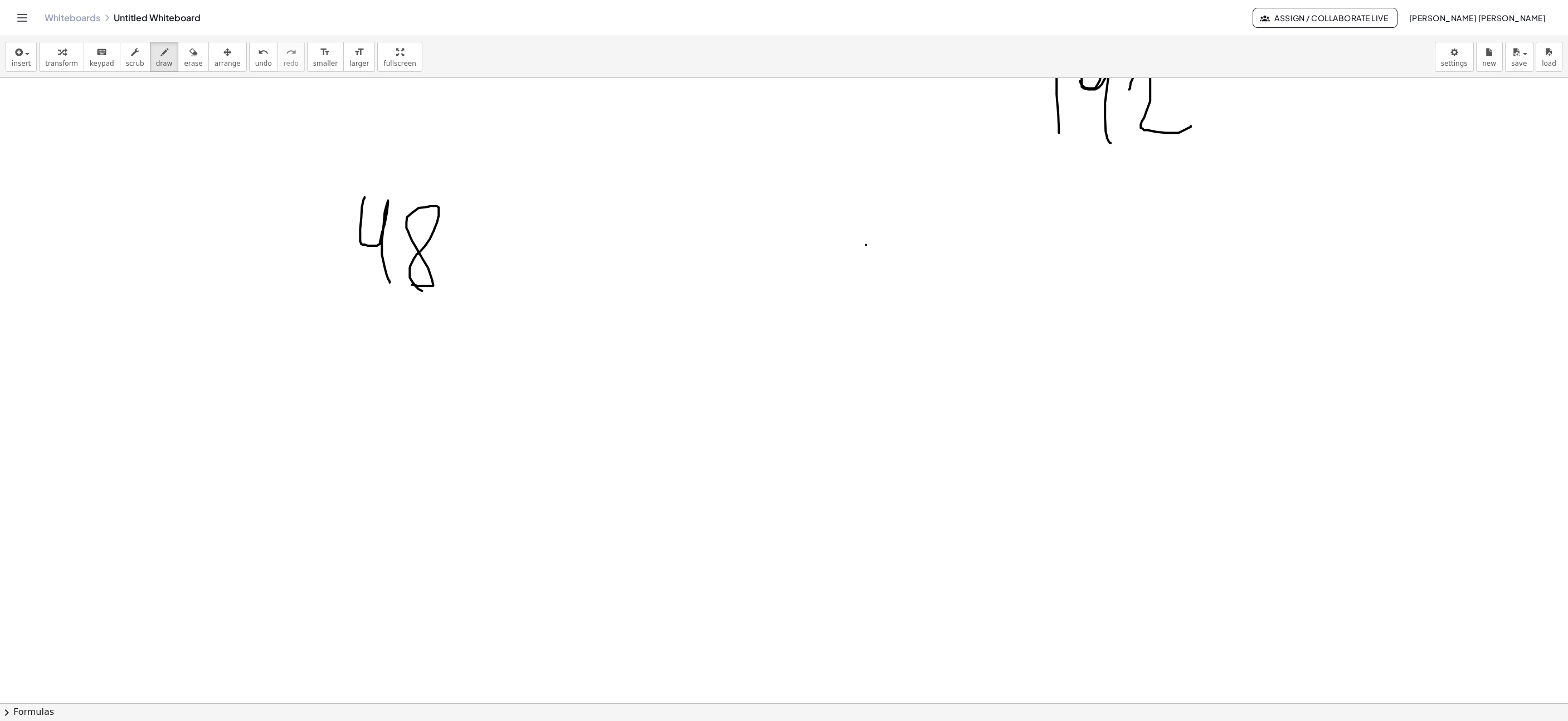
drag, startPoint x: 476, startPoint y: 253, endPoint x: 511, endPoint y: 255, distance: 35.1
drag, startPoint x: 553, startPoint y: 244, endPoint x: 568, endPoint y: 276, distance: 35.3
drag, startPoint x: 604, startPoint y: 265, endPoint x: 652, endPoint y: 295, distance: 56.6
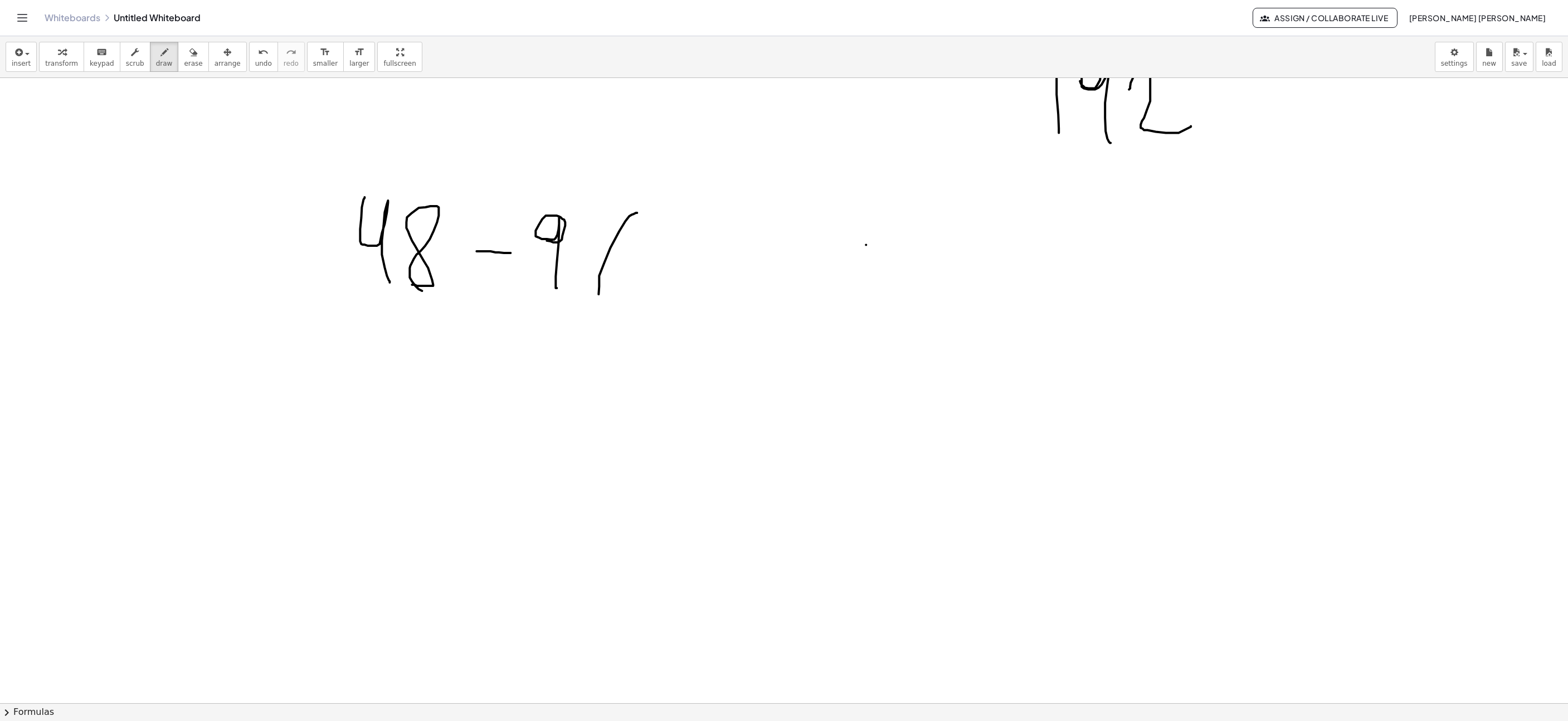
drag, startPoint x: 655, startPoint y: 303, endPoint x: 663, endPoint y: 307, distance: 8.9
drag, startPoint x: 692, startPoint y: 317, endPoint x: 697, endPoint y: 221, distance: 96.1
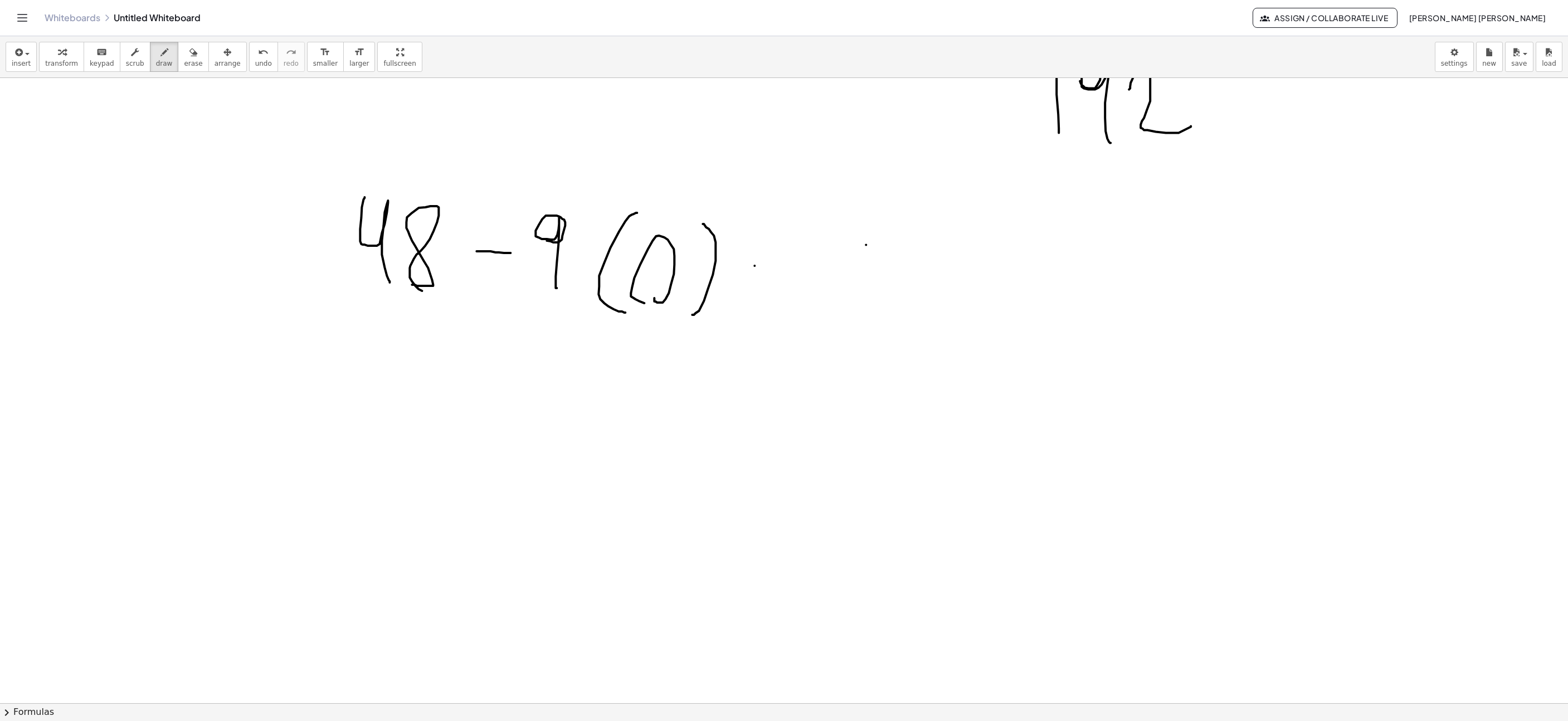
drag, startPoint x: 755, startPoint y: 268, endPoint x: 786, endPoint y: 278, distance: 32.6
drag, startPoint x: 756, startPoint y: 295, endPoint x: 784, endPoint y: 295, distance: 28.0
drag, startPoint x: 819, startPoint y: 241, endPoint x: 823, endPoint y: 211, distance: 30.3
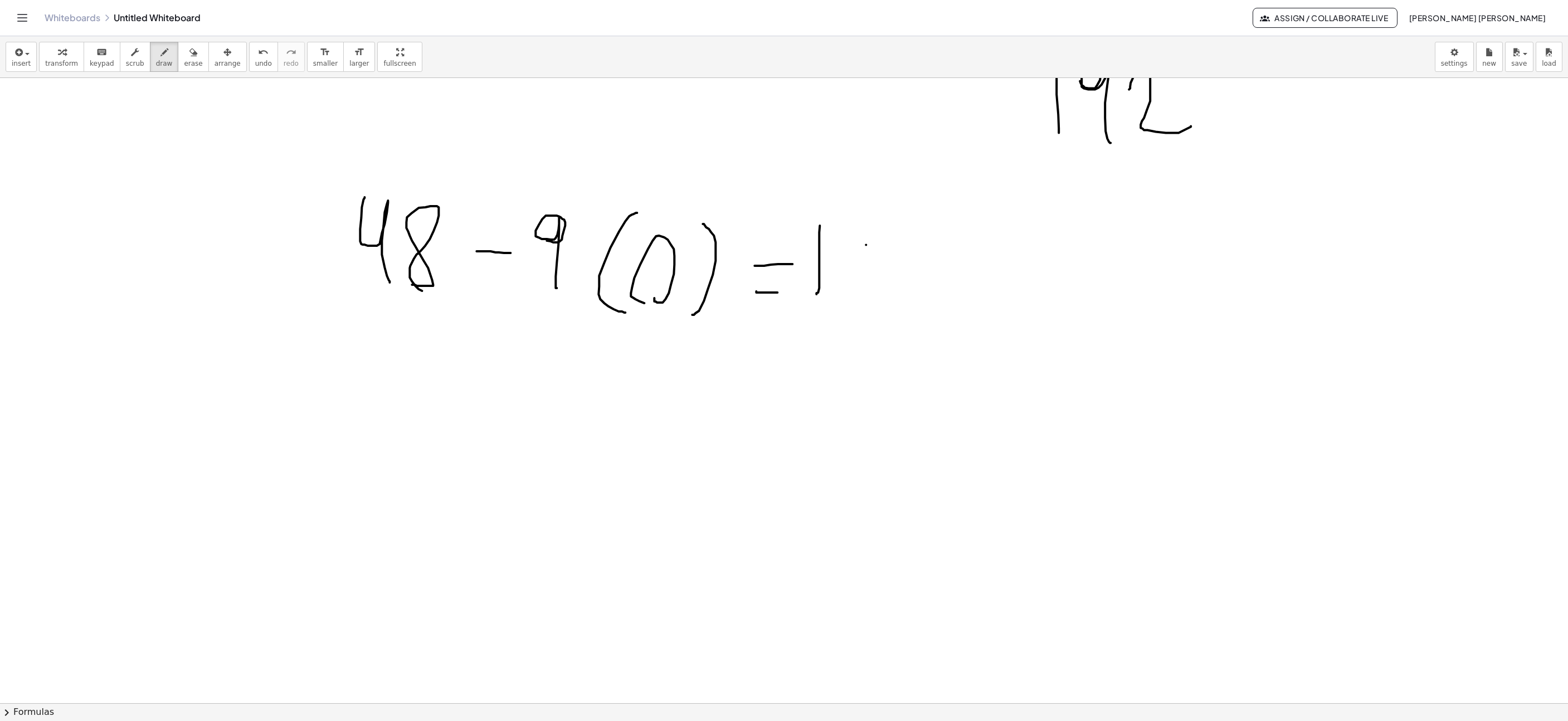
drag, startPoint x: 855, startPoint y: 231, endPoint x: 853, endPoint y: 288, distance: 57.0
drag, startPoint x: 866, startPoint y: 321, endPoint x: 917, endPoint y: 254, distance: 84.2
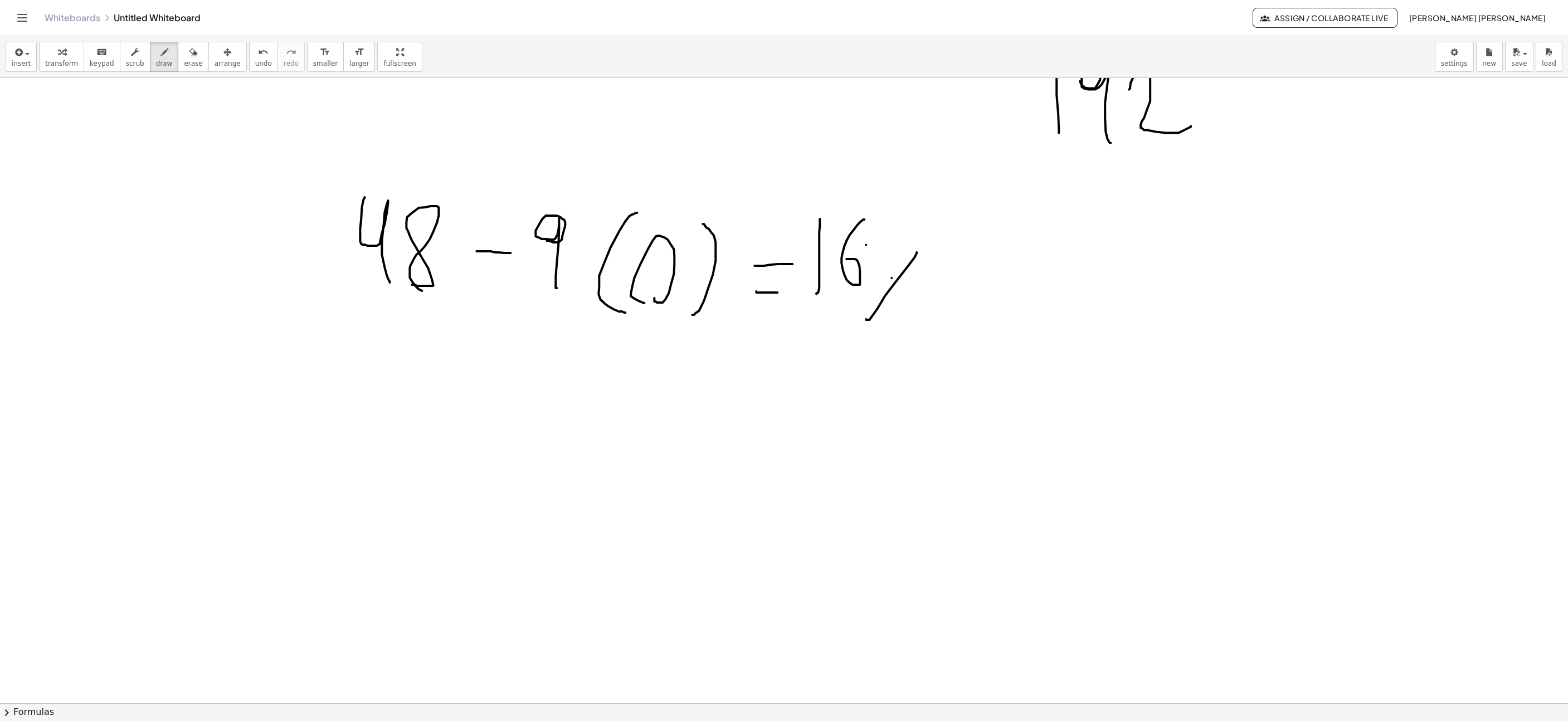
drag, startPoint x: 892, startPoint y: 280, endPoint x: 883, endPoint y: 263, distance: 19.2
drag, startPoint x: 409, startPoint y: 416, endPoint x: 453, endPoint y: 460, distance: 62.2
drag, startPoint x: 470, startPoint y: 464, endPoint x: 490, endPoint y: 450, distance: 24.4
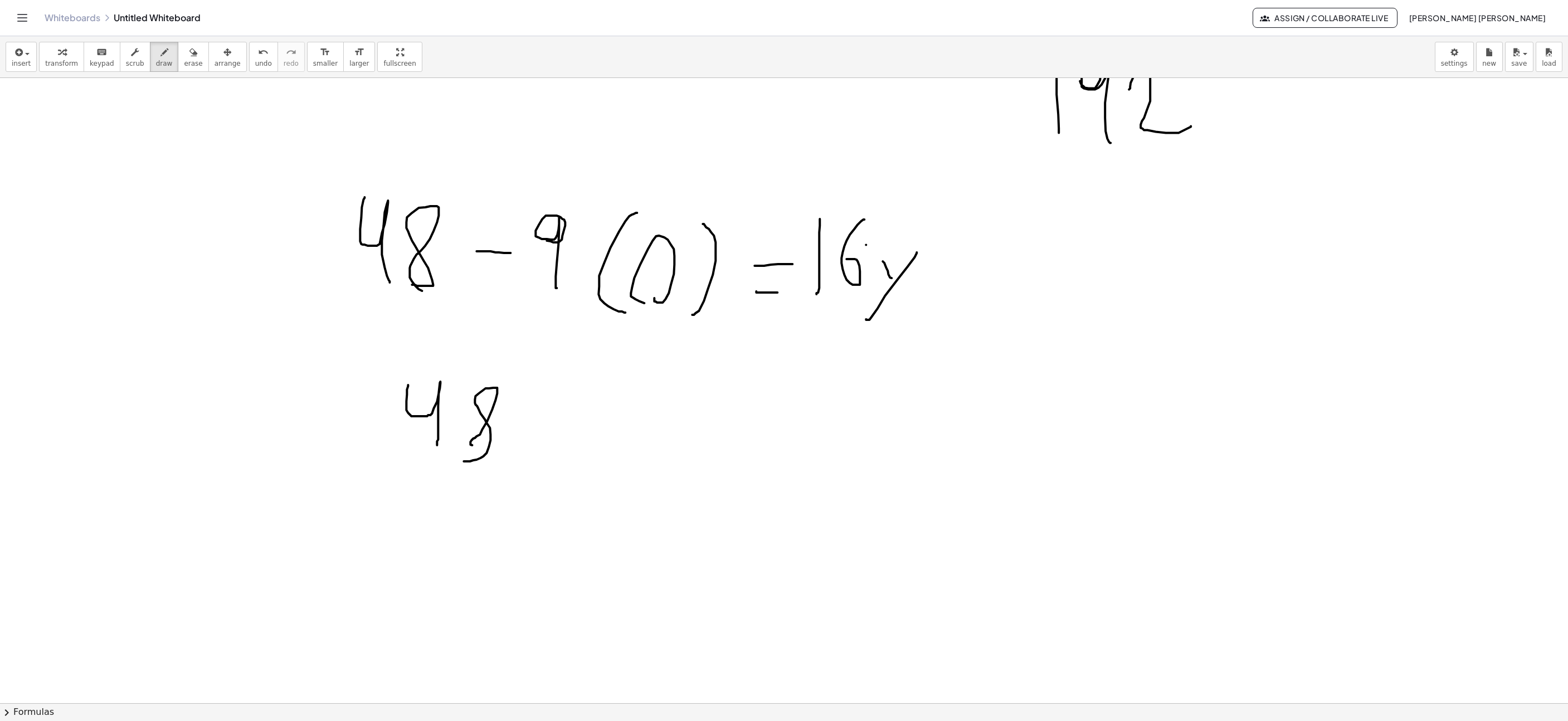
drag, startPoint x: 520, startPoint y: 427, endPoint x: 542, endPoint y: 427, distance: 22.0
drag, startPoint x: 512, startPoint y: 450, endPoint x: 547, endPoint y: 453, distance: 35.1
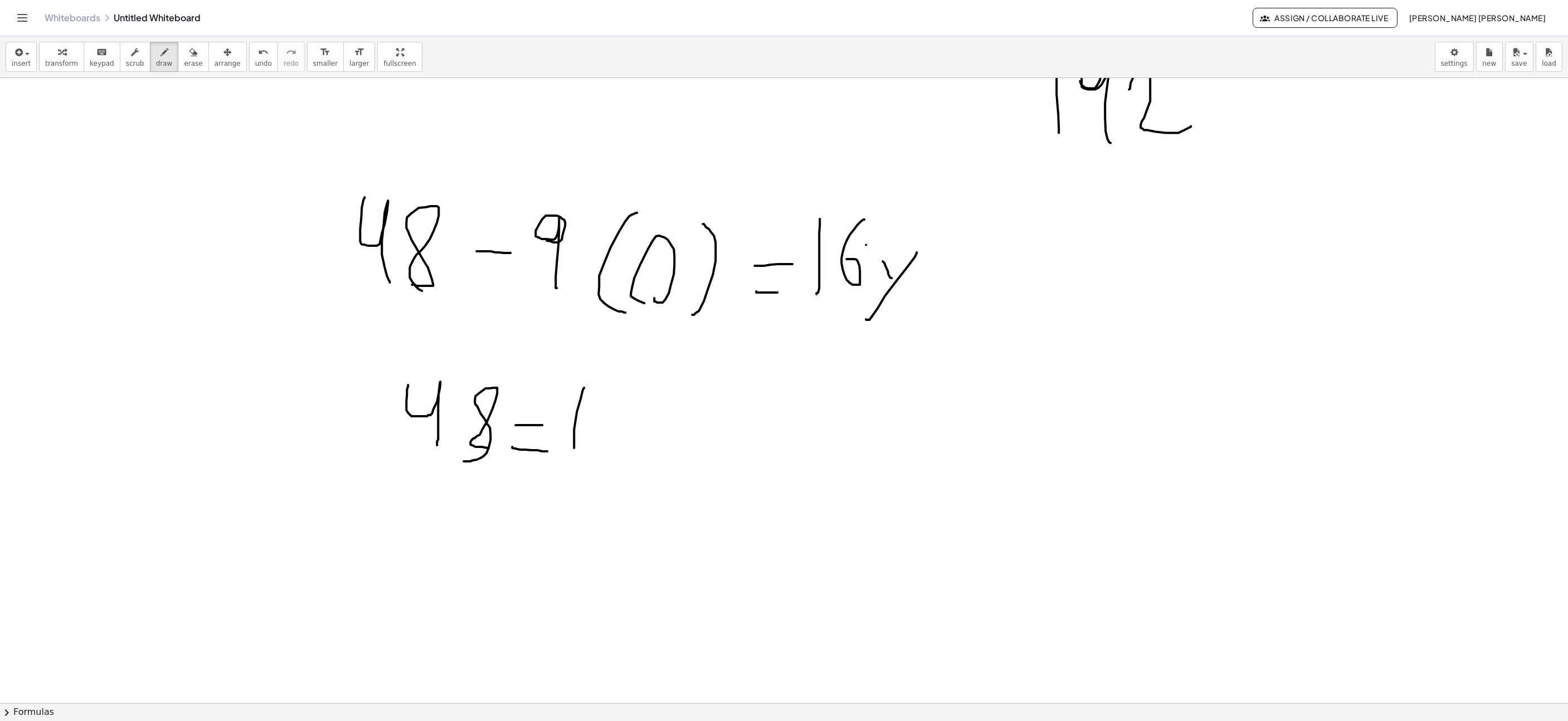
drag, startPoint x: 574, startPoint y: 450, endPoint x: 584, endPoint y: 390, distance: 60.8
drag, startPoint x: 620, startPoint y: 403, endPoint x: 630, endPoint y: 427, distance: 26.0
drag, startPoint x: 673, startPoint y: 453, endPoint x: 691, endPoint y: 425, distance: 33.3
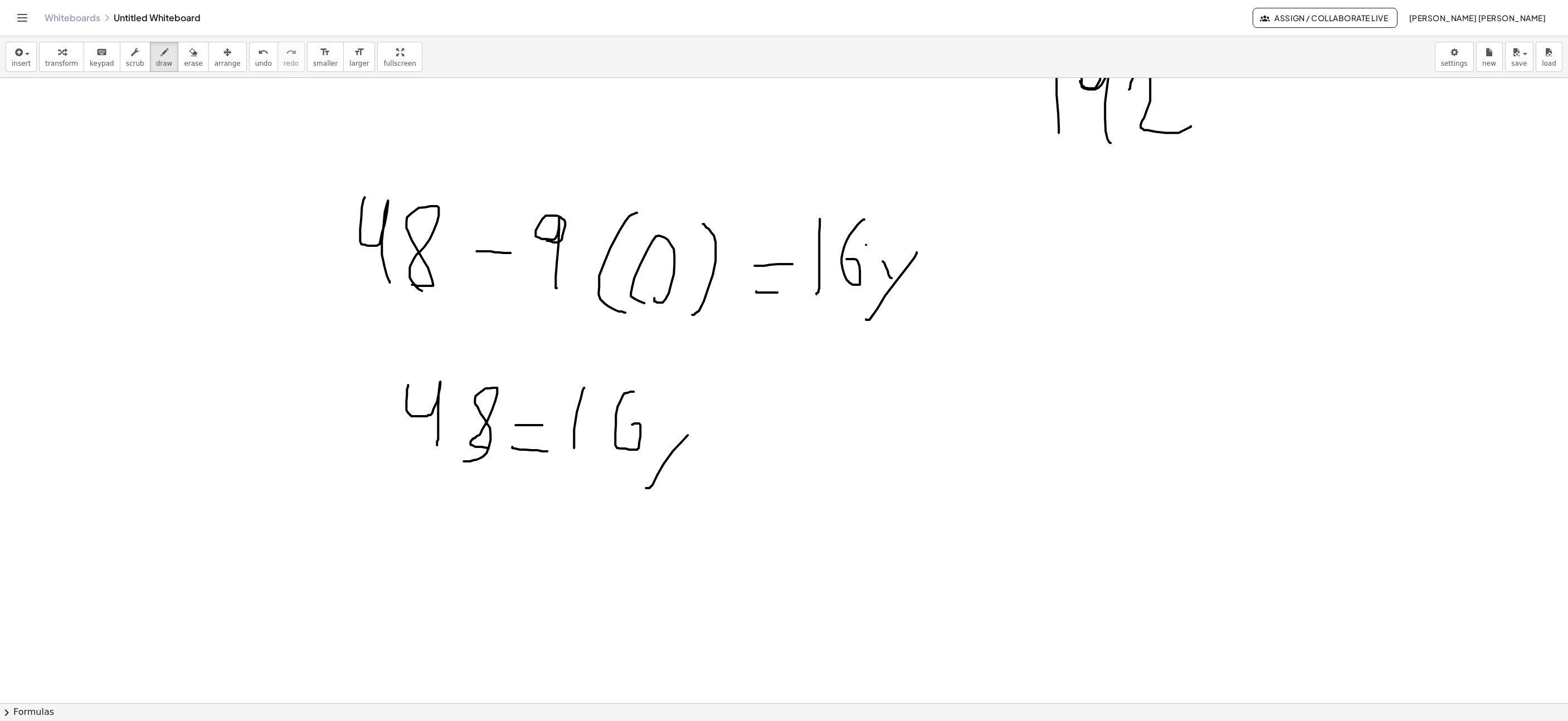
drag, startPoint x: 678, startPoint y: 451, endPoint x: 661, endPoint y: 428, distance: 28.6
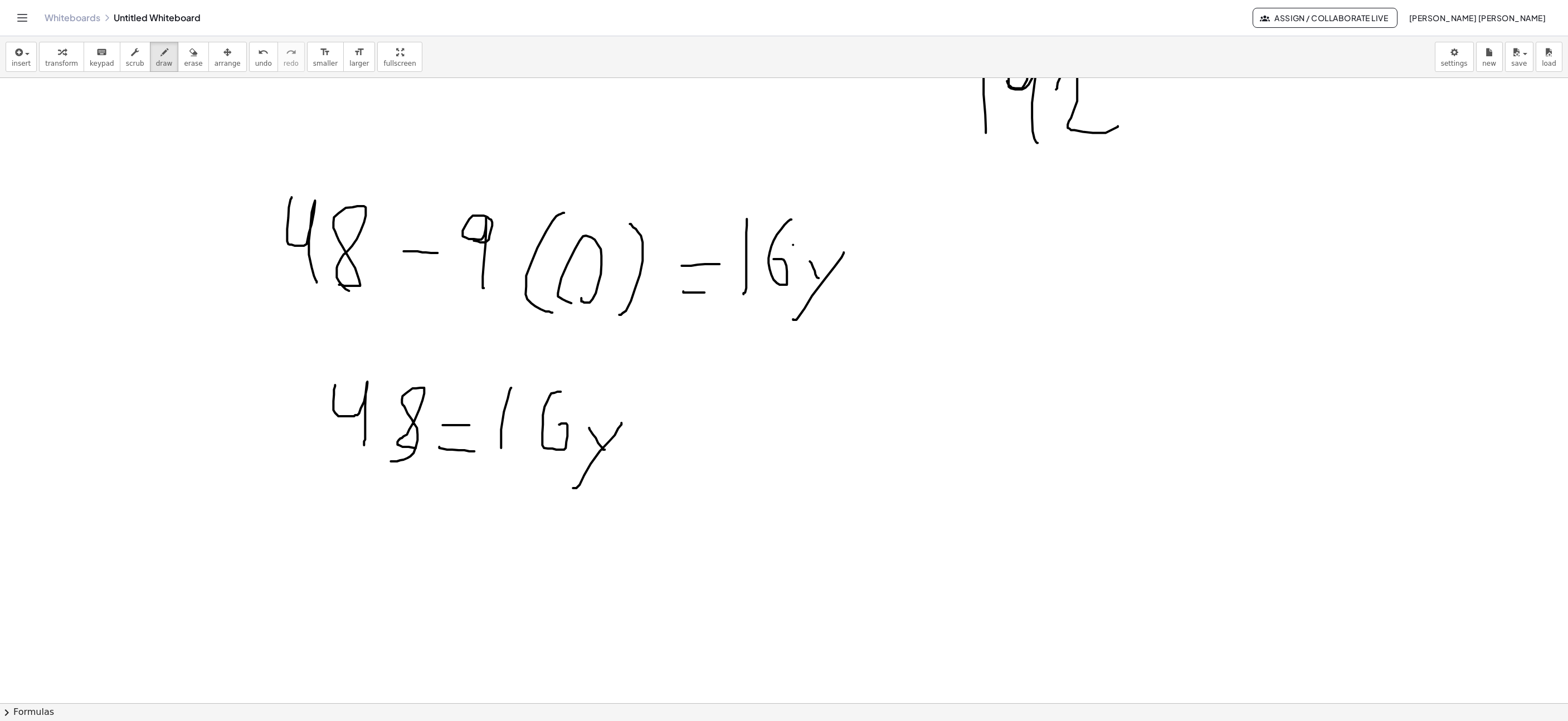
scroll to position [4301, 259]
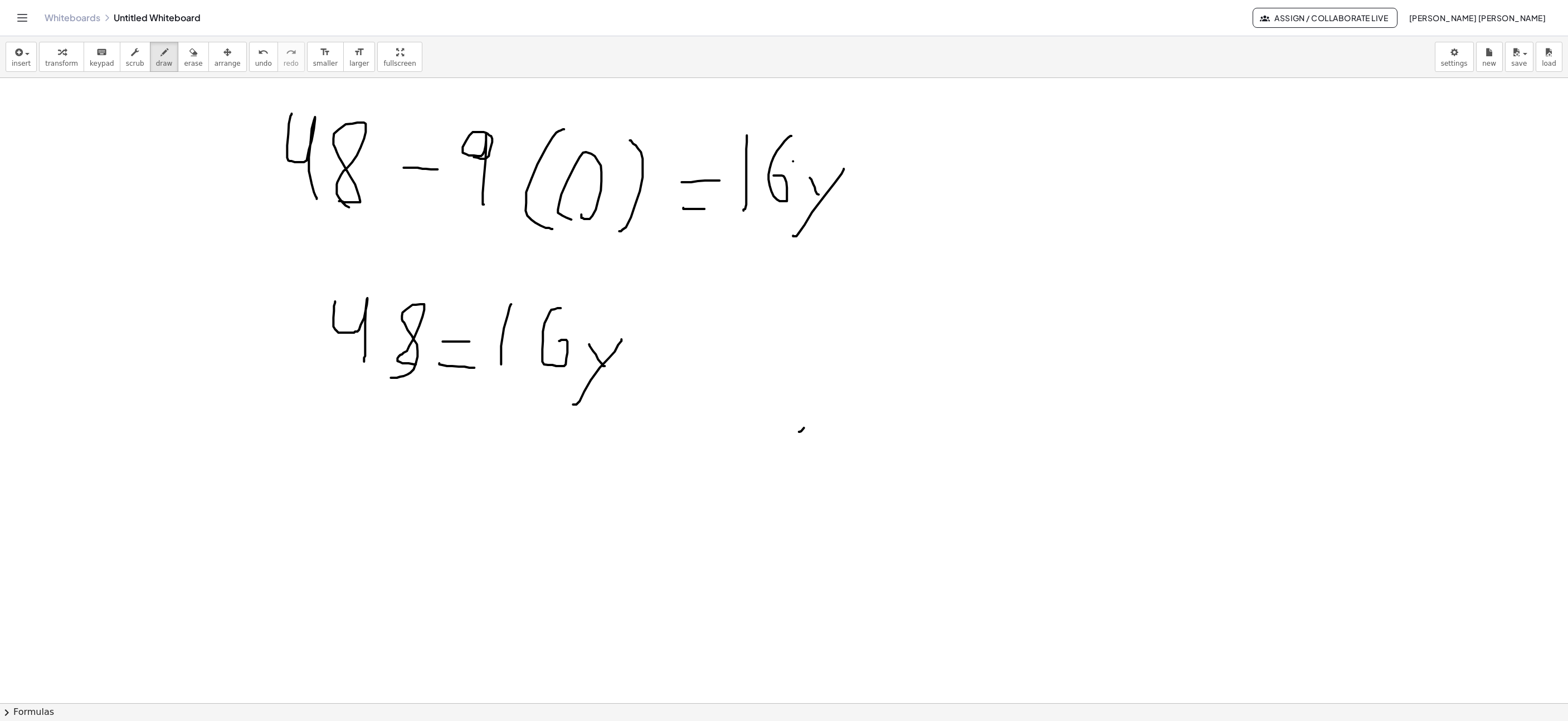
drag, startPoint x: 804, startPoint y: 430, endPoint x: 835, endPoint y: 343, distance: 92.4
drag, startPoint x: 803, startPoint y: 370, endPoint x: 793, endPoint y: 333, distance: 38.3
drag, startPoint x: 878, startPoint y: 357, endPoint x: 903, endPoint y: 355, distance: 25.1
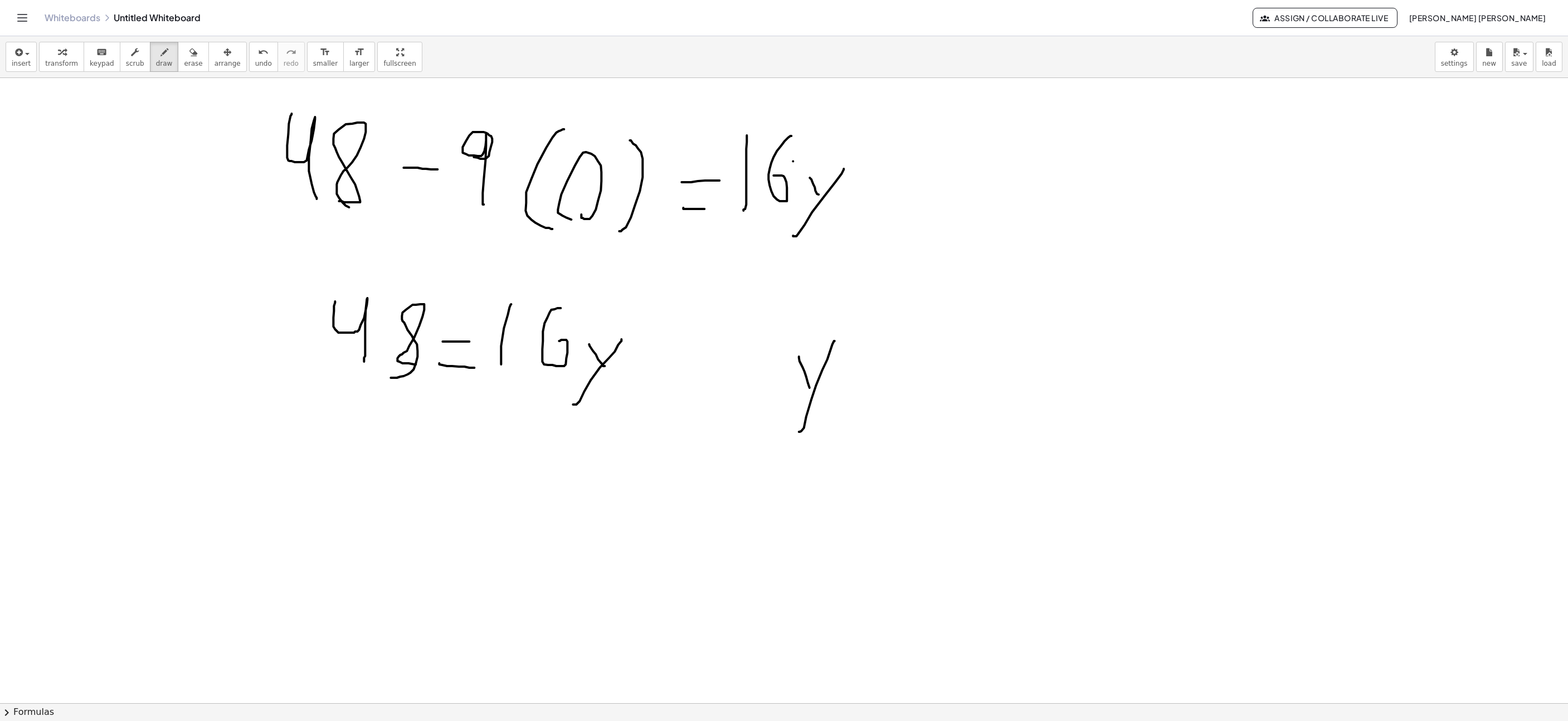
drag, startPoint x: 857, startPoint y: 377, endPoint x: 899, endPoint y: 377, distance: 42.0
drag, startPoint x: 928, startPoint y: 328, endPoint x: 916, endPoint y: 328, distance: 12.0
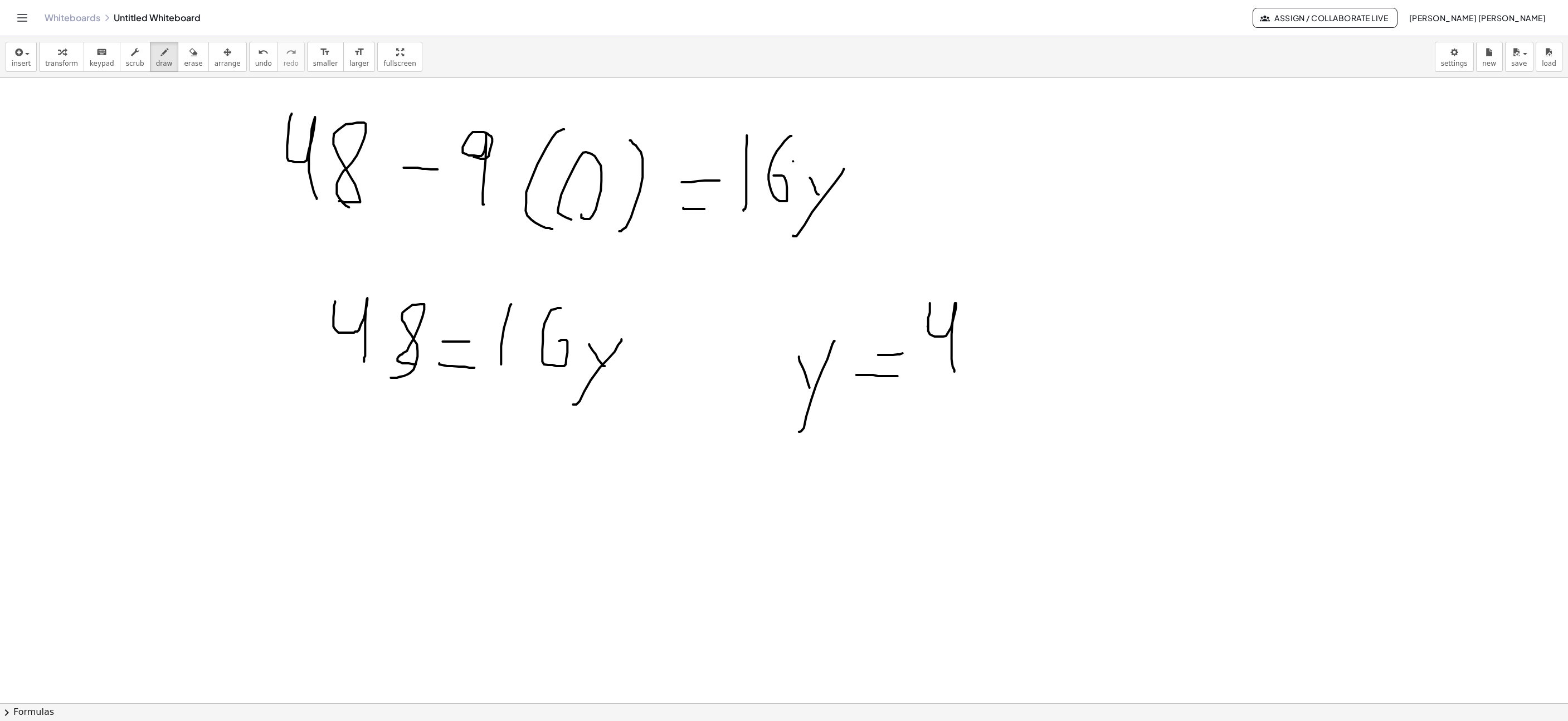
drag, startPoint x: 930, startPoint y: 314, endPoint x: 985, endPoint y: 368, distance: 77.1
drag, startPoint x: 925, startPoint y: 395, endPoint x: 1089, endPoint y: 400, distance: 164.1
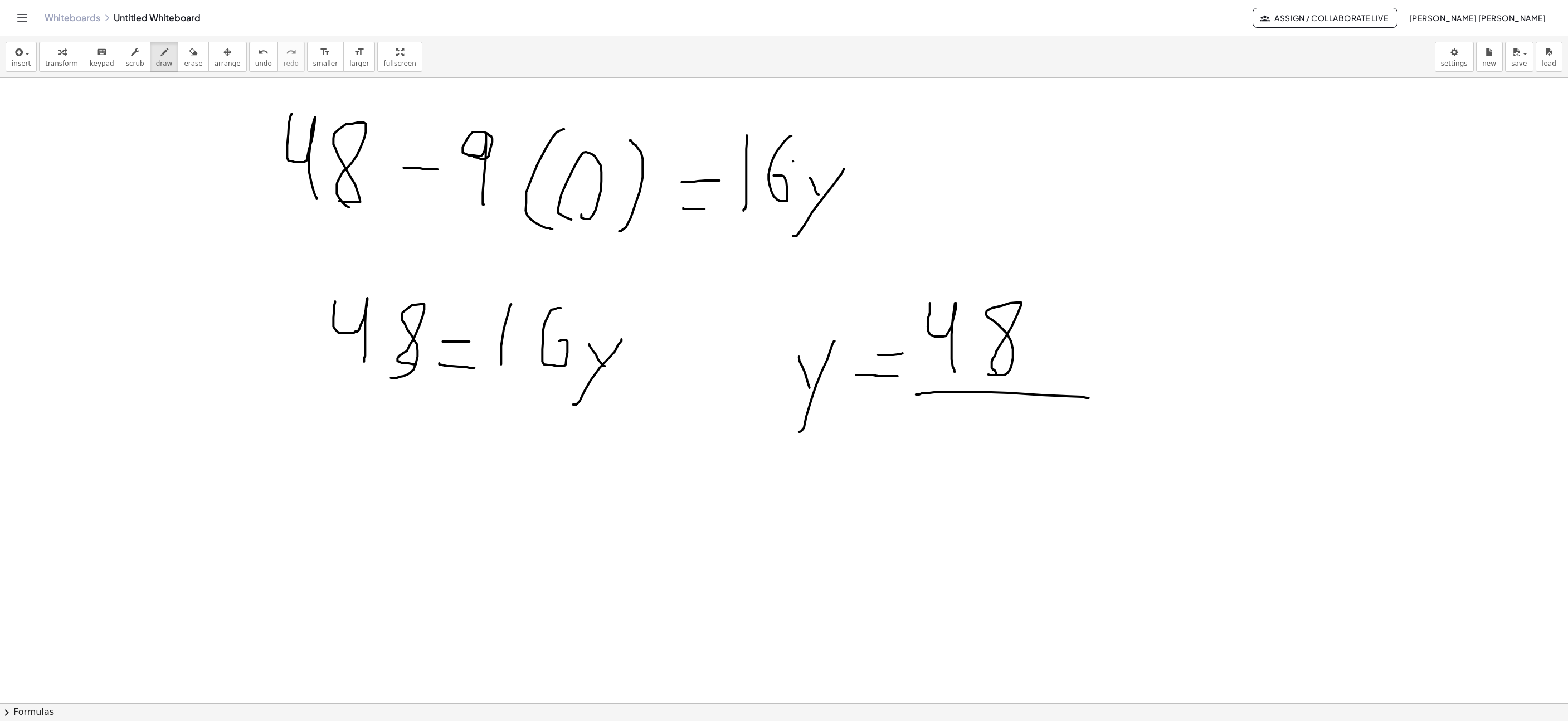
drag, startPoint x: 953, startPoint y: 418, endPoint x: 988, endPoint y: 405, distance: 37.3
drag, startPoint x: 1005, startPoint y: 409, endPoint x: 979, endPoint y: 455, distance: 52.8
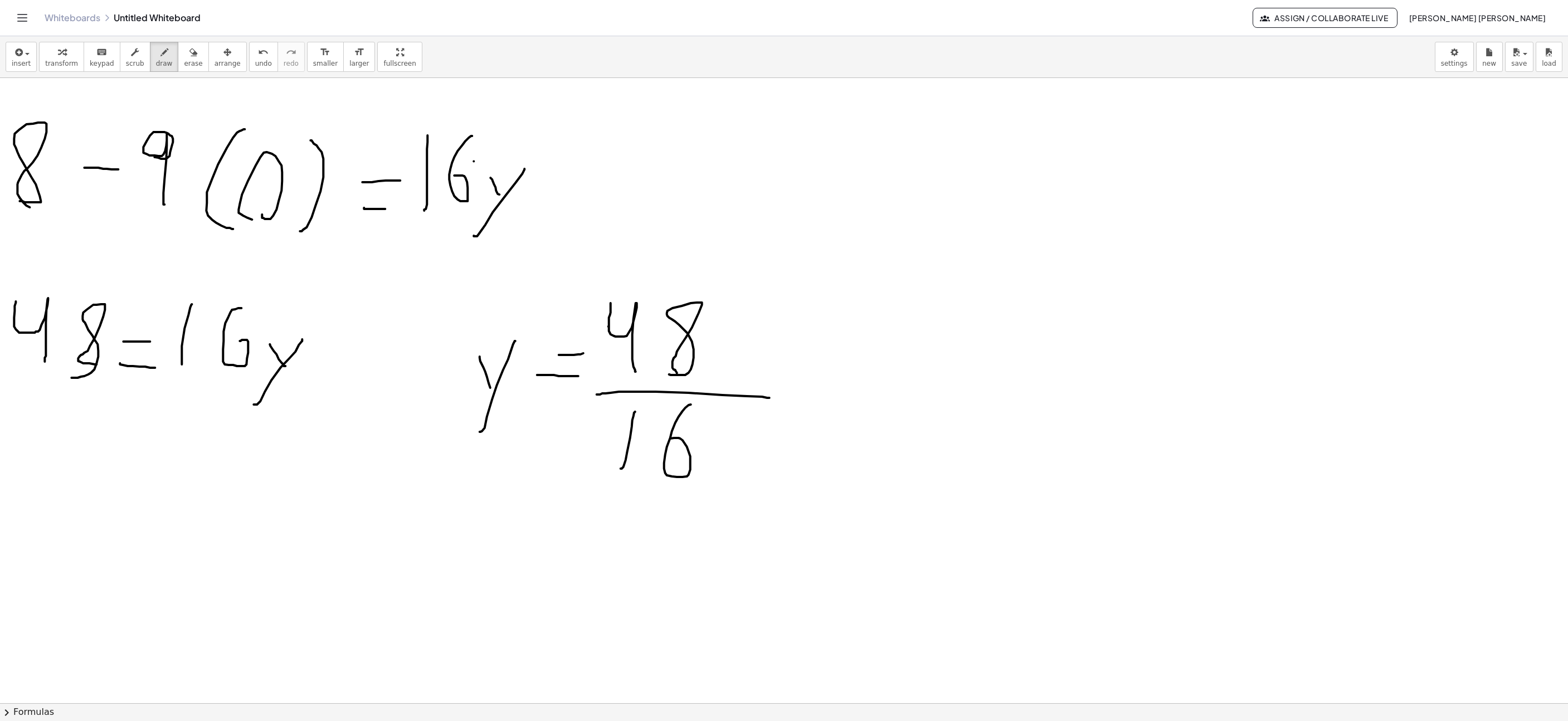
scroll to position [4301, 582]
drag, startPoint x: 800, startPoint y: 370, endPoint x: 835, endPoint y: 370, distance: 35.0
drag, startPoint x: 800, startPoint y: 412, endPoint x: 844, endPoint y: 412, distance: 44.0
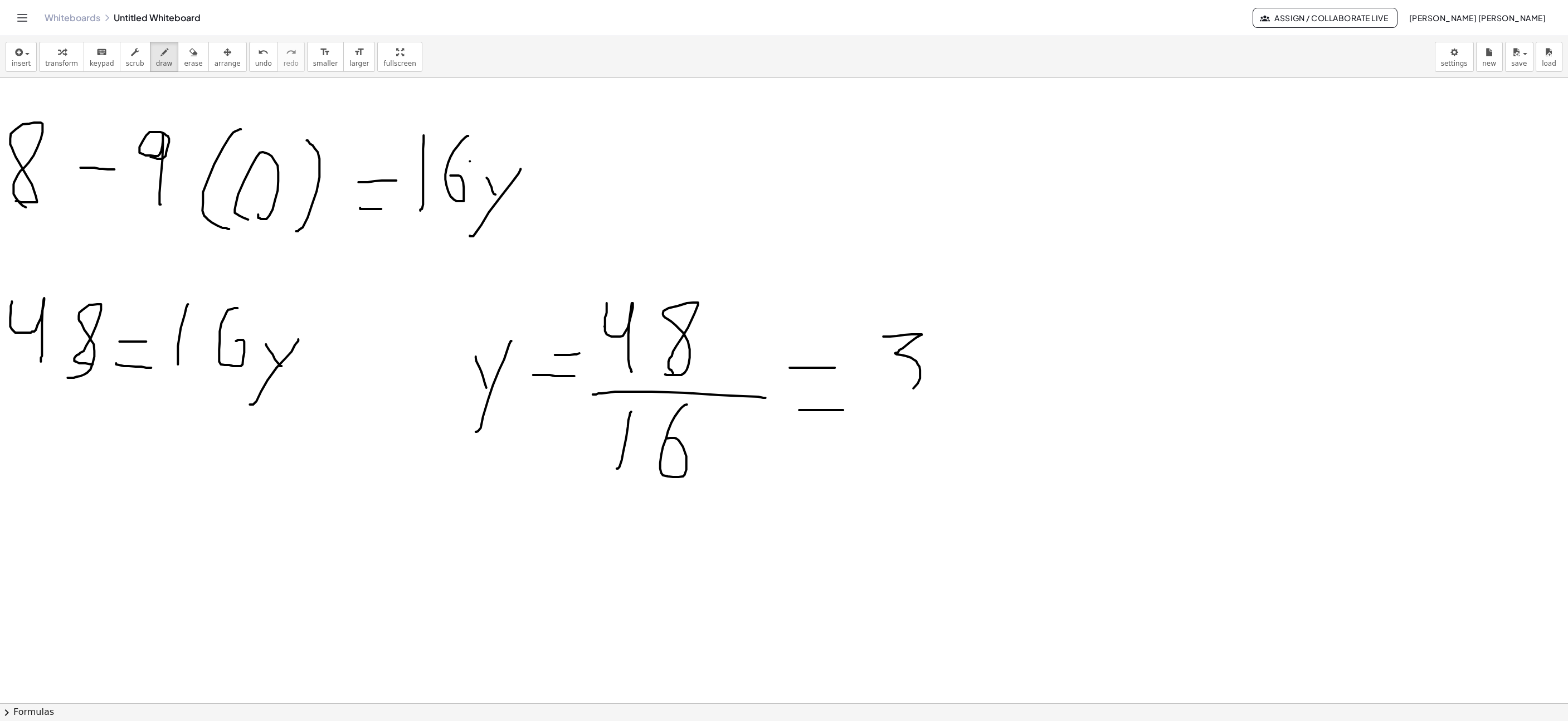
drag, startPoint x: 921, startPoint y: 336, endPoint x: 880, endPoint y: 399, distance: 75.2
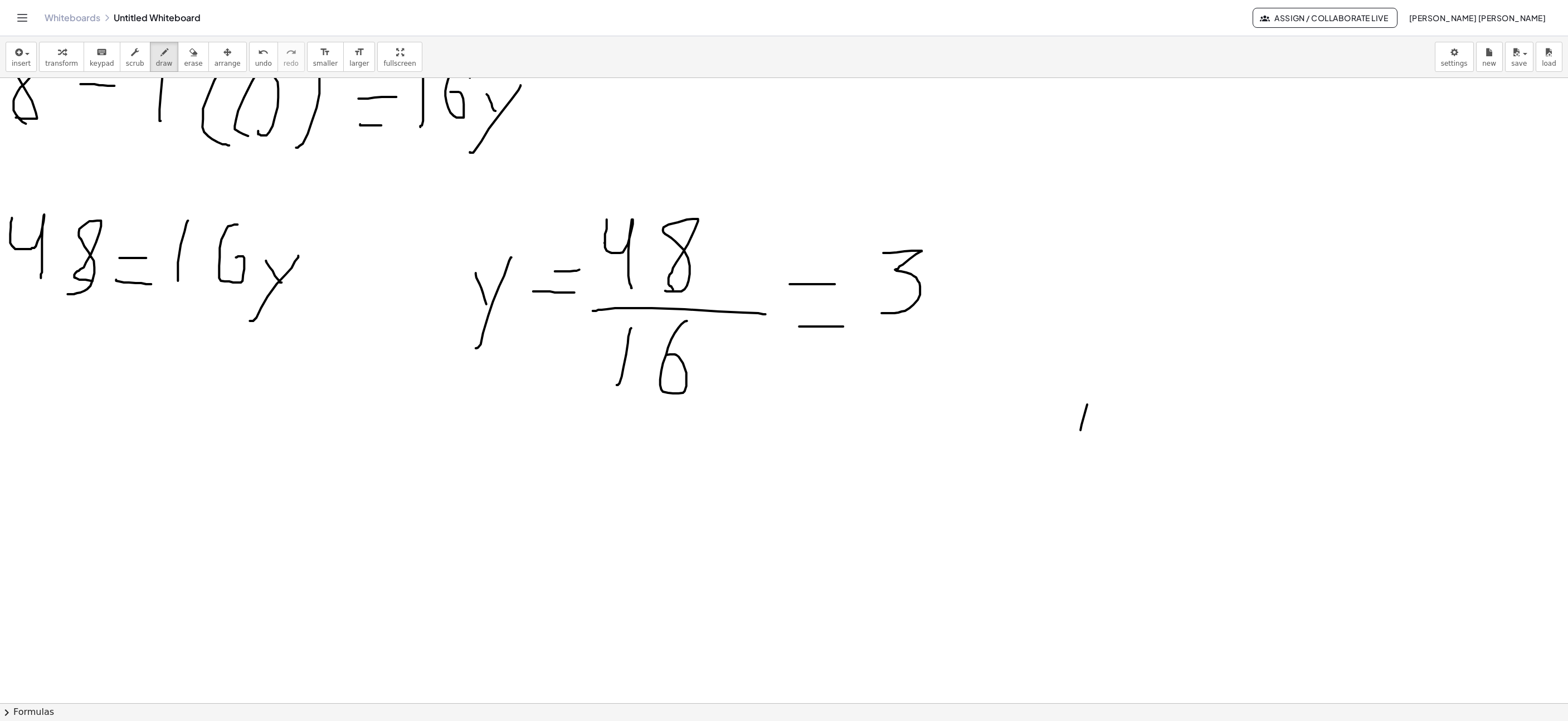
drag, startPoint x: 1081, startPoint y: 432, endPoint x: 1112, endPoint y: 303, distance: 132.7
drag, startPoint x: 1109, startPoint y: 343, endPoint x: 1076, endPoint y: 297, distance: 56.6
drag, startPoint x: 1134, startPoint y: 288, endPoint x: 1179, endPoint y: 289, distance: 45.0
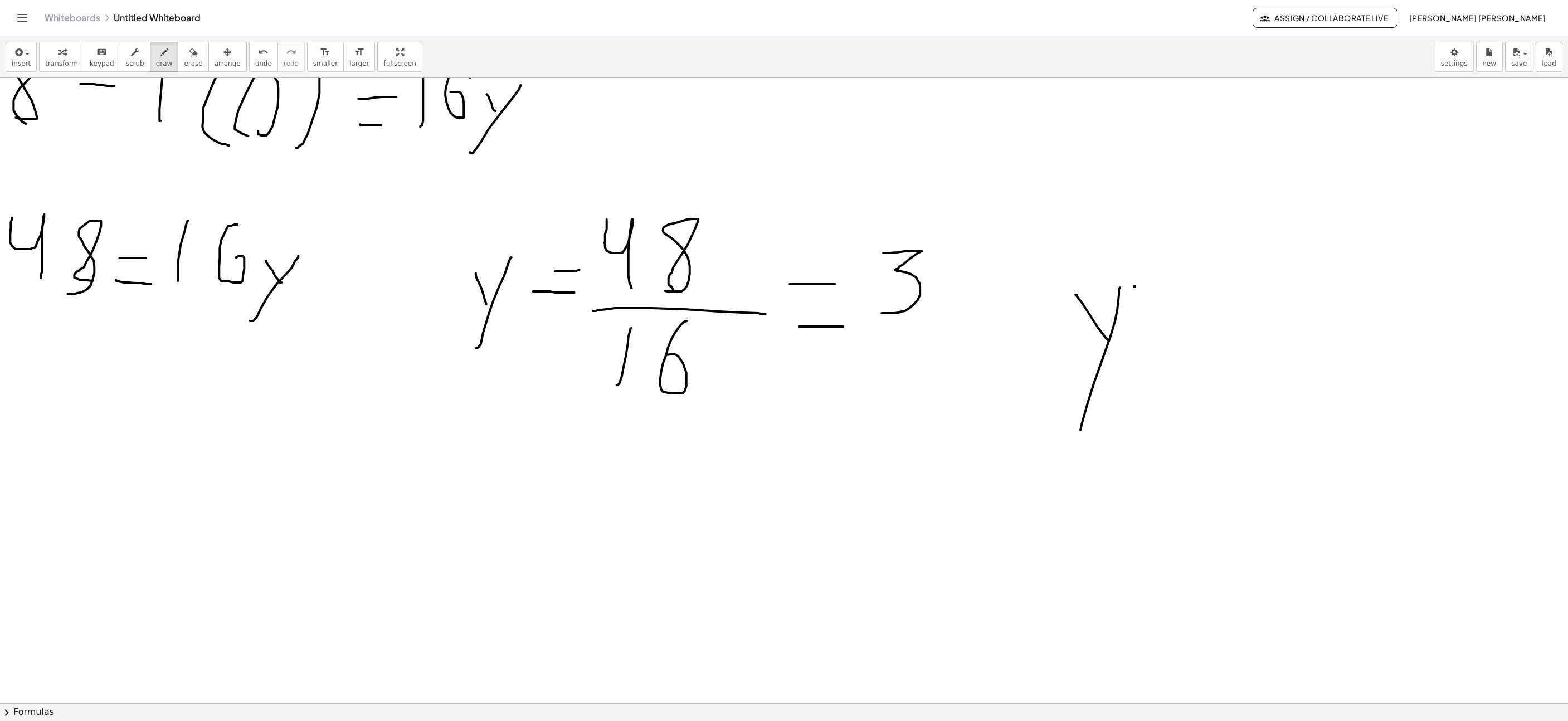
drag, startPoint x: 1198, startPoint y: 262, endPoint x: 1178, endPoint y: 334, distance: 74.7
click at [258, 55] on icon "undo" at bounding box center [263, 53] width 11 height 14
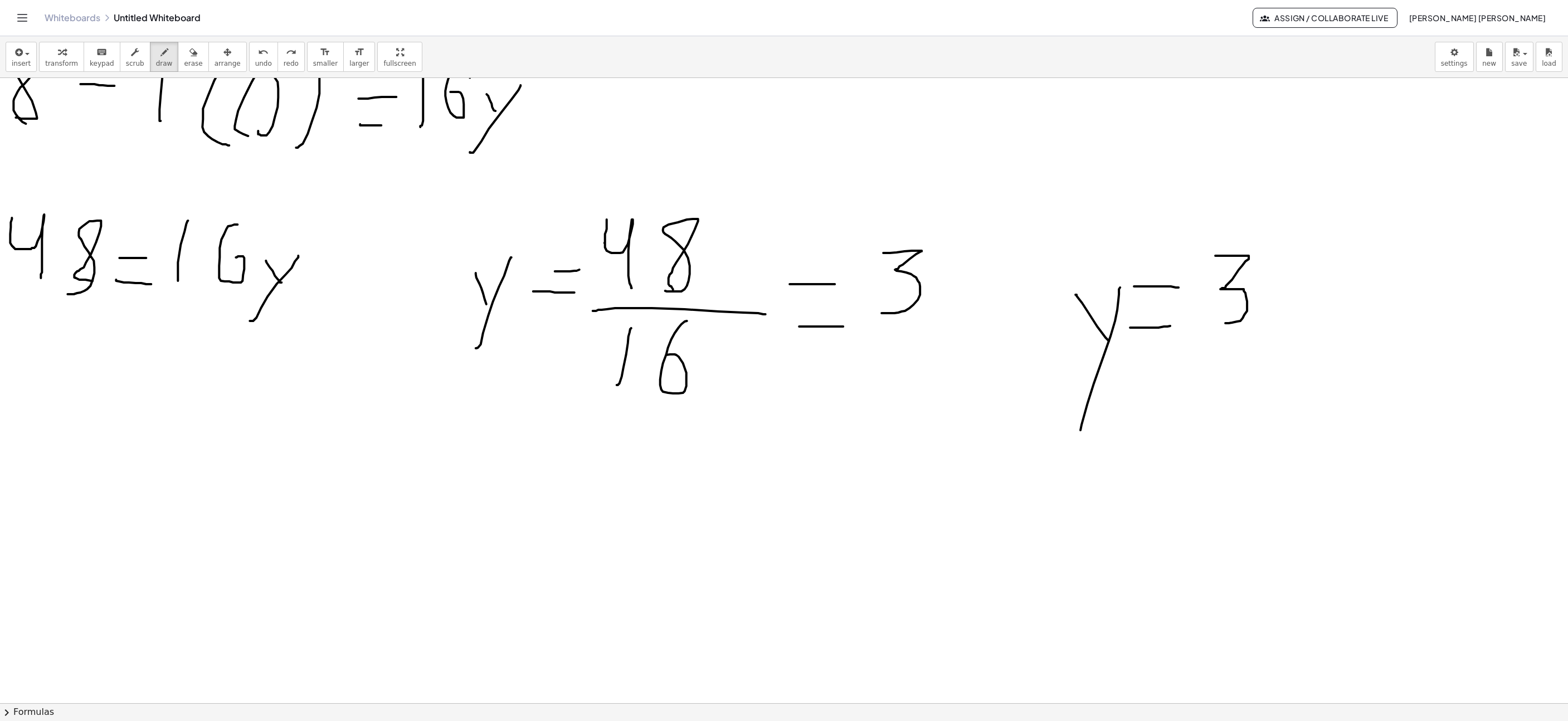
drag, startPoint x: 1215, startPoint y: 257, endPoint x: 1250, endPoint y: 333, distance: 83.7
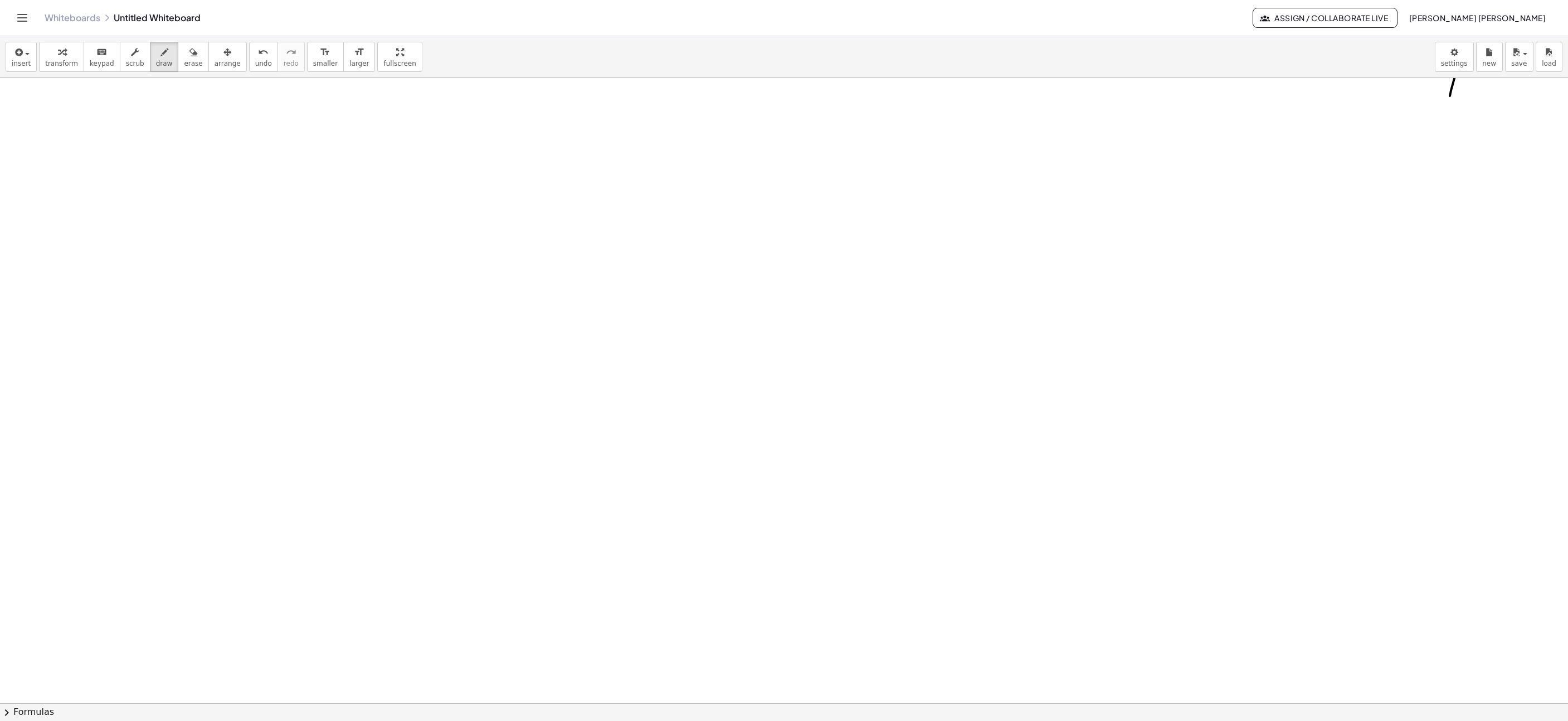
scroll to position [4552, 213]
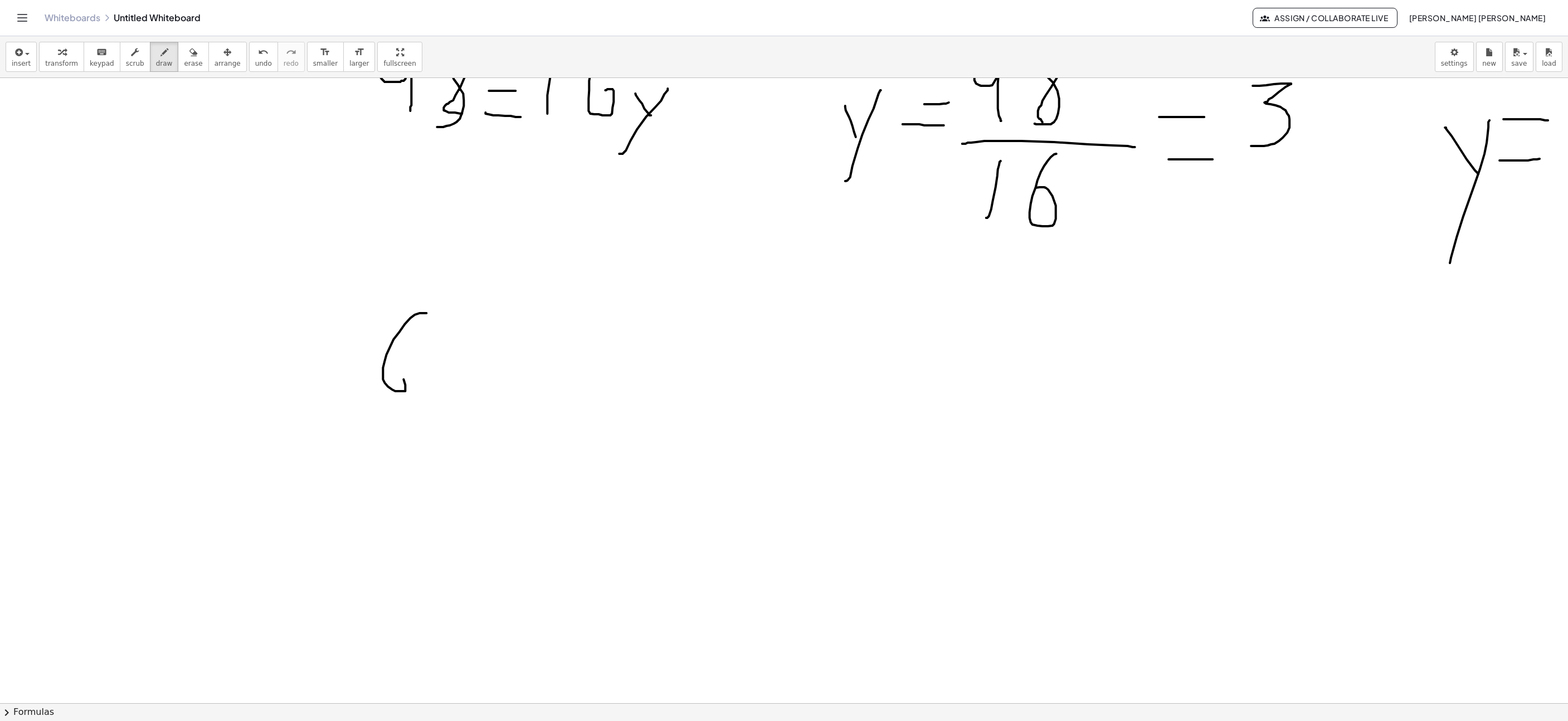
drag, startPoint x: 405, startPoint y: 326, endPoint x: 380, endPoint y: 364, distance: 45.5
drag, startPoint x: 435, startPoint y: 391, endPoint x: 463, endPoint y: 349, distance: 50.5
drag, startPoint x: 438, startPoint y: 349, endPoint x: 482, endPoint y: 67, distance: 285.4
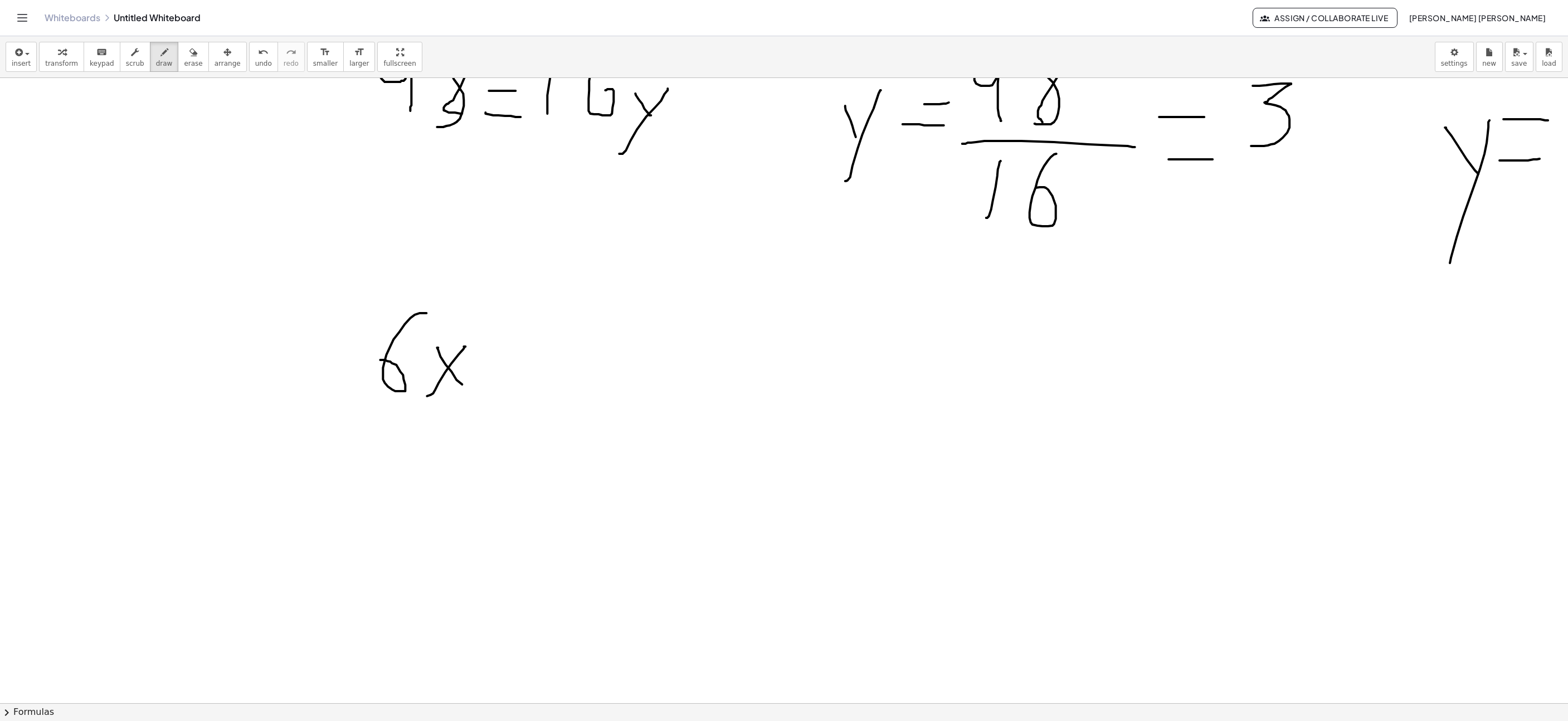
drag, startPoint x: 511, startPoint y: 385, endPoint x: 515, endPoint y: 337, distance: 48.2
drag, startPoint x: 500, startPoint y: 345, endPoint x: 542, endPoint y: 351, distance: 42.4
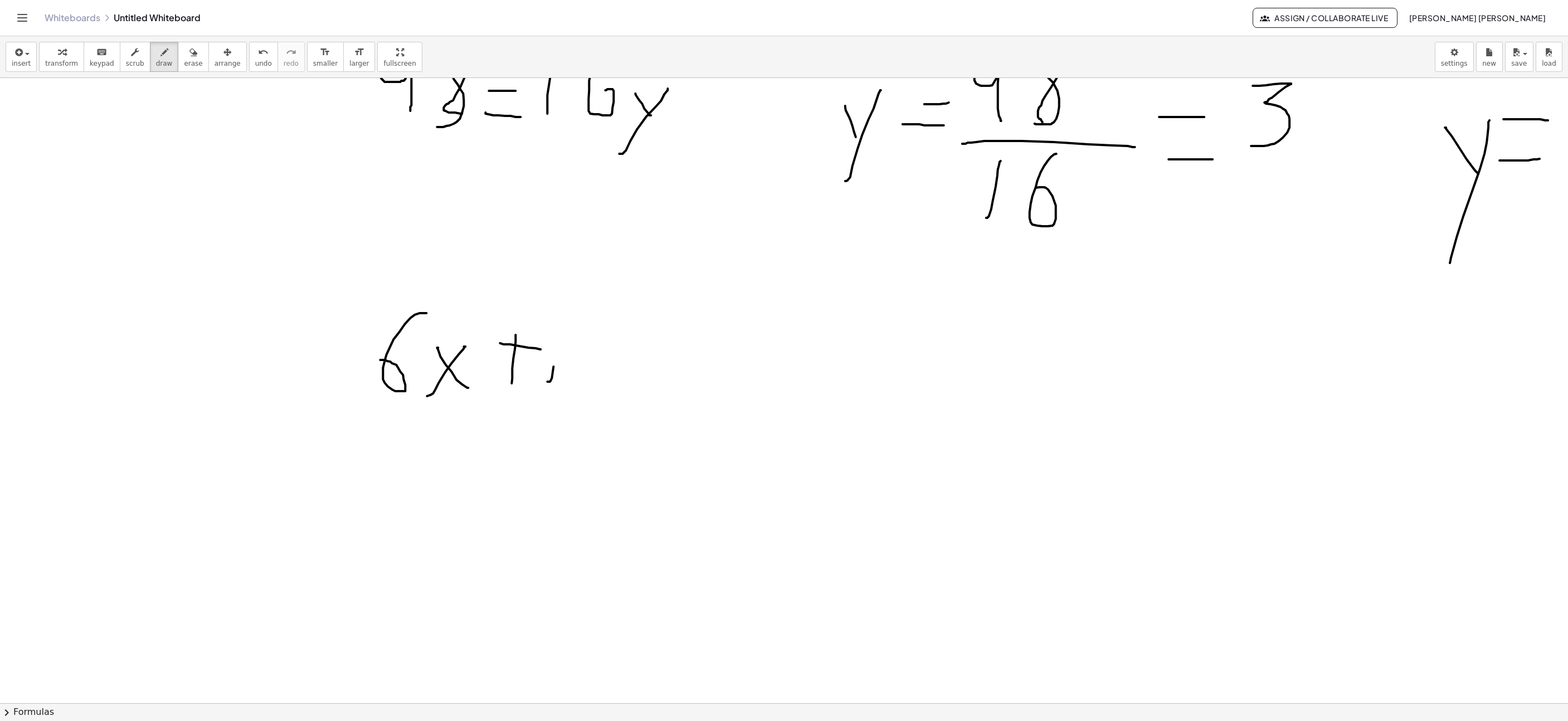
drag, startPoint x: 547, startPoint y: 384, endPoint x: 594, endPoint y: 314, distance: 84.3
drag, startPoint x: 599, startPoint y: 314, endPoint x: 592, endPoint y: 362, distance: 48.5
drag, startPoint x: 644, startPoint y: 363, endPoint x: 674, endPoint y: 362, distance: 30.0
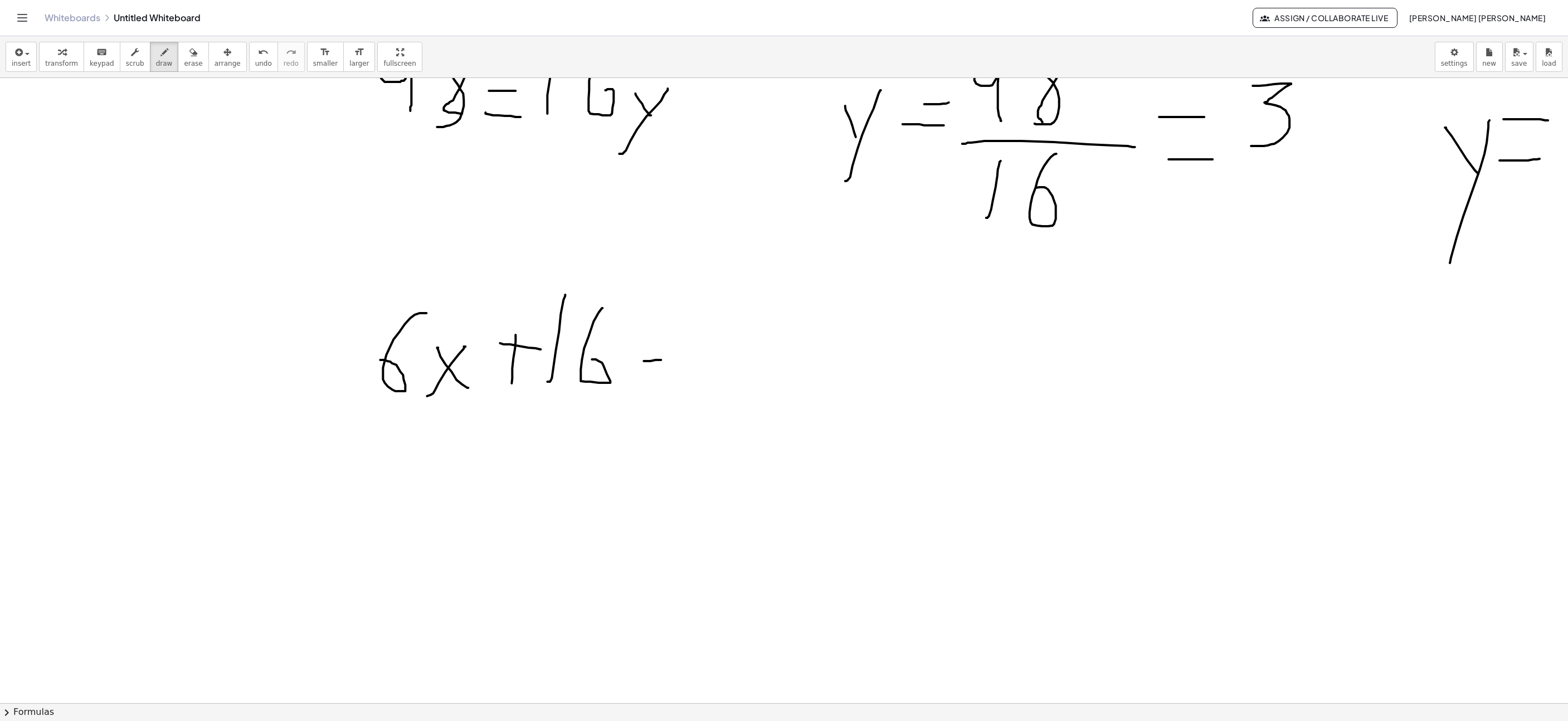
drag, startPoint x: 639, startPoint y: 387, endPoint x: 673, endPoint y: 393, distance: 34.5
drag, startPoint x: 692, startPoint y: 390, endPoint x: 699, endPoint y: 300, distance: 90.3
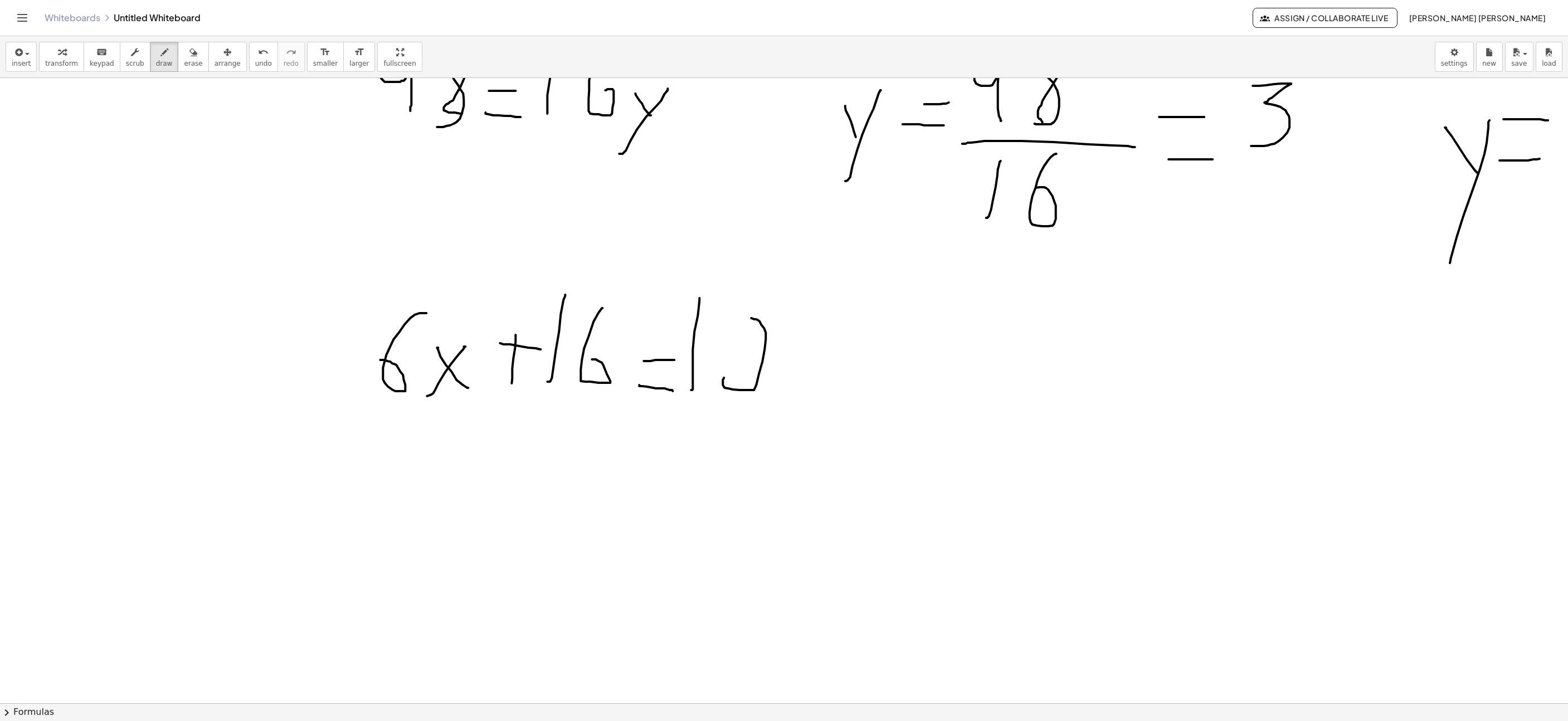
drag, startPoint x: 724, startPoint y: 390, endPoint x: 734, endPoint y: 393, distance: 10.4
drag, startPoint x: 786, startPoint y: 410, endPoint x: 815, endPoint y: 357, distance: 60.4
drag, startPoint x: 801, startPoint y: 384, endPoint x: 780, endPoint y: 362, distance: 30.4
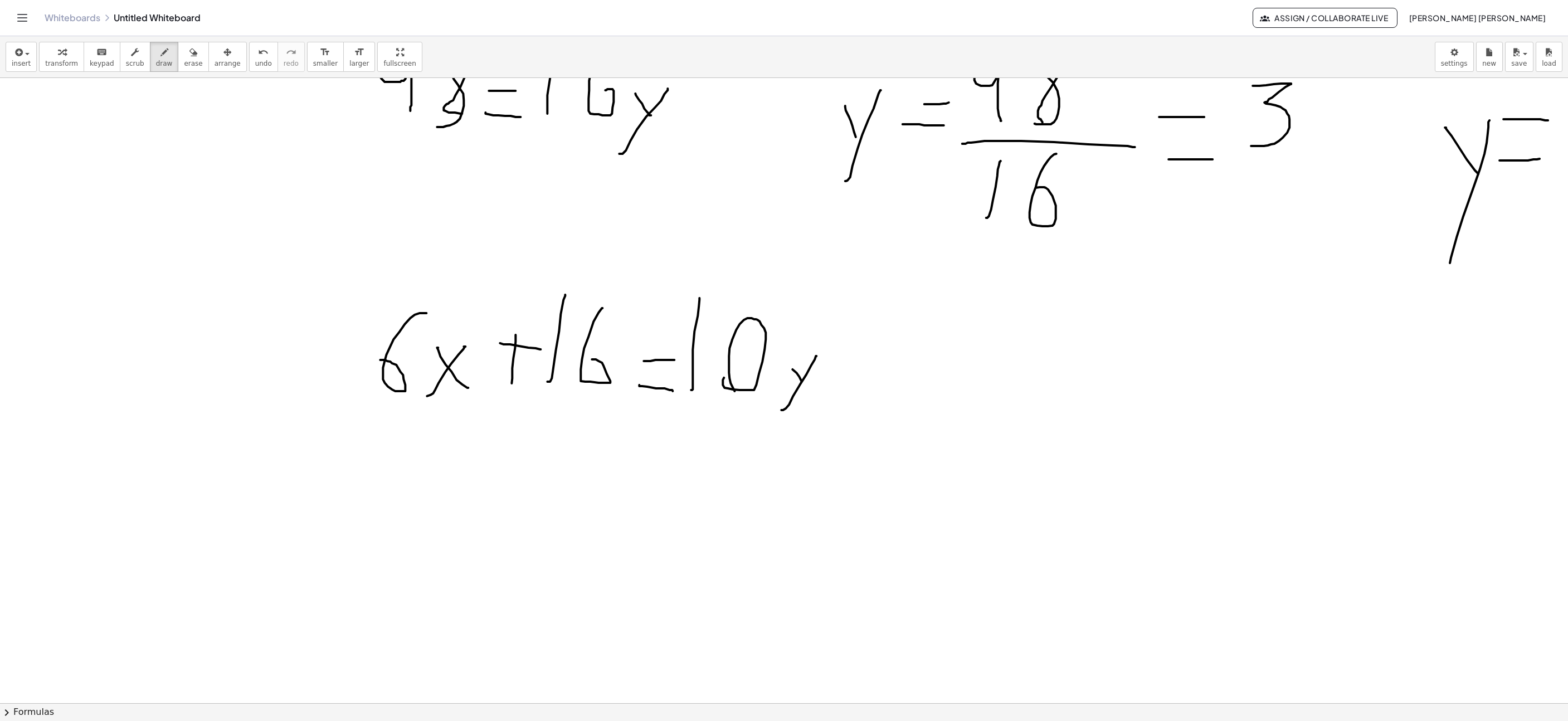
drag, startPoint x: 395, startPoint y: 505, endPoint x: 405, endPoint y: 423, distance: 82.6
drag, startPoint x: 424, startPoint y: 430, endPoint x: 458, endPoint y: 501, distance: 78.7
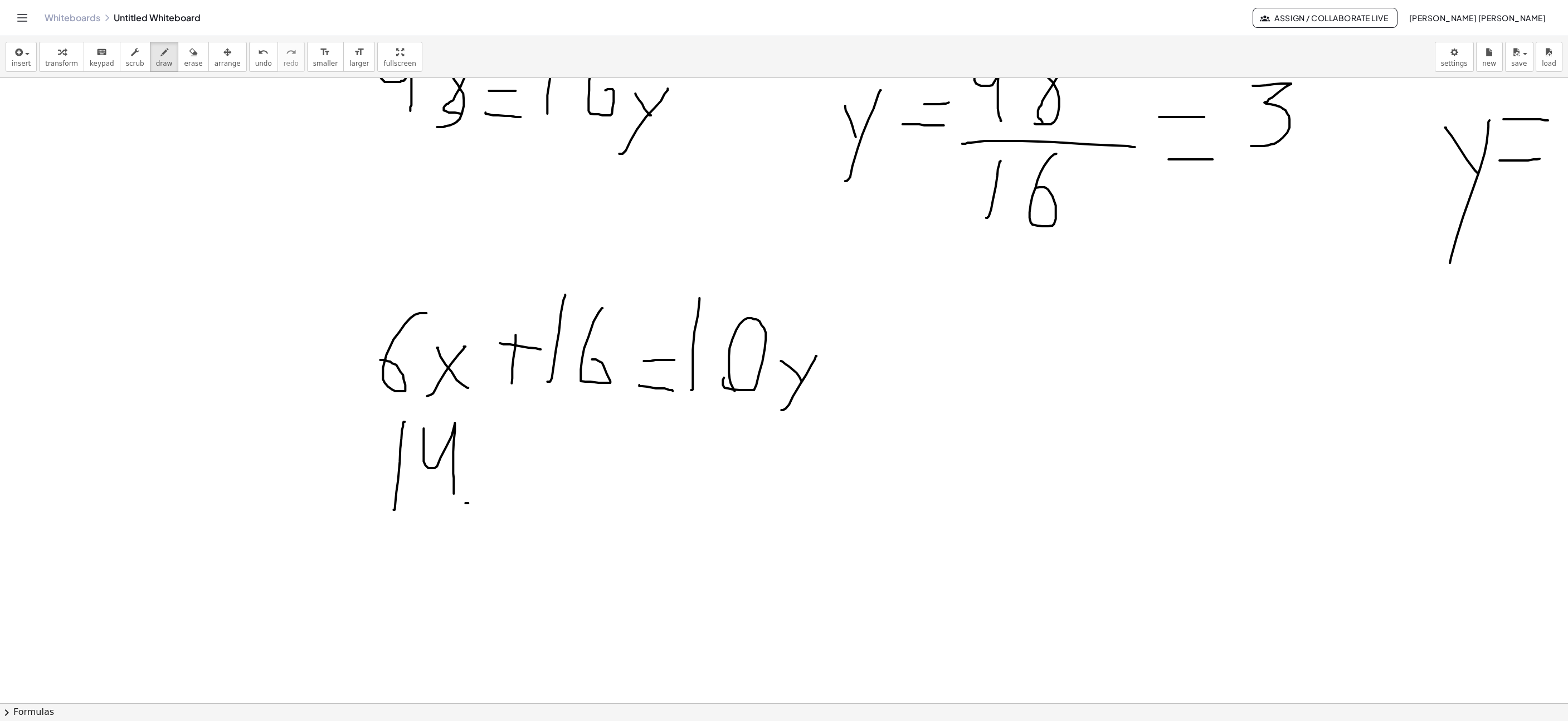
drag, startPoint x: 468, startPoint y: 505, endPoint x: 495, endPoint y: 457, distance: 55.1
drag, startPoint x: 475, startPoint y: 460, endPoint x: 504, endPoint y: 470, distance: 30.7
drag, startPoint x: 525, startPoint y: 482, endPoint x: 529, endPoint y: 434, distance: 48.2
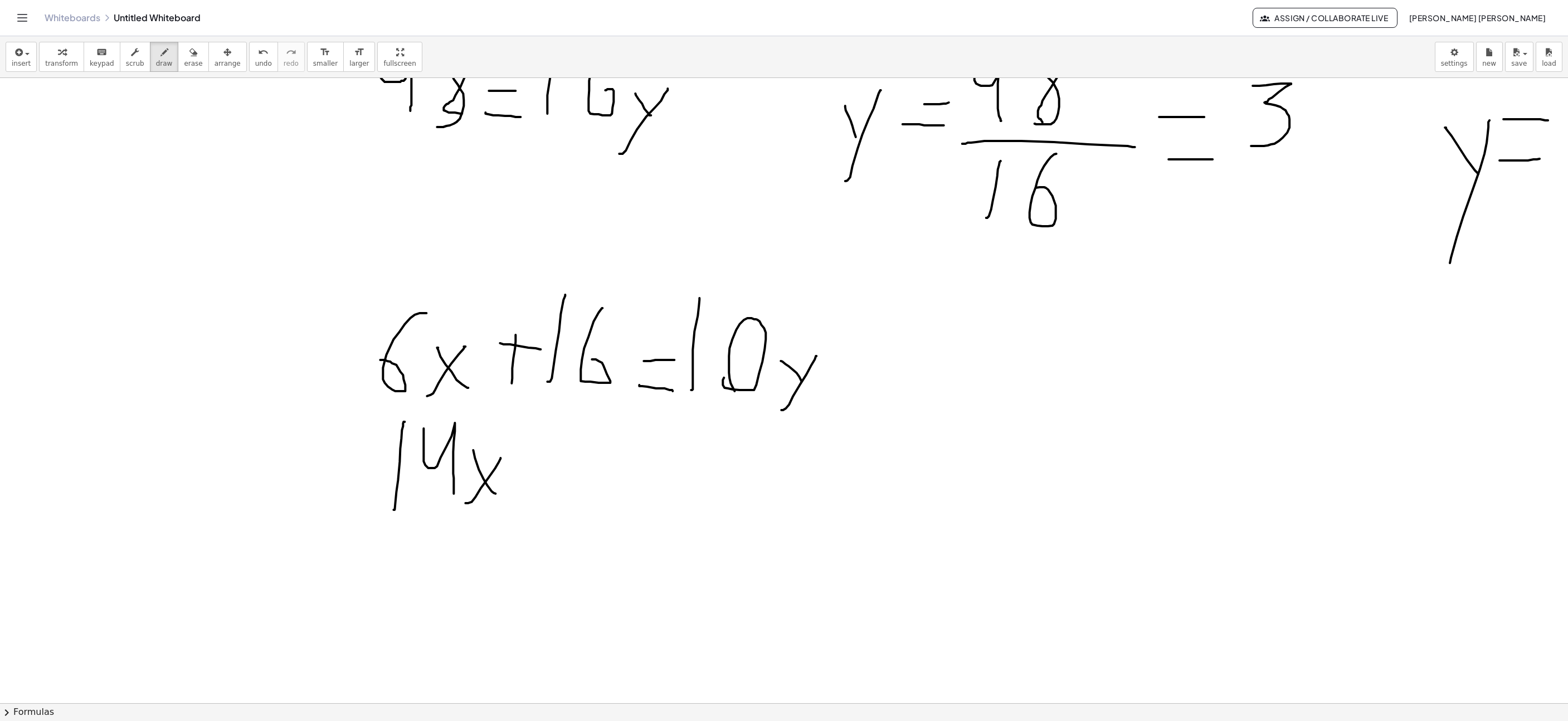
drag, startPoint x: 510, startPoint y: 464, endPoint x: 557, endPoint y: 467, distance: 47.1
drag, startPoint x: 572, startPoint y: 428, endPoint x: 617, endPoint y: 497, distance: 82.4
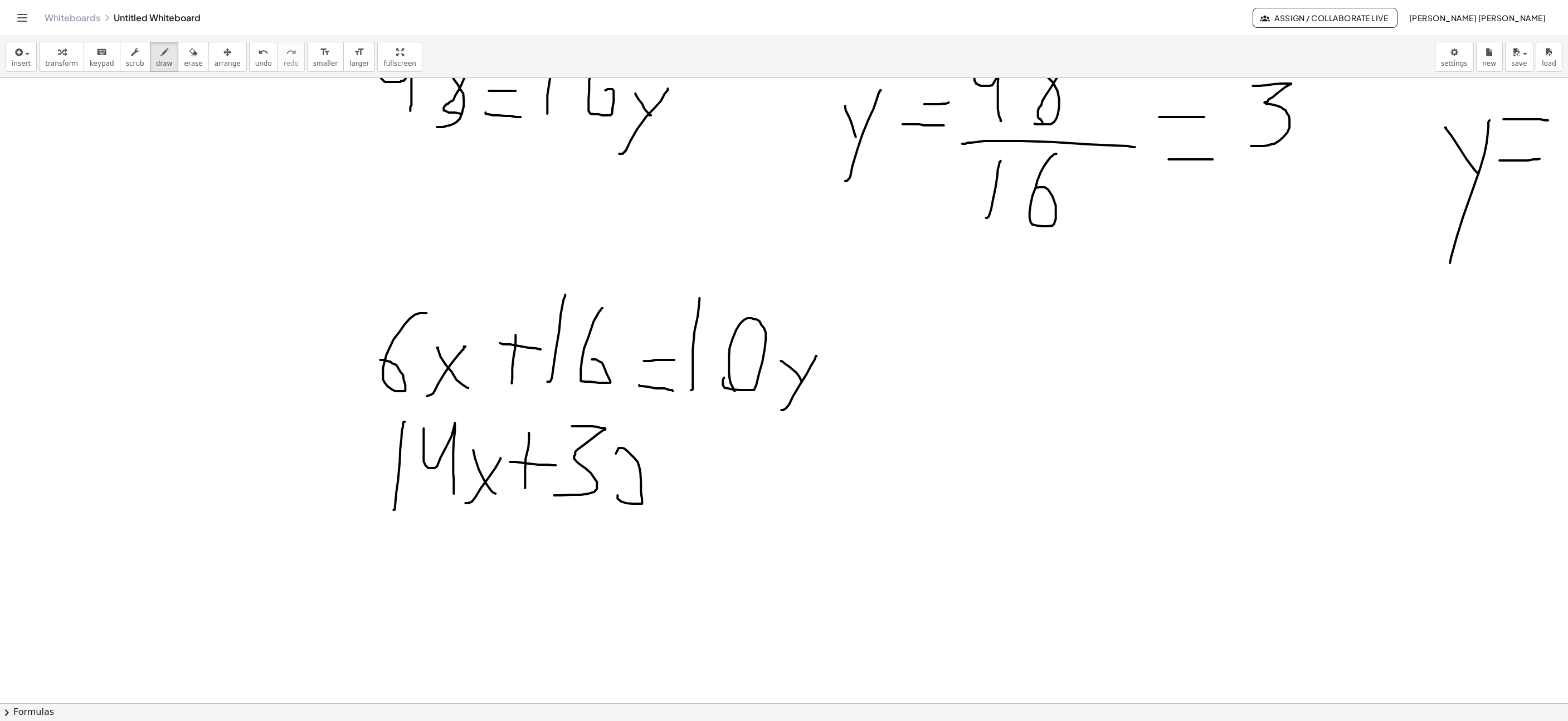
drag, startPoint x: 617, startPoint y: 497, endPoint x: 629, endPoint y: 472, distance: 27.7
drag, startPoint x: 677, startPoint y: 472, endPoint x: 707, endPoint y: 487, distance: 33.5
drag, startPoint x: 674, startPoint y: 507, endPoint x: 723, endPoint y: 514, distance: 49.5
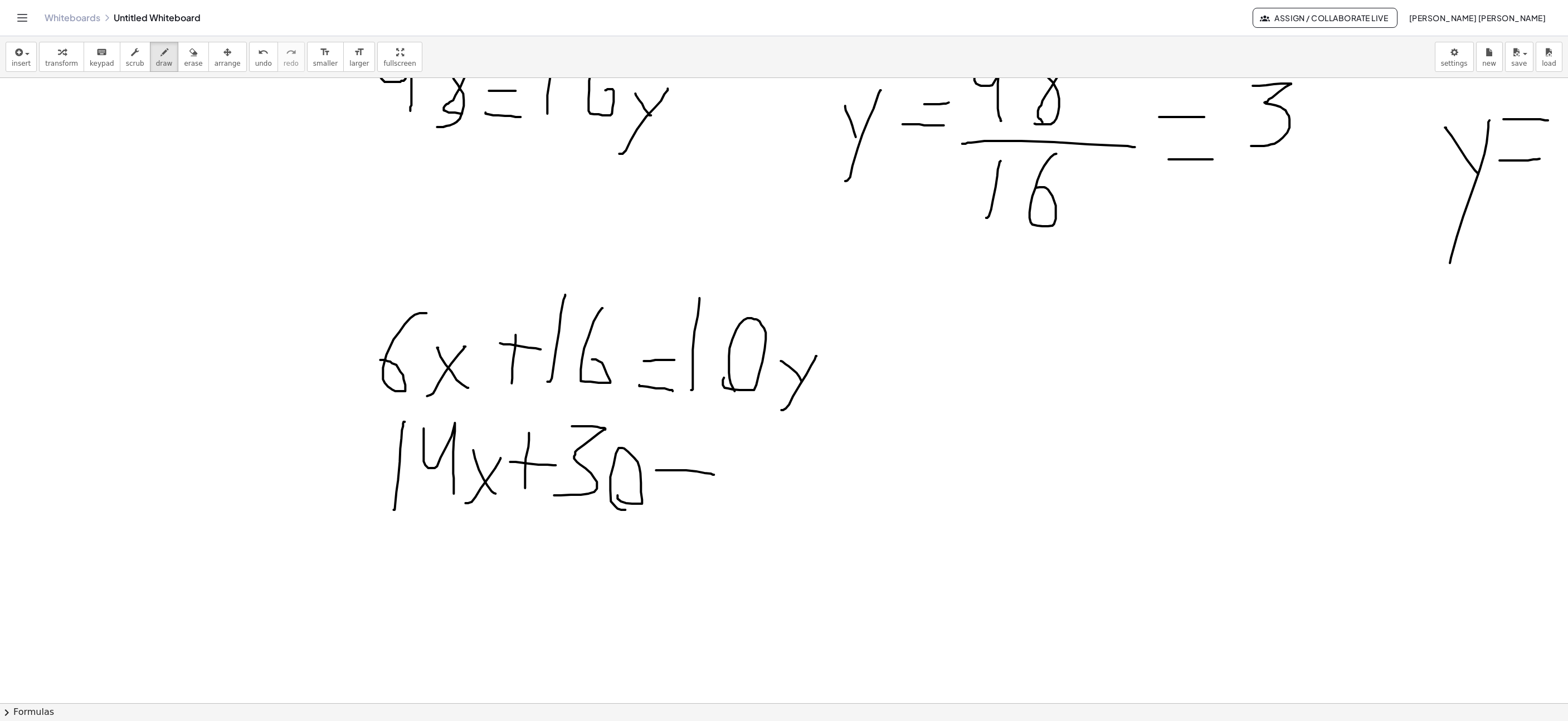
drag, startPoint x: 759, startPoint y: 480, endPoint x: 801, endPoint y: 497, distance: 45.3
drag, startPoint x: 801, startPoint y: 507, endPoint x: 838, endPoint y: 434, distance: 81.8
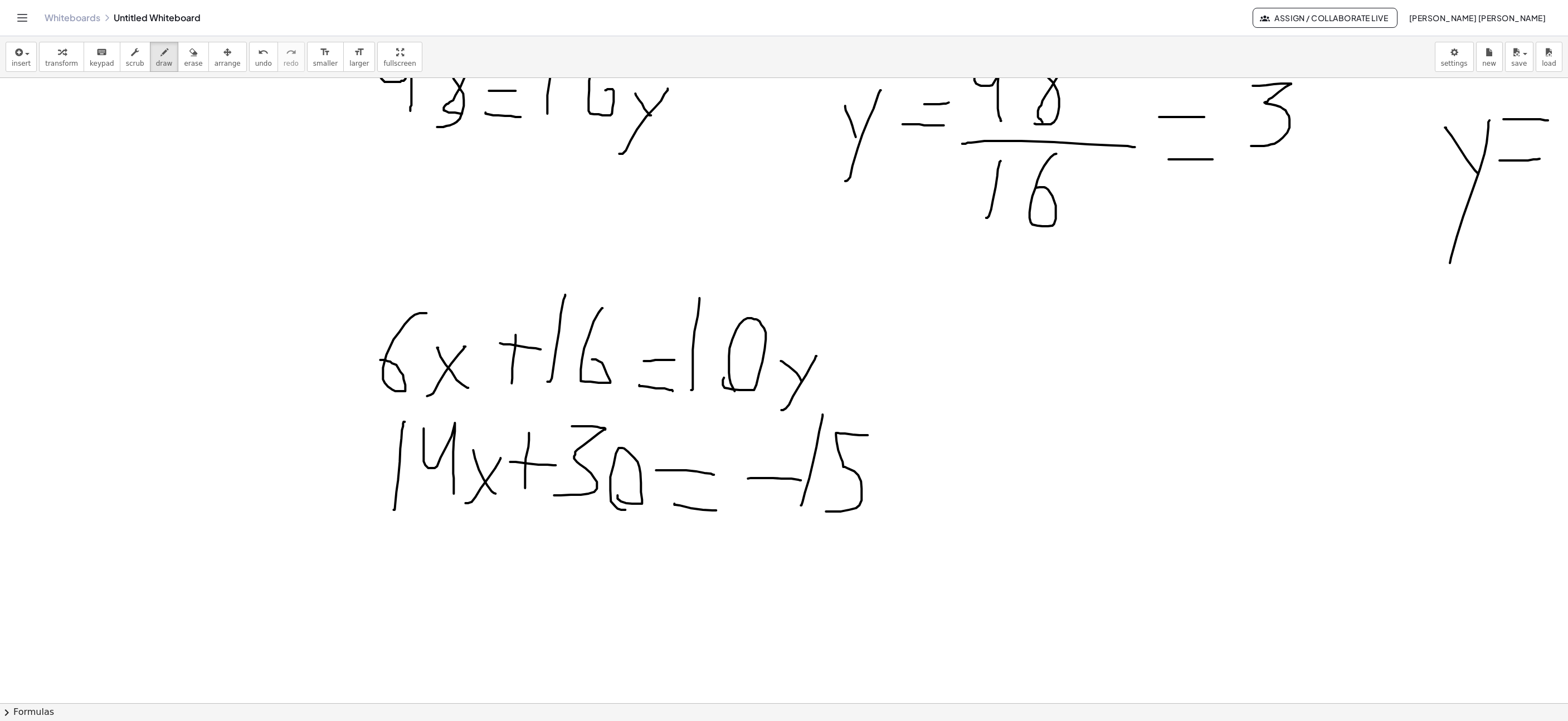
drag, startPoint x: 867, startPoint y: 437, endPoint x: 819, endPoint y: 514, distance: 90.7
drag, startPoint x: 888, startPoint y: 532, endPoint x: 921, endPoint y: 472, distance: 68.5
drag, startPoint x: 909, startPoint y: 497, endPoint x: 888, endPoint y: 483, distance: 25.2
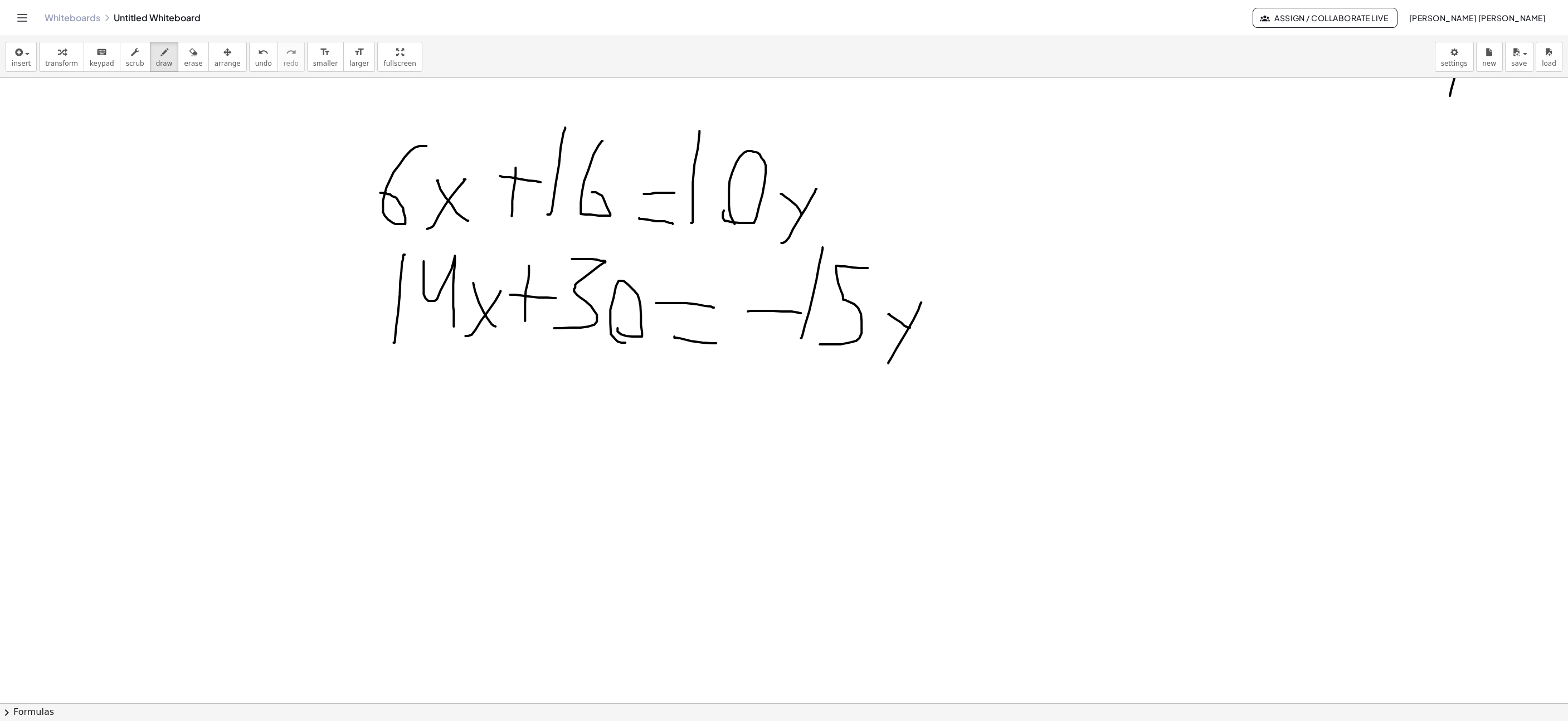
scroll to position [4802, 213]
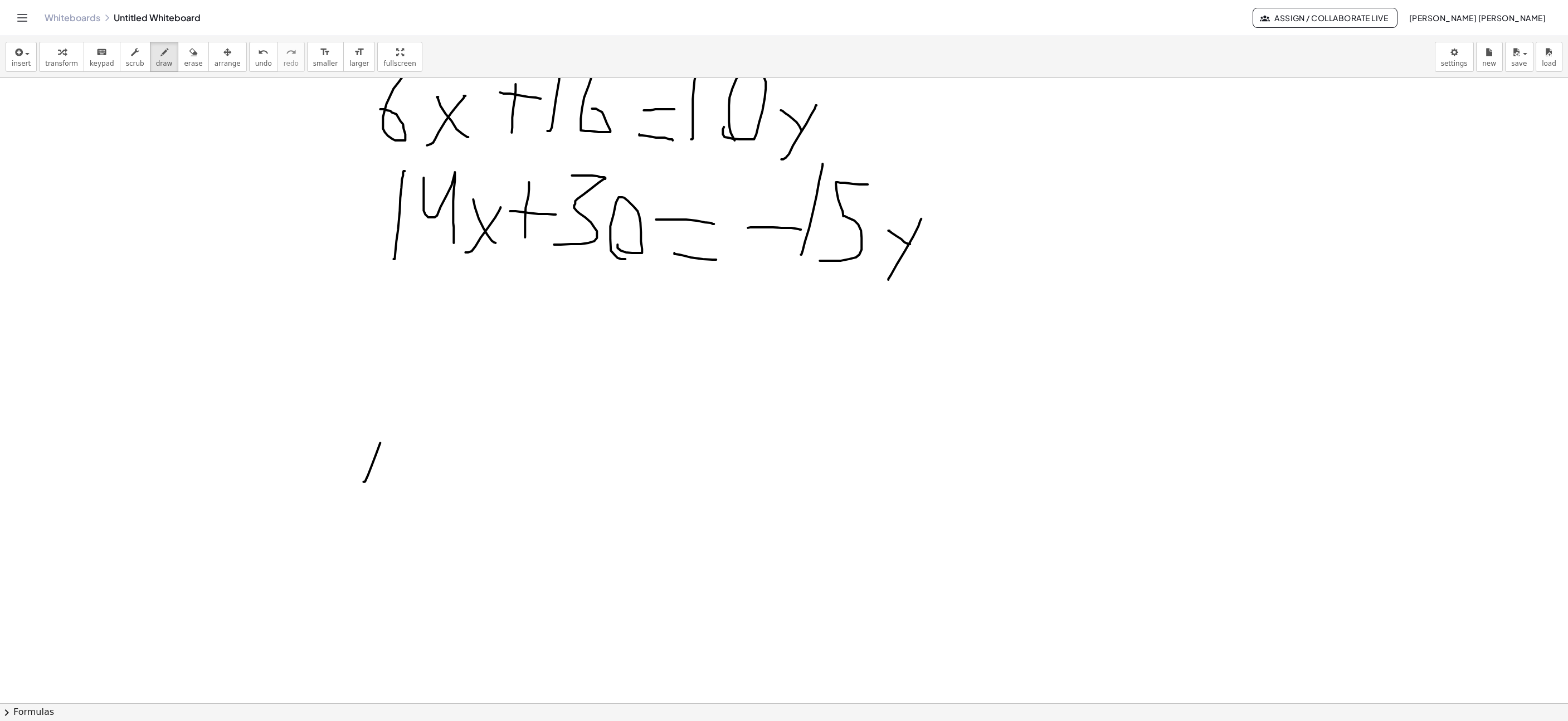
drag, startPoint x: 372, startPoint y: 467, endPoint x: 399, endPoint y: 390, distance: 81.6
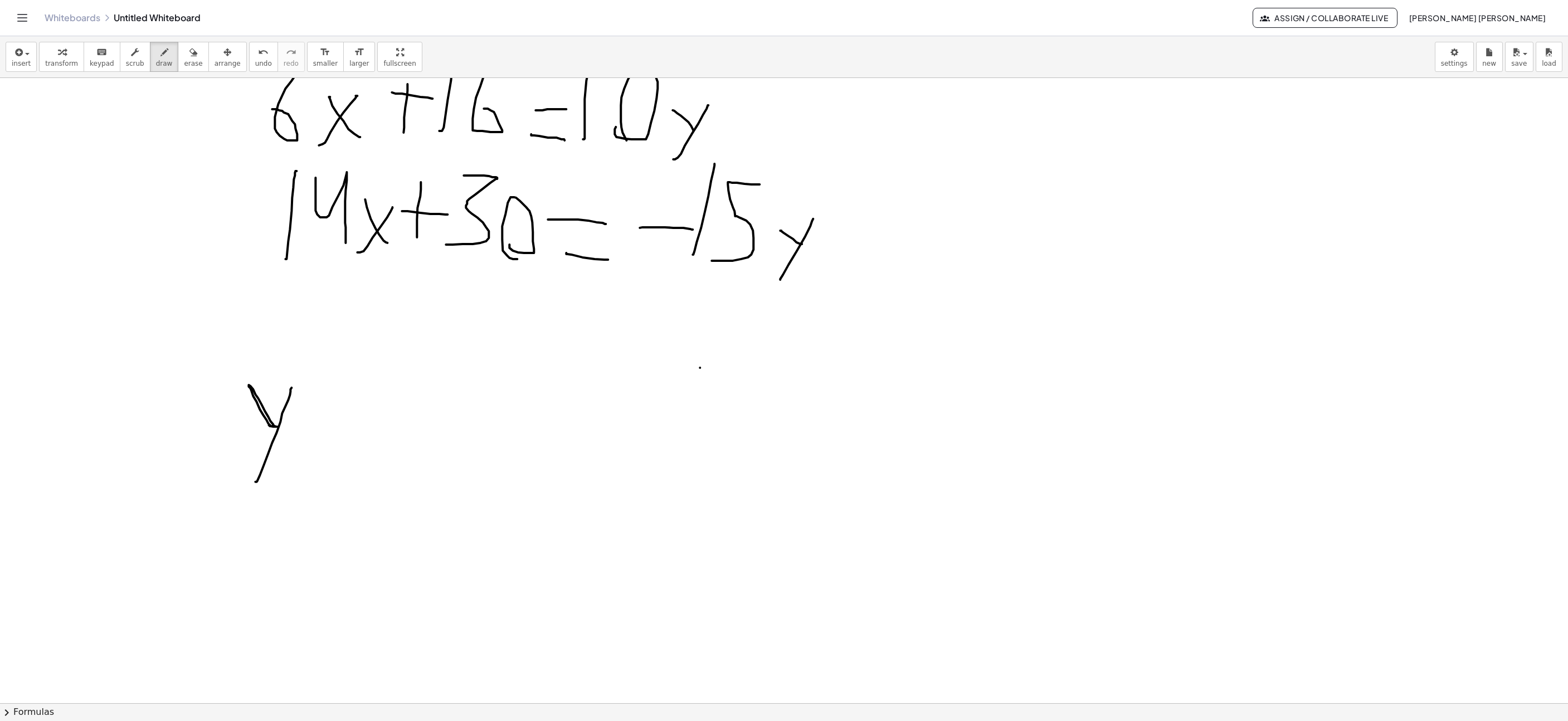
scroll to position [4886, 321]
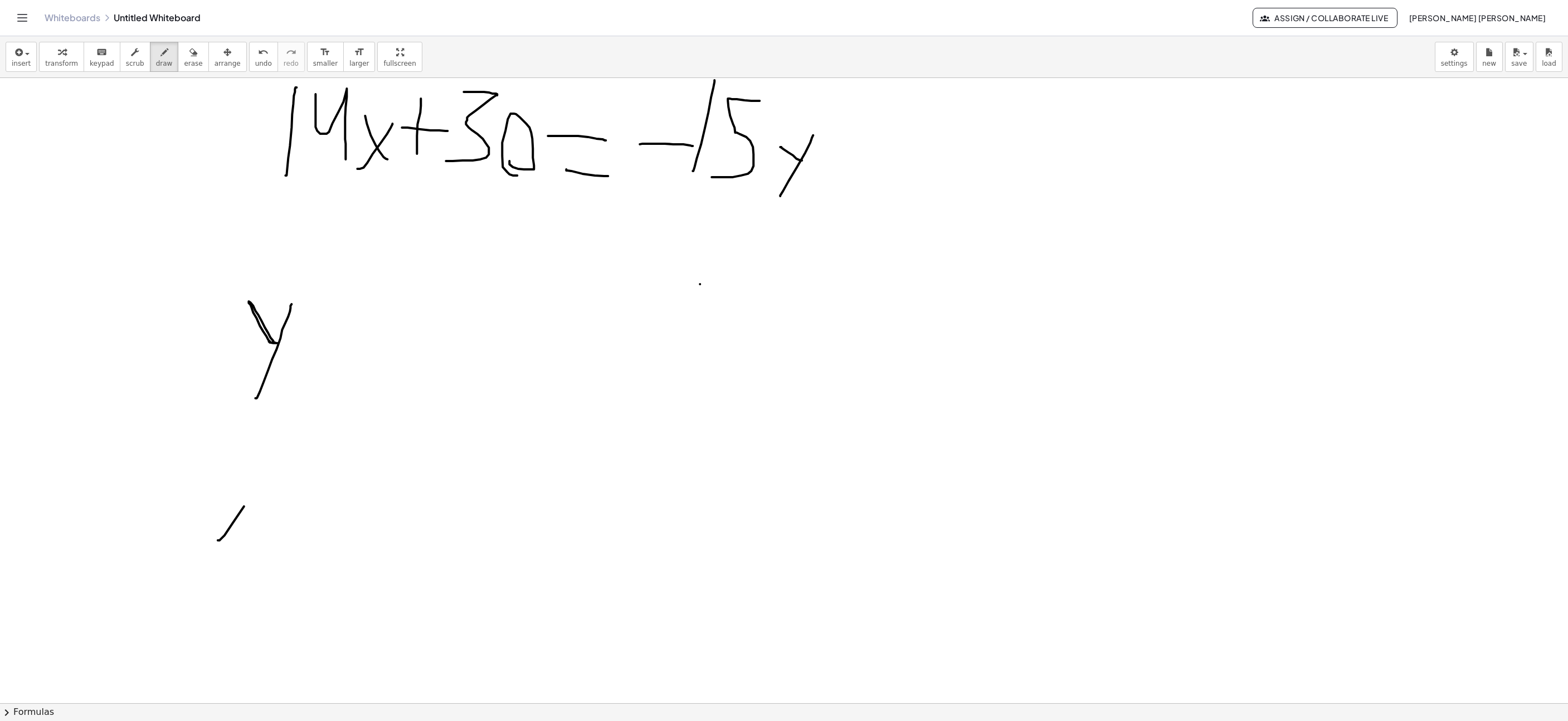
drag, startPoint x: 218, startPoint y: 543, endPoint x: 278, endPoint y: 460, distance: 102.4
drag, startPoint x: 254, startPoint y: 478, endPoint x: 237, endPoint y: 445, distance: 37.1
drag, startPoint x: 331, startPoint y: 444, endPoint x: 357, endPoint y: 444, distance: 26.0
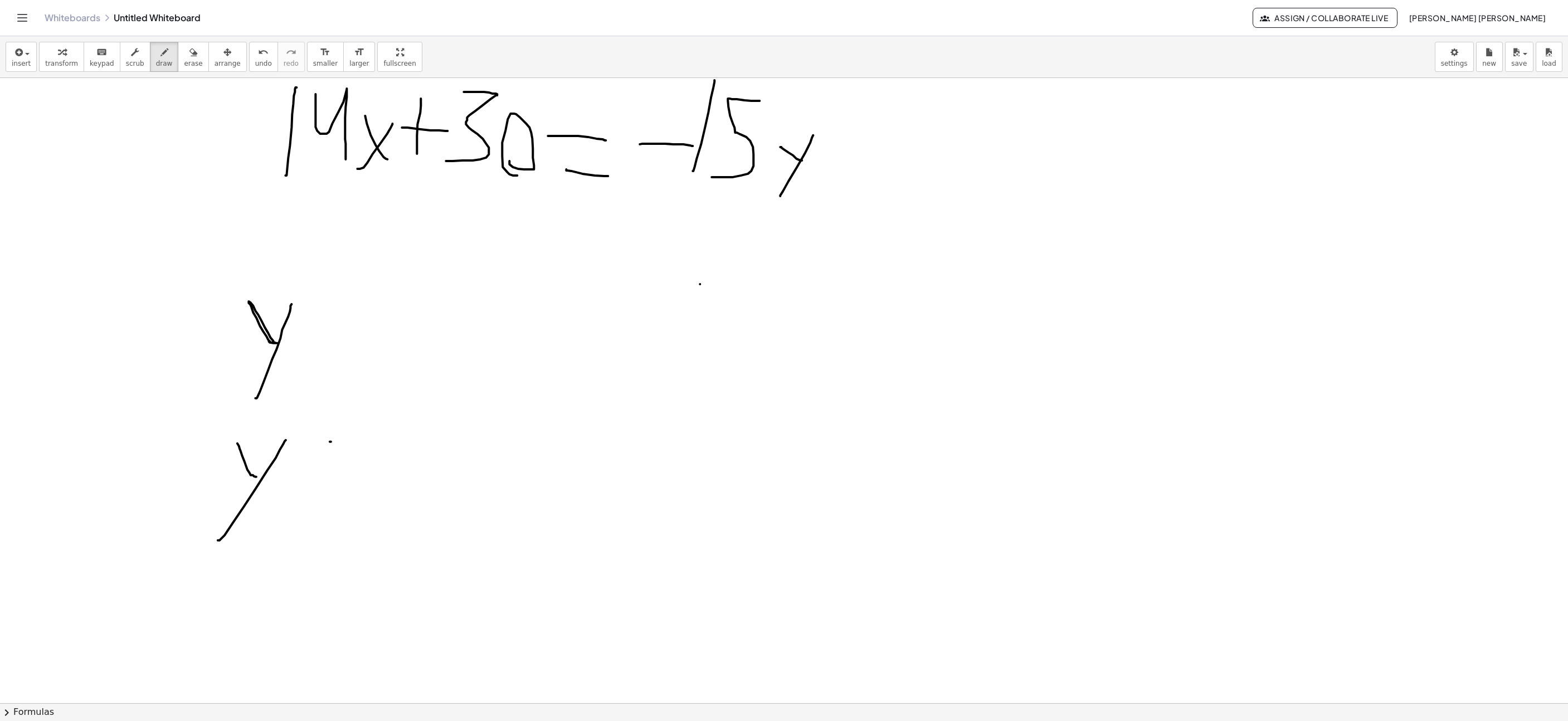
drag, startPoint x: 338, startPoint y: 476, endPoint x: 357, endPoint y: 476, distance: 19.0
drag, startPoint x: 336, startPoint y: 303, endPoint x: 382, endPoint y: 309, distance: 46.4
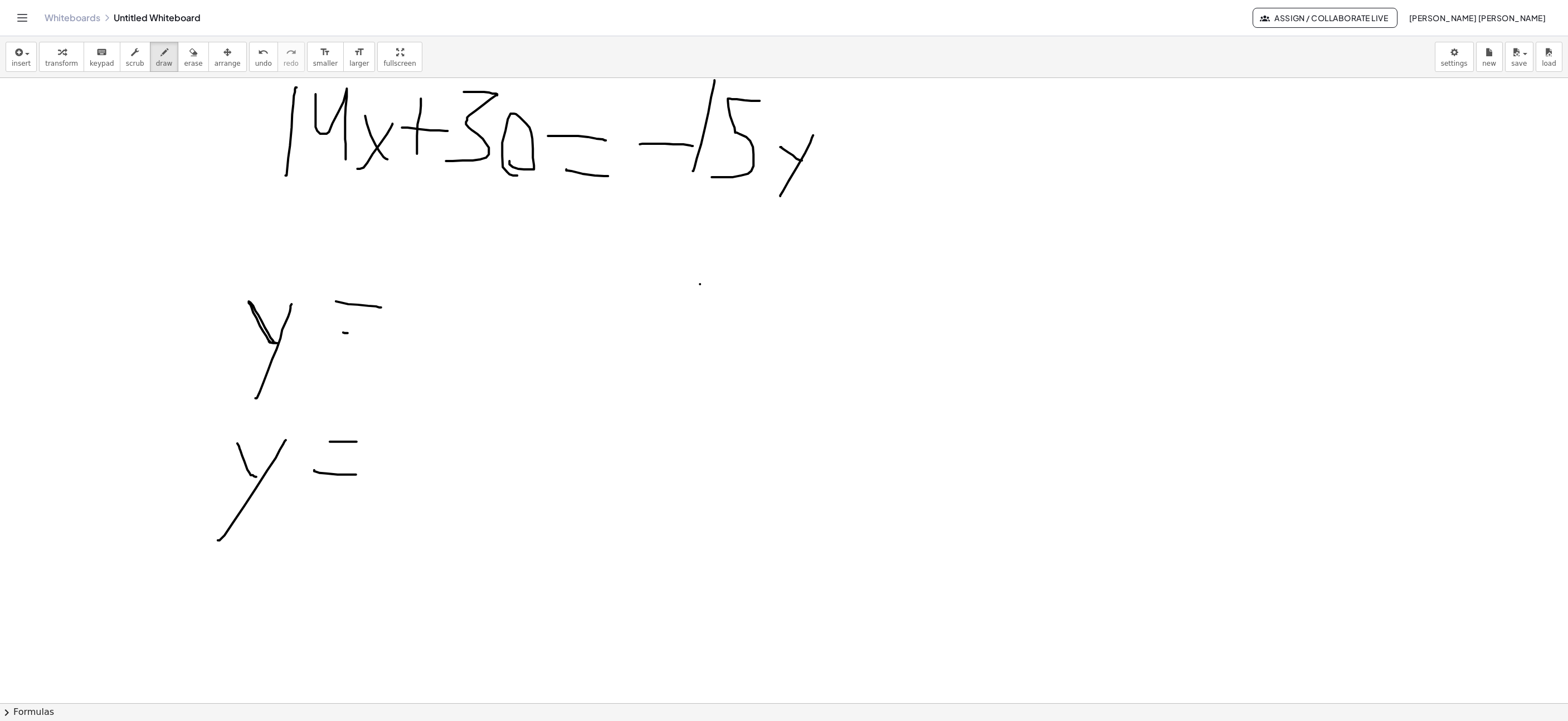
drag, startPoint x: 348, startPoint y: 335, endPoint x: 397, endPoint y: 336, distance: 49.0
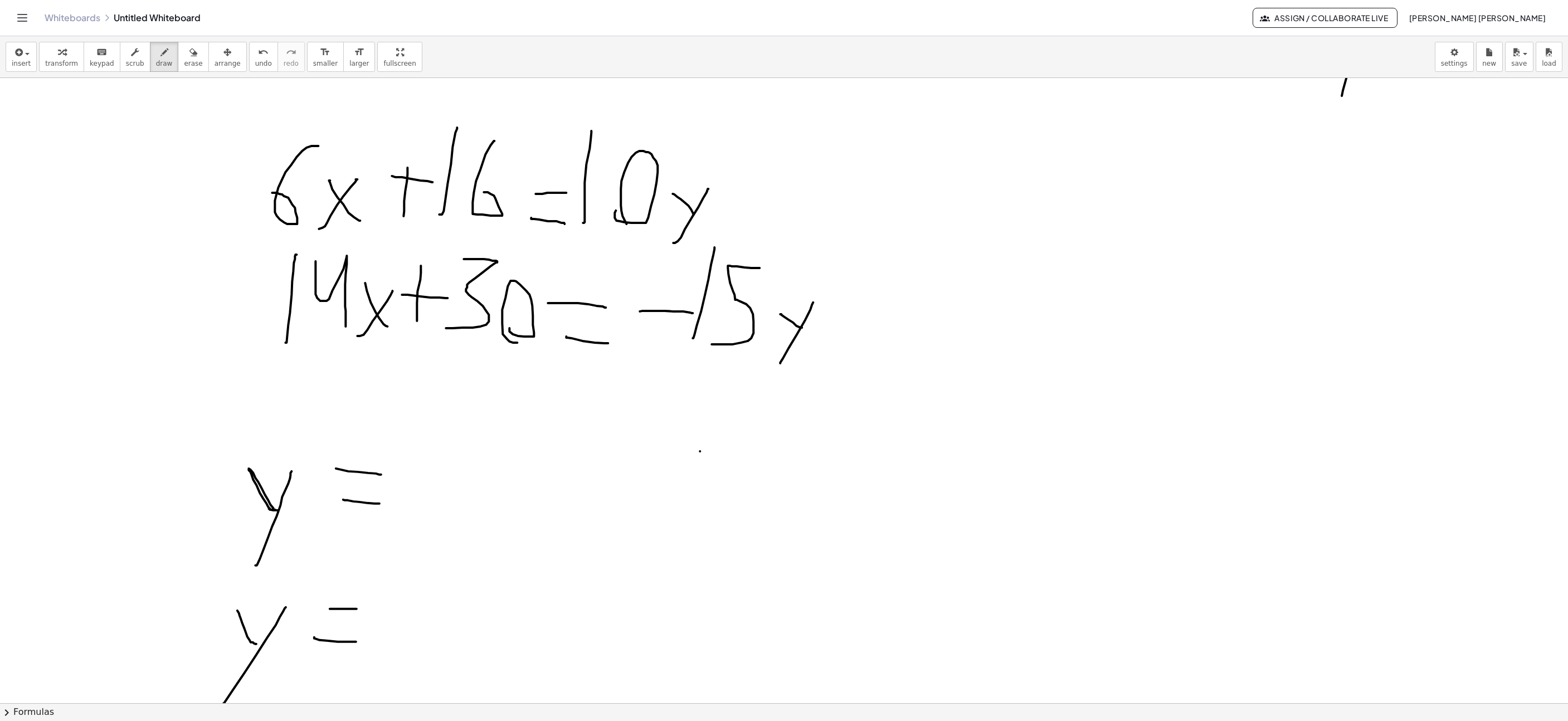
scroll to position [4802, 321]
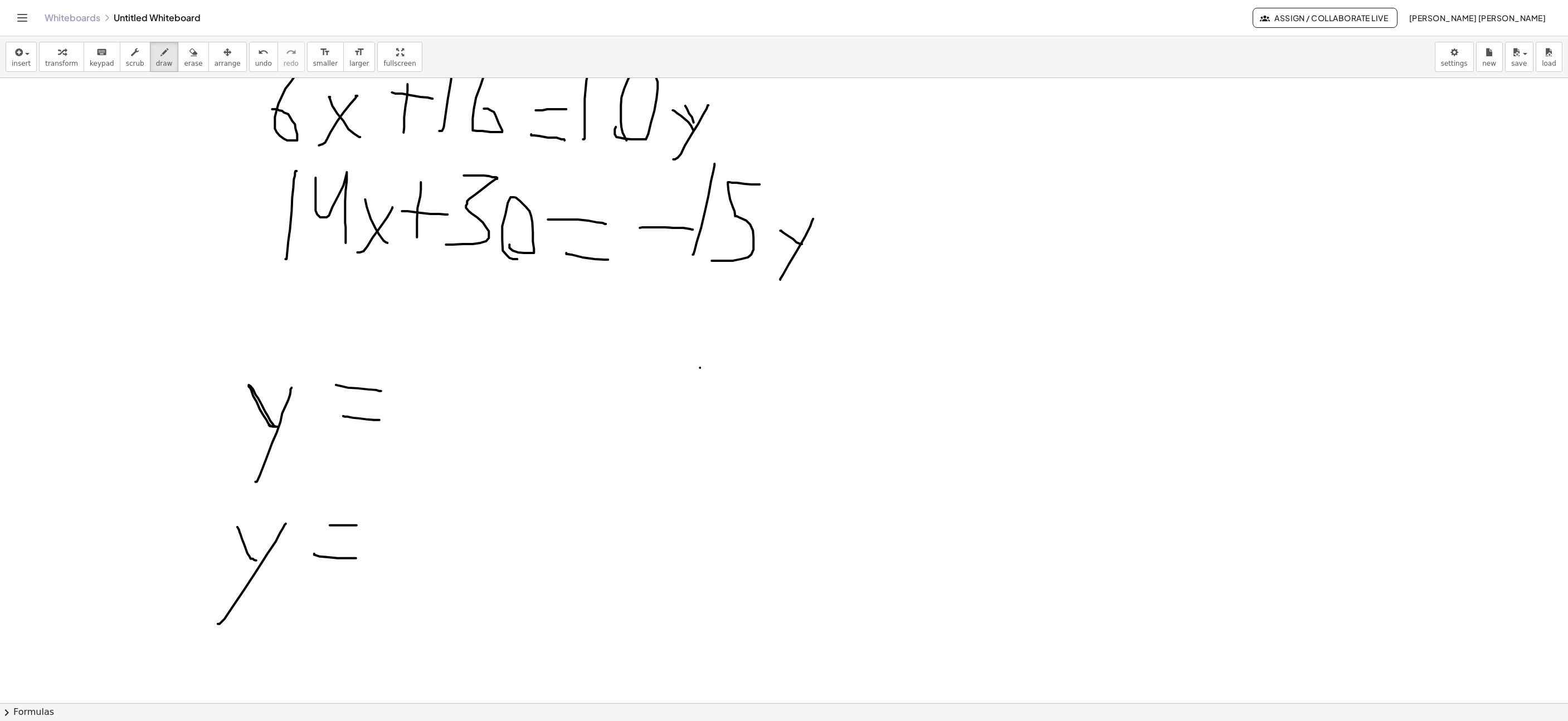
drag, startPoint x: 686, startPoint y: 107, endPoint x: 715, endPoint y: 156, distance: 56.9
drag, startPoint x: 788, startPoint y: 223, endPoint x: 846, endPoint y: 315, distance: 108.8
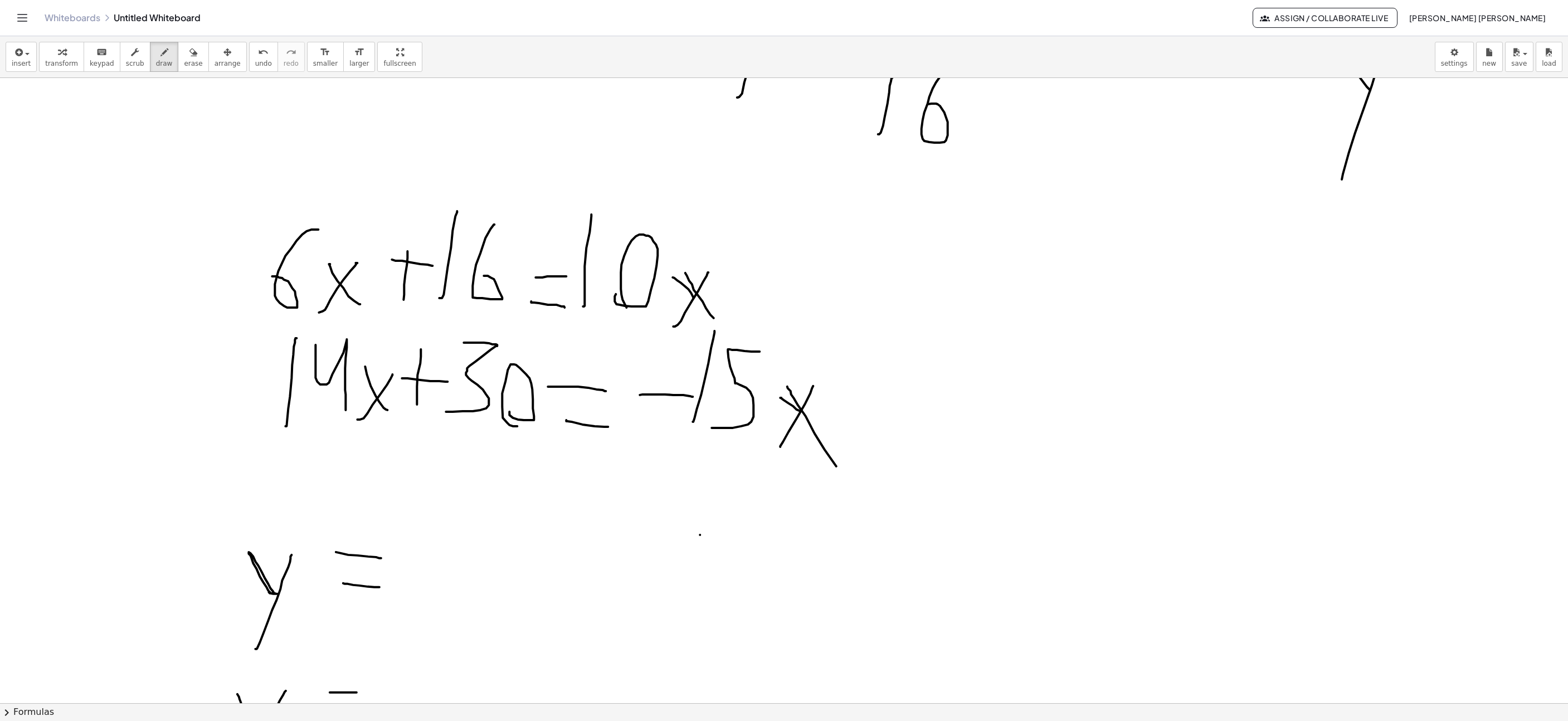
scroll to position [4719, 321]
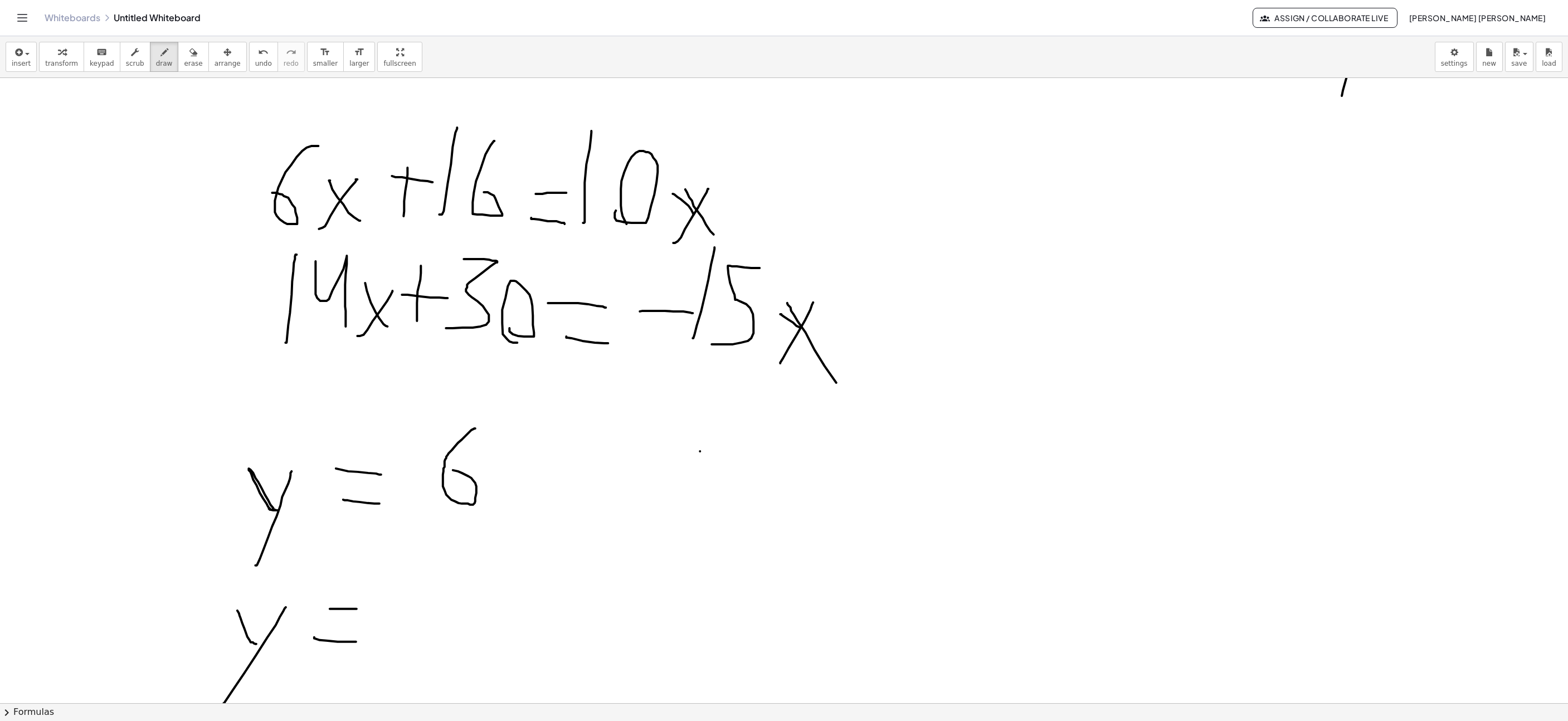
drag, startPoint x: 476, startPoint y: 430, endPoint x: 440, endPoint y: 480, distance: 61.6
drag, startPoint x: 401, startPoint y: 524, endPoint x: 515, endPoint y: 524, distance: 114.0
drag, startPoint x: 436, startPoint y: 592, endPoint x: 440, endPoint y: 539, distance: 53.2
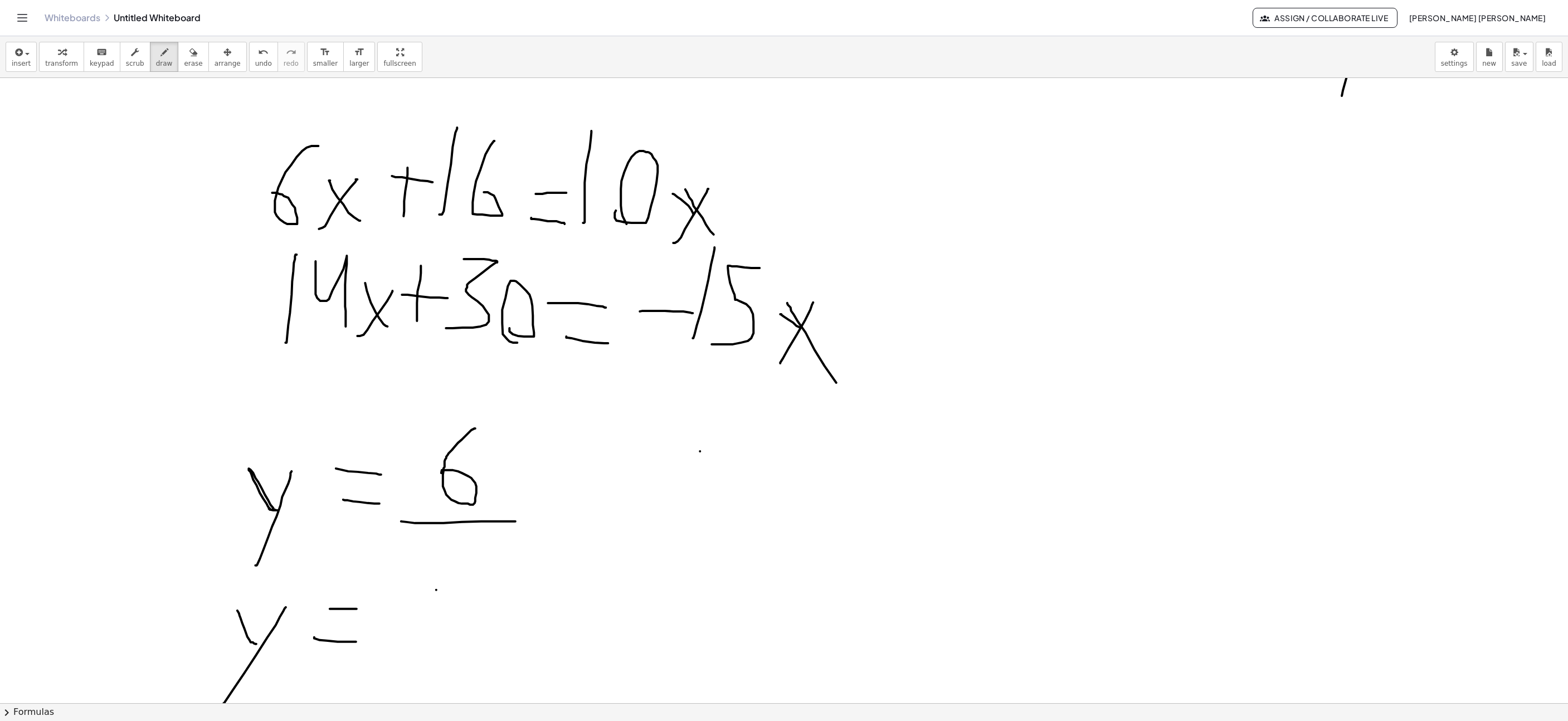
drag, startPoint x: 461, startPoint y: 578, endPoint x: 474, endPoint y: 575, distance: 13.3
drag, startPoint x: 522, startPoint y: 527, endPoint x: 545, endPoint y: 487, distance: 46.1
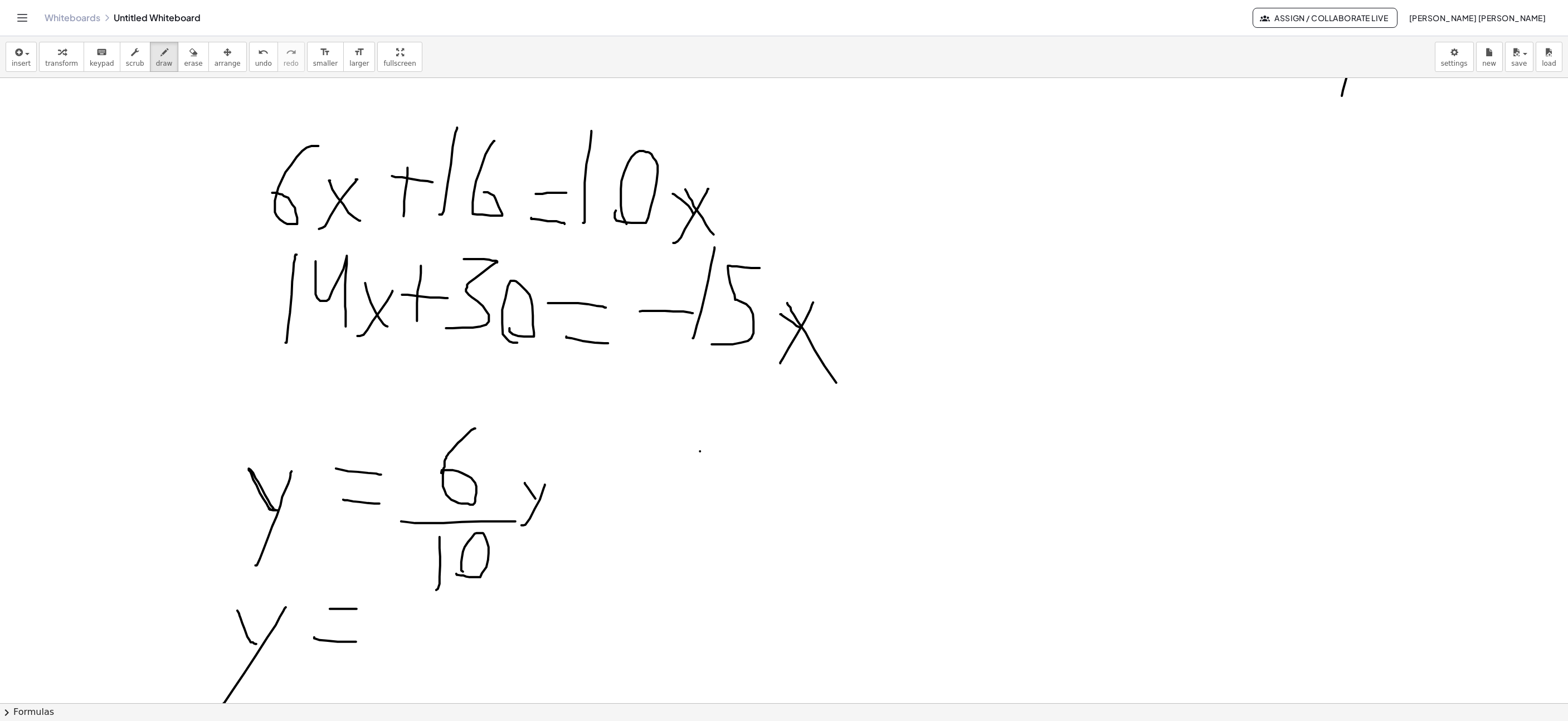
drag, startPoint x: 536, startPoint y: 501, endPoint x: 557, endPoint y: 526, distance: 32.6
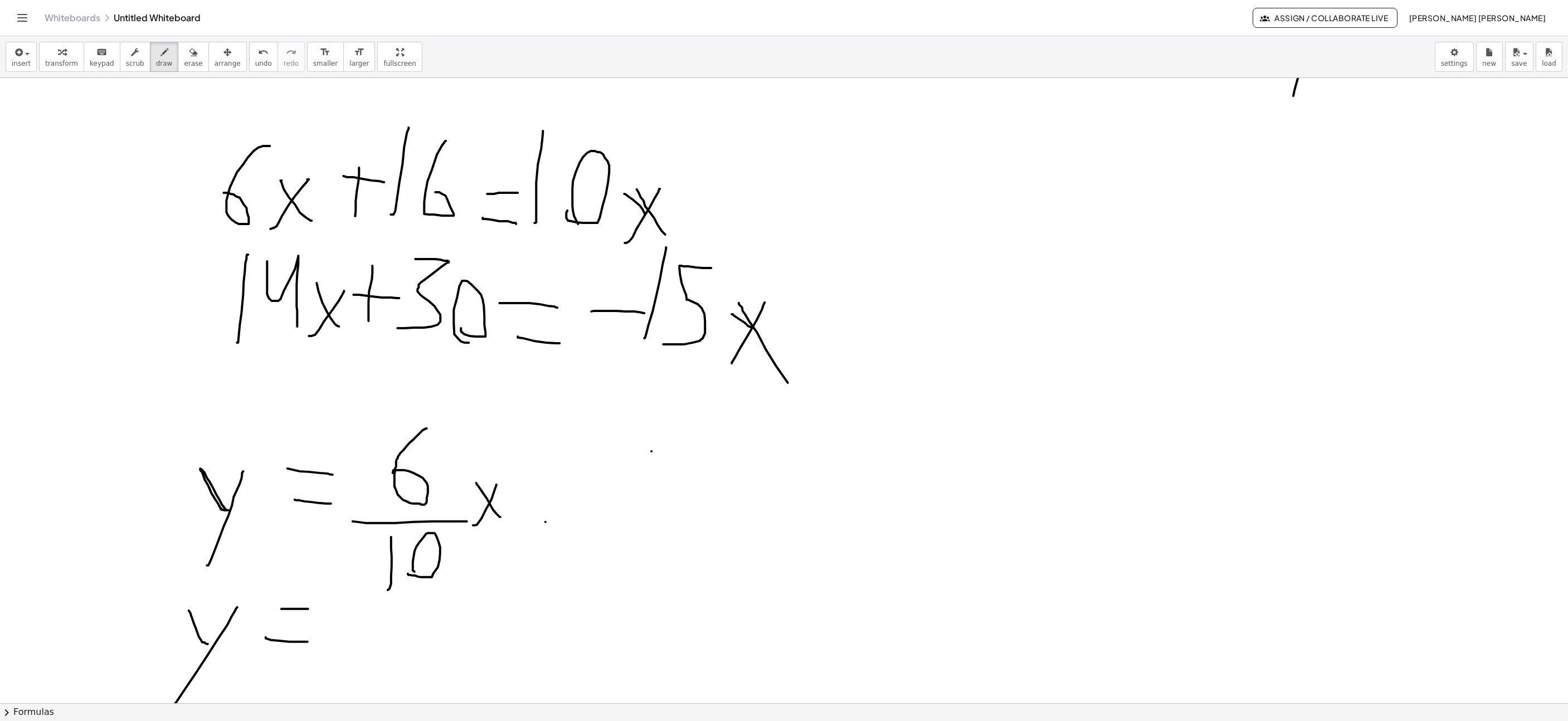
drag, startPoint x: 546, startPoint y: 524, endPoint x: 553, endPoint y: 473, distance: 51.5
drag, startPoint x: 570, startPoint y: 495, endPoint x: 582, endPoint y: 497, distance: 12.2
drag, startPoint x: 616, startPoint y: 504, endPoint x: 634, endPoint y: 427, distance: 79.1
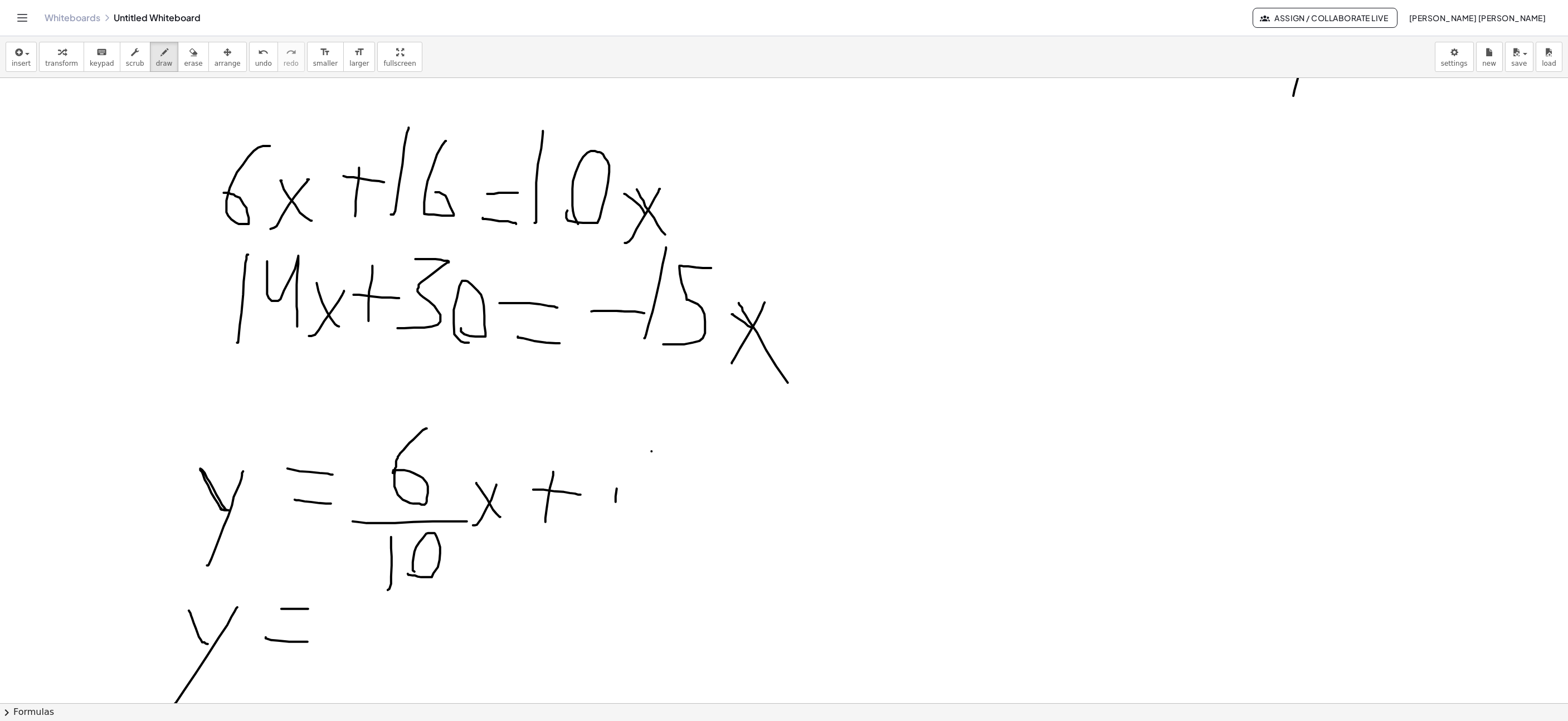
drag, startPoint x: 677, startPoint y: 428, endPoint x: 622, endPoint y: 497, distance: 88.2
drag, startPoint x: 592, startPoint y: 520, endPoint x: 686, endPoint y: 522, distance: 94.0
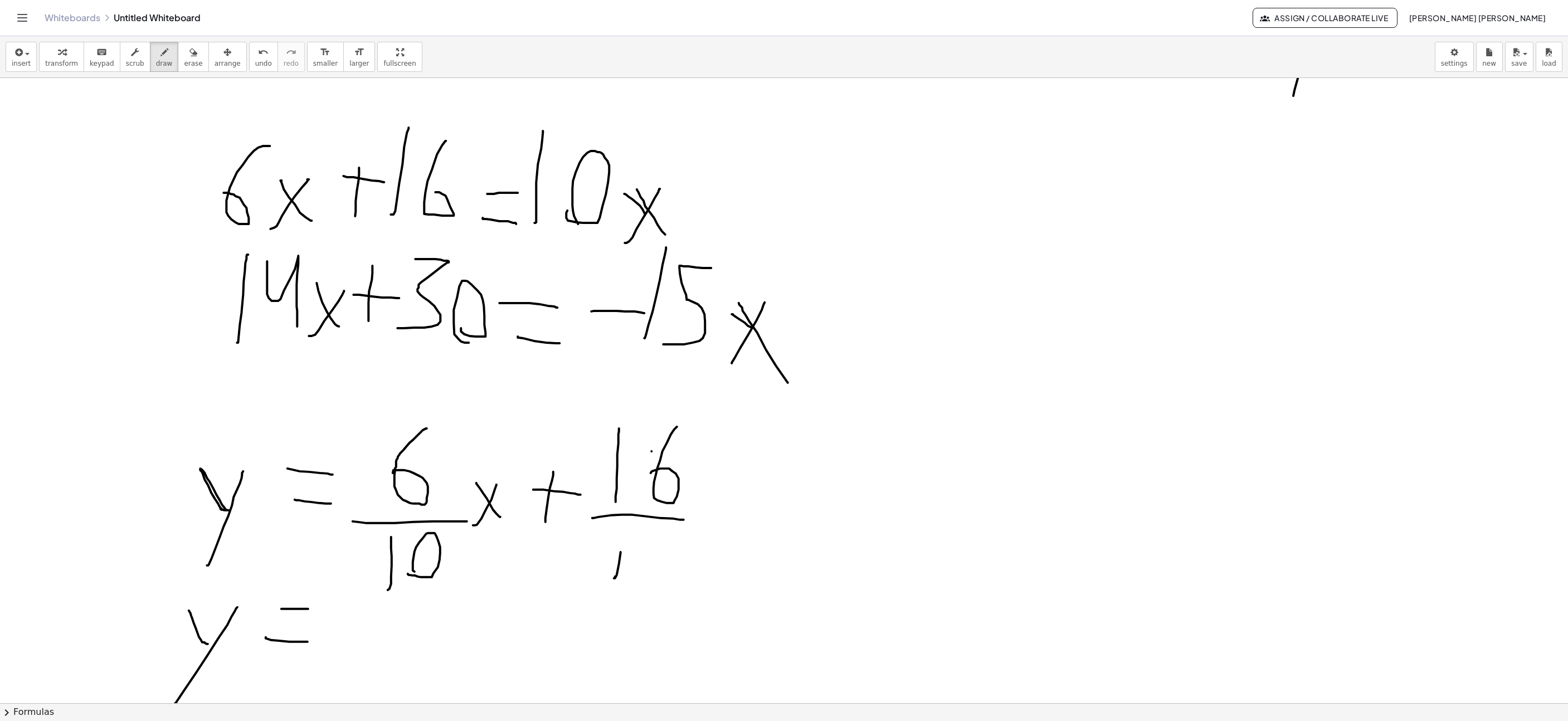
drag, startPoint x: 615, startPoint y: 578, endPoint x: 630, endPoint y: 532, distance: 48.4
drag, startPoint x: 726, startPoint y: 484, endPoint x: 769, endPoint y: 487, distance: 43.1
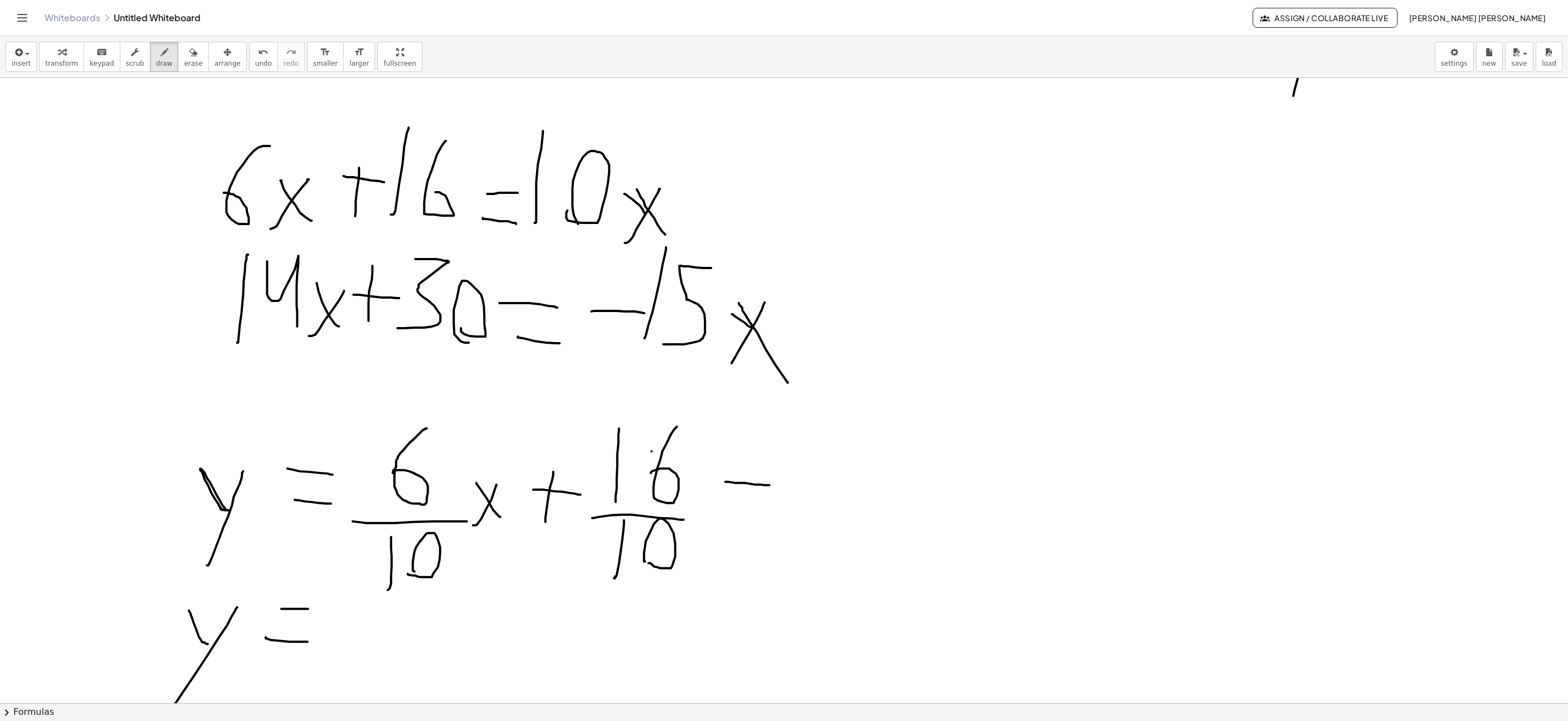
drag, startPoint x: 740, startPoint y: 526, endPoint x: 761, endPoint y: 527, distance: 21.0
drag, startPoint x: 835, startPoint y: 424, endPoint x: 818, endPoint y: 482, distance: 60.4
drag, startPoint x: 821, startPoint y: 493, endPoint x: 874, endPoint y: 495, distance: 53.0
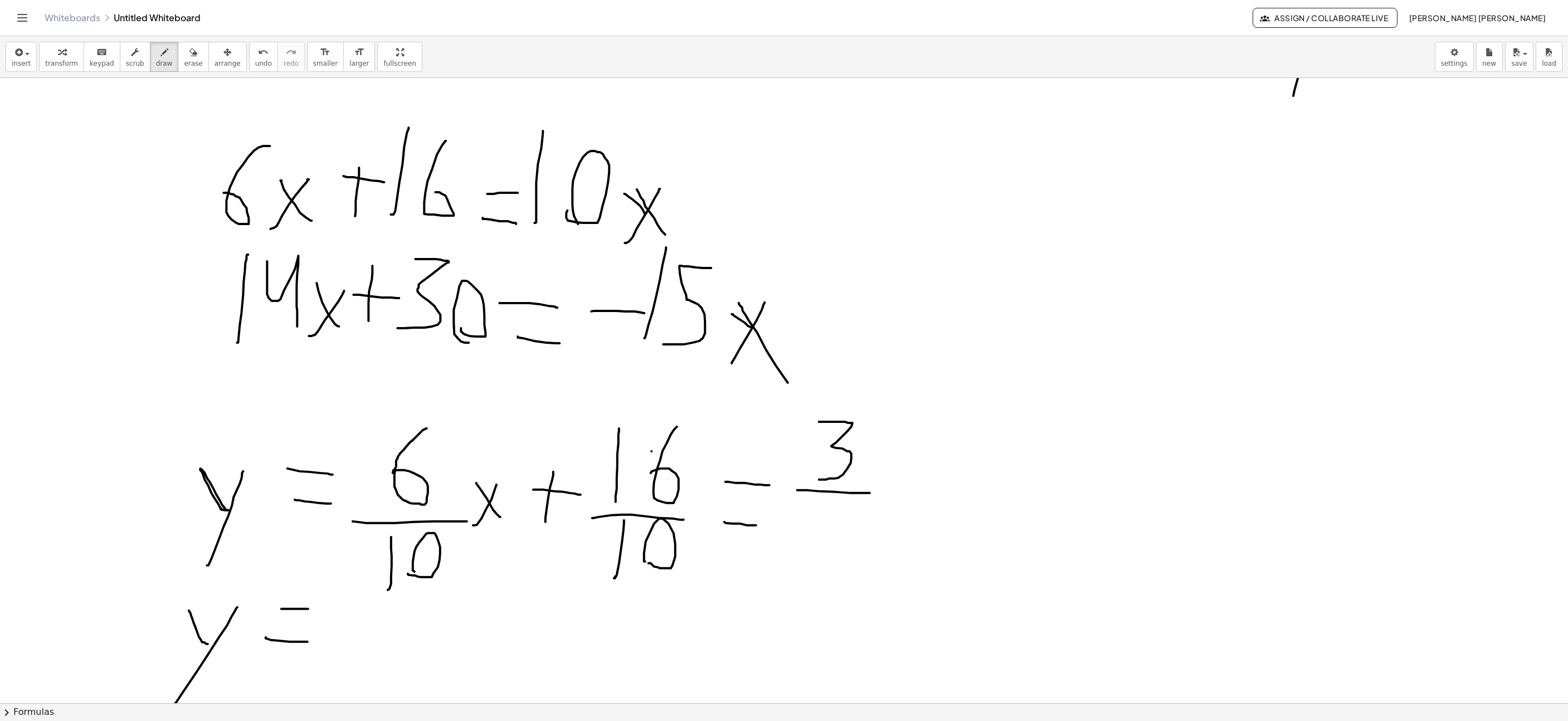
drag, startPoint x: 851, startPoint y: 516, endPoint x: 832, endPoint y: 550, distance: 38.9
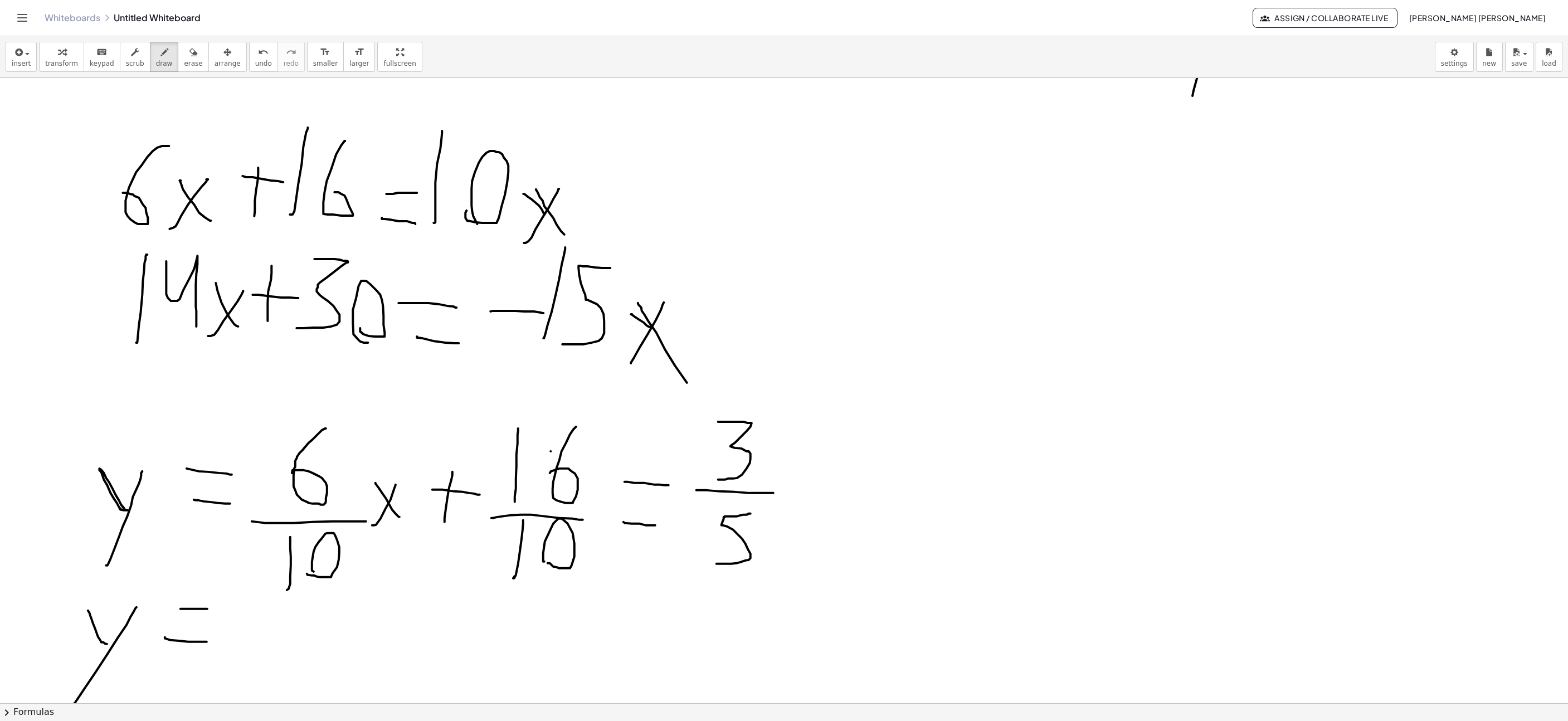
scroll to position [4719, 482]
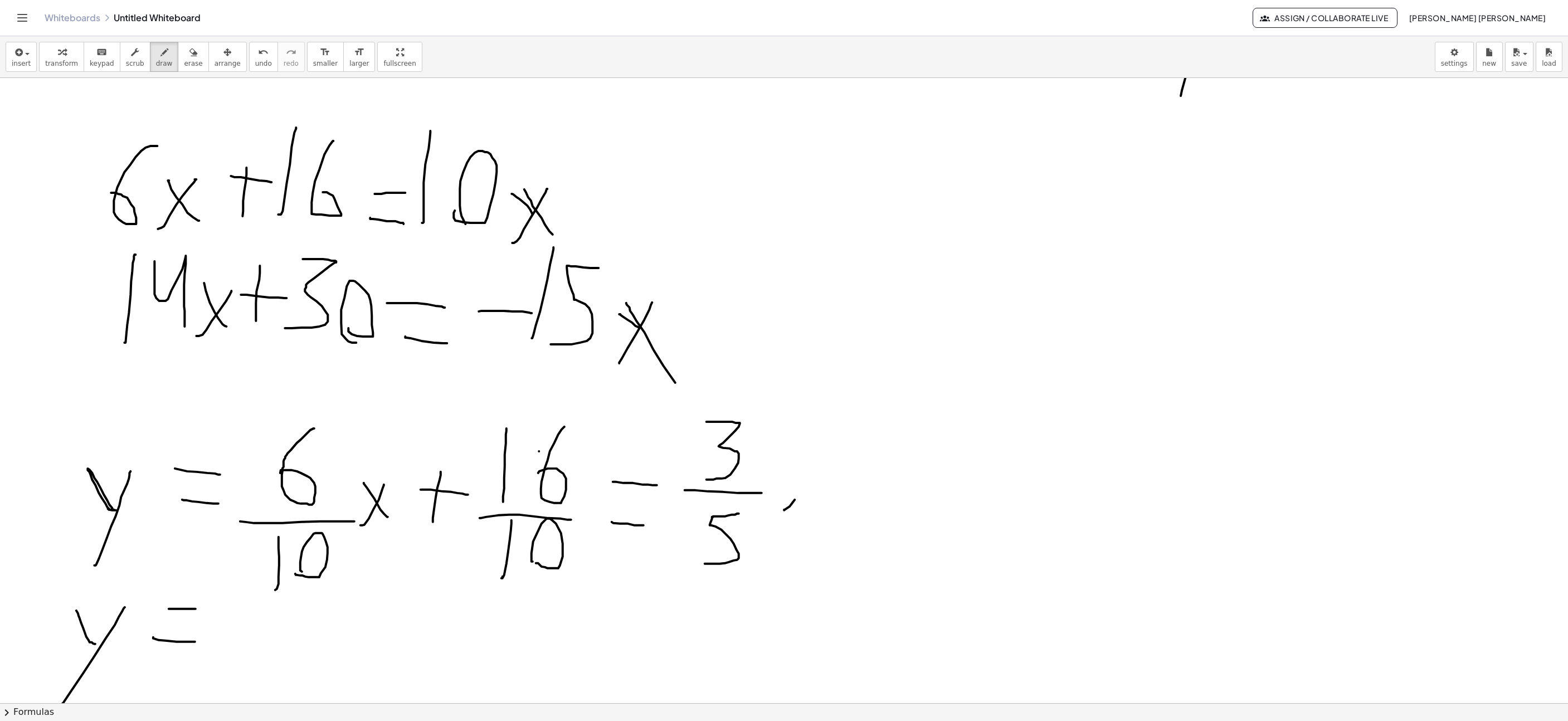
drag, startPoint x: 794, startPoint y: 501, endPoint x: 826, endPoint y: 460, distance: 52.0
drag, startPoint x: 844, startPoint y: 517, endPoint x: 860, endPoint y: 532, distance: 21.9
drag, startPoint x: 924, startPoint y: 482, endPoint x: 923, endPoint y: 435, distance: 47.0
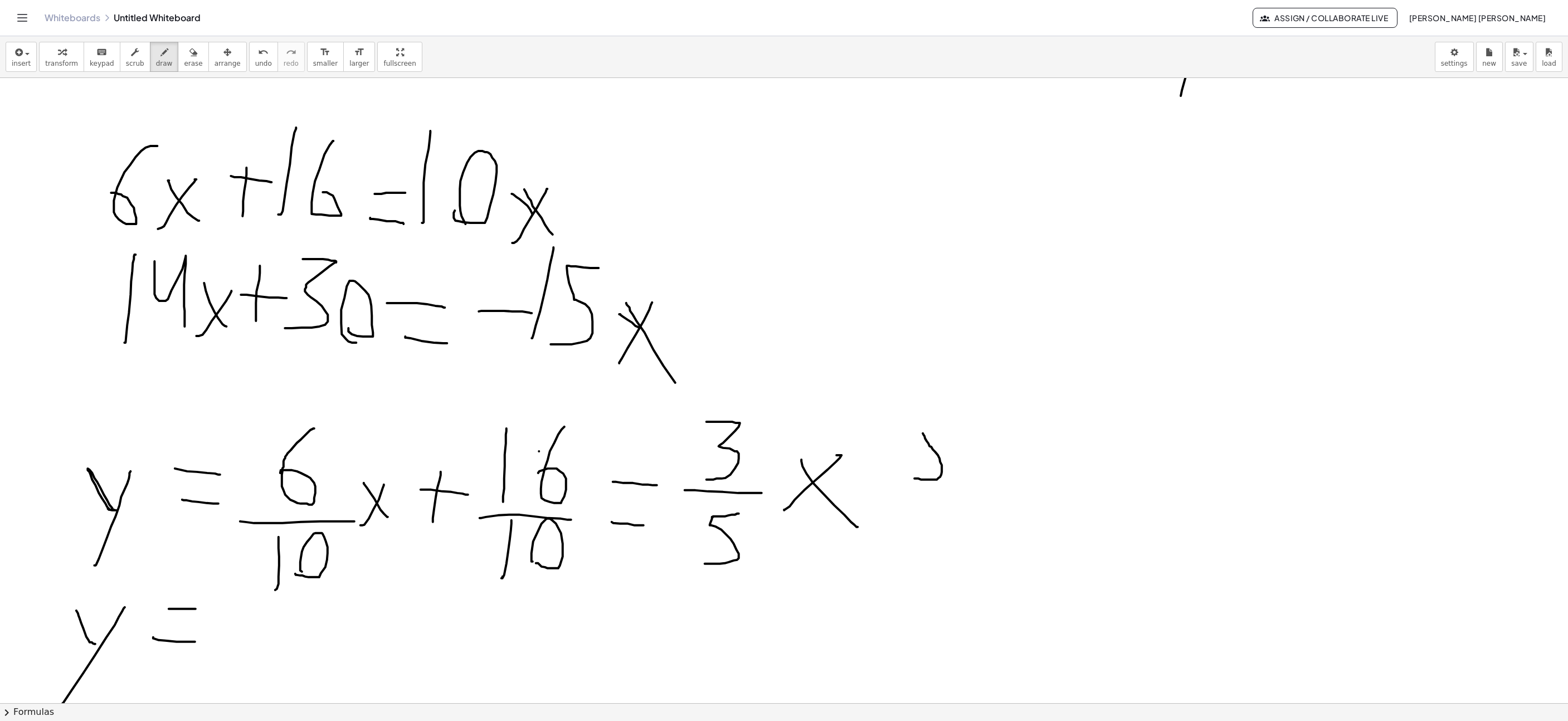
click at [255, 59] on span "undo" at bounding box center [263, 64] width 17 height 8
drag, startPoint x: 883, startPoint y: 494, endPoint x: 883, endPoint y: 455, distance: 39.0
drag, startPoint x: 866, startPoint y: 472, endPoint x: 913, endPoint y: 472, distance: 47.0
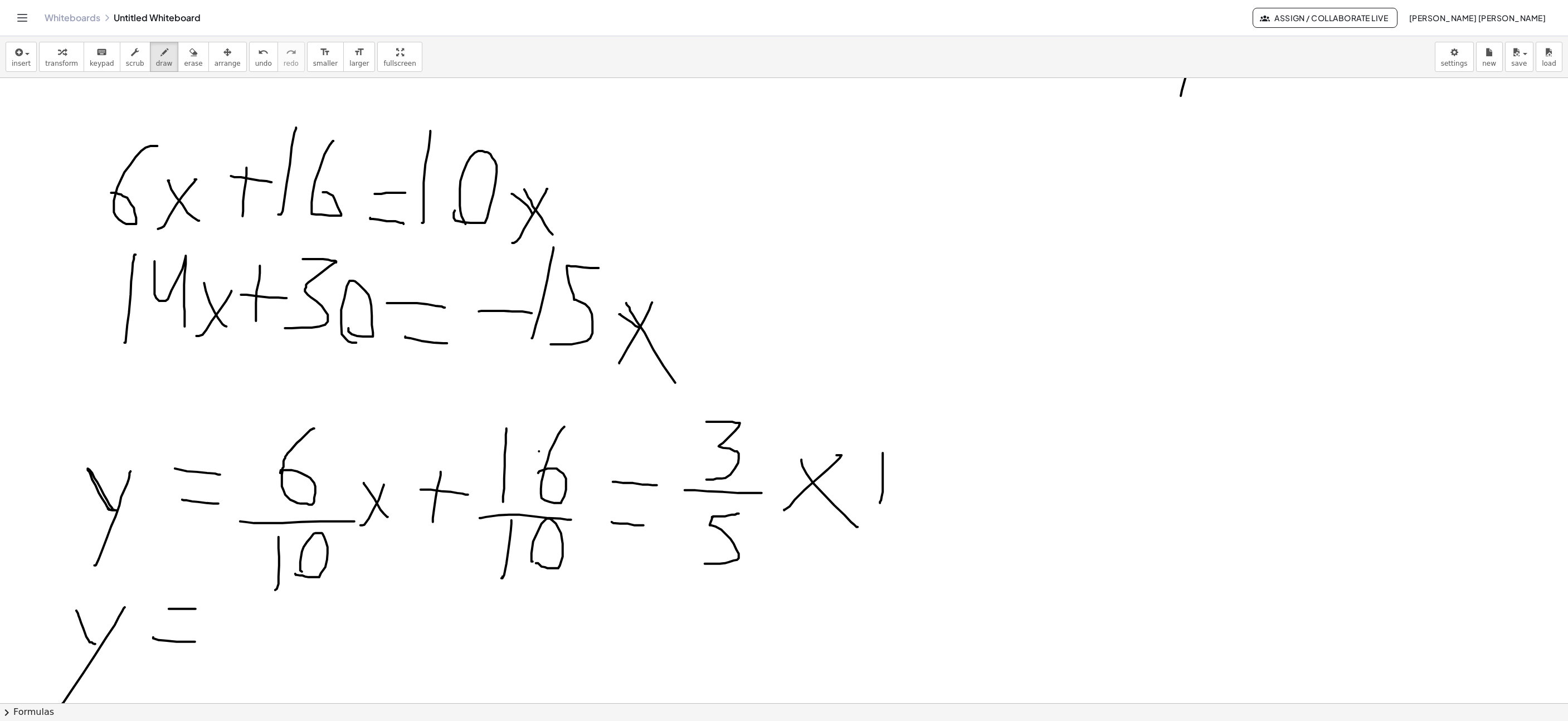
drag, startPoint x: 955, startPoint y: 468, endPoint x: 969, endPoint y: 472, distance: 14.6
drag, startPoint x: 962, startPoint y: 482, endPoint x: 998, endPoint y: 492, distance: 37.4
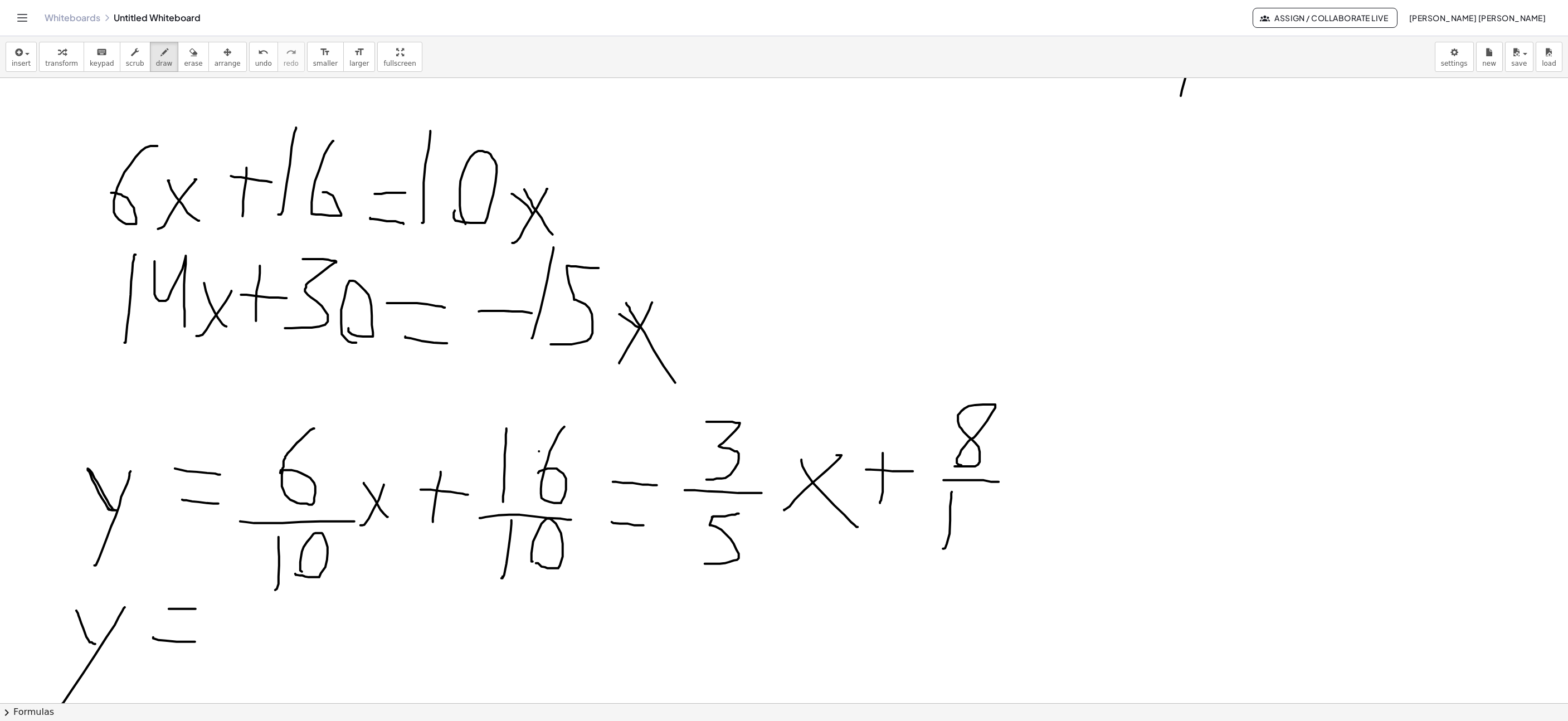
drag, startPoint x: 943, startPoint y: 551, endPoint x: 952, endPoint y: 494, distance: 57.7
drag, startPoint x: 990, startPoint y: 502, endPoint x: 985, endPoint y: 524, distance: 22.6
drag, startPoint x: 952, startPoint y: 479, endPoint x: 960, endPoint y: 479, distance: 8.0
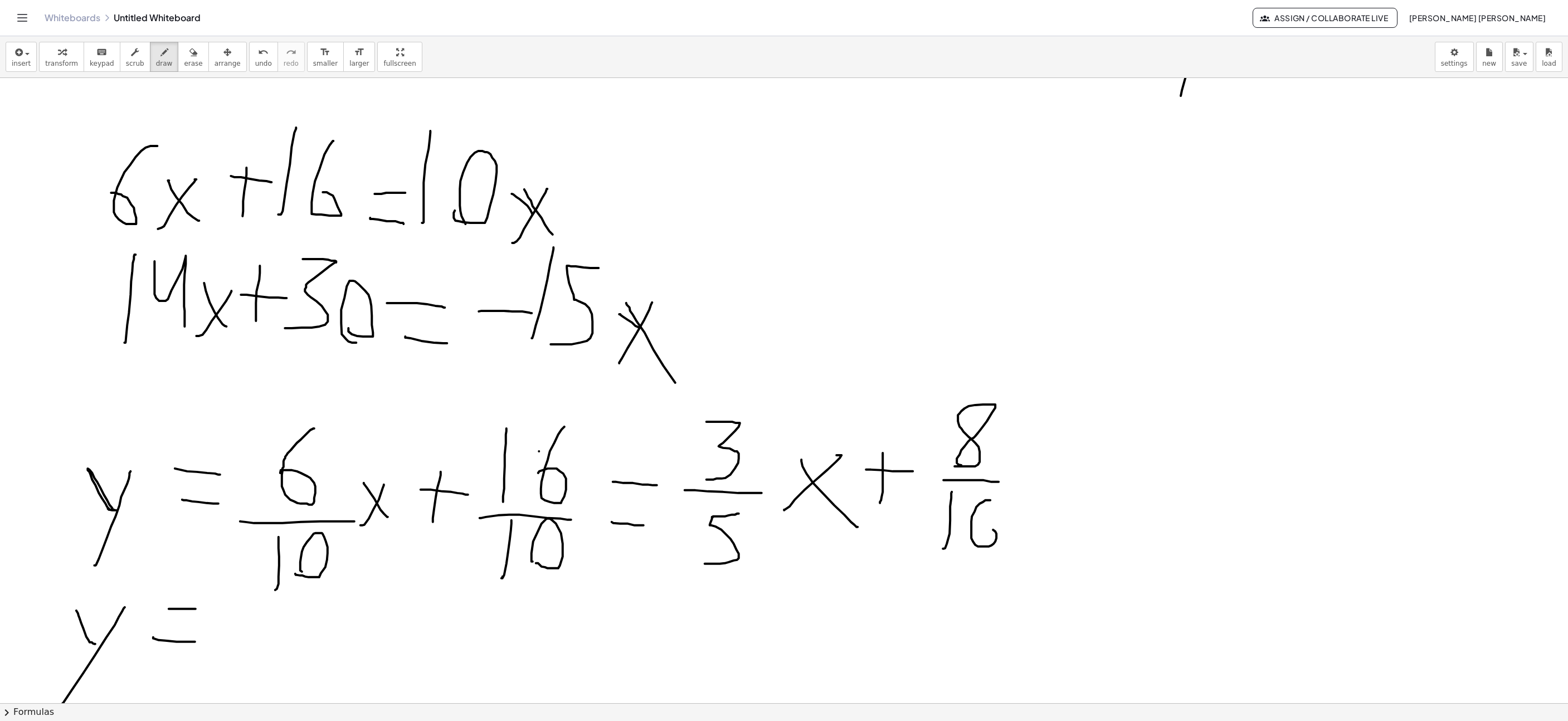
click at [255, 59] on span "undo" at bounding box center [263, 64] width 17 height 8
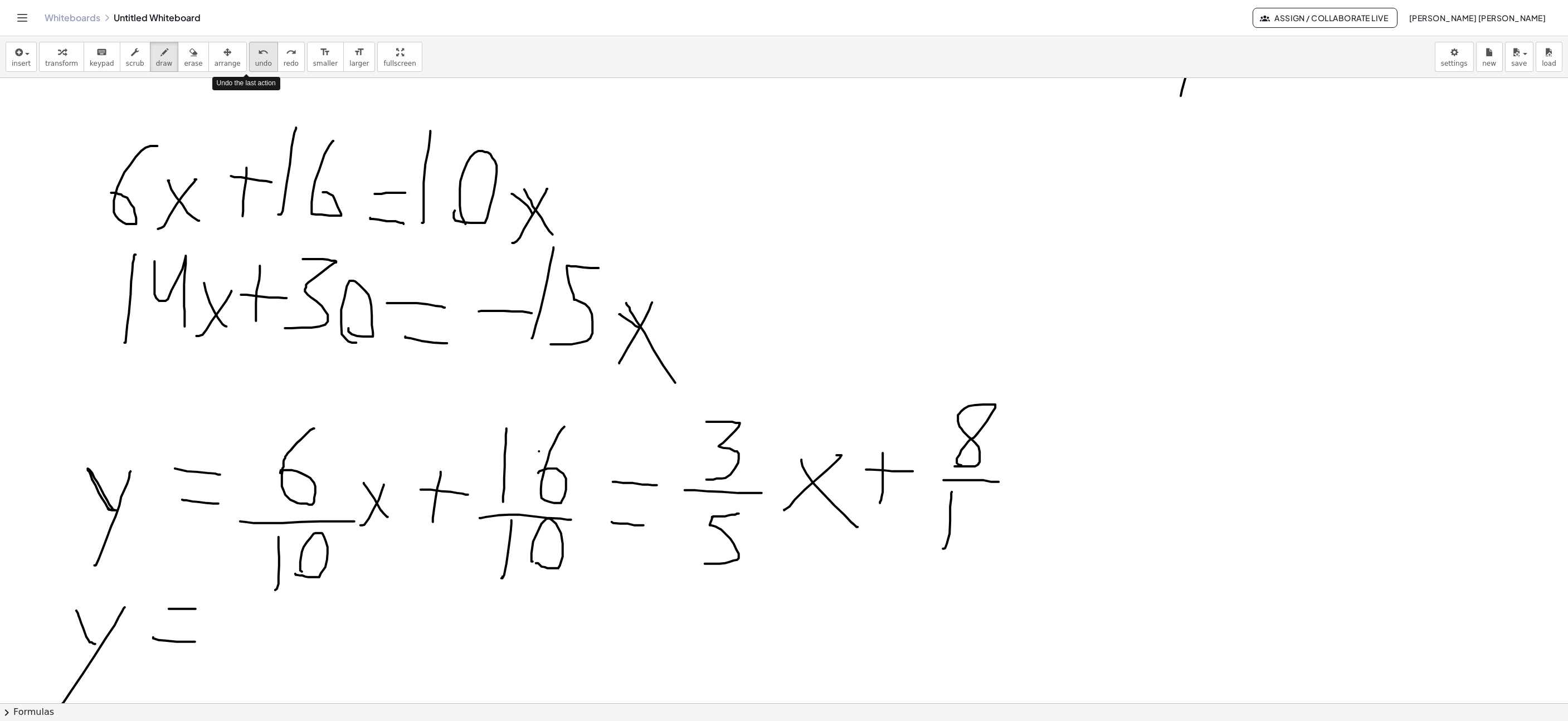
click at [255, 59] on span "undo" at bounding box center [263, 64] width 17 height 8
drag, startPoint x: 982, startPoint y: 511, endPoint x: 938, endPoint y: 562, distance: 67.4
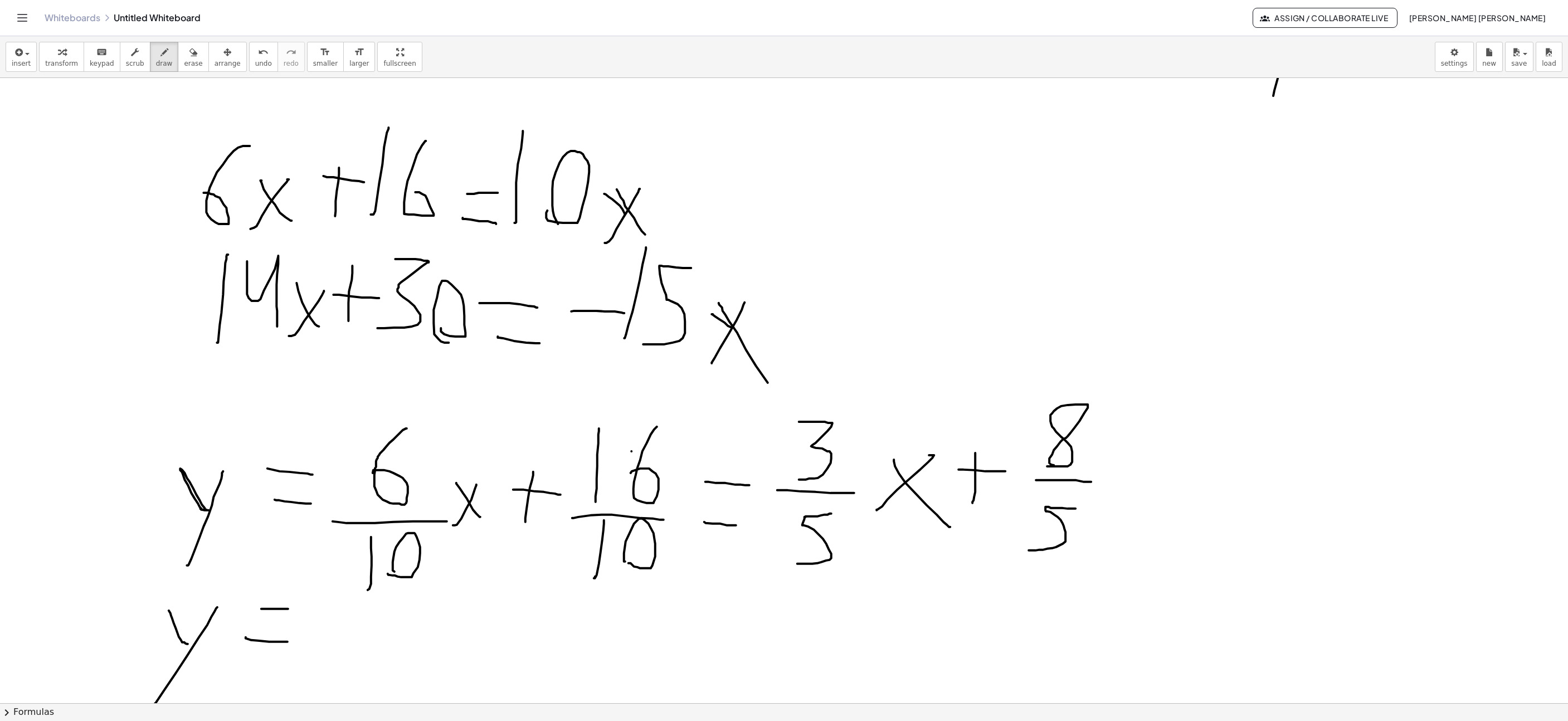
scroll to position [4802, 390]
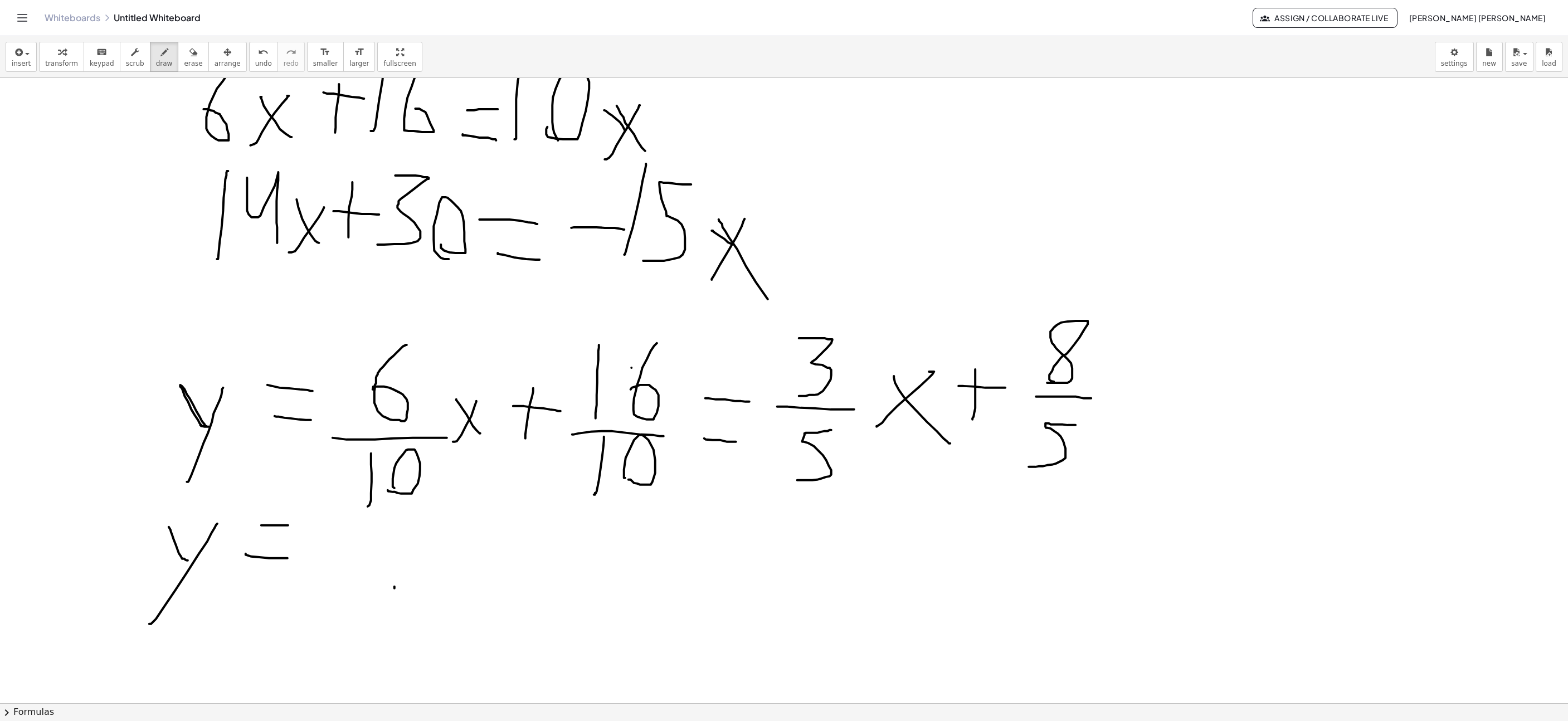
drag, startPoint x: 395, startPoint y: 591, endPoint x: 410, endPoint y: 518, distance: 74.5
drag, startPoint x: 434, startPoint y: 532, endPoint x: 447, endPoint y: 599, distance: 68.2
drag, startPoint x: 470, startPoint y: 597, endPoint x: 510, endPoint y: 552, distance: 60.2
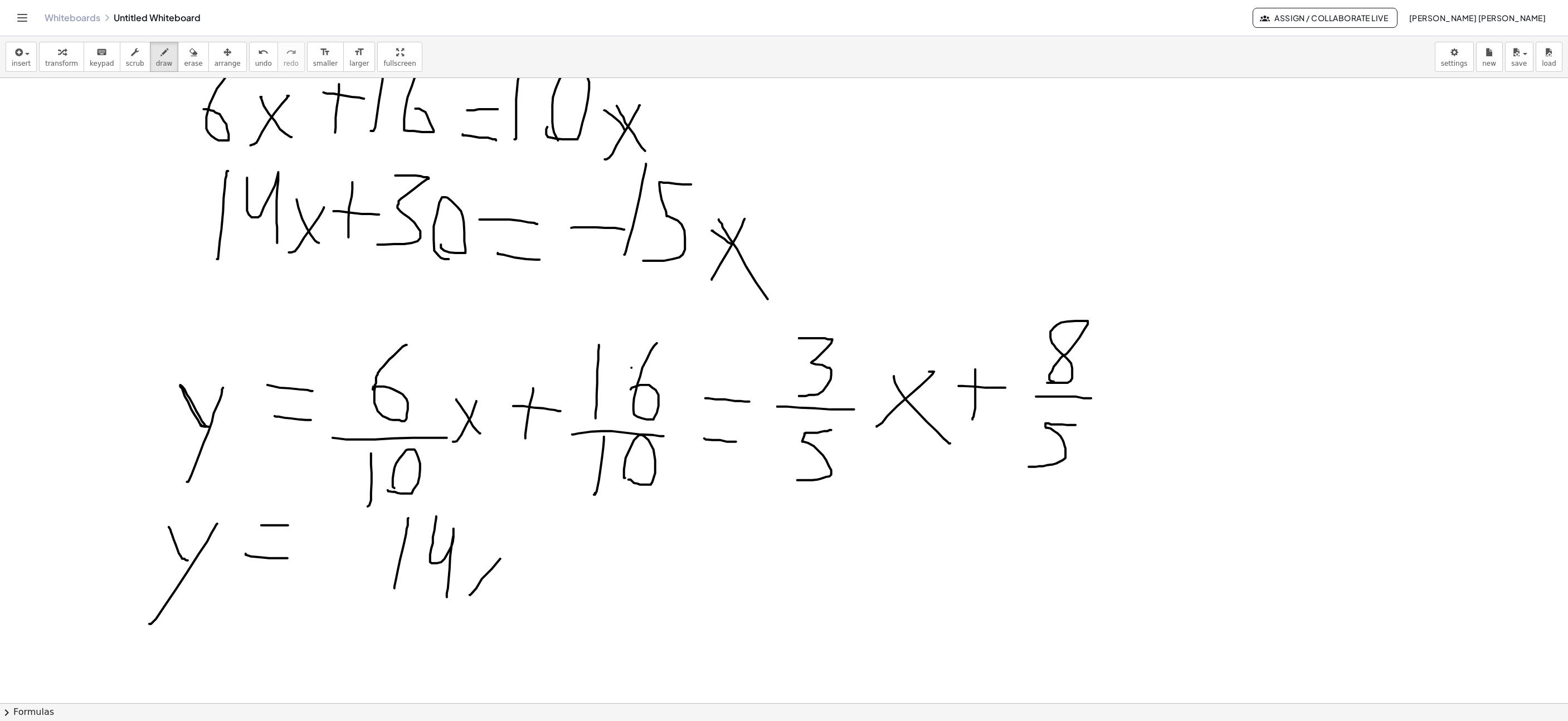
drag, startPoint x: 482, startPoint y: 571, endPoint x: 503, endPoint y: 600, distance: 35.8
drag, startPoint x: 551, startPoint y: 578, endPoint x: 552, endPoint y: 552, distance: 26.0
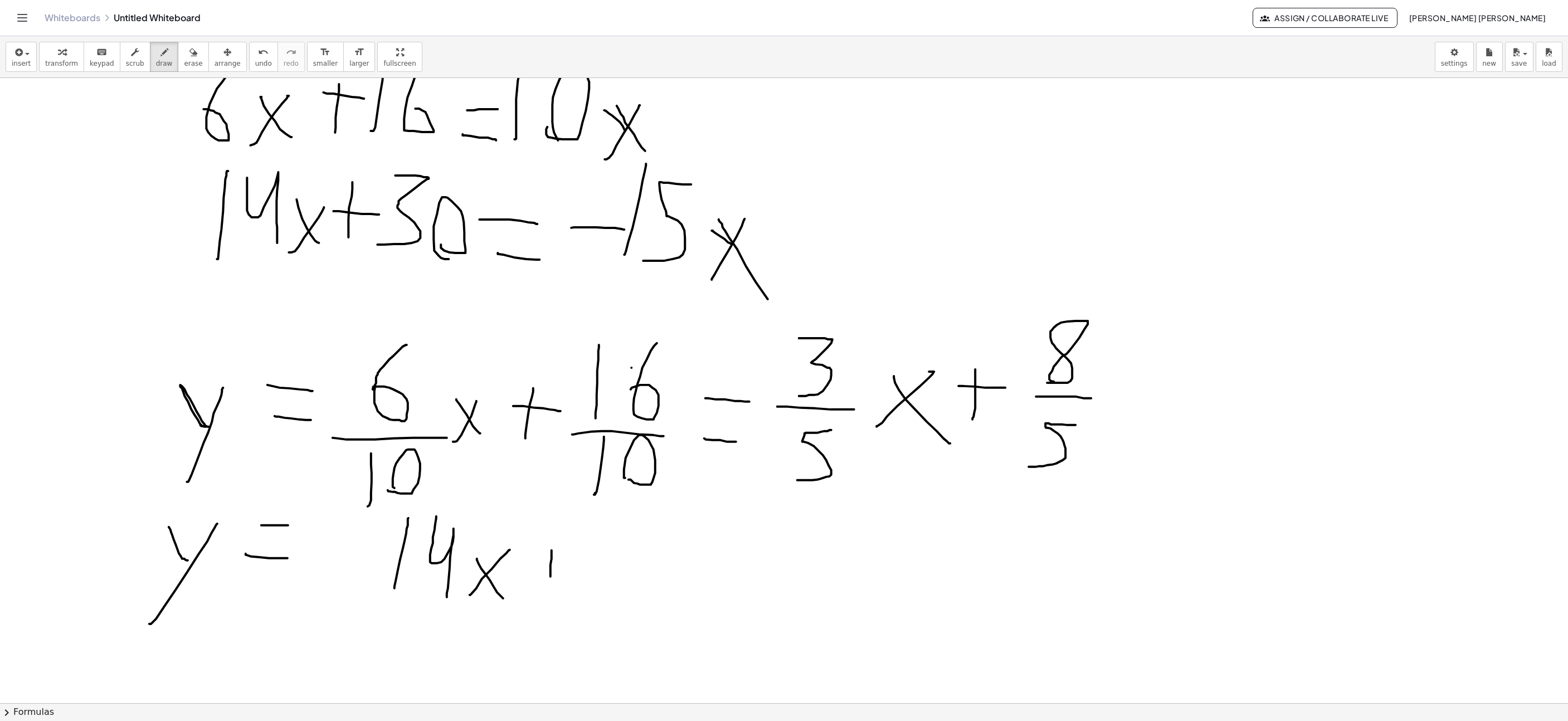
drag, startPoint x: 572, startPoint y: 564, endPoint x: 578, endPoint y: 552, distance: 13.4
drag, startPoint x: 587, startPoint y: 527, endPoint x: 592, endPoint y: 597, distance: 70.2
drag, startPoint x: 655, startPoint y: 597, endPoint x: 663, endPoint y: 585, distance: 14.4
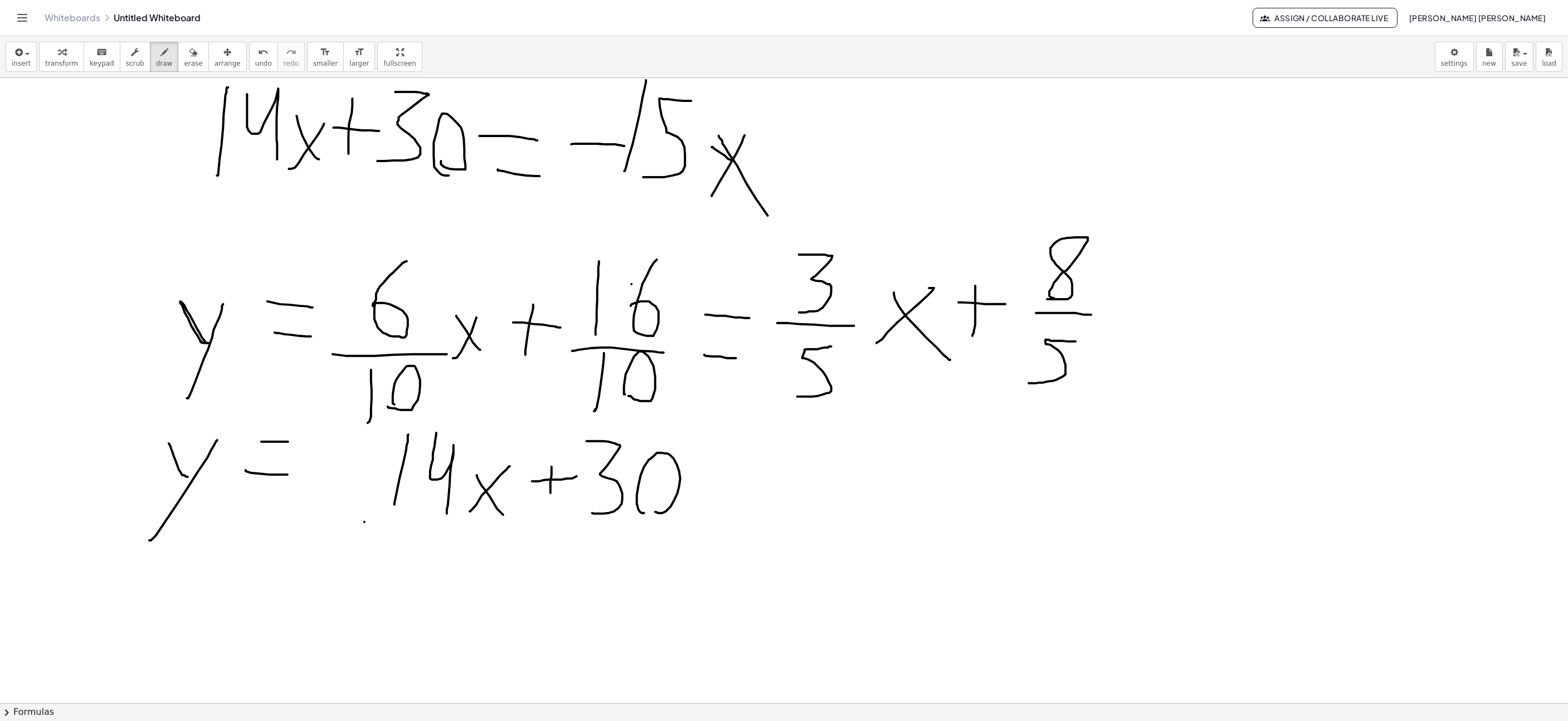
drag, startPoint x: 364, startPoint y: 524, endPoint x: 699, endPoint y: 520, distance: 335.0
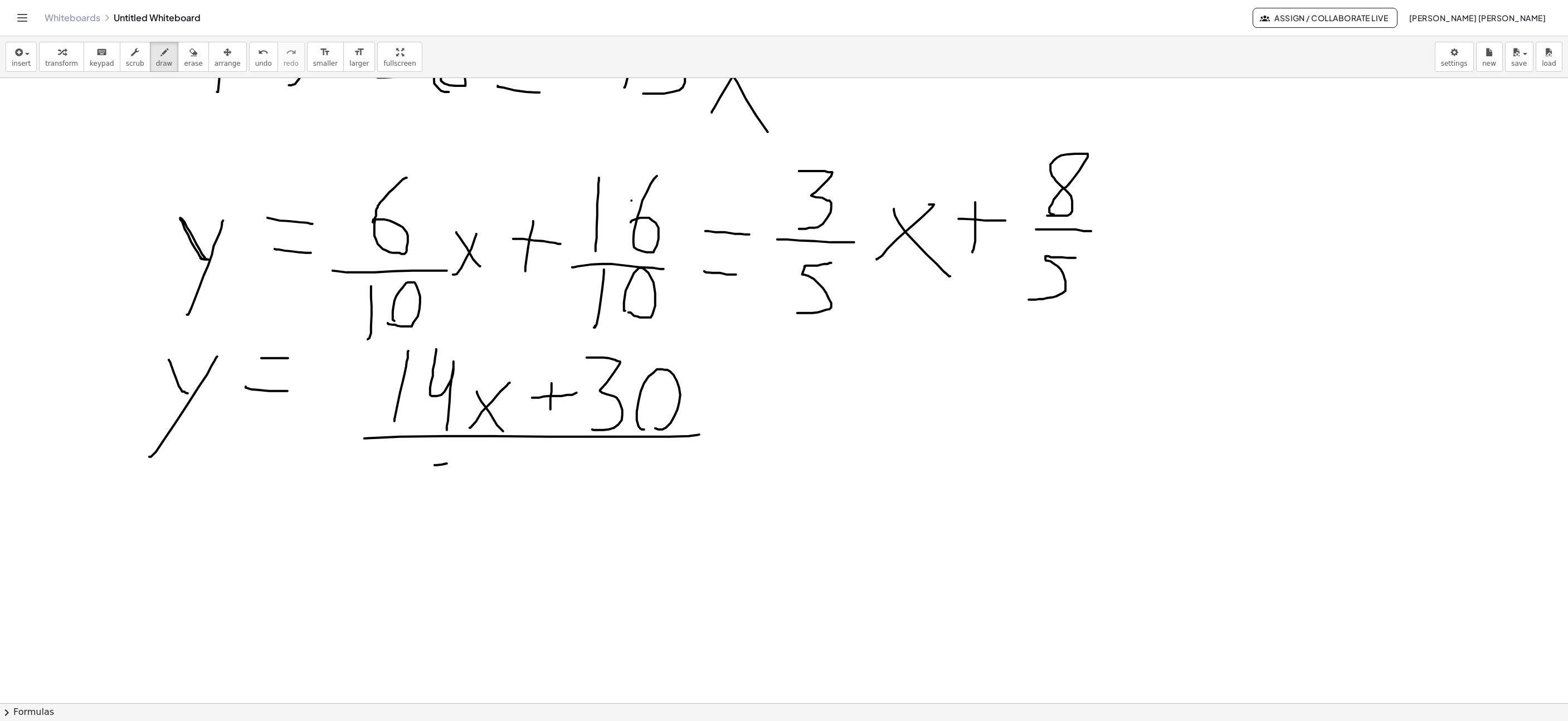
drag, startPoint x: 447, startPoint y: 466, endPoint x: 480, endPoint y: 466, distance: 33.0
drag, startPoint x: 522, startPoint y: 501, endPoint x: 529, endPoint y: 438, distance: 63.4
drag, startPoint x: 574, startPoint y: 445, endPoint x: 470, endPoint y: 476, distance: 108.5
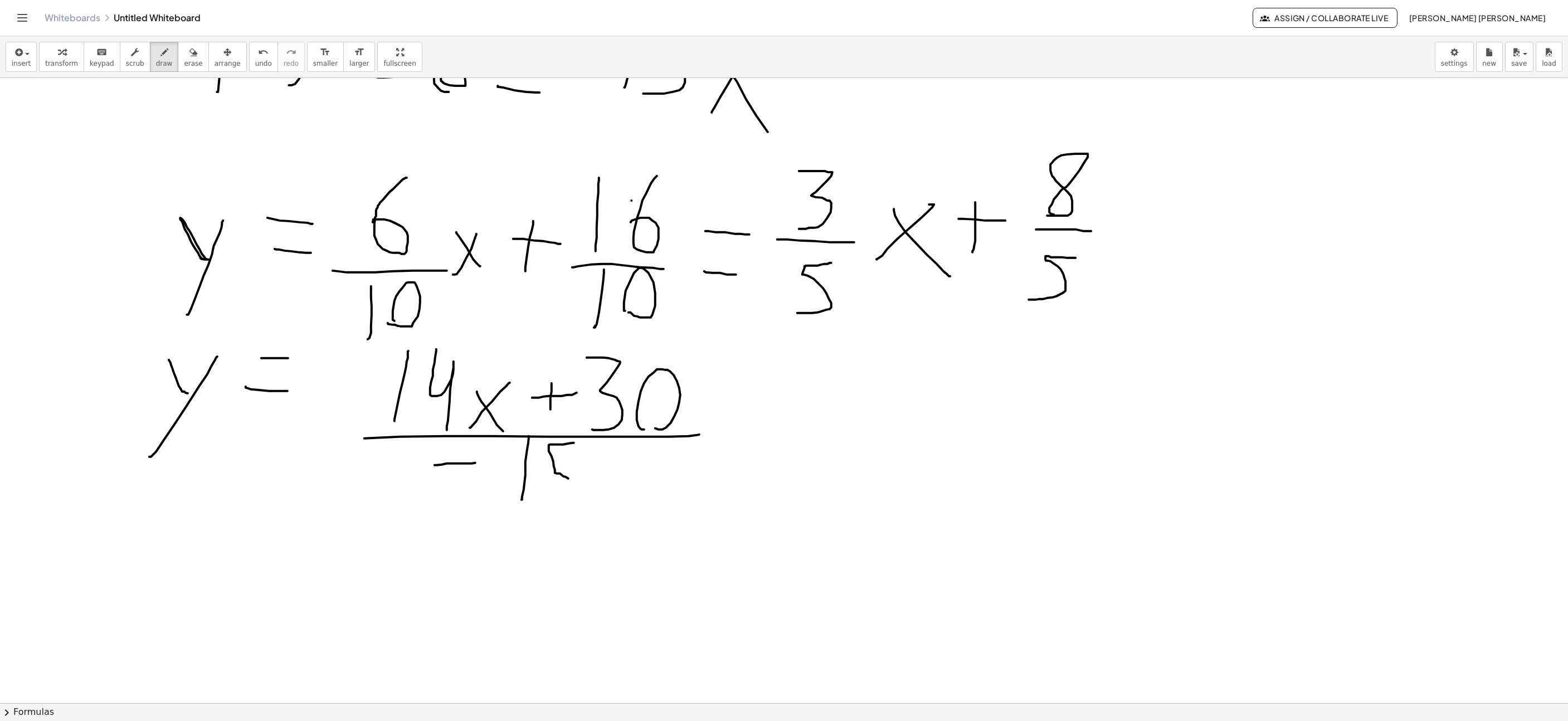
drag, startPoint x: 736, startPoint y: 415, endPoint x: 778, endPoint y: 417, distance: 42.0
drag, startPoint x: 786, startPoint y: 458, endPoint x: 821, endPoint y: 445, distance: 37.3
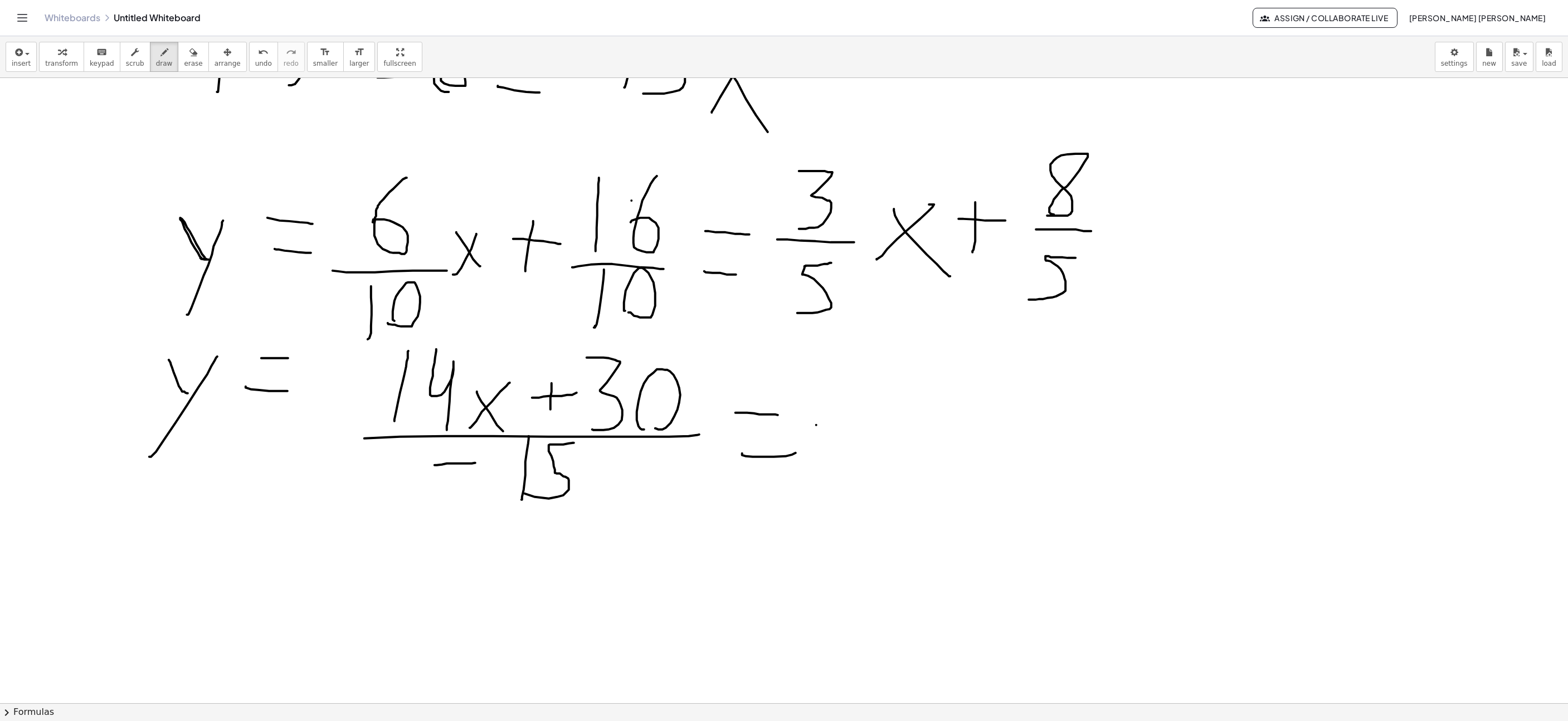
drag, startPoint x: 817, startPoint y: 427, endPoint x: 849, endPoint y: 427, distance: 32.0
drag, startPoint x: 878, startPoint y: 385, endPoint x: 878, endPoint y: 371, distance: 14.0
drag, startPoint x: 906, startPoint y: 397, endPoint x: 931, endPoint y: 431, distance: 42.2
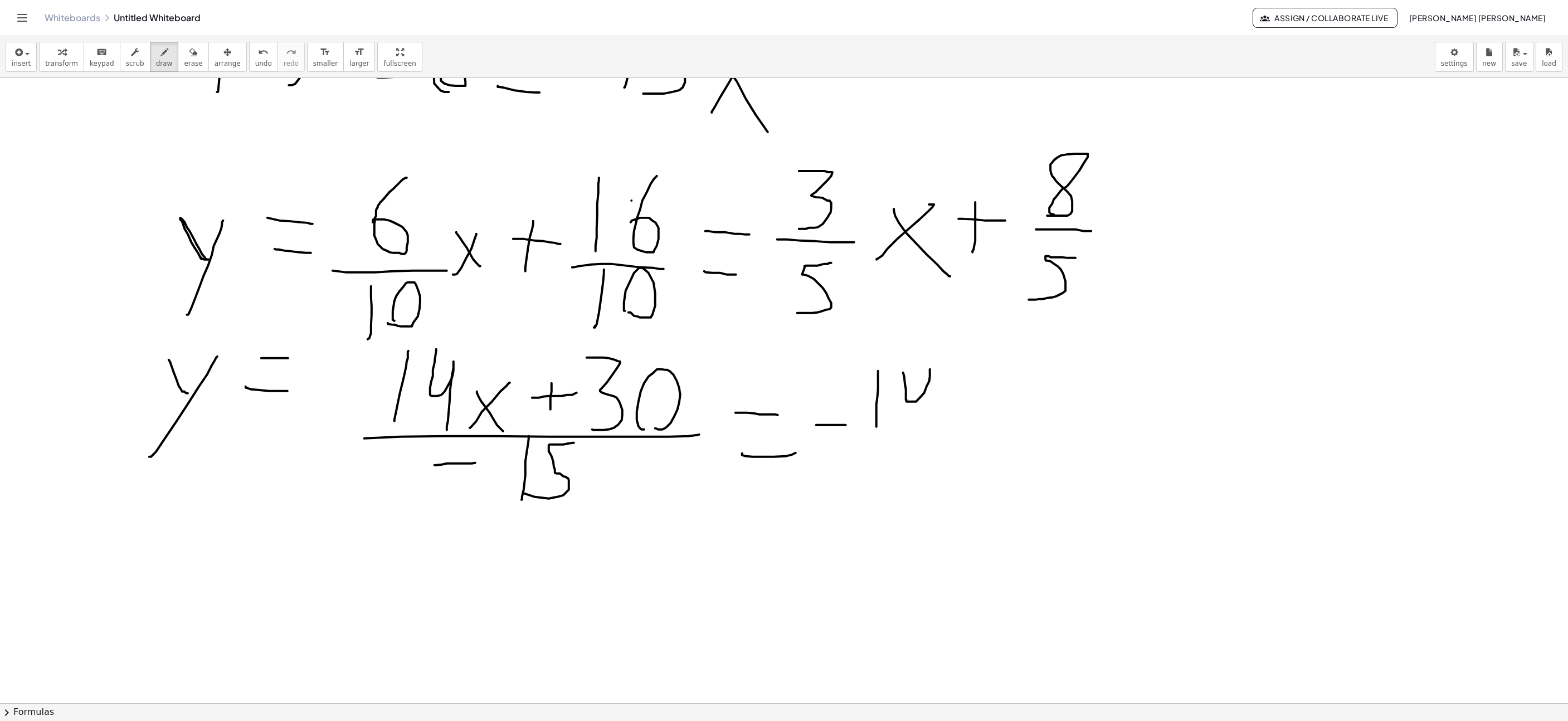
drag, startPoint x: 928, startPoint y: 449, endPoint x: 950, endPoint y: 443, distance: 22.8
drag, startPoint x: 180, startPoint y: 55, endPoint x: 857, endPoint y: 455, distance: 786.3
click at [184, 59] on button "erase" at bounding box center [193, 57] width 30 height 30
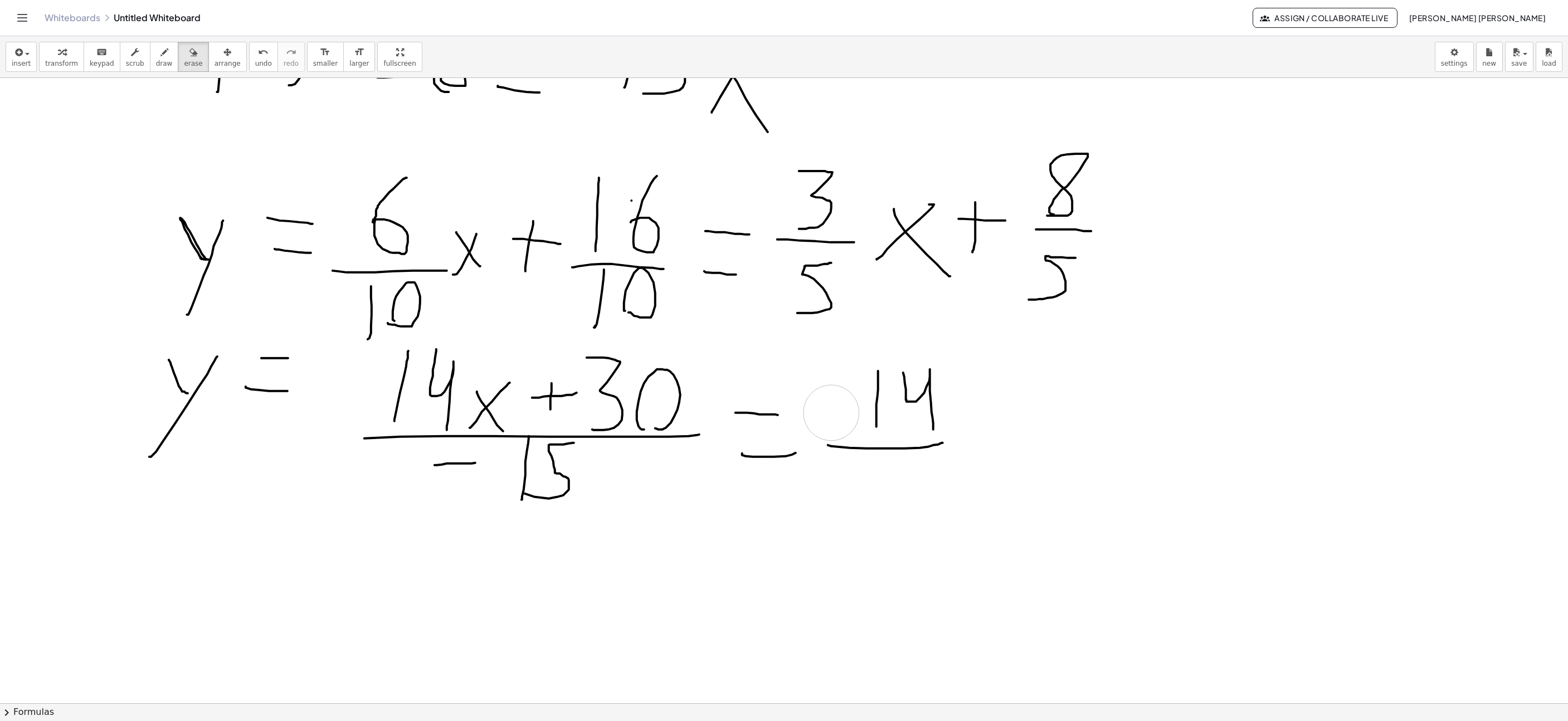
drag, startPoint x: 825, startPoint y: 416, endPoint x: 828, endPoint y: 406, distance: 10.4
click at [161, 53] on icon "button" at bounding box center [165, 53] width 8 height 14
drag, startPoint x: 878, startPoint y: 512, endPoint x: 878, endPoint y: 458, distance: 54.0
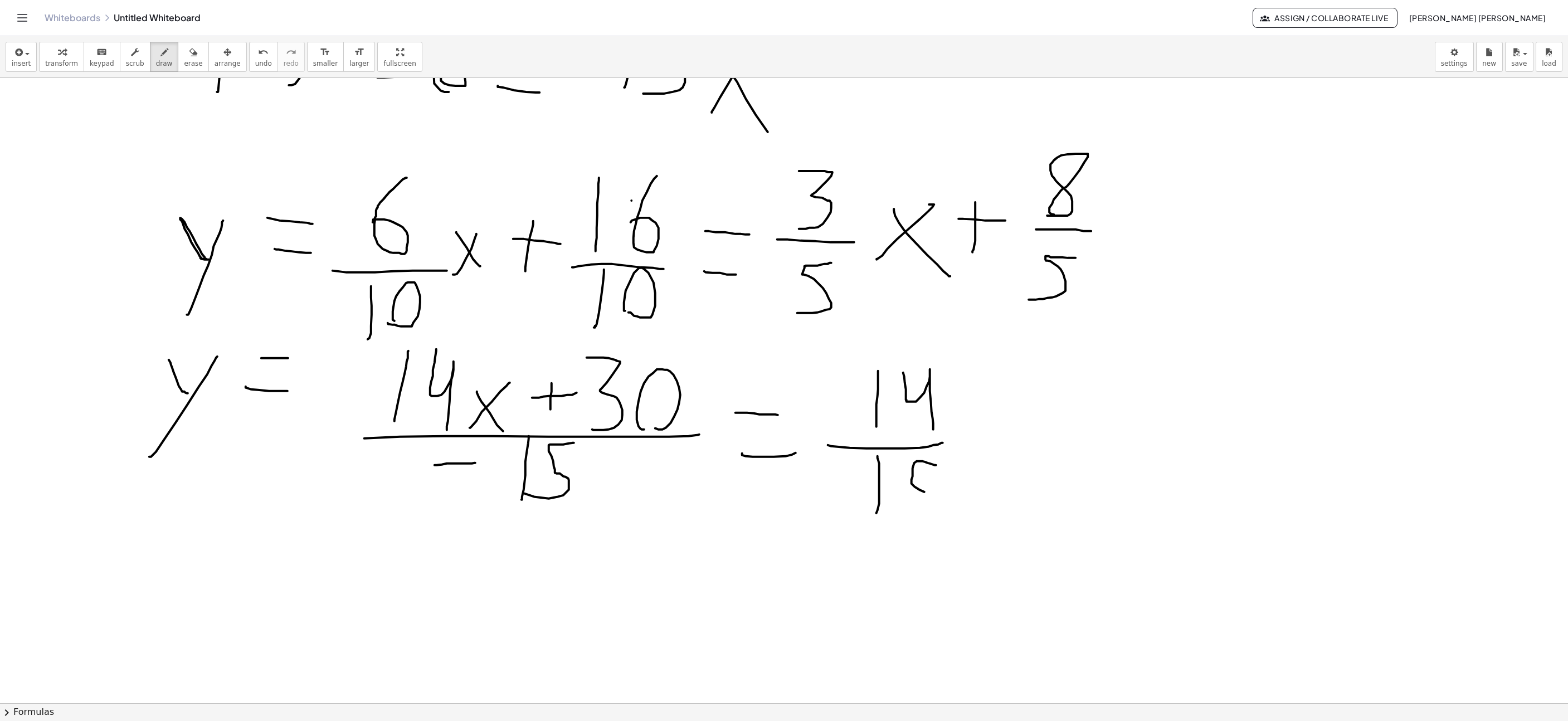
drag, startPoint x: 936, startPoint y: 467, endPoint x: 909, endPoint y: 501, distance: 43.4
drag, startPoint x: 961, startPoint y: 448, endPoint x: 1008, endPoint y: 405, distance: 63.7
drag, startPoint x: 980, startPoint y: 427, endPoint x: 1011, endPoint y: 457, distance: 43.1
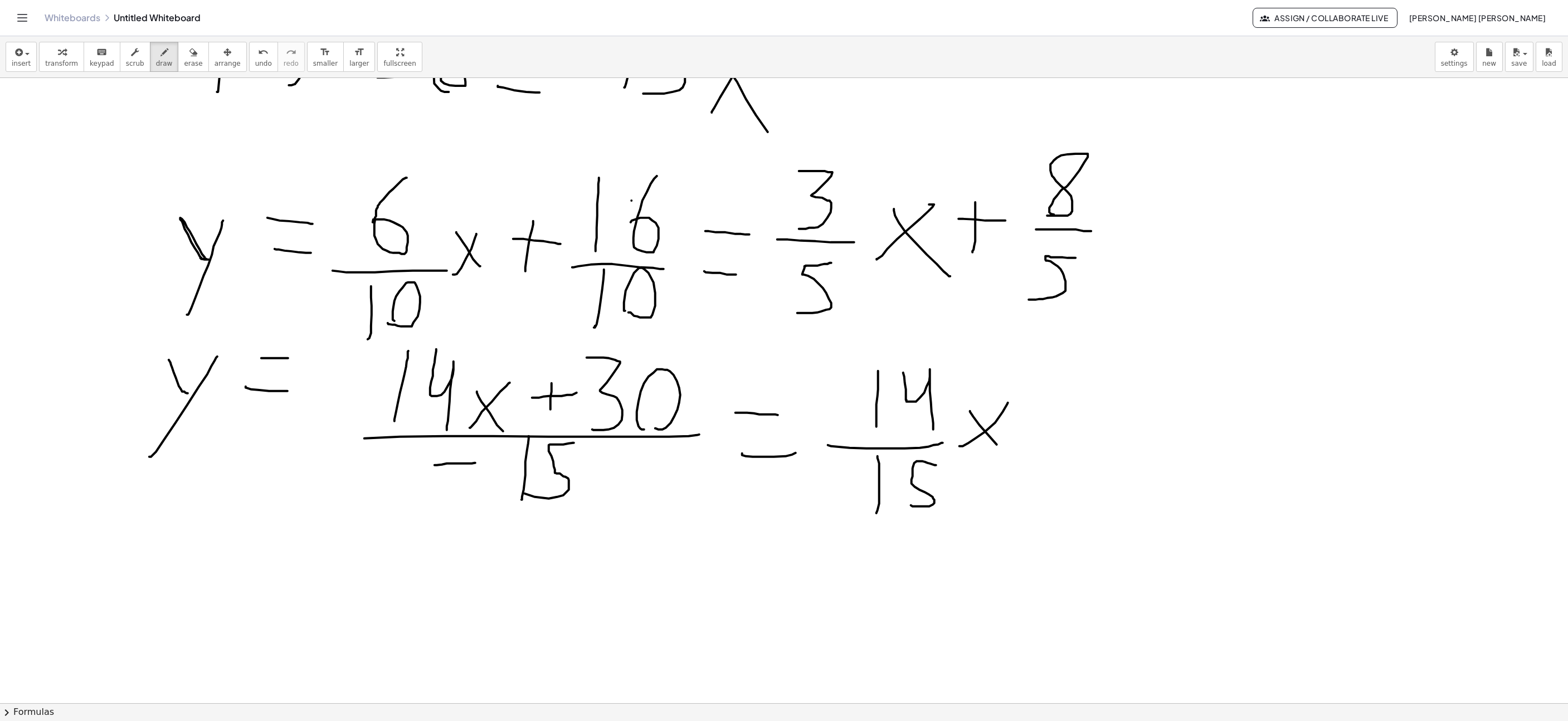
drag, startPoint x: 1014, startPoint y: 425, endPoint x: 1069, endPoint y: 424, distance: 55.0
drag, startPoint x: 1088, startPoint y: 395, endPoint x: 1150, endPoint y: 451, distance: 83.5
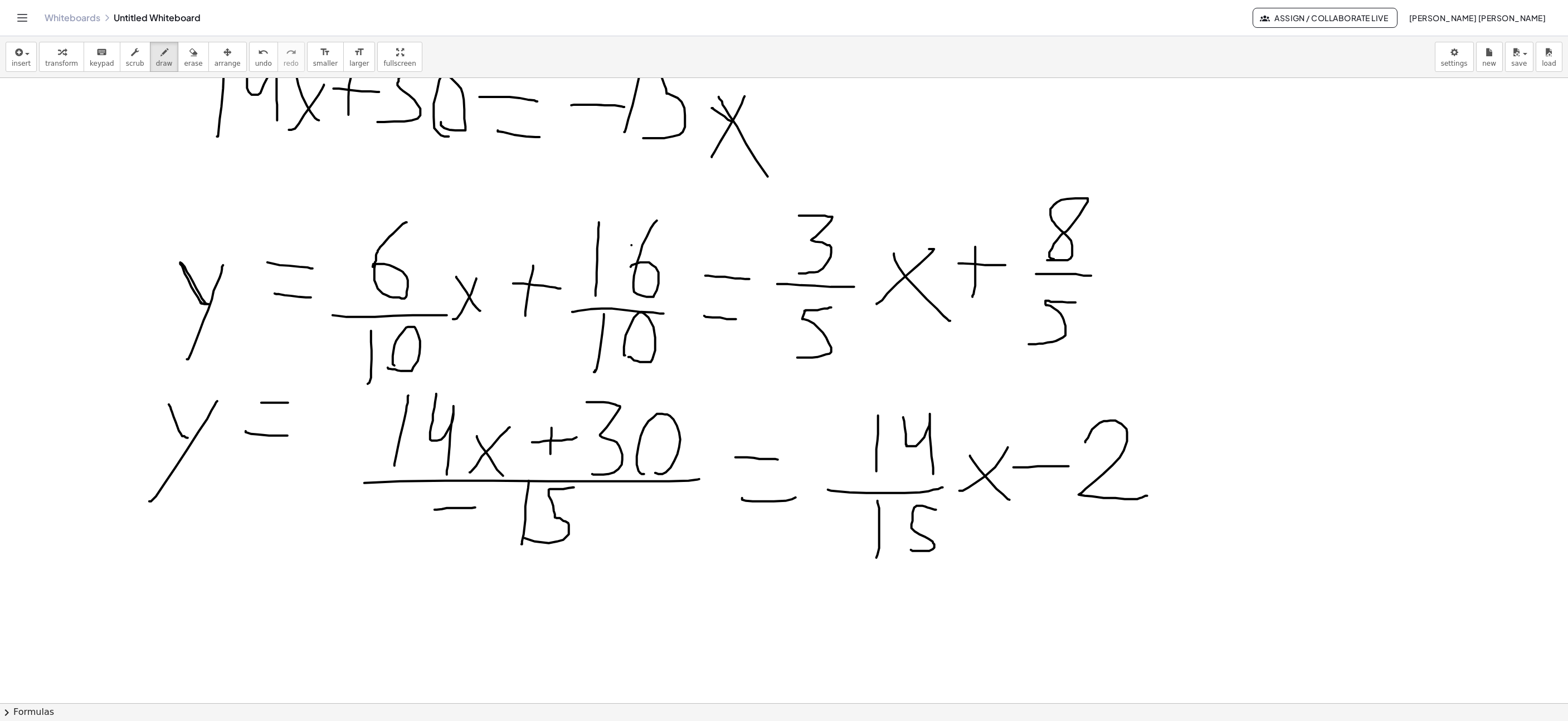
scroll to position [5092, 390]
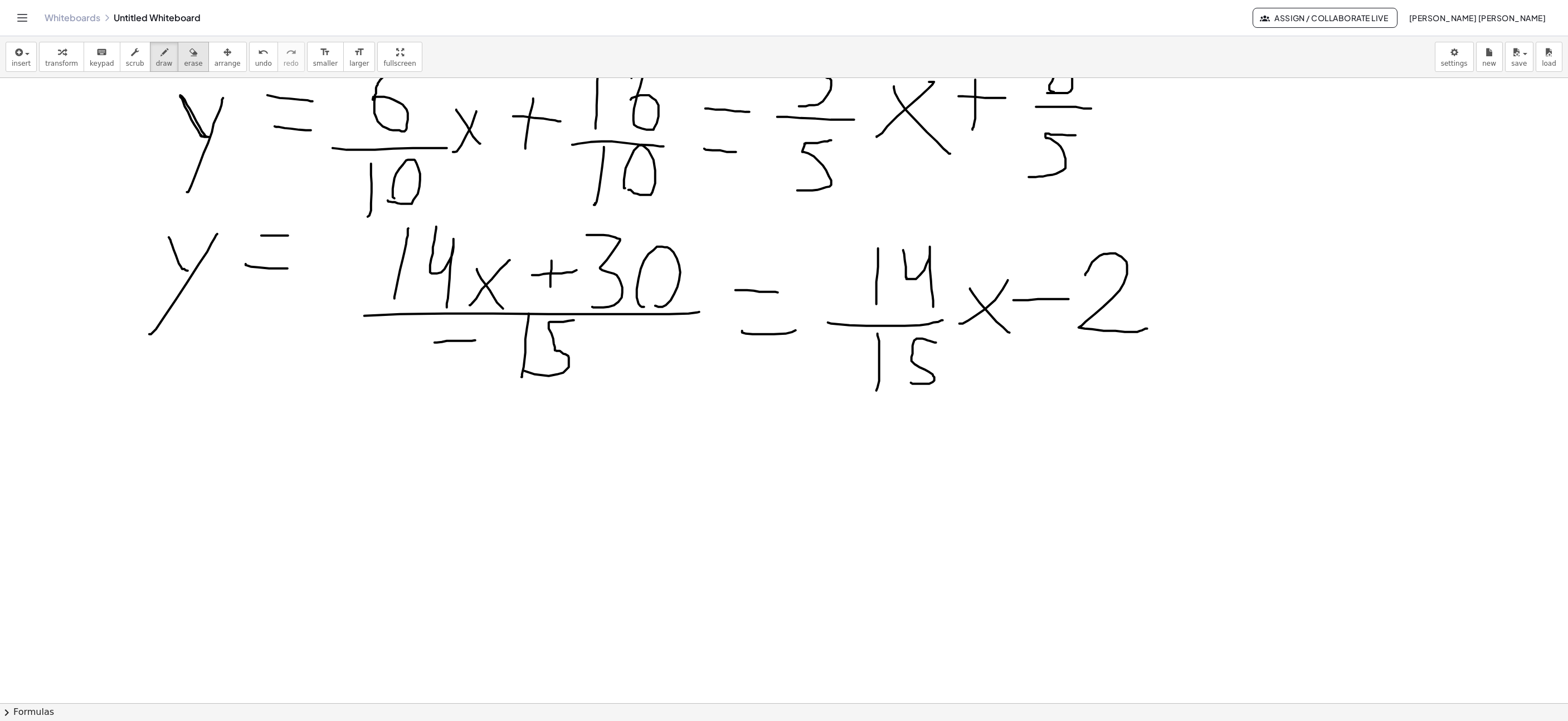
click at [184, 62] on span "erase" at bounding box center [193, 64] width 18 height 8
drag, startPoint x: 474, startPoint y: 348, endPoint x: 474, endPoint y: 311, distance: 37.0
click at [156, 61] on span "draw" at bounding box center [164, 64] width 17 height 8
click at [184, 67] on span "erase" at bounding box center [193, 64] width 18 height 8
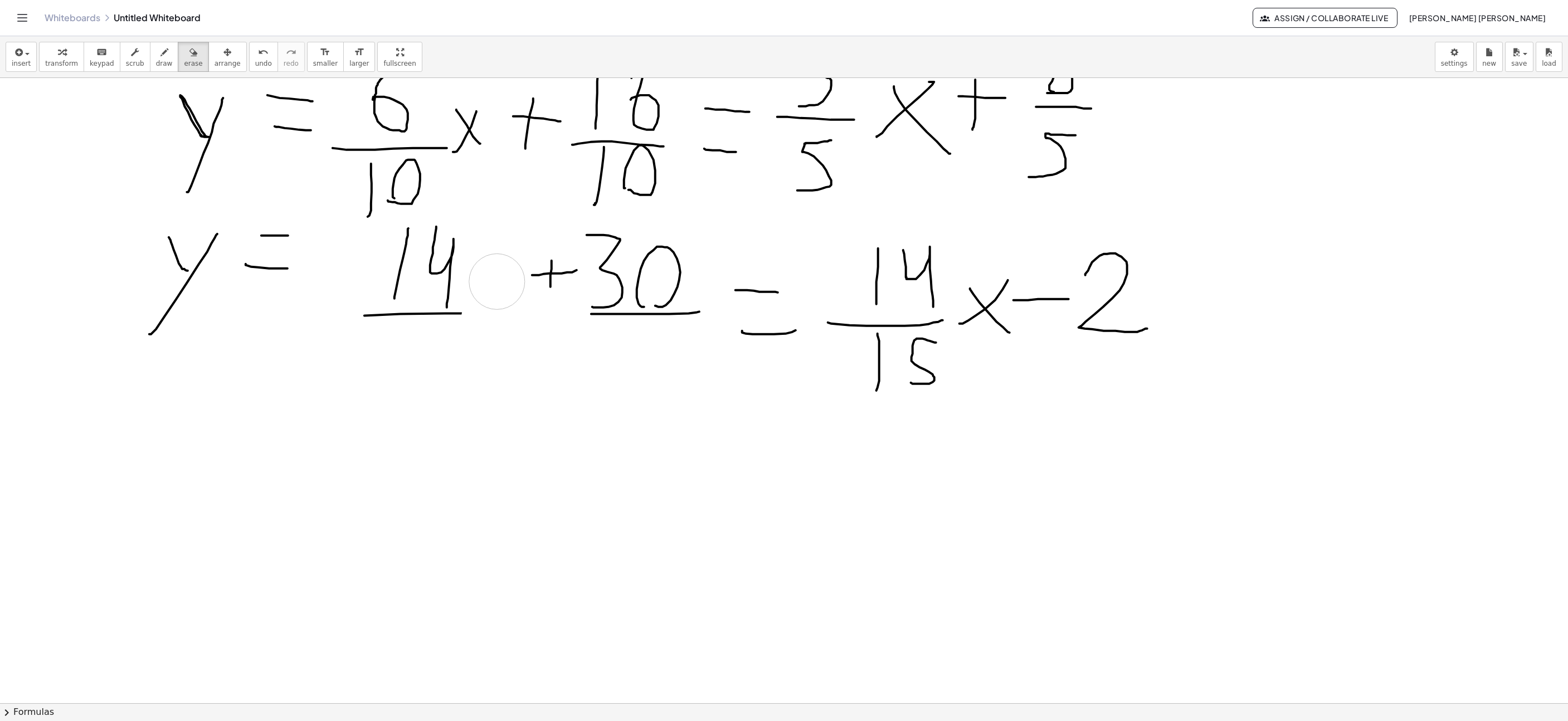
drag, startPoint x: 486, startPoint y: 339, endPoint x: 438, endPoint y: 258, distance: 94.2
drag, startPoint x: 156, startPoint y: 55, endPoint x: 518, endPoint y: 293, distance: 433.2
click at [161, 55] on div "button" at bounding box center [164, 52] width 17 height 14
drag, startPoint x: 473, startPoint y: 321, endPoint x: 486, endPoint y: 271, distance: 51.7
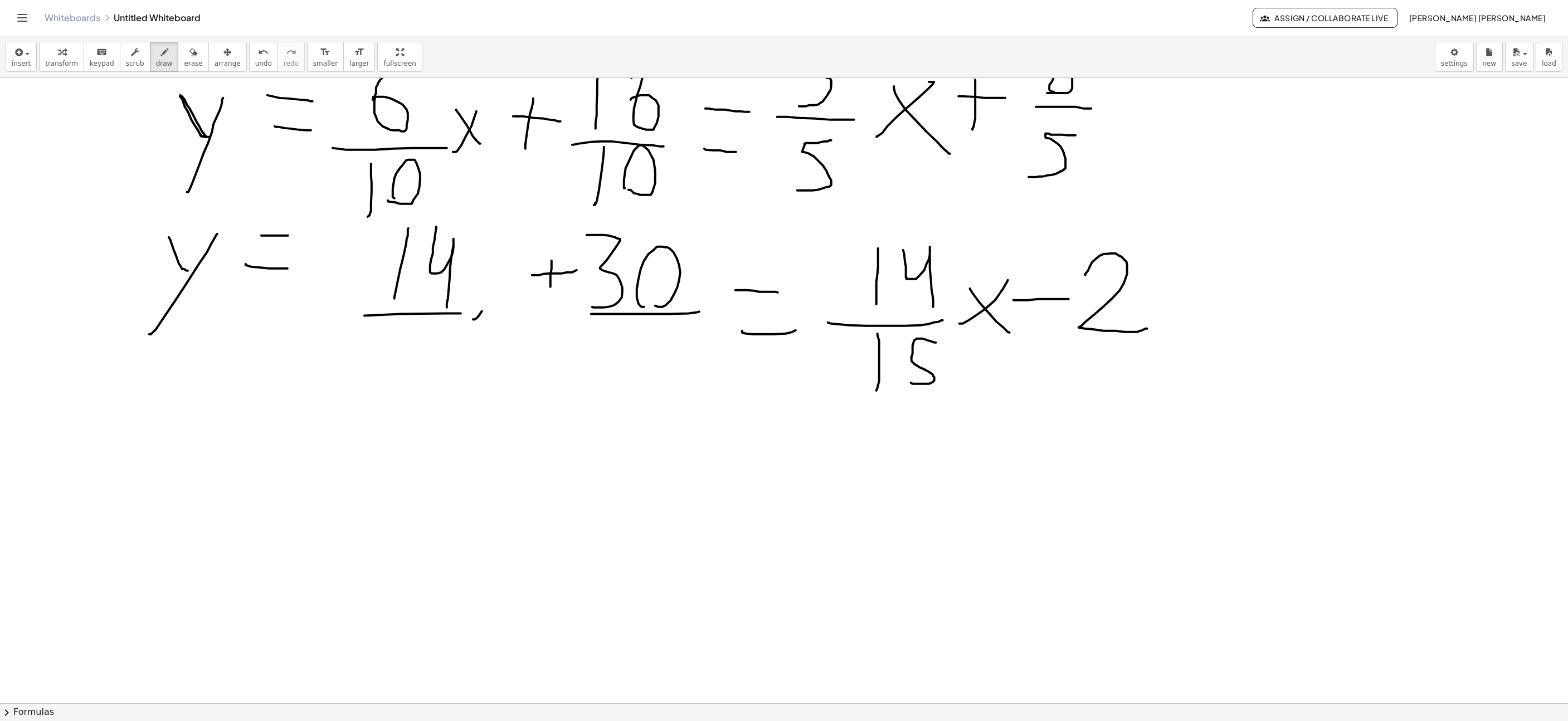
drag, startPoint x: 483, startPoint y: 284, endPoint x: 509, endPoint y: 320, distance: 44.4
drag, startPoint x: 397, startPoint y: 395, endPoint x: 407, endPoint y: 347, distance: 49.0
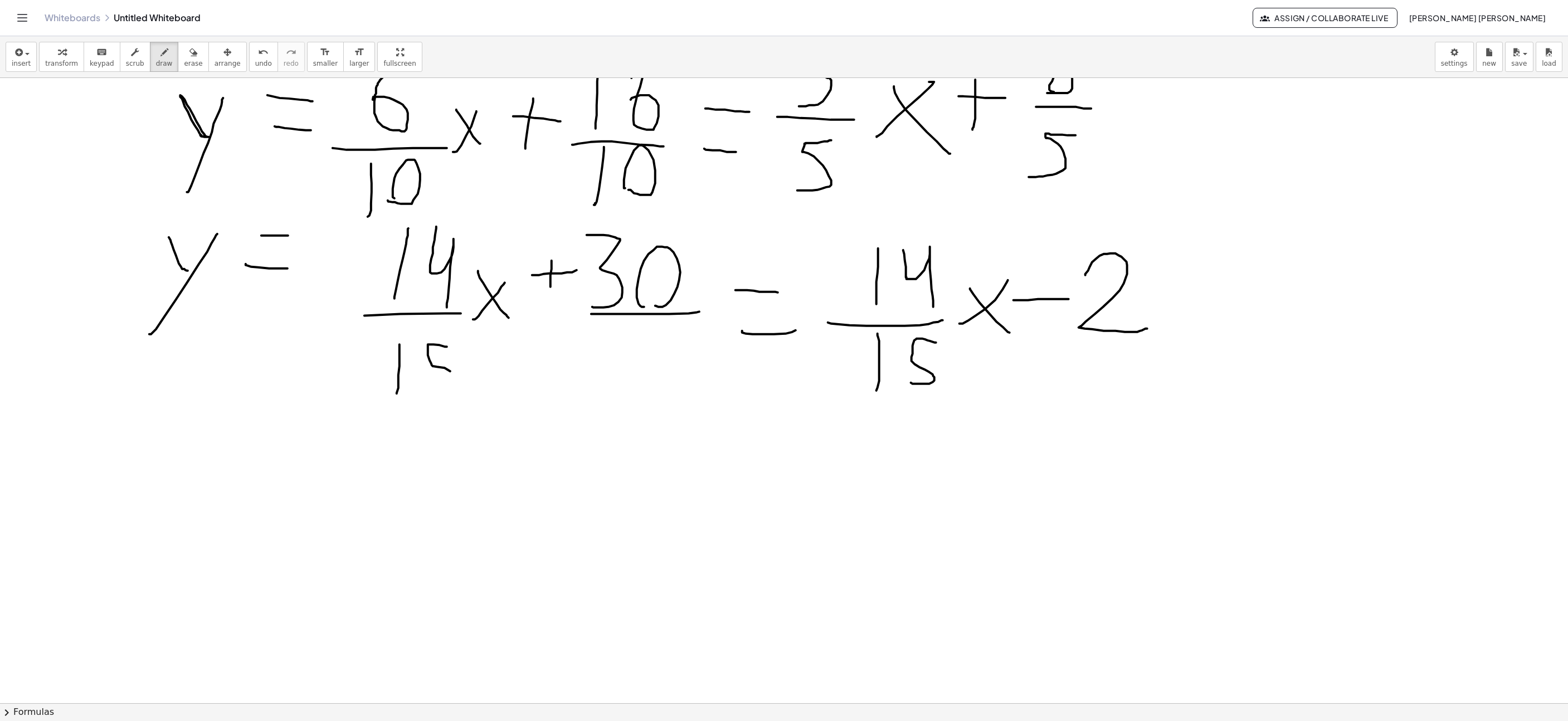
drag, startPoint x: 445, startPoint y: 349, endPoint x: 434, endPoint y: 393, distance: 45.4
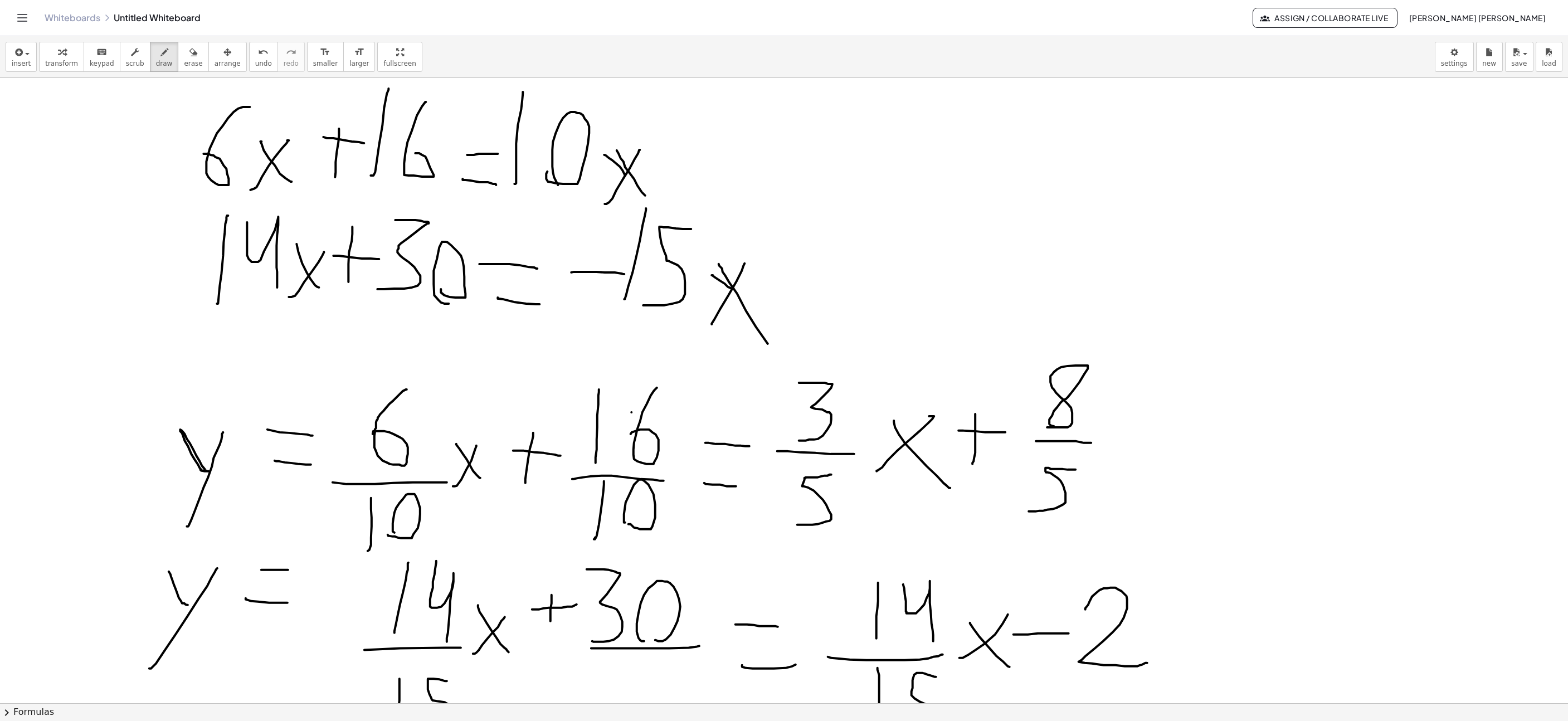
scroll to position [5009, 390]
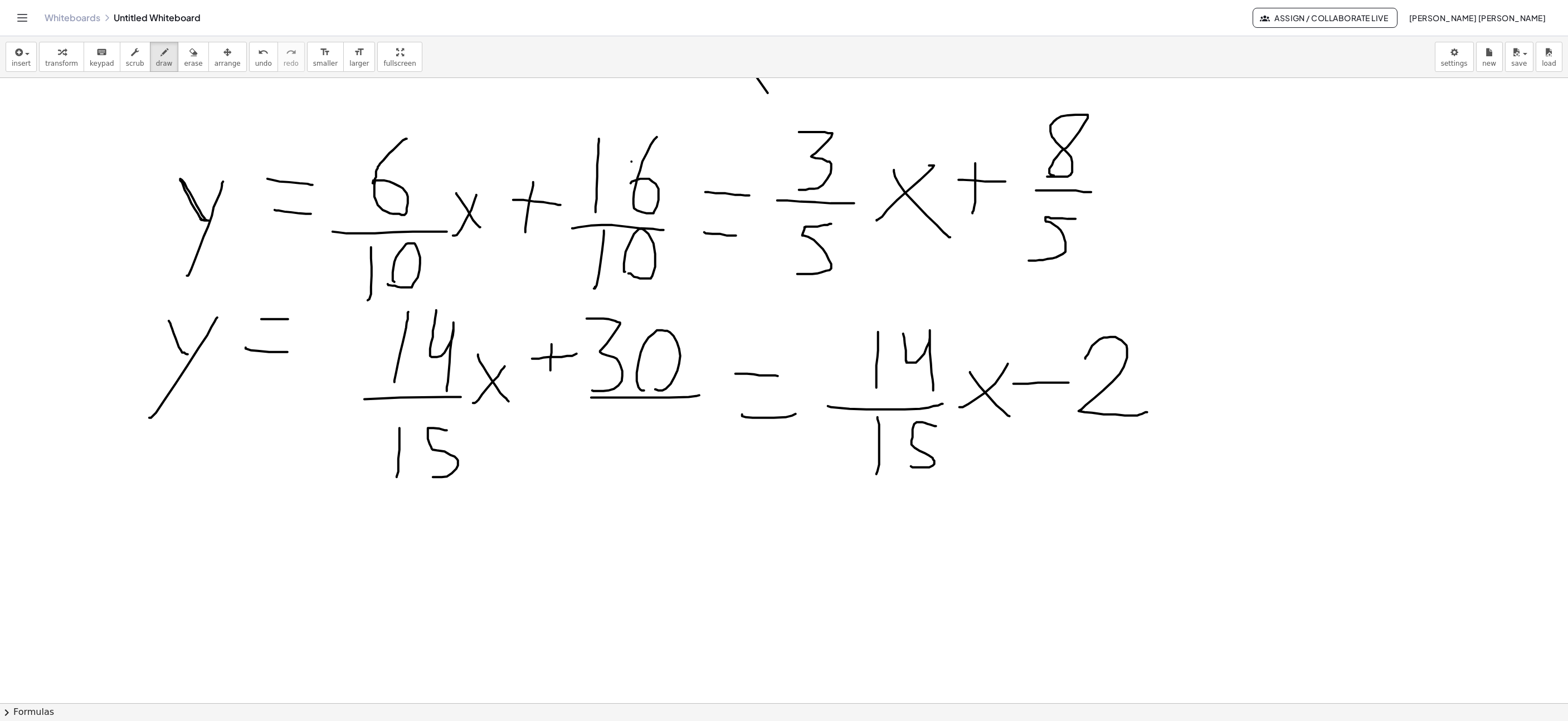
drag, startPoint x: 587, startPoint y: 451, endPoint x: 611, endPoint y: 450, distance: 24.0
drag, startPoint x: 629, startPoint y: 479, endPoint x: 627, endPoint y: 422, distance: 57.0
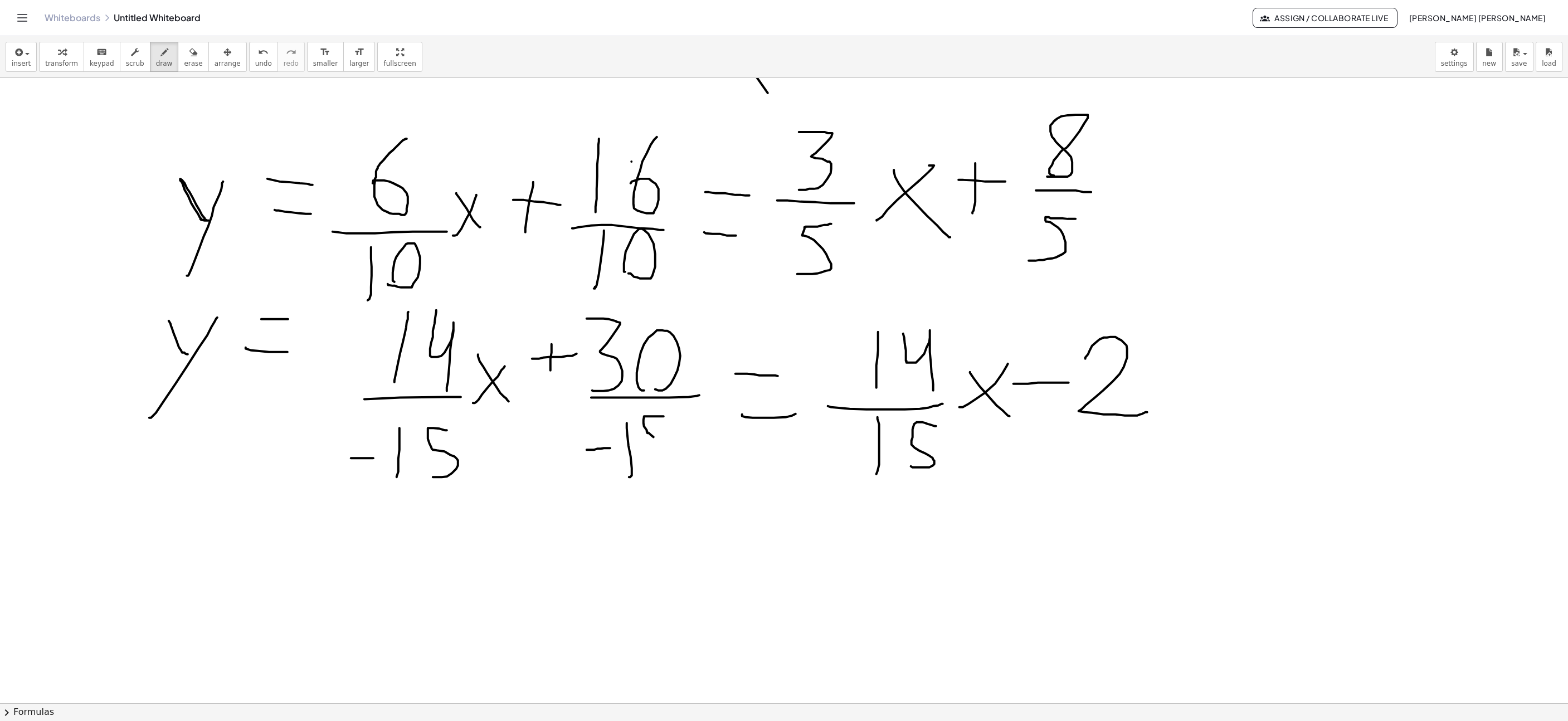
drag, startPoint x: 654, startPoint y: 418, endPoint x: 632, endPoint y: 470, distance: 56.5
drag, startPoint x: 801, startPoint y: 403, endPoint x: 815, endPoint y: 406, distance: 14.3
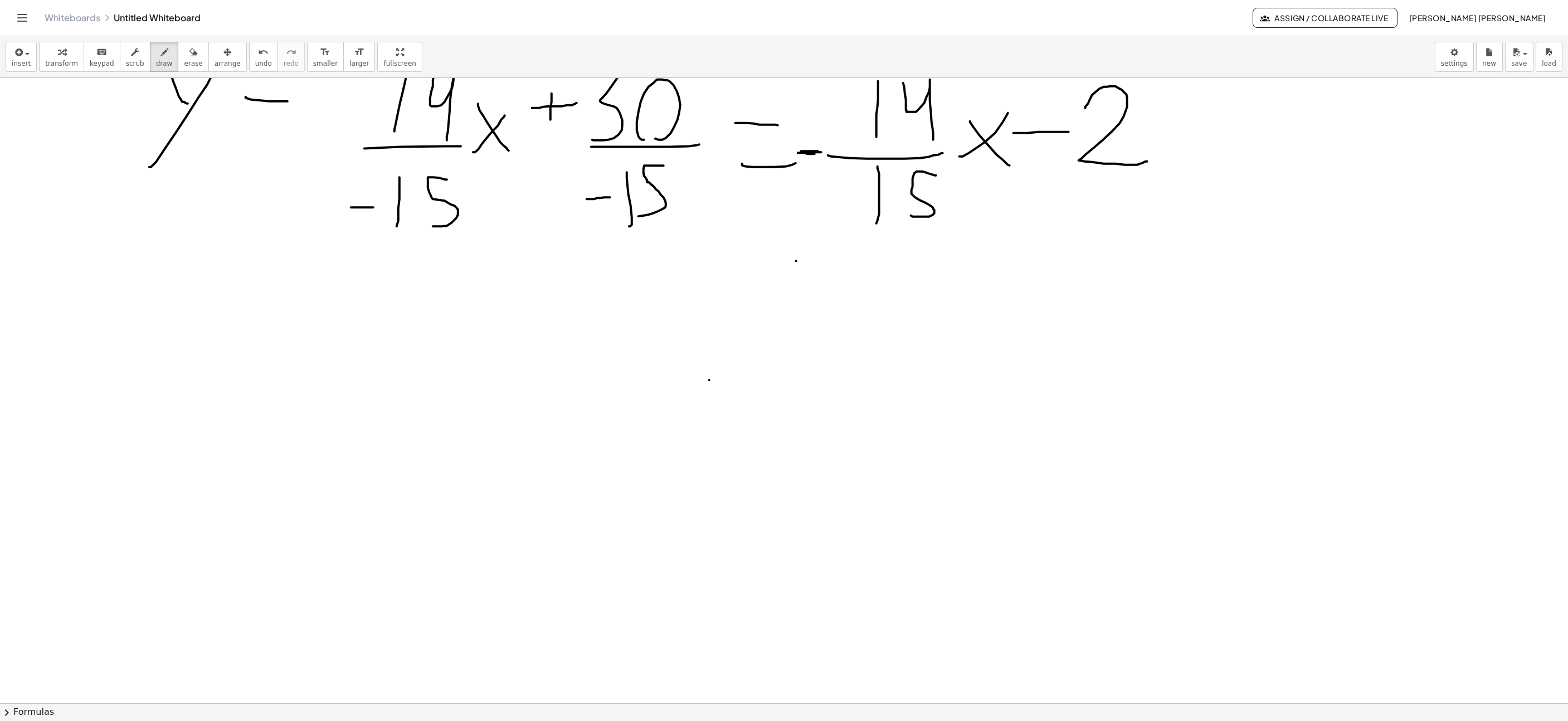
drag, startPoint x: 399, startPoint y: 364, endPoint x: 445, endPoint y: 312, distance: 69.4
drag, startPoint x: 415, startPoint y: 315, endPoint x: 487, endPoint y: 337, distance: 75.3
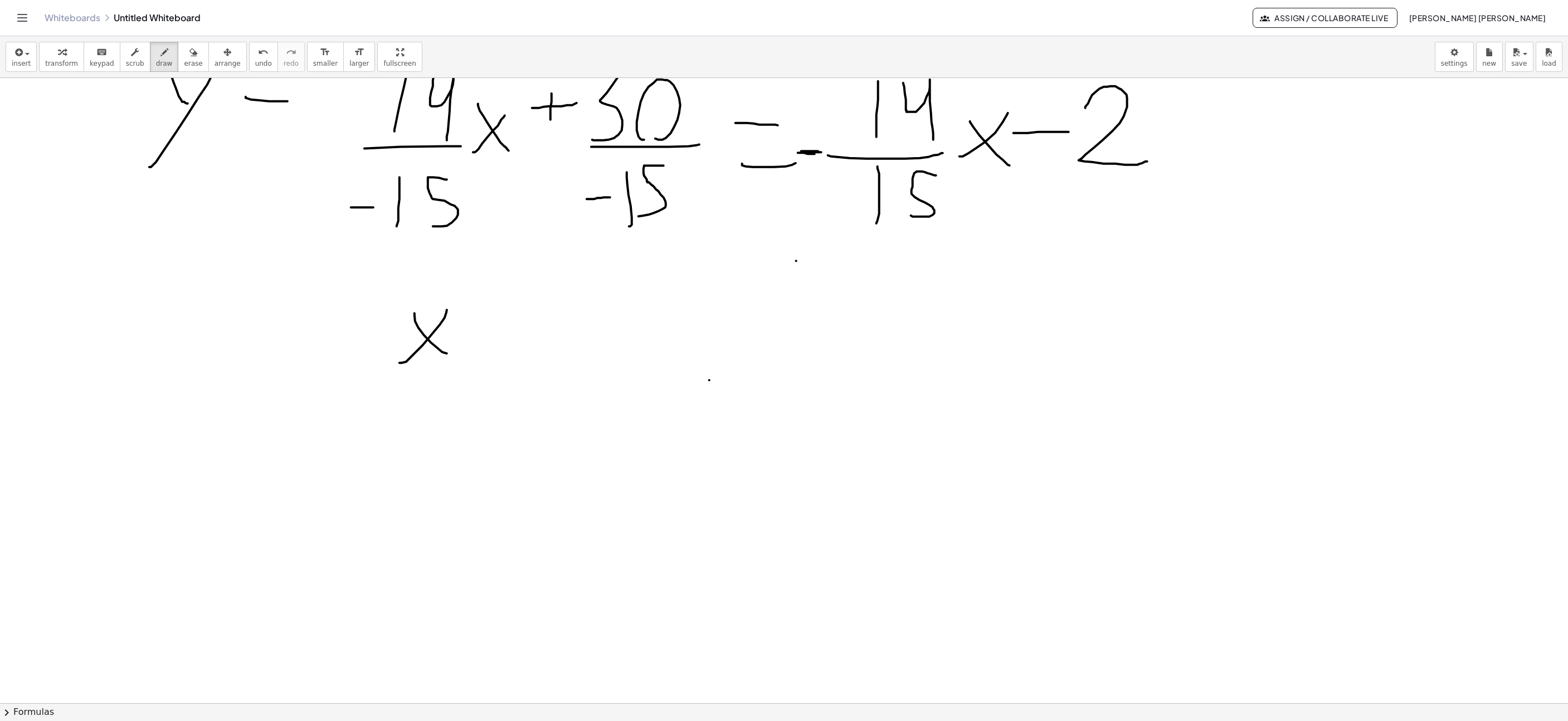
drag, startPoint x: 488, startPoint y: 330, endPoint x: 511, endPoint y: 335, distance: 23.5
drag, startPoint x: 475, startPoint y: 356, endPoint x: 505, endPoint y: 362, distance: 30.6
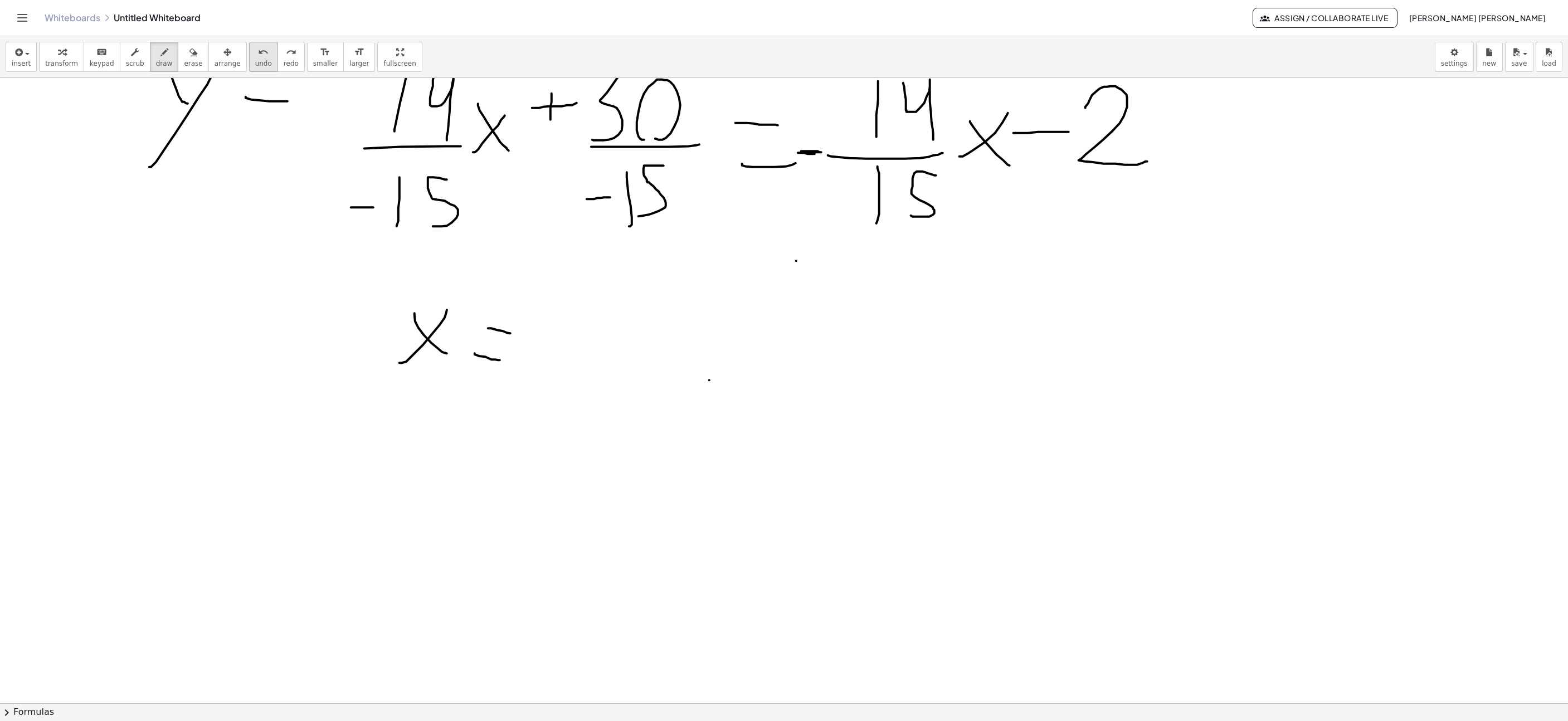
click at [255, 53] on div "undo" at bounding box center [263, 52] width 17 height 14
drag, startPoint x: 572, startPoint y: 286, endPoint x: 582, endPoint y: 303, distance: 19.7
drag, startPoint x: 717, startPoint y: 398, endPoint x: 763, endPoint y: 326, distance: 85.4
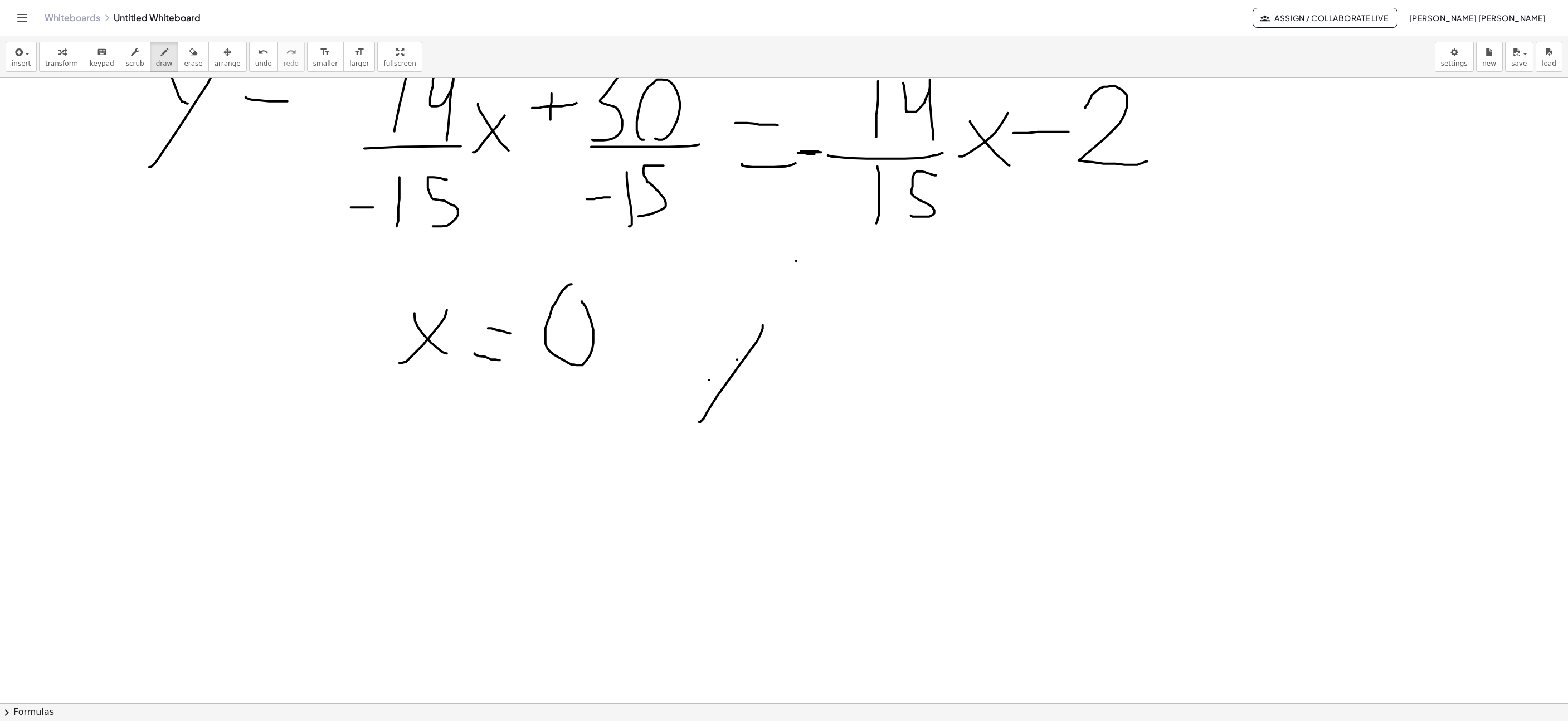
drag, startPoint x: 737, startPoint y: 362, endPoint x: 716, endPoint y: 320, distance: 47.0
drag, startPoint x: 800, startPoint y: 323, endPoint x: 824, endPoint y: 326, distance: 24.2
drag, startPoint x: 790, startPoint y: 358, endPoint x: 829, endPoint y: 363, distance: 39.3
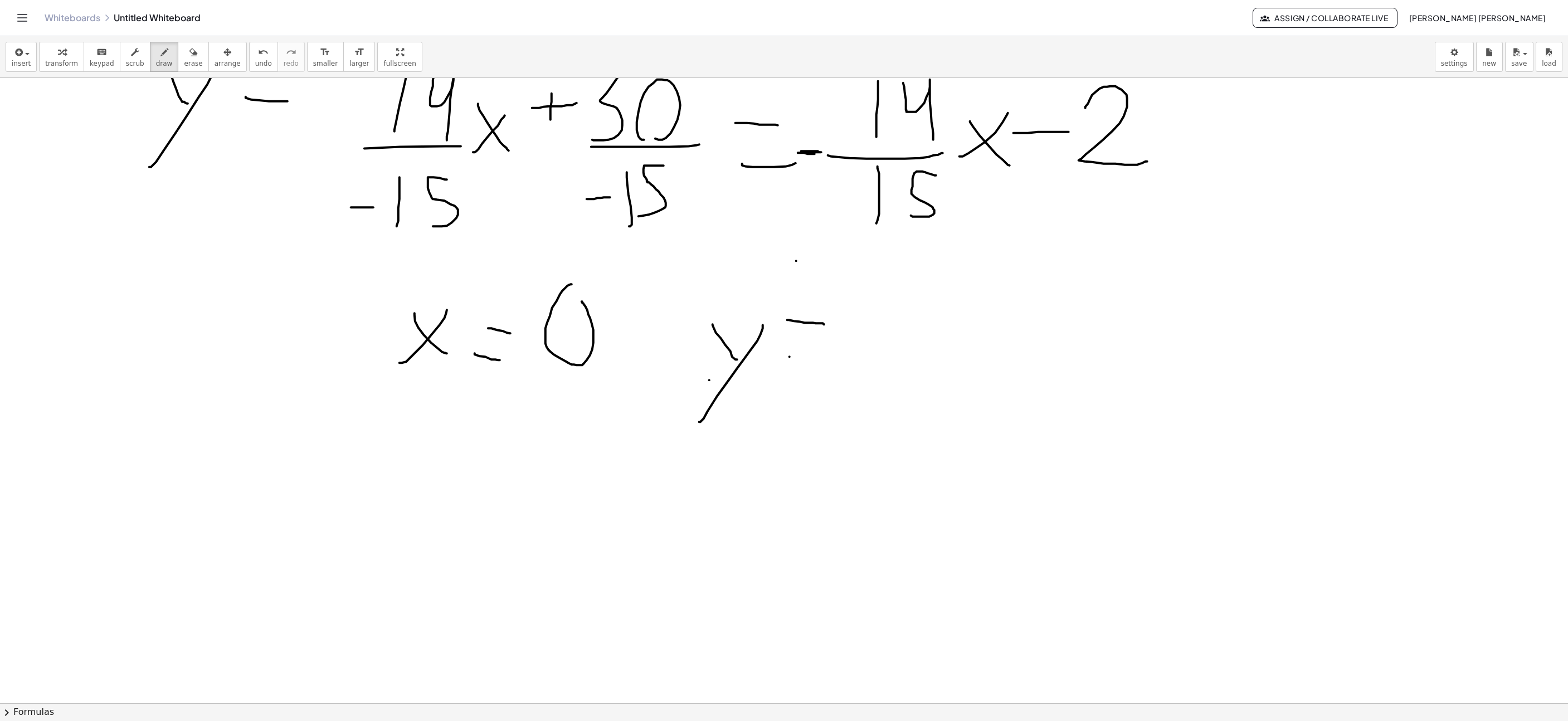
drag, startPoint x: 882, startPoint y: 359, endPoint x: 880, endPoint y: 282, distance: 77.0
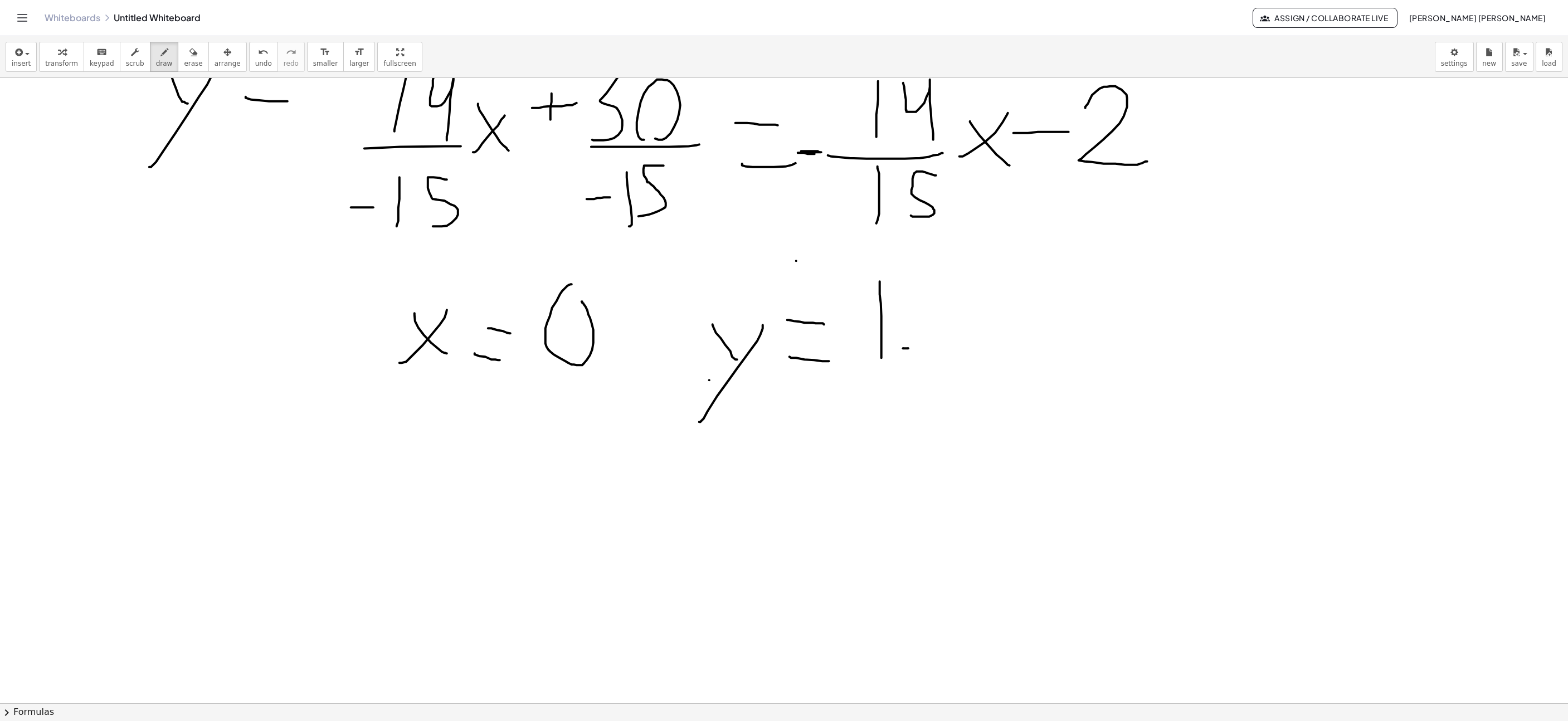
drag, startPoint x: 963, startPoint y: 279, endPoint x: 966, endPoint y: 336, distance: 57.1
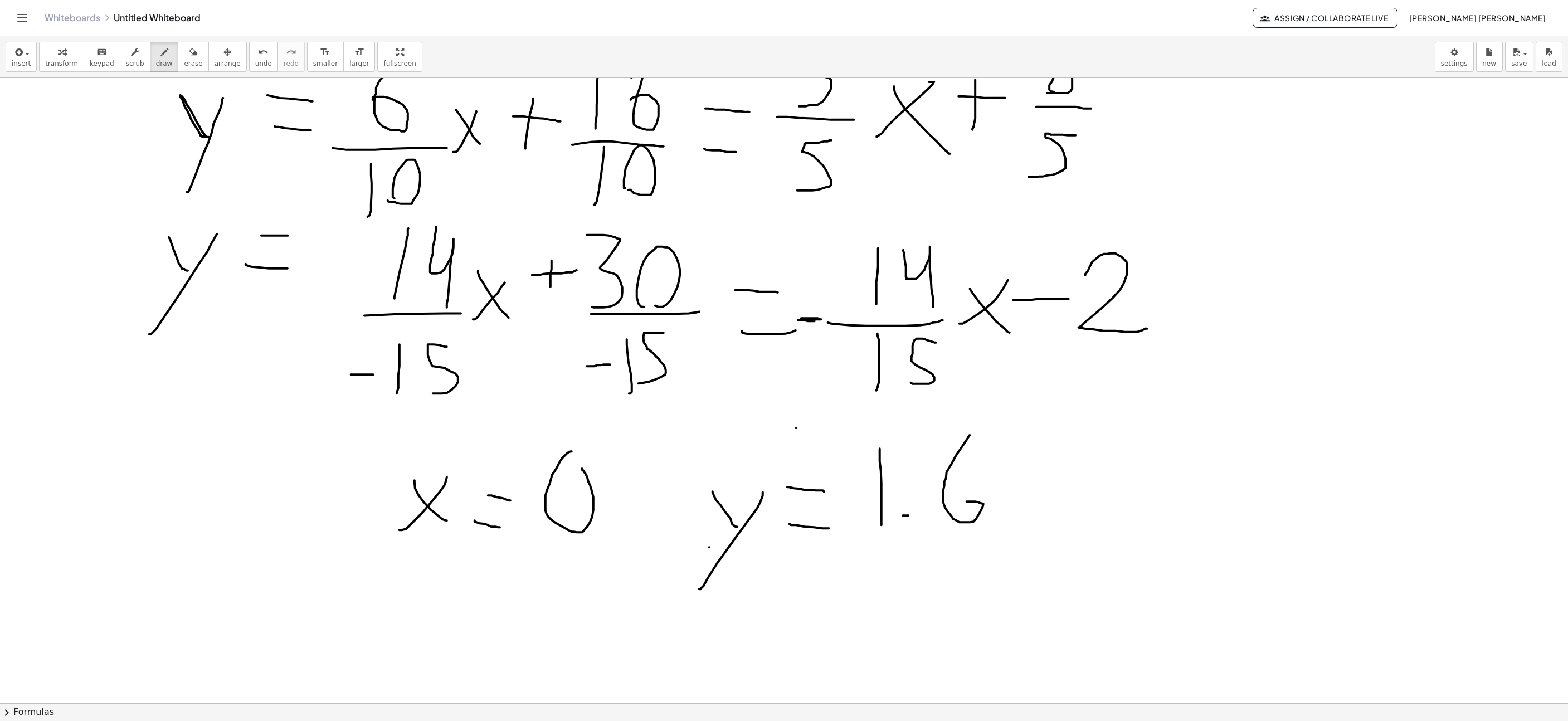
scroll to position [5176, 390]
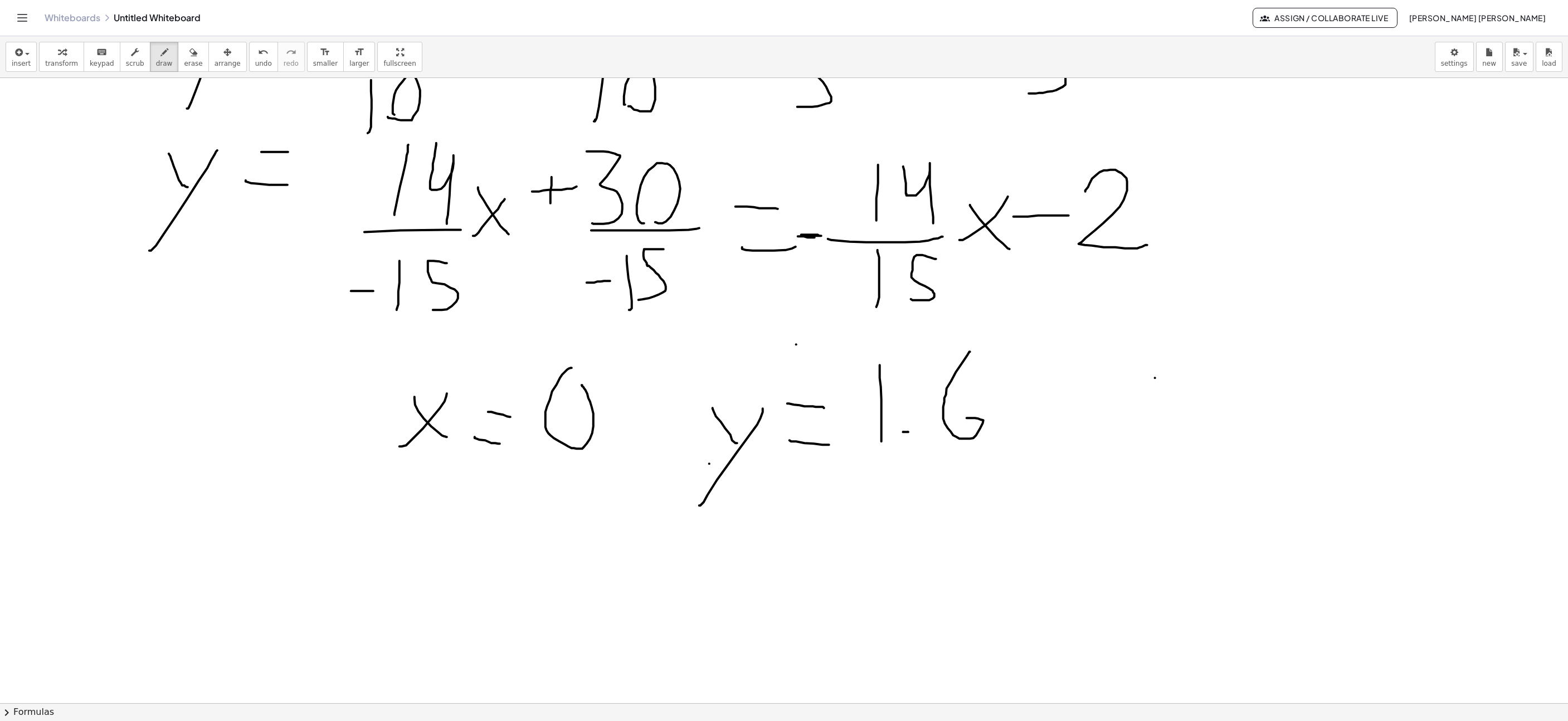
drag, startPoint x: 1155, startPoint y: 380, endPoint x: 1154, endPoint y: 353, distance: 27.0
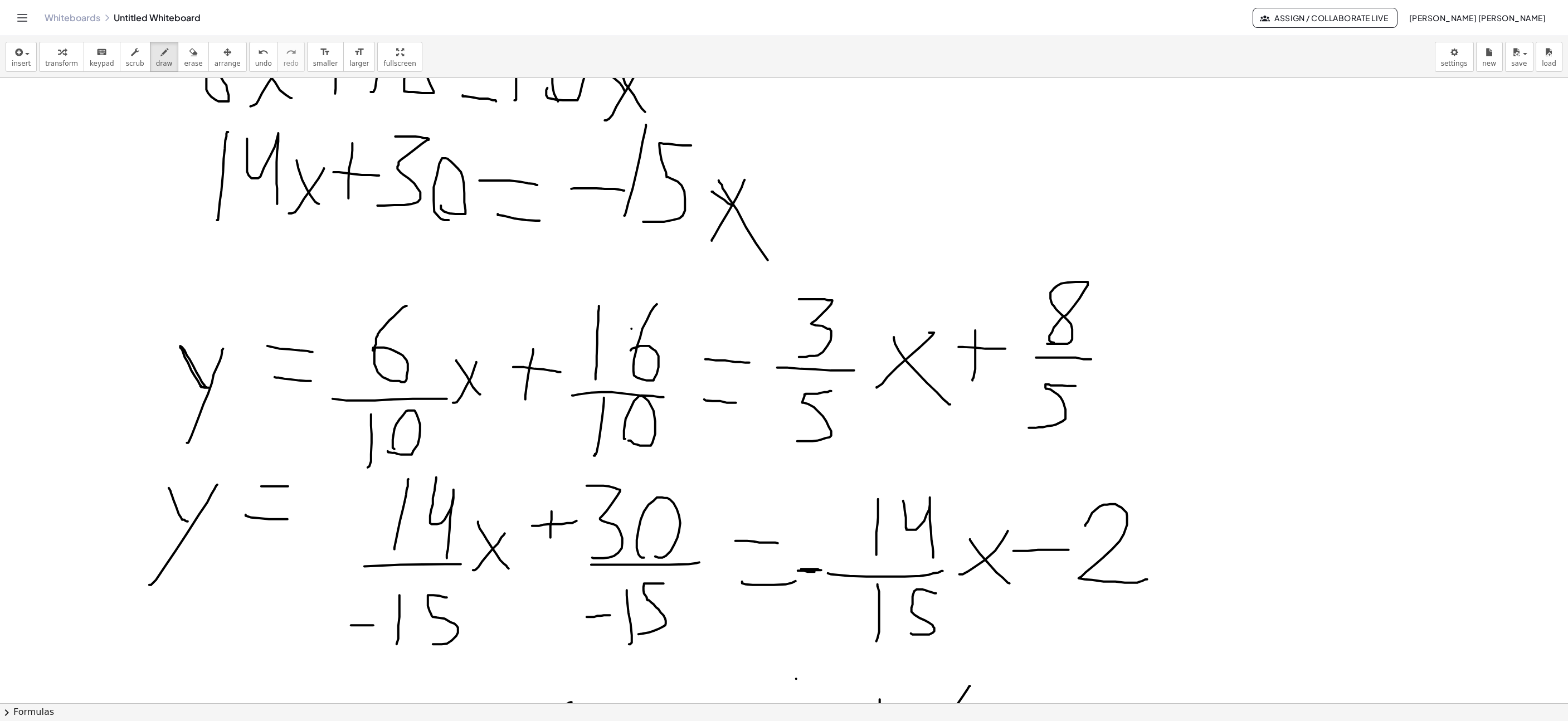
scroll to position [4675, 390]
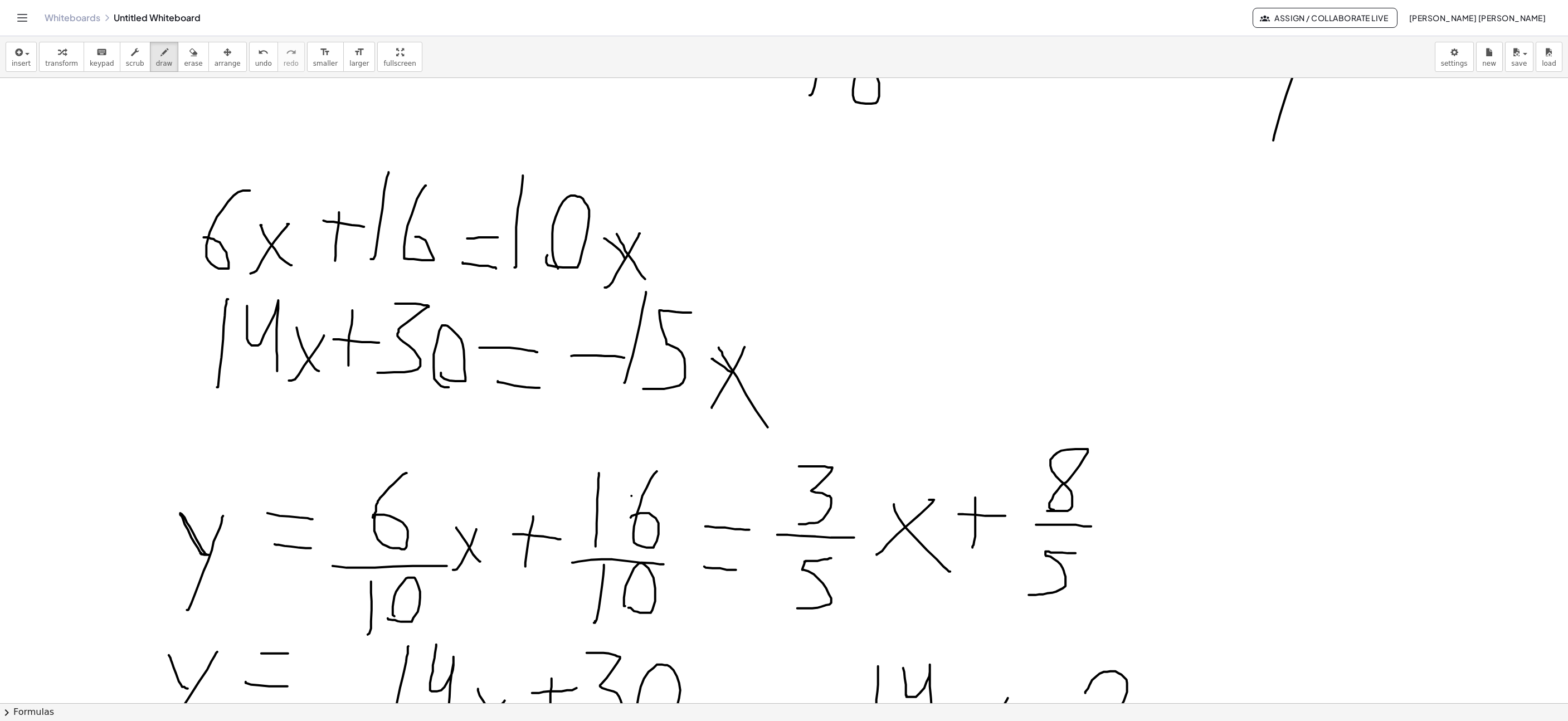
drag, startPoint x: 988, startPoint y: 338, endPoint x: 1028, endPoint y: 231, distance: 114.2
drag, startPoint x: 995, startPoint y: 272, endPoint x: 977, endPoint y: 222, distance: 53.1
drag, startPoint x: 1057, startPoint y: 226, endPoint x: 1081, endPoint y: 224, distance: 24.1
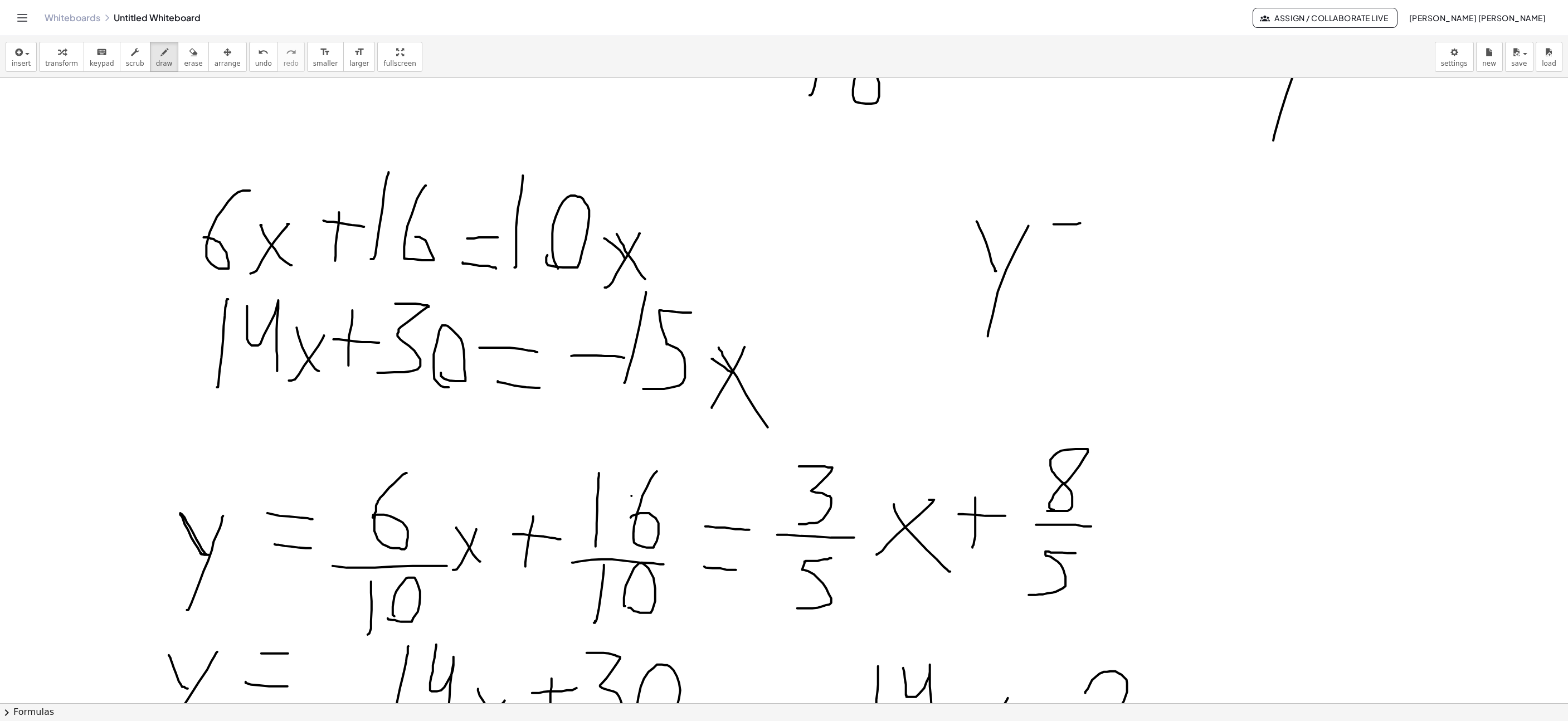
drag, startPoint x: 1059, startPoint y: 261, endPoint x: 1109, endPoint y: 262, distance: 50.0
drag, startPoint x: 1126, startPoint y: 226, endPoint x: 1178, endPoint y: 263, distance: 63.8
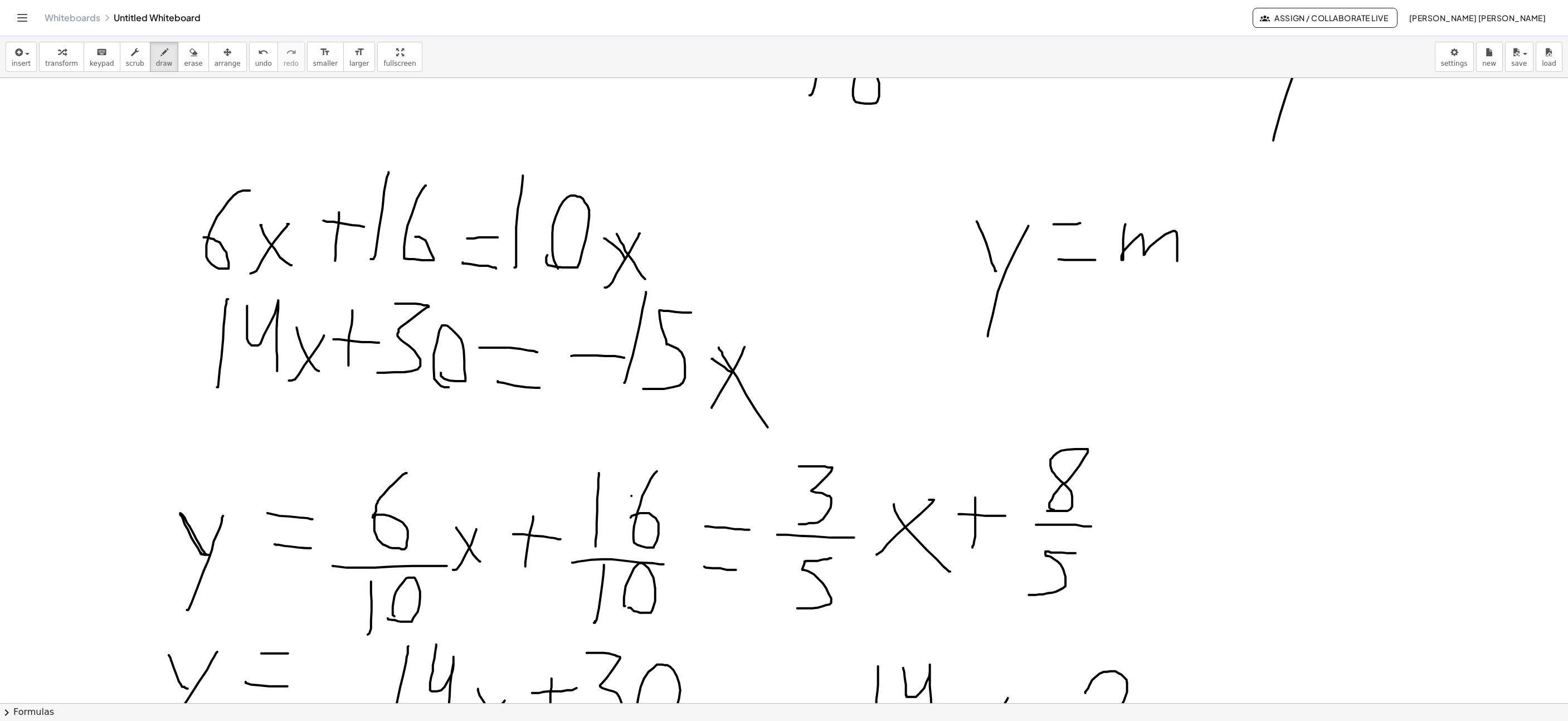
drag, startPoint x: 1217, startPoint y: 263, endPoint x: 1256, endPoint y: 218, distance: 59.5
drag, startPoint x: 1227, startPoint y: 221, endPoint x: 1257, endPoint y: 271, distance: 58.3
drag, startPoint x: 1281, startPoint y: 256, endPoint x: 1284, endPoint y: 213, distance: 43.1
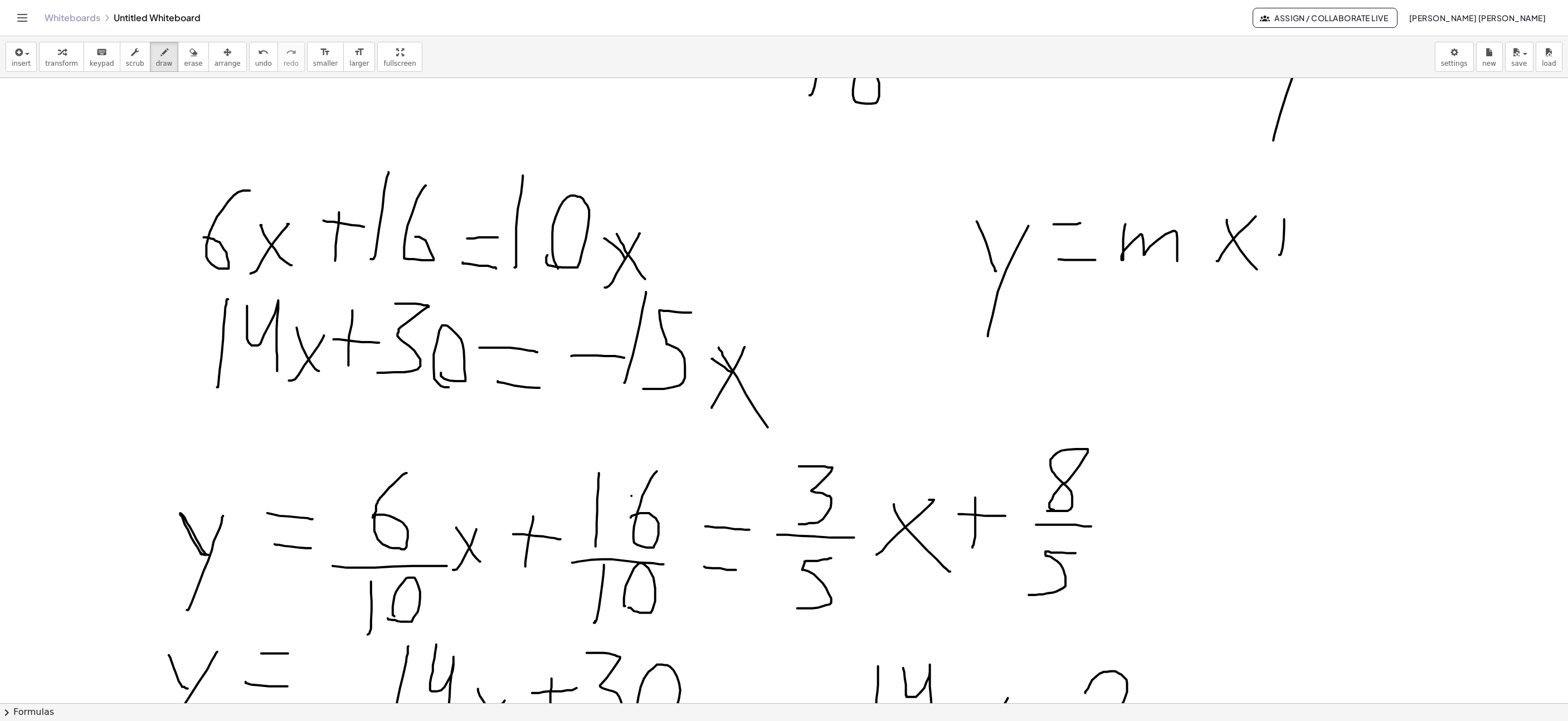
drag, startPoint x: 1265, startPoint y: 233, endPoint x: 1316, endPoint y: 223, distance: 52.0
drag, startPoint x: 1338, startPoint y: 167, endPoint x: 1336, endPoint y: 266, distance: 99.0
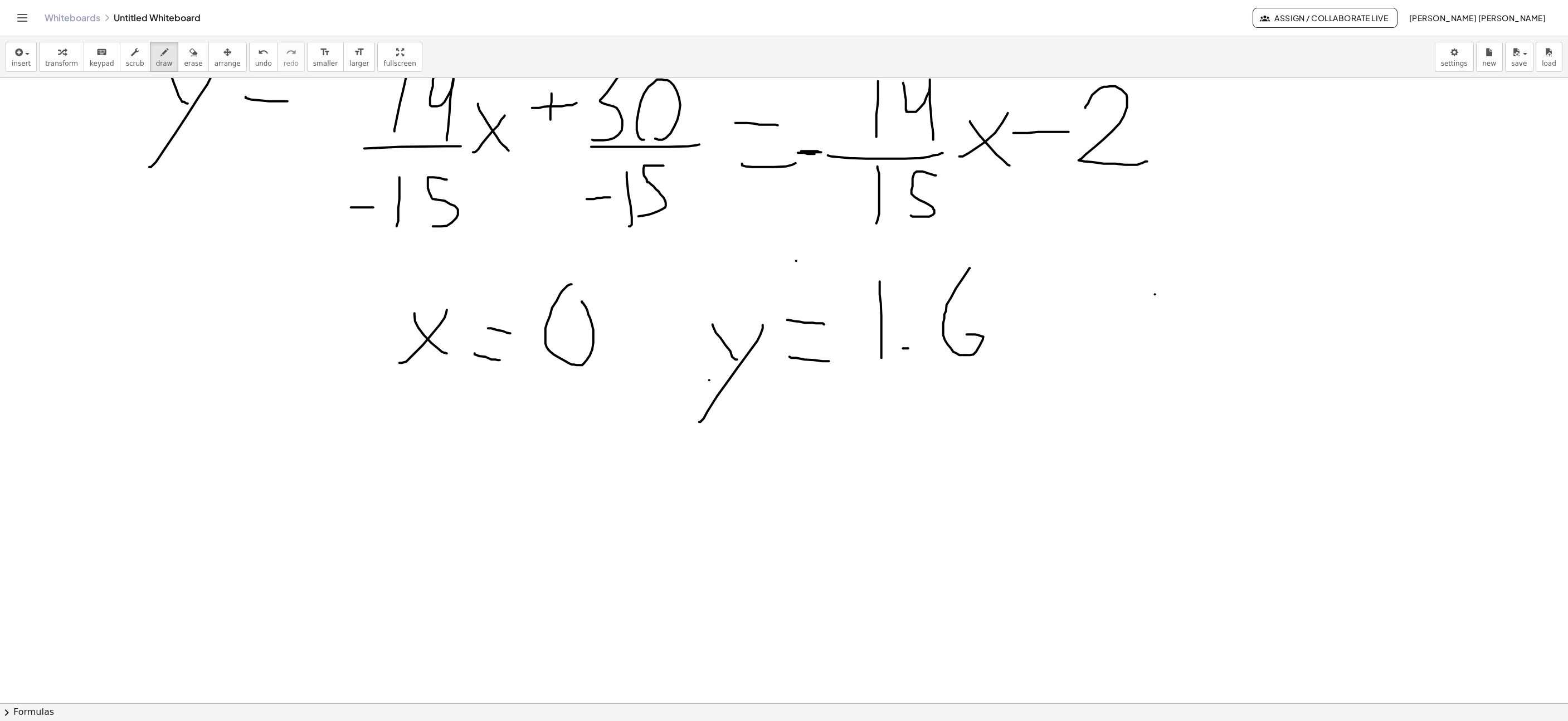
scroll to position [5427, 390]
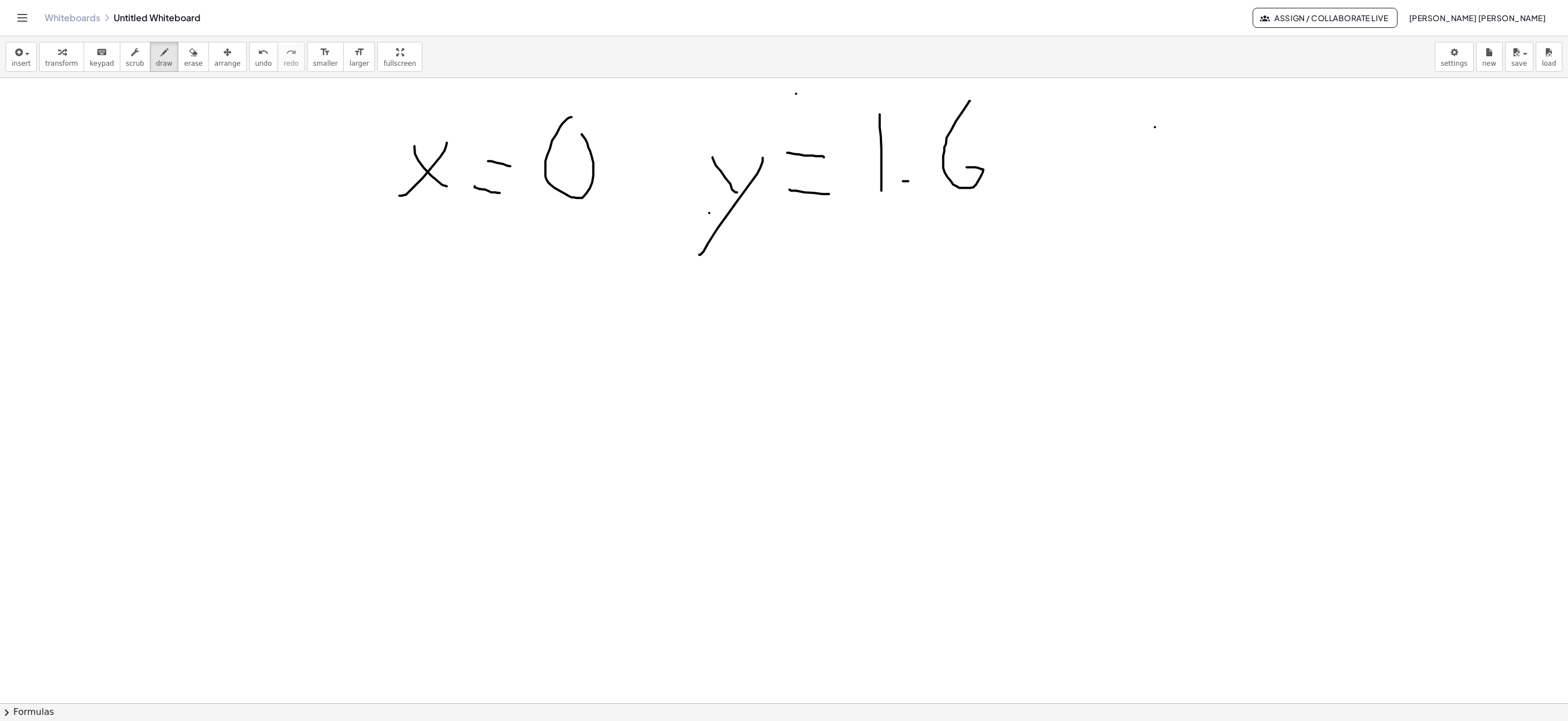
drag, startPoint x: 335, startPoint y: 440, endPoint x: 393, endPoint y: 332, distance: 122.6
drag, startPoint x: 356, startPoint y: 338, endPoint x: 397, endPoint y: 422, distance: 93.5
drag, startPoint x: 474, startPoint y: 325, endPoint x: 418, endPoint y: 403, distance: 96.0
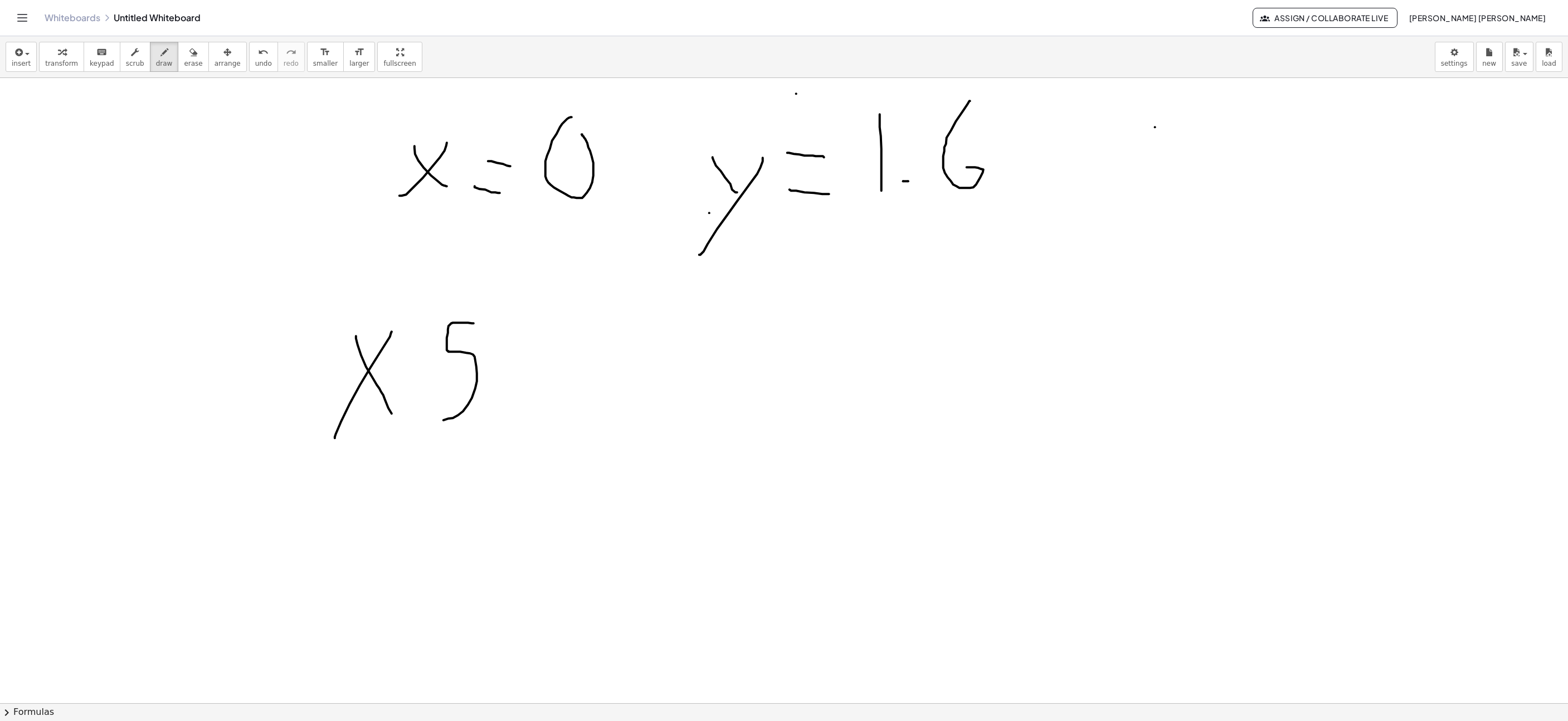
drag, startPoint x: 393, startPoint y: 374, endPoint x: 425, endPoint y: 366, distance: 33.0
drag, startPoint x: 403, startPoint y: 407, endPoint x: 427, endPoint y: 406, distance: 24.0
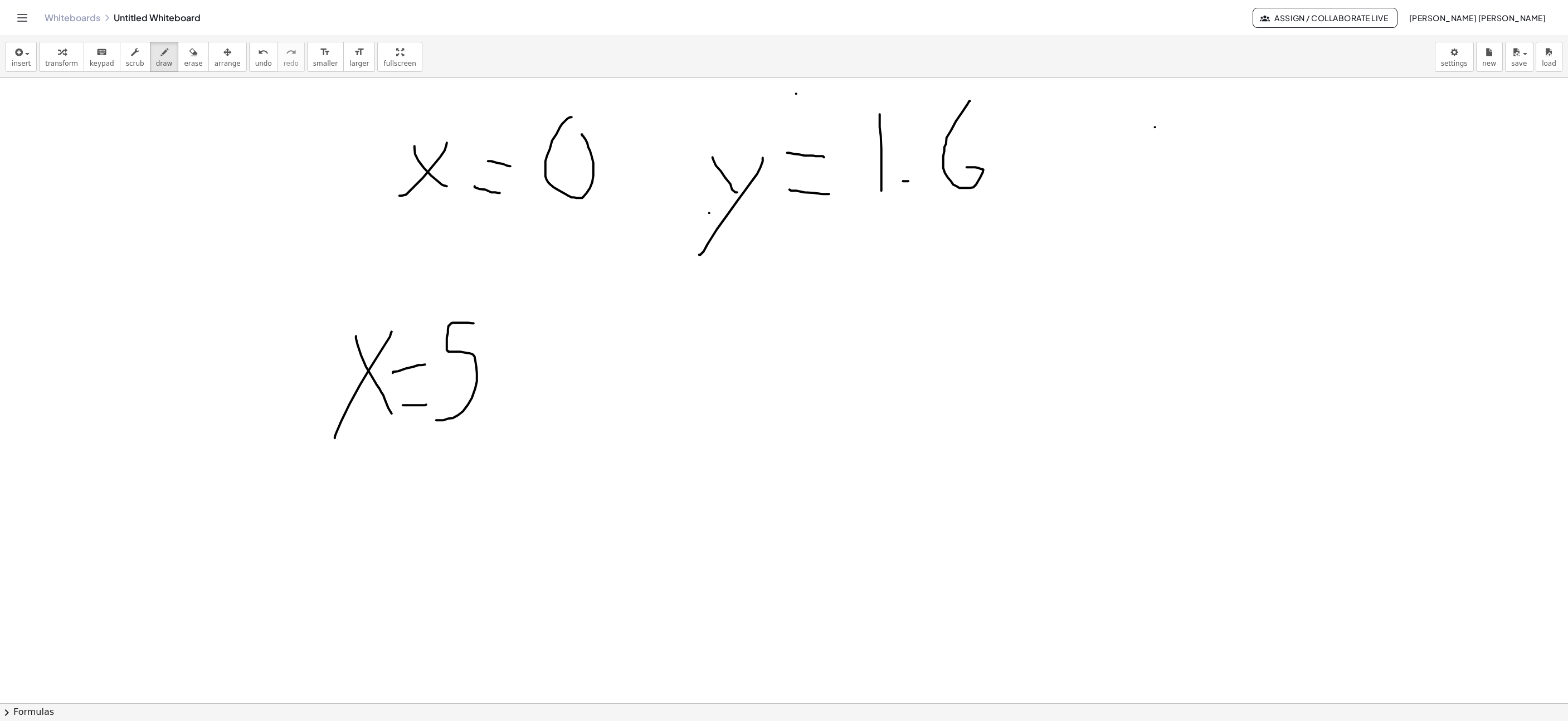
drag, startPoint x: 572, startPoint y: 474, endPoint x: 644, endPoint y: 390, distance: 110.6
drag, startPoint x: 628, startPoint y: 406, endPoint x: 602, endPoint y: 359, distance: 53.7
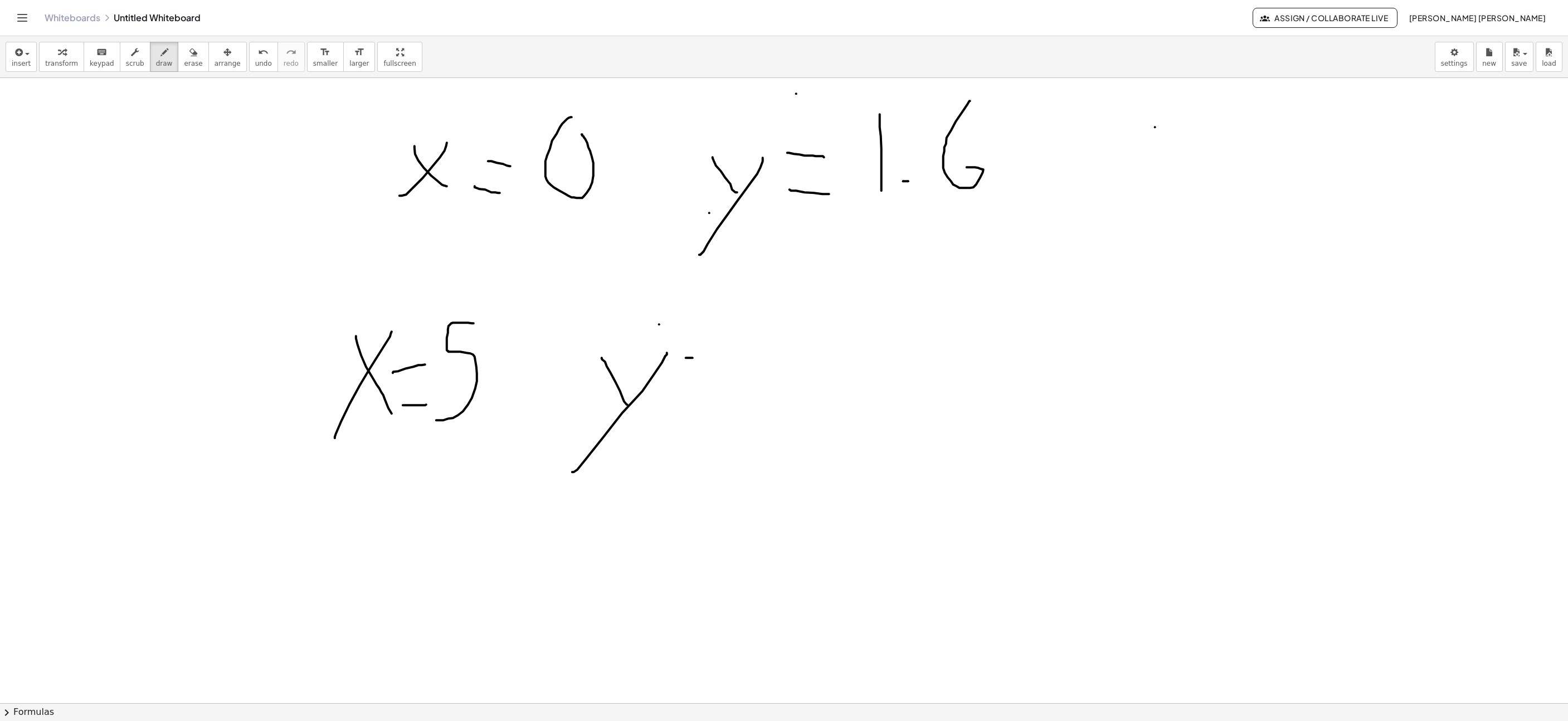
drag, startPoint x: 692, startPoint y: 359, endPoint x: 753, endPoint y: 367, distance: 61.5
drag, startPoint x: 705, startPoint y: 400, endPoint x: 750, endPoint y: 393, distance: 45.5
drag, startPoint x: 824, startPoint y: 320, endPoint x: 826, endPoint y: 409, distance: 89.0
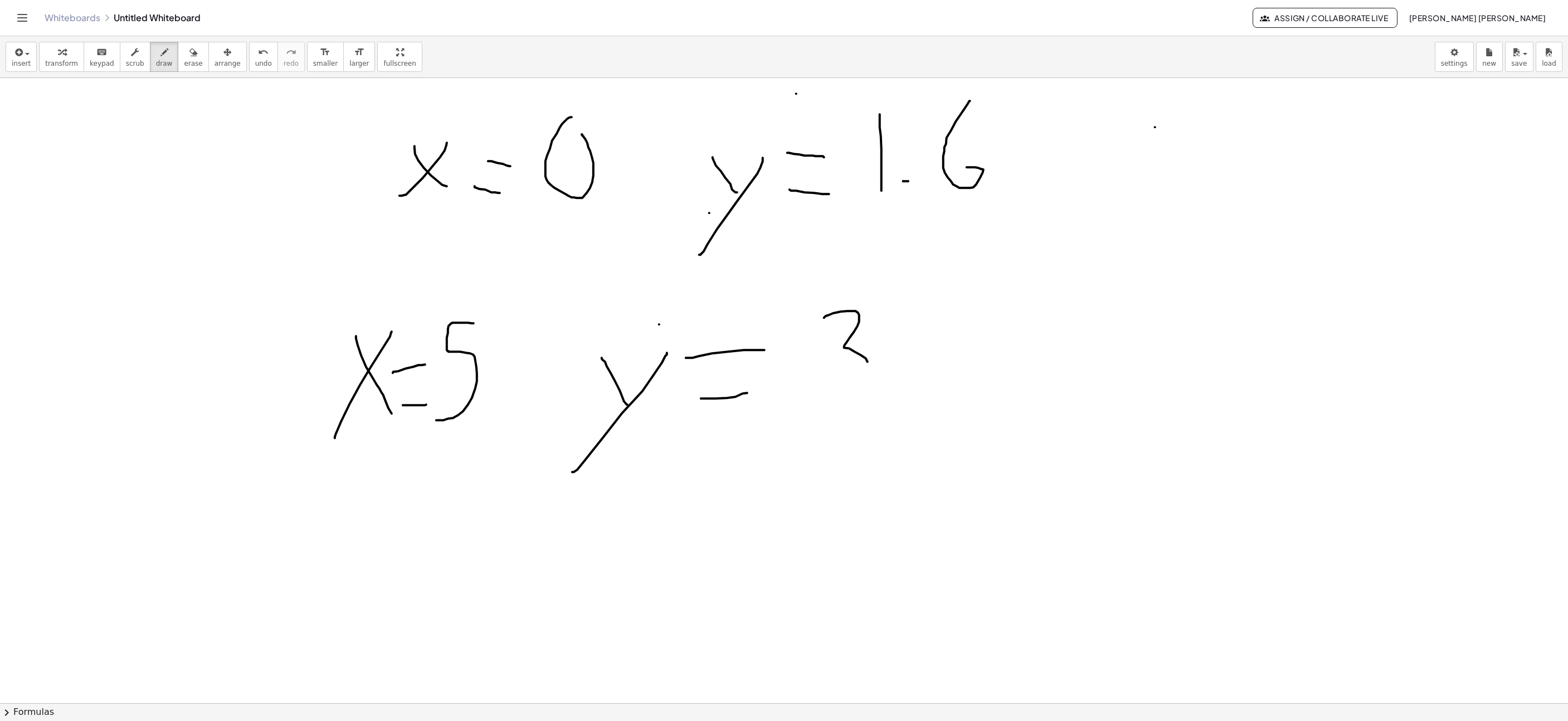
drag, startPoint x: 849, startPoint y: 427, endPoint x: 909, endPoint y: 427, distance: 60.0
drag, startPoint x: 880, startPoint y: 448, endPoint x: 809, endPoint y: 524, distance: 104.0
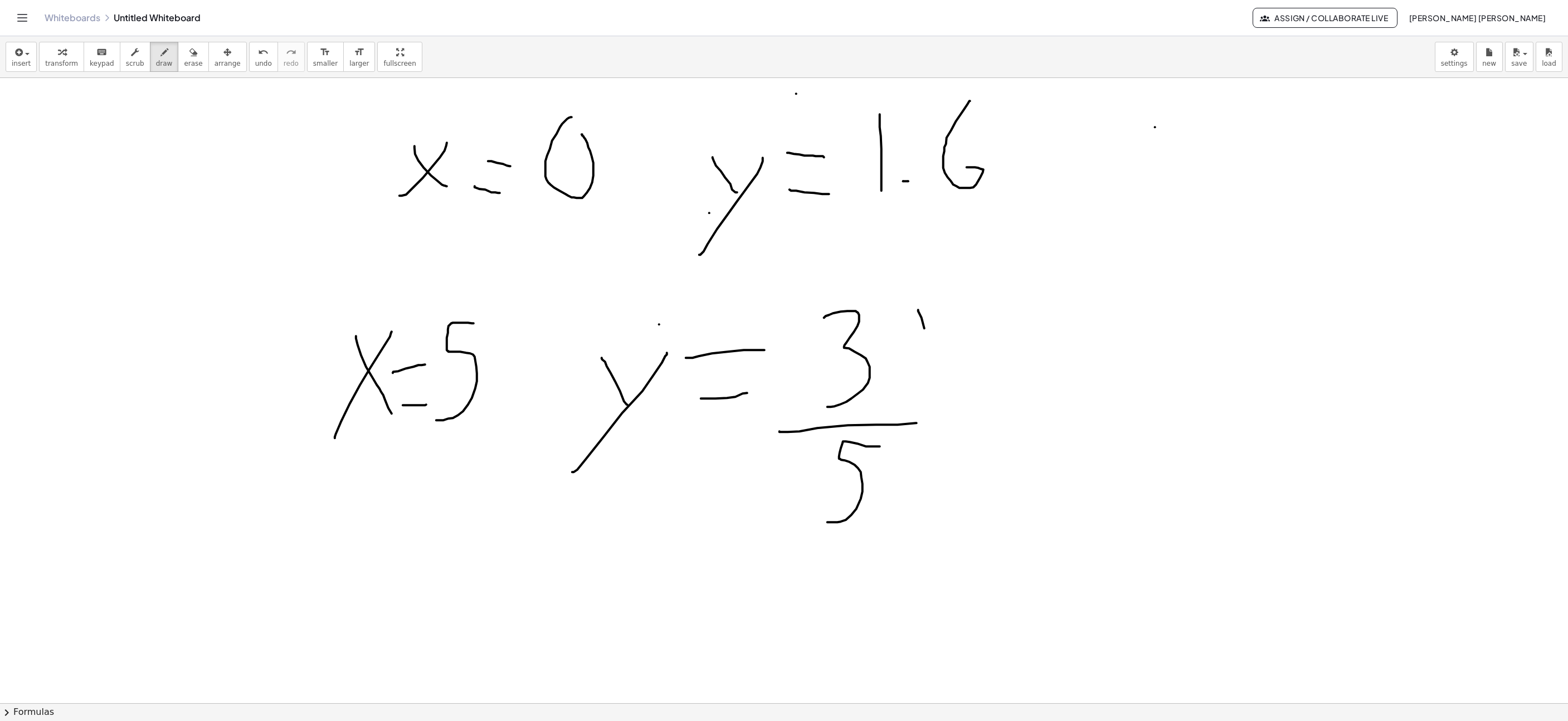
drag, startPoint x: 918, startPoint y: 312, endPoint x: 925, endPoint y: 526, distance: 214.1
drag, startPoint x: 759, startPoint y: 307, endPoint x: 784, endPoint y: 536, distance: 230.4
drag, startPoint x: 1012, startPoint y: 331, endPoint x: 1014, endPoint y: 431, distance: 100.0
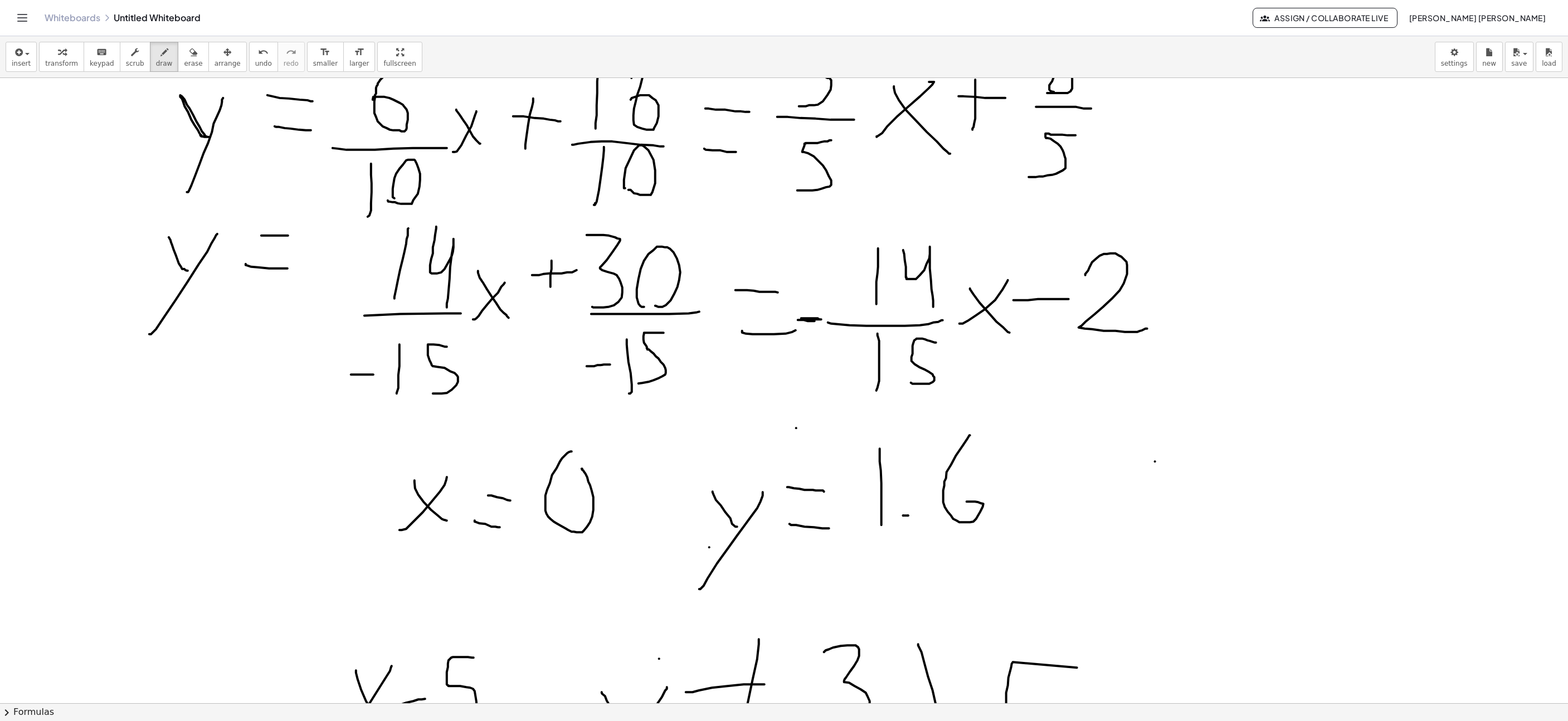
scroll to position [4842, 390]
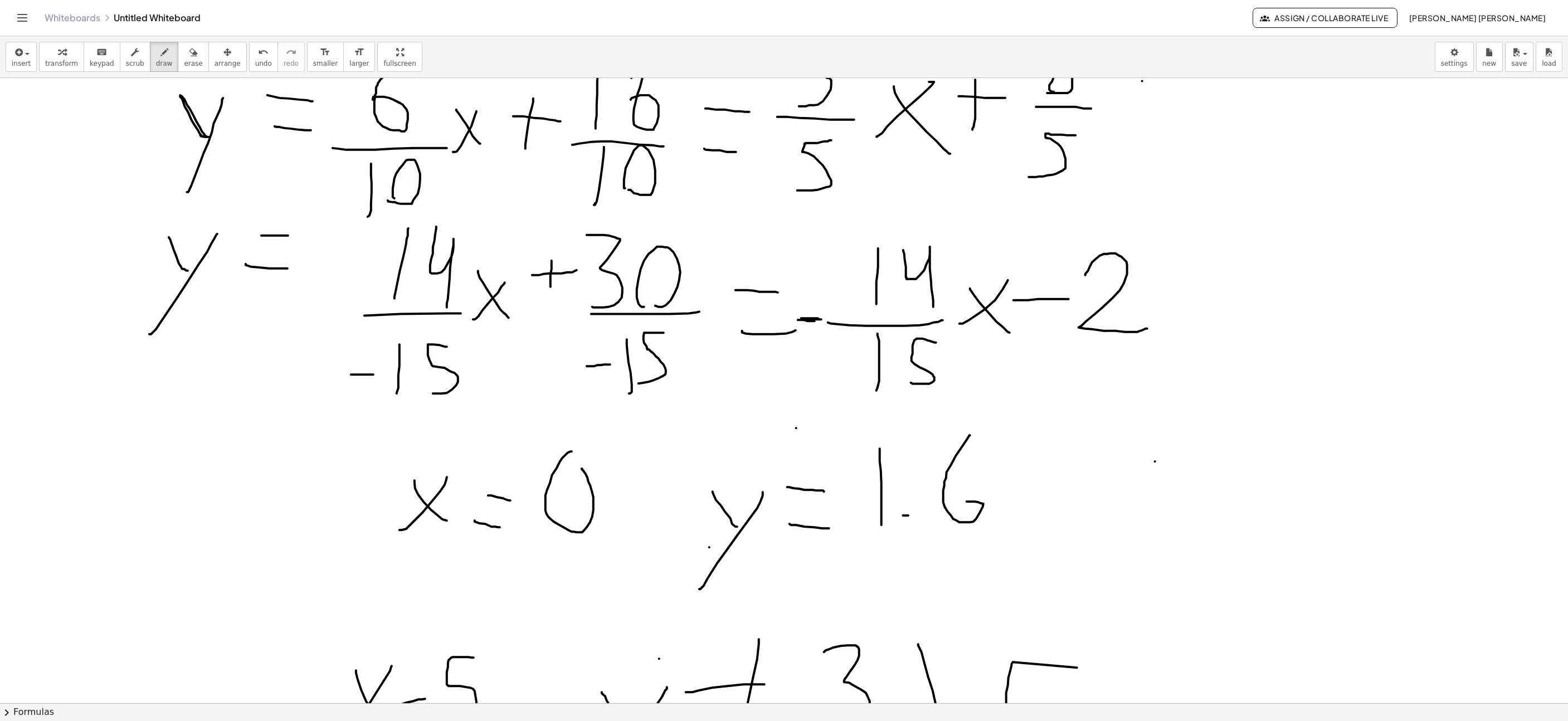
scroll to position [5009, 390]
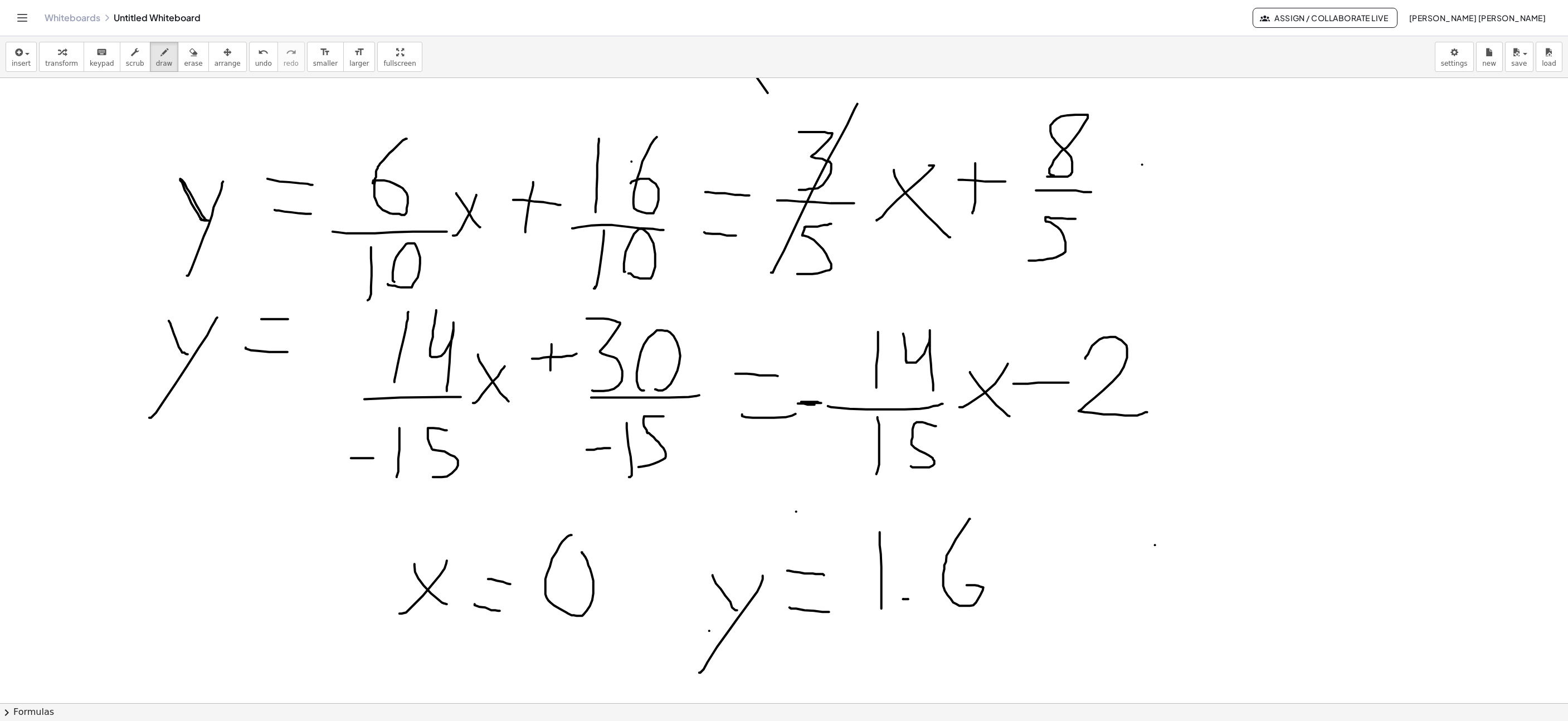
drag, startPoint x: 776, startPoint y: 268, endPoint x: 864, endPoint y: 102, distance: 187.9
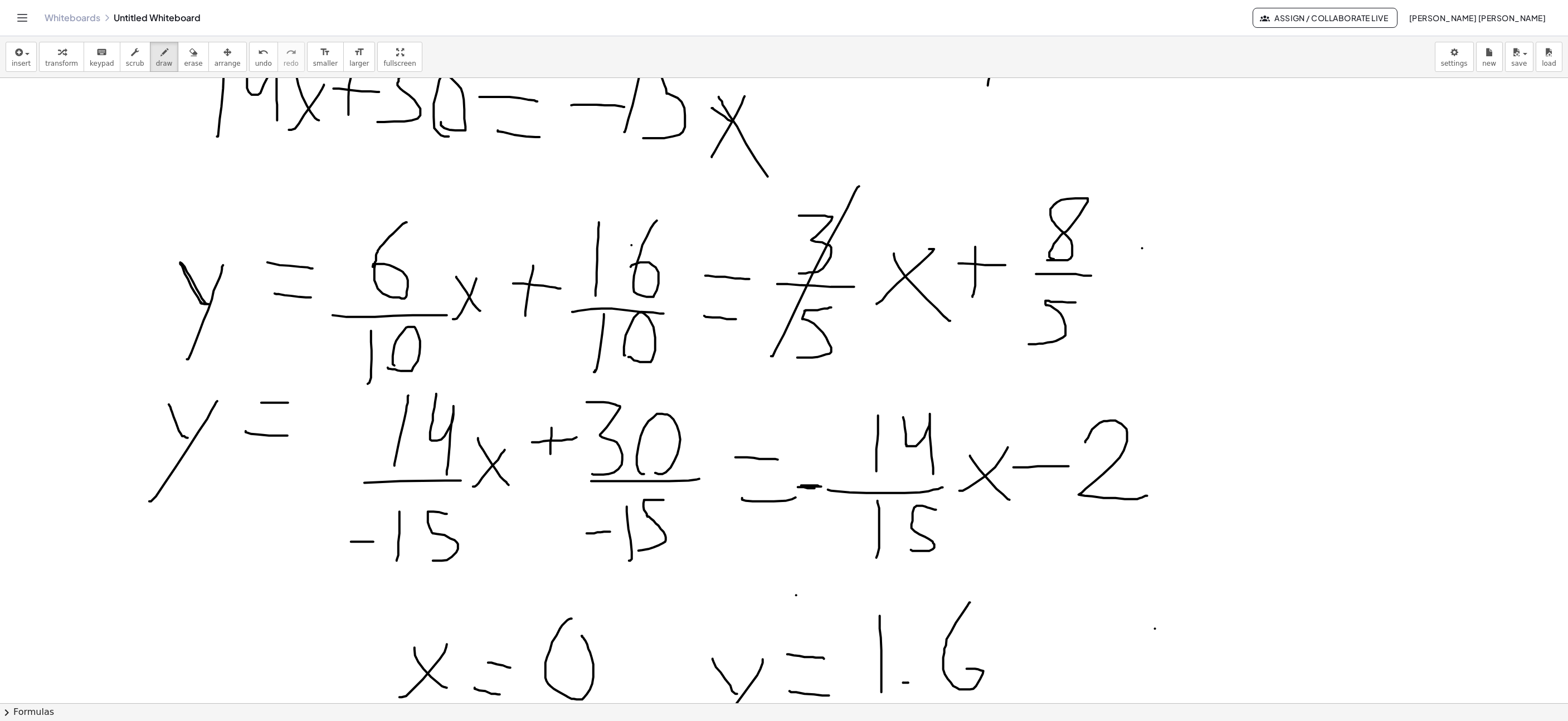
scroll to position [5176, 390]
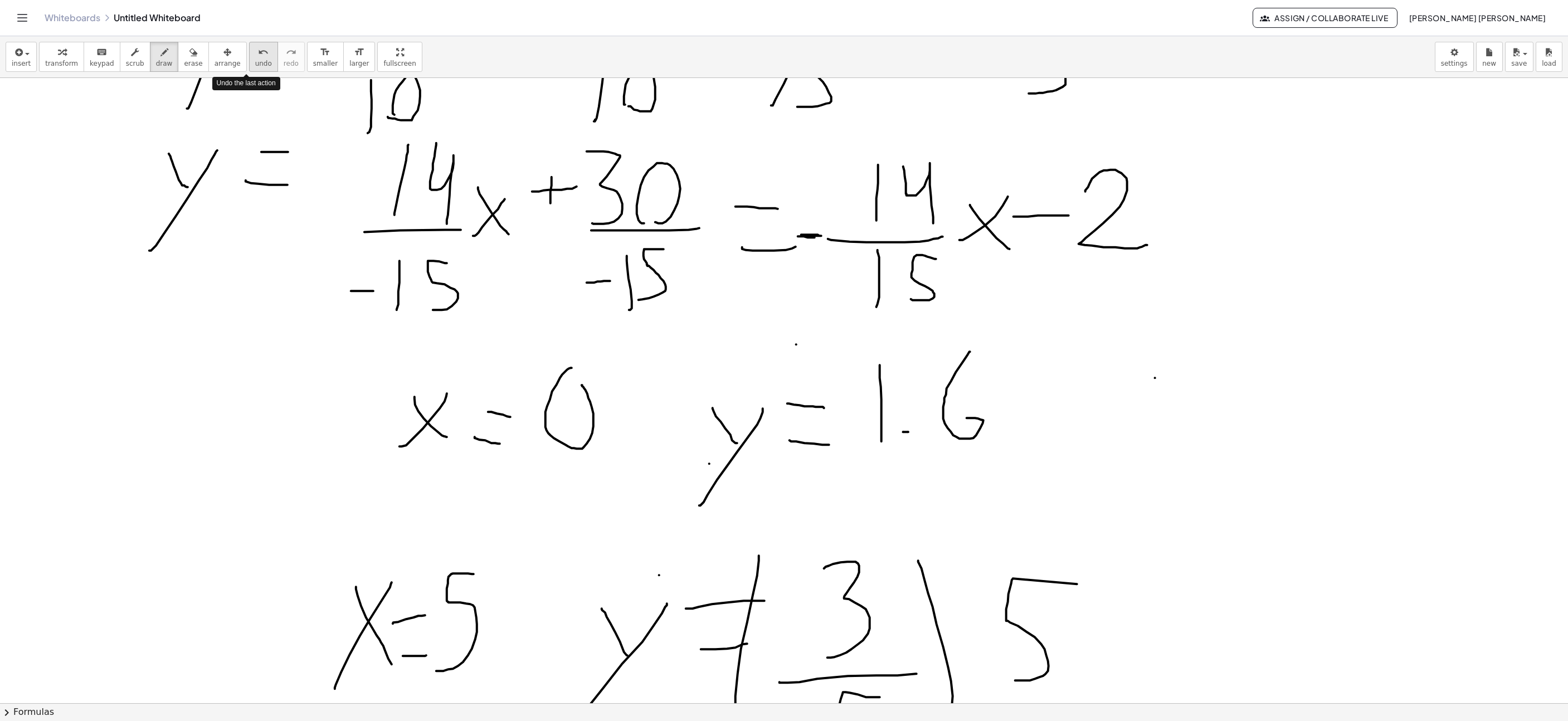
click at [255, 47] on div "undo" at bounding box center [263, 52] width 17 height 14
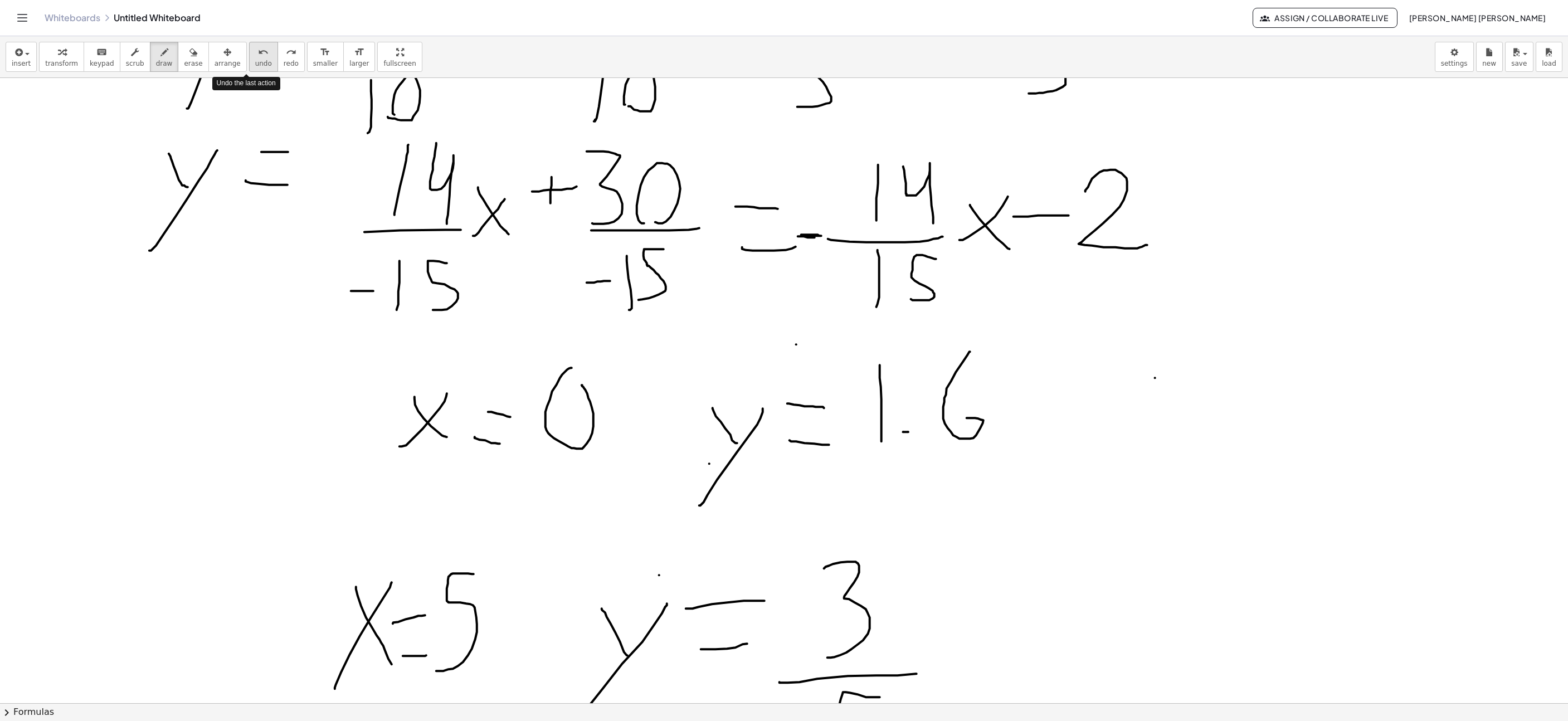
click at [255, 47] on div "undo" at bounding box center [263, 52] width 17 height 14
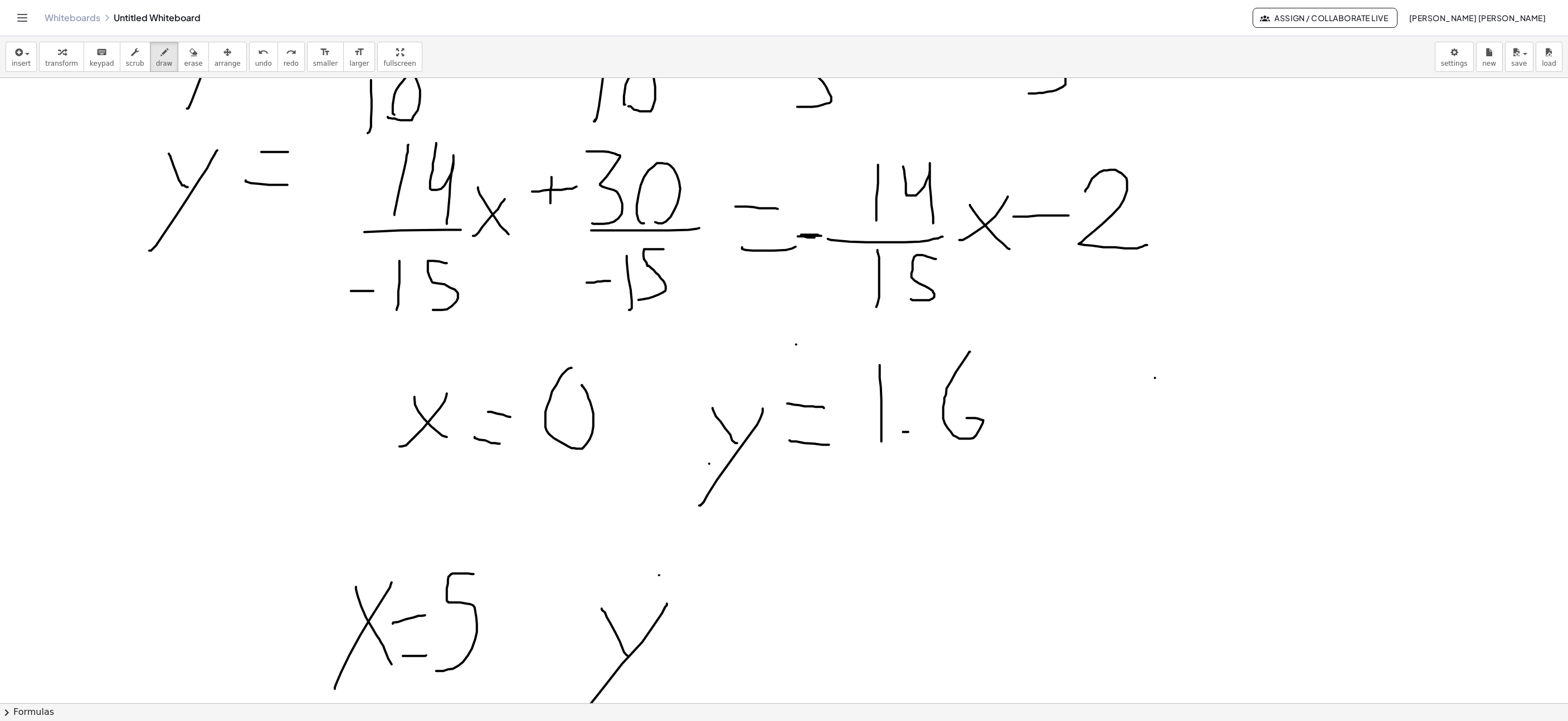
scroll to position [5427, 390]
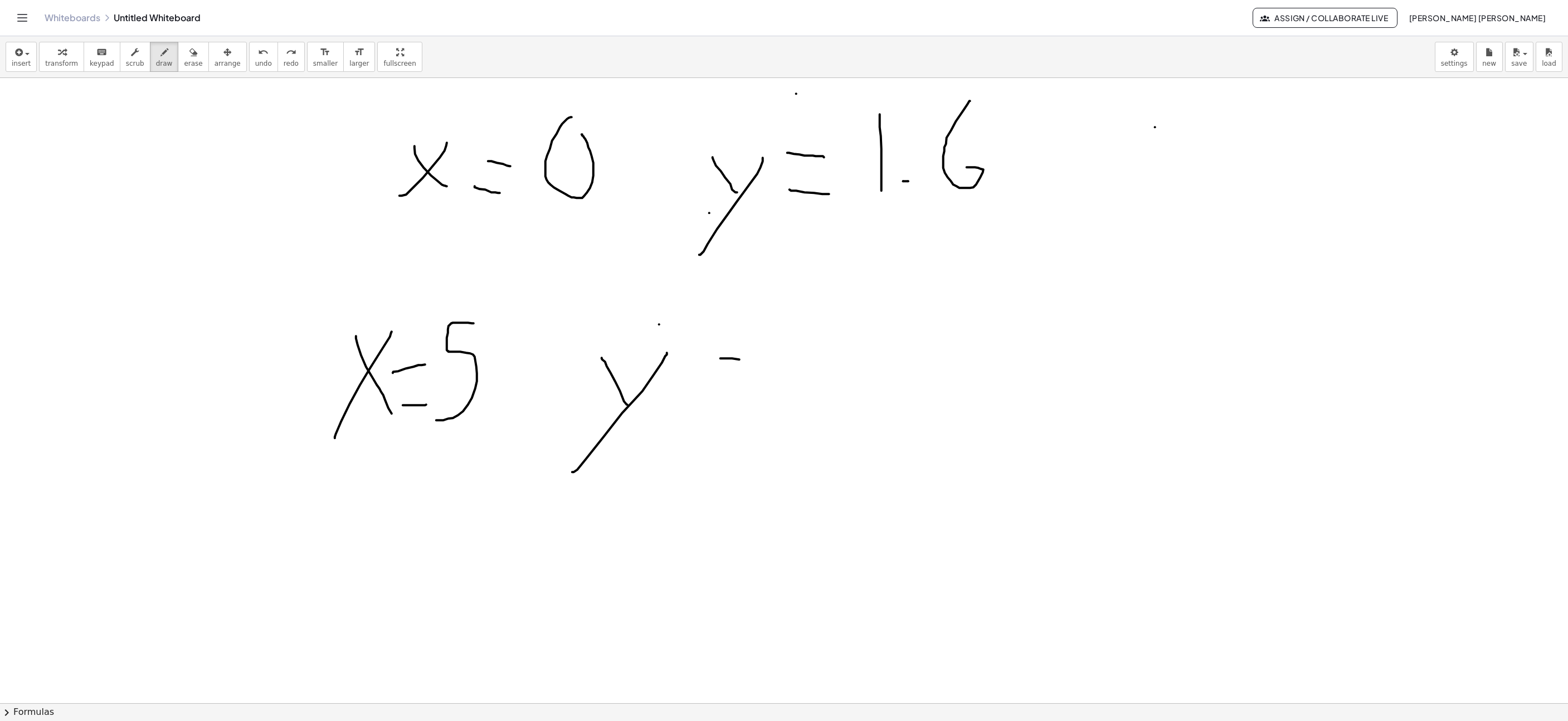
drag, startPoint x: 721, startPoint y: 360, endPoint x: 751, endPoint y: 363, distance: 30.1
drag, startPoint x: 709, startPoint y: 391, endPoint x: 850, endPoint y: 374, distance: 142.0
click at [255, 62] on span "undo" at bounding box center [263, 64] width 17 height 8
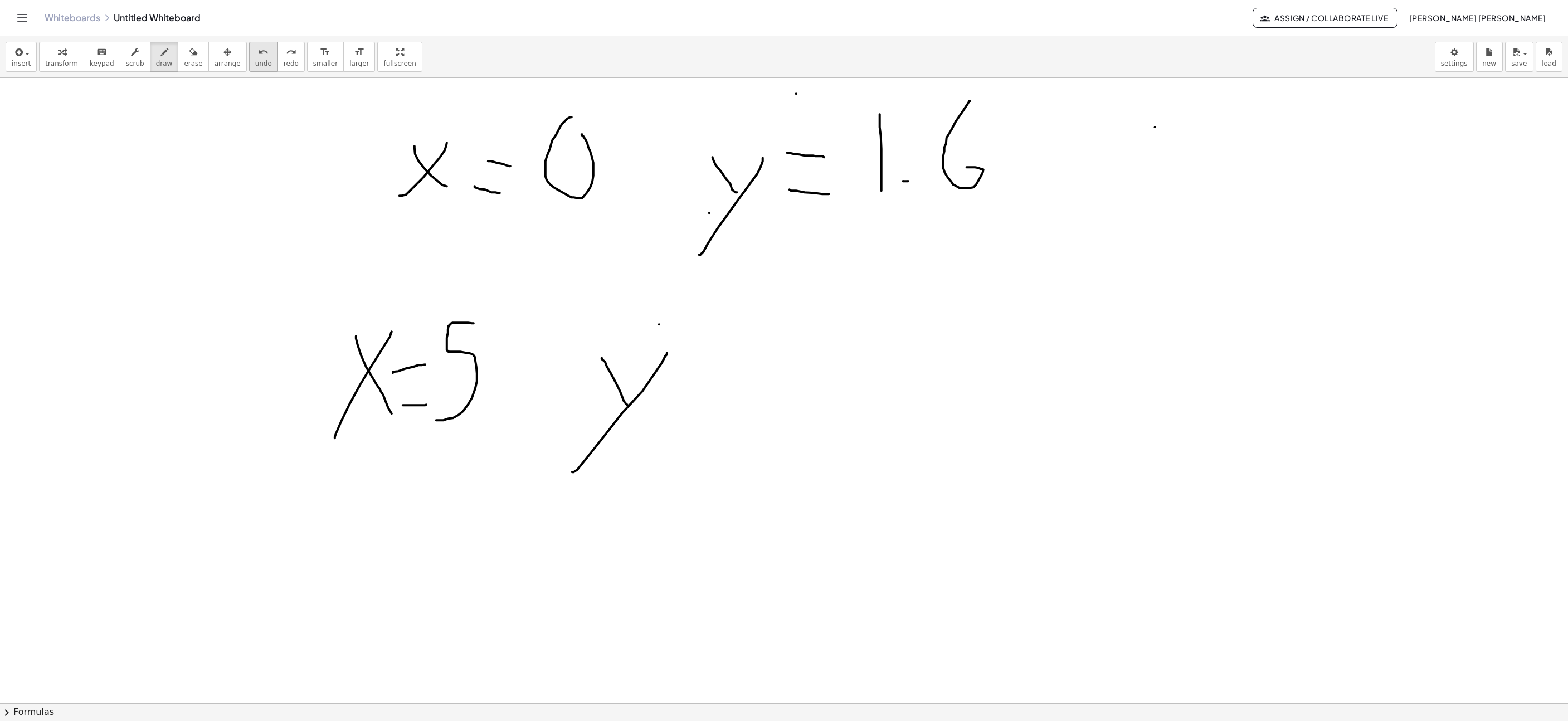
click at [255, 60] on span "undo" at bounding box center [263, 64] width 17 height 8
drag, startPoint x: 698, startPoint y: 362, endPoint x: 767, endPoint y: 367, distance: 69.2
drag, startPoint x: 703, startPoint y: 413, endPoint x: 807, endPoint y: 400, distance: 104.8
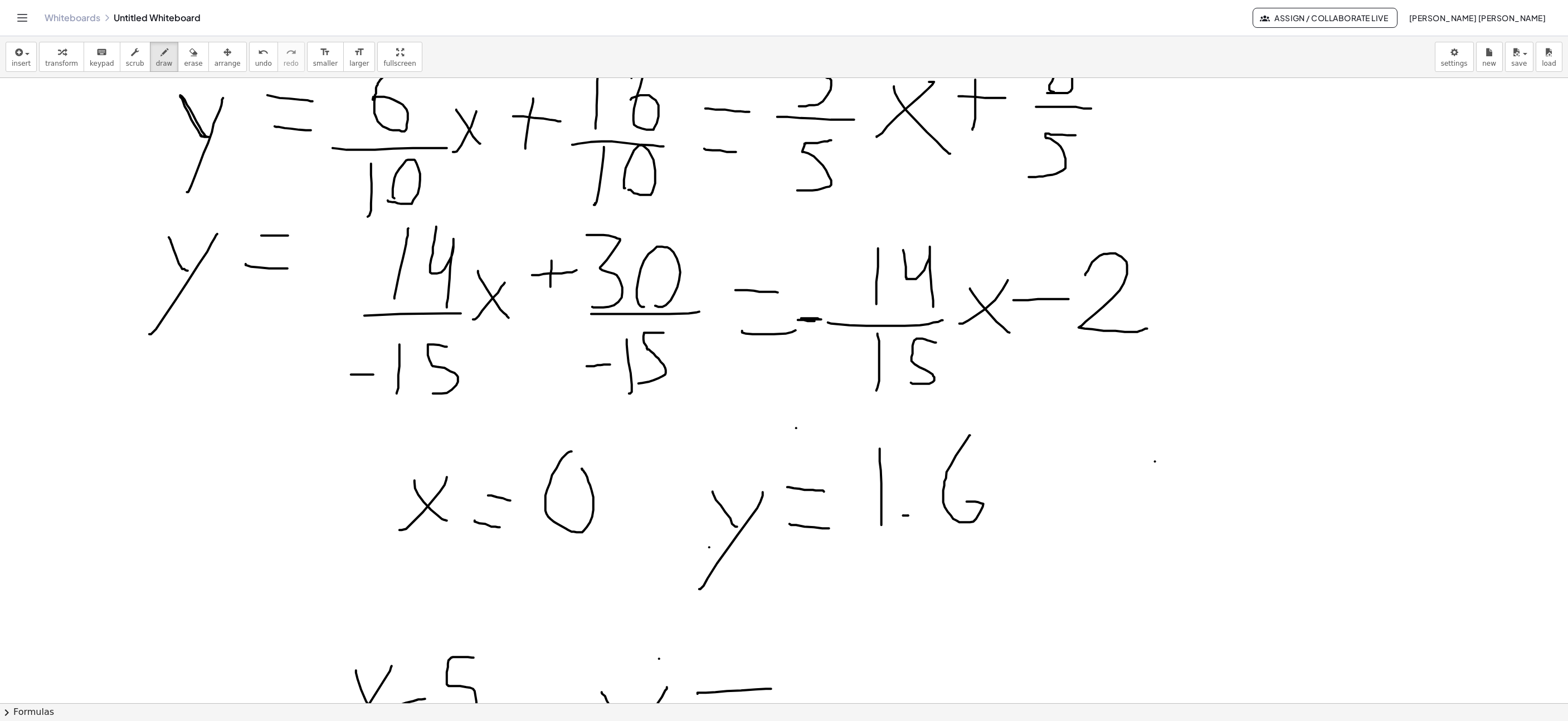
scroll to position [5009, 390]
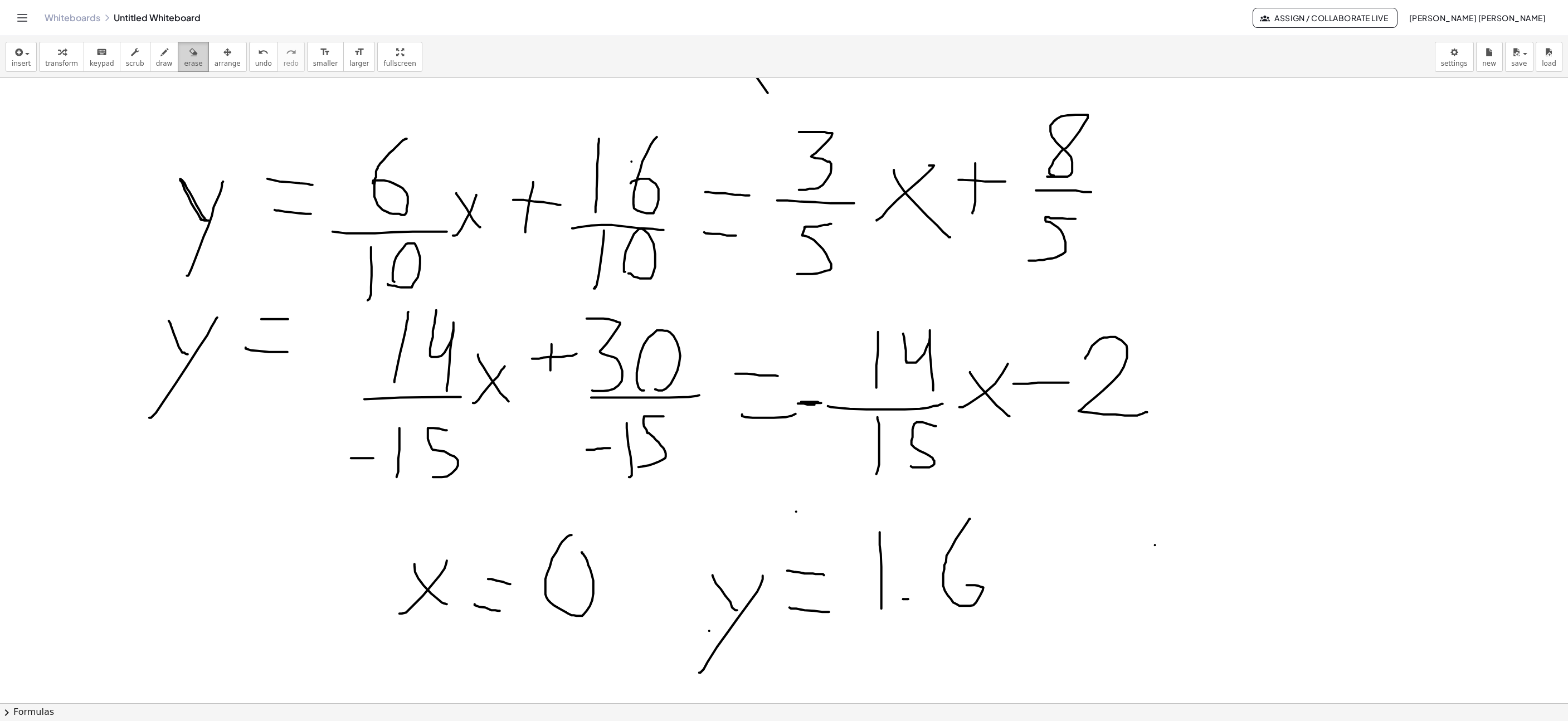
click at [184, 60] on span "erase" at bounding box center [193, 64] width 18 height 8
drag, startPoint x: 969, startPoint y: 622, endPoint x: 930, endPoint y: 502, distance: 126.2
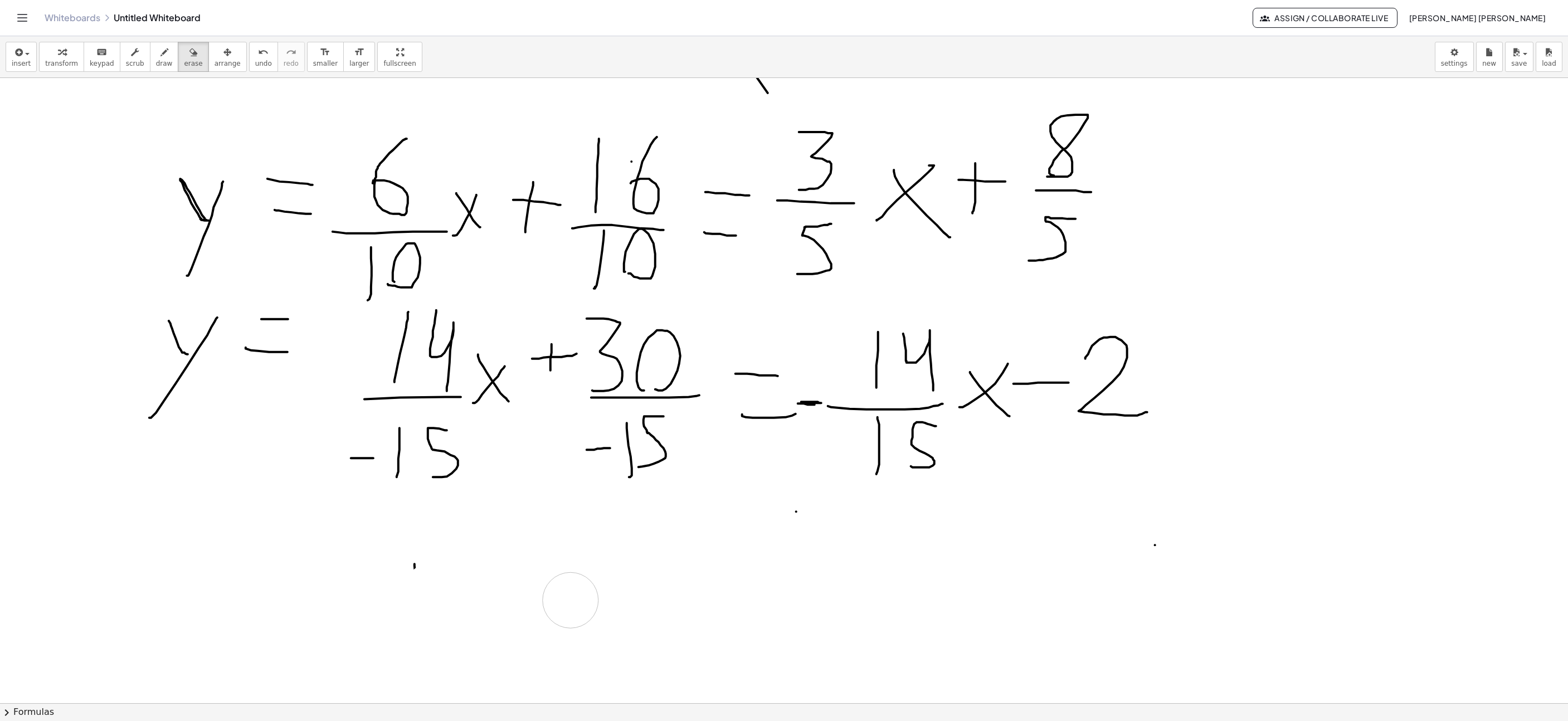
drag, startPoint x: 457, startPoint y: 578, endPoint x: 352, endPoint y: 478, distance: 145.0
click at [224, 55] on icon "button" at bounding box center [228, 53] width 8 height 14
click at [161, 55] on icon "button" at bounding box center [165, 53] width 8 height 14
drag, startPoint x: 1305, startPoint y: 309, endPoint x: 1333, endPoint y: 240, distance: 74.5
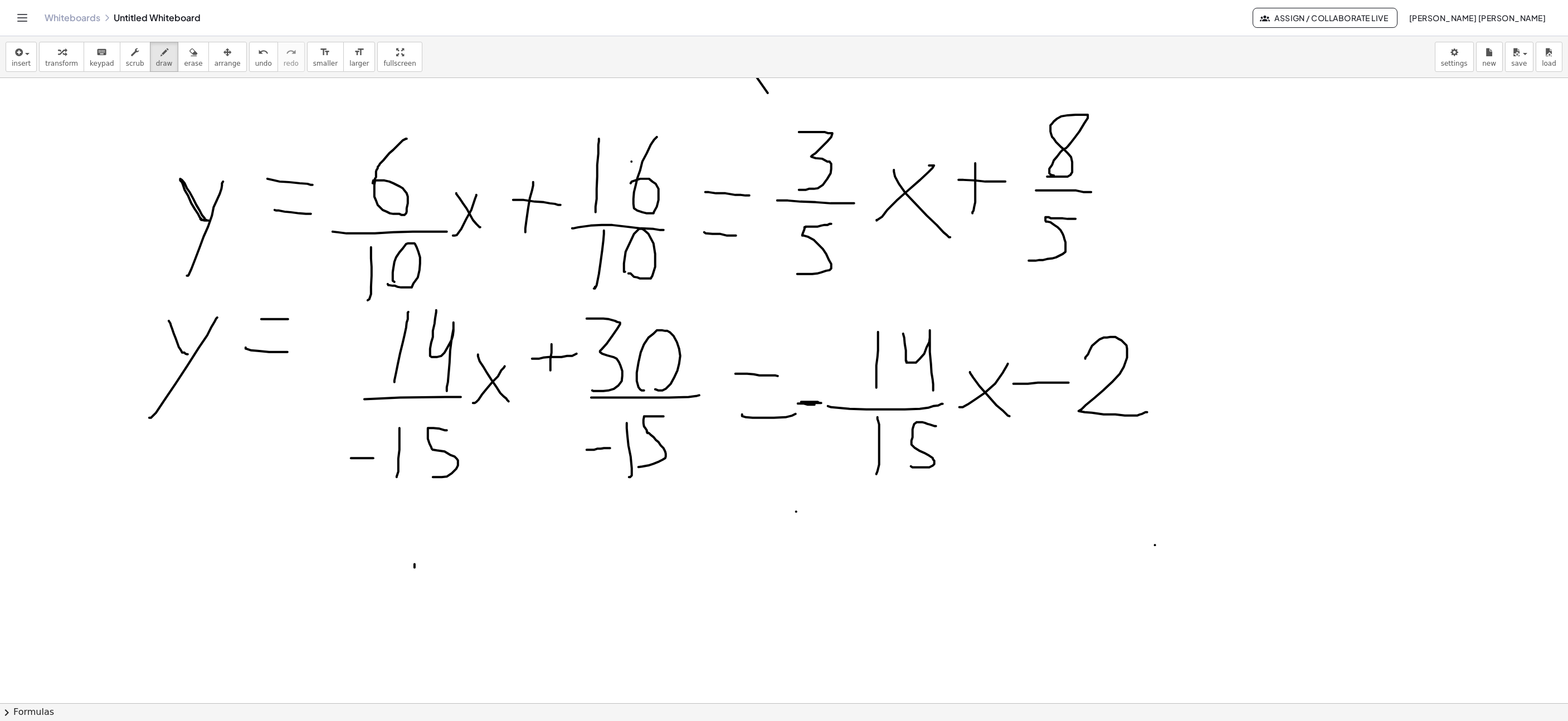
drag, startPoint x: 1286, startPoint y: 247, endPoint x: 1349, endPoint y: 316, distance: 93.4
drag, startPoint x: 1380, startPoint y: 275, endPoint x: 1399, endPoint y: 285, distance: 21.5
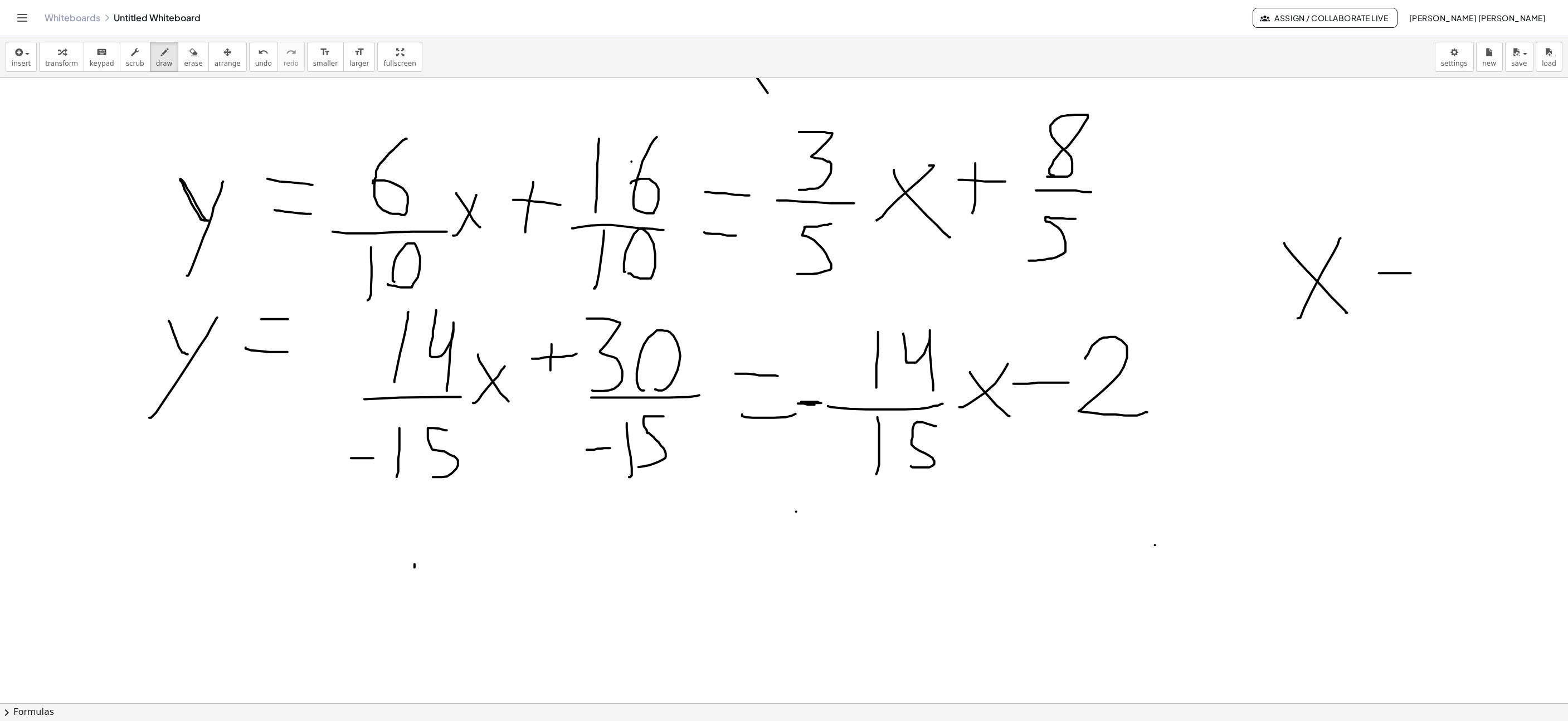
drag, startPoint x: 1405, startPoint y: 309, endPoint x: 1427, endPoint y: 305, distance: 22.4
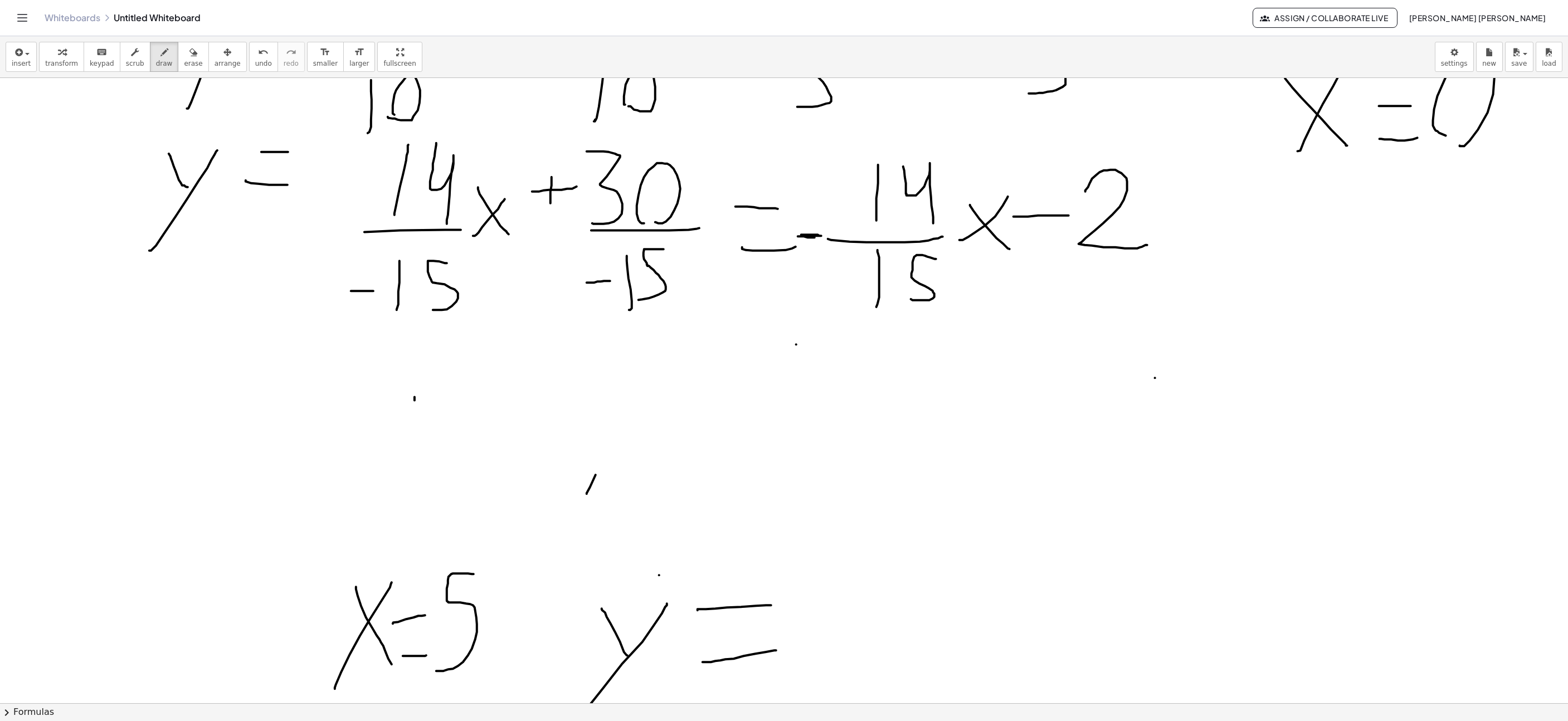
drag, startPoint x: 587, startPoint y: 495, endPoint x: 663, endPoint y: 368, distance: 148.0
drag, startPoint x: 712, startPoint y: 370, endPoint x: 692, endPoint y: 412, distance: 46.5
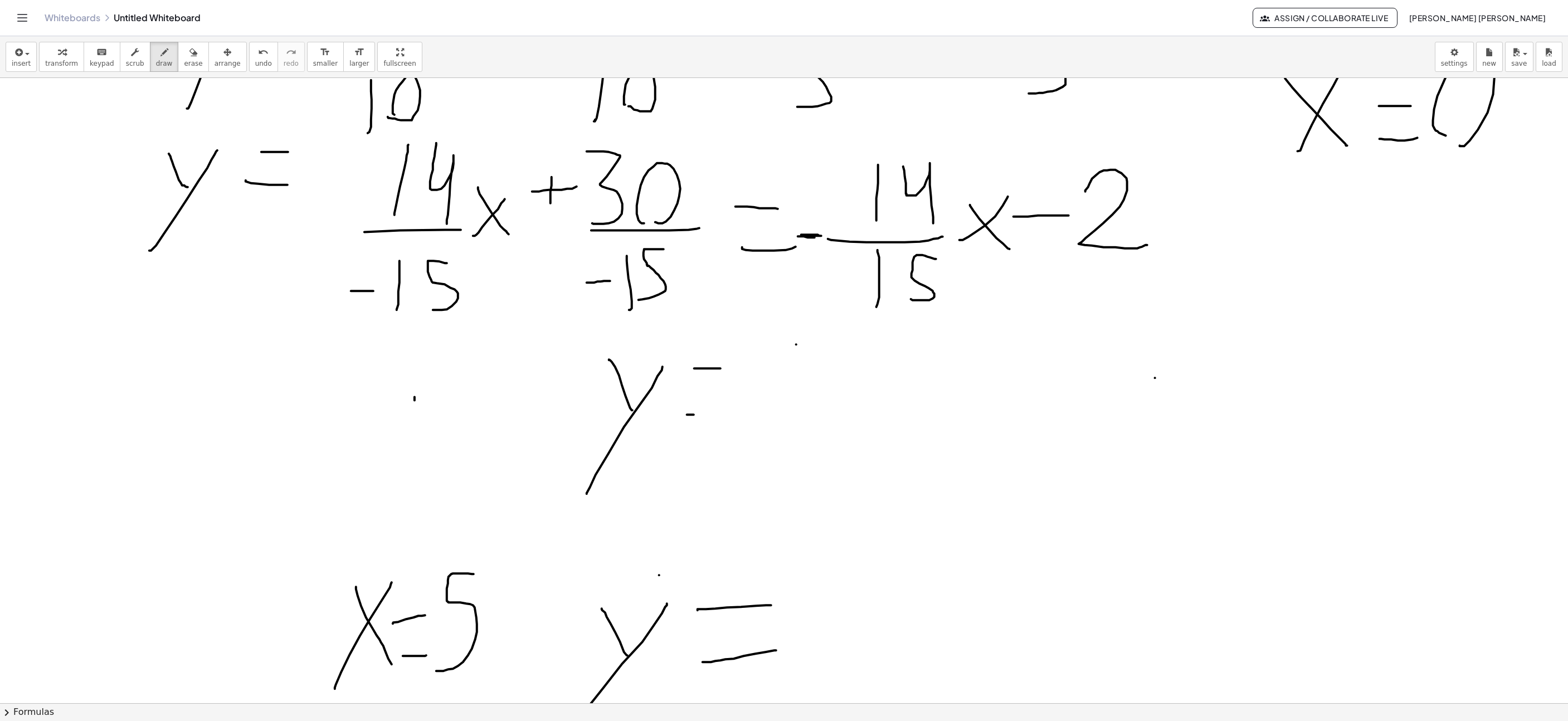
drag, startPoint x: 694, startPoint y: 416, endPoint x: 701, endPoint y: 412, distance: 8.1
drag, startPoint x: 696, startPoint y: 419, endPoint x: 738, endPoint y: 420, distance: 42.0
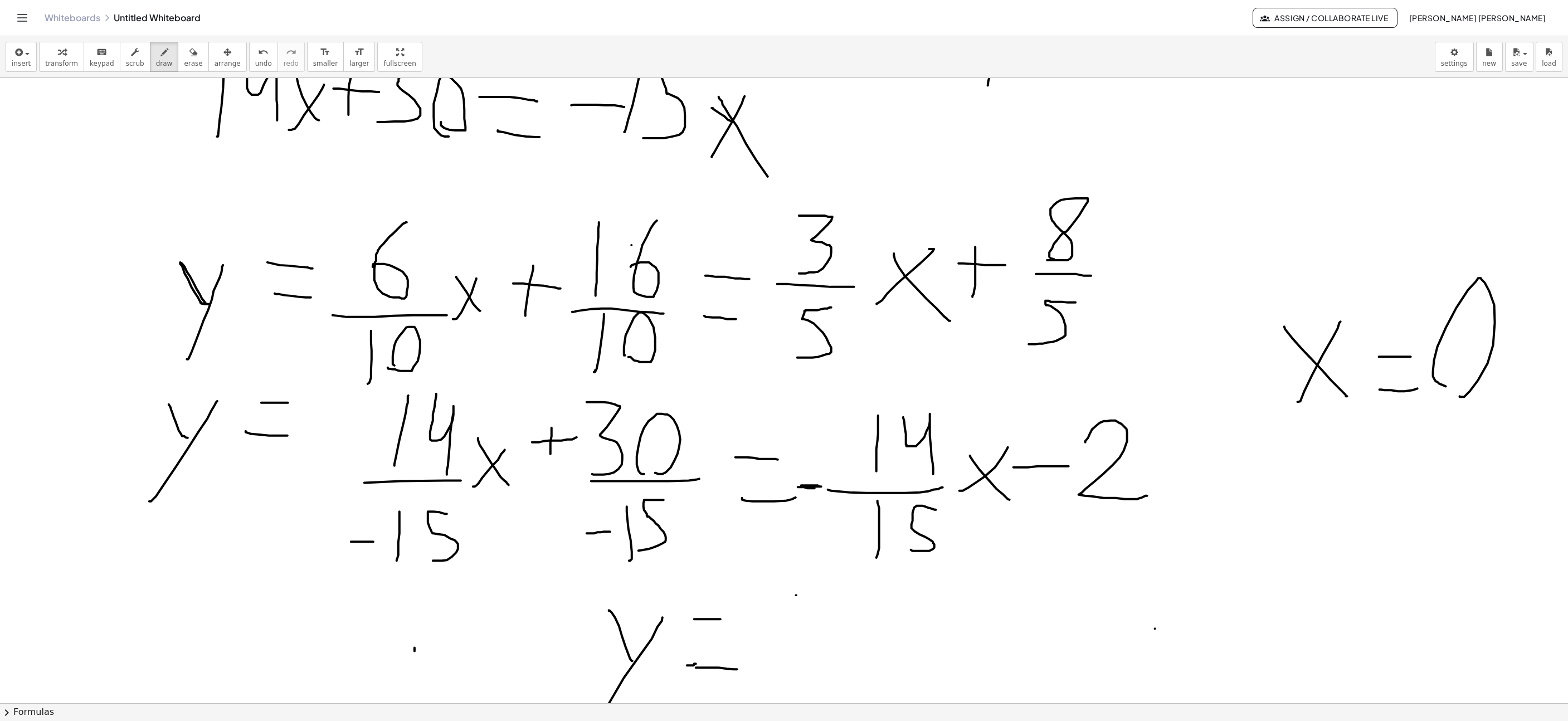
scroll to position [5092, 390]
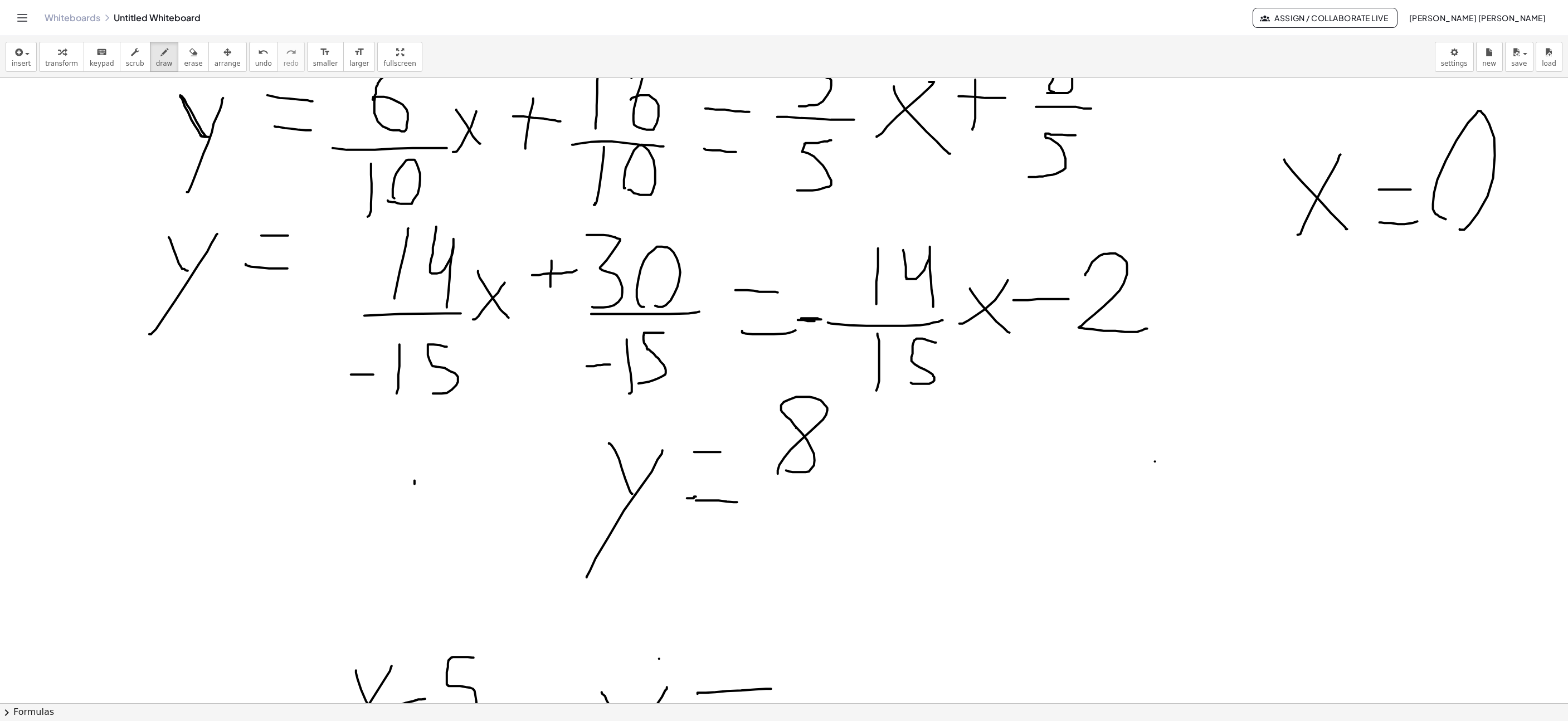
drag, startPoint x: 809, startPoint y: 473, endPoint x: 763, endPoint y: 492, distance: 49.8
drag, startPoint x: 757, startPoint y: 493, endPoint x: 845, endPoint y: 493, distance: 88.0
drag, startPoint x: 796, startPoint y: 509, endPoint x: 772, endPoint y: 564, distance: 60.0
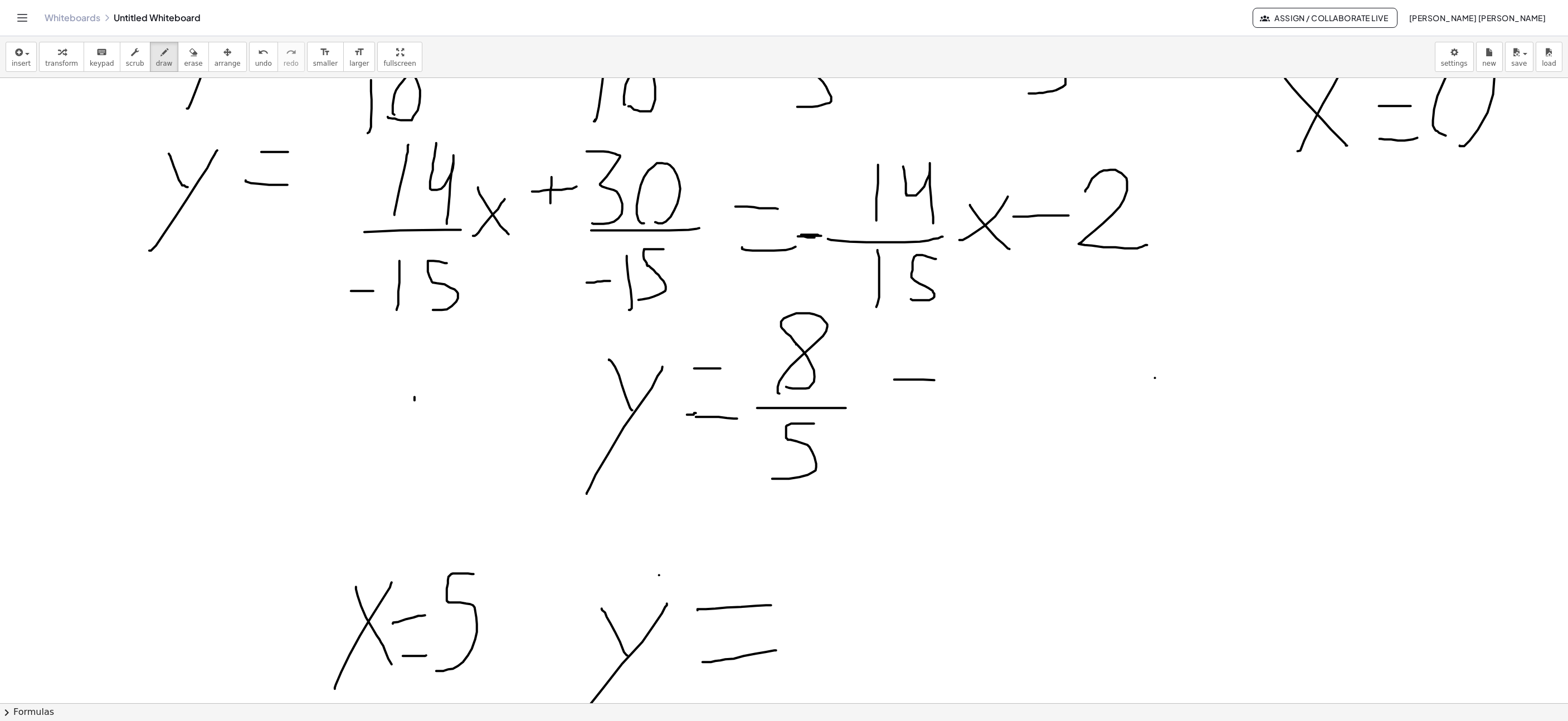
drag, startPoint x: 894, startPoint y: 381, endPoint x: 941, endPoint y: 383, distance: 47.0
drag, startPoint x: 893, startPoint y: 425, endPoint x: 958, endPoint y: 416, distance: 65.6
drag, startPoint x: 976, startPoint y: 407, endPoint x: 980, endPoint y: 343, distance: 64.1
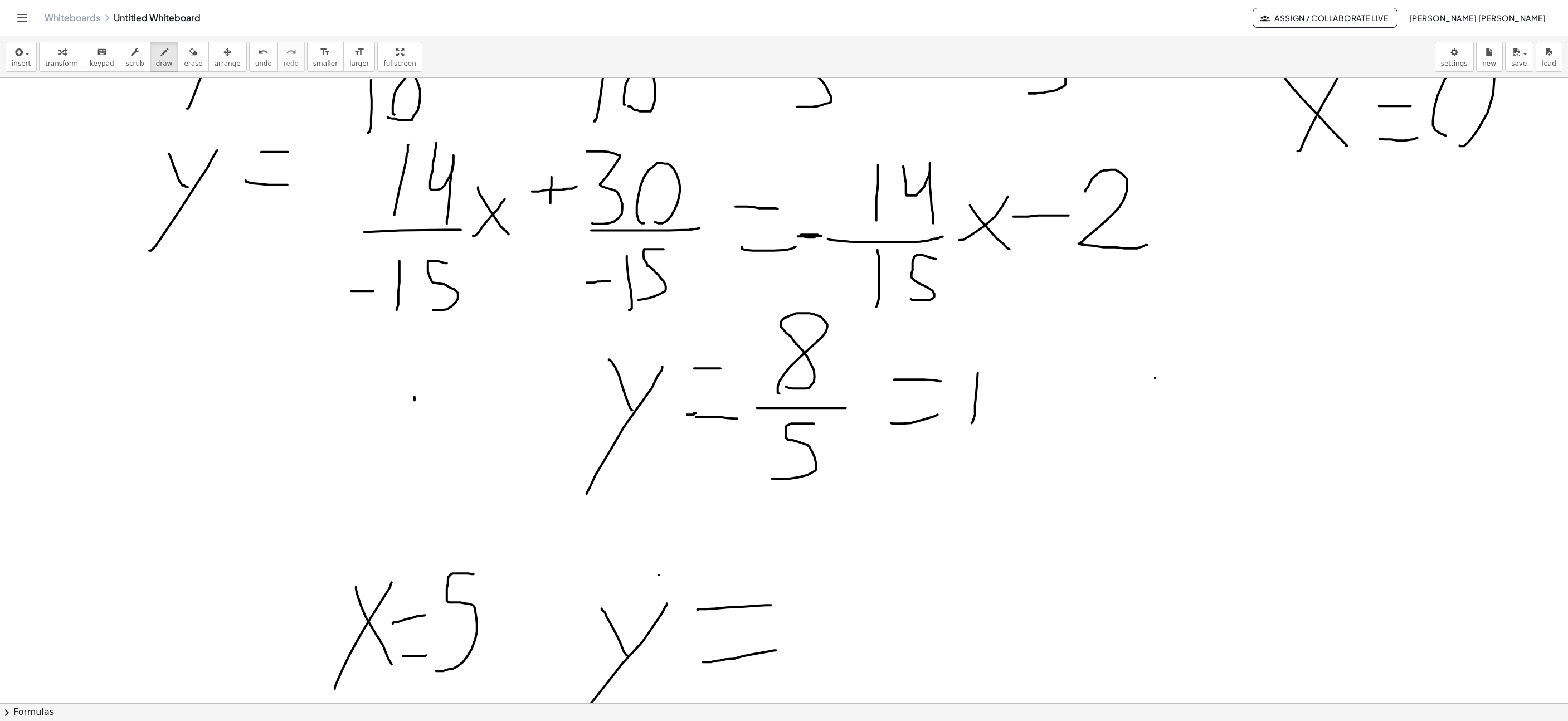
drag, startPoint x: 1090, startPoint y: 332, endPoint x: 1061, endPoint y: 385, distance: 60.4
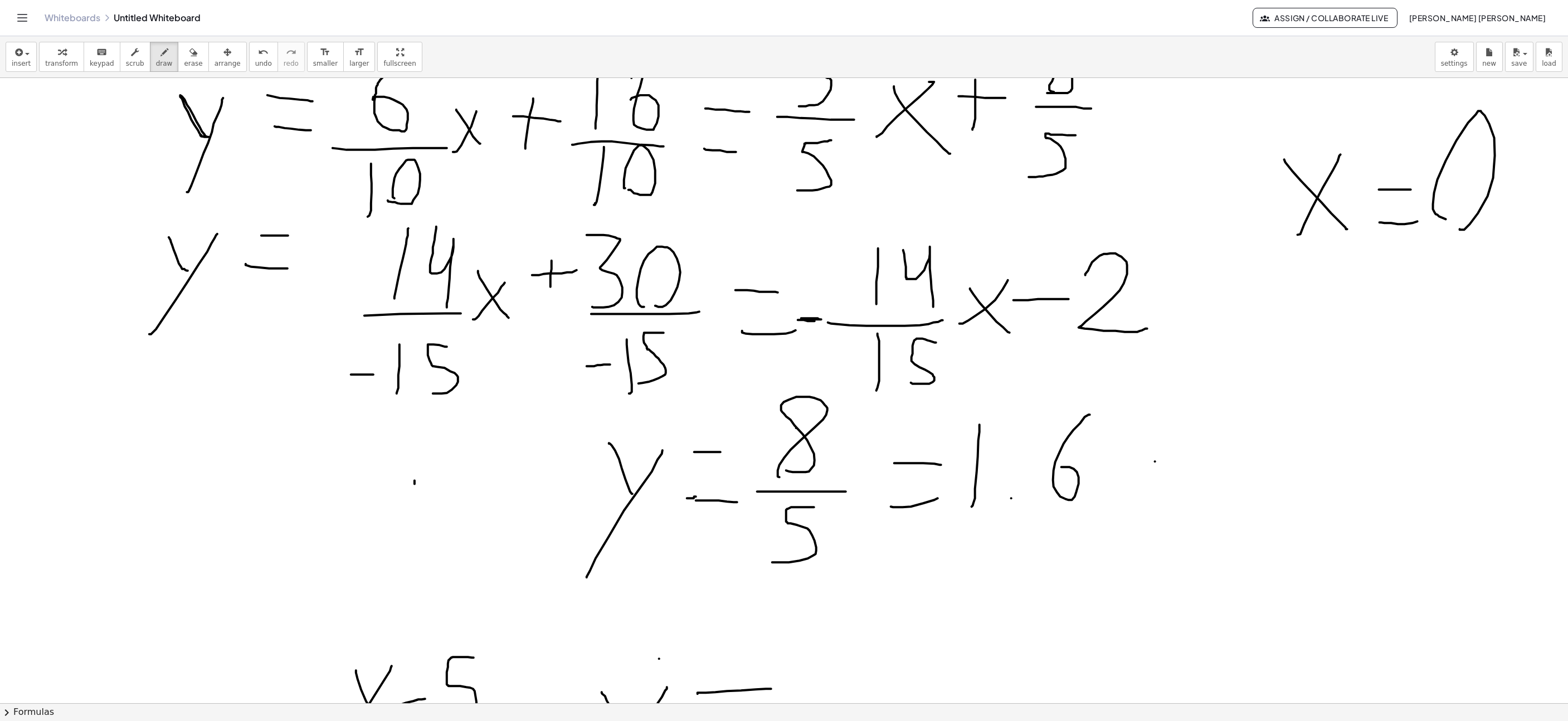
scroll to position [4925, 390]
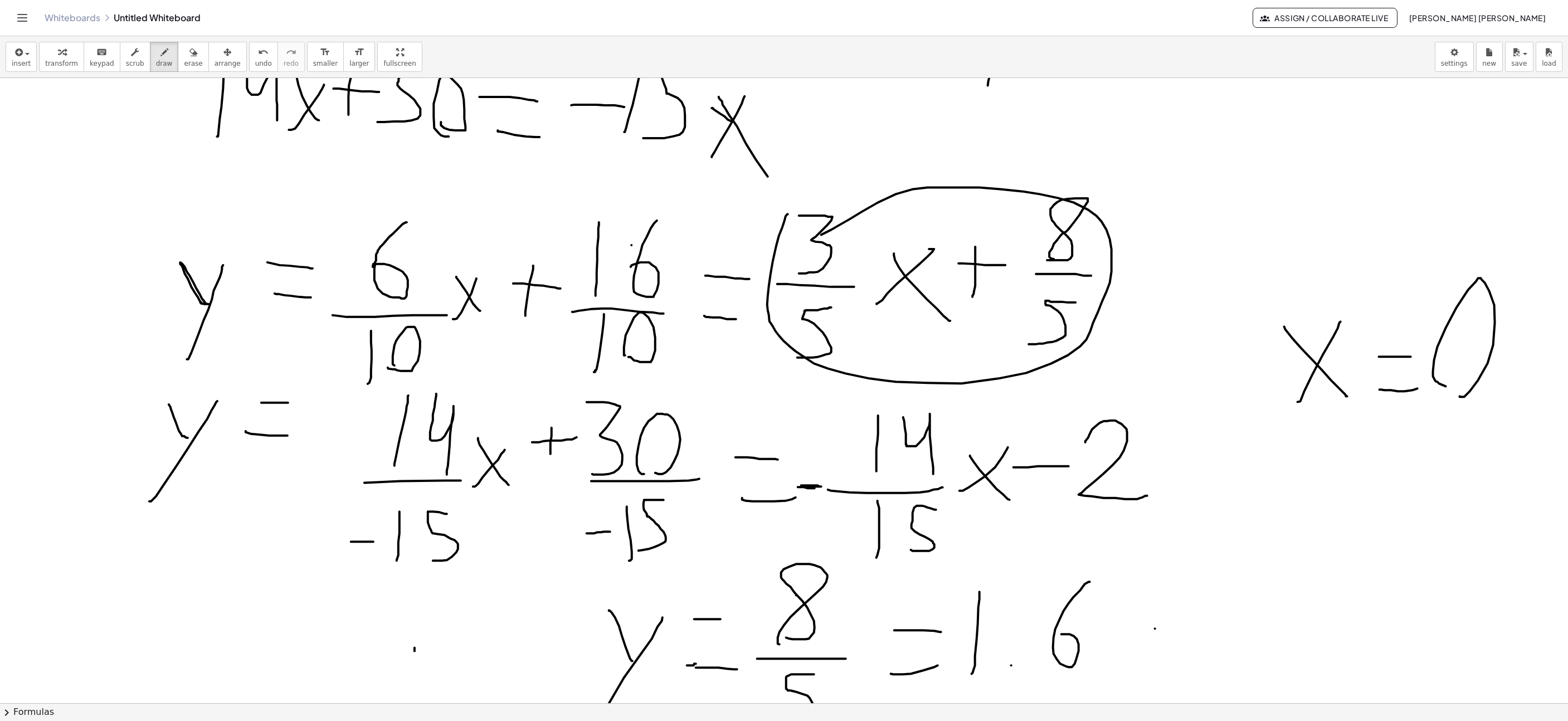
drag, startPoint x: 779, startPoint y: 237, endPoint x: 838, endPoint y: 241, distance: 59.1
click at [258, 46] on icon "undo" at bounding box center [263, 53] width 11 height 14
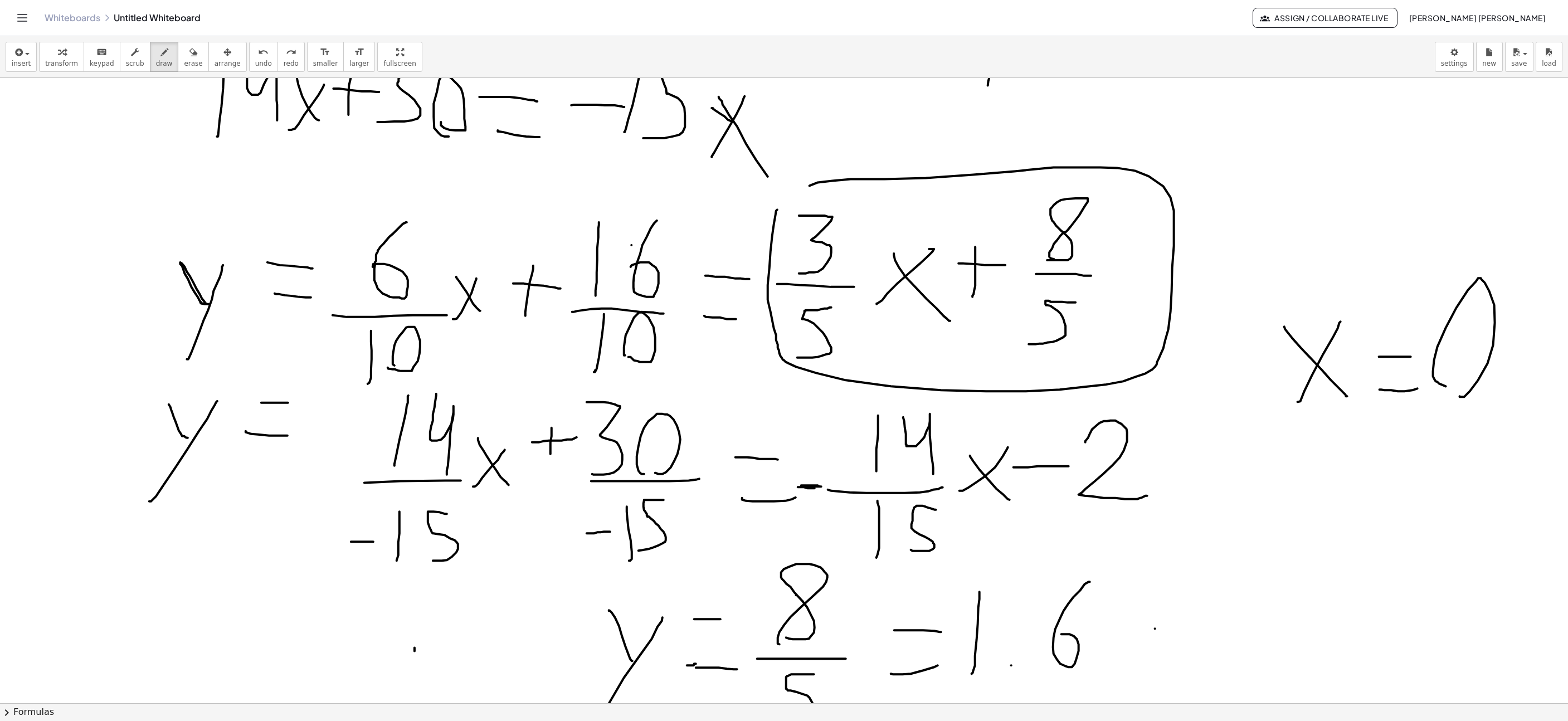
drag, startPoint x: 778, startPoint y: 212, endPoint x: 788, endPoint y: 231, distance: 21.5
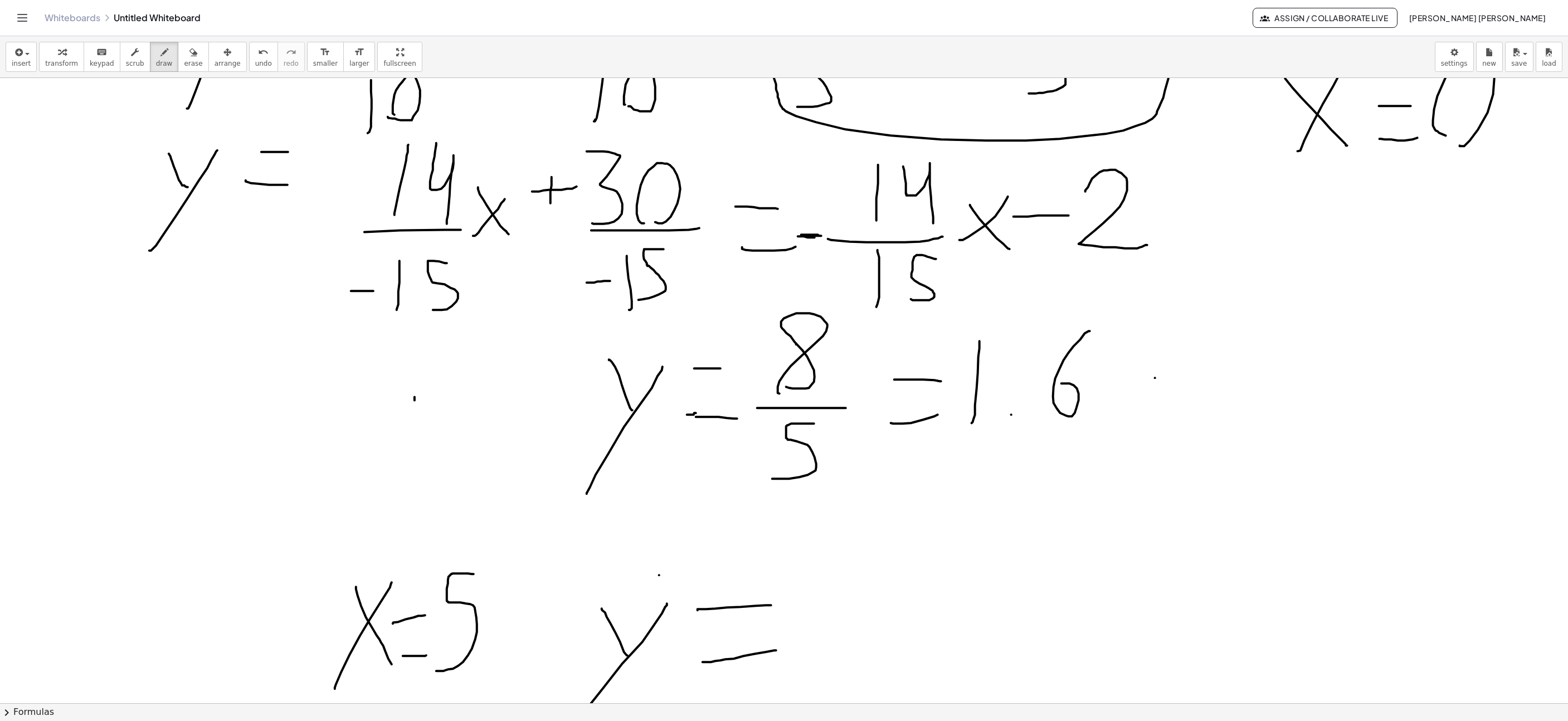
scroll to position [5344, 390]
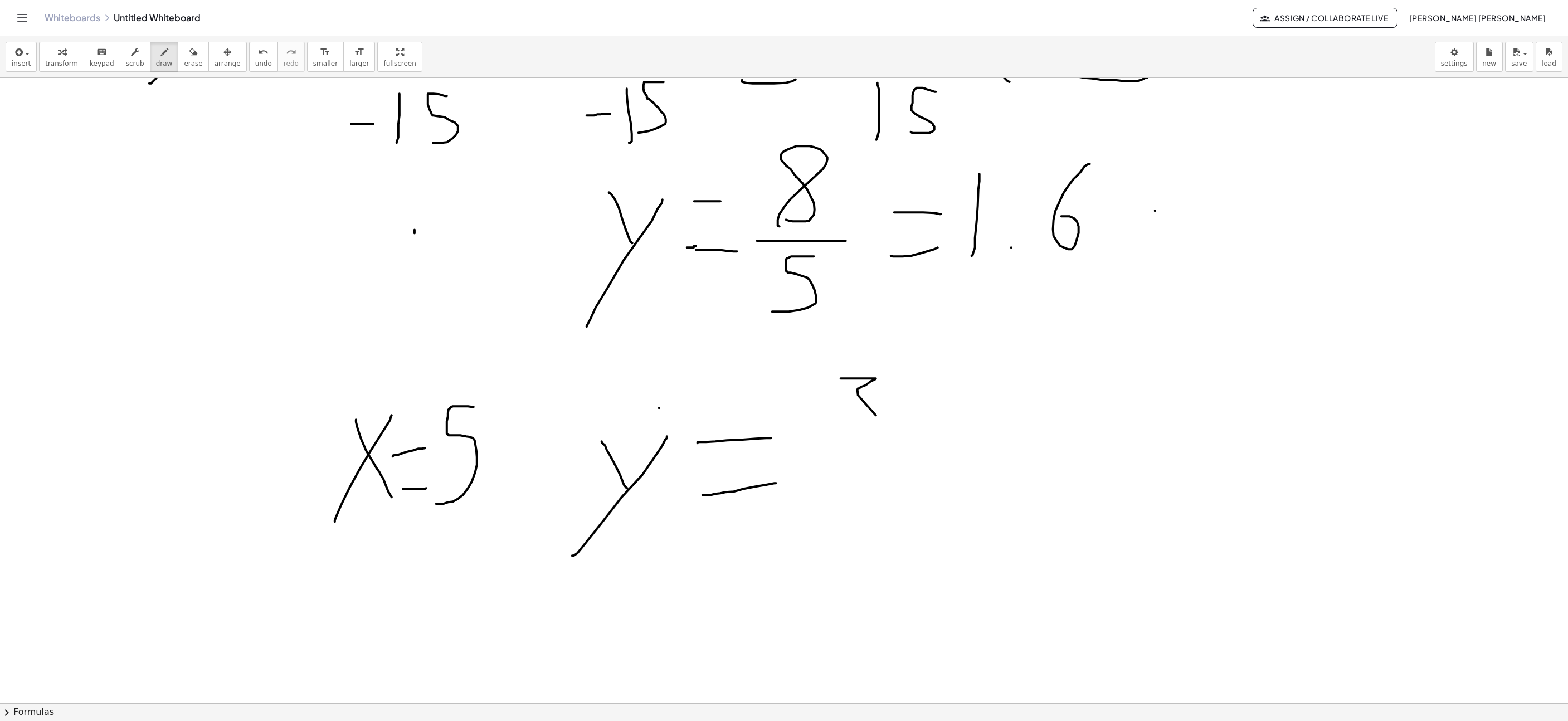
drag, startPoint x: 841, startPoint y: 380, endPoint x: 836, endPoint y: 458, distance: 78.2
drag, startPoint x: 799, startPoint y: 462, endPoint x: 896, endPoint y: 470, distance: 97.3
drag, startPoint x: 851, startPoint y: 482, endPoint x: 823, endPoint y: 532, distance: 57.3
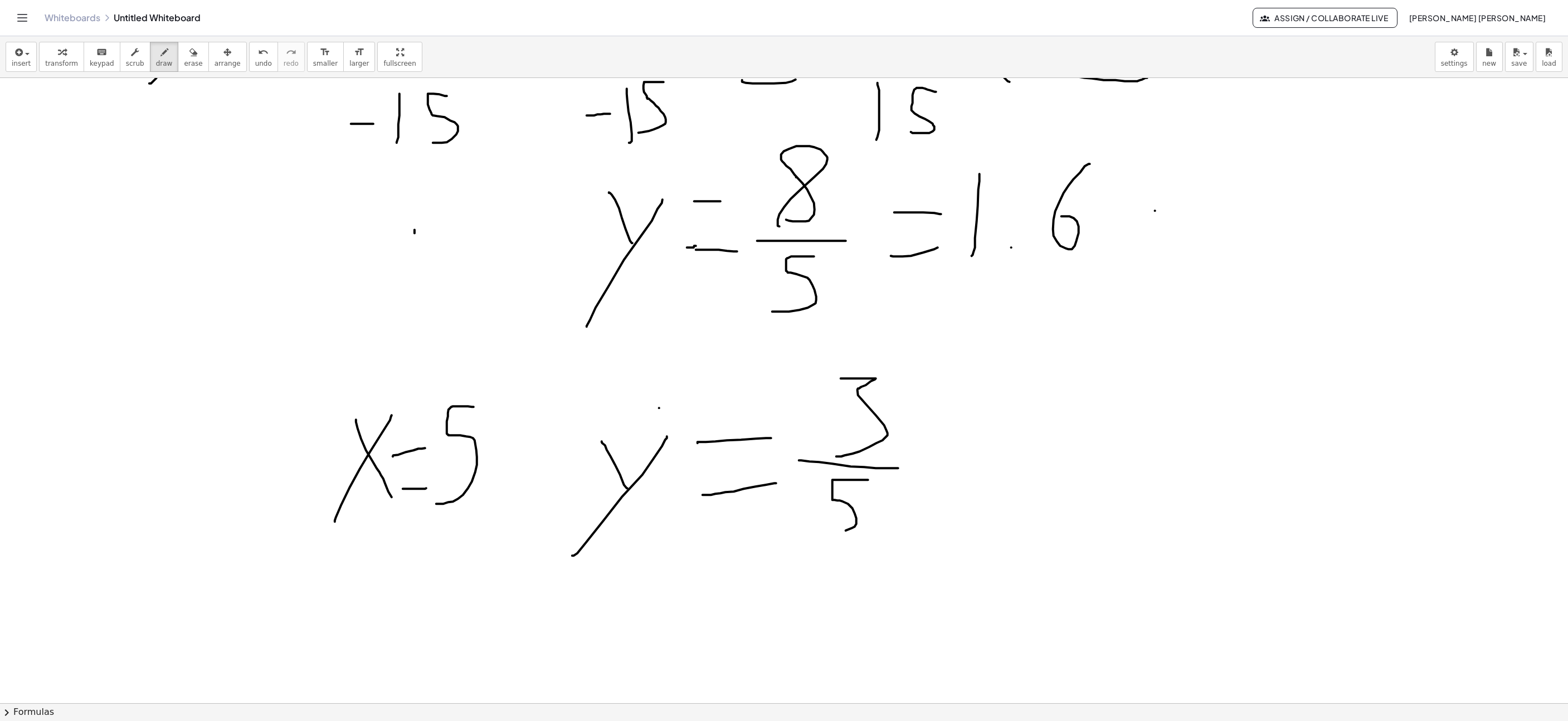
drag, startPoint x: 918, startPoint y: 539, endPoint x: 890, endPoint y: 370, distance: 171.3
drag, startPoint x: 807, startPoint y: 370, endPoint x: 921, endPoint y: 497, distance: 170.7
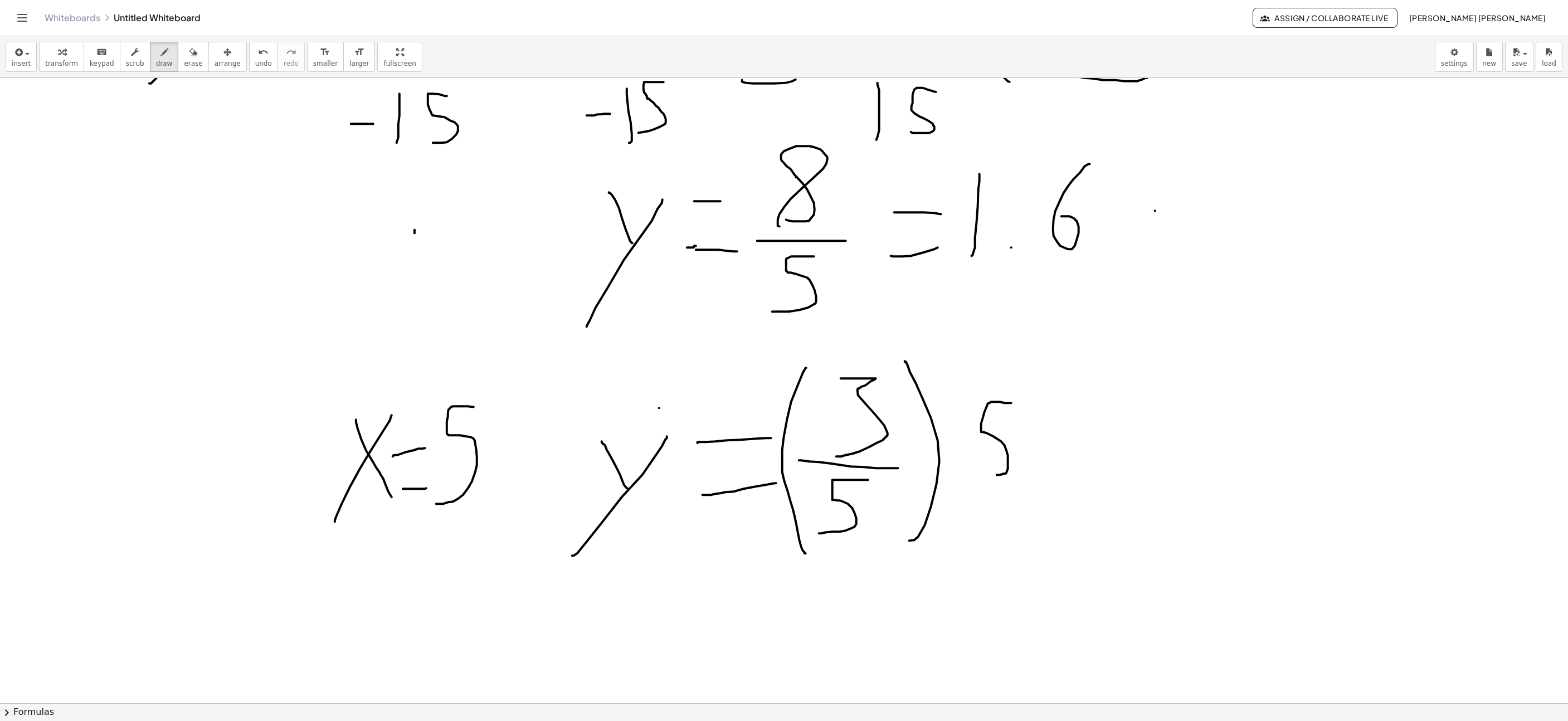
drag, startPoint x: 1011, startPoint y: 405, endPoint x: 1014, endPoint y: 464, distance: 59.1
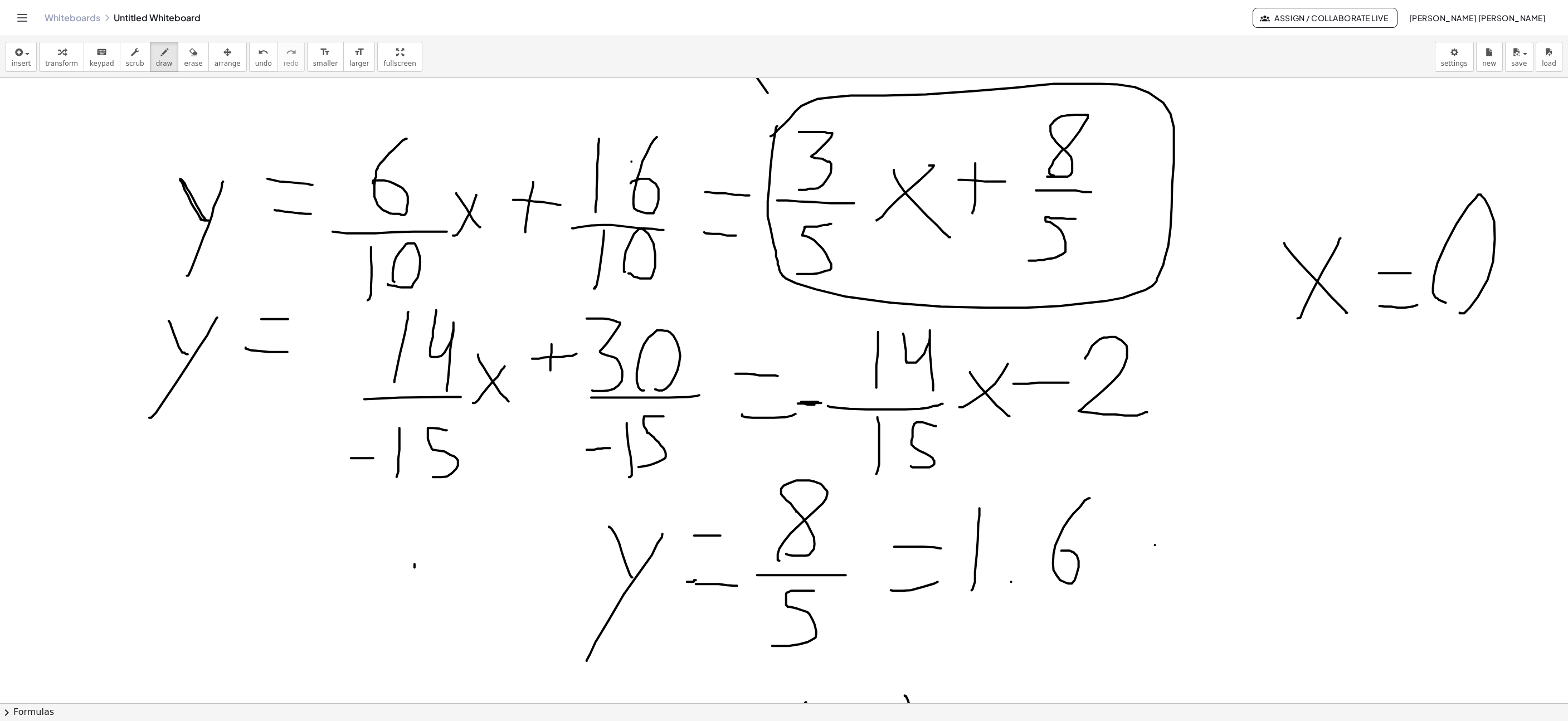
scroll to position [5260, 390]
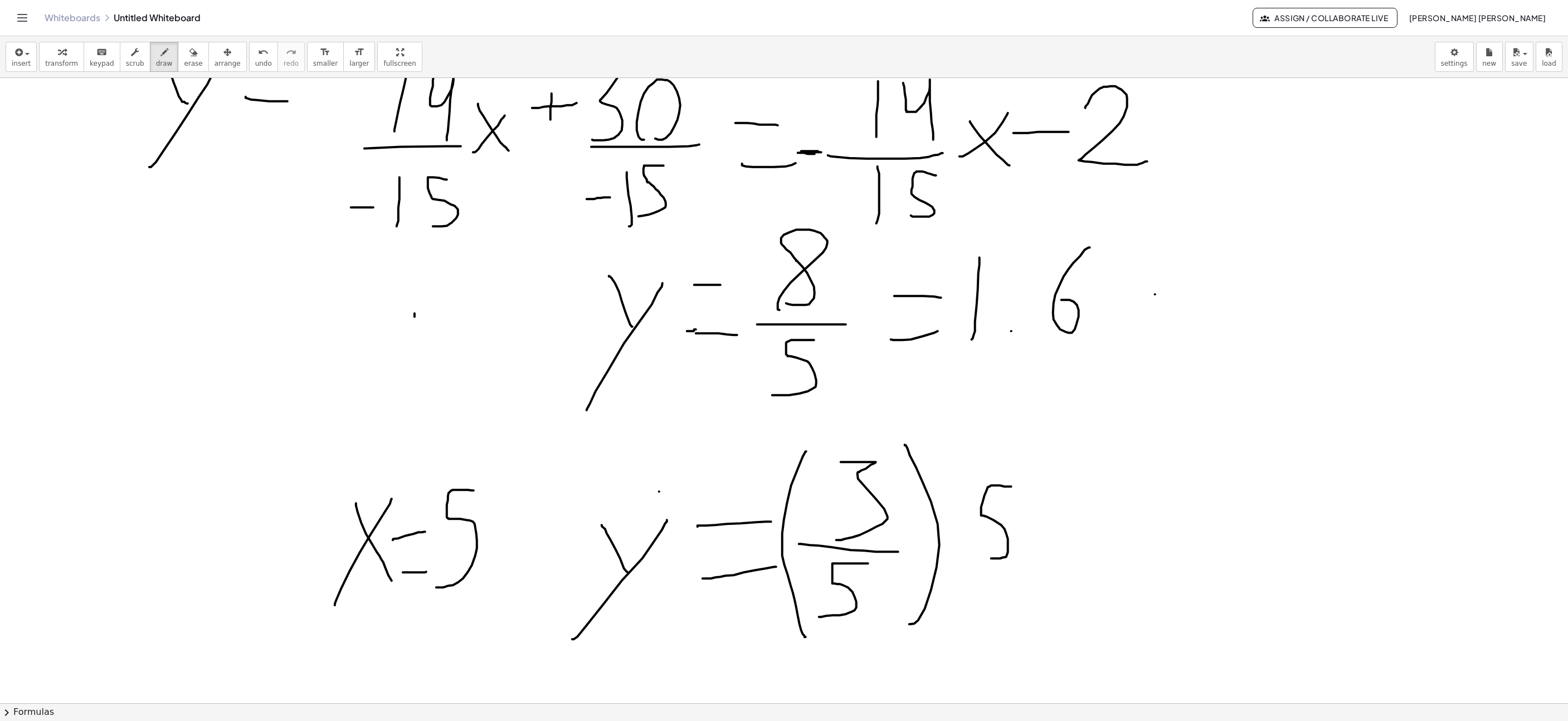
drag, startPoint x: 1085, startPoint y: 545, endPoint x: 1087, endPoint y: 492, distance: 53.0
drag, startPoint x: 1071, startPoint y: 518, endPoint x: 1107, endPoint y: 517, distance: 36.0
drag, startPoint x: 1157, startPoint y: 518, endPoint x: 1170, endPoint y: 514, distance: 13.6
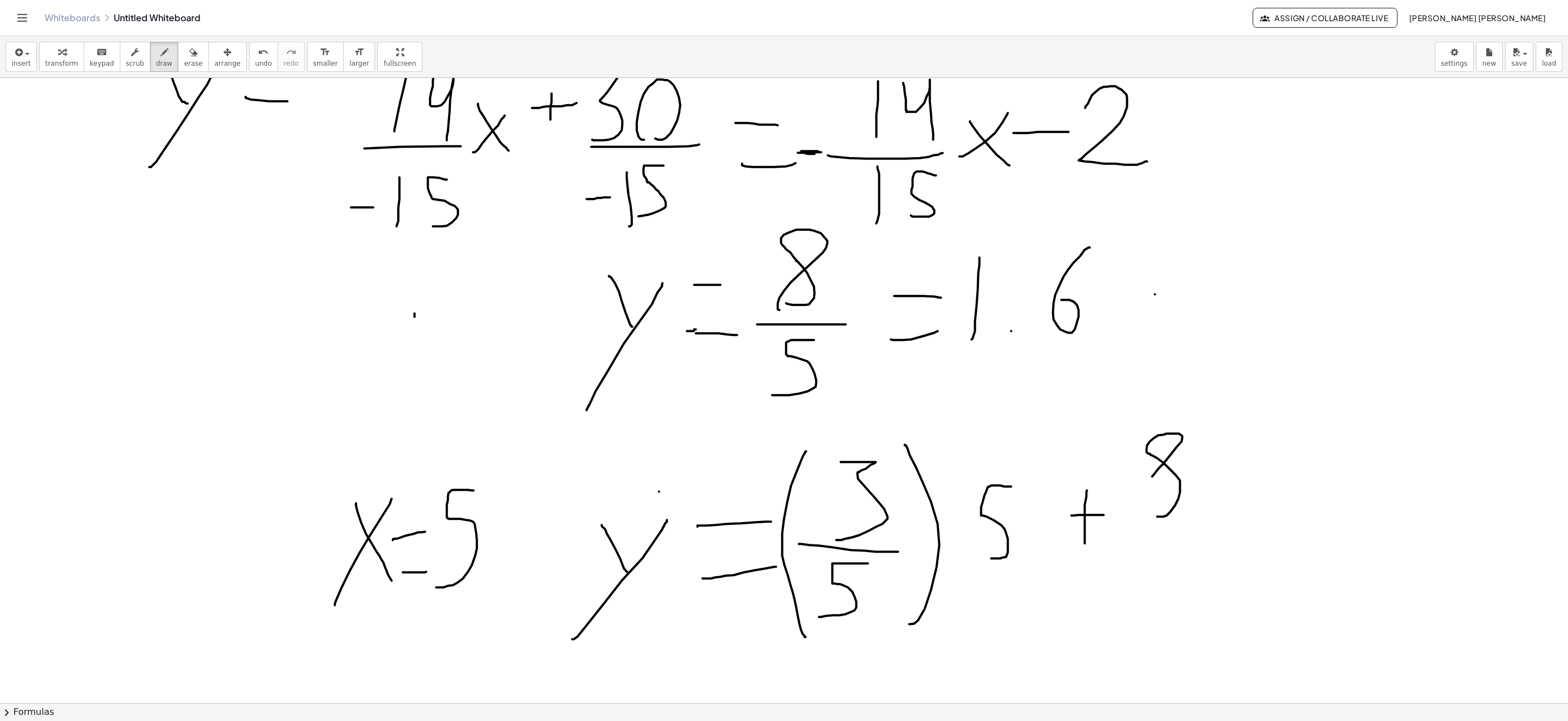
drag, startPoint x: 1137, startPoint y: 537, endPoint x: 1222, endPoint y: 543, distance: 85.2
drag, startPoint x: 1197, startPoint y: 557, endPoint x: 1142, endPoint y: 626, distance: 88.2
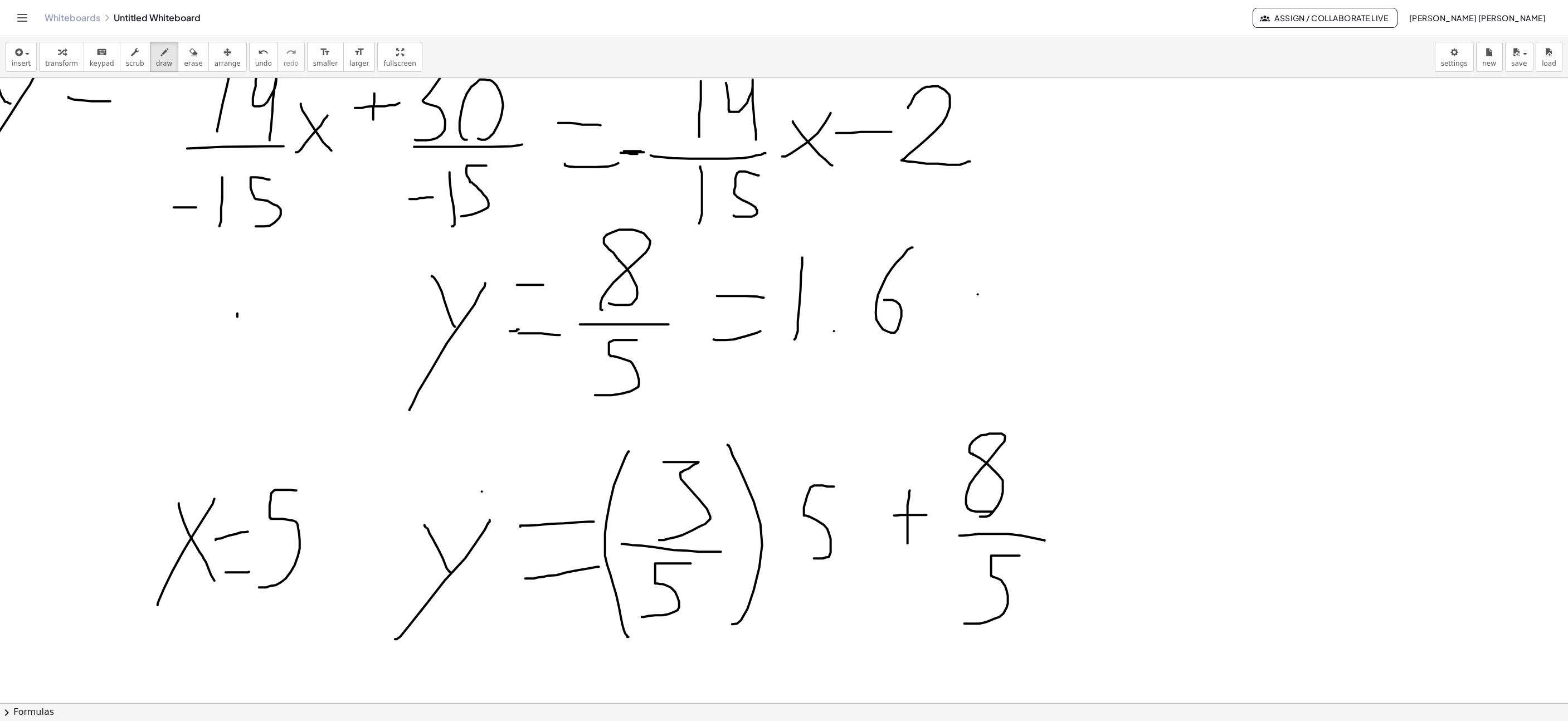
scroll to position [5260, 653]
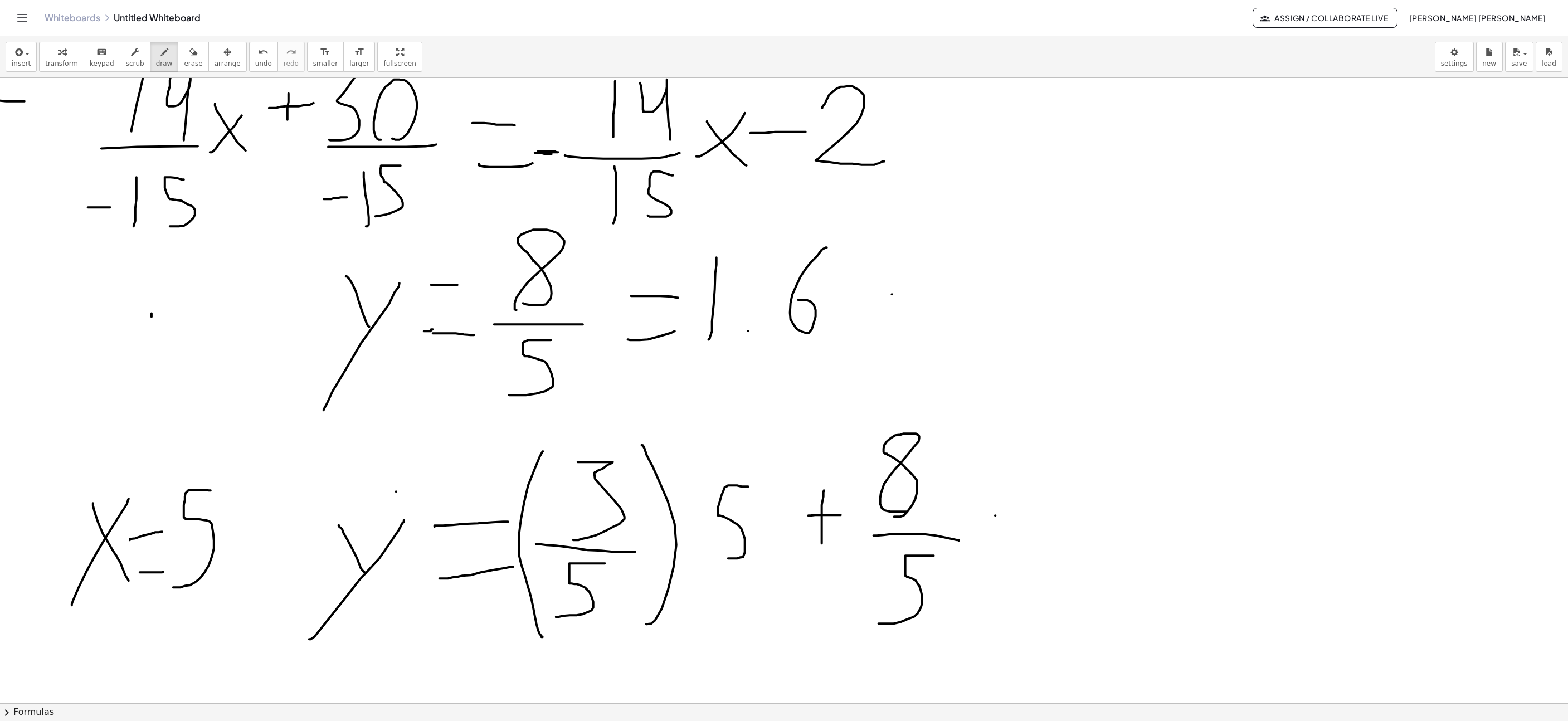
drag, startPoint x: 995, startPoint y: 518, endPoint x: 1055, endPoint y: 517, distance: 60.0
drag, startPoint x: 1020, startPoint y: 568, endPoint x: 1054, endPoint y: 572, distance: 34.2
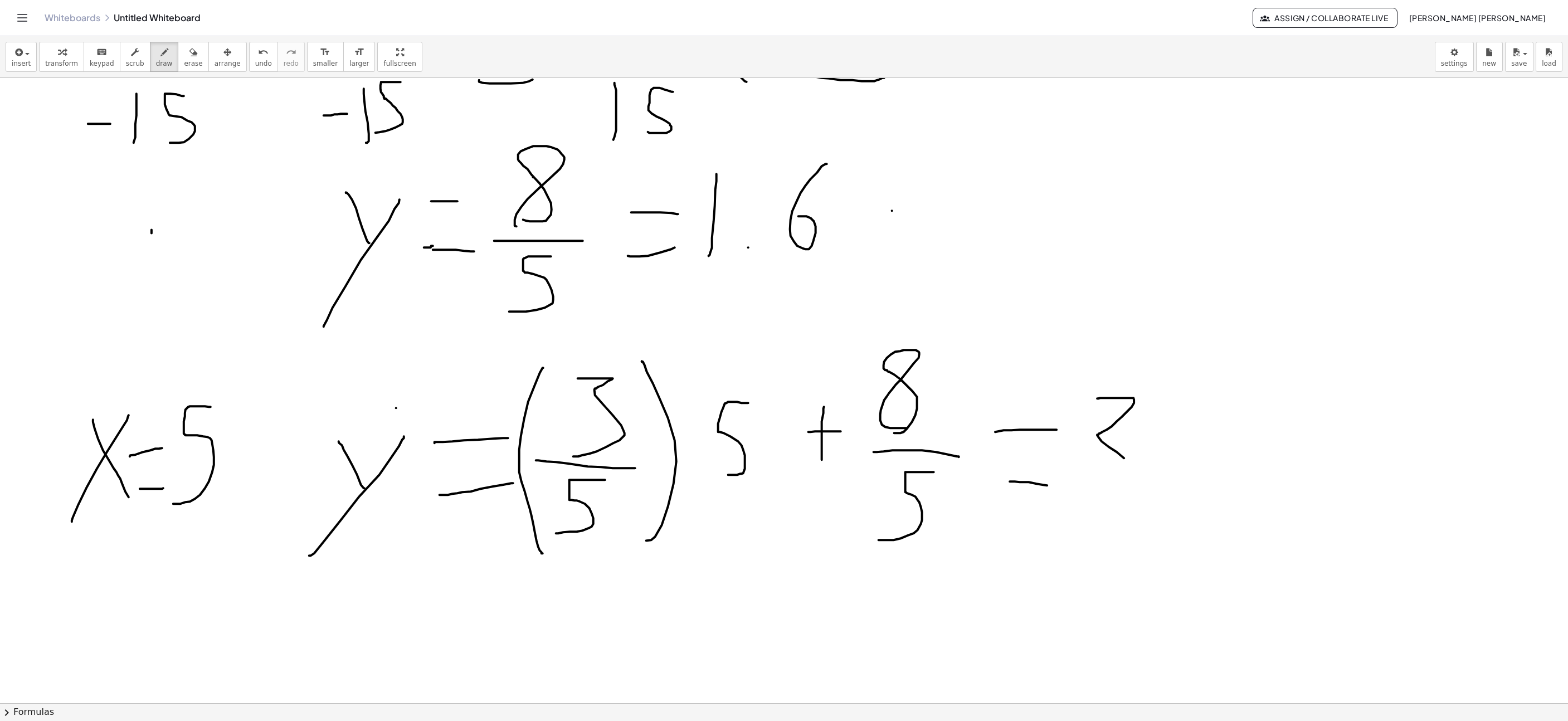
drag, startPoint x: 1097, startPoint y: 400, endPoint x: 1088, endPoint y: 486, distance: 86.5
drag, startPoint x: 1191, startPoint y: 441, endPoint x: 1187, endPoint y: 407, distance: 34.2
drag, startPoint x: 1179, startPoint y: 428, endPoint x: 1214, endPoint y: 428, distance: 35.0
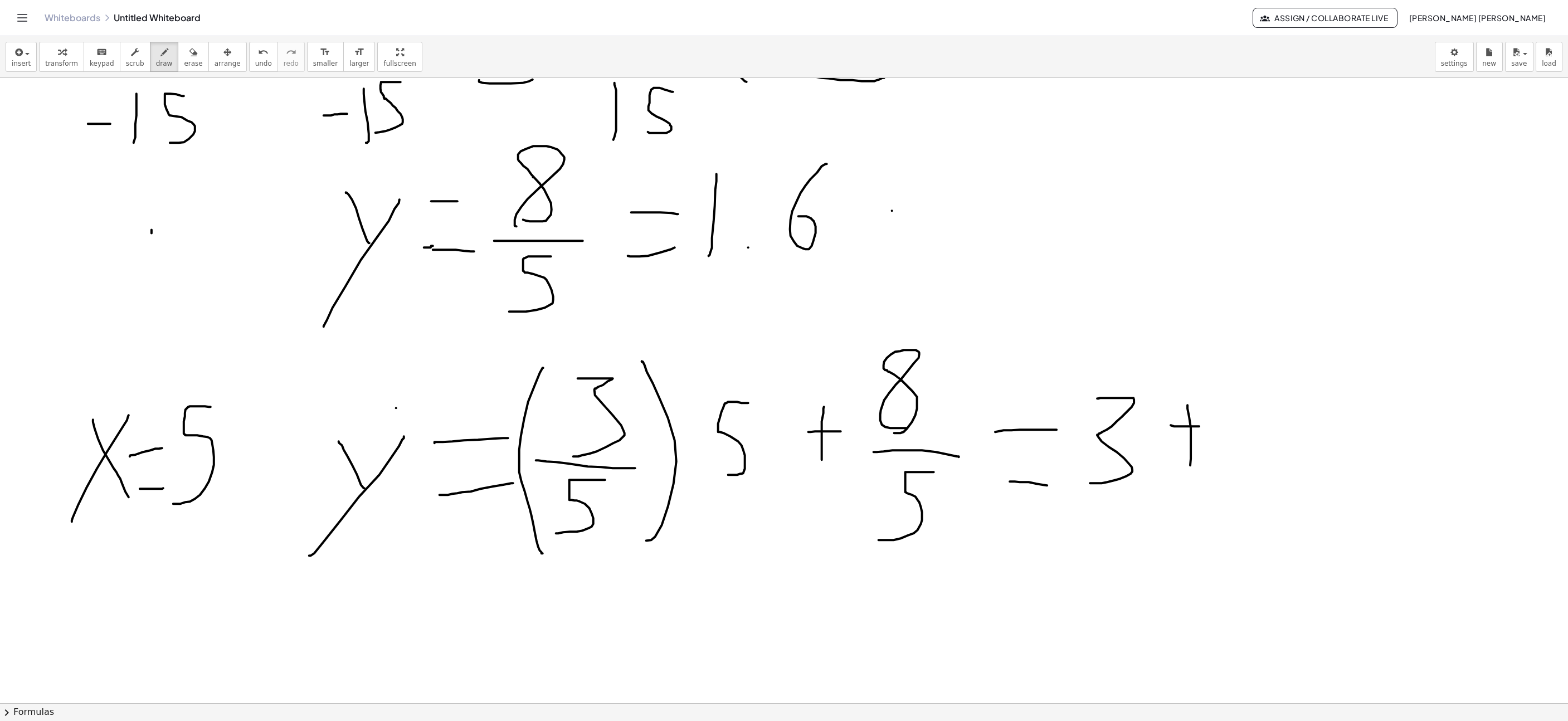
drag, startPoint x: 1240, startPoint y: 490, endPoint x: 1240, endPoint y: 390, distance: 100.0
drag, startPoint x: 1283, startPoint y: 495, endPoint x: 1289, endPoint y: 467, distance: 28.6
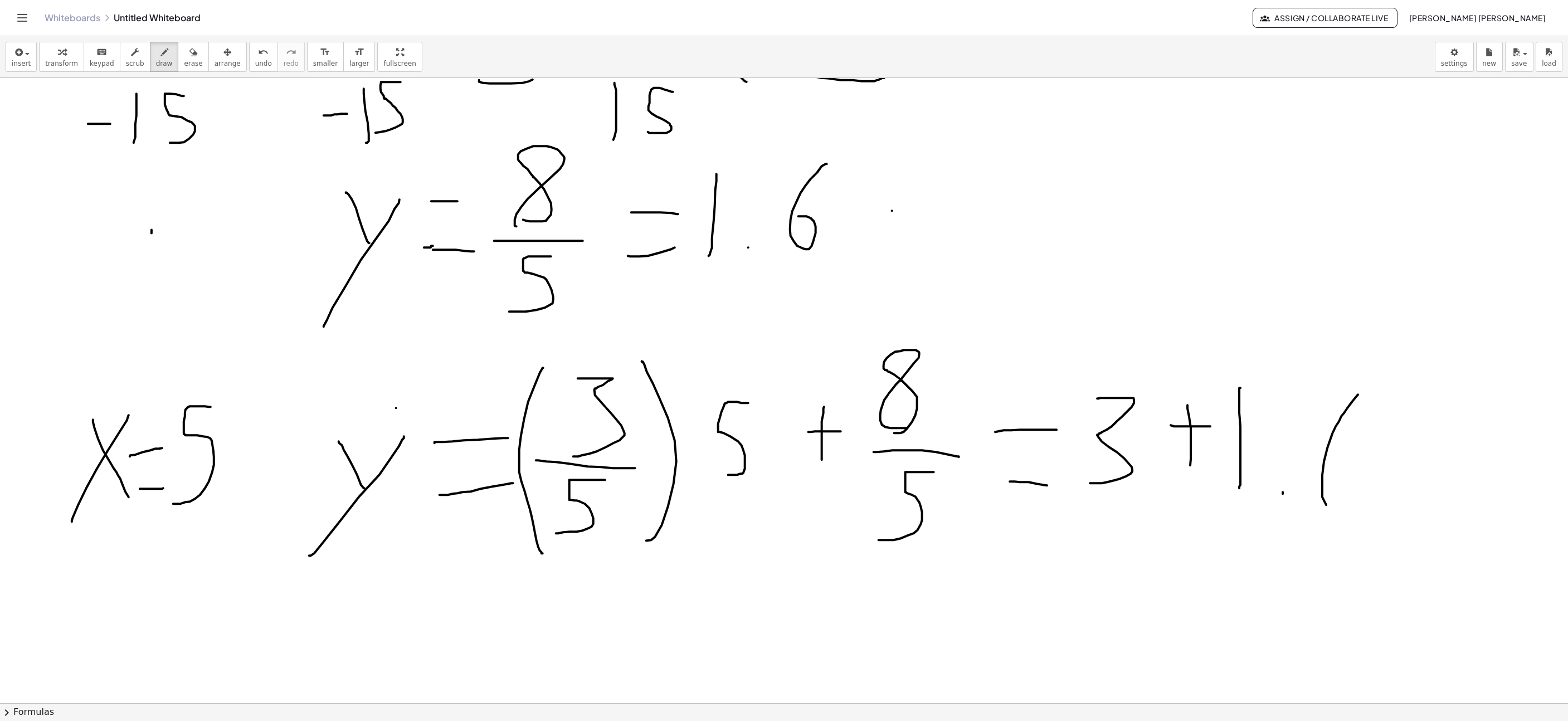
drag, startPoint x: 1339, startPoint y: 423, endPoint x: 1288, endPoint y: 451, distance: 58.2
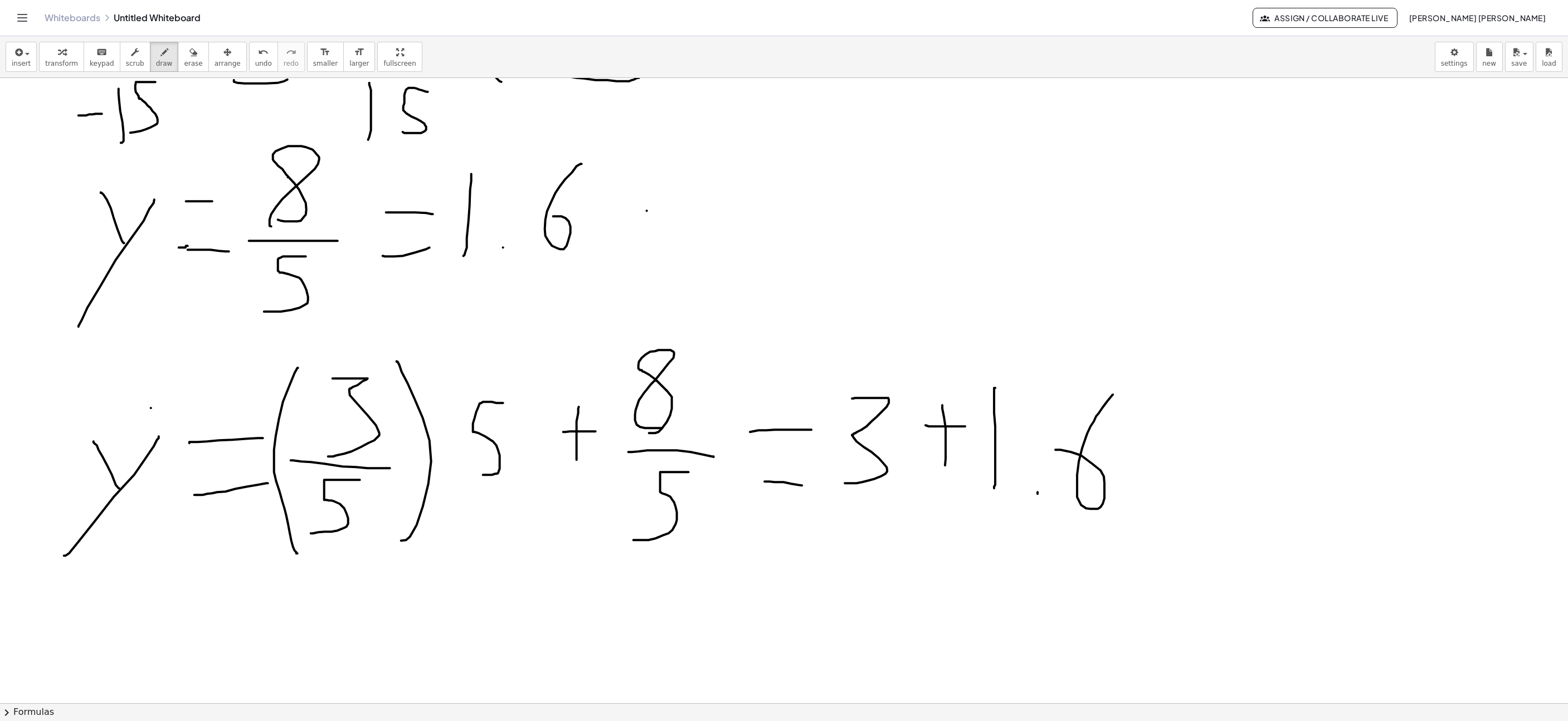
scroll to position [5344, 978]
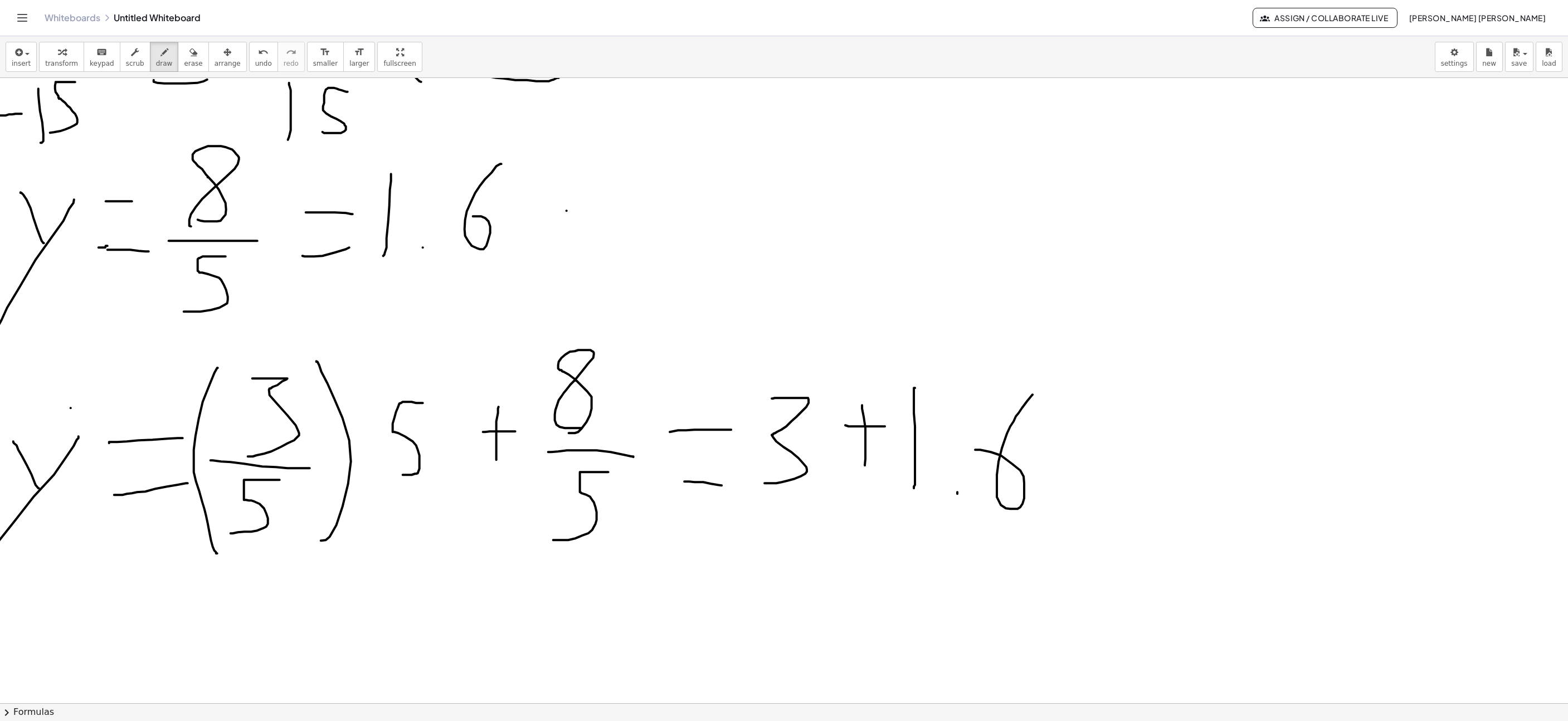
drag, startPoint x: 1106, startPoint y: 455, endPoint x: 1130, endPoint y: 453, distance: 24.1
drag, startPoint x: 1100, startPoint y: 493, endPoint x: 1173, endPoint y: 459, distance: 80.5
drag, startPoint x: 1187, startPoint y: 403, endPoint x: 1207, endPoint y: 500, distance: 99.0
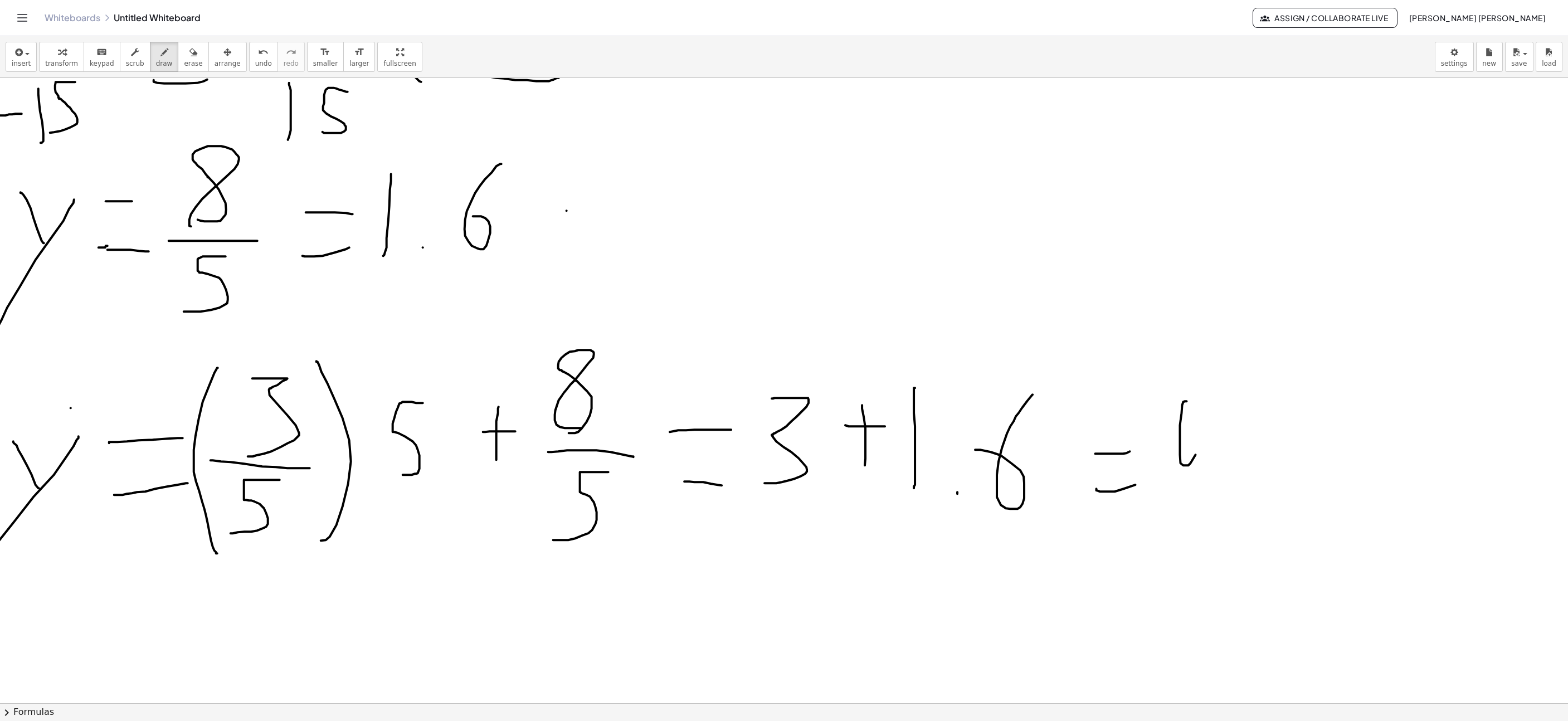
drag, startPoint x: 1236, startPoint y: 501, endPoint x: 1240, endPoint y: 495, distance: 7.2
drag, startPoint x: 1301, startPoint y: 409, endPoint x: 1267, endPoint y: 482, distance: 80.5
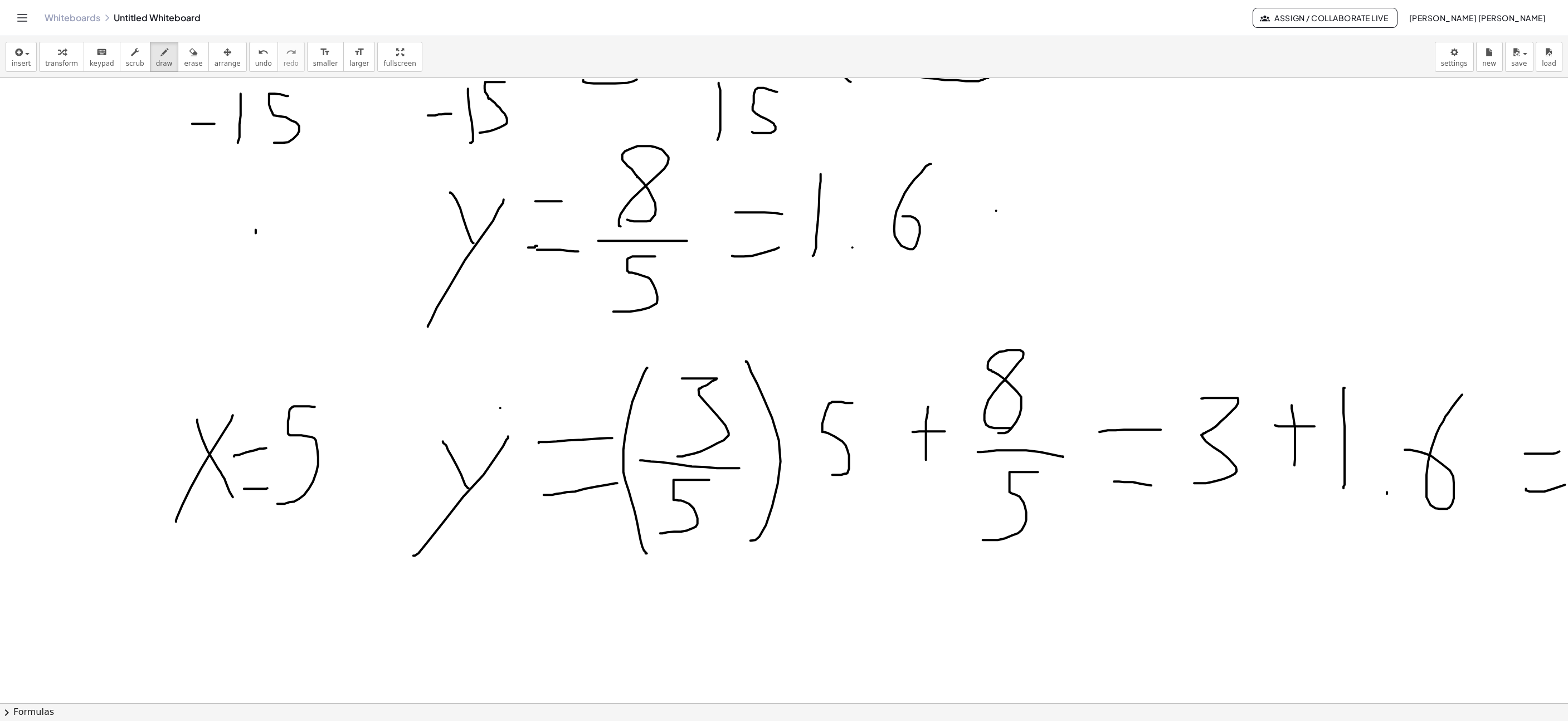
scroll to position [5594, 549]
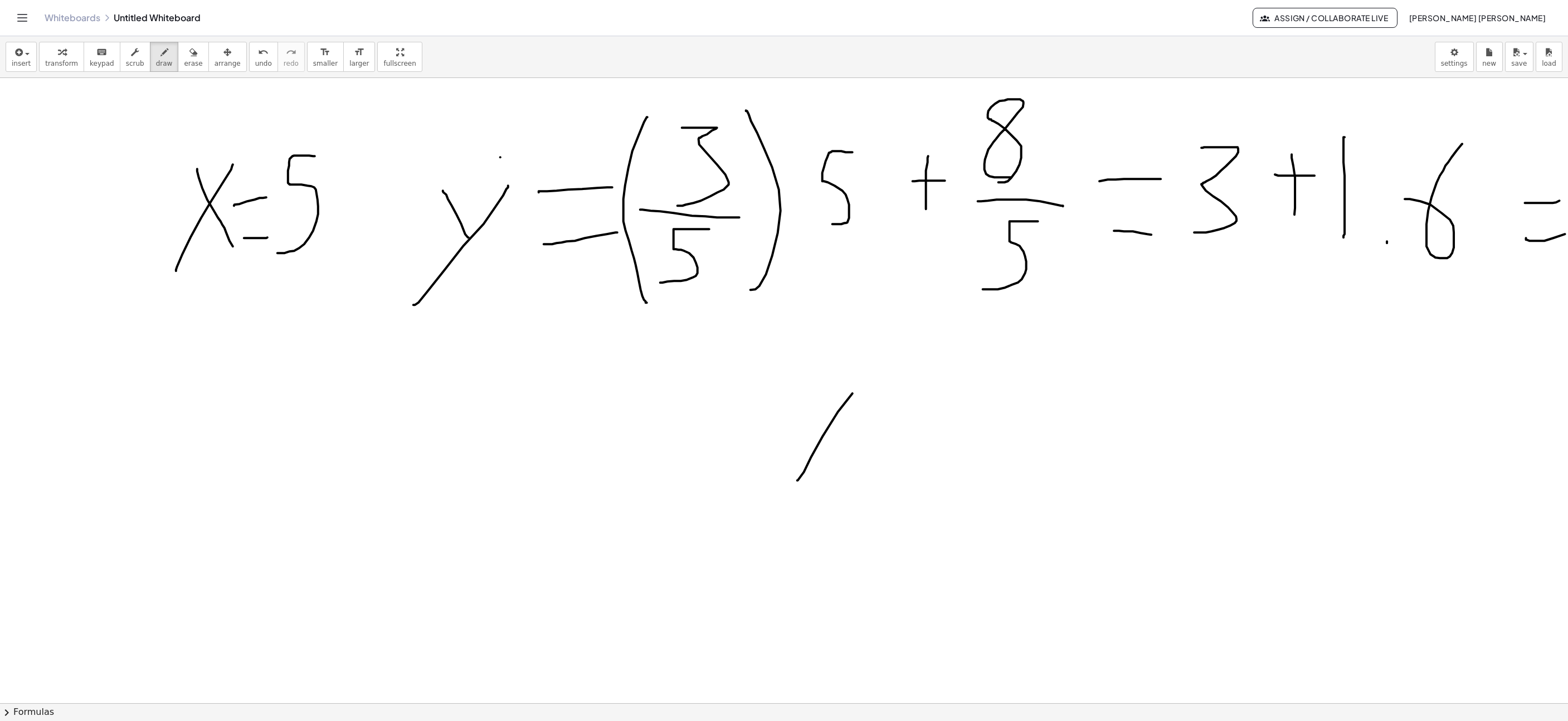
drag, startPoint x: 797, startPoint y: 482, endPoint x: 846, endPoint y: 399, distance: 96.4
drag, startPoint x: 829, startPoint y: 400, endPoint x: 818, endPoint y: 373, distance: 29.2
click at [256, 64] on button "undo undo" at bounding box center [263, 57] width 29 height 30
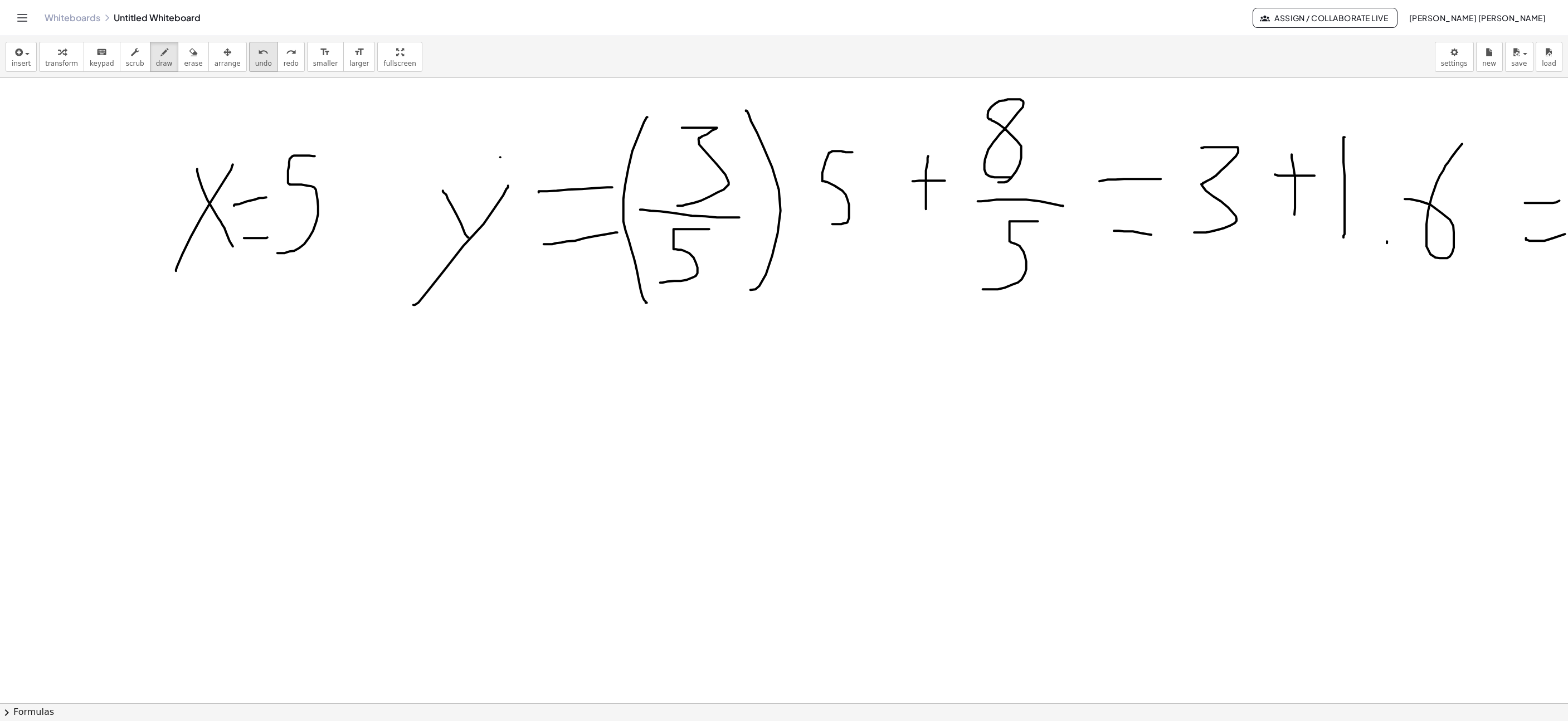
click at [256, 64] on button "undo undo" at bounding box center [263, 57] width 29 height 30
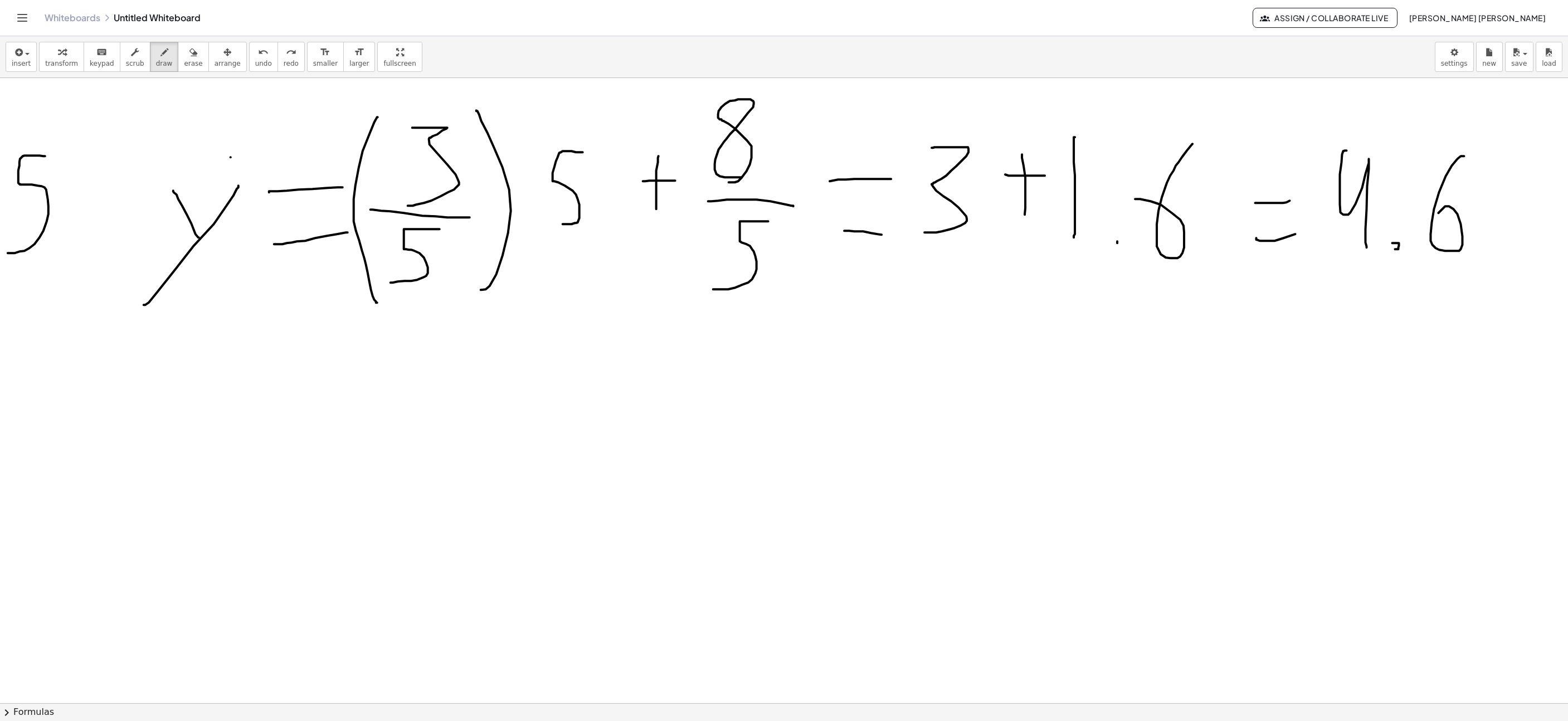
scroll to position [5344, 818]
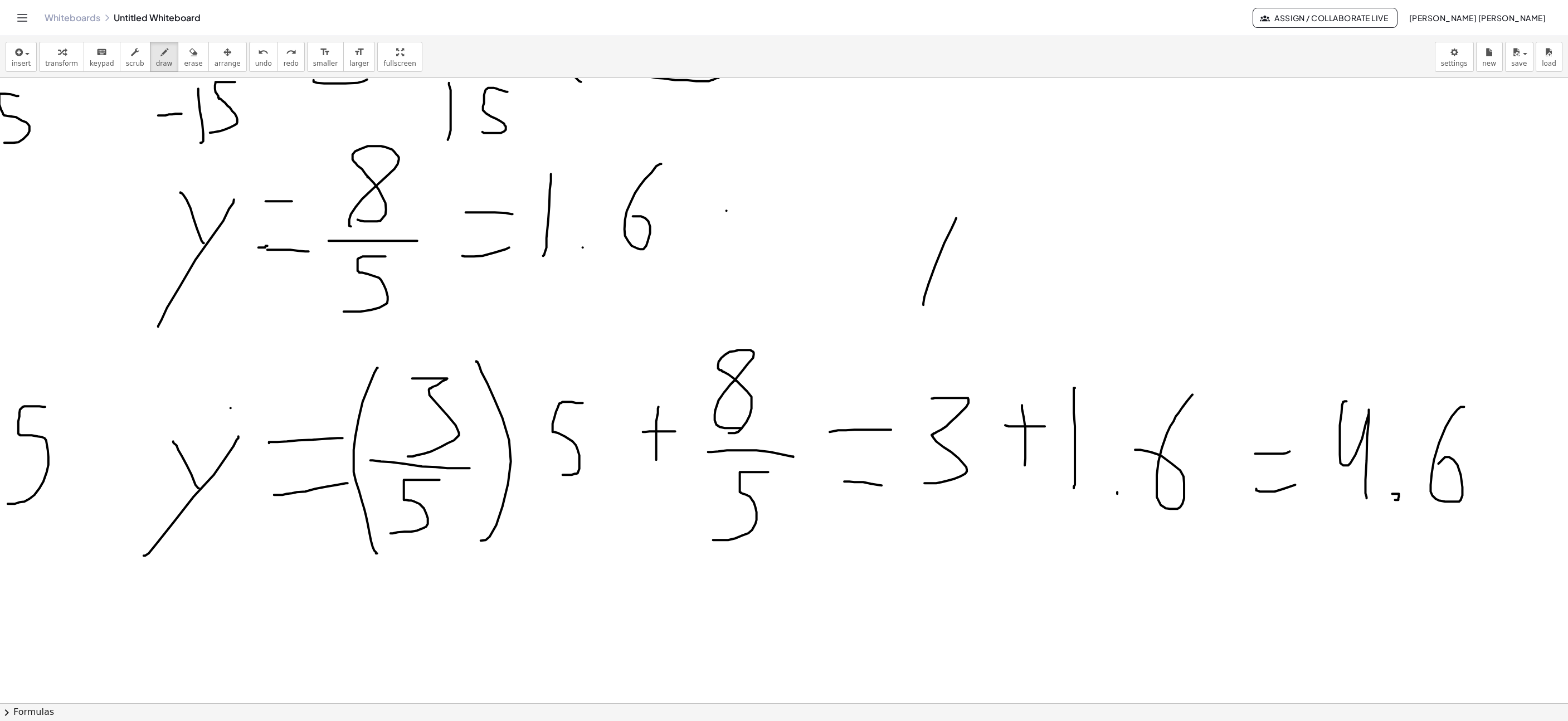
drag, startPoint x: 924, startPoint y: 307, endPoint x: 957, endPoint y: 220, distance: 93.0
drag, startPoint x: 937, startPoint y: 250, endPoint x: 918, endPoint y: 221, distance: 34.7
drag, startPoint x: 960, startPoint y: 228, endPoint x: 973, endPoint y: 251, distance: 26.4
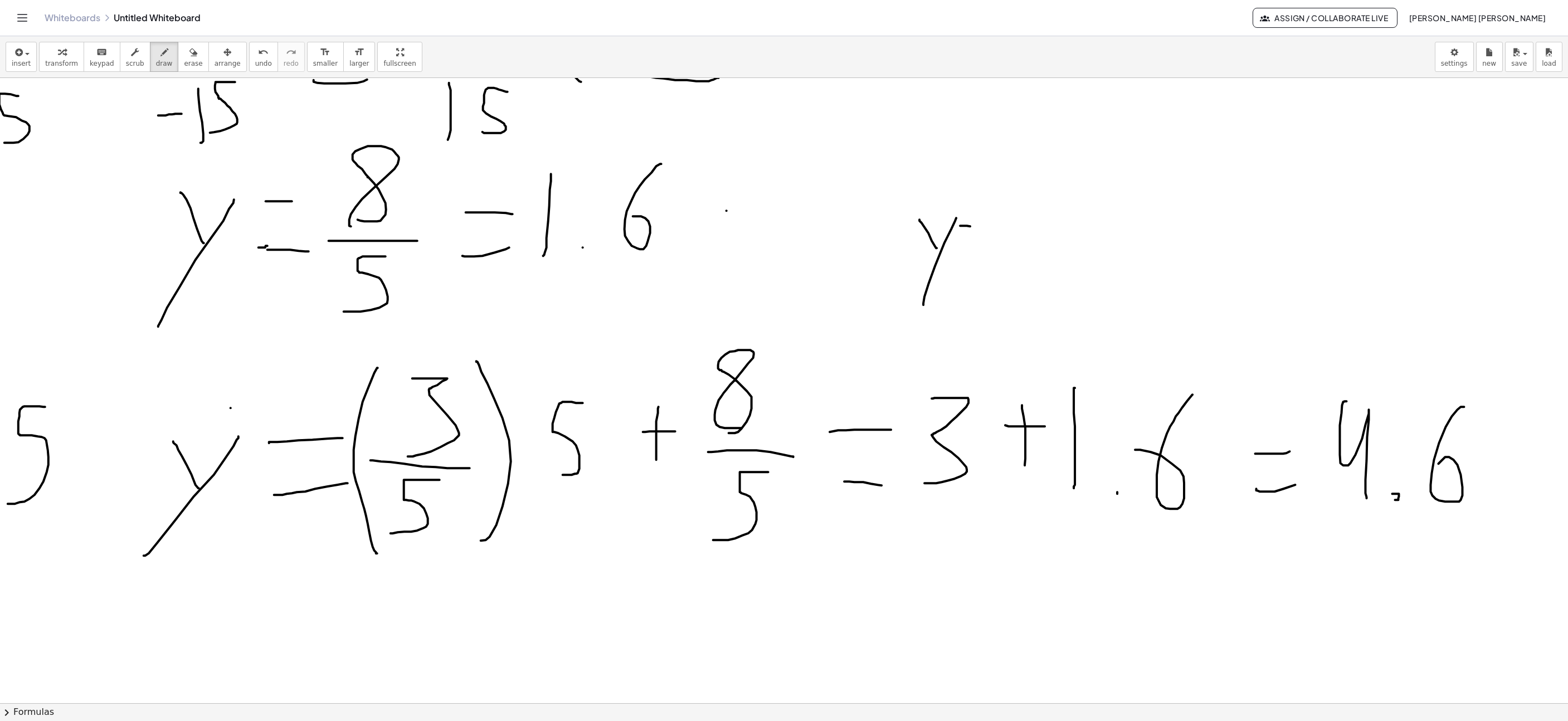
drag, startPoint x: 973, startPoint y: 251, endPoint x: 1005, endPoint y: 254, distance: 32.1
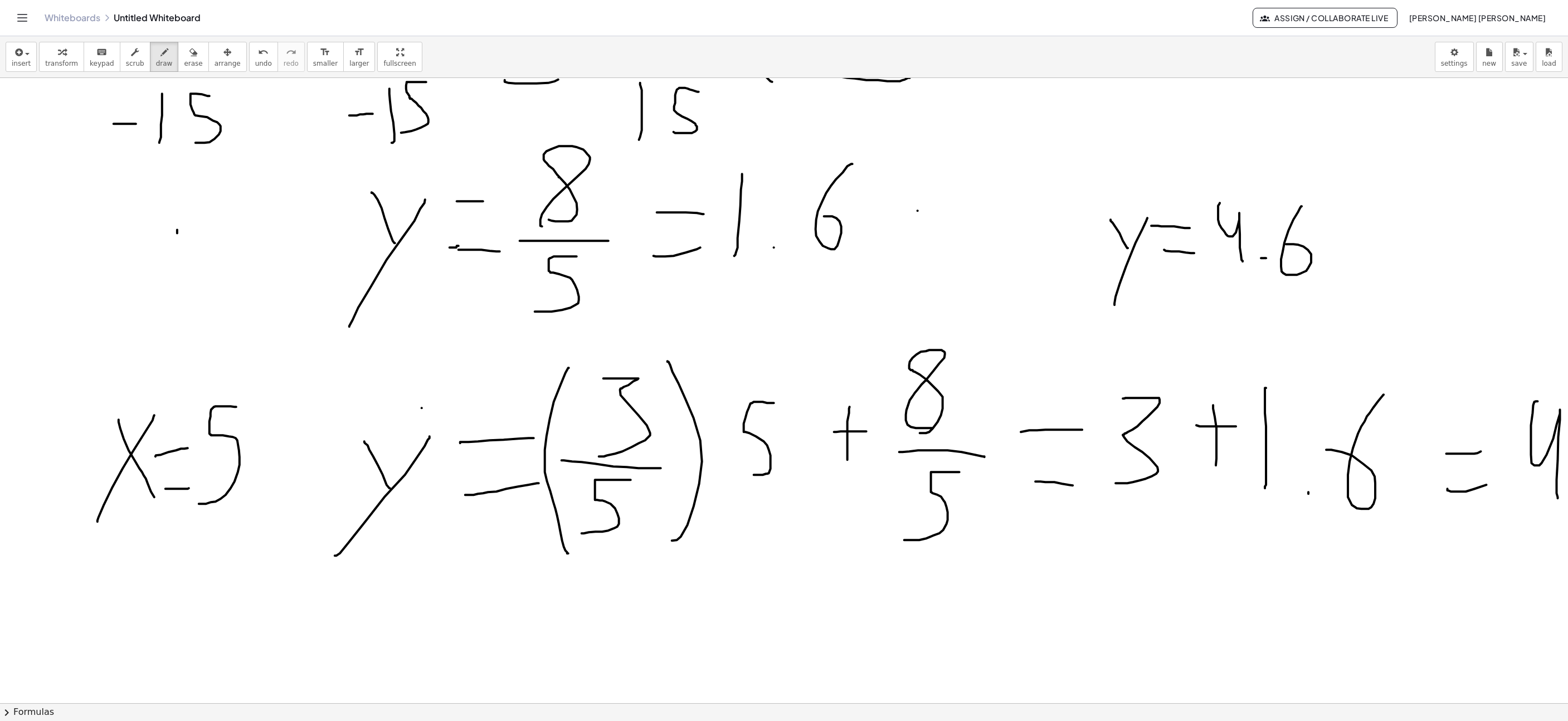
scroll to position [5634, 627]
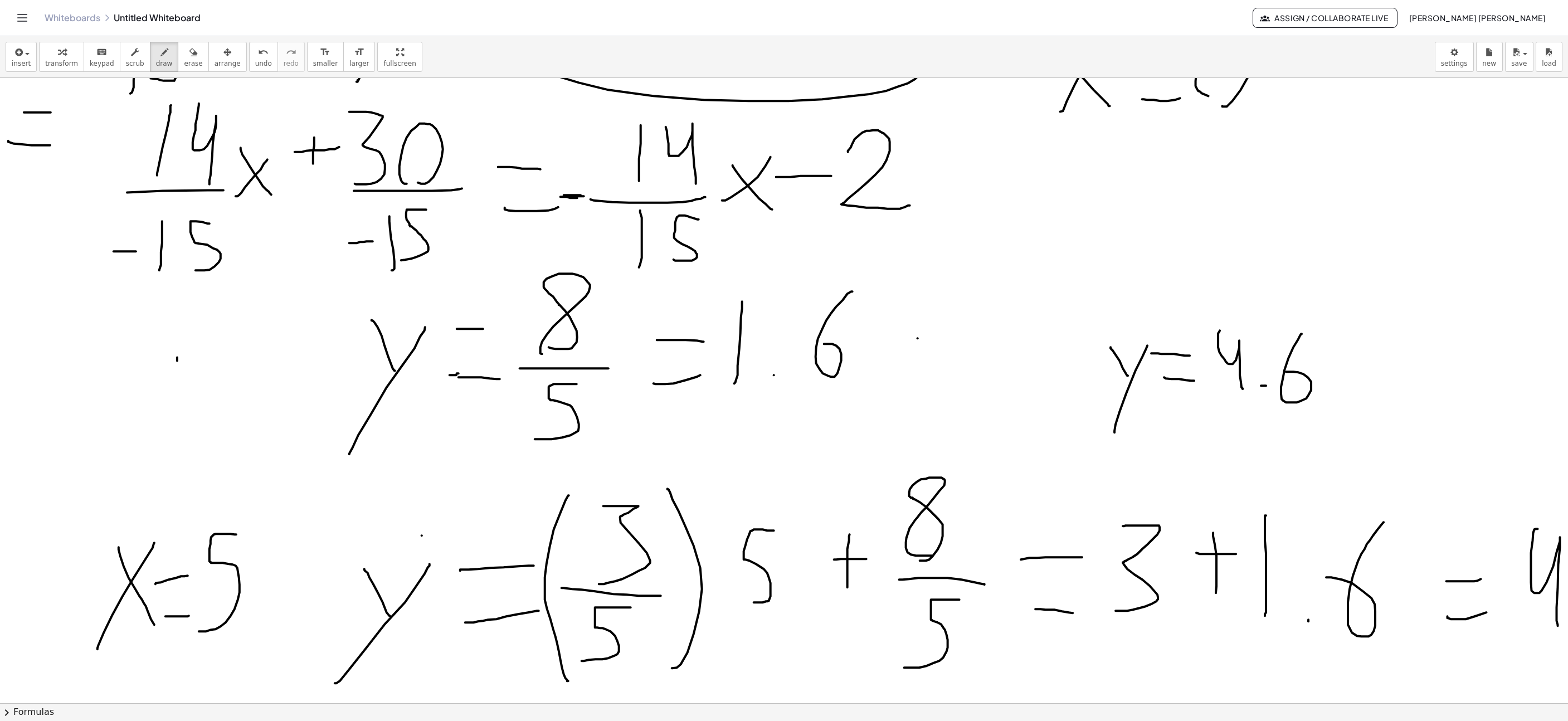
scroll to position [4965, 627]
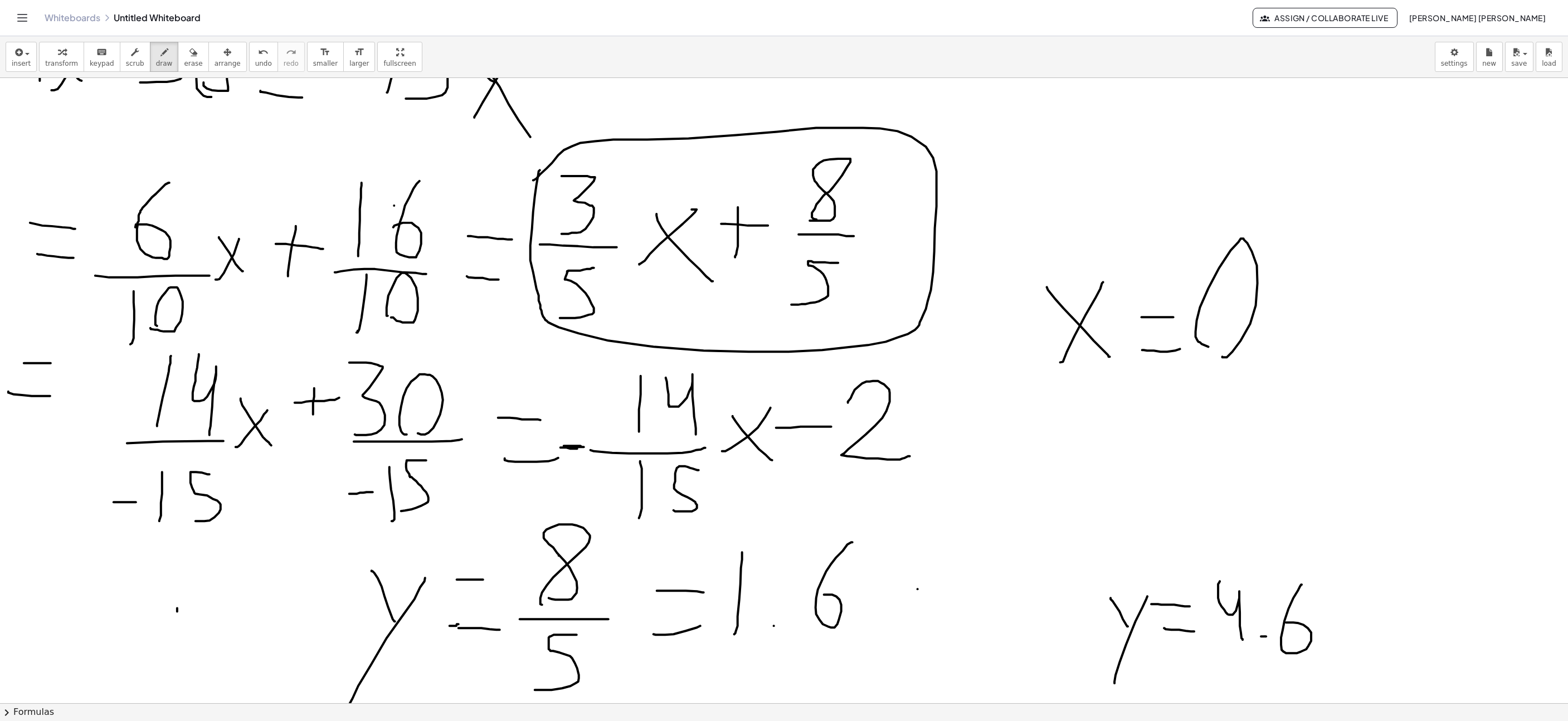
drag, startPoint x: 550, startPoint y: 706, endPoint x: 652, endPoint y: 508, distance: 222.7
click at [536, 705] on button "chevron_right Formulas" at bounding box center [784, 712] width 1568 height 18
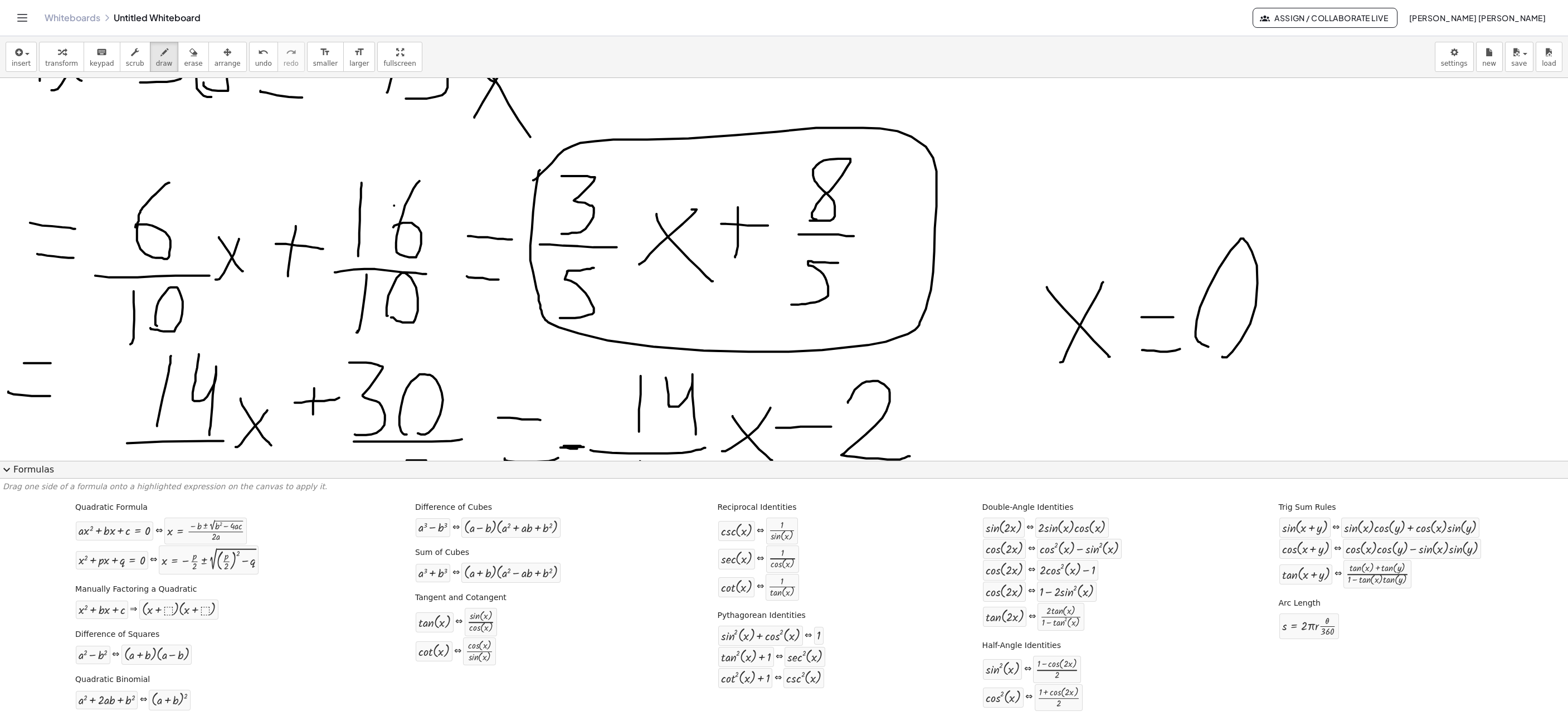
drag, startPoint x: 24, startPoint y: 466, endPoint x: 72, endPoint y: 472, distance: 48.4
click at [22, 466] on button "expand_more Formulas" at bounding box center [784, 470] width 1568 height 18
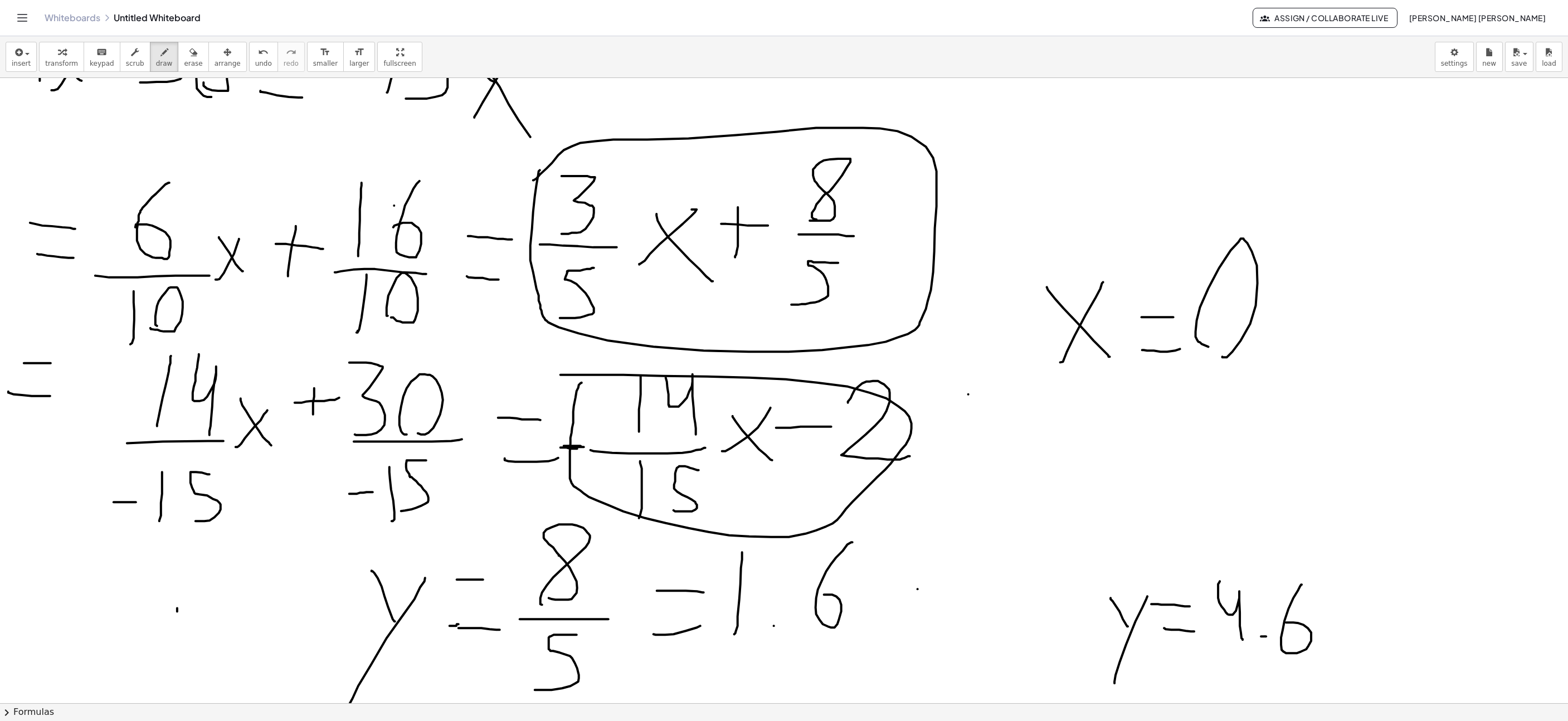
drag, startPoint x: 577, startPoint y: 393, endPoint x: 595, endPoint y: 472, distance: 81.0
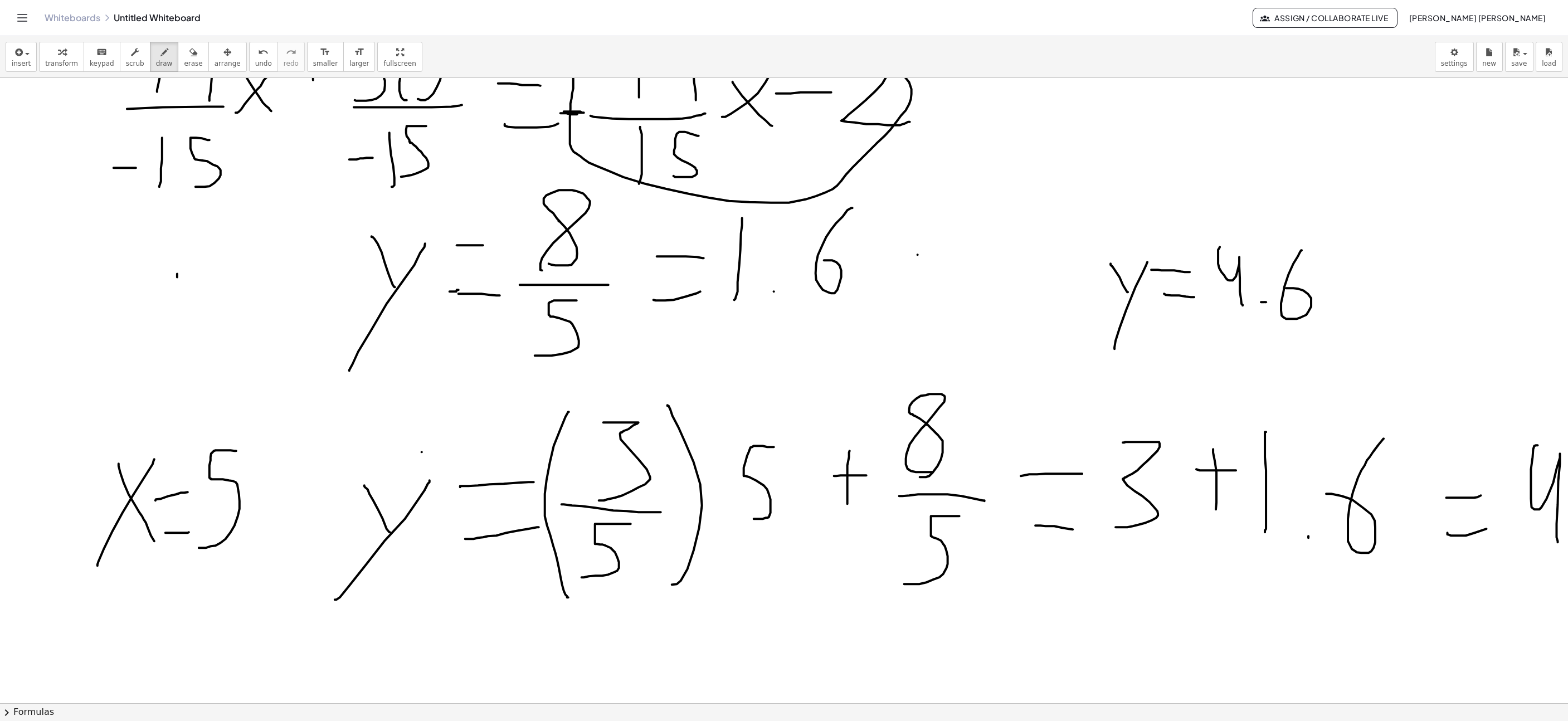
scroll to position [5132, 627]
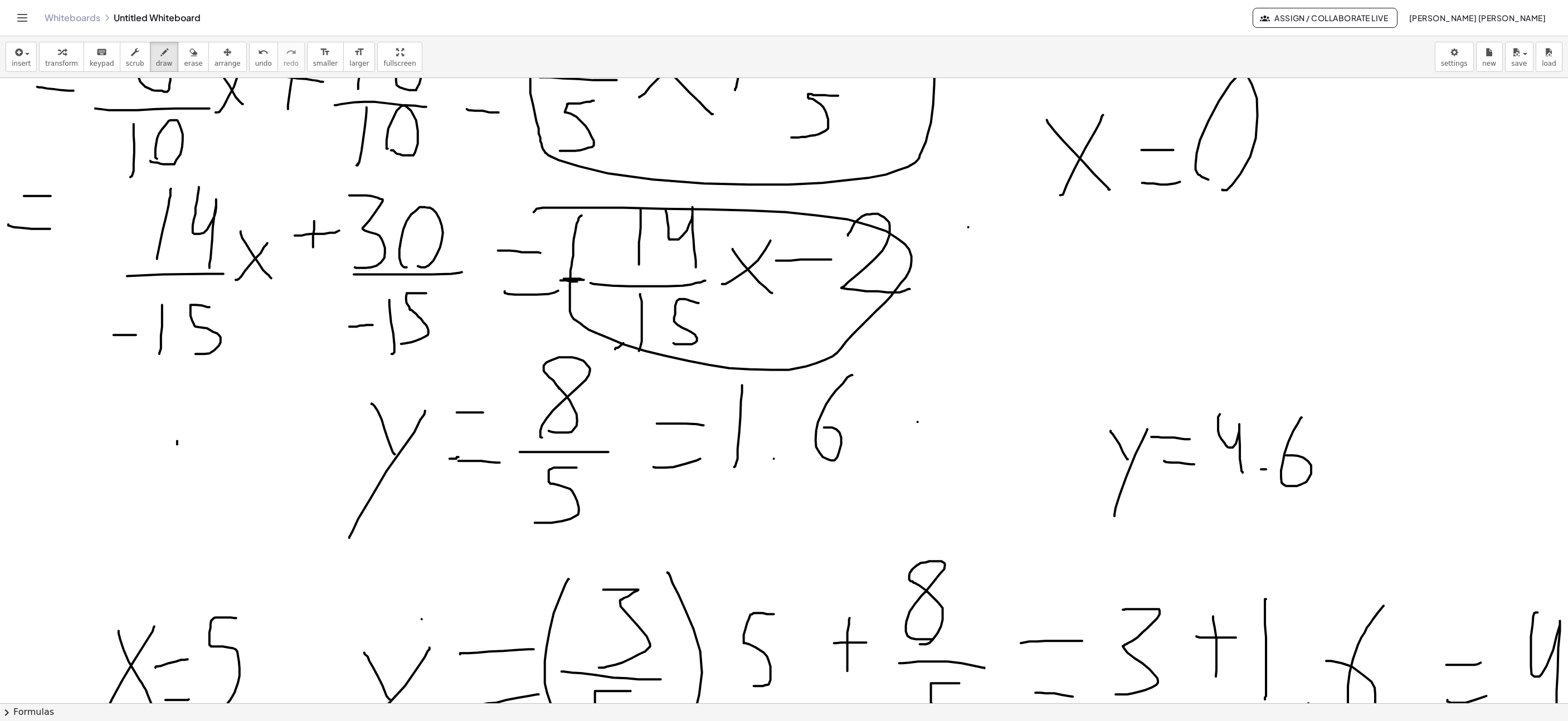
drag, startPoint x: 615, startPoint y: 351, endPoint x: 696, endPoint y: 218, distance: 155.7
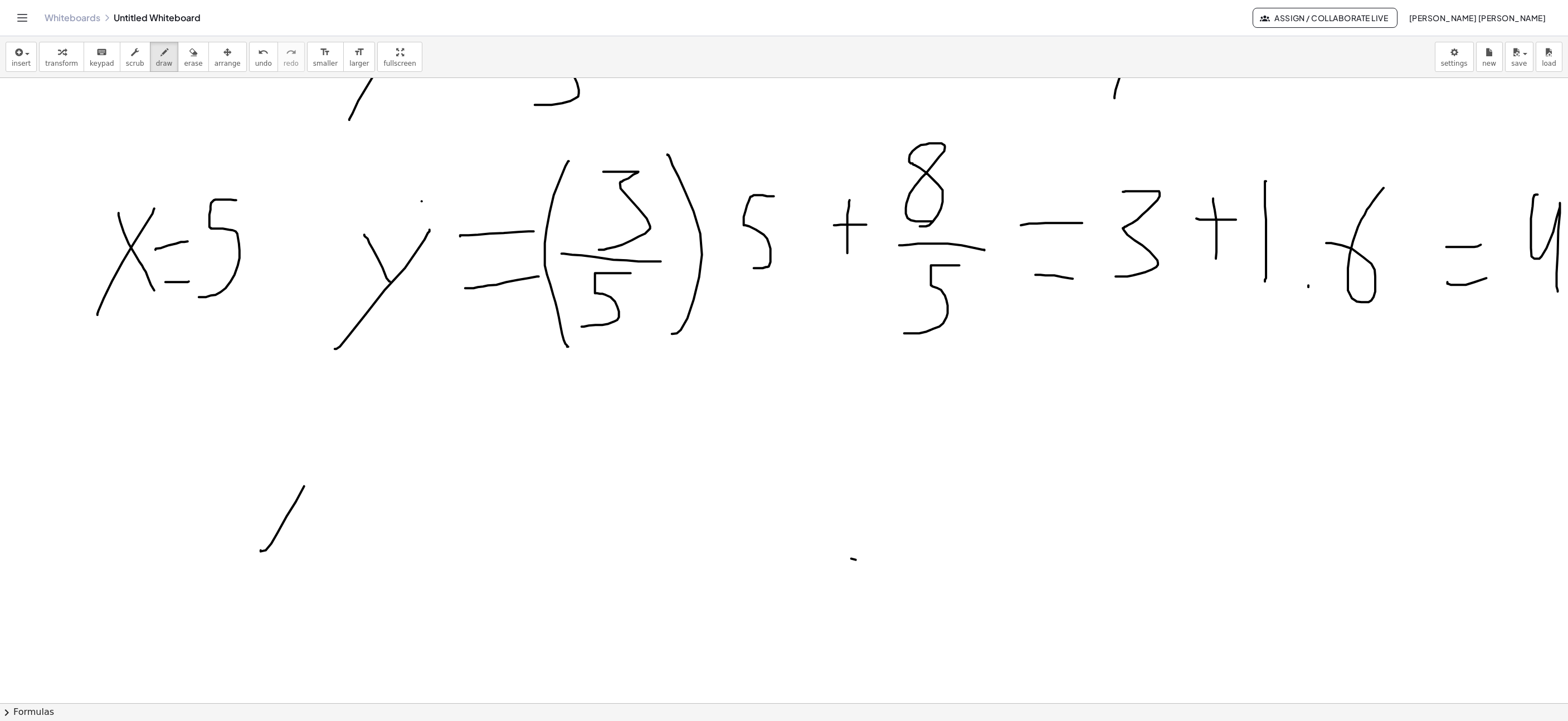
drag, startPoint x: 278, startPoint y: 535, endPoint x: 318, endPoint y: 462, distance: 83.2
drag, startPoint x: 291, startPoint y: 491, endPoint x: 278, endPoint y: 464, distance: 30.0
drag, startPoint x: 336, startPoint y: 465, endPoint x: 328, endPoint y: 497, distance: 33.0
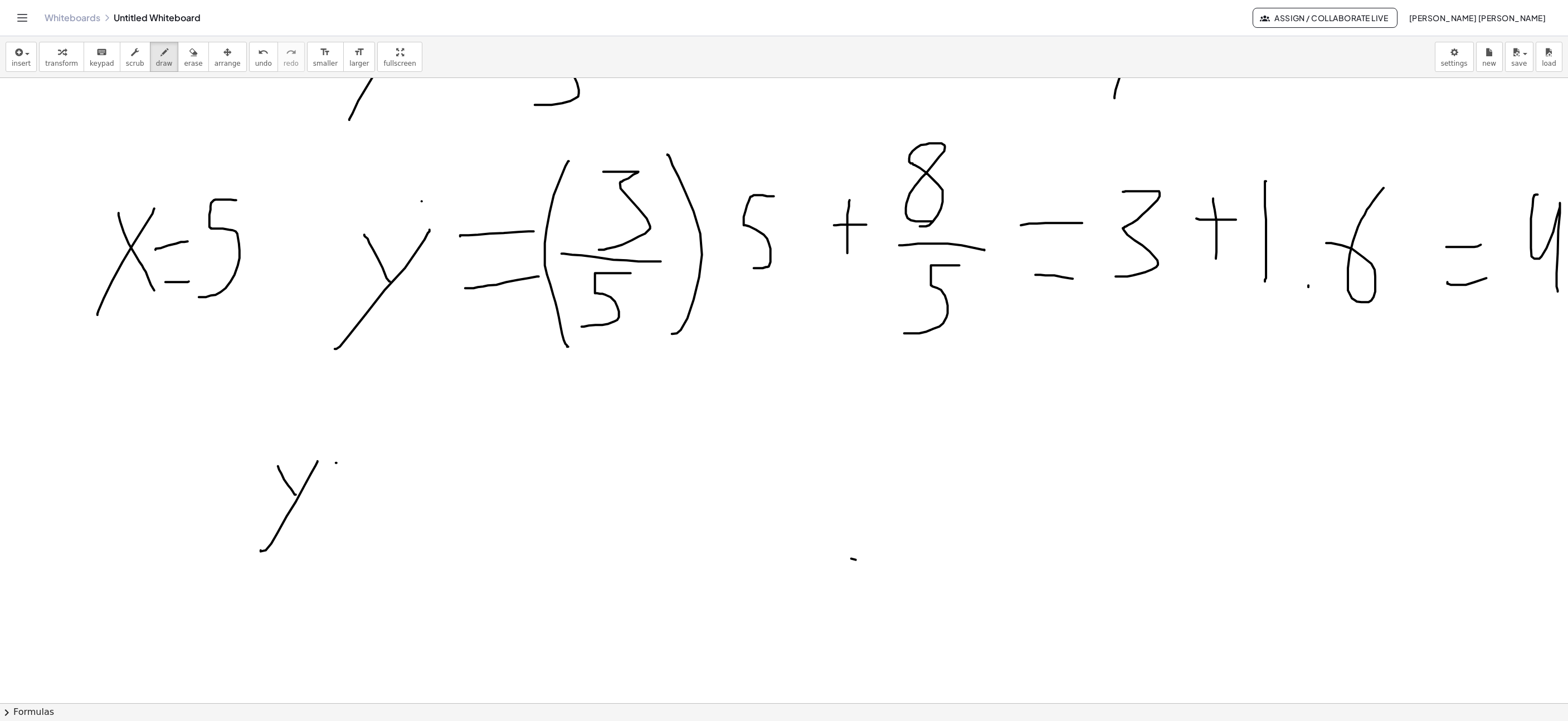
drag, startPoint x: 328, startPoint y: 497, endPoint x: 352, endPoint y: 499, distance: 24.1
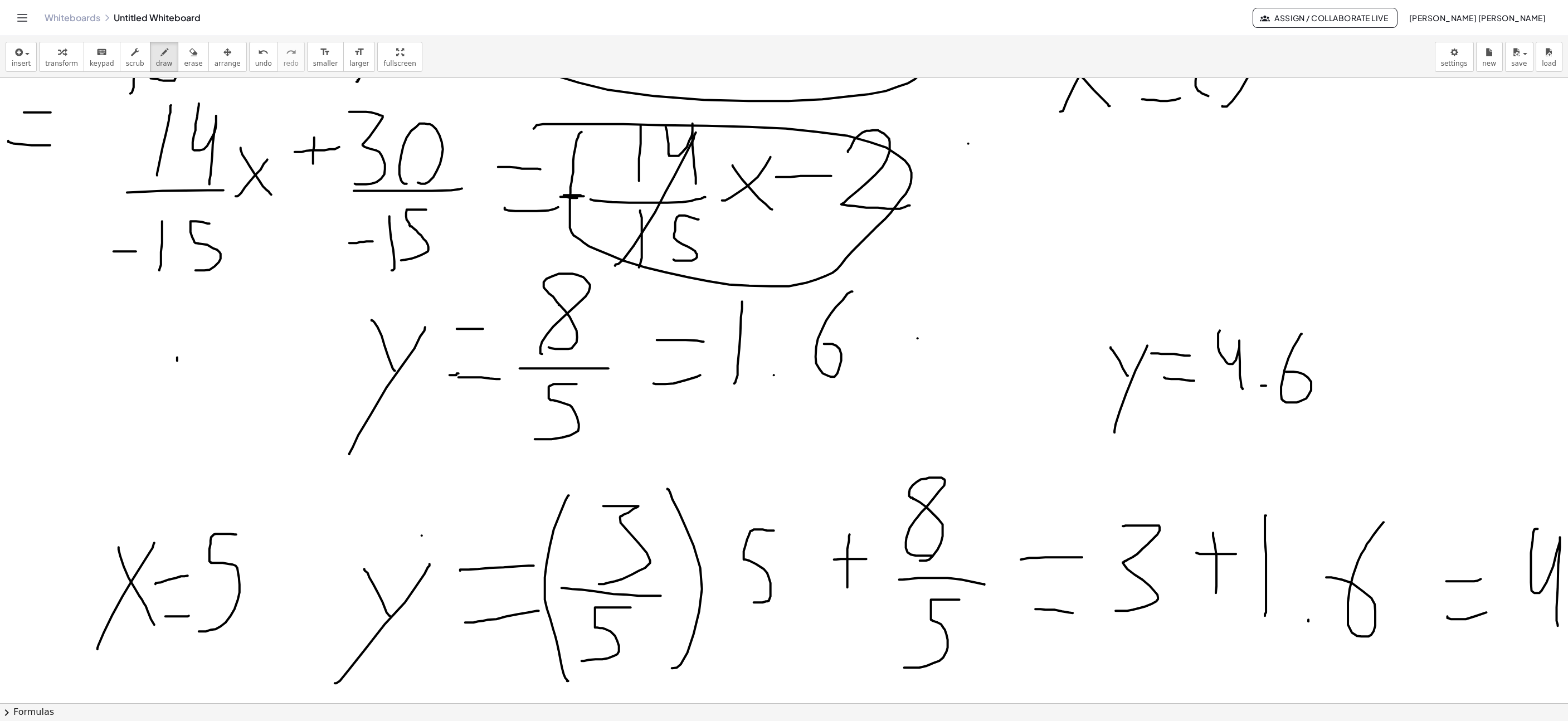
scroll to position [5467, 627]
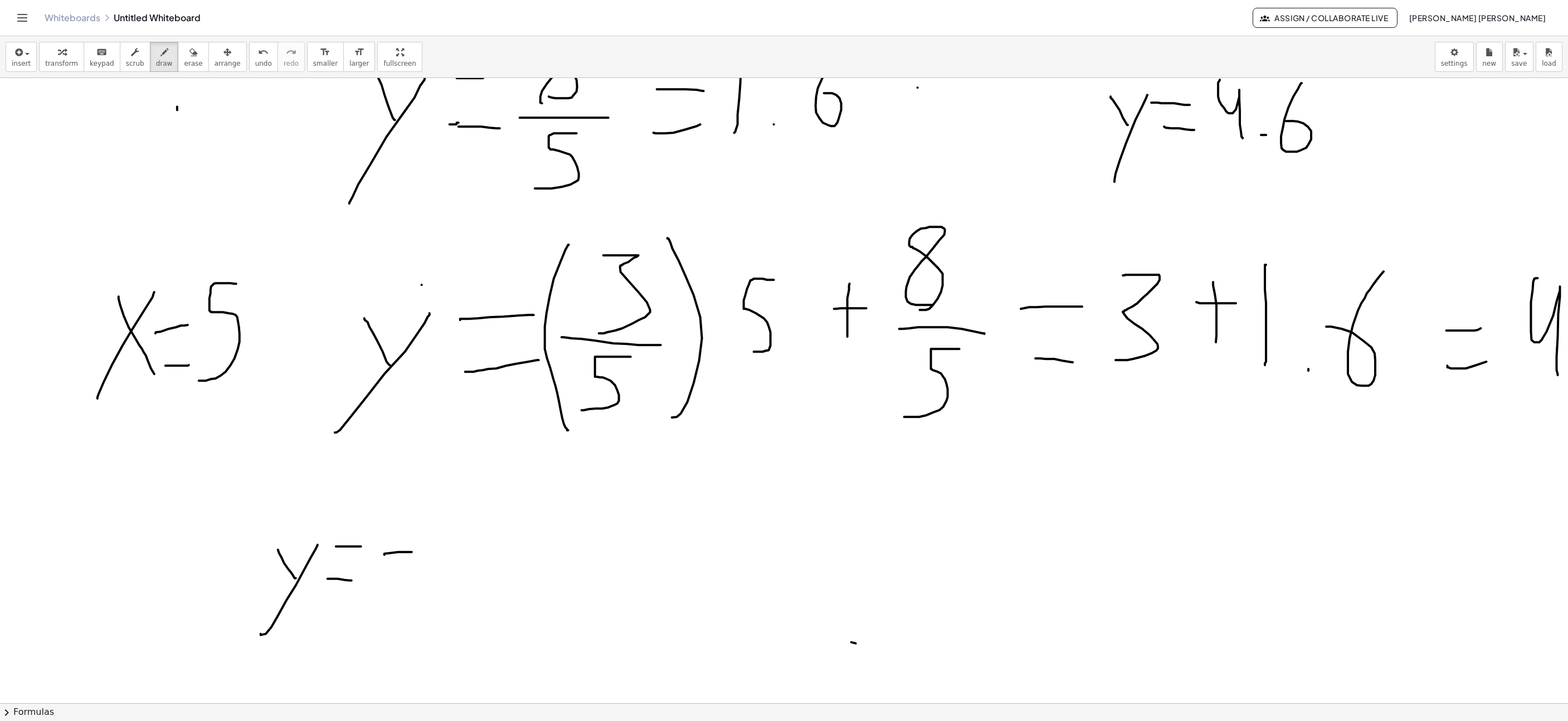
drag, startPoint x: 384, startPoint y: 555, endPoint x: 434, endPoint y: 554, distance: 50.0
drag, startPoint x: 453, startPoint y: 529, endPoint x: 470, endPoint y: 572, distance: 46.2
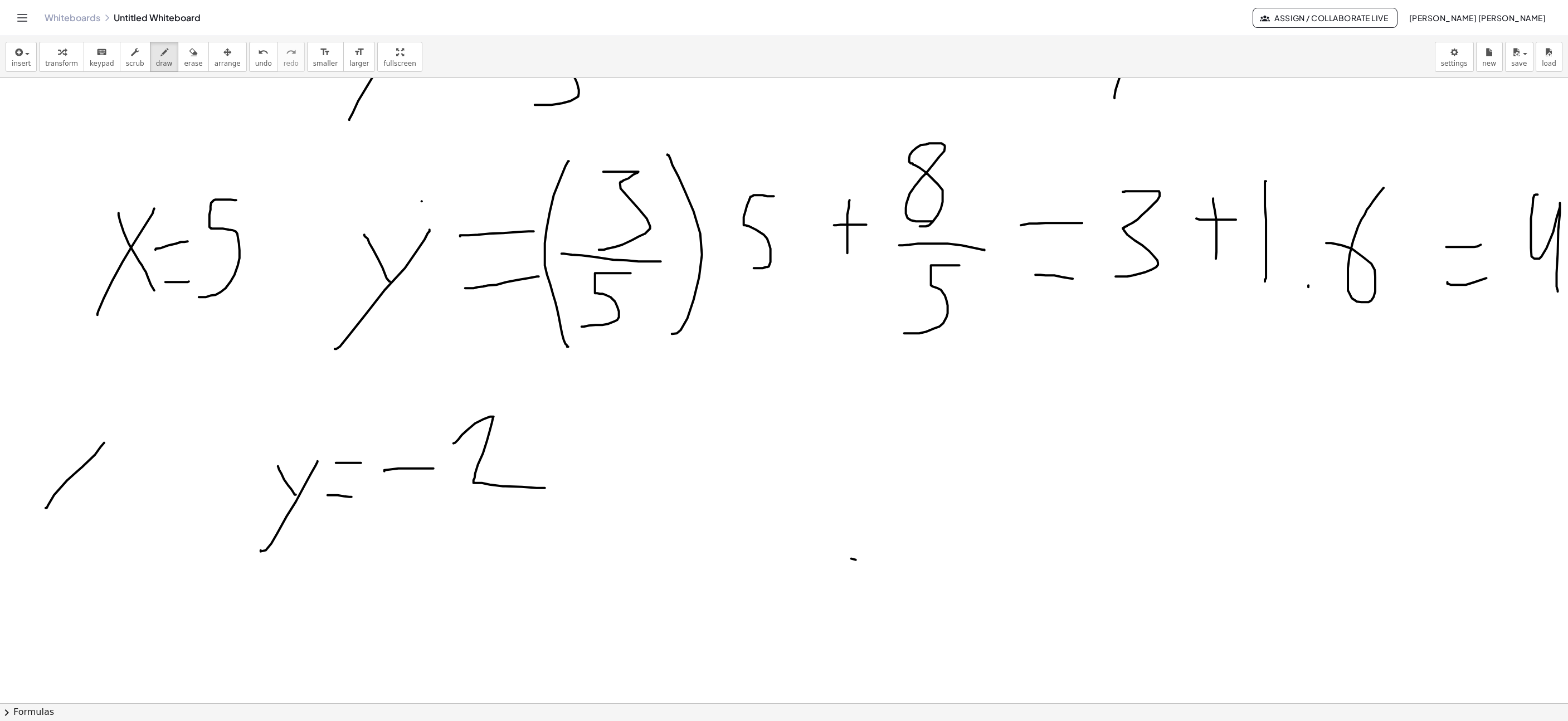
drag, startPoint x: 47, startPoint y: 510, endPoint x: 104, endPoint y: 444, distance: 87.2
drag, startPoint x: 64, startPoint y: 443, endPoint x: 87, endPoint y: 492, distance: 54.1
drag, startPoint x: 124, startPoint y: 462, endPoint x: 145, endPoint y: 462, distance: 21.0
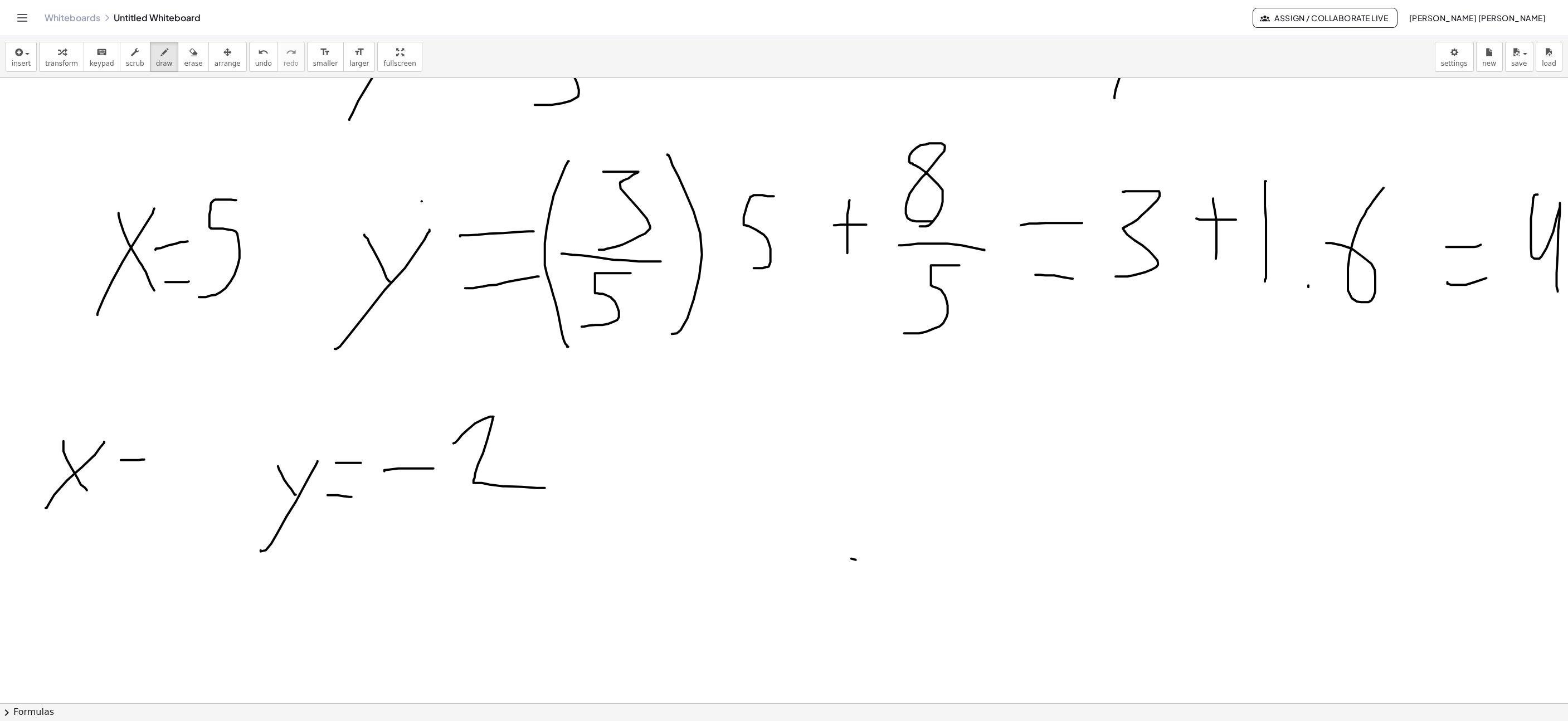
drag, startPoint x: 126, startPoint y: 491, endPoint x: 143, endPoint y: 494, distance: 17.3
drag, startPoint x: 181, startPoint y: 495, endPoint x: 253, endPoint y: 480, distance: 73.5
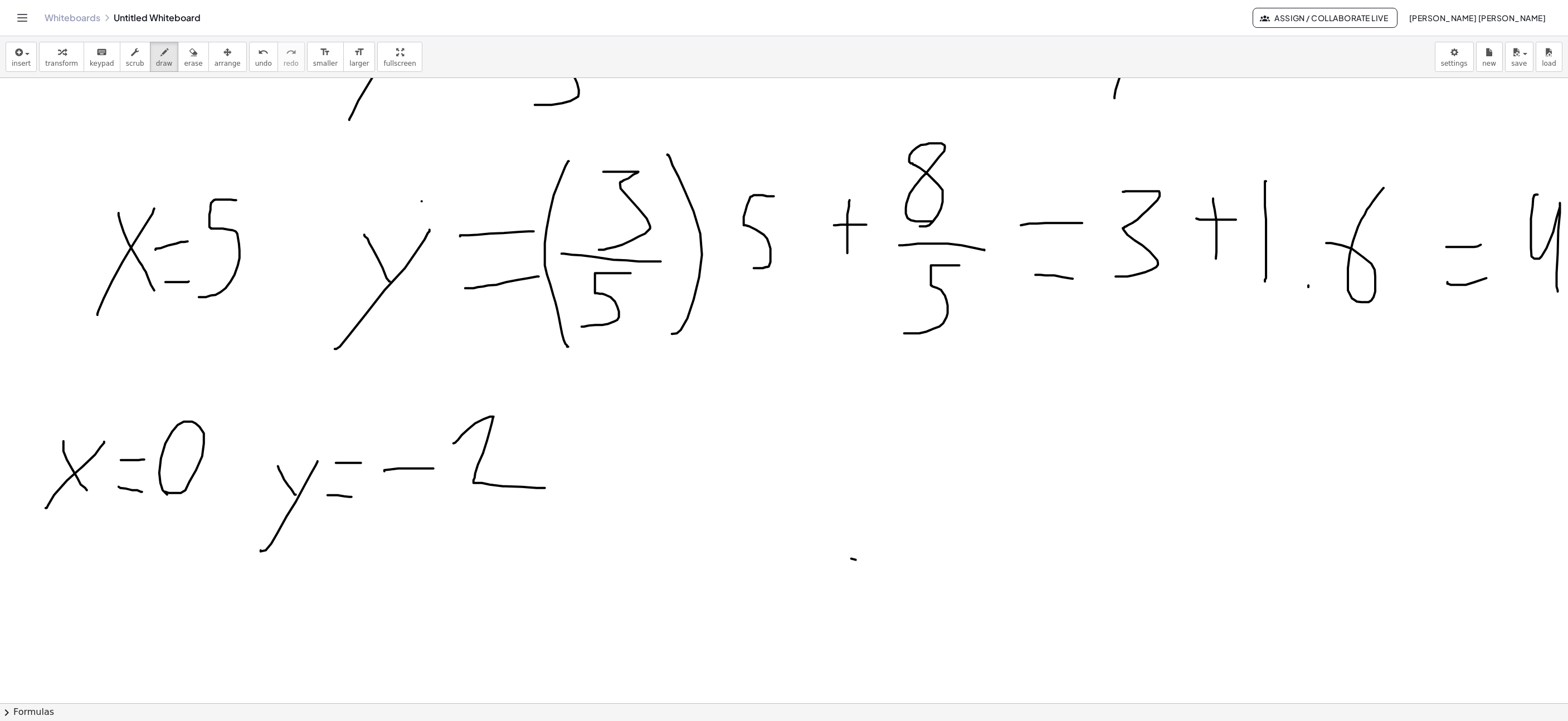
scroll to position [5299, 627]
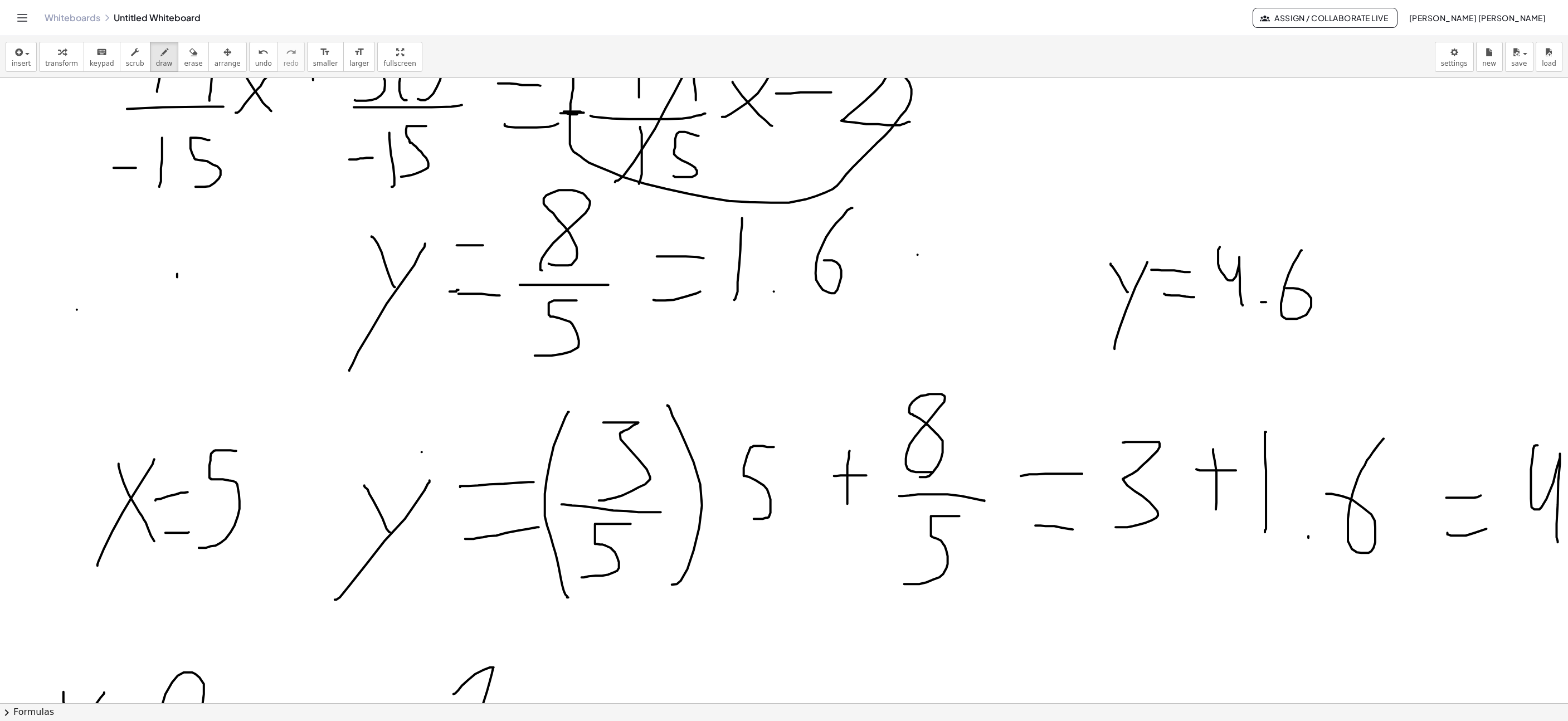
drag, startPoint x: 77, startPoint y: 312, endPoint x: 124, endPoint y: 262, distance: 68.6
drag, startPoint x: 102, startPoint y: 256, endPoint x: 138, endPoint y: 316, distance: 70.0
drag, startPoint x: 167, startPoint y: 259, endPoint x: 188, endPoint y: 259, distance: 21.0
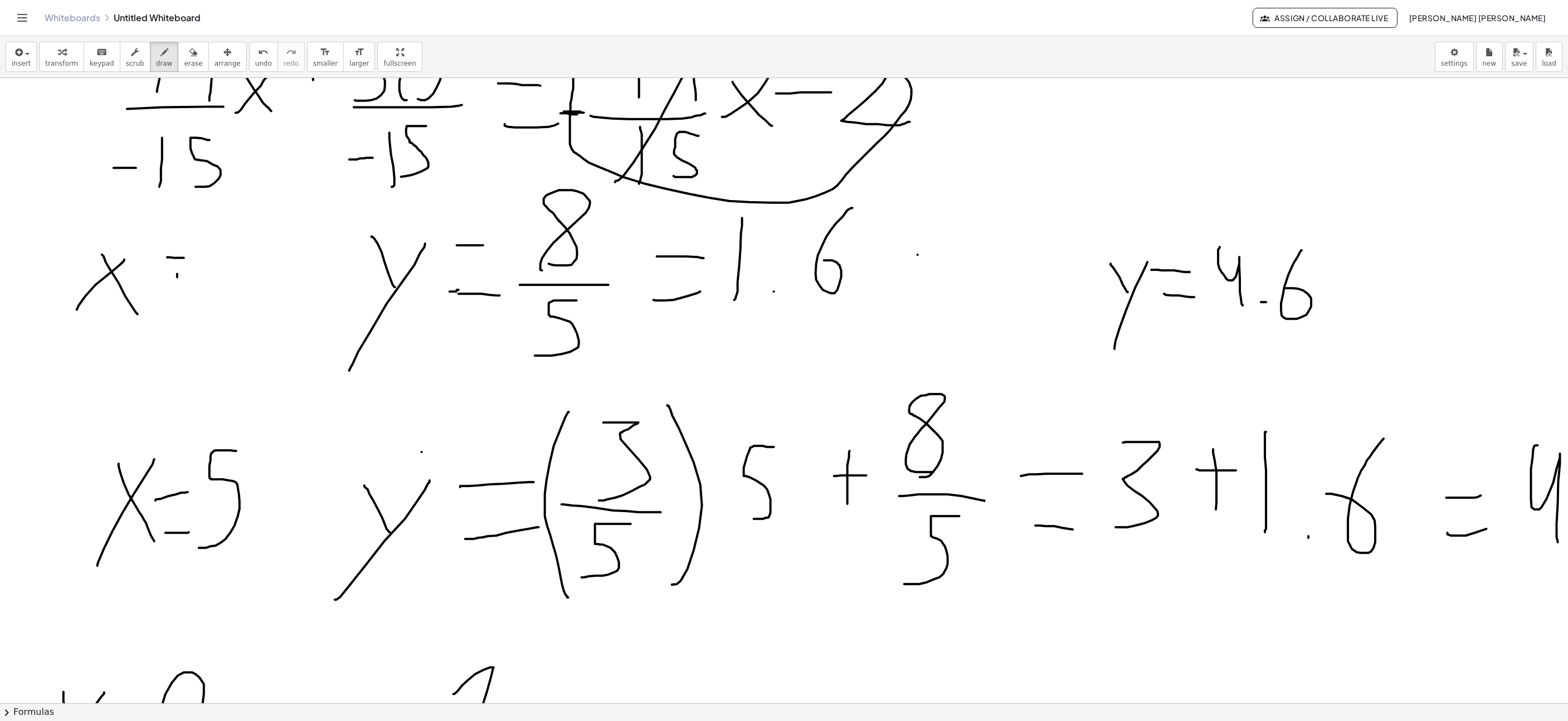
drag, startPoint x: 170, startPoint y: 291, endPoint x: 199, endPoint y: 293, distance: 29.1
drag, startPoint x: 228, startPoint y: 301, endPoint x: 261, endPoint y: 311, distance: 34.5
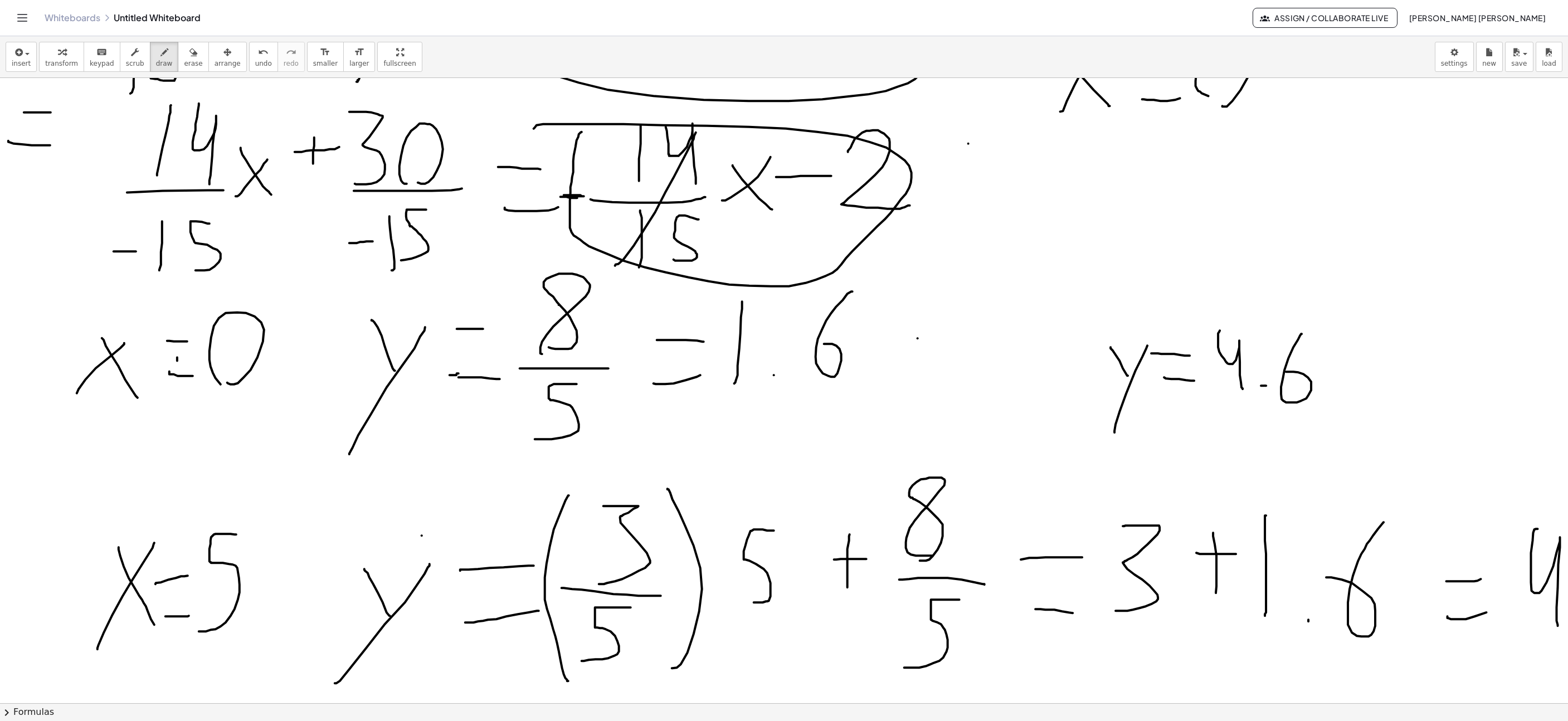
scroll to position [5048, 627]
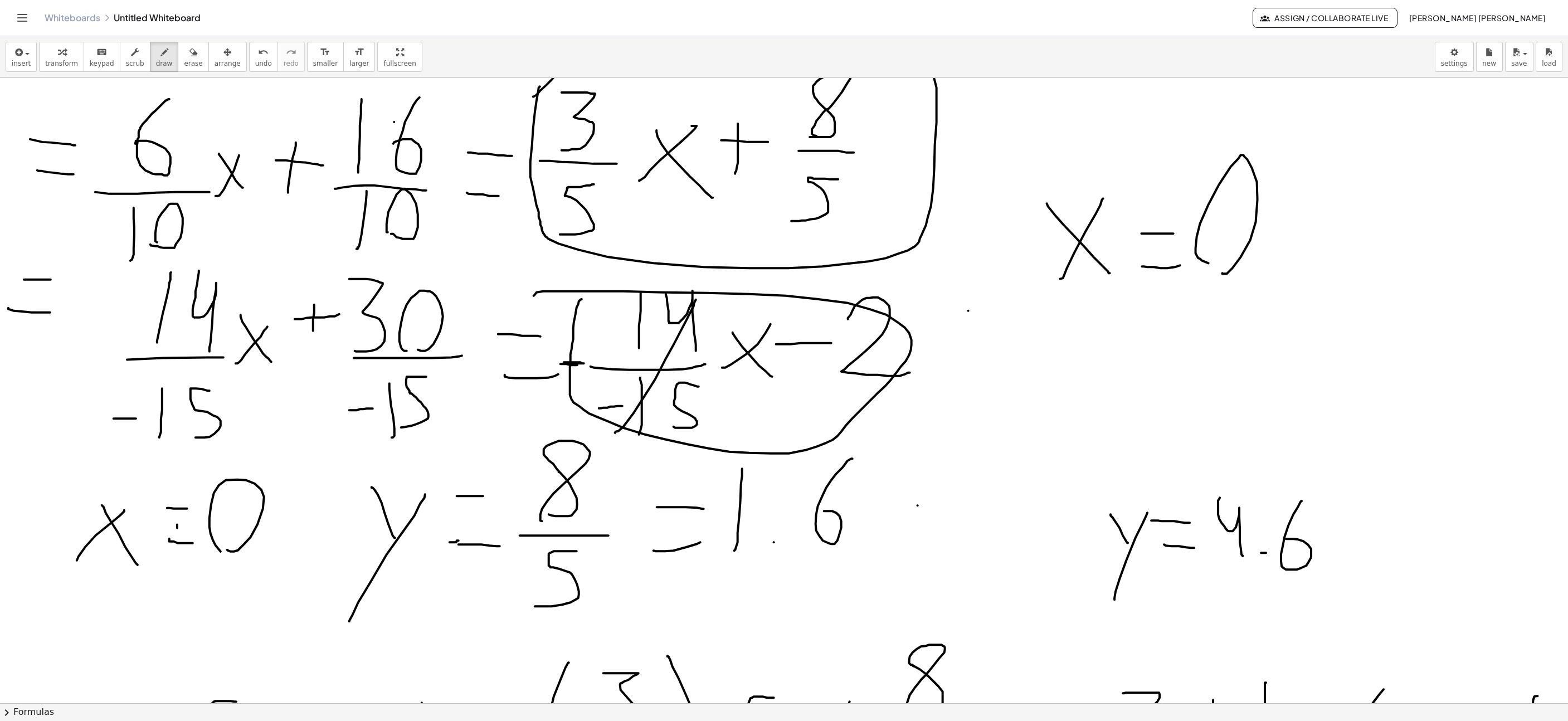
drag, startPoint x: 605, startPoint y: 409, endPoint x: 624, endPoint y: 408, distance: 19.0
click at [255, 59] on span "undo" at bounding box center [263, 64] width 17 height 8
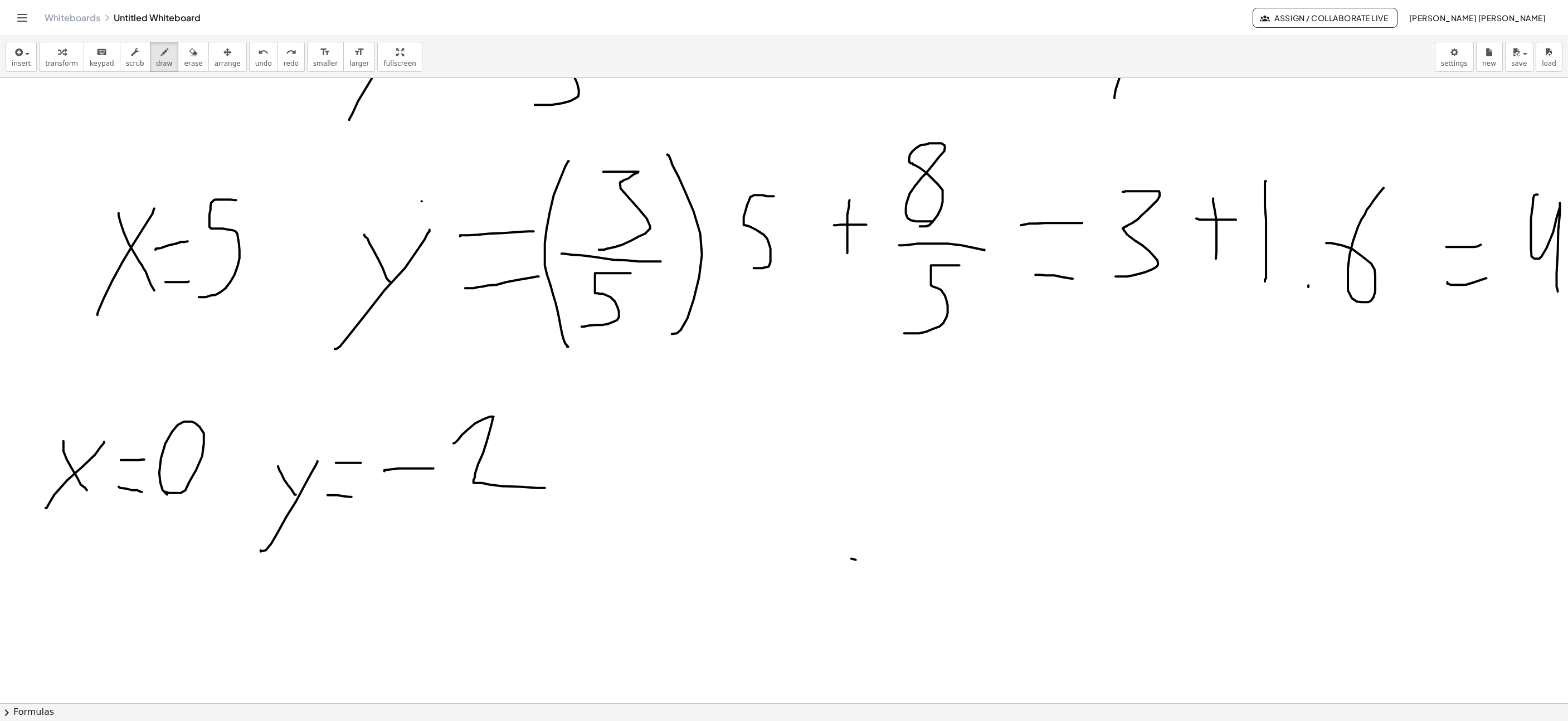
scroll to position [5801, 627]
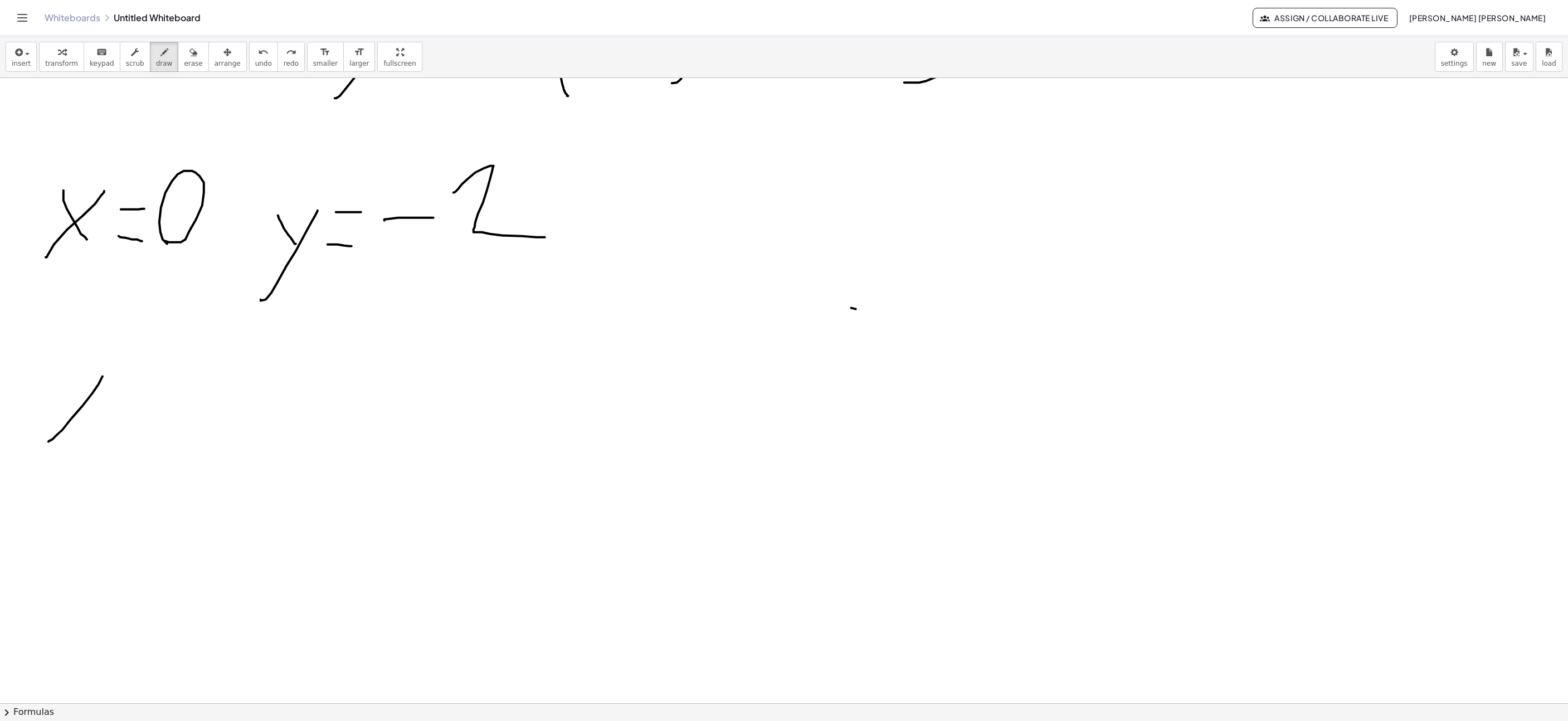
drag, startPoint x: 49, startPoint y: 443, endPoint x: 104, endPoint y: 374, distance: 88.2
drag, startPoint x: 74, startPoint y: 428, endPoint x: 109, endPoint y: 451, distance: 41.9
drag, startPoint x: 129, startPoint y: 393, endPoint x: 161, endPoint y: 397, distance: 32.2
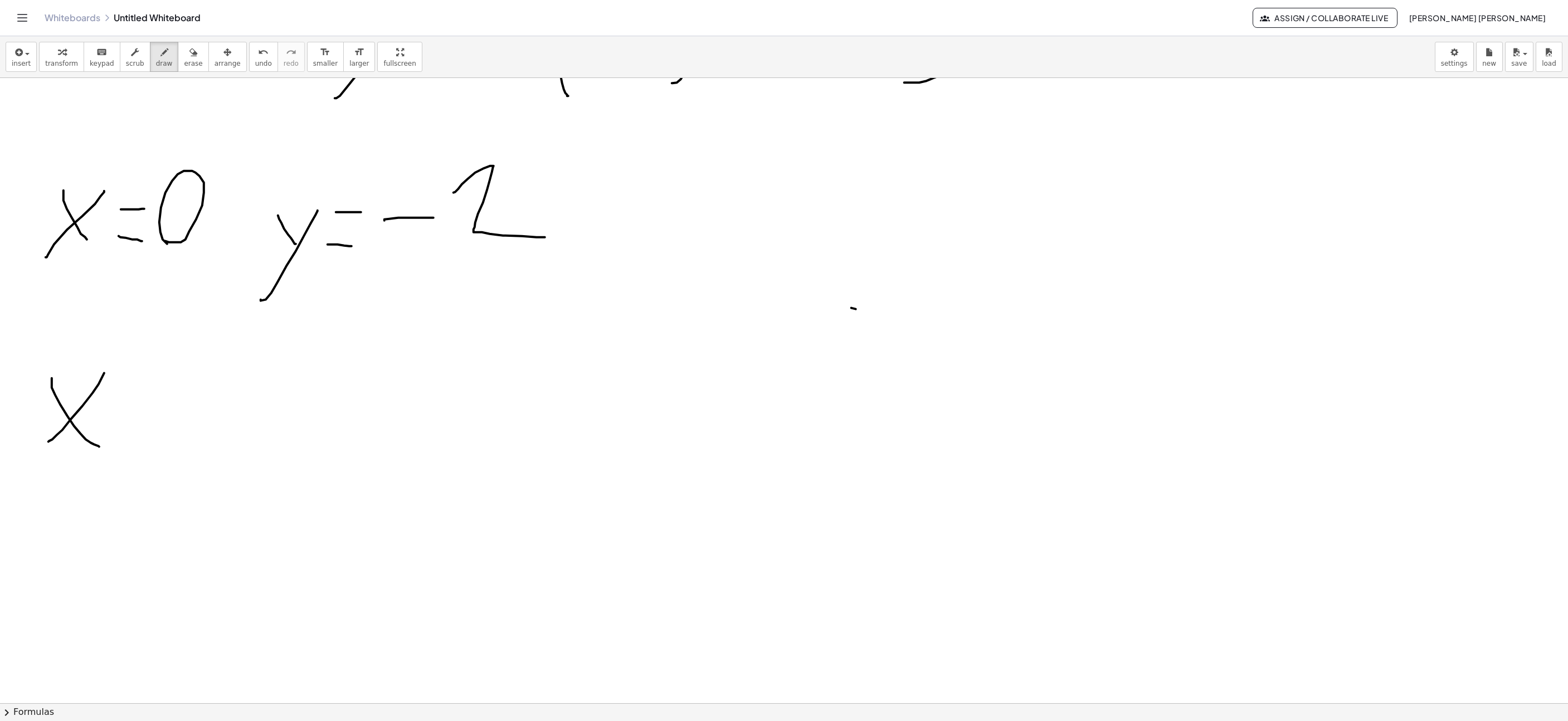
drag, startPoint x: 134, startPoint y: 435, endPoint x: 170, endPoint y: 437, distance: 36.1
drag, startPoint x: 181, startPoint y: 442, endPoint x: 276, endPoint y: 358, distance: 126.8
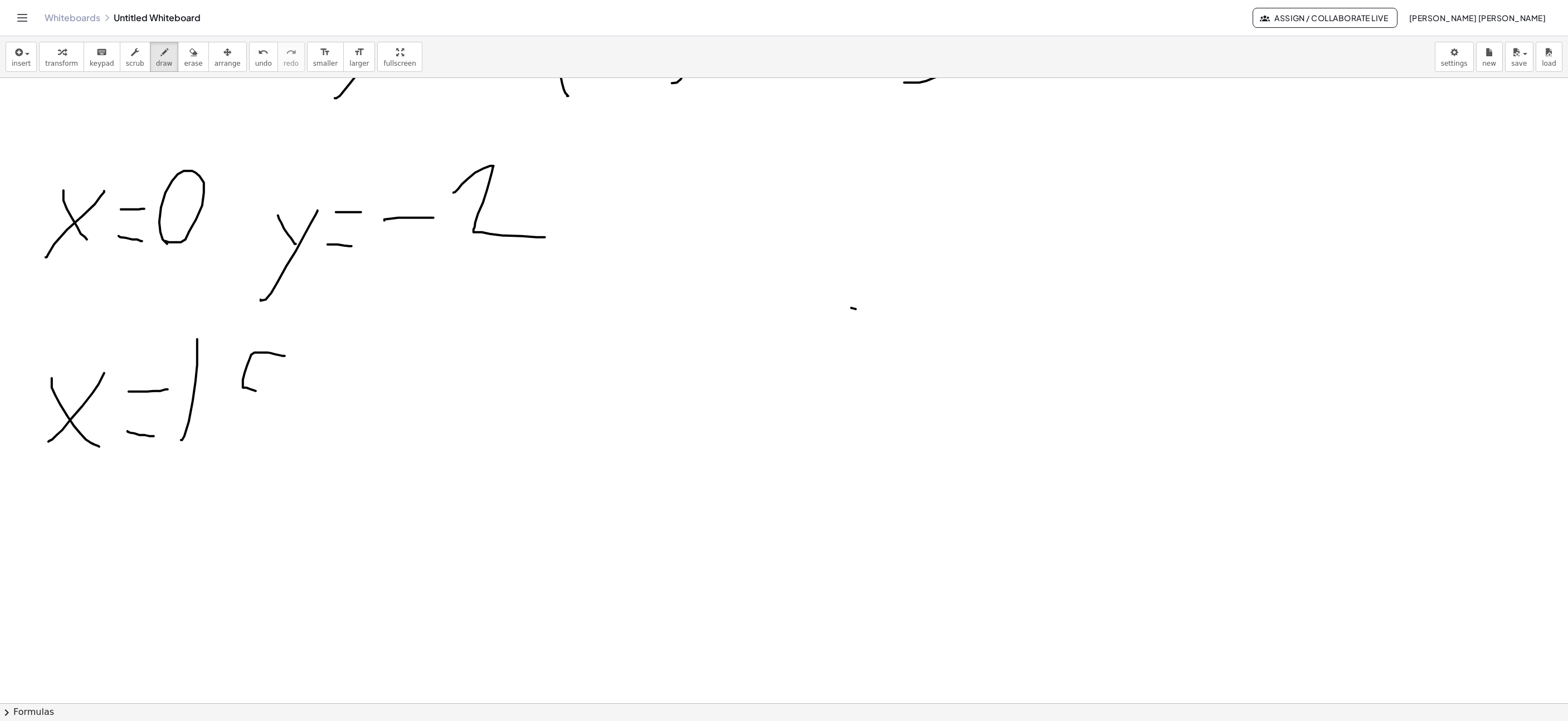
drag, startPoint x: 282, startPoint y: 358, endPoint x: 218, endPoint y: 432, distance: 97.8
drag, startPoint x: 438, startPoint y: 450, endPoint x: 457, endPoint y: 391, distance: 62.0
drag, startPoint x: 431, startPoint y: 427, endPoint x: 417, endPoint y: 395, distance: 34.9
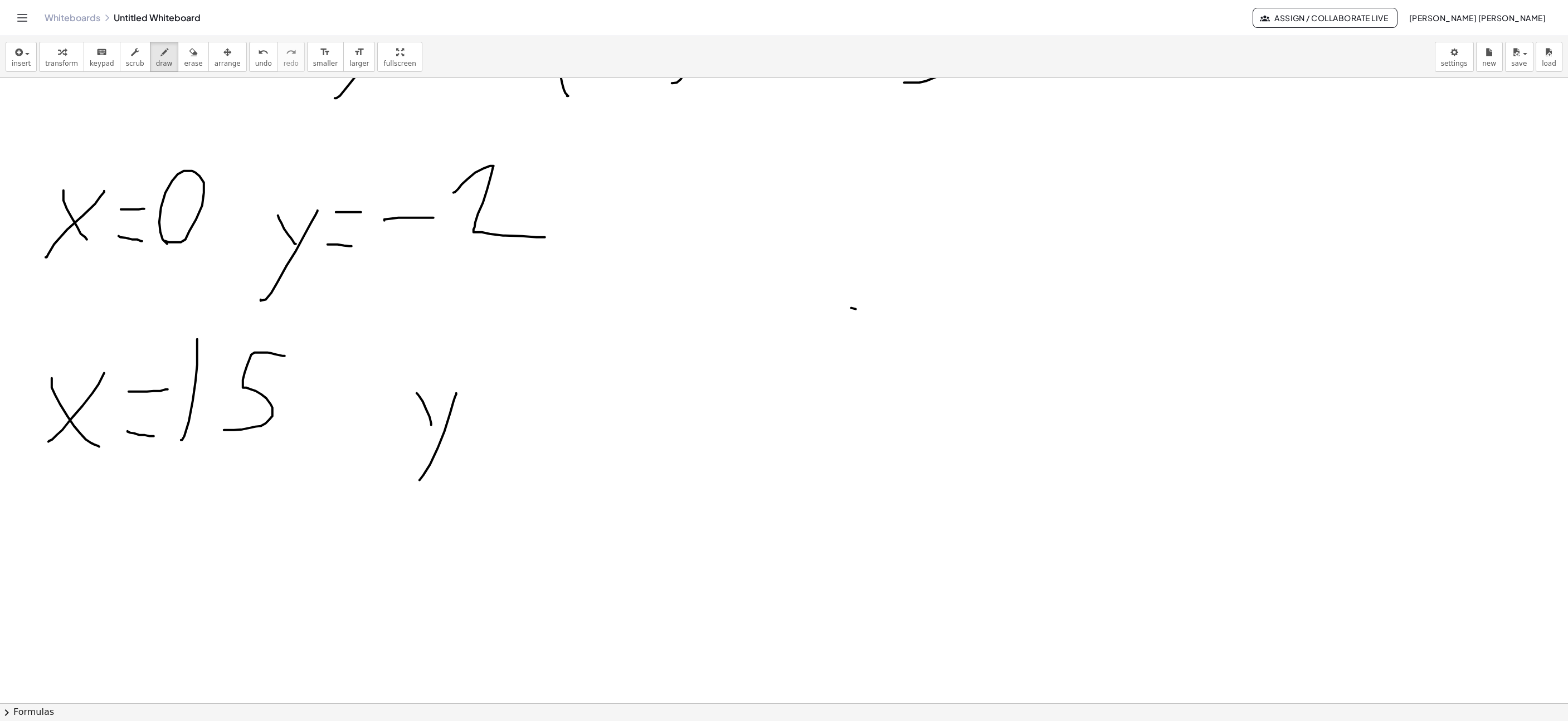
drag, startPoint x: 486, startPoint y: 399, endPoint x: 514, endPoint y: 398, distance: 28.0
drag, startPoint x: 493, startPoint y: 423, endPoint x: 543, endPoint y: 422, distance: 50.0
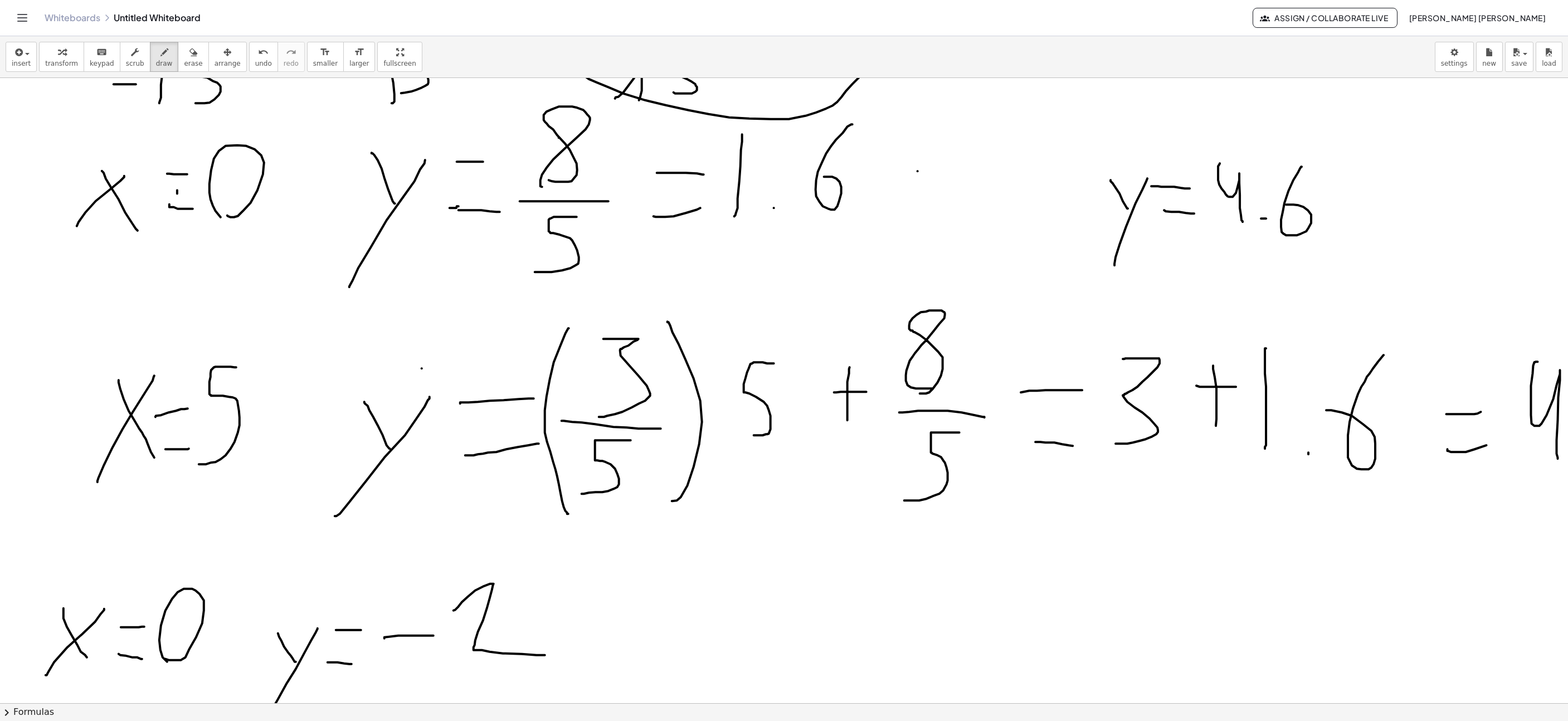
scroll to position [5634, 627]
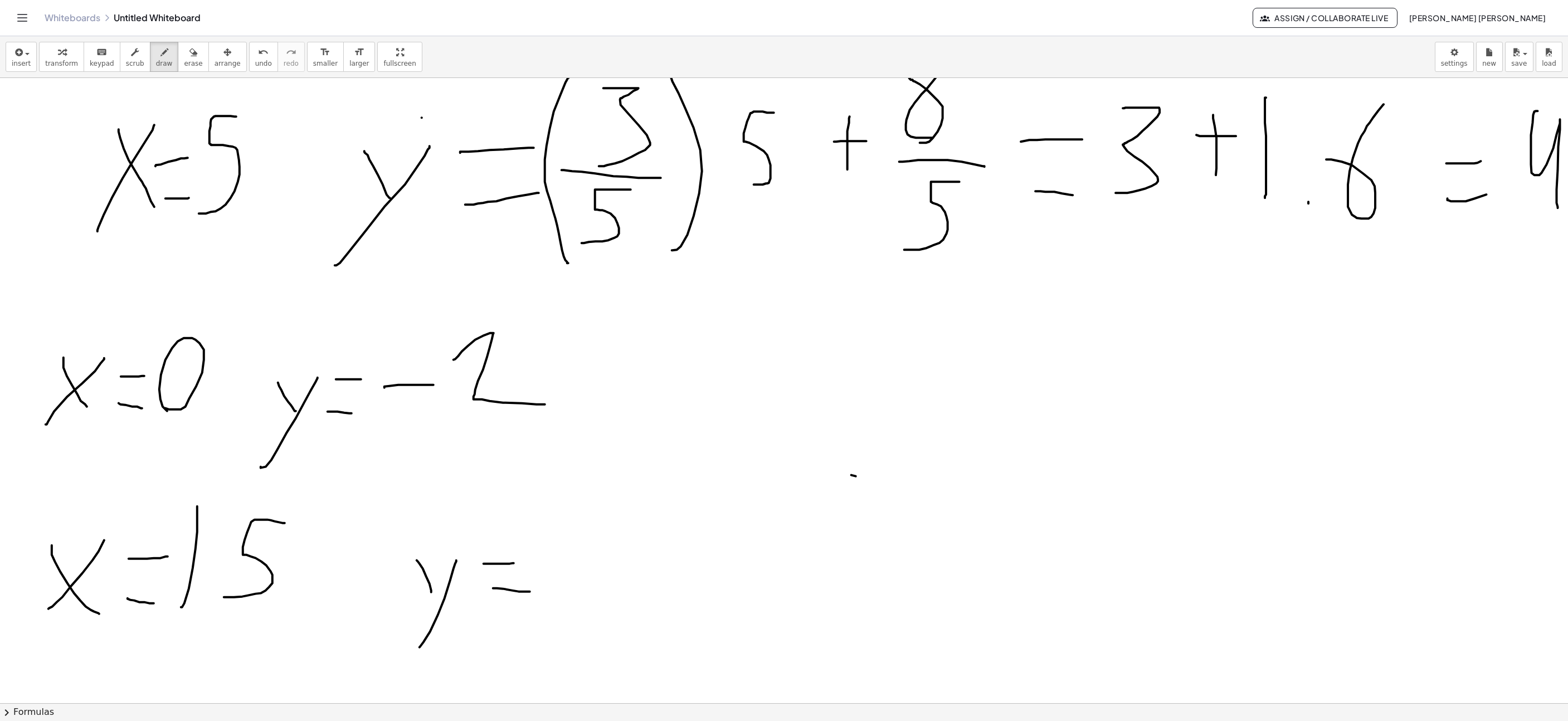
drag, startPoint x: 575, startPoint y: 568, endPoint x: 603, endPoint y: 562, distance: 28.6
drag, startPoint x: 636, startPoint y: 547, endPoint x: 636, endPoint y: 479, distance: 68.0
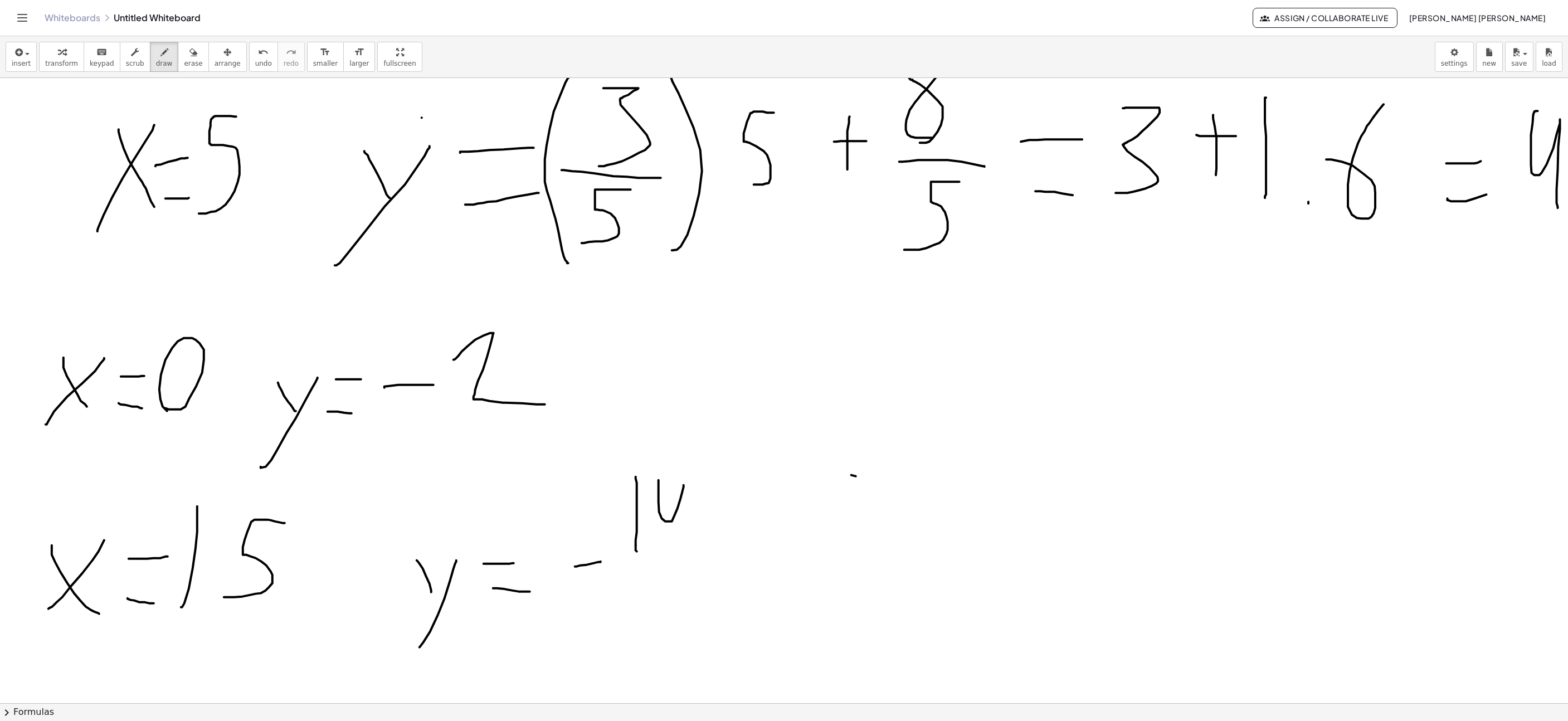
drag, startPoint x: 659, startPoint y: 485, endPoint x: 688, endPoint y: 557, distance: 77.6
drag, startPoint x: 611, startPoint y: 595, endPoint x: 709, endPoint y: 577, distance: 99.6
drag, startPoint x: 634, startPoint y: 643, endPoint x: 642, endPoint y: 597, distance: 46.7
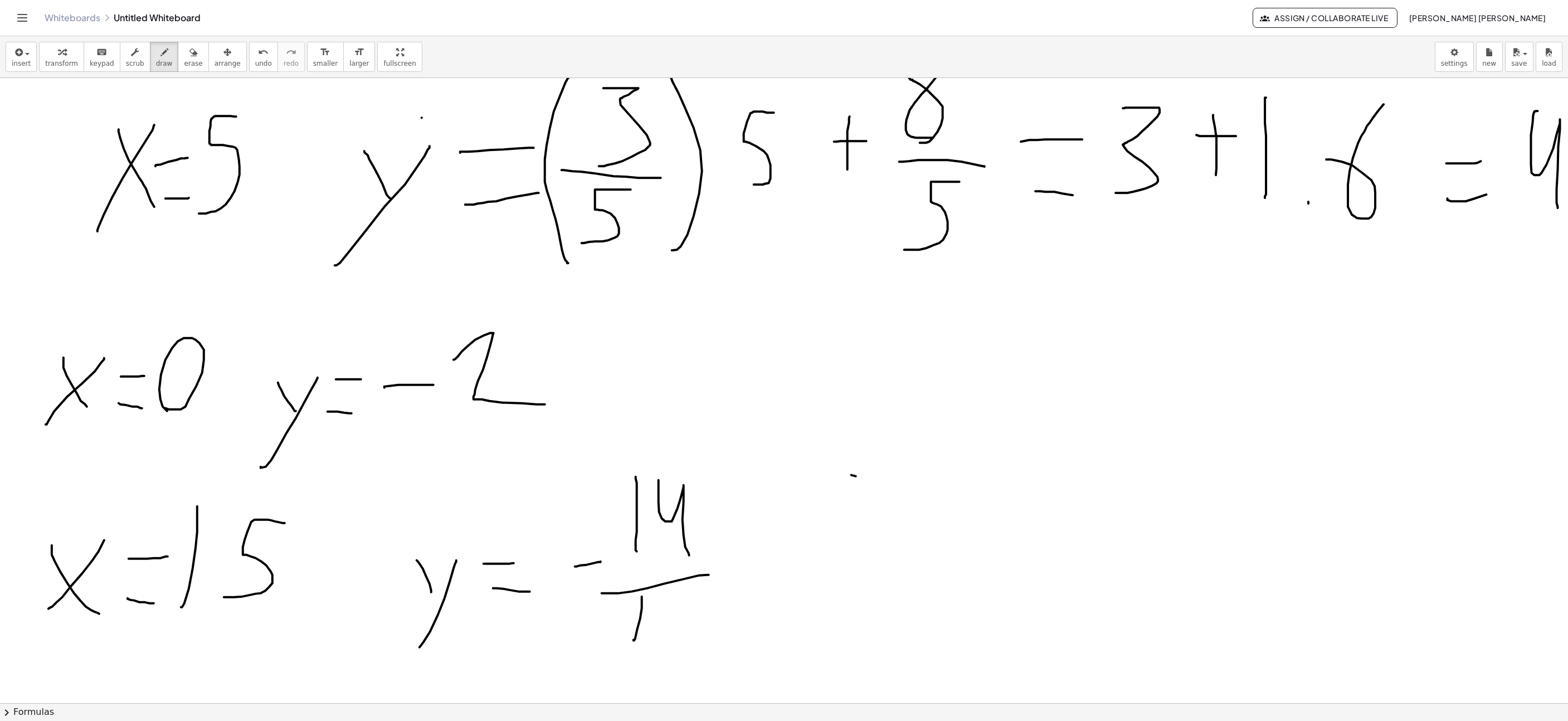
drag, startPoint x: 707, startPoint y: 601, endPoint x: 508, endPoint y: 572, distance: 201.1
drag, startPoint x: 737, startPoint y: 637, endPoint x: 637, endPoint y: 501, distance: 168.8
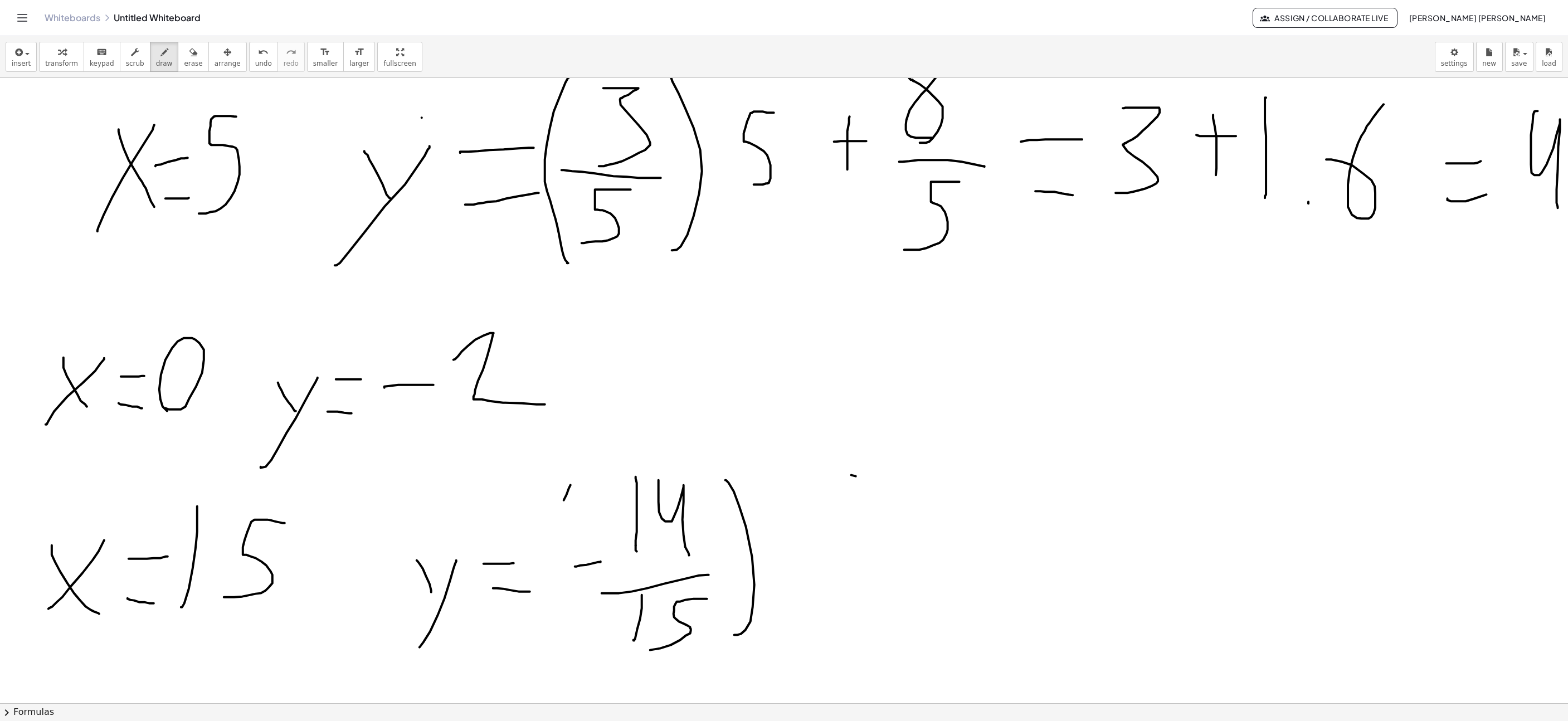
drag, startPoint x: 564, startPoint y: 502, endPoint x: 590, endPoint y: 661, distance: 161.1
drag, startPoint x: 797, startPoint y: 587, endPoint x: 835, endPoint y: 509, distance: 86.8
drag, startPoint x: 834, startPoint y: 511, endPoint x: 817, endPoint y: 619, distance: 109.3
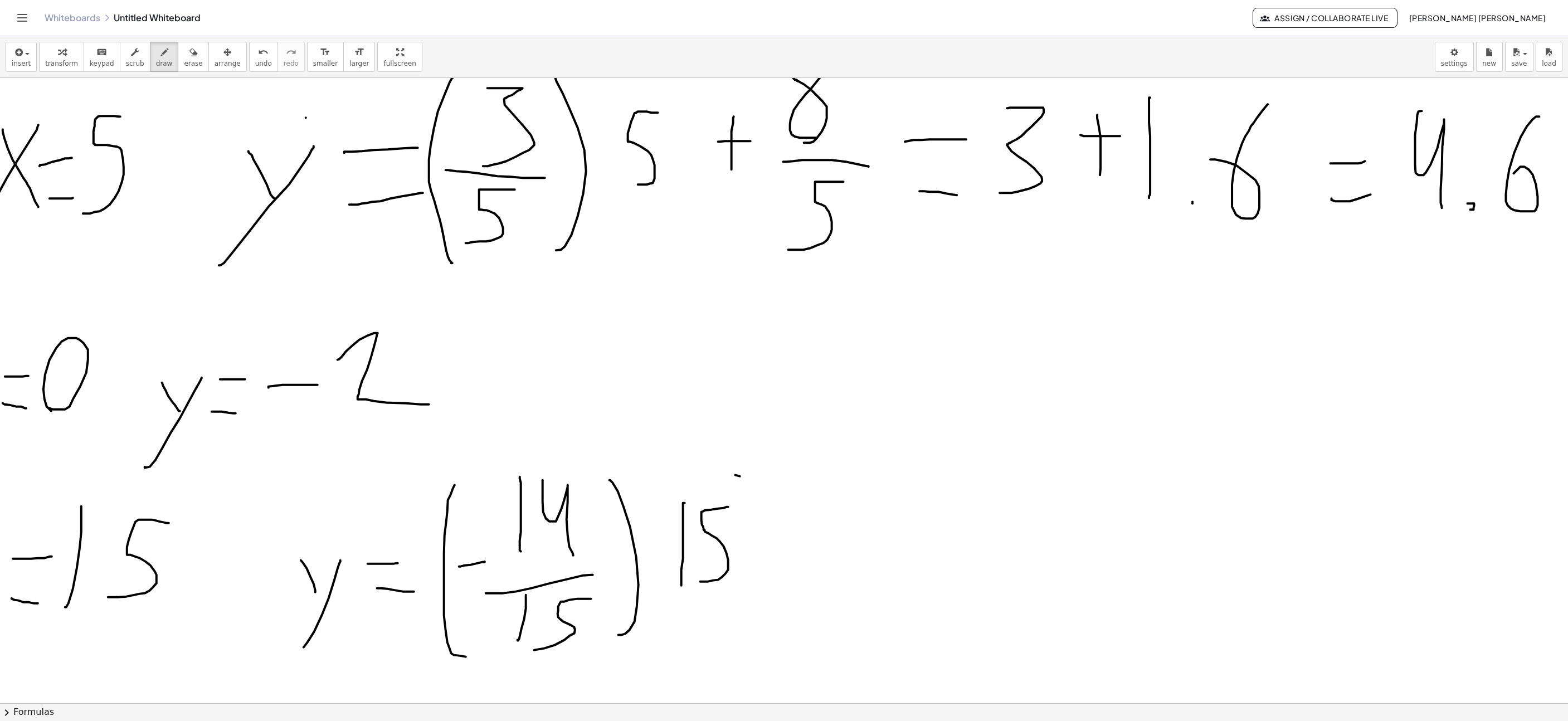
scroll to position [5634, 750]
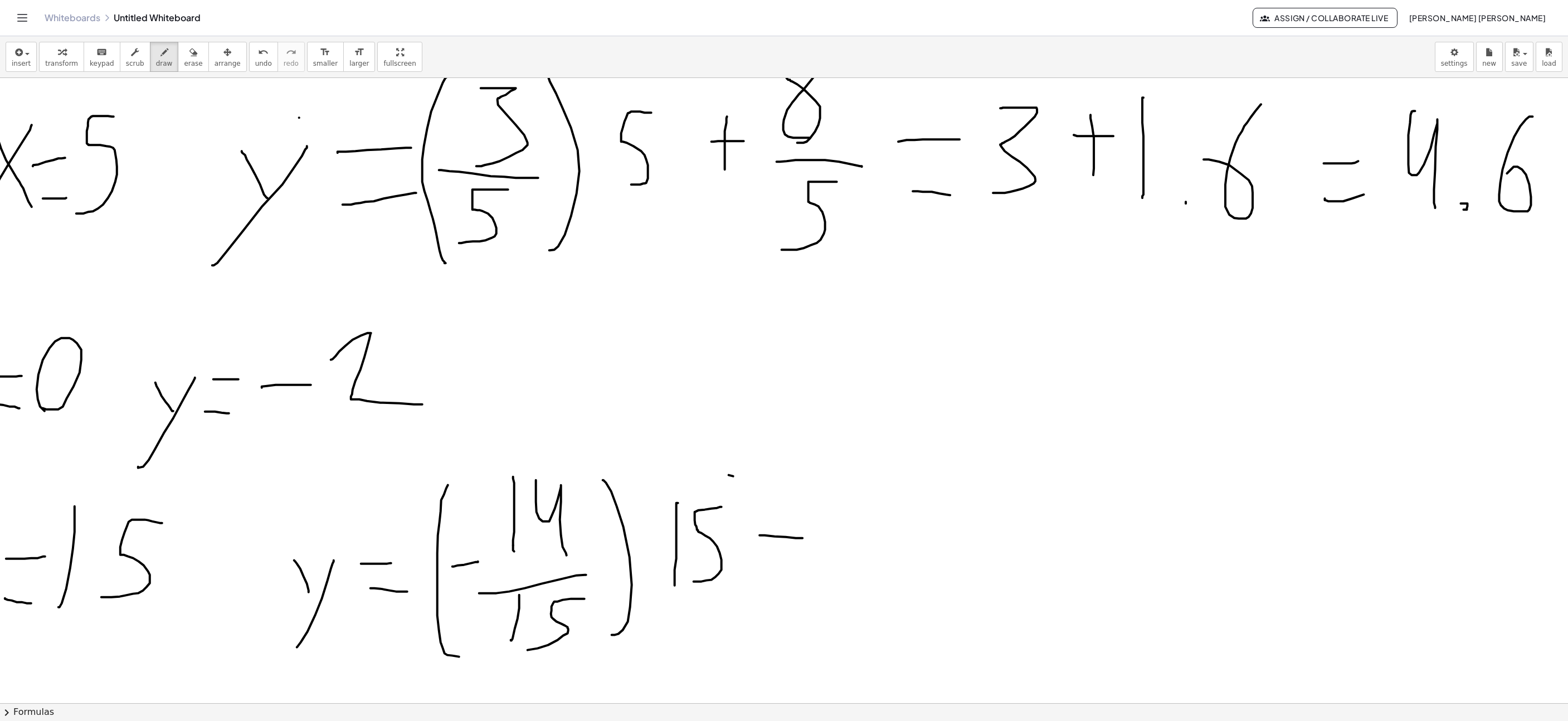
drag, startPoint x: 761, startPoint y: 537, endPoint x: 803, endPoint y: 540, distance: 42.1
drag, startPoint x: 826, startPoint y: 533, endPoint x: 893, endPoint y: 581, distance: 82.4
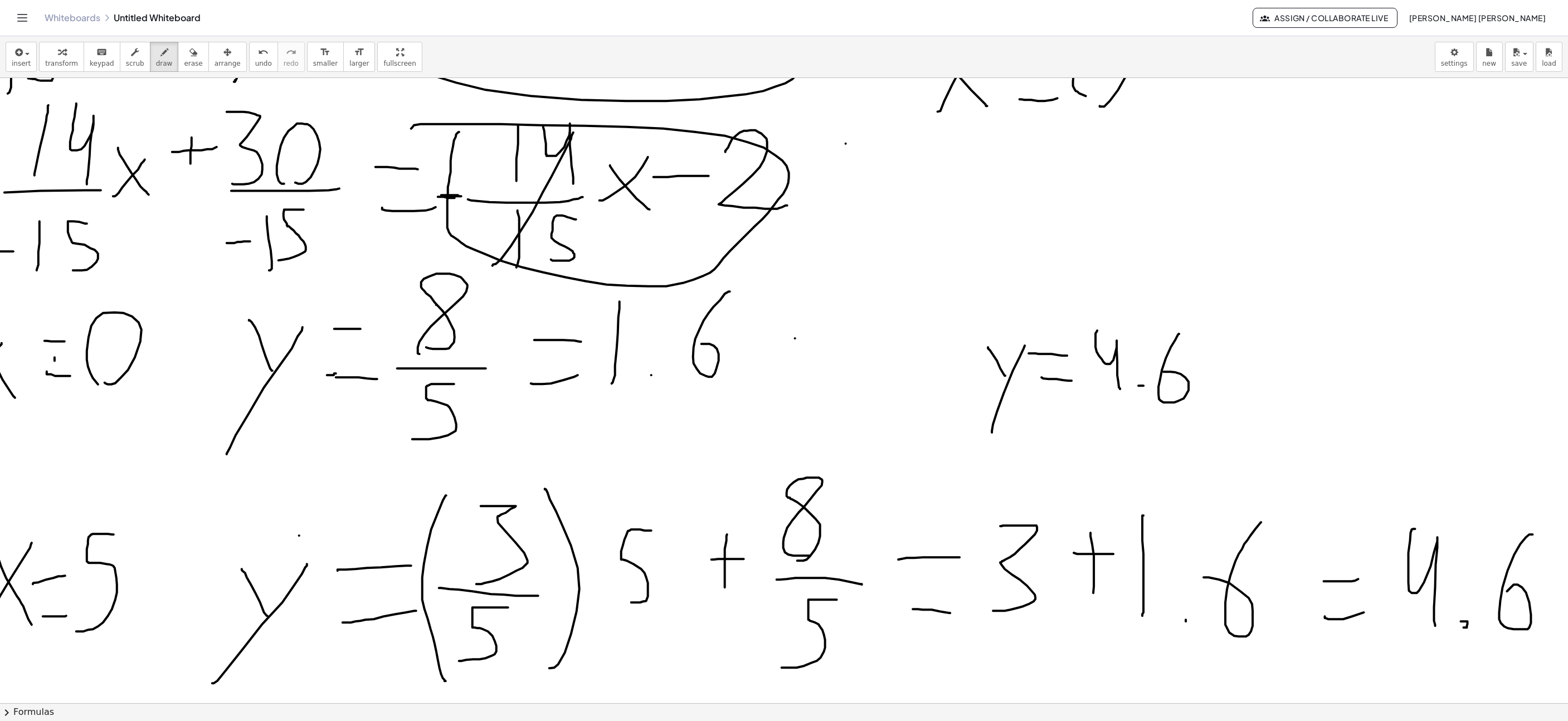
scroll to position [5801, 750]
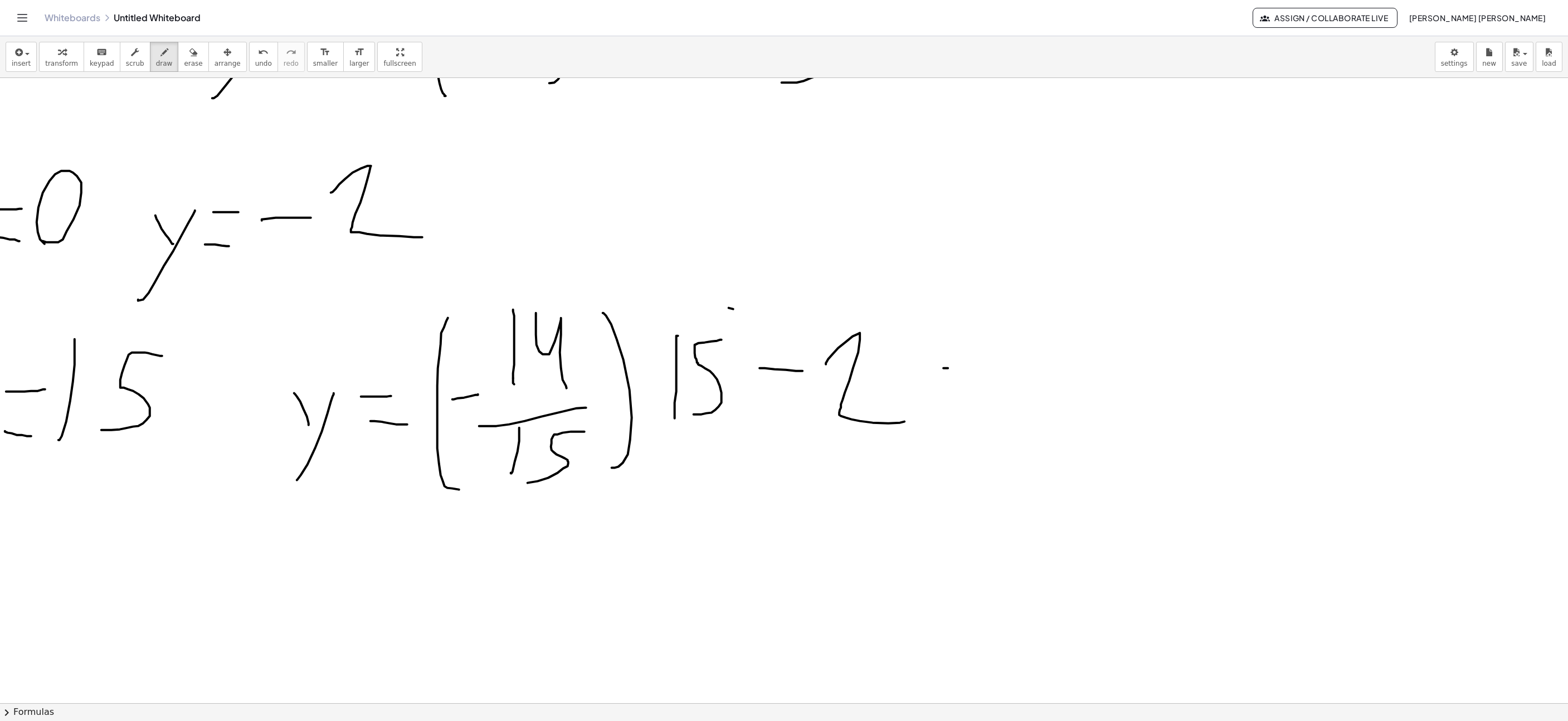
drag, startPoint x: 944, startPoint y: 370, endPoint x: 985, endPoint y: 371, distance: 41.0
drag, startPoint x: 937, startPoint y: 428, endPoint x: 997, endPoint y: 433, distance: 60.2
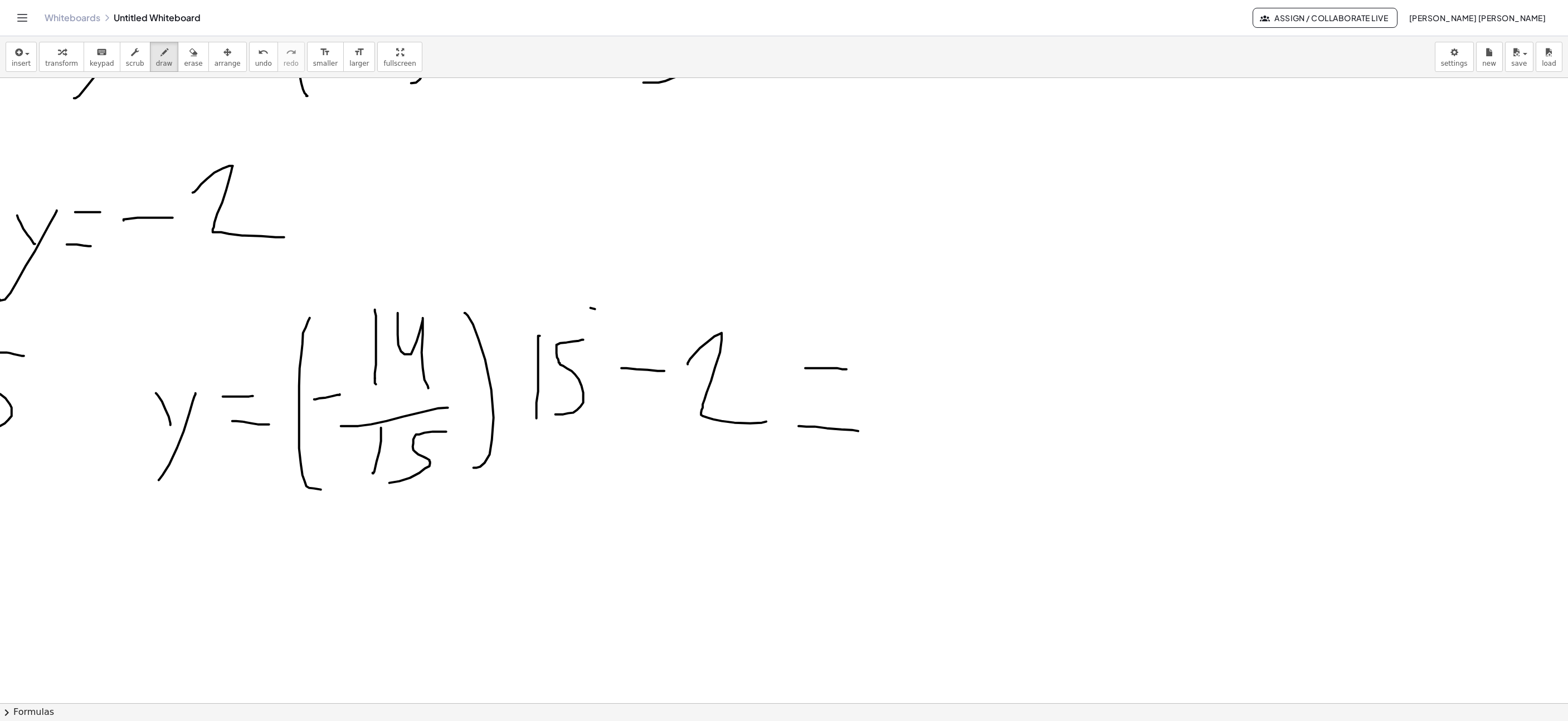
scroll to position [5801, 888]
drag, startPoint x: 522, startPoint y: 428, endPoint x: 567, endPoint y: 441, distance: 46.8
drag, startPoint x: 549, startPoint y: 482, endPoint x: 555, endPoint y: 447, distance: 35.5
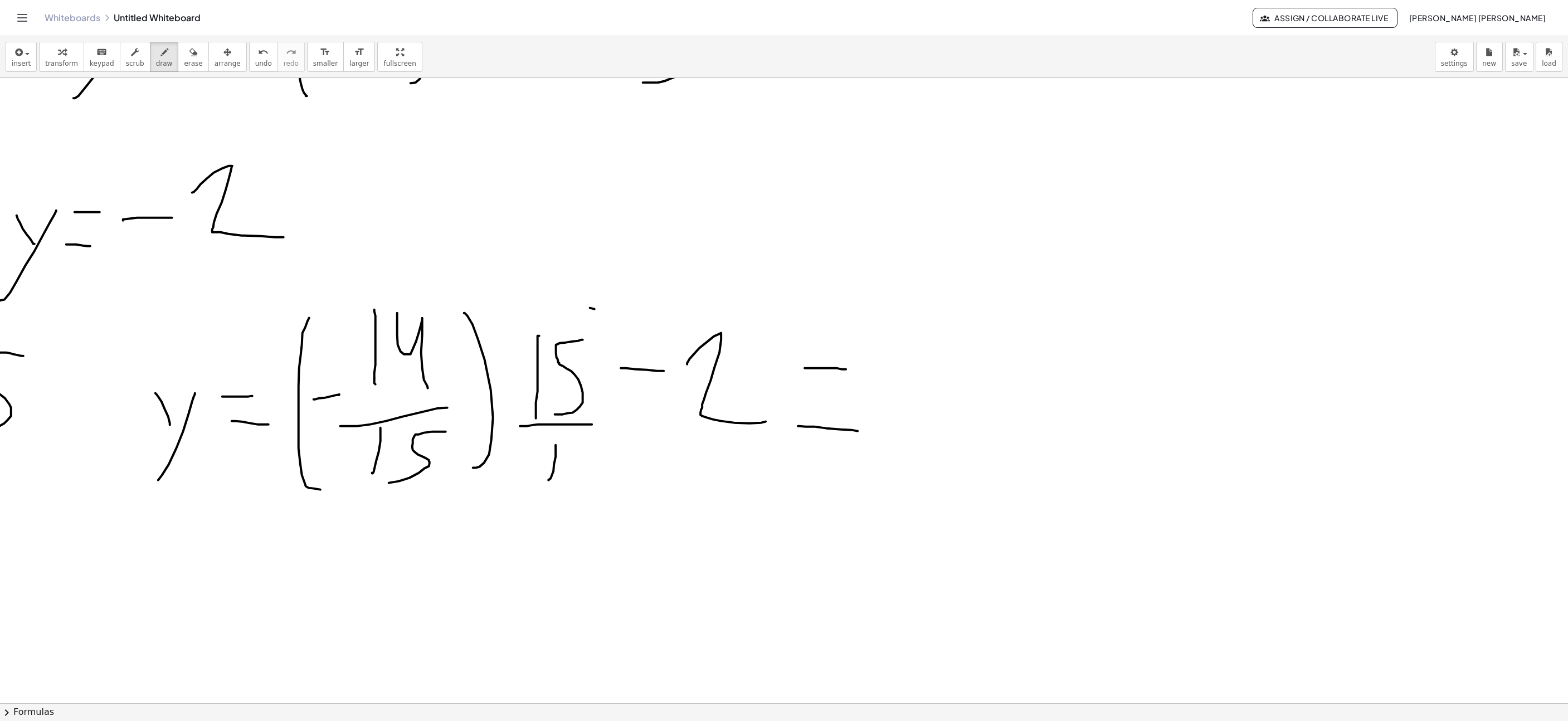
drag, startPoint x: 744, startPoint y: 705, endPoint x: 746, endPoint y: 696, distance: 9.2
click at [746, 696] on div "insert select one: Math Expression Function Text Youtube Video Graphing Geometr…" at bounding box center [784, 379] width 1568 height 685
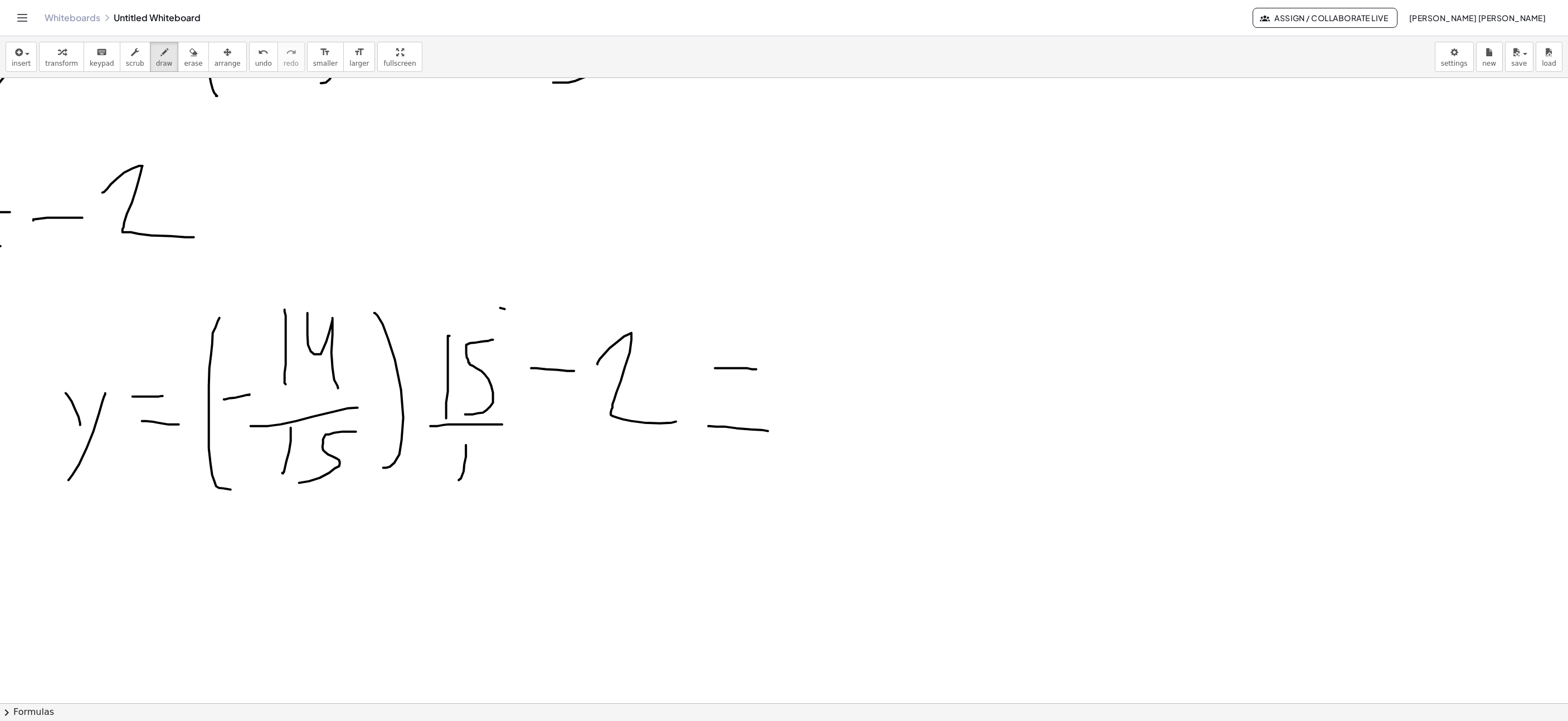
scroll to position [5801, 982]
drag, startPoint x: 253, startPoint y: 497, endPoint x: 333, endPoint y: 449, distance: 93.3
click at [255, 59] on span "undo" at bounding box center [263, 64] width 17 height 8
click at [258, 57] on icon "undo" at bounding box center [263, 53] width 11 height 14
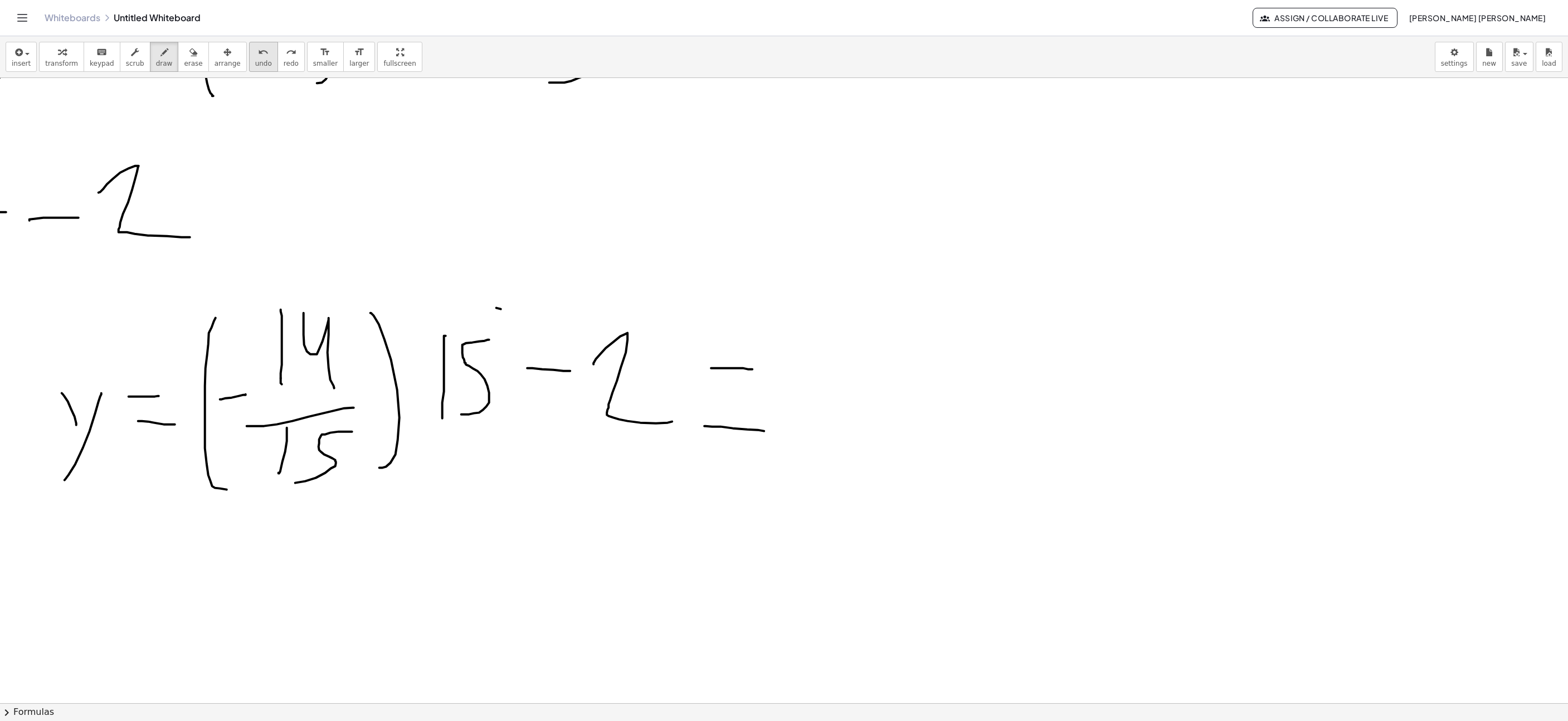
click at [258, 57] on icon "undo" at bounding box center [263, 53] width 11 height 14
drag, startPoint x: 261, startPoint y: 512, endPoint x: 349, endPoint y: 434, distance: 117.6
drag, startPoint x: 452, startPoint y: 405, endPoint x: 514, endPoint y: 338, distance: 91.3
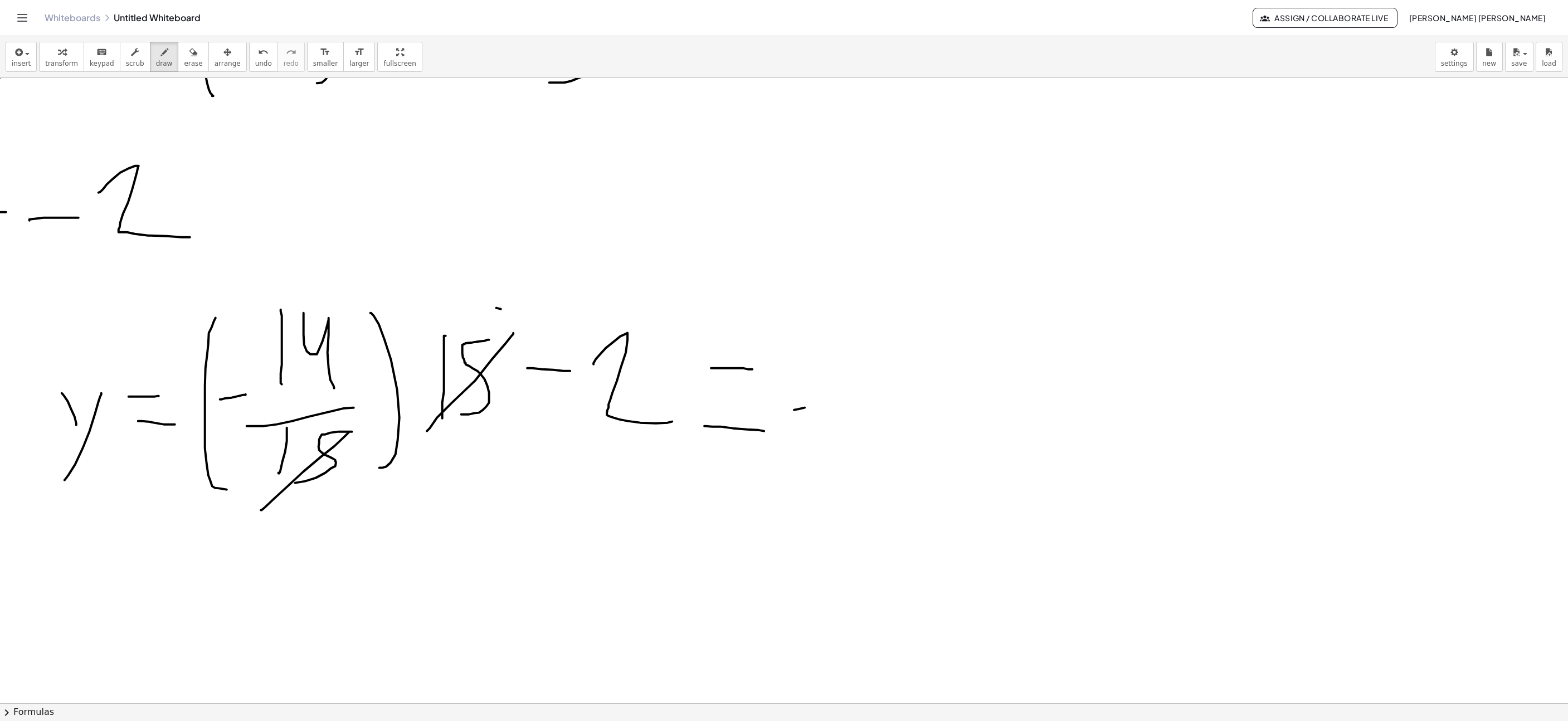
drag, startPoint x: 805, startPoint y: 409, endPoint x: 875, endPoint y: 397, distance: 71.0
drag, startPoint x: 896, startPoint y: 439, endPoint x: 901, endPoint y: 349, distance: 90.1
drag, startPoint x: 930, startPoint y: 345, endPoint x: 946, endPoint y: 430, distance: 86.5
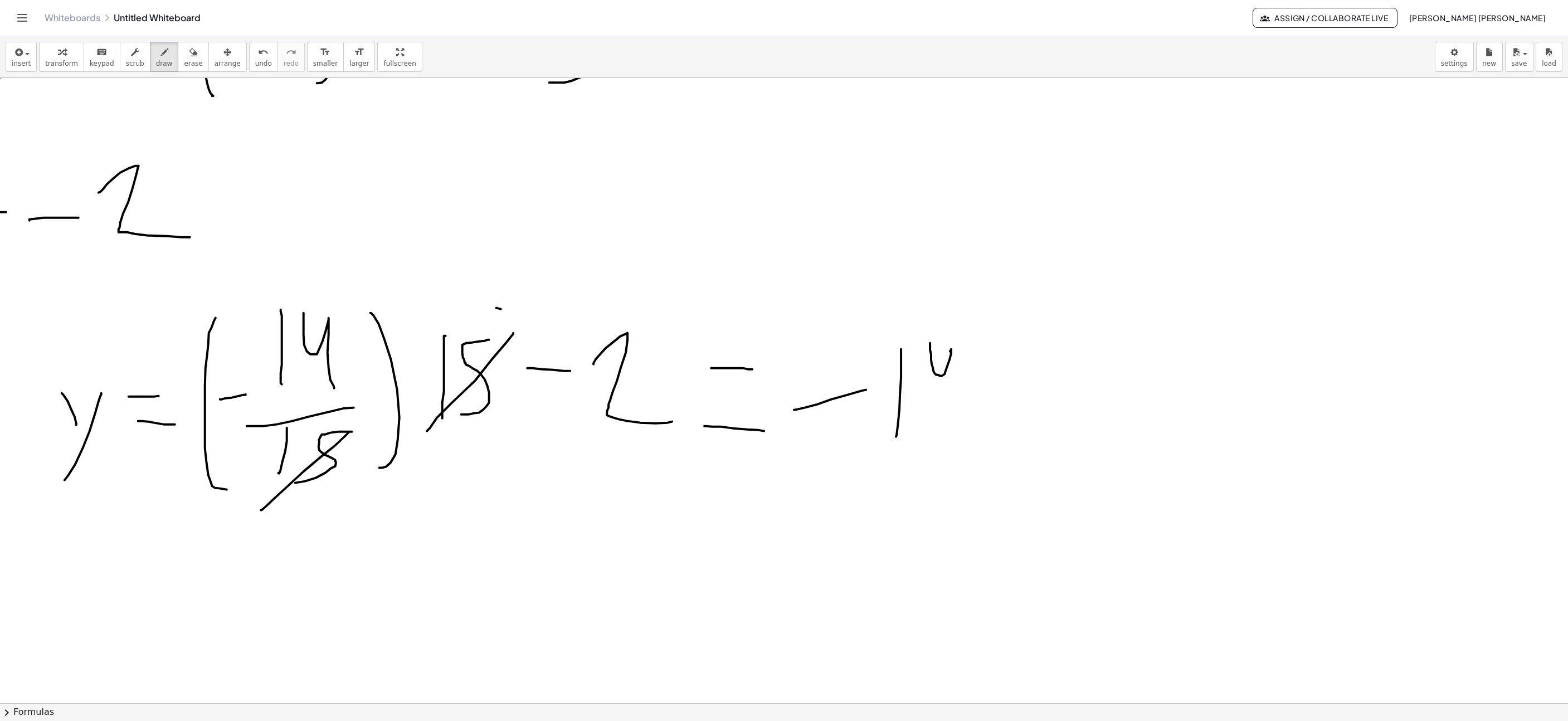
drag, startPoint x: 1003, startPoint y: 387, endPoint x: 1022, endPoint y: 384, distance: 19.2
drag, startPoint x: 1052, startPoint y: 367, endPoint x: 1103, endPoint y: 425, distance: 77.2
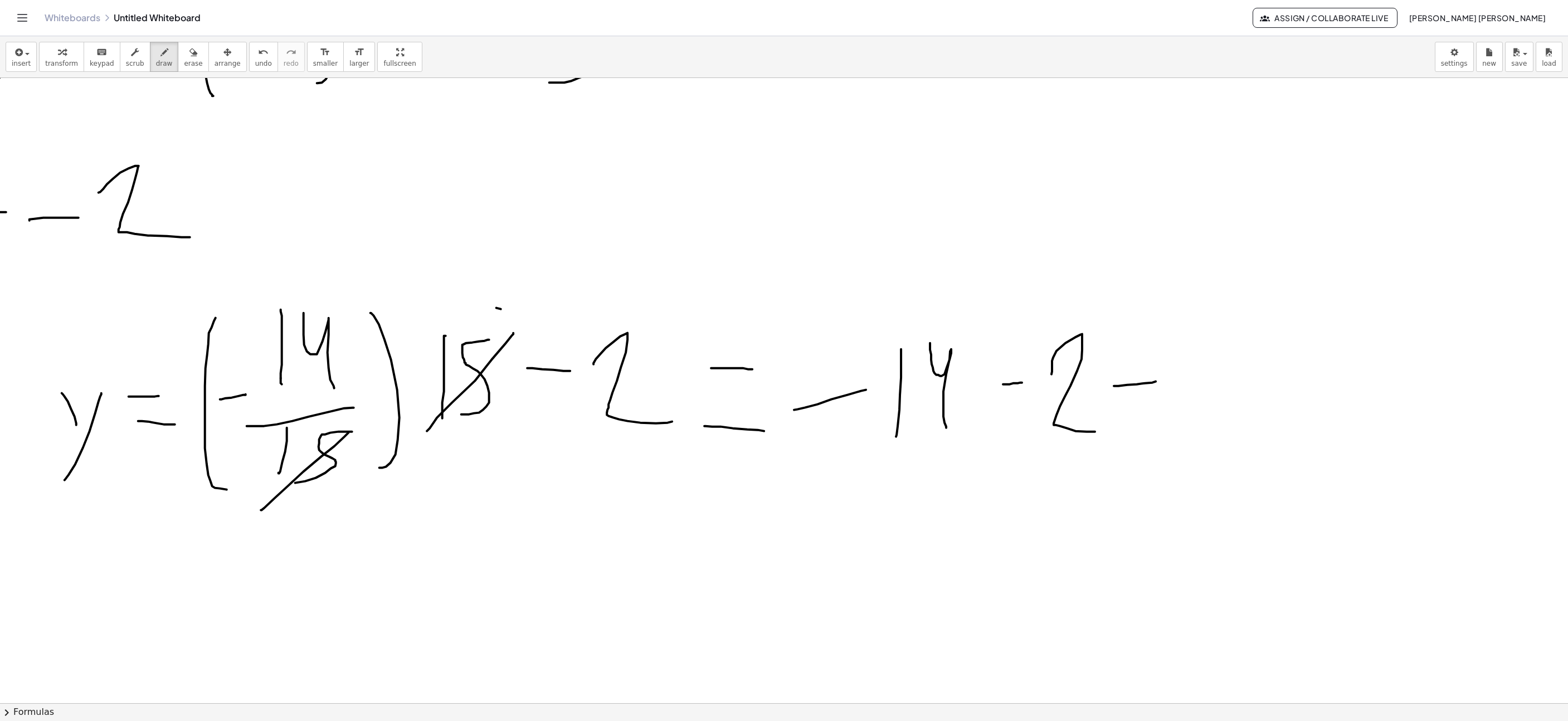
drag, startPoint x: 1119, startPoint y: 388, endPoint x: 1154, endPoint y: 389, distance: 35.0
drag, startPoint x: 1122, startPoint y: 428, endPoint x: 1182, endPoint y: 437, distance: 60.7
drag, startPoint x: 1177, startPoint y: 416, endPoint x: 1216, endPoint y: 349, distance: 77.5
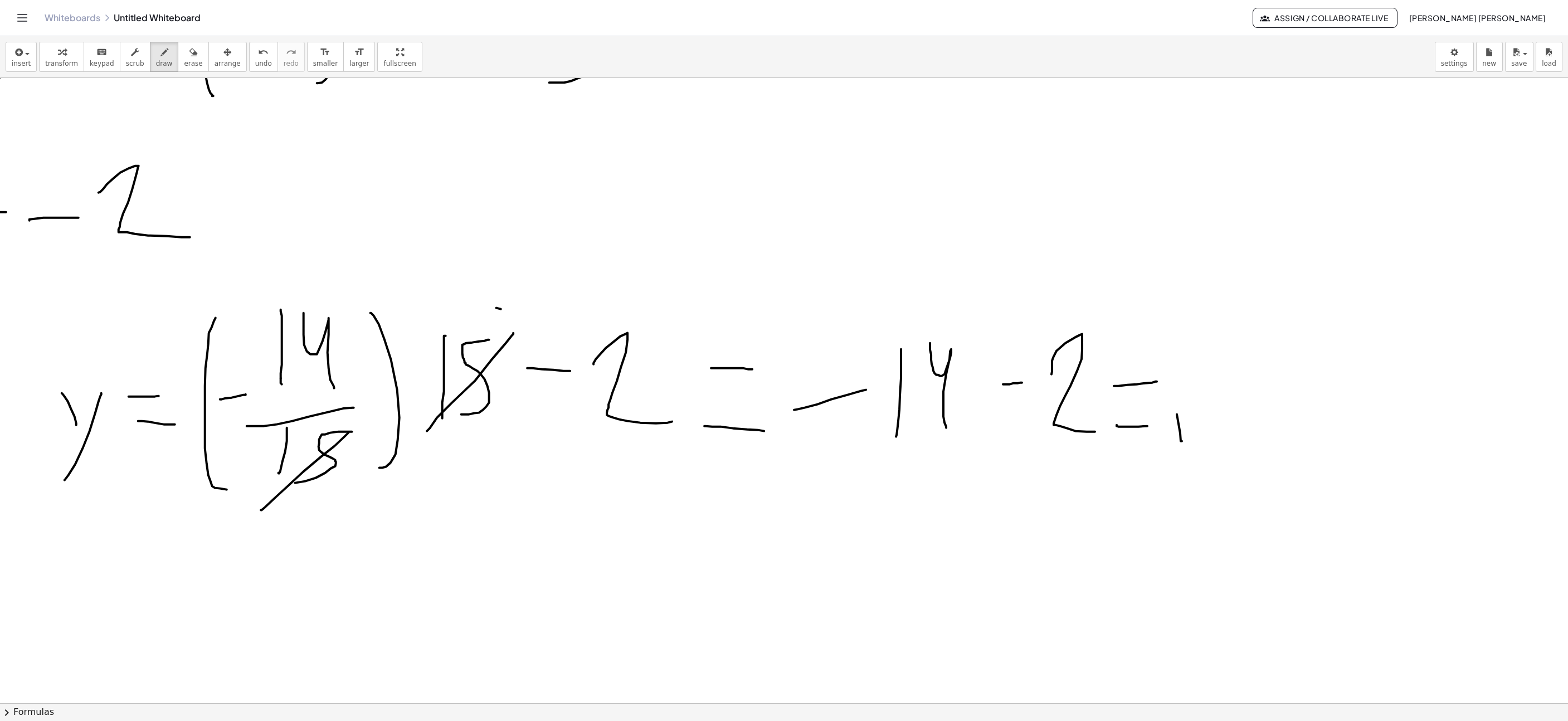
drag, startPoint x: 1280, startPoint y: 342, endPoint x: 1200, endPoint y: 388, distance: 92.3
drag, startPoint x: 1154, startPoint y: 399, endPoint x: 1175, endPoint y: 398, distance: 21.0
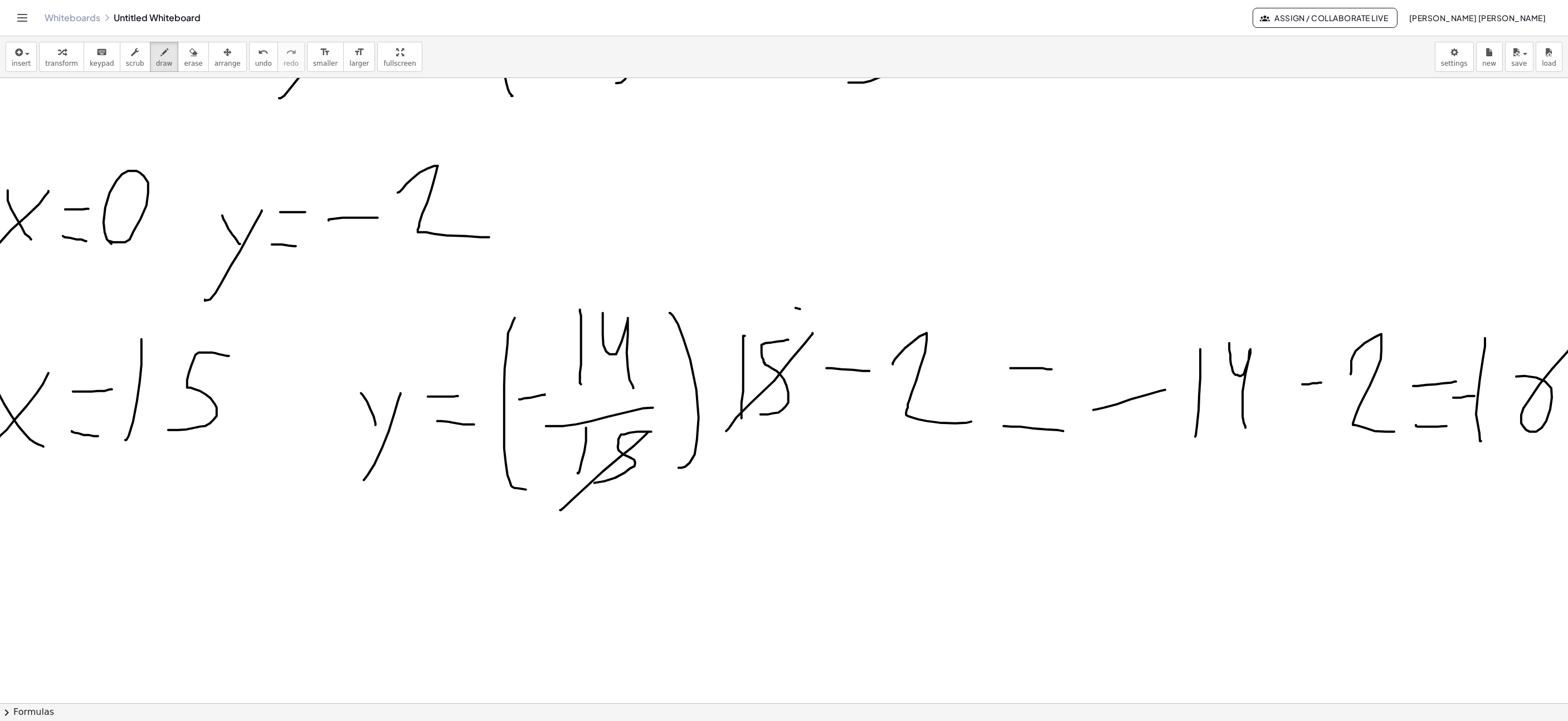
scroll to position [5801, 681]
drag, startPoint x: 828, startPoint y: 493, endPoint x: 886, endPoint y: 517, distance: 62.8
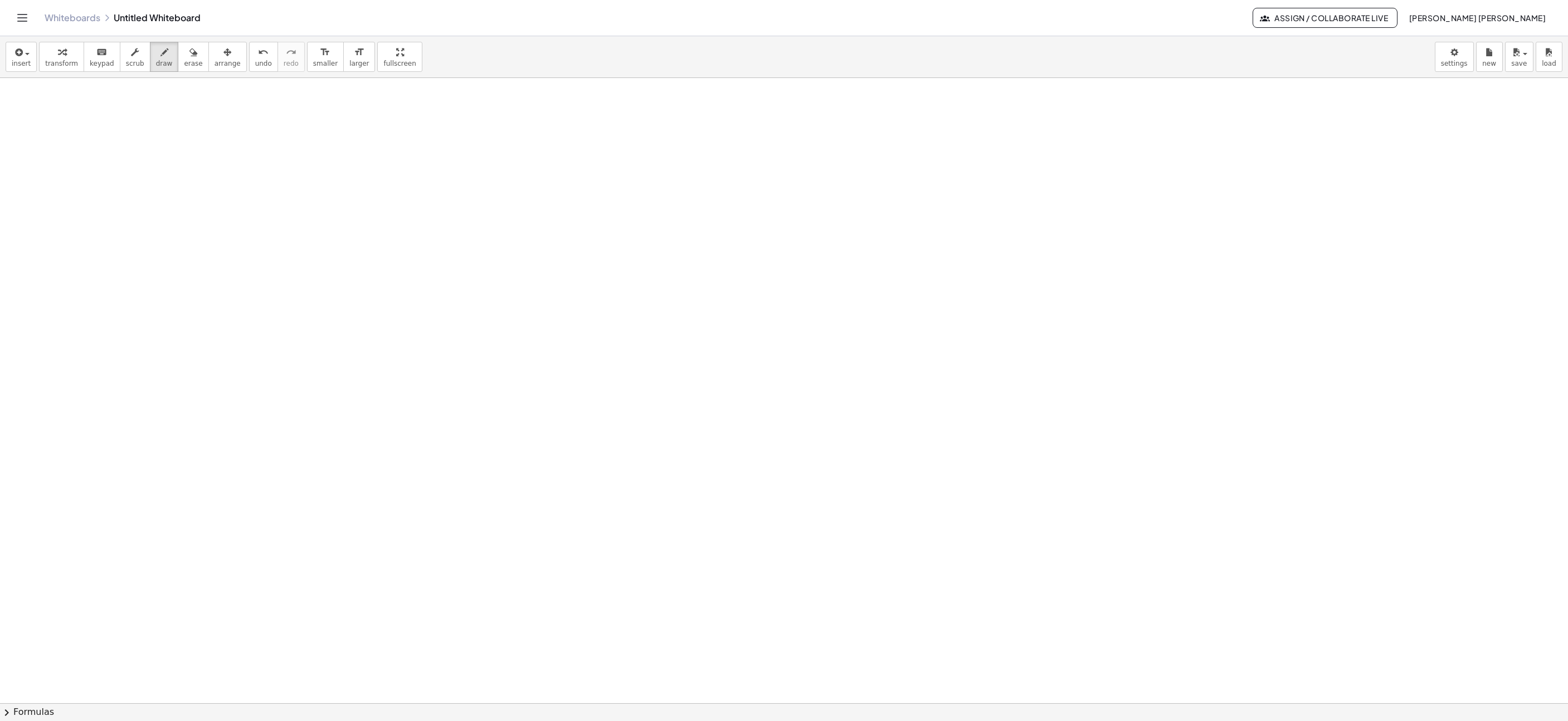
scroll to position [6091, 604]
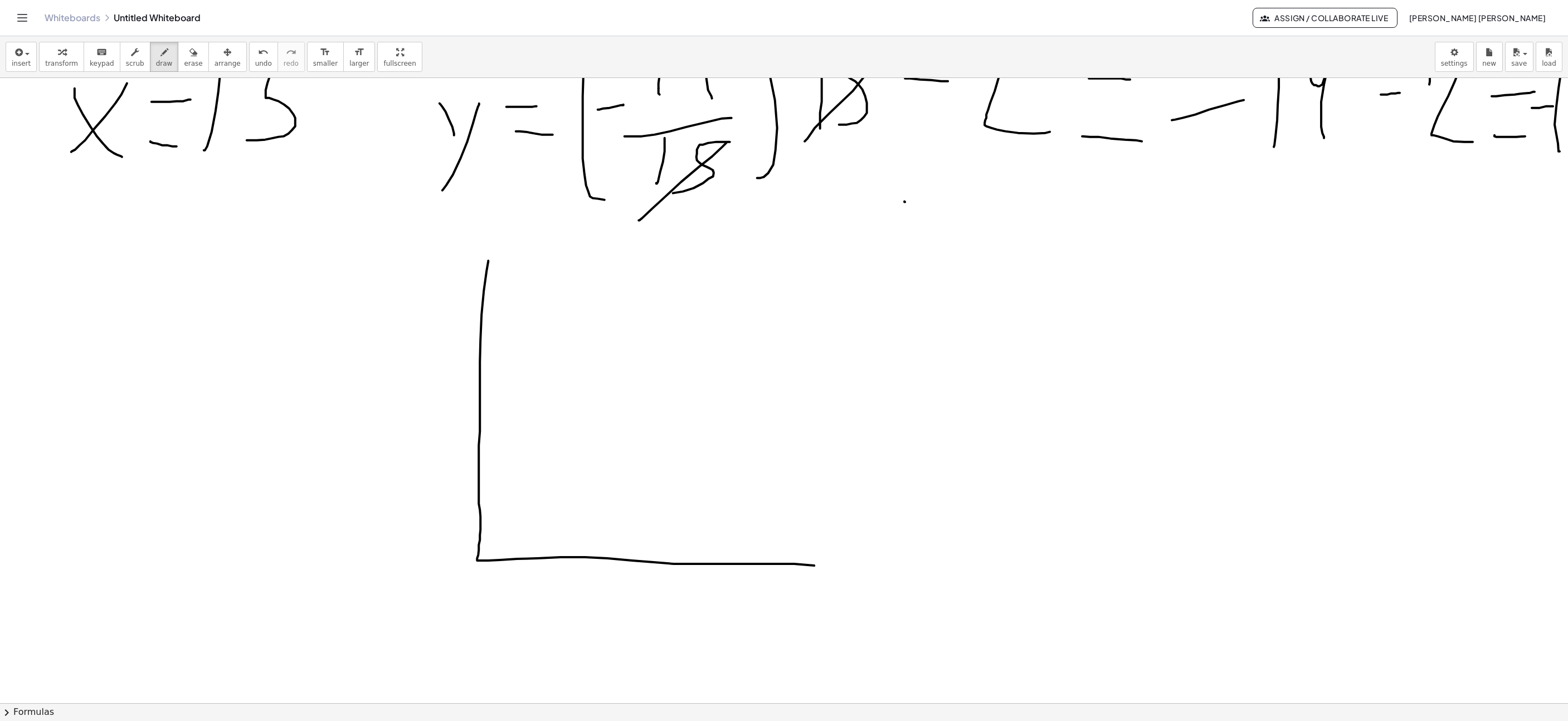
drag, startPoint x: 488, startPoint y: 263, endPoint x: 858, endPoint y: 572, distance: 482.1
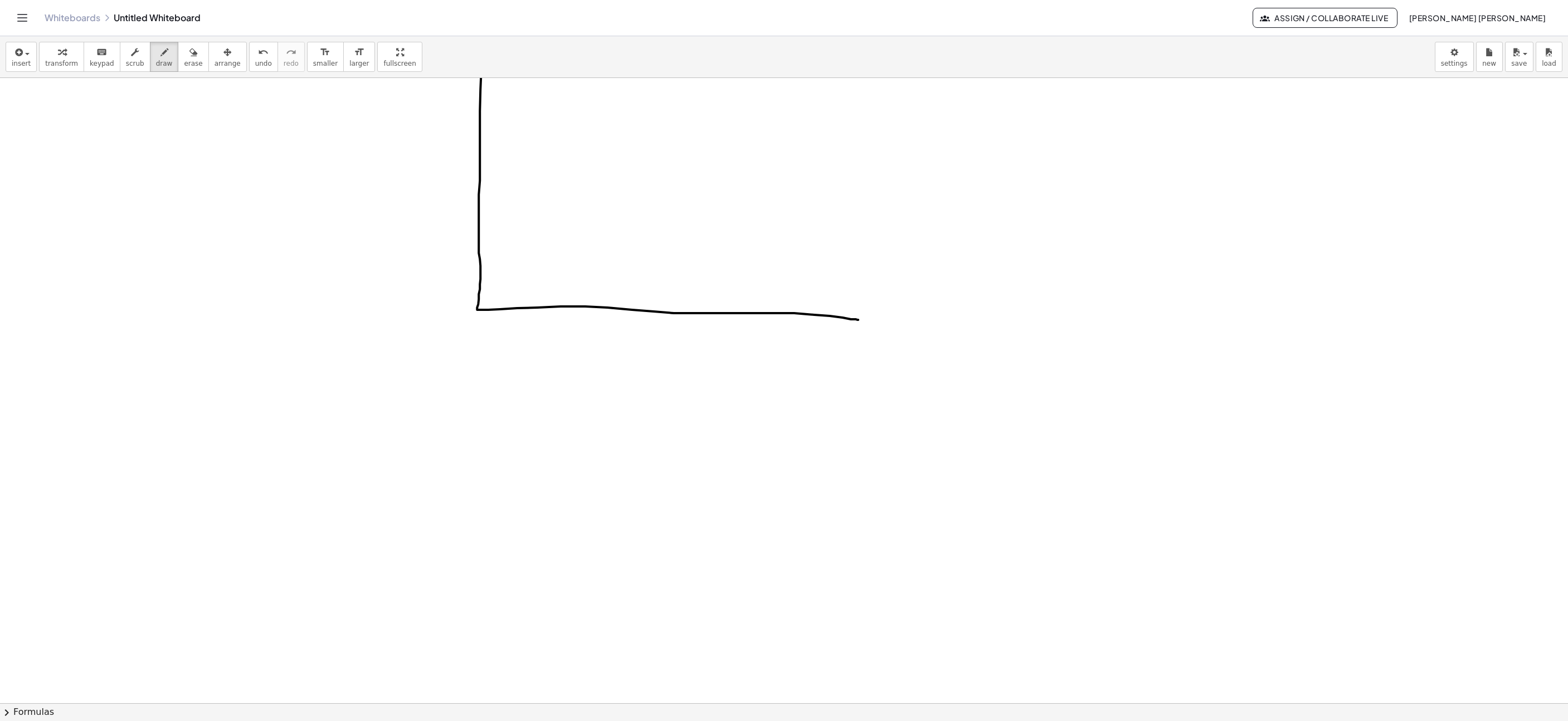
scroll to position [6175, 604]
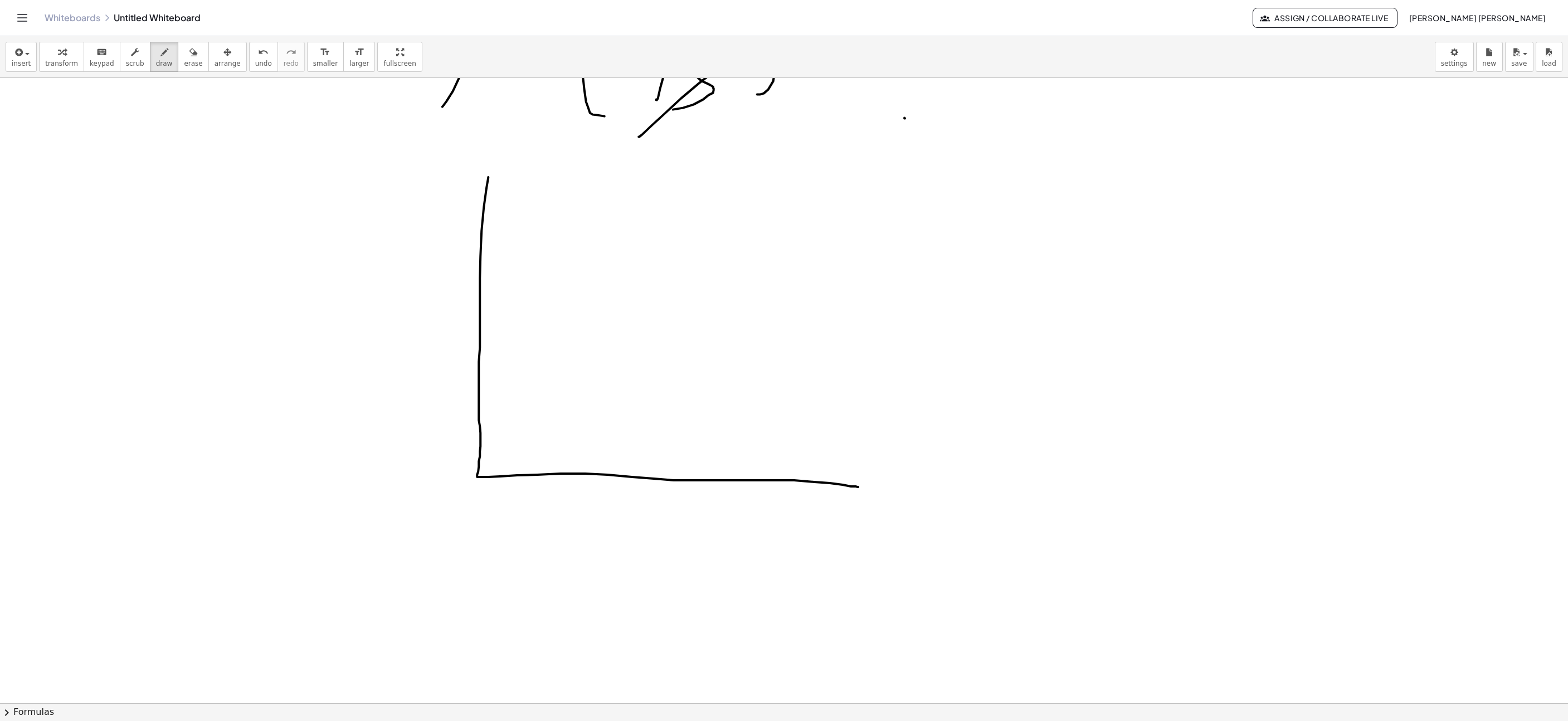
drag, startPoint x: 468, startPoint y: 441, endPoint x: 499, endPoint y: 438, distance: 31.1
drag, startPoint x: 465, startPoint y: 383, endPoint x: 497, endPoint y: 380, distance: 32.1
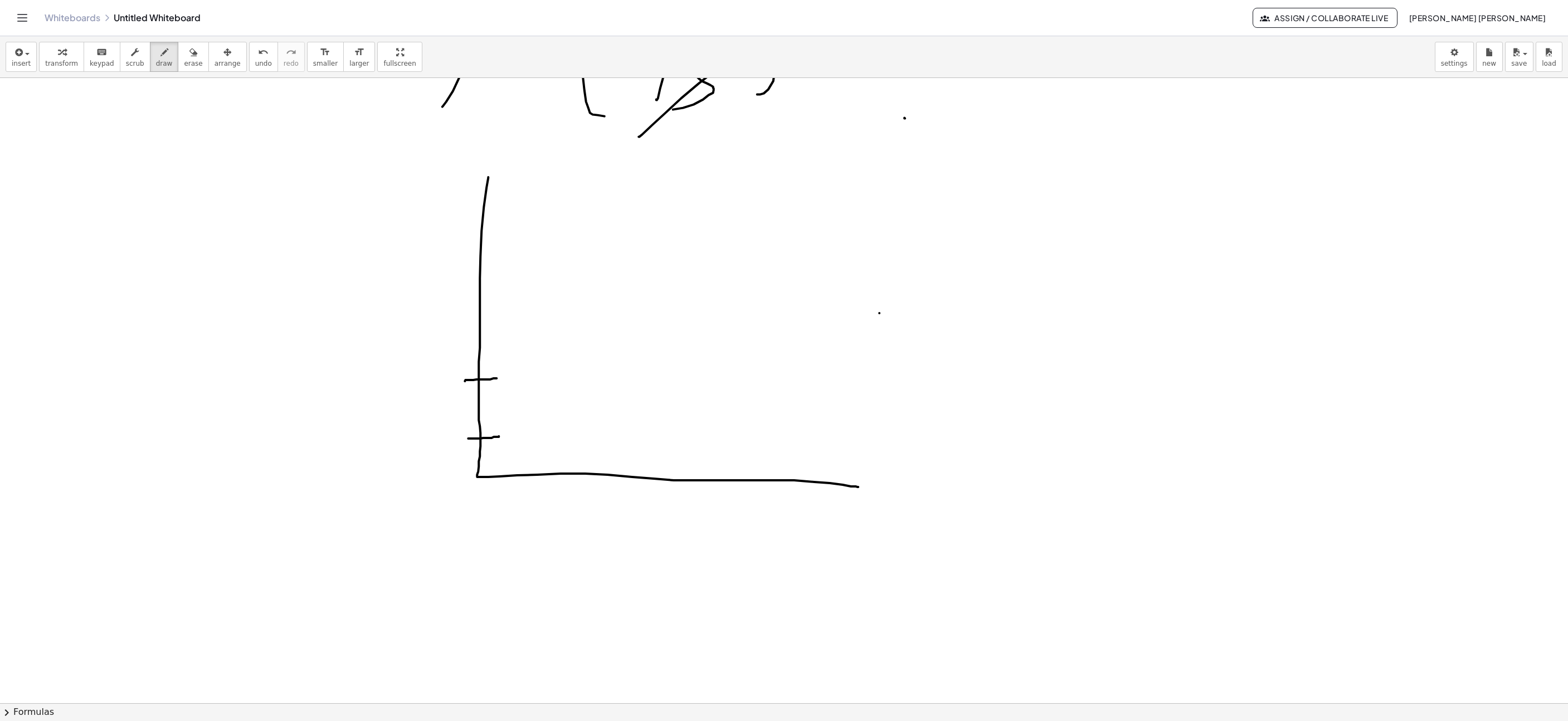
drag, startPoint x: 465, startPoint y: 326, endPoint x: 499, endPoint y: 322, distance: 34.2
drag, startPoint x: 469, startPoint y: 272, endPoint x: 499, endPoint y: 269, distance: 30.1
drag, startPoint x: 465, startPoint y: 215, endPoint x: 497, endPoint y: 212, distance: 32.1
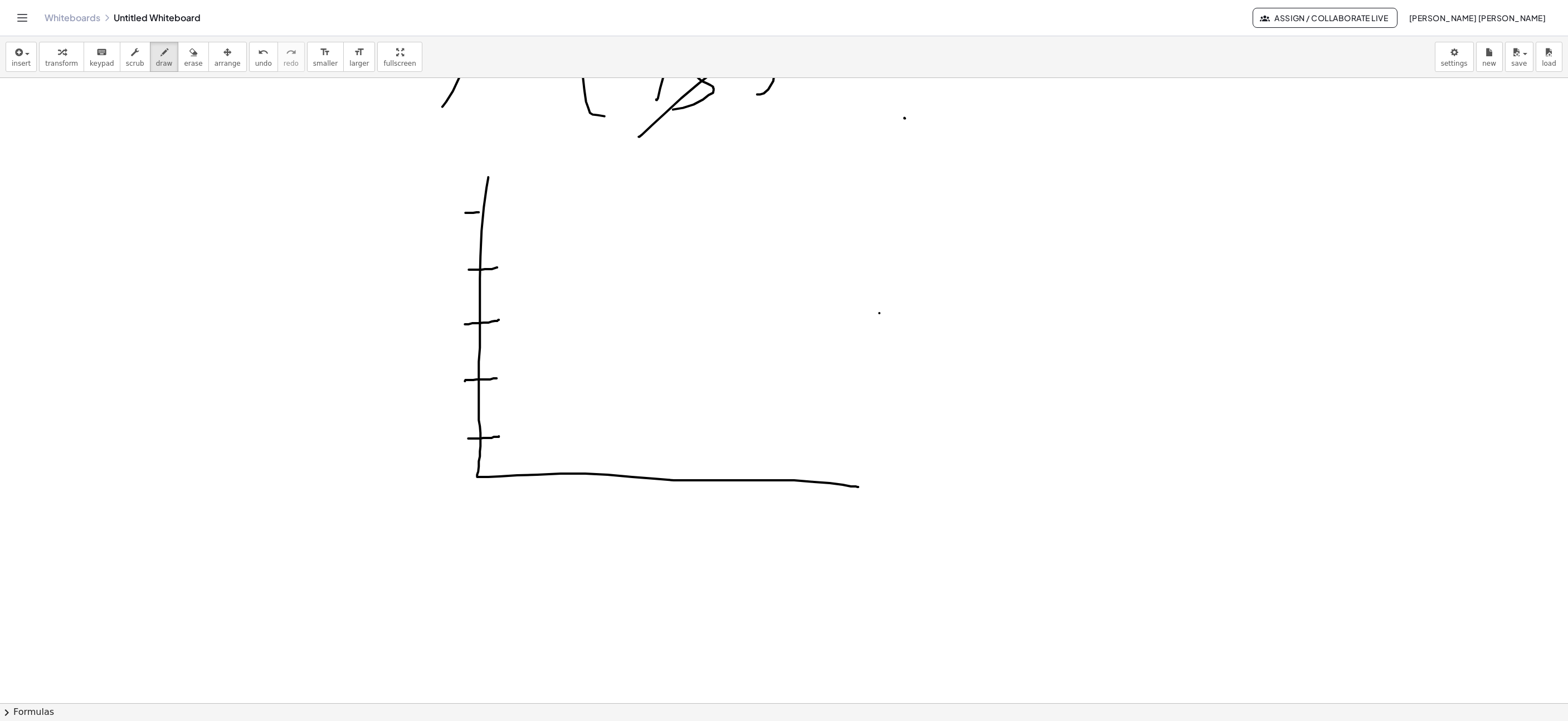
drag, startPoint x: 435, startPoint y: 477, endPoint x: 438, endPoint y: 453, distance: 24.2
drag, startPoint x: 435, startPoint y: 457, endPoint x: 457, endPoint y: 473, distance: 27.2
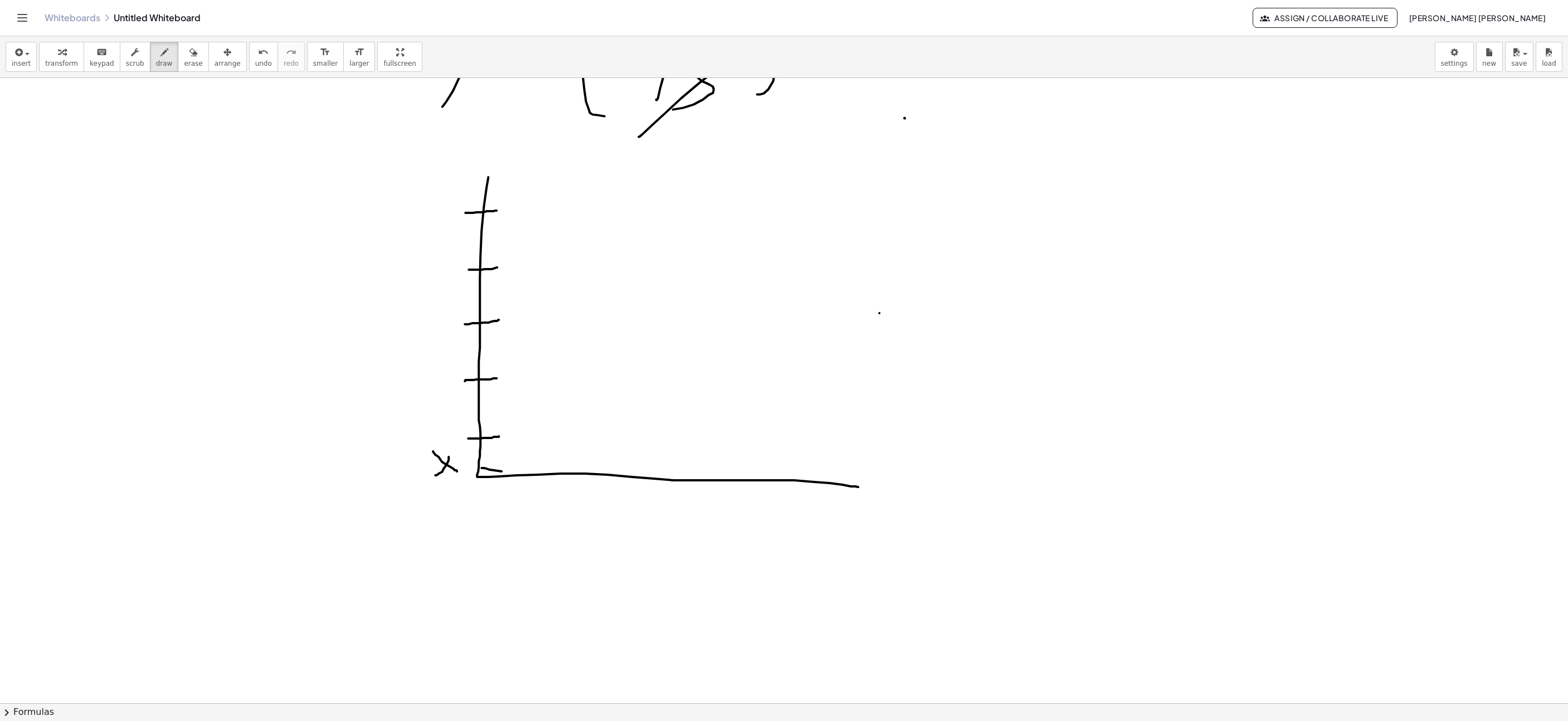
drag, startPoint x: 501, startPoint y: 473, endPoint x: 546, endPoint y: 476, distance: 45.1
drag, startPoint x: 473, startPoint y: 527, endPoint x: 500, endPoint y: 495, distance: 41.9
drag, startPoint x: 487, startPoint y: 512, endPoint x: 472, endPoint y: 498, distance: 20.5
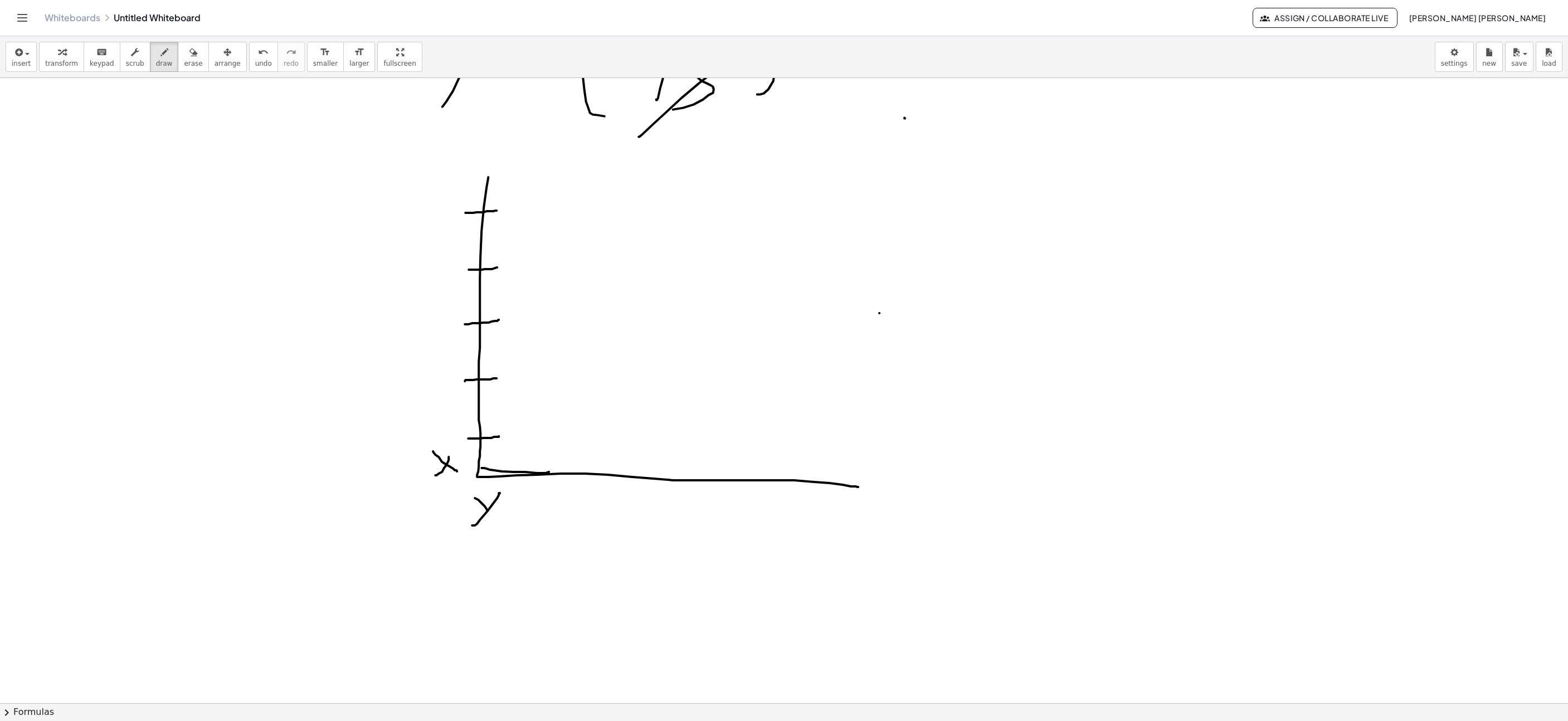
drag, startPoint x: 561, startPoint y: 491, endPoint x: 563, endPoint y: 460, distance: 31.1
drag, startPoint x: 609, startPoint y: 491, endPoint x: 609, endPoint y: 466, distance: 25.0
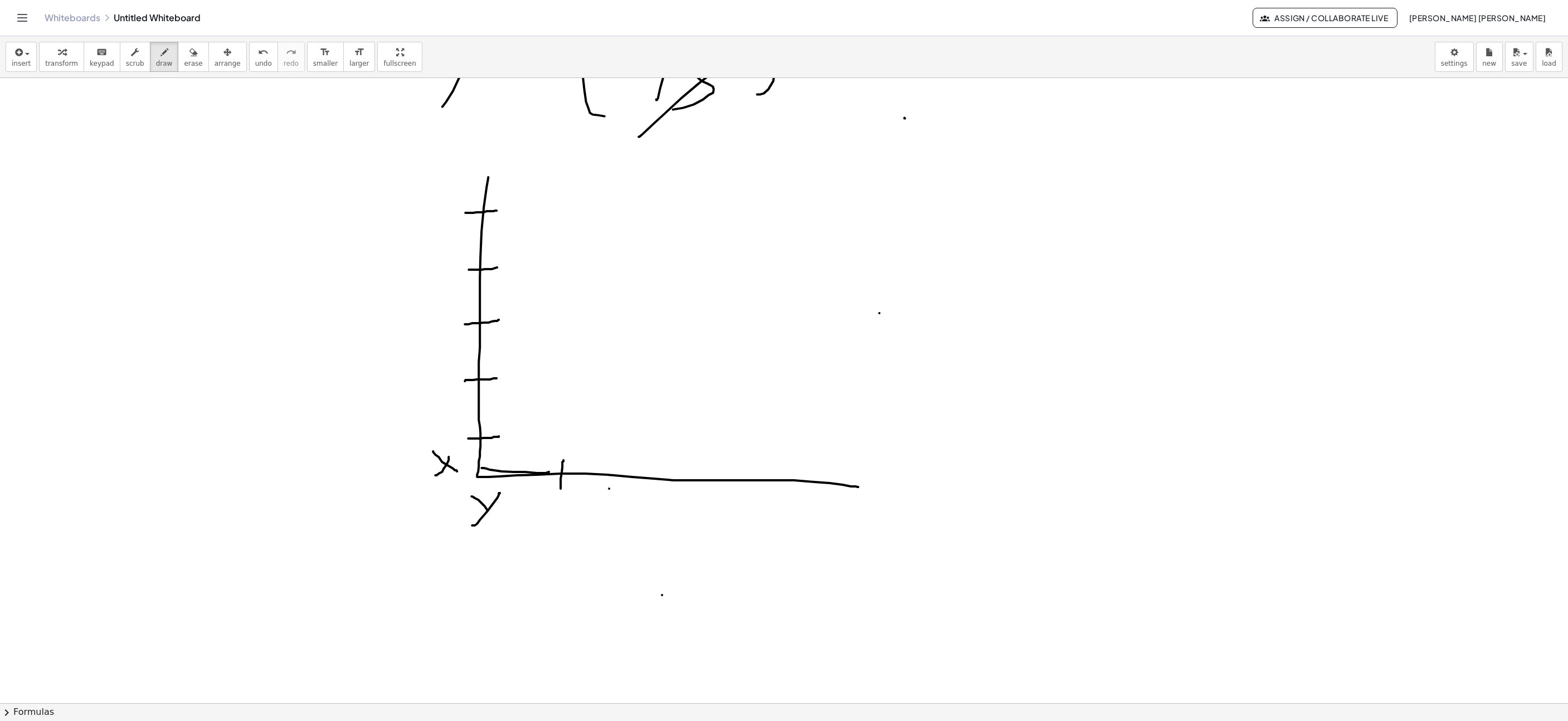
drag, startPoint x: 648, startPoint y: 492, endPoint x: 651, endPoint y: 468, distance: 24.2
drag, startPoint x: 676, startPoint y: 491, endPoint x: 683, endPoint y: 468, distance: 24.0
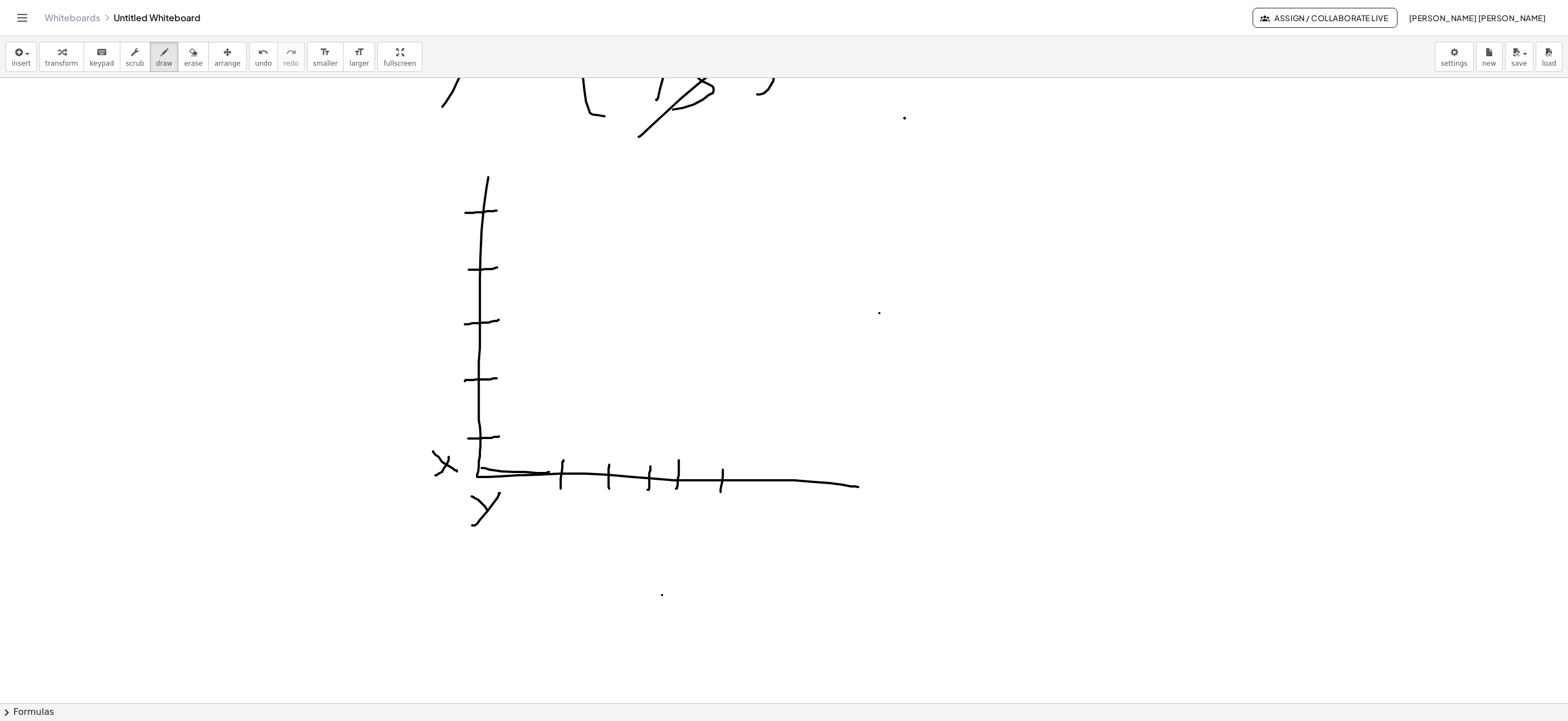
drag, startPoint x: 721, startPoint y: 494, endPoint x: 723, endPoint y: 470, distance: 24.1
drag, startPoint x: 761, startPoint y: 485, endPoint x: 763, endPoint y: 466, distance: 19.1
drag, startPoint x: 796, startPoint y: 497, endPoint x: 797, endPoint y: 465, distance: 32.0
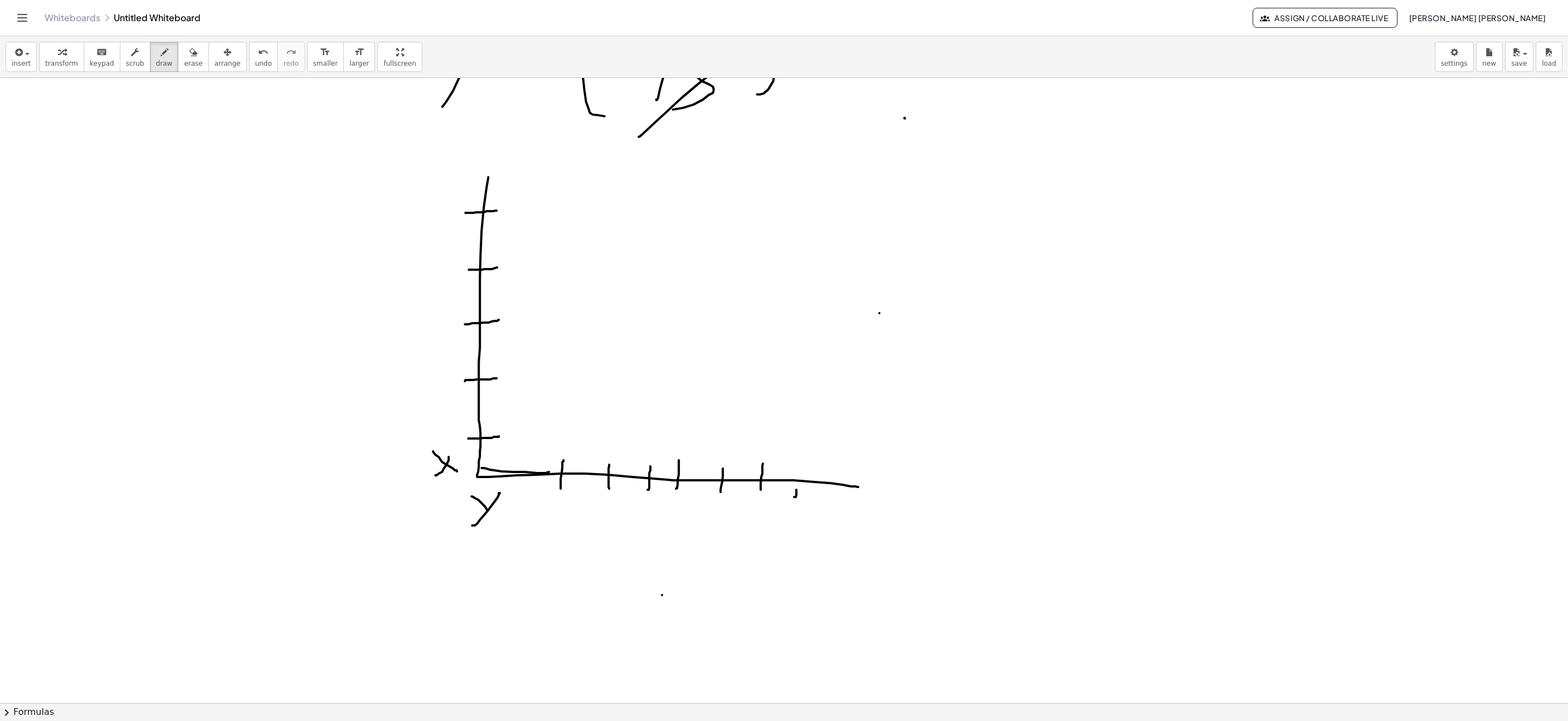
drag, startPoint x: 821, startPoint y: 497, endPoint x: 828, endPoint y: 468, distance: 29.8
drag, startPoint x: 858, startPoint y: 476, endPoint x: 866, endPoint y: 458, distance: 19.7
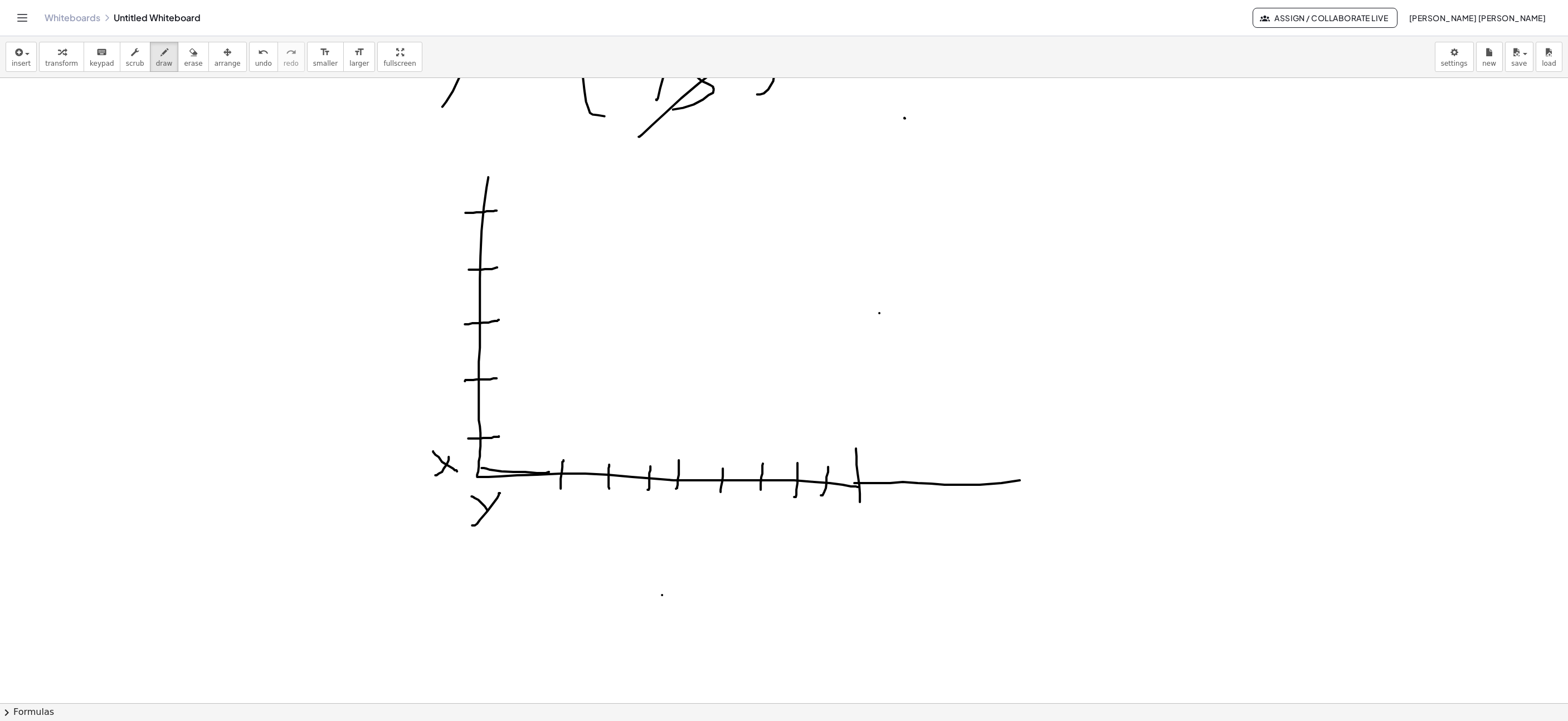
drag, startPoint x: 855, startPoint y: 485, endPoint x: 1029, endPoint y: 480, distance: 174.1
drag, startPoint x: 891, startPoint y: 502, endPoint x: 896, endPoint y: 470, distance: 32.4
drag, startPoint x: 931, startPoint y: 499, endPoint x: 932, endPoint y: 468, distance: 31.0
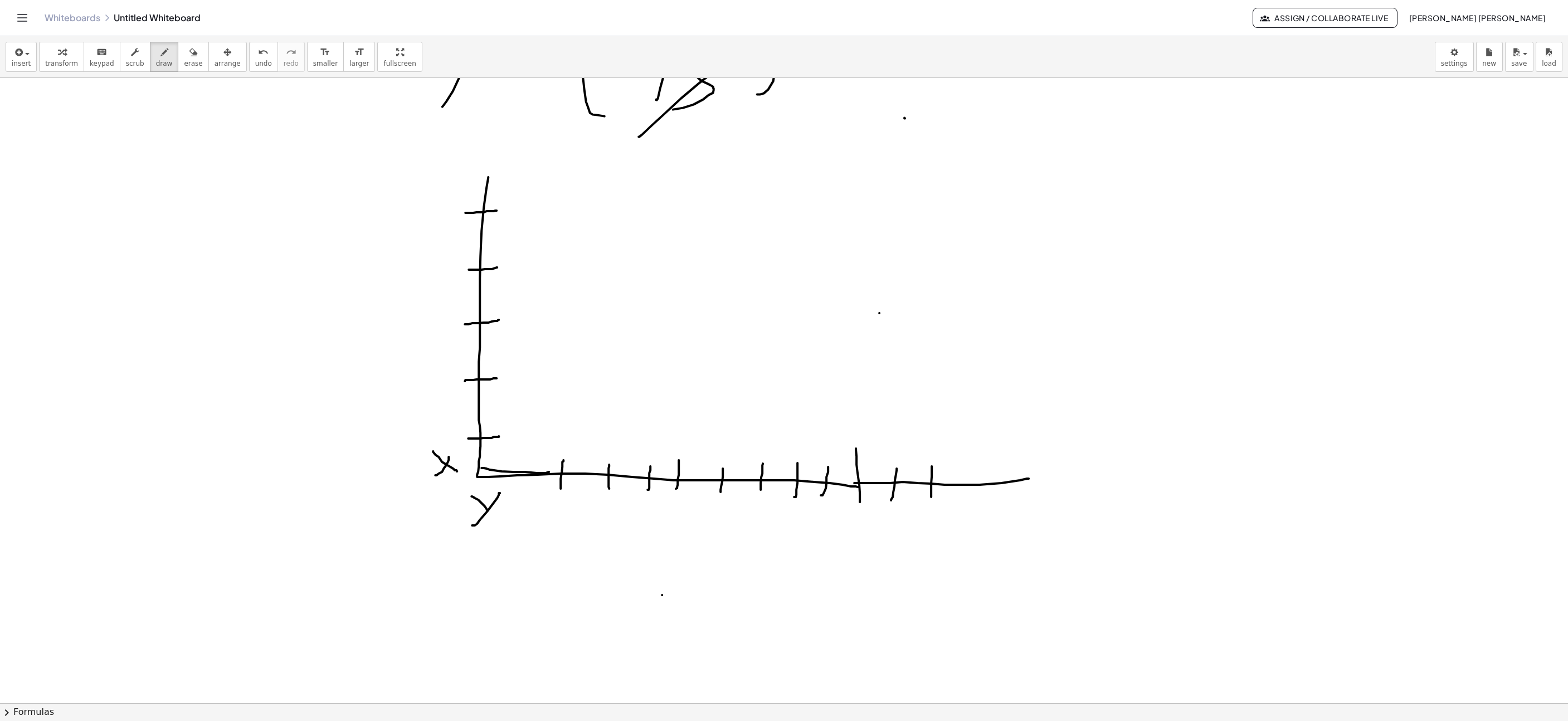
drag, startPoint x: 963, startPoint y: 485, endPoint x: 963, endPoint y: 473, distance: 12.0
drag, startPoint x: 997, startPoint y: 473, endPoint x: 997, endPoint y: 466, distance: 7.0
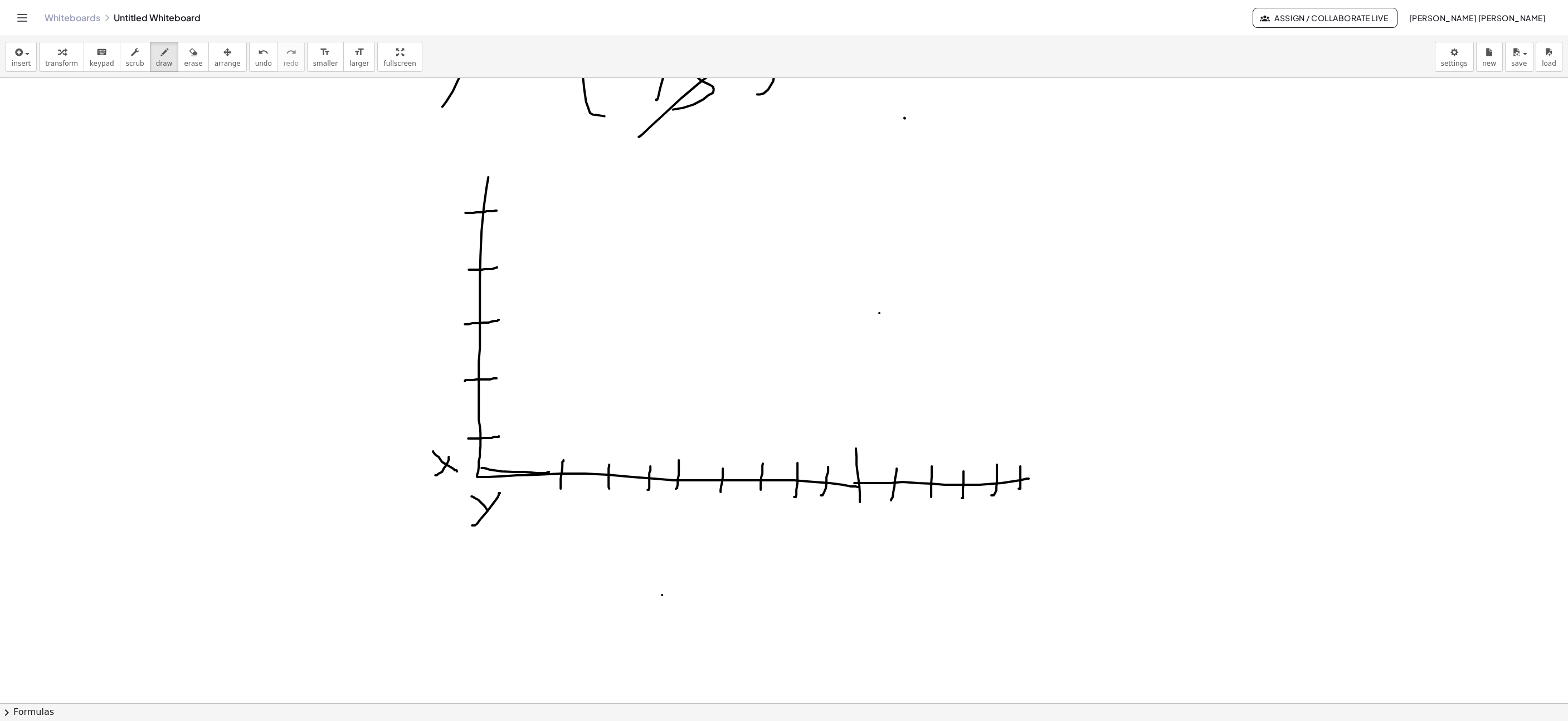
drag, startPoint x: 1020, startPoint y: 486, endPoint x: 1020, endPoint y: 468, distance: 18.0
drag, startPoint x: 1026, startPoint y: 480, endPoint x: 1068, endPoint y: 480, distance: 42.0
drag, startPoint x: 1064, startPoint y: 494, endPoint x: 1059, endPoint y: 469, distance: 25.5
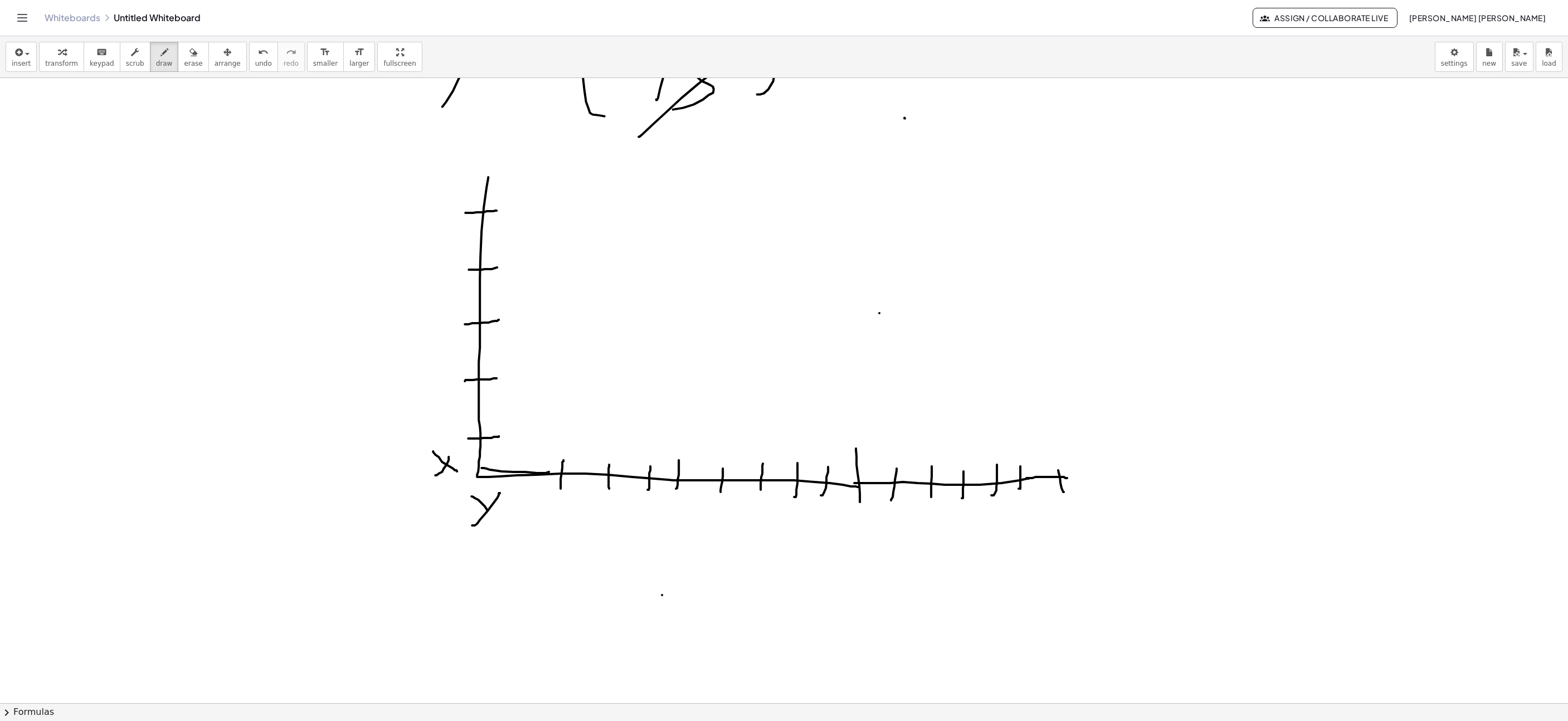
click at [255, 62] on span "undo" at bounding box center [263, 64] width 17 height 8
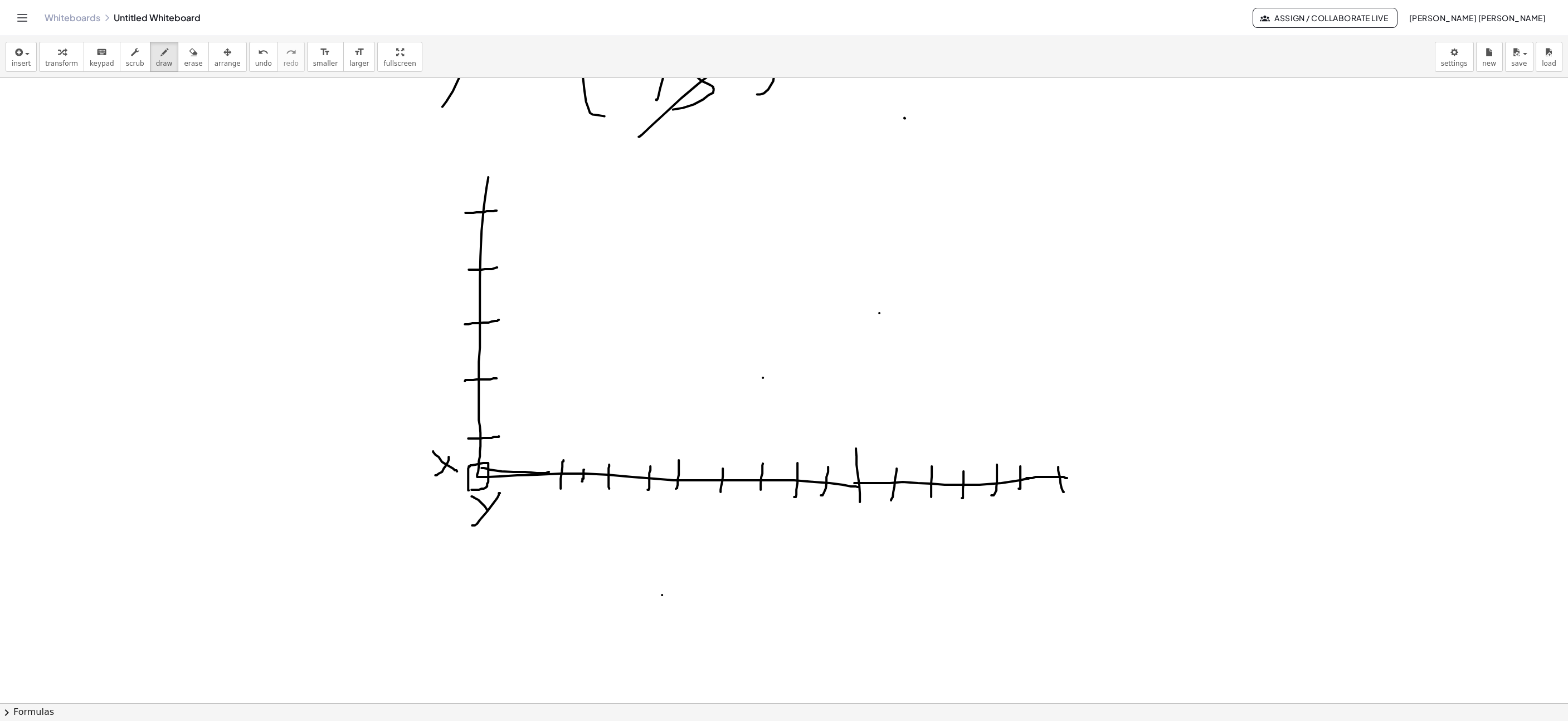
drag, startPoint x: 584, startPoint y: 472, endPoint x: 582, endPoint y: 483, distance: 11.2
click at [258, 55] on icon "undo" at bounding box center [263, 53] width 11 height 14
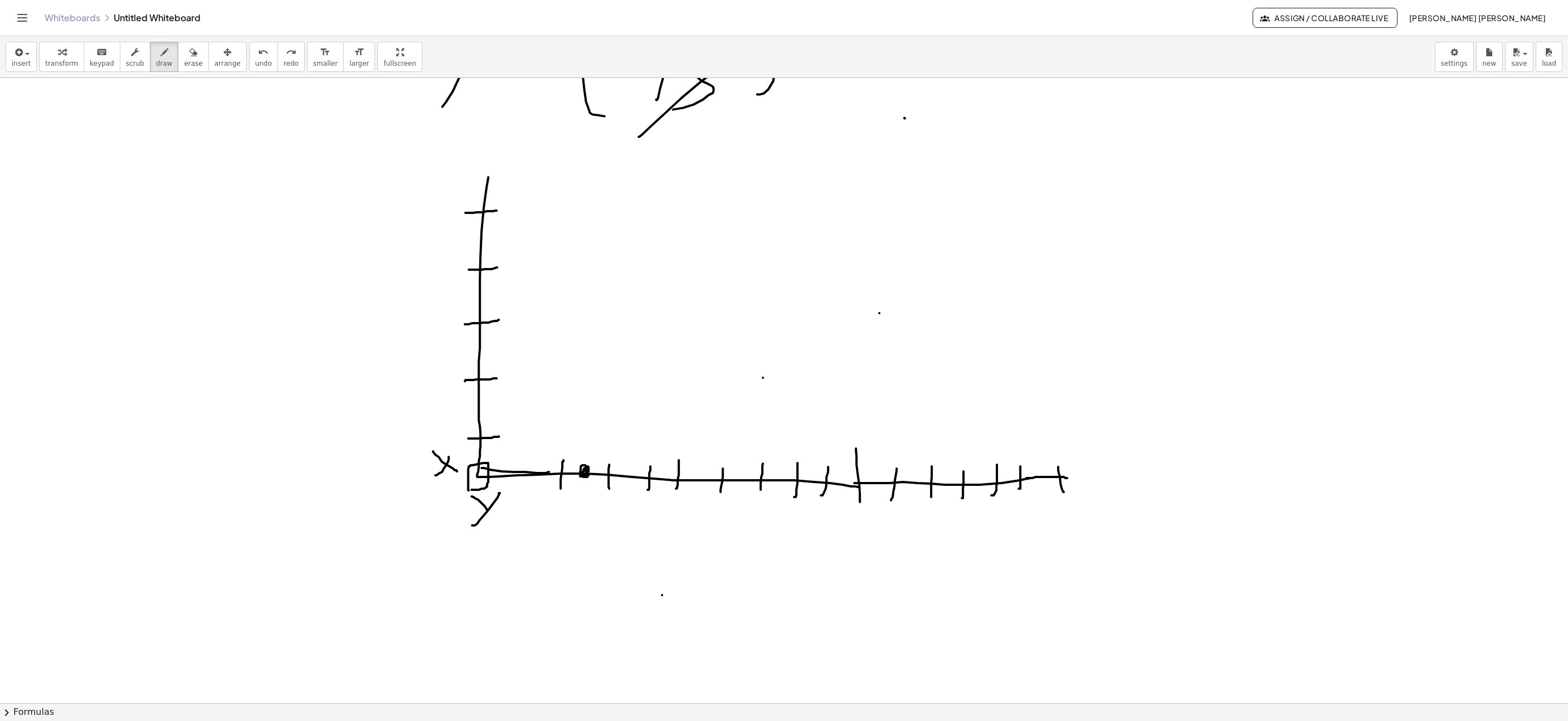
drag, startPoint x: 482, startPoint y: 475, endPoint x: 355, endPoint y: 480, distance: 127.1
drag, startPoint x: 408, startPoint y: 475, endPoint x: 407, endPoint y: 466, distance: 9.1
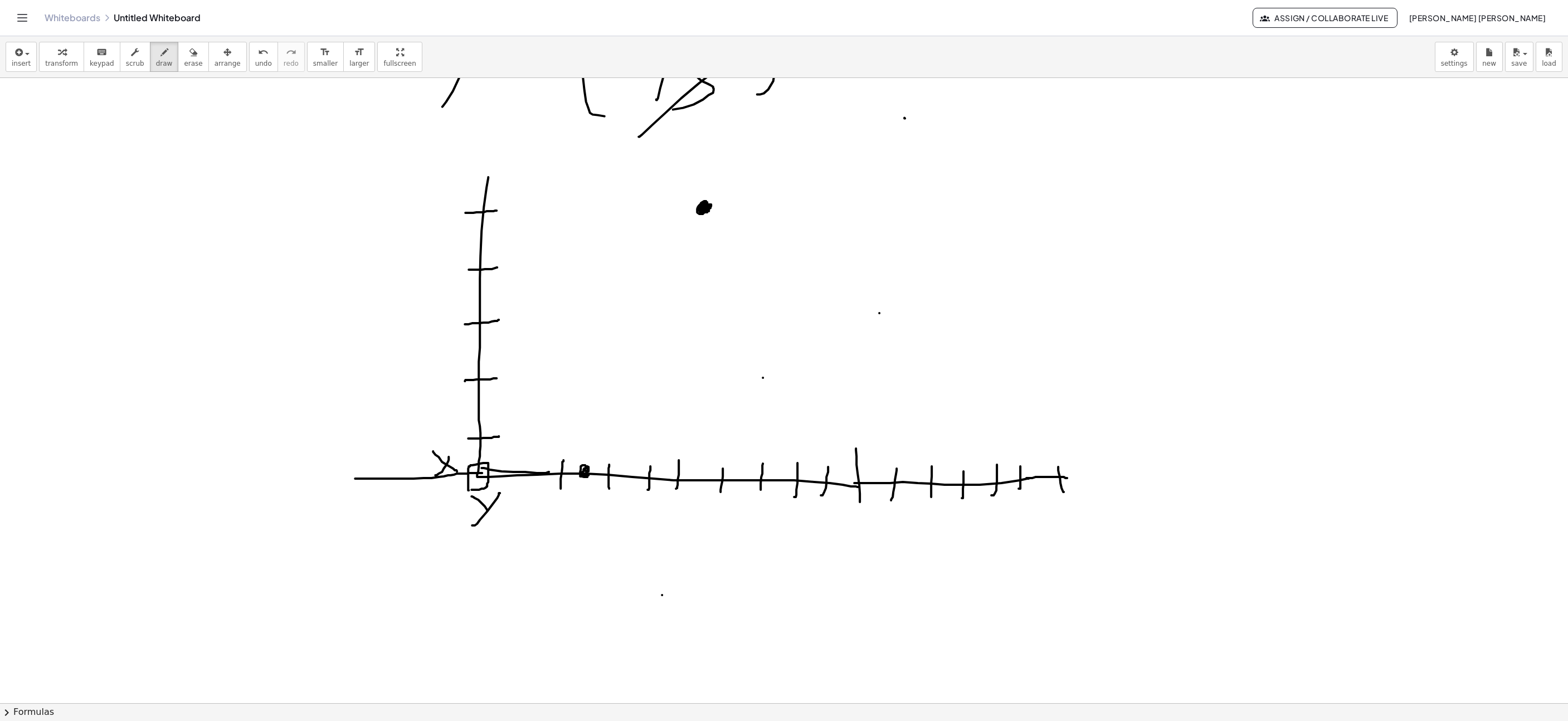
drag, startPoint x: 364, startPoint y: 495, endPoint x: 376, endPoint y: 466, distance: 31.4
drag, startPoint x: 477, startPoint y: 474, endPoint x: 467, endPoint y: 546, distance: 72.7
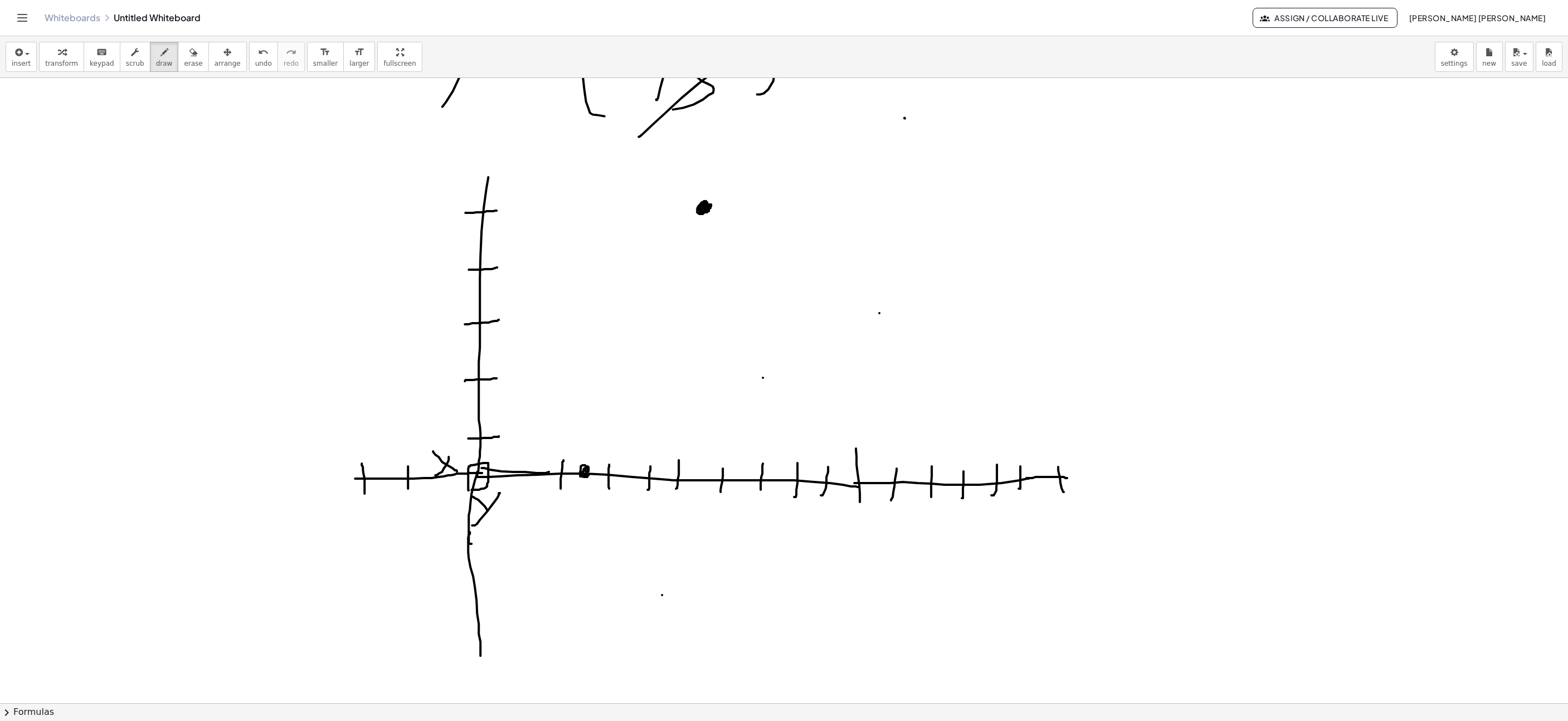
drag, startPoint x: 470, startPoint y: 534, endPoint x: 480, endPoint y: 657, distance: 123.4
drag, startPoint x: 451, startPoint y: 517, endPoint x: 501, endPoint y: 518, distance: 50.0
drag, startPoint x: 455, startPoint y: 557, endPoint x: 492, endPoint y: 557, distance: 37.0
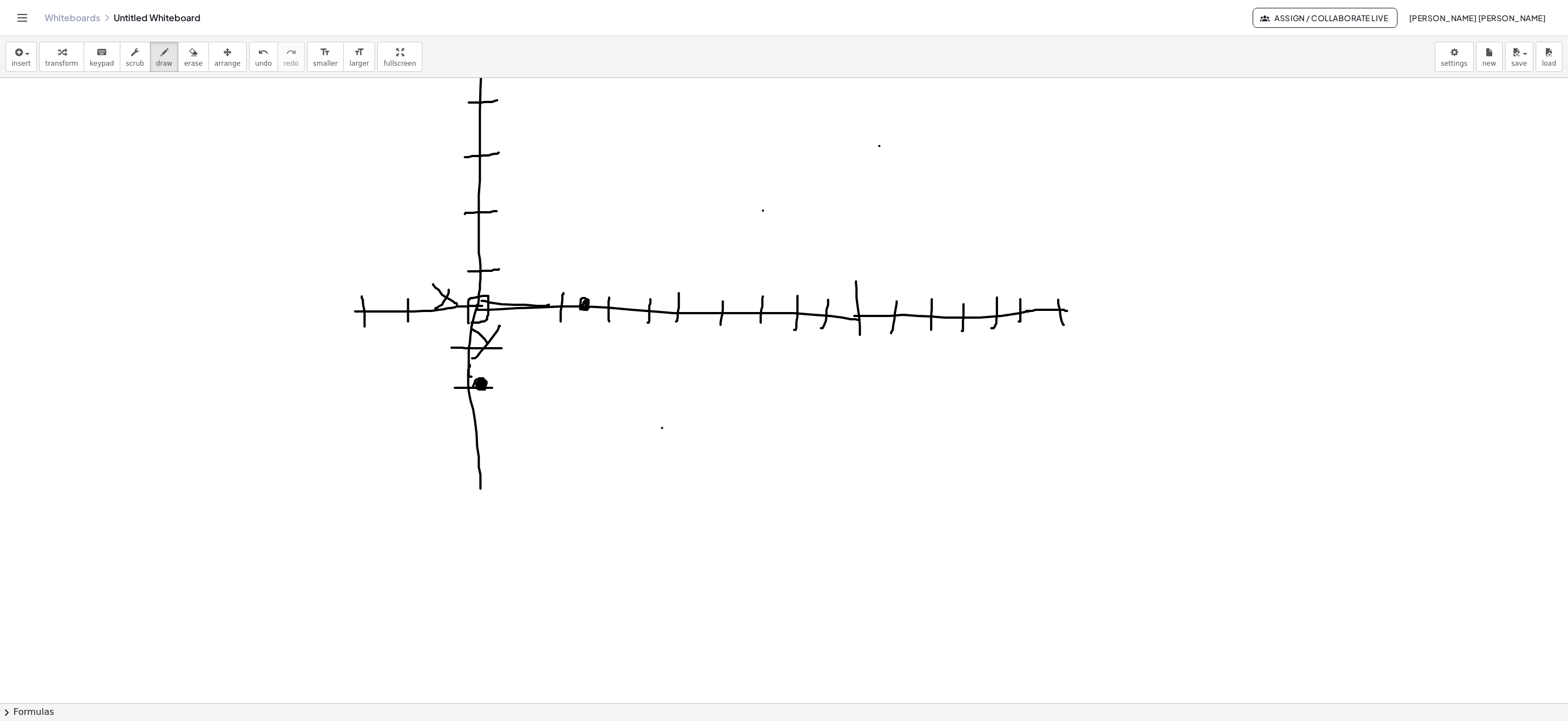
scroll to position [6258, 604]
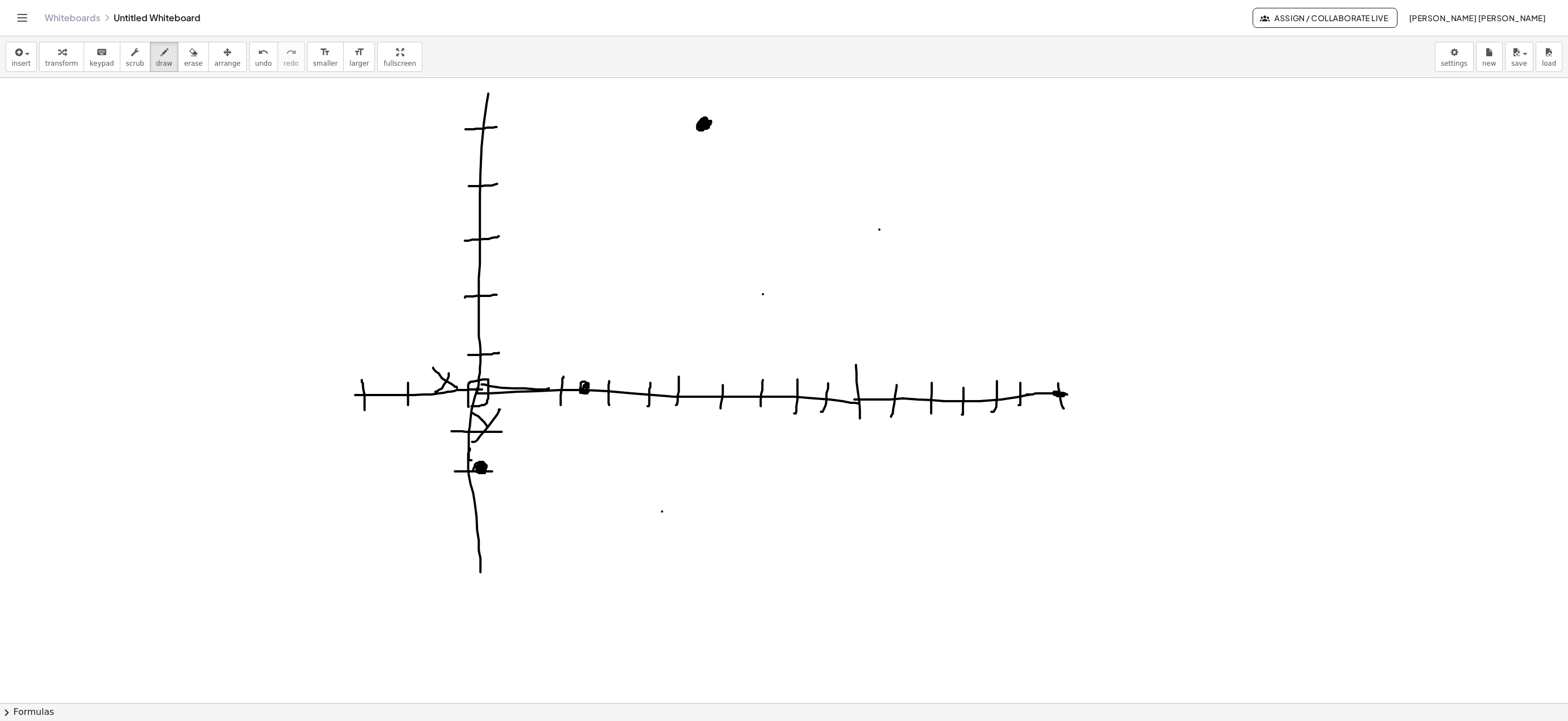
drag, startPoint x: 1067, startPoint y: 397, endPoint x: 1060, endPoint y: 398, distance: 7.1
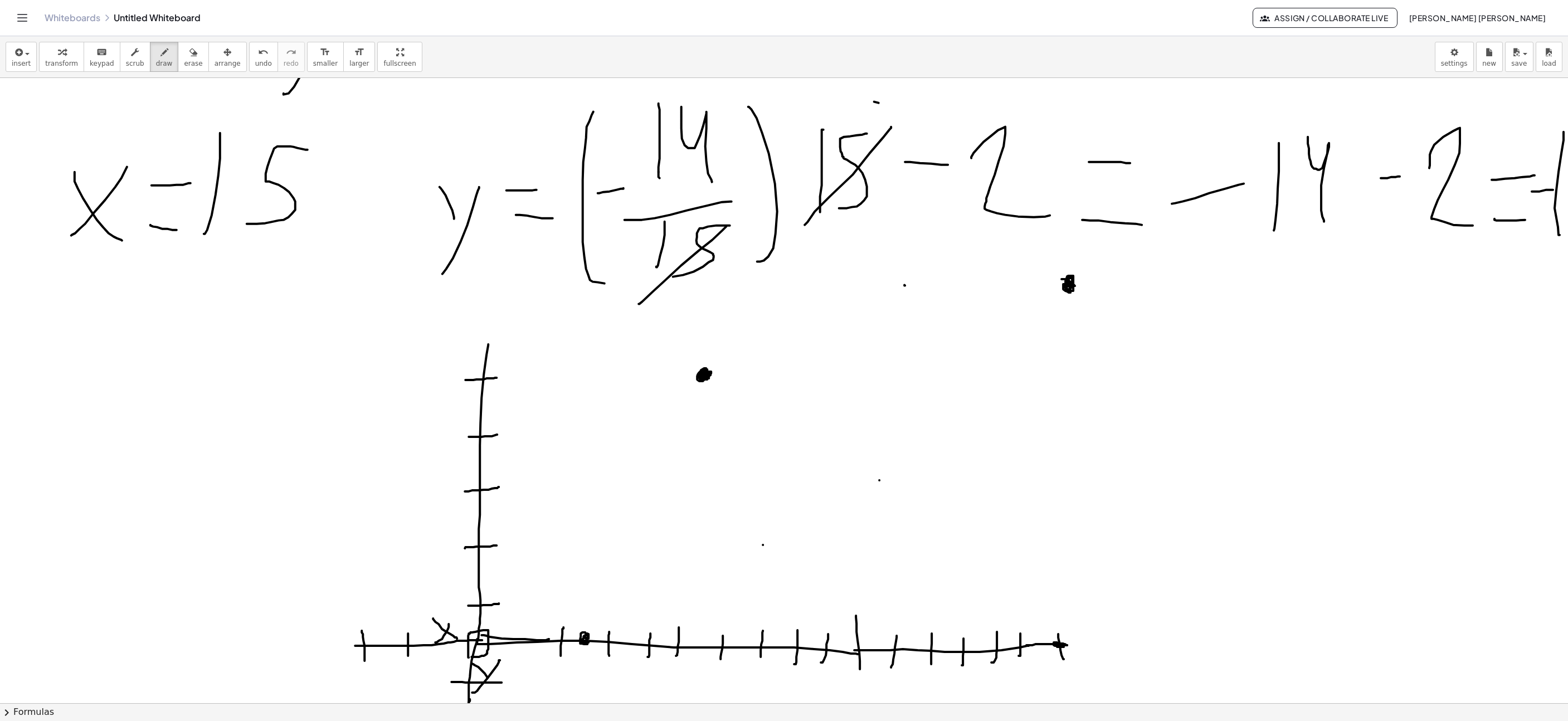
drag, startPoint x: 1068, startPoint y: 293, endPoint x: 1074, endPoint y: 301, distance: 10.0
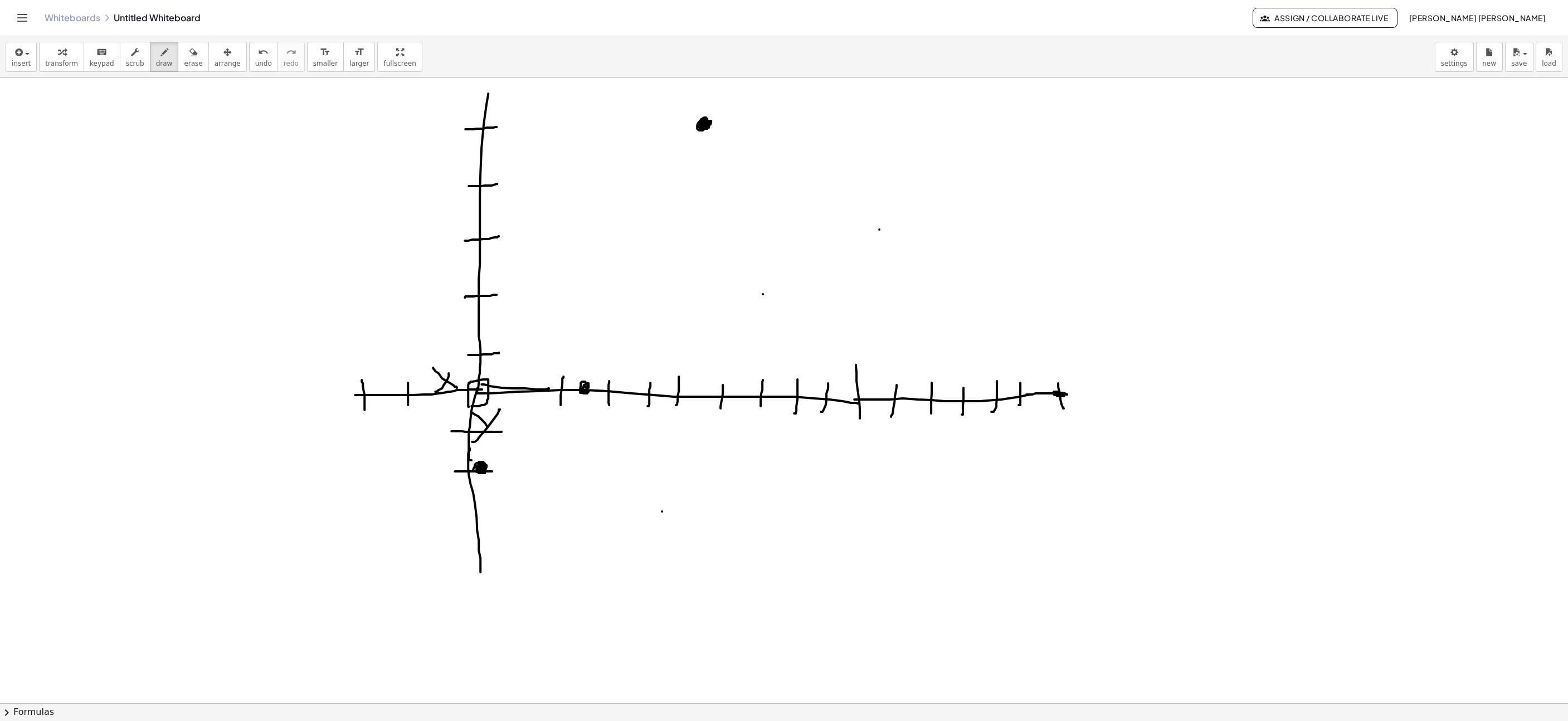
scroll to position [6091, 604]
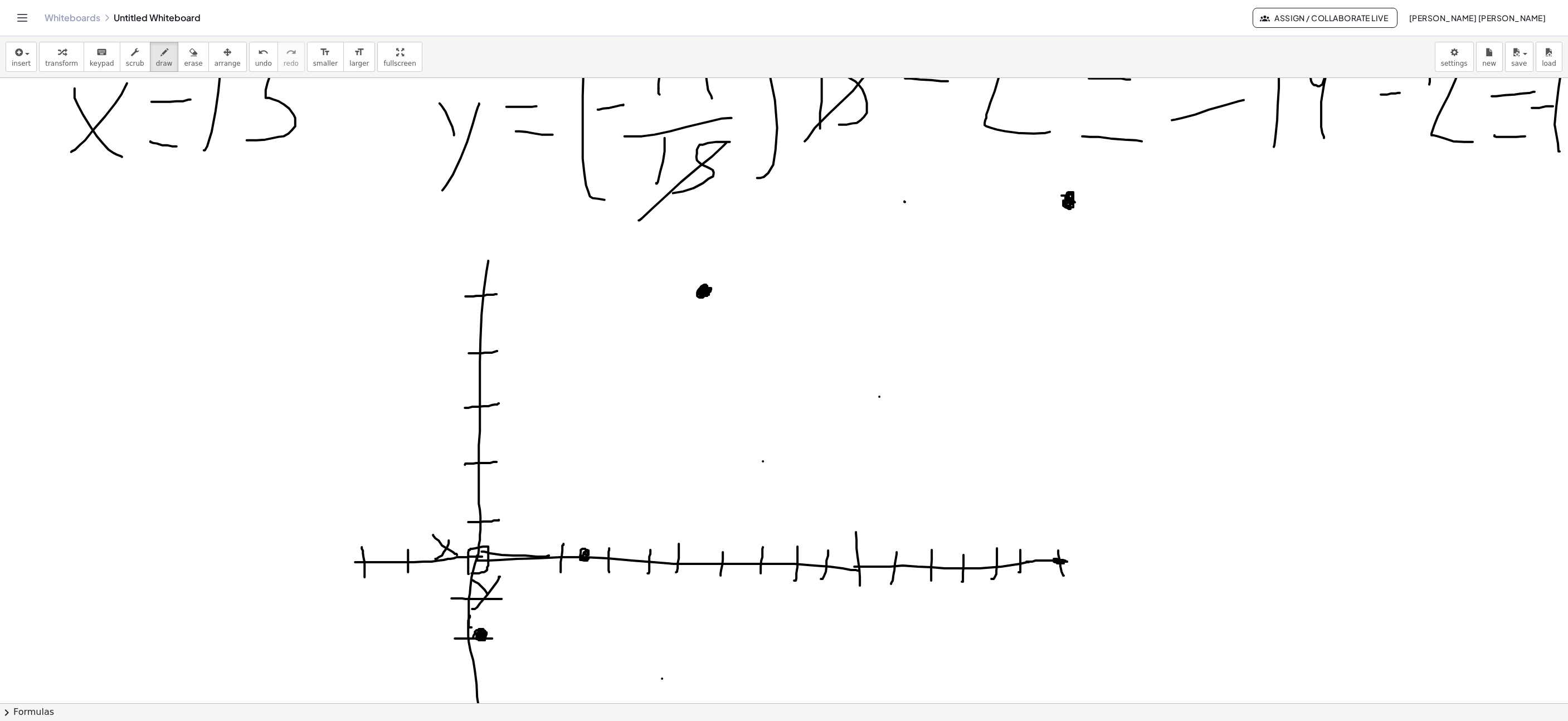
drag, startPoint x: 778, startPoint y: 320, endPoint x: 747, endPoint y: 317, distance: 31.1
drag, startPoint x: 702, startPoint y: 288, endPoint x: 1090, endPoint y: 201, distance: 397.6
drag, startPoint x: 473, startPoint y: 635, endPoint x: 584, endPoint y: 547, distance: 141.7
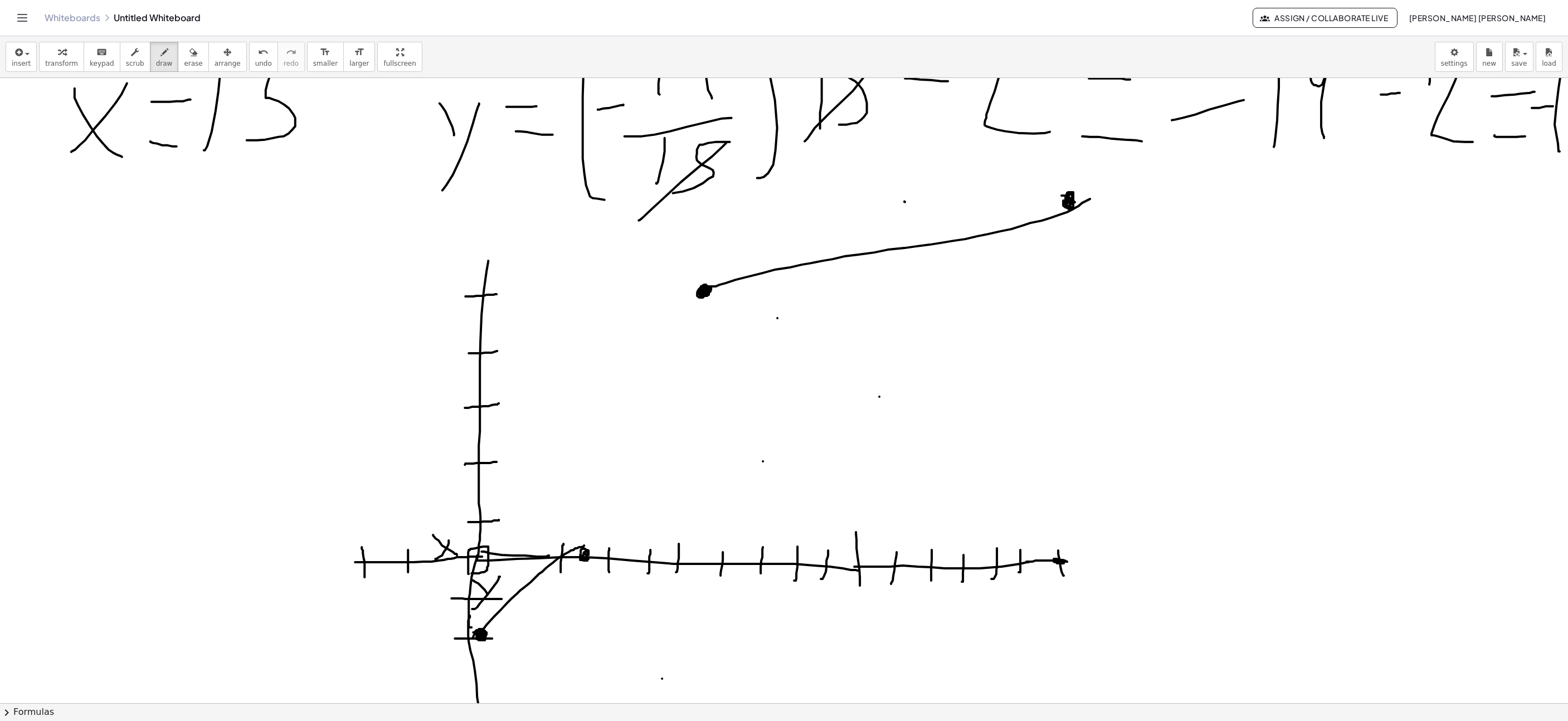
click at [258, 51] on icon "undo" at bounding box center [263, 53] width 11 height 14
click at [256, 53] on button "undo undo" at bounding box center [263, 57] width 29 height 30
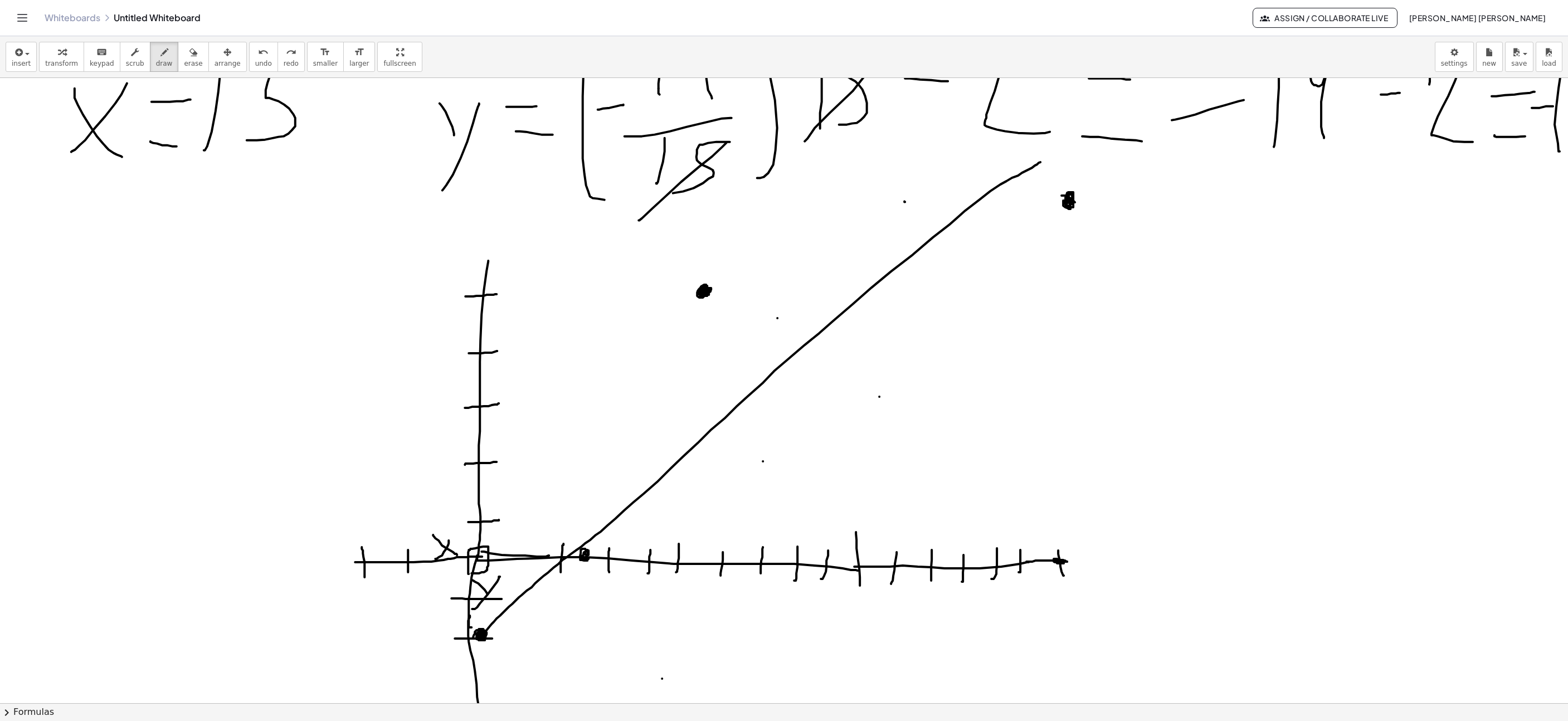
drag, startPoint x: 482, startPoint y: 638, endPoint x: 1040, endPoint y: 164, distance: 732.1
click at [255, 57] on div "undo" at bounding box center [263, 52] width 17 height 14
drag, startPoint x: 482, startPoint y: 634, endPoint x: 596, endPoint y: 553, distance: 139.8
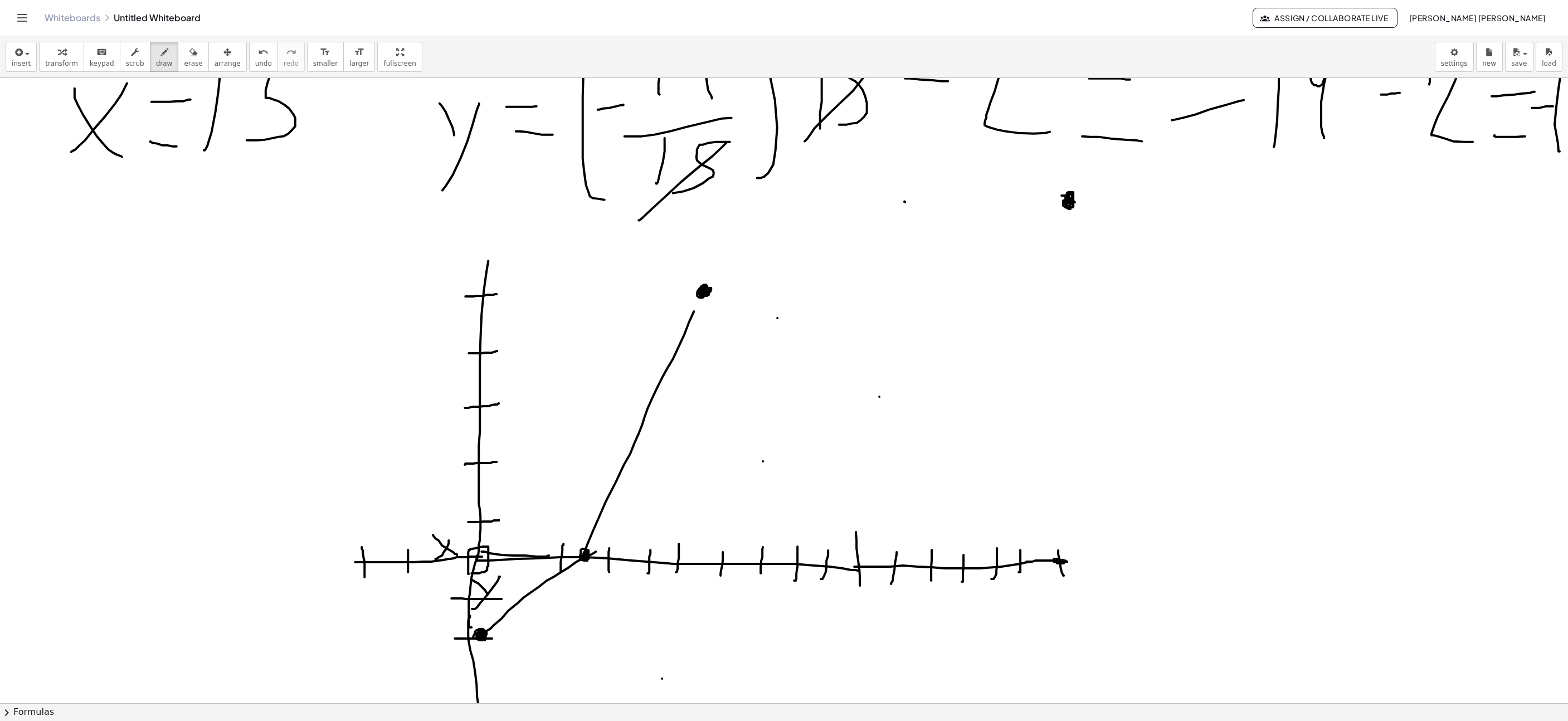
drag, startPoint x: 584, startPoint y: 557, endPoint x: 707, endPoint y: 287, distance: 296.7
drag, startPoint x: 707, startPoint y: 291, endPoint x: 1080, endPoint y: 180, distance: 389.2
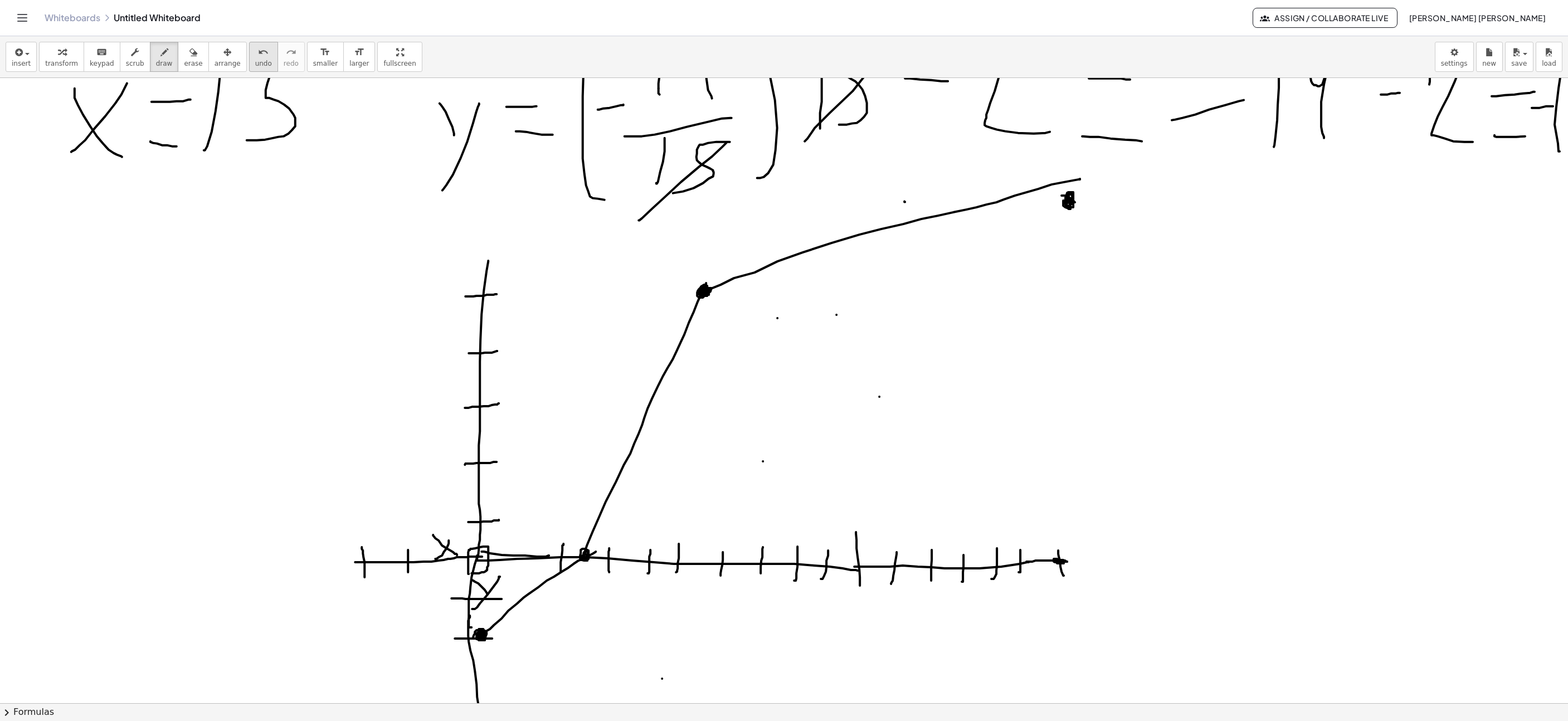
click at [255, 64] on span "undo" at bounding box center [263, 64] width 17 height 8
click at [255, 64] on span "undo" at bounding box center [263, 64] width 17 height 8
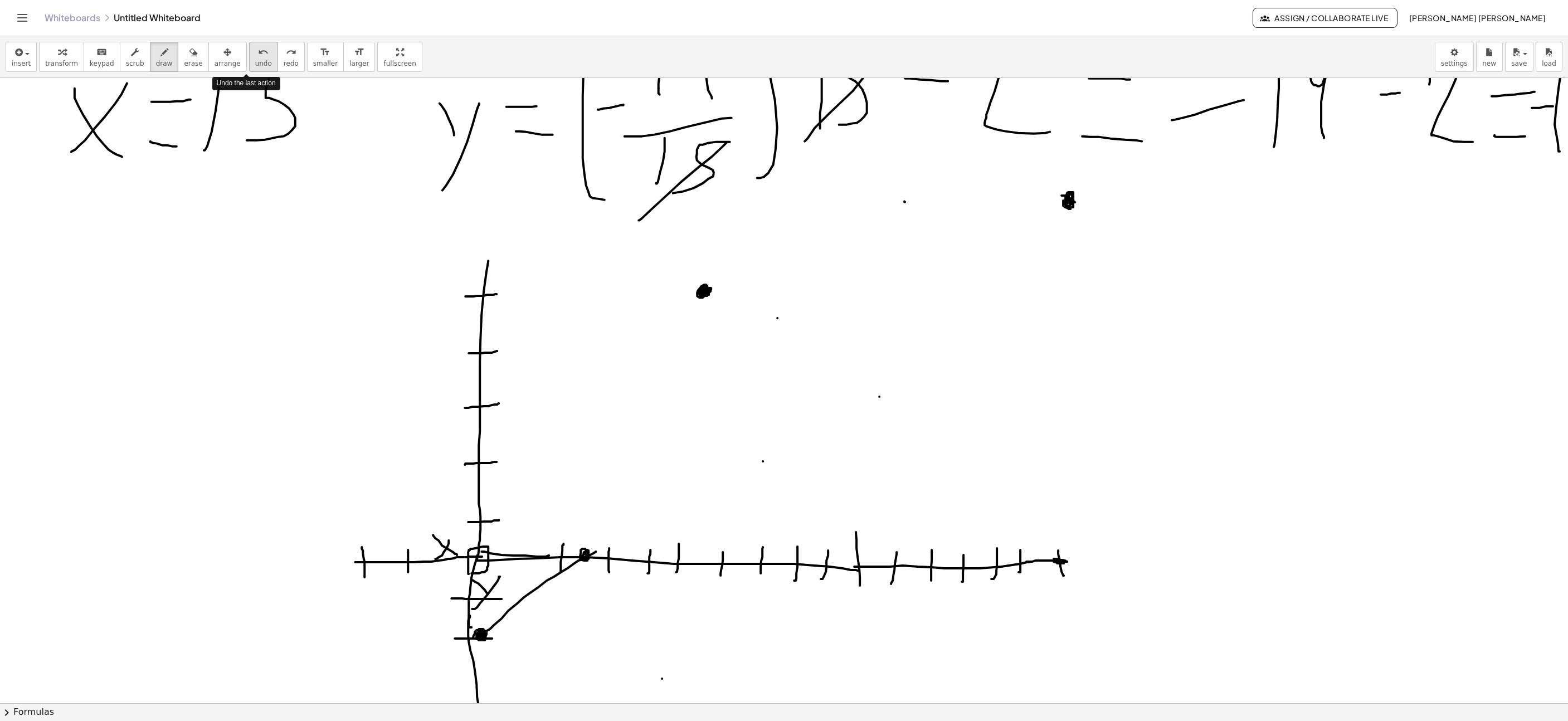
click at [255, 64] on span "undo" at bounding box center [263, 64] width 17 height 8
drag, startPoint x: 1002, startPoint y: 433, endPoint x: 1120, endPoint y: 288, distance: 186.9
drag, startPoint x: 1010, startPoint y: 298, endPoint x: 1207, endPoint y: 495, distance: 278.6
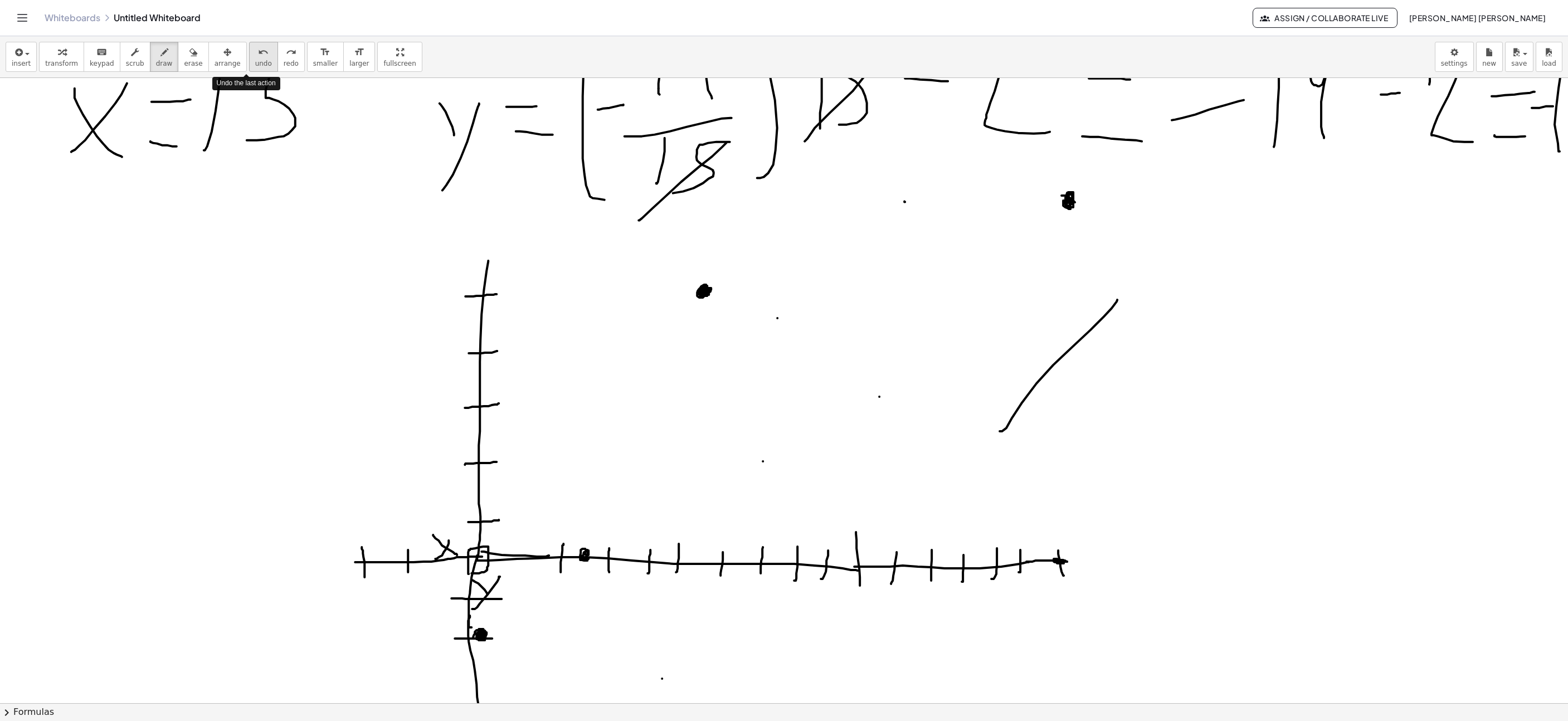
click at [249, 53] on button "undo undo" at bounding box center [263, 57] width 29 height 30
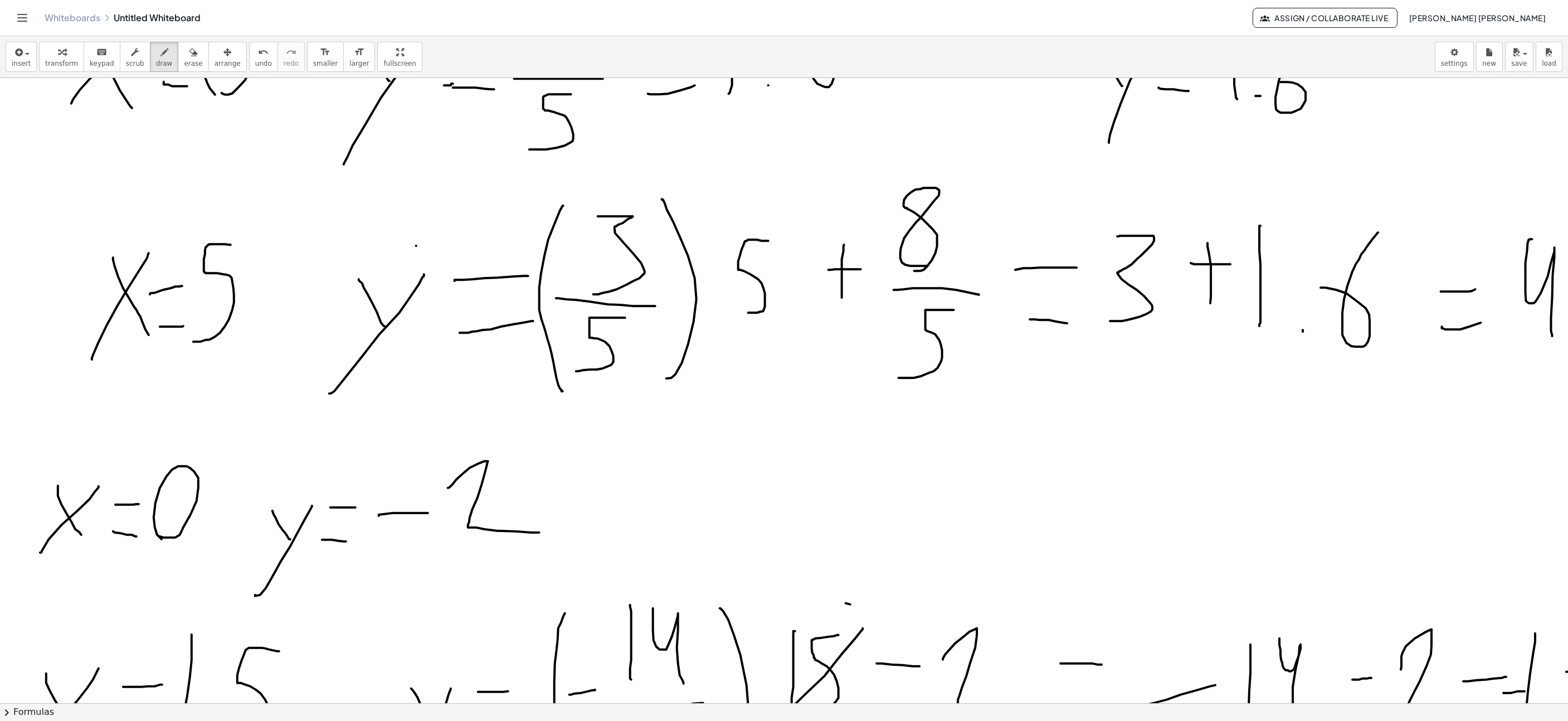
scroll to position [6091, 632]
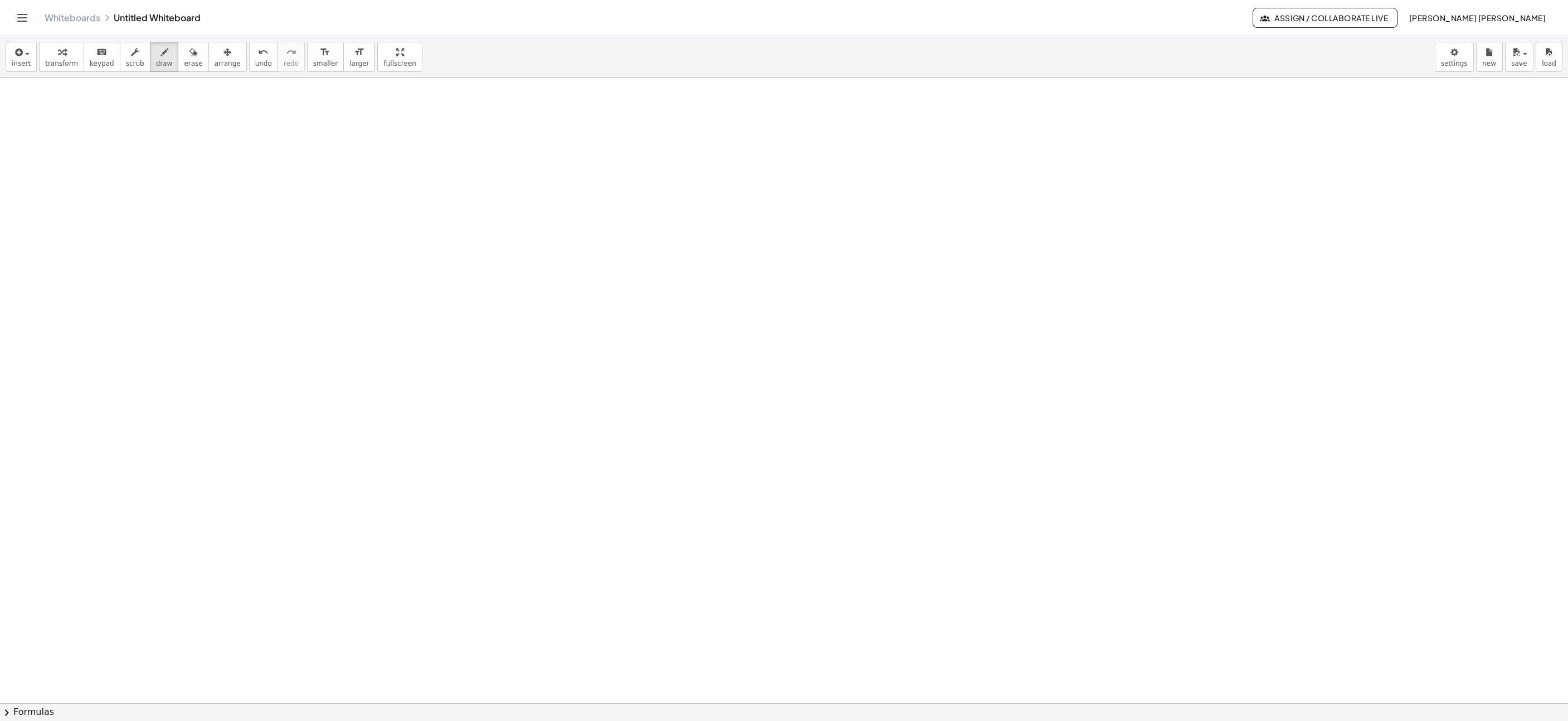
scroll to position [6253, 632]
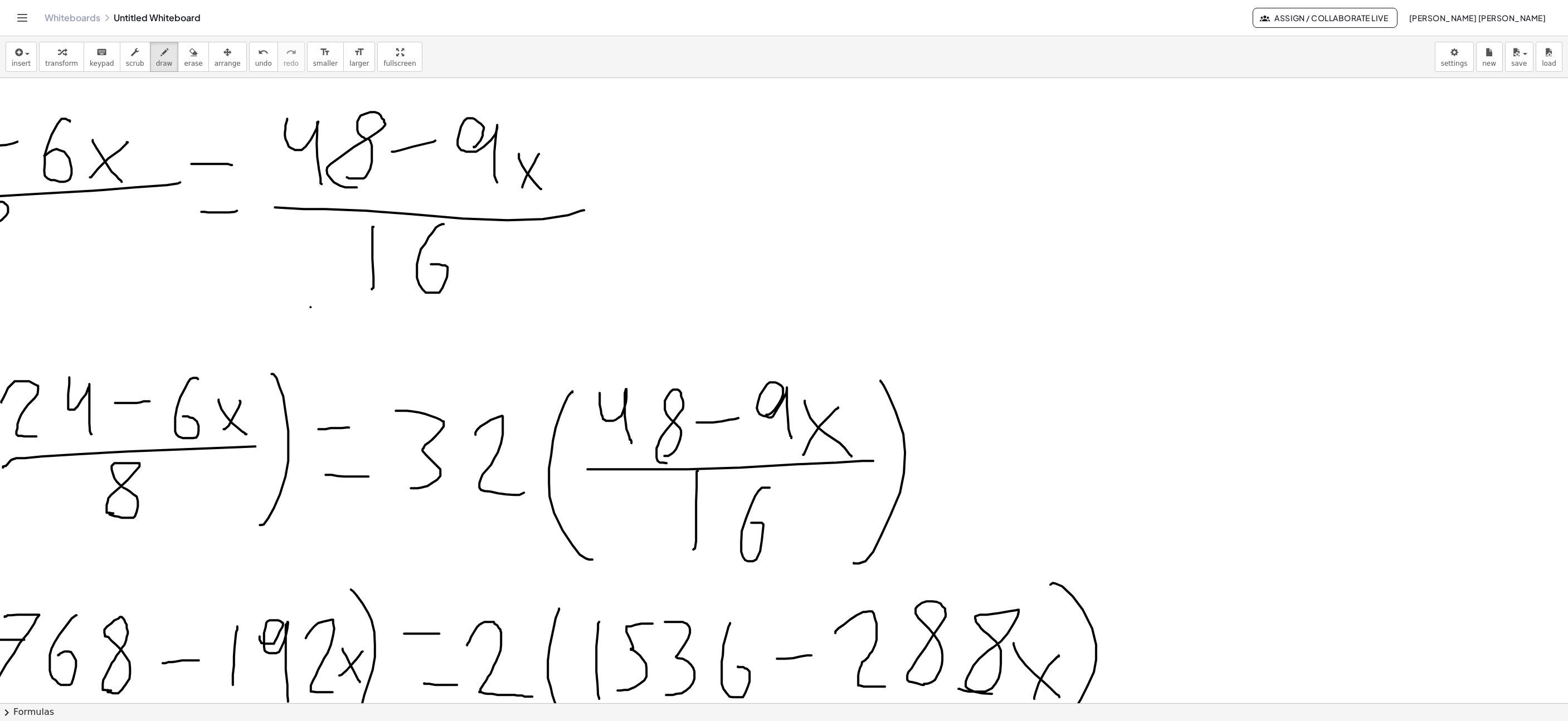
scroll to position [2992, 466]
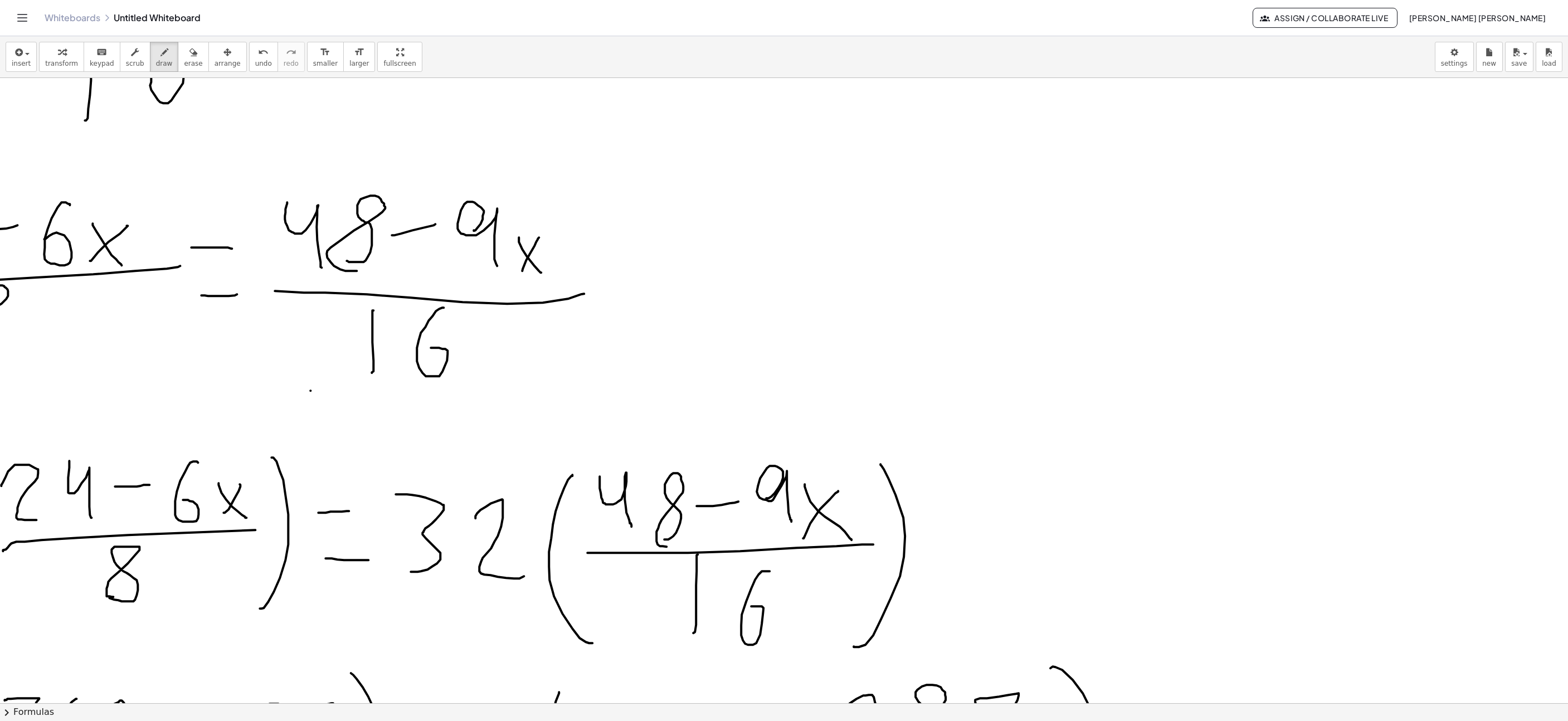
drag, startPoint x: 585, startPoint y: 707, endPoint x: 557, endPoint y: 705, distance: 28.1
click at [550, 707] on button "chevron_right Formulas" at bounding box center [784, 712] width 1568 height 18
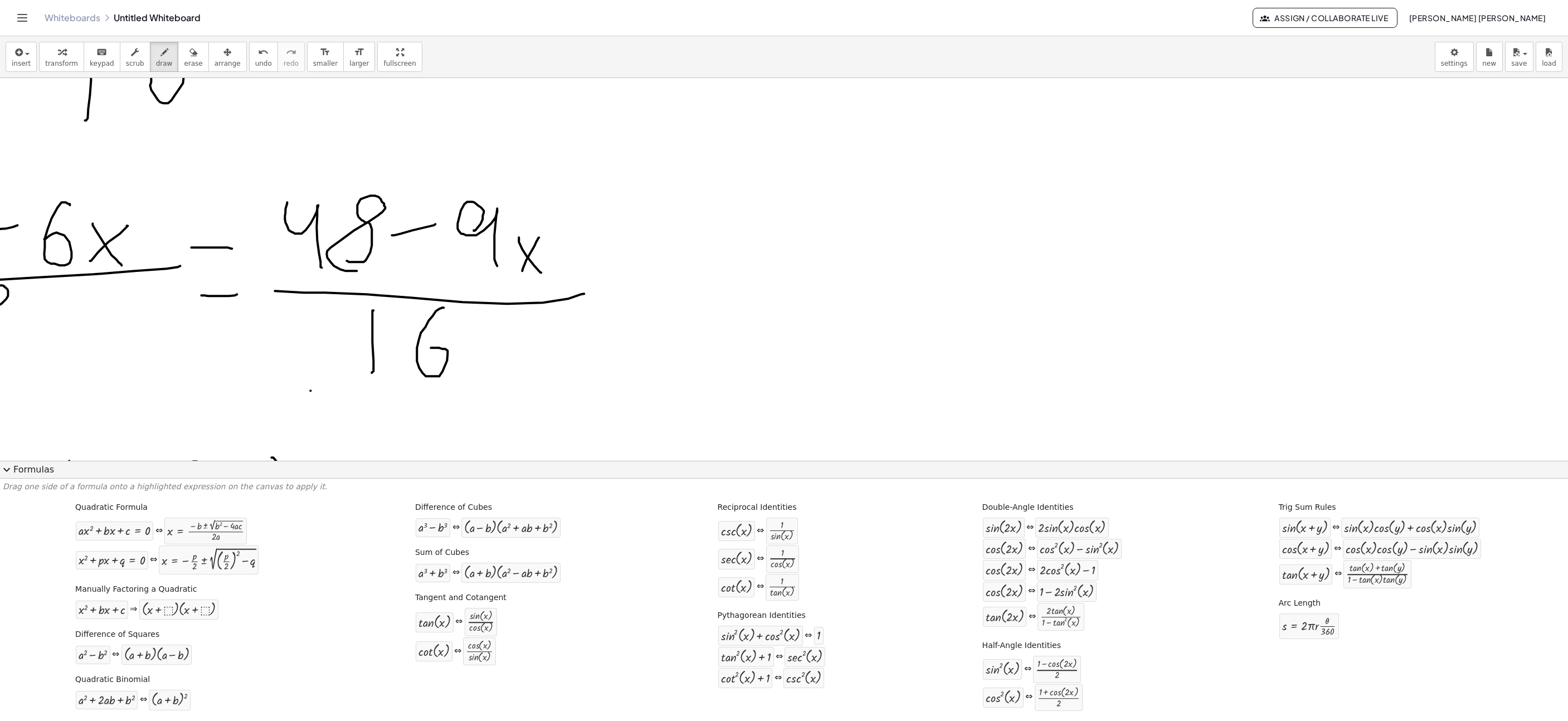
click at [33, 470] on button "expand_more Formulas" at bounding box center [784, 470] width 1568 height 18
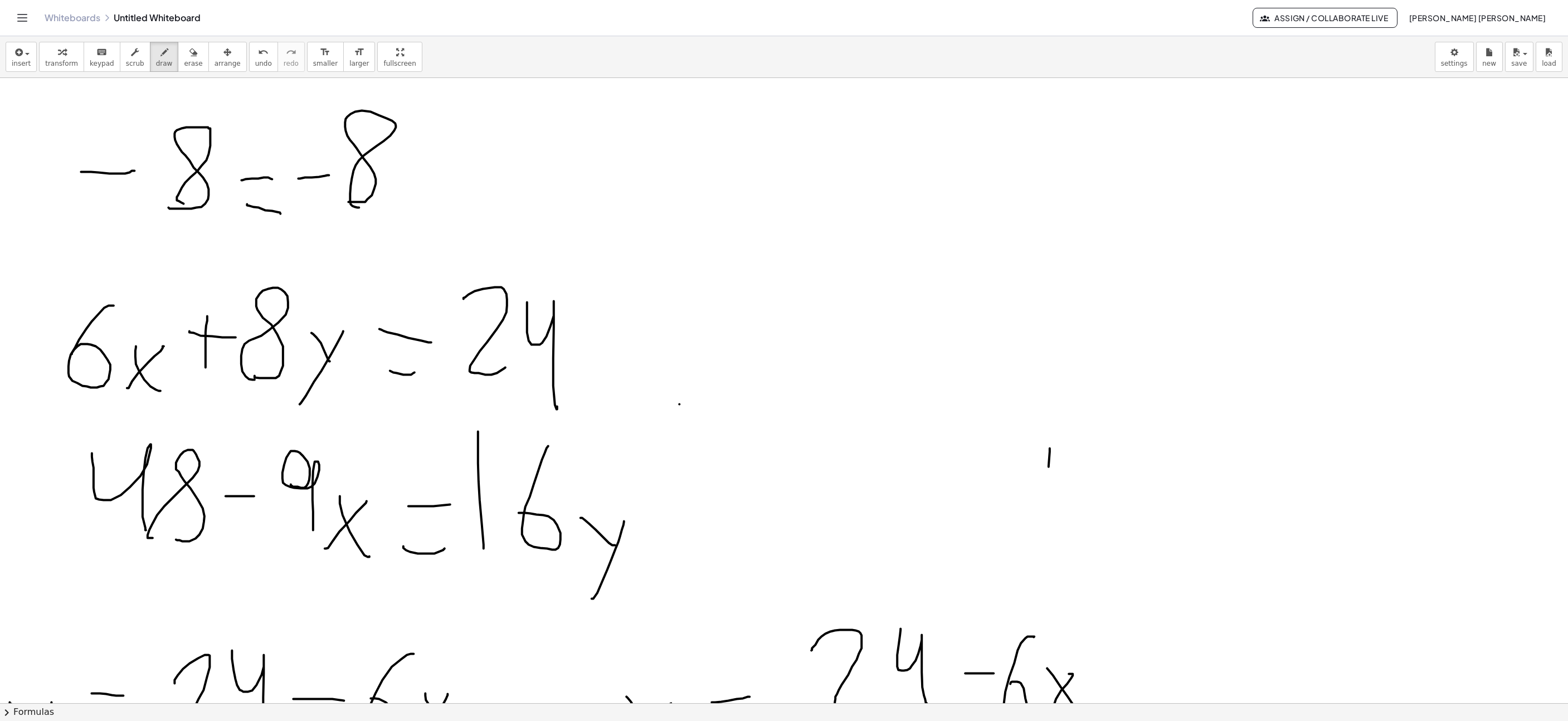
scroll to position [2072, 372]
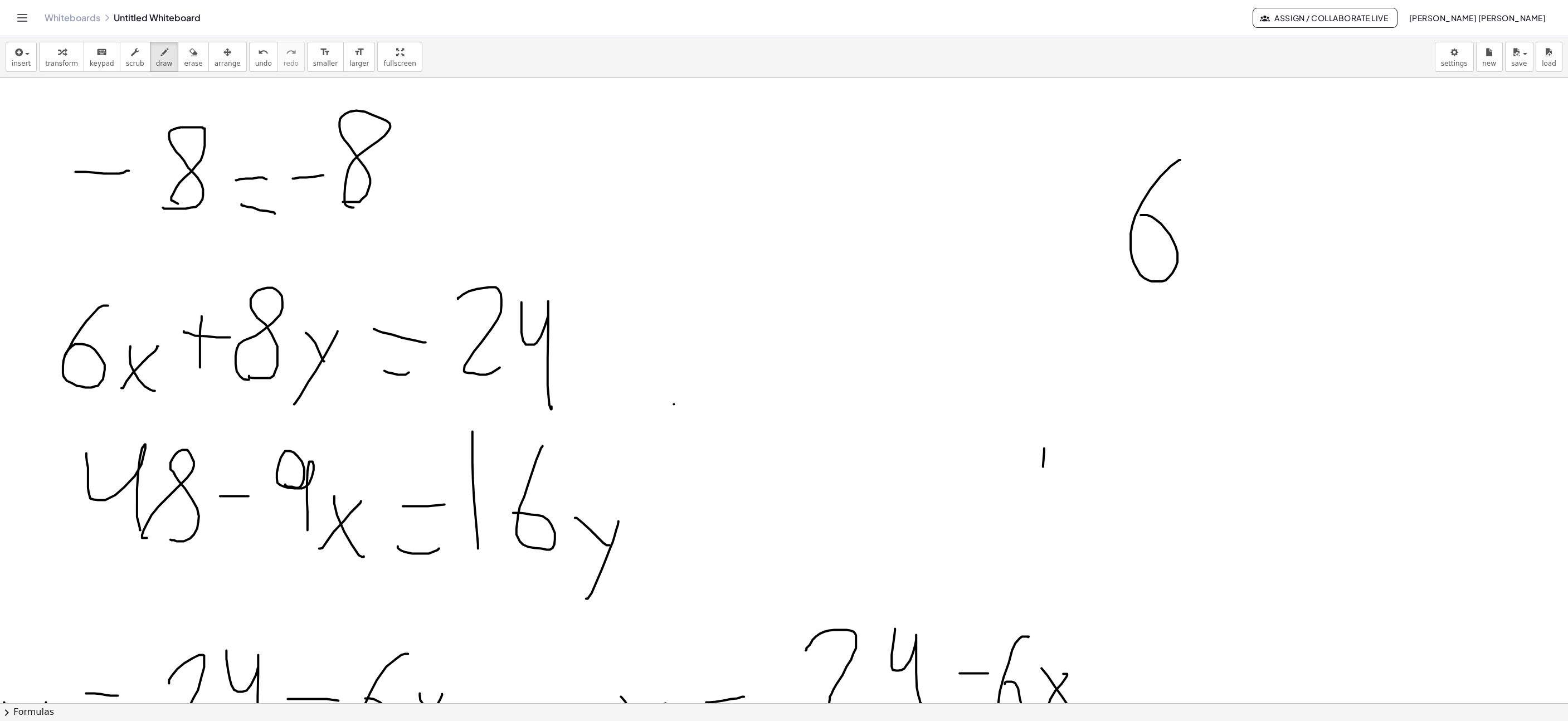
drag, startPoint x: 1180, startPoint y: 161, endPoint x: 1122, endPoint y: 248, distance: 104.6
drag, startPoint x: 1138, startPoint y: 375, endPoint x: 1194, endPoint y: 472, distance: 112.0
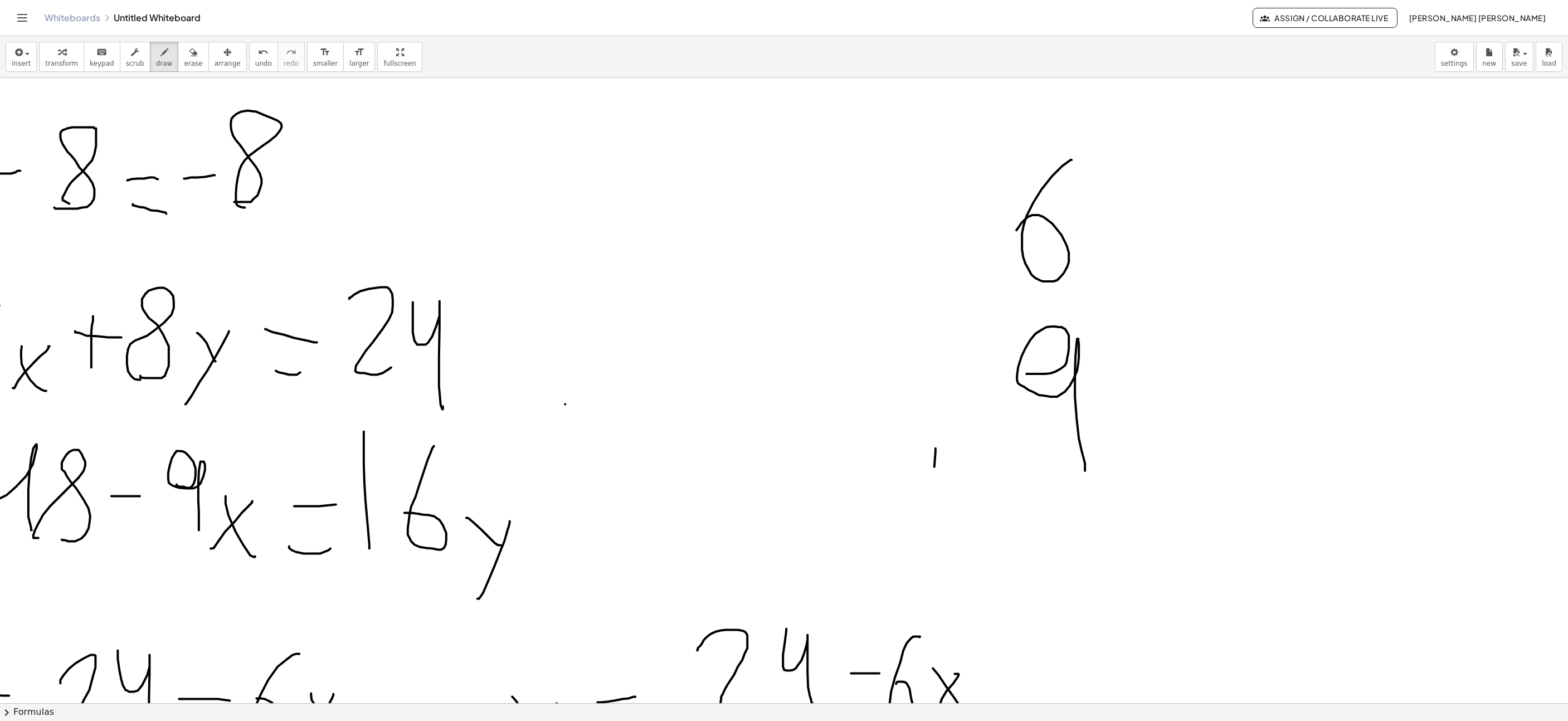
scroll to position [2072, 480]
drag, startPoint x: 1199, startPoint y: 287, endPoint x: 1207, endPoint y: 299, distance: 14.4
drag, startPoint x: 1198, startPoint y: 443, endPoint x: 1224, endPoint y: 315, distance: 130.6
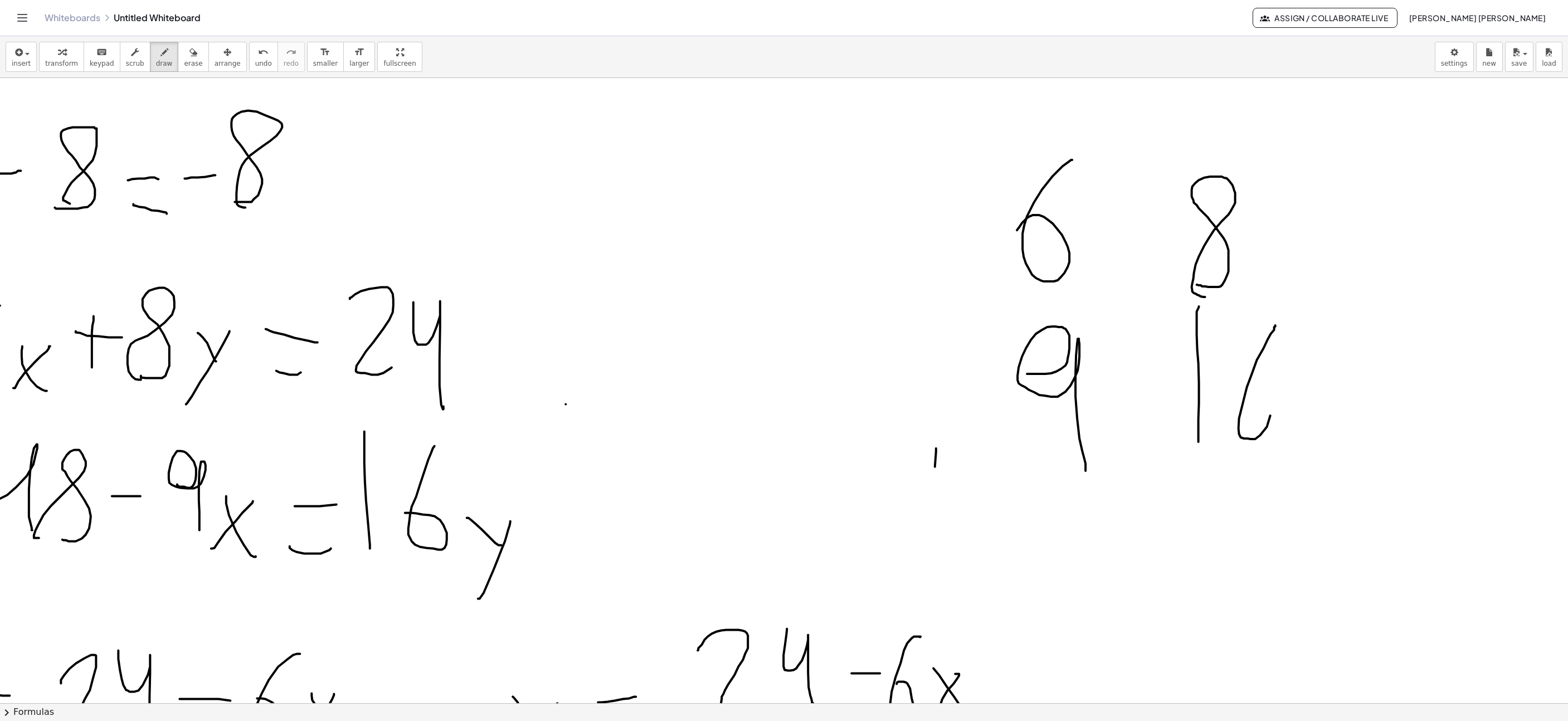
drag, startPoint x: 1275, startPoint y: 326, endPoint x: 903, endPoint y: 236, distance: 382.7
click at [258, 55] on icon "undo" at bounding box center [263, 53] width 11 height 14
drag, startPoint x: 1196, startPoint y: 452, endPoint x: 1182, endPoint y: 348, distance: 104.9
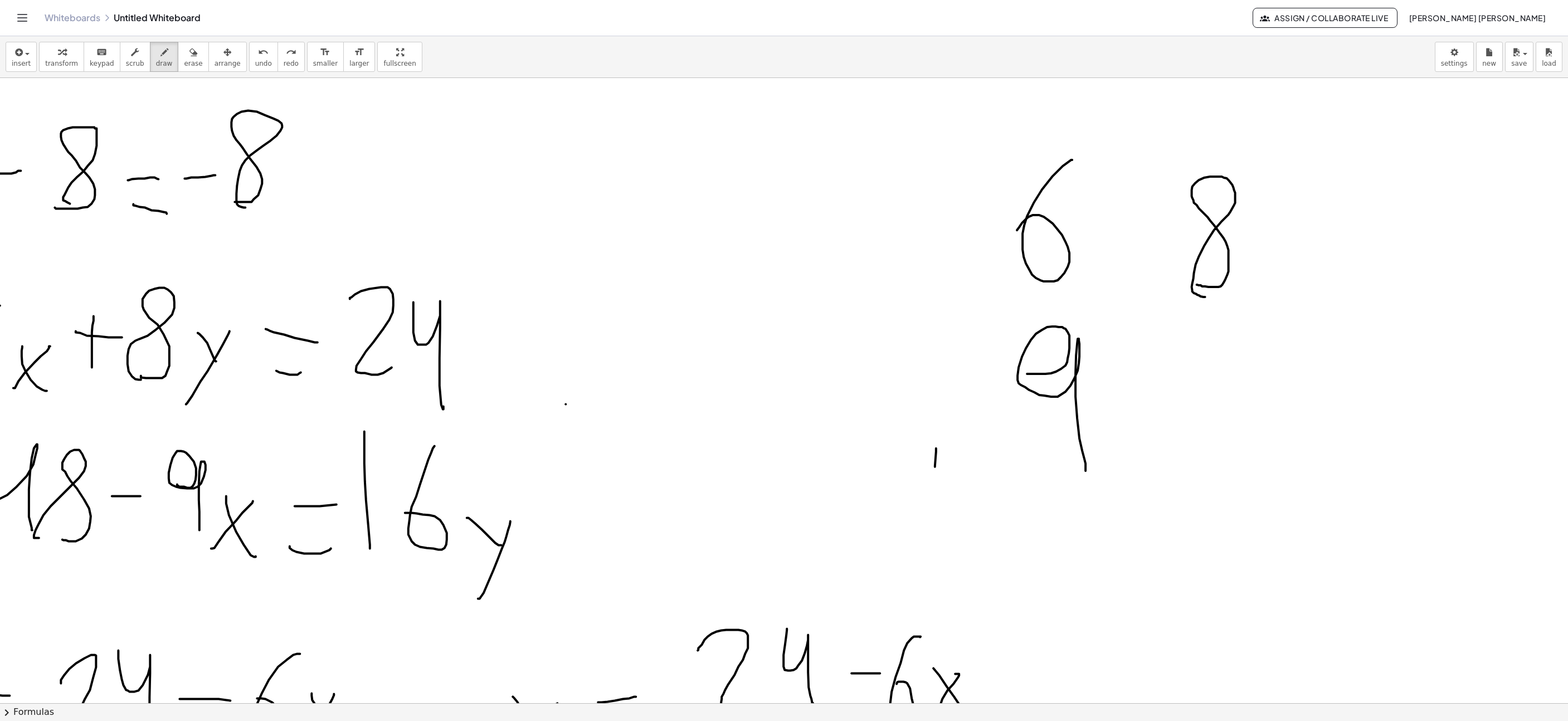
drag, startPoint x: 1230, startPoint y: 390, endPoint x: 1228, endPoint y: 410, distance: 20.1
drag, startPoint x: 937, startPoint y: 142, endPoint x: 965, endPoint y: 472, distance: 331.2
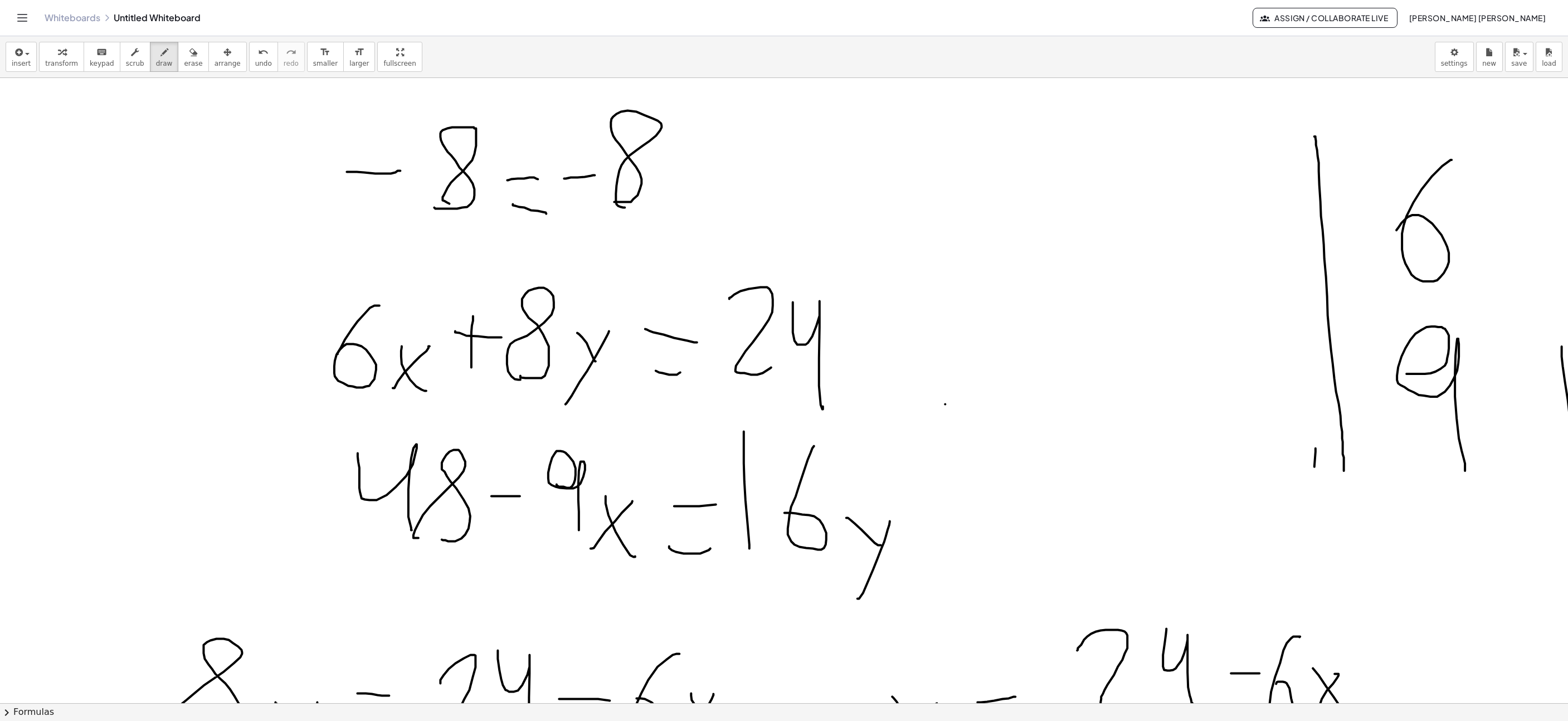
scroll to position [2072, 341]
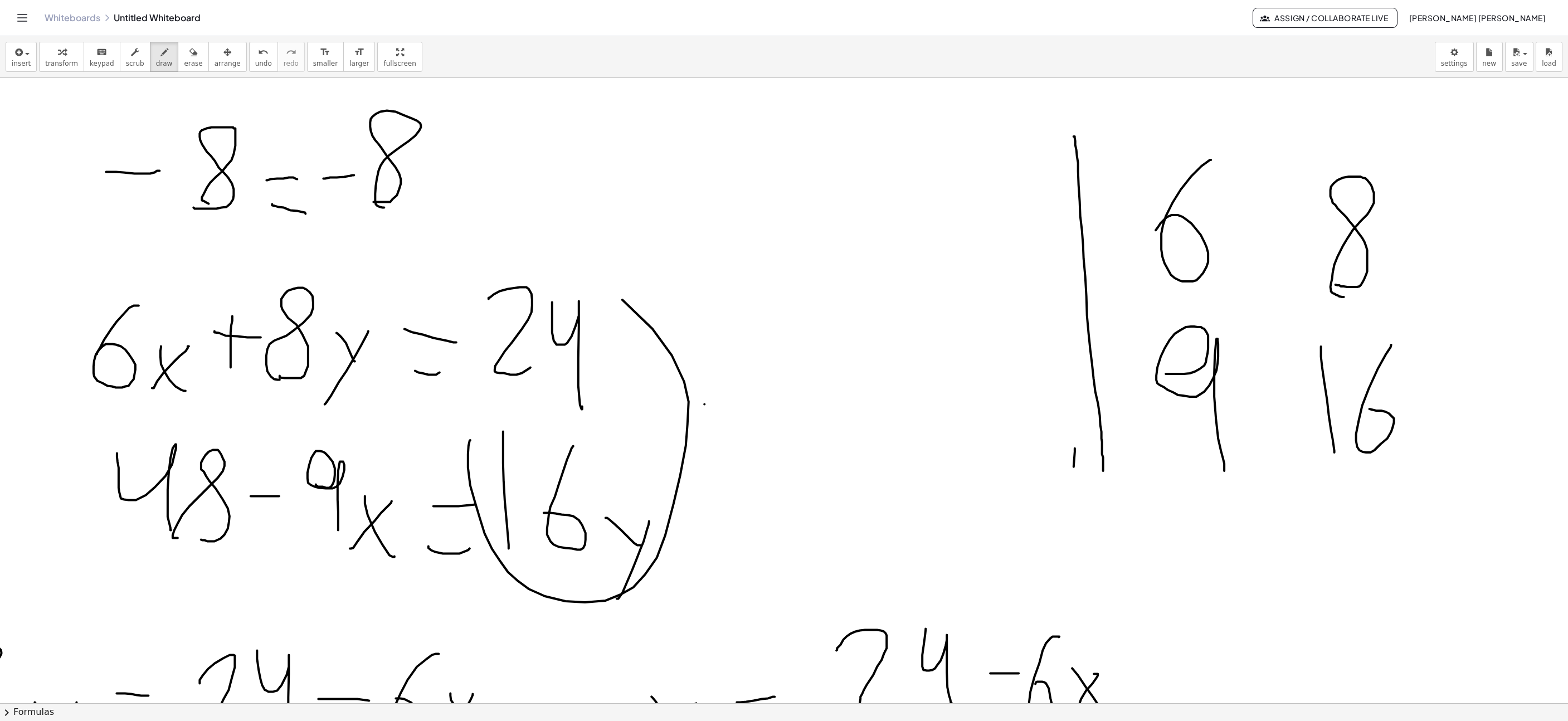
drag, startPoint x: 470, startPoint y: 441, endPoint x: 498, endPoint y: 527, distance: 90.4
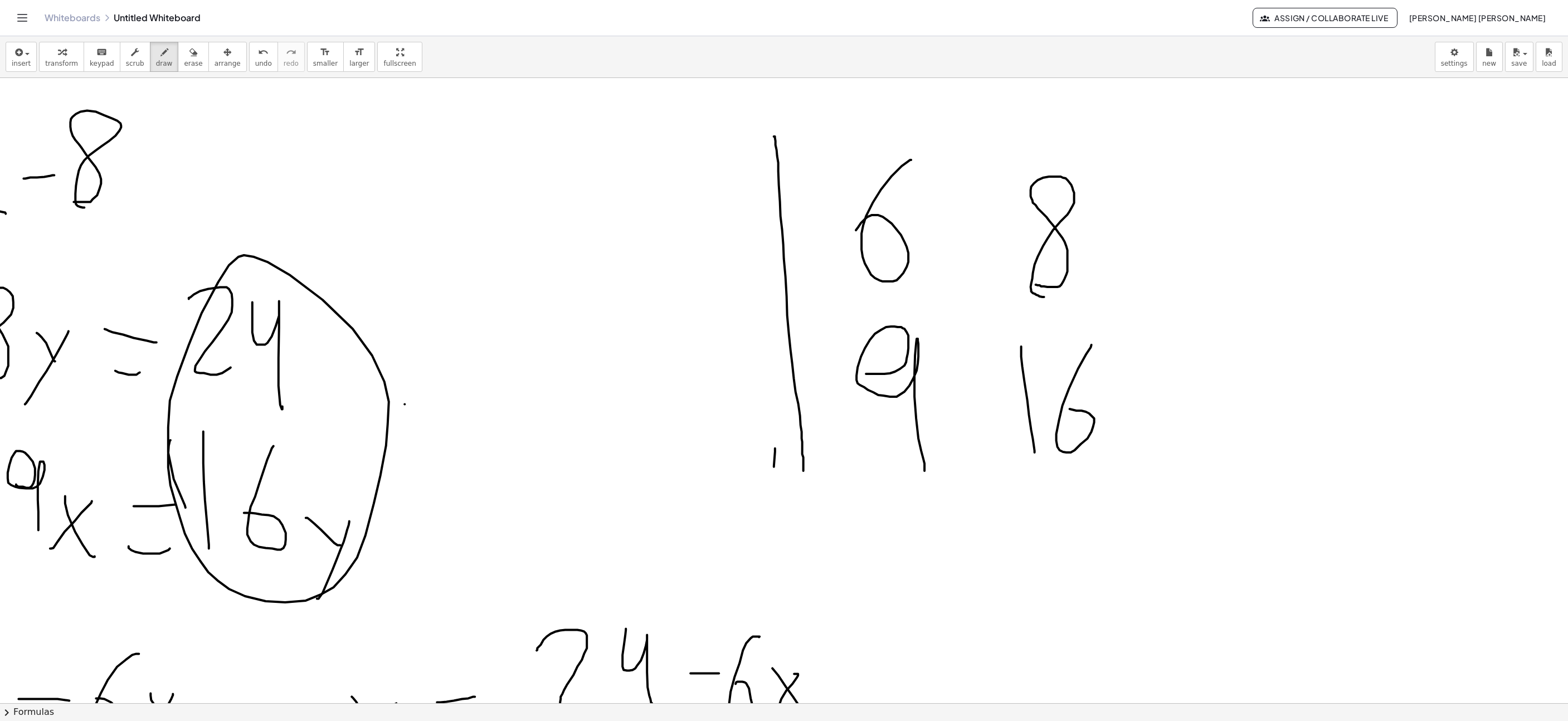
scroll to position [2072, 709]
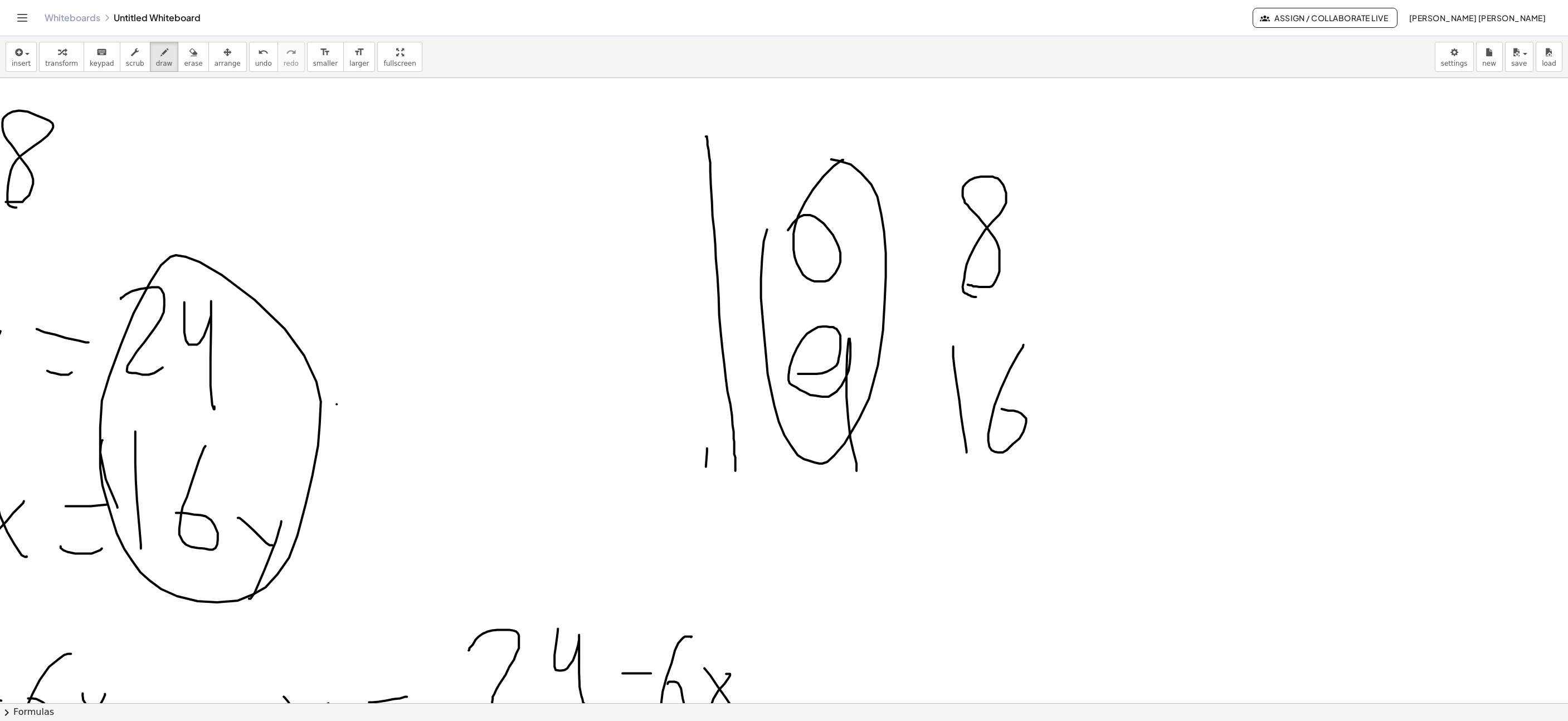
drag, startPoint x: 766, startPoint y: 356, endPoint x: 730, endPoint y: 346, distance: 37.4
drag, startPoint x: 1172, startPoint y: 213, endPoint x: 1267, endPoint y: 212, distance: 95.0
drag, startPoint x: 1275, startPoint y: 174, endPoint x: 1307, endPoint y: 330, distance: 159.2
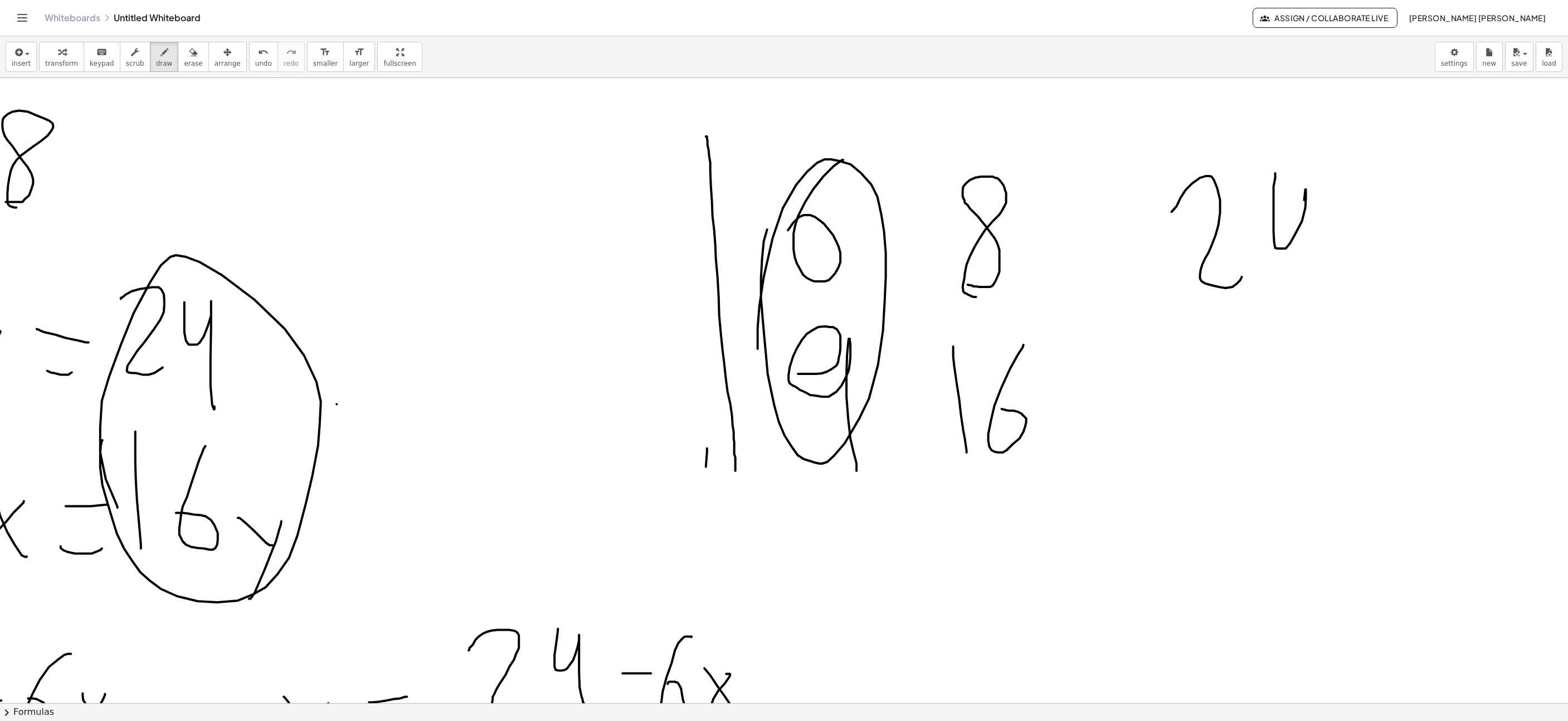
drag, startPoint x: 1222, startPoint y: 478, endPoint x: 1261, endPoint y: 356, distance: 128.1
drag, startPoint x: 1278, startPoint y: 355, endPoint x: 1264, endPoint y: 409, distance: 55.8
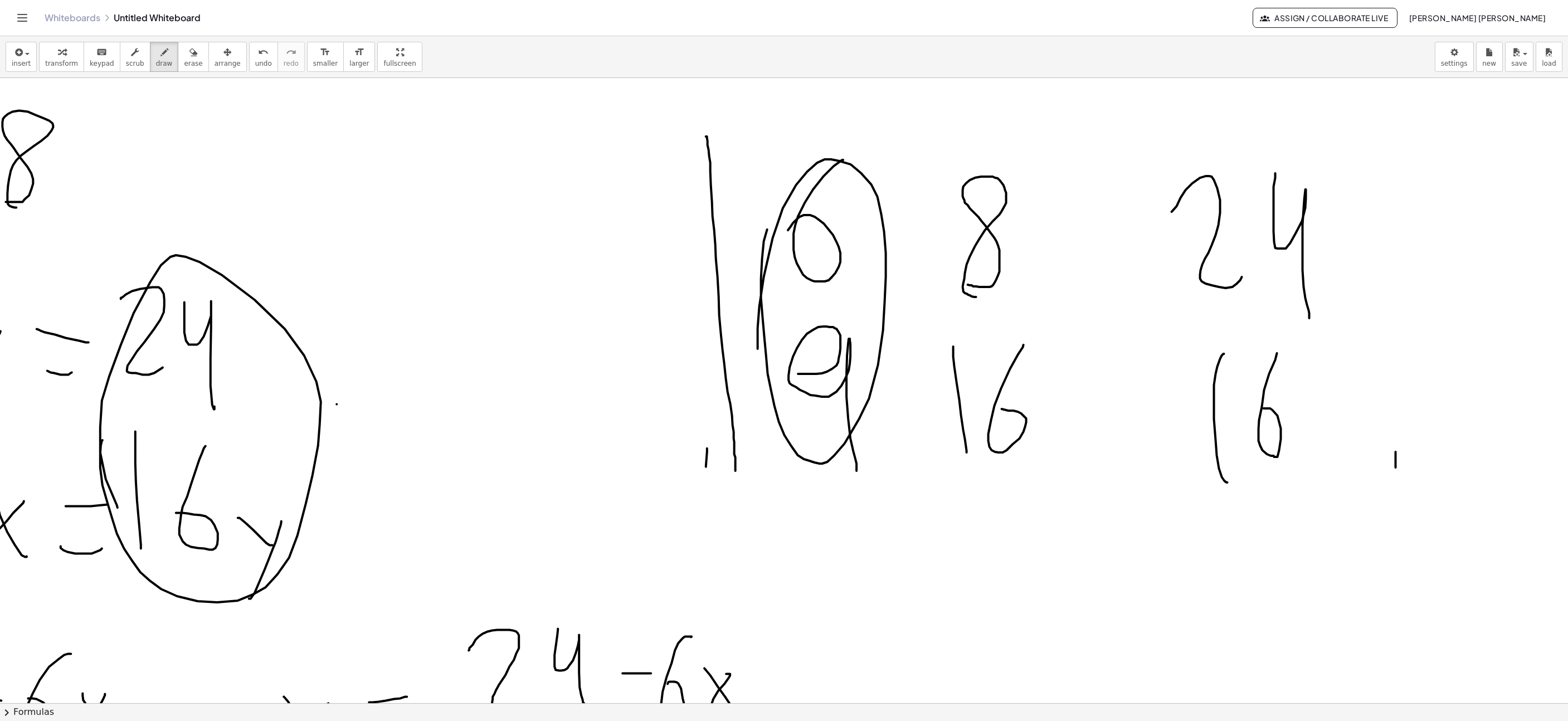
drag, startPoint x: 1396, startPoint y: 469, endPoint x: 1442, endPoint y: 358, distance: 120.2
drag, startPoint x: 1466, startPoint y: 355, endPoint x: 1409, endPoint y: 306, distance: 75.2
drag, startPoint x: 1396, startPoint y: 281, endPoint x: 1360, endPoint y: 278, distance: 36.1
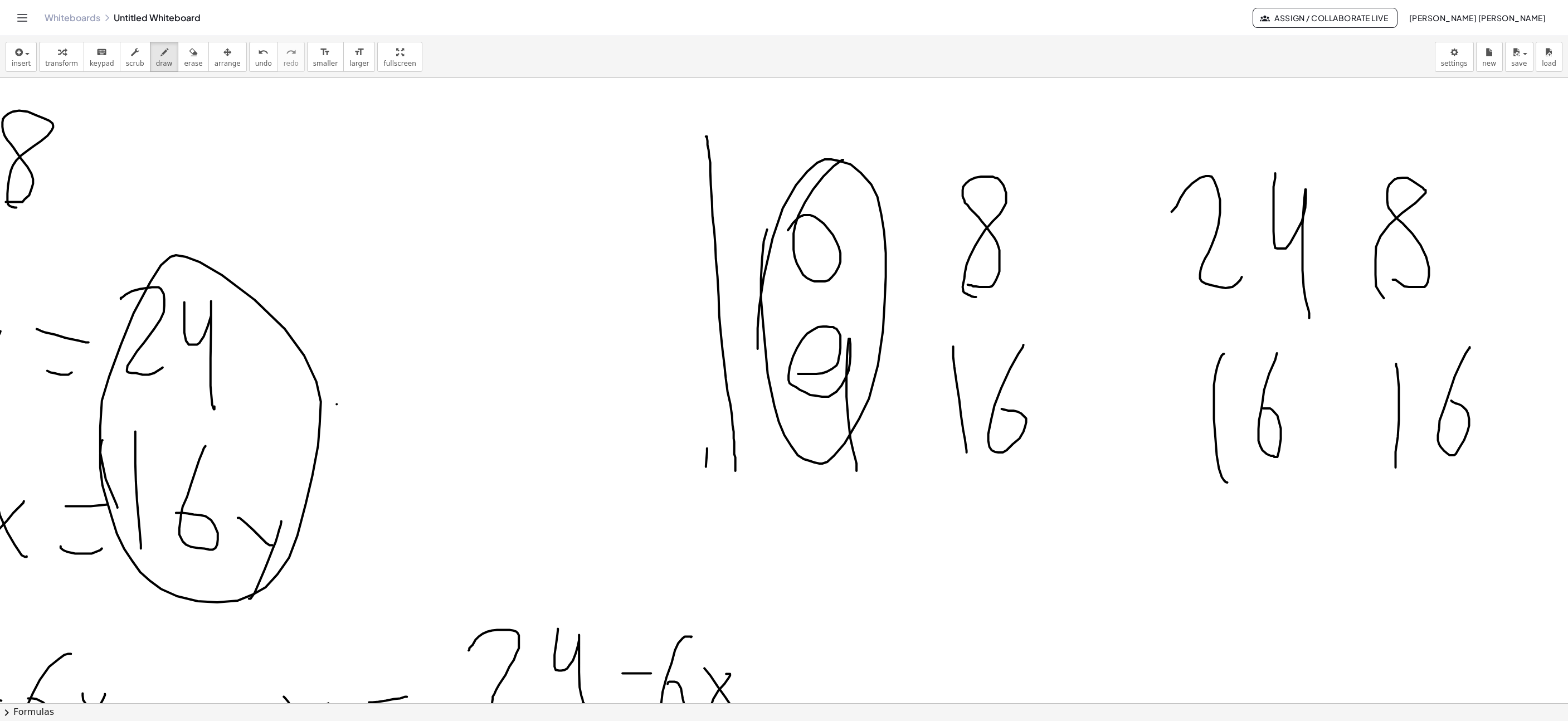
drag, startPoint x: 1142, startPoint y: 162, endPoint x: 1150, endPoint y: 479, distance: 317.1
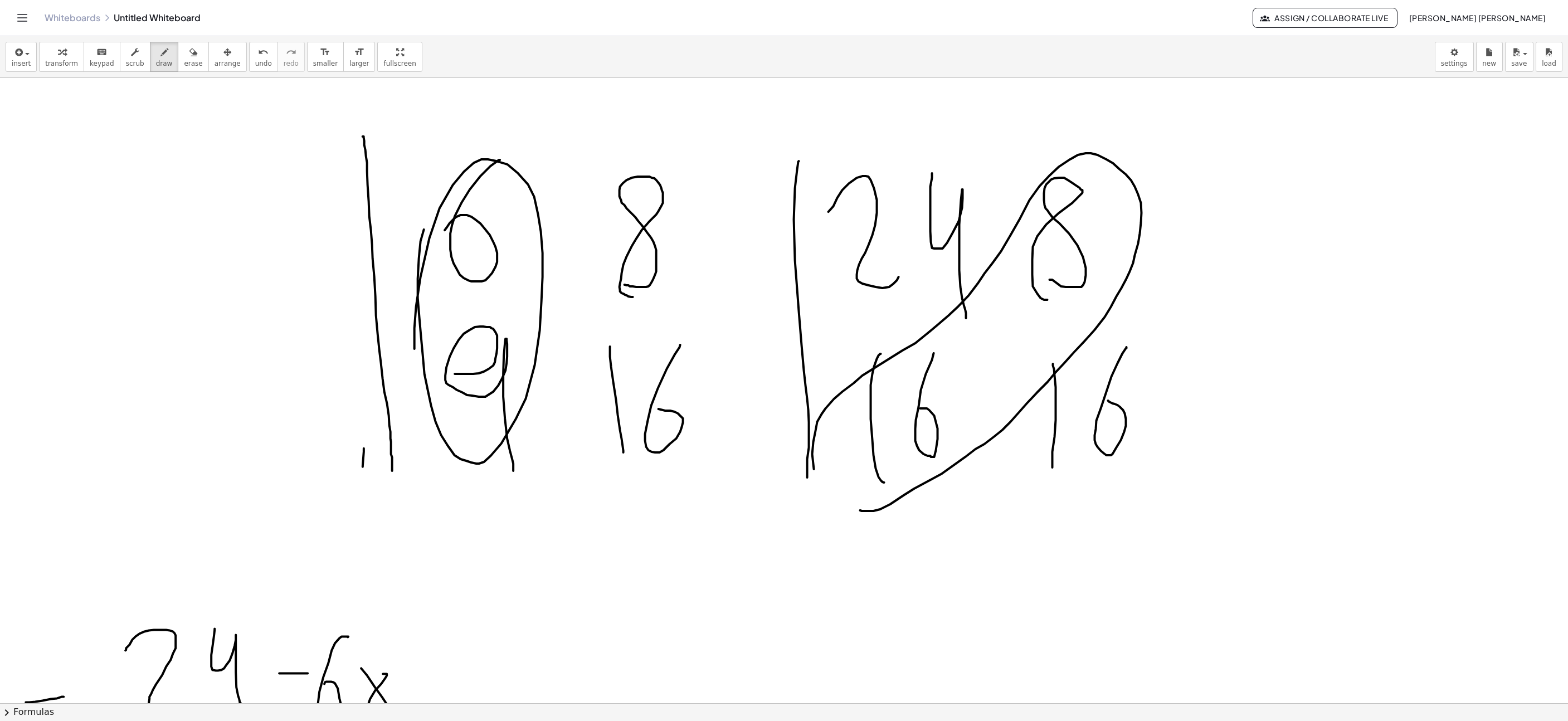
drag, startPoint x: 849, startPoint y: 512, endPoint x: 894, endPoint y: 480, distance: 55.2
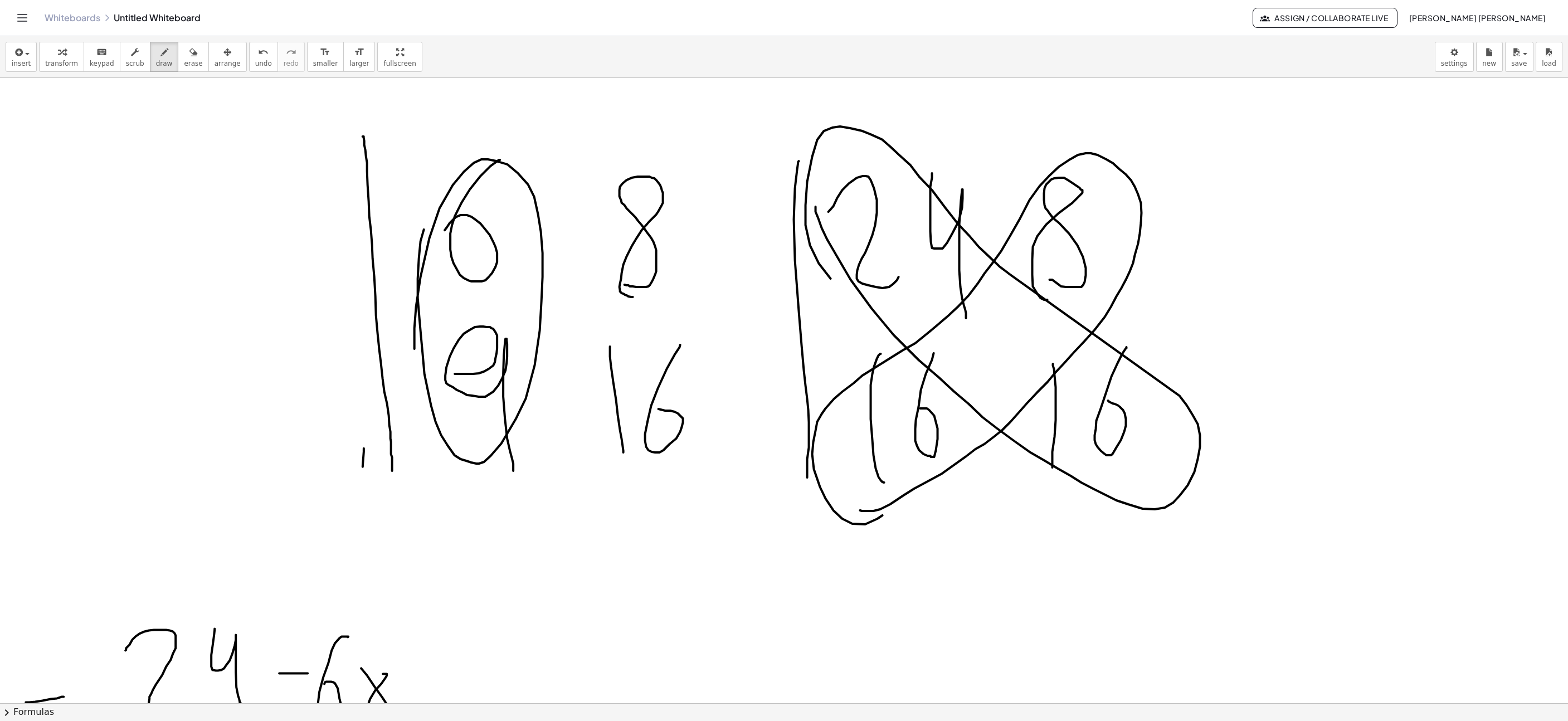
drag, startPoint x: 806, startPoint y: 220, endPoint x: 926, endPoint y: 339, distance: 169.0
click at [258, 47] on button "undo undo" at bounding box center [263, 57] width 29 height 30
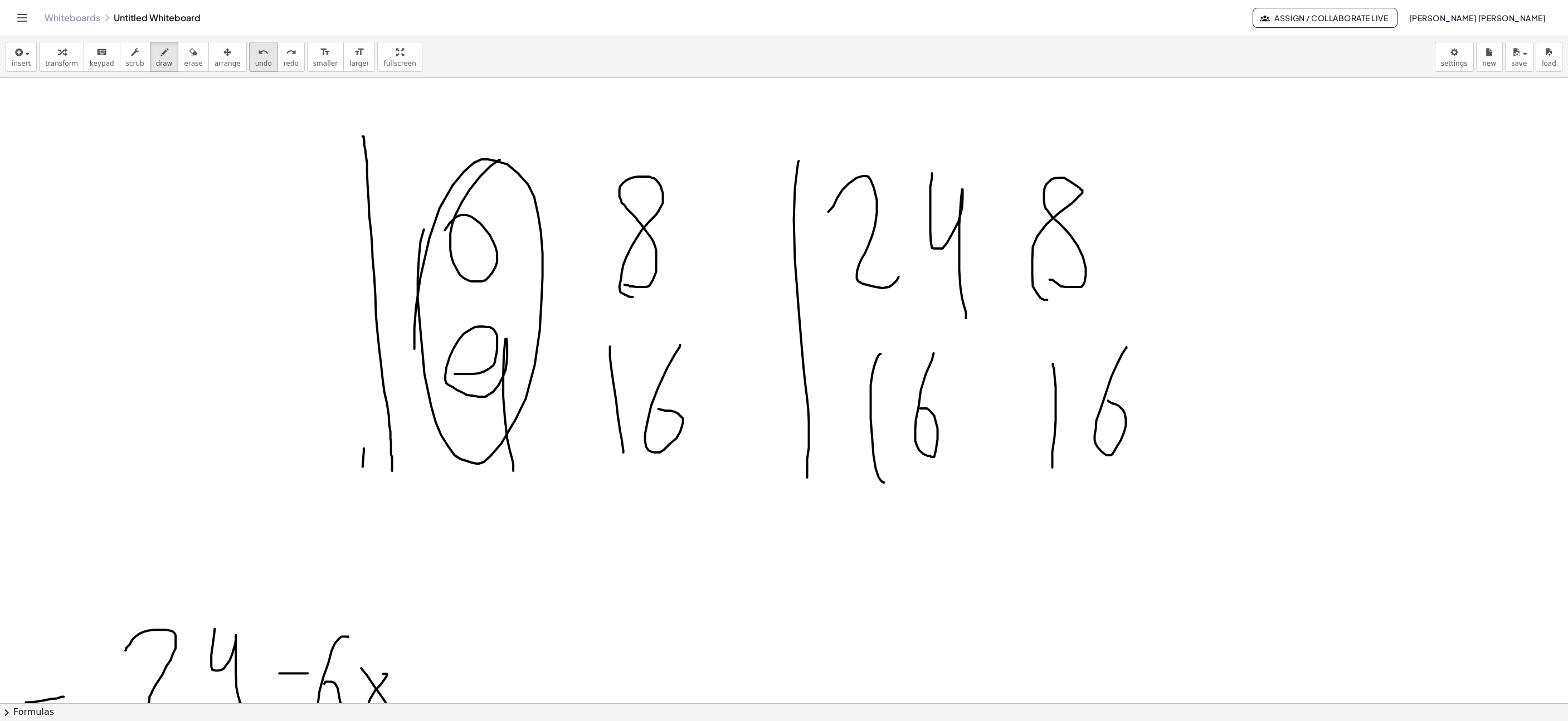
click at [256, 54] on button "undo undo" at bounding box center [263, 57] width 29 height 30
drag, startPoint x: 1248, startPoint y: 358, endPoint x: 1269, endPoint y: 419, distance: 64.5
click at [255, 59] on span "undo" at bounding box center [263, 64] width 17 height 8
drag, startPoint x: 1269, startPoint y: 136, endPoint x: 1262, endPoint y: 184, distance: 48.5
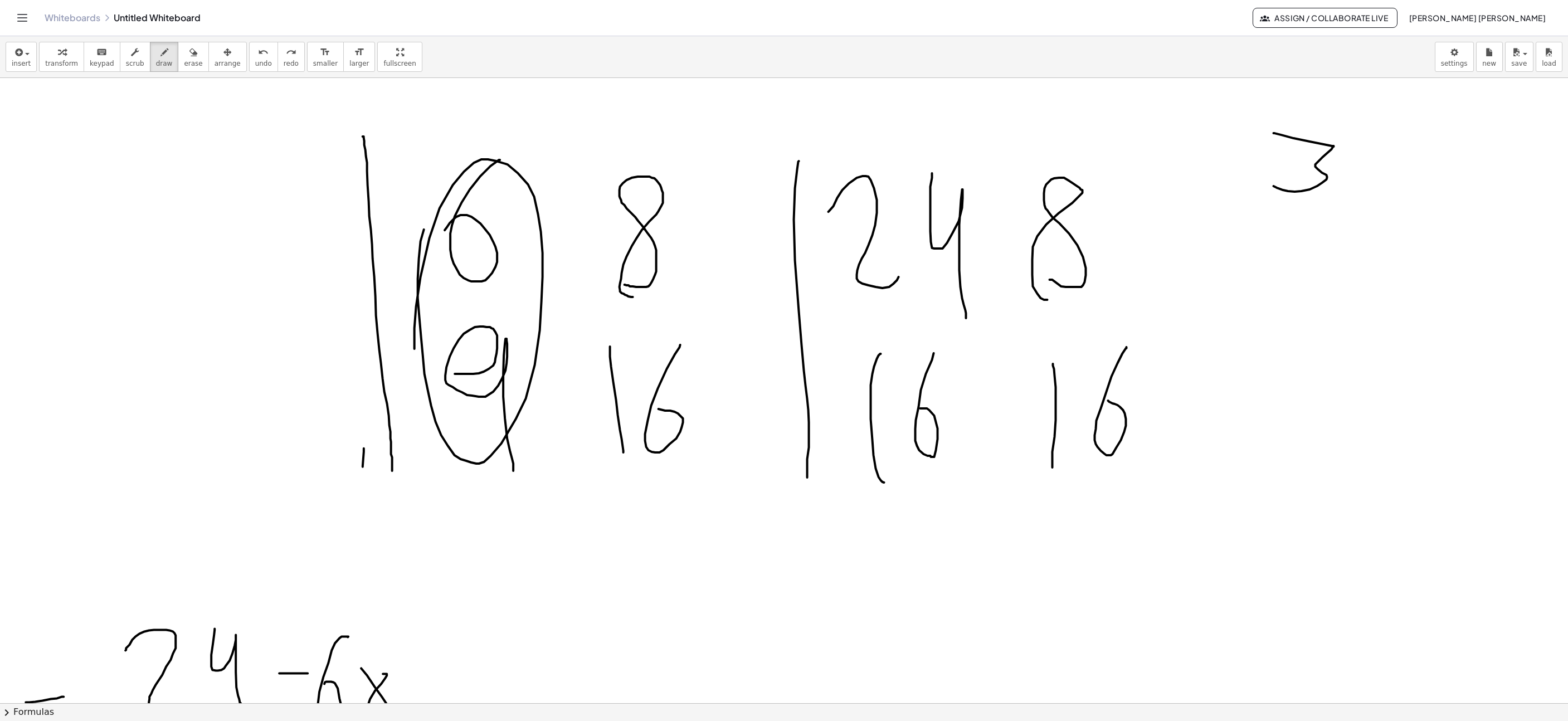
drag, startPoint x: 1350, startPoint y: 202, endPoint x: 1371, endPoint y: 191, distance: 23.7
drag, startPoint x: 1392, startPoint y: 151, endPoint x: 1385, endPoint y: 184, distance: 33.7
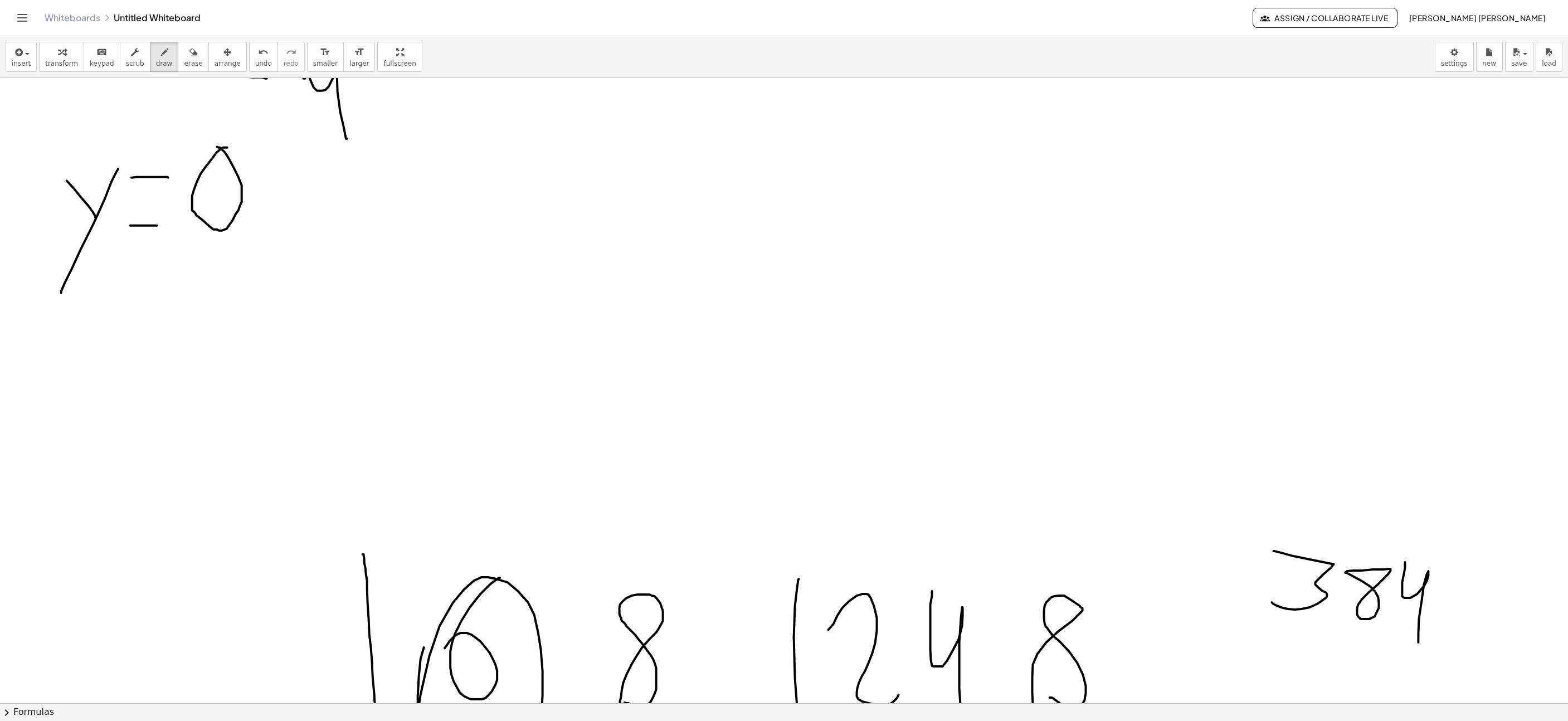
scroll to position [1487, 1065]
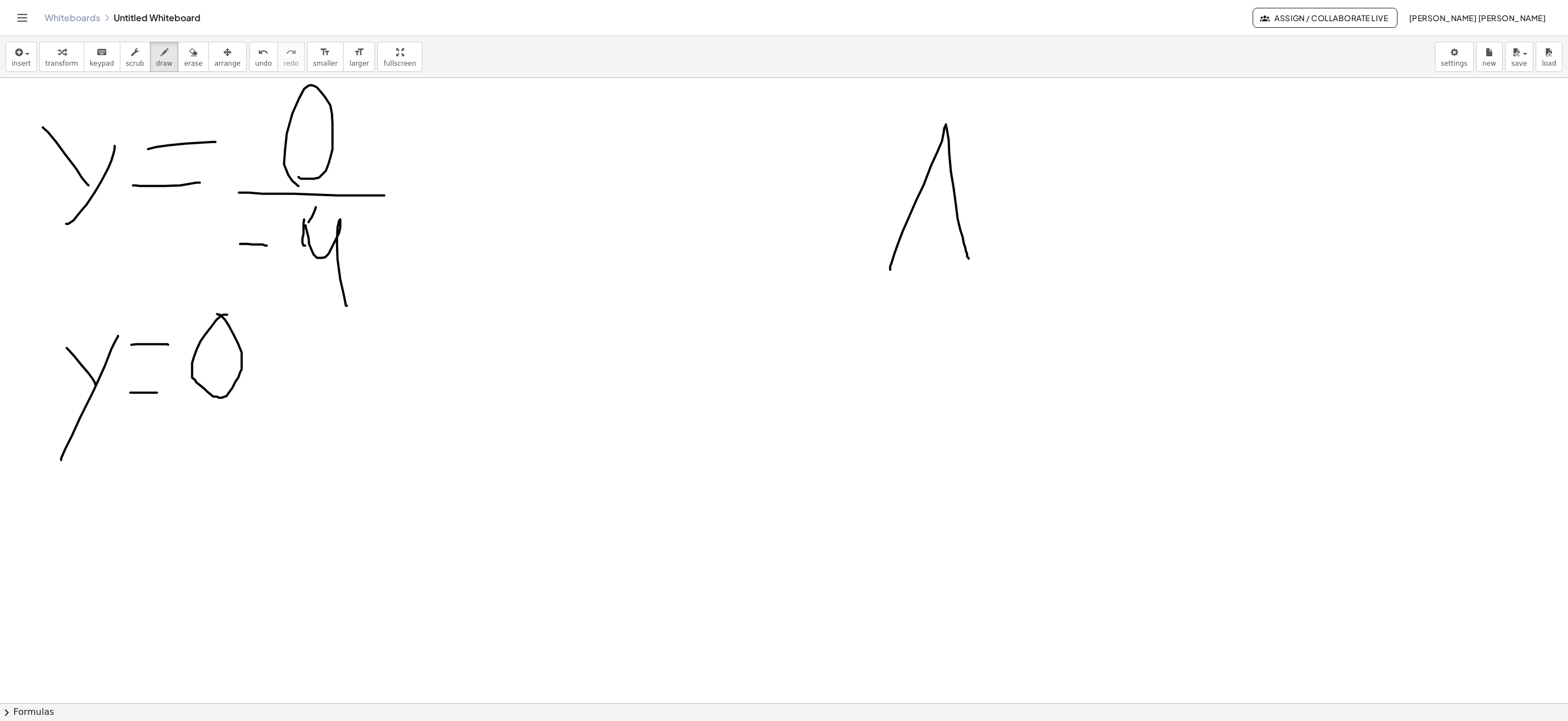
drag, startPoint x: 878, startPoint y: 271, endPoint x: 957, endPoint y: 259, distance: 79.9
drag, startPoint x: 928, startPoint y: 191, endPoint x: 944, endPoint y: 191, distance: 16.0
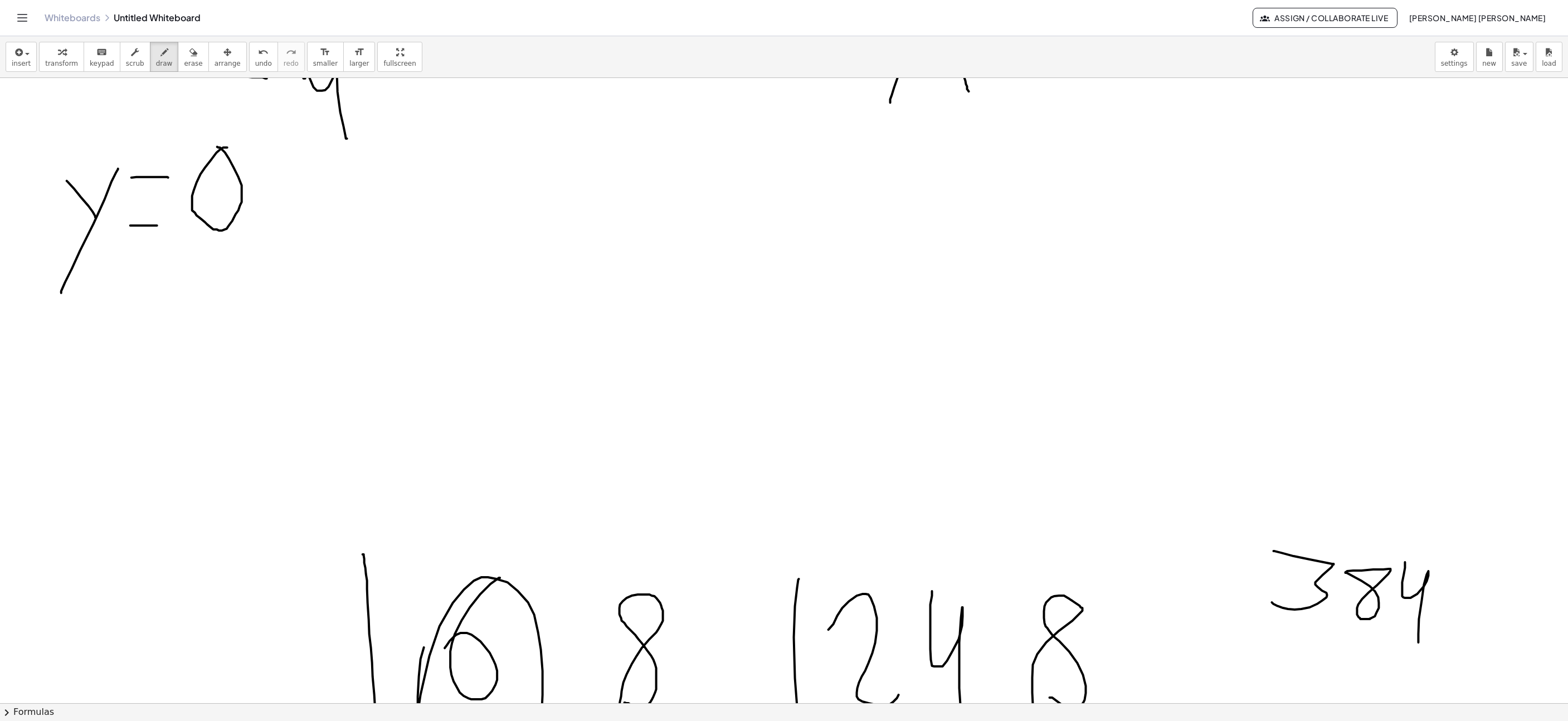
scroll to position [1403, 1065]
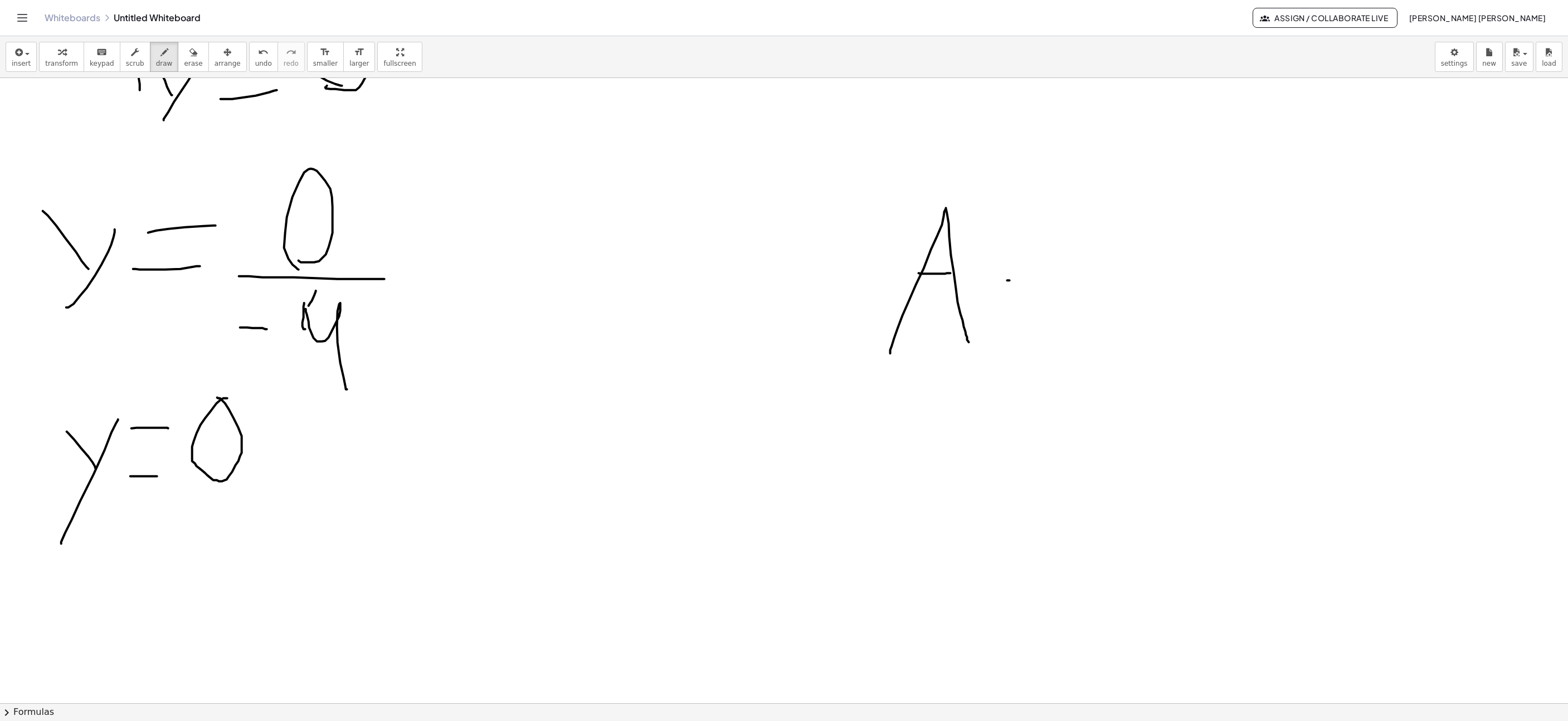
drag, startPoint x: 997, startPoint y: 282, endPoint x: 1028, endPoint y: 282, distance: 31.0
drag, startPoint x: 986, startPoint y: 338, endPoint x: 1023, endPoint y: 337, distance: 37.0
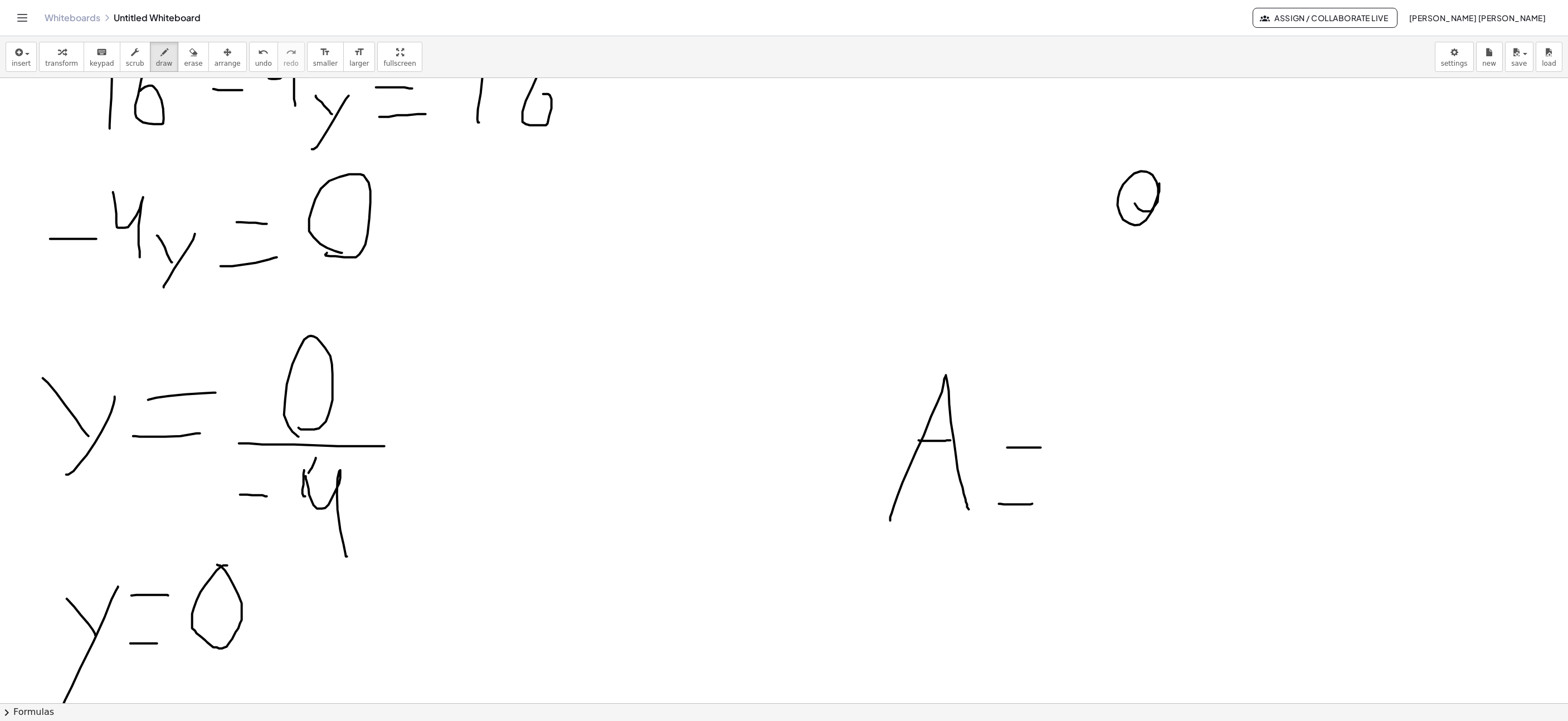
drag, startPoint x: 1122, startPoint y: 205, endPoint x: 1187, endPoint y: 231, distance: 70.0
drag, startPoint x: 1221, startPoint y: 170, endPoint x: 1187, endPoint y: 201, distance: 46.0
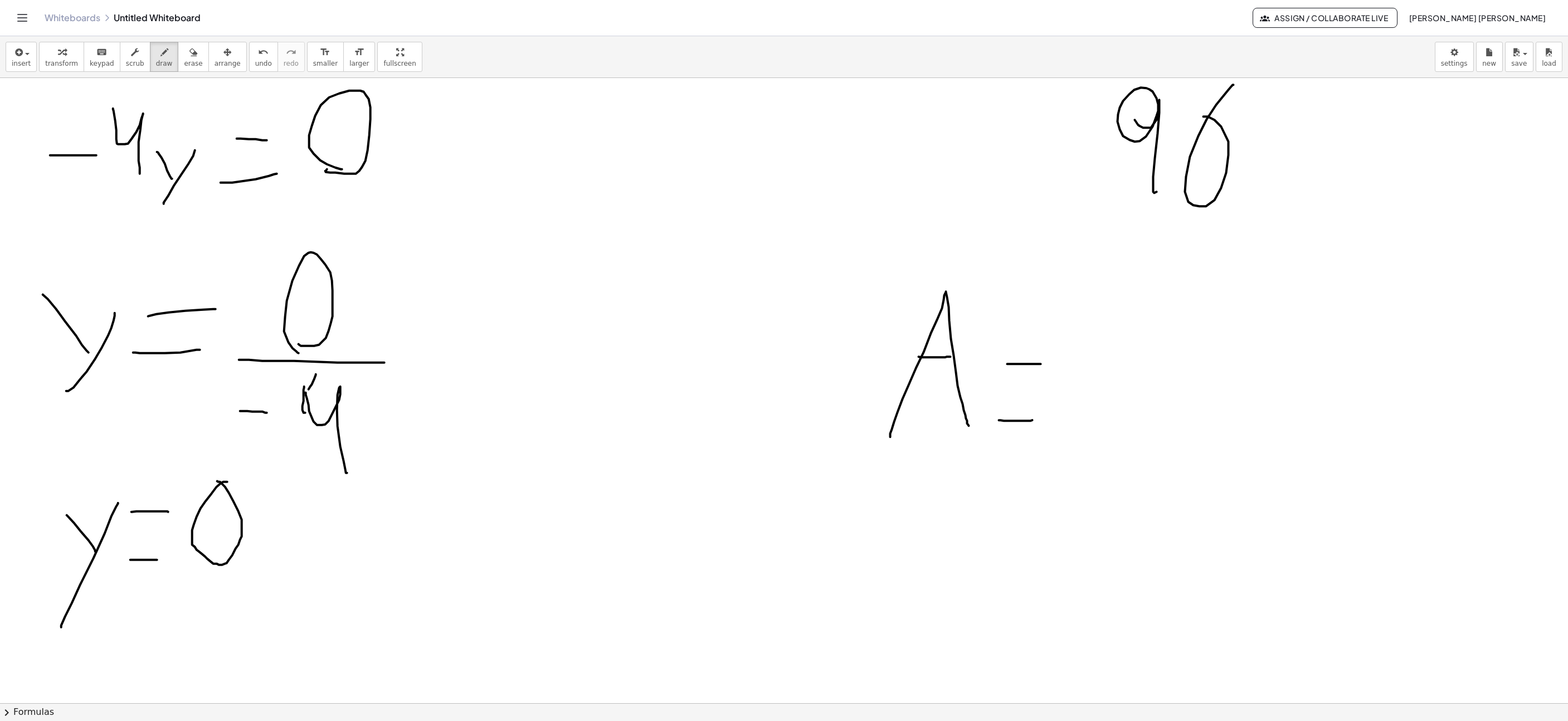
scroll to position [1153, 1065]
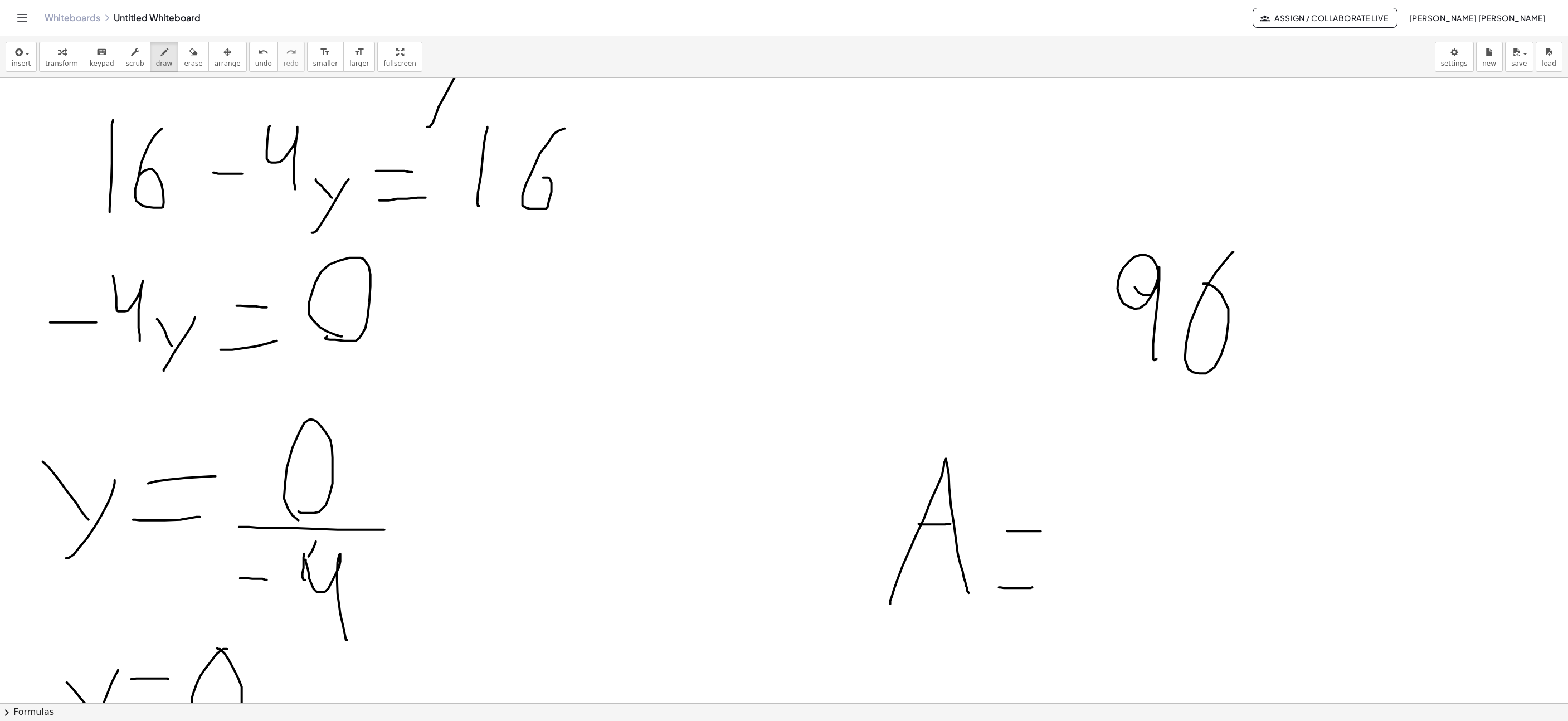
drag, startPoint x: 1258, startPoint y: 304, endPoint x: 1313, endPoint y: 305, distance: 55.0
drag, startPoint x: 1328, startPoint y: 350, endPoint x: 1310, endPoint y: 251, distance: 100.6
drag, startPoint x: 1350, startPoint y: 286, endPoint x: 1316, endPoint y: 283, distance: 34.1
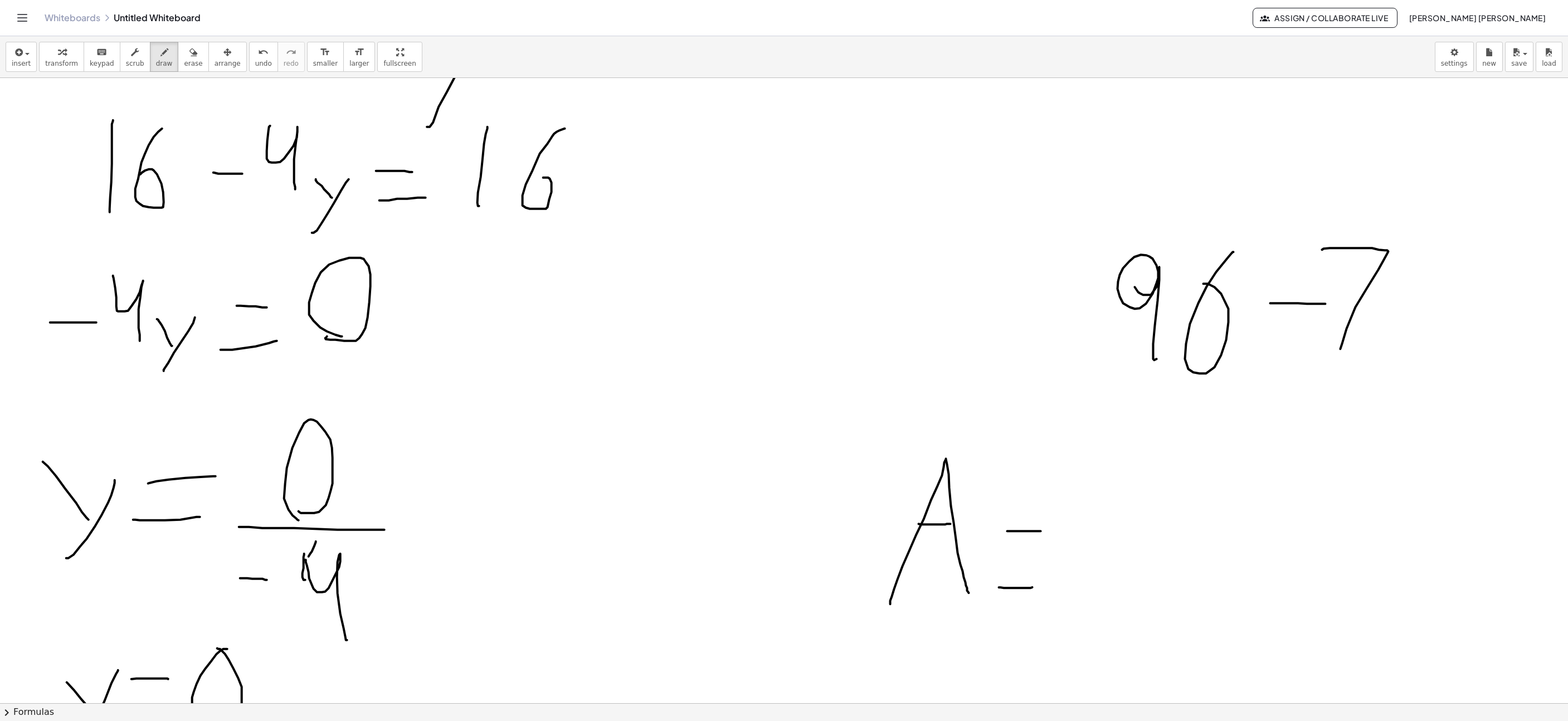
drag, startPoint x: 1421, startPoint y: 269, endPoint x: 1469, endPoint y: 351, distance: 95.0
drag, startPoint x: 1090, startPoint y: 487, endPoint x: 1169, endPoint y: 559, distance: 106.9
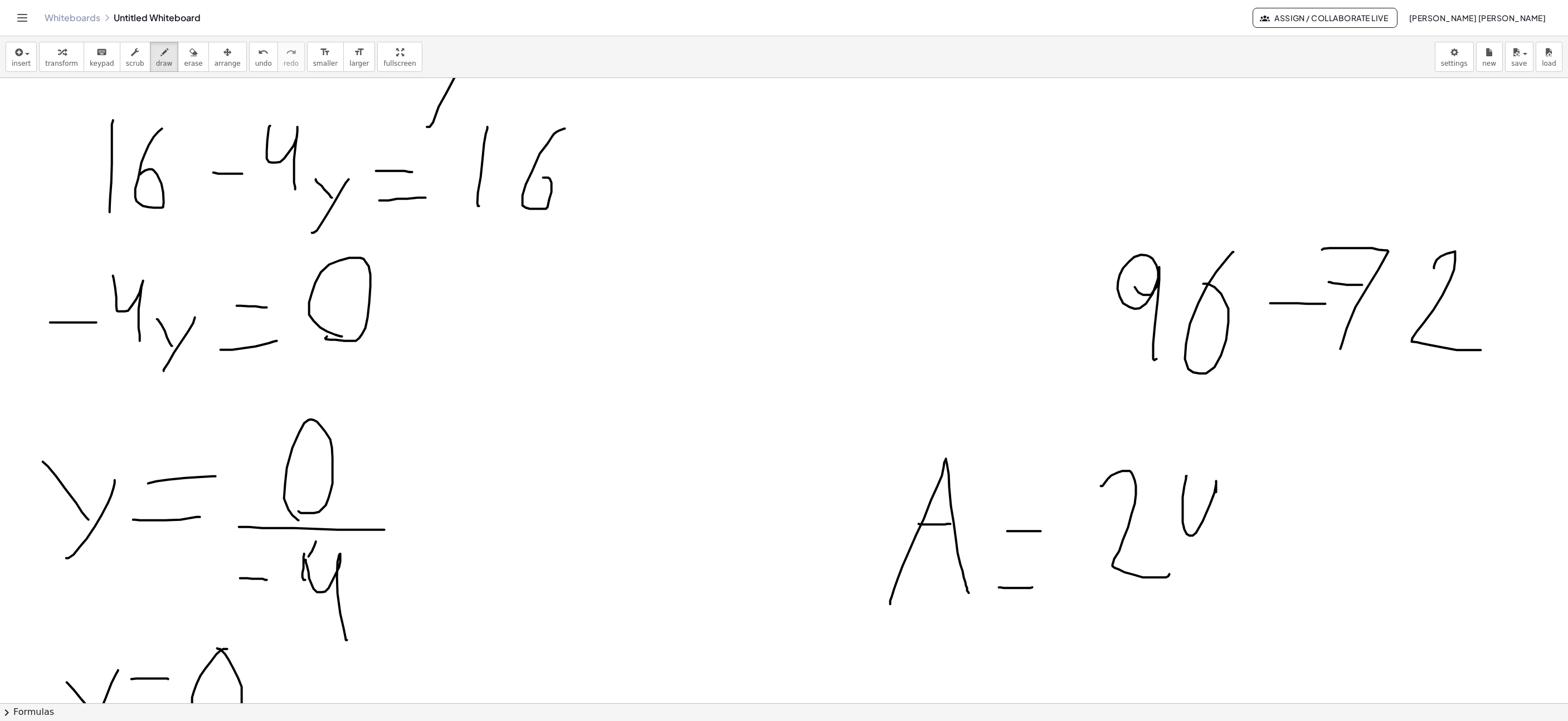
drag, startPoint x: 1174, startPoint y: 477, endPoint x: 1213, endPoint y: 603, distance: 131.9
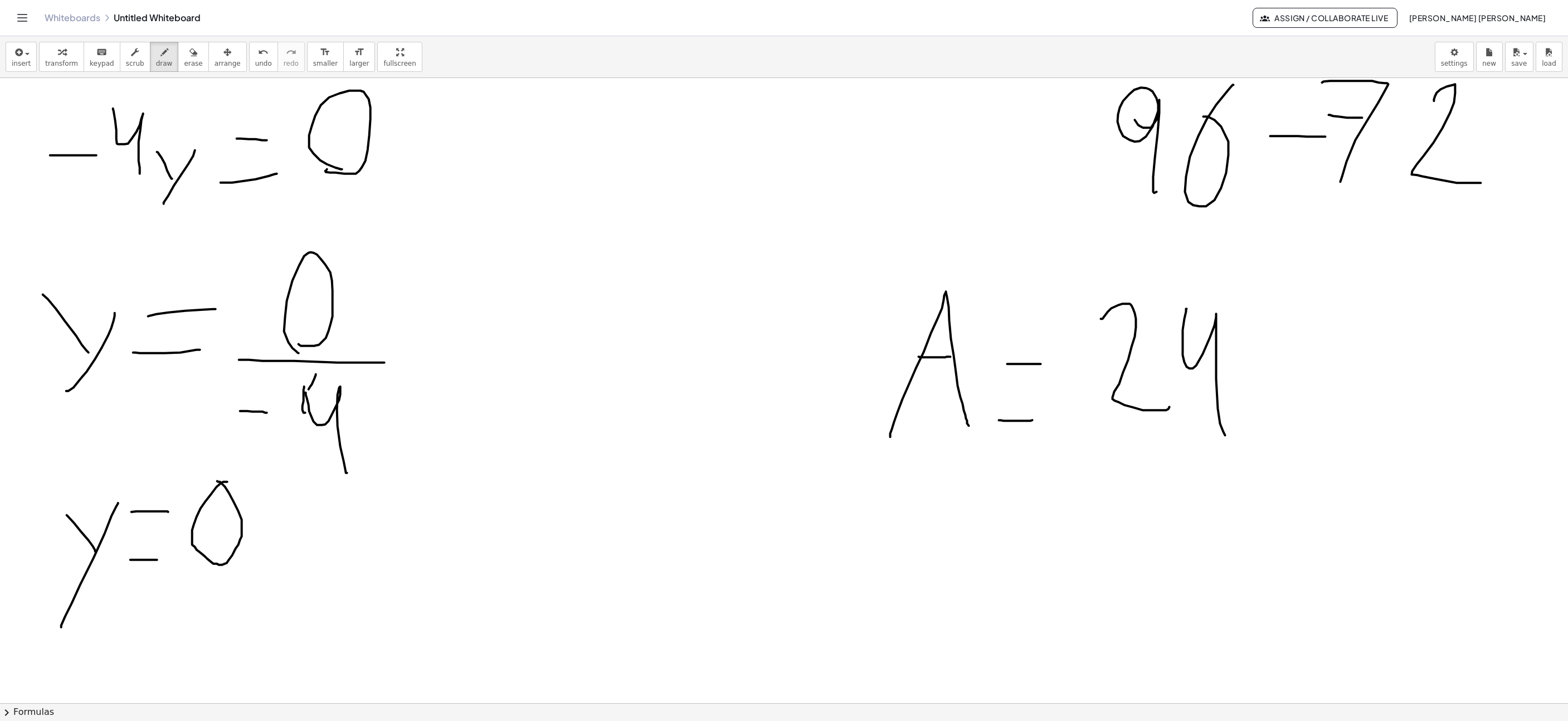
scroll to position [1571, 1065]
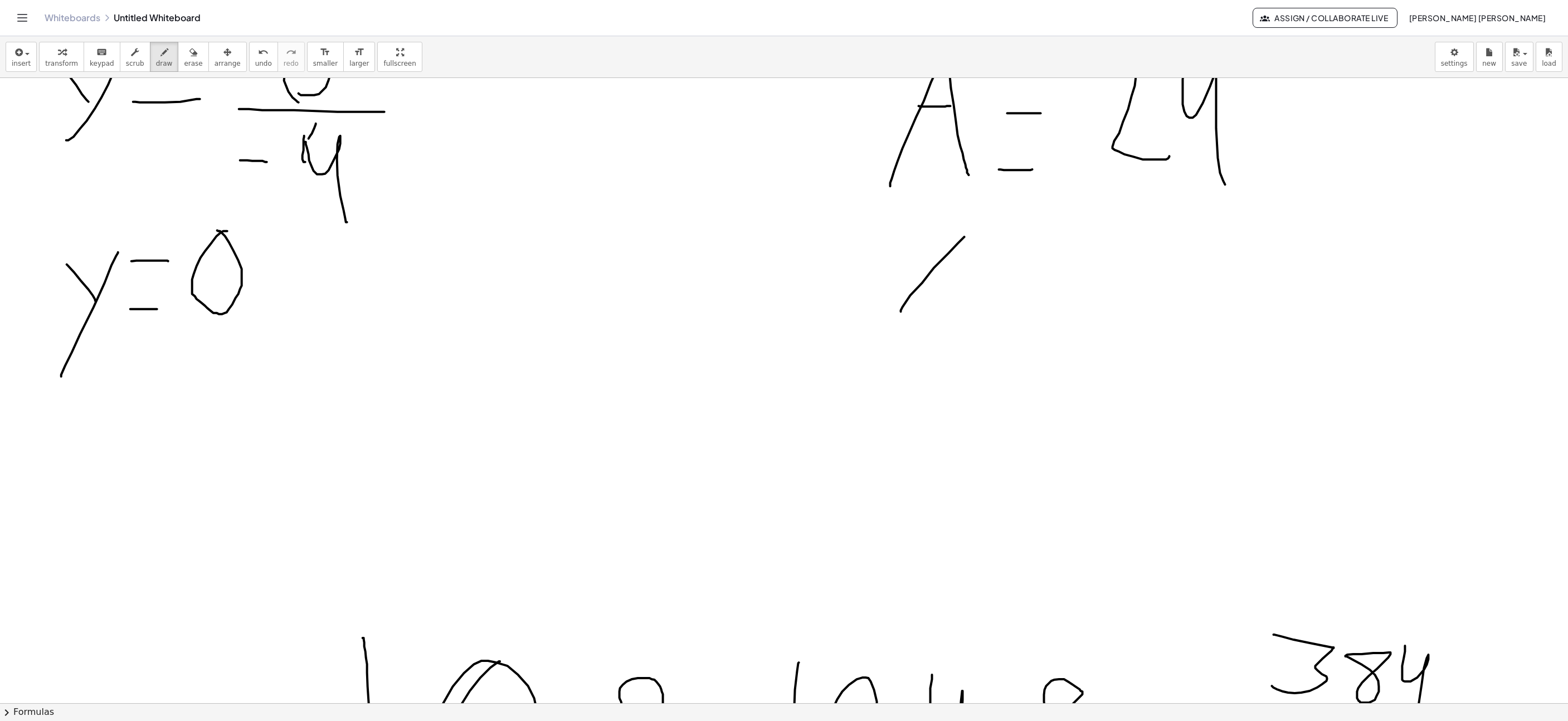
drag, startPoint x: 898, startPoint y: 297, endPoint x: 955, endPoint y: 231, distance: 87.2
drag, startPoint x: 905, startPoint y: 237, endPoint x: 969, endPoint y: 272, distance: 72.9
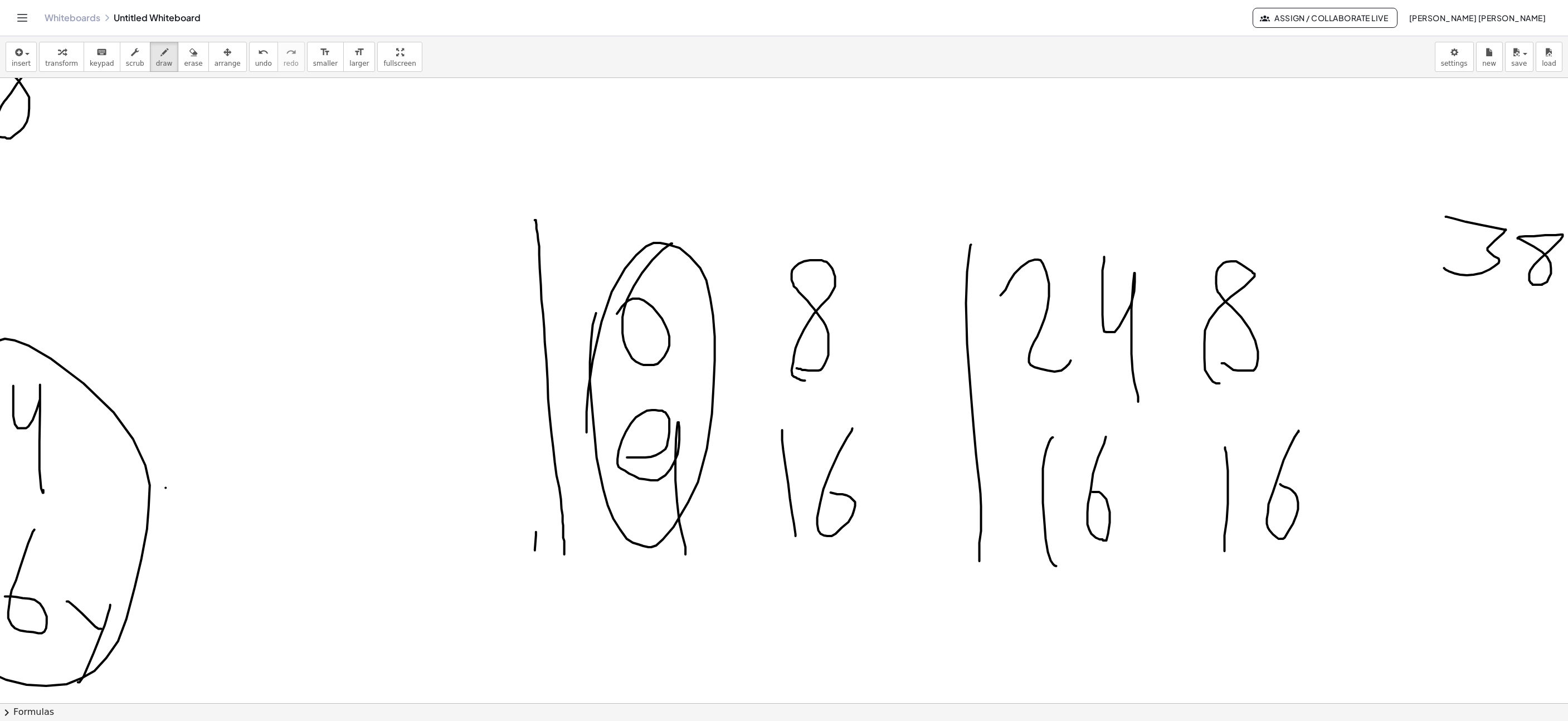
scroll to position [1989, 1065]
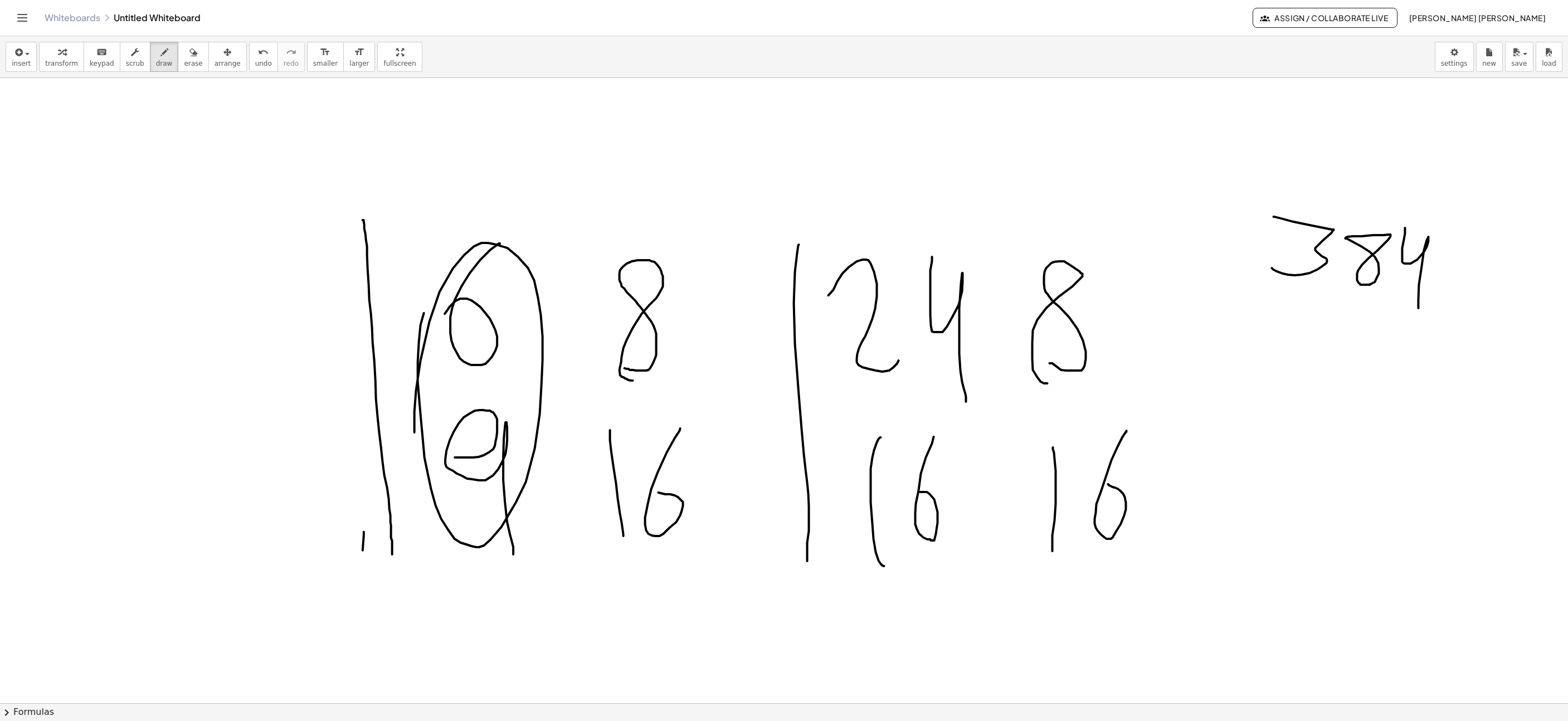
drag, startPoint x: 1438, startPoint y: 250, endPoint x: 1466, endPoint y: 250, distance: 28.0
drag, startPoint x: 1479, startPoint y: 275, endPoint x: 1484, endPoint y: 222, distance: 53.2
drag, startPoint x: 1494, startPoint y: 231, endPoint x: 1520, endPoint y: 268, distance: 45.2
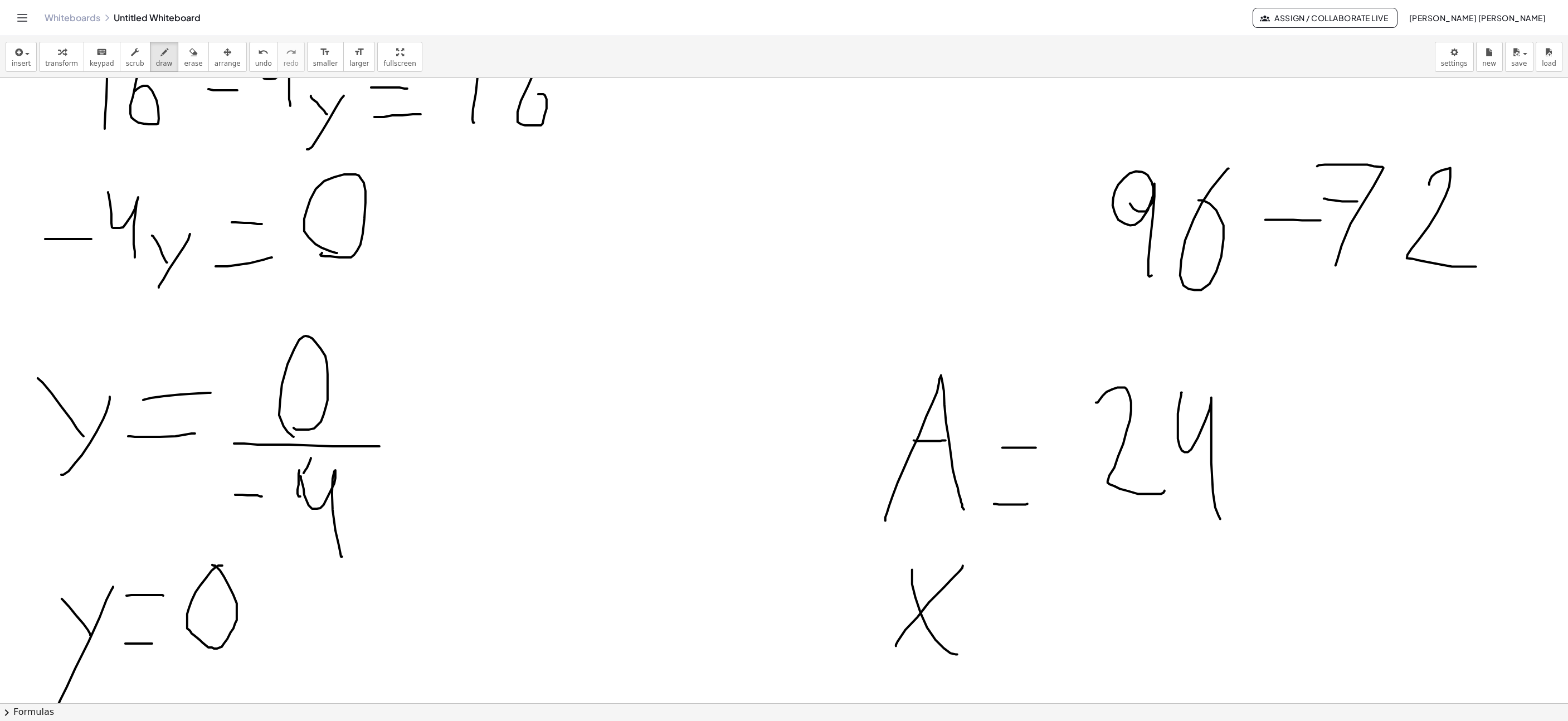
scroll to position [1403, 1069]
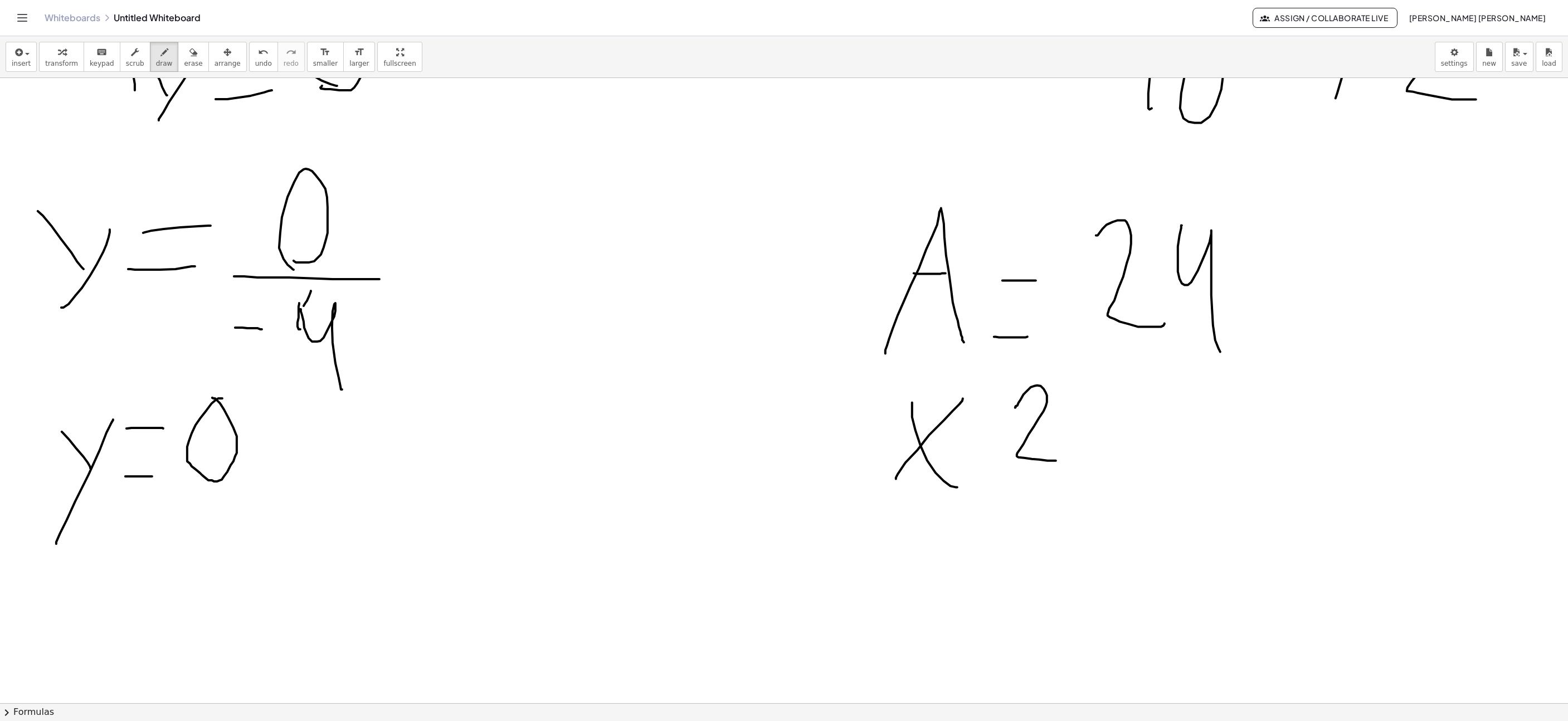
drag, startPoint x: 1007, startPoint y: 403, endPoint x: 1044, endPoint y: 462, distance: 69.6
drag, startPoint x: 1078, startPoint y: 393, endPoint x: 1093, endPoint y: 455, distance: 63.8
drag, startPoint x: 1115, startPoint y: 460, endPoint x: 1119, endPoint y: 392, distance: 68.1
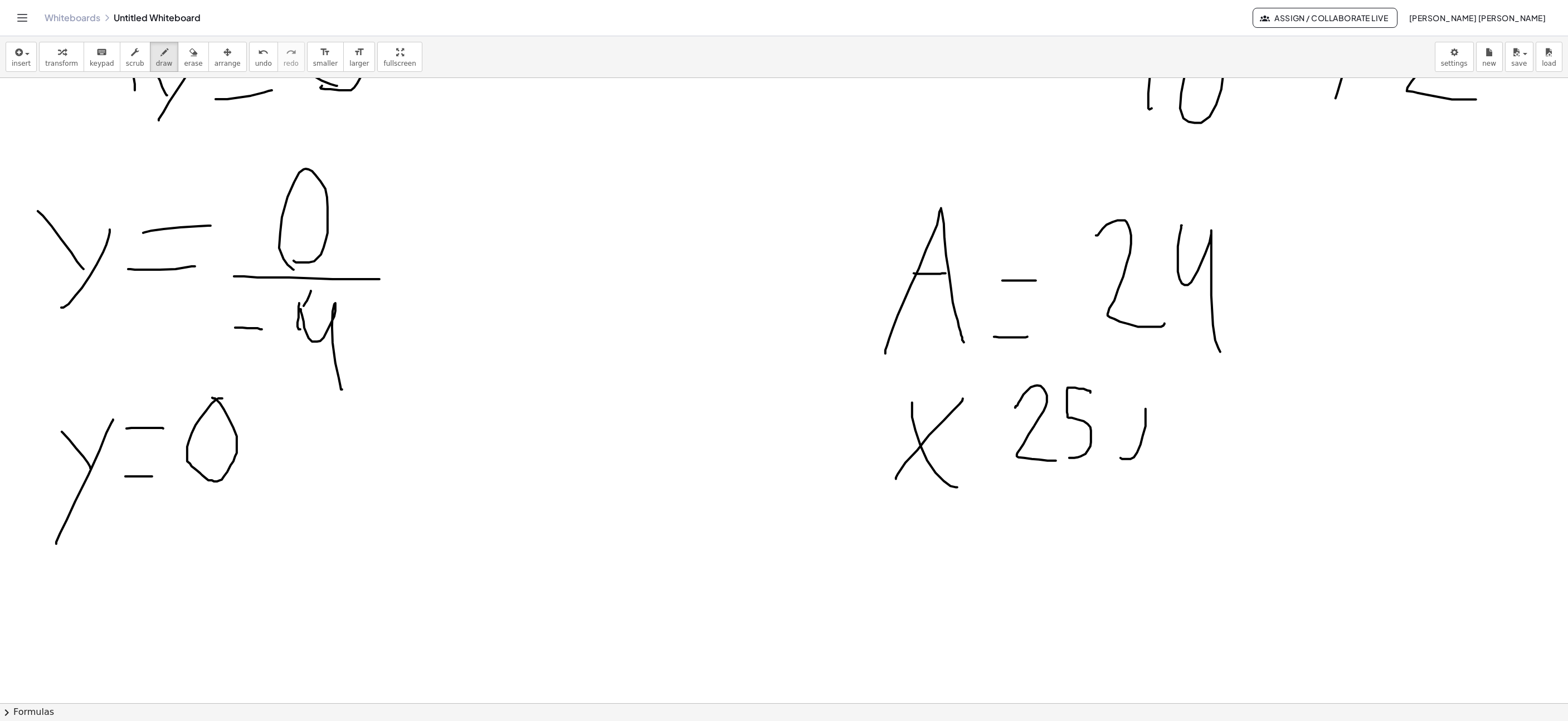
drag, startPoint x: 255, startPoint y: 61, endPoint x: 397, endPoint y: 129, distance: 157.4
click at [255, 62] on button "undo undo" at bounding box center [263, 57] width 29 height 30
drag, startPoint x: 1113, startPoint y: 410, endPoint x: 1082, endPoint y: 432, distance: 38.0
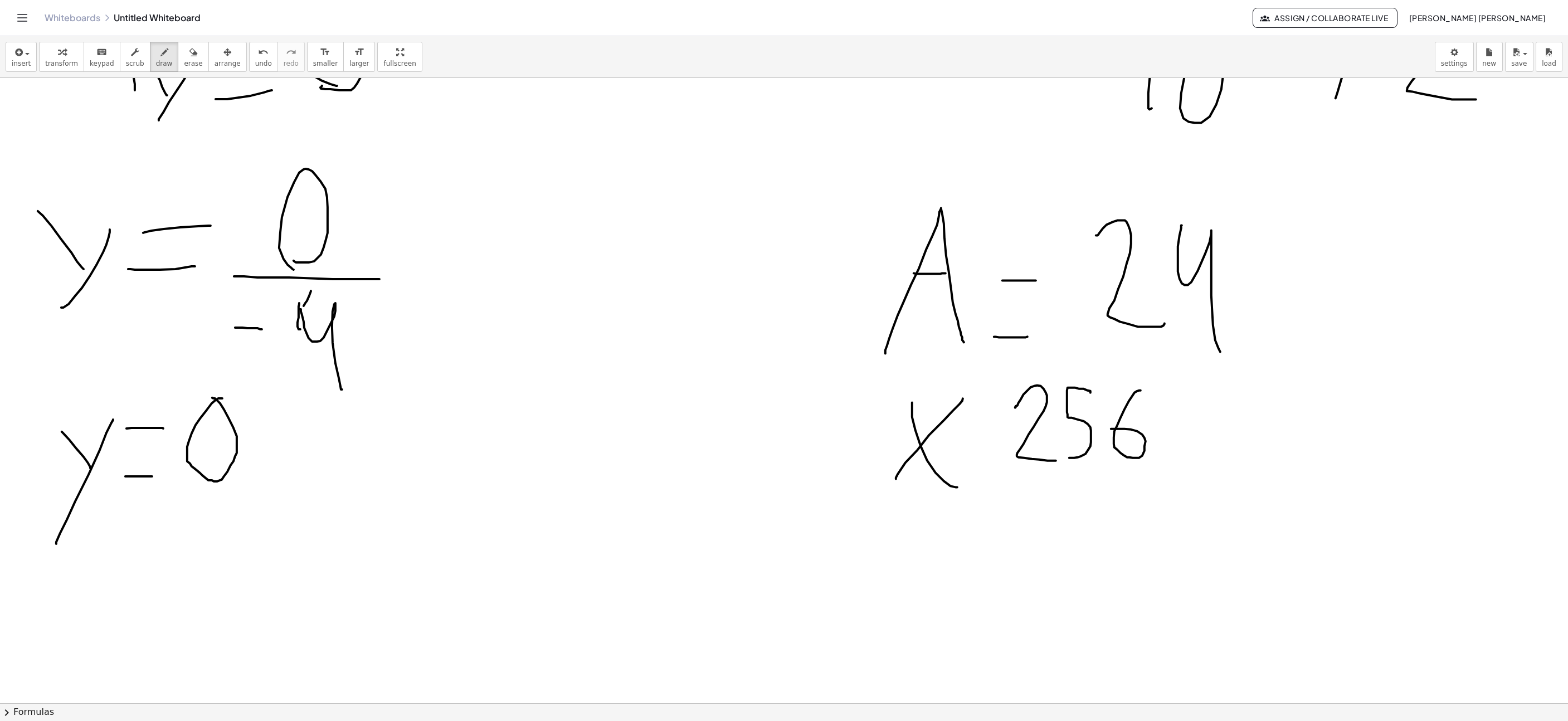
drag, startPoint x: 952, startPoint y: 437, endPoint x: 980, endPoint y: 432, distance: 28.4
drag, startPoint x: 968, startPoint y: 464, endPoint x: 987, endPoint y: 466, distance: 19.1
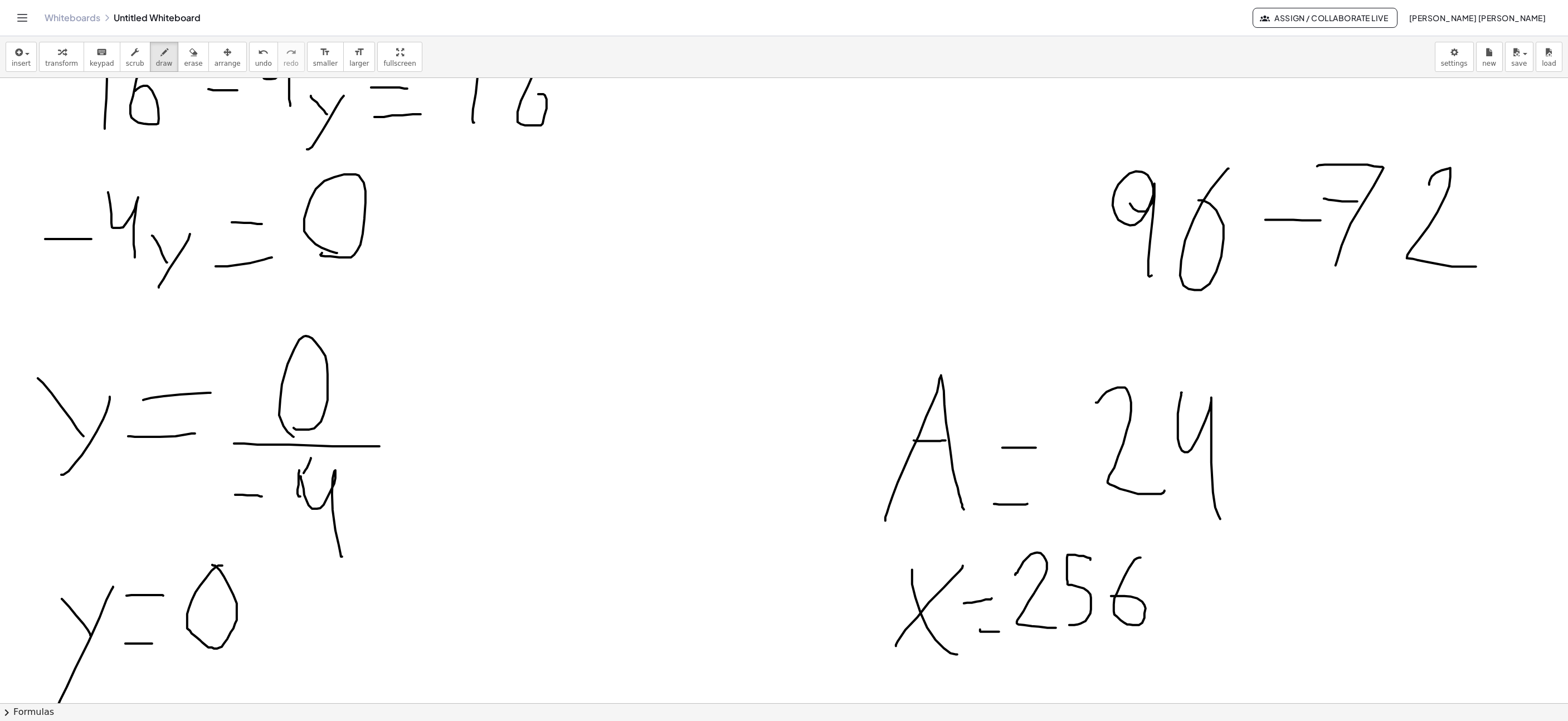
scroll to position [1320, 1069]
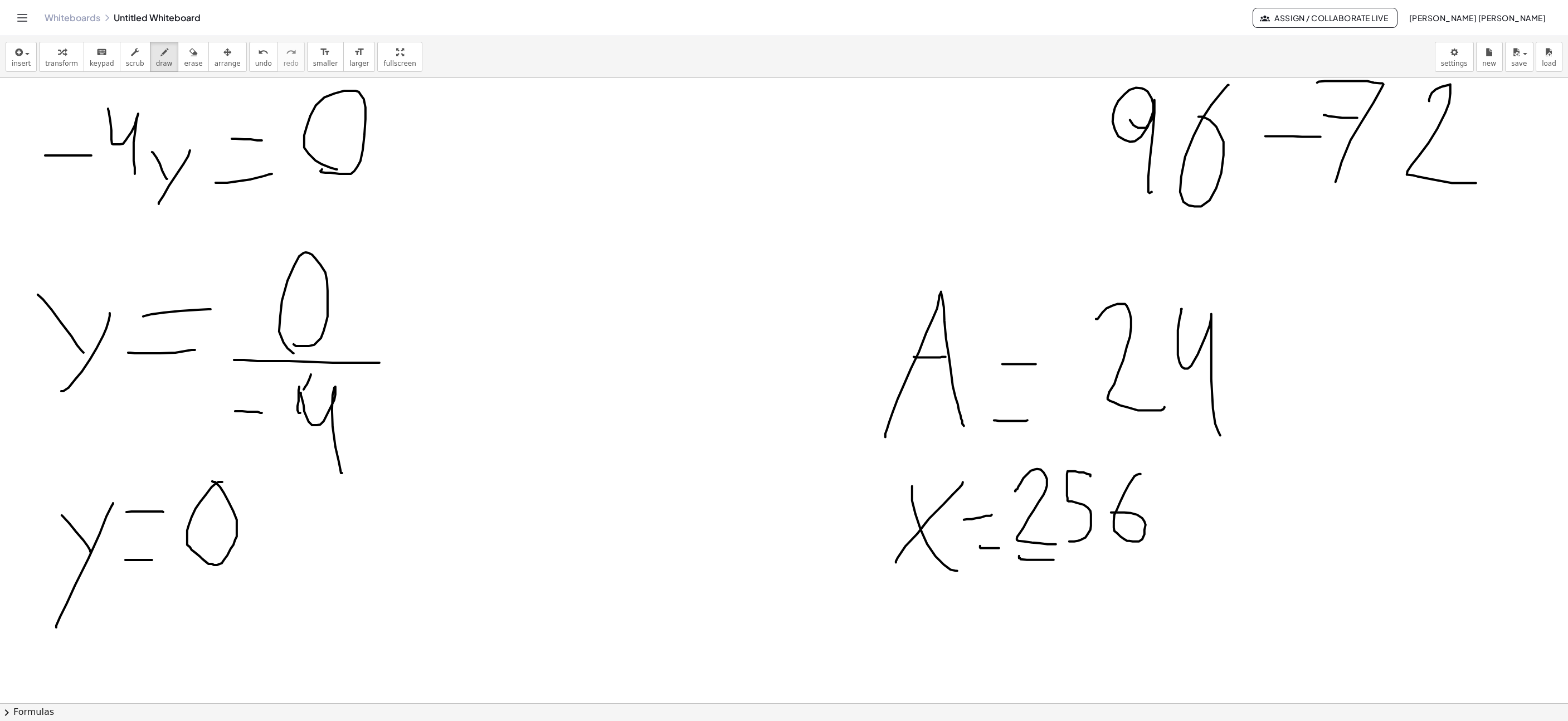
drag, startPoint x: 1023, startPoint y: 561, endPoint x: 1161, endPoint y: 557, distance: 138.1
drag, startPoint x: 1048, startPoint y: 594, endPoint x: 1093, endPoint y: 619, distance: 51.5
drag, startPoint x: 1103, startPoint y: 574, endPoint x: 1128, endPoint y: 632, distance: 63.2
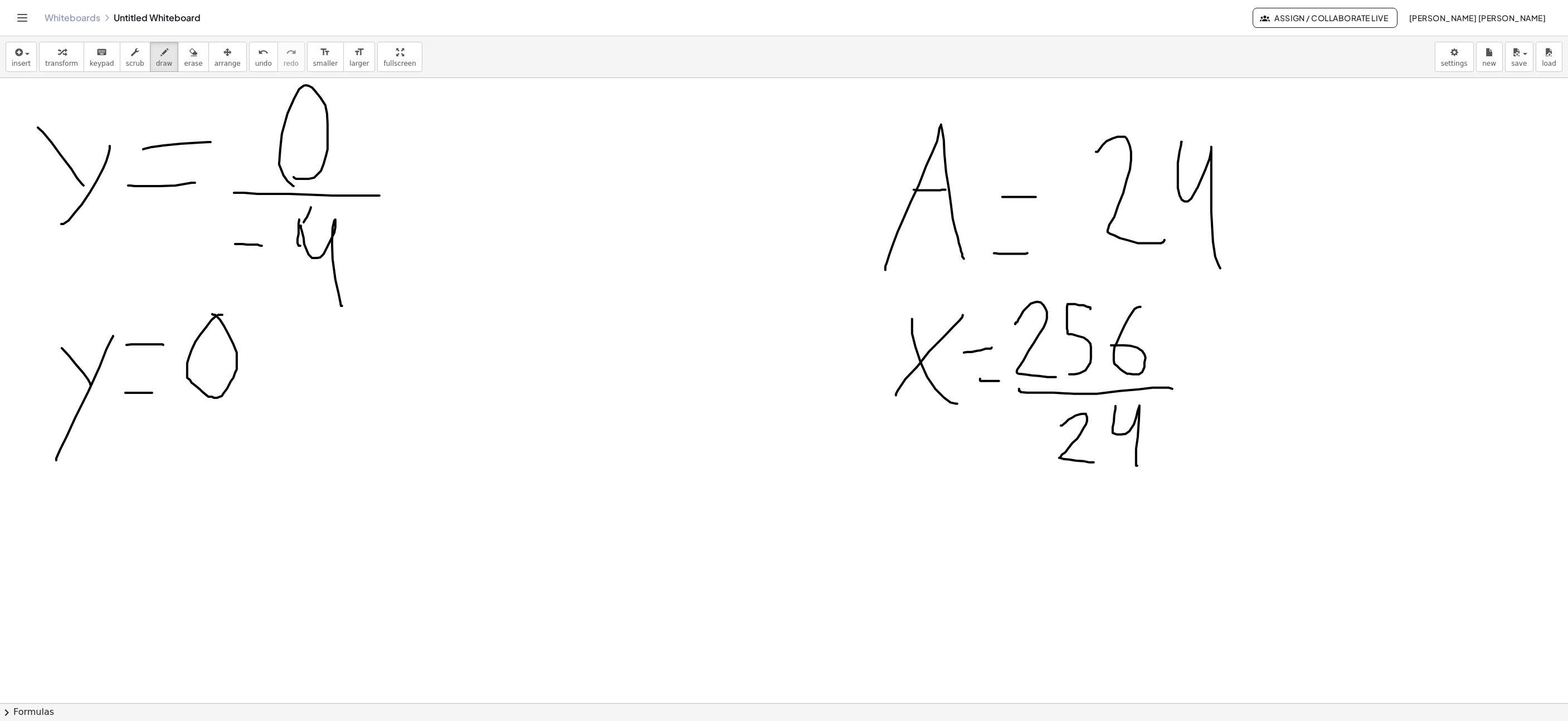
scroll to position [1571, 1069]
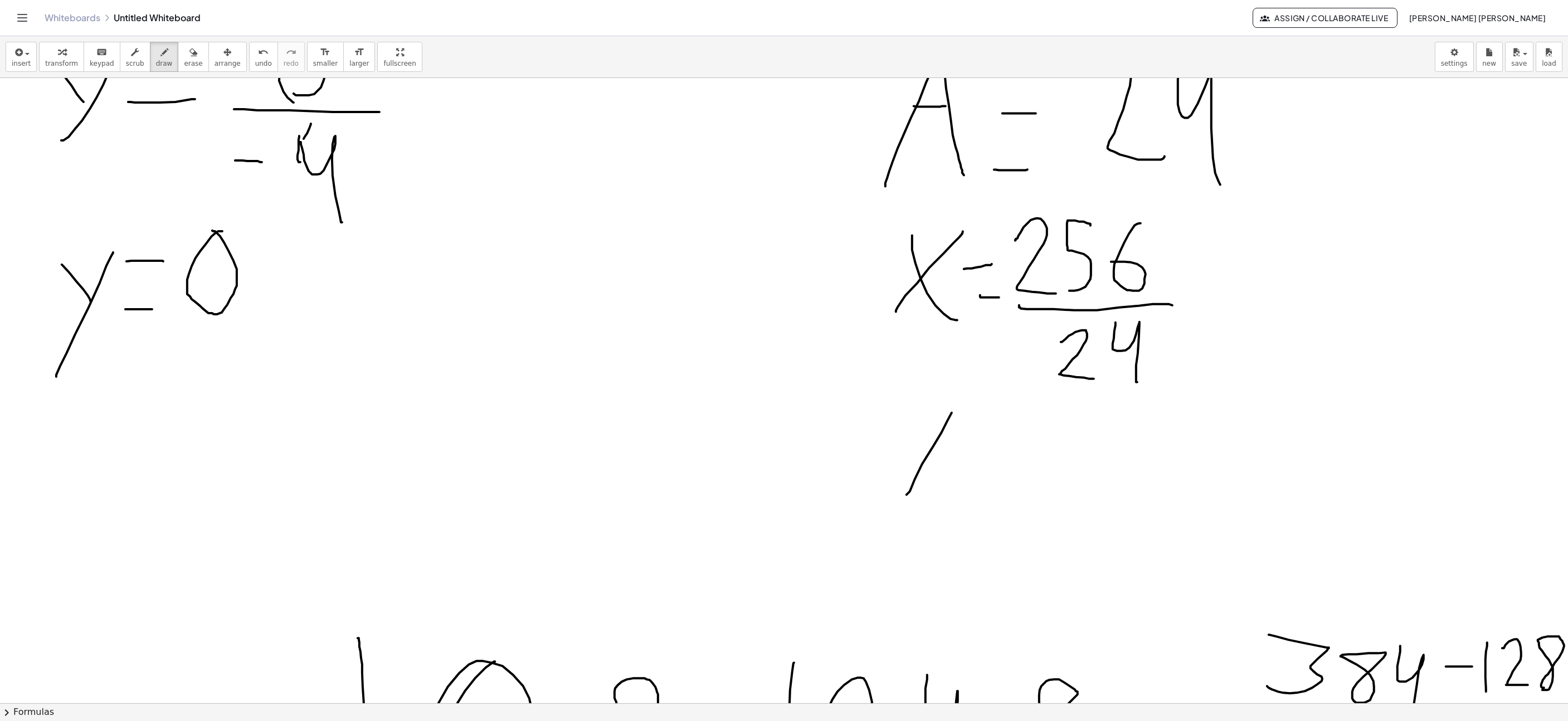
drag, startPoint x: 894, startPoint y: 495, endPoint x: 941, endPoint y: 416, distance: 91.9
drag, startPoint x: 918, startPoint y: 435, endPoint x: 893, endPoint y: 399, distance: 43.8
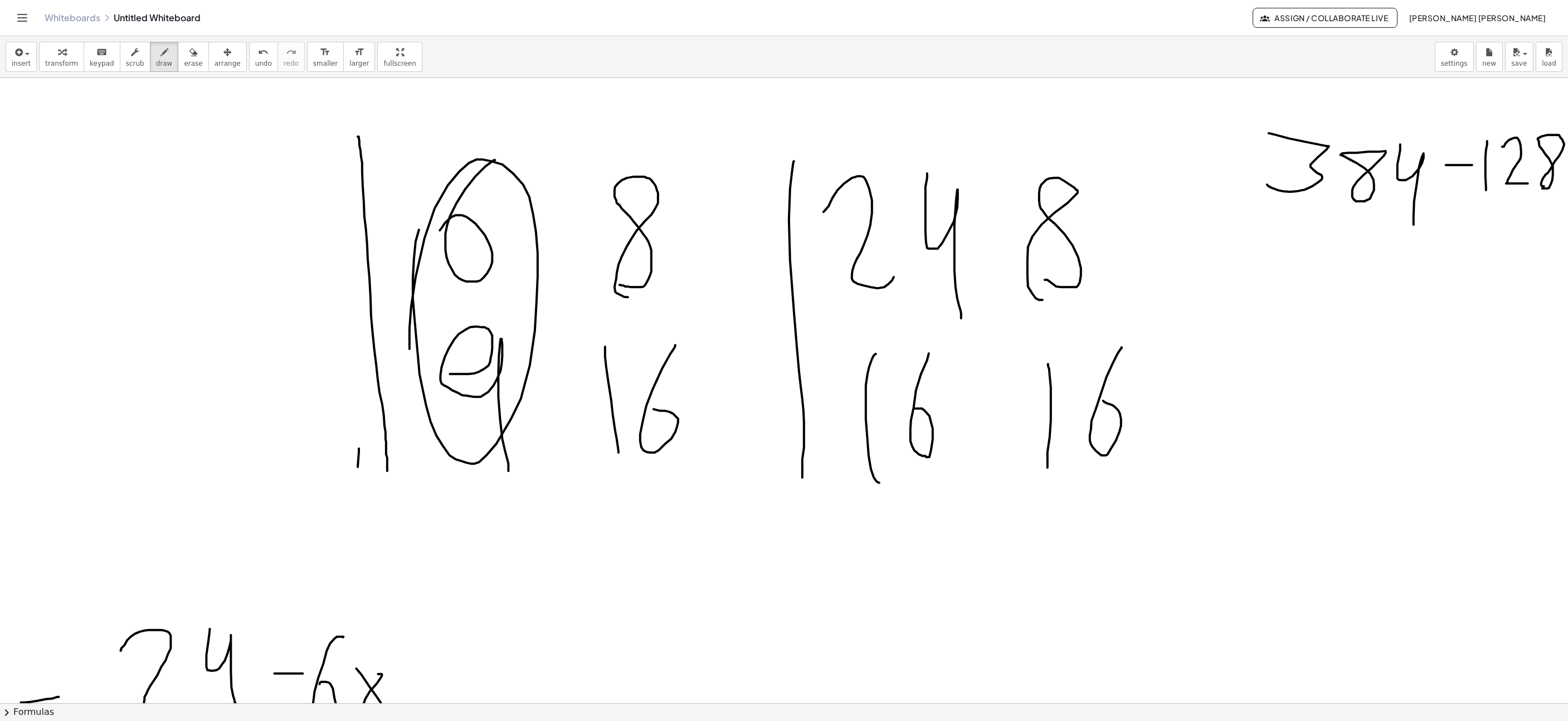
scroll to position [2156, 1069]
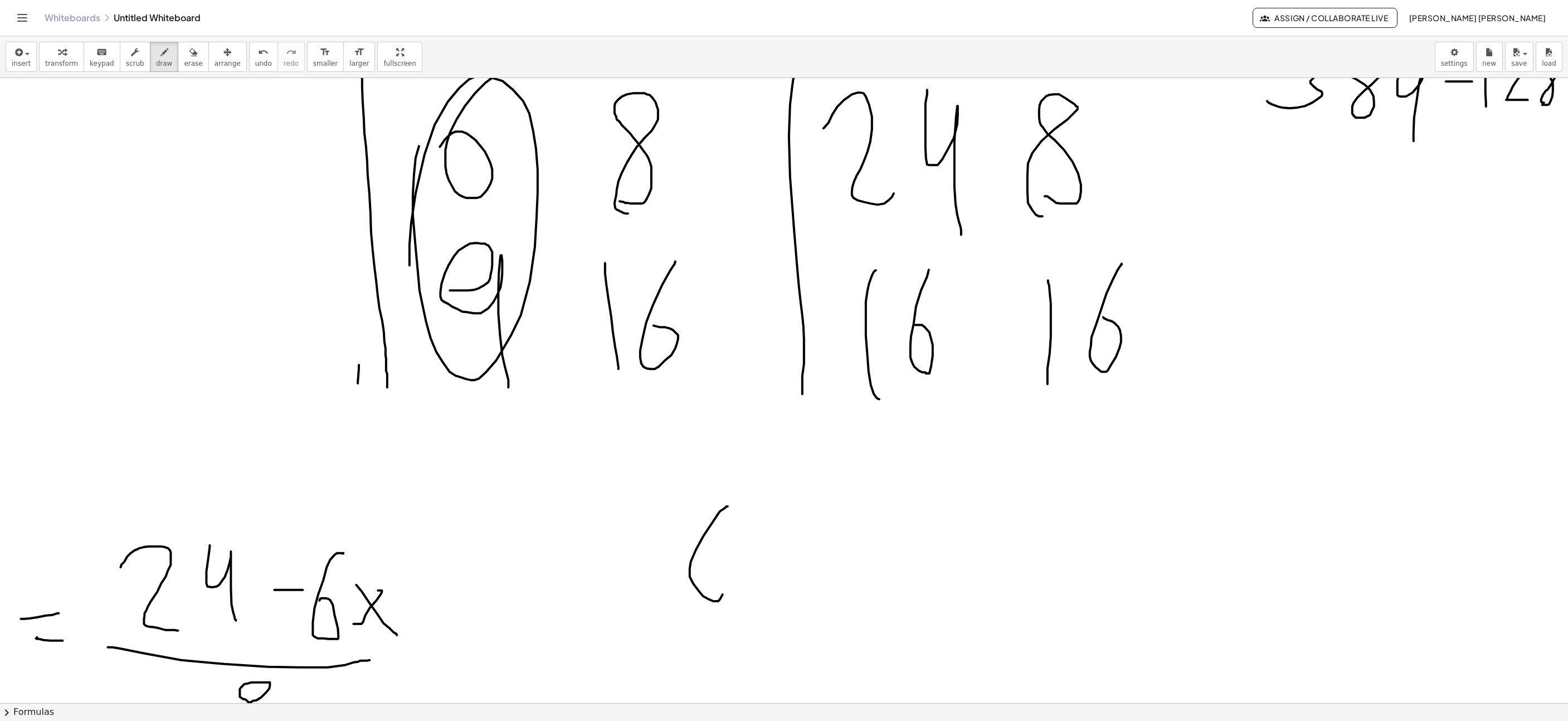
drag, startPoint x: 715, startPoint y: 507, endPoint x: 669, endPoint y: 571, distance: 78.8
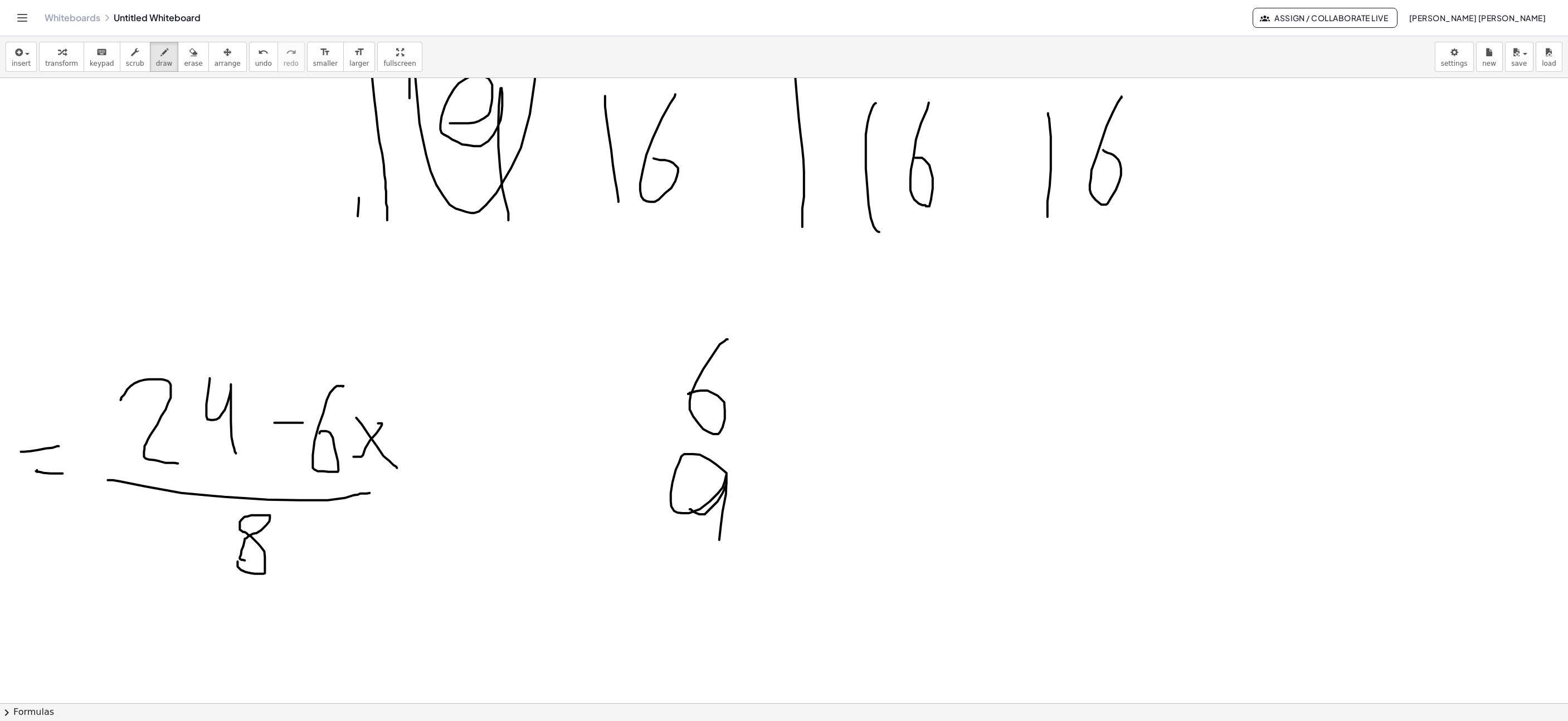
drag, startPoint x: 678, startPoint y: 510, endPoint x: 724, endPoint y: 571, distance: 76.4
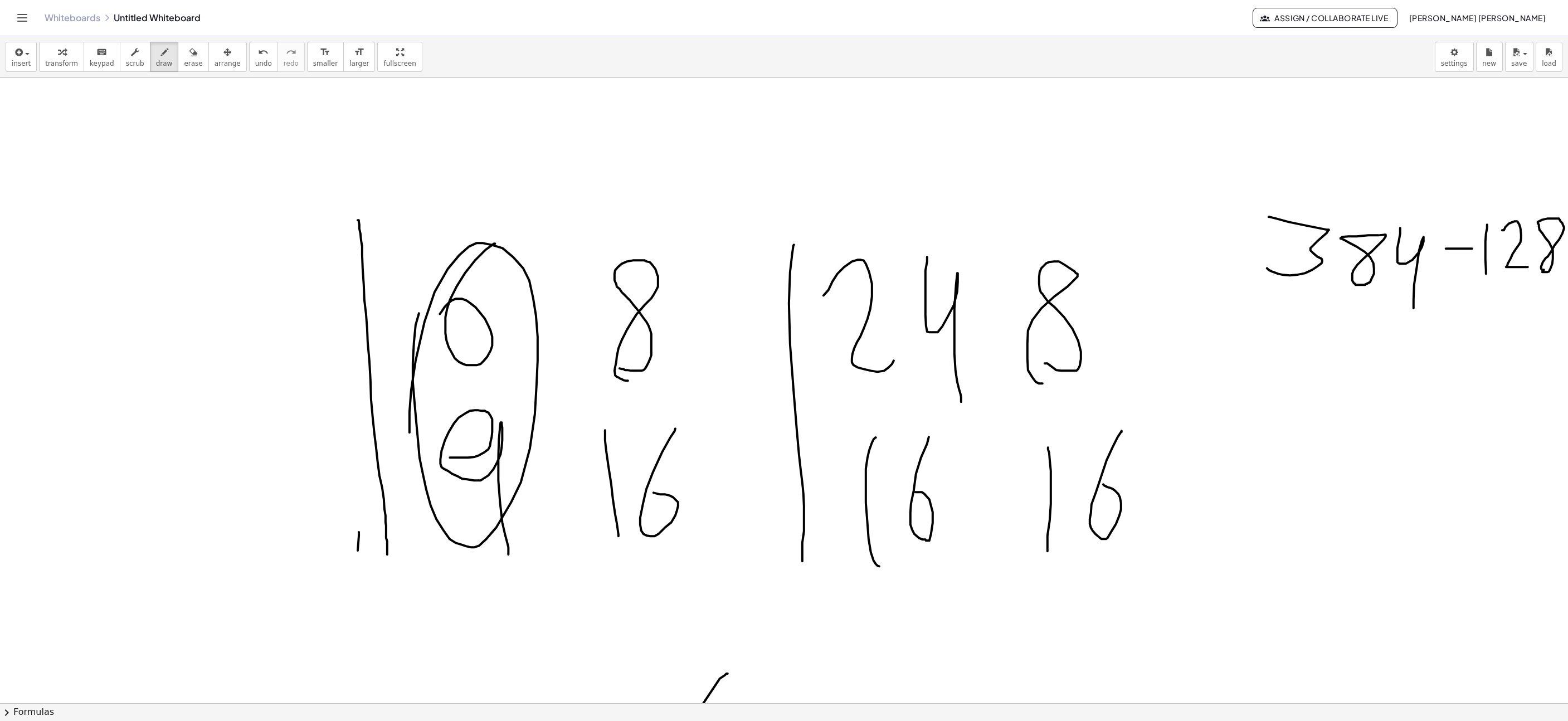
scroll to position [2156, 1069]
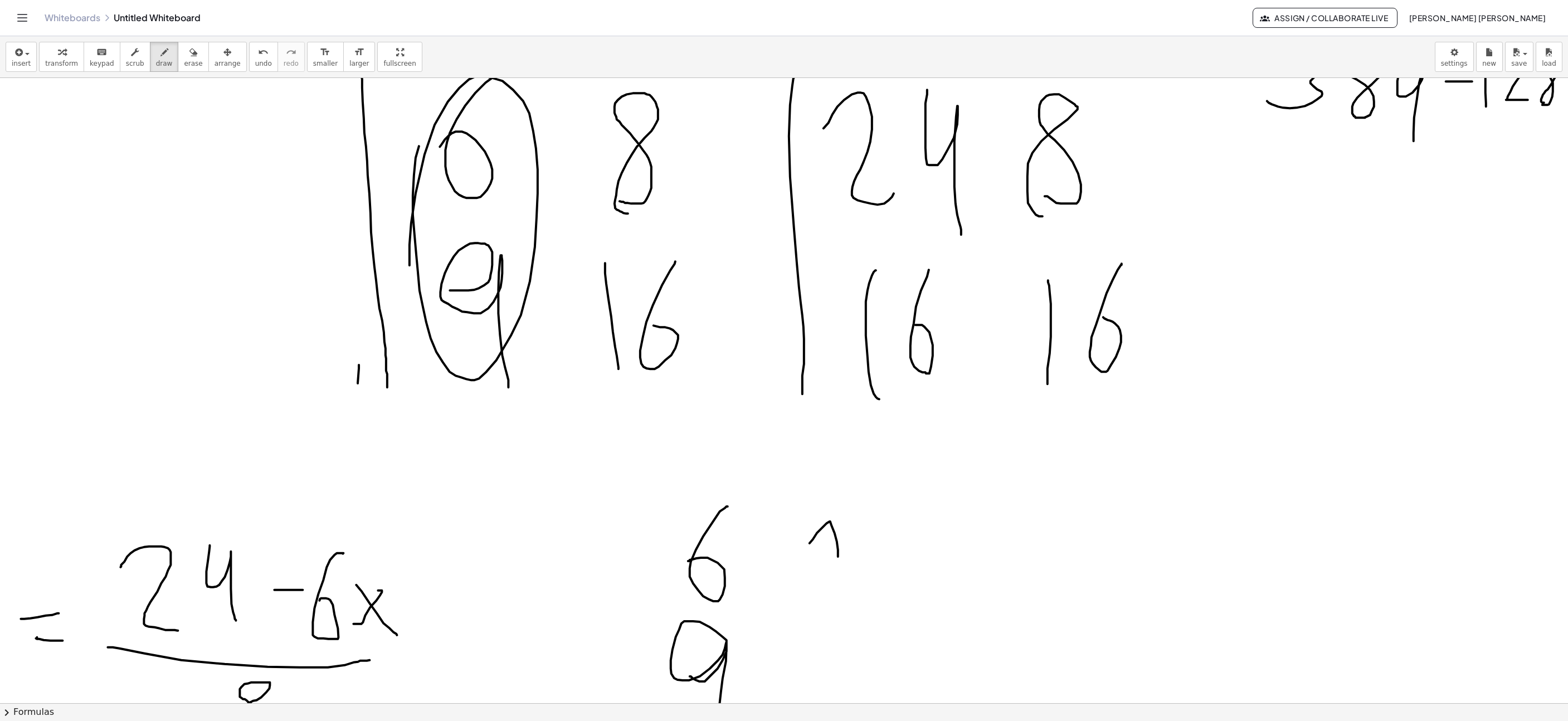
drag, startPoint x: 797, startPoint y: 544, endPoint x: 844, endPoint y: 585, distance: 62.4
drag, startPoint x: 863, startPoint y: 527, endPoint x: 893, endPoint y: 594, distance: 73.4
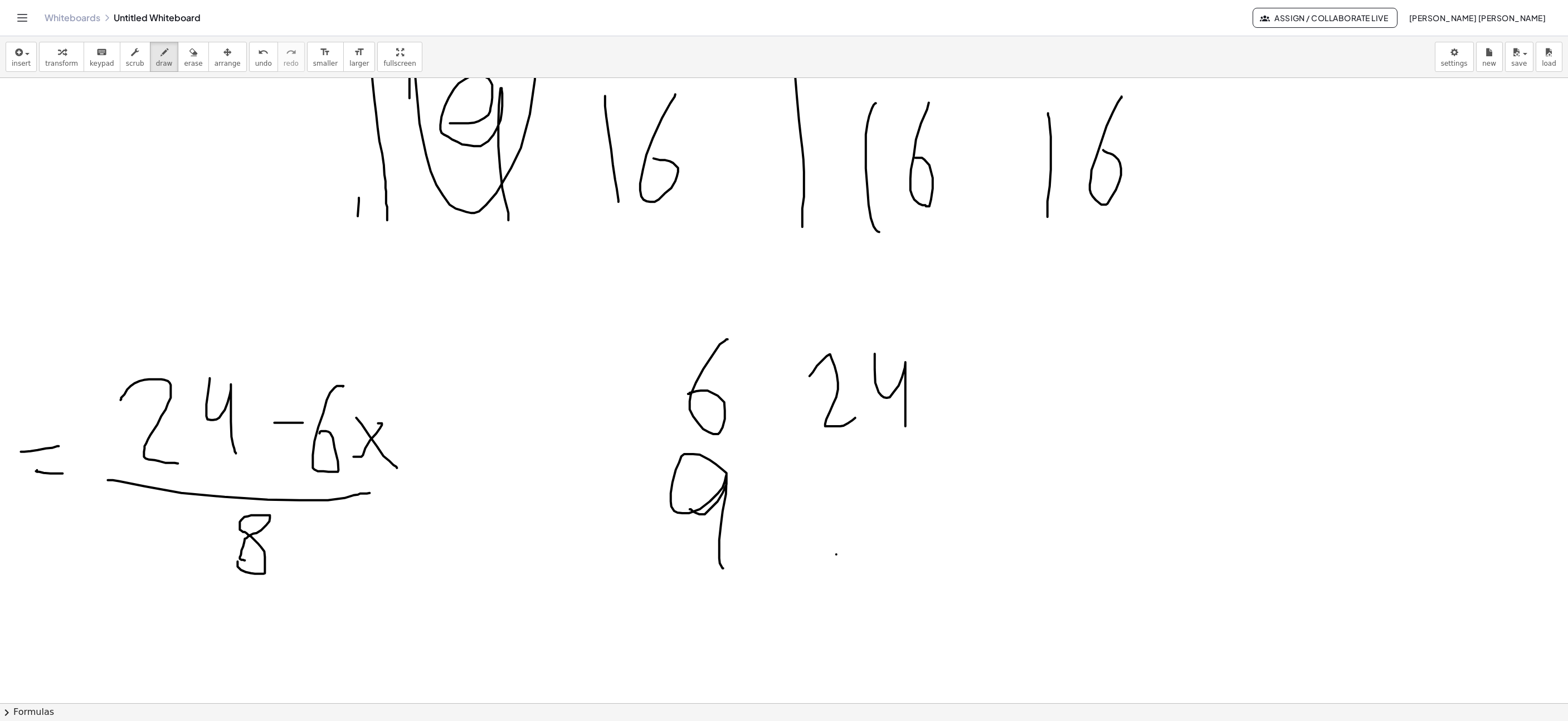
drag, startPoint x: 824, startPoint y: 555, endPoint x: 841, endPoint y: 482, distance: 75.0
drag, startPoint x: 884, startPoint y: 482, endPoint x: 861, endPoint y: 522, distance: 46.1
drag, startPoint x: 617, startPoint y: 338, endPoint x: 630, endPoint y: 544, distance: 206.4
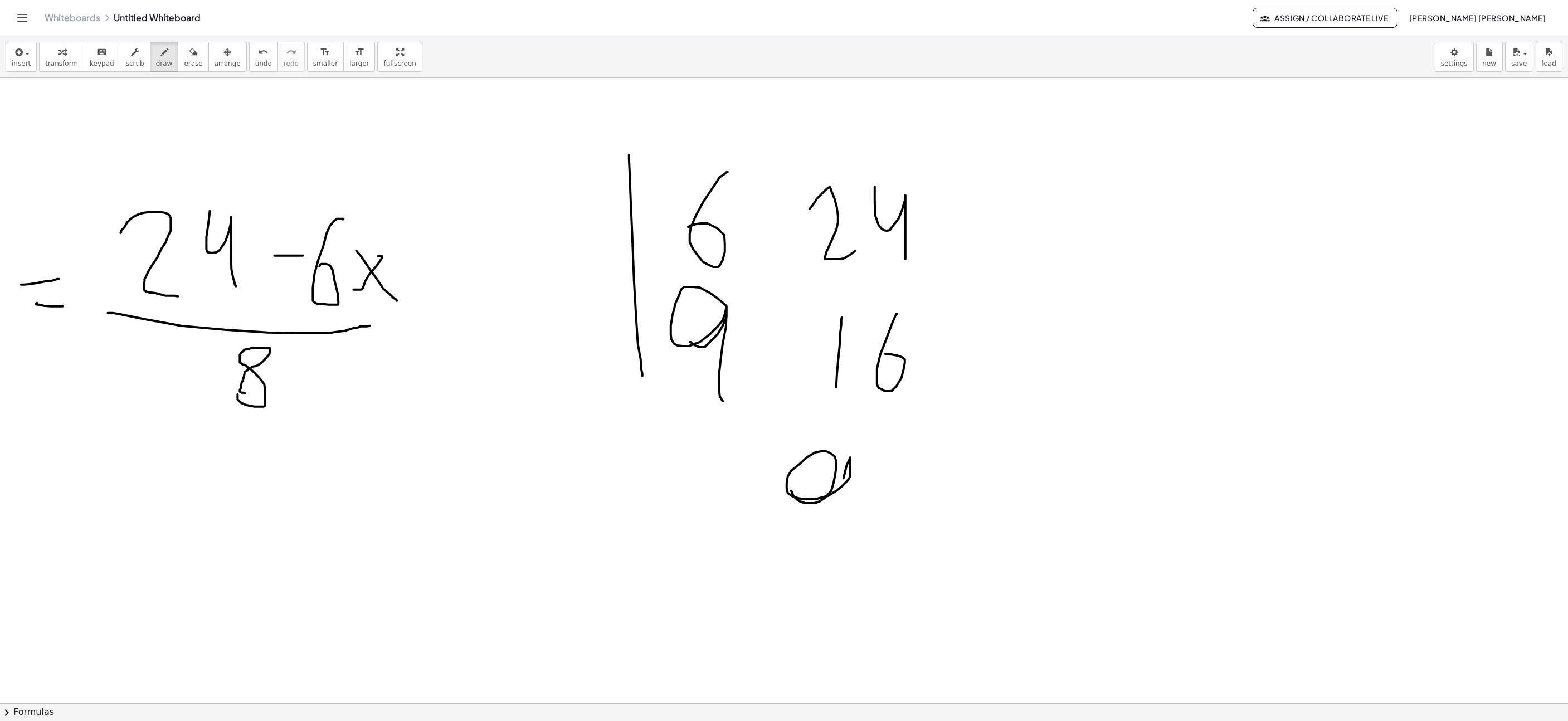
drag, startPoint x: 807, startPoint y: 502, endPoint x: 828, endPoint y: 545, distance: 47.9
drag, startPoint x: 888, startPoint y: 478, endPoint x: 878, endPoint y: 515, distance: 38.3
drag, startPoint x: 952, startPoint y: 505, endPoint x: 994, endPoint y: 507, distance: 42.0
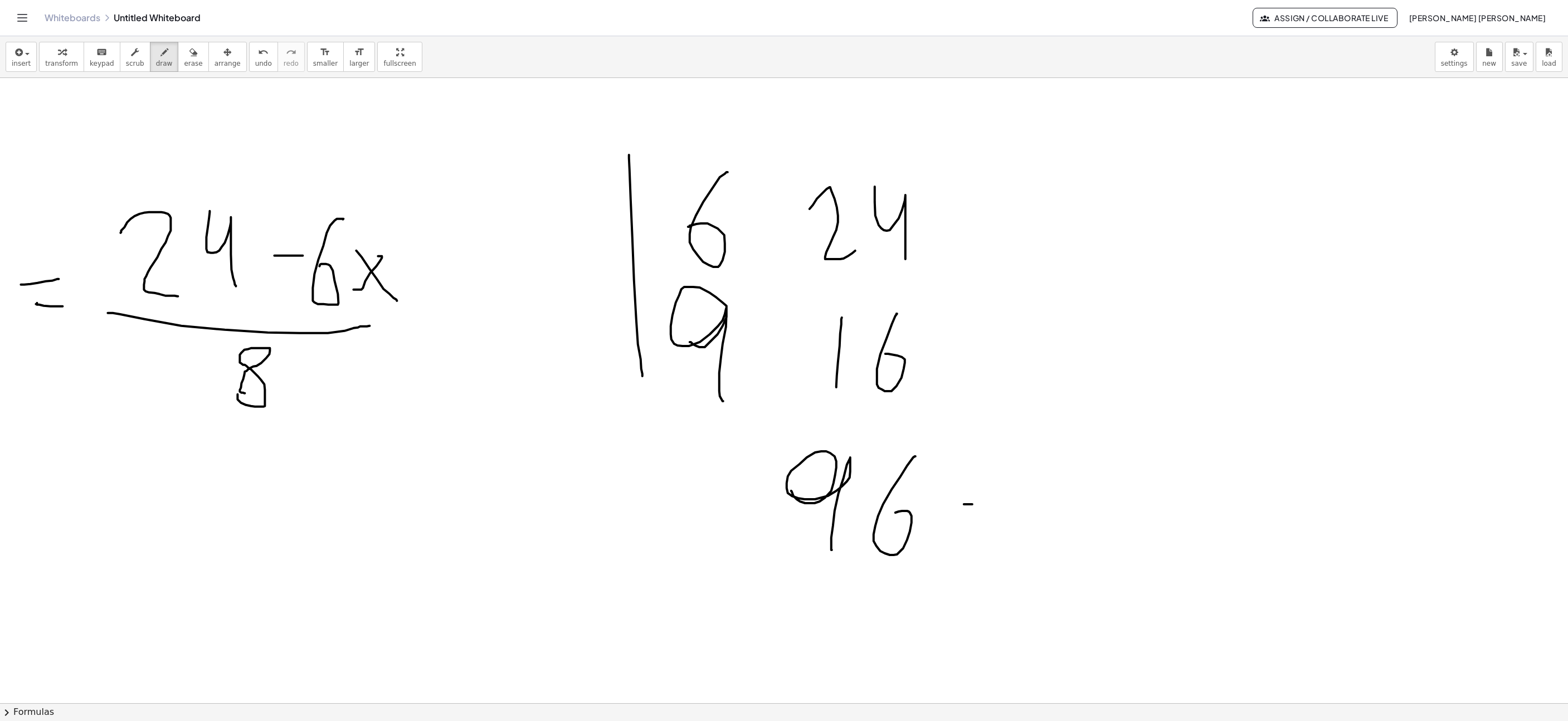
drag, startPoint x: 1030, startPoint y: 485, endPoint x: 1042, endPoint y: 557, distance: 73.0
drag, startPoint x: 1069, startPoint y: 557, endPoint x: 1078, endPoint y: 492, distance: 65.6
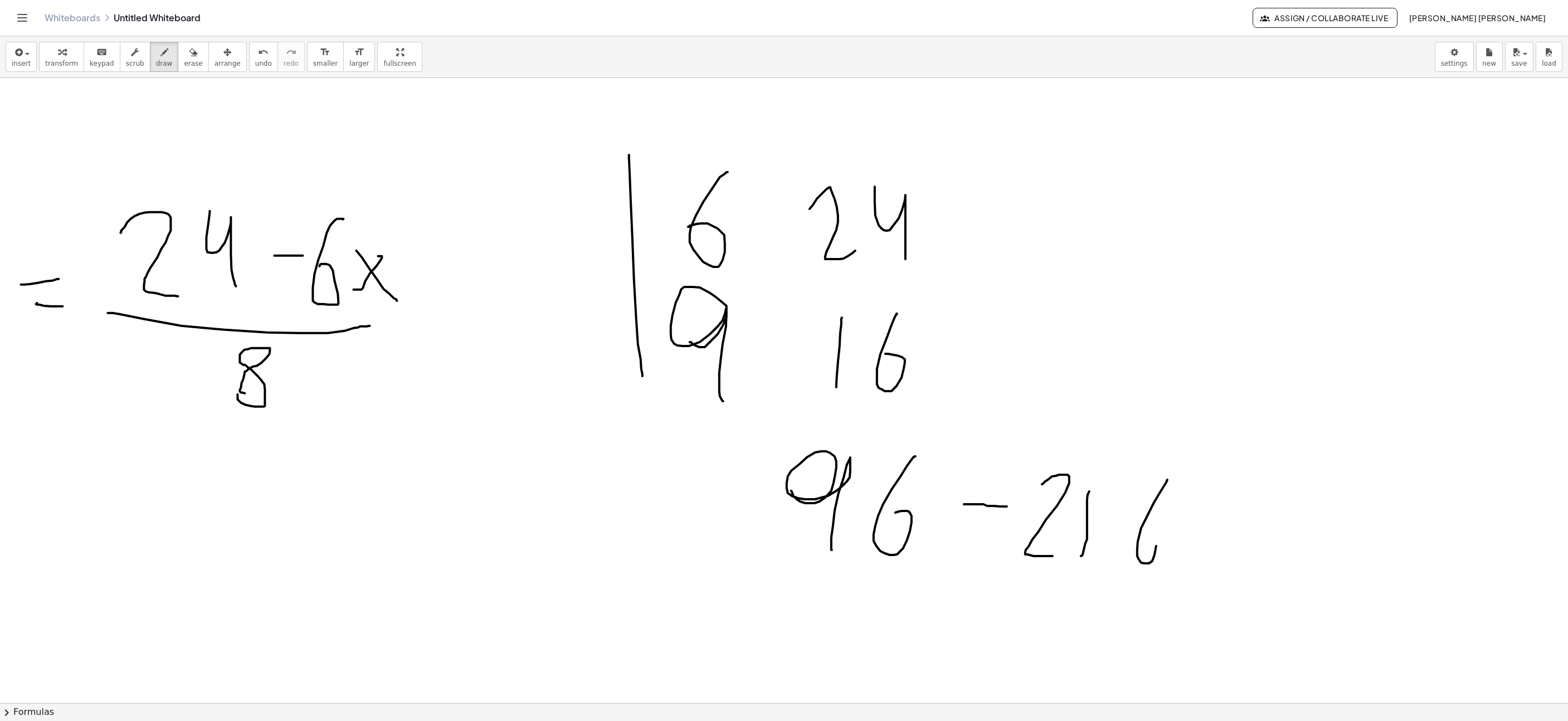
drag, startPoint x: 1154, startPoint y: 483, endPoint x: 1137, endPoint y: 519, distance: 39.8
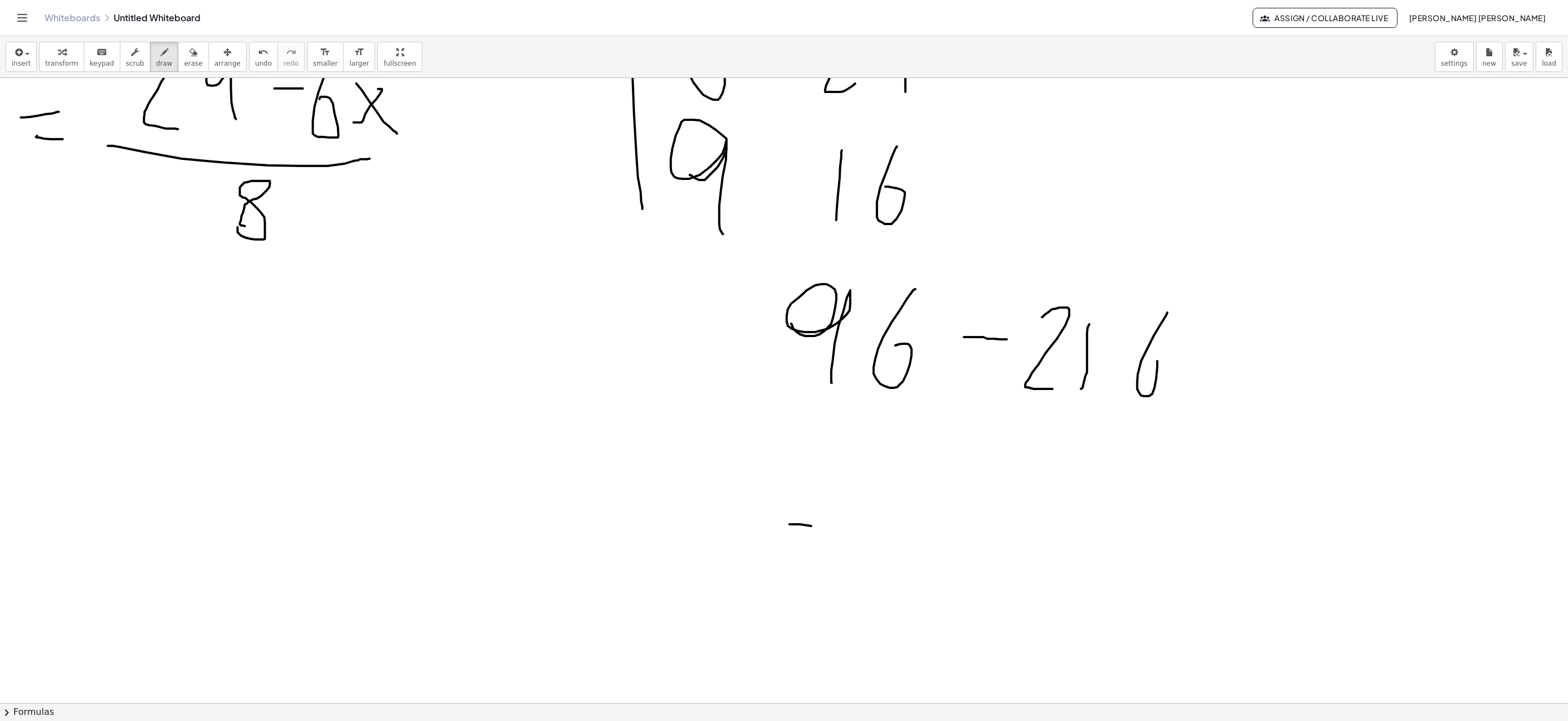
drag, startPoint x: 799, startPoint y: 527, endPoint x: 834, endPoint y: 530, distance: 35.1
drag, startPoint x: 849, startPoint y: 526, endPoint x: 851, endPoint y: 473, distance: 53.0
drag, startPoint x: 866, startPoint y: 497, endPoint x: 920, endPoint y: 552, distance: 77.1
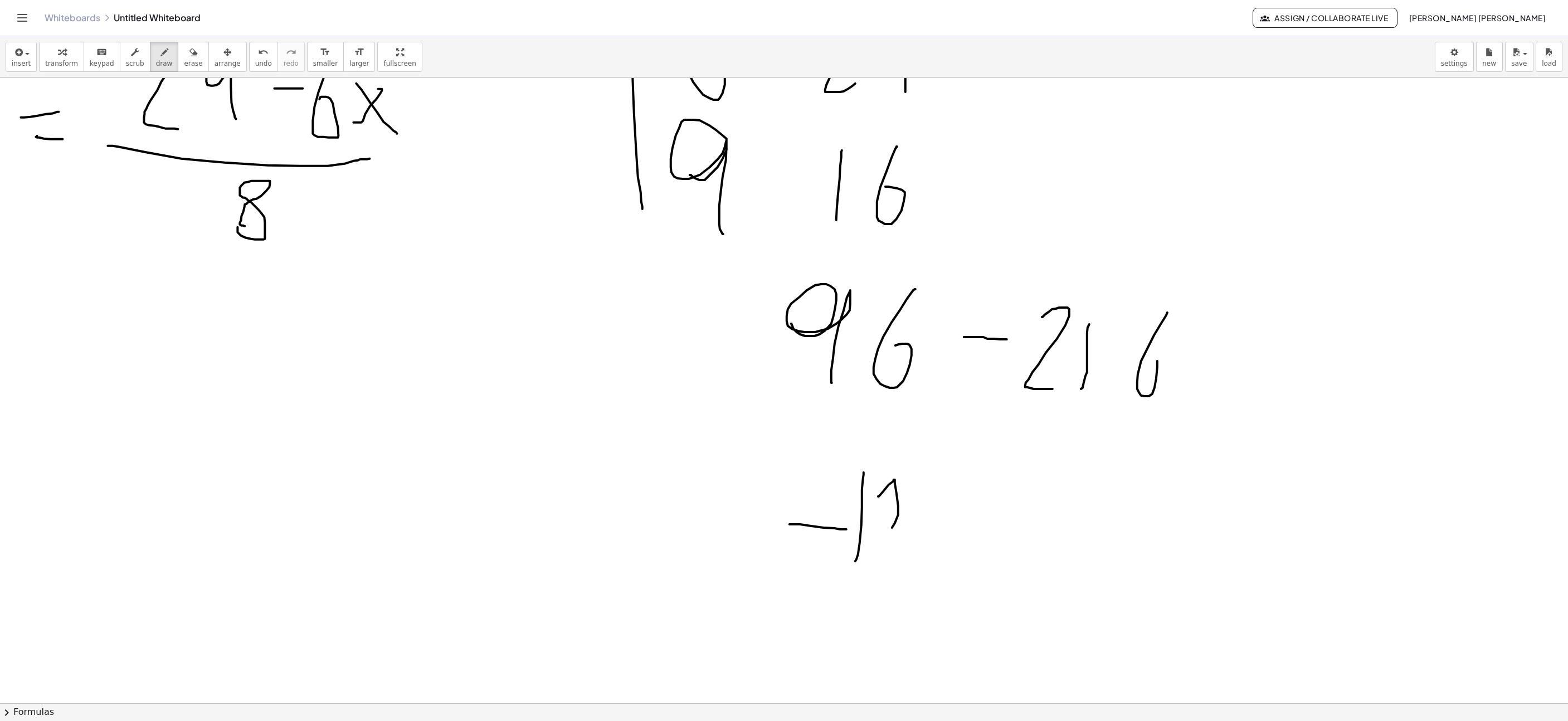
drag, startPoint x: 931, startPoint y: 551, endPoint x: 945, endPoint y: 527, distance: 27.8
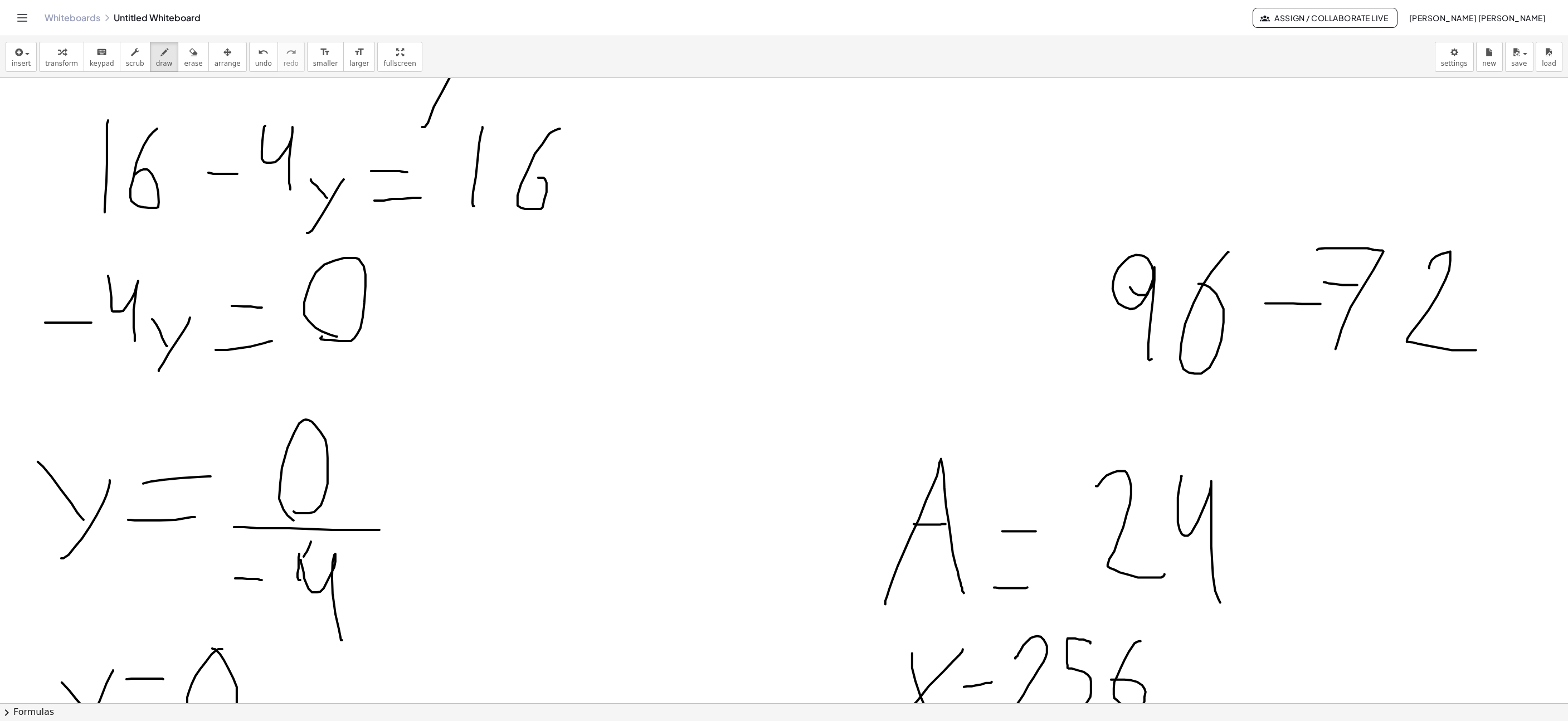
scroll to position [1571, 1069]
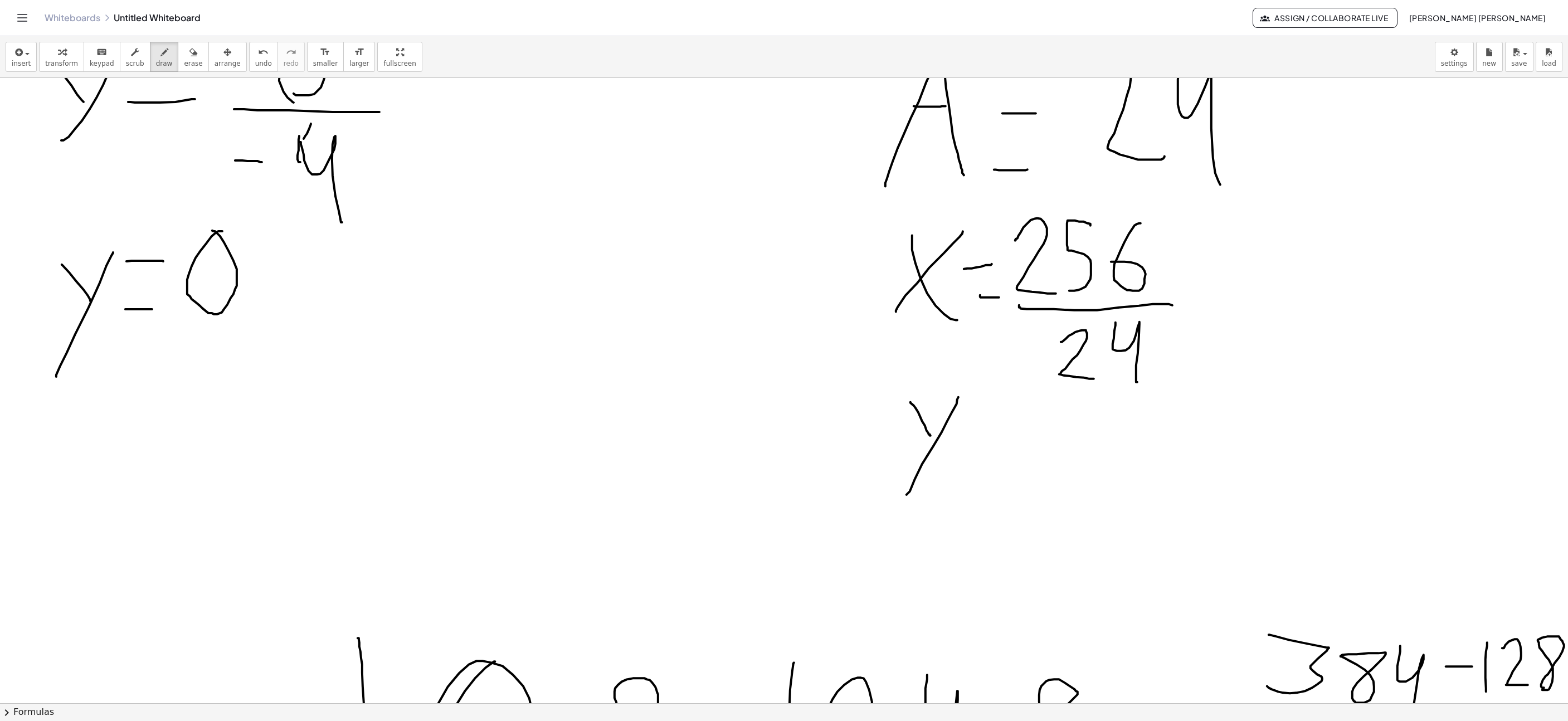
drag, startPoint x: 1021, startPoint y: 453, endPoint x: 1026, endPoint y: 405, distance: 48.3
drag, startPoint x: 960, startPoint y: 437, endPoint x: 986, endPoint y: 437, distance: 26.0
drag, startPoint x: 969, startPoint y: 472, endPoint x: 1007, endPoint y: 472, distance: 38.0
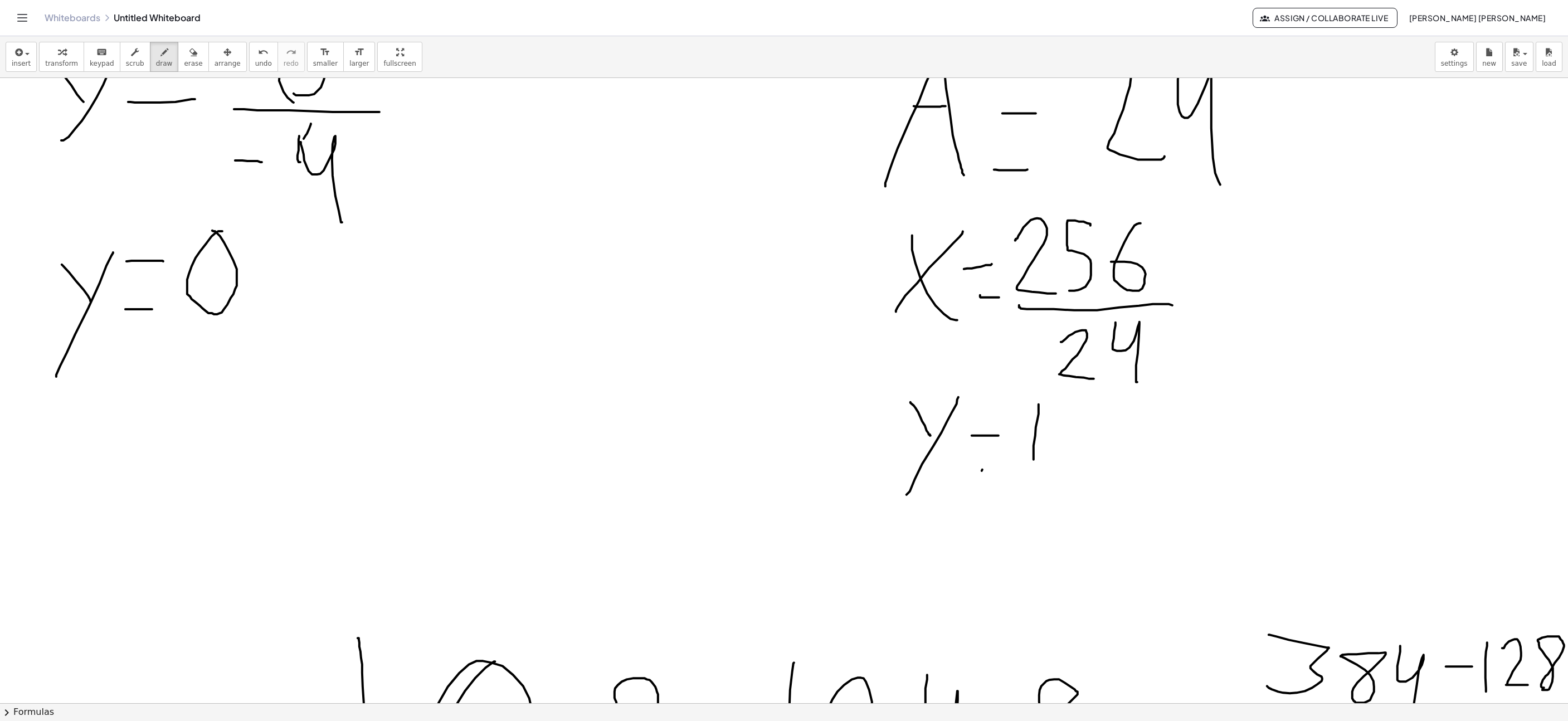
drag, startPoint x: 1055, startPoint y: 409, endPoint x: 1103, endPoint y: 448, distance: 61.8
drag, startPoint x: 1112, startPoint y: 448, endPoint x: 1096, endPoint y: 438, distance: 18.9
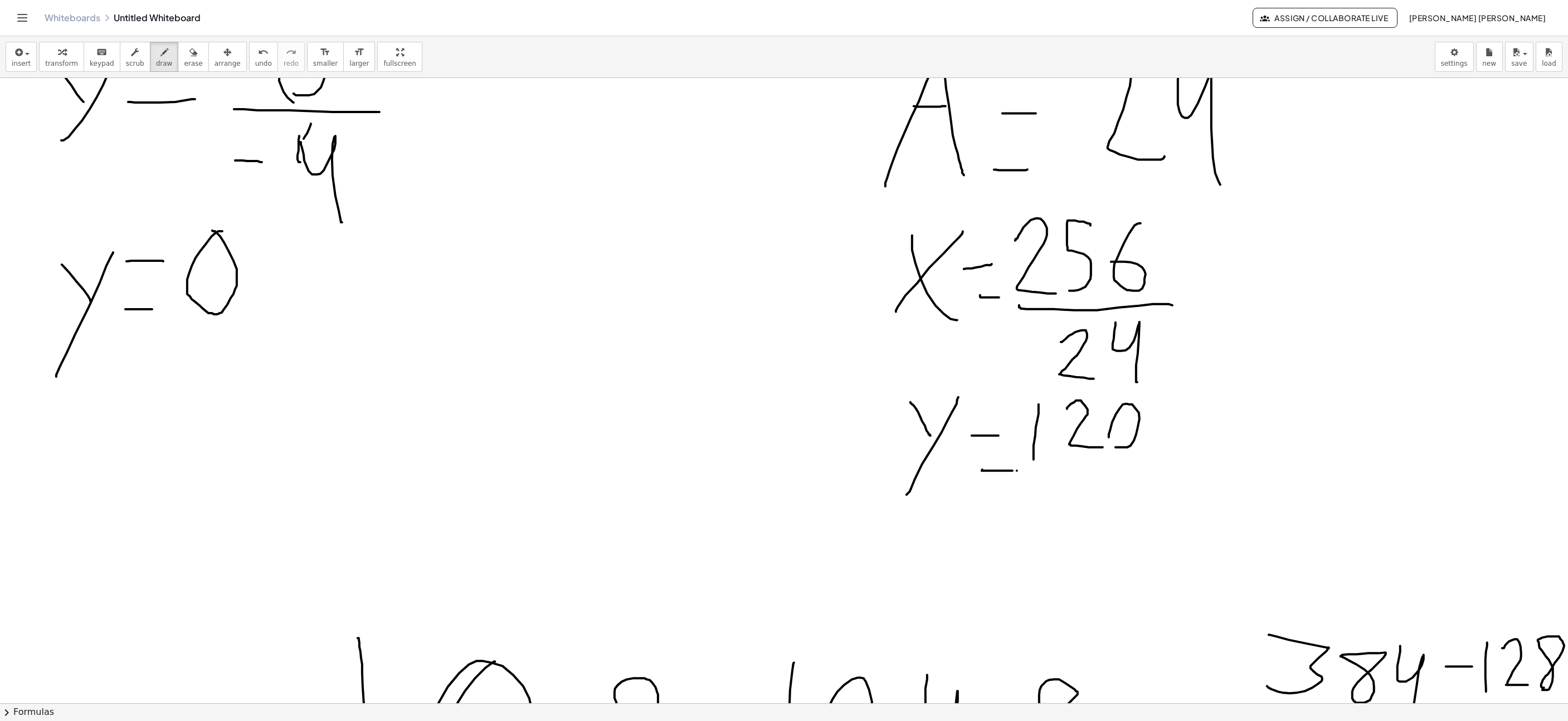
drag, startPoint x: 1005, startPoint y: 472, endPoint x: 1149, endPoint y: 466, distance: 144.1
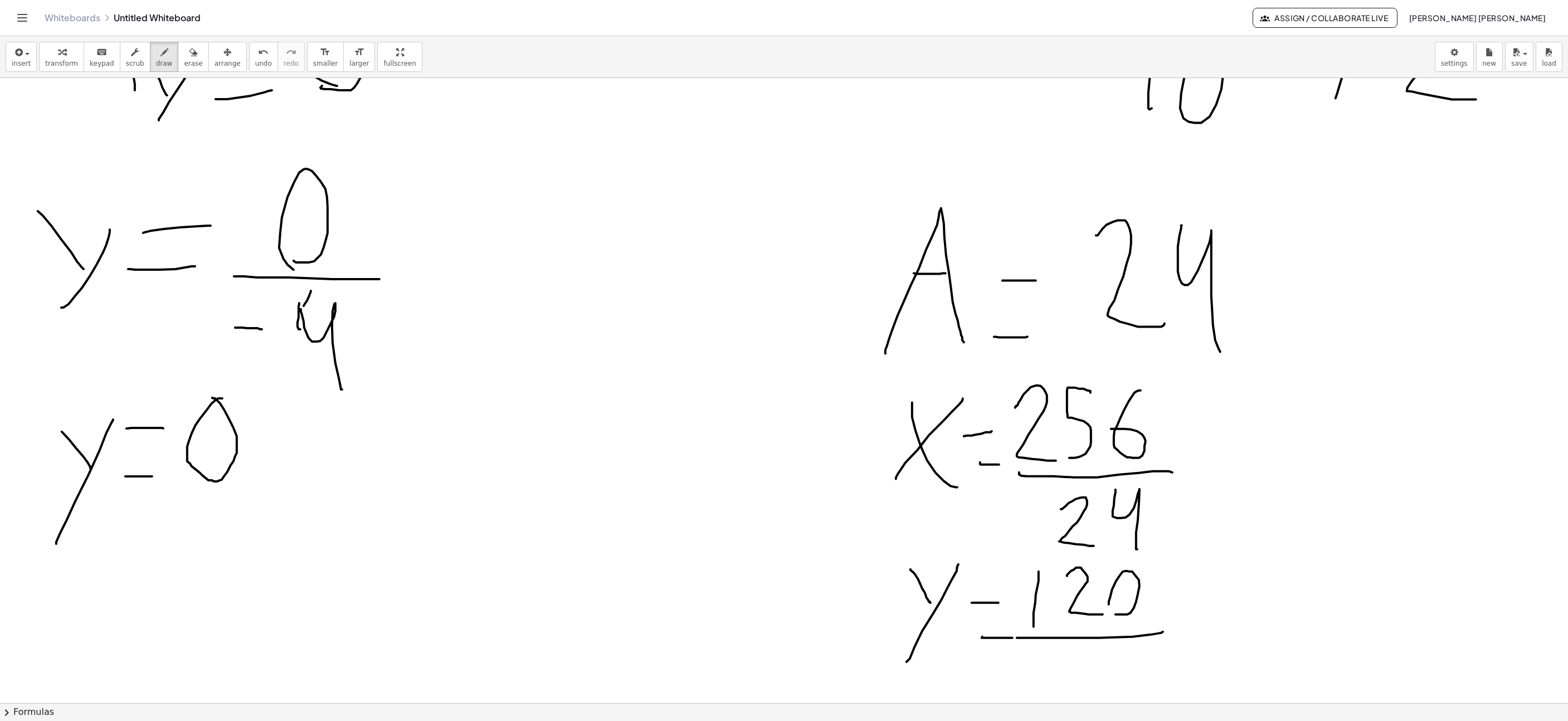
scroll to position [1654, 1069]
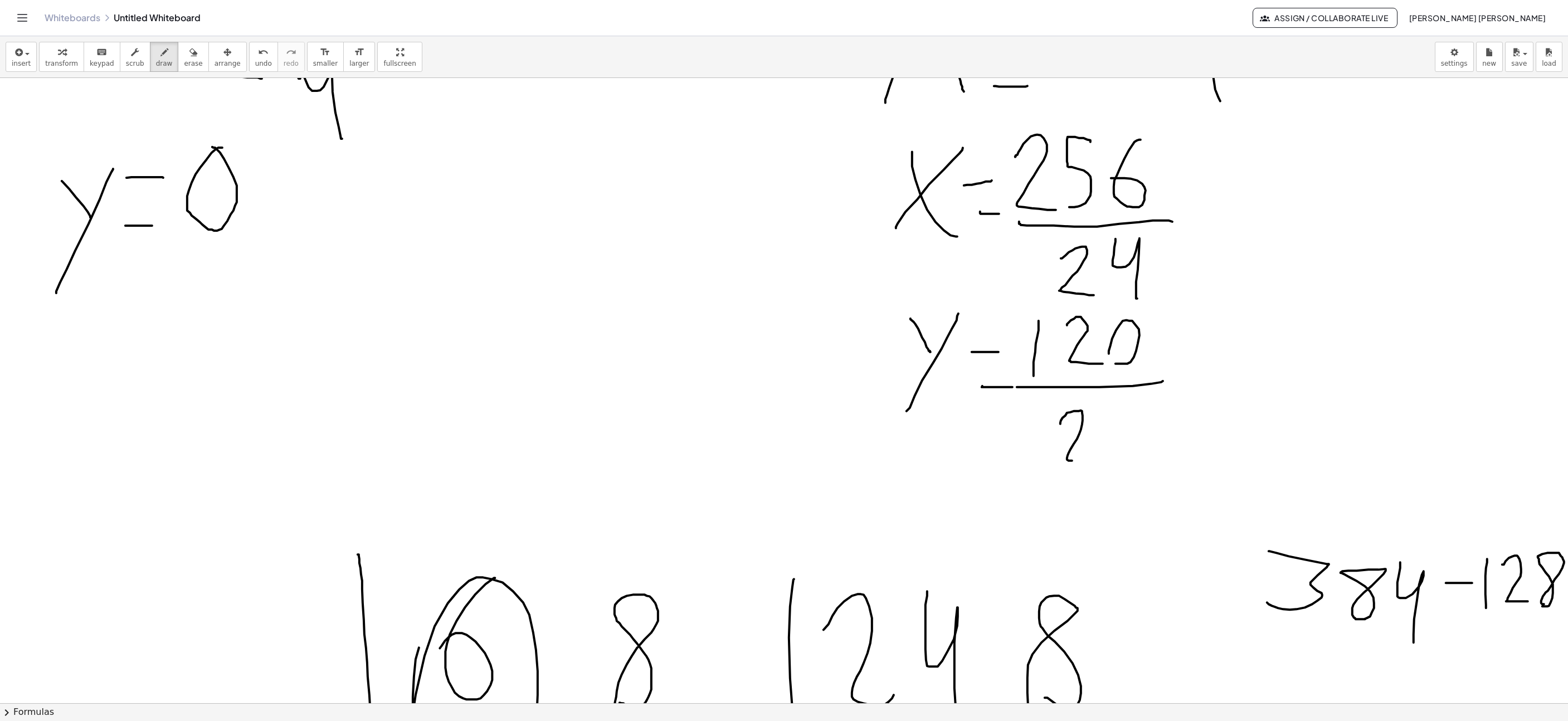
drag, startPoint x: 1055, startPoint y: 414, endPoint x: 1093, endPoint y: 425, distance: 39.6
drag, startPoint x: 1094, startPoint y: 405, endPoint x: 1123, endPoint y: 468, distance: 69.4
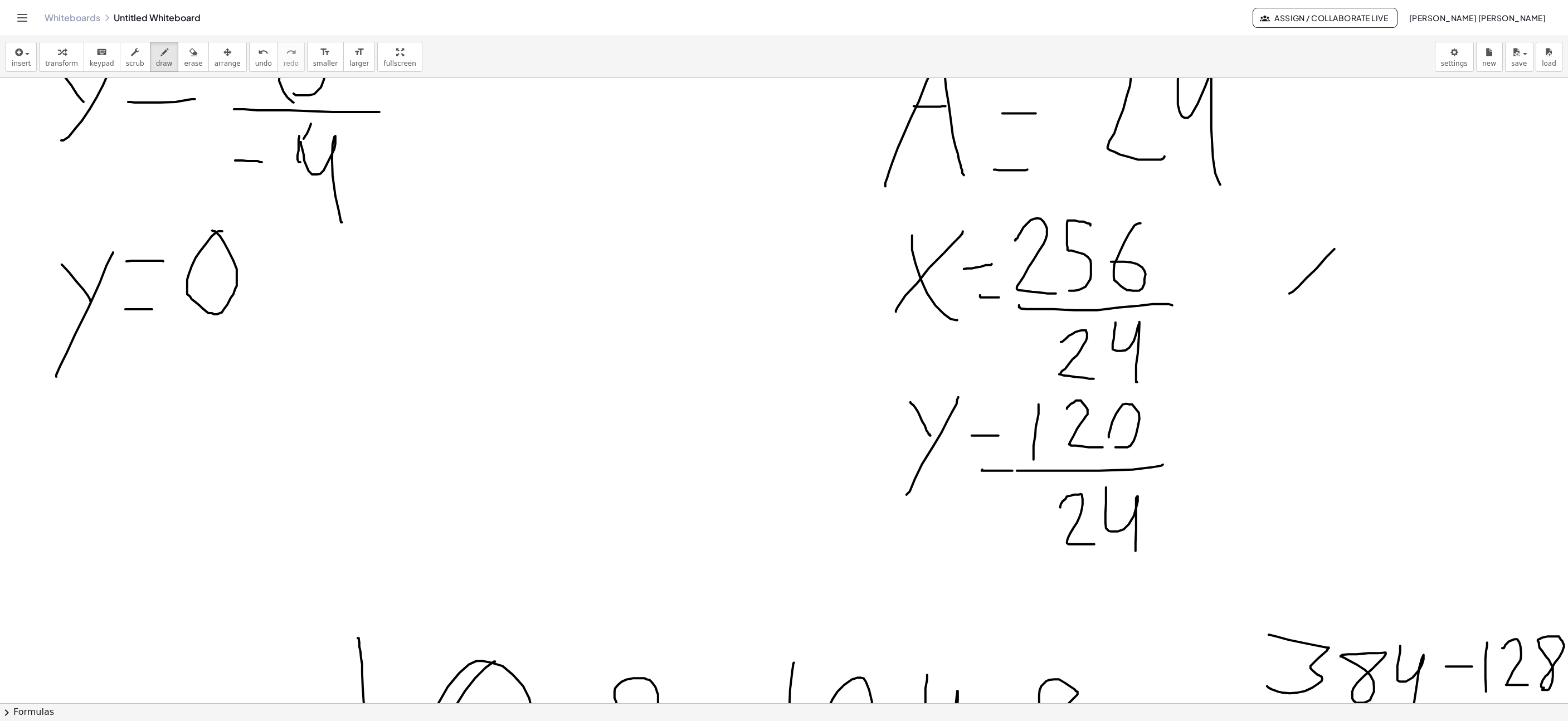
drag, startPoint x: 1323, startPoint y: 250, endPoint x: 1327, endPoint y: 243, distance: 8.1
drag, startPoint x: 1286, startPoint y: 245, endPoint x: 1334, endPoint y: 289, distance: 65.1
drag, startPoint x: 1351, startPoint y: 259, endPoint x: 1380, endPoint y: 256, distance: 29.2
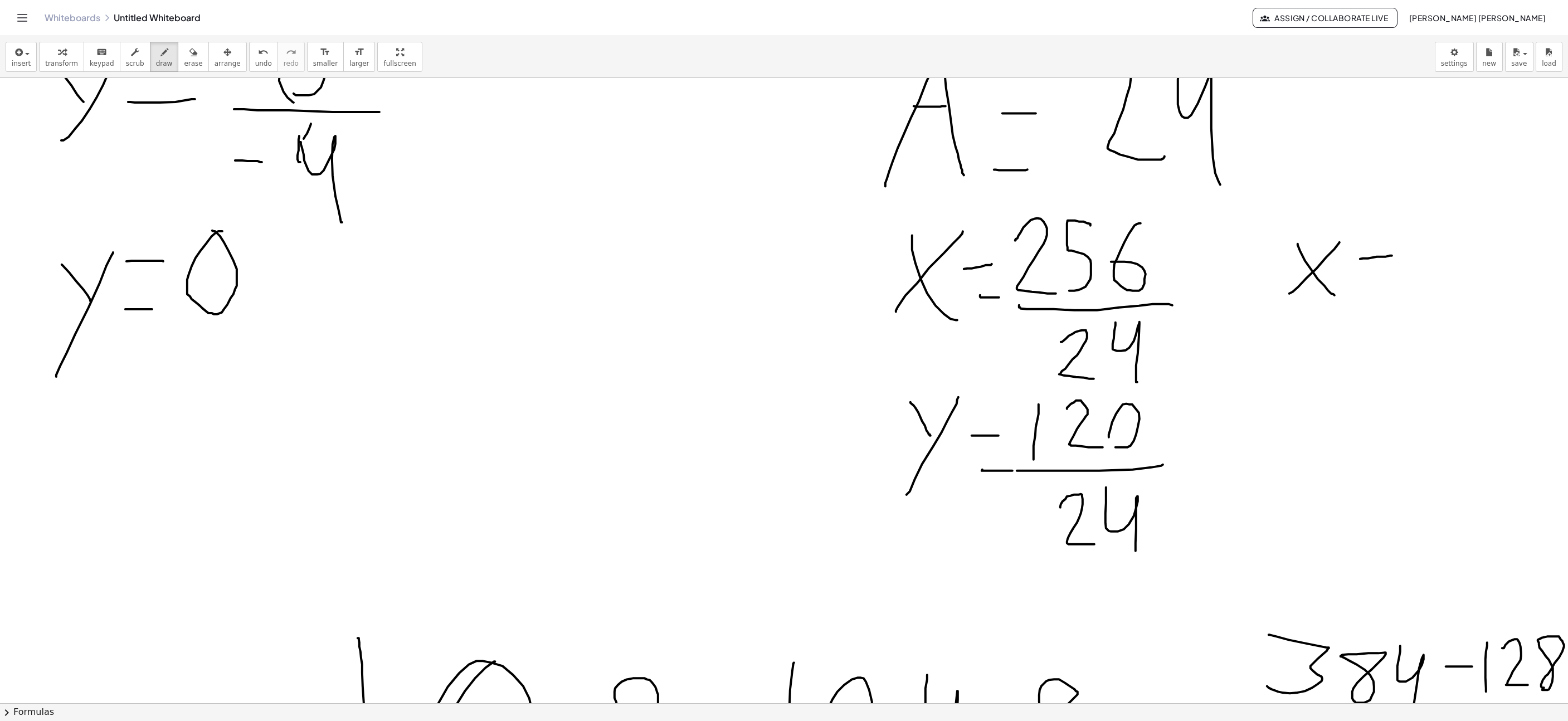
drag, startPoint x: 1366, startPoint y: 293, endPoint x: 1390, endPoint y: 286, distance: 25.0
drag, startPoint x: 1427, startPoint y: 219, endPoint x: 1408, endPoint y: 270, distance: 54.4
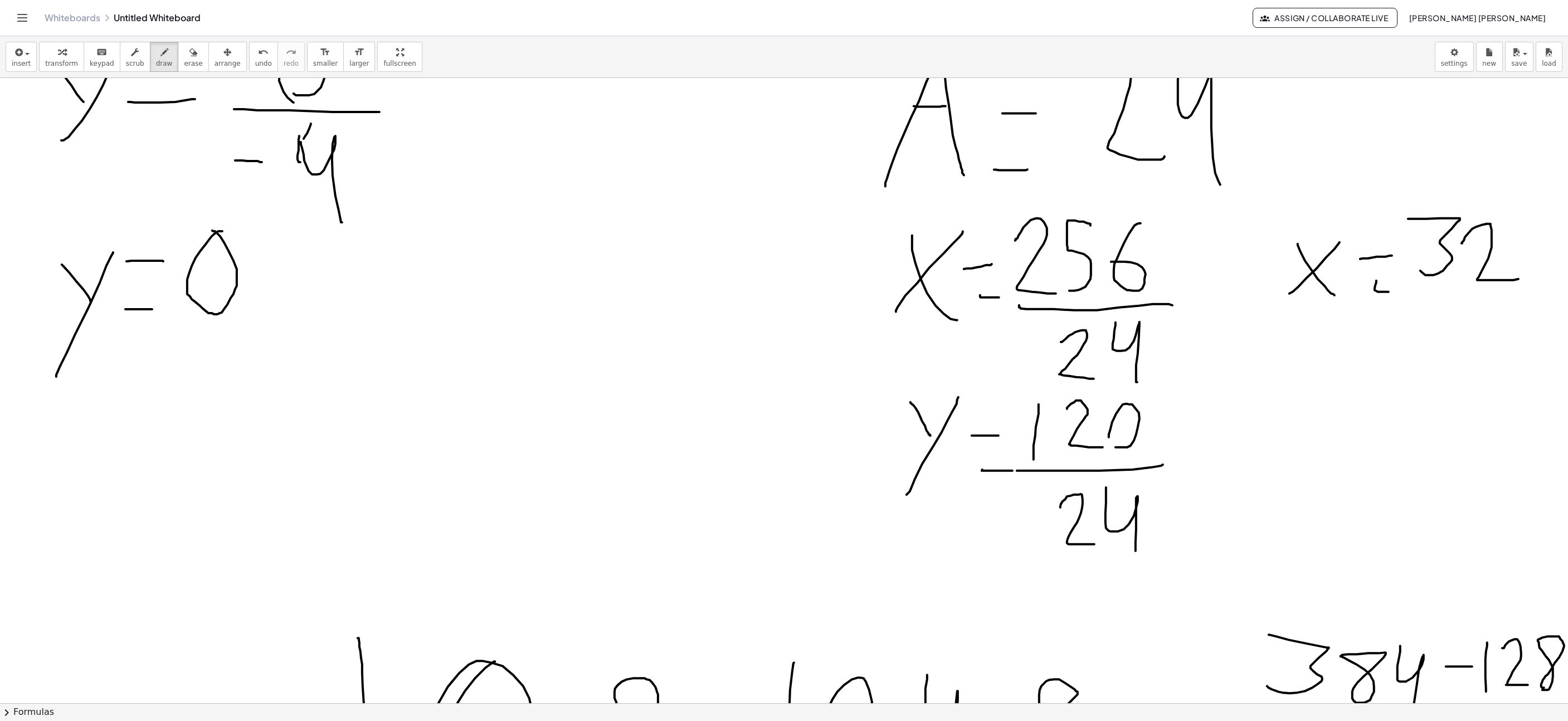
drag, startPoint x: 1460, startPoint y: 230, endPoint x: 1469, endPoint y: 291, distance: 61.7
drag, startPoint x: 1388, startPoint y: 301, endPoint x: 1519, endPoint y: 288, distance: 131.6
drag, startPoint x: 1440, startPoint y: 321, endPoint x: 1444, endPoint y: 368, distance: 47.2
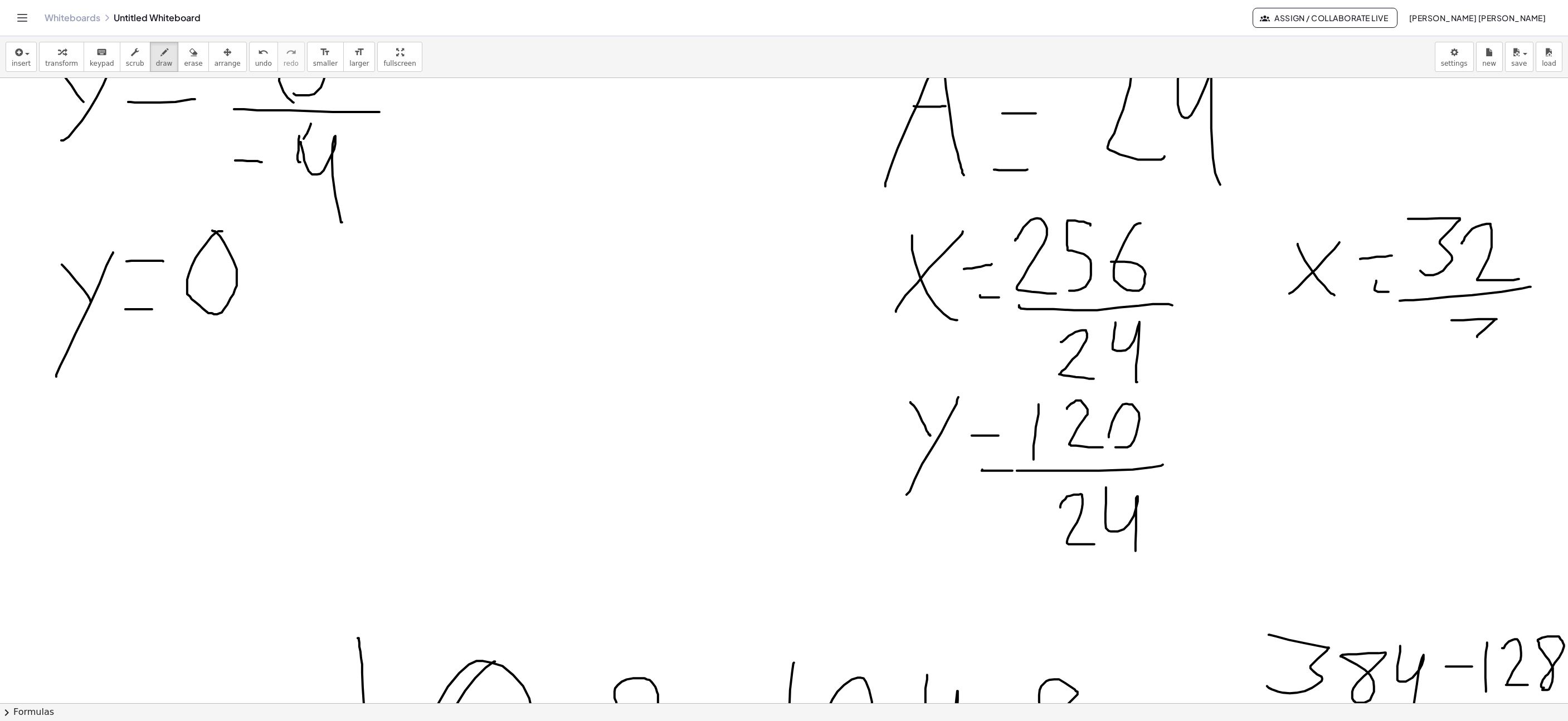
drag, startPoint x: 1289, startPoint y: 517, endPoint x: 1335, endPoint y: 426, distance: 102.0
drag, startPoint x: 1307, startPoint y: 474, endPoint x: 1288, endPoint y: 424, distance: 53.5
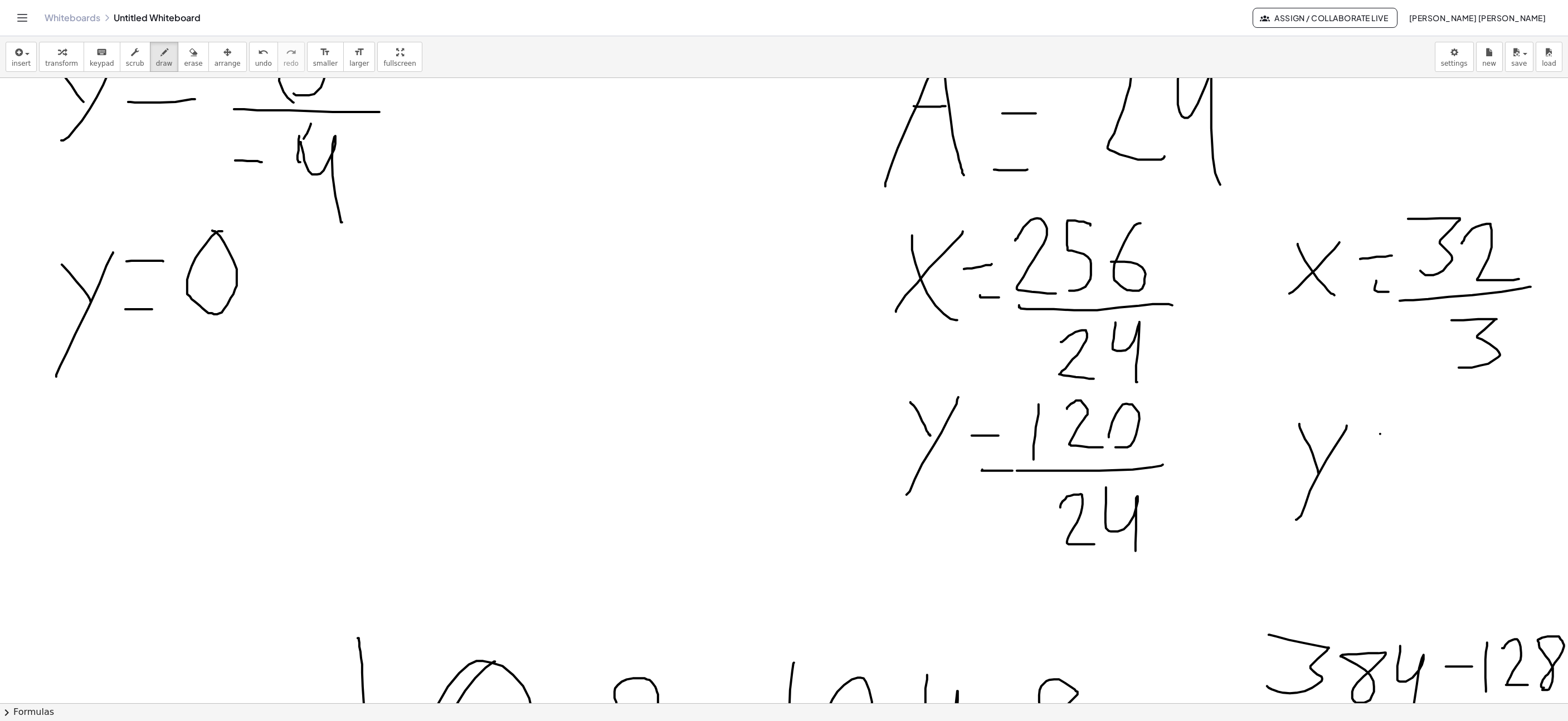
drag, startPoint x: 1368, startPoint y: 434, endPoint x: 1398, endPoint y: 441, distance: 30.8
drag, startPoint x: 1343, startPoint y: 491, endPoint x: 1377, endPoint y: 487, distance: 34.2
drag, startPoint x: 1465, startPoint y: 425, endPoint x: 1421, endPoint y: 479, distance: 69.7
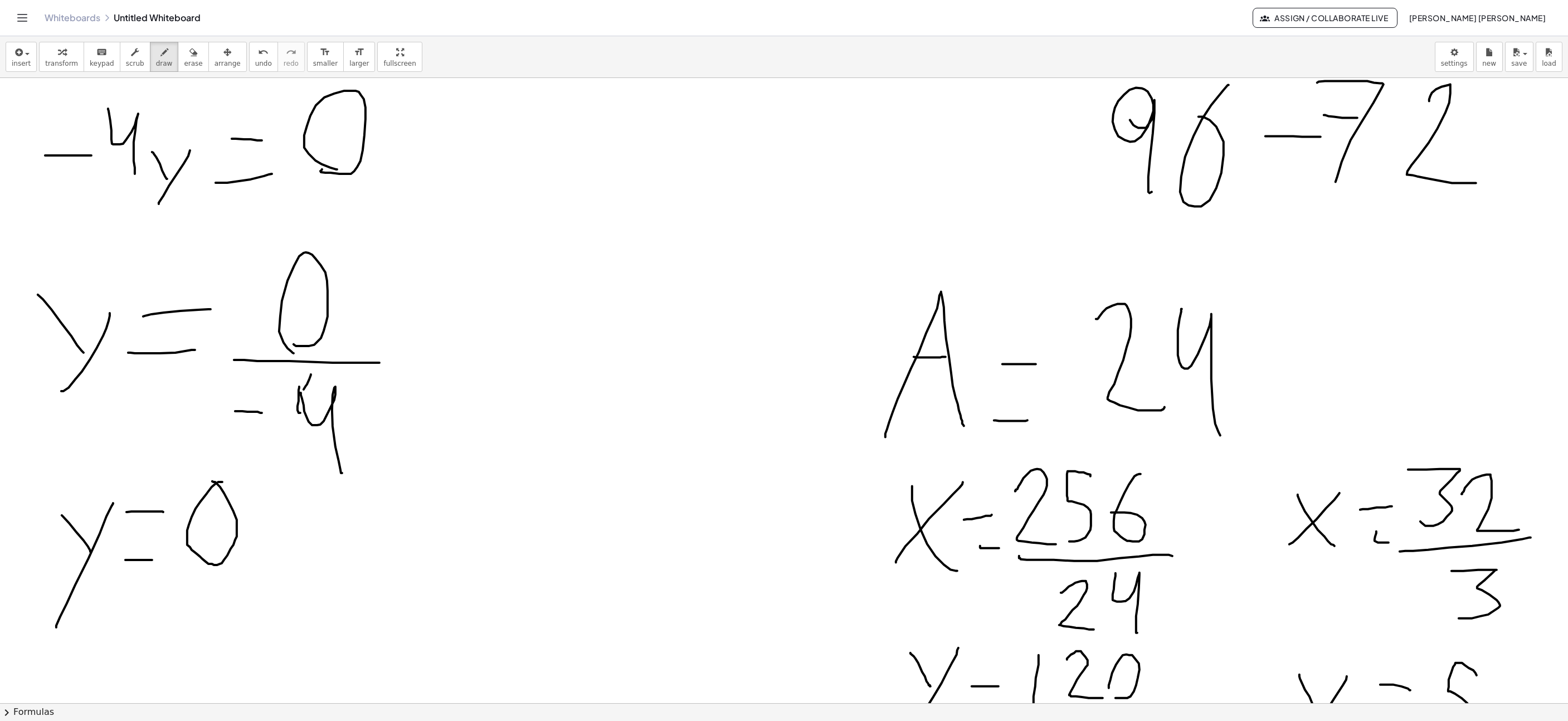
scroll to position [985, 1069]
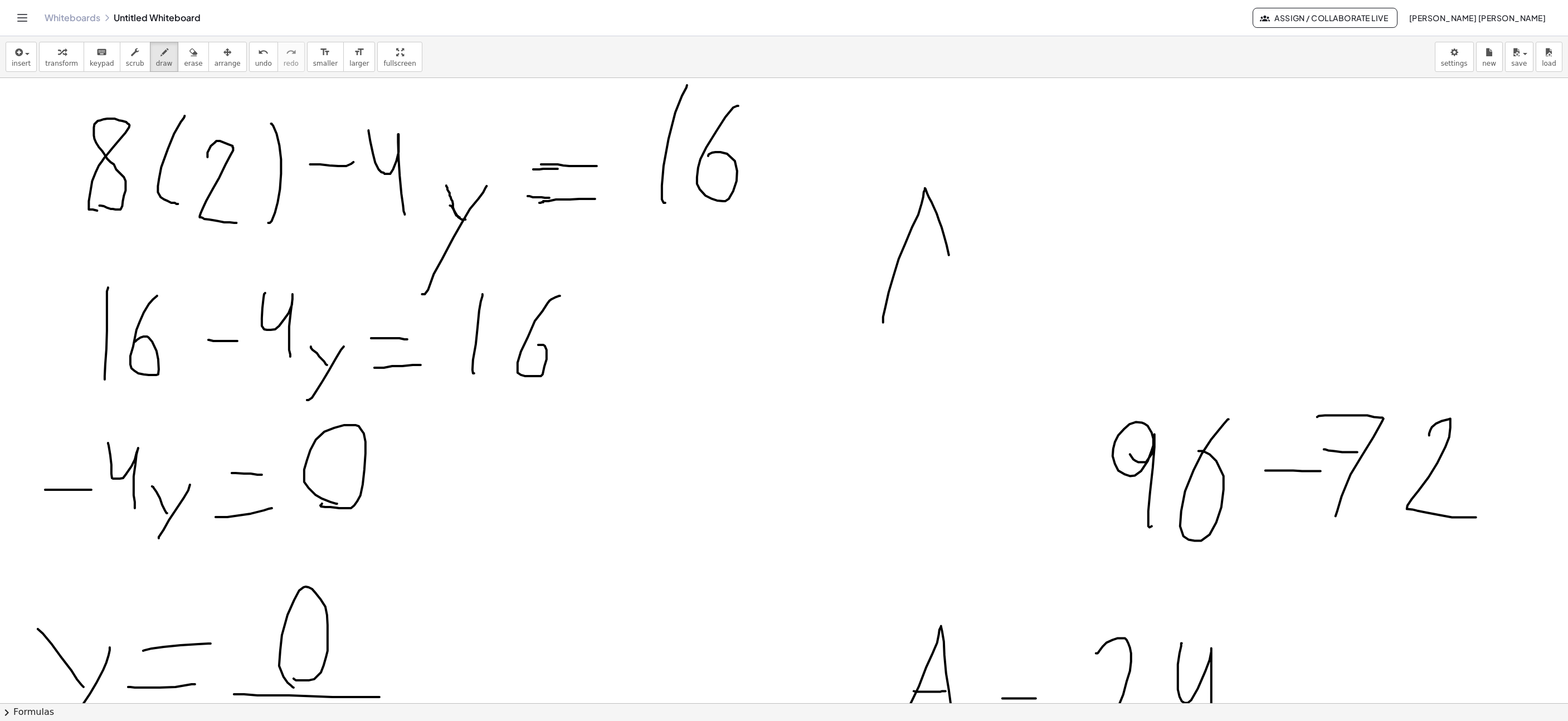
drag, startPoint x: 871, startPoint y: 323, endPoint x: 957, endPoint y: 314, distance: 86.5
drag, startPoint x: 911, startPoint y: 243, endPoint x: 951, endPoint y: 240, distance: 40.1
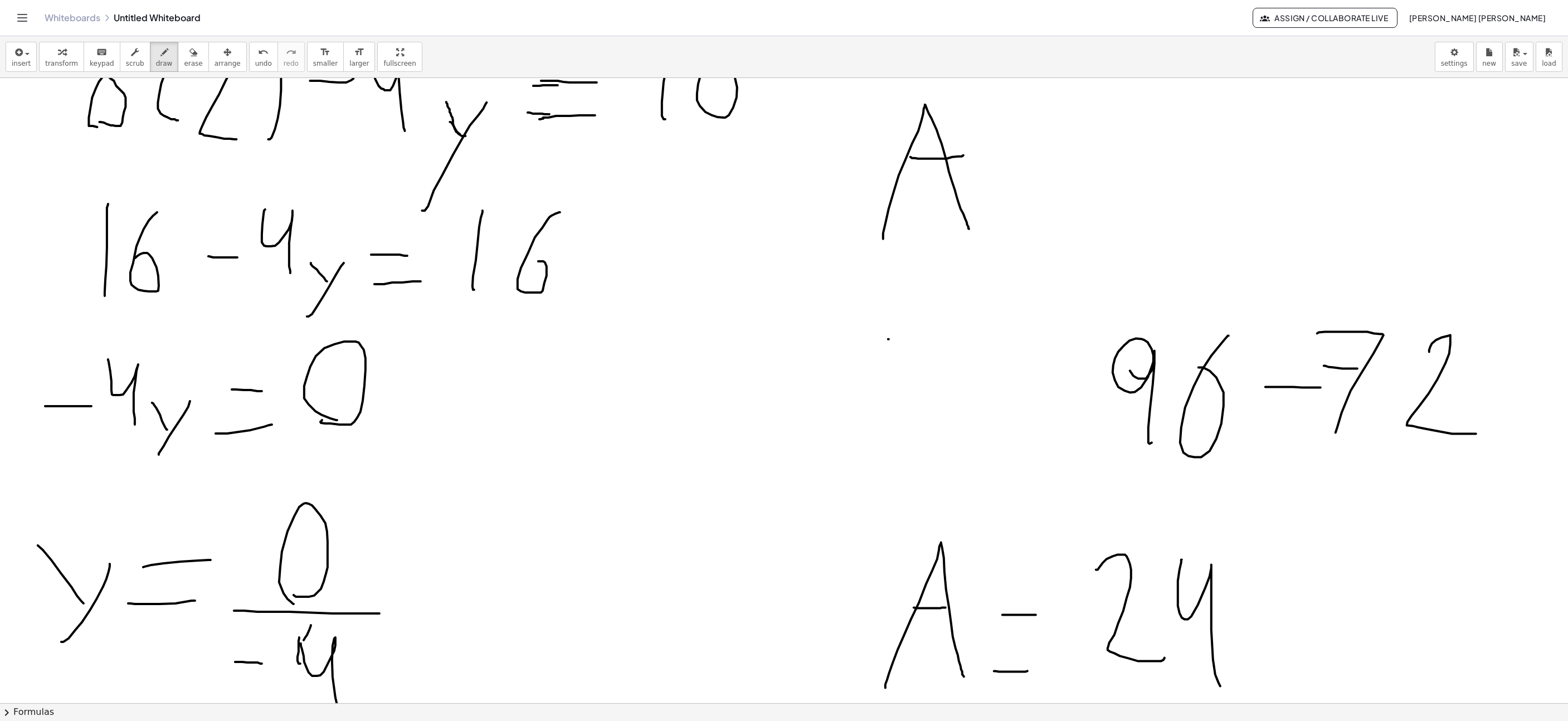
drag, startPoint x: 877, startPoint y: 340, endPoint x: 928, endPoint y: 280, distance: 78.7
drag, startPoint x: 891, startPoint y: 293, endPoint x: 925, endPoint y: 349, distance: 65.5
drag, startPoint x: 881, startPoint y: 469, endPoint x: 913, endPoint y: 409, distance: 68.0
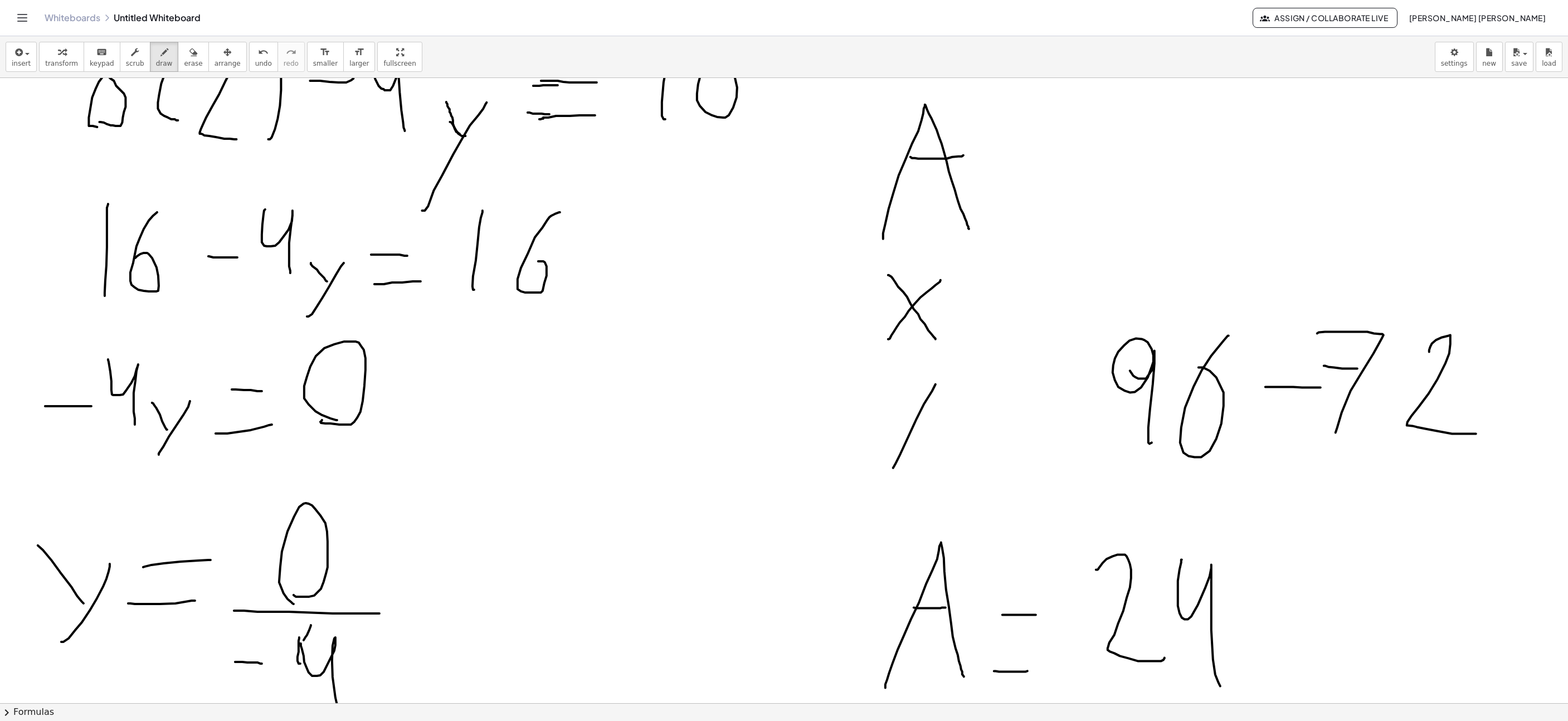
drag, startPoint x: 908, startPoint y: 417, endPoint x: 883, endPoint y: 373, distance: 50.6
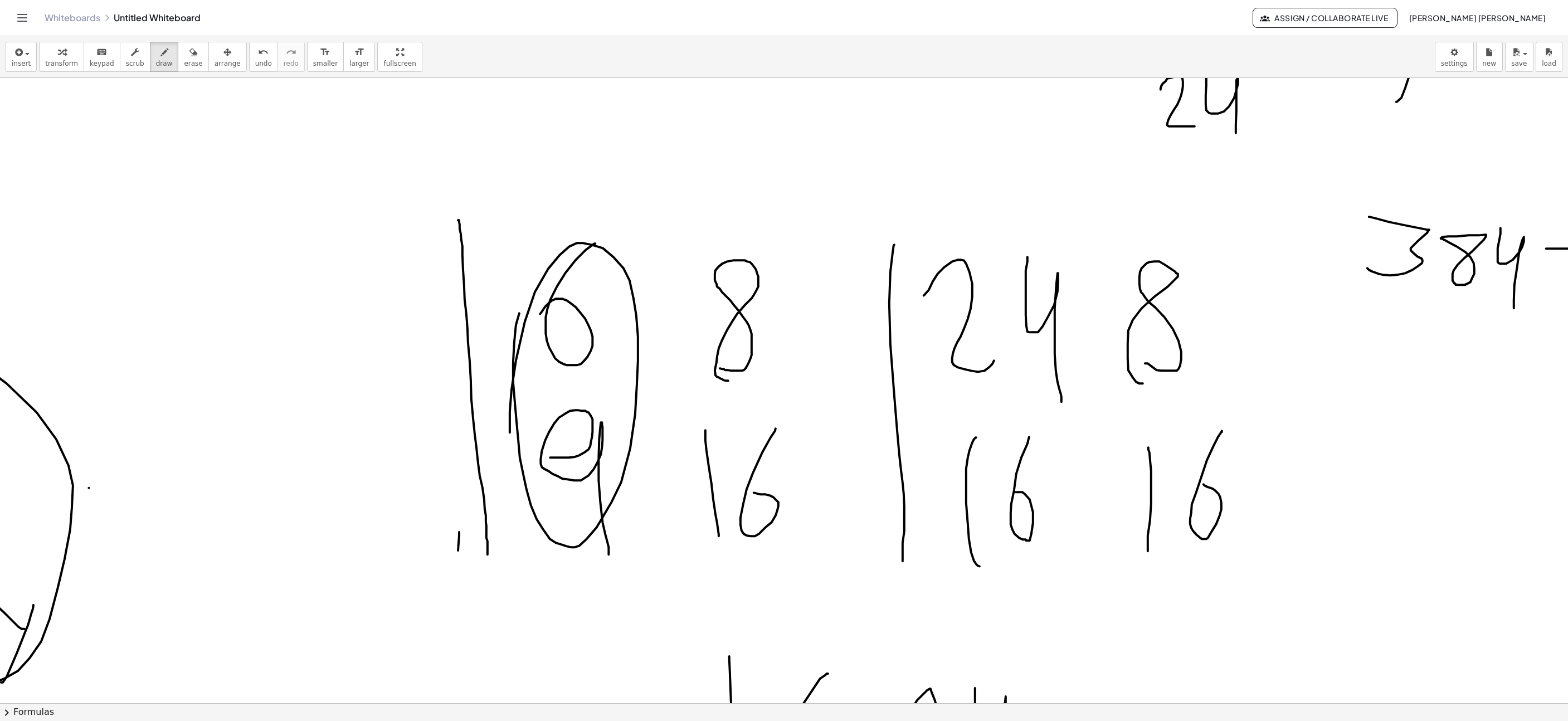
scroll to position [1989, 926]
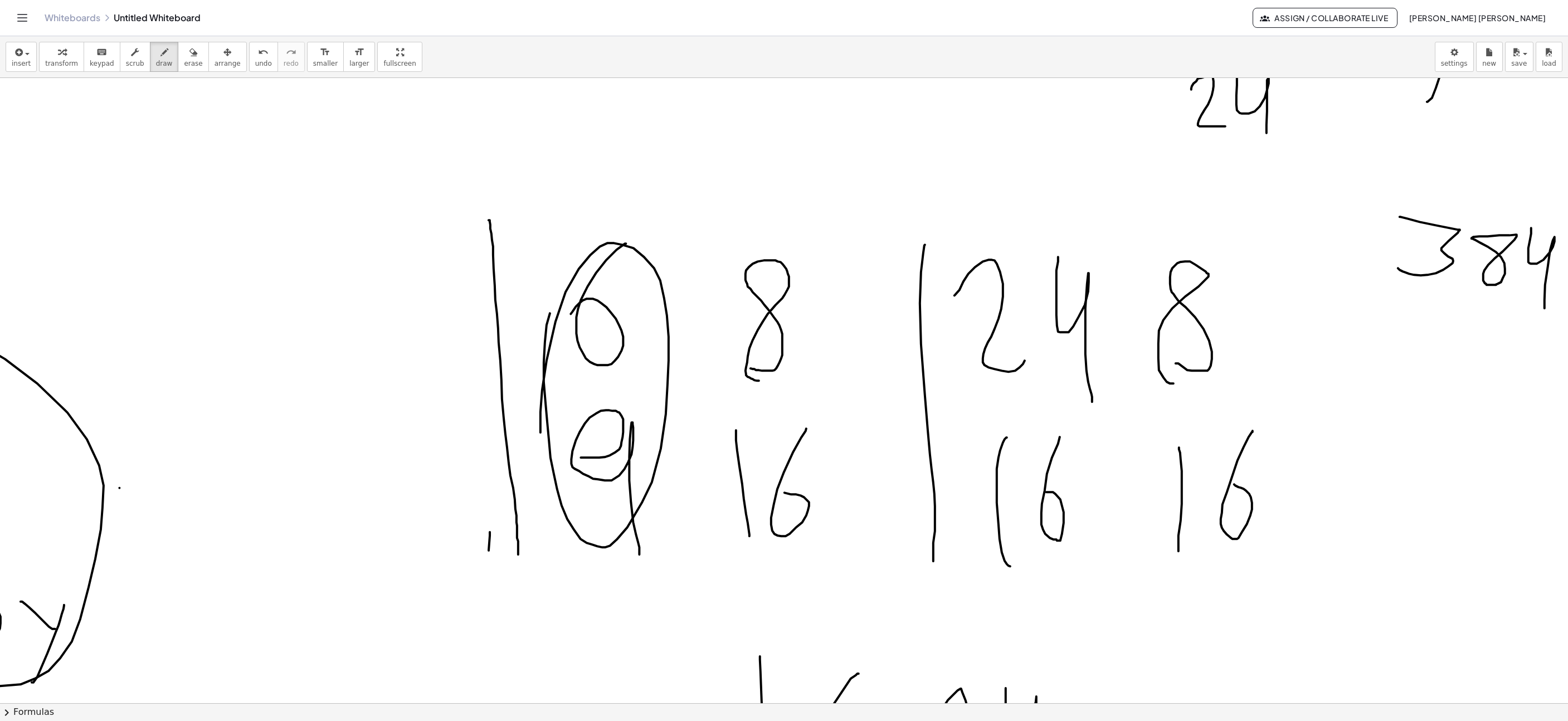
click at [188, 67] on button "erase" at bounding box center [193, 57] width 30 height 30
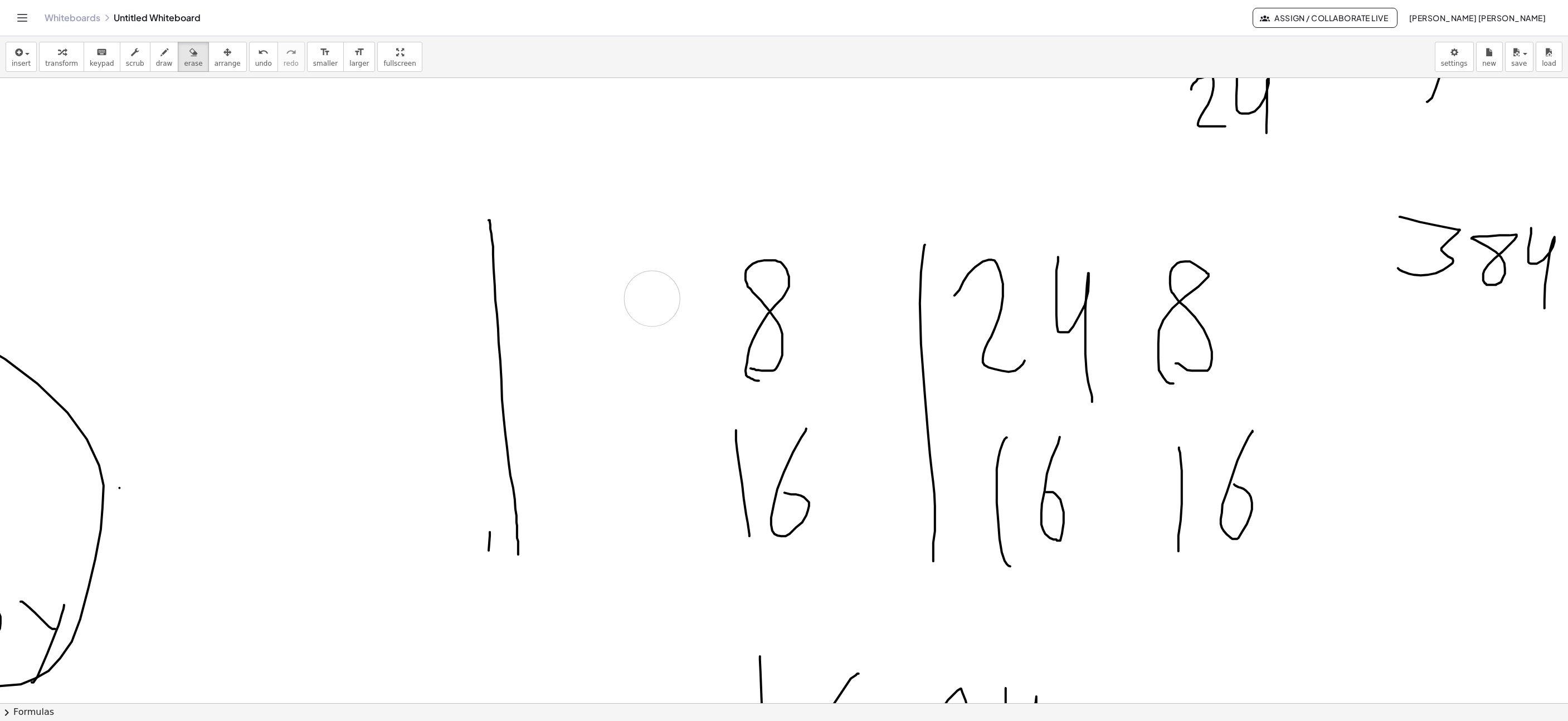
drag, startPoint x: 599, startPoint y: 296, endPoint x: 216, endPoint y: 99, distance: 430.7
click at [156, 57] on div "button" at bounding box center [164, 52] width 17 height 14
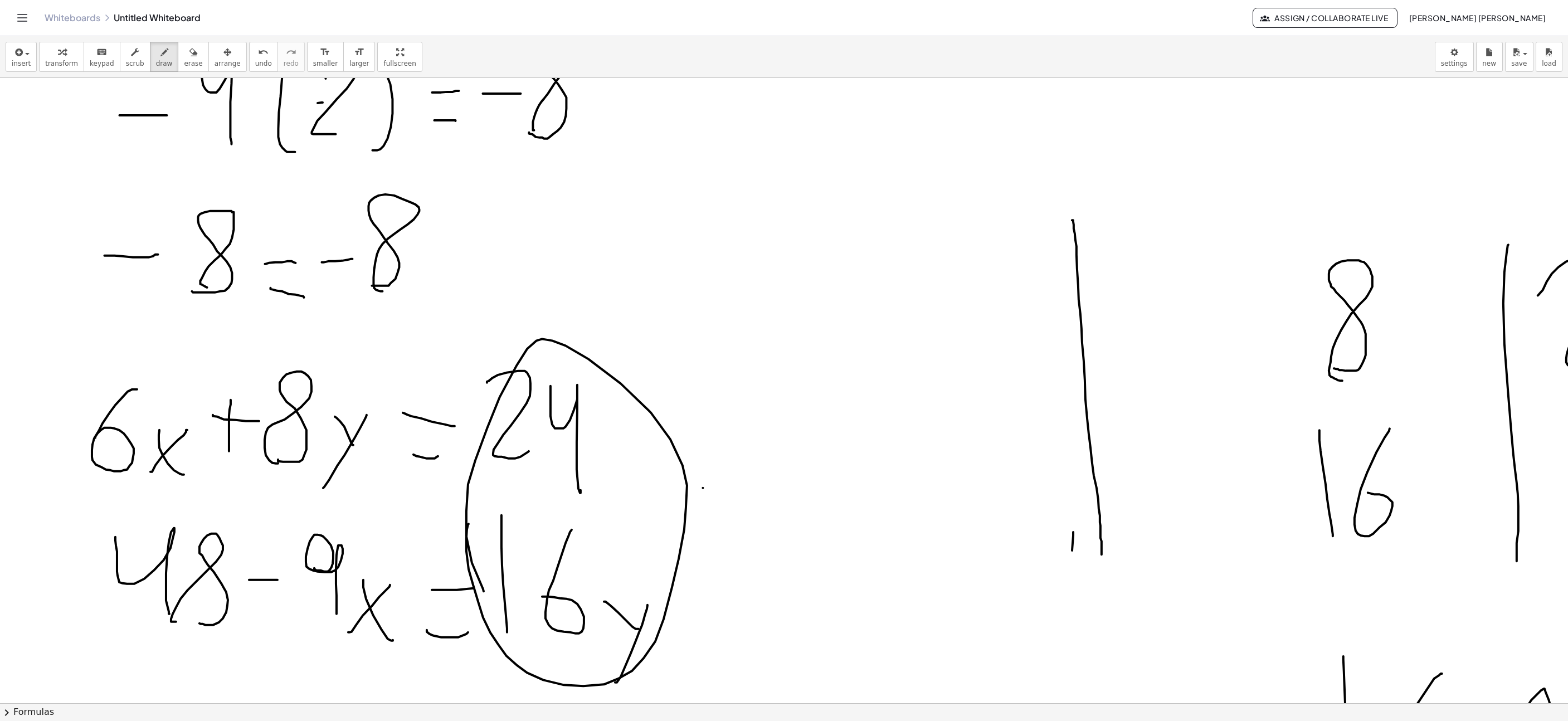
scroll to position [1989, 377]
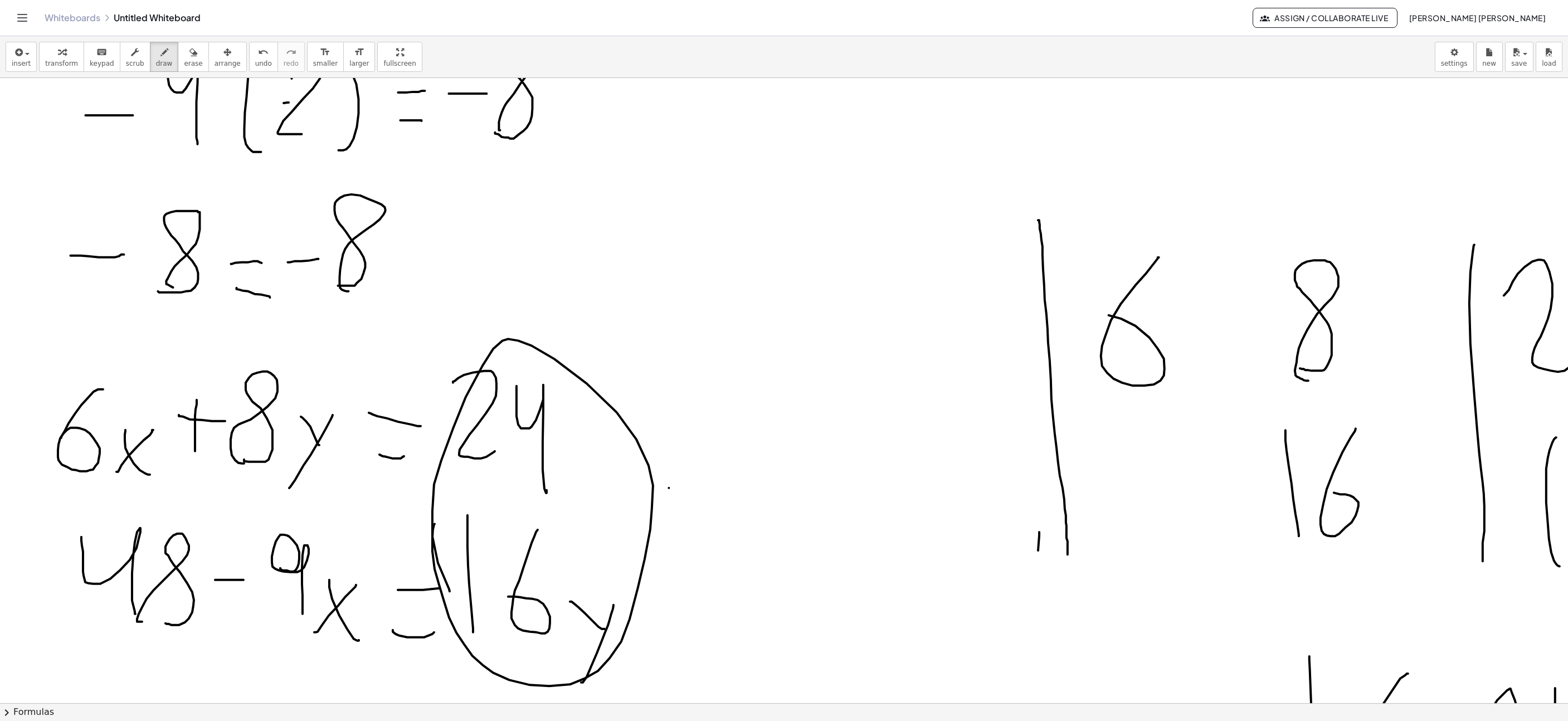
drag, startPoint x: 1121, startPoint y: 304, endPoint x: 1092, endPoint y: 337, distance: 43.9
drag, startPoint x: 1153, startPoint y: 472, endPoint x: 1198, endPoint y: 559, distance: 97.9
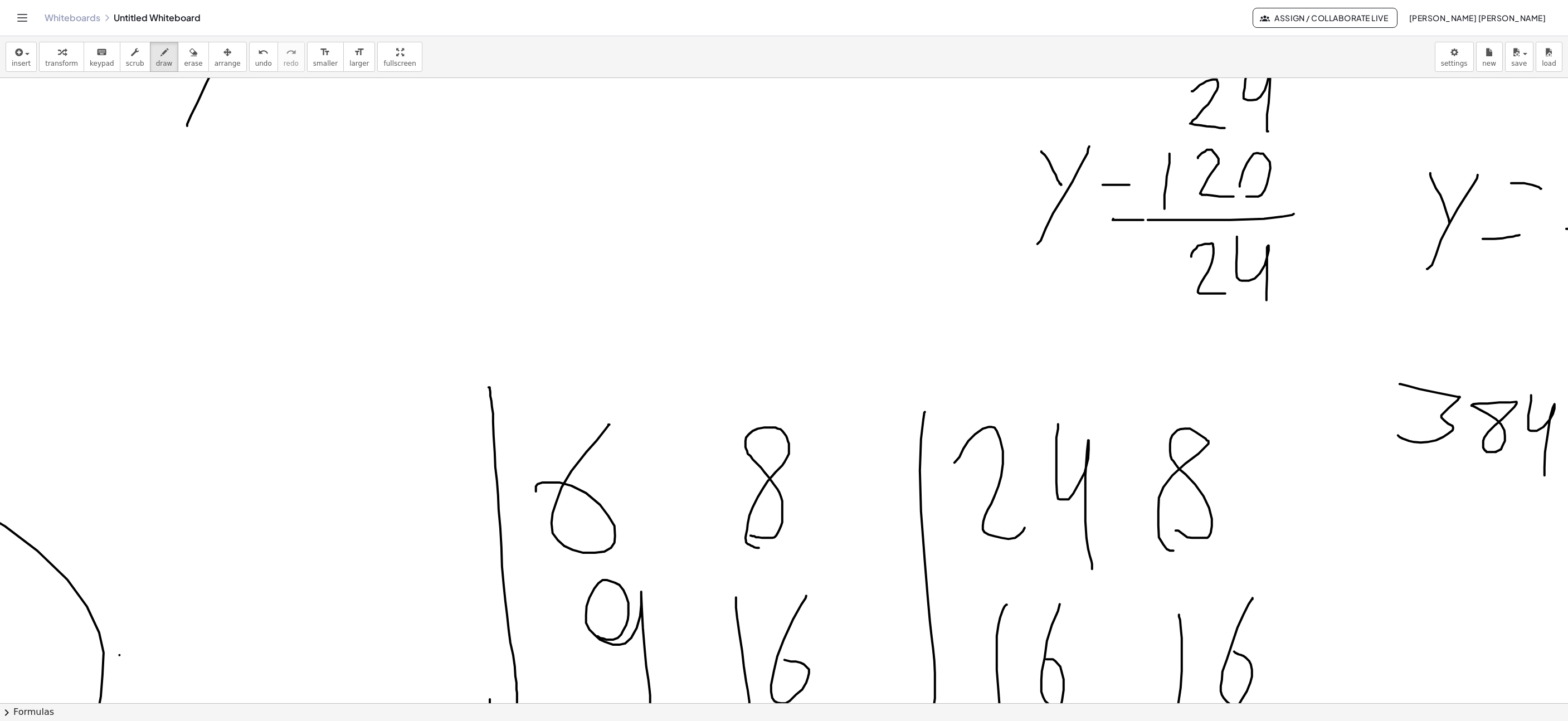
scroll to position [1989, 926]
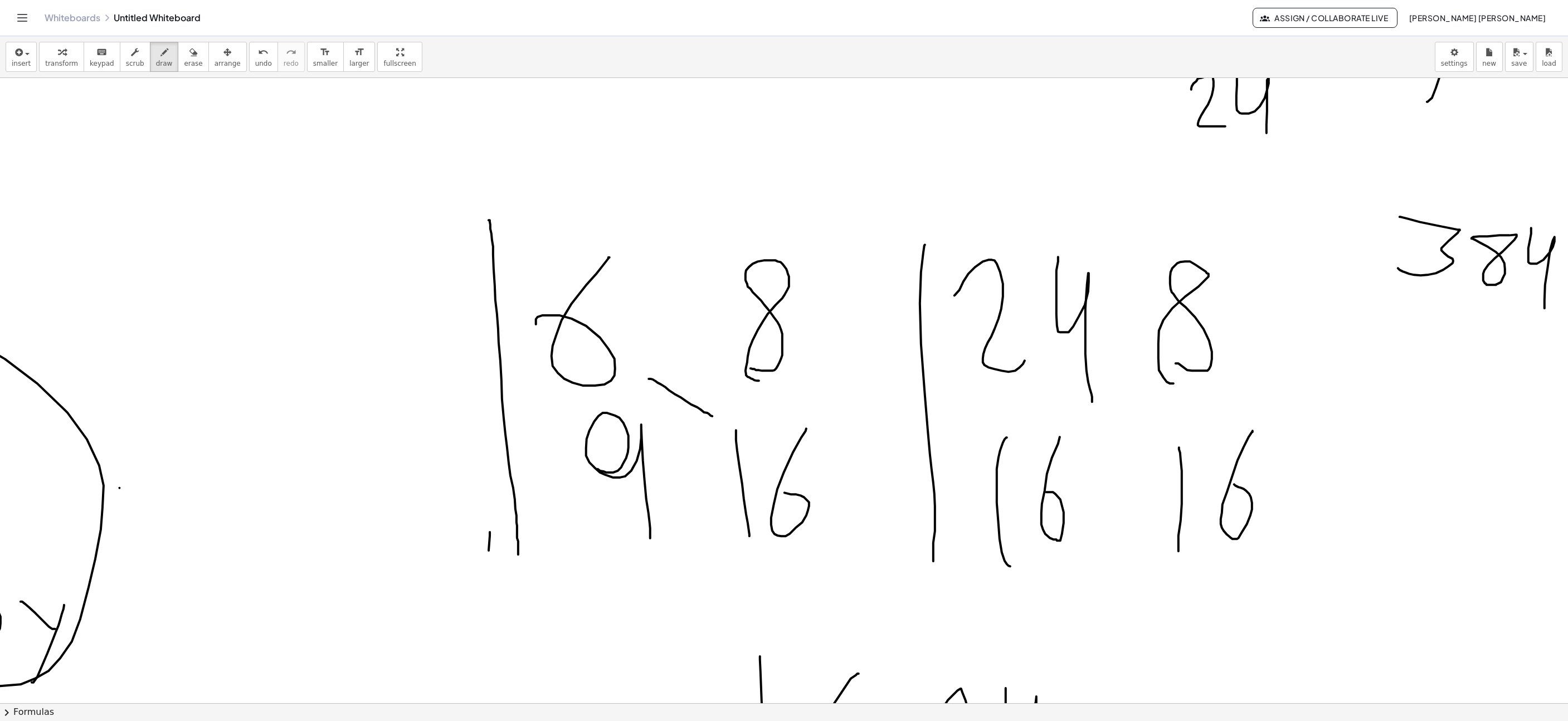
drag, startPoint x: 649, startPoint y: 380, endPoint x: 699, endPoint y: 415, distance: 61.0
drag, startPoint x: 661, startPoint y: 412, endPoint x: 711, endPoint y: 375, distance: 62.2
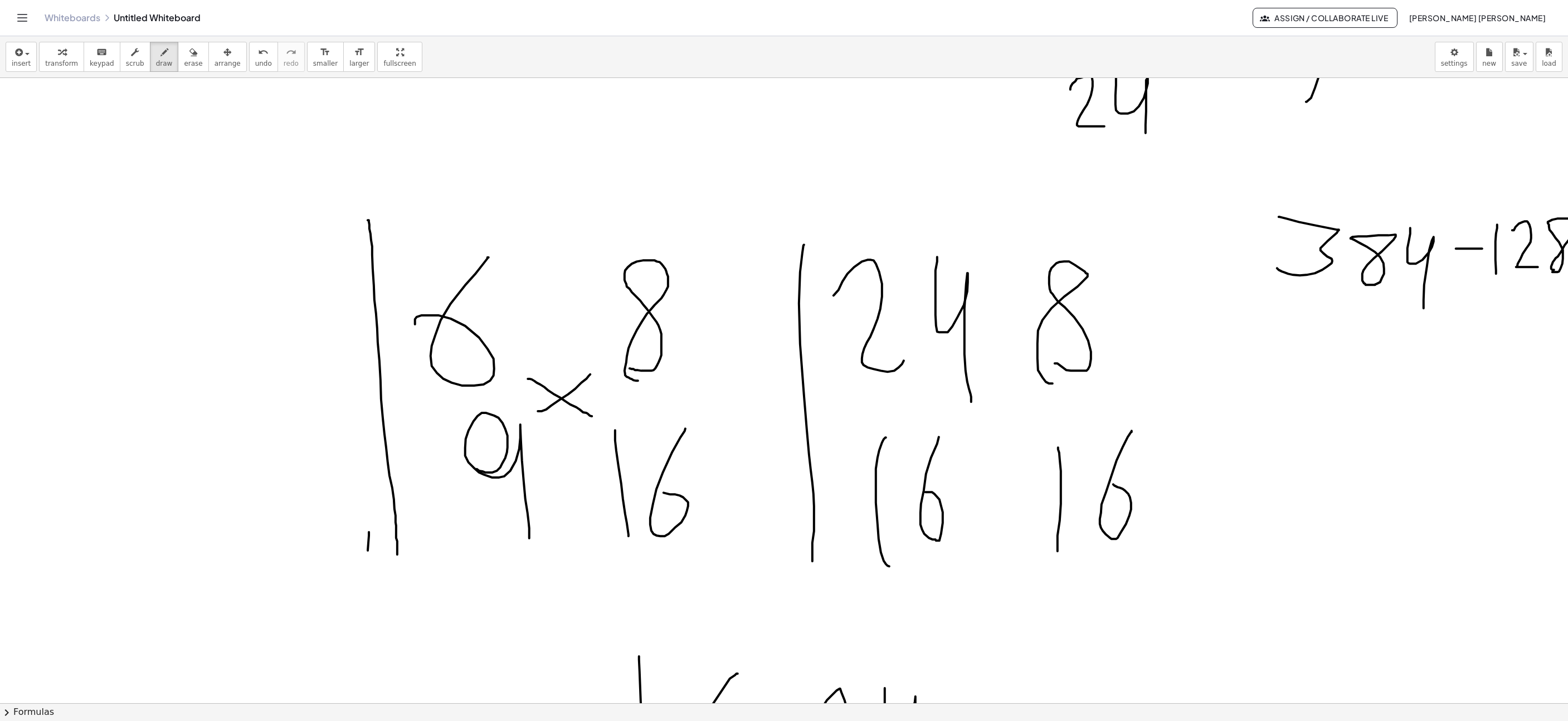
scroll to position [1738, 1047]
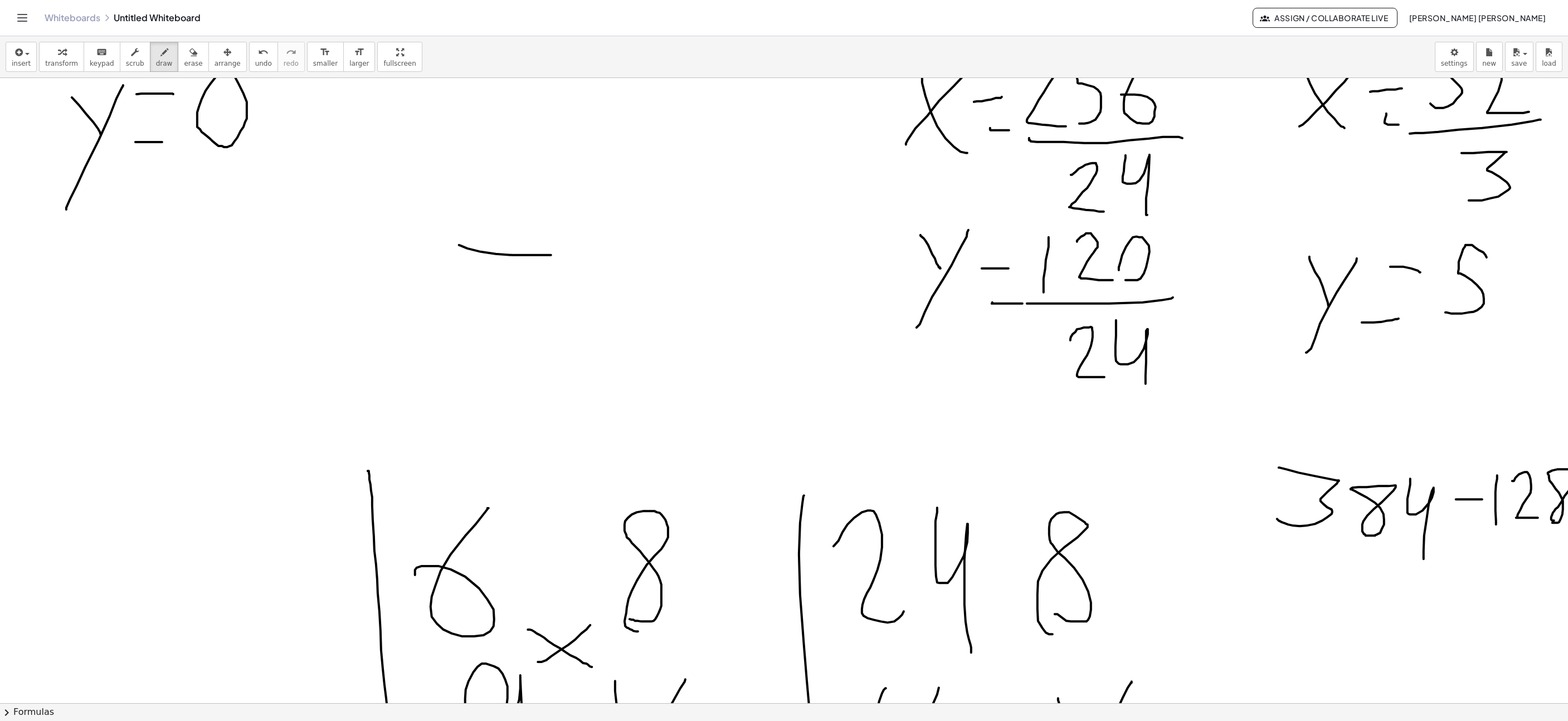
drag, startPoint x: 459, startPoint y: 246, endPoint x: 549, endPoint y: 263, distance: 91.6
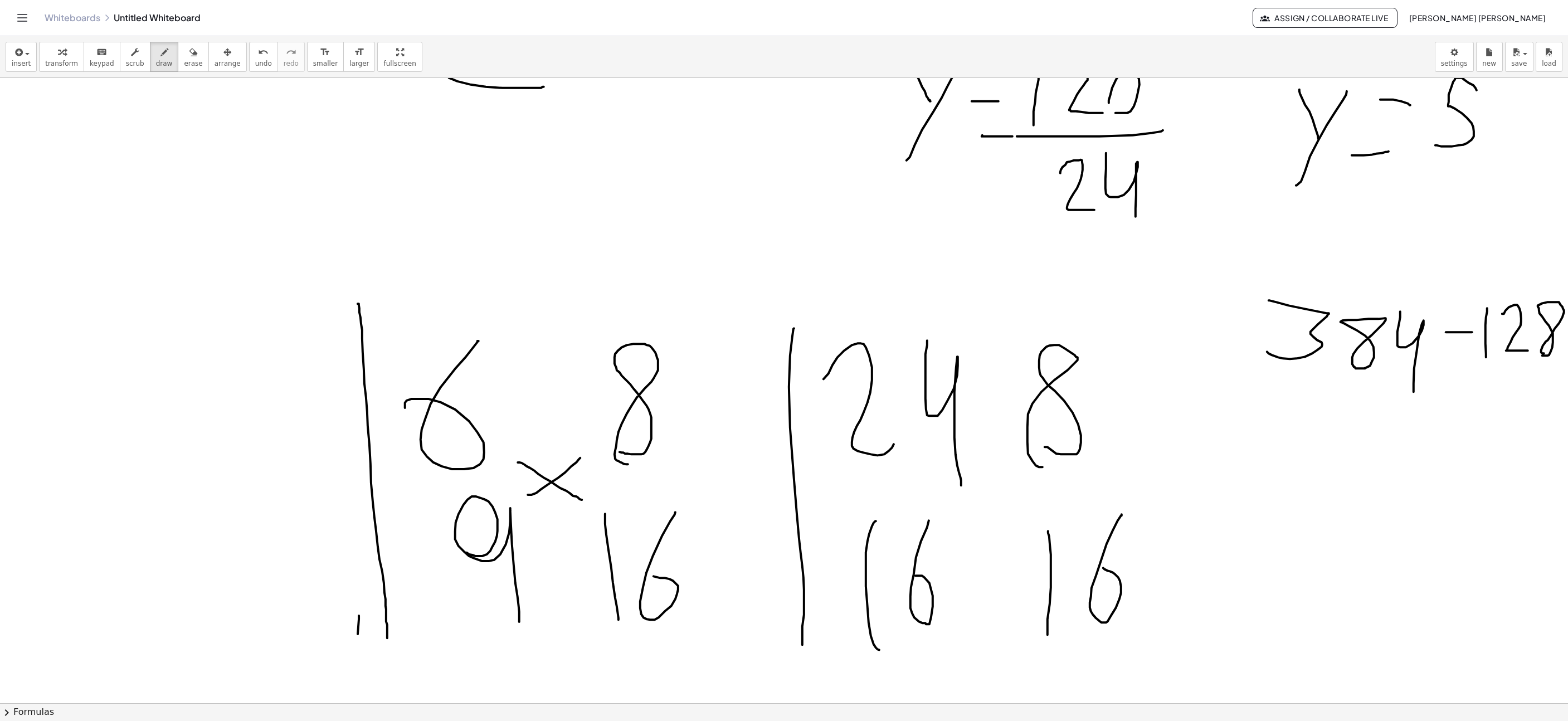
scroll to position [2072, 1069]
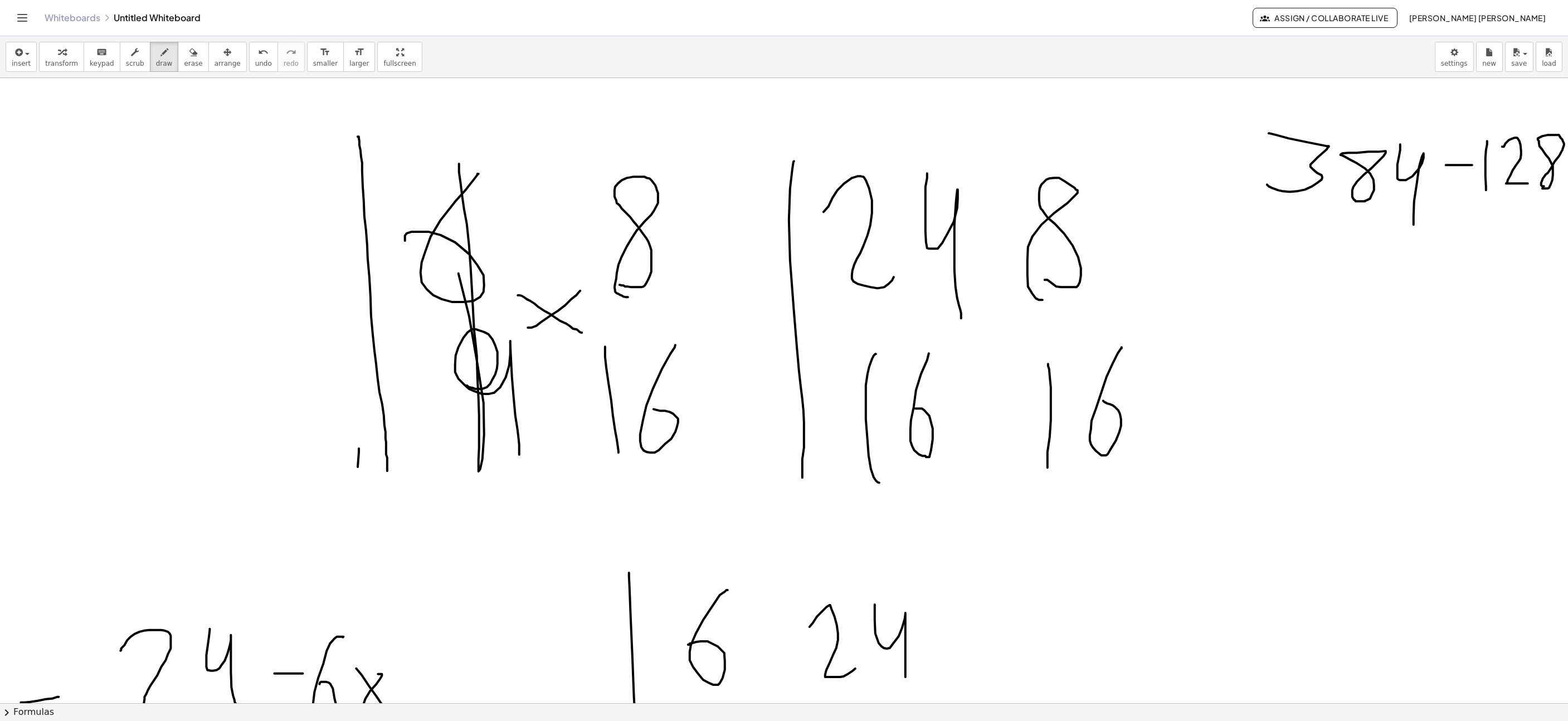
drag, startPoint x: 447, startPoint y: 164, endPoint x: 422, endPoint y: 152, distance: 27.7
drag, startPoint x: 243, startPoint y: 62, endPoint x: 386, endPoint y: 135, distance: 160.6
click at [255, 68] on span "undo" at bounding box center [263, 64] width 17 height 8
drag, startPoint x: 398, startPoint y: 151, endPoint x: 399, endPoint y: 122, distance: 29.0
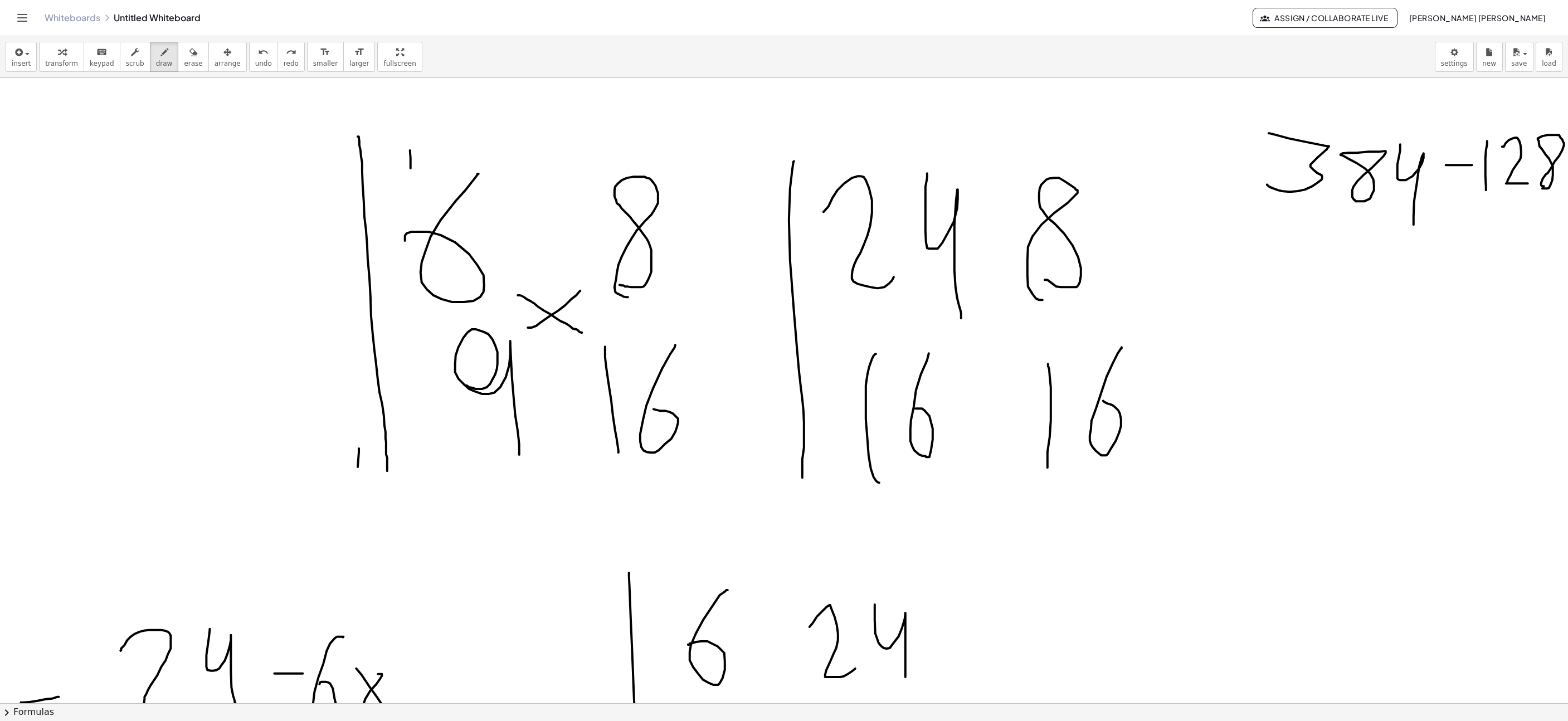
drag, startPoint x: 547, startPoint y: 141, endPoint x: 613, endPoint y: 161, distance: 69.0
drag, startPoint x: 728, startPoint y: 704, endPoint x: 606, endPoint y: 674, distance: 125.6
click at [607, 674] on div "insert select one: Math Expression Function Text Youtube Video Graphing Geometr…" at bounding box center [784, 379] width 1568 height 685
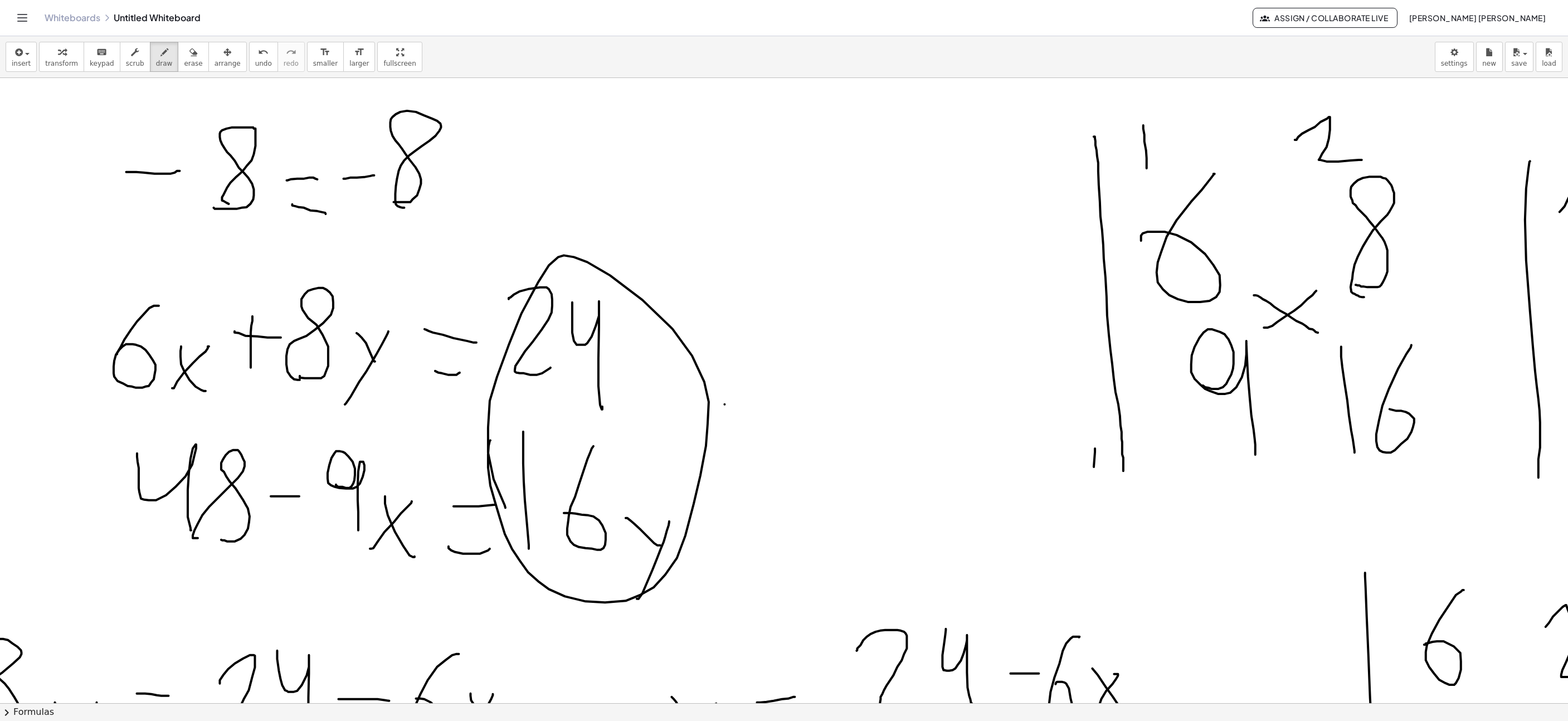
scroll to position [2072, 295]
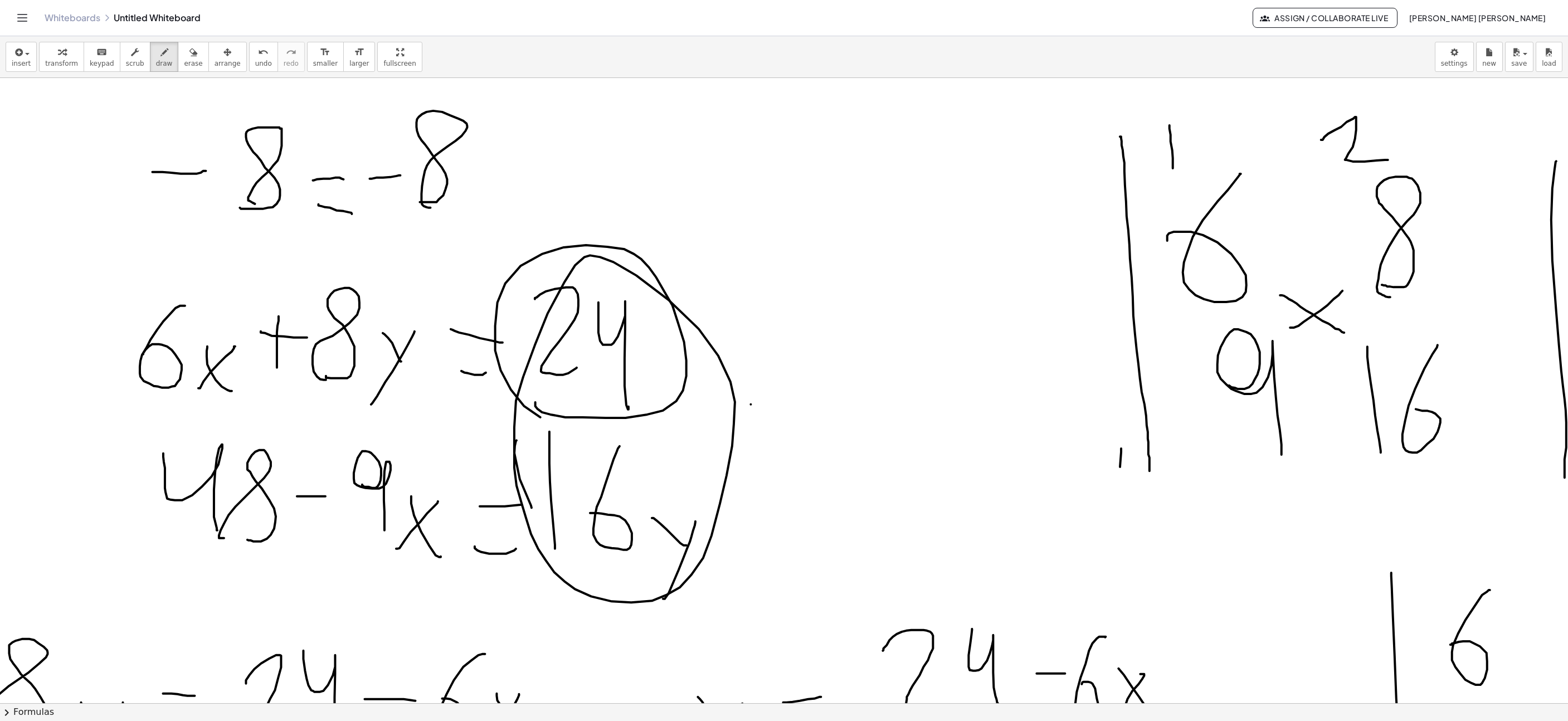
drag, startPoint x: 535, startPoint y: 407, endPoint x: 584, endPoint y: 425, distance: 52.2
drag, startPoint x: 167, startPoint y: 559, endPoint x: 230, endPoint y: 568, distance: 63.6
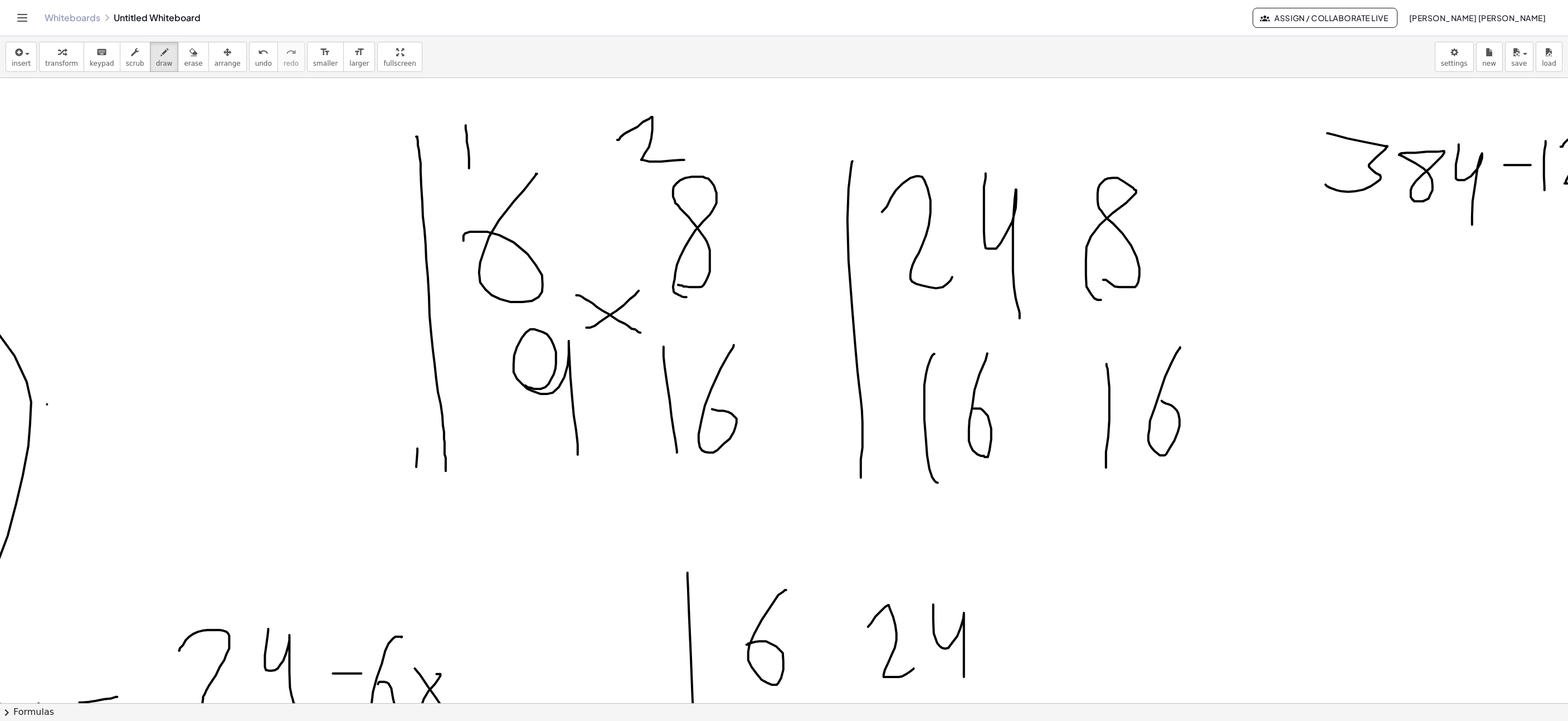
scroll to position [2072, 1069]
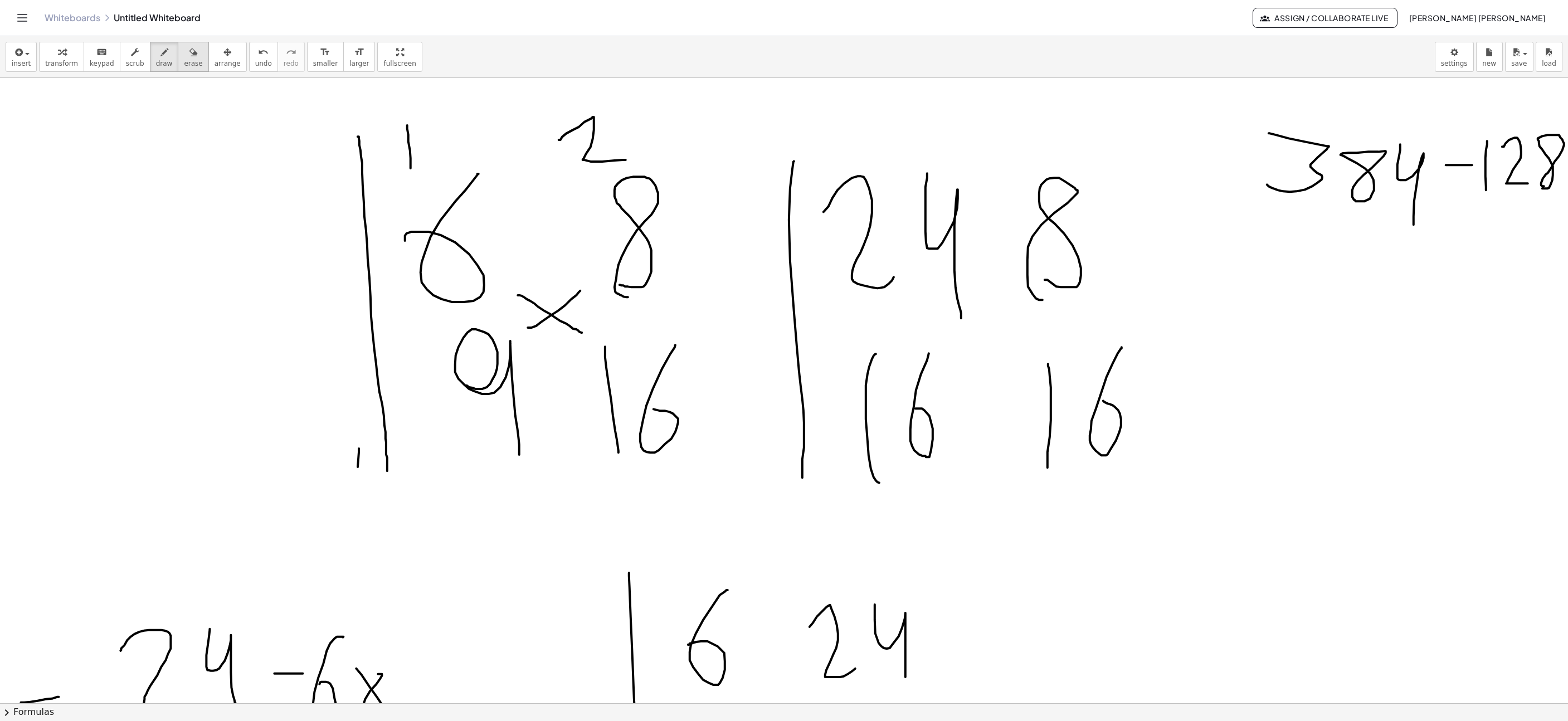
click at [189, 59] on icon "button" at bounding box center [193, 53] width 8 height 14
drag, startPoint x: 895, startPoint y: 455, endPoint x: 871, endPoint y: 363, distance: 95.1
drag, startPoint x: 151, startPoint y: 55, endPoint x: 156, endPoint y: 64, distance: 10.3
click at [161, 55] on icon "button" at bounding box center [165, 53] width 8 height 14
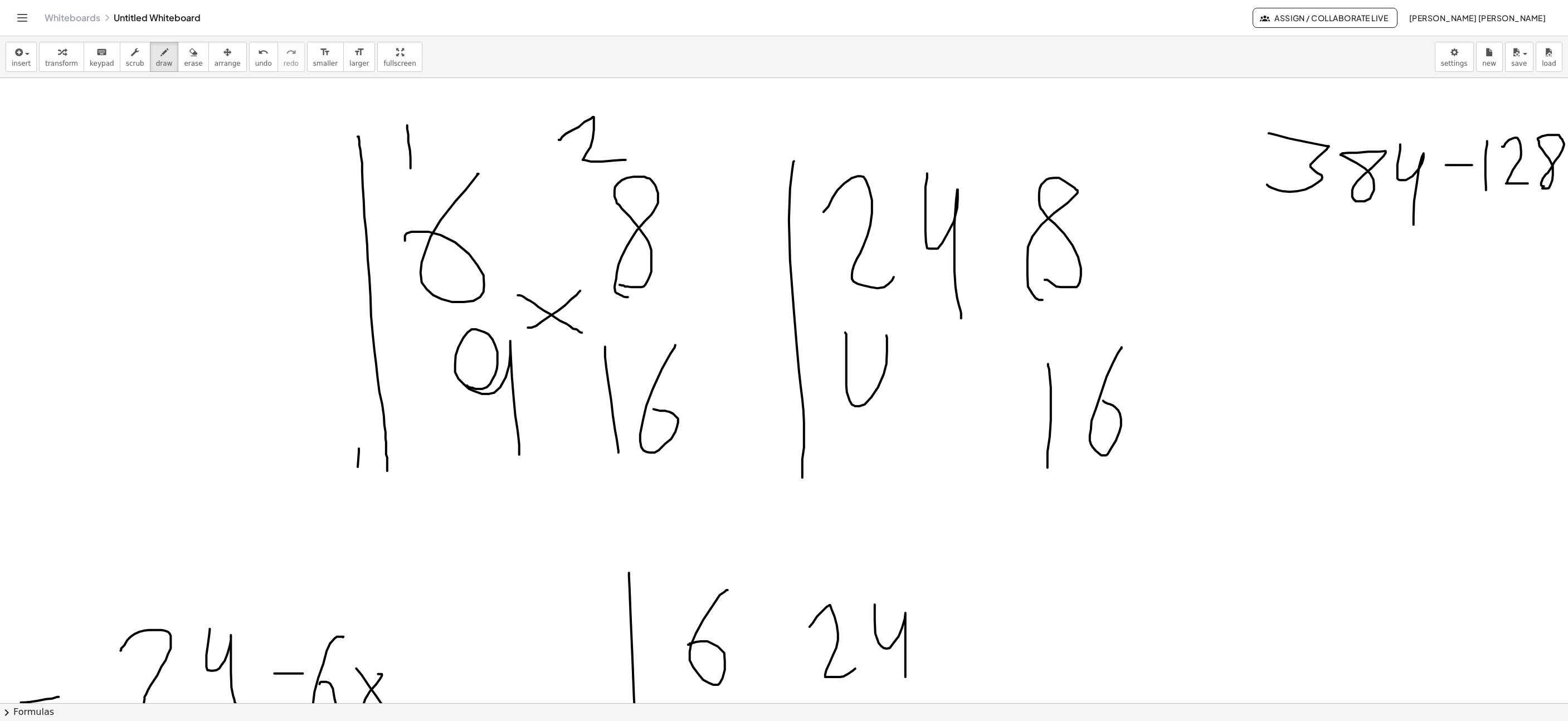
drag, startPoint x: 834, startPoint y: 343, endPoint x: 877, endPoint y: 452, distance: 117.2
drag, startPoint x: 934, startPoint y: 459, endPoint x: 957, endPoint y: 457, distance: 23.1
drag, startPoint x: 960, startPoint y: 301, endPoint x: 1009, endPoint y: 350, distance: 69.3
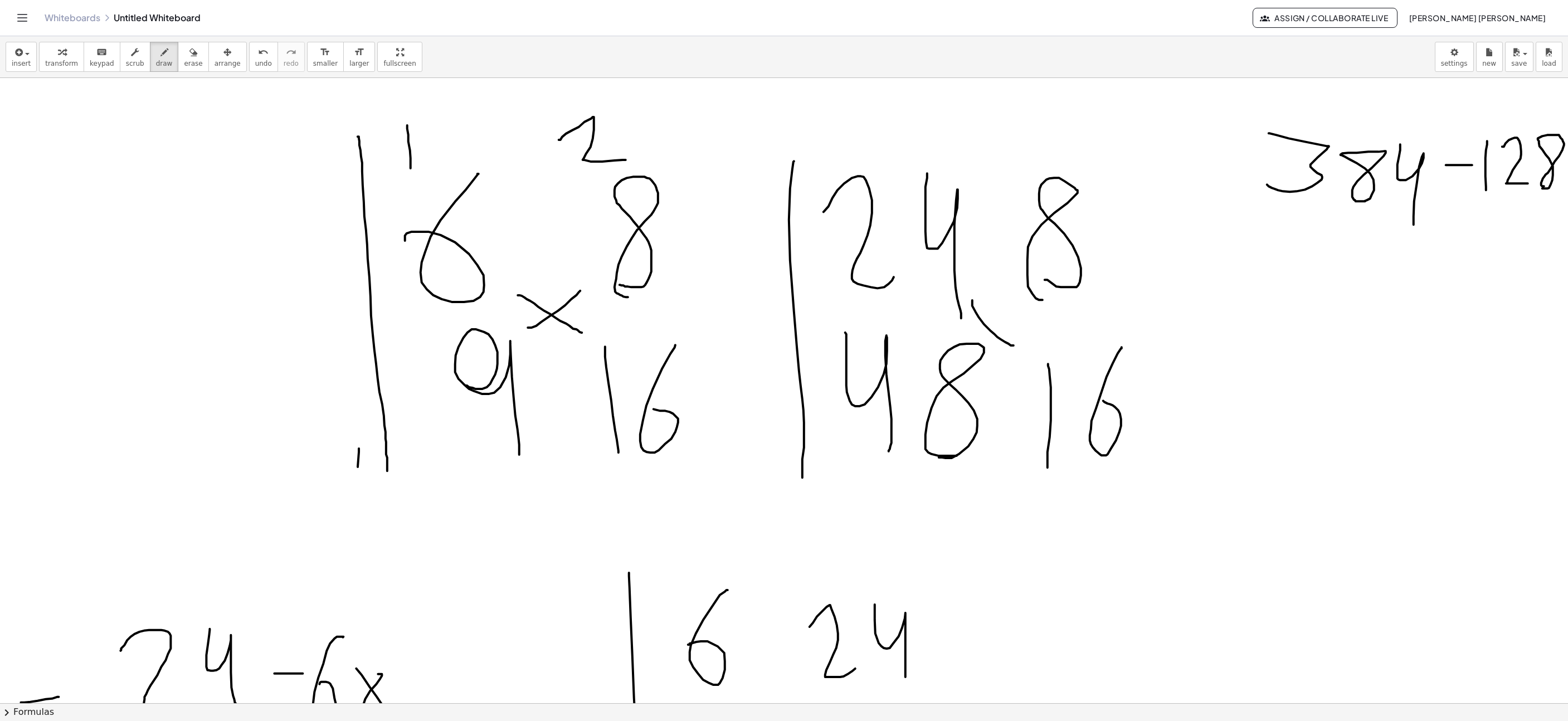
drag, startPoint x: 963, startPoint y: 338, endPoint x: 998, endPoint y: 304, distance: 48.8
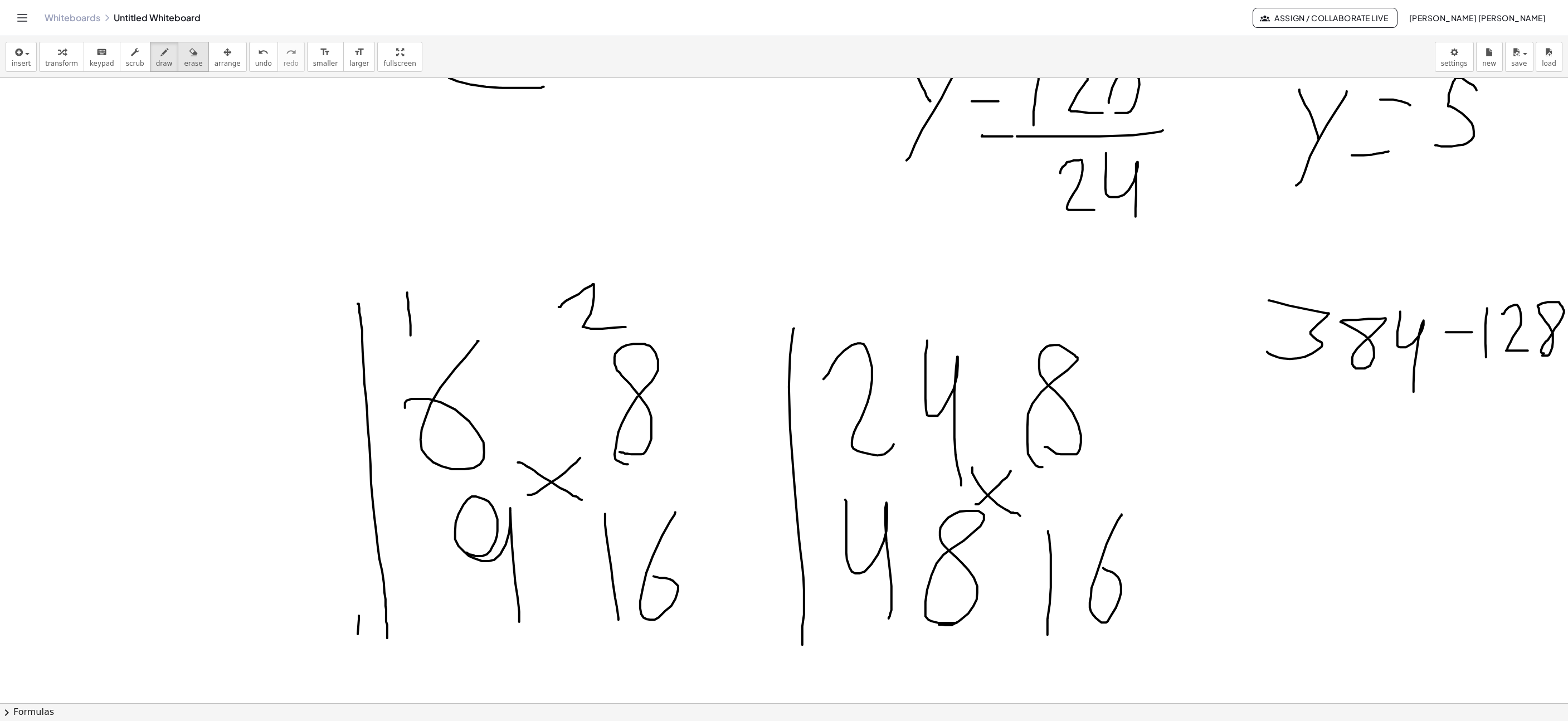
click at [186, 55] on div "button" at bounding box center [193, 52] width 18 height 14
drag, startPoint x: 1503, startPoint y: 357, endPoint x: 1122, endPoint y: 212, distance: 407.7
click at [156, 64] on span "draw" at bounding box center [164, 64] width 17 height 8
drag, startPoint x: 1469, startPoint y: 312, endPoint x: 1475, endPoint y: 374, distance: 62.3
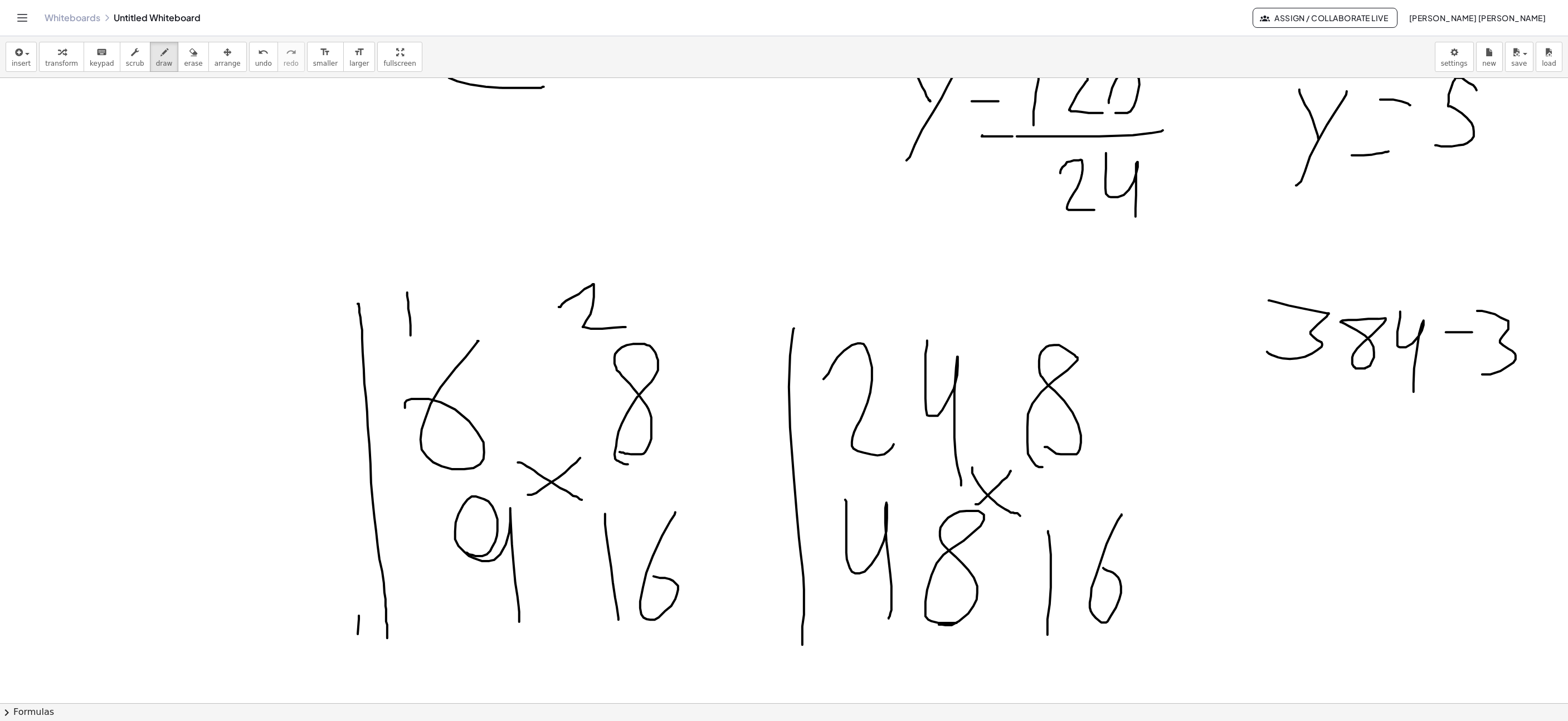
drag, startPoint x: 1522, startPoint y: 382, endPoint x: 1548, endPoint y: 362, distance: 32.8
drag, startPoint x: 1552, startPoint y: 317, endPoint x: 1557, endPoint y: 397, distance: 80.2
click at [1558, 413] on div "22,222,222,222,222,220,000 ×" at bounding box center [784, 391] width 1568 height 626
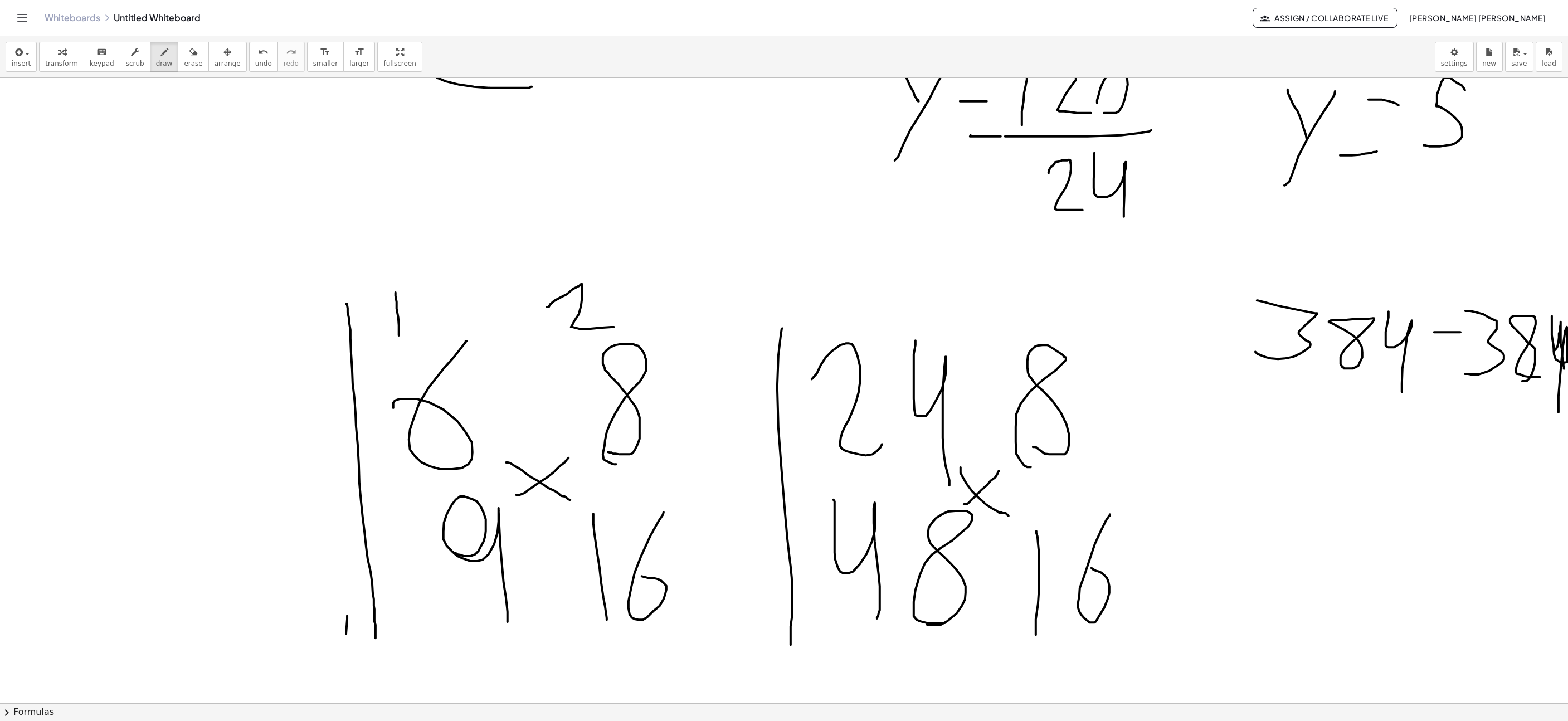
drag, startPoint x: 1554, startPoint y: 353, endPoint x: 1564, endPoint y: 370, distance: 19.7
click at [1564, 370] on div "22,222,222,222,222,220,000 ×" at bounding box center [784, 391] width 1568 height 626
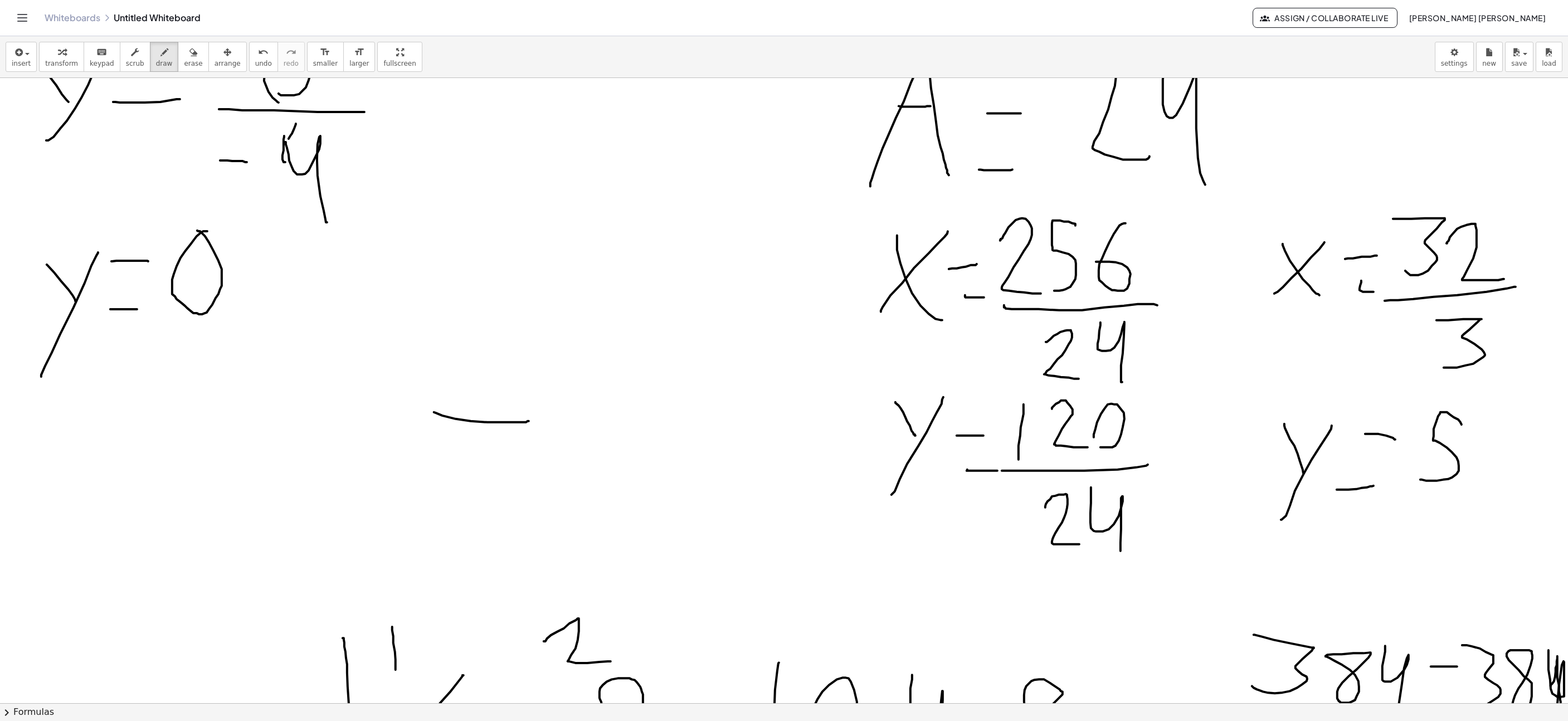
scroll to position [1403, 1085]
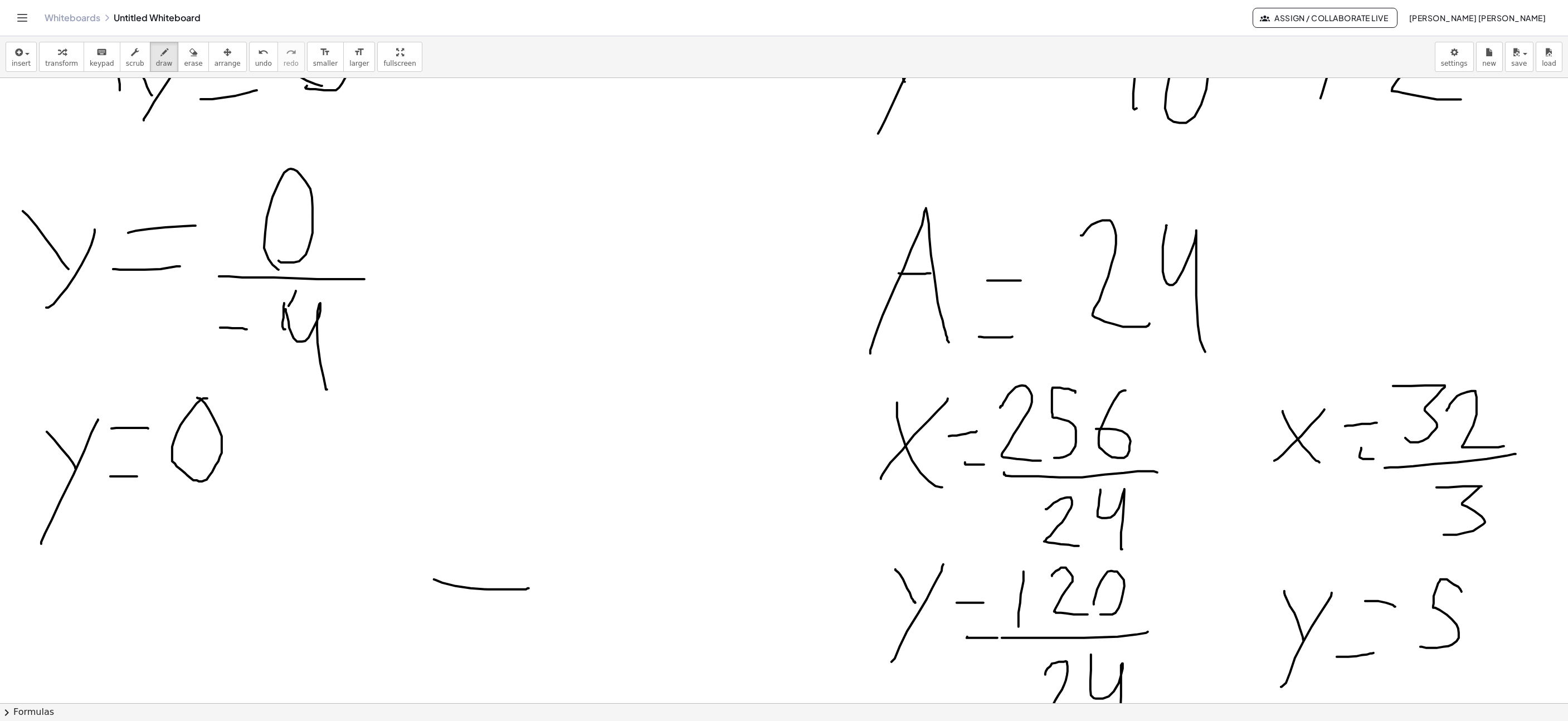
drag, startPoint x: 181, startPoint y: 55, endPoint x: 1113, endPoint y: 422, distance: 1001.7
click at [189, 55] on icon "button" at bounding box center [193, 53] width 8 height 14
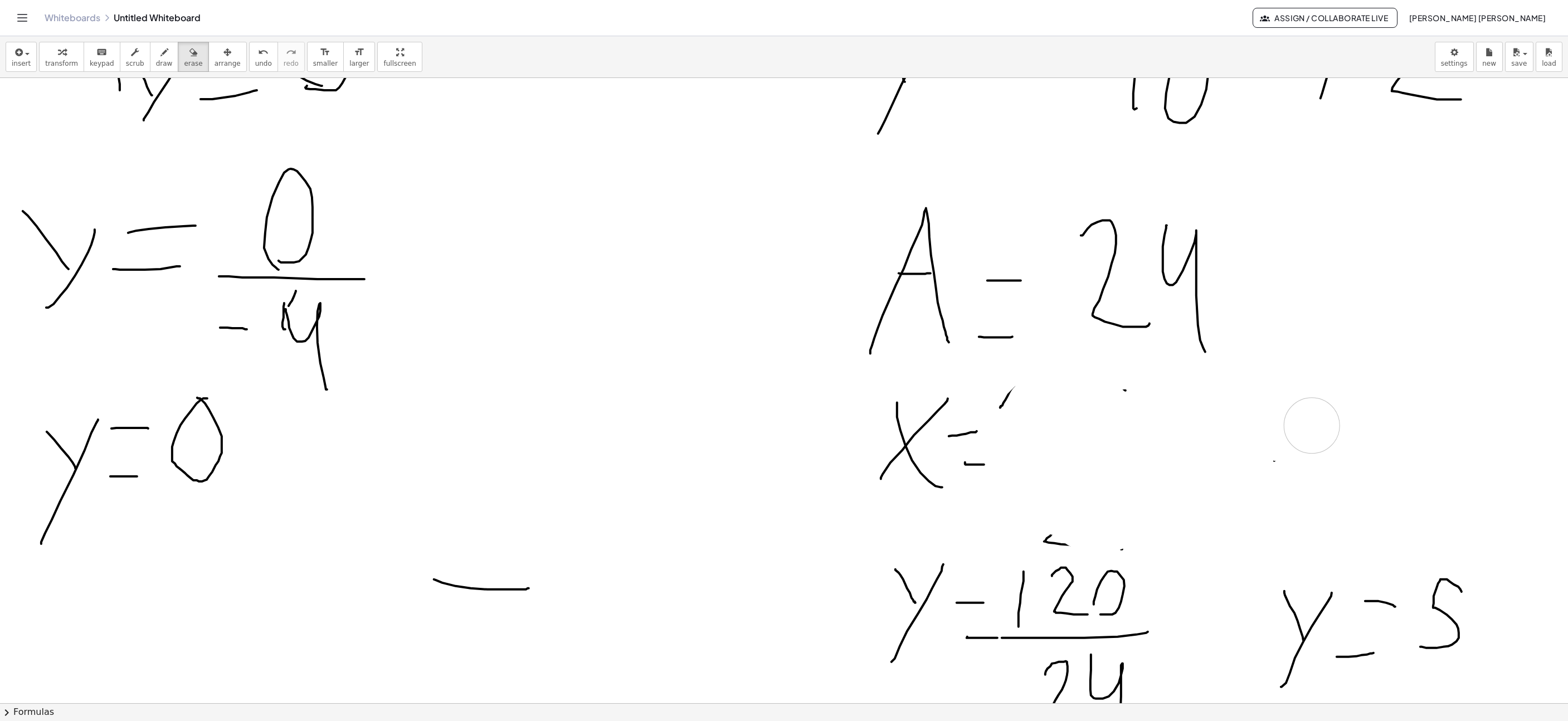
drag, startPoint x: 1028, startPoint y: 459, endPoint x: 1299, endPoint y: 426, distance: 273.0
click at [159, 62] on button "draw" at bounding box center [164, 57] width 29 height 30
drag, startPoint x: 1010, startPoint y: 462, endPoint x: 1057, endPoint y: 485, distance: 52.3
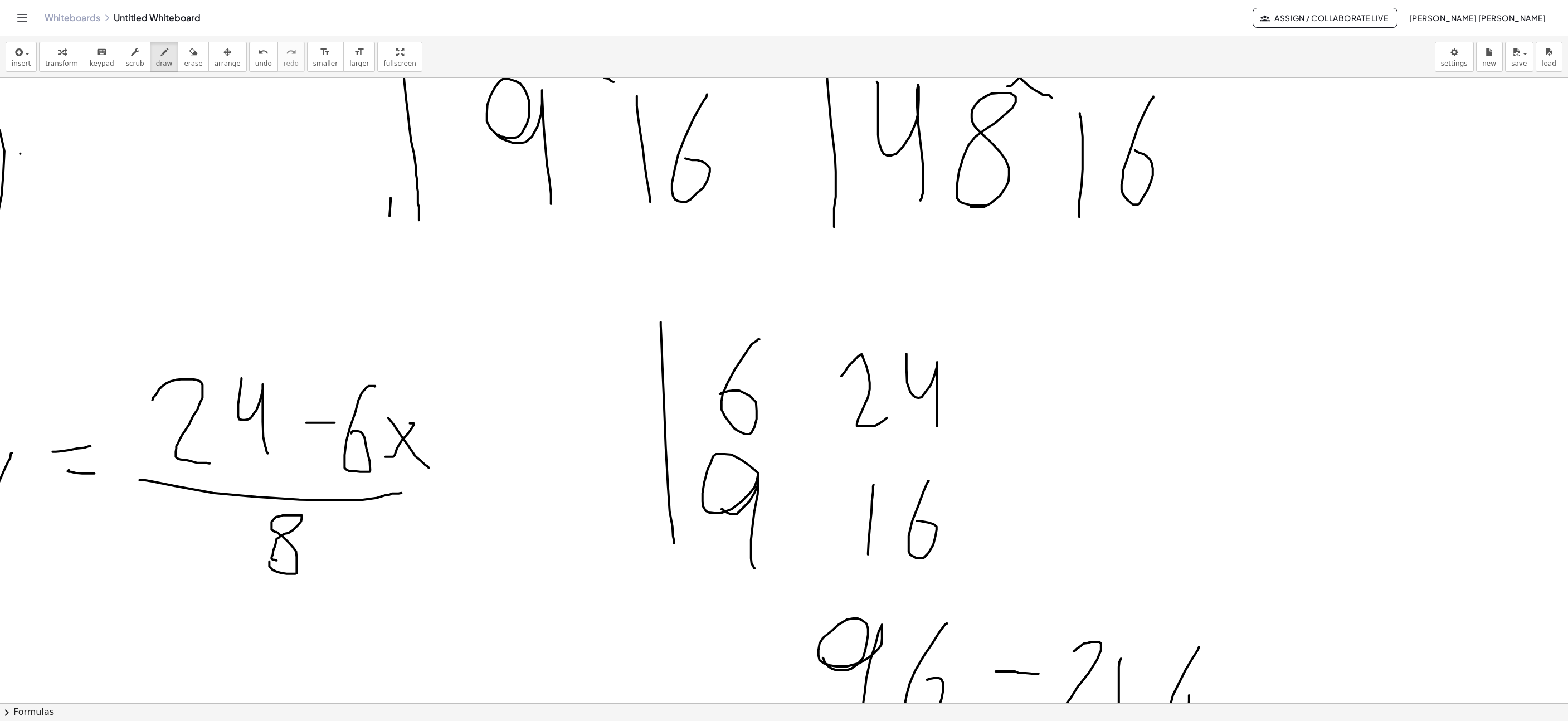
scroll to position [2407, 1026]
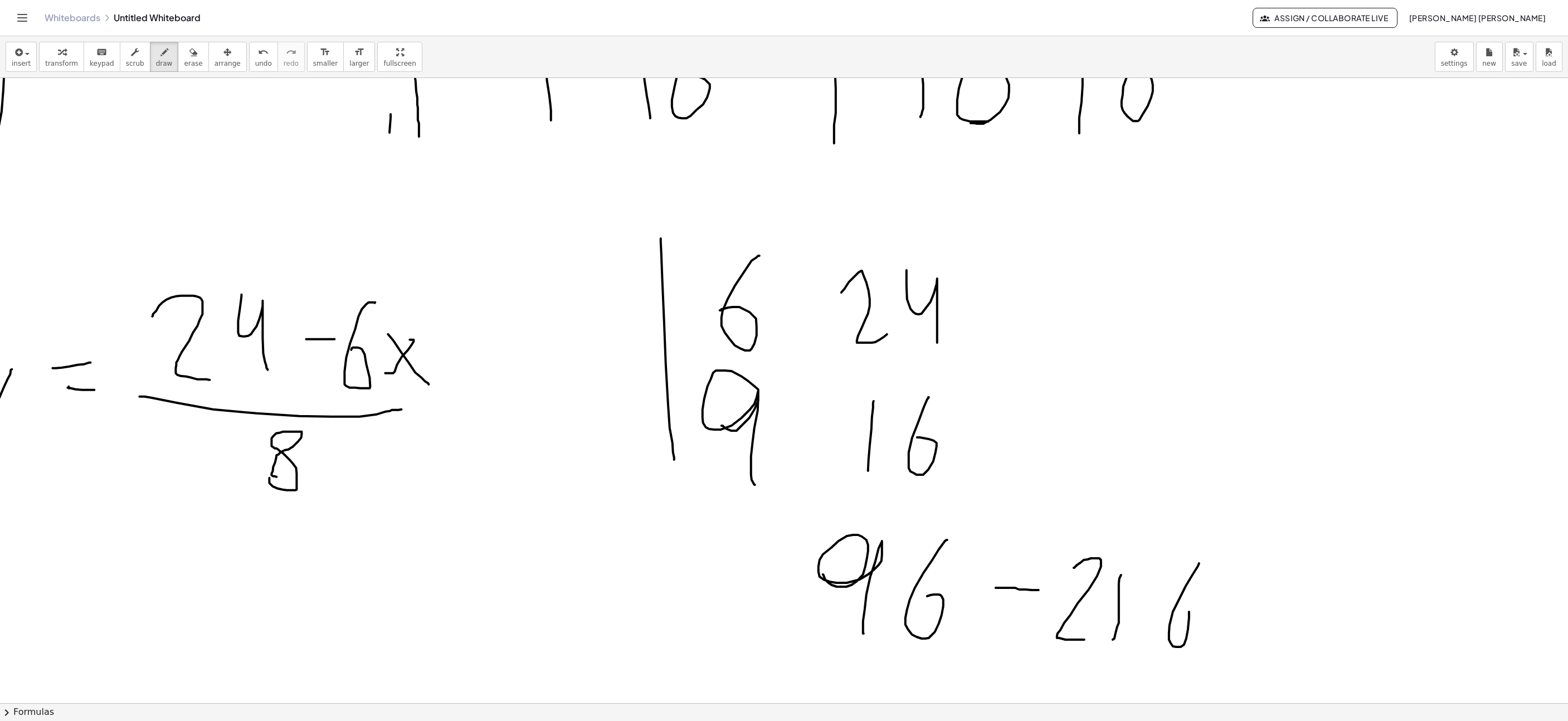
drag, startPoint x: 189, startPoint y: 62, endPoint x: 920, endPoint y: 399, distance: 804.9
click at [201, 71] on div "transform keyboard keypad scrub draw erase arrange" at bounding box center [143, 57] width 207 height 30
drag, startPoint x: 886, startPoint y: 438, endPoint x: 453, endPoint y: 155, distance: 517.3
click at [156, 67] on span "draw" at bounding box center [164, 64] width 17 height 8
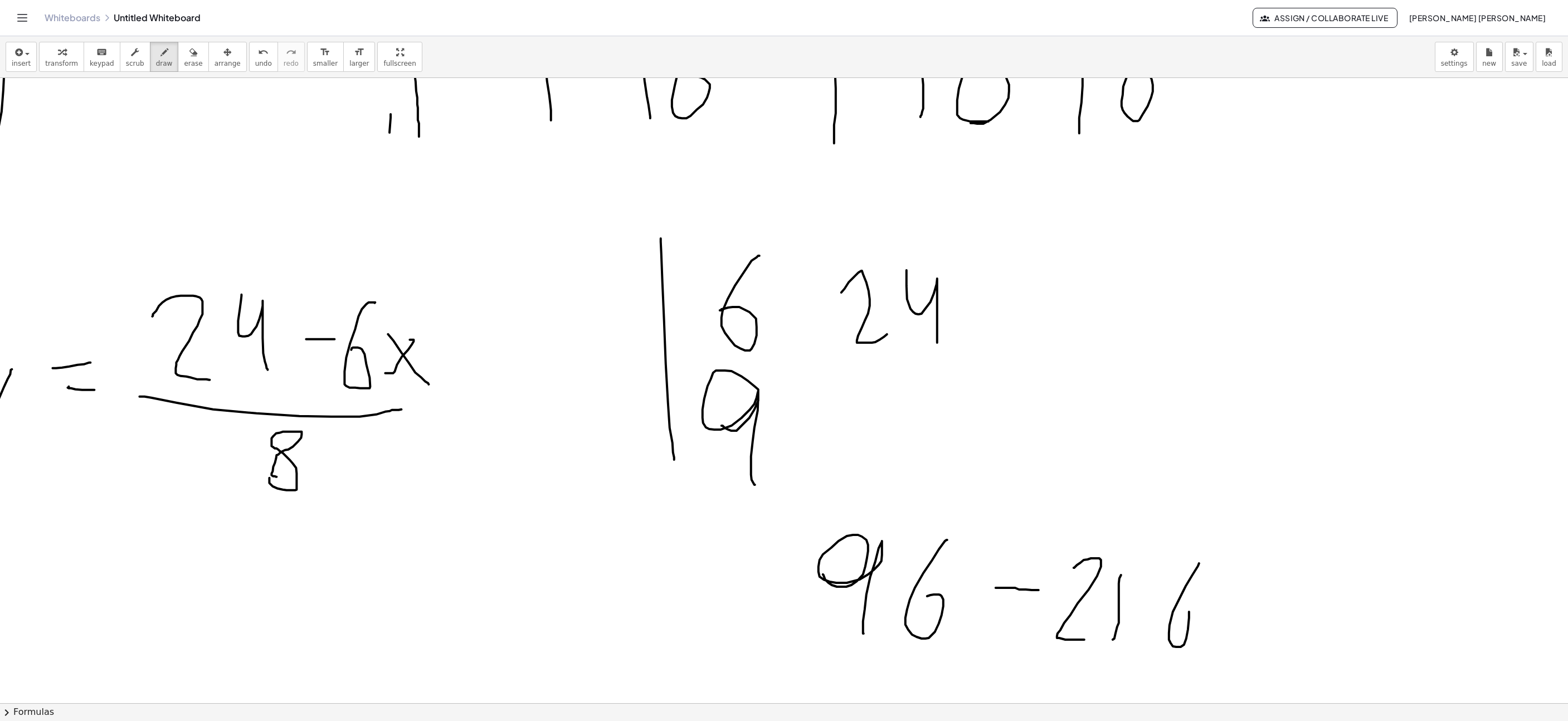
scroll to position [2323, 1026]
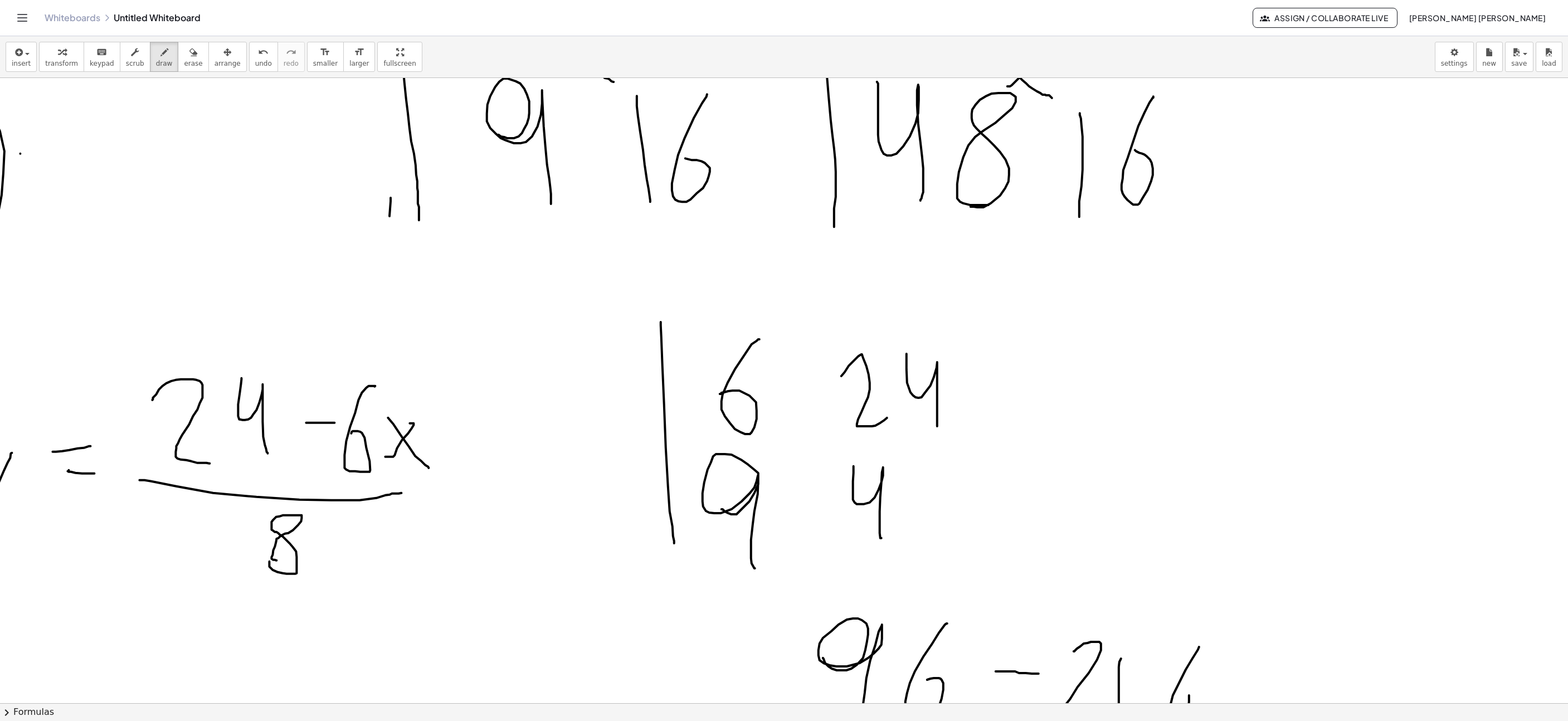
drag, startPoint x: 853, startPoint y: 467, endPoint x: 881, endPoint y: 539, distance: 77.3
drag, startPoint x: 910, startPoint y: 544, endPoint x: 933, endPoint y: 512, distance: 39.4
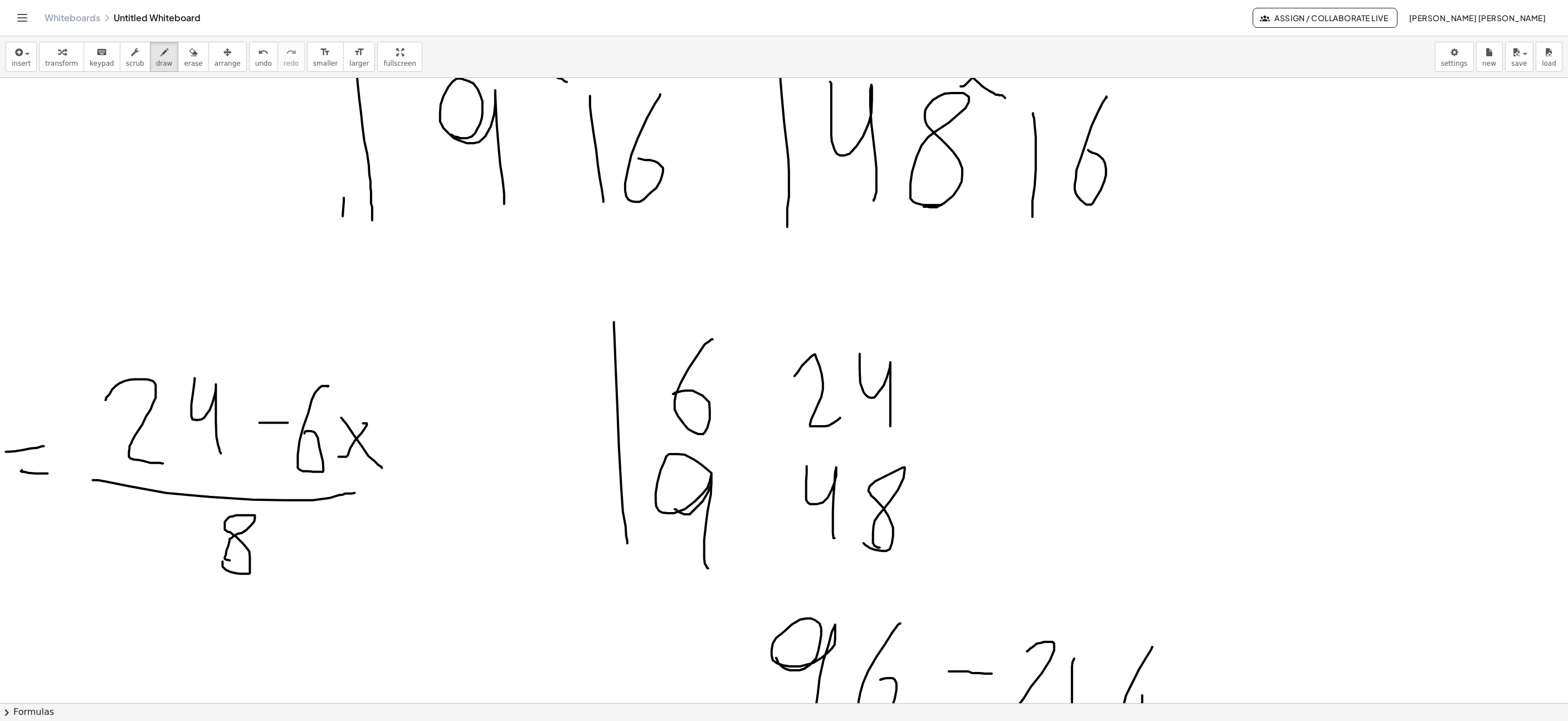
scroll to position [2491, 1085]
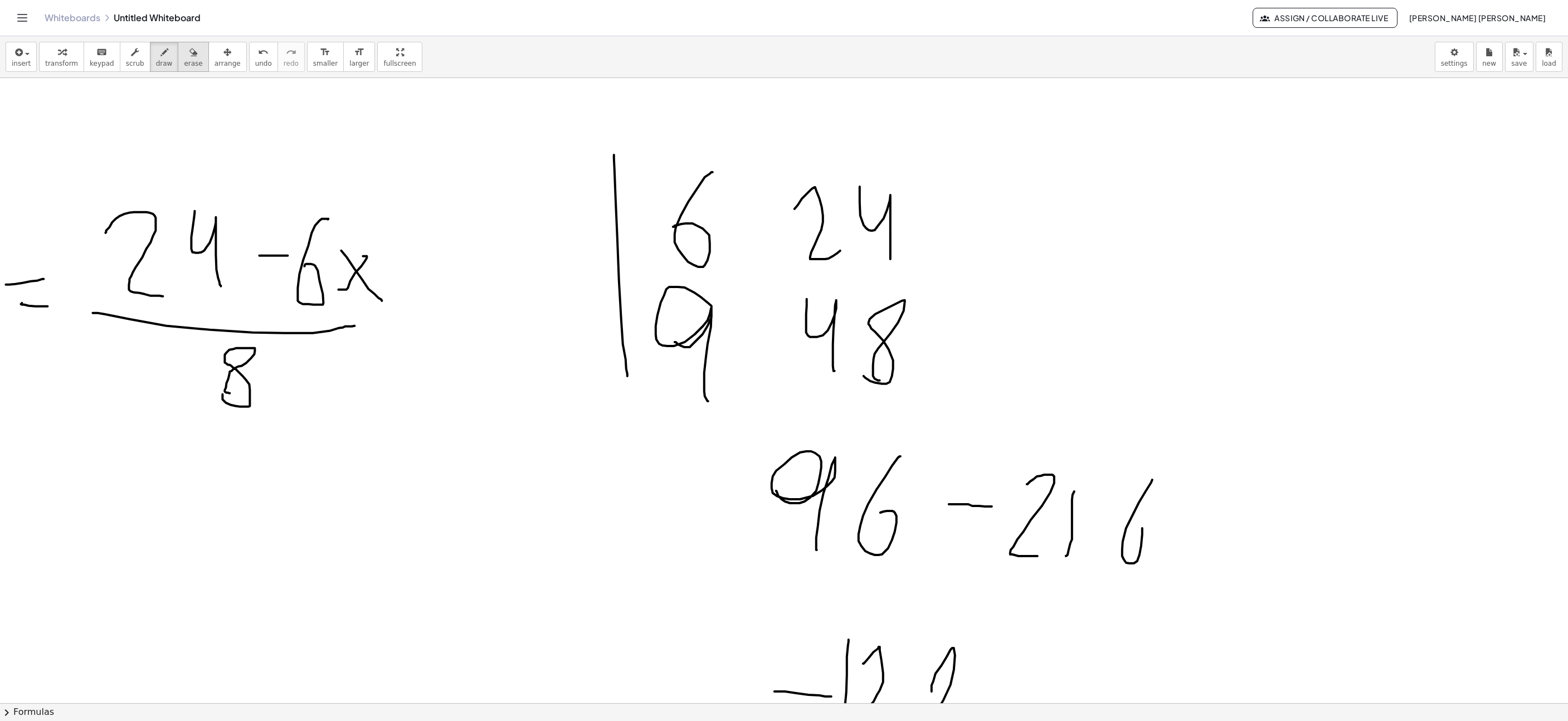
click at [184, 66] on span "erase" at bounding box center [193, 64] width 18 height 8
drag, startPoint x: 756, startPoint y: 518, endPoint x: 861, endPoint y: 532, distance: 105.9
drag, startPoint x: 151, startPoint y: 64, endPoint x: 649, endPoint y: 416, distance: 609.8
click at [156, 64] on span "draw" at bounding box center [164, 64] width 17 height 8
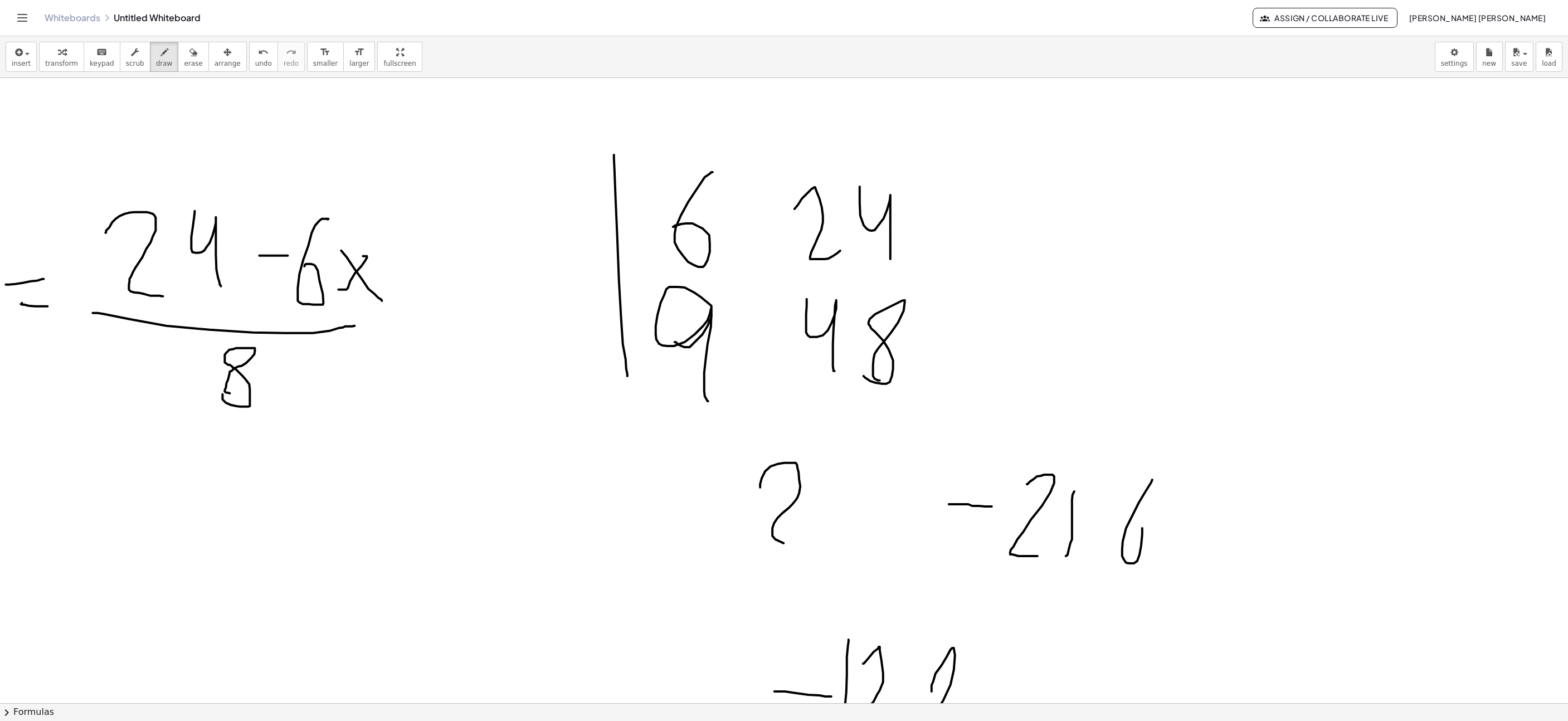
drag, startPoint x: 753, startPoint y: 472, endPoint x: 793, endPoint y: 547, distance: 85.0
drag, startPoint x: 821, startPoint y: 544, endPoint x: 853, endPoint y: 545, distance: 32.0
drag, startPoint x: 869, startPoint y: 544, endPoint x: 878, endPoint y: 543, distance: 9.1
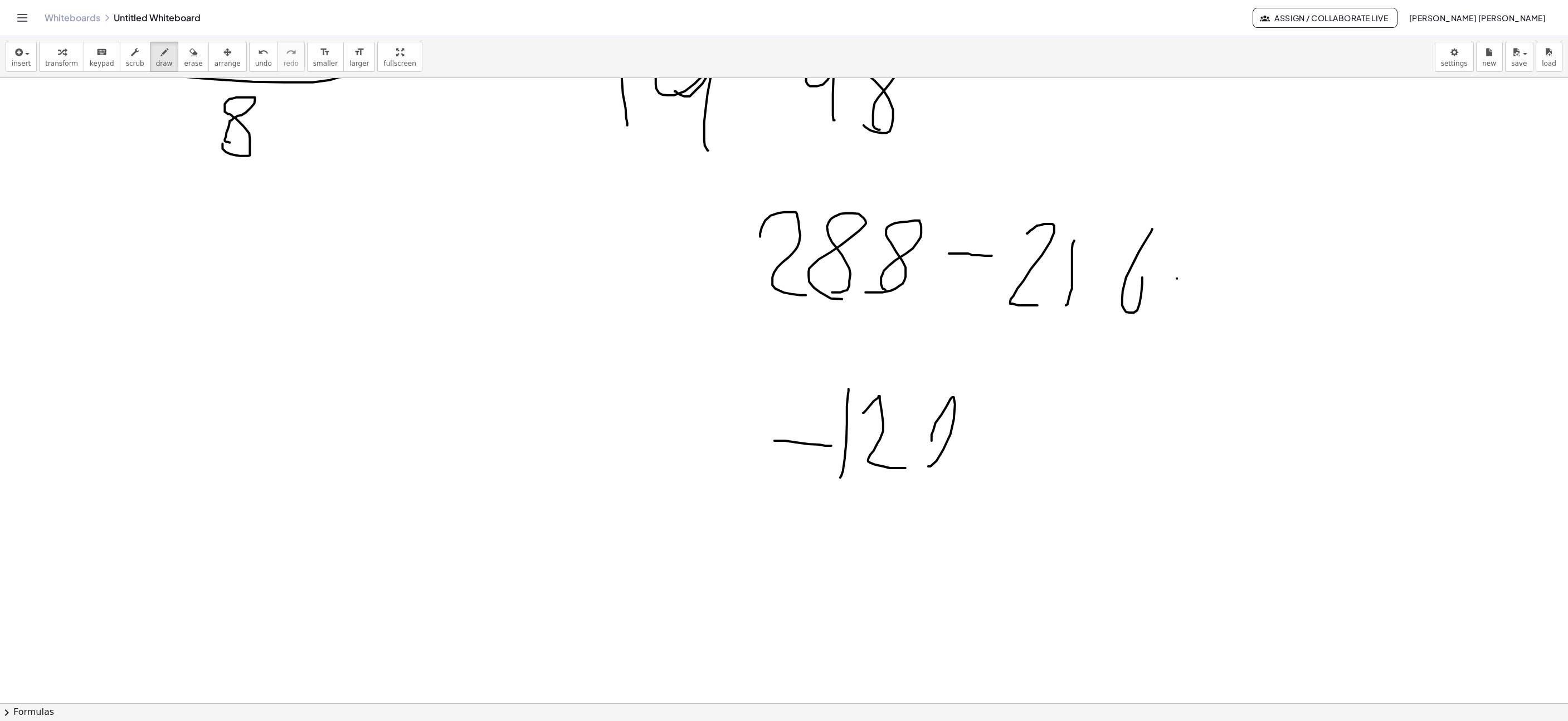
drag, startPoint x: 1164, startPoint y: 279, endPoint x: 1247, endPoint y: 286, distance: 83.3
drag, startPoint x: 1177, startPoint y: 322, endPoint x: 1241, endPoint y: 330, distance: 64.5
drag, startPoint x: 1291, startPoint y: 334, endPoint x: 1323, endPoint y: 282, distance: 61.1
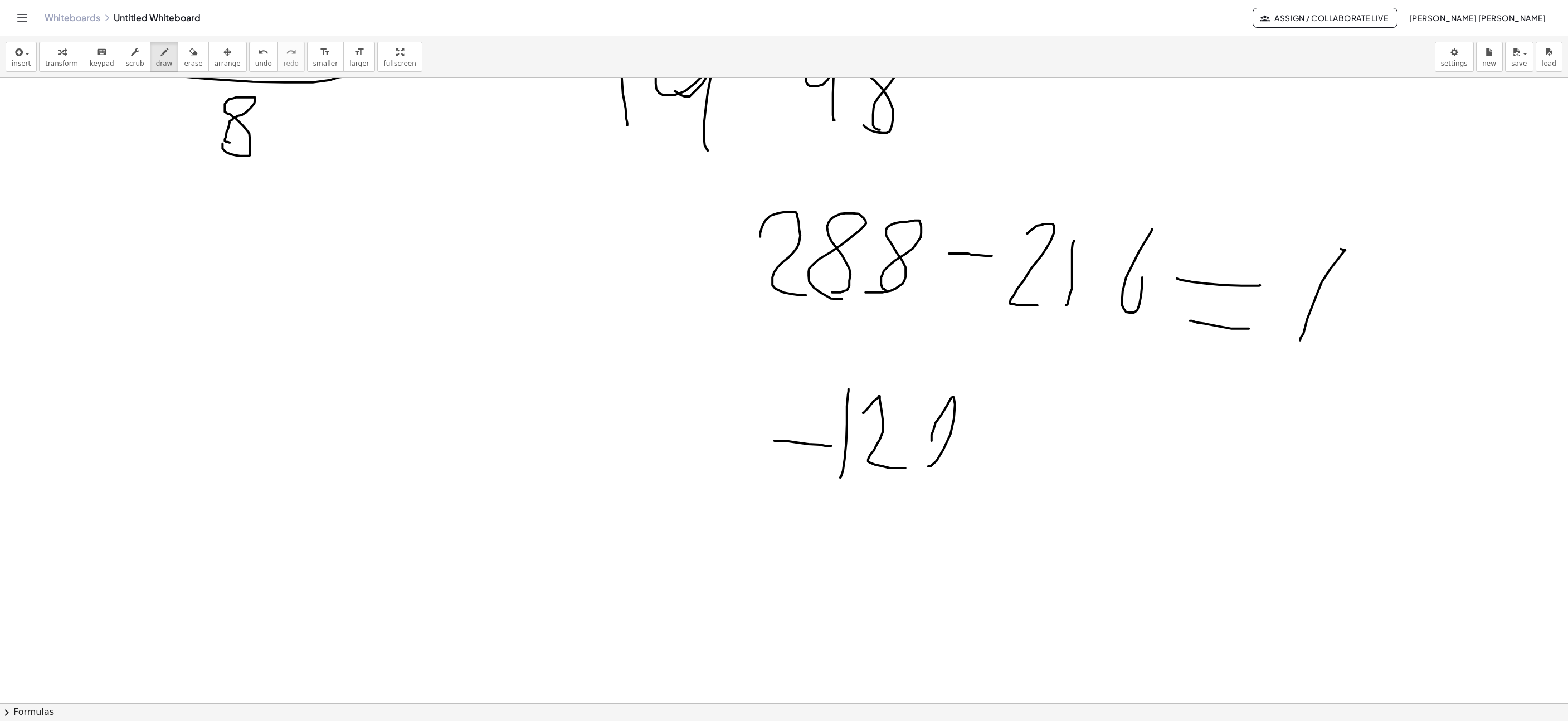
drag, startPoint x: 1316, startPoint y: 286, endPoint x: 1284, endPoint y: 283, distance: 32.1
drag, startPoint x: 1353, startPoint y: 276, endPoint x: 1361, endPoint y: 426, distance: 150.2
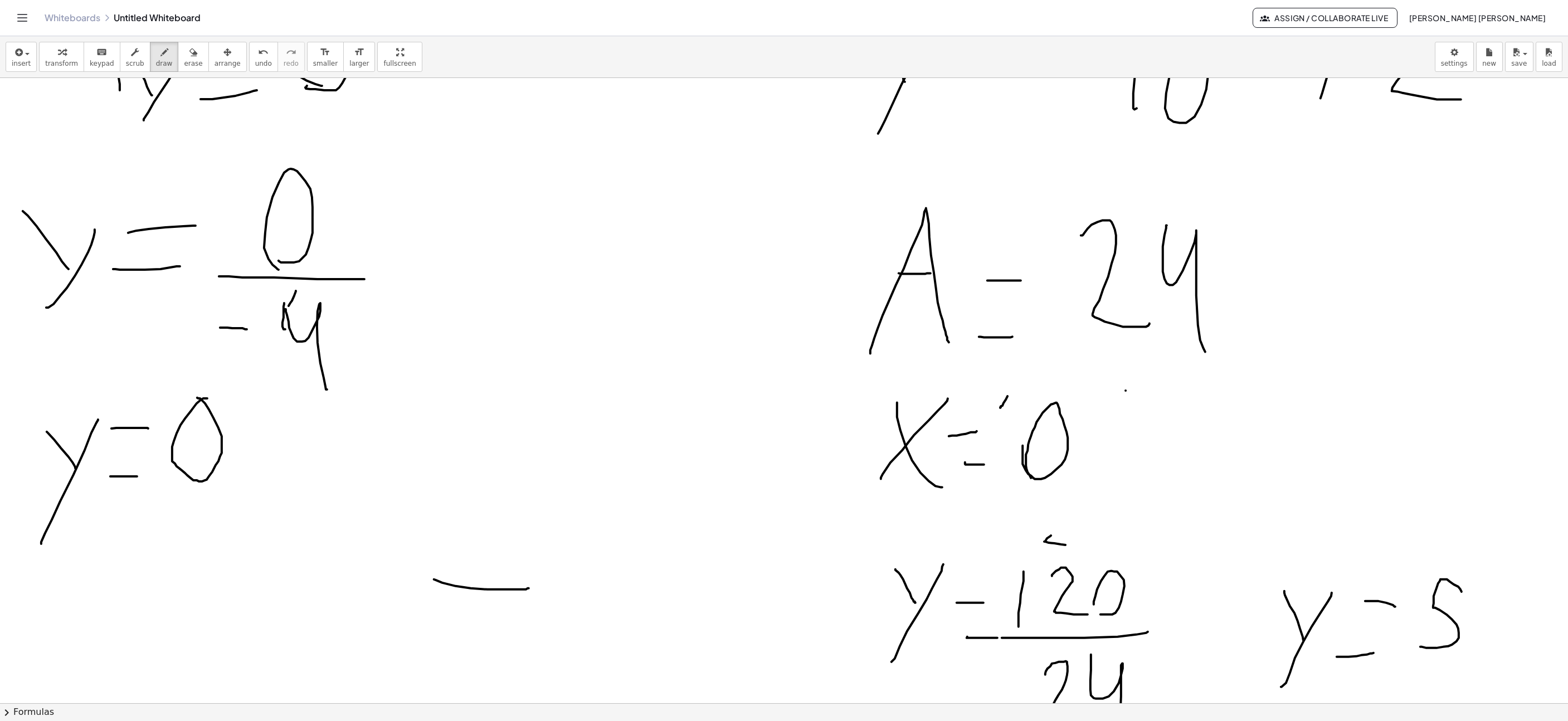
scroll to position [1487, 1085]
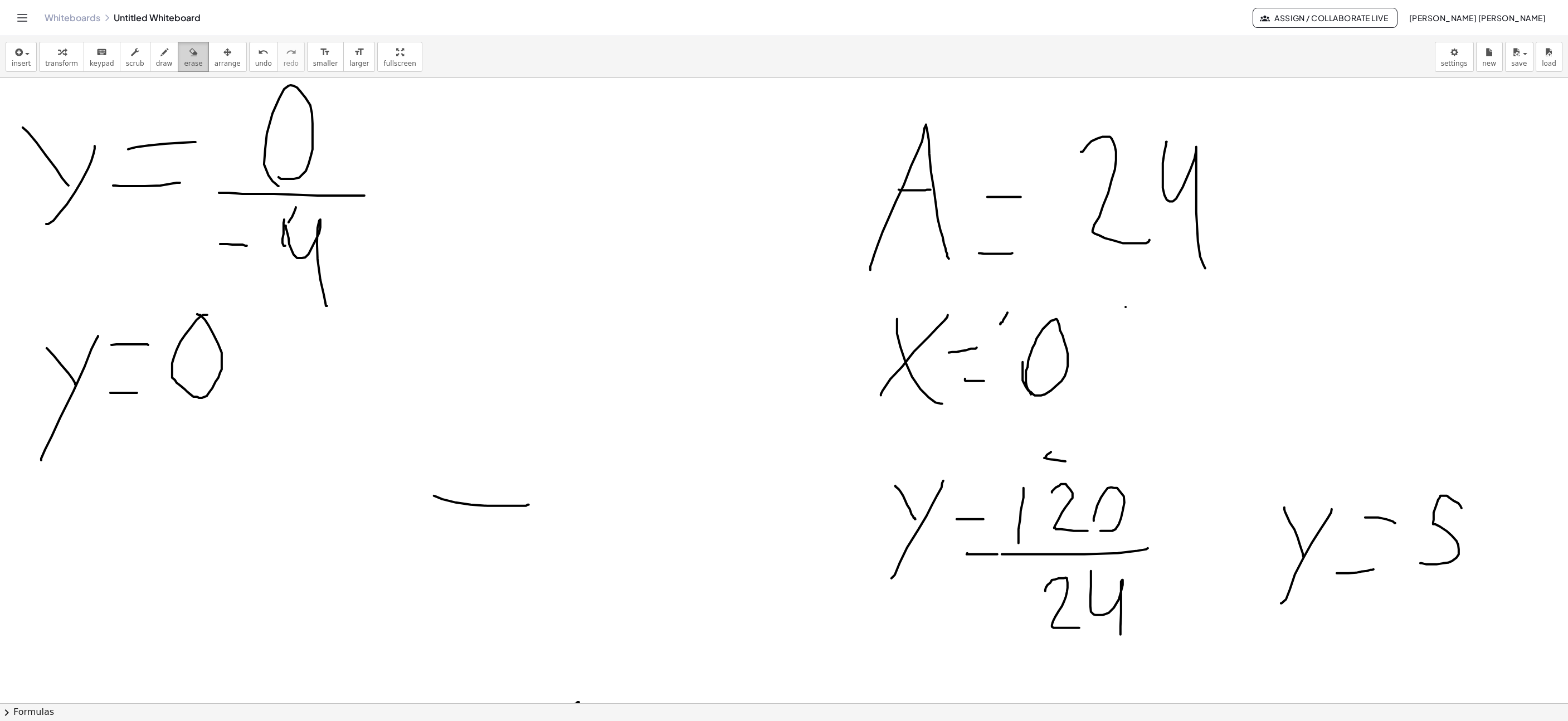
click at [184, 66] on span "erase" at bounding box center [193, 64] width 18 height 8
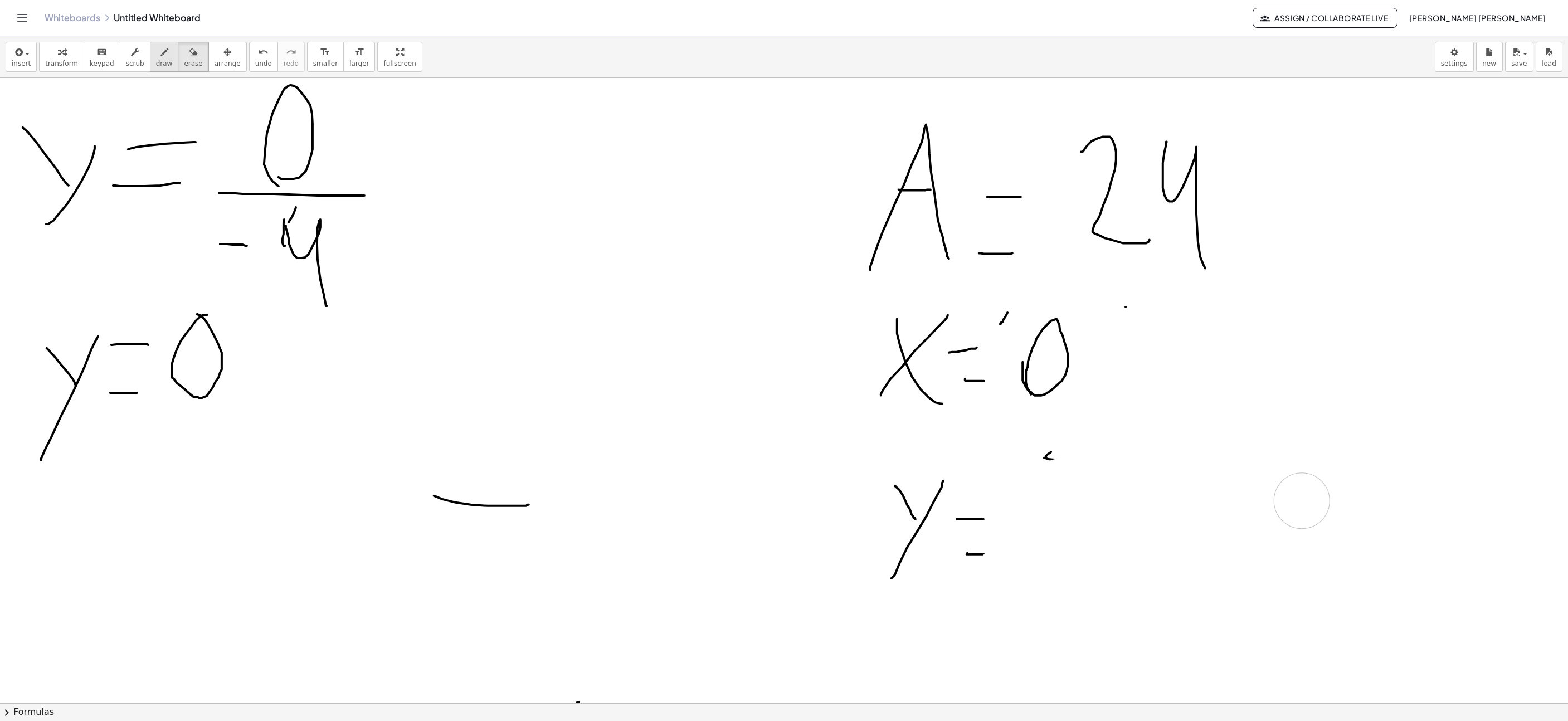
drag, startPoint x: 992, startPoint y: 599, endPoint x: 157, endPoint y: 68, distance: 989.5
click at [131, 61] on span "scrub" at bounding box center [134, 64] width 18 height 8
click at [161, 66] on span "draw" at bounding box center [164, 64] width 17 height 8
drag, startPoint x: 1017, startPoint y: 536, endPoint x: 1035, endPoint y: 510, distance: 31.6
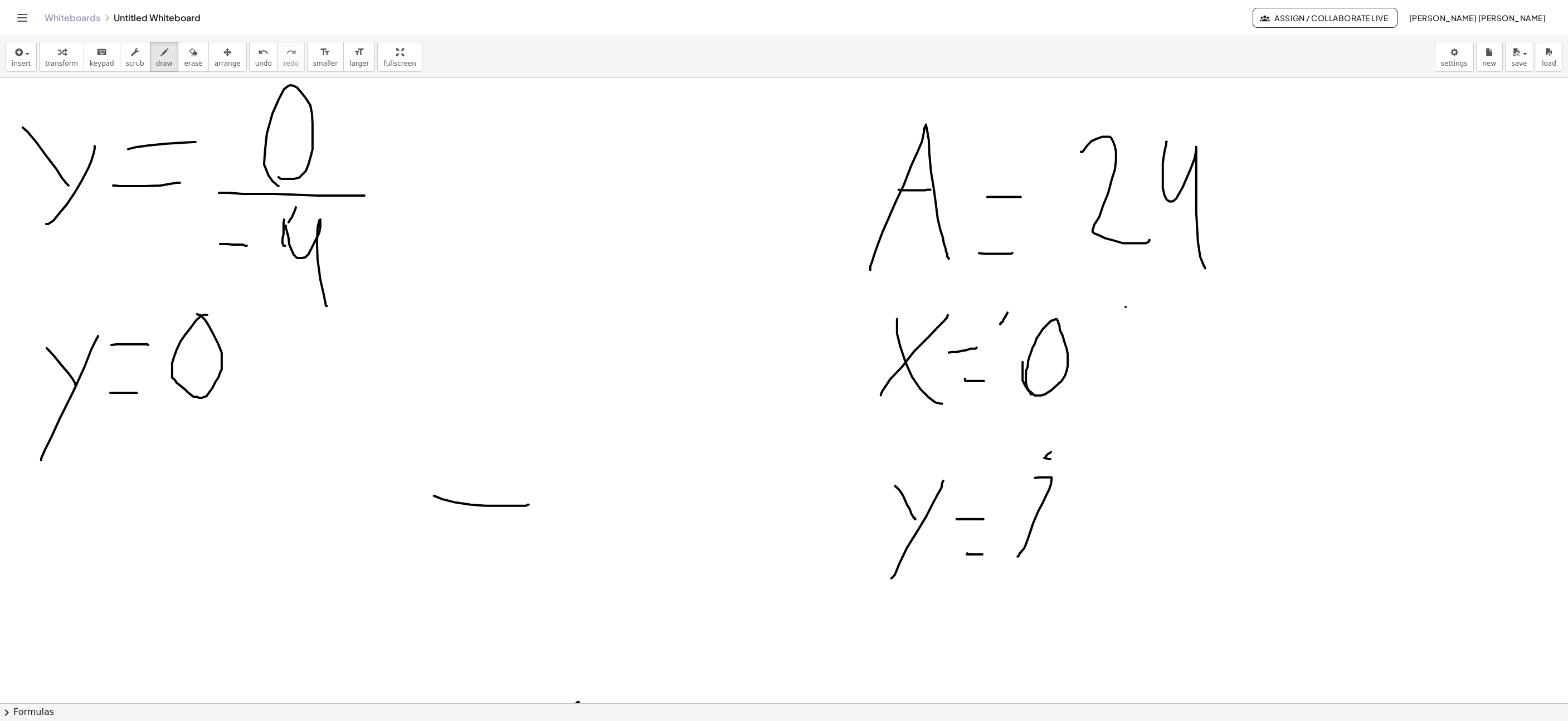
drag, startPoint x: 1029, startPoint y: 510, endPoint x: 1005, endPoint y: 511, distance: 24.0
drag, startPoint x: 1073, startPoint y: 499, endPoint x: 1098, endPoint y: 547, distance: 54.1
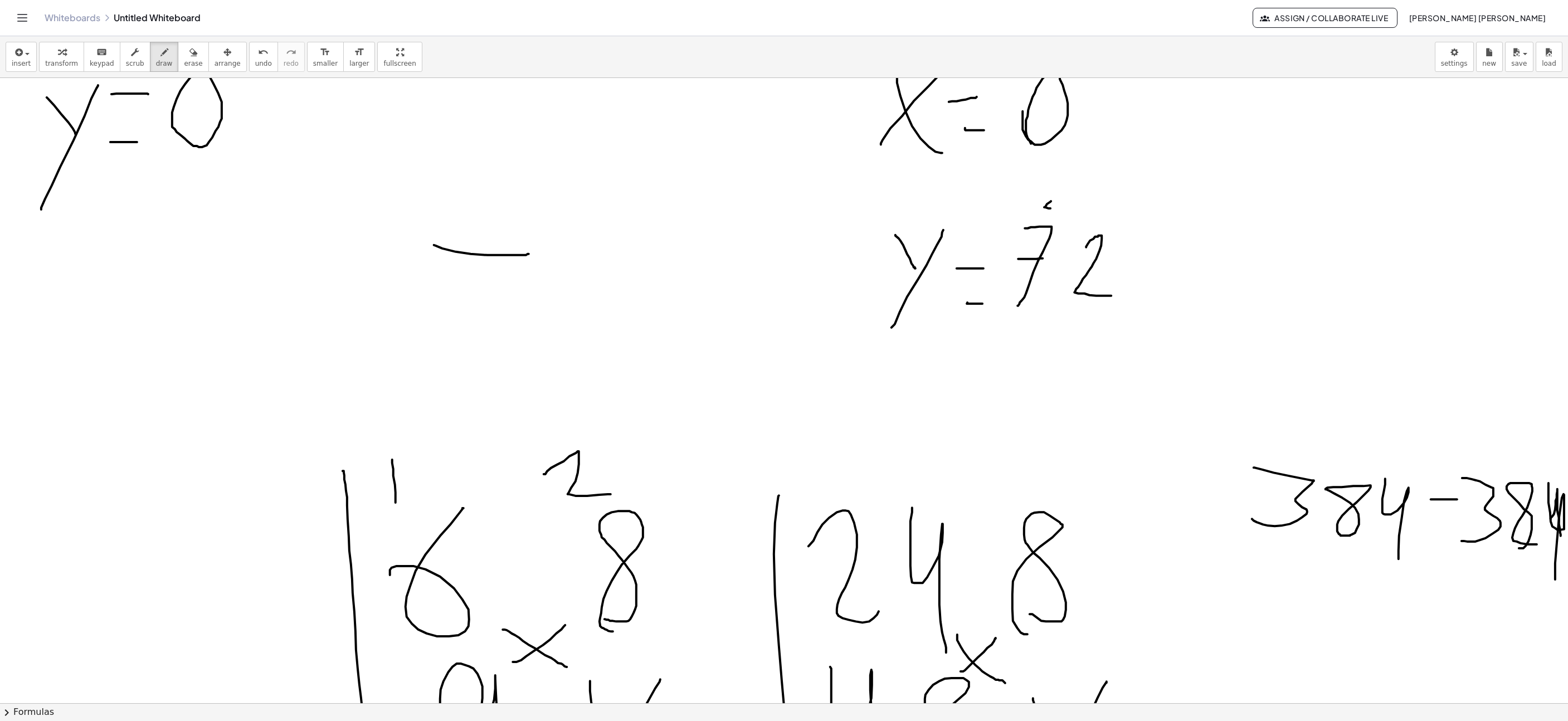
scroll to position [1571, 1085]
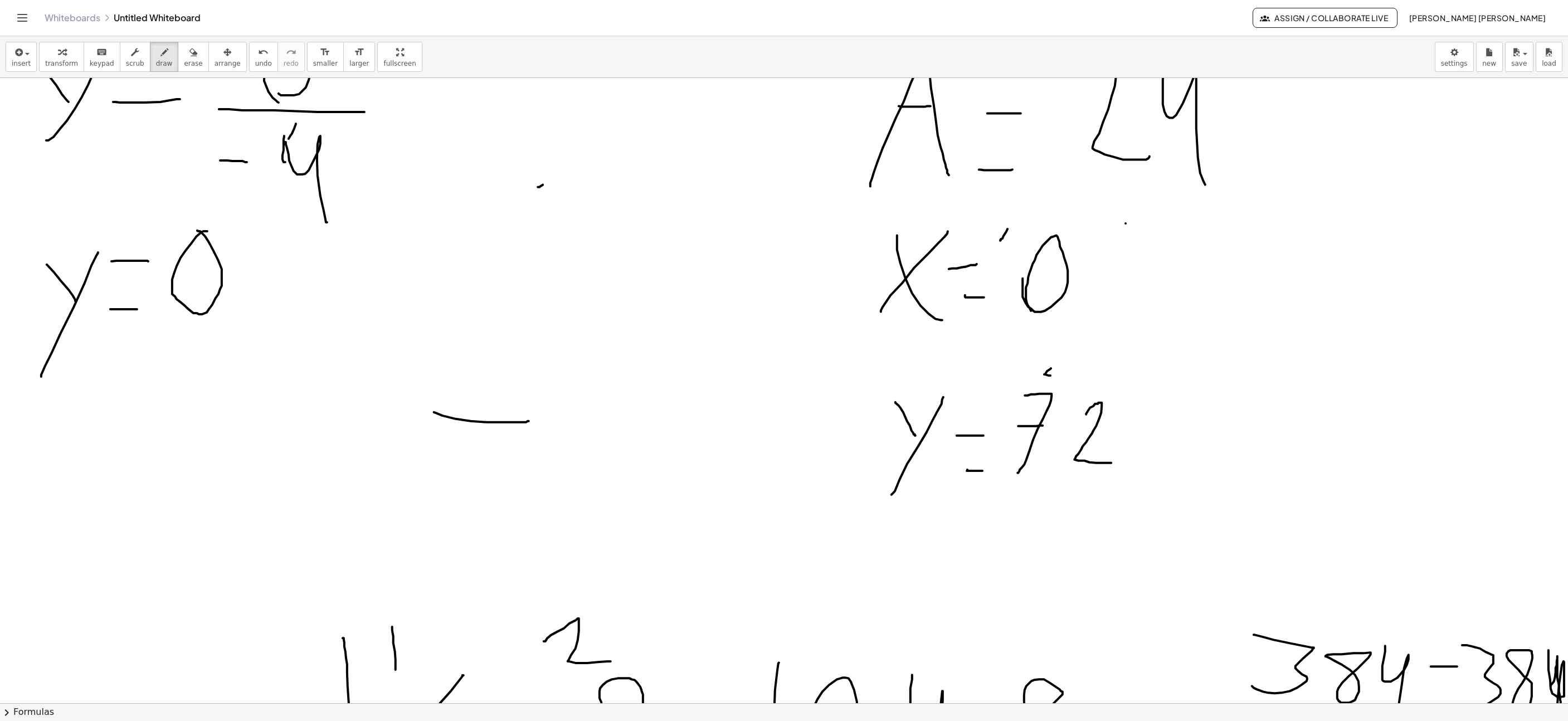
drag, startPoint x: 525, startPoint y: 188, endPoint x: 580, endPoint y: 135, distance: 76.4
drag, startPoint x: 549, startPoint y: 151, endPoint x: 584, endPoint y: 206, distance: 65.2
drag, startPoint x: 530, startPoint y: 272, endPoint x: 572, endPoint y: 216, distance: 70.0
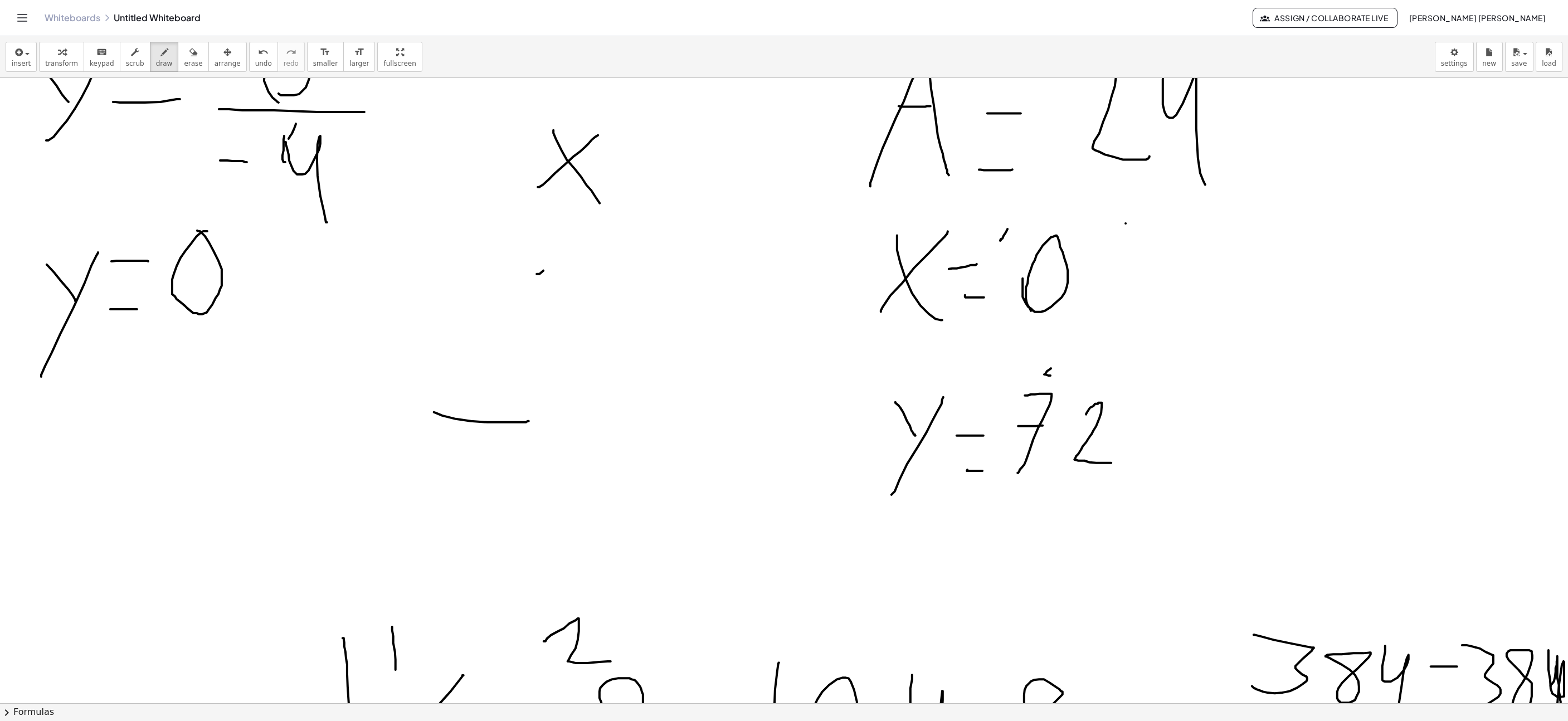
drag, startPoint x: 533, startPoint y: 218, endPoint x: 574, endPoint y: 321, distance: 110.9
drag, startPoint x: 520, startPoint y: 358, endPoint x: 549, endPoint y: 333, distance: 38.3
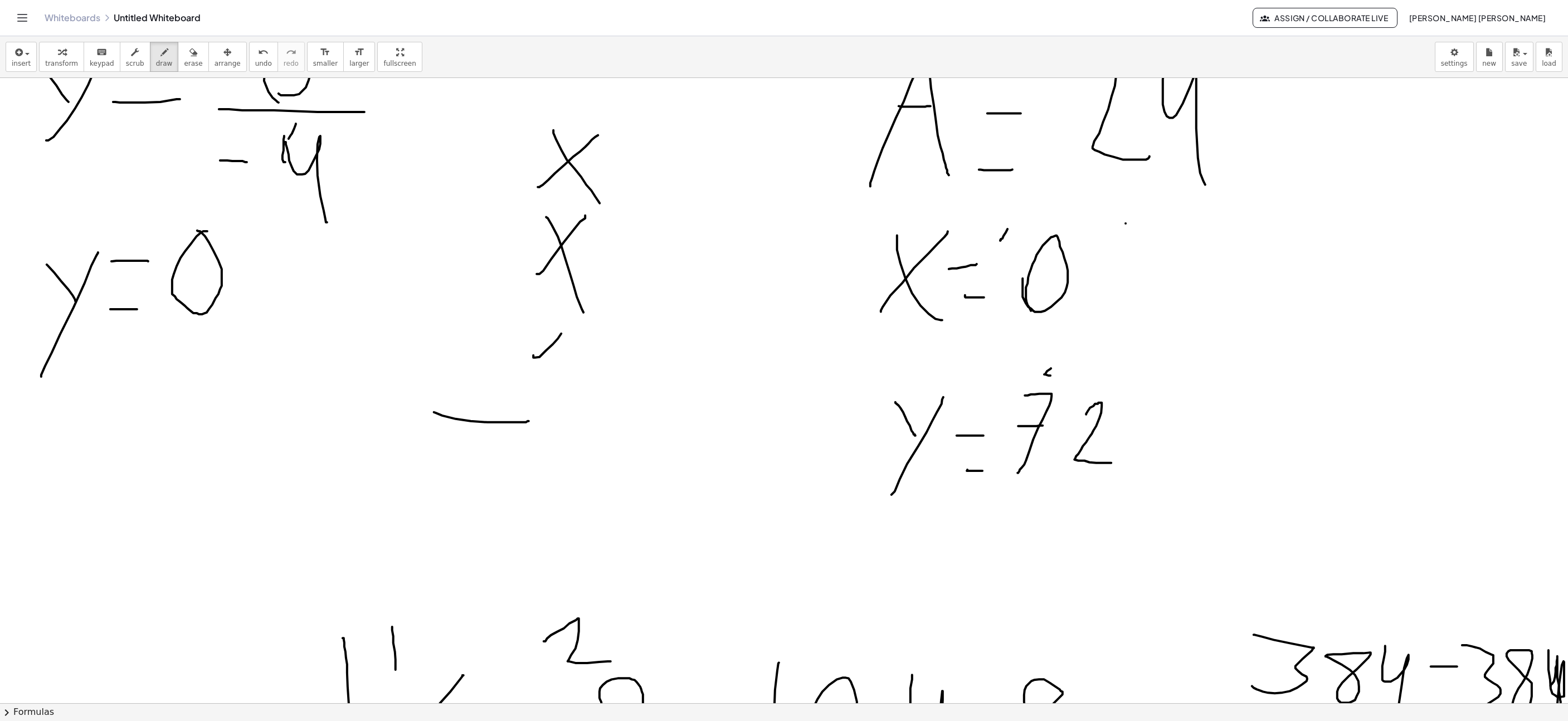
drag, startPoint x: 533, startPoint y: 326, endPoint x: 559, endPoint y: 375, distance: 55.5
drag, startPoint x: 594, startPoint y: 377, endPoint x: 610, endPoint y: 326, distance: 53.5
drag, startPoint x: 644, startPoint y: 383, endPoint x: 654, endPoint y: 393, distance: 14.1
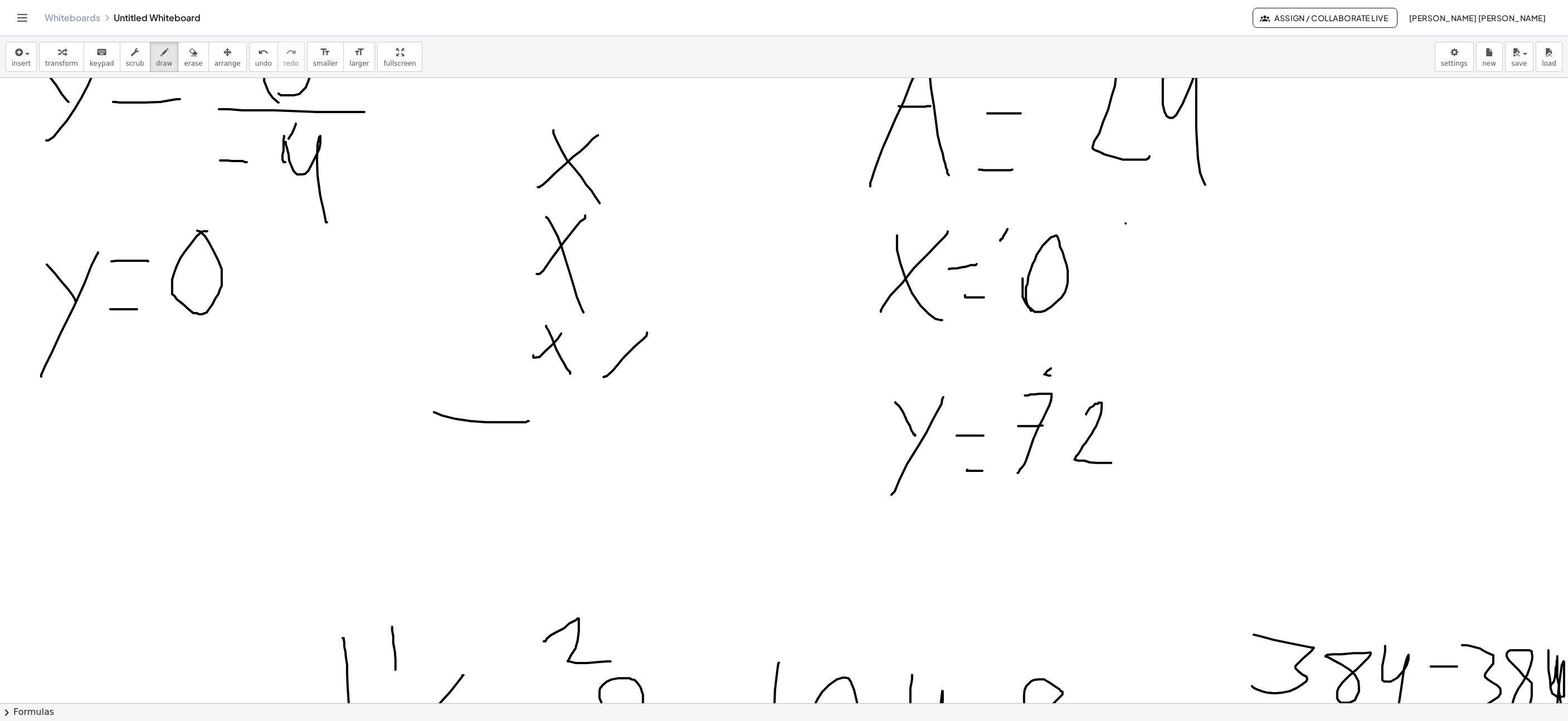
drag, startPoint x: 661, startPoint y: 382, endPoint x: 697, endPoint y: 338, distance: 56.9
drag, startPoint x: 674, startPoint y: 335, endPoint x: 711, endPoint y: 393, distance: 68.8
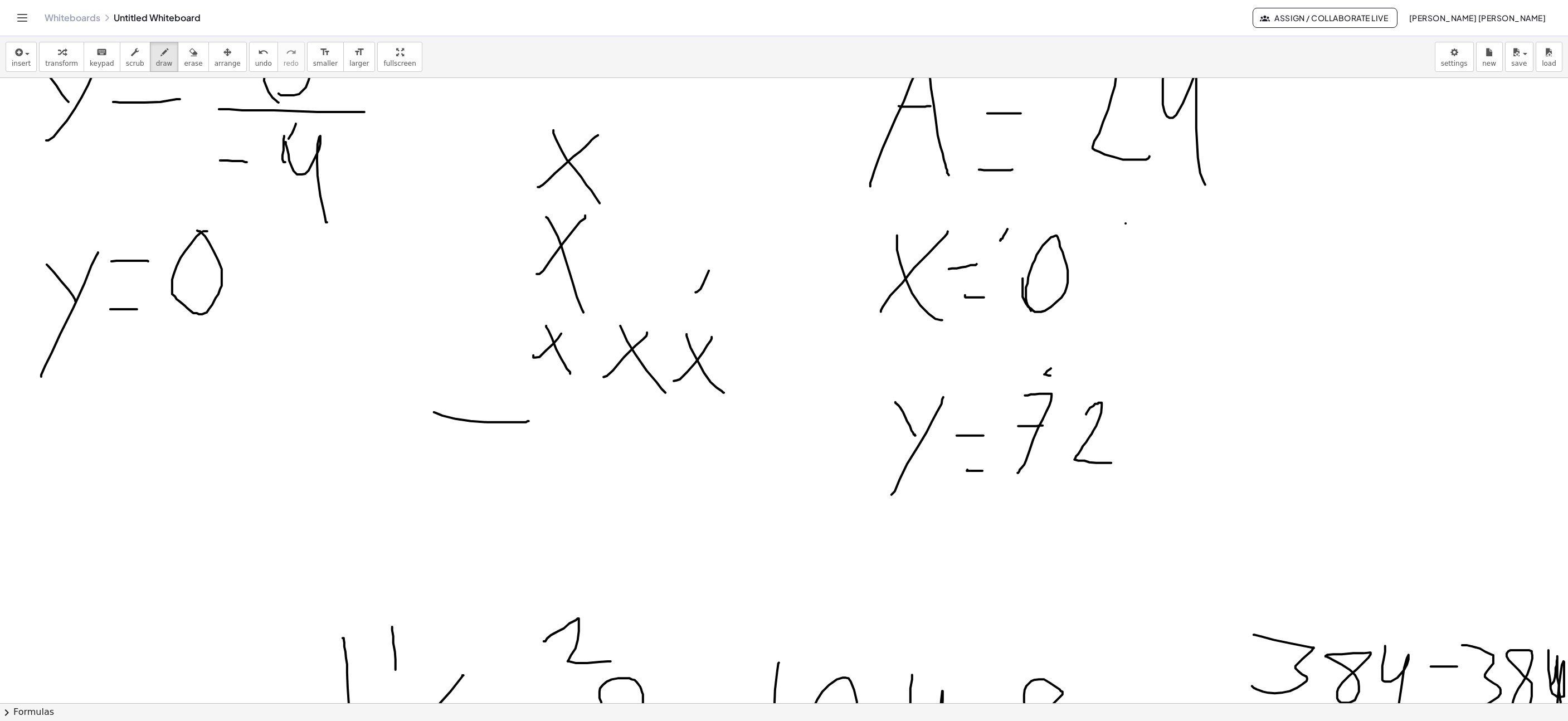
drag, startPoint x: 696, startPoint y: 272, endPoint x: 697, endPoint y: 223, distance: 49.0
drag, startPoint x: 669, startPoint y: 229, endPoint x: 722, endPoint y: 296, distance: 85.4
drag, startPoint x: 614, startPoint y: 278, endPoint x: 648, endPoint y: 237, distance: 53.3
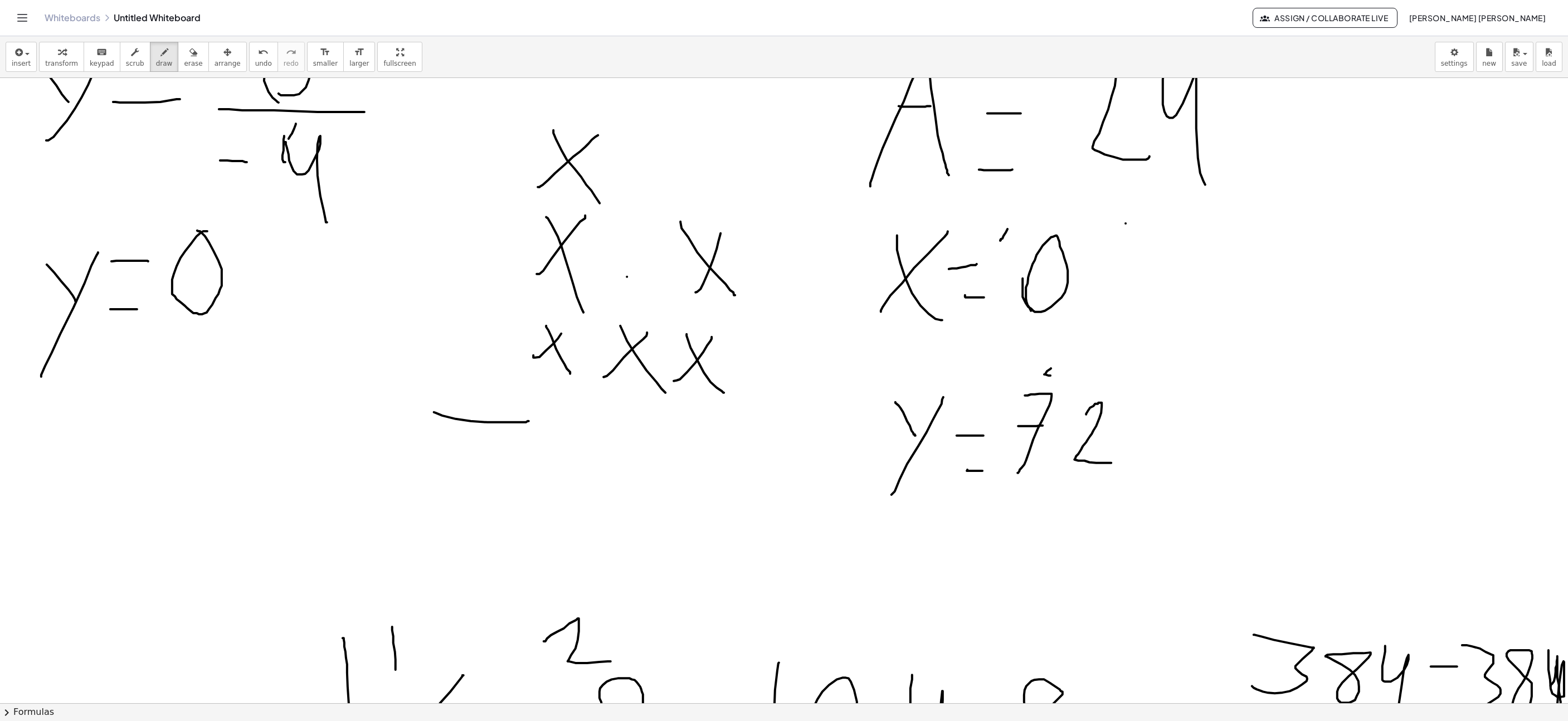
drag, startPoint x: 642, startPoint y: 282, endPoint x: 619, endPoint y: 209, distance: 76.5
drag, startPoint x: 616, startPoint y: 178, endPoint x: 644, endPoint y: 142, distance: 45.6
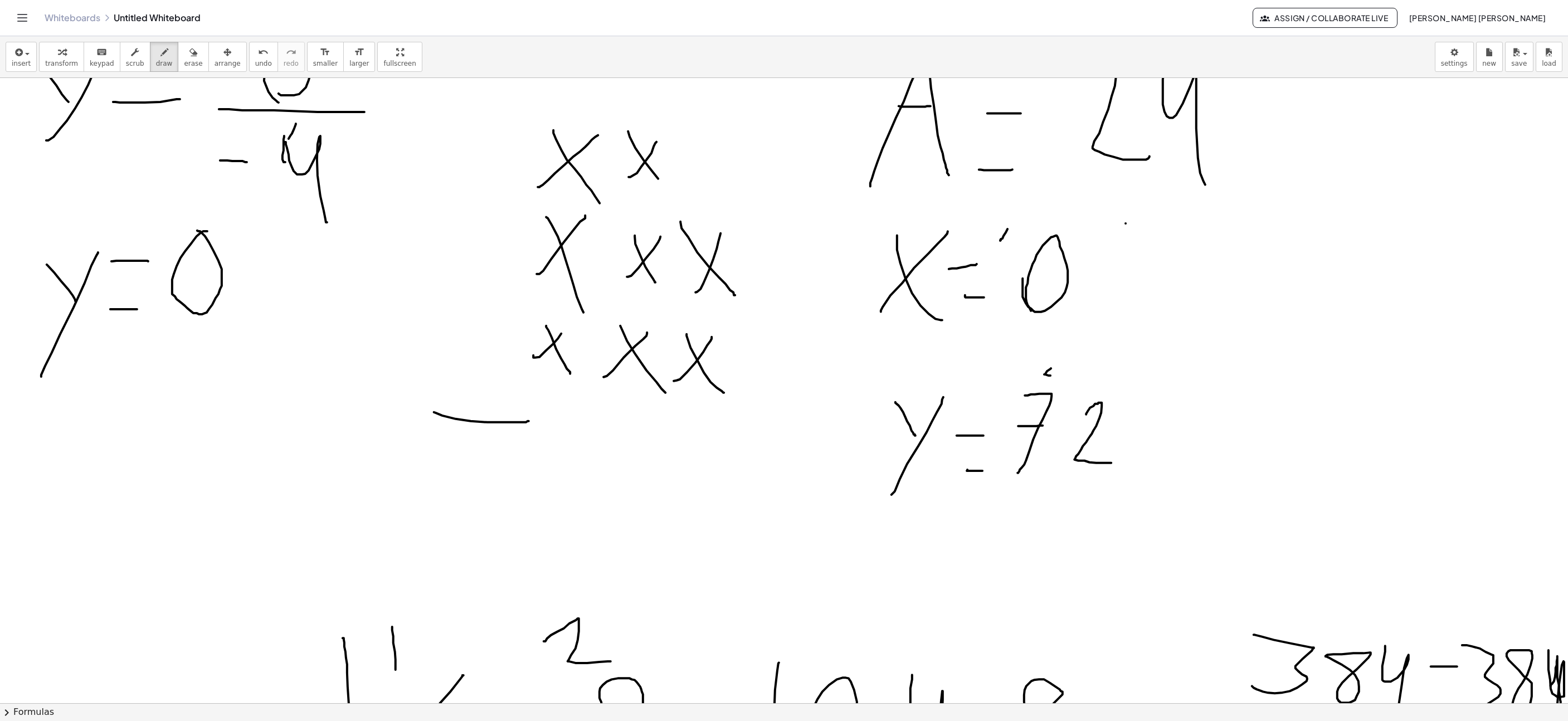
drag, startPoint x: 615, startPoint y: 132, endPoint x: 651, endPoint y: 188, distance: 66.6
drag, startPoint x: 704, startPoint y: 162, endPoint x: 709, endPoint y: 155, distance: 8.6
drag, startPoint x: 689, startPoint y: 163, endPoint x: 724, endPoint y: 208, distance: 57.0
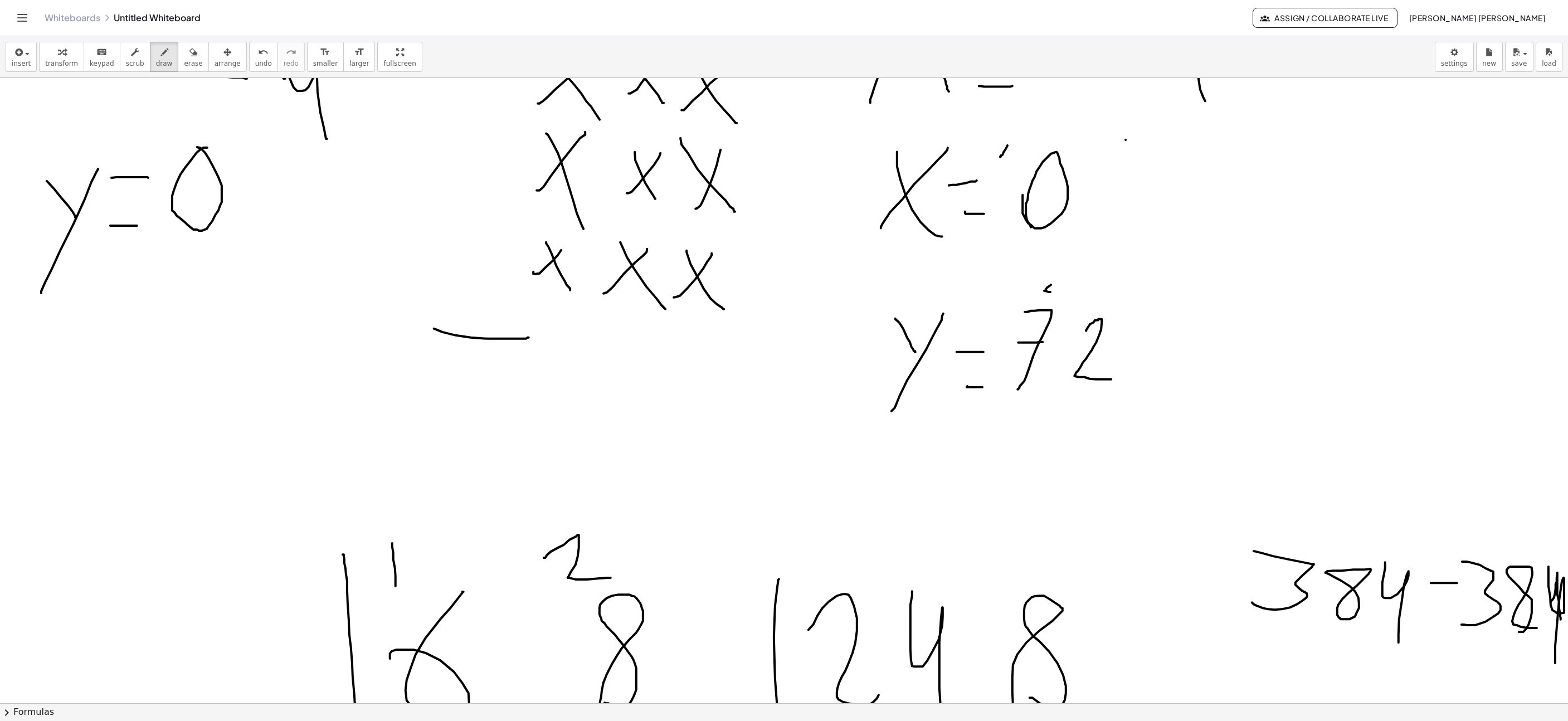
scroll to position [1487, 1085]
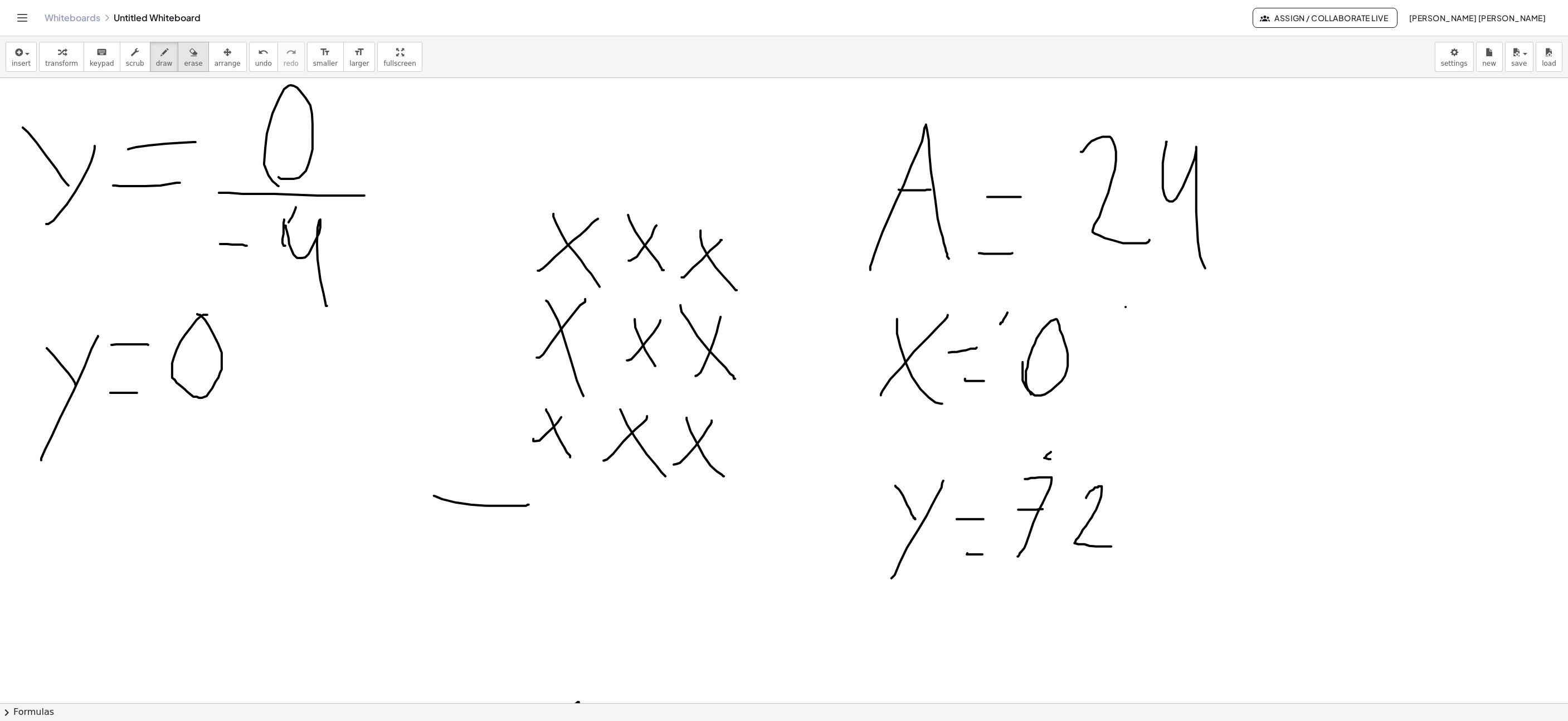
drag, startPoint x: 186, startPoint y: 55, endPoint x: 562, endPoint y: 293, distance: 445.0
click at [187, 57] on div "button" at bounding box center [193, 52] width 18 height 14
drag, startPoint x: 690, startPoint y: 460, endPoint x: 684, endPoint y: 307, distance: 153.1
click at [156, 62] on span "draw" at bounding box center [164, 64] width 17 height 8
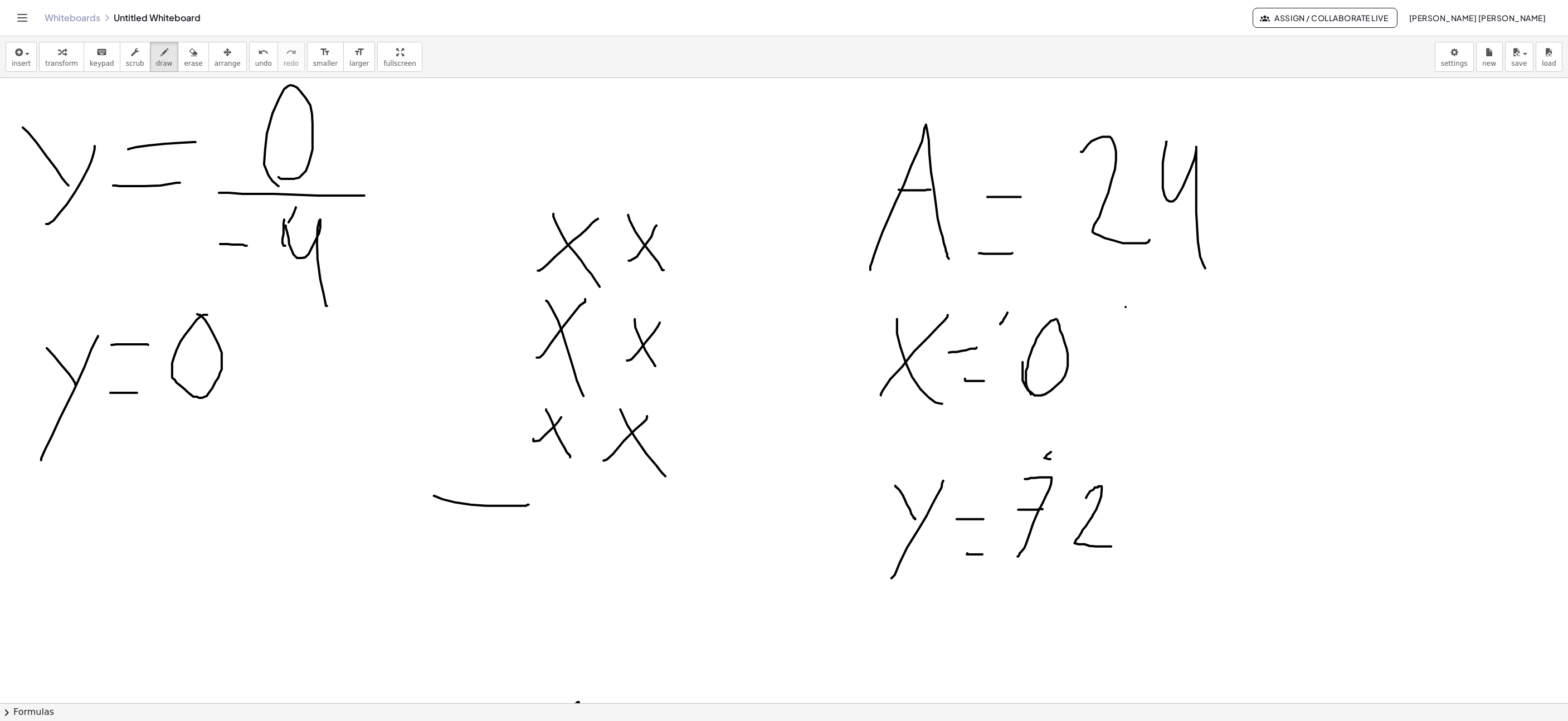
drag, startPoint x: 724, startPoint y: 237, endPoint x: 724, endPoint y: 226, distance: 11.0
drag, startPoint x: 716, startPoint y: 276, endPoint x: 711, endPoint y: 314, distance: 38.3
drag, startPoint x: 682, startPoint y: 380, endPoint x: 728, endPoint y: 326, distance: 70.9
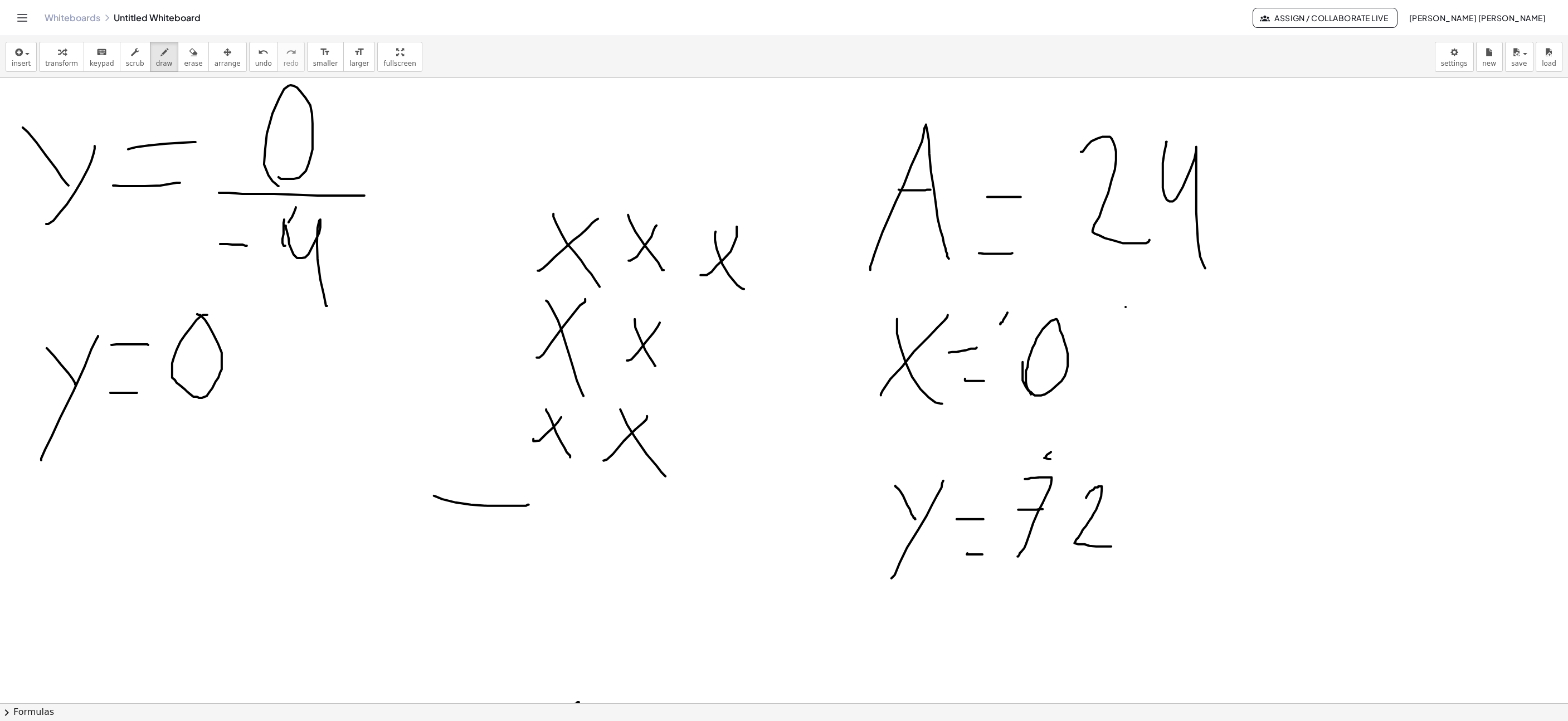
drag, startPoint x: 687, startPoint y: 335, endPoint x: 713, endPoint y: 391, distance: 61.7
drag, startPoint x: 678, startPoint y: 469, endPoint x: 724, endPoint y: 426, distance: 63.0
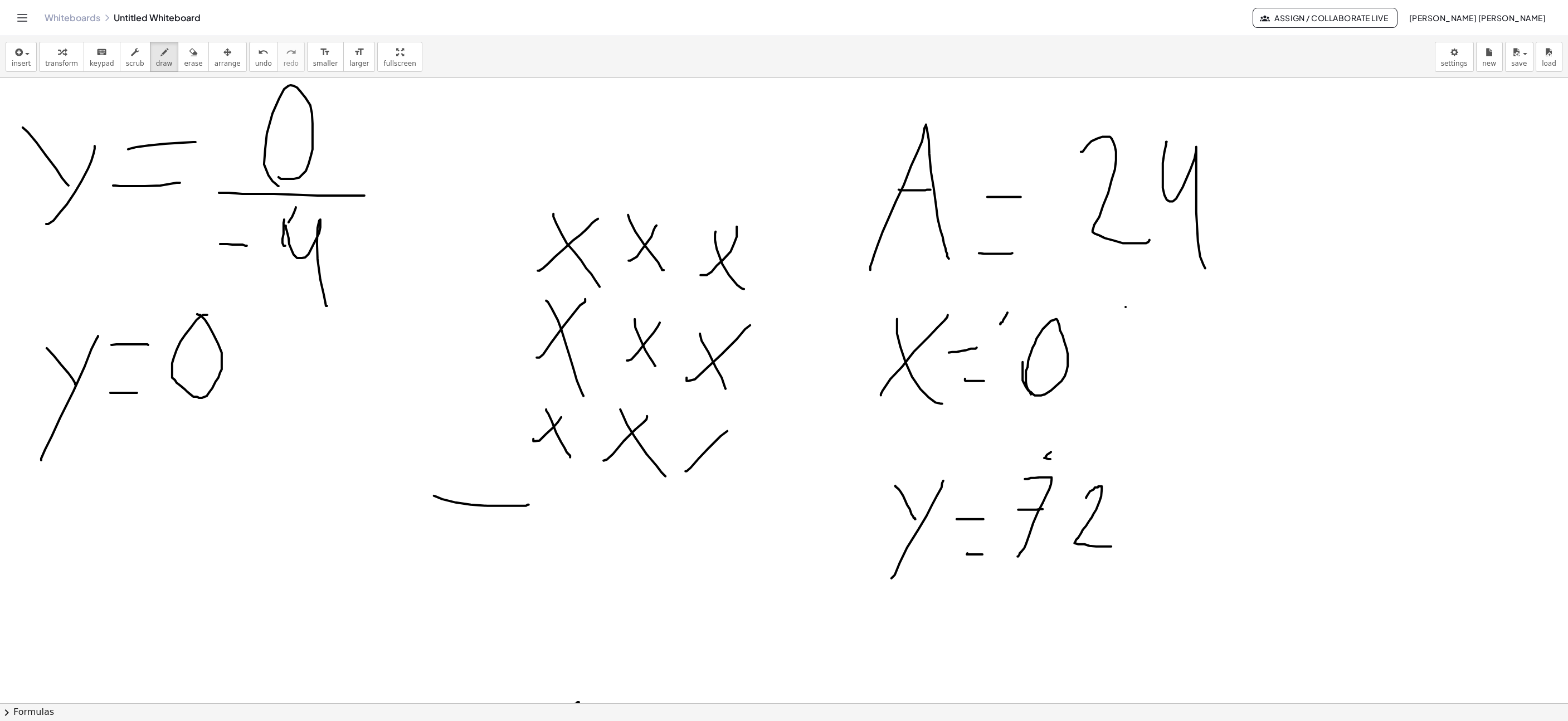
drag, startPoint x: 568, startPoint y: 256, endPoint x: 617, endPoint y: 322, distance: 82.2
drag, startPoint x: 577, startPoint y: 318, endPoint x: 606, endPoint y: 303, distance: 32.6
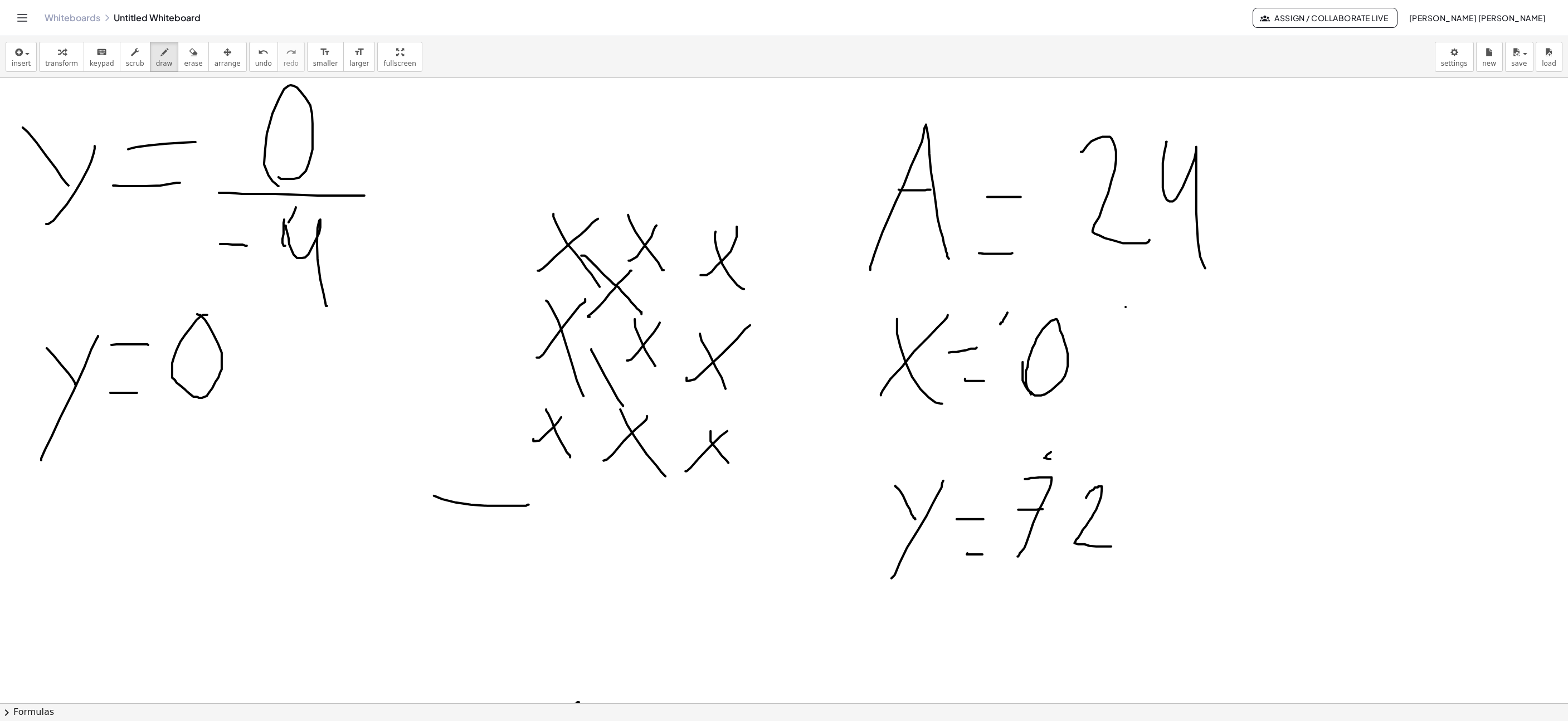
drag, startPoint x: 578, startPoint y: 350, endPoint x: 606, endPoint y: 414, distance: 69.9
drag, startPoint x: 567, startPoint y: 420, endPoint x: 605, endPoint y: 380, distance: 55.2
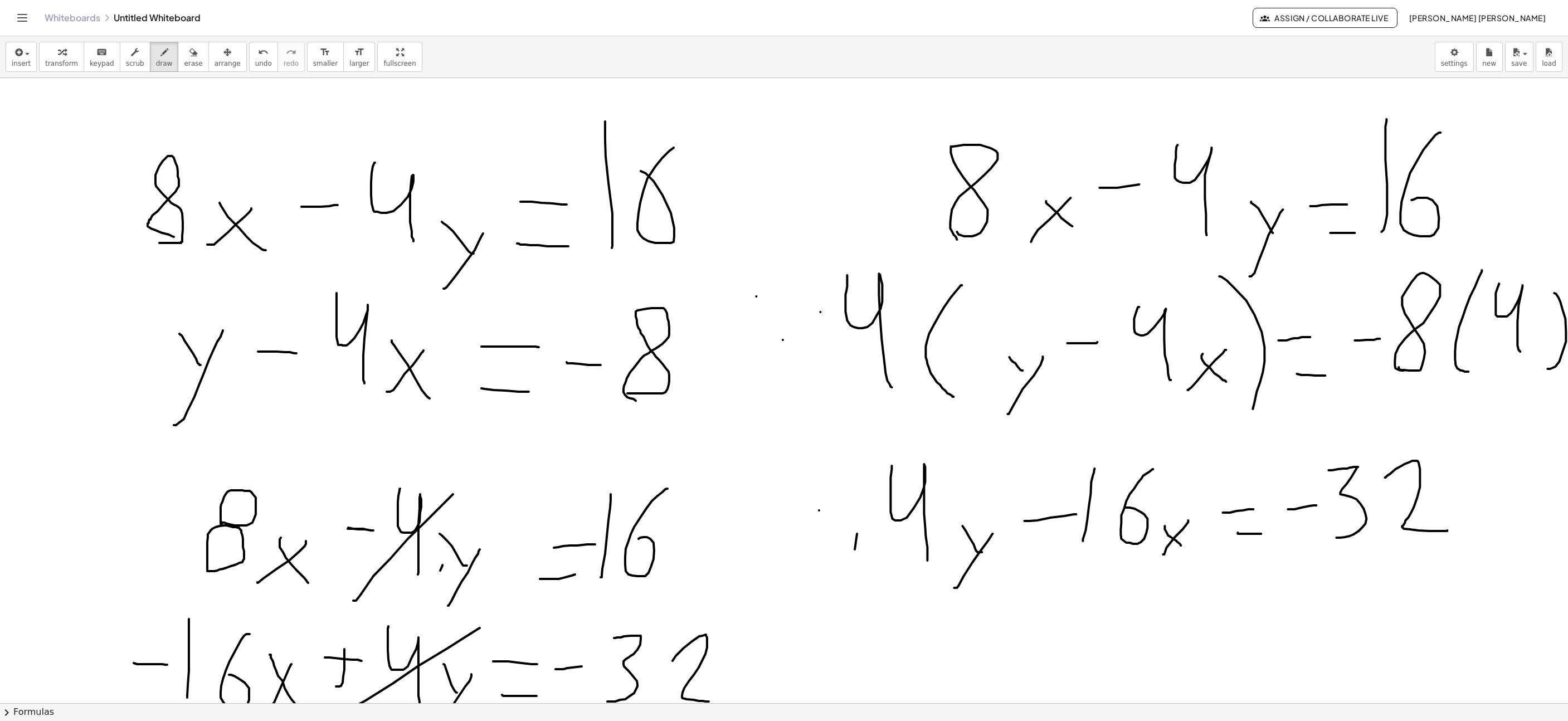
scroll to position [84, 286]
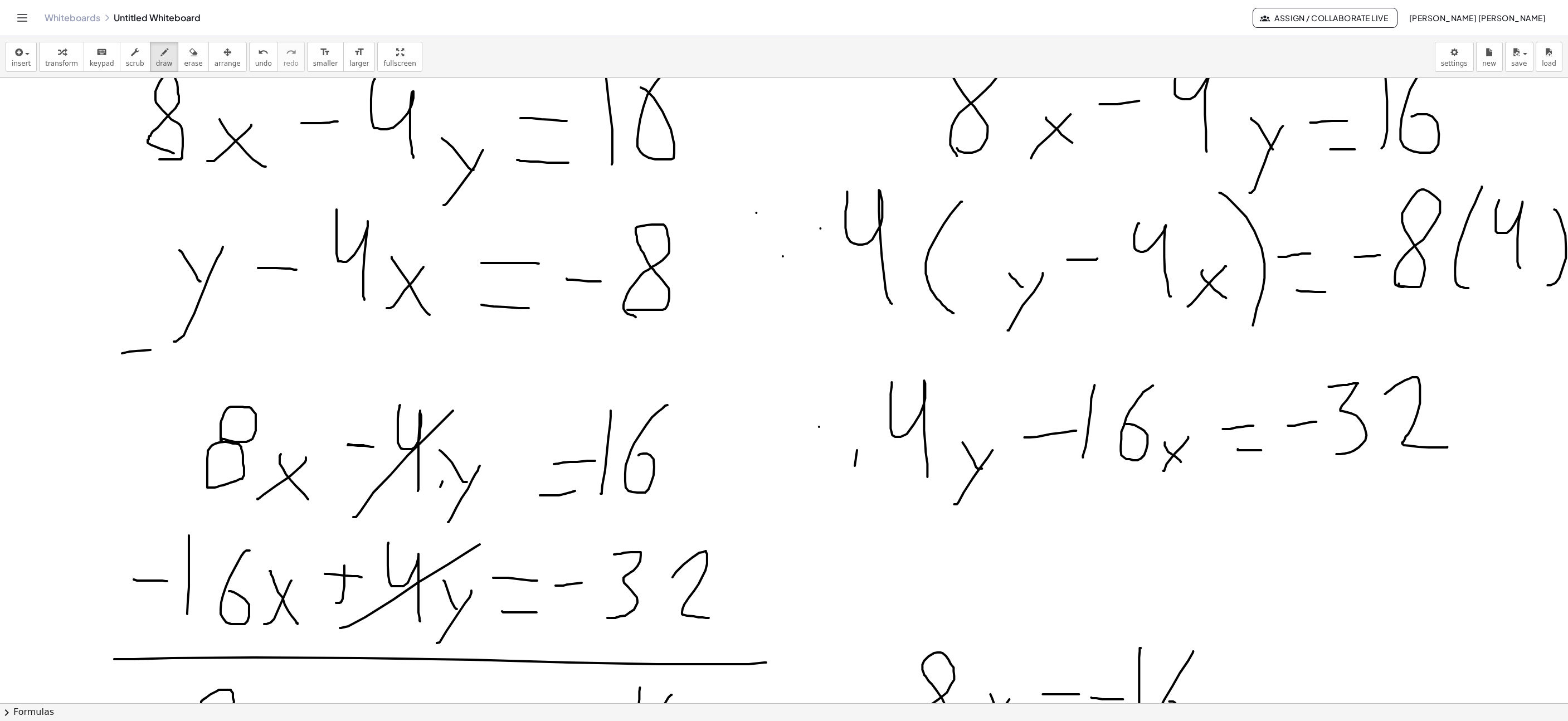
drag, startPoint x: 122, startPoint y: 355, endPoint x: 701, endPoint y: 334, distance: 579.4
click at [255, 64] on span "undo" at bounding box center [263, 64] width 17 height 8
drag, startPoint x: 188, startPoint y: 401, endPoint x: 247, endPoint y: 340, distance: 84.9
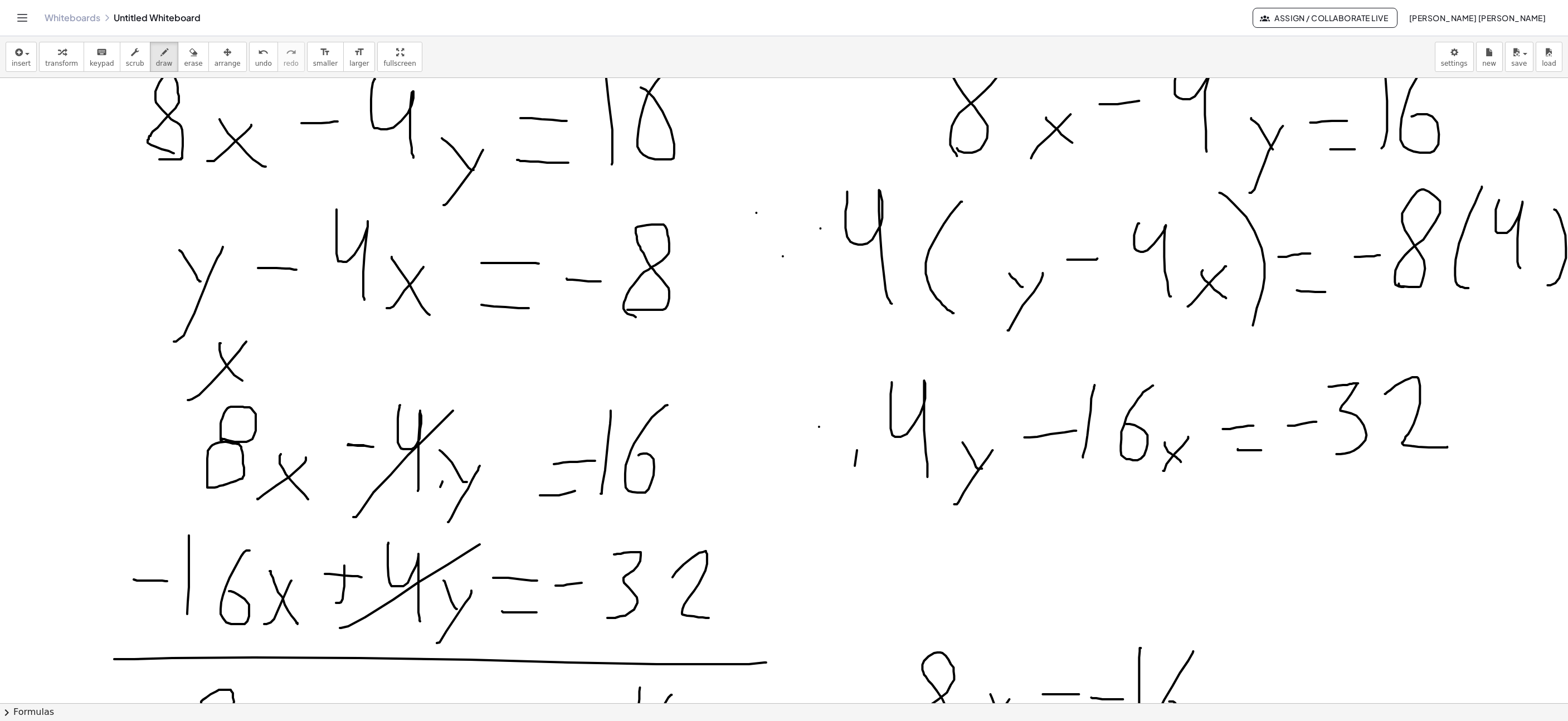
drag, startPoint x: 243, startPoint y: 382, endPoint x: 247, endPoint y: 340, distance: 42.2
click at [249, 71] on button "undo undo" at bounding box center [263, 57] width 29 height 30
drag, startPoint x: 774, startPoint y: 100, endPoint x: 782, endPoint y: 145, distance: 45.7
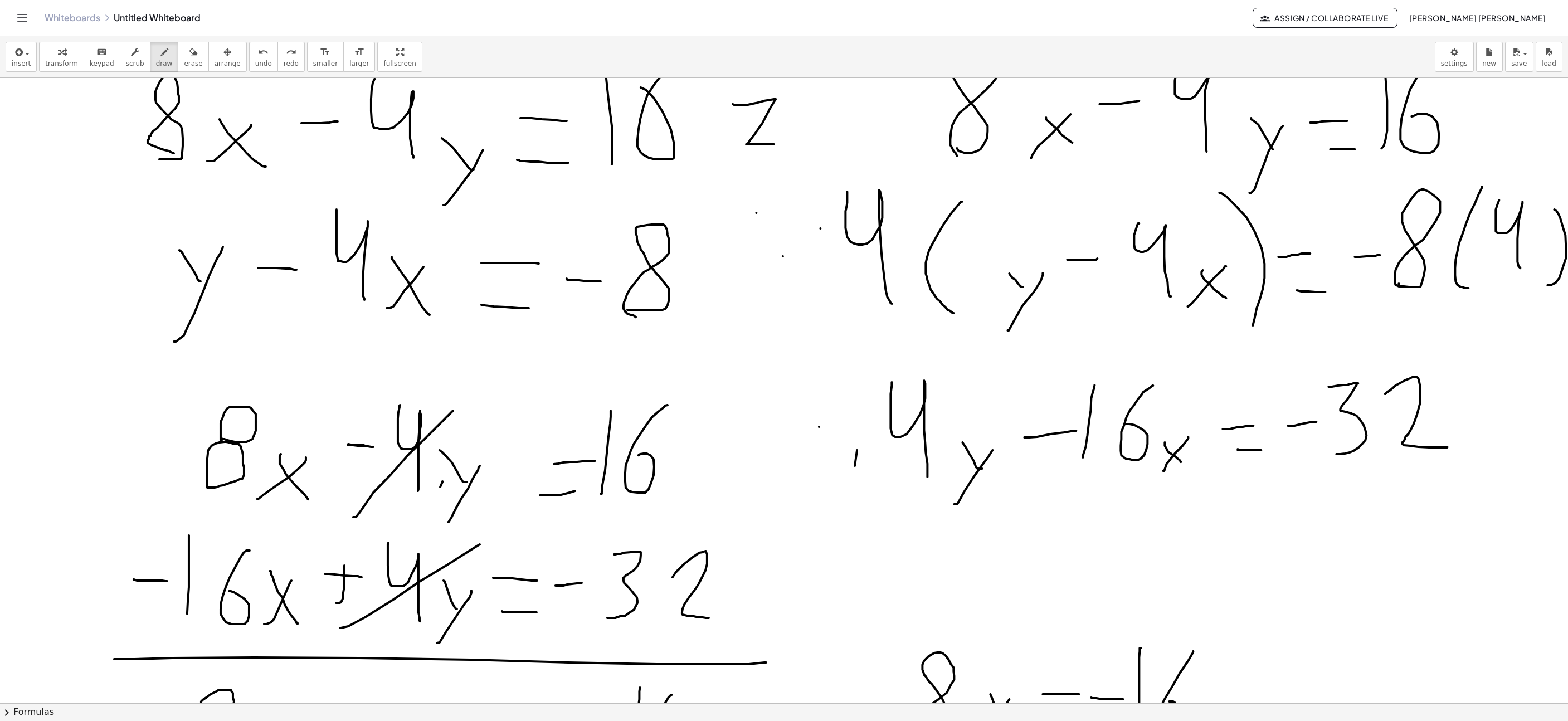
click at [255, 61] on span "undo" at bounding box center [263, 64] width 17 height 8
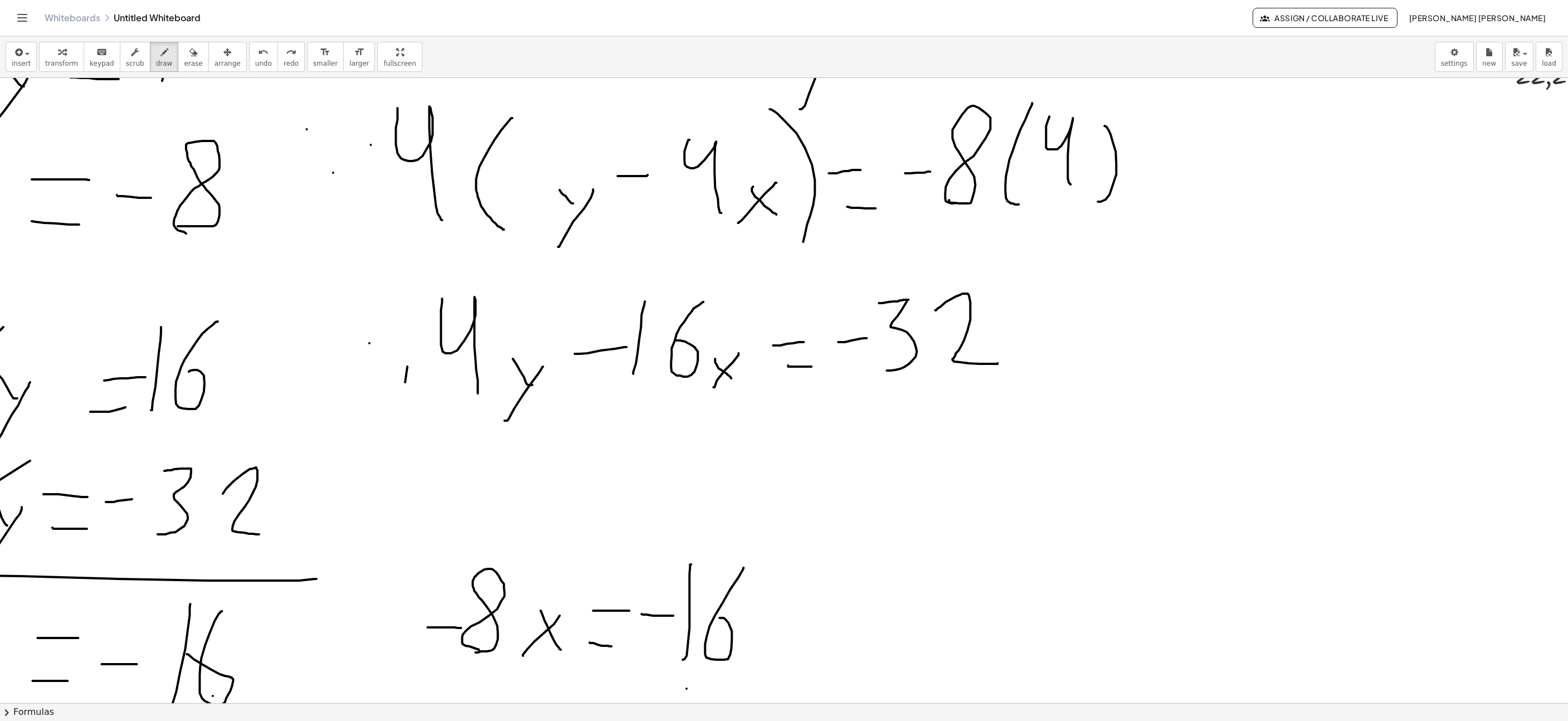
scroll to position [167, 756]
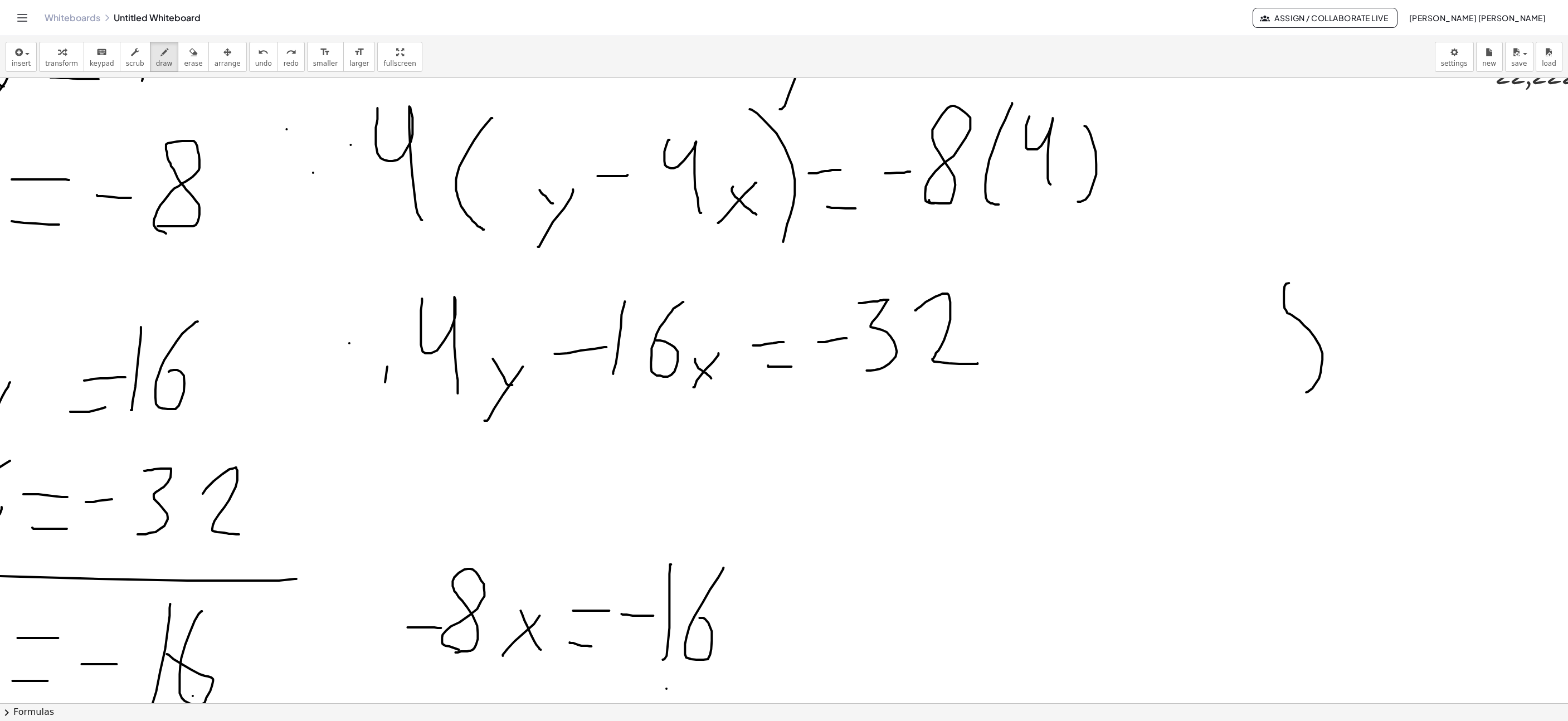
drag, startPoint x: 1323, startPoint y: 355, endPoint x: 1293, endPoint y: 286, distance: 75.2
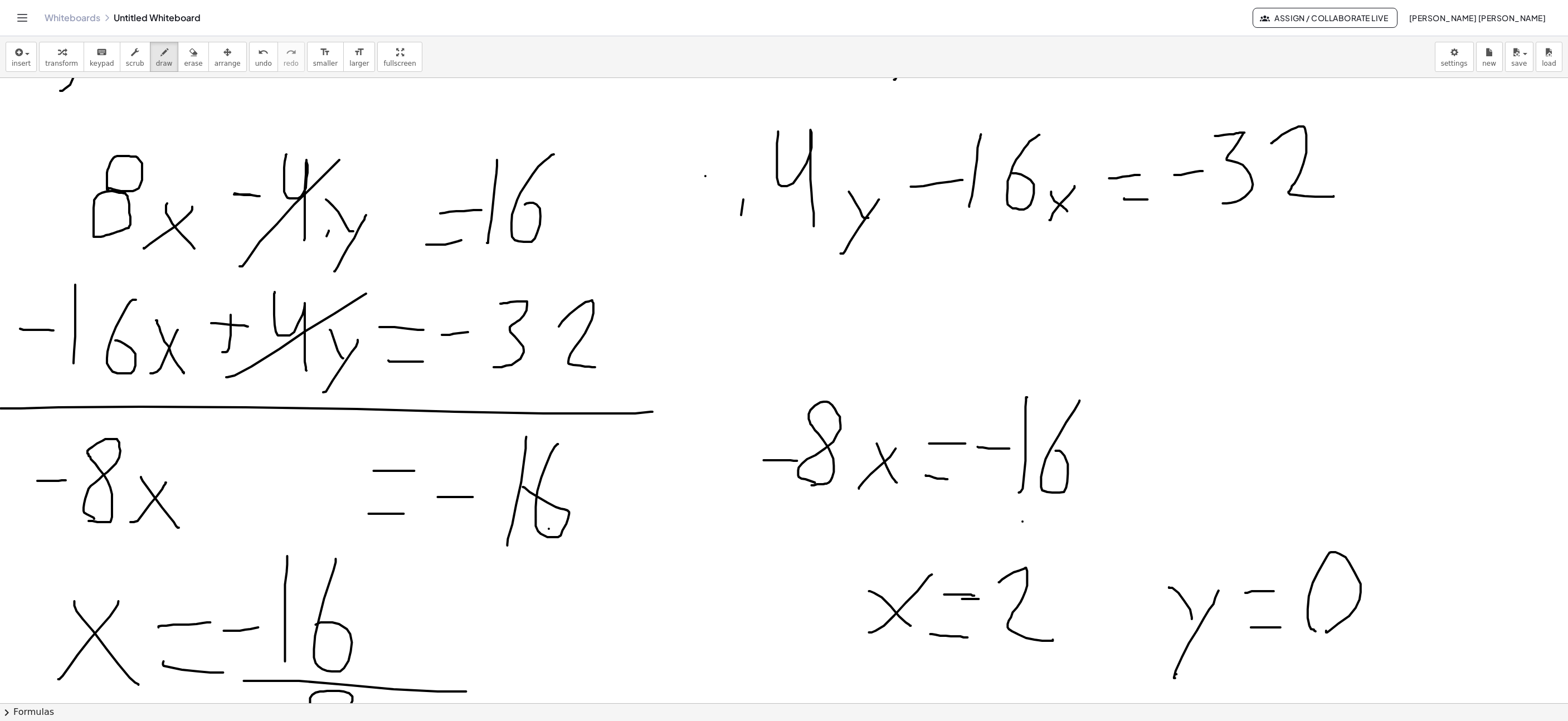
scroll to position [167, 399]
